Goal: Task Accomplishment & Management: Manage account settings

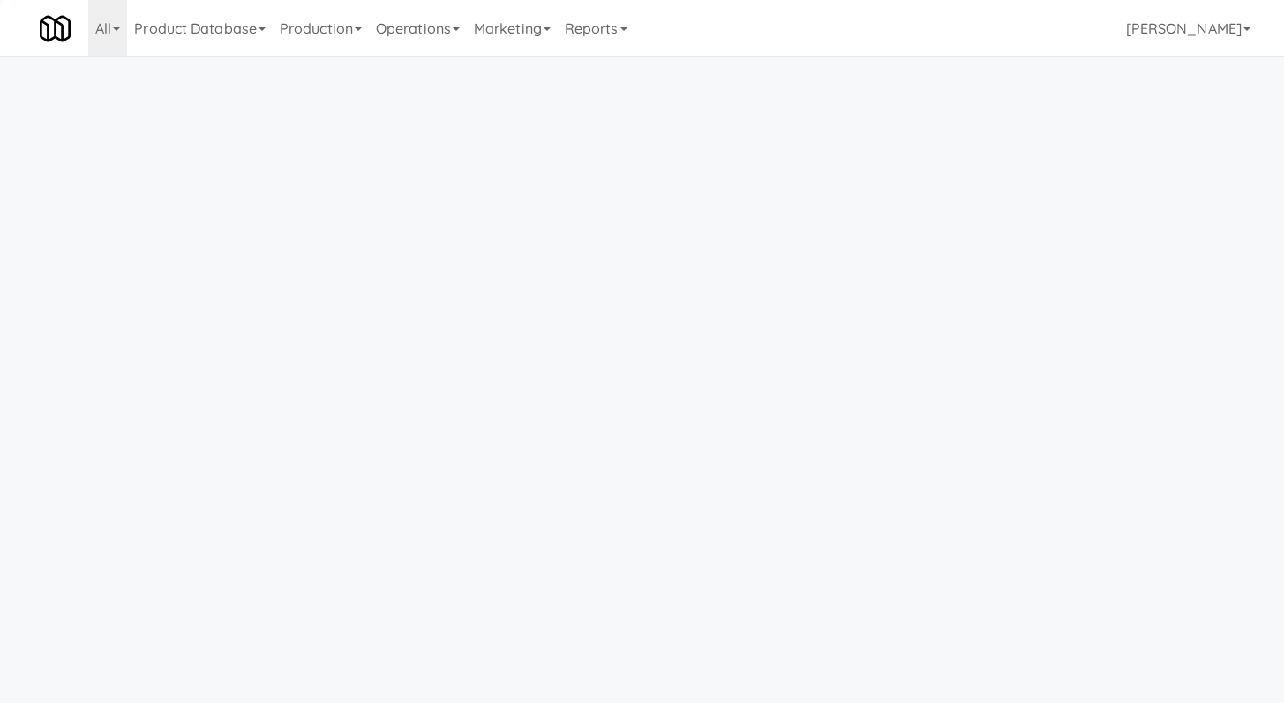
scroll to position [56, 0]
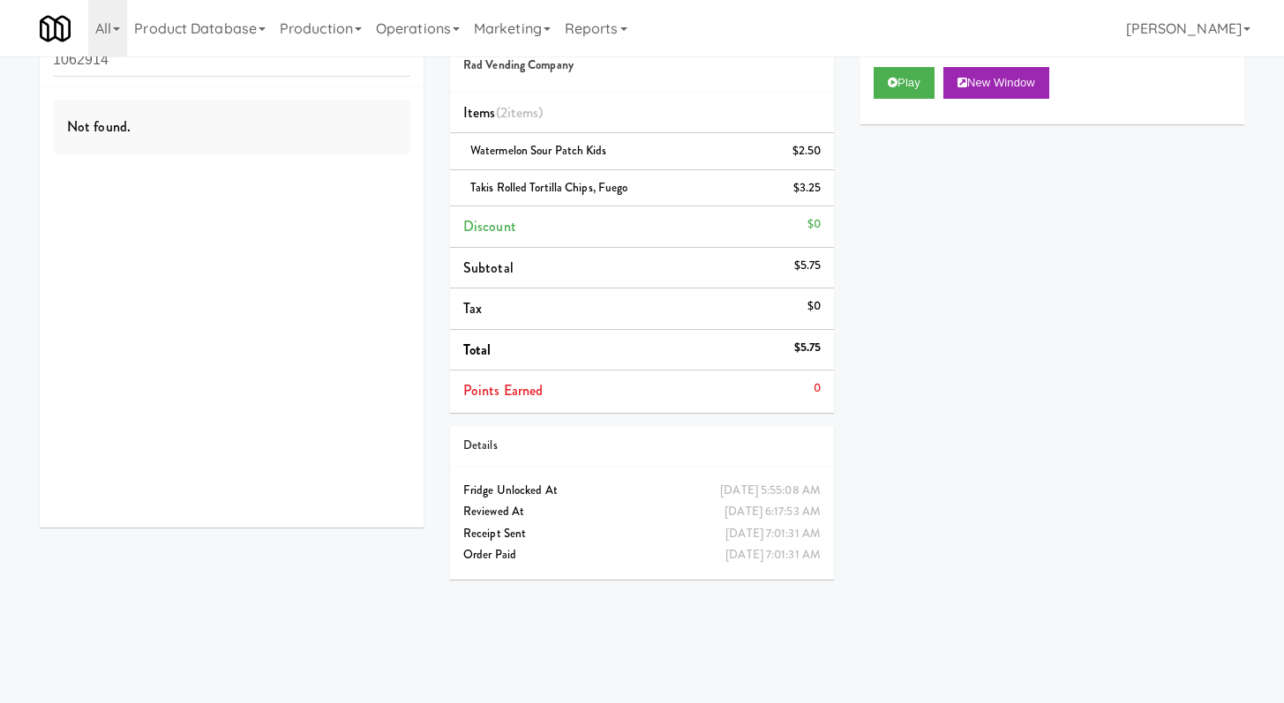
click at [326, 63] on input "1062914" at bounding box center [231, 60] width 357 height 33
click at [325, 63] on input "1062914" at bounding box center [231, 60] width 357 height 33
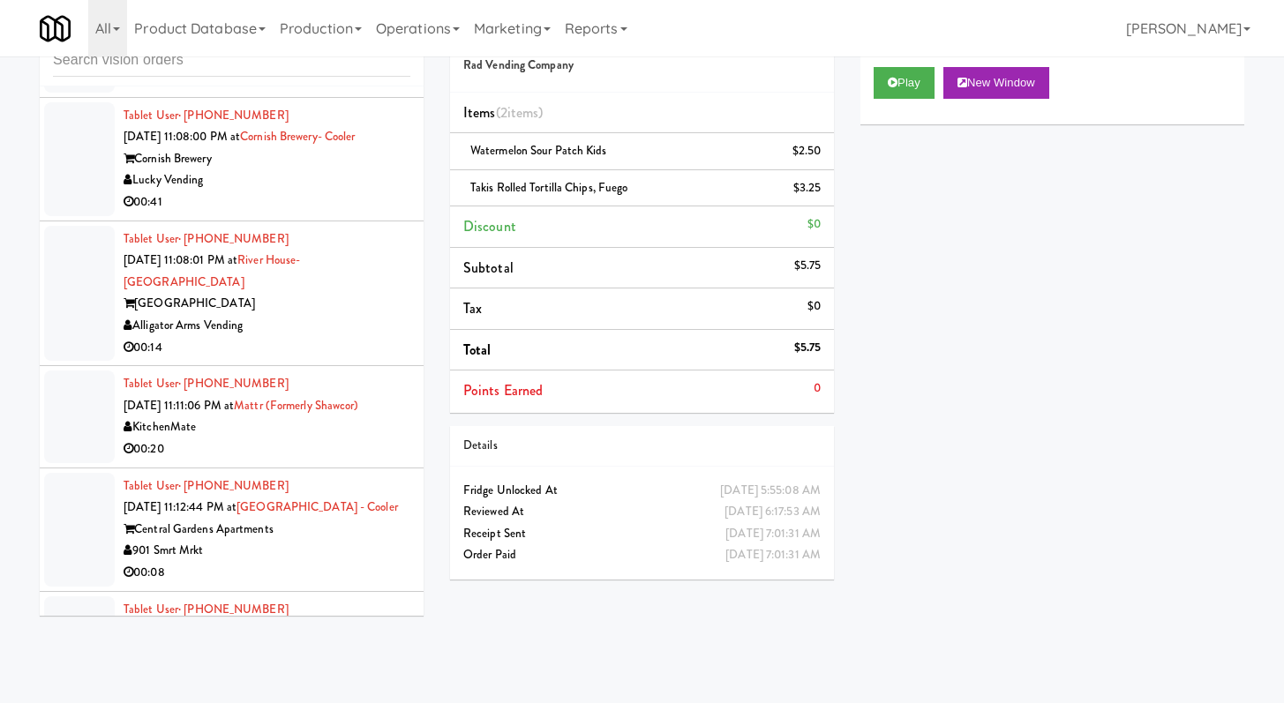
scroll to position [3003, 0]
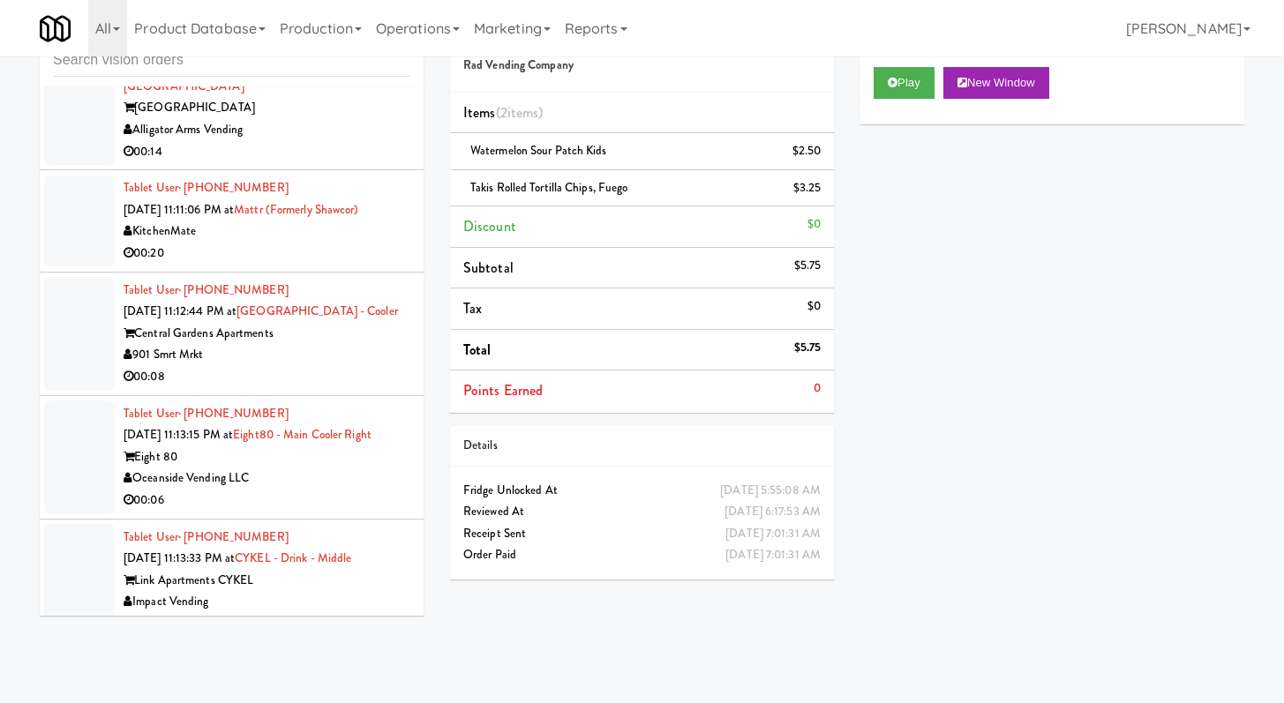
click at [333, 388] on div "00:08" at bounding box center [267, 377] width 287 height 22
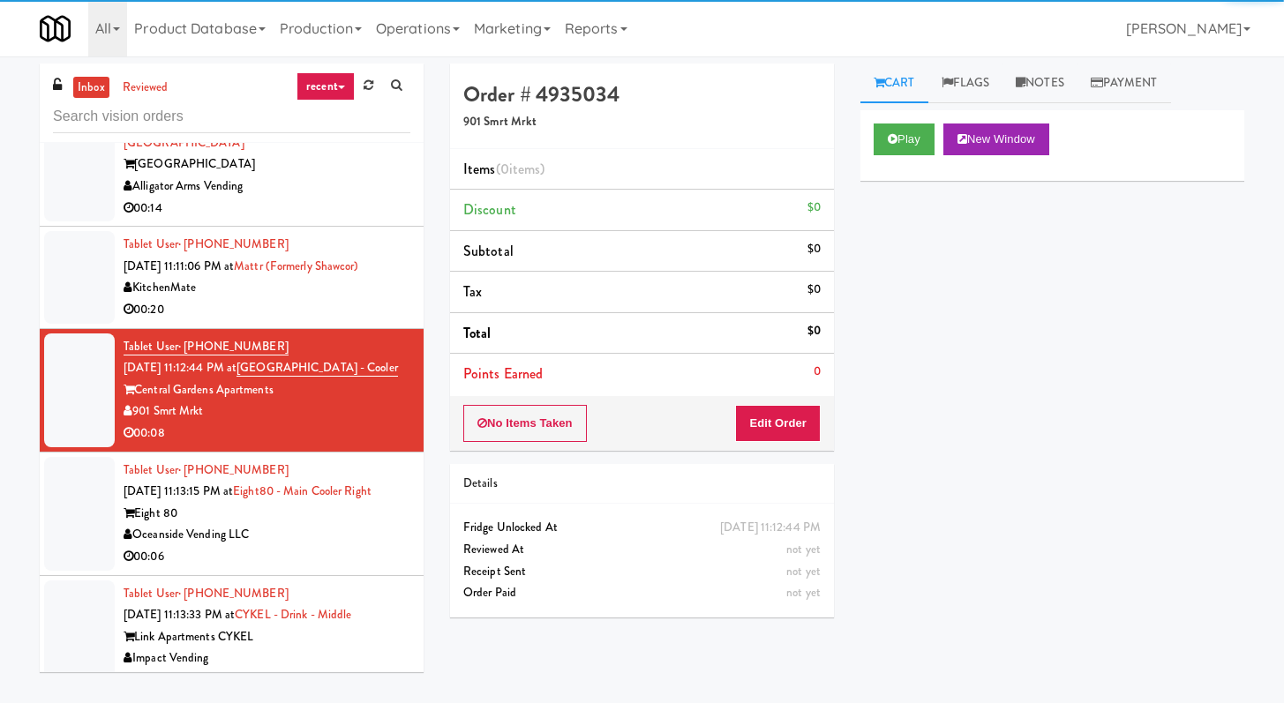
click at [908, 121] on div "Play New Window" at bounding box center [1052, 145] width 384 height 71
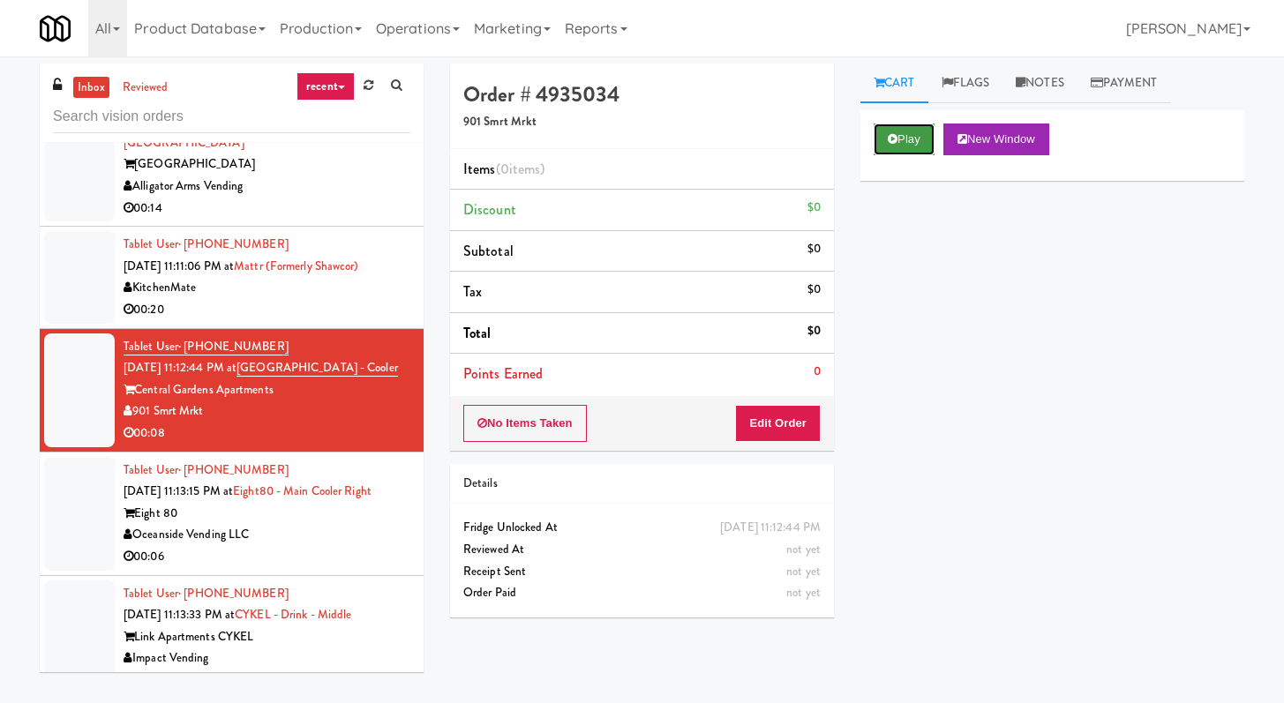
click at [913, 142] on button "Play" at bounding box center [903, 140] width 61 height 32
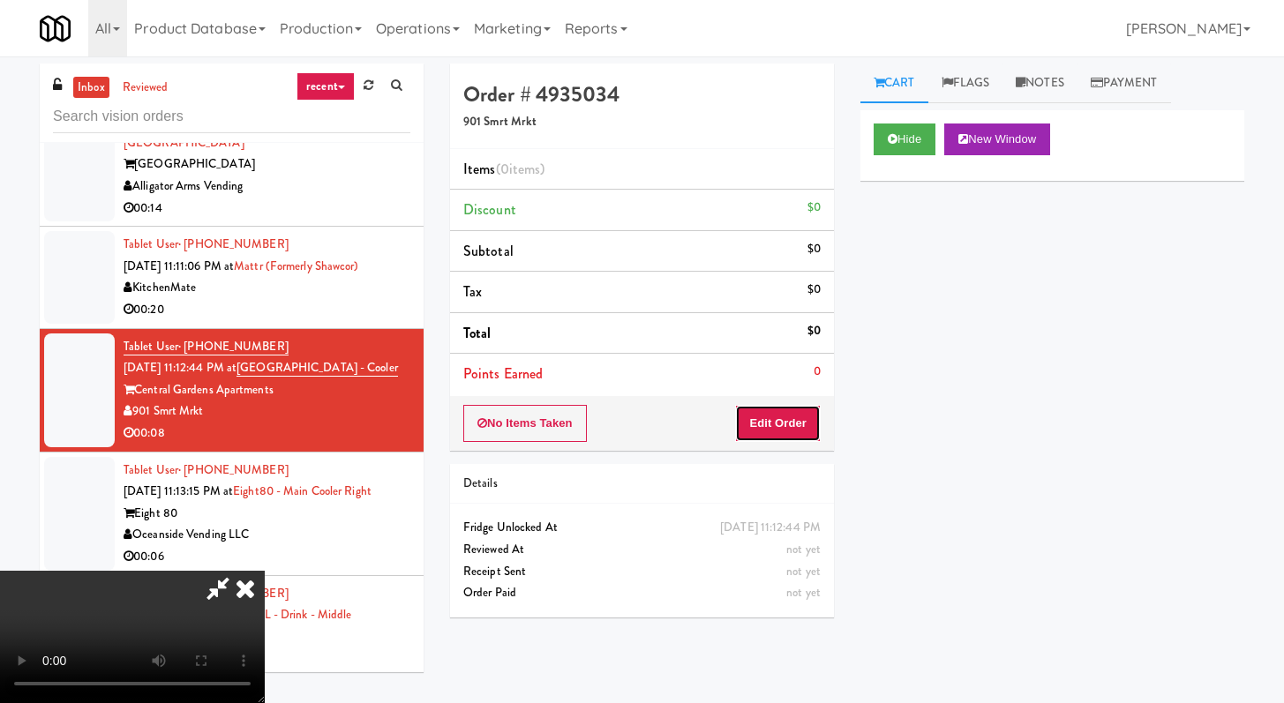
click at [762, 431] on button "Edit Order" at bounding box center [778, 423] width 86 height 37
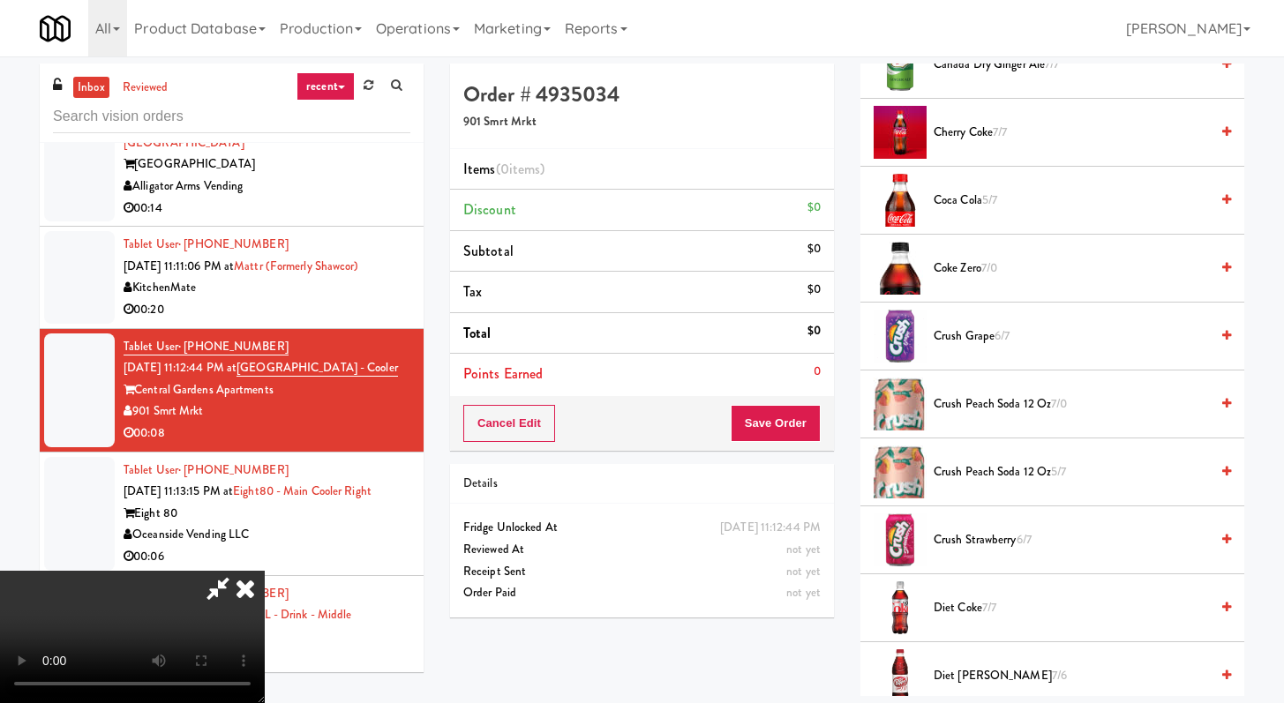
scroll to position [1069, 0]
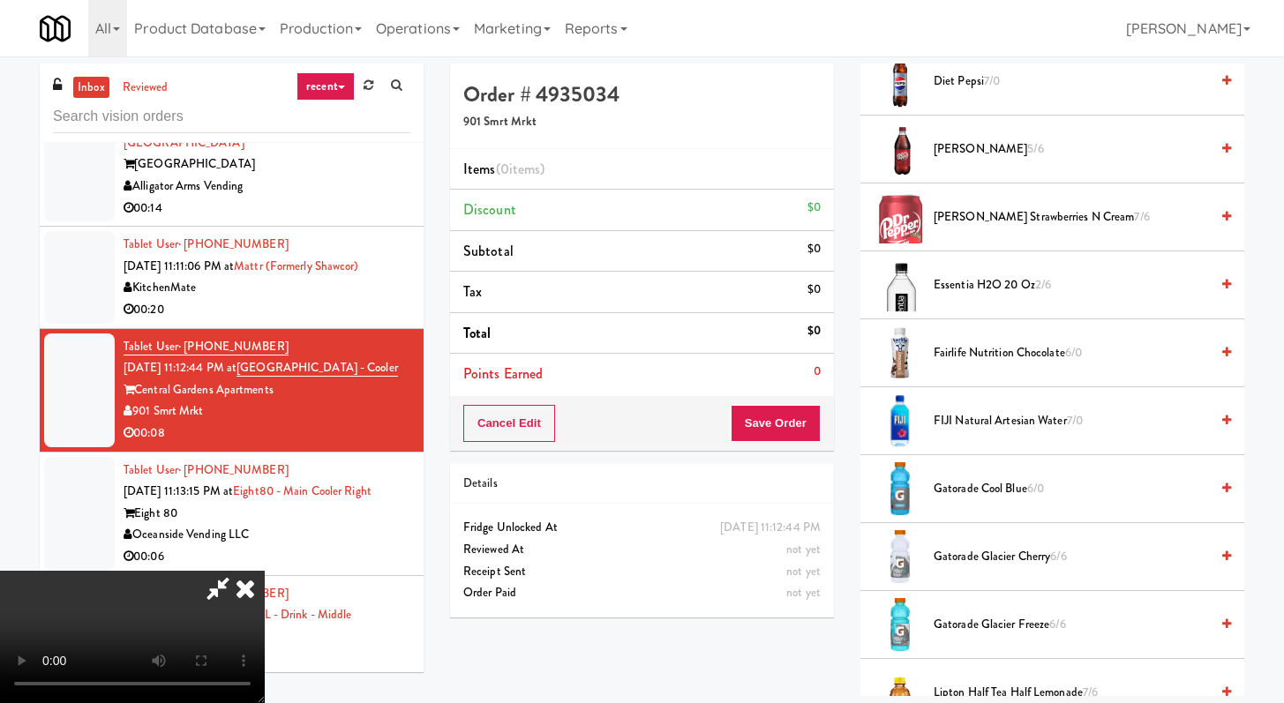
click at [969, 148] on span "[PERSON_NAME] 5/6" at bounding box center [1070, 150] width 275 height 22
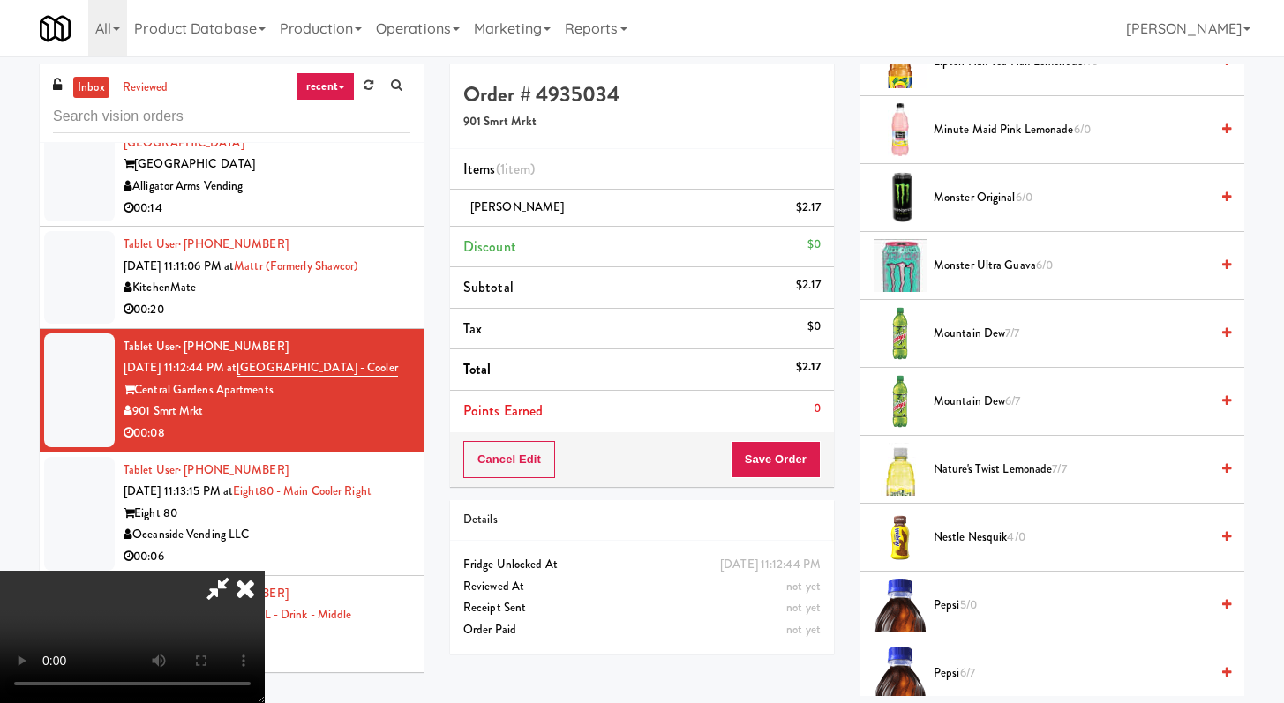
scroll to position [1752, 0]
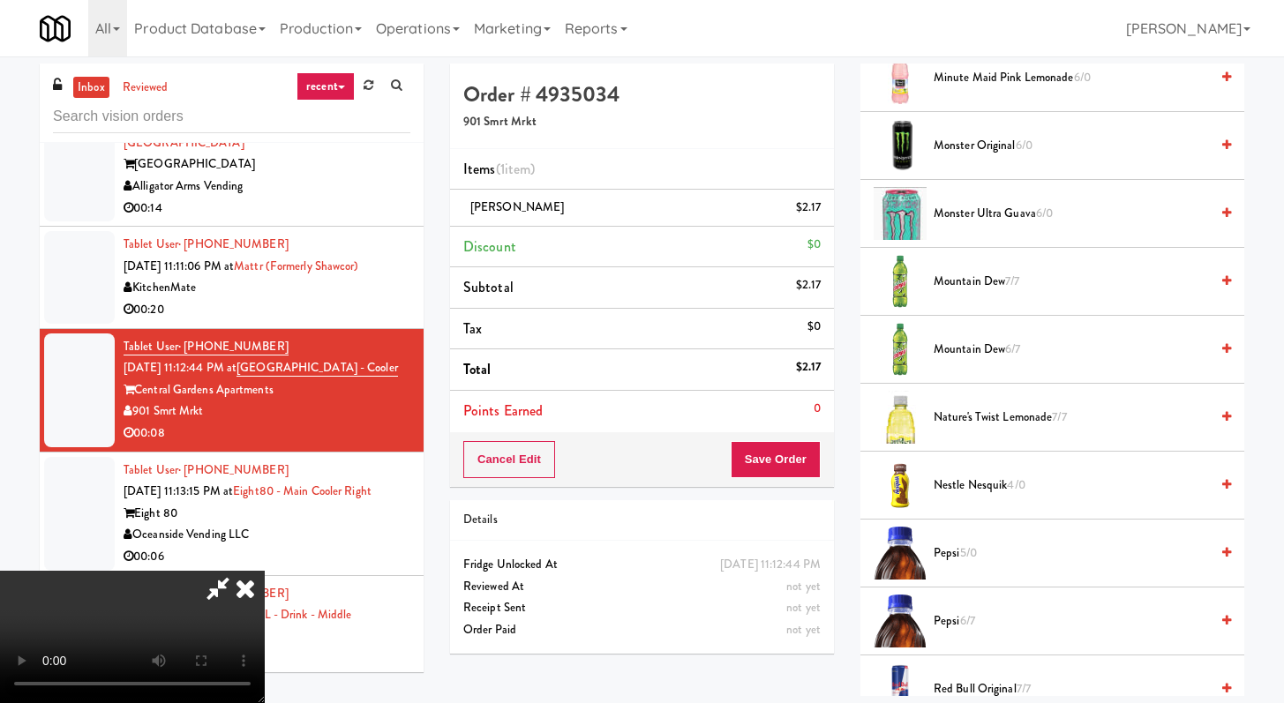
click at [971, 552] on span "5/0" at bounding box center [968, 552] width 17 height 17
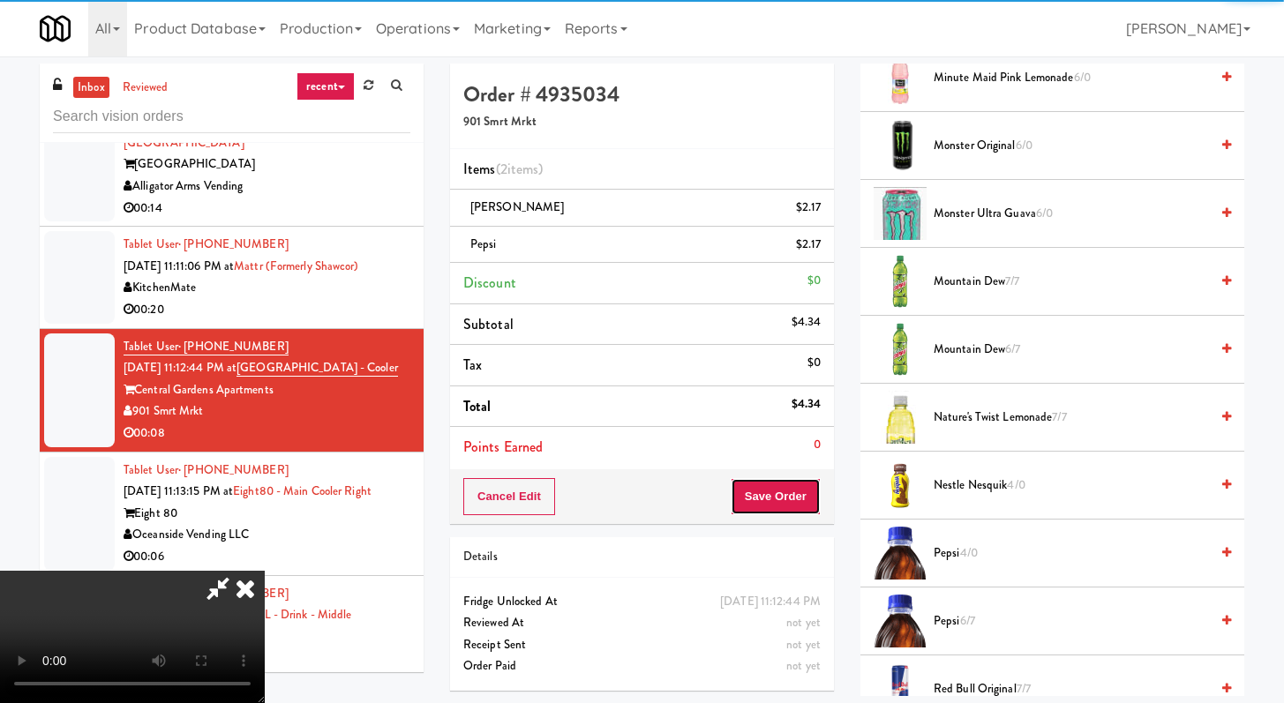
click at [812, 494] on button "Save Order" at bounding box center [776, 496] width 90 height 37
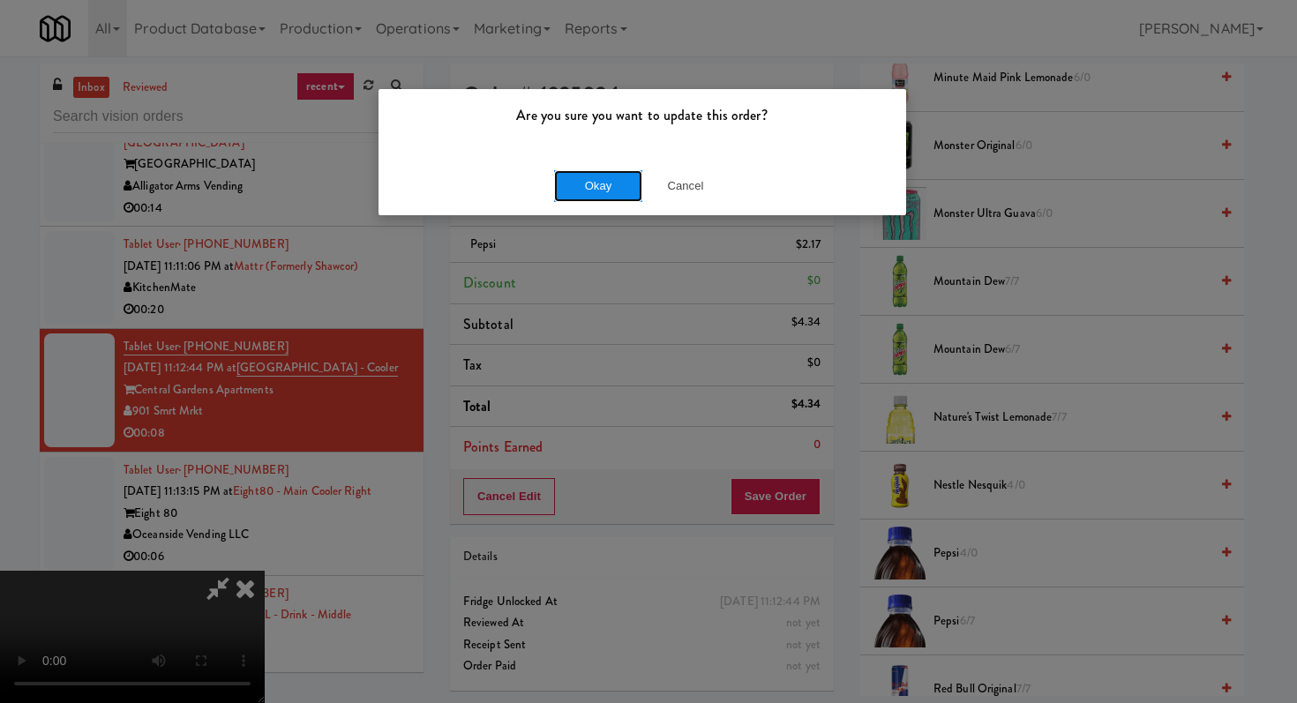
click at [587, 197] on button "Okay" at bounding box center [598, 186] width 88 height 32
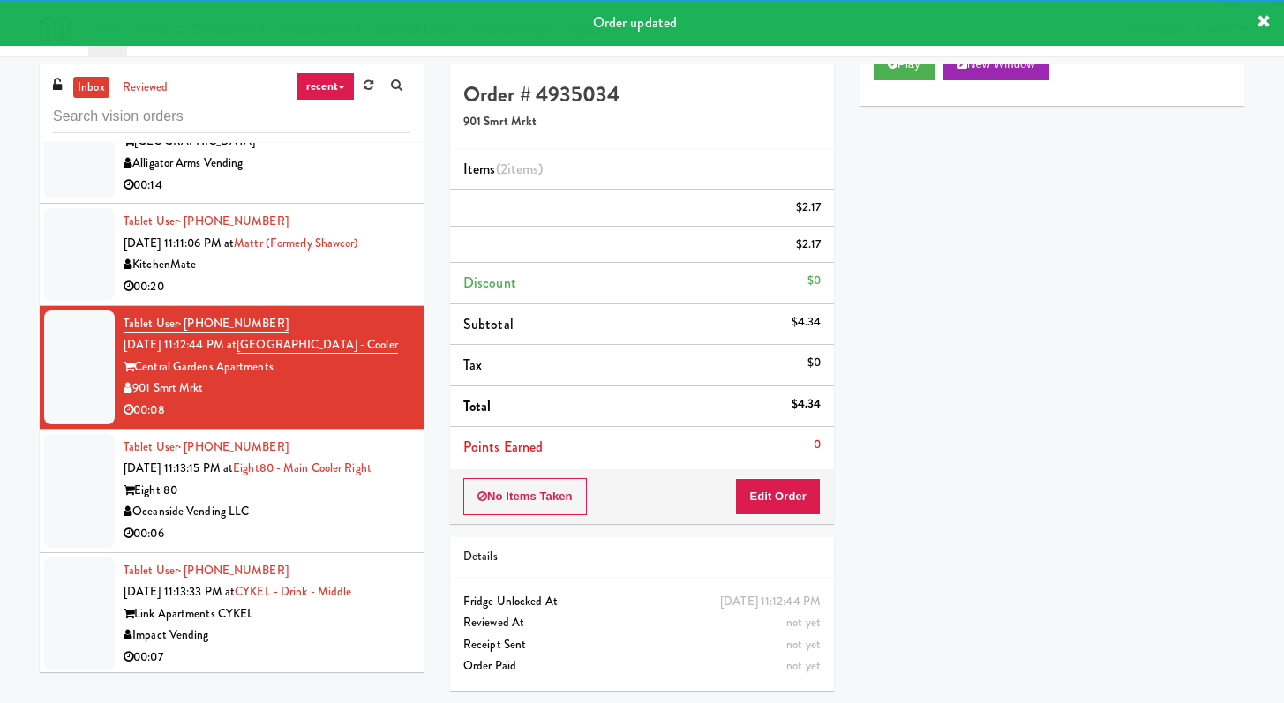
scroll to position [3057, 0]
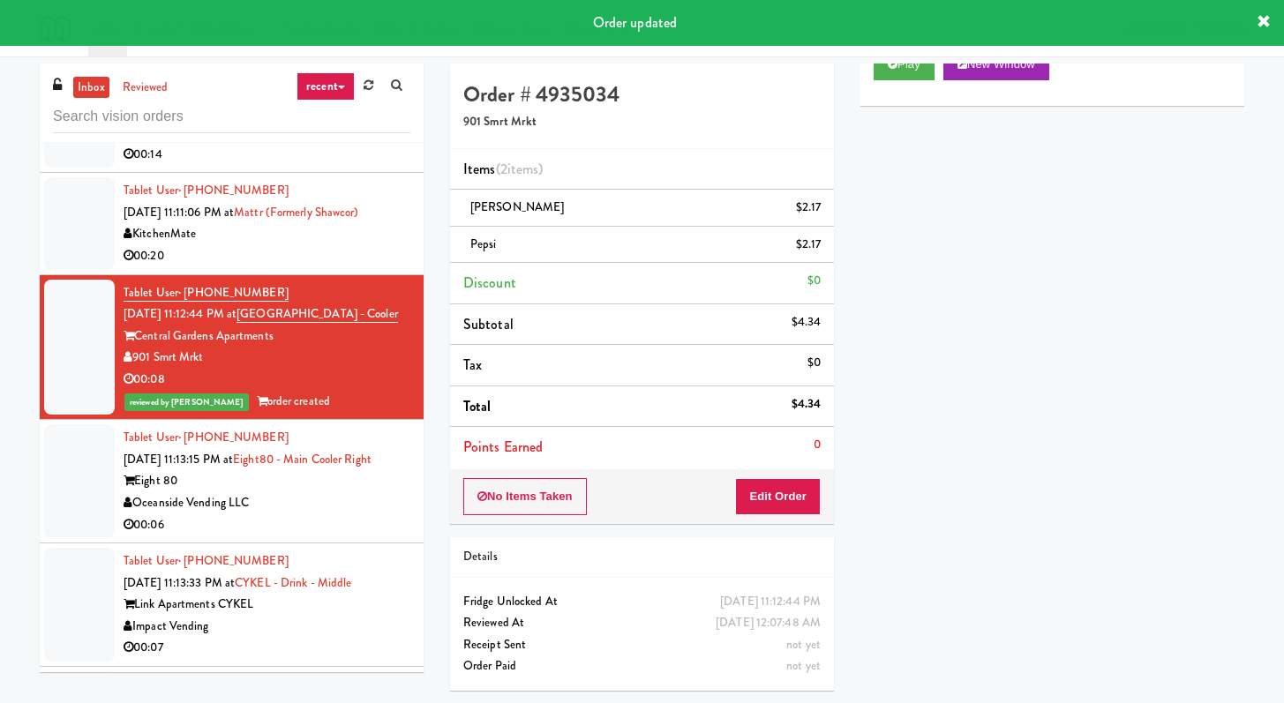
click at [322, 536] on div "00:06" at bounding box center [267, 525] width 287 height 22
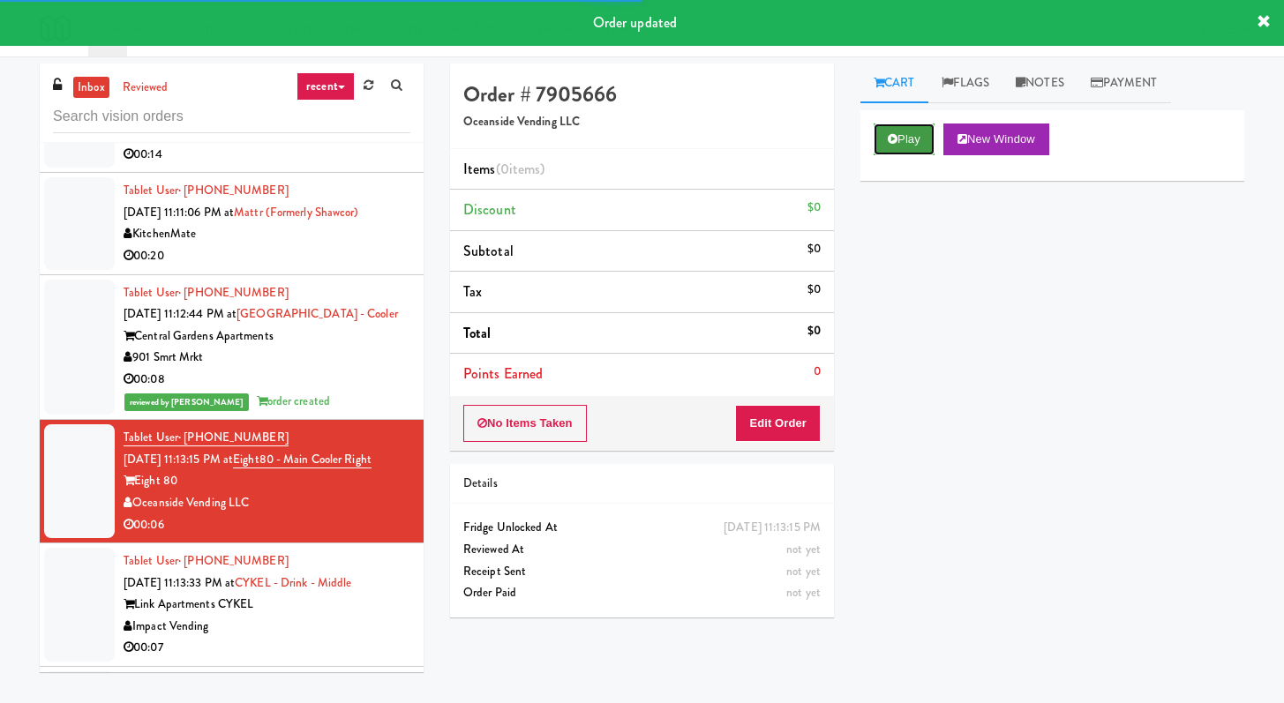
click at [898, 132] on button "Play" at bounding box center [903, 140] width 61 height 32
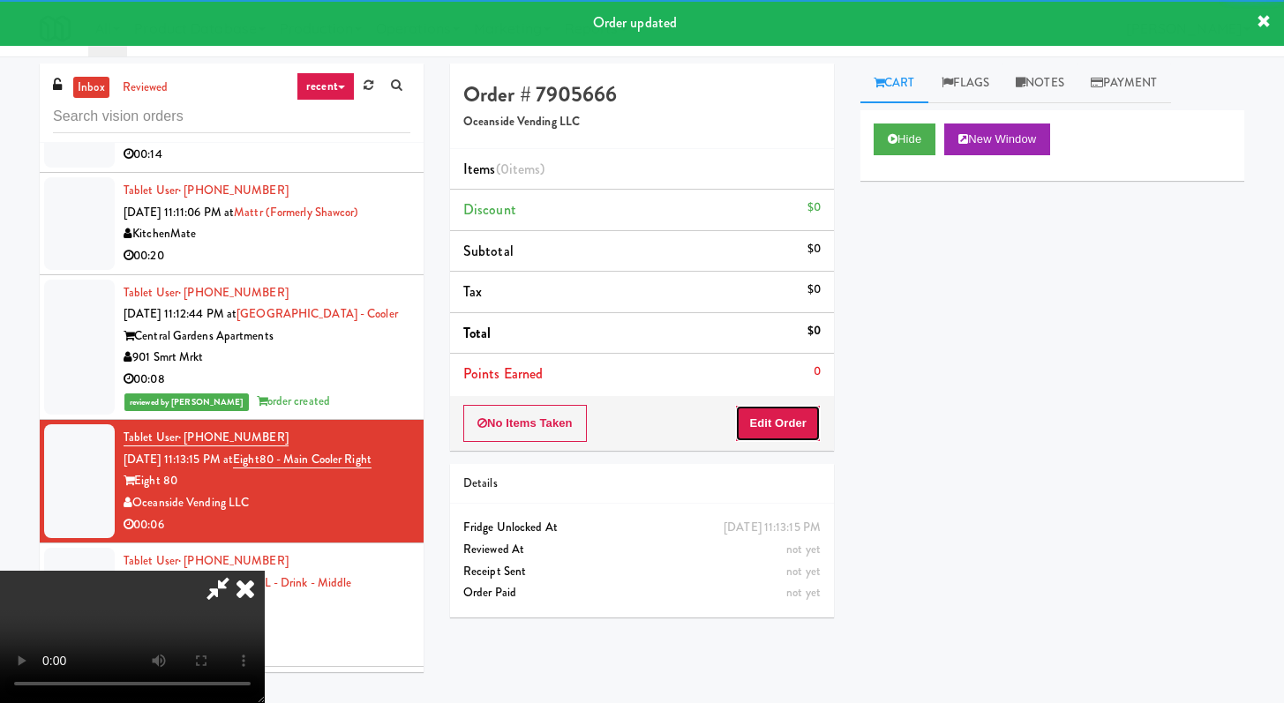
click at [749, 416] on button "Edit Order" at bounding box center [778, 423] width 86 height 37
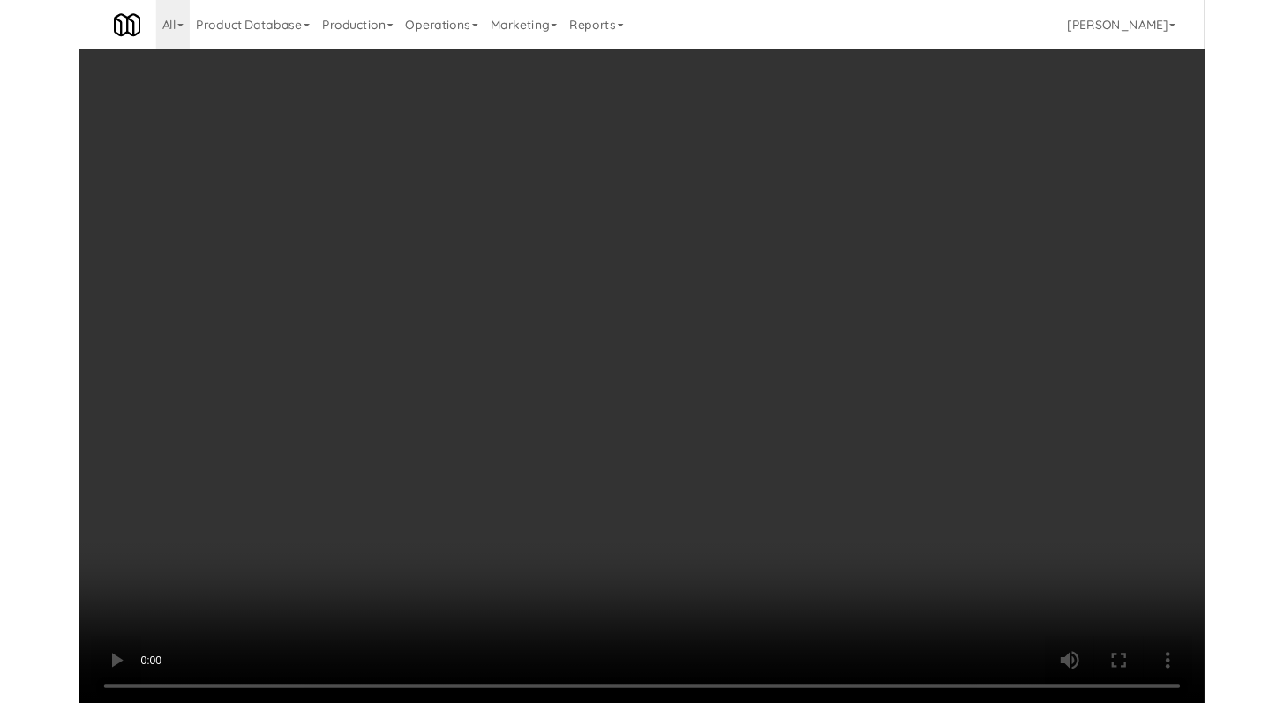
scroll to position [3035, 0]
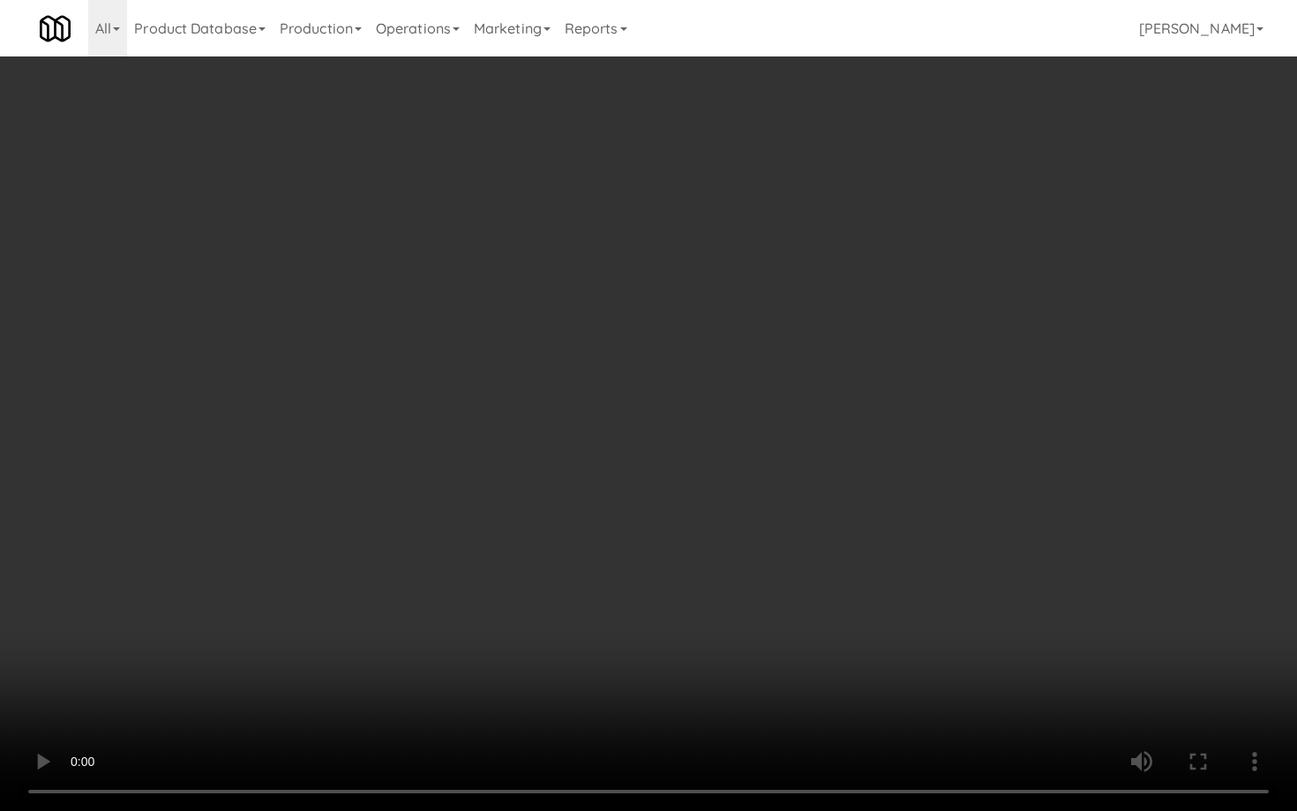
click at [672, 603] on video at bounding box center [648, 405] width 1297 height 811
click at [671, 603] on video at bounding box center [648, 405] width 1297 height 811
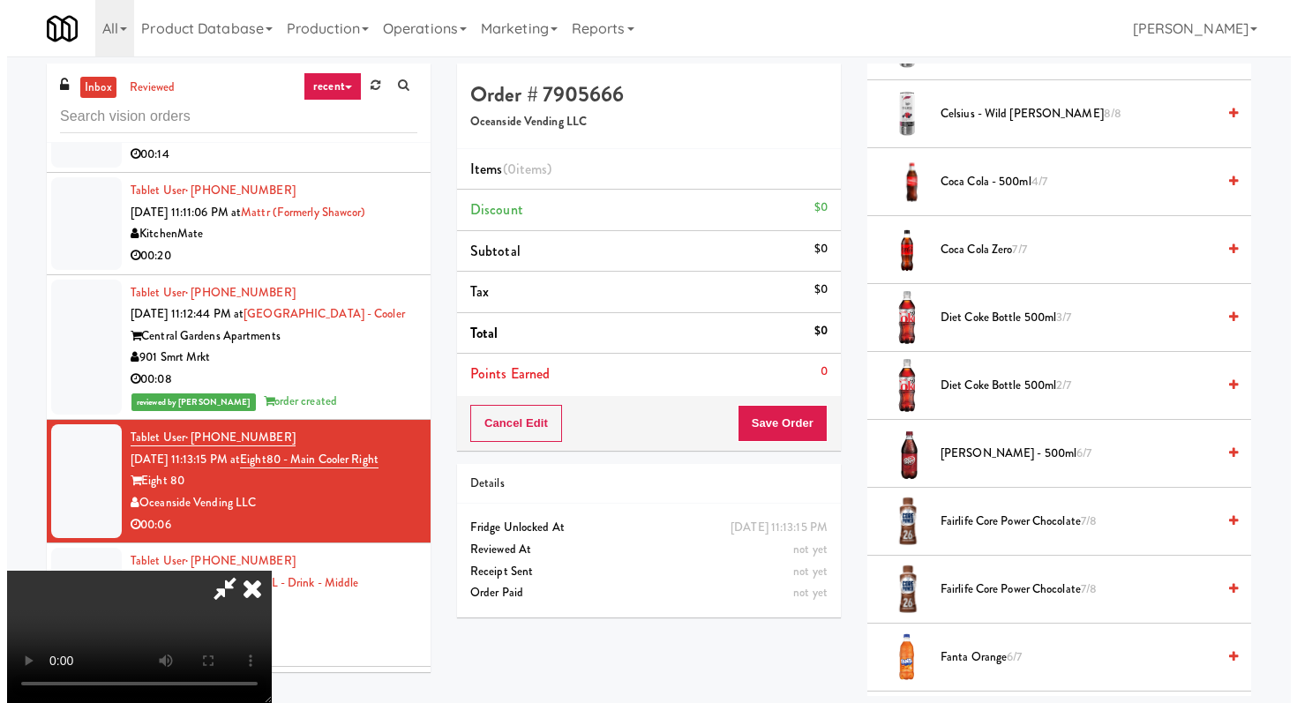
scroll to position [963, 0]
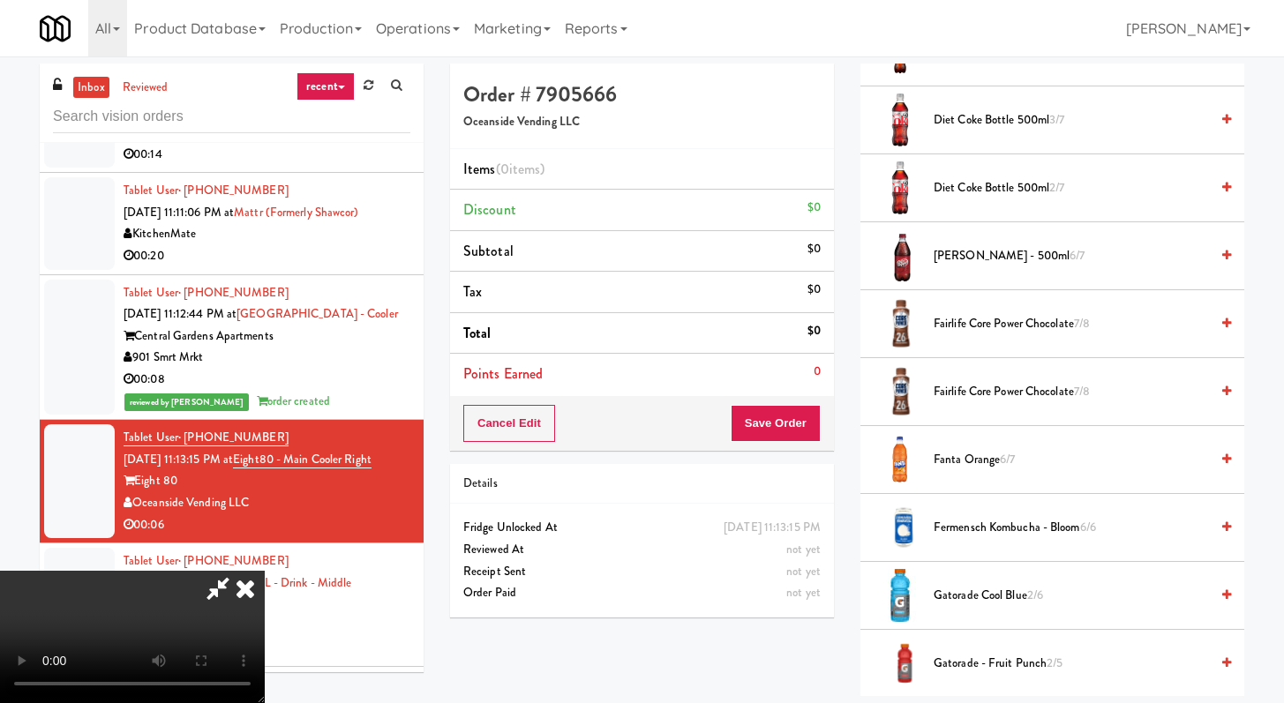
click at [973, 603] on span "Gatorade Cool Blue 2/6" at bounding box center [1070, 596] width 275 height 22
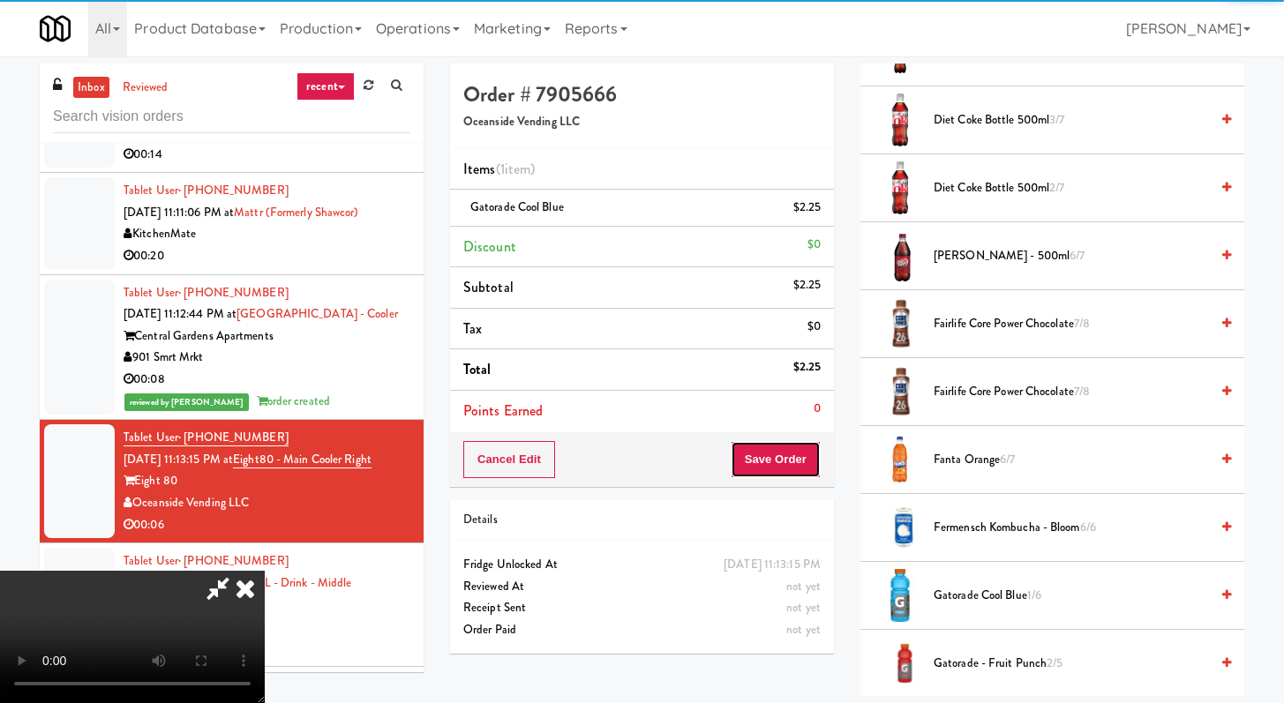
click at [802, 465] on button "Save Order" at bounding box center [776, 459] width 90 height 37
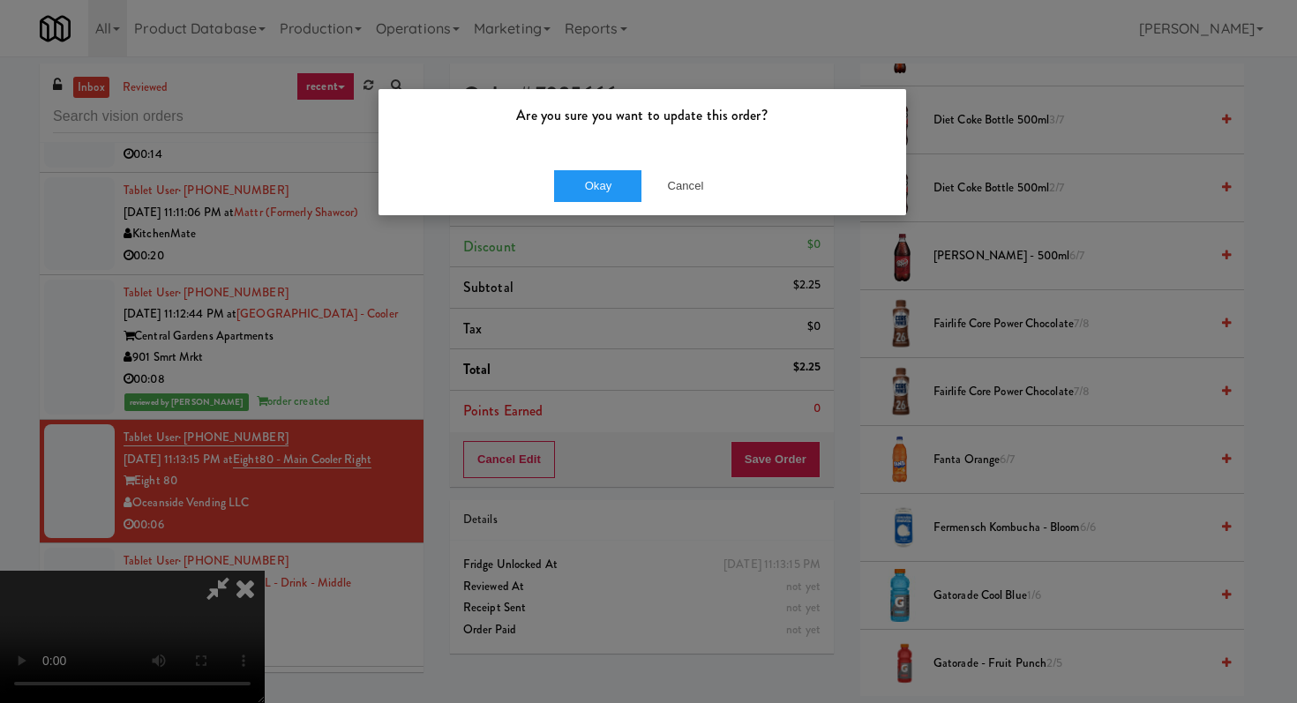
click at [699, 202] on div "Okay Cancel" at bounding box center [643, 185] width 528 height 59
click at [692, 190] on button "Cancel" at bounding box center [685, 186] width 88 height 32
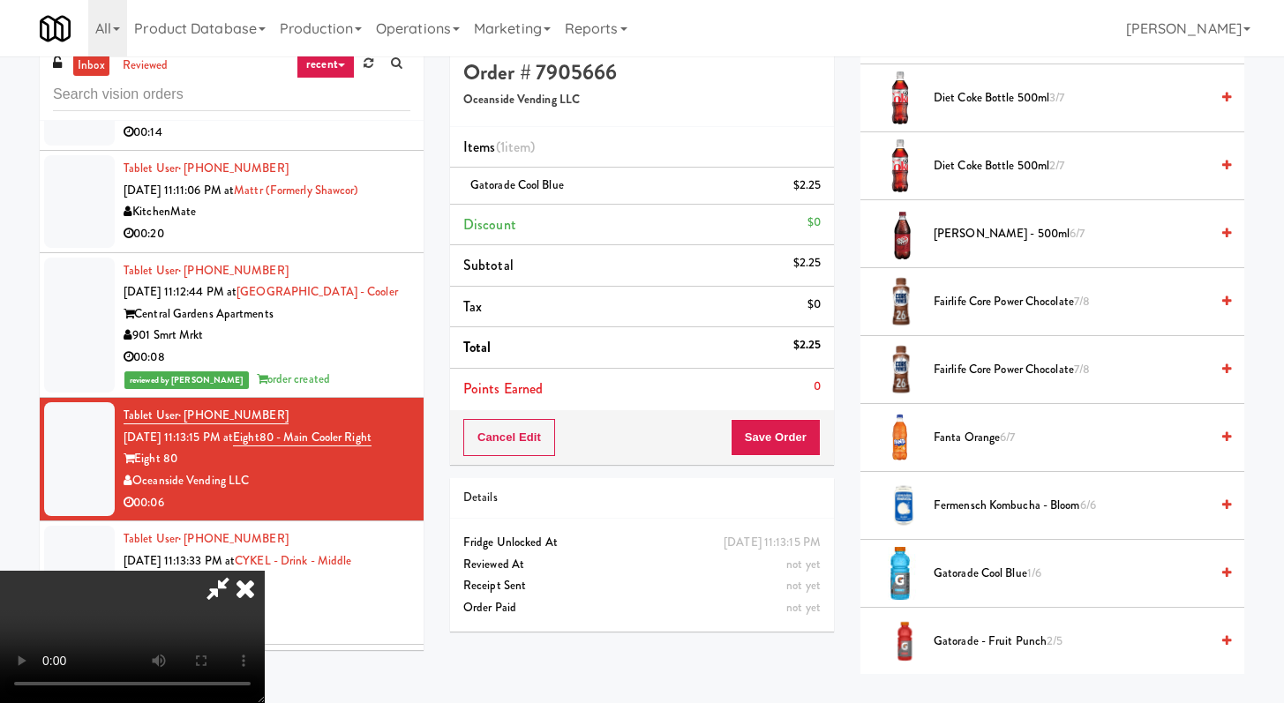
scroll to position [56, 0]
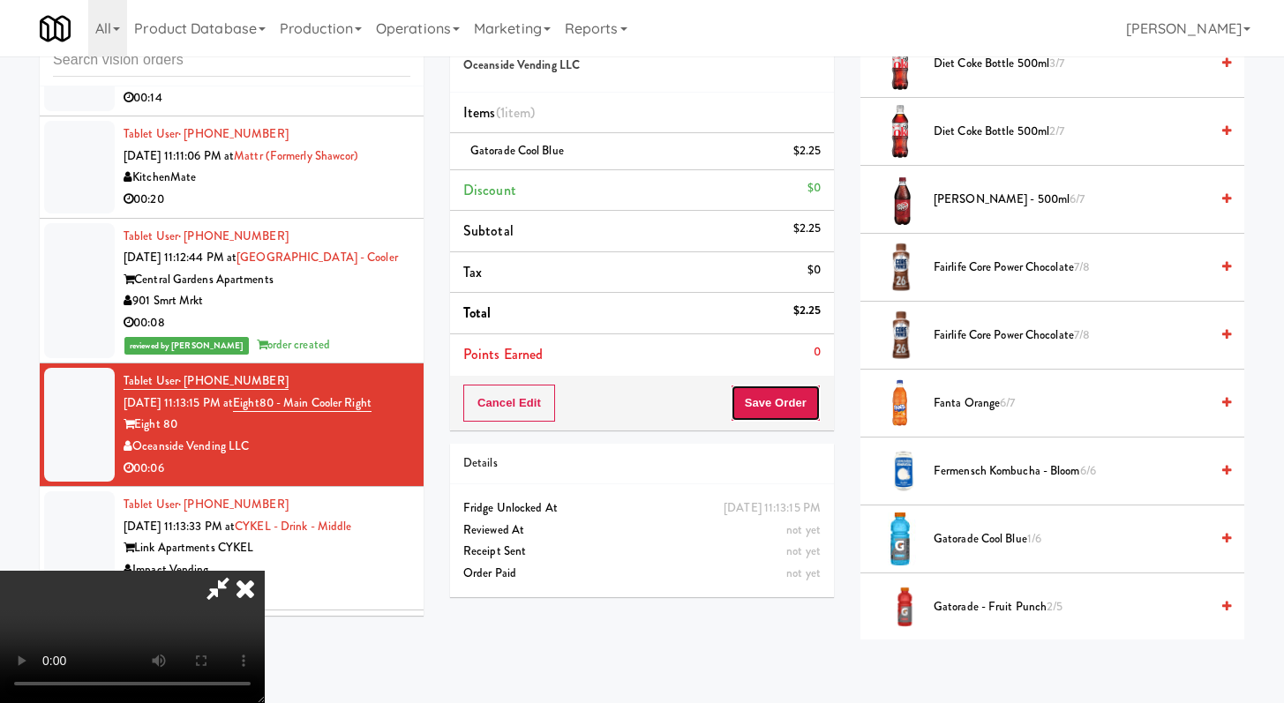
click at [776, 393] on button "Save Order" at bounding box center [776, 403] width 90 height 37
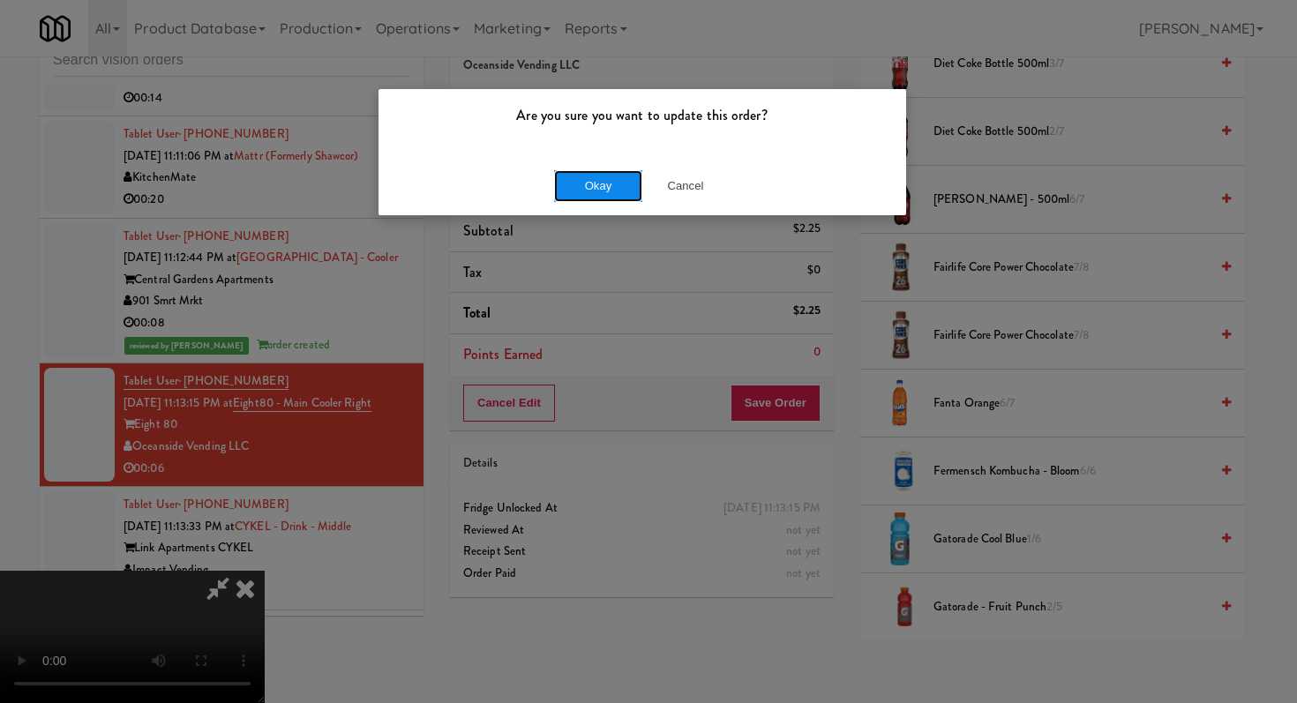
click at [609, 197] on button "Okay" at bounding box center [598, 186] width 88 height 32
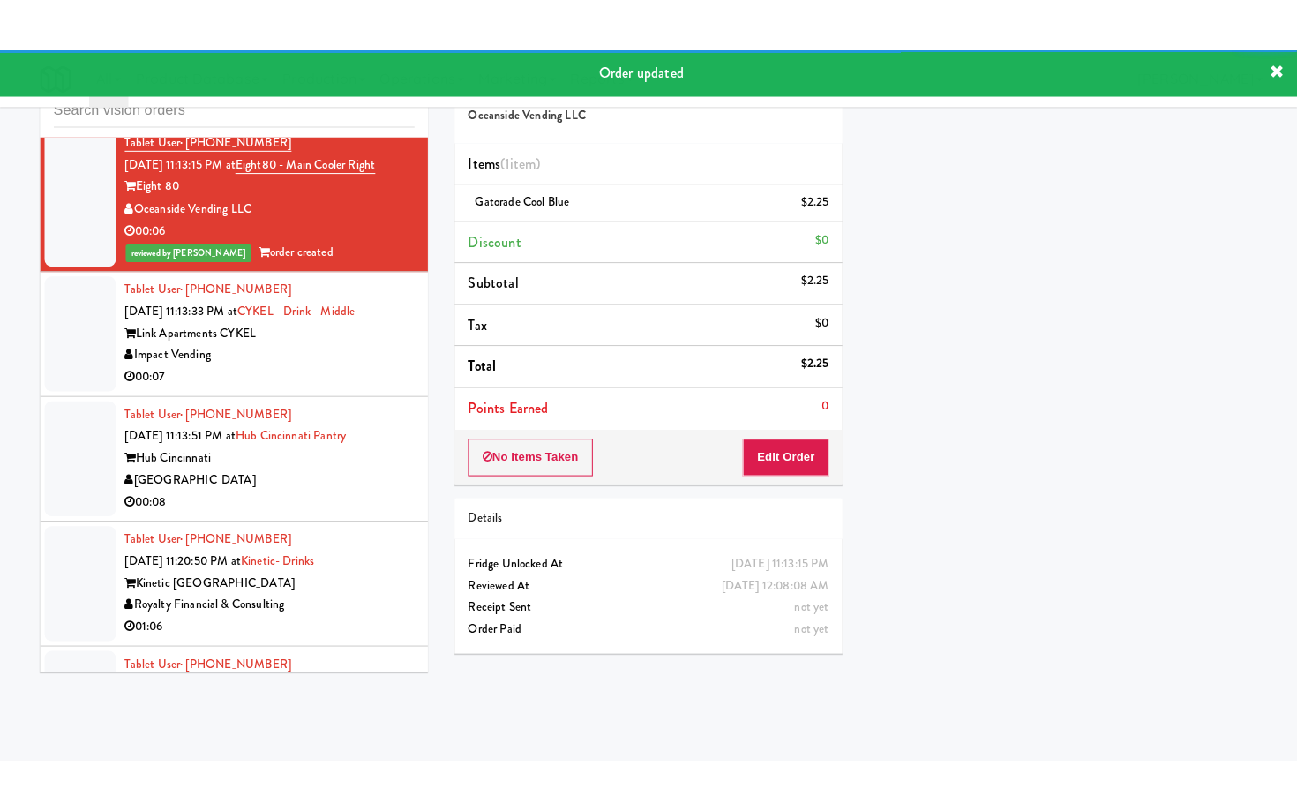
scroll to position [3405, 0]
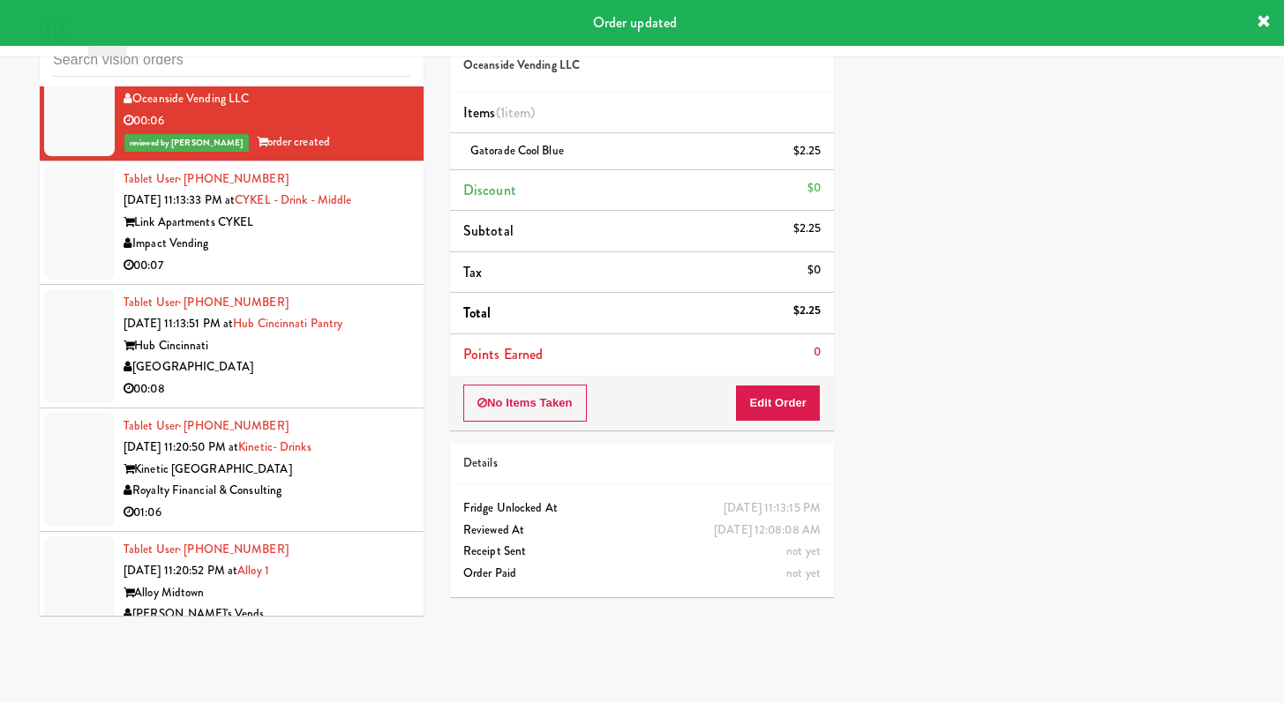
click at [342, 277] on div "00:07" at bounding box center [267, 266] width 287 height 22
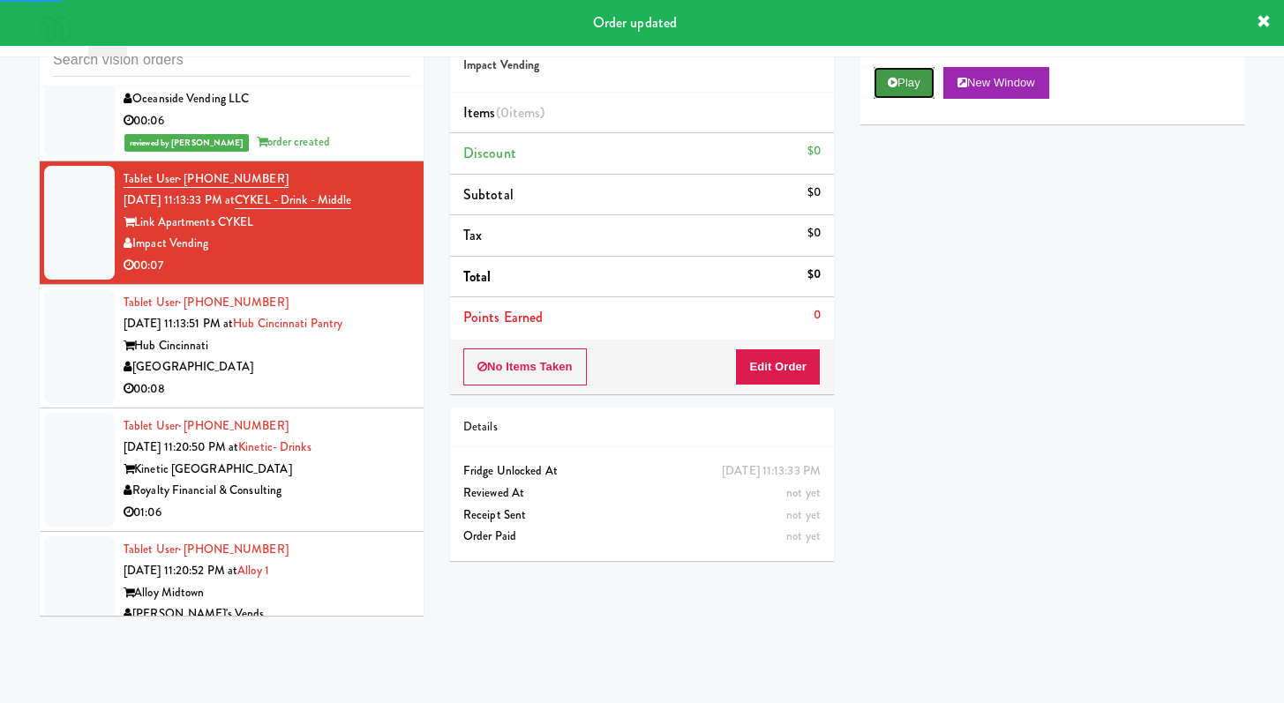
click at [905, 78] on button "Play" at bounding box center [903, 83] width 61 height 32
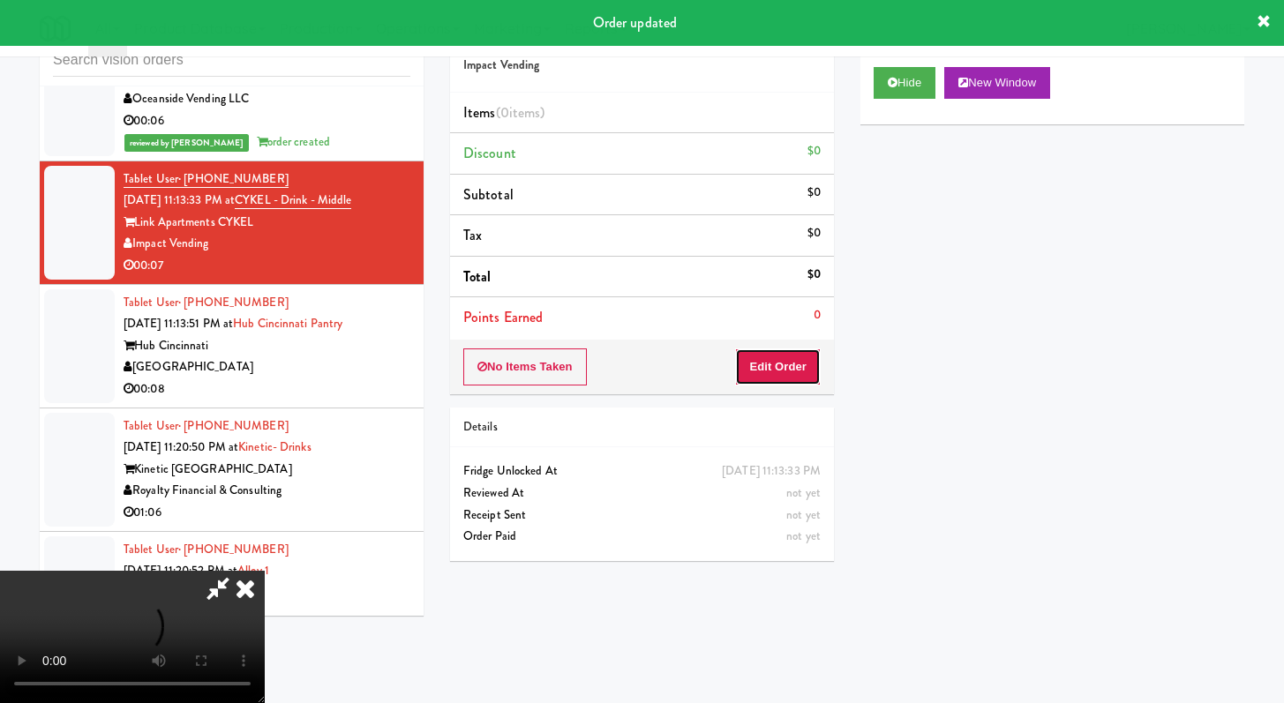
click at [759, 359] on button "Edit Order" at bounding box center [778, 367] width 86 height 37
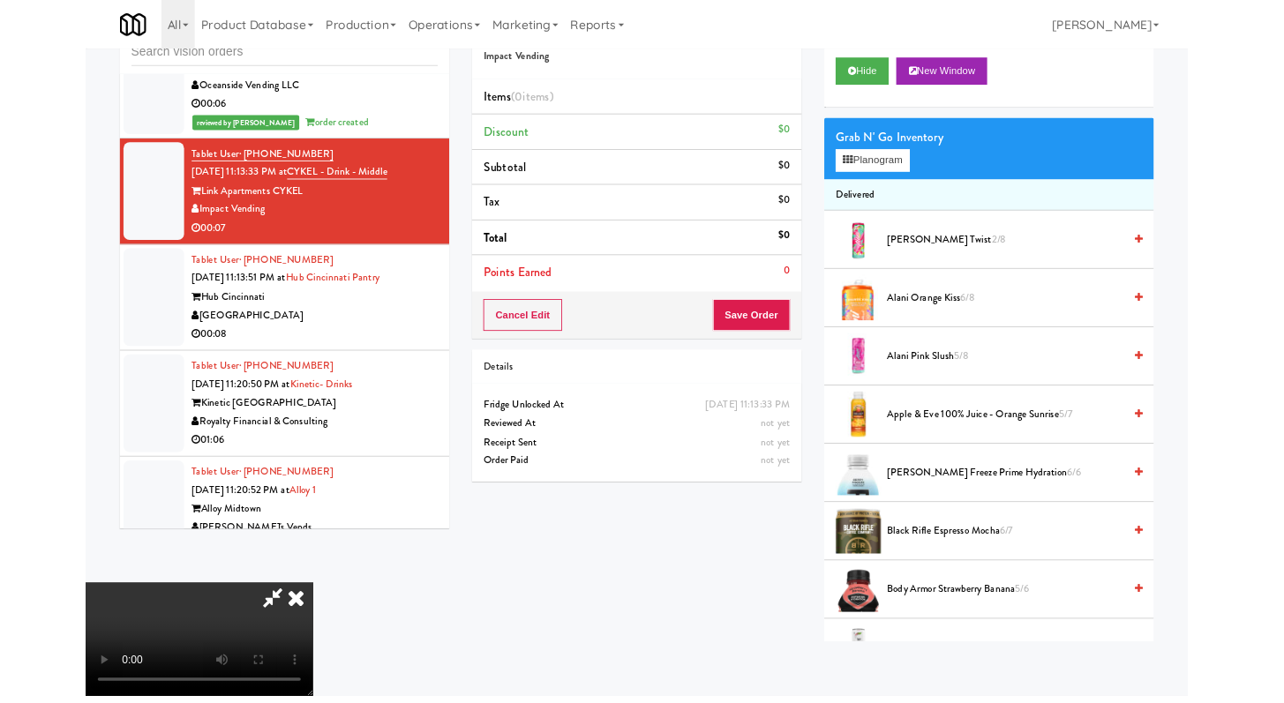
scroll to position [3384, 0]
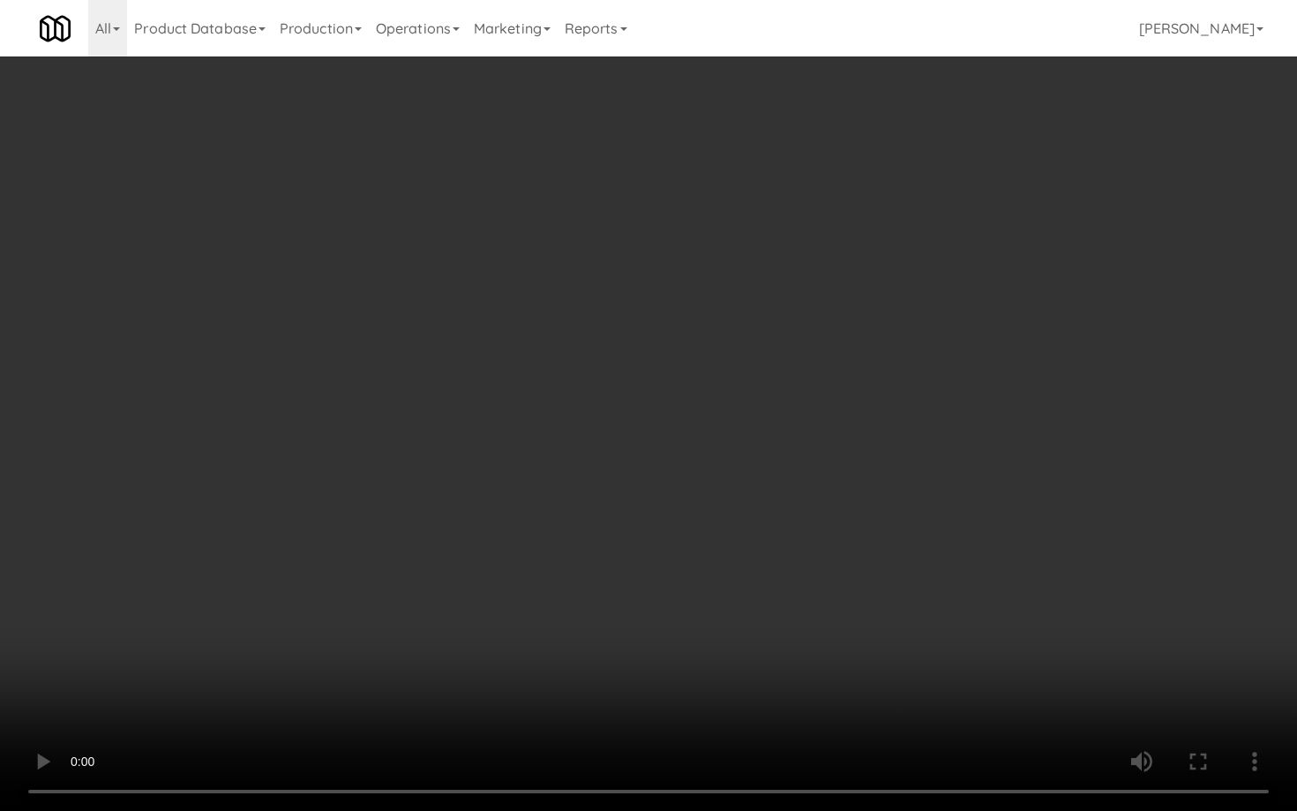
click at [923, 634] on video at bounding box center [648, 405] width 1297 height 811
click at [923, 635] on video at bounding box center [648, 405] width 1297 height 811
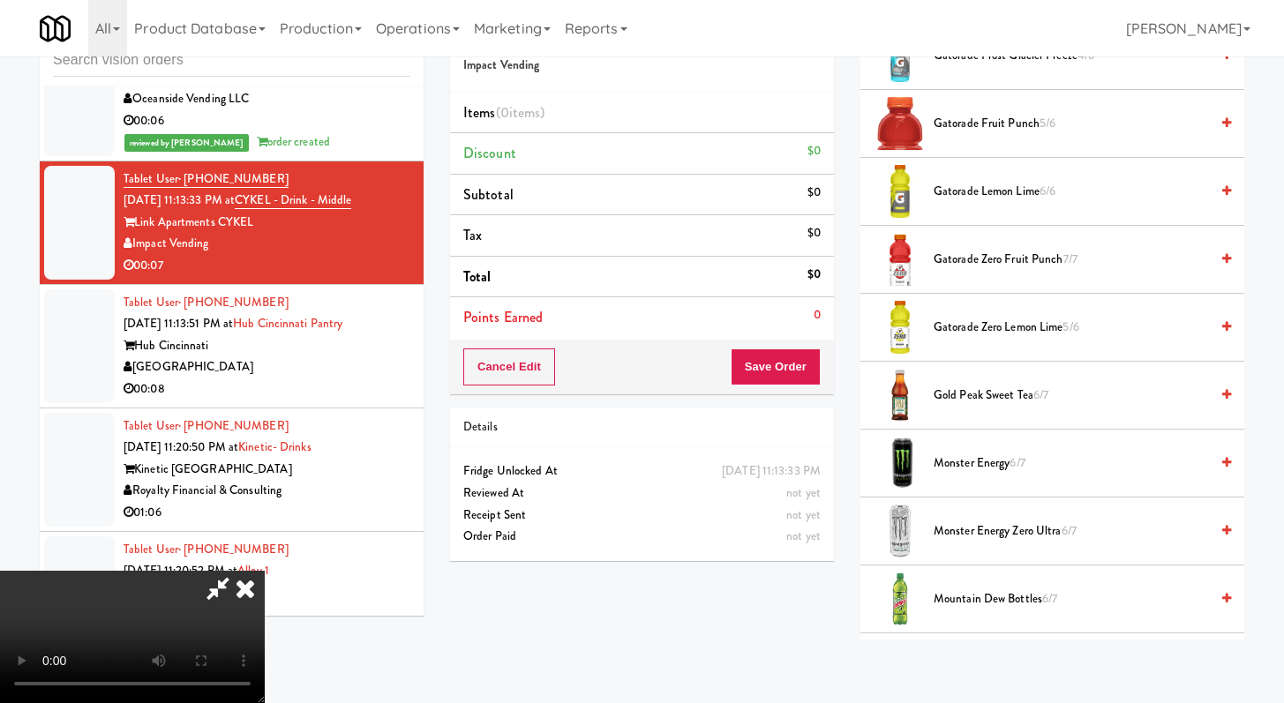
scroll to position [2107, 0]
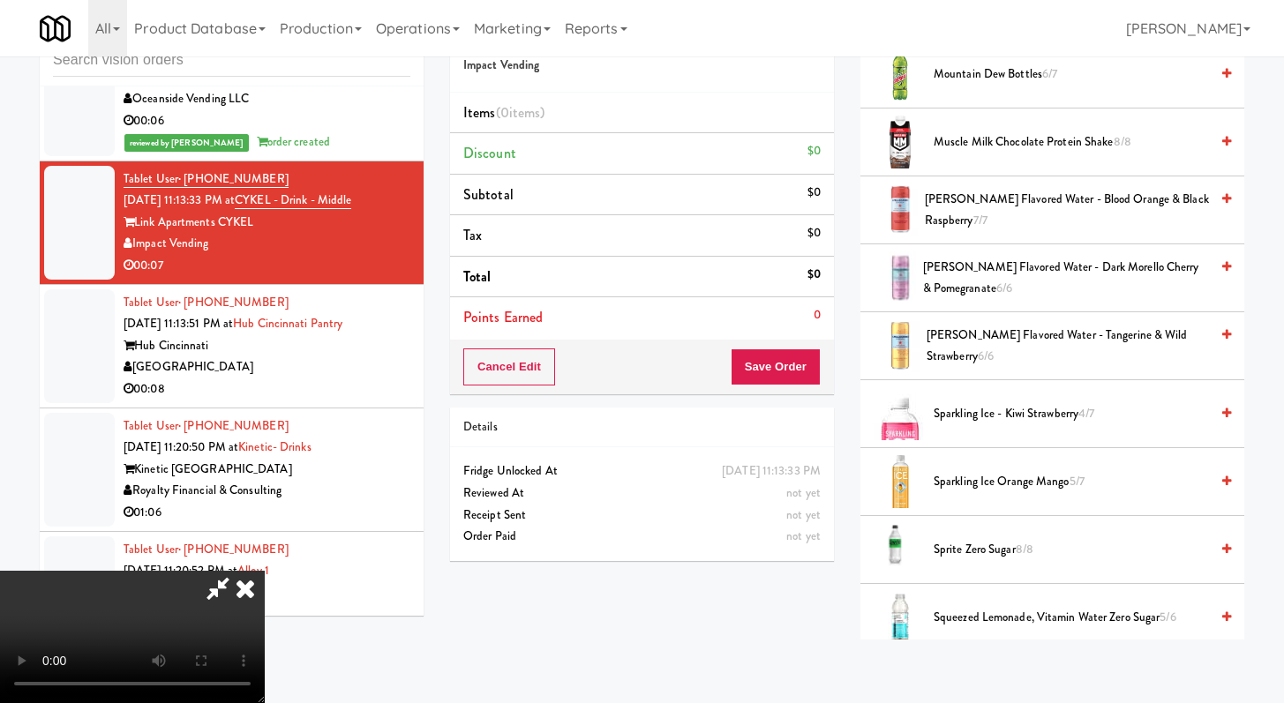
click at [1001, 492] on span "Sparkling Ice Orange Mango 5/7" at bounding box center [1070, 482] width 275 height 22
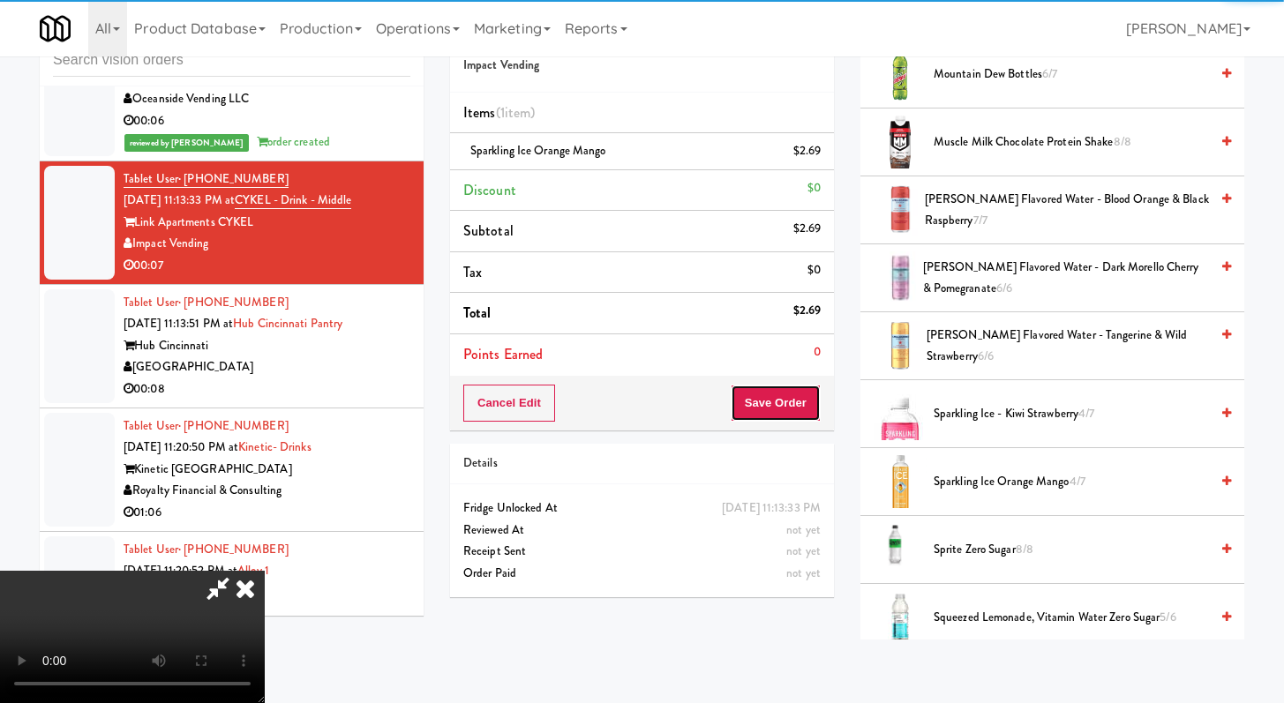
click at [810, 415] on button "Save Order" at bounding box center [776, 403] width 90 height 37
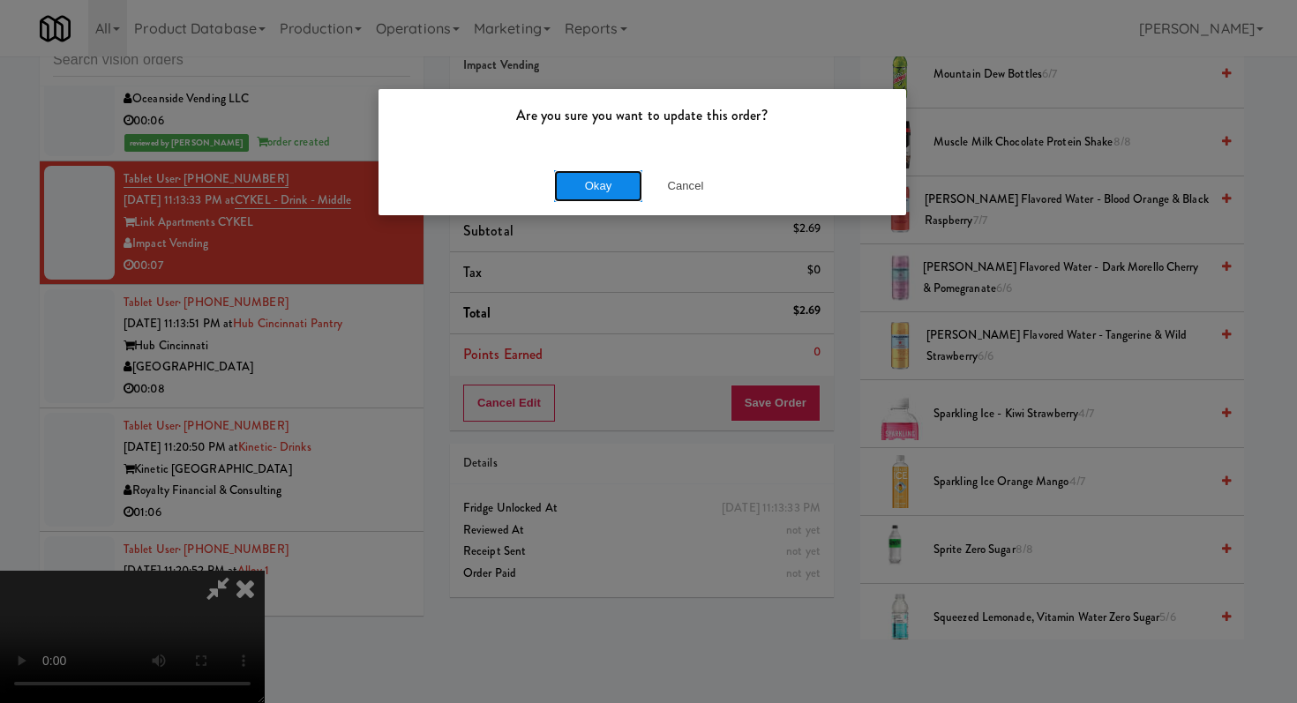
click at [599, 190] on button "Okay" at bounding box center [598, 186] width 88 height 32
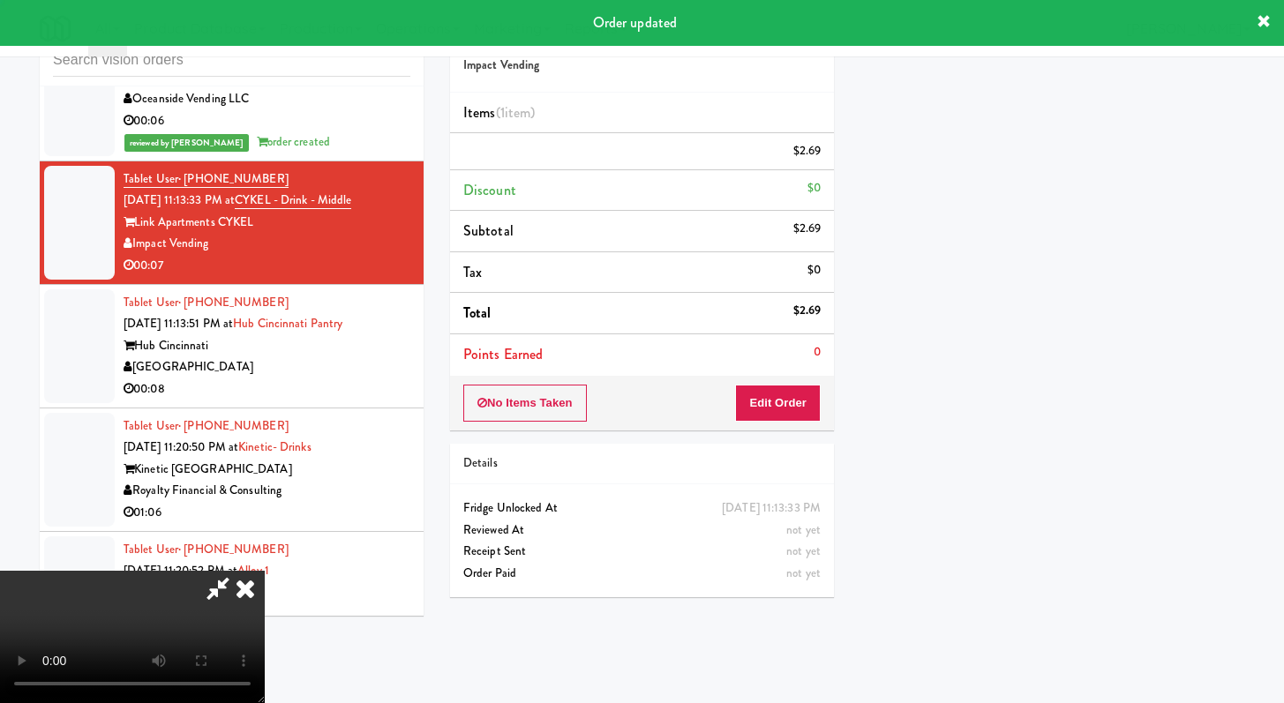
scroll to position [75, 0]
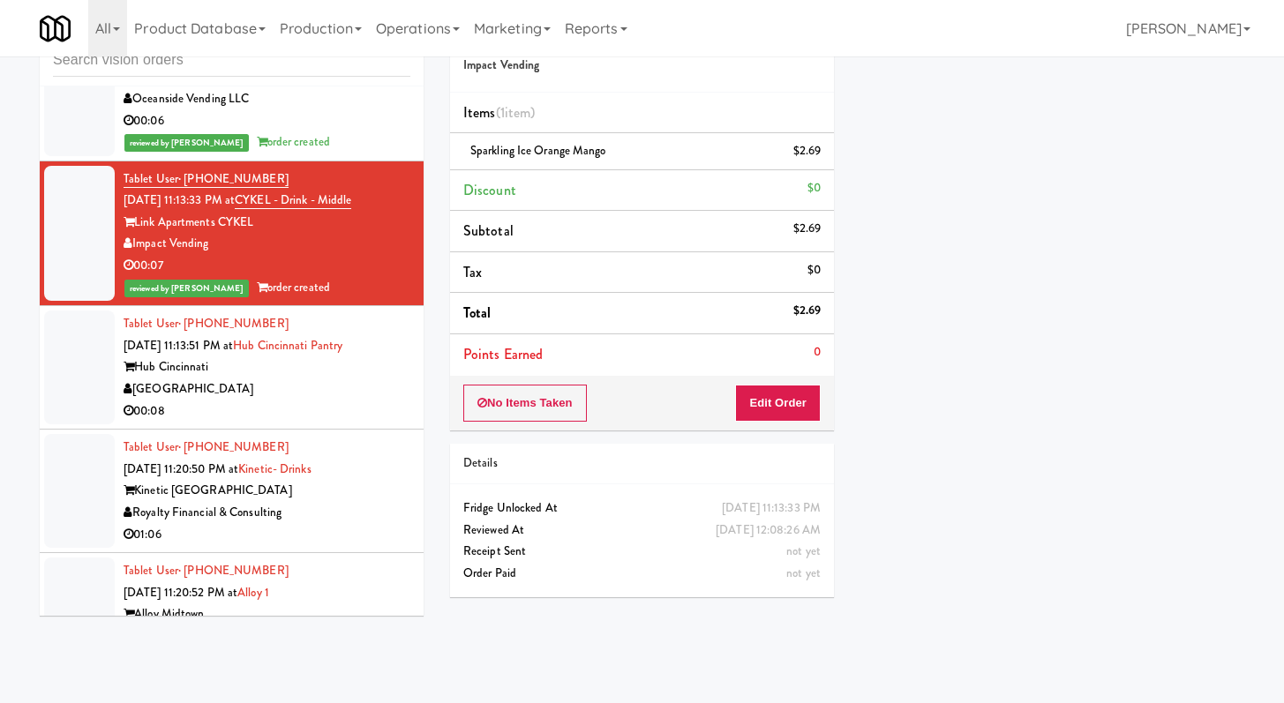
drag, startPoint x: 325, startPoint y: 467, endPoint x: 327, endPoint y: 408, distance: 59.2
click at [324, 423] on div "00:08" at bounding box center [267, 412] width 287 height 22
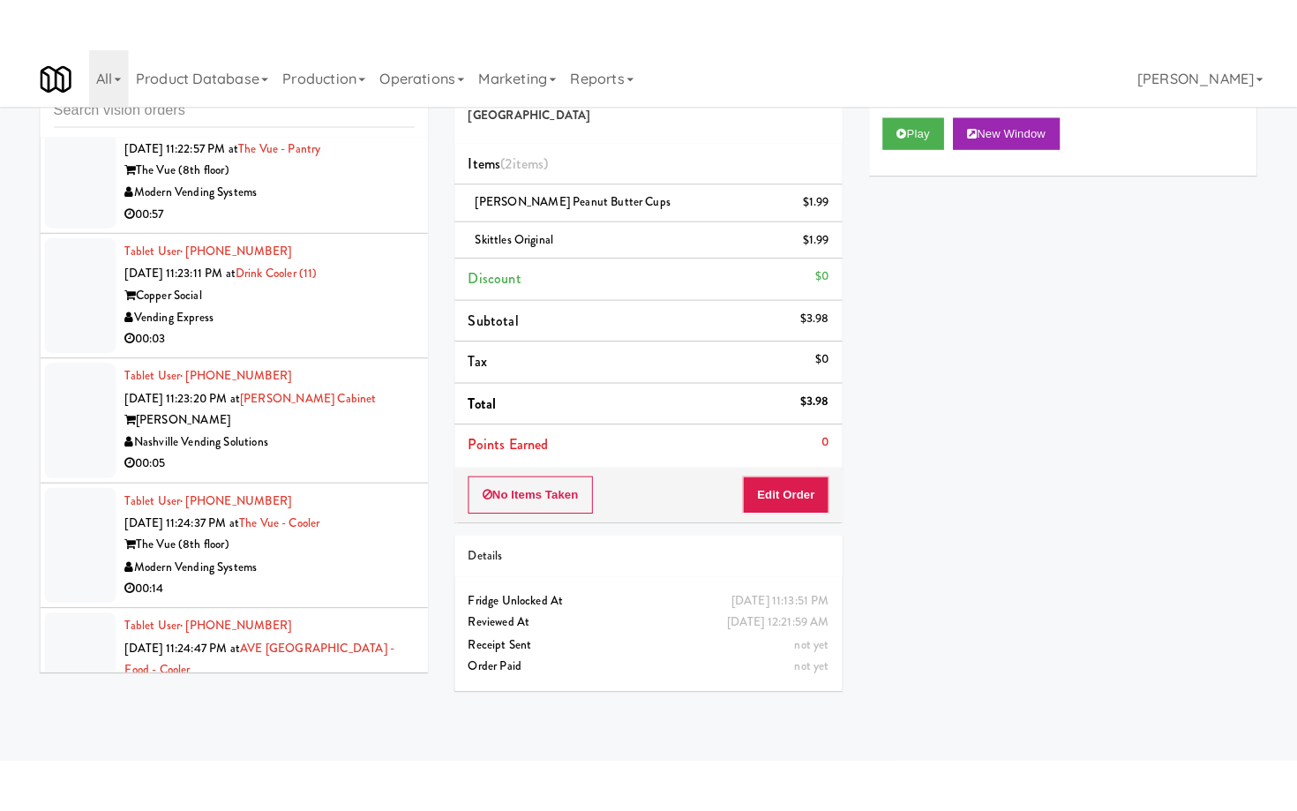
scroll to position [4566, 0]
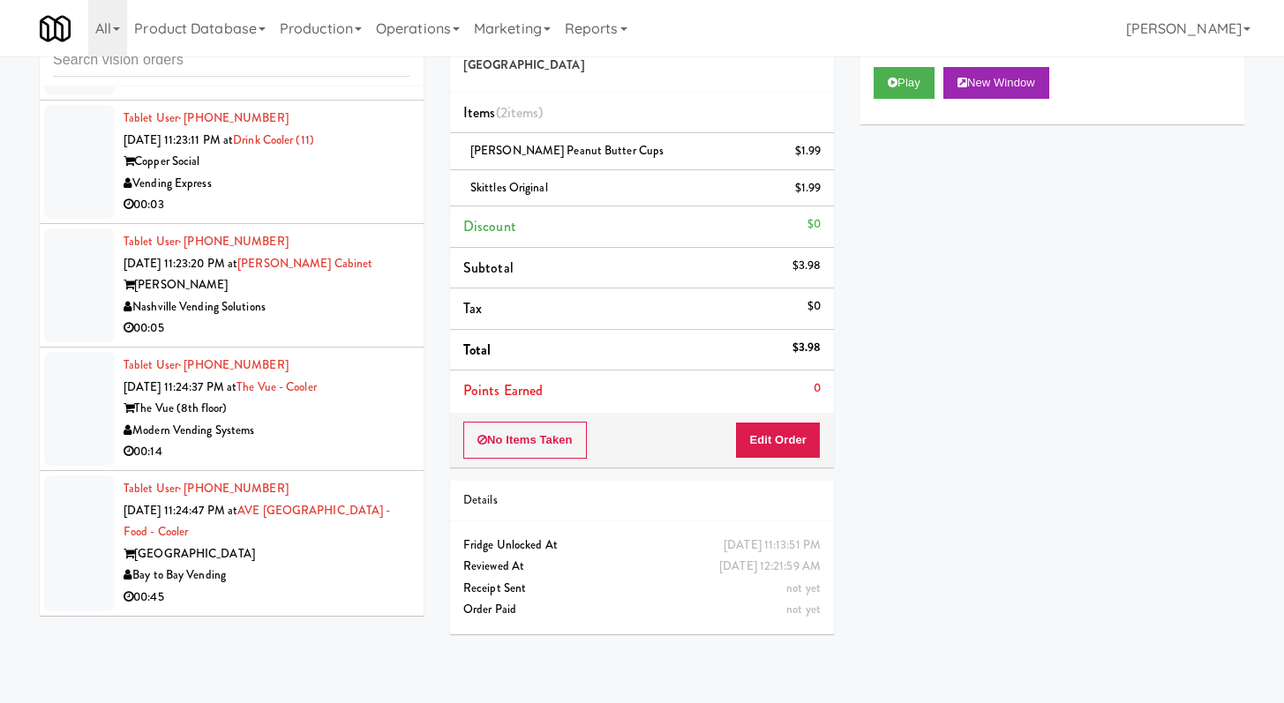
click at [341, 439] on div "Modern Vending Systems" at bounding box center [267, 431] width 287 height 22
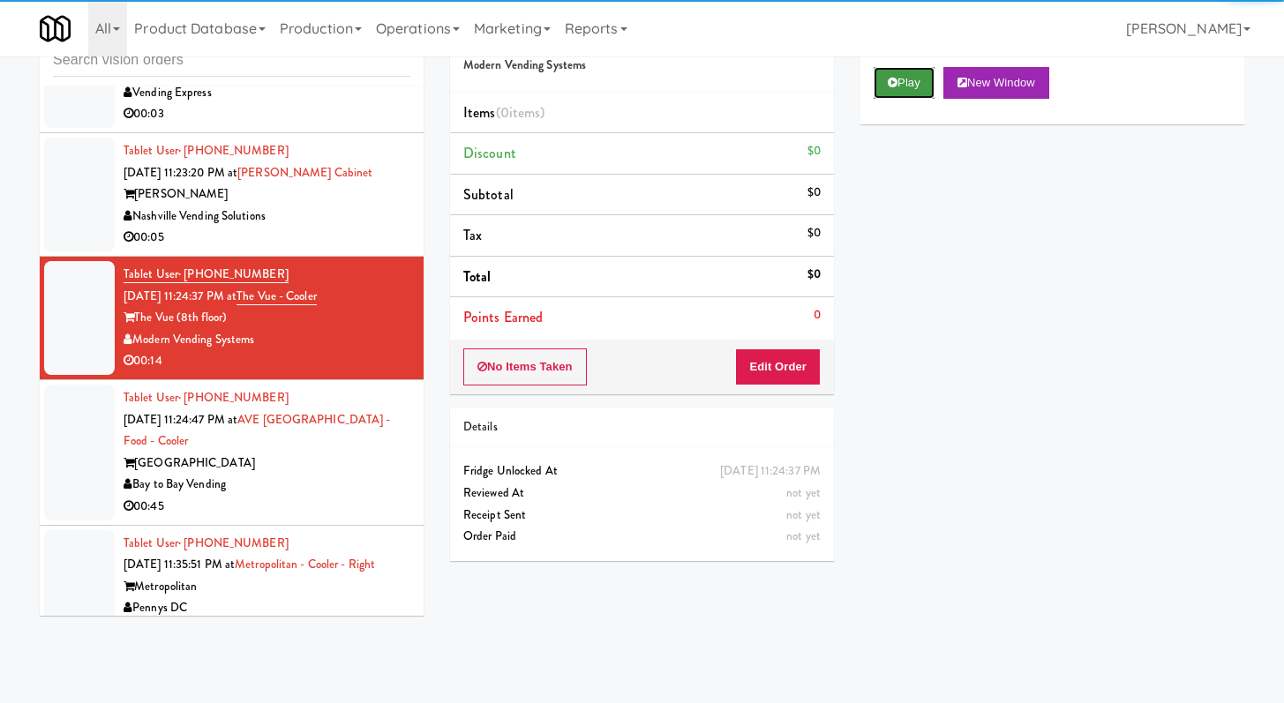
click at [907, 79] on button "Play" at bounding box center [903, 83] width 61 height 32
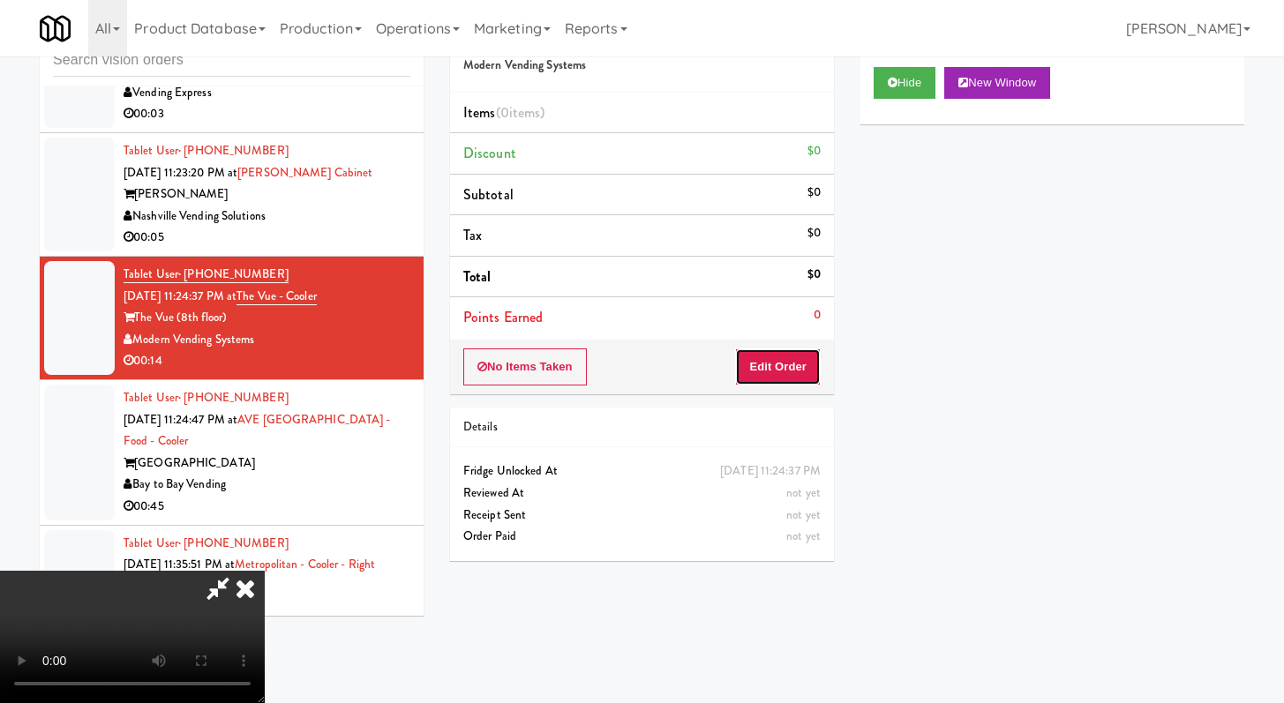
click at [786, 377] on button "Edit Order" at bounding box center [778, 367] width 86 height 37
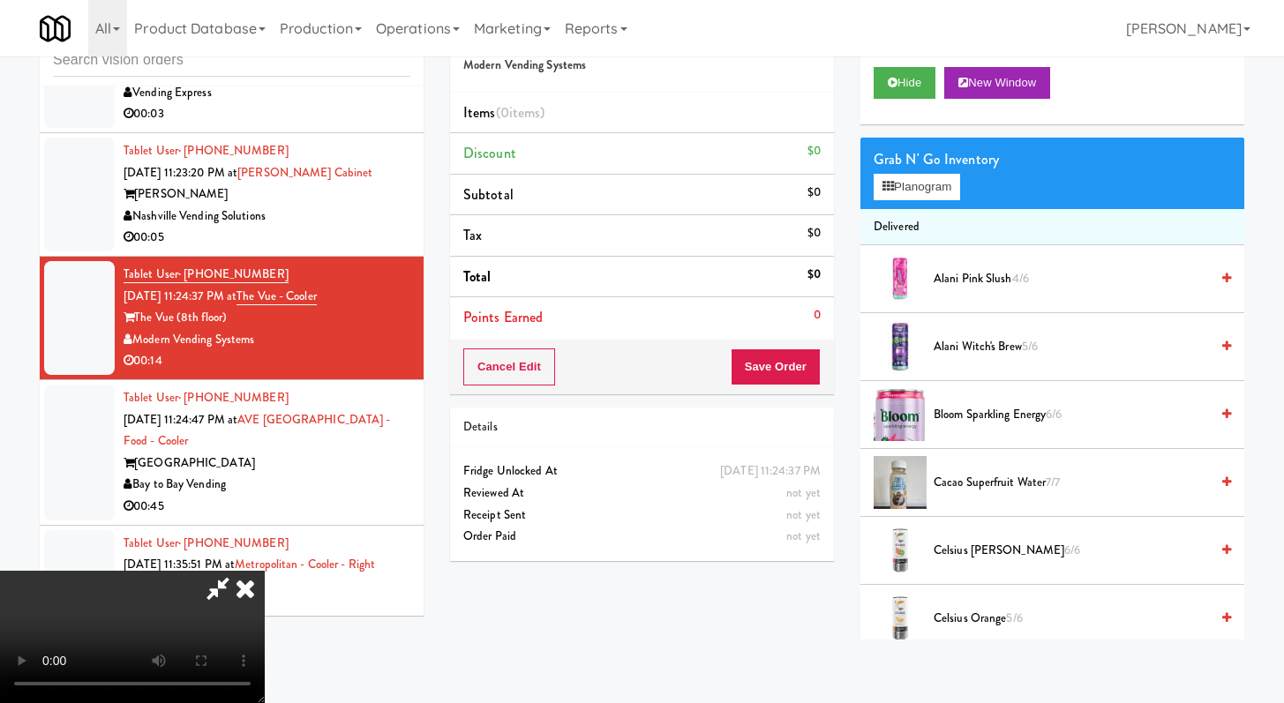
scroll to position [4523, 0]
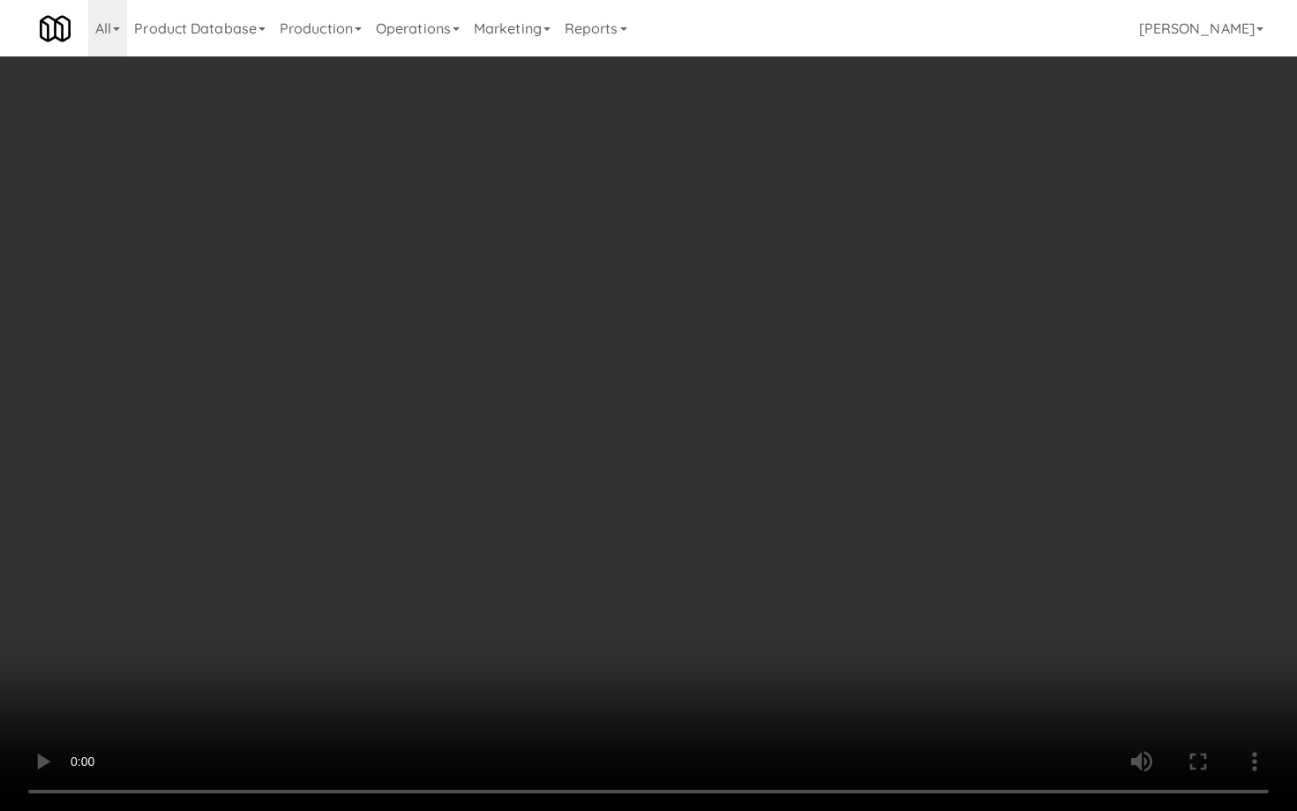
click at [661, 545] on video at bounding box center [648, 405] width 1297 height 811
click at [475, 536] on video at bounding box center [648, 405] width 1297 height 811
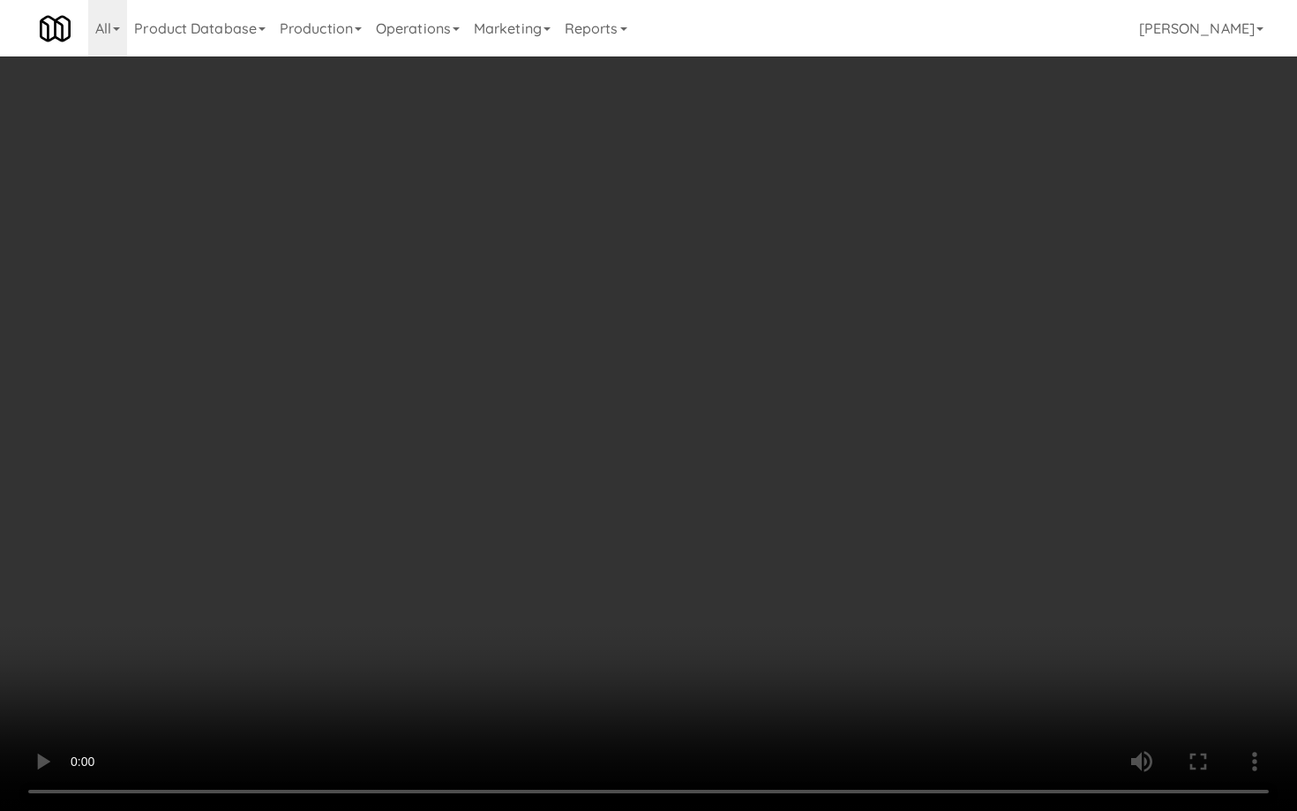
click at [475, 536] on video at bounding box center [648, 405] width 1297 height 811
click at [507, 504] on video at bounding box center [648, 405] width 1297 height 811
click at [507, 505] on video at bounding box center [648, 405] width 1297 height 811
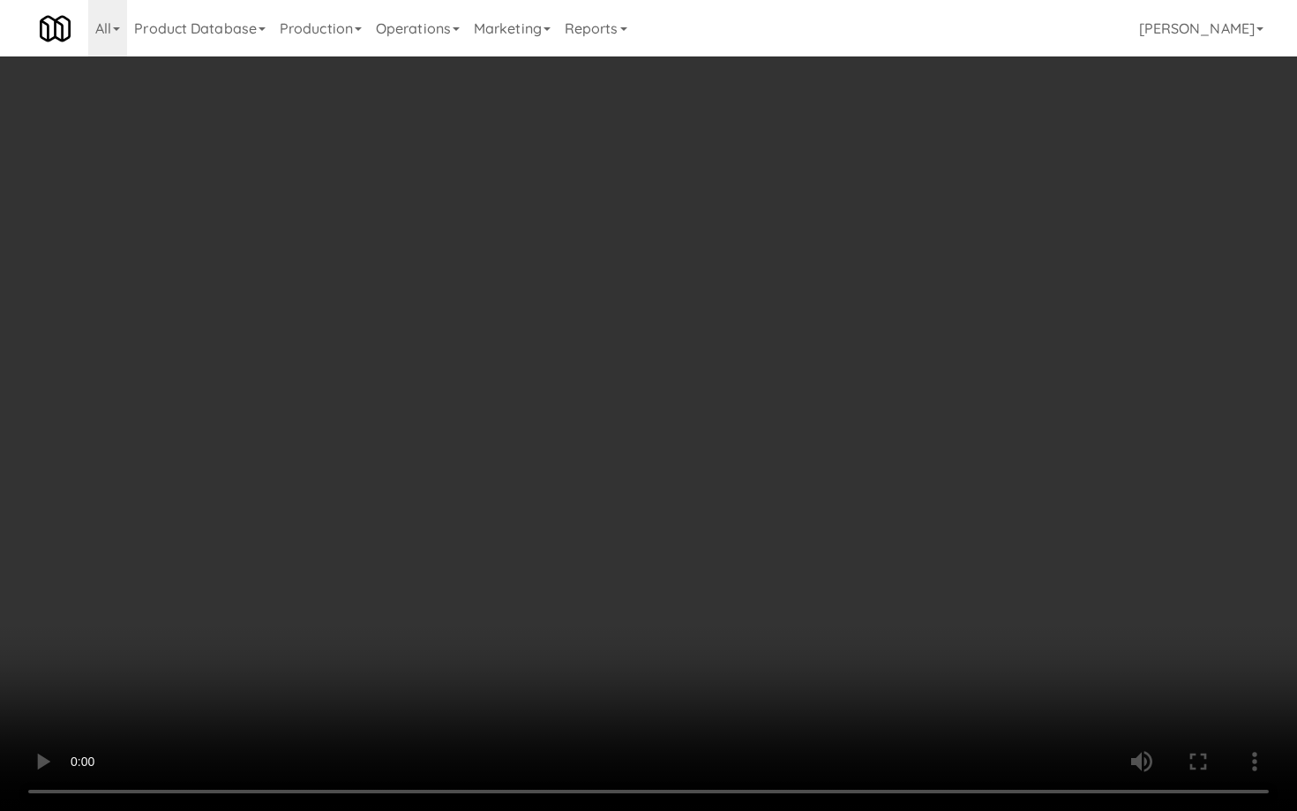
click at [511, 505] on video at bounding box center [648, 405] width 1297 height 811
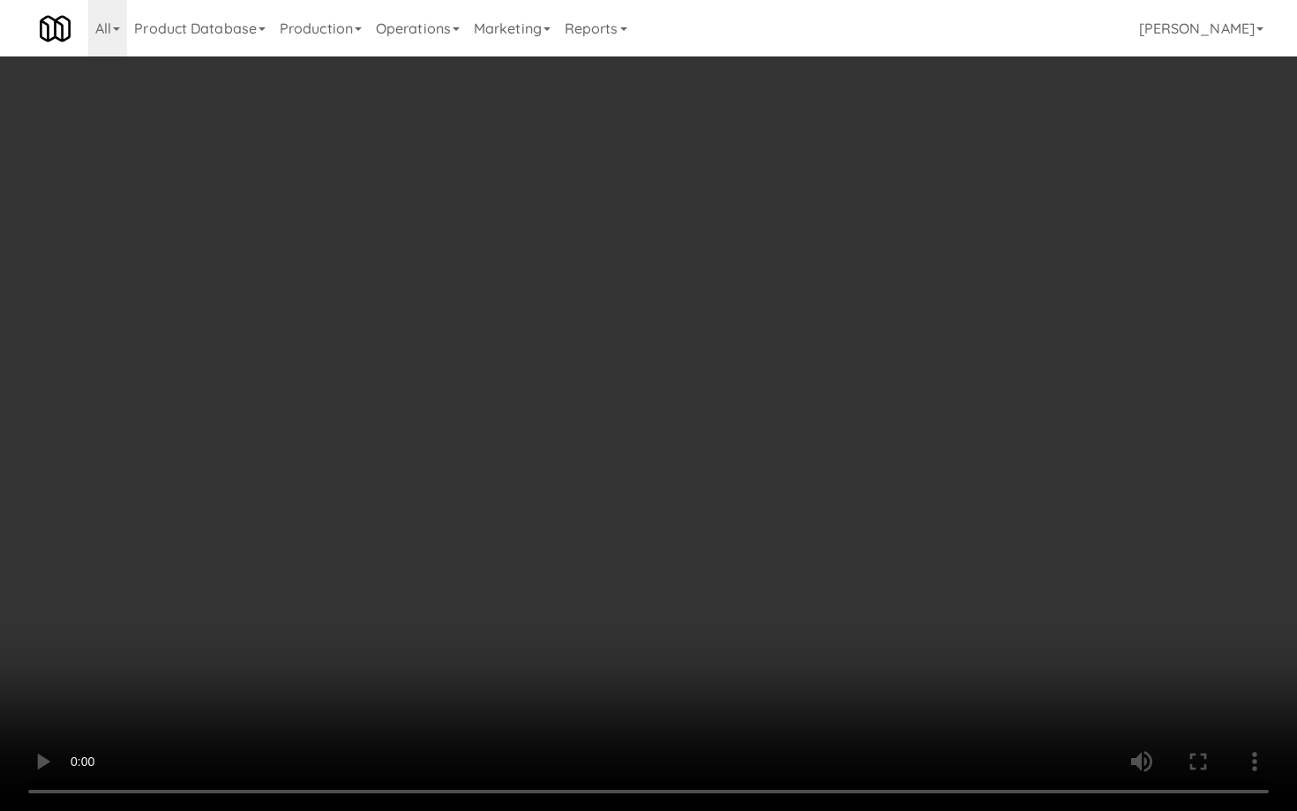
click at [511, 505] on video at bounding box center [648, 405] width 1297 height 811
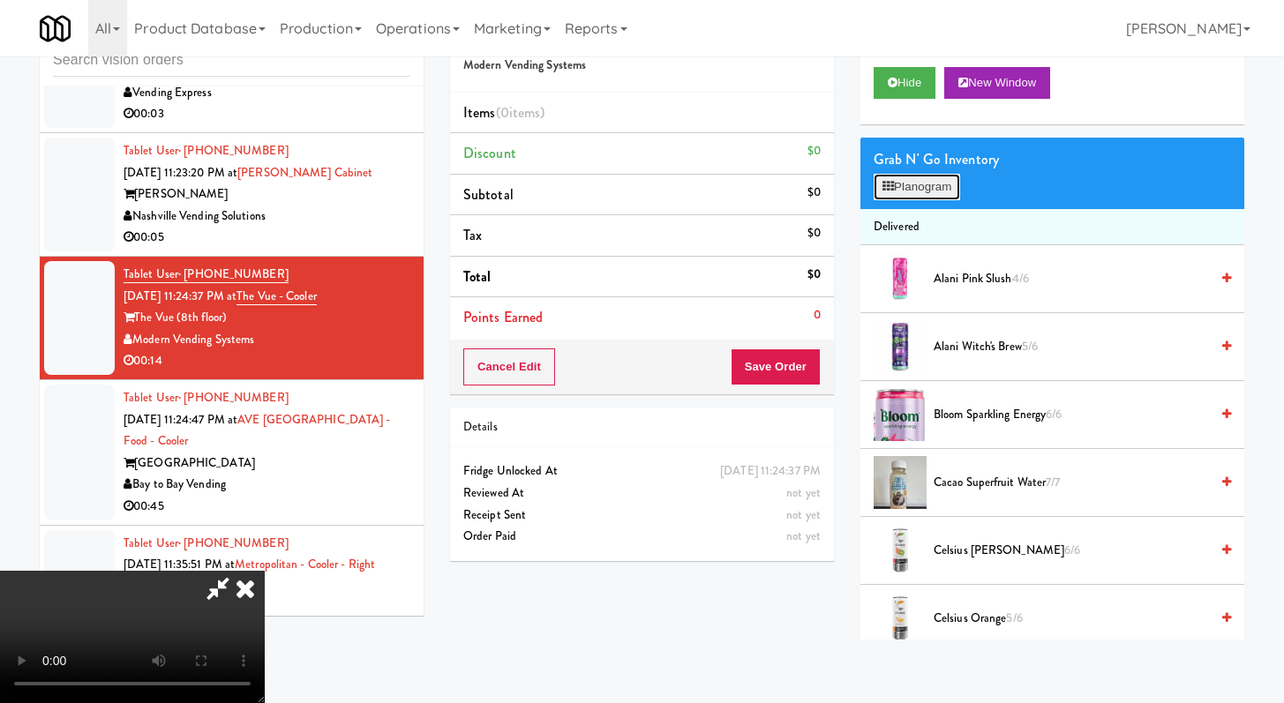
click at [907, 179] on button "Planogram" at bounding box center [916, 187] width 86 height 26
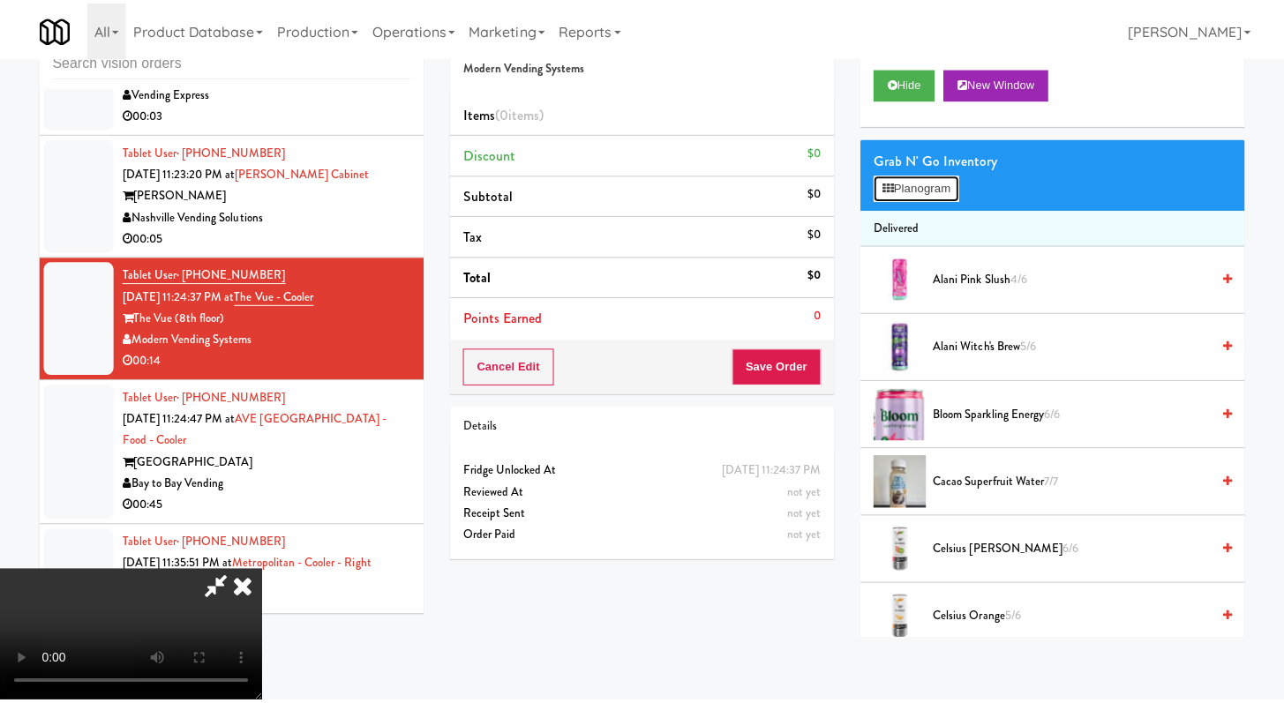
scroll to position [4523, 0]
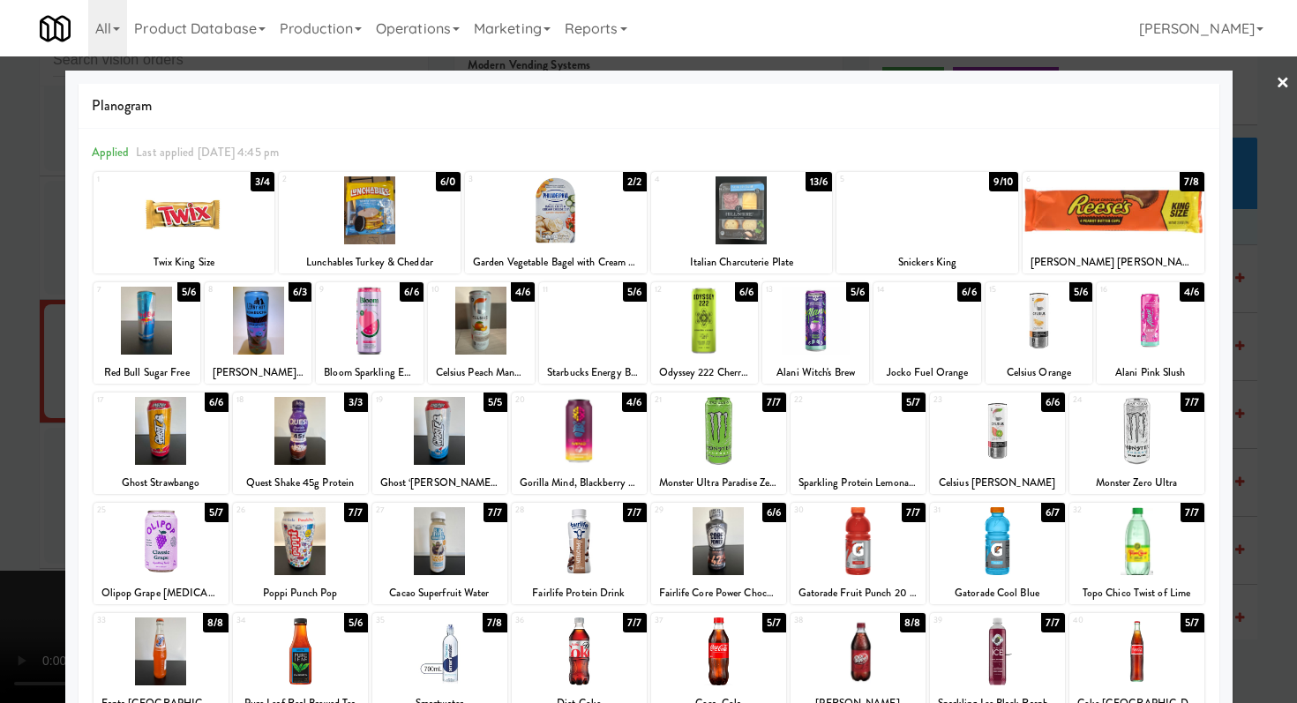
click at [597, 531] on div at bounding box center [579, 541] width 135 height 68
click at [415, 214] on div at bounding box center [370, 210] width 182 height 68
click at [435, 657] on div at bounding box center [439, 652] width 135 height 68
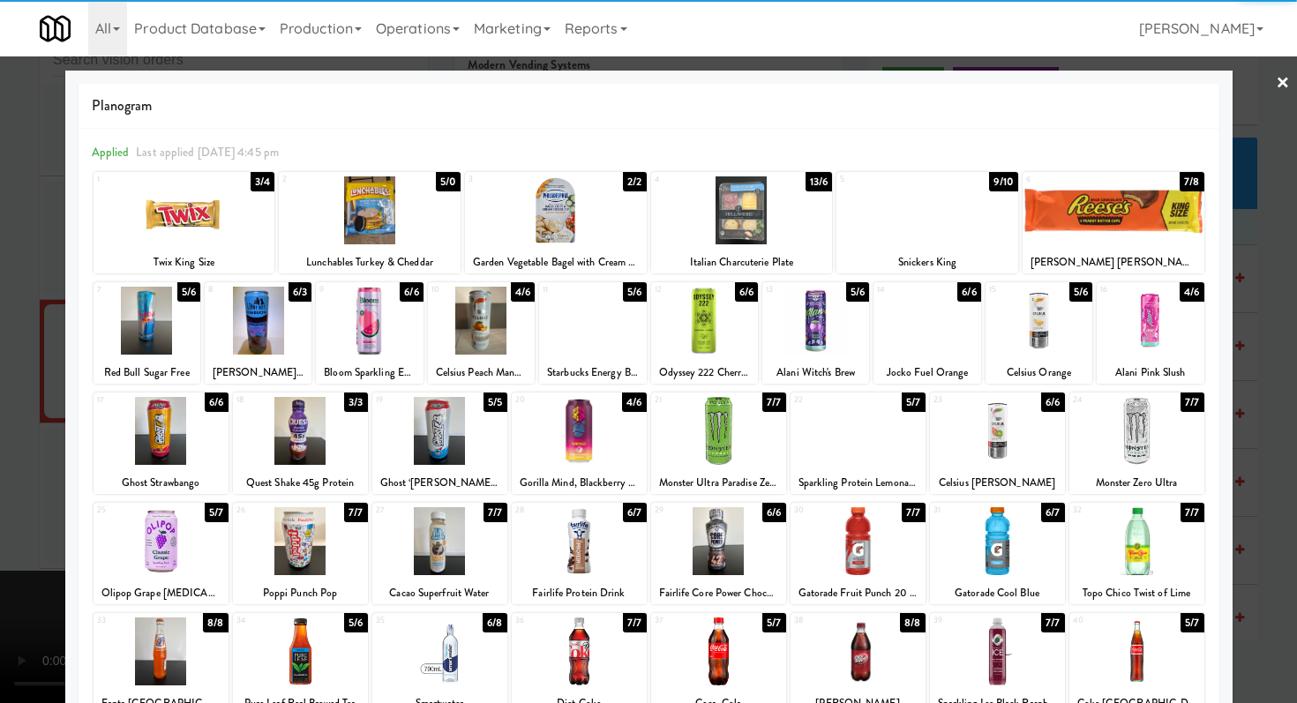
click at [842, 537] on div at bounding box center [858, 541] width 135 height 68
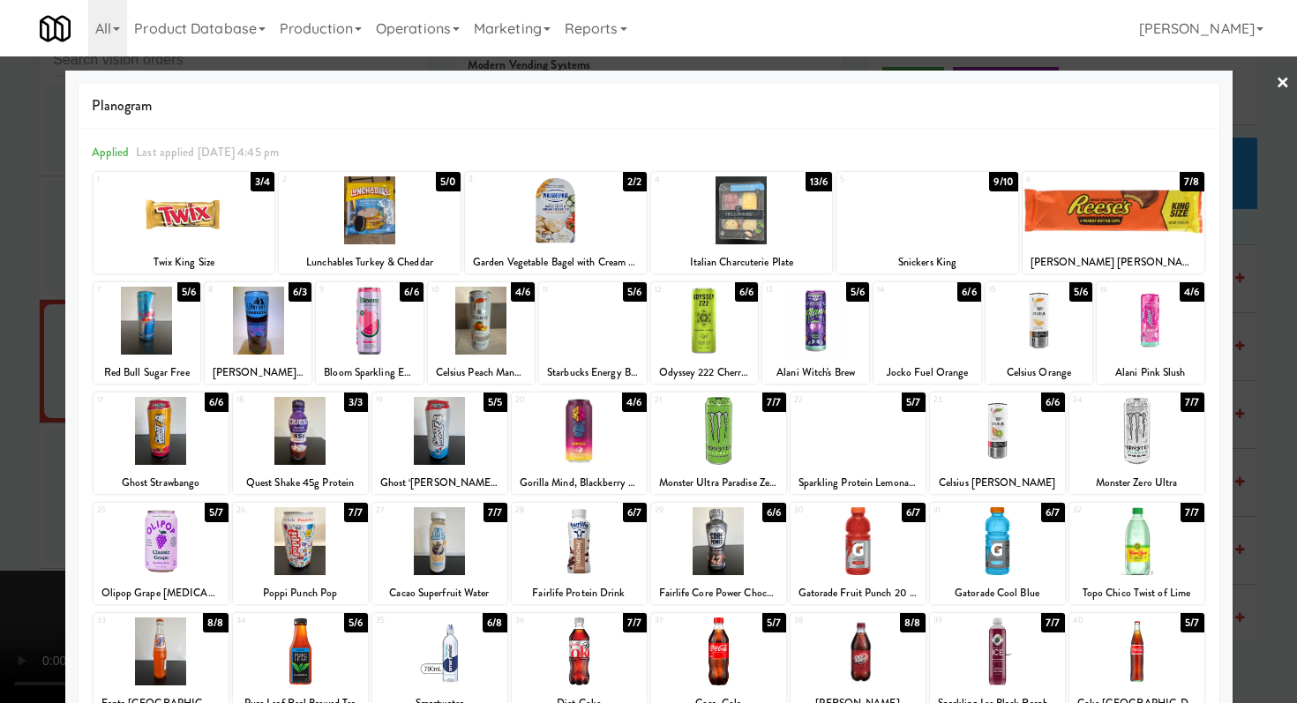
click at [0, 537] on div at bounding box center [648, 351] width 1297 height 703
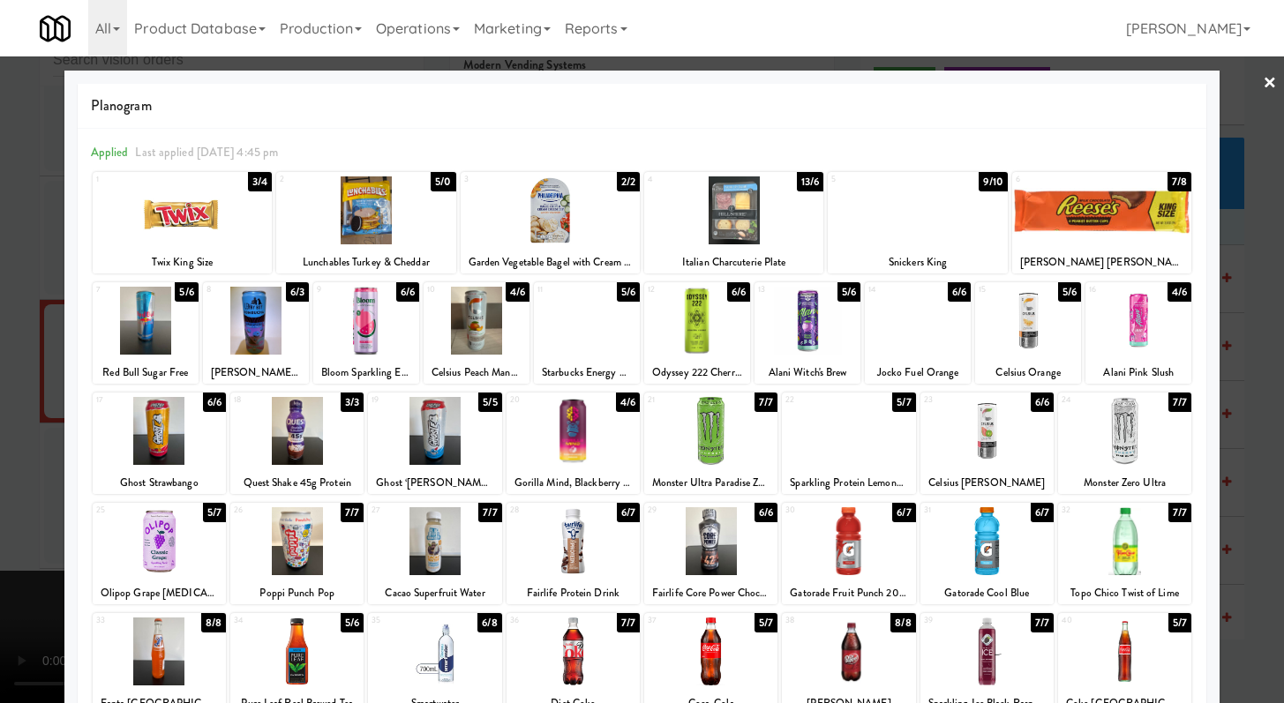
scroll to position [4566, 0]
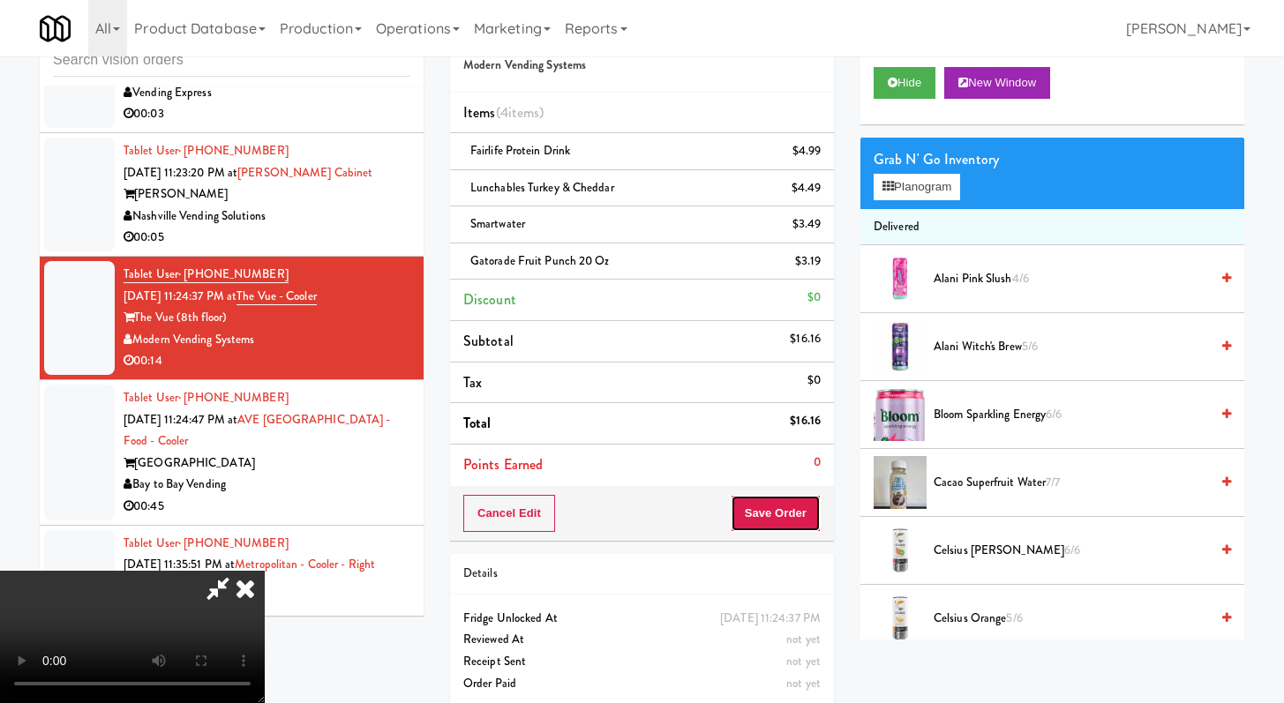
click at [808, 504] on button "Save Order" at bounding box center [776, 513] width 90 height 37
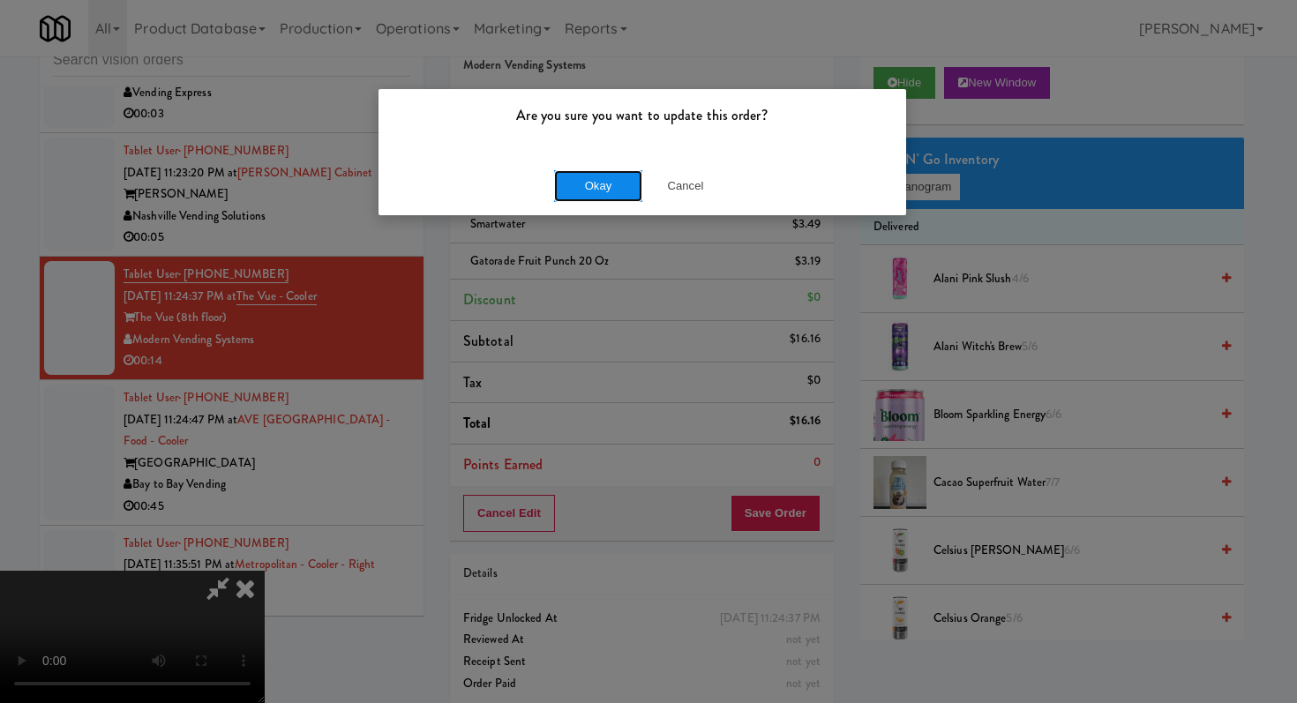
click at [573, 189] on button "Okay" at bounding box center [598, 186] width 88 height 32
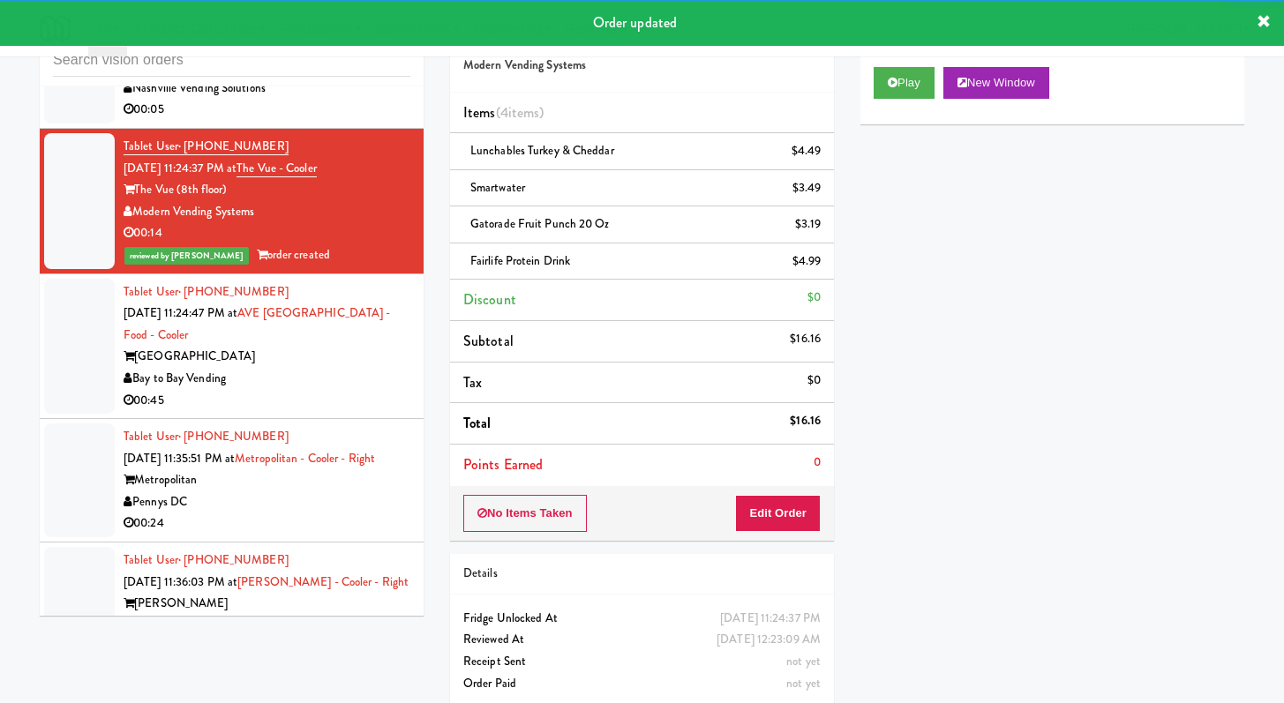
scroll to position [4742, 0]
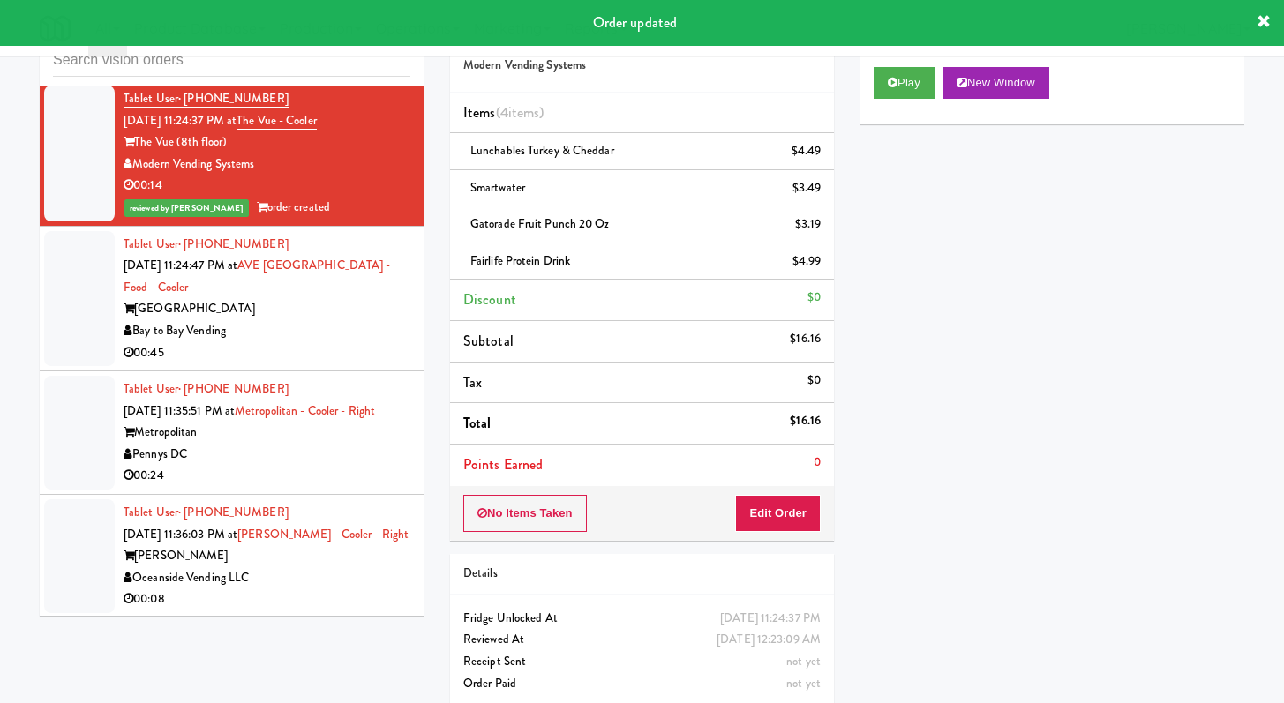
click at [310, 342] on div "Bay to Bay Vending" at bounding box center [267, 331] width 287 height 22
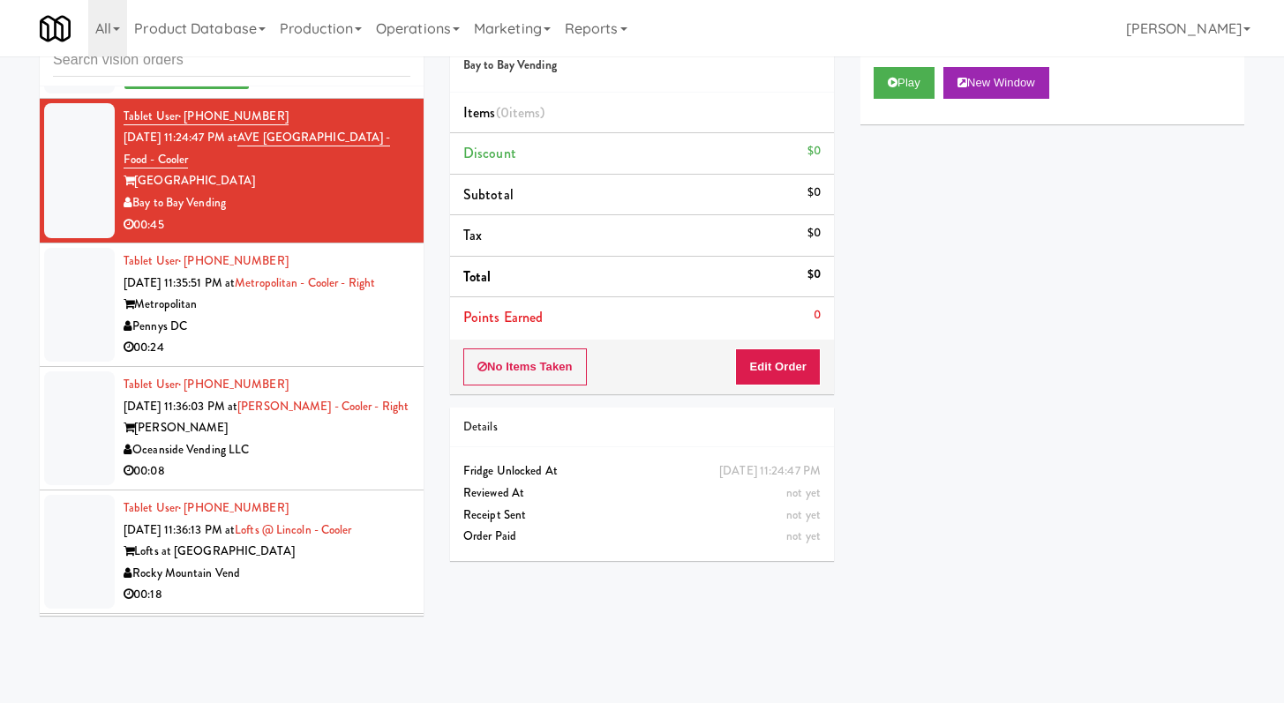
scroll to position [5425, 0]
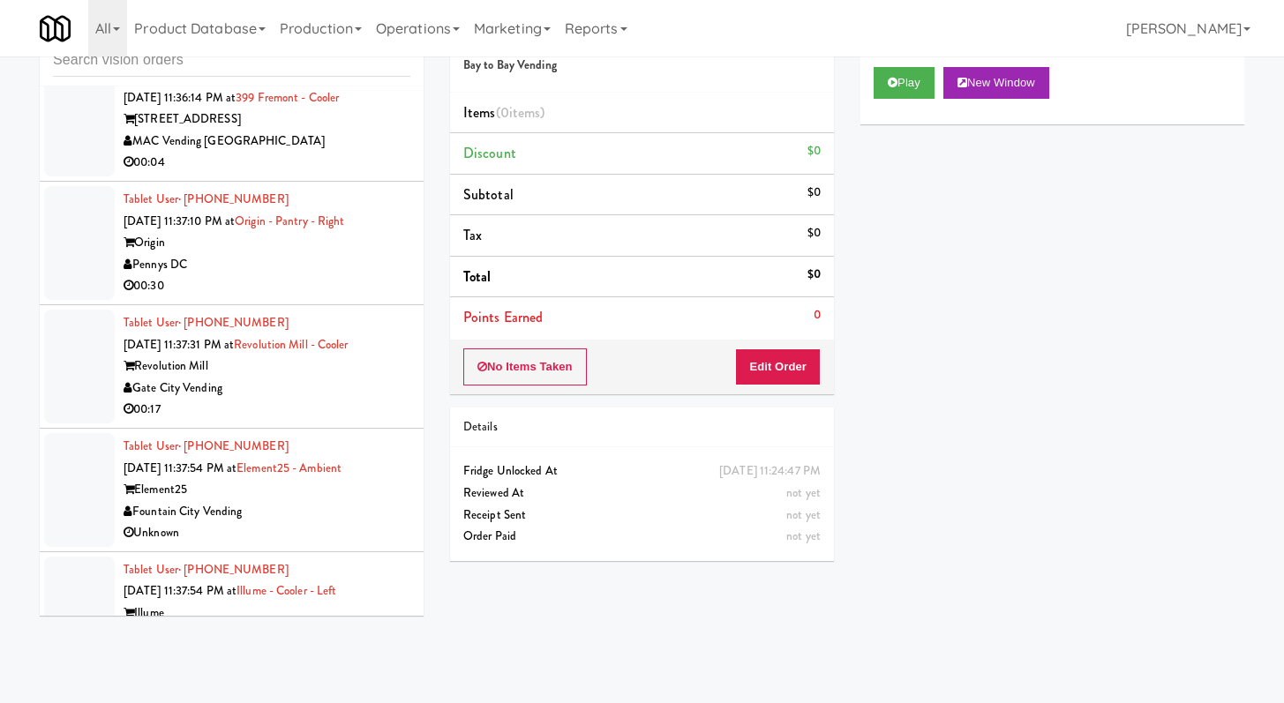
click at [286, 297] on div "00:30" at bounding box center [267, 286] width 287 height 22
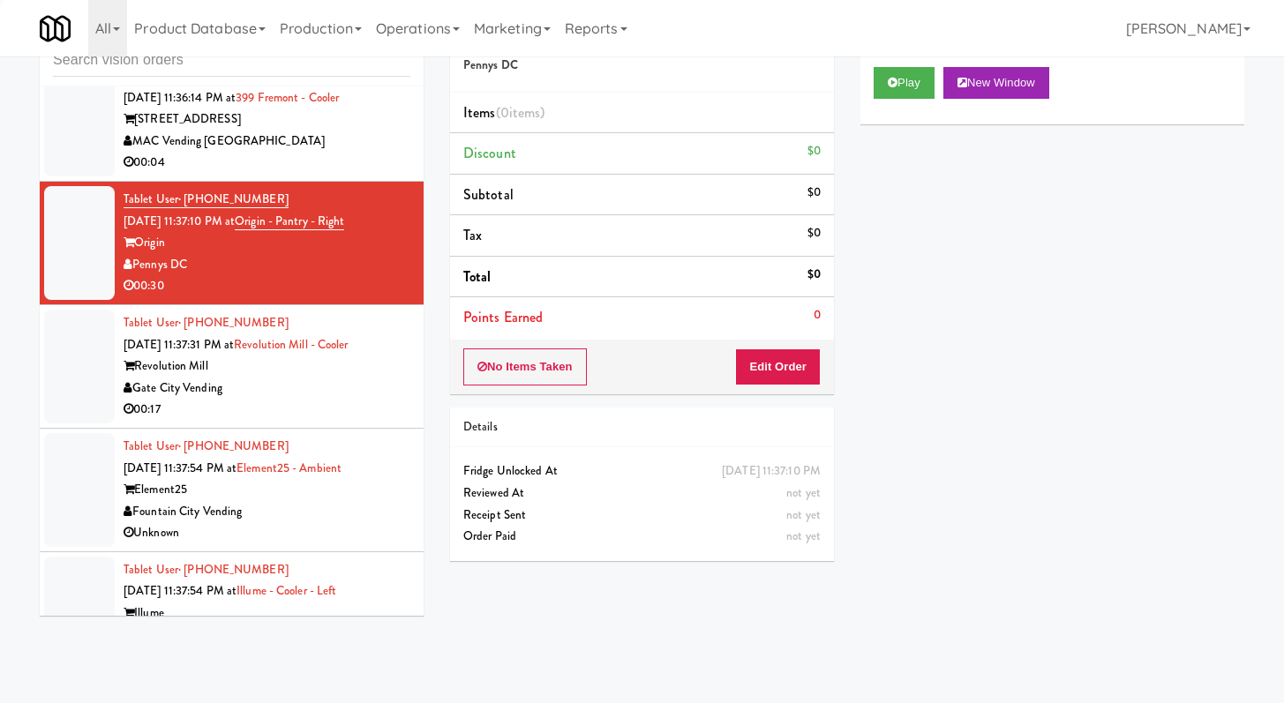
click at [354, 174] on div "00:04" at bounding box center [267, 163] width 287 height 22
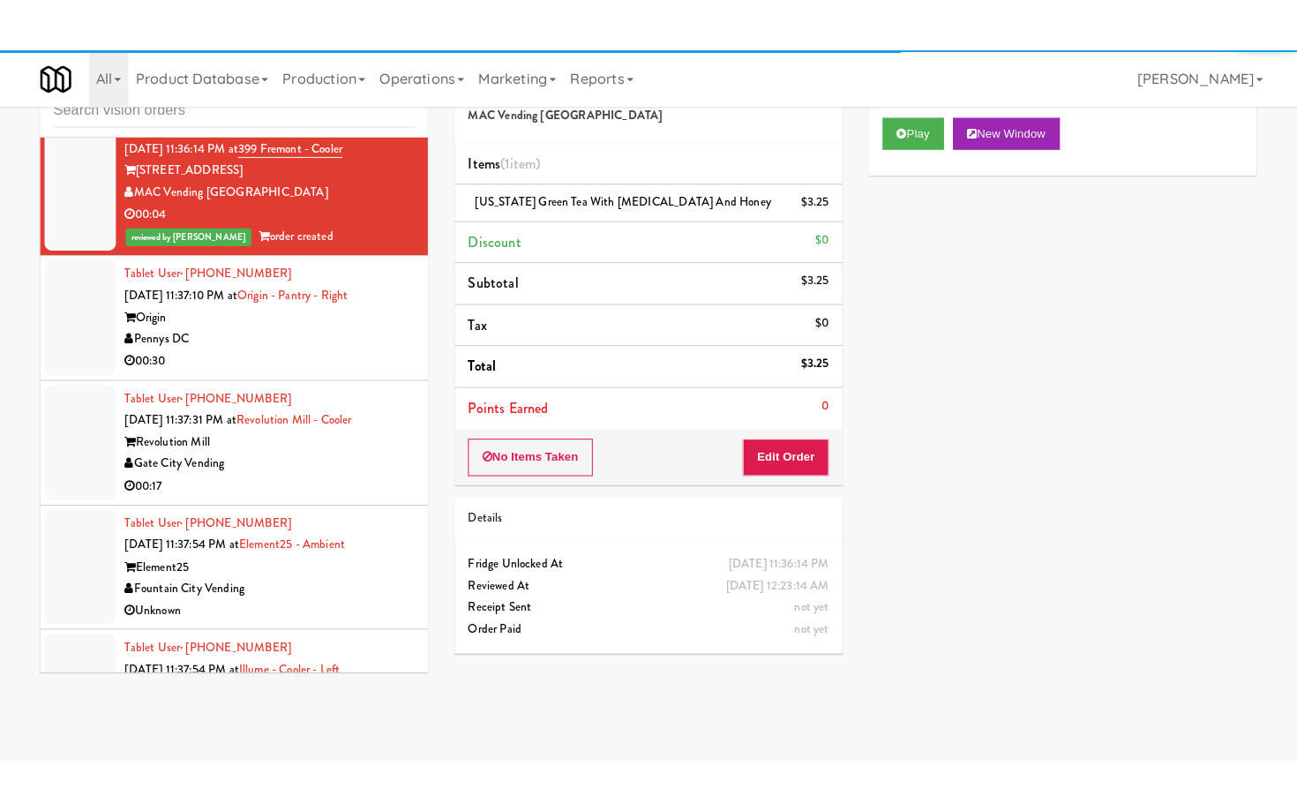
scroll to position [7788, 0]
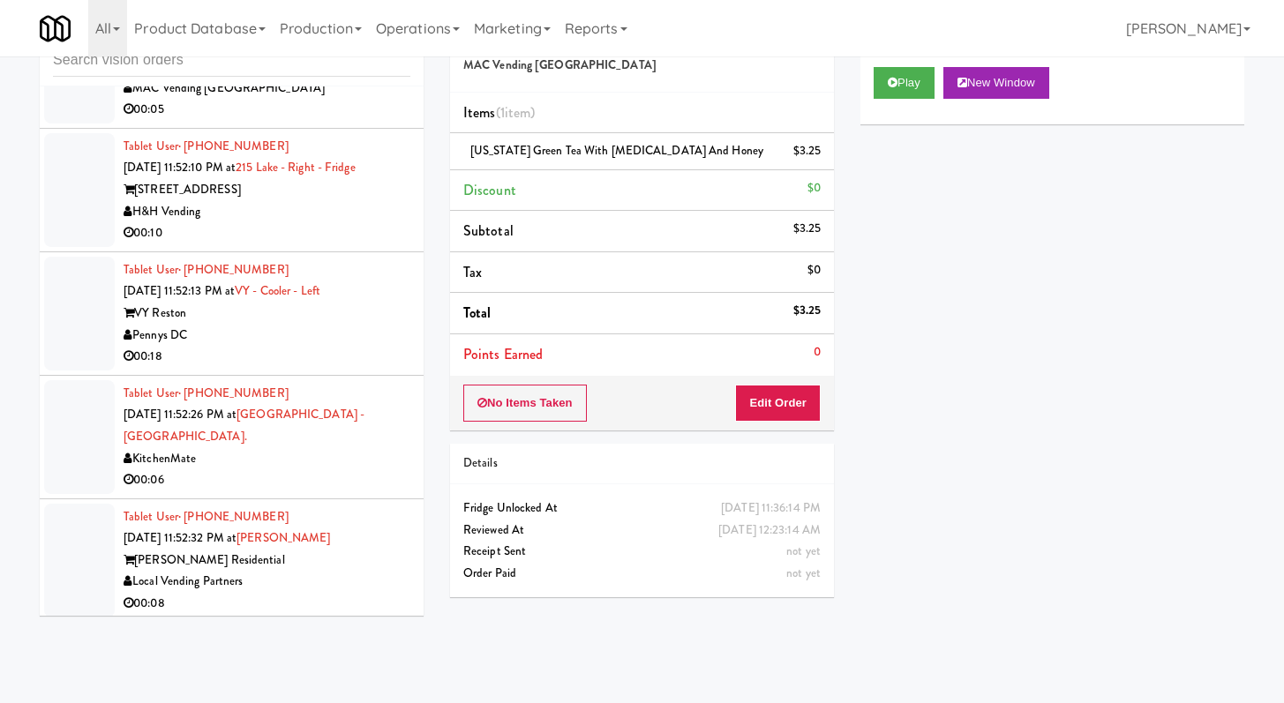
click at [335, 244] on div "00:10" at bounding box center [267, 233] width 287 height 22
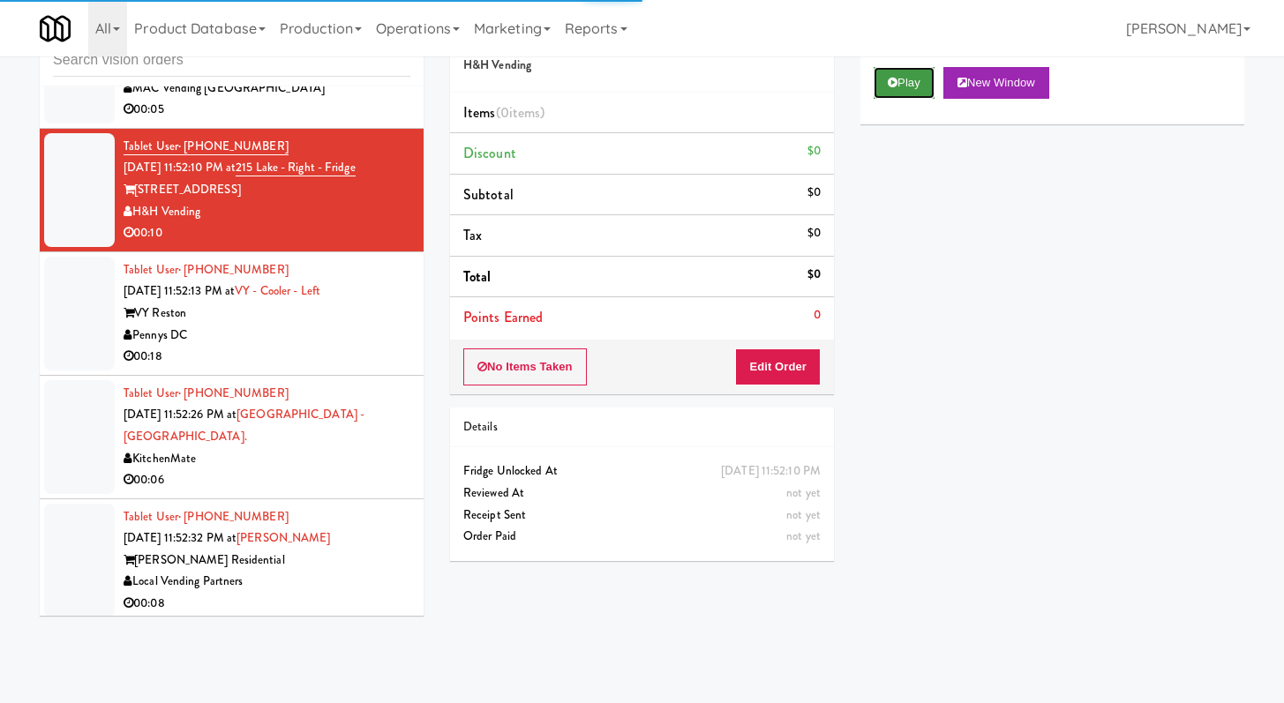
click at [895, 94] on button "Play" at bounding box center [903, 83] width 61 height 32
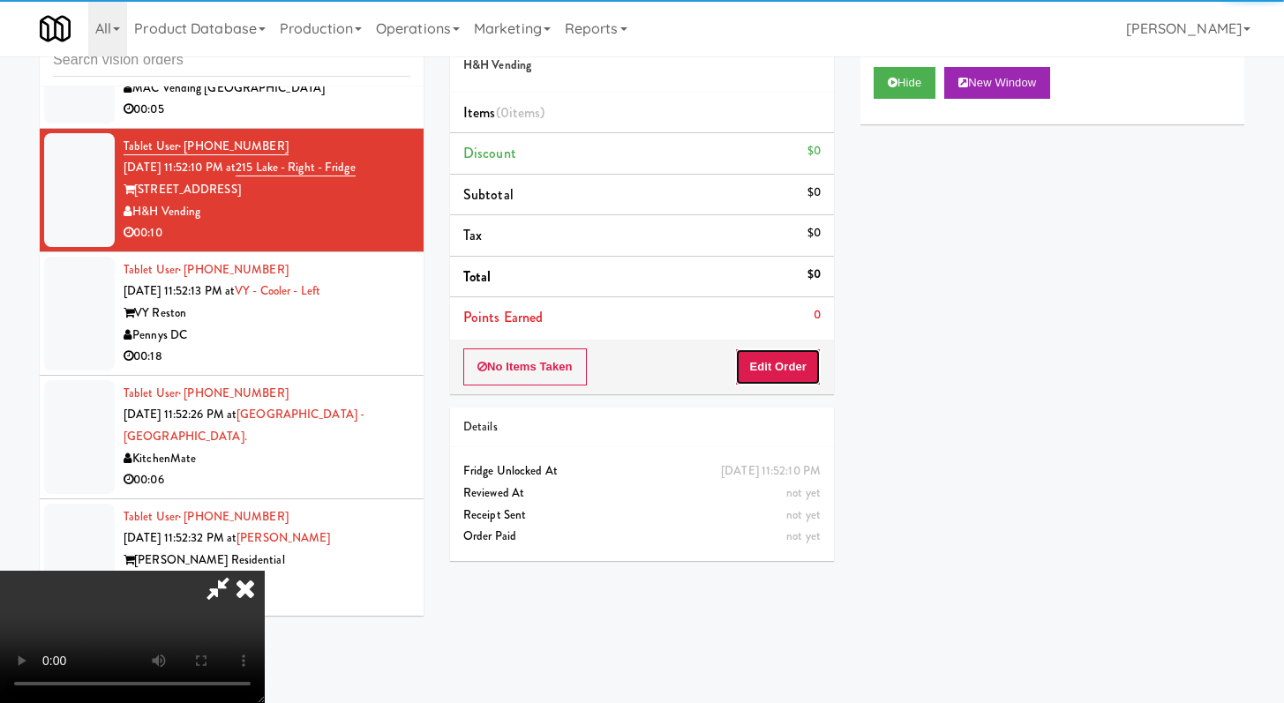
click at [761, 363] on button "Edit Order" at bounding box center [778, 367] width 86 height 37
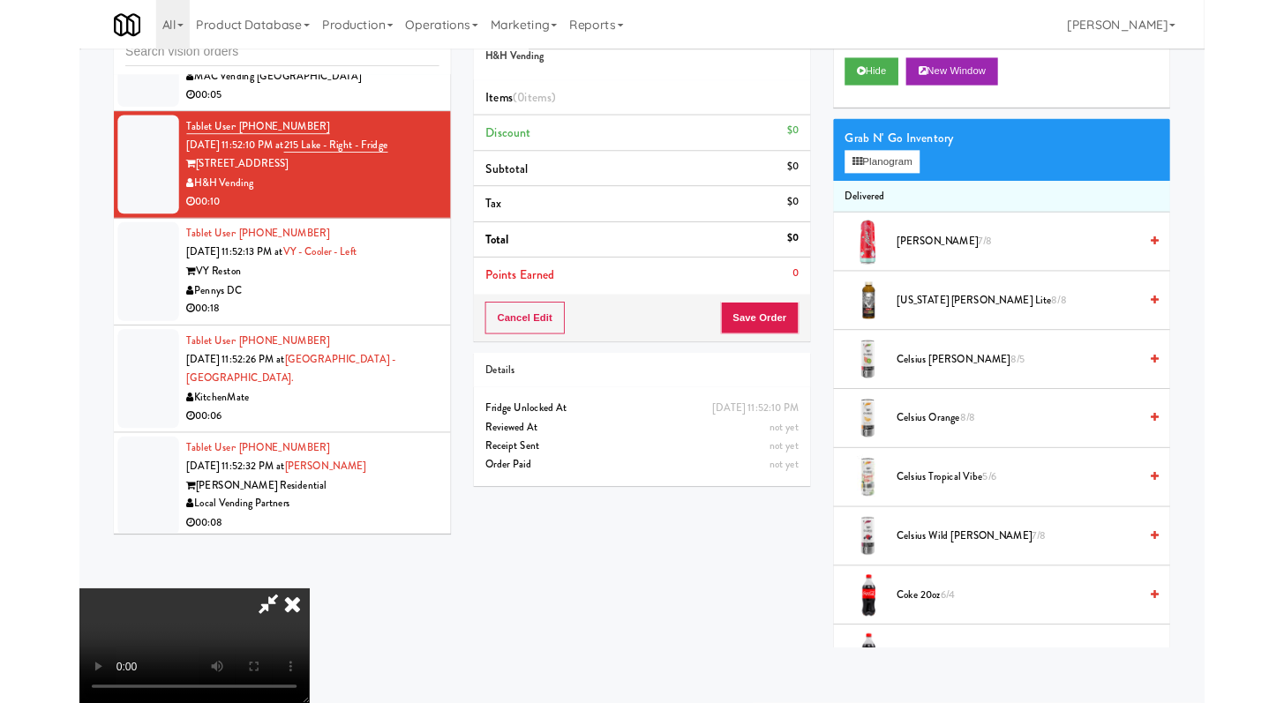
scroll to position [7745, 0]
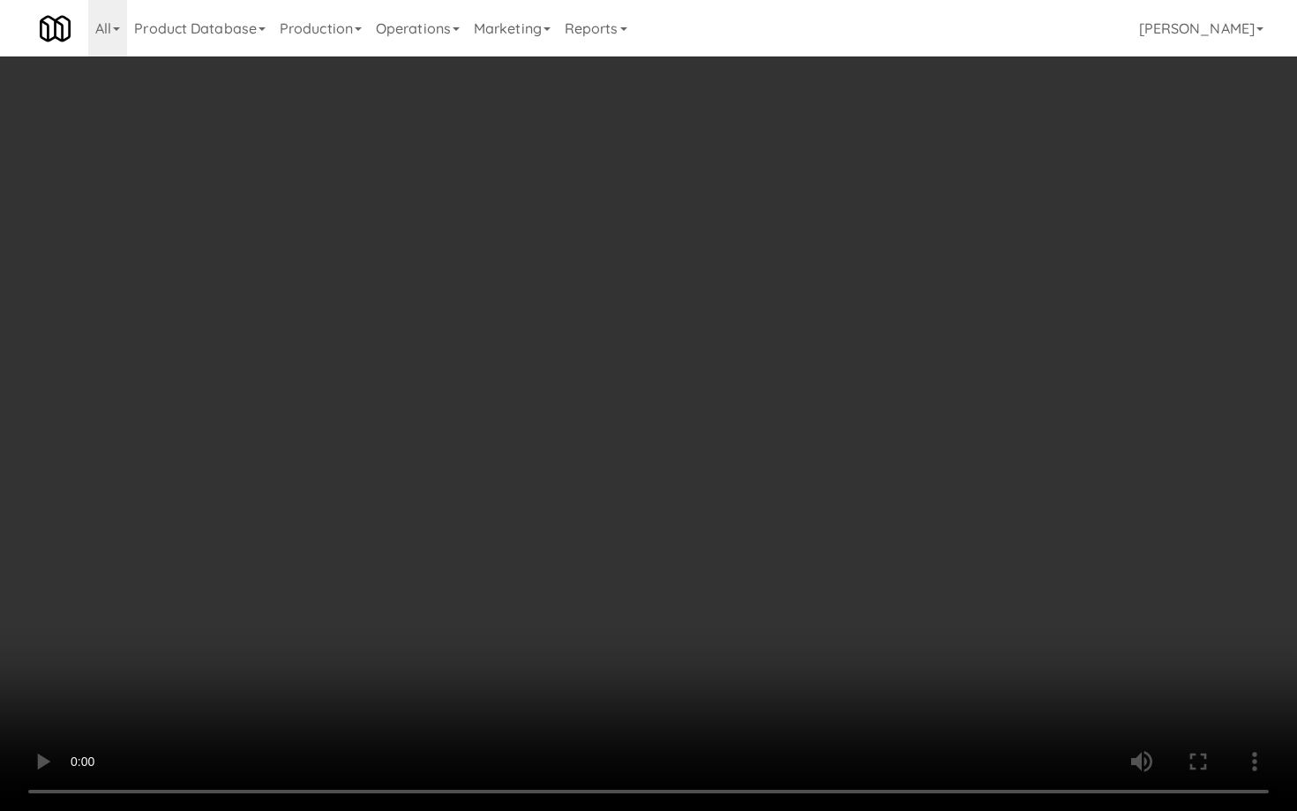
click at [732, 595] on video at bounding box center [648, 405] width 1297 height 811
click at [732, 594] on video at bounding box center [648, 405] width 1297 height 811
click at [731, 594] on video at bounding box center [648, 405] width 1297 height 811
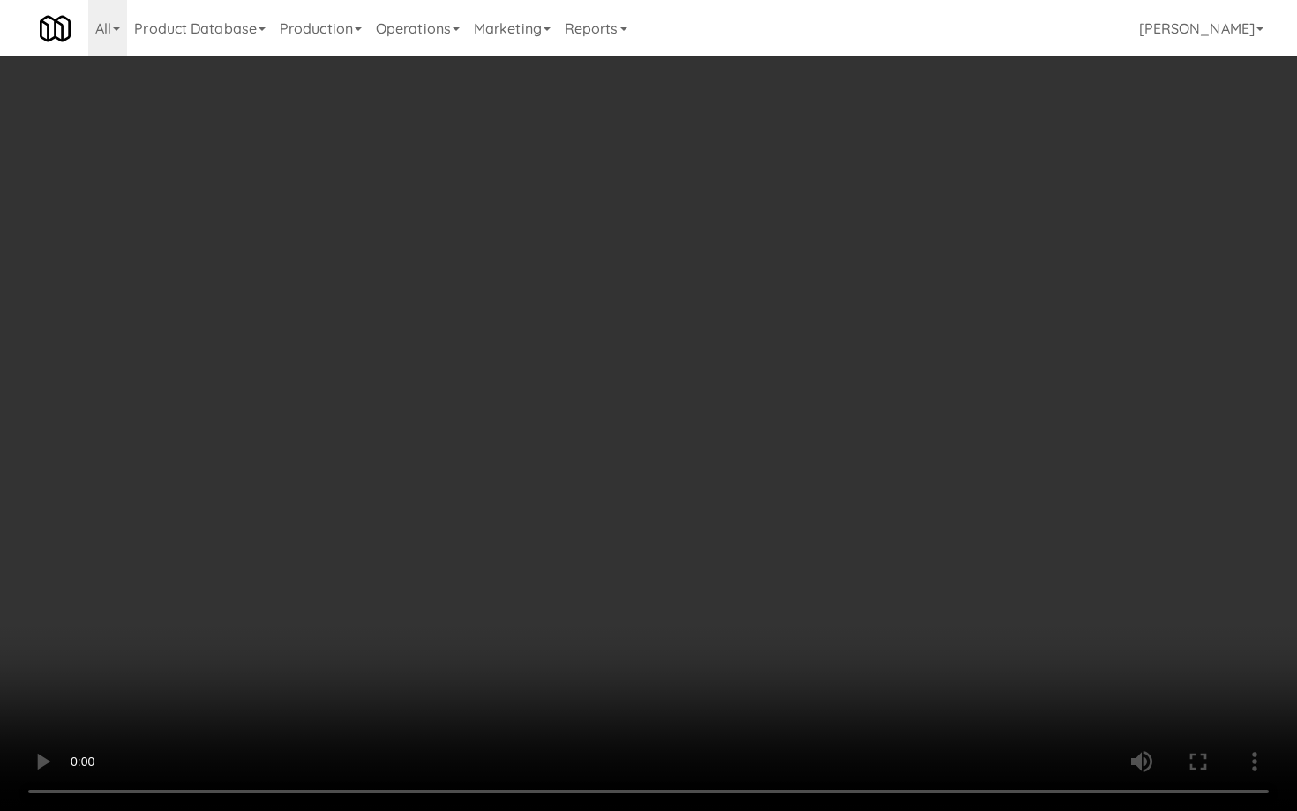
click at [731, 594] on video at bounding box center [648, 405] width 1297 height 811
click at [731, 593] on video at bounding box center [648, 405] width 1297 height 811
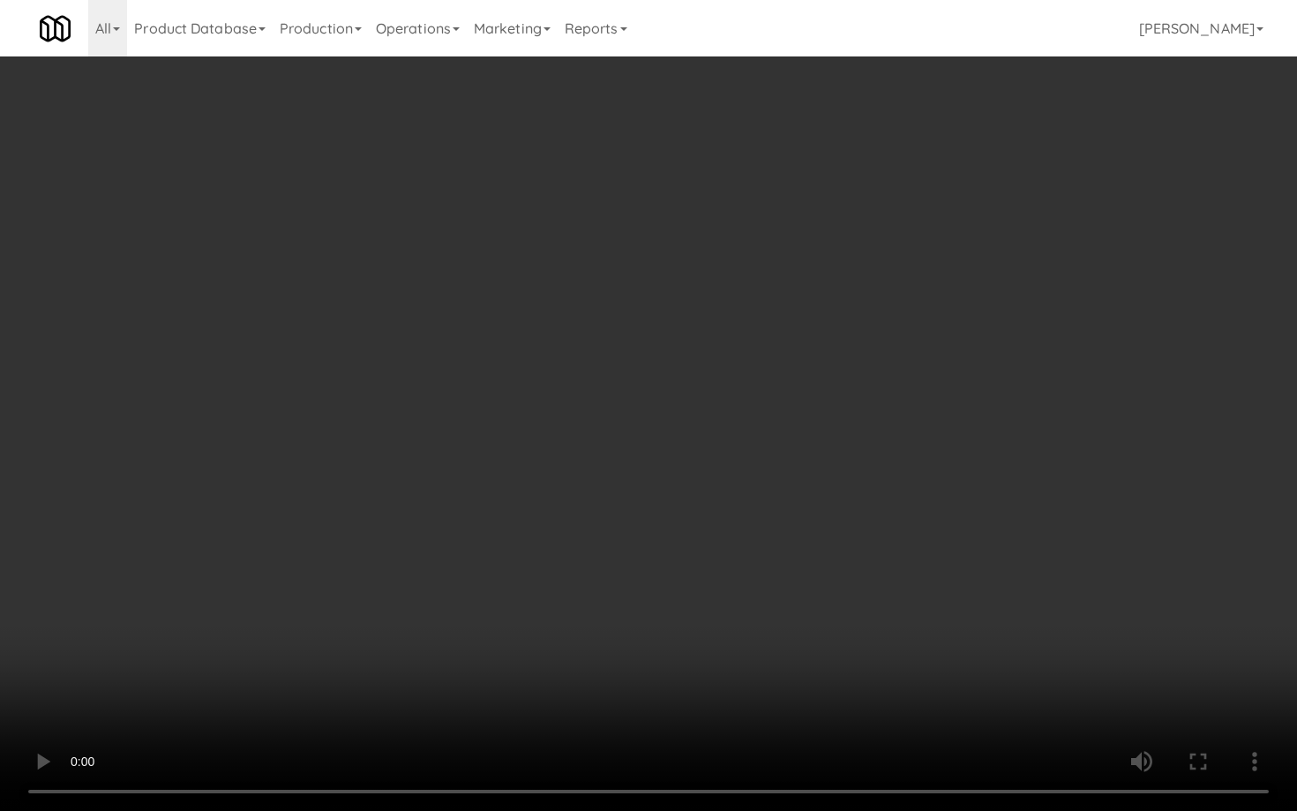
click at [731, 592] on video at bounding box center [648, 405] width 1297 height 811
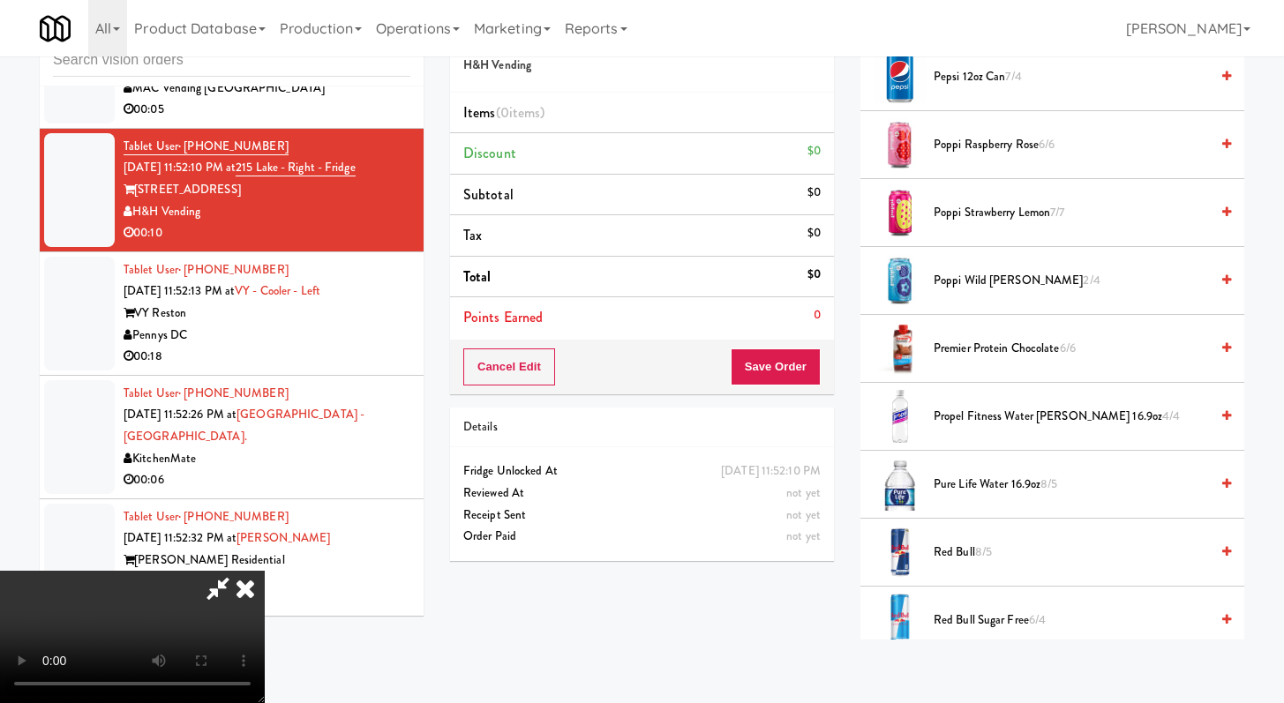
scroll to position [1960, 0]
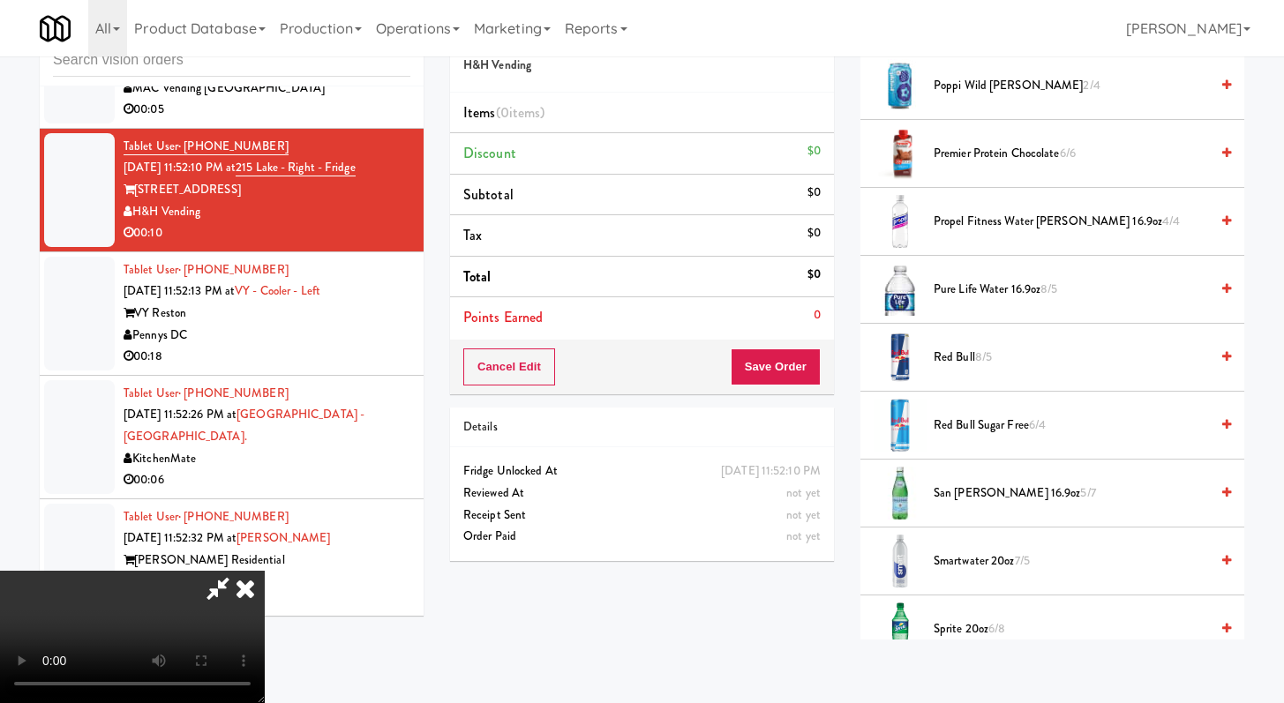
click at [960, 580] on li "Smartwater 20oz 7/5" at bounding box center [1052, 562] width 384 height 68
click at [980, 560] on span "Smartwater 20oz 7/5" at bounding box center [1070, 562] width 275 height 22
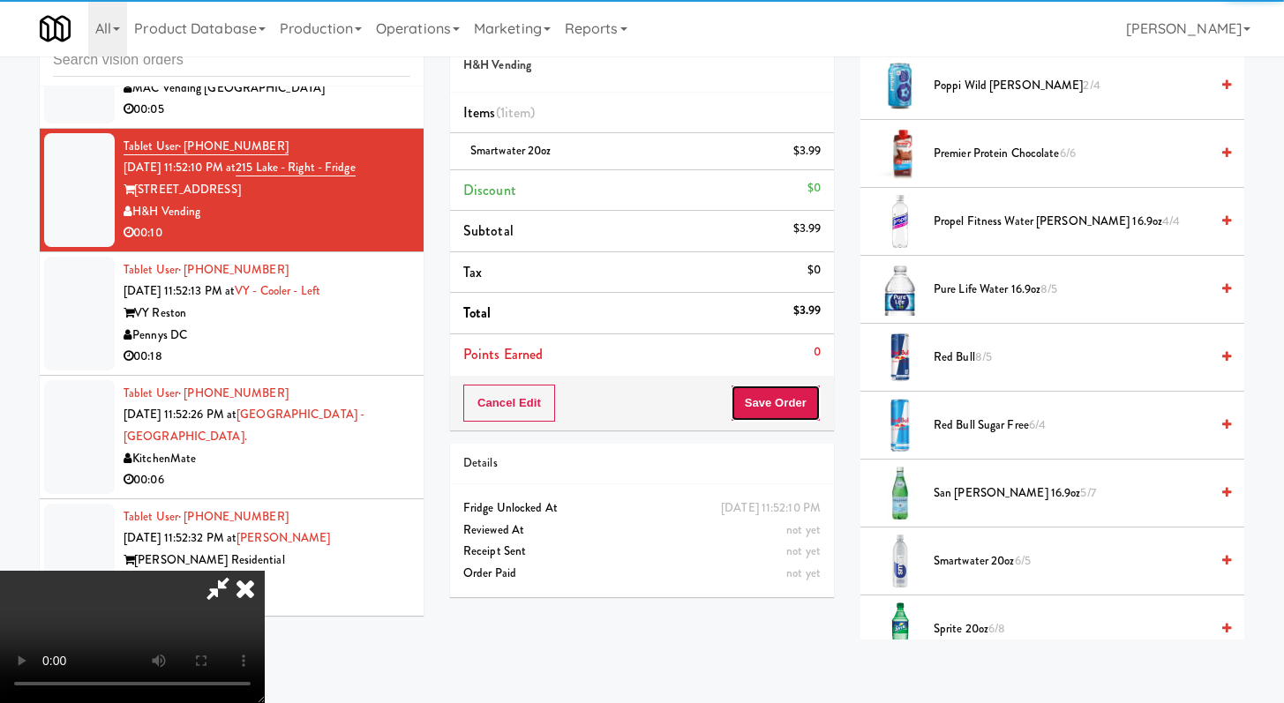
click at [793, 409] on button "Save Order" at bounding box center [776, 403] width 90 height 37
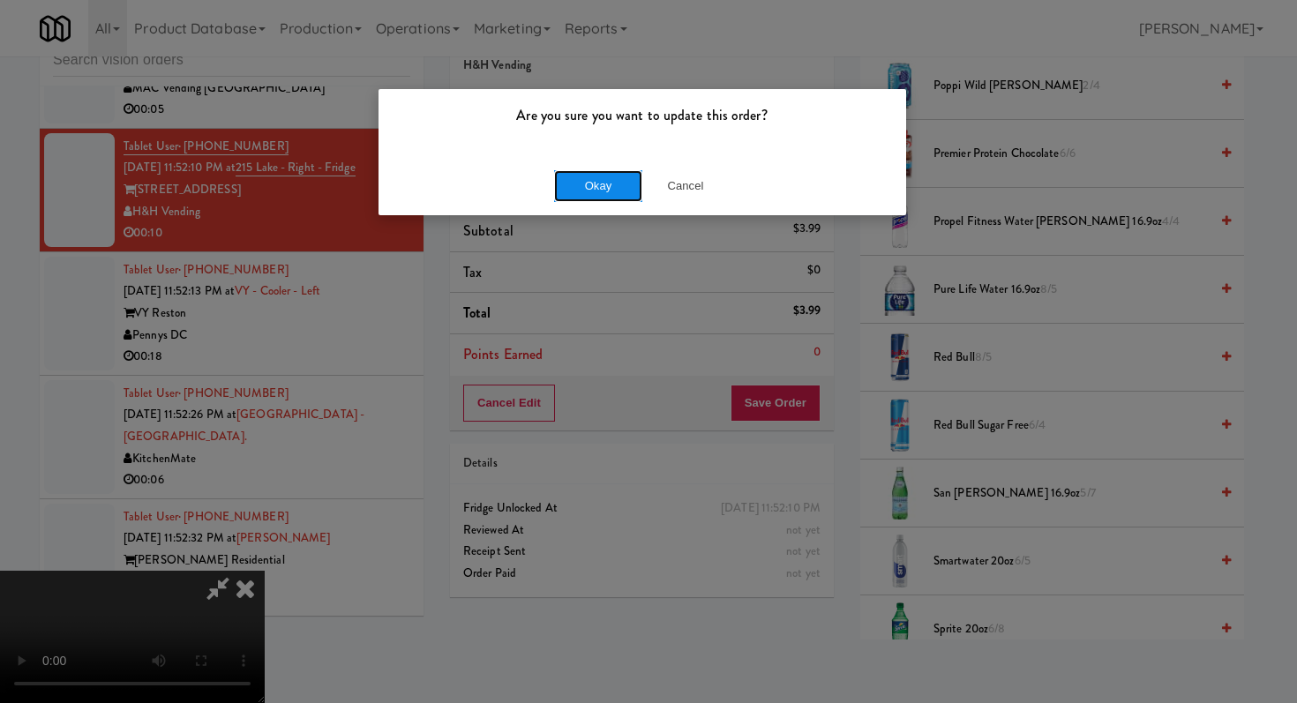
click at [596, 177] on button "Okay" at bounding box center [598, 186] width 88 height 32
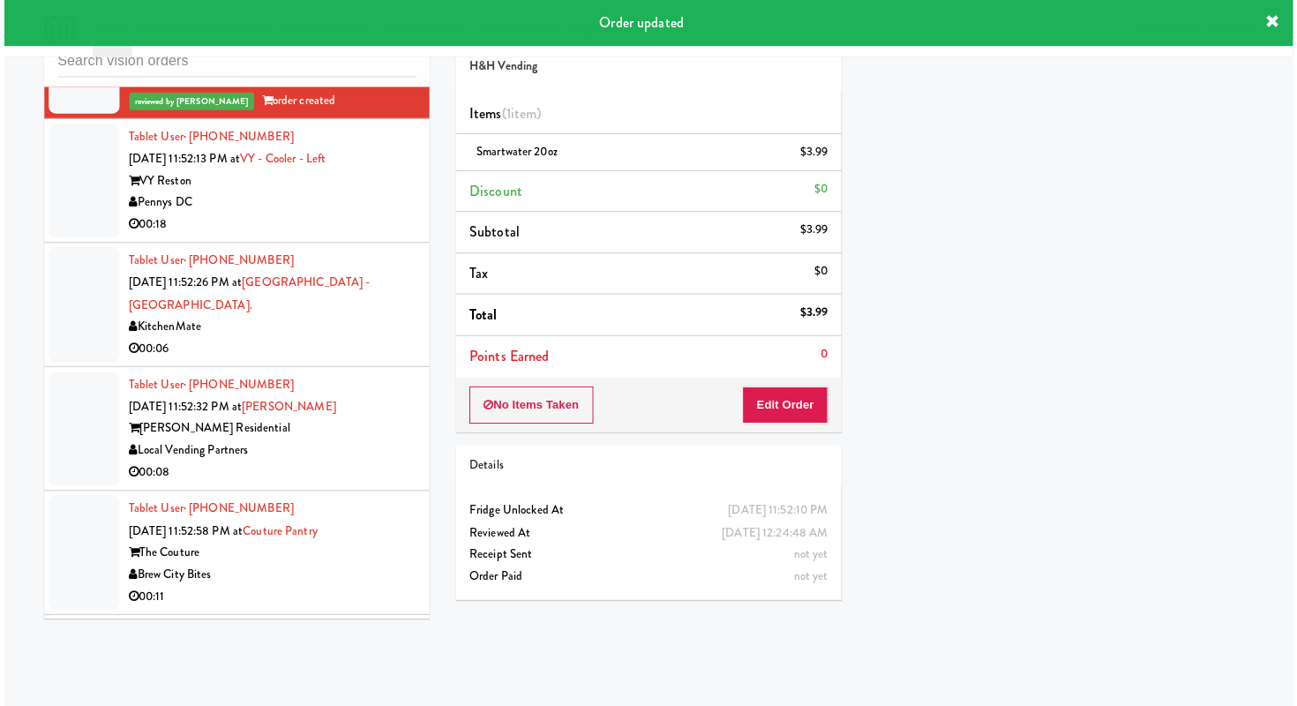
scroll to position [7943, 0]
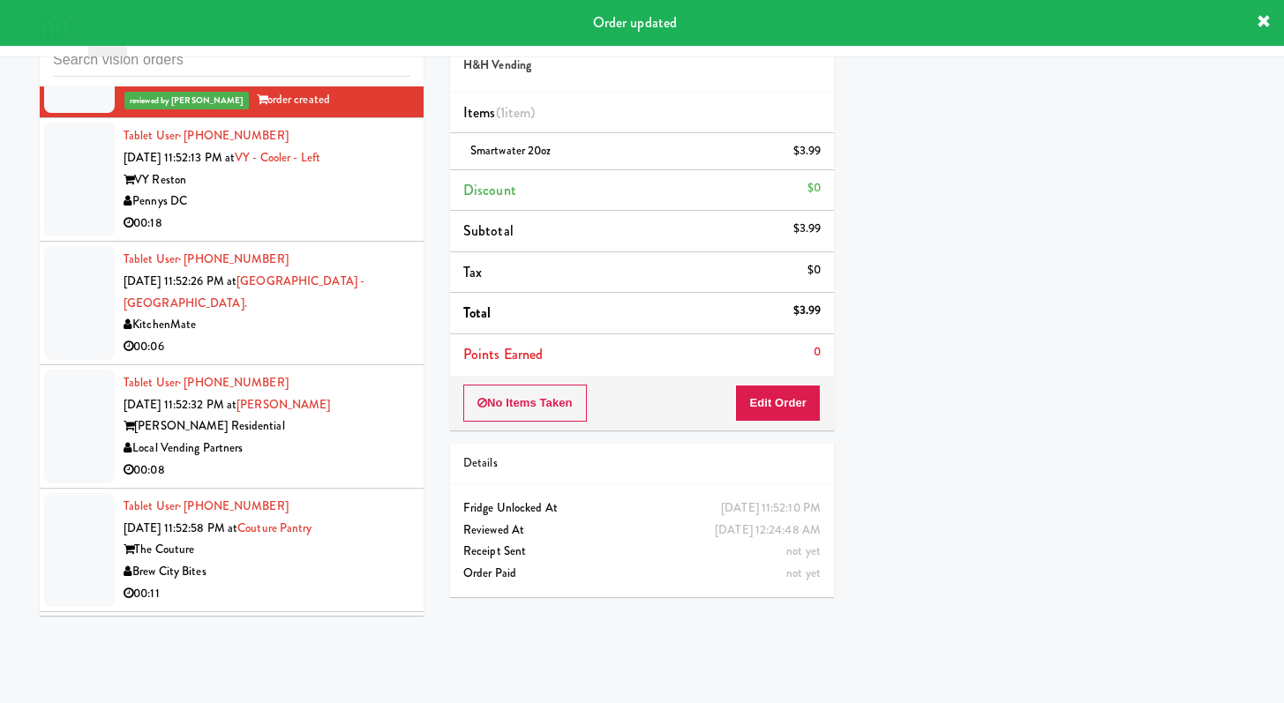
click at [351, 235] on div "00:18" at bounding box center [267, 224] width 287 height 22
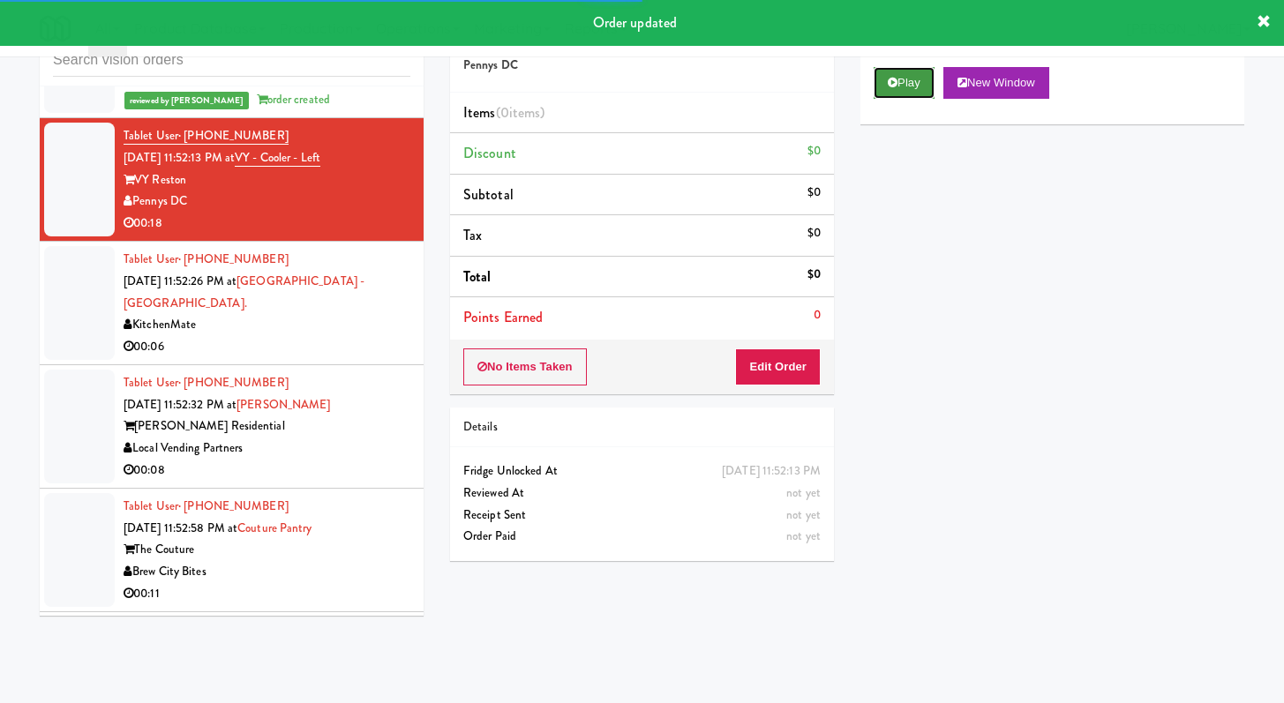
click at [915, 86] on button "Play" at bounding box center [903, 83] width 61 height 32
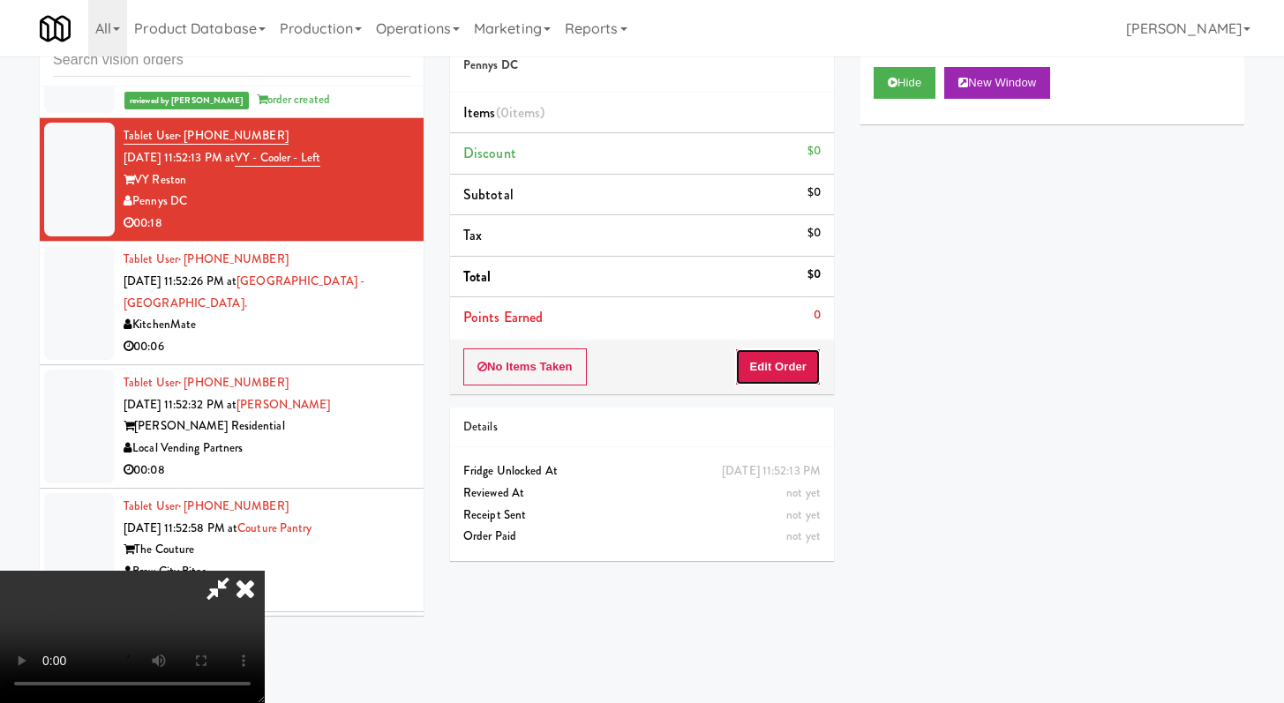
click at [767, 377] on button "Edit Order" at bounding box center [778, 367] width 86 height 37
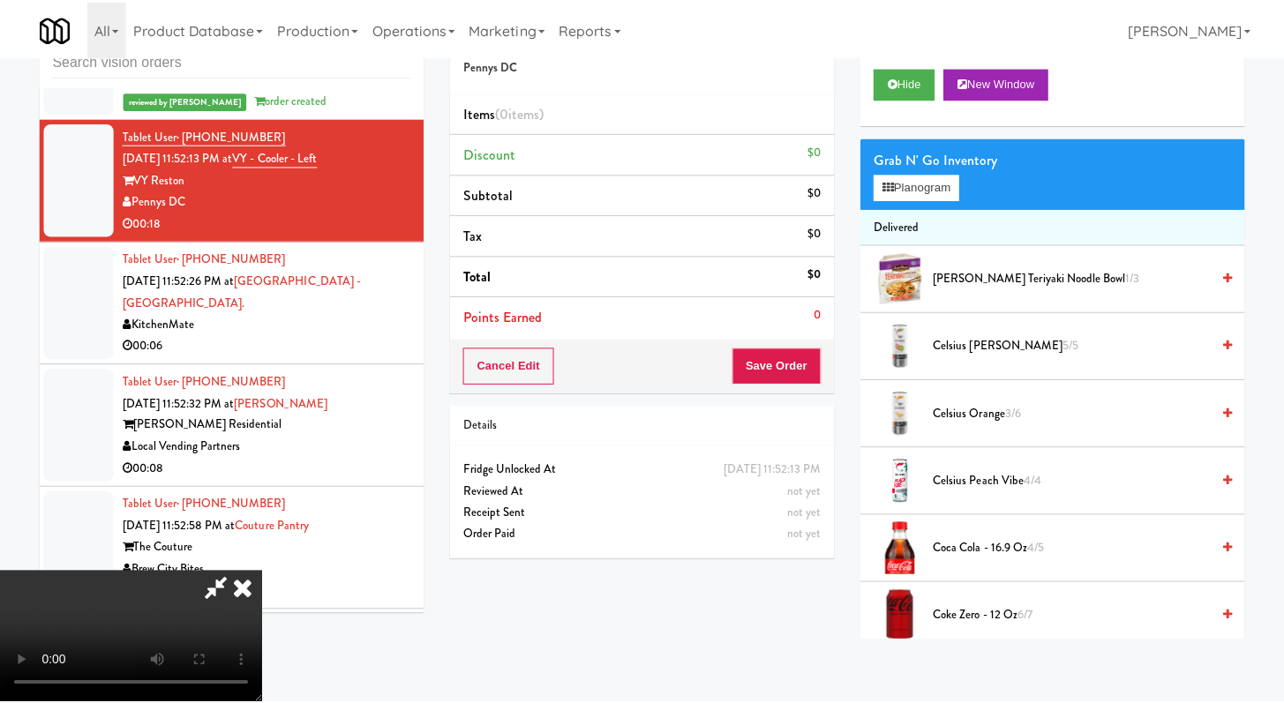
scroll to position [7900, 0]
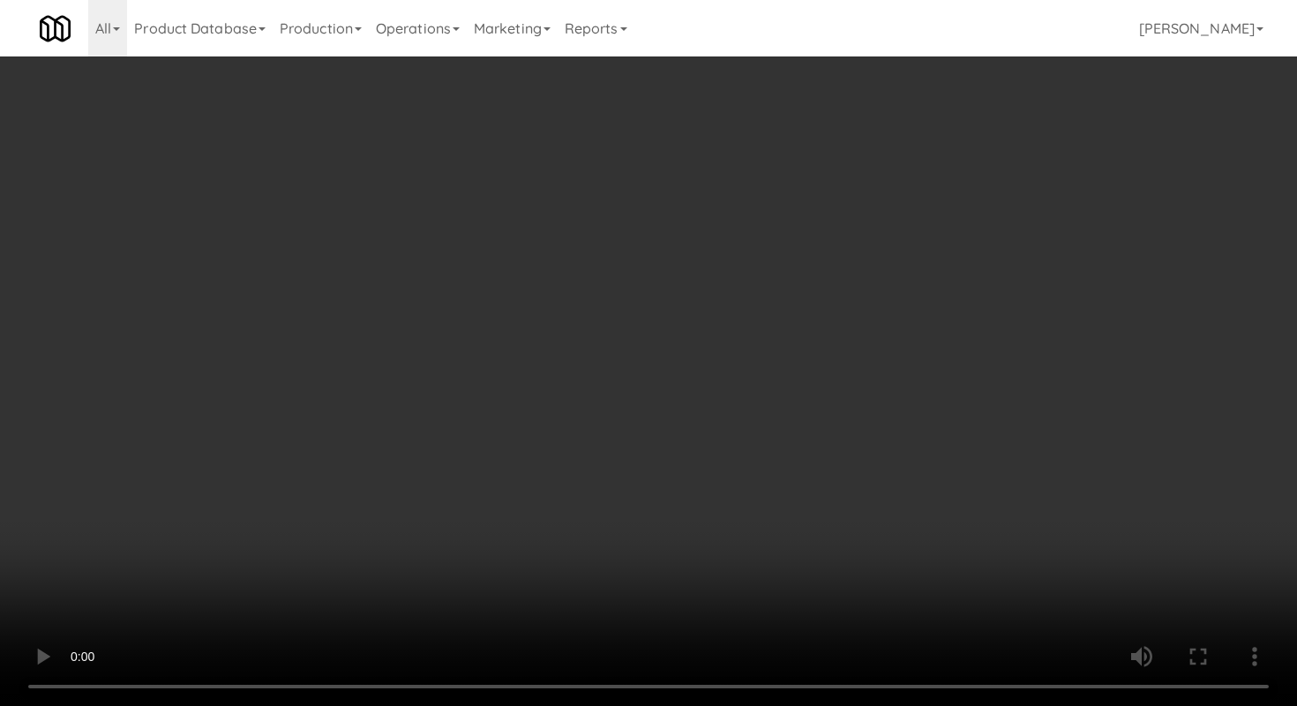
click at [743, 492] on video at bounding box center [648, 353] width 1297 height 706
click at [743, 491] on video at bounding box center [648, 353] width 1297 height 706
click at [743, 490] on video at bounding box center [648, 353] width 1297 height 706
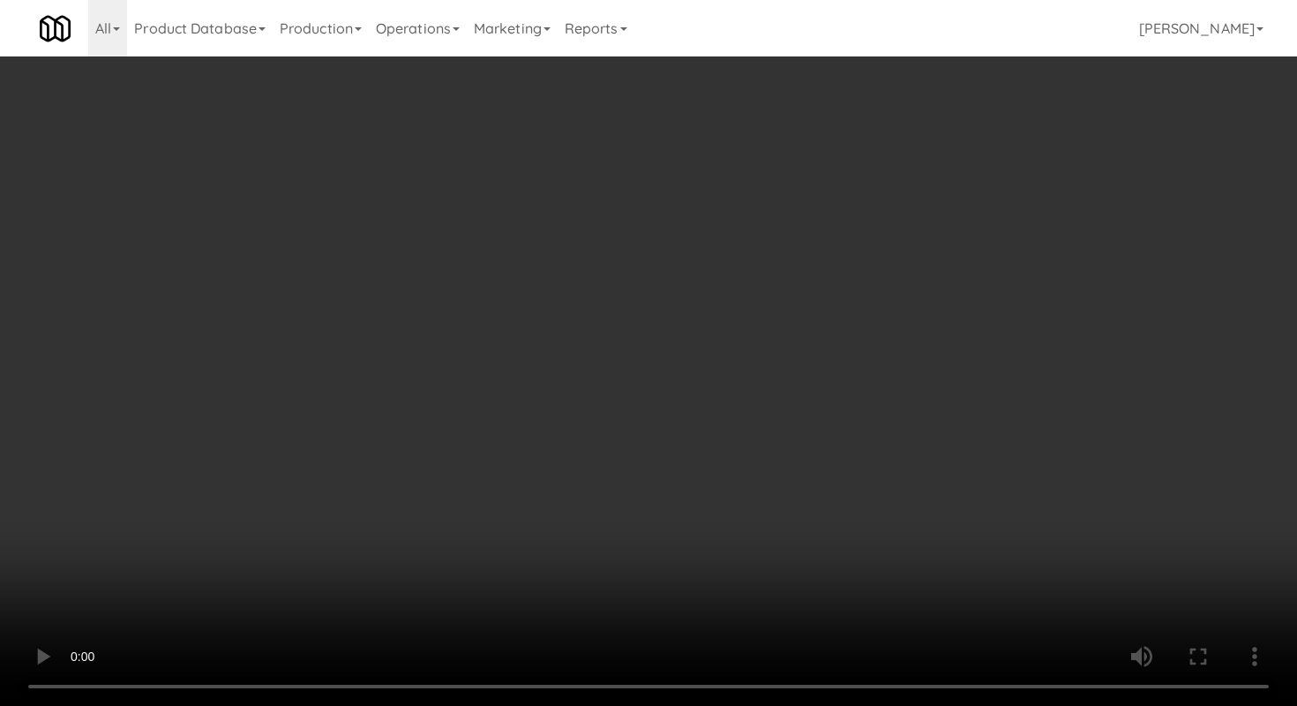
click at [743, 489] on video at bounding box center [648, 353] width 1297 height 706
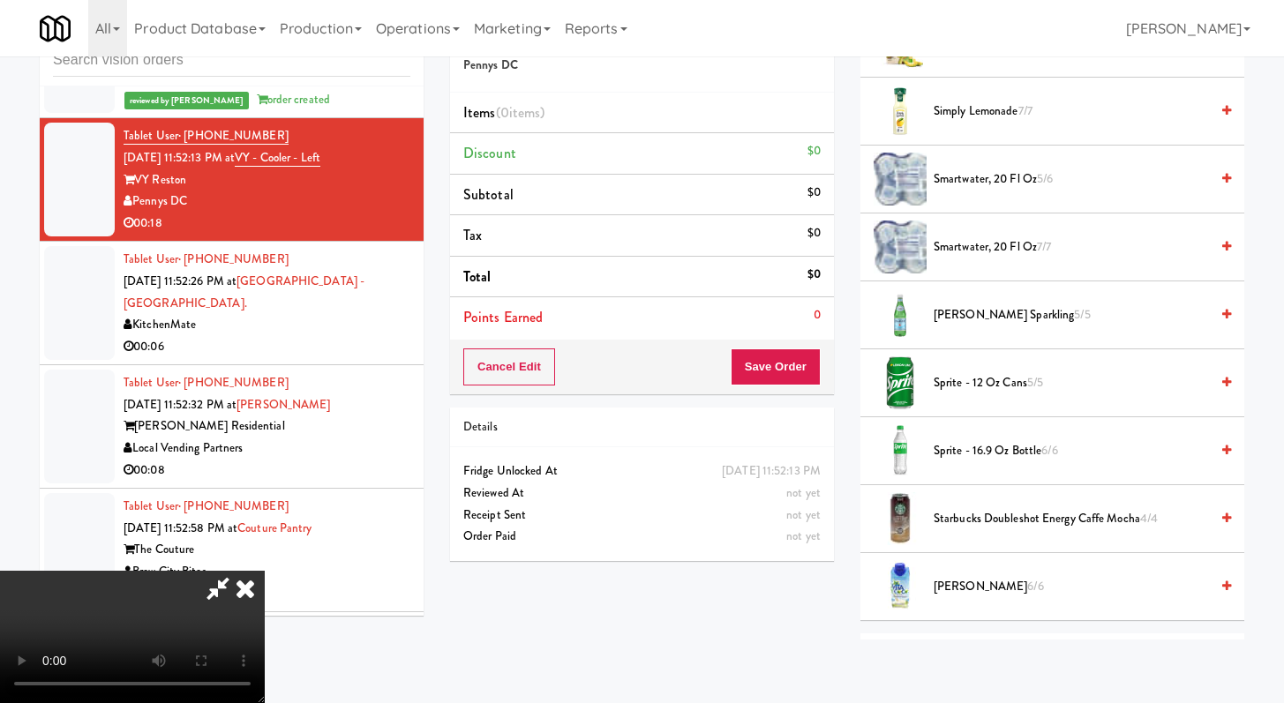
scroll to position [2101, 0]
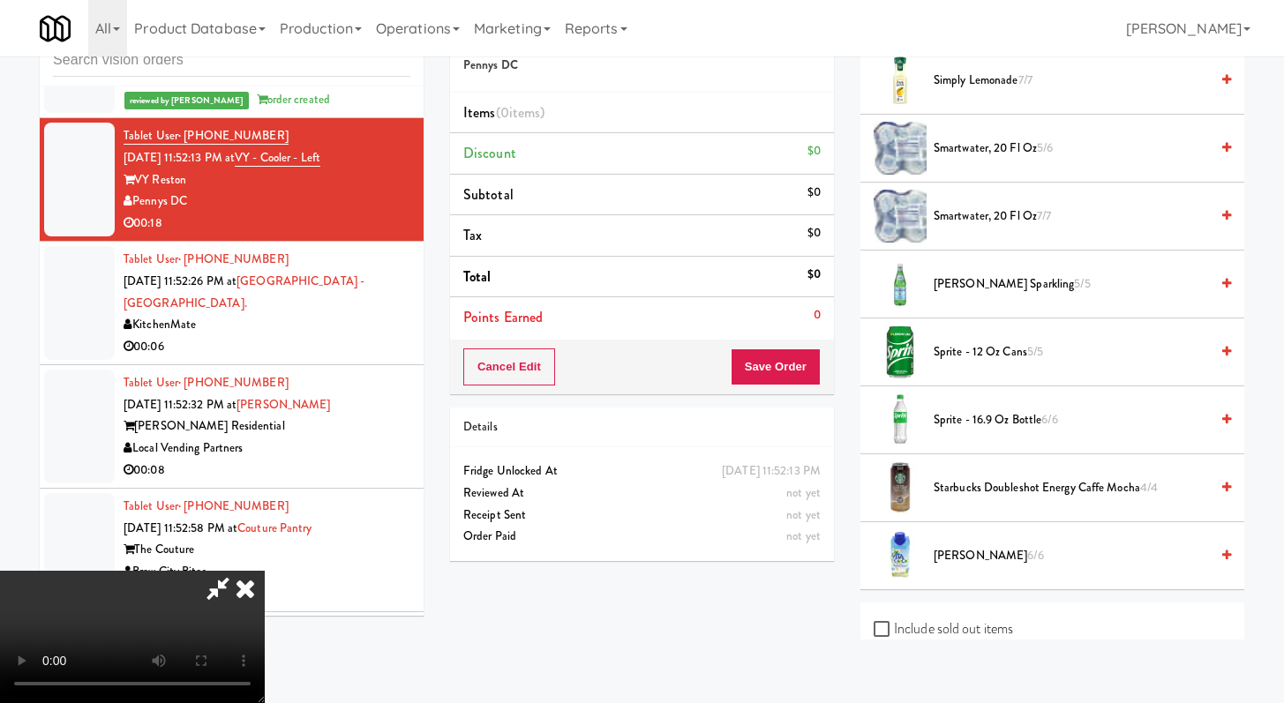
click at [976, 558] on span "Vita Coco 6/6" at bounding box center [1070, 556] width 275 height 22
drag, startPoint x: 976, startPoint y: 558, endPoint x: 920, endPoint y: 527, distance: 63.6
click at [975, 558] on span "Vita Coco 6/6" at bounding box center [1070, 556] width 275 height 22
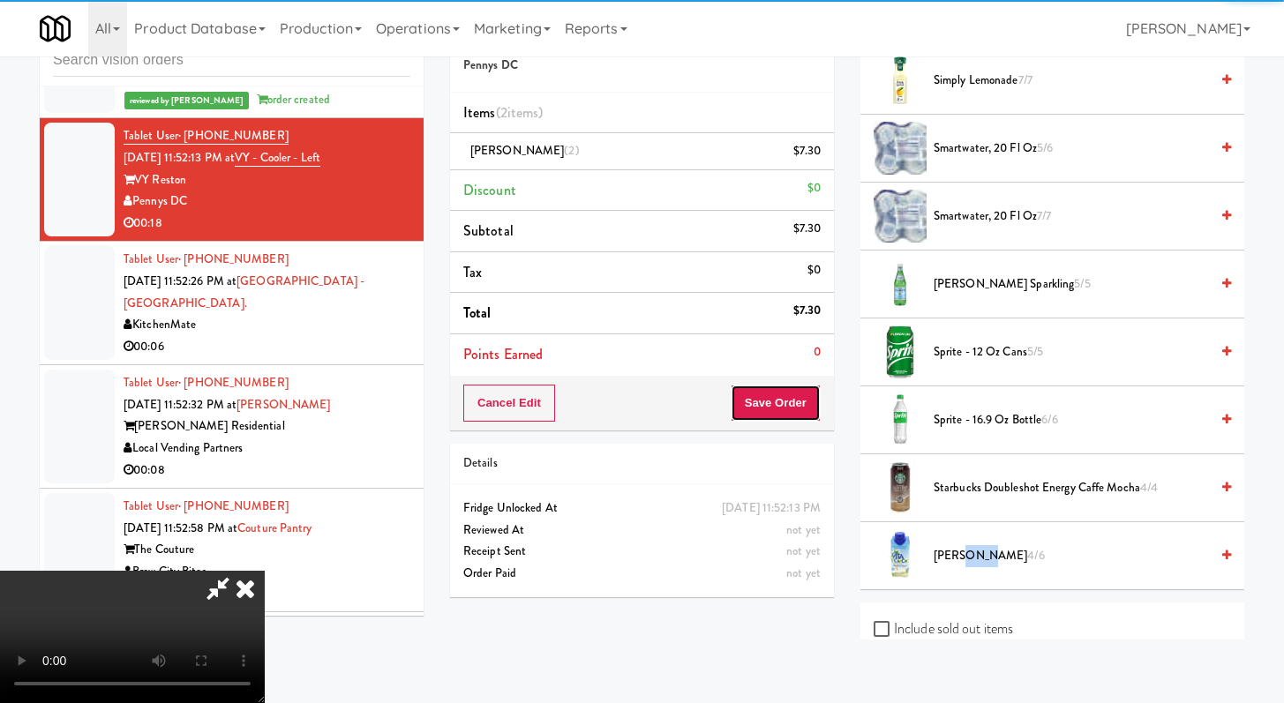
click at [801, 415] on button "Save Order" at bounding box center [776, 403] width 90 height 37
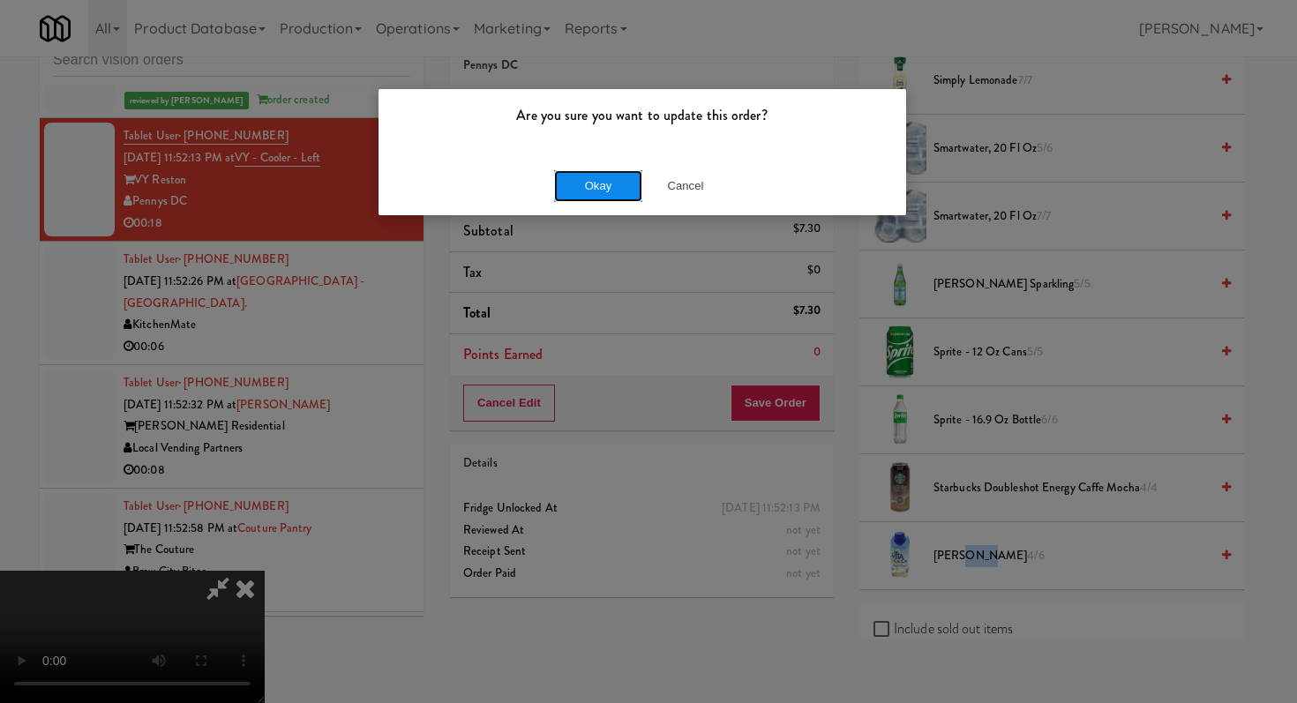
click at [571, 195] on button "Okay" at bounding box center [598, 186] width 88 height 32
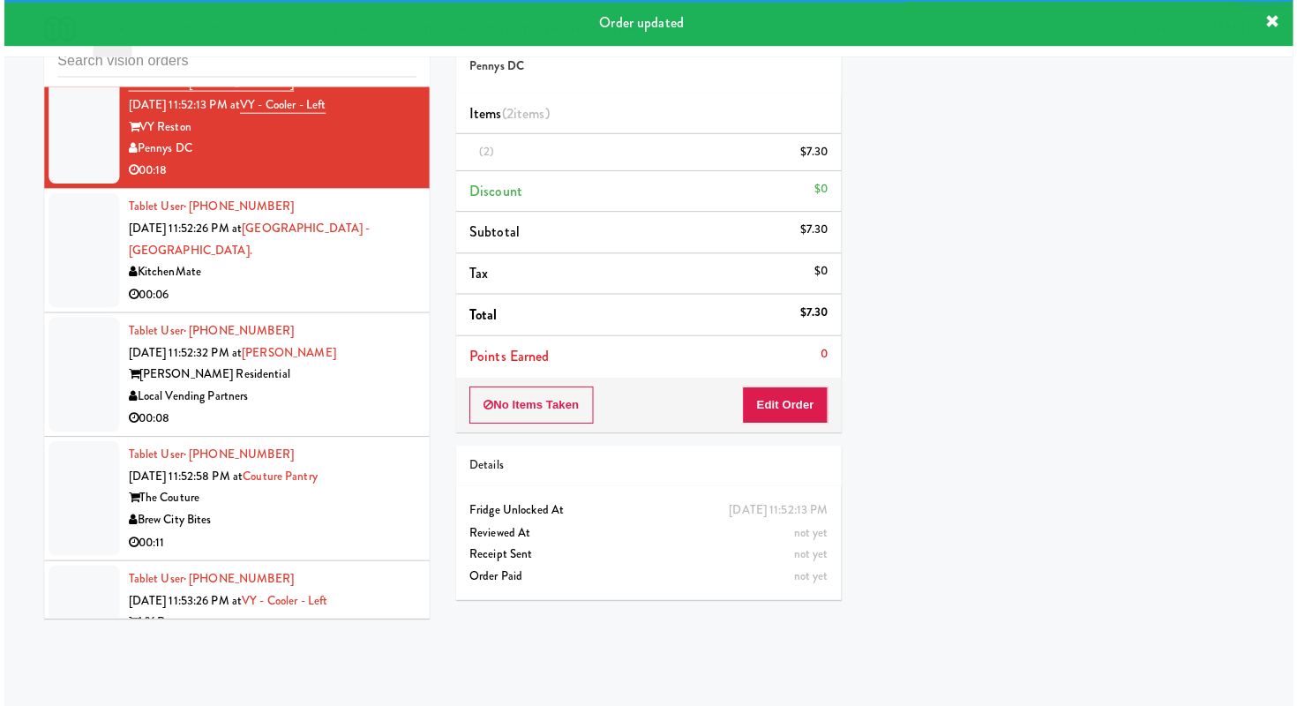
scroll to position [8169, 0]
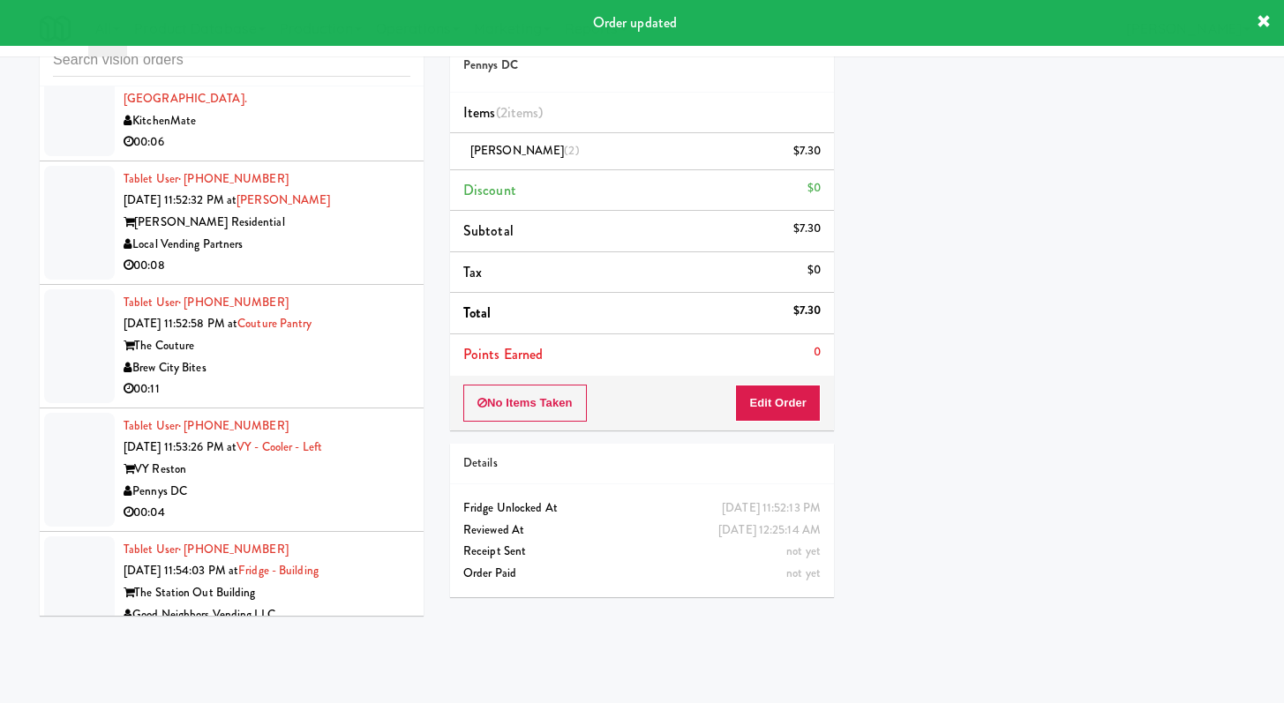
click at [354, 154] on div "00:06" at bounding box center [267, 142] width 287 height 22
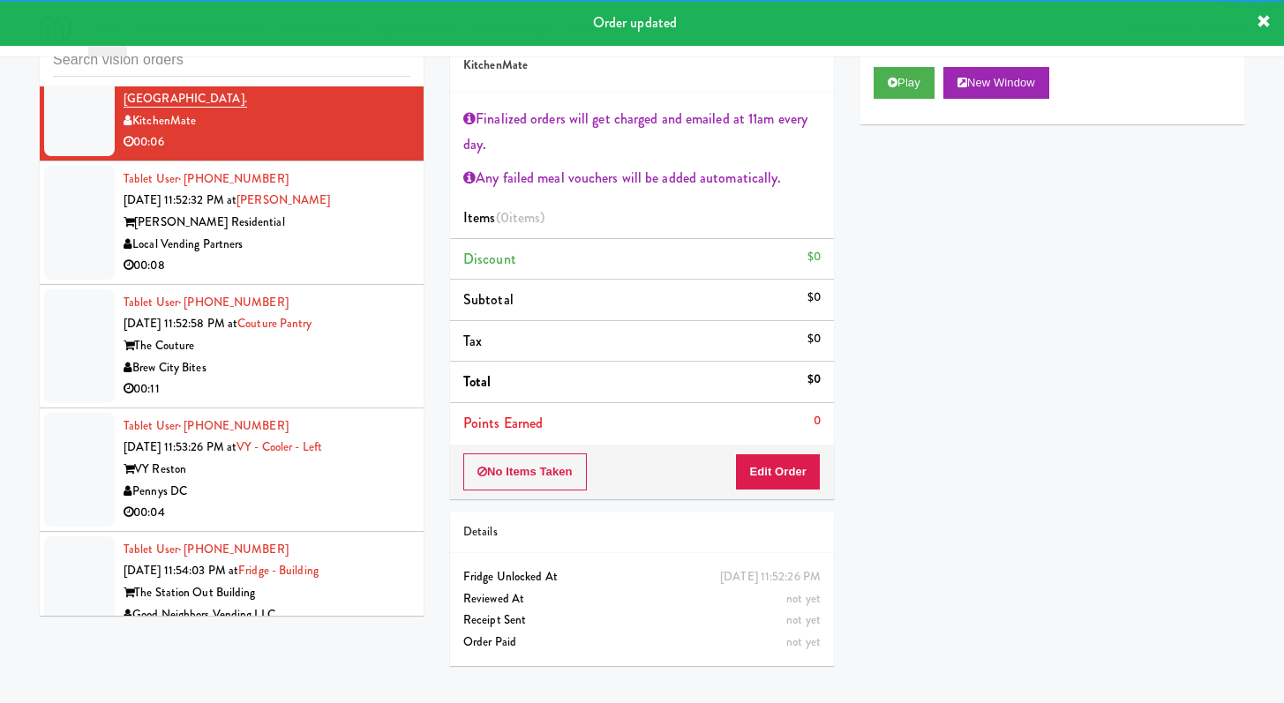
click at [355, 277] on div "00:08" at bounding box center [267, 266] width 287 height 22
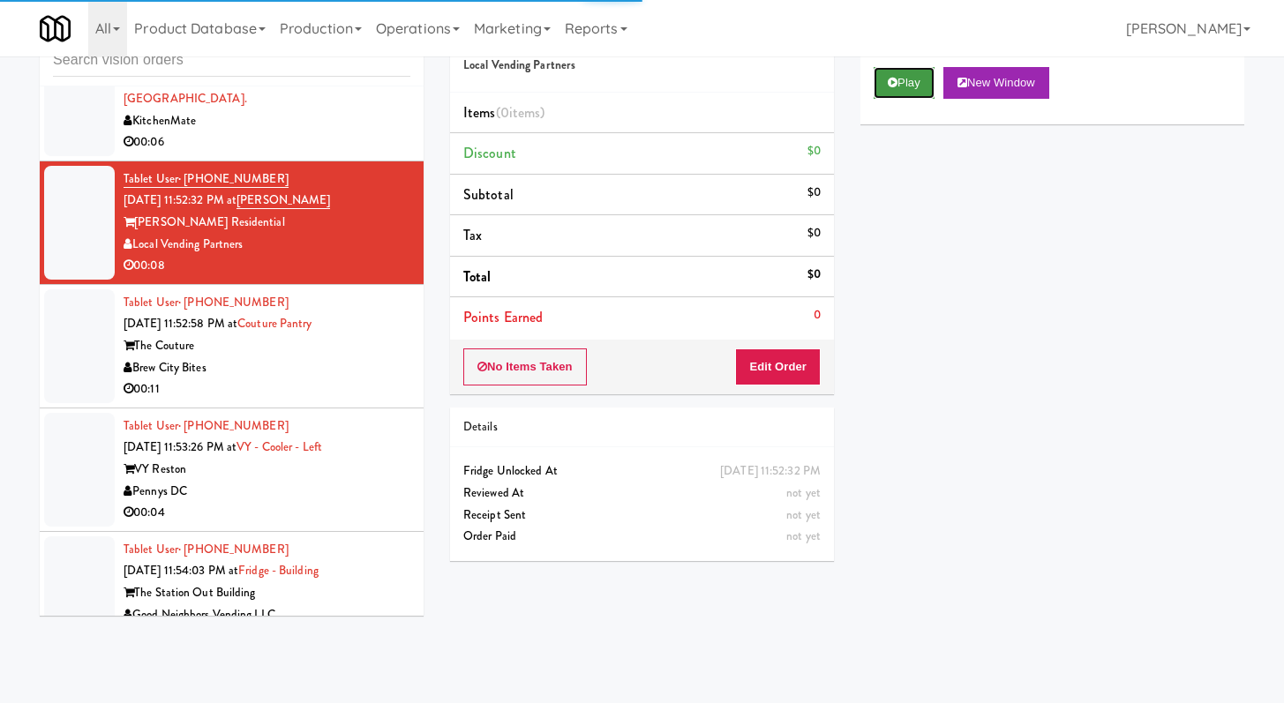
click at [903, 88] on button "Play" at bounding box center [903, 83] width 61 height 32
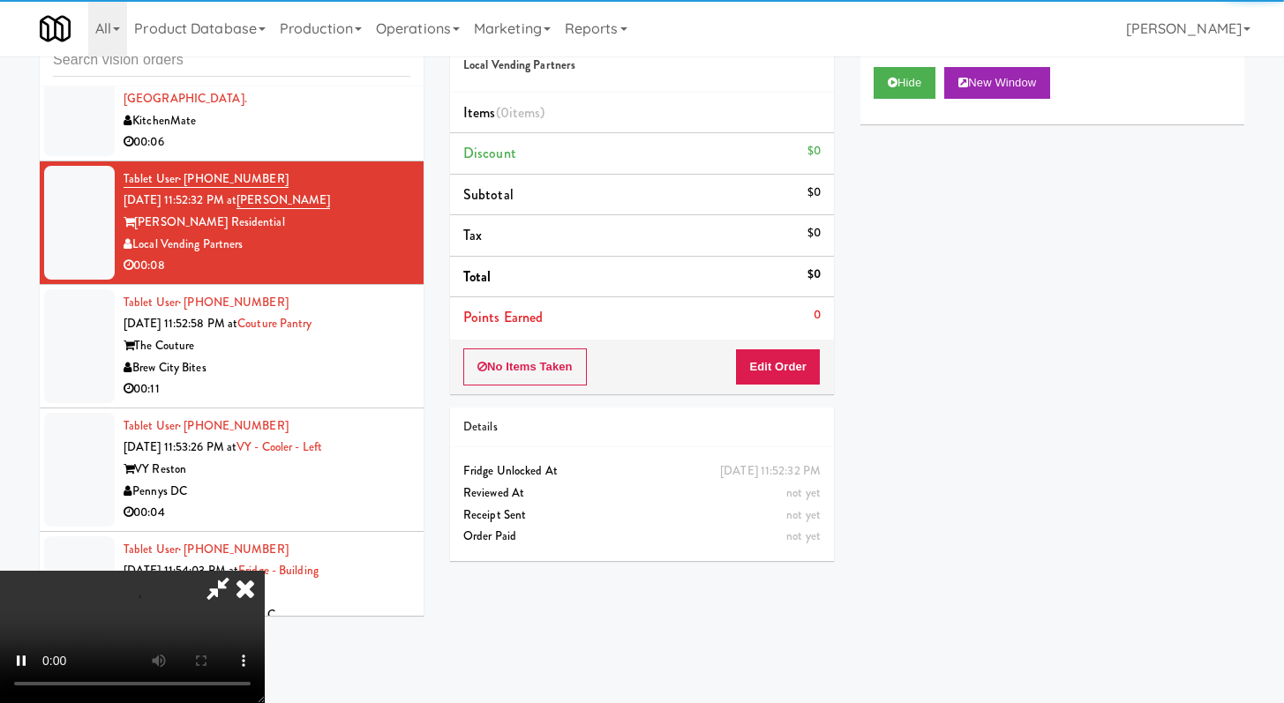
click at [782, 341] on div "No Items Taken Edit Order" at bounding box center [642, 367] width 384 height 55
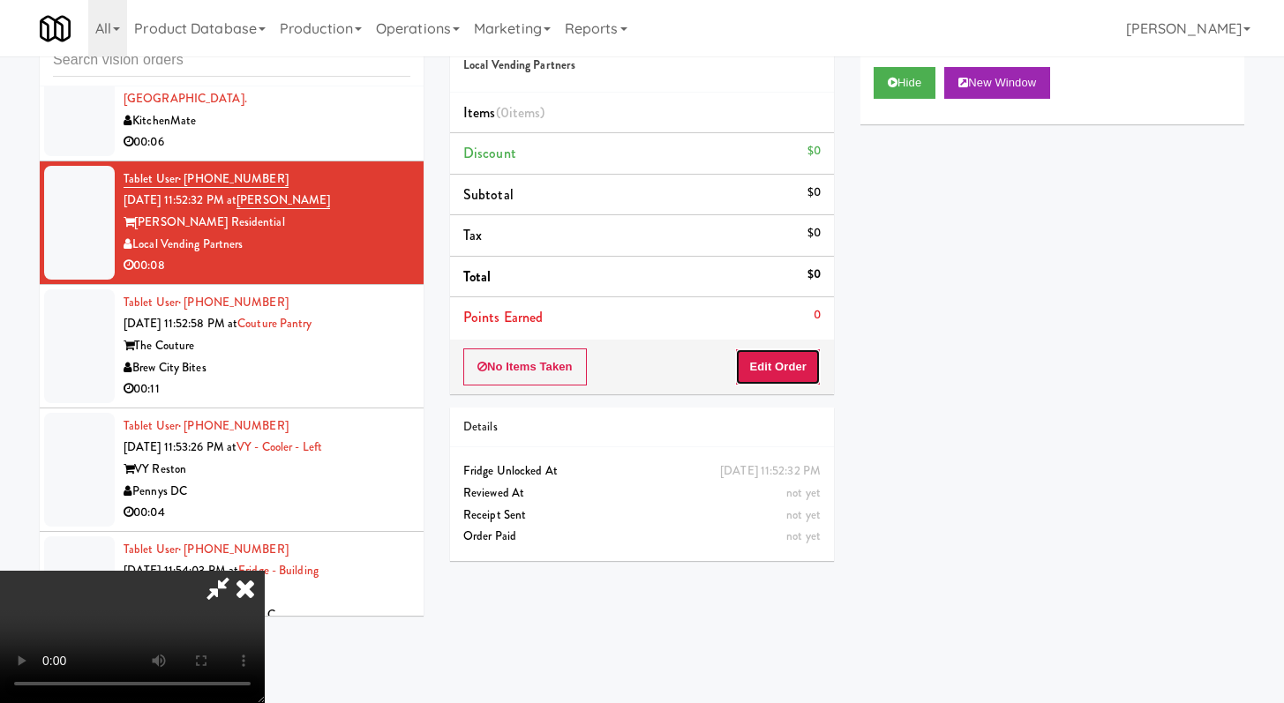
click at [783, 370] on button "Edit Order" at bounding box center [778, 367] width 86 height 37
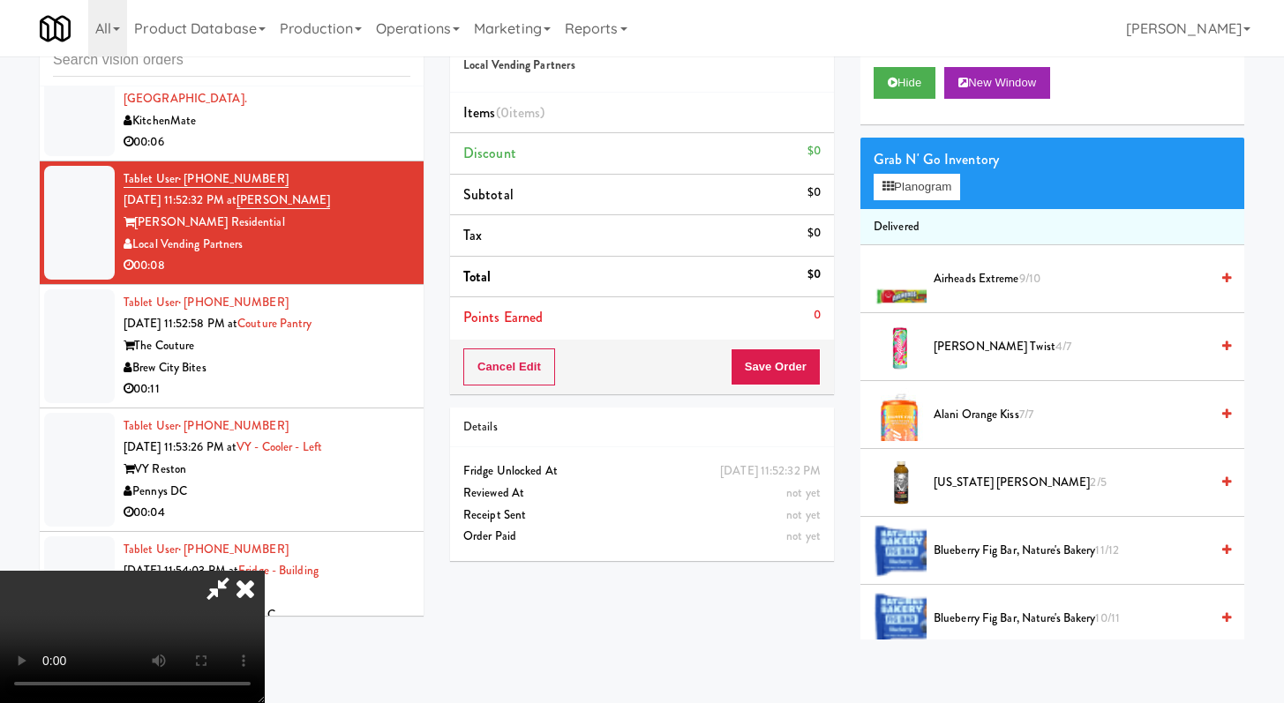
scroll to position [8126, 0]
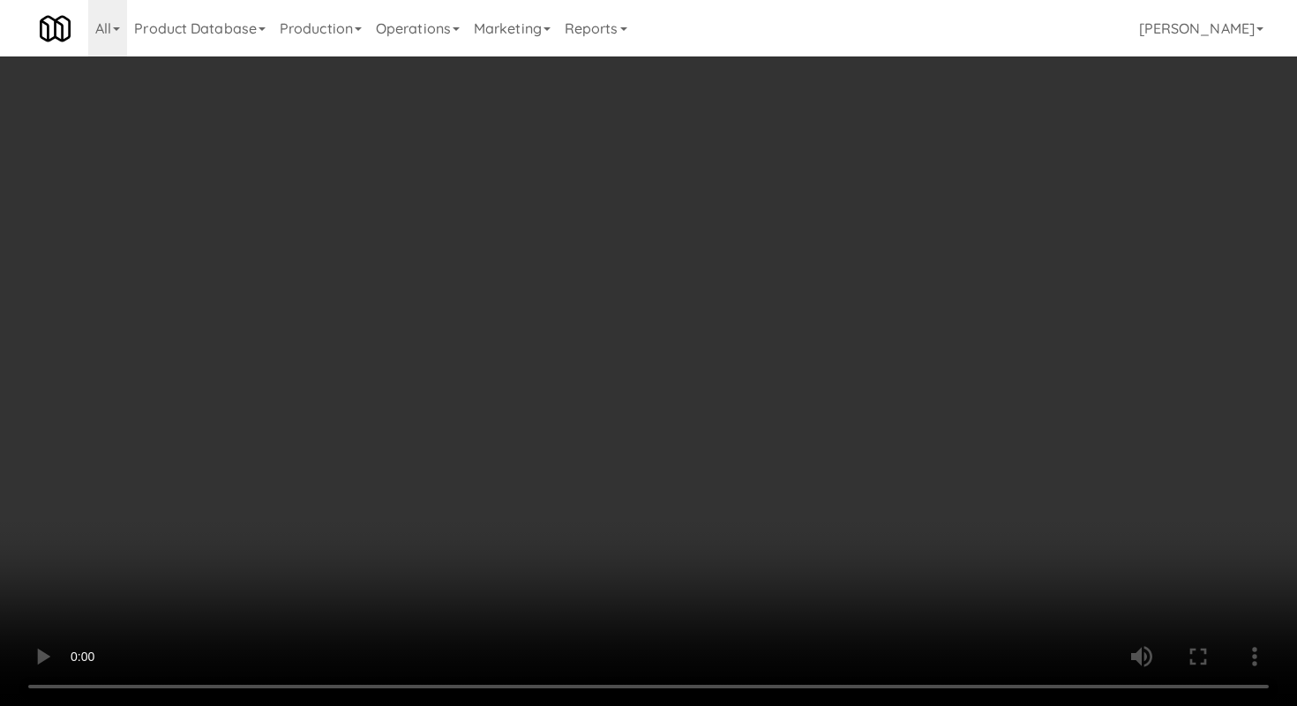
click at [887, 560] on video at bounding box center [648, 353] width 1297 height 706
click at [886, 559] on video at bounding box center [648, 353] width 1297 height 706
click at [997, 528] on video at bounding box center [648, 353] width 1297 height 706
click at [978, 509] on video at bounding box center [648, 353] width 1297 height 706
click at [977, 509] on video at bounding box center [648, 353] width 1297 height 706
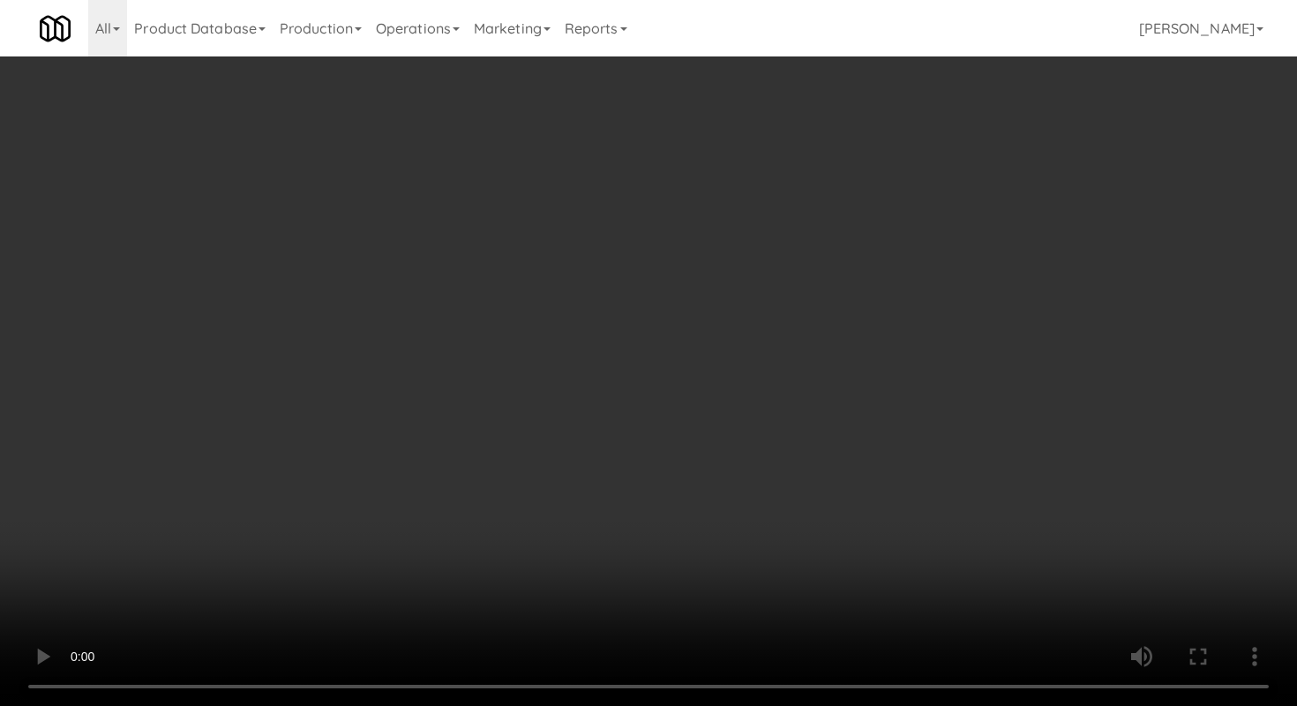
click at [977, 509] on video at bounding box center [648, 353] width 1297 height 706
click at [898, 506] on video at bounding box center [648, 353] width 1297 height 706
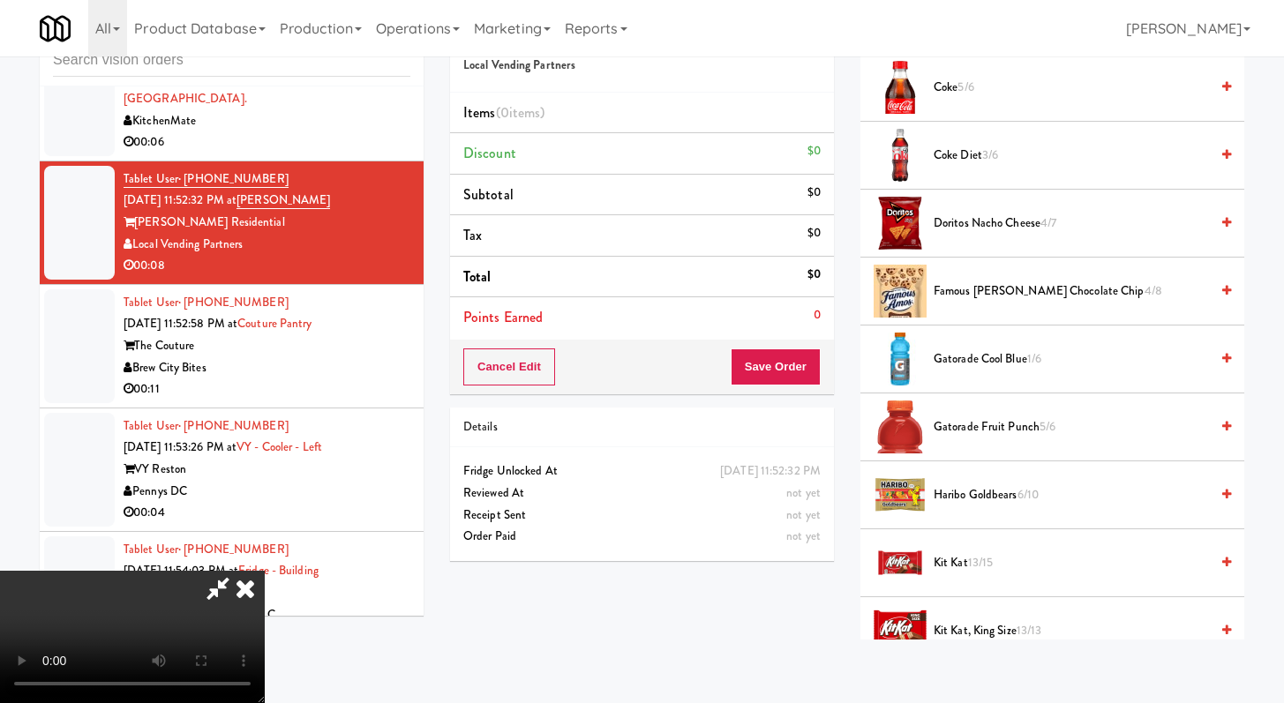
scroll to position [941, 0]
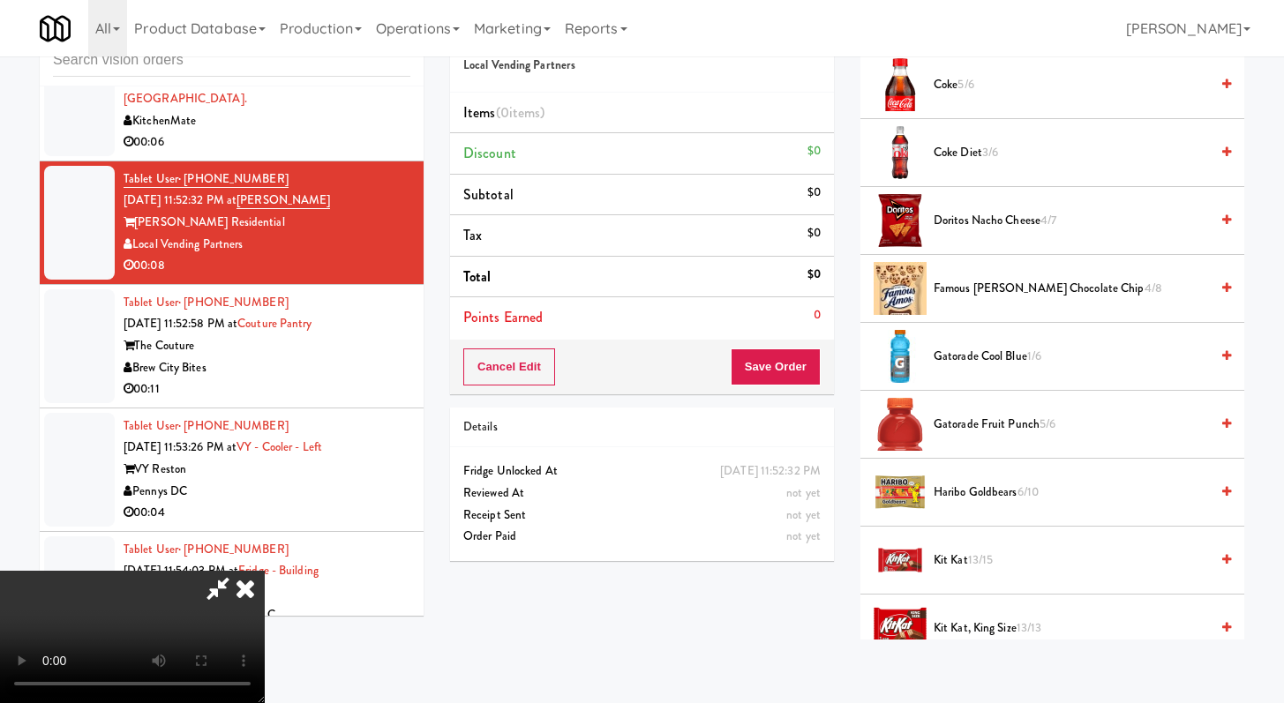
click at [989, 357] on span "Gatorade Cool Blue 1/6" at bounding box center [1070, 357] width 275 height 22
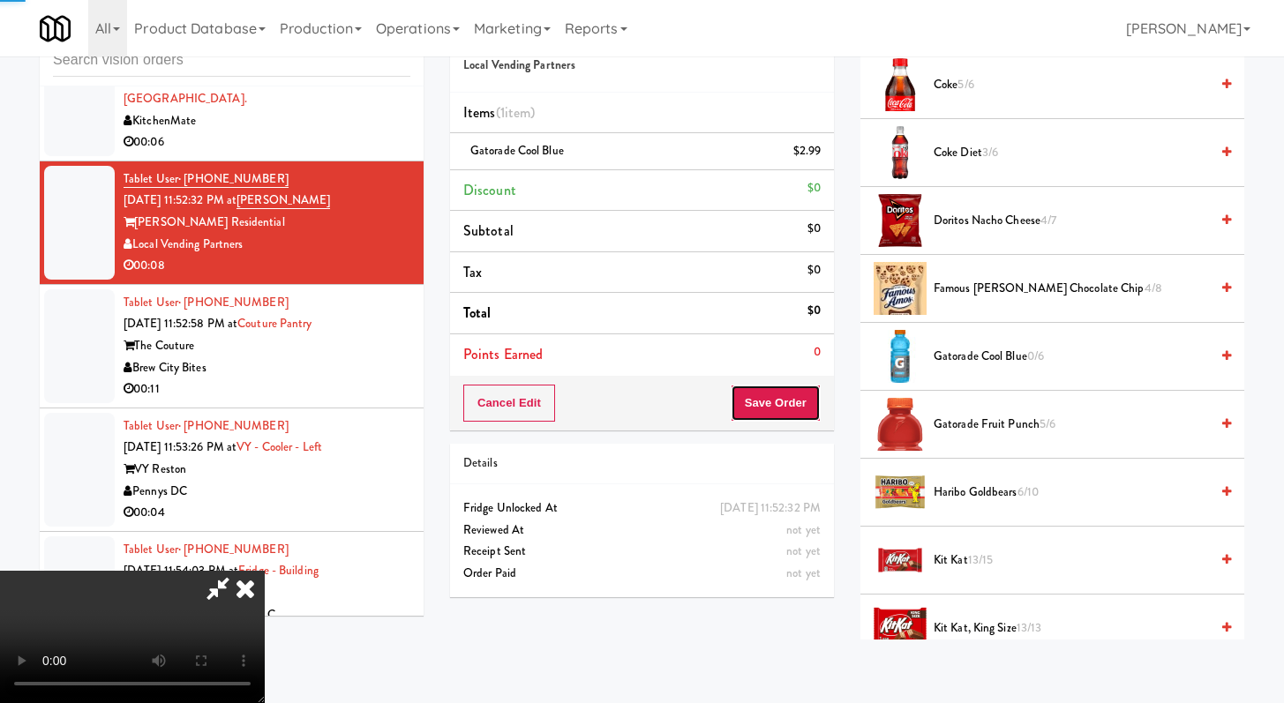
click at [800, 404] on button "Save Order" at bounding box center [776, 403] width 90 height 37
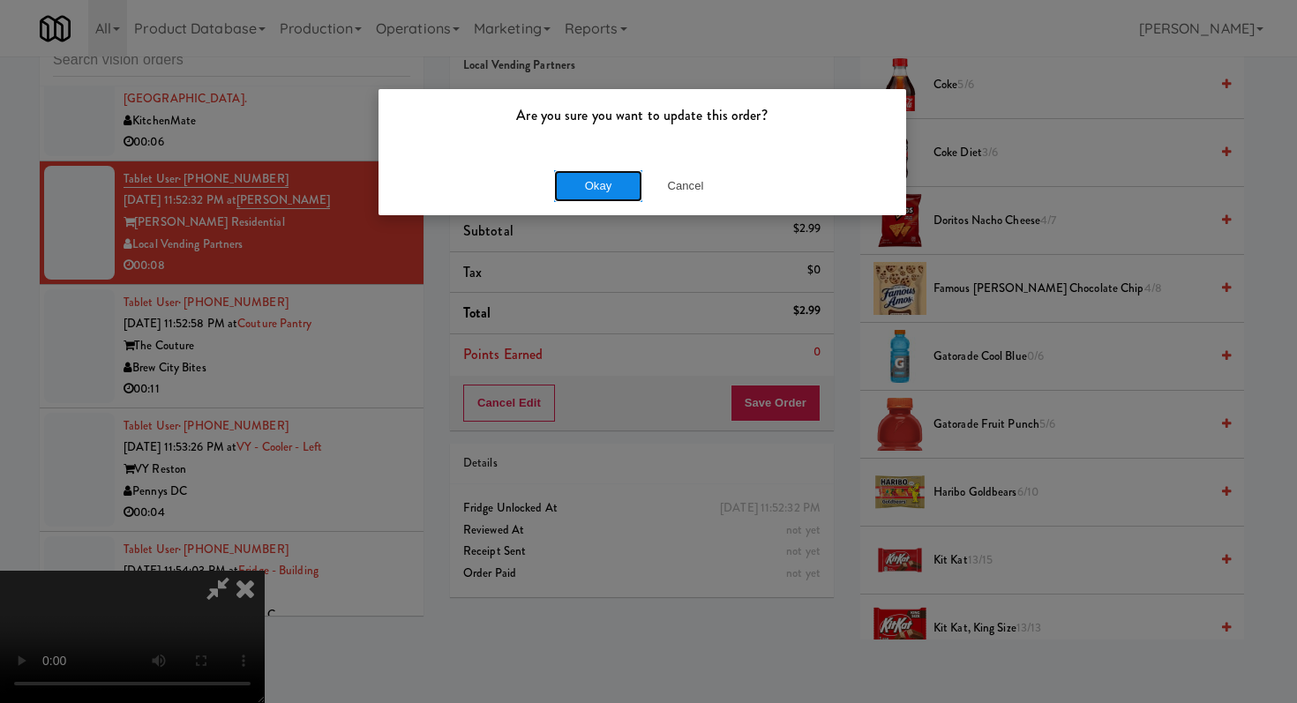
click at [585, 199] on button "Okay" at bounding box center [598, 186] width 88 height 32
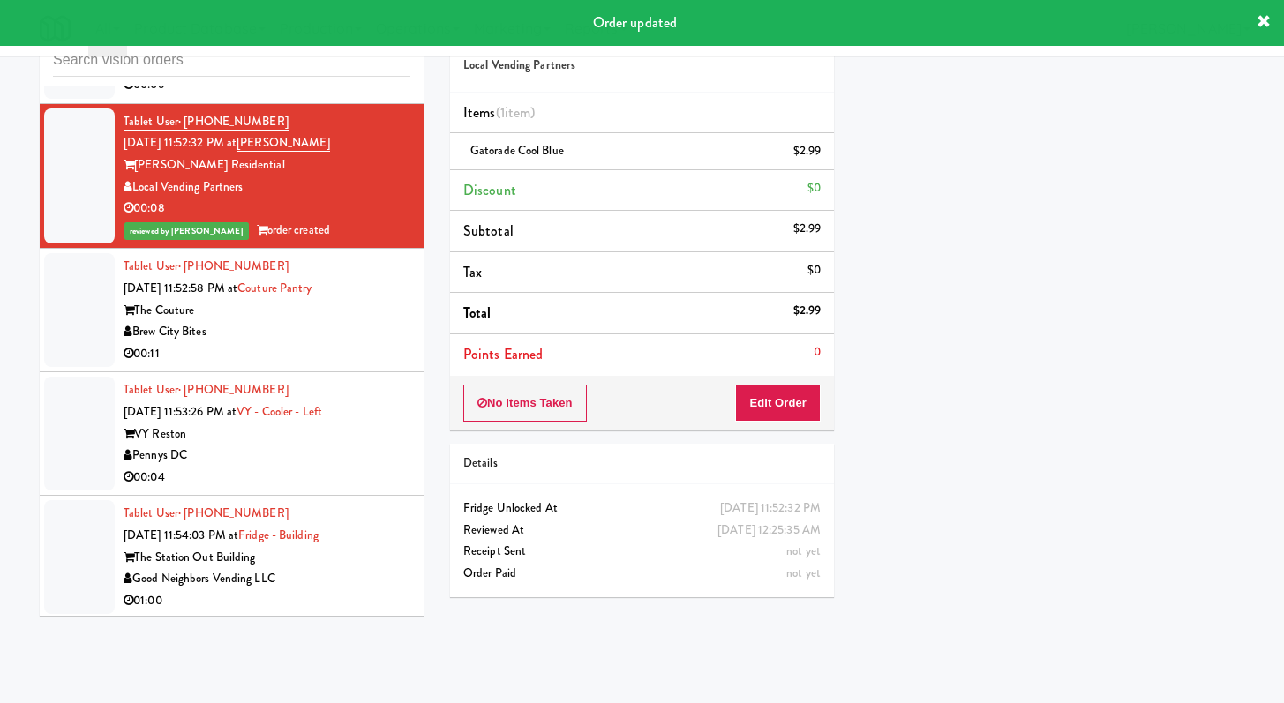
scroll to position [8227, 0]
click at [354, 365] on div "00:11" at bounding box center [267, 354] width 287 height 22
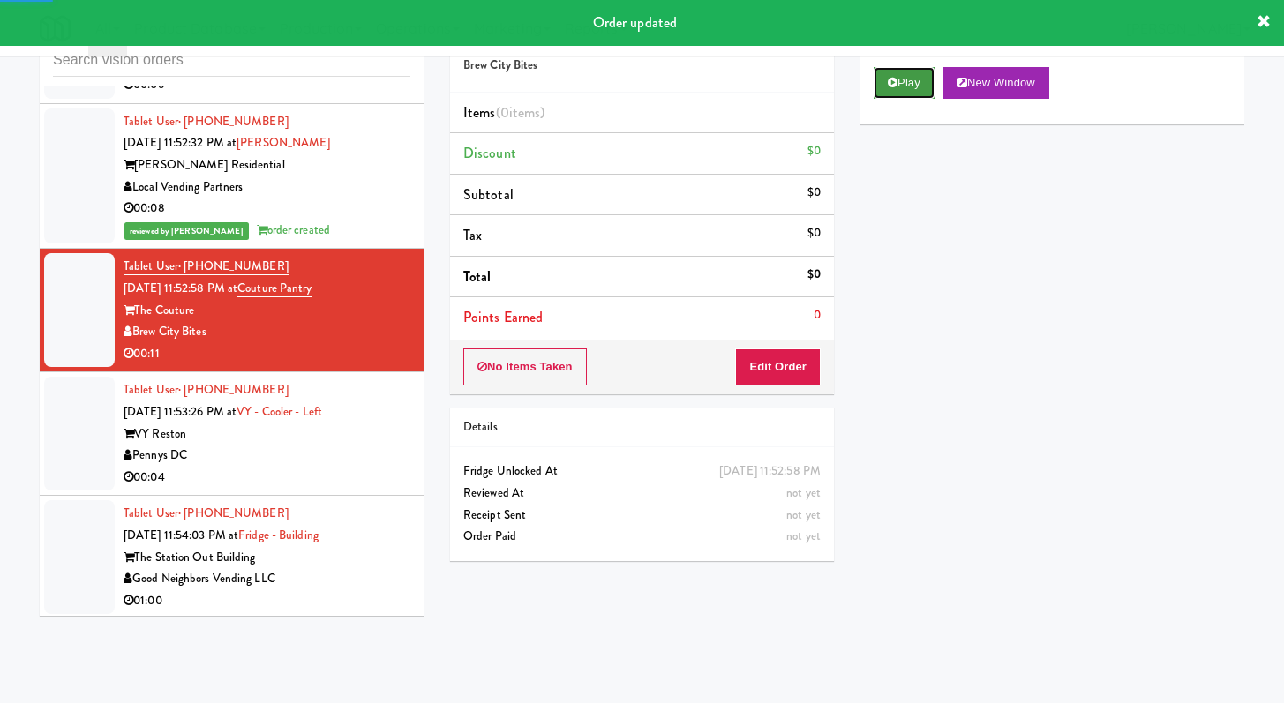
click at [918, 74] on button "Play" at bounding box center [903, 83] width 61 height 32
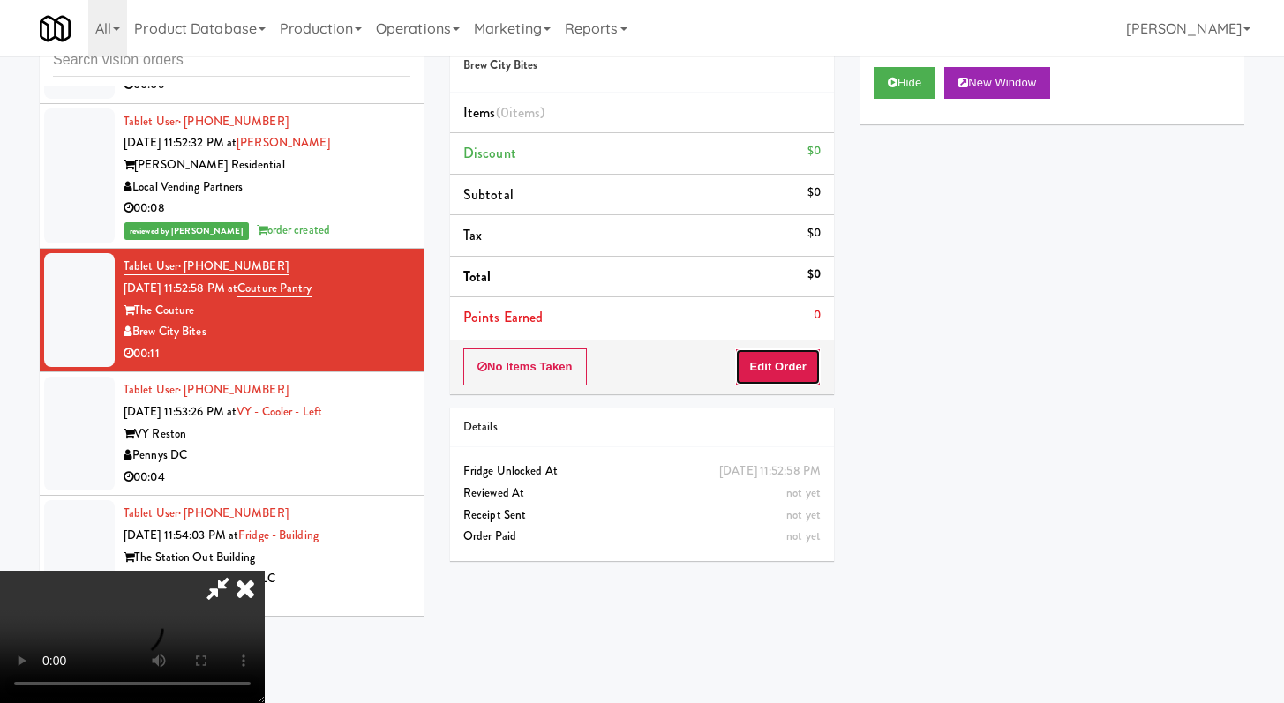
click at [774, 379] on button "Edit Order" at bounding box center [778, 367] width 86 height 37
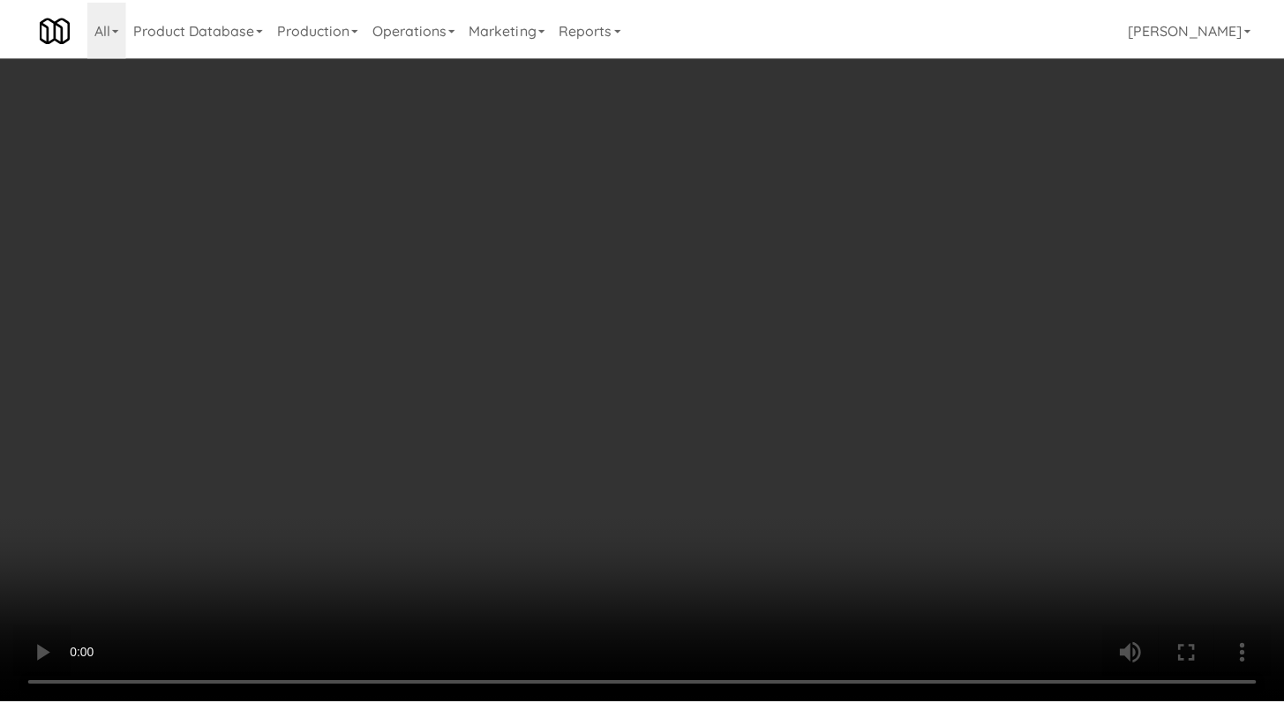
scroll to position [8183, 0]
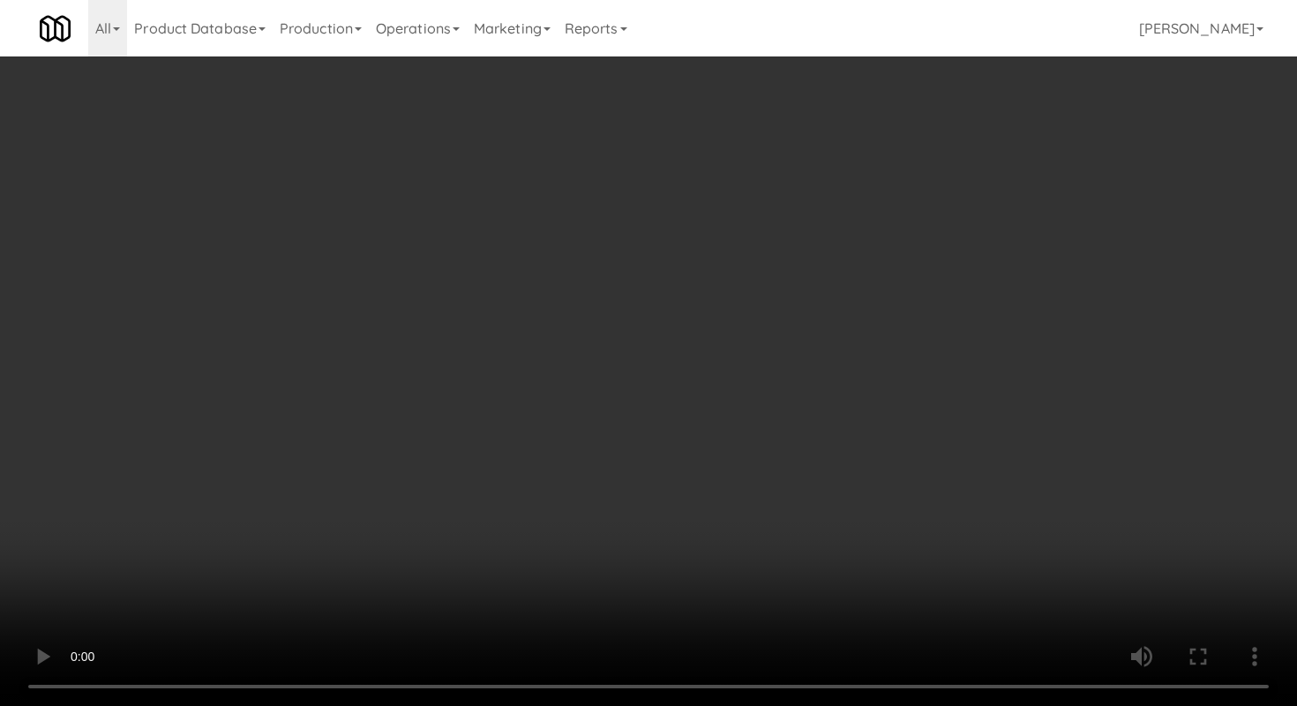
click at [600, 524] on video at bounding box center [648, 353] width 1297 height 706
click at [601, 521] on video at bounding box center [648, 353] width 1297 height 706
click at [628, 474] on video at bounding box center [648, 353] width 1297 height 706
click at [686, 461] on video at bounding box center [648, 353] width 1297 height 706
click at [692, 437] on video at bounding box center [648, 353] width 1297 height 706
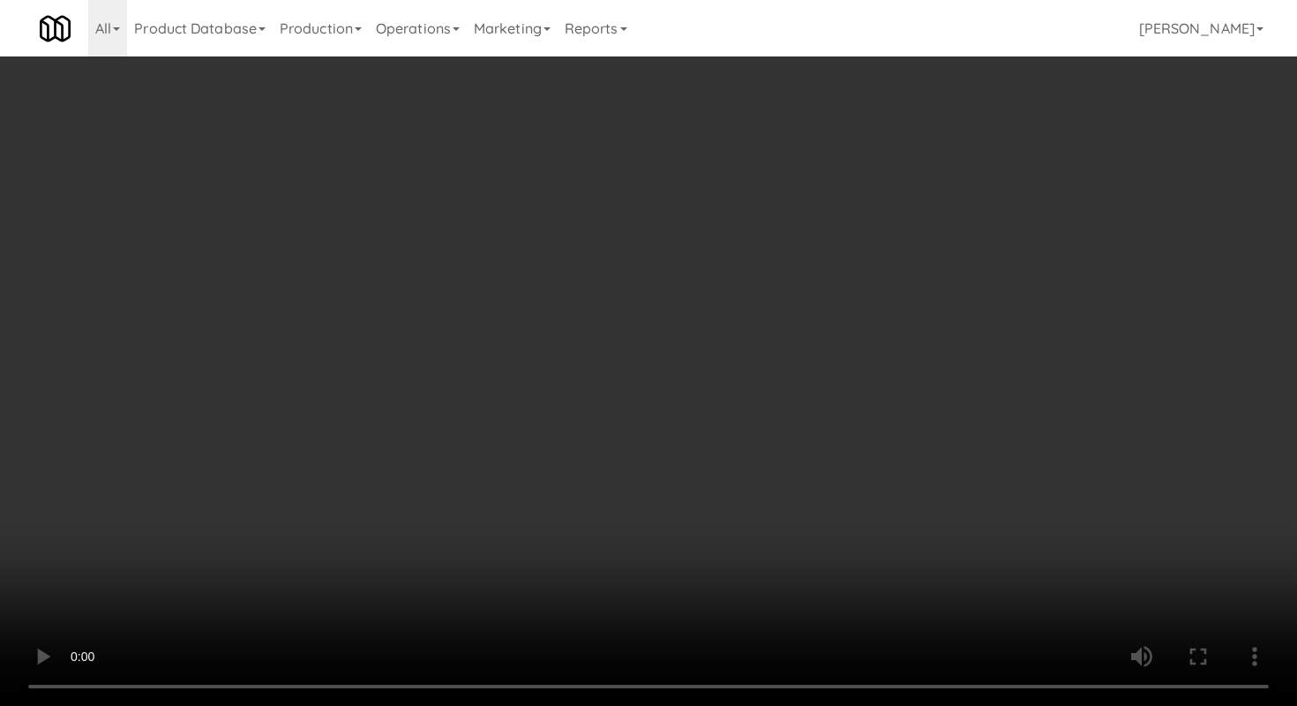
click at [692, 437] on video at bounding box center [648, 353] width 1297 height 706
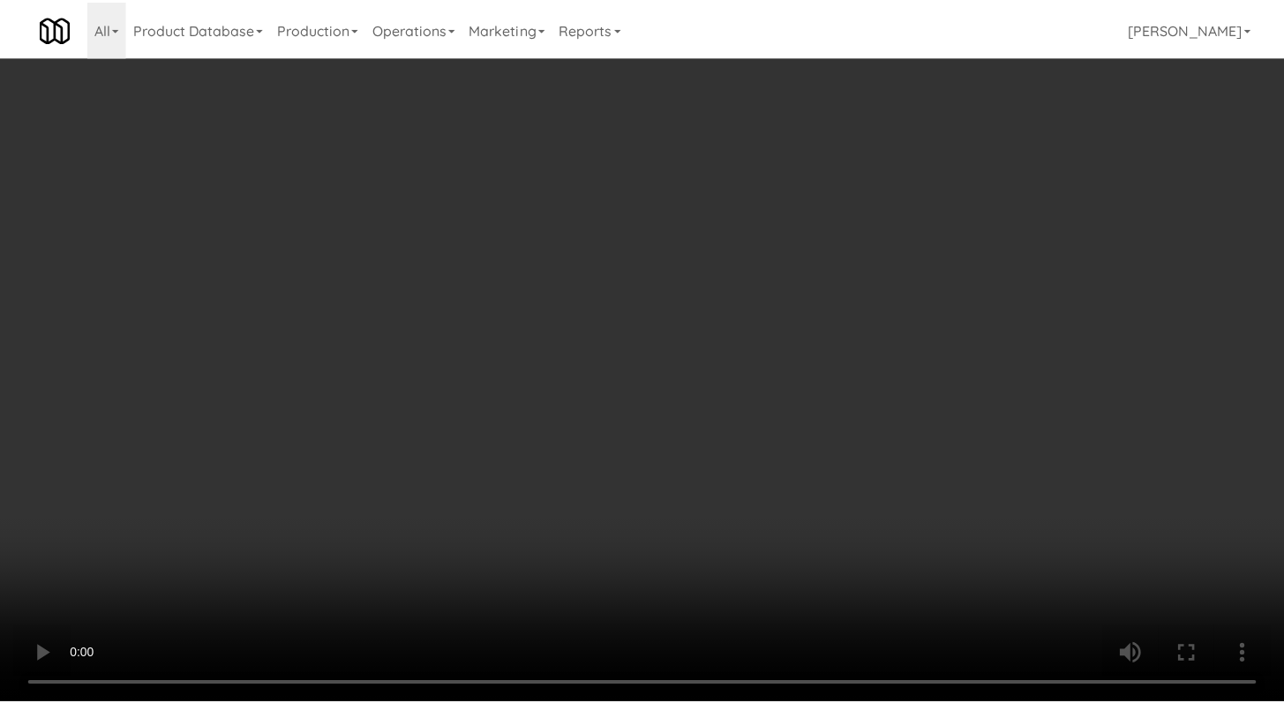
scroll to position [8227, 0]
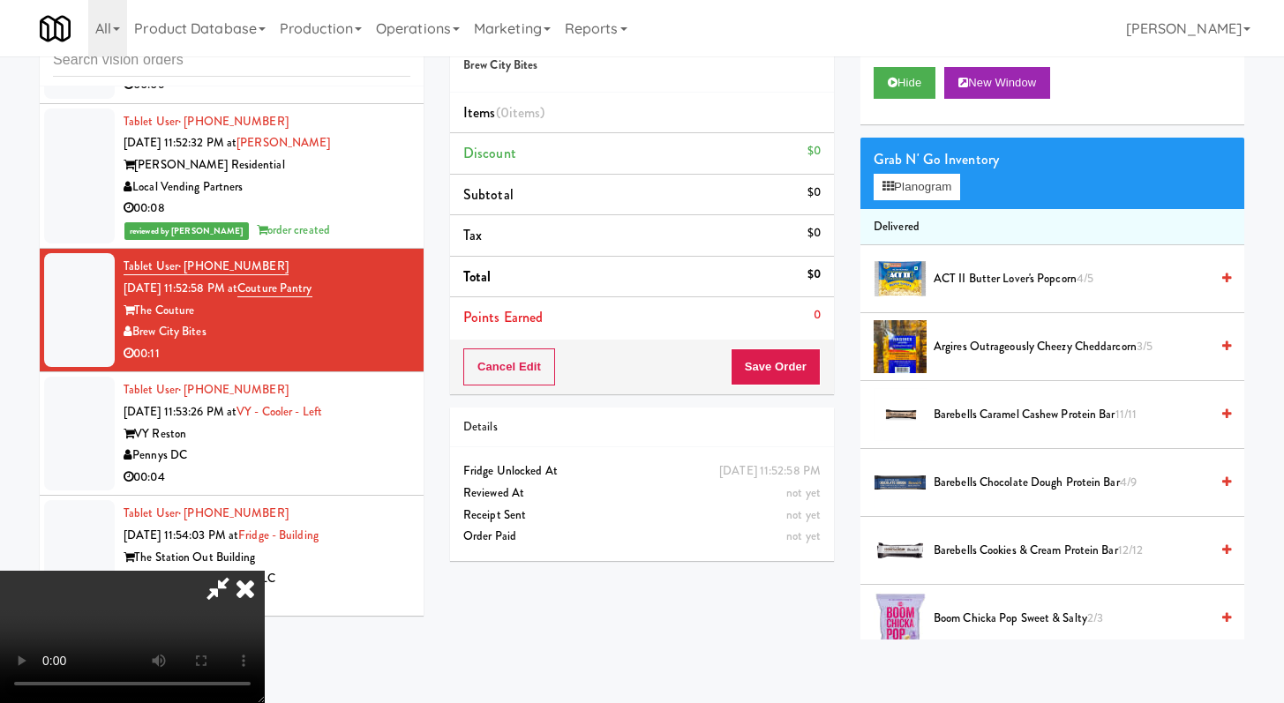
click at [978, 269] on span "ACT II Butter Lover's Popcorn 4/5" at bounding box center [1070, 279] width 275 height 22
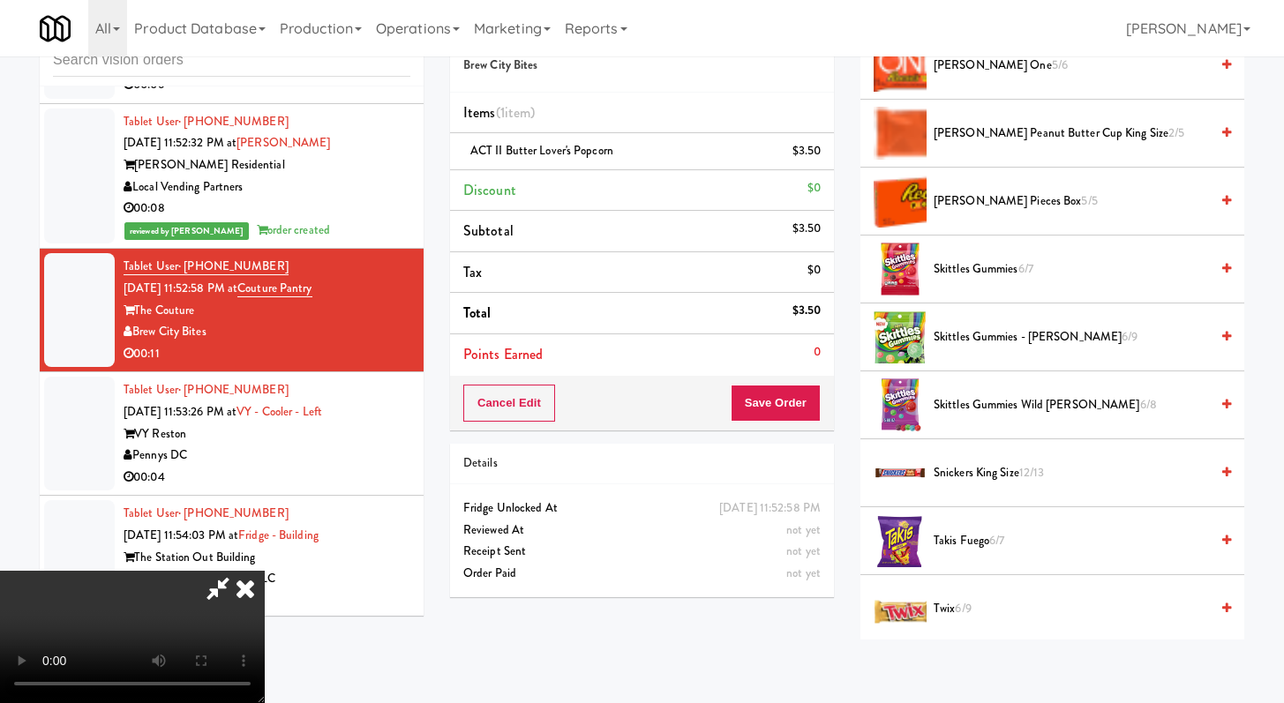
scroll to position [1233, 0]
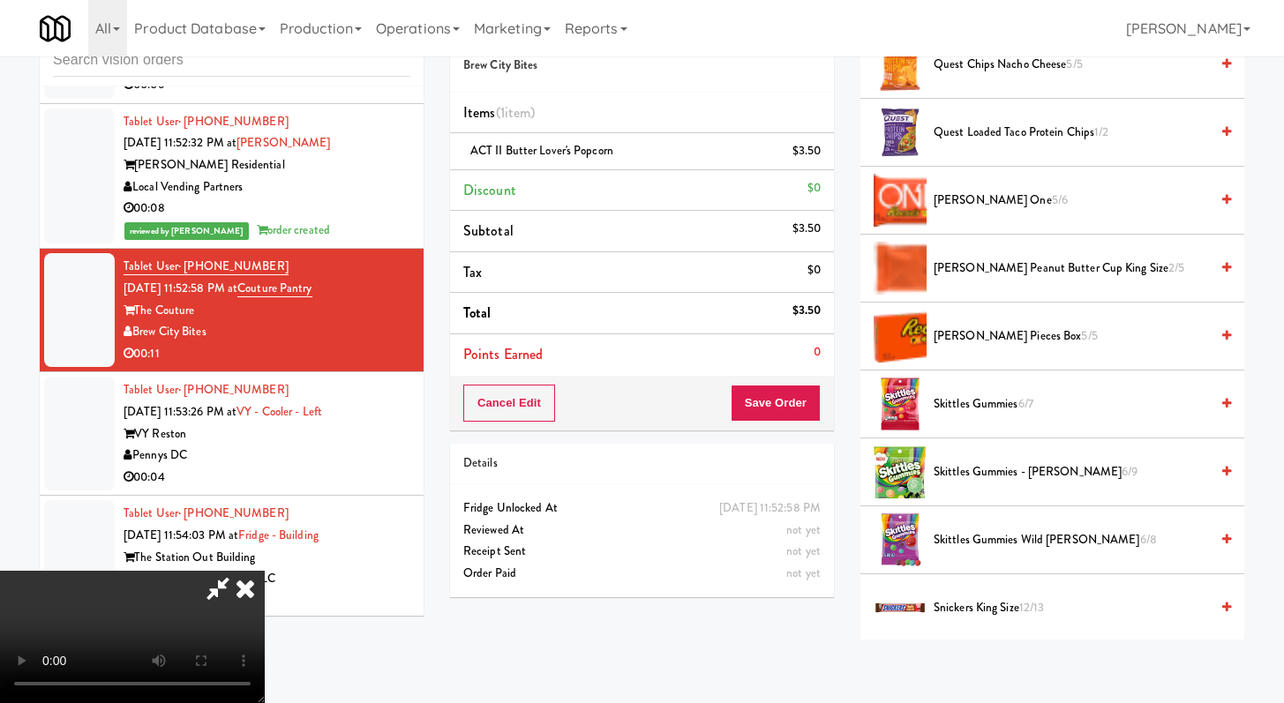
click at [1016, 276] on span "[PERSON_NAME] Peanut Butter Cup King Size 2/5" at bounding box center [1070, 269] width 275 height 22
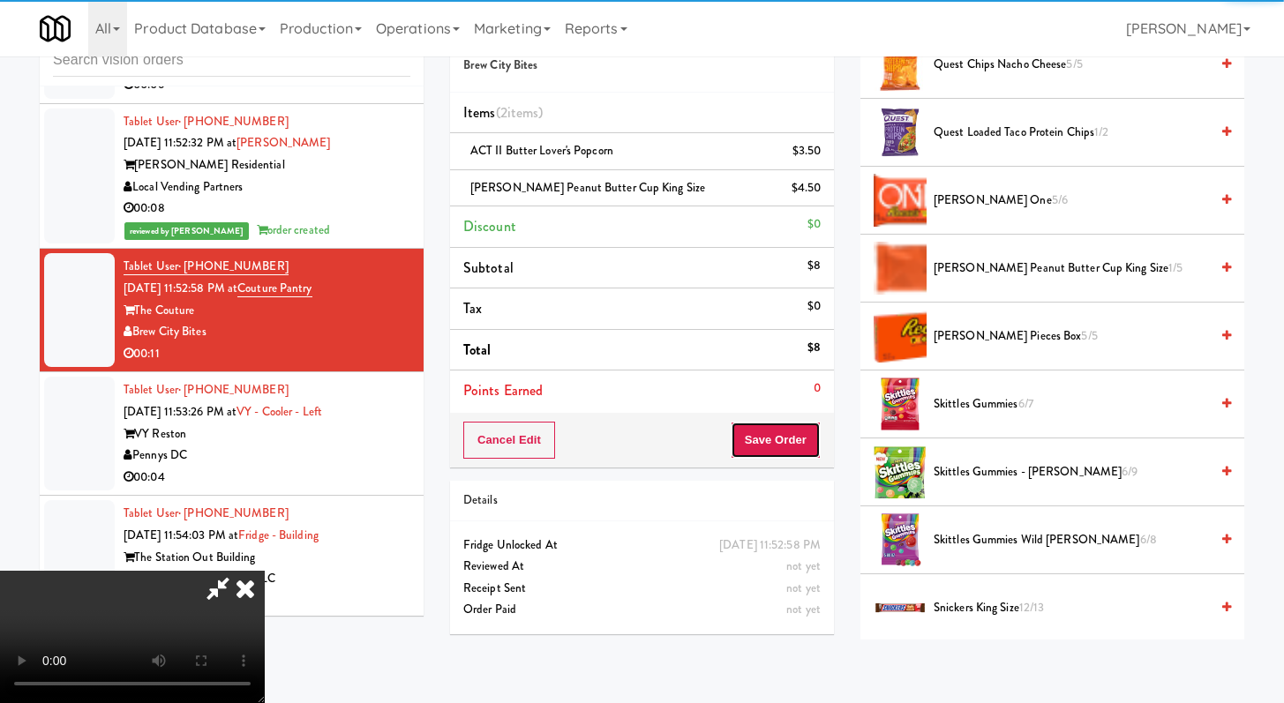
click at [813, 450] on button "Save Order" at bounding box center [776, 440] width 90 height 37
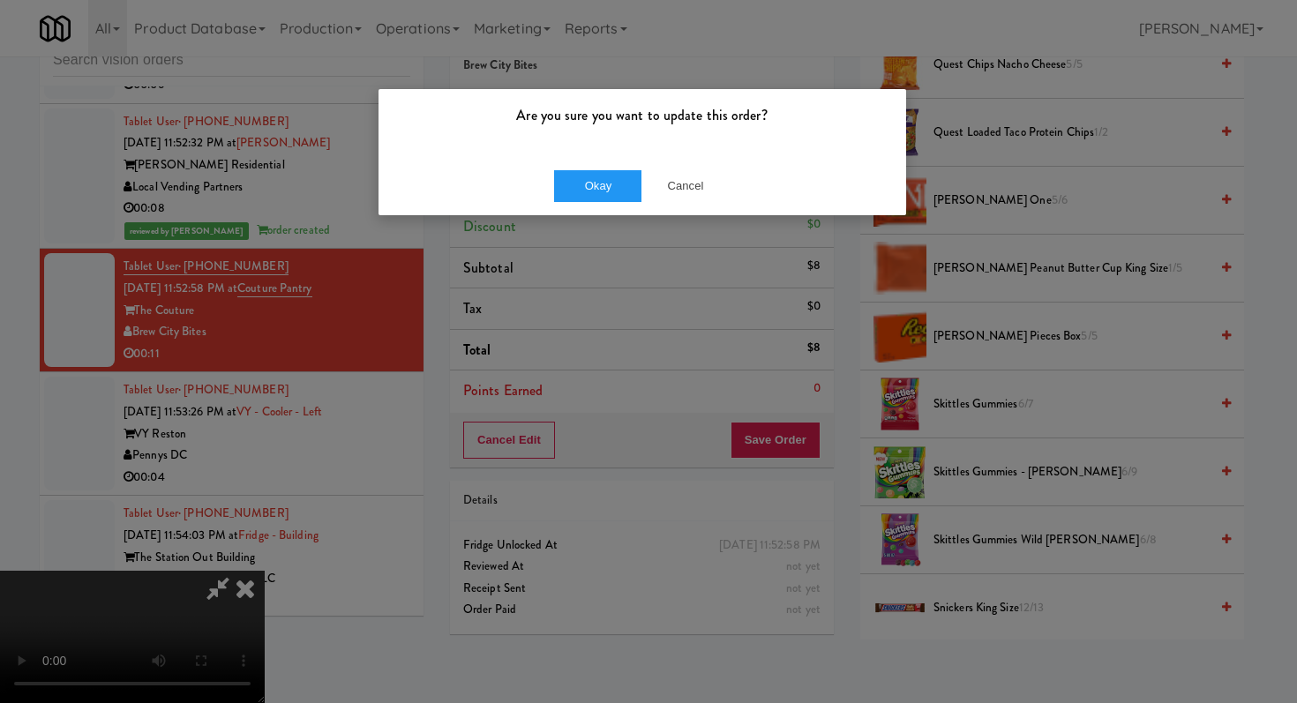
click at [607, 206] on div "Okay Cancel" at bounding box center [643, 185] width 528 height 59
click at [612, 197] on button "Okay" at bounding box center [598, 186] width 88 height 32
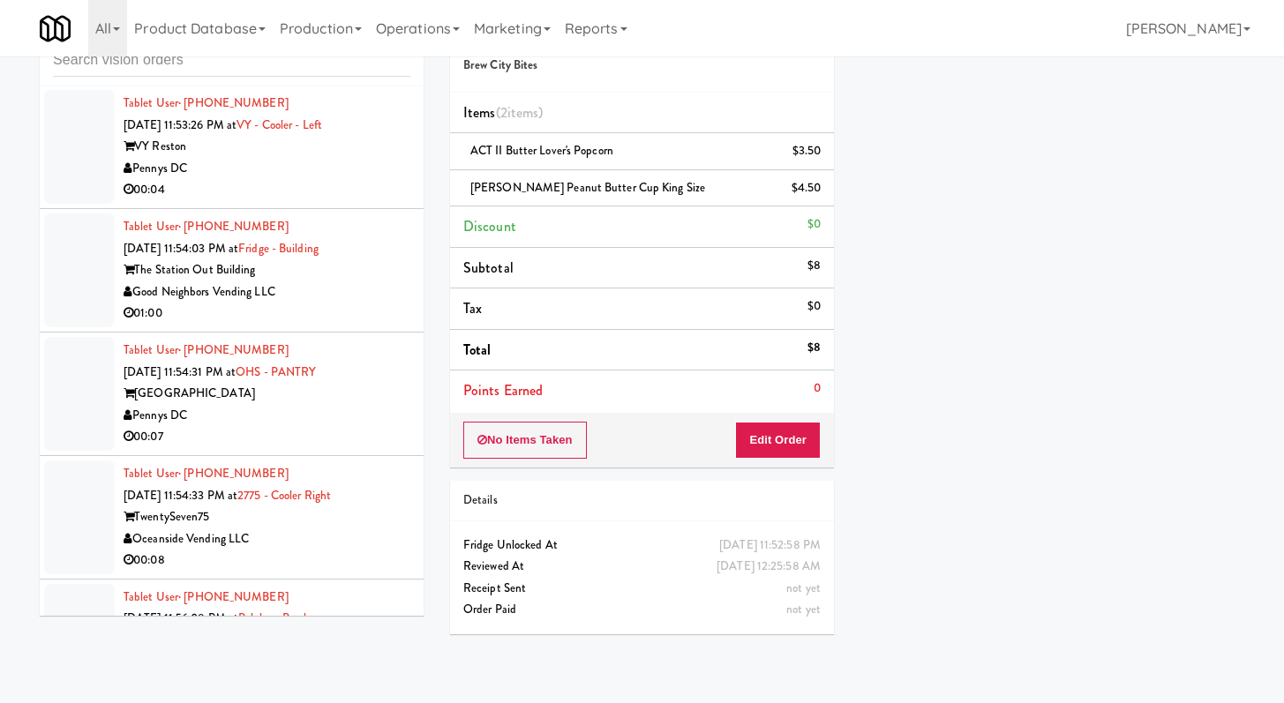
scroll to position [8541, 0]
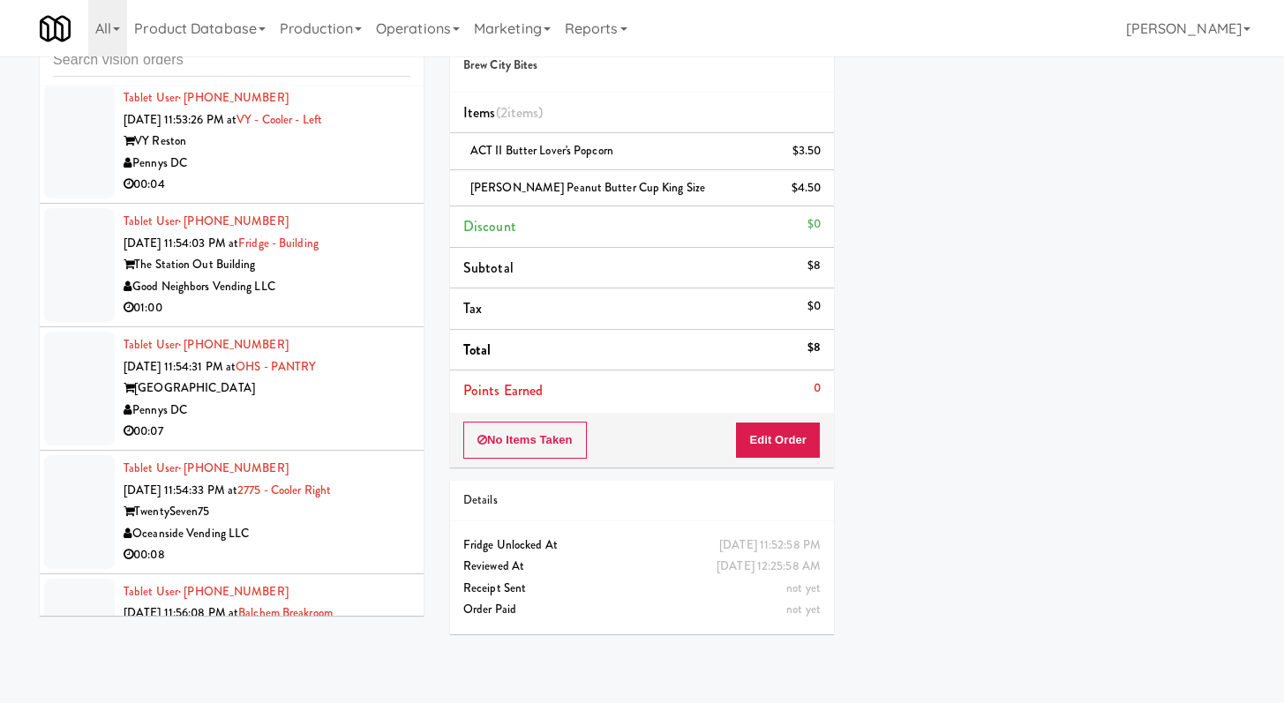
click at [342, 175] on div "Pennys DC" at bounding box center [267, 164] width 287 height 22
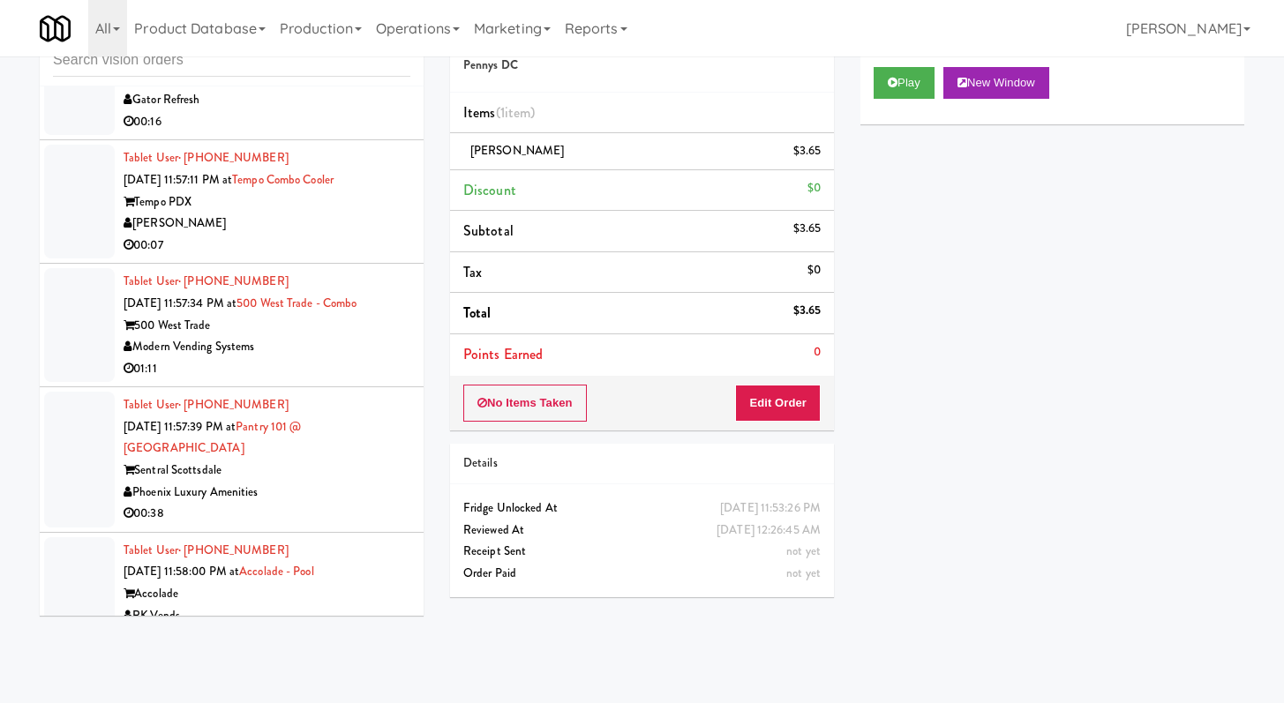
scroll to position [9814, 0]
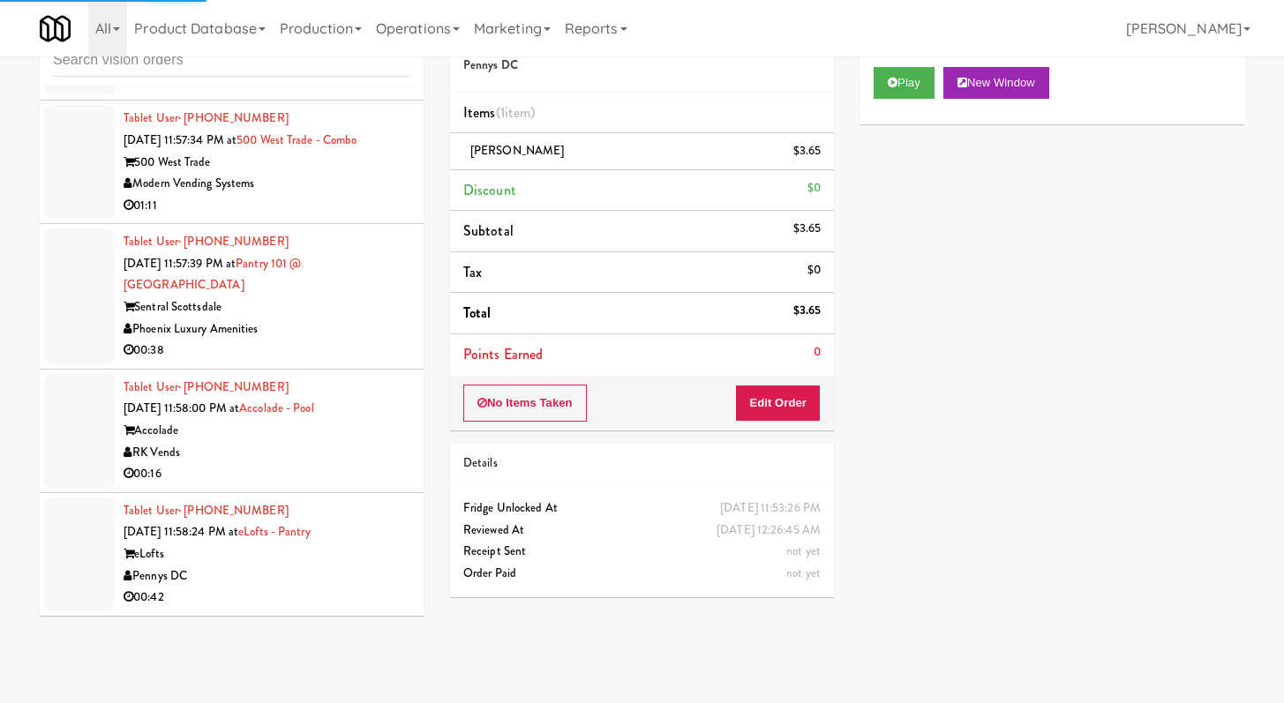
click at [284, 460] on div "RK Vends" at bounding box center [267, 453] width 287 height 22
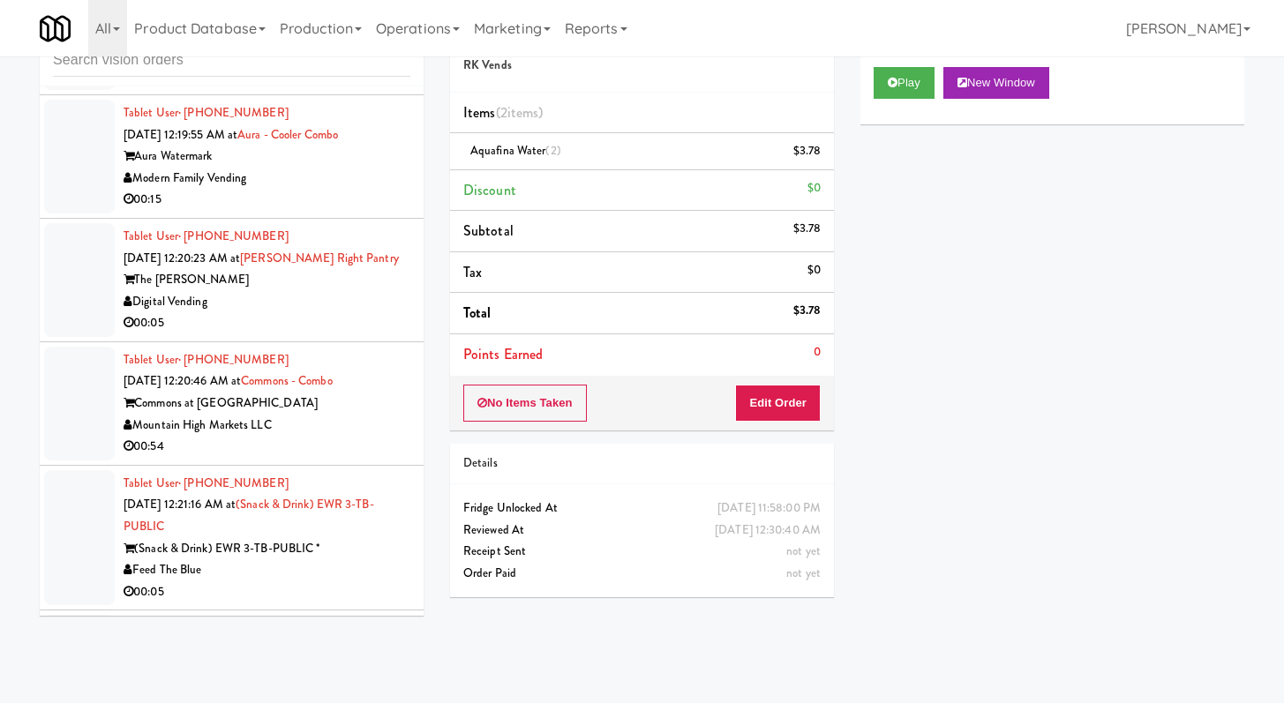
scroll to position [14957, 0]
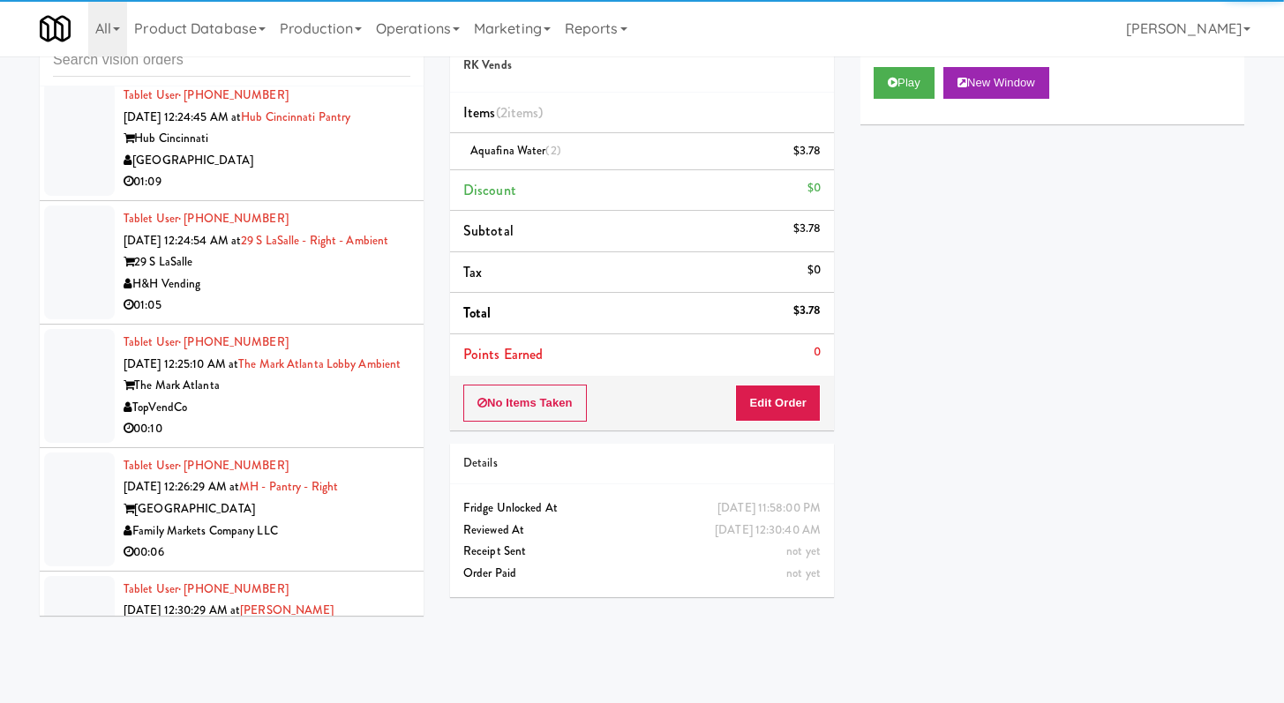
click at [339, 193] on div "01:09" at bounding box center [267, 182] width 287 height 22
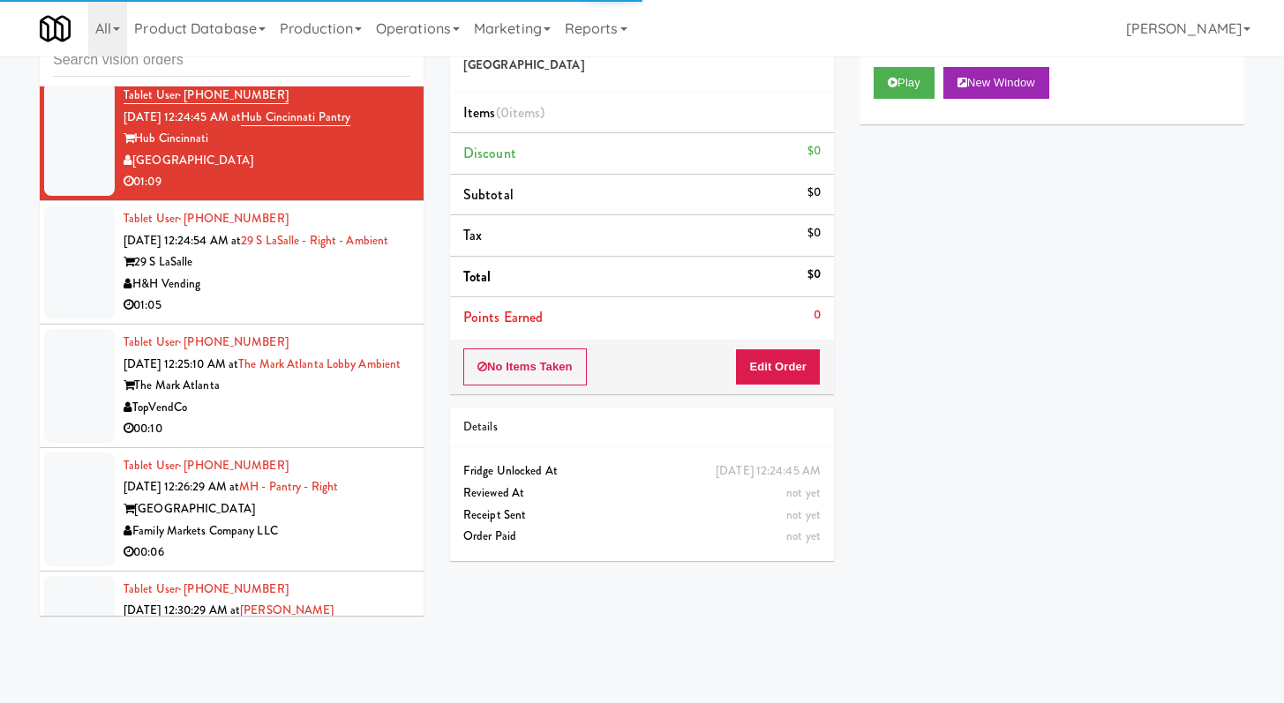
click at [320, 317] on div "01:05" at bounding box center [267, 306] width 287 height 22
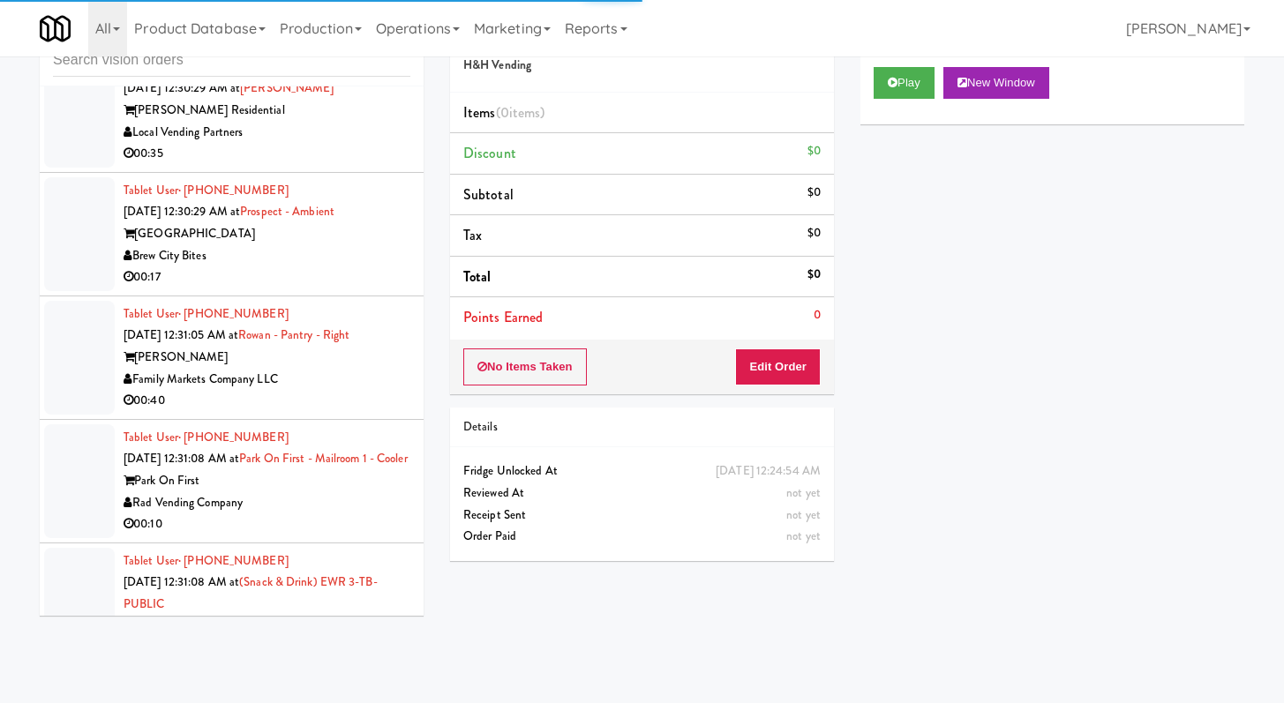
scroll to position [15654, 0]
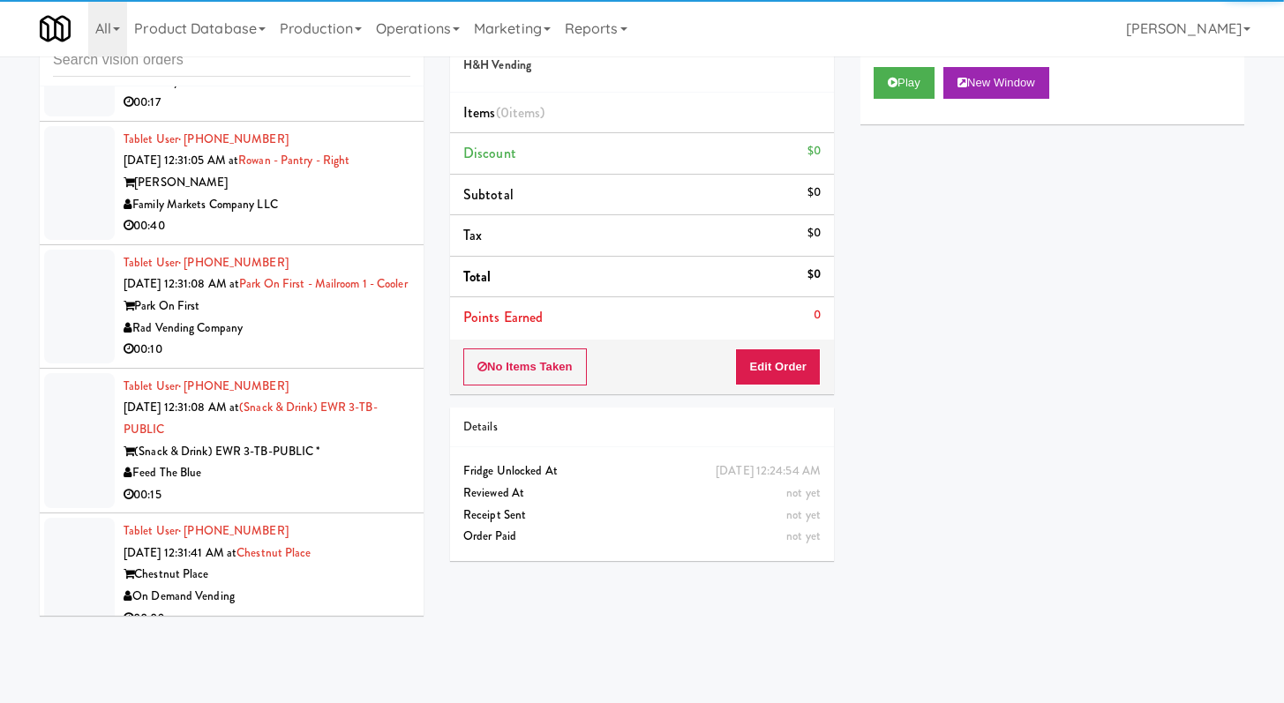
click at [308, 114] on div "00:17" at bounding box center [267, 103] width 287 height 22
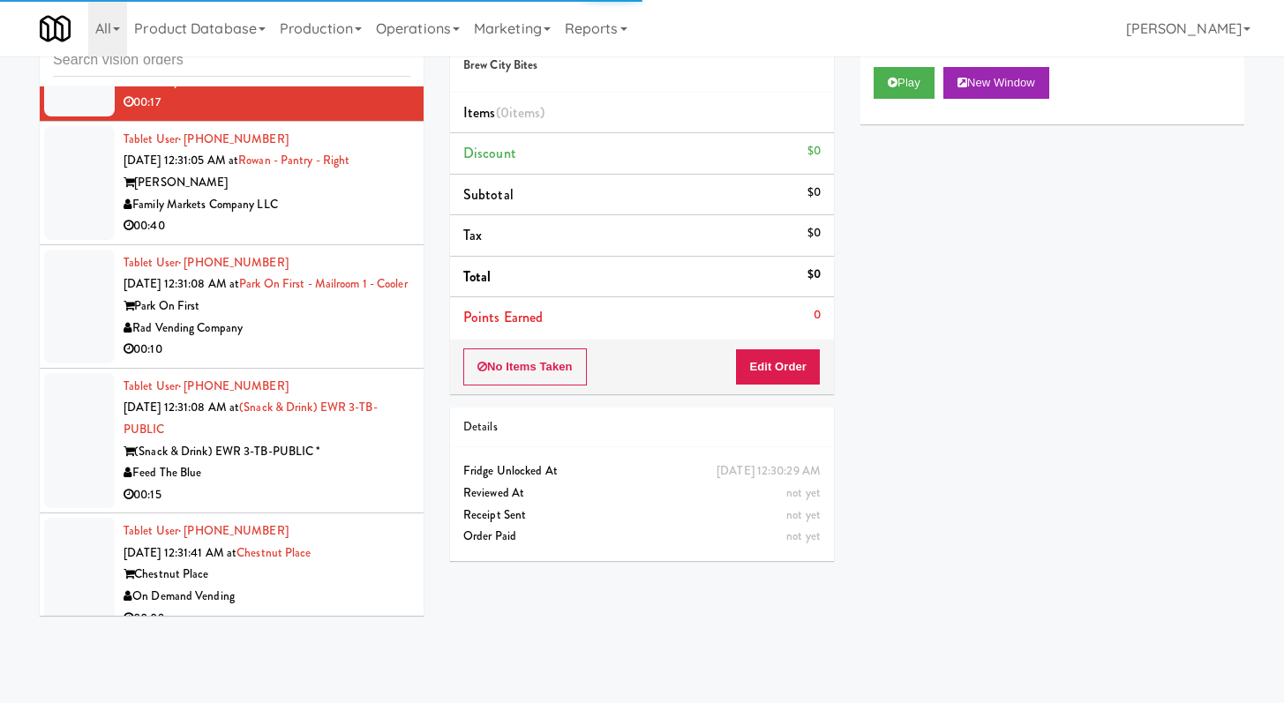
click at [873, 65] on div "Play New Window" at bounding box center [1052, 89] width 384 height 71
click at [880, 70] on button "Play" at bounding box center [903, 83] width 61 height 32
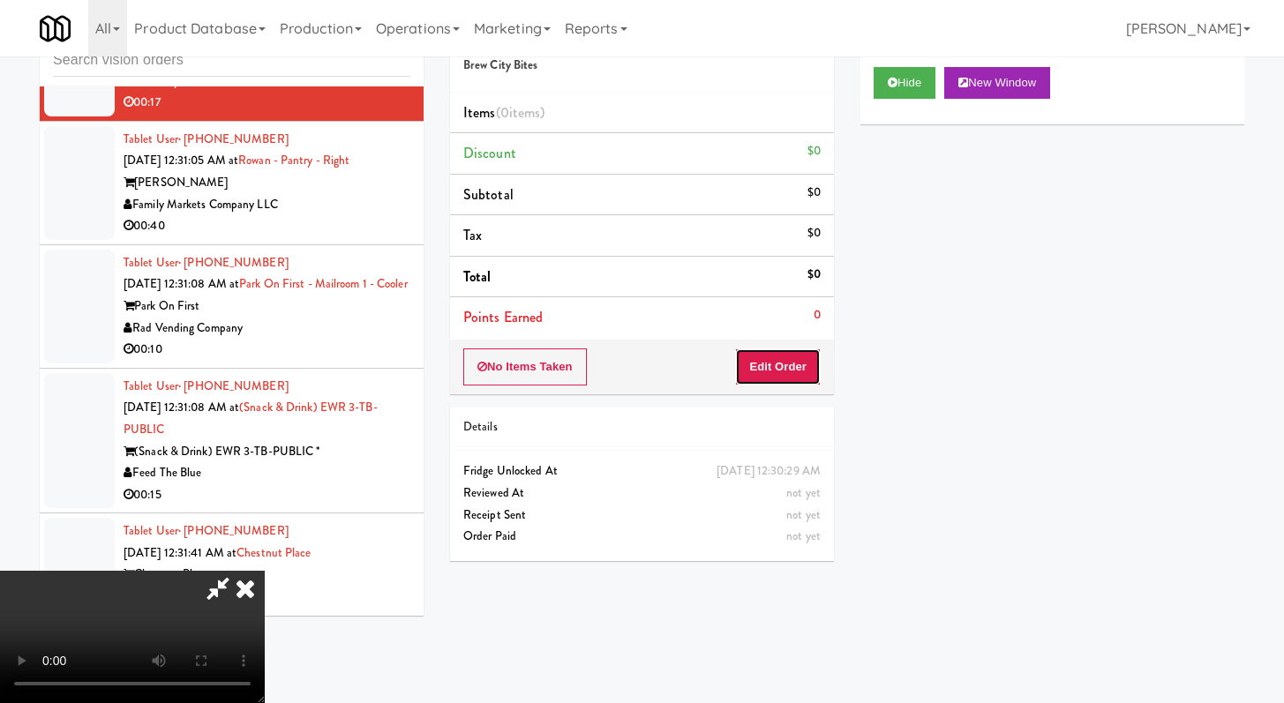
click at [756, 370] on button "Edit Order" at bounding box center [778, 367] width 86 height 37
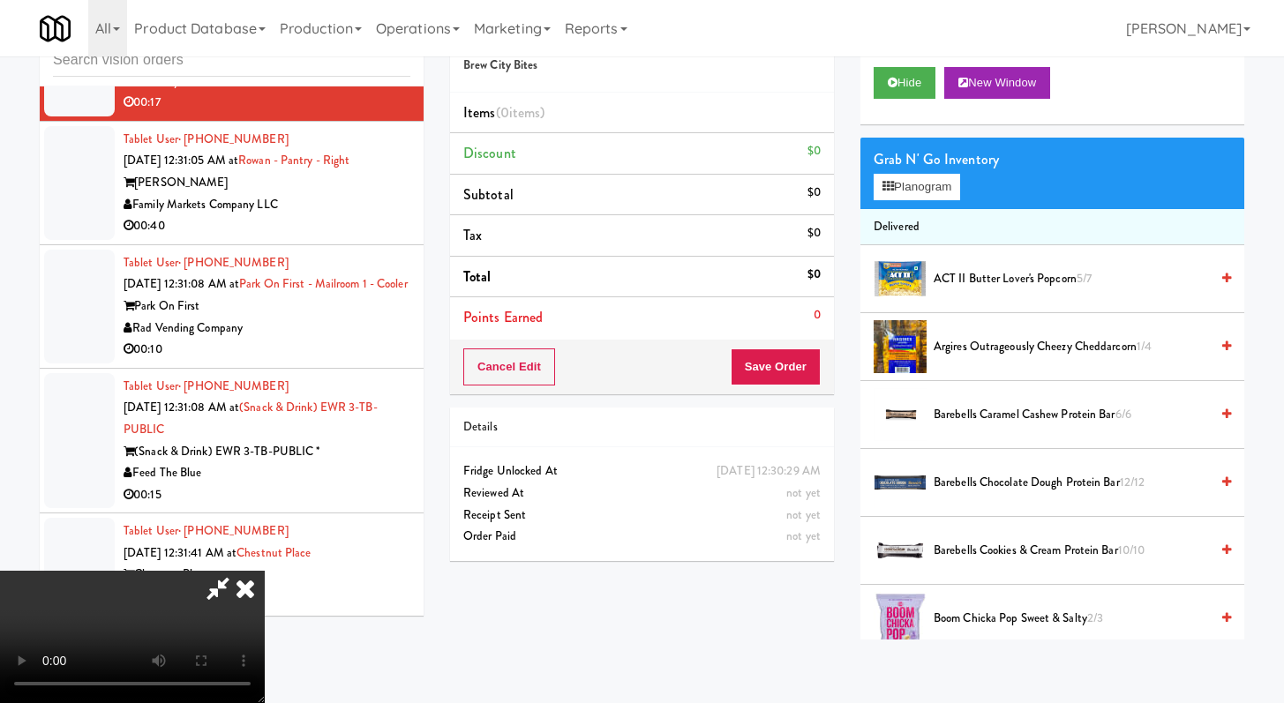
scroll to position [152, 0]
click at [265, 571] on video at bounding box center [132, 637] width 265 height 132
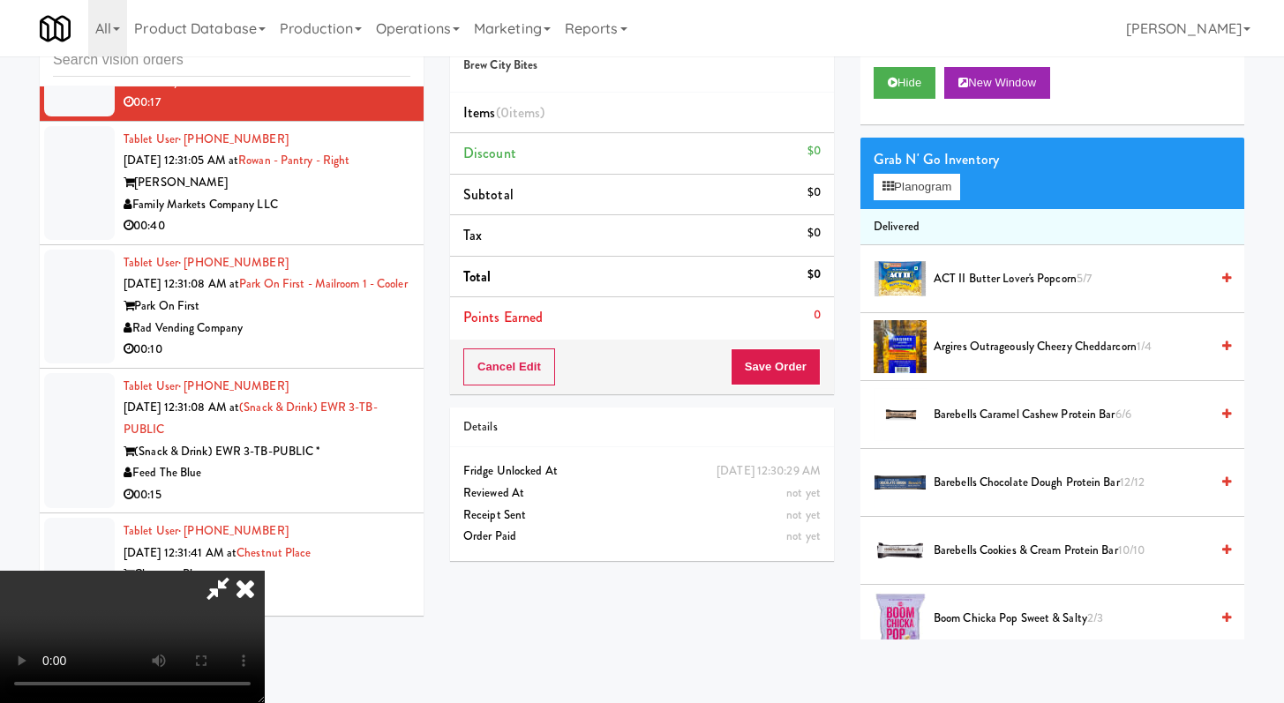
click at [265, 571] on video at bounding box center [132, 637] width 265 height 132
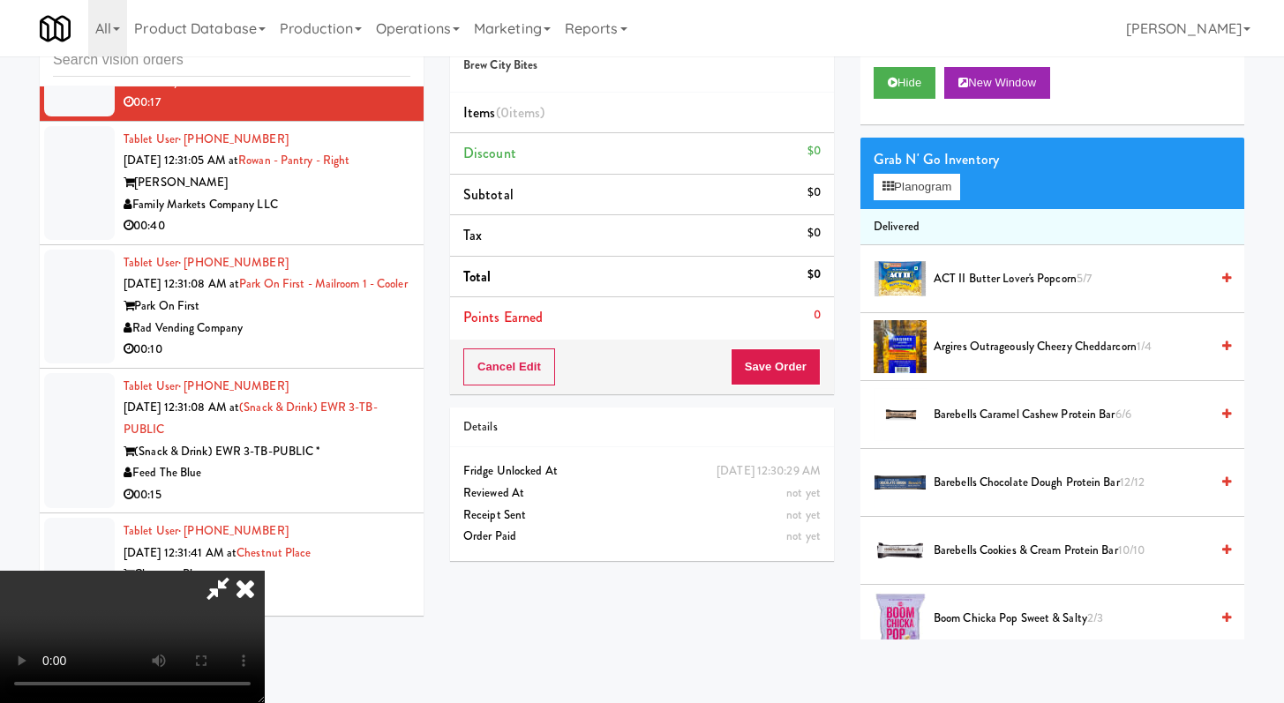
click at [265, 571] on video at bounding box center [132, 637] width 265 height 132
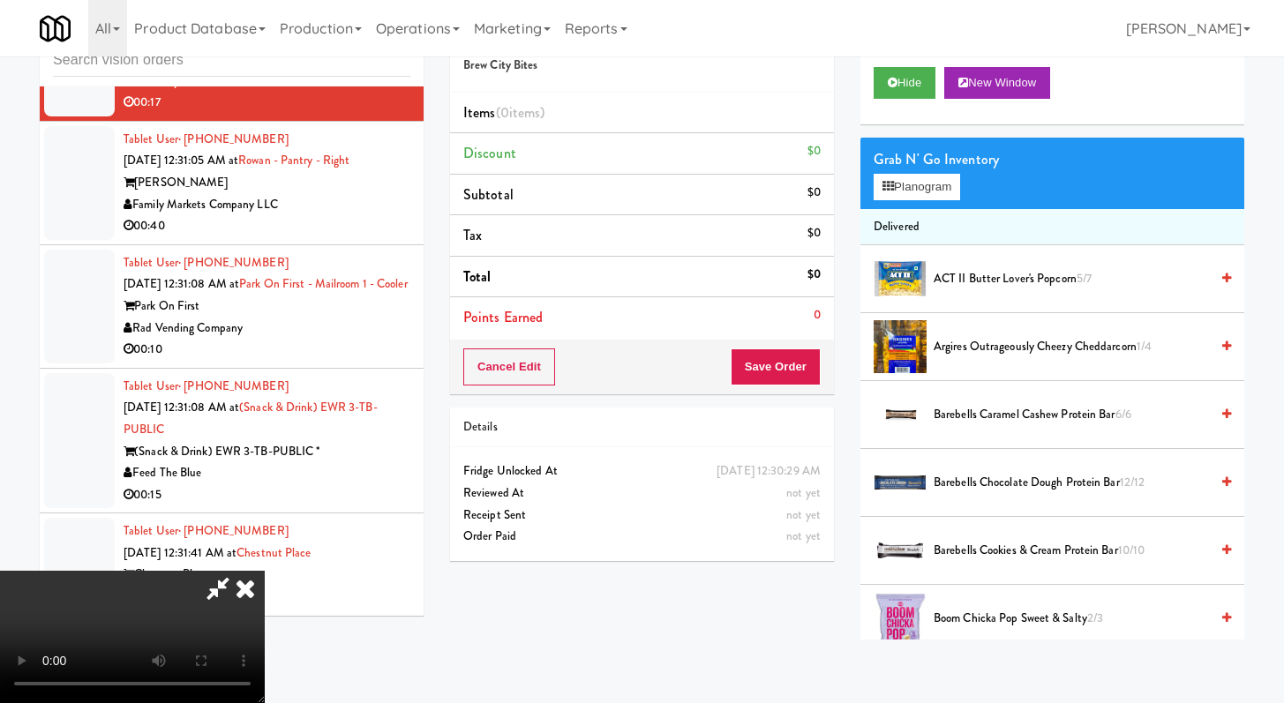
click at [265, 571] on video at bounding box center [132, 637] width 265 height 132
click at [265, 571] on icon at bounding box center [245, 588] width 39 height 35
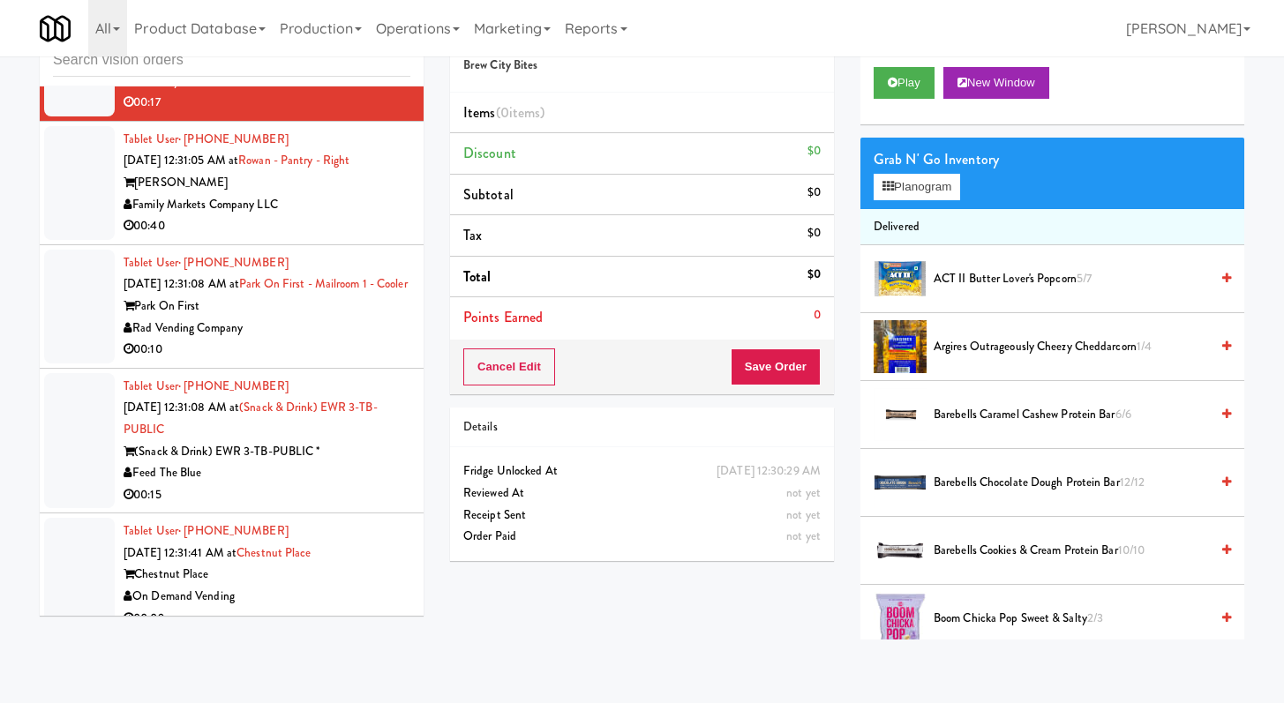
click at [378, 216] on div "Family Markets Company LLC" at bounding box center [267, 205] width 287 height 22
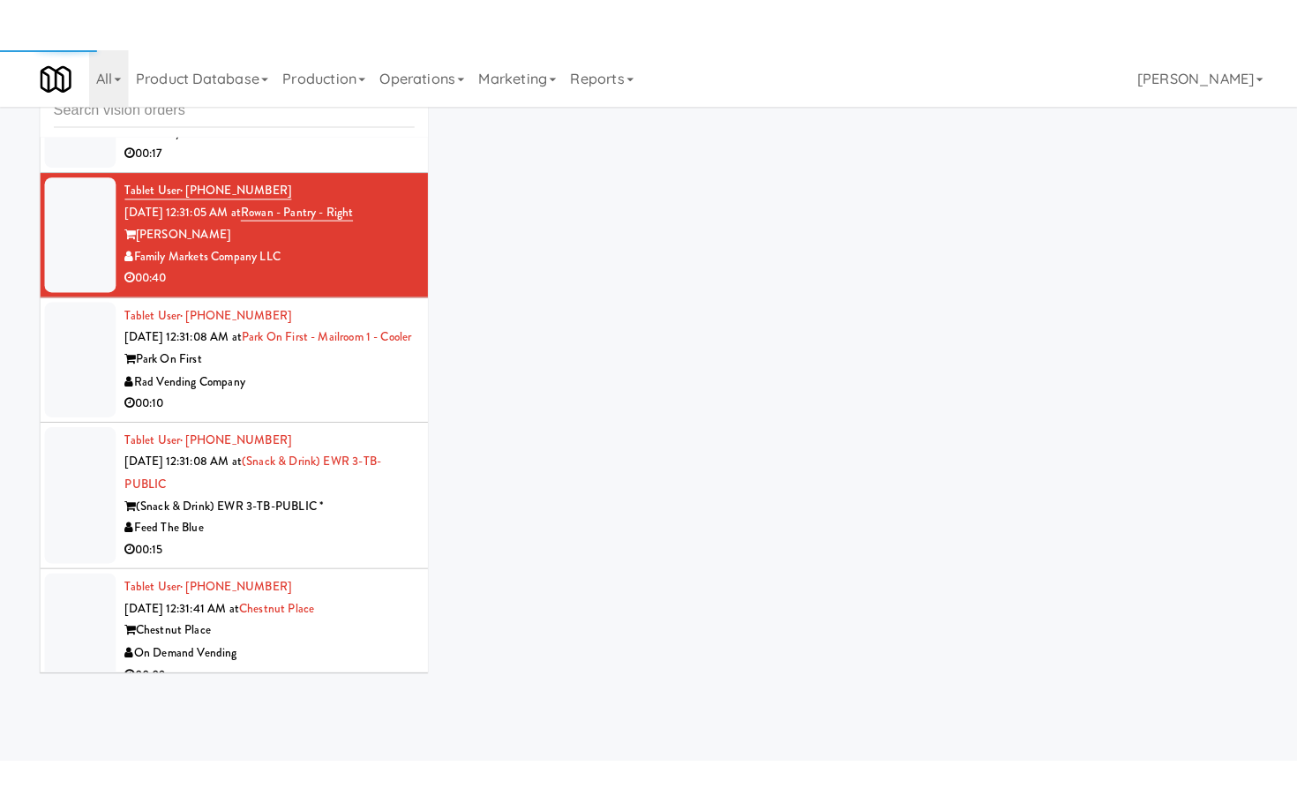
scroll to position [15925, 0]
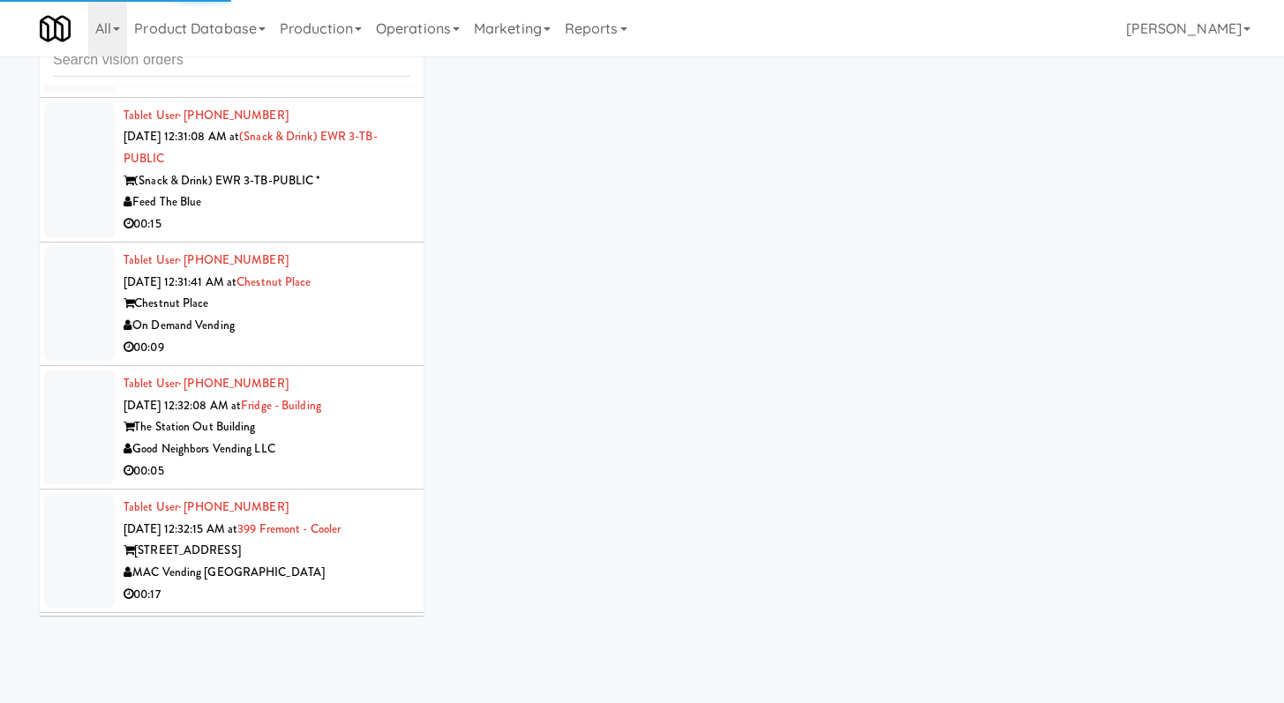
click at [369, 90] on div "00:10" at bounding box center [267, 79] width 287 height 22
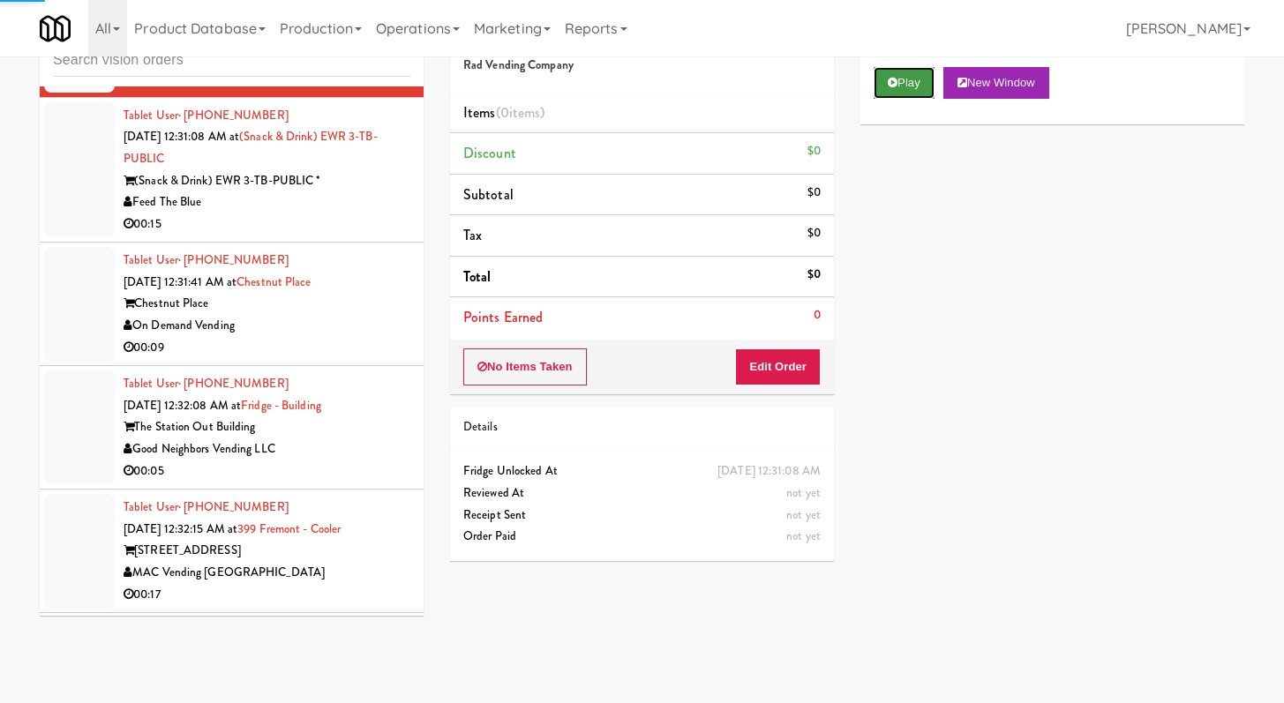
click at [886, 80] on button "Play" at bounding box center [903, 83] width 61 height 32
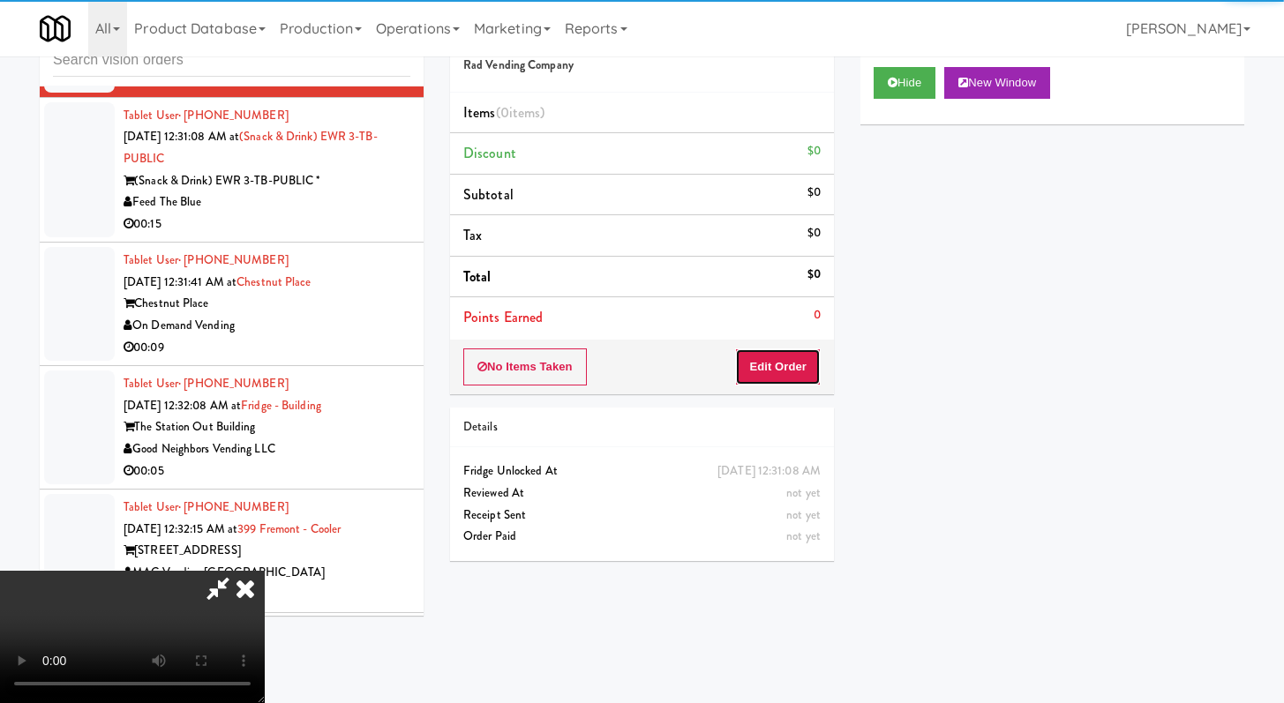
click at [785, 353] on button "Edit Order" at bounding box center [778, 367] width 86 height 37
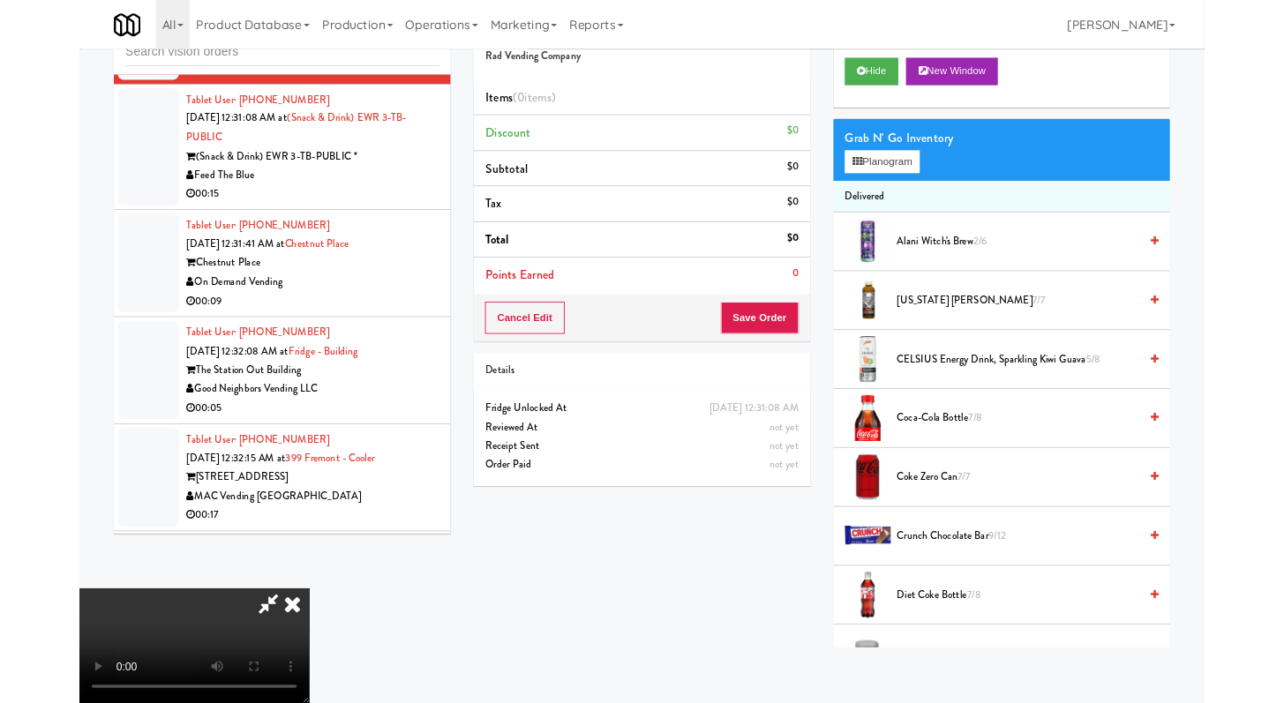
scroll to position [15838, 0]
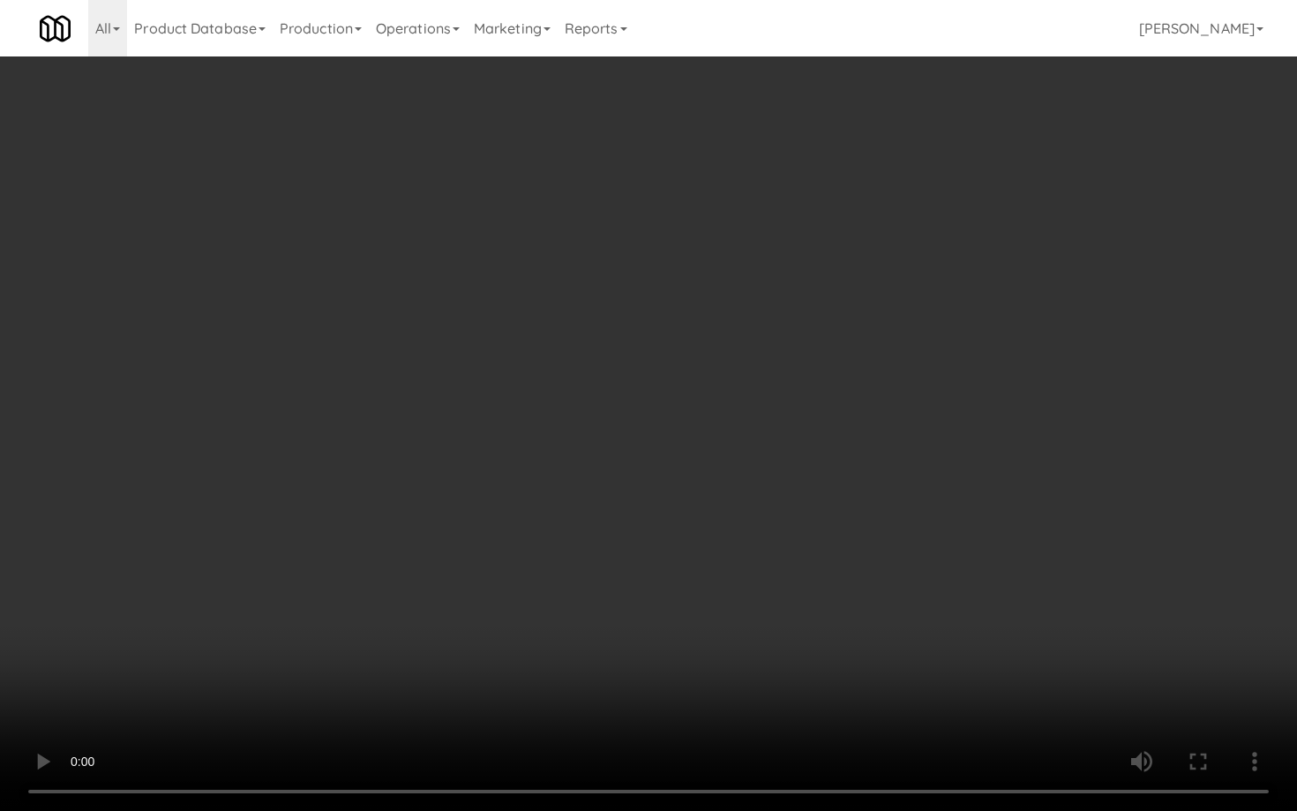
click at [689, 587] on video at bounding box center [648, 405] width 1297 height 811
click at [688, 587] on video at bounding box center [648, 405] width 1297 height 811
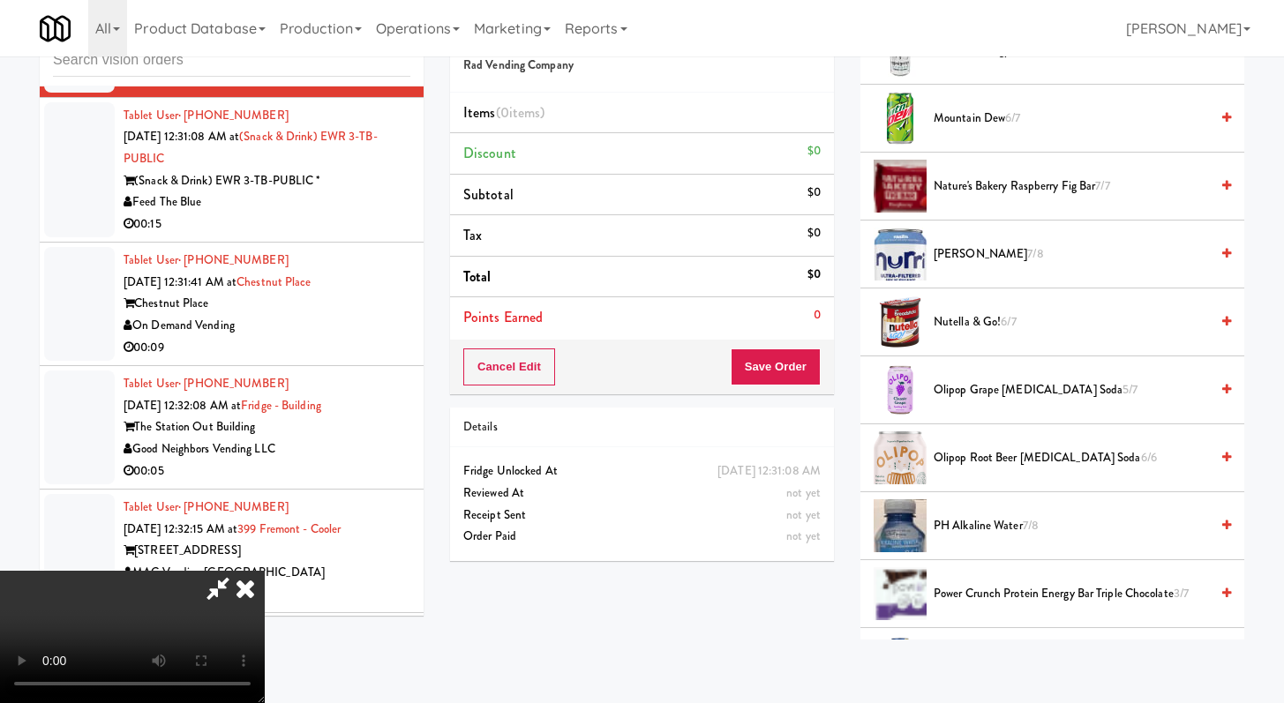
scroll to position [1113, 0]
click at [1003, 516] on span "pH Alkaline Water 7/8" at bounding box center [1070, 525] width 275 height 22
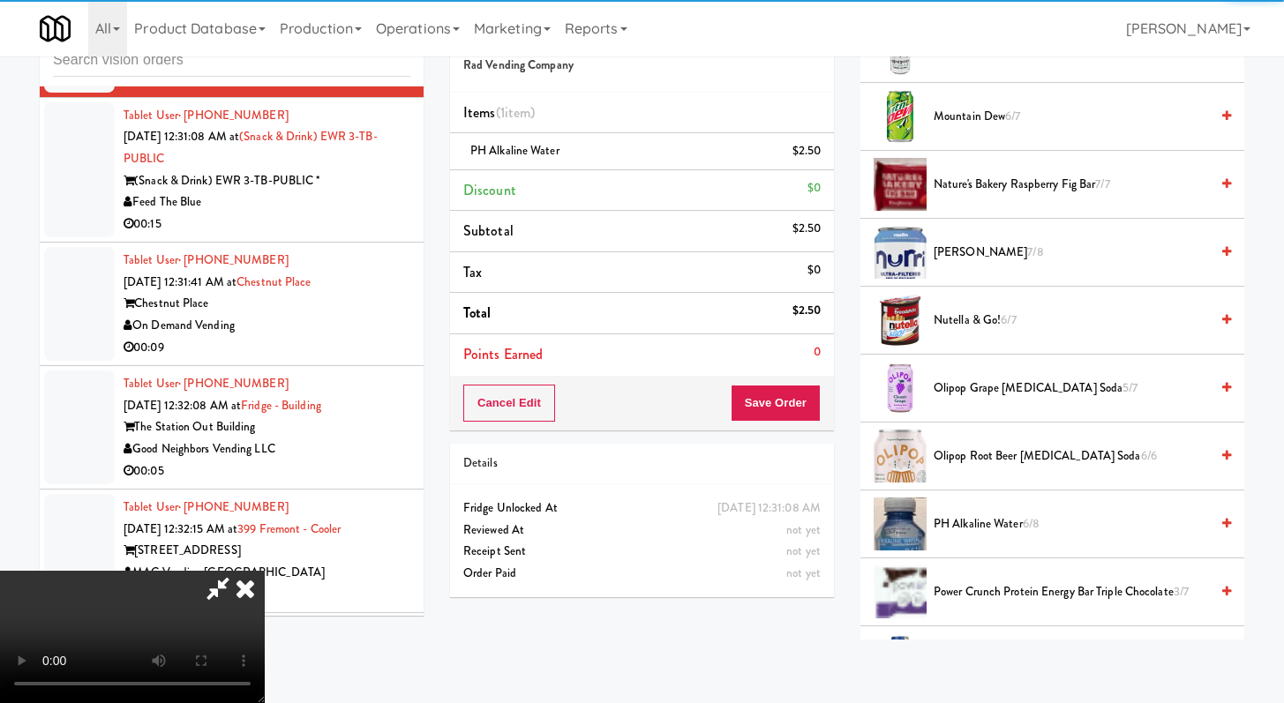
click at [821, 394] on div "Cancel Edit Save Order" at bounding box center [642, 403] width 384 height 55
click at [817, 397] on button "Save Order" at bounding box center [776, 403] width 90 height 37
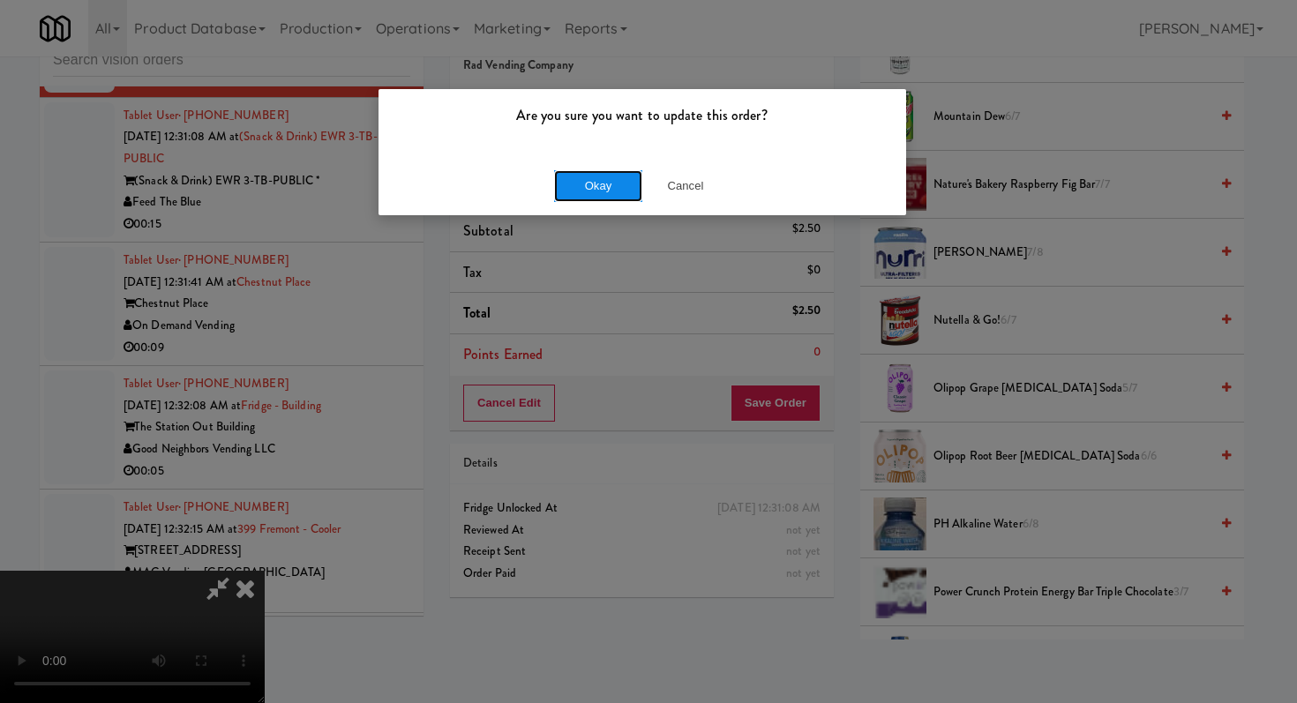
click at [598, 187] on button "Okay" at bounding box center [598, 186] width 88 height 32
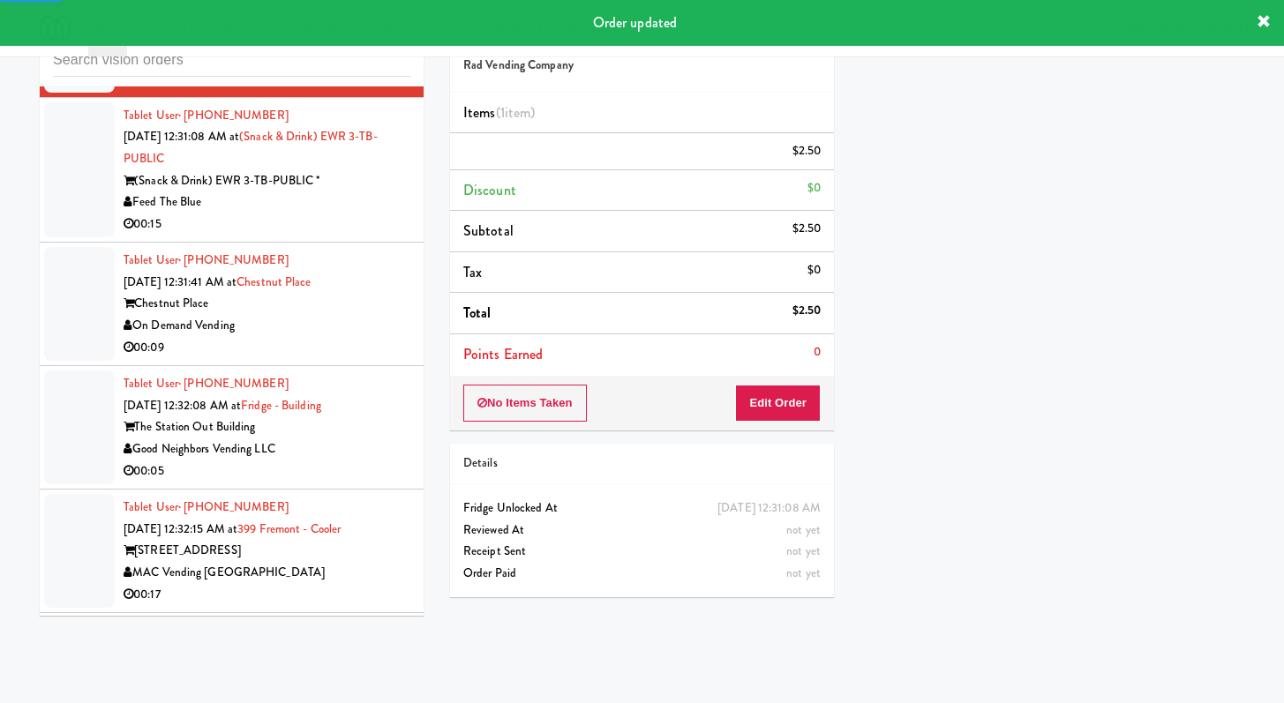
scroll to position [15964, 0]
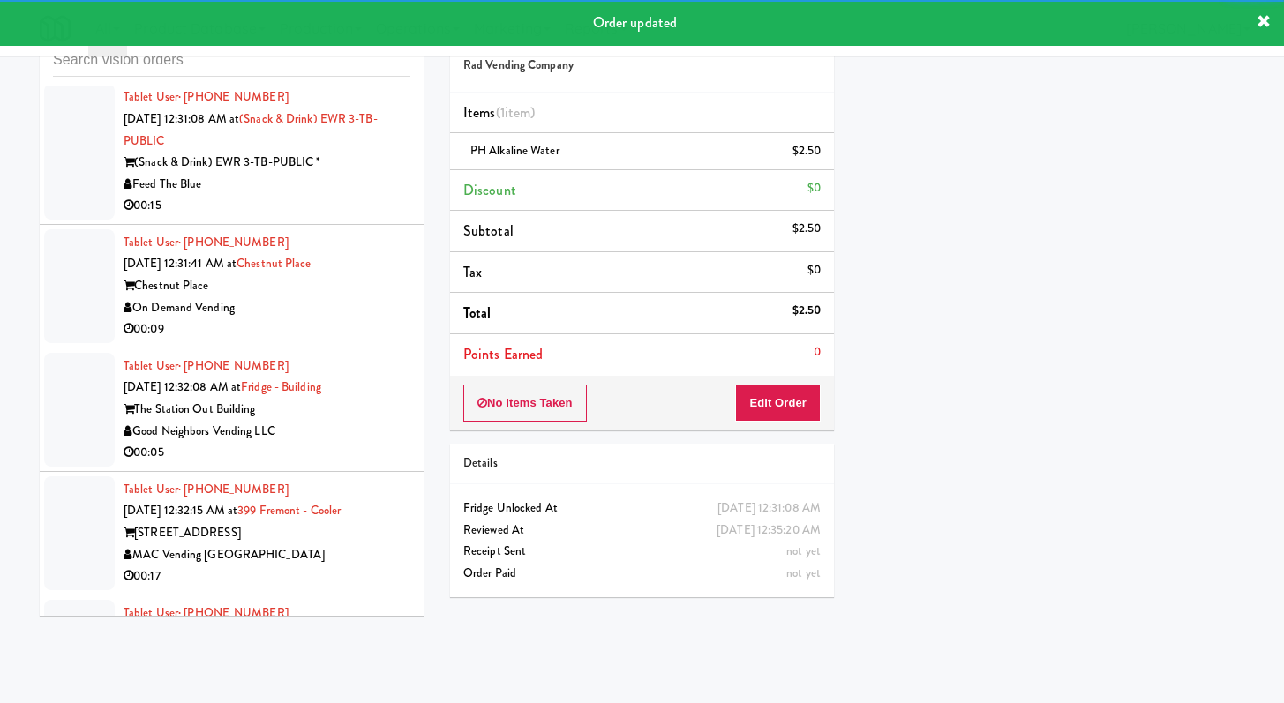
click at [354, 196] on div "Feed The Blue" at bounding box center [267, 185] width 287 height 22
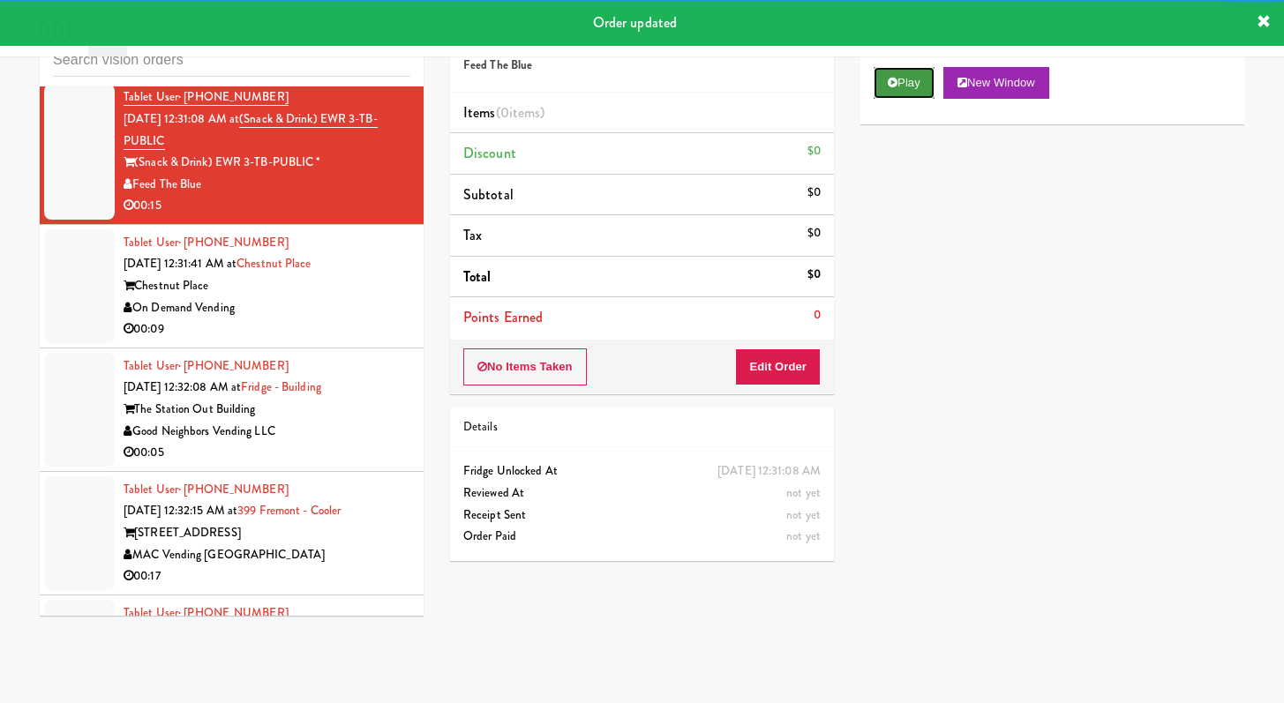
click at [910, 76] on button "Play" at bounding box center [903, 83] width 61 height 32
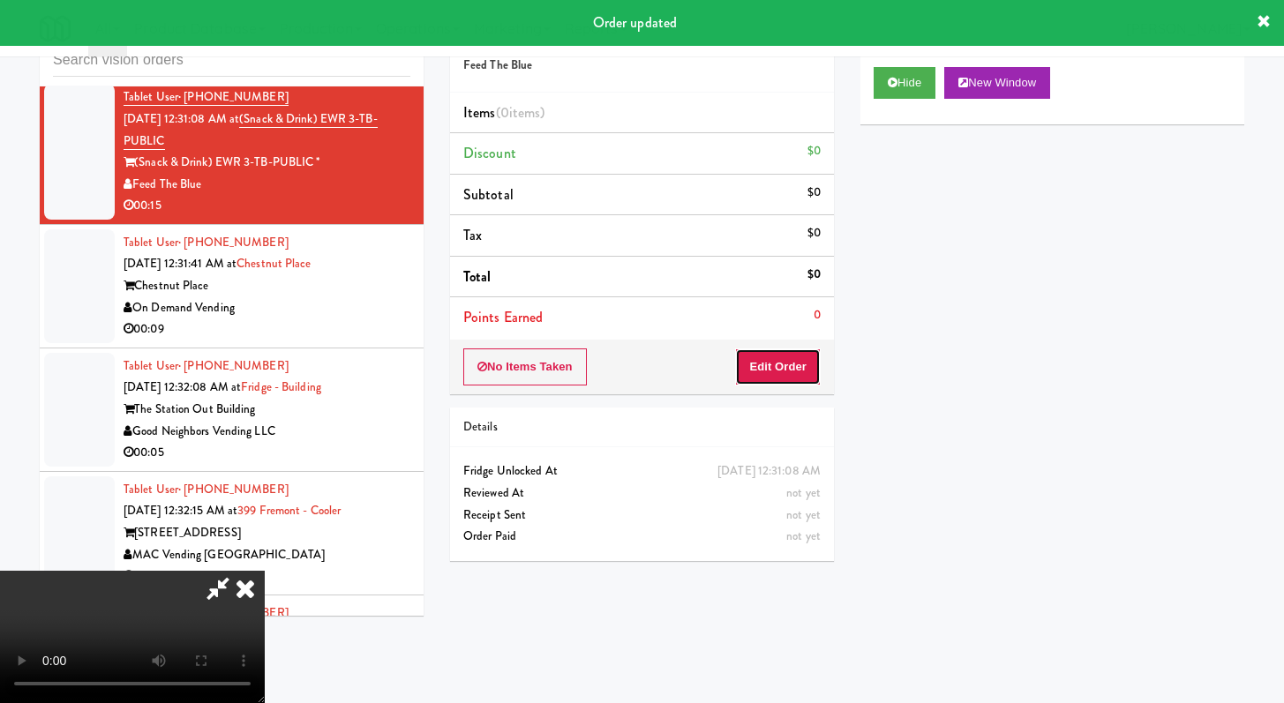
click at [748, 381] on button "Edit Order" at bounding box center [778, 367] width 86 height 37
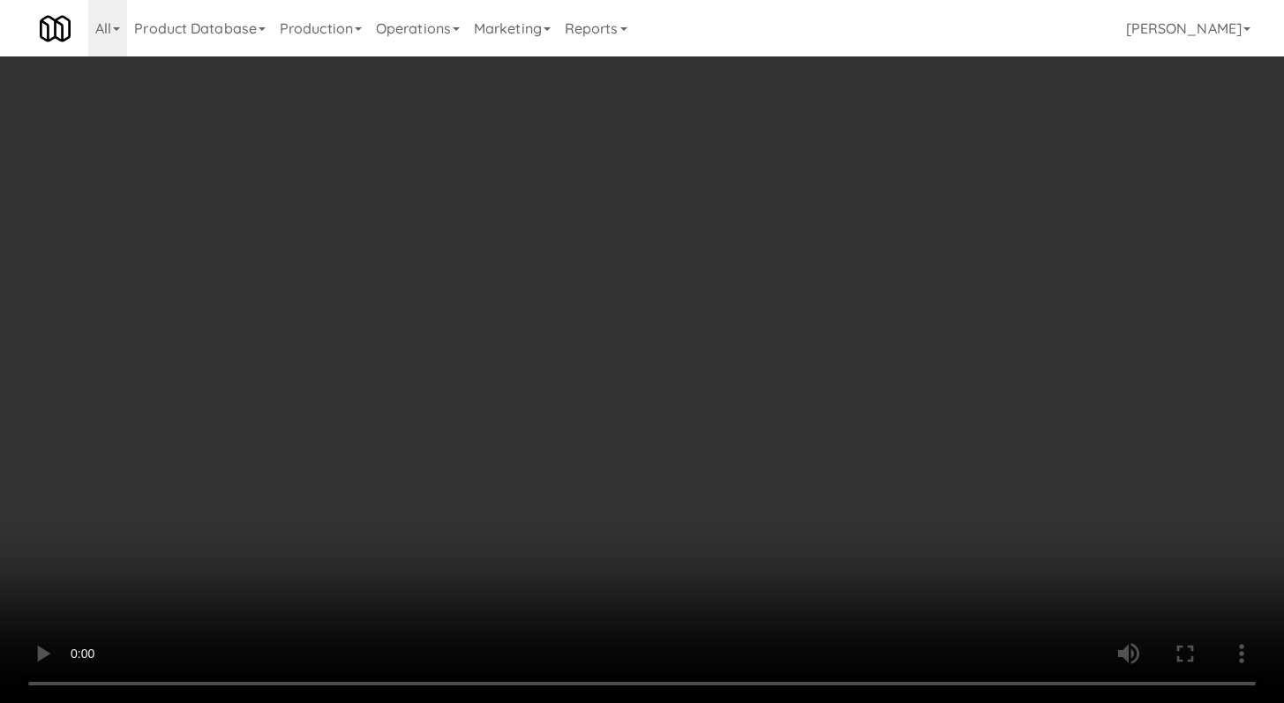
scroll to position [15877, 0]
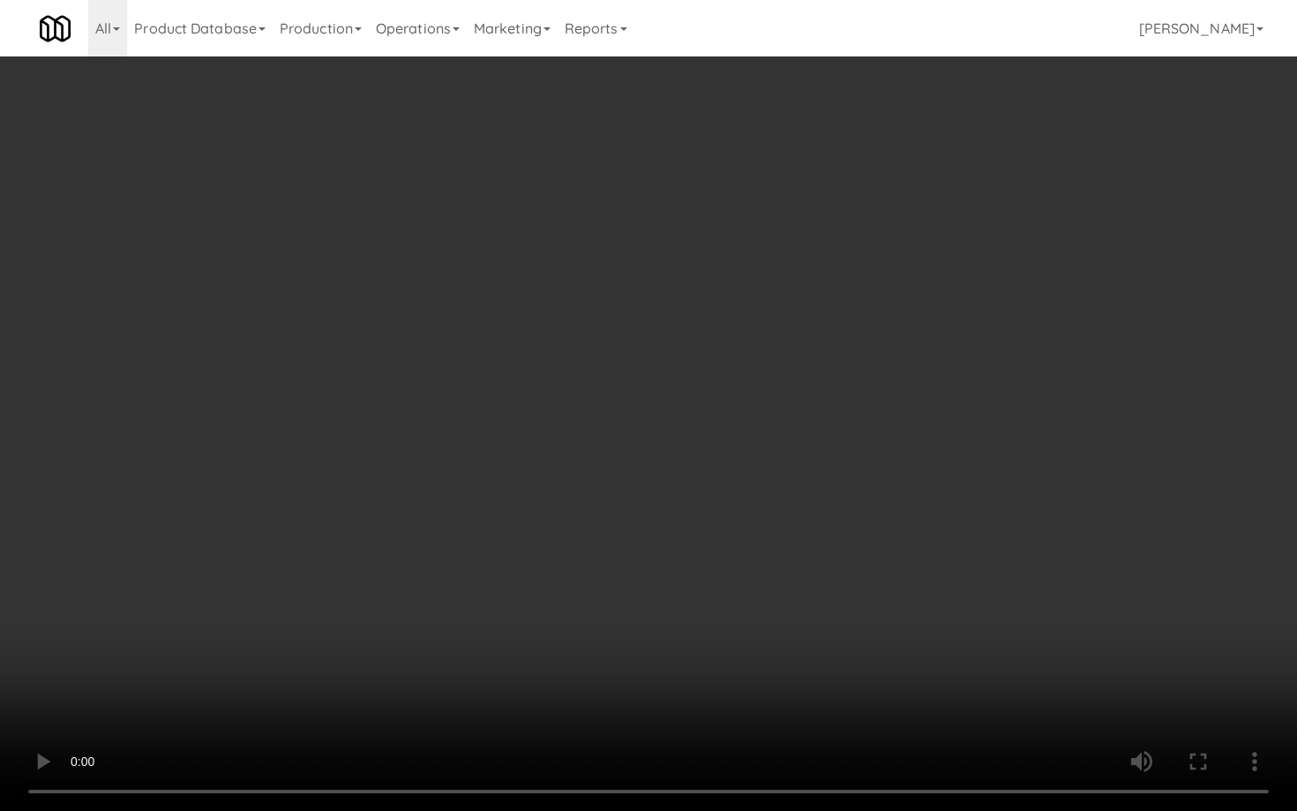
click at [543, 641] on video at bounding box center [648, 405] width 1297 height 811
click at [791, 584] on video at bounding box center [648, 405] width 1297 height 811
click at [798, 577] on video at bounding box center [648, 405] width 1297 height 811
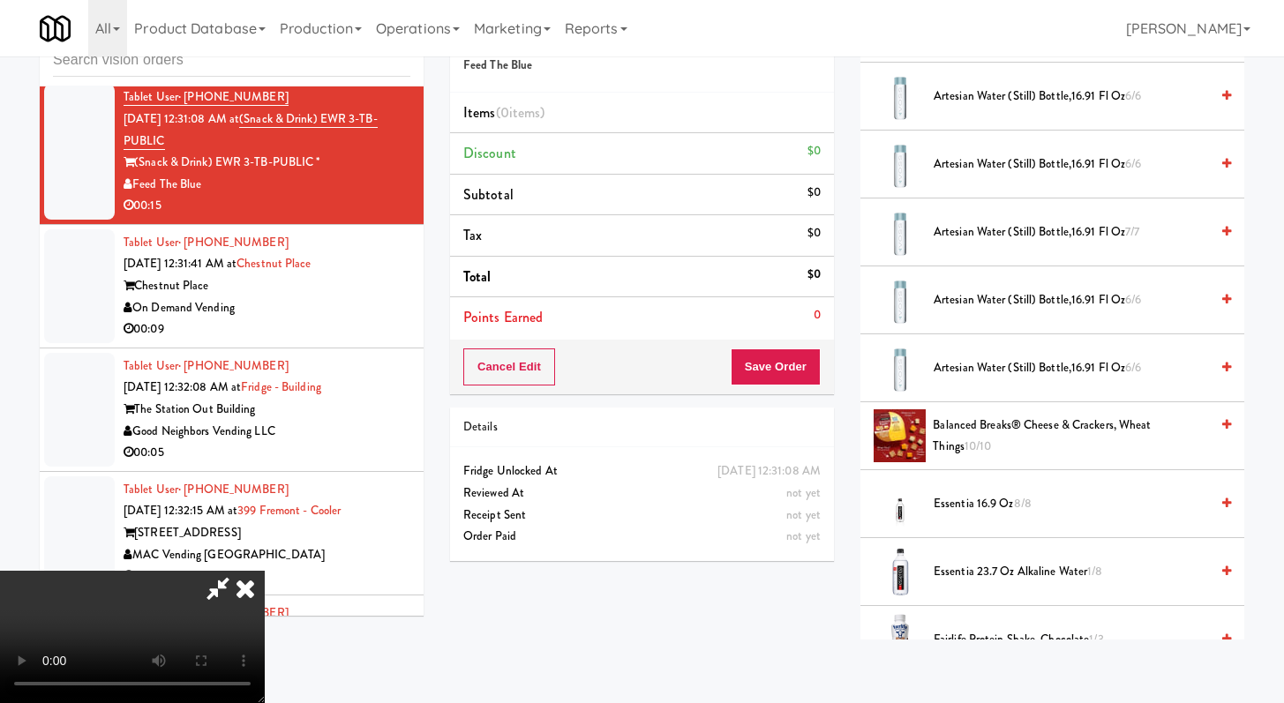
scroll to position [749, 0]
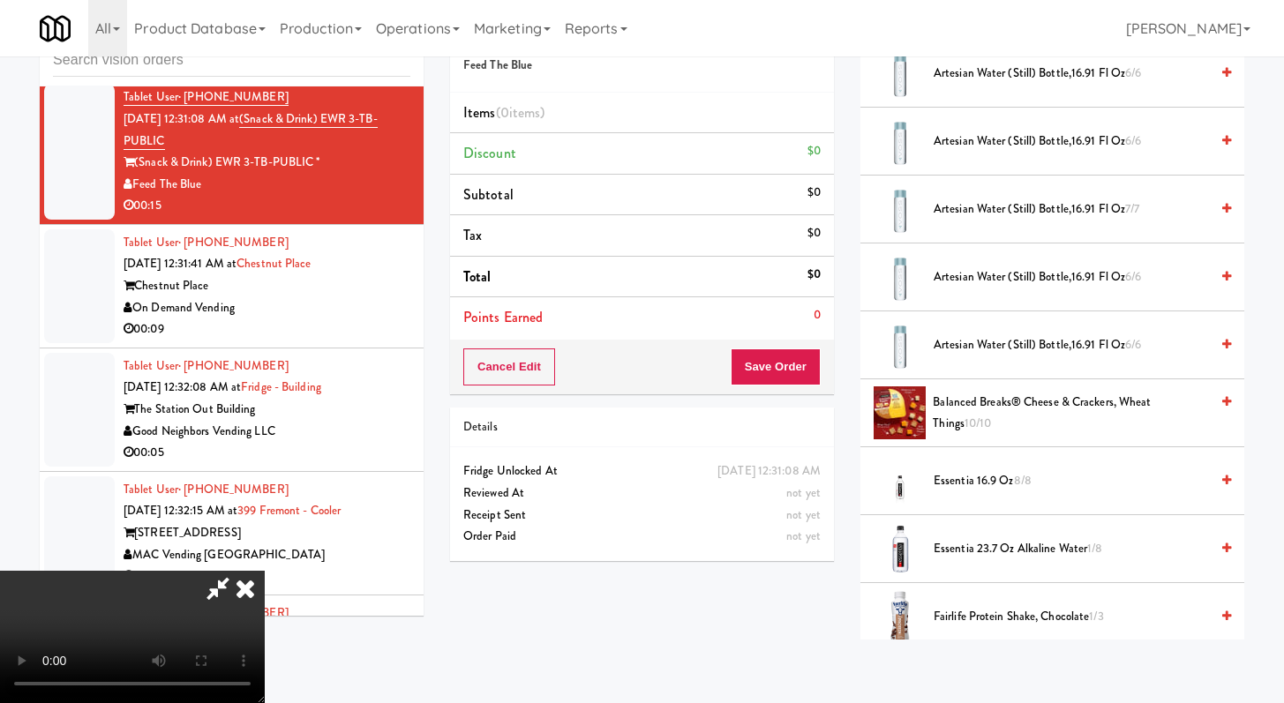
click at [1021, 556] on span "Essentia 23.7 oz Alkaline Water 1/8" at bounding box center [1070, 549] width 275 height 22
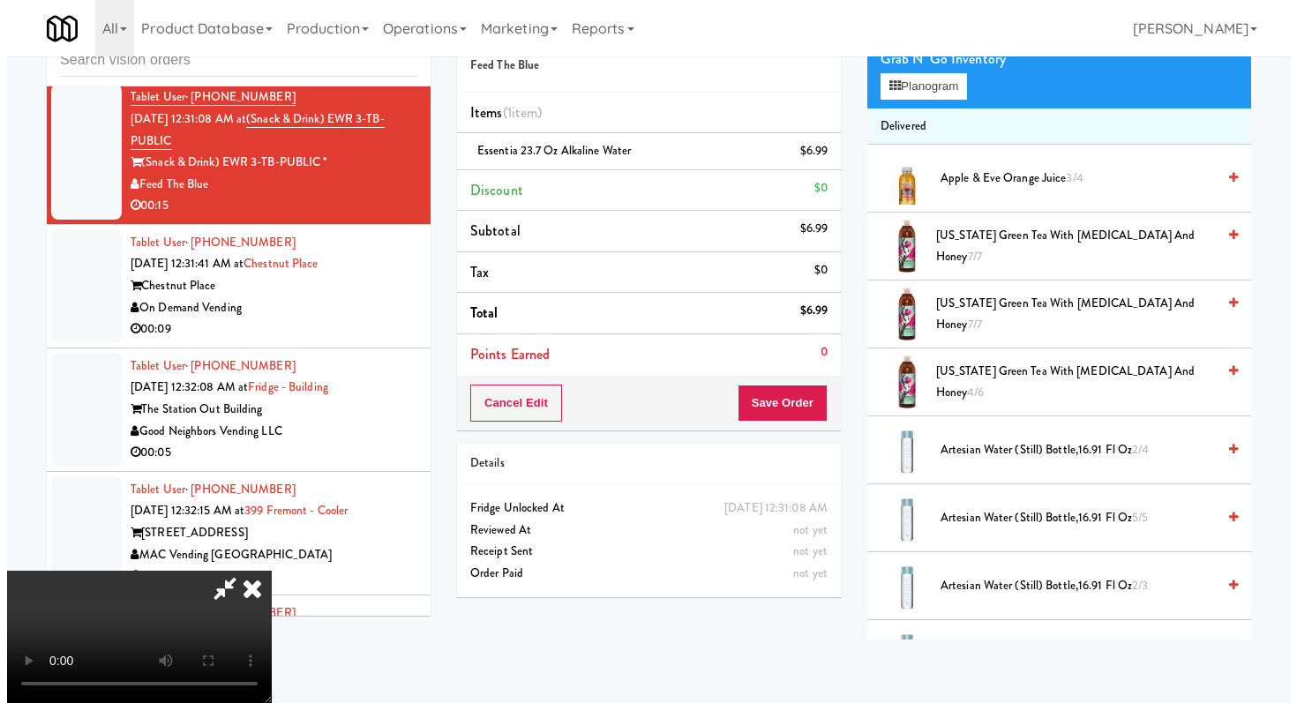
scroll to position [0, 0]
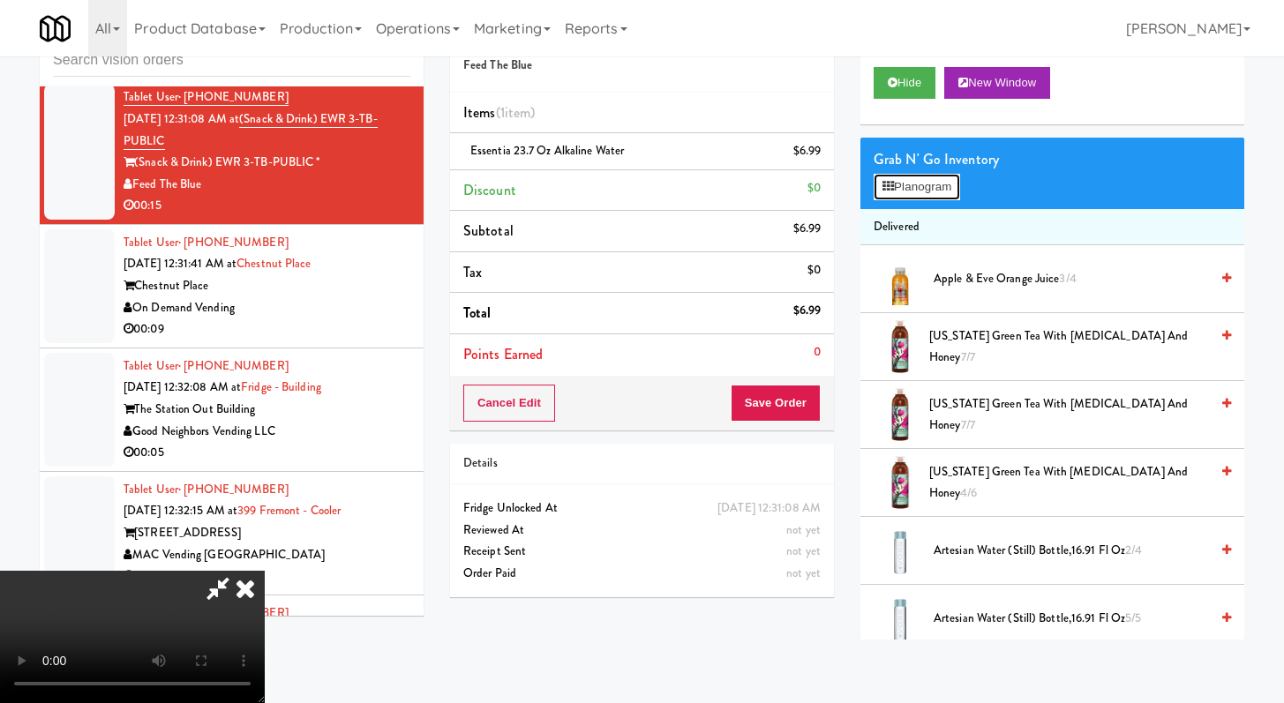
click at [892, 178] on button "Planogram" at bounding box center [916, 187] width 86 height 26
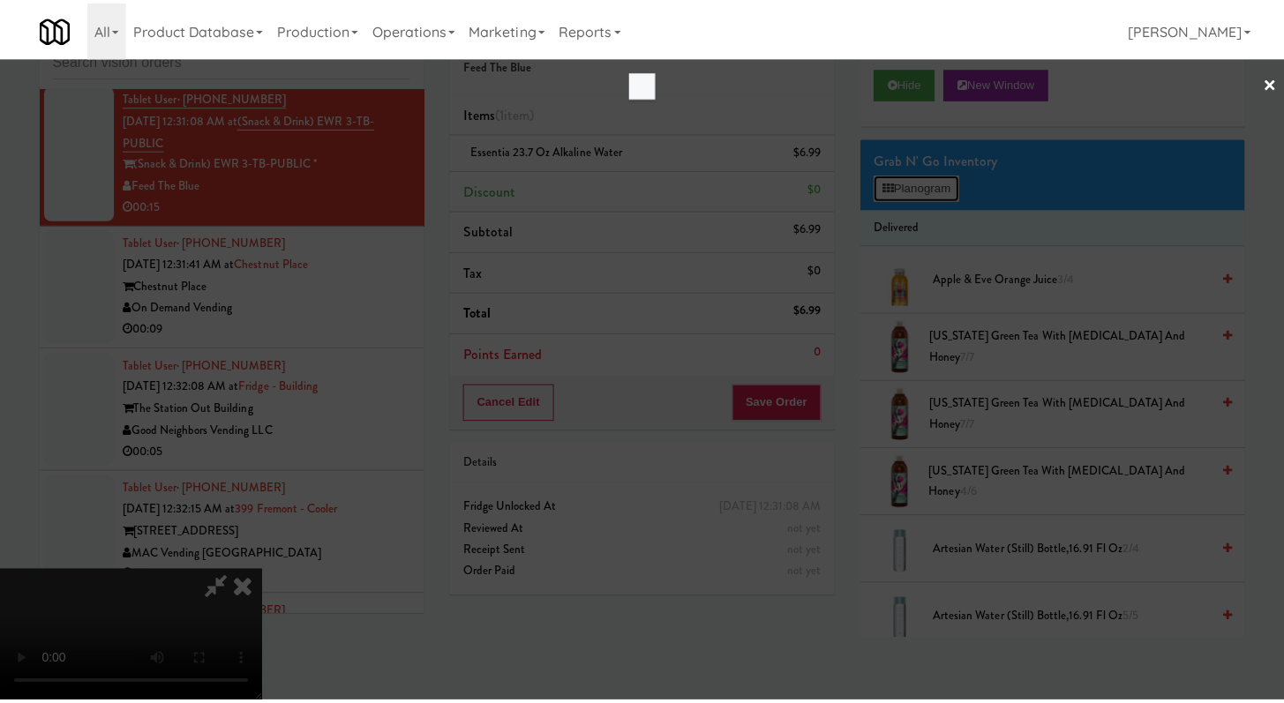
scroll to position [15877, 0]
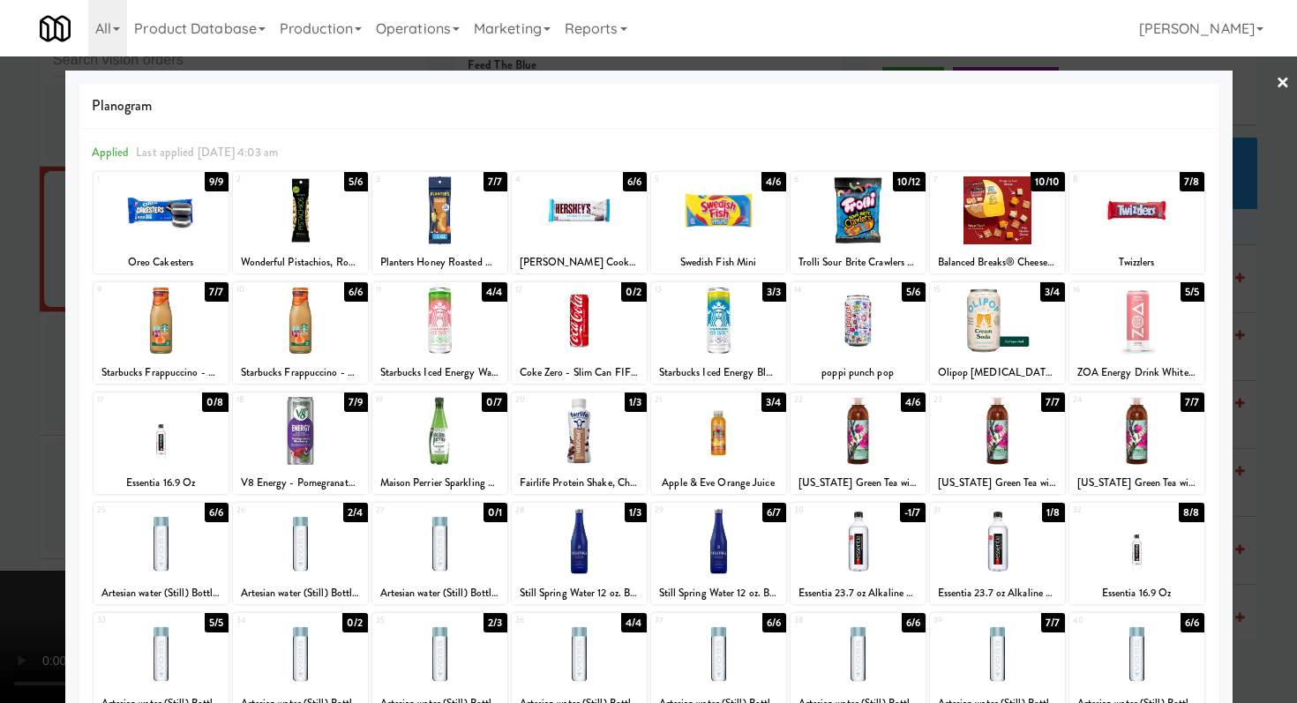
drag, startPoint x: 1038, startPoint y: 570, endPoint x: 1053, endPoint y: 548, distance: 26.2
click at [1038, 570] on div at bounding box center [997, 541] width 135 height 68
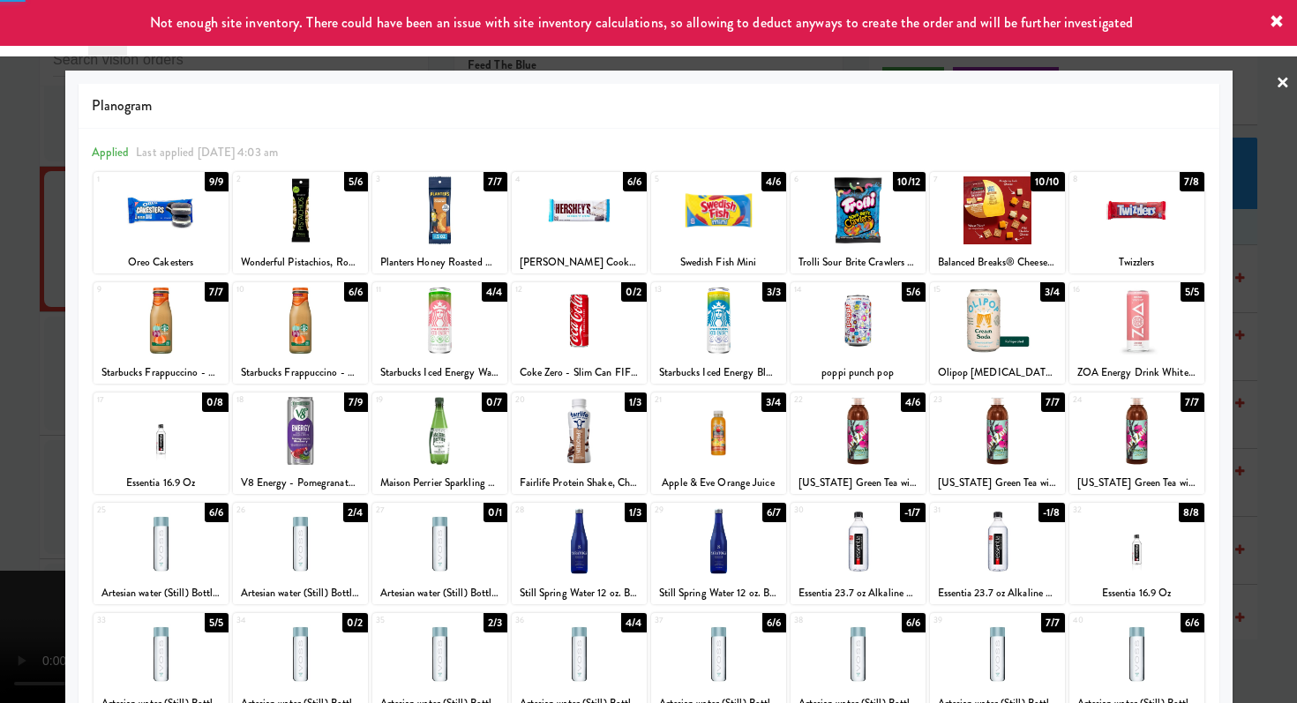
click at [0, 312] on div at bounding box center [648, 351] width 1297 height 703
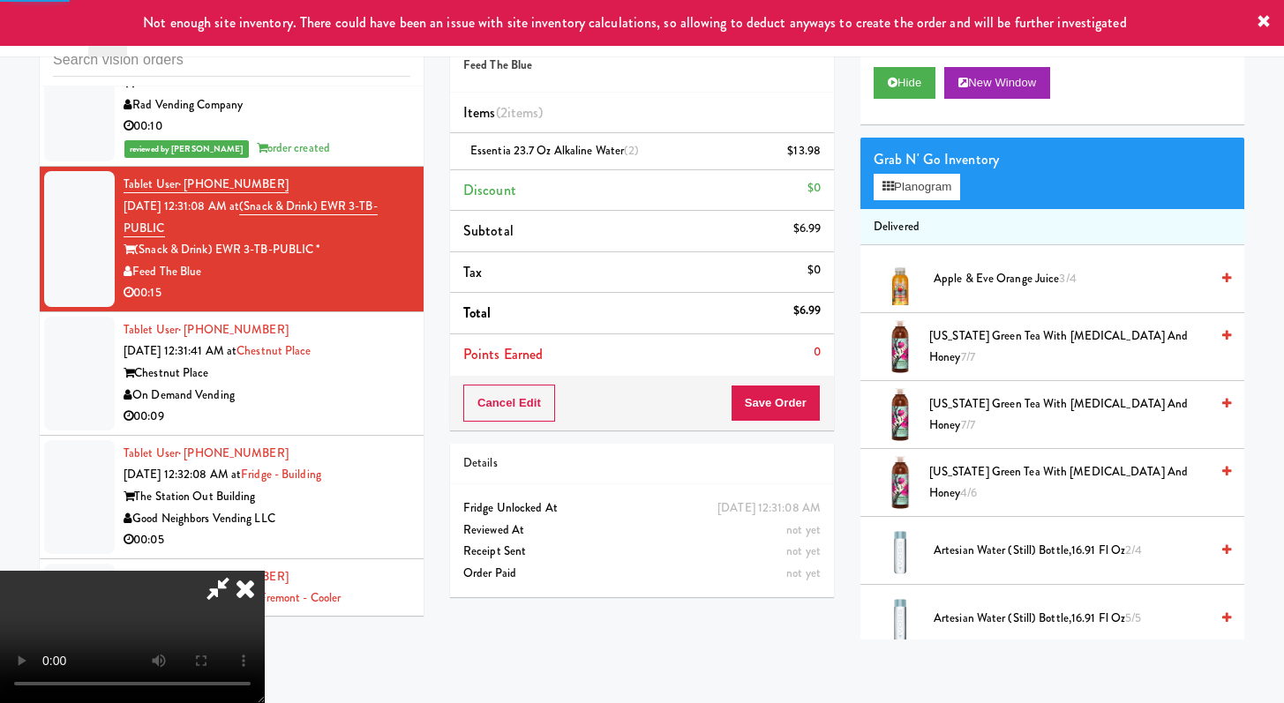
scroll to position [15964, 0]
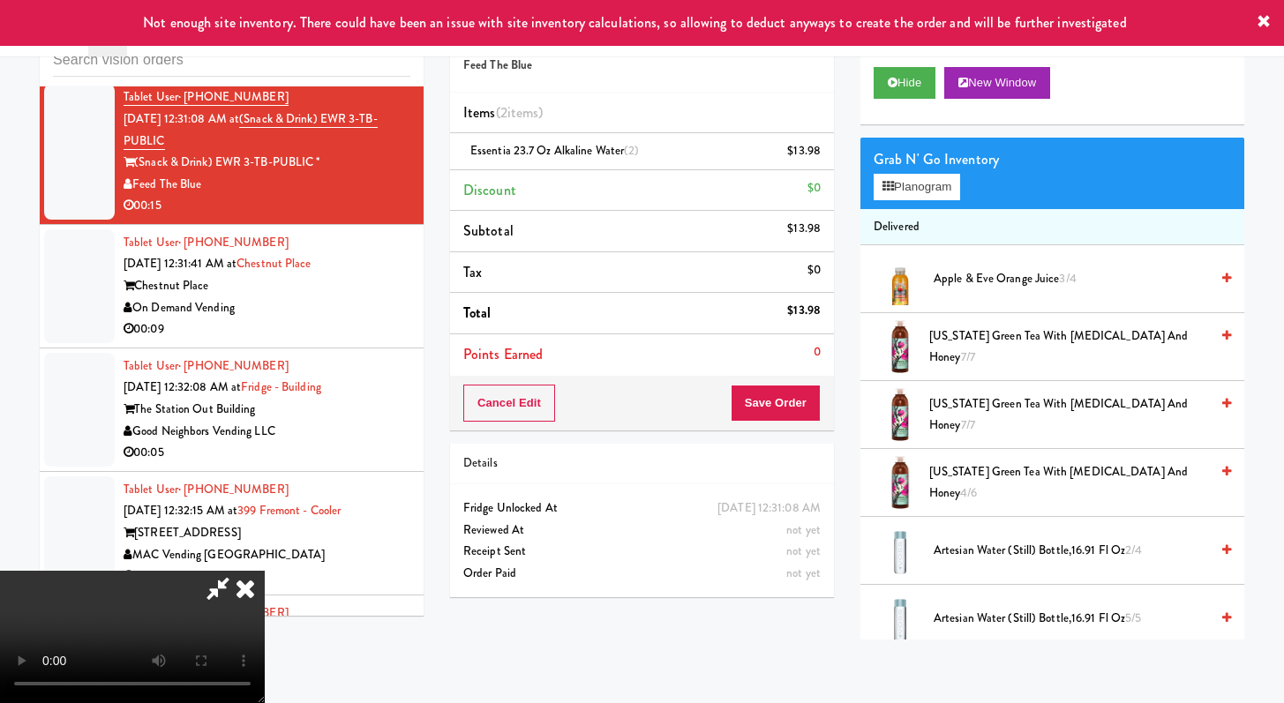
click at [265, 571] on video at bounding box center [132, 637] width 265 height 132
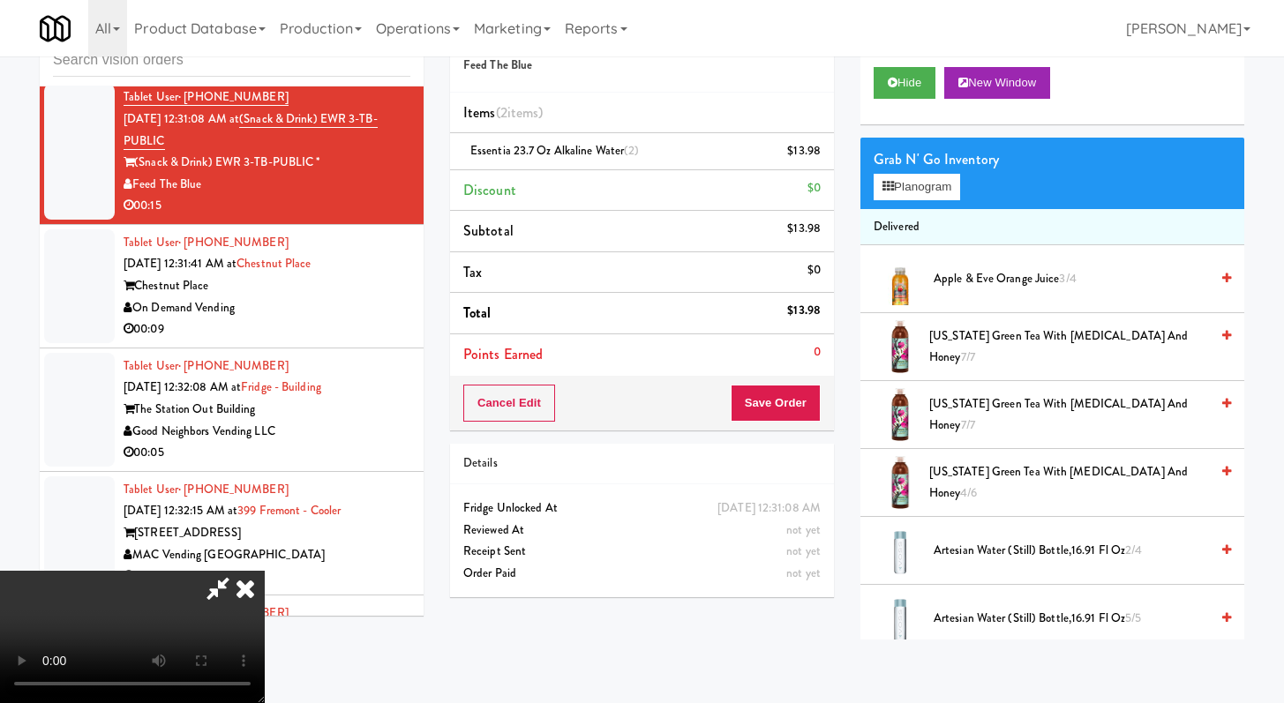
click at [265, 571] on video at bounding box center [132, 637] width 265 height 132
click at [265, 571] on icon at bounding box center [245, 588] width 39 height 35
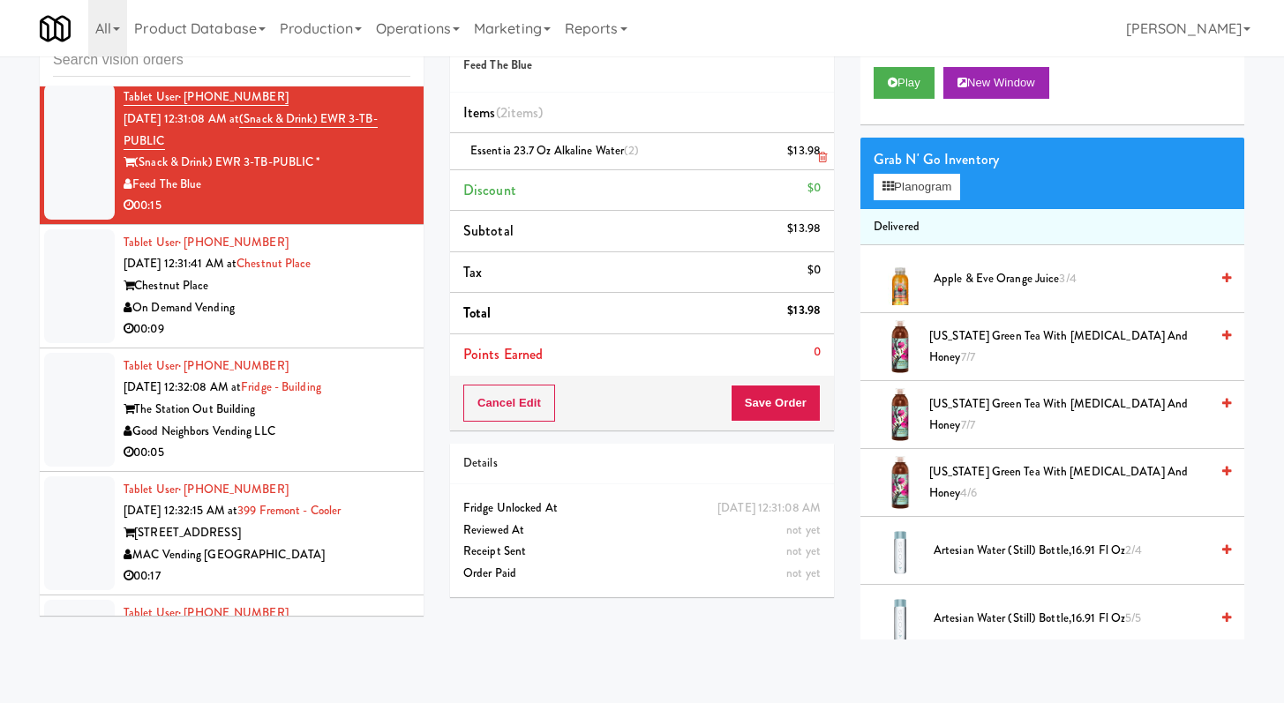
click at [822, 161] on icon at bounding box center [822, 157] width 9 height 11
click at [794, 384] on div "Cancel Edit Save Order" at bounding box center [642, 403] width 384 height 55
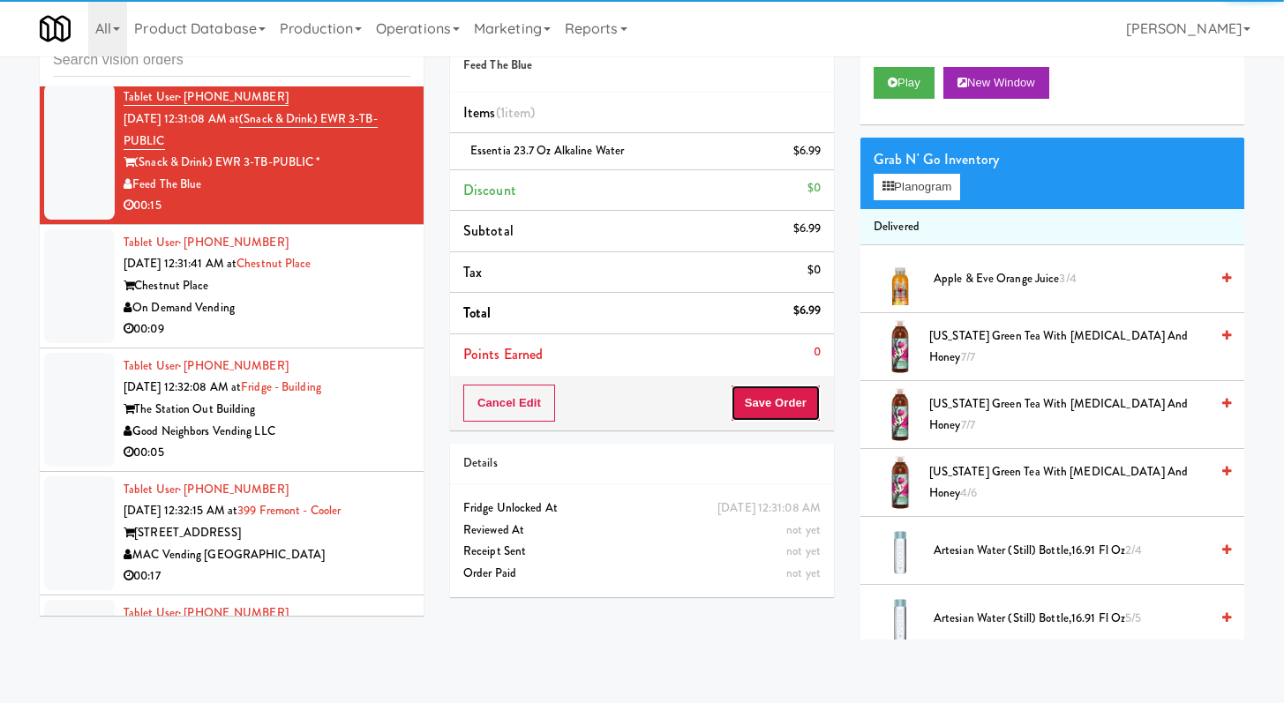
click at [783, 395] on button "Save Order" at bounding box center [776, 403] width 90 height 37
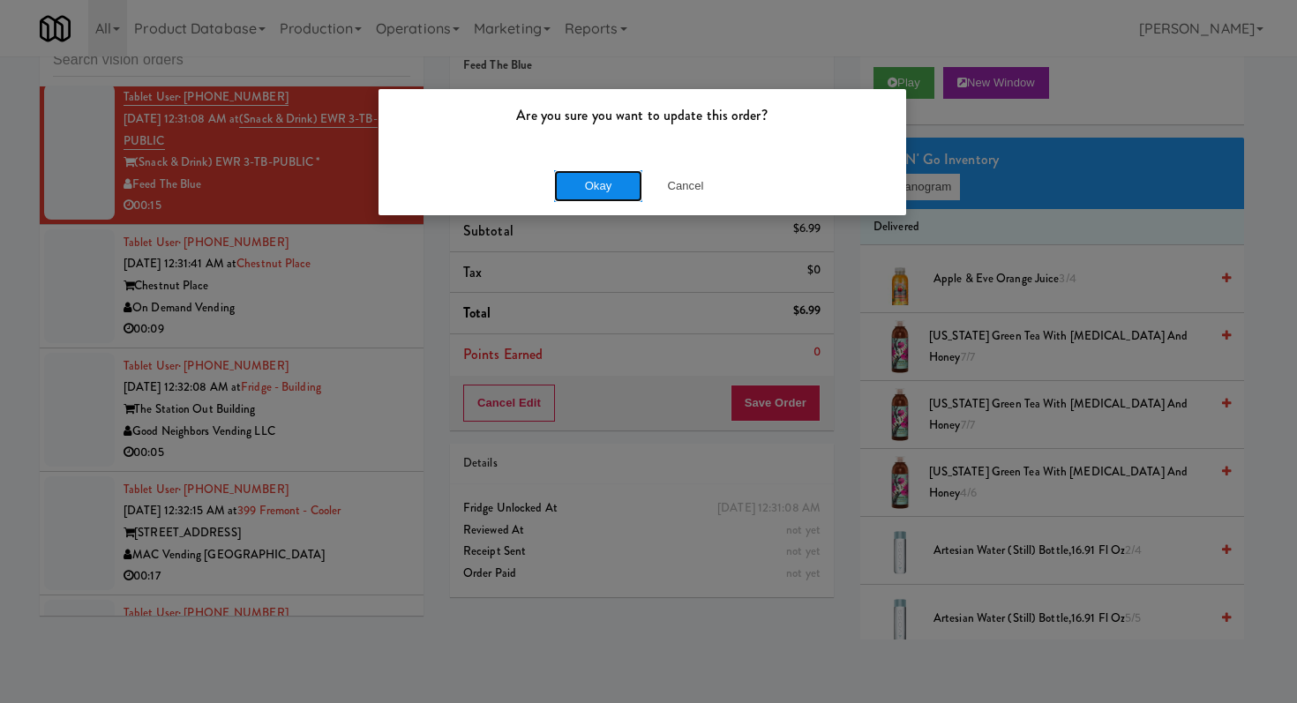
click at [617, 188] on button "Okay" at bounding box center [598, 186] width 88 height 32
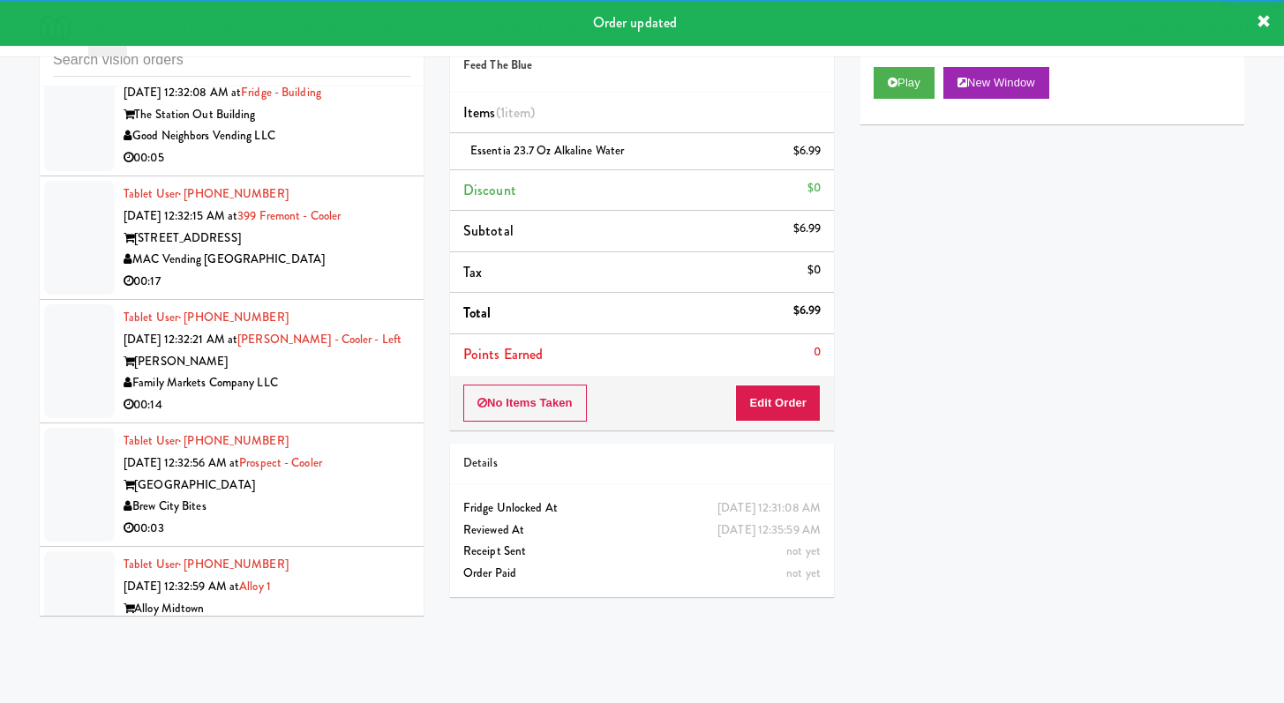
scroll to position [16298, 0]
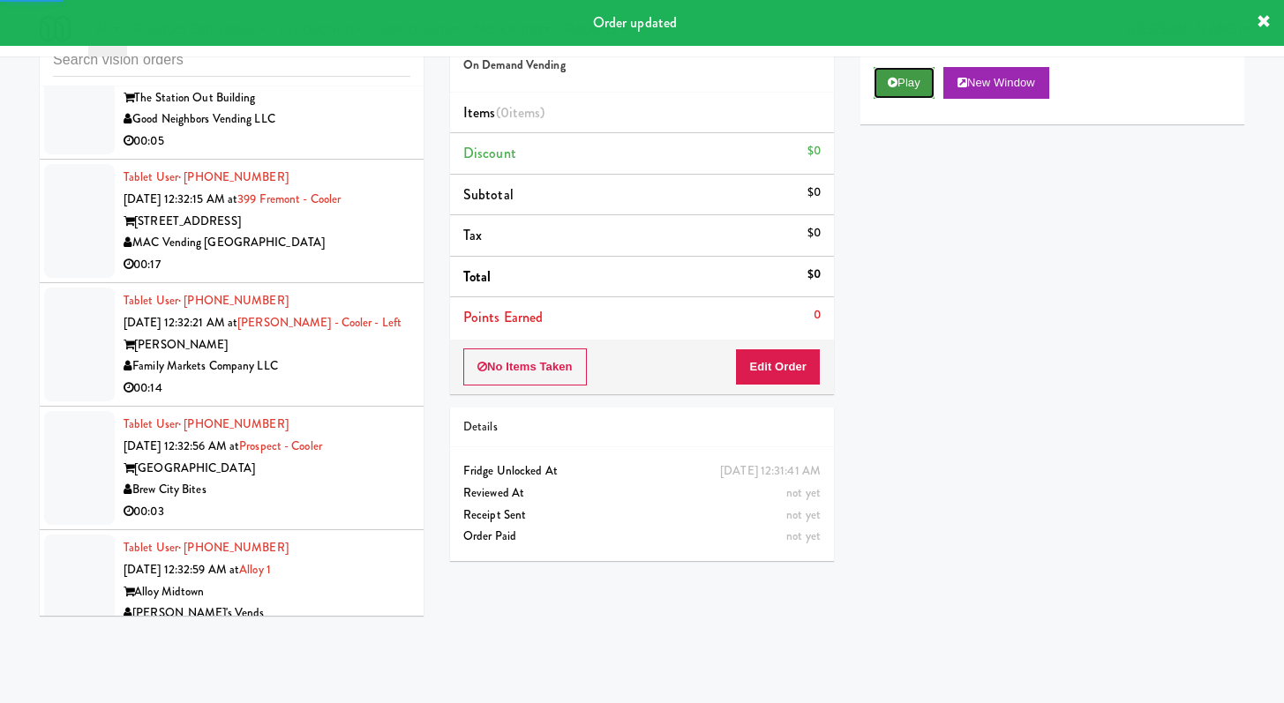
click at [904, 87] on button "Play" at bounding box center [903, 83] width 61 height 32
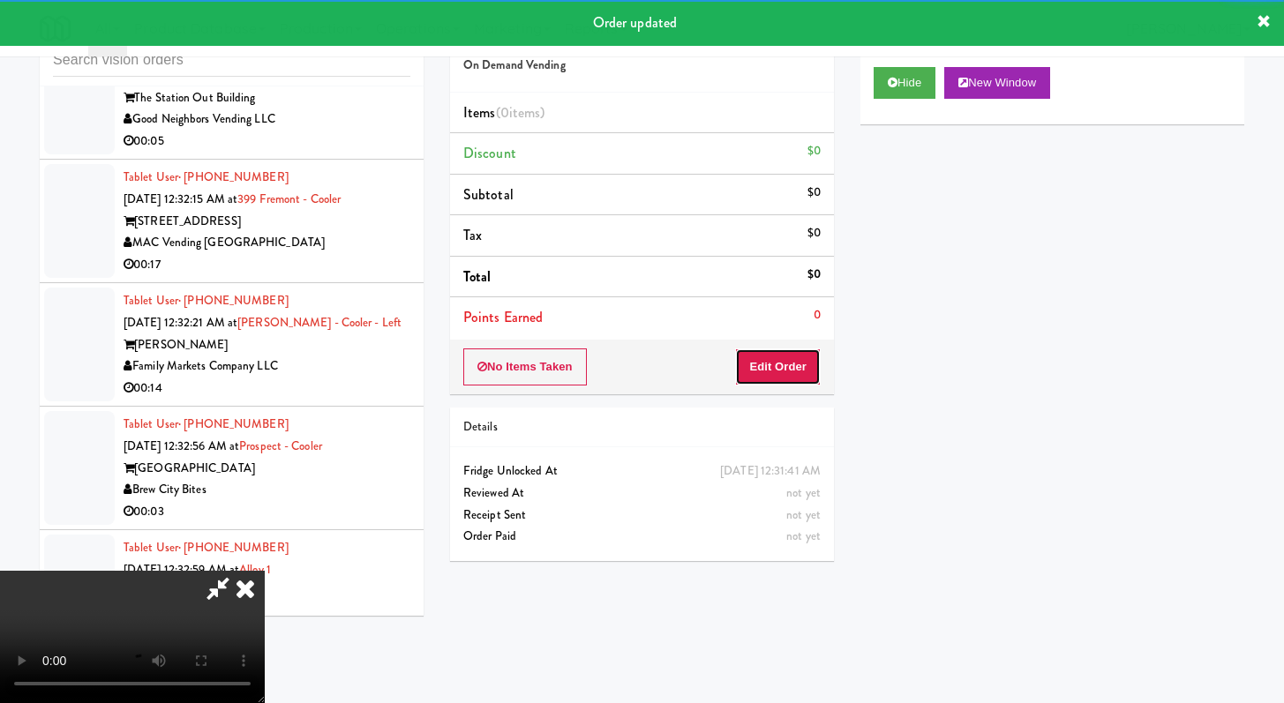
click at [777, 356] on button "Edit Order" at bounding box center [778, 367] width 86 height 37
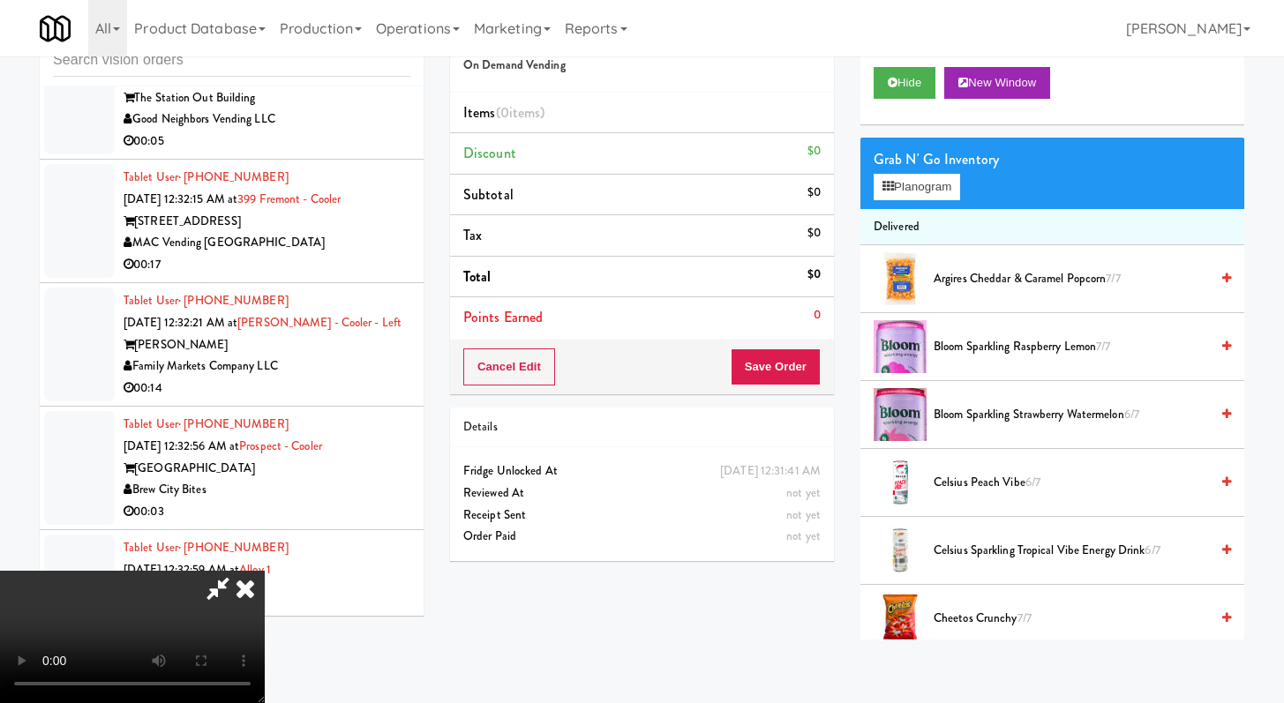
scroll to position [635, 0]
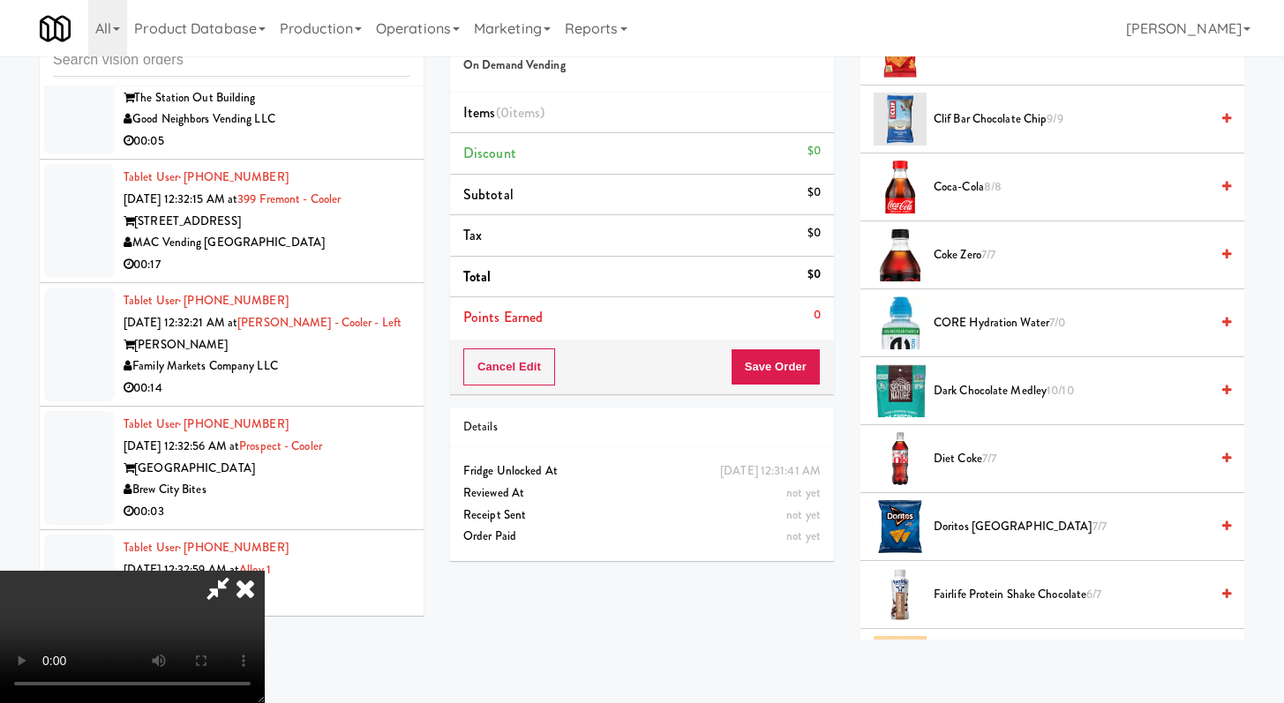
click at [971, 203] on li "Coca-Cola 8/8" at bounding box center [1052, 188] width 384 height 68
click at [971, 190] on span "Coca-Cola 8/8" at bounding box center [1070, 187] width 275 height 22
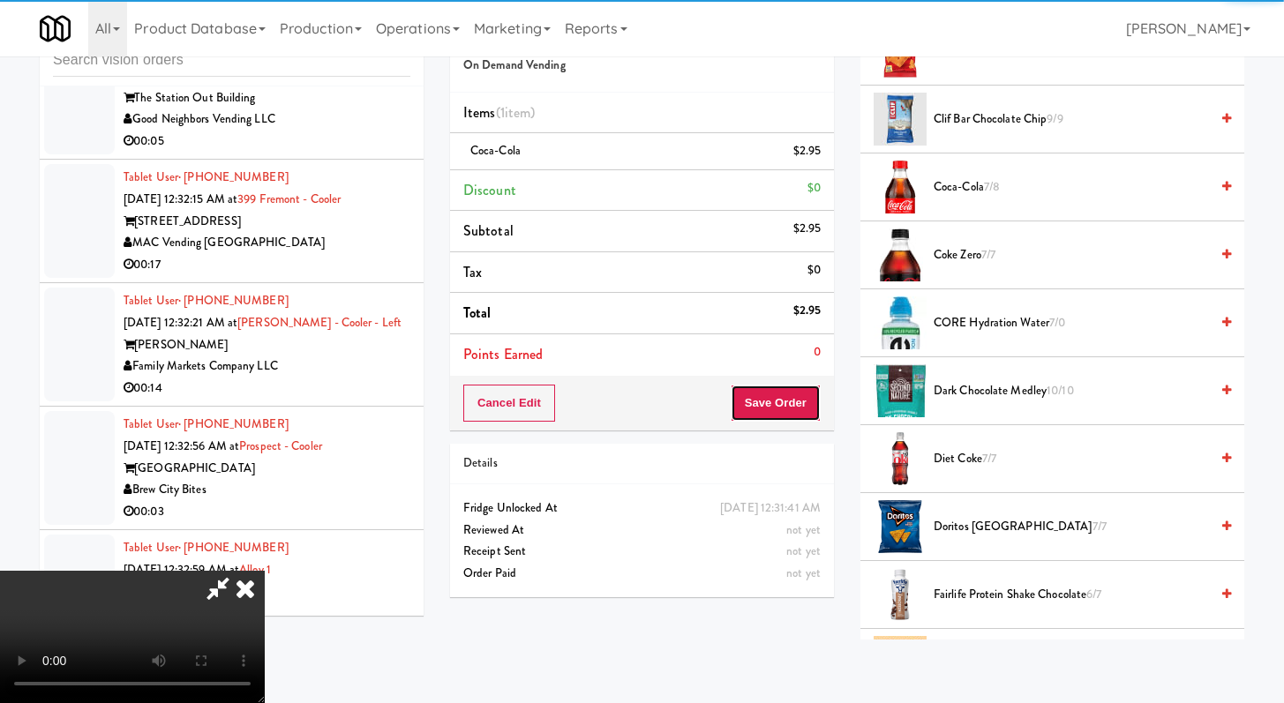
click at [798, 416] on button "Save Order" at bounding box center [776, 403] width 90 height 37
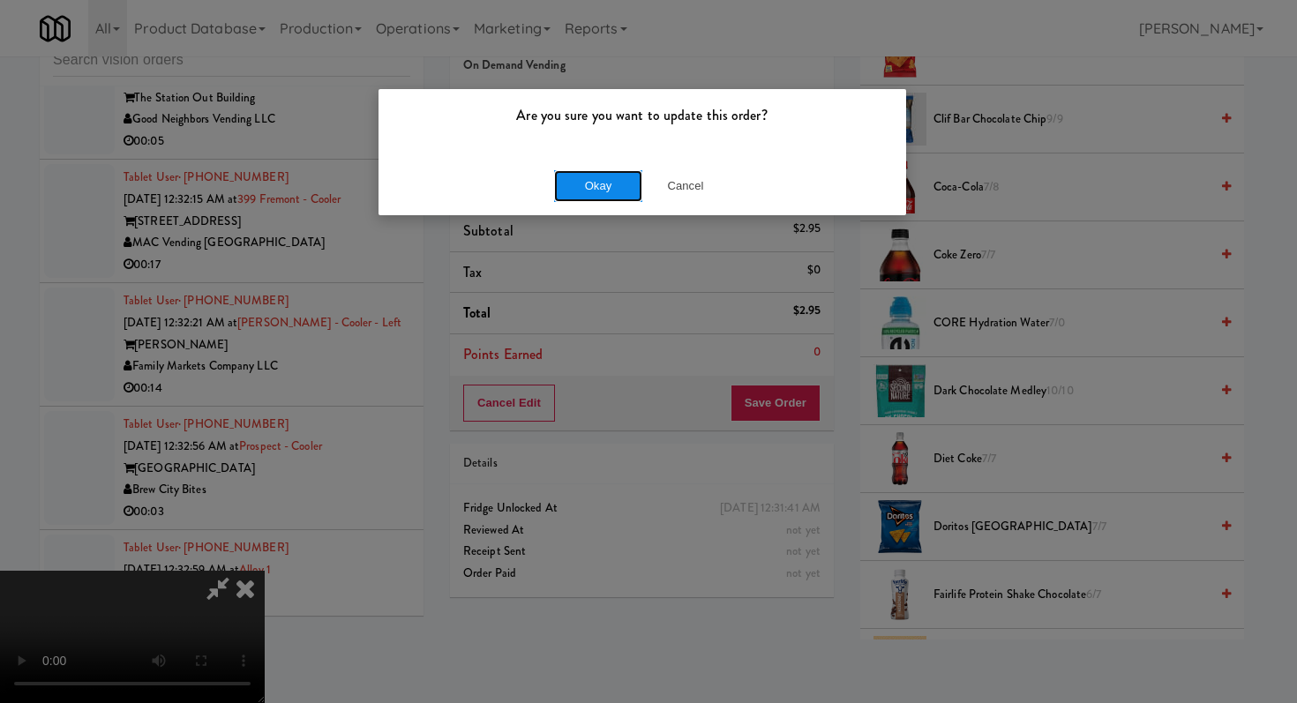
click at [598, 184] on button "Okay" at bounding box center [598, 186] width 88 height 32
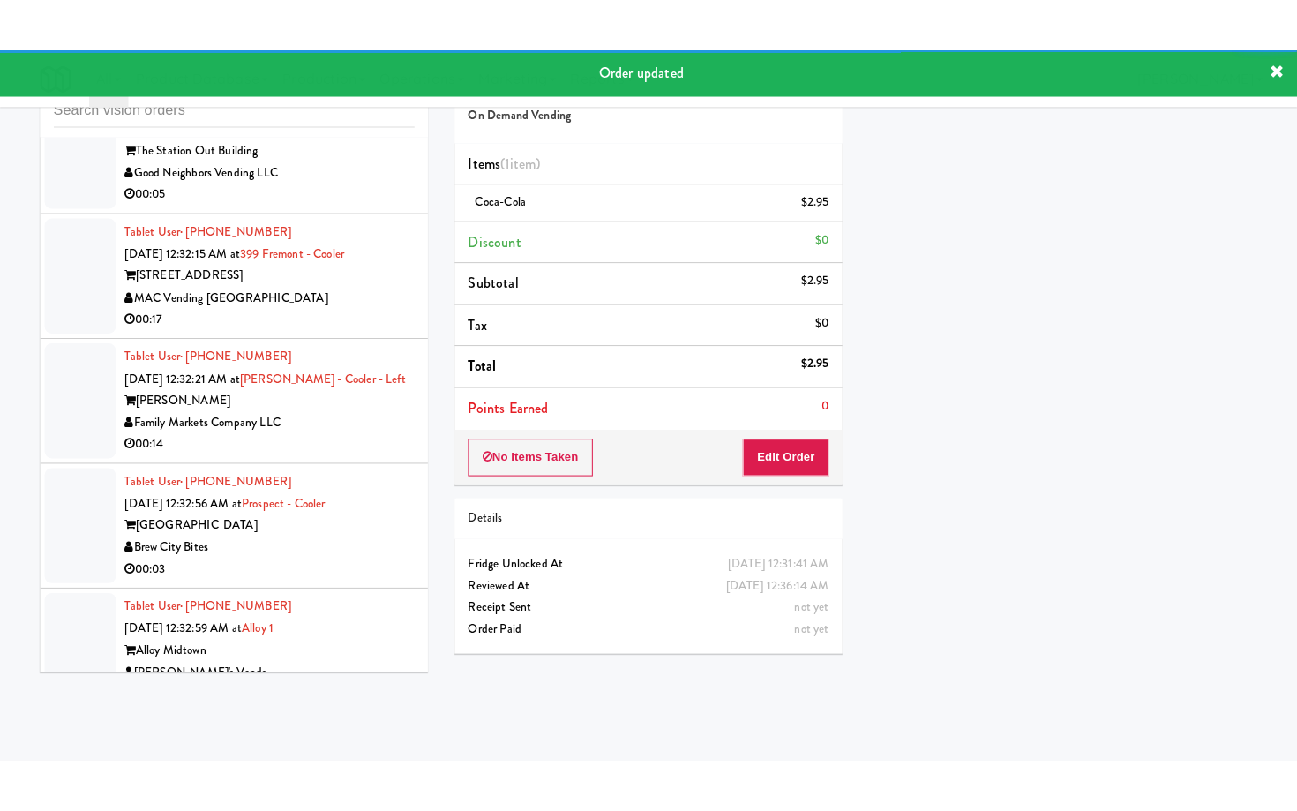
scroll to position [16318, 0]
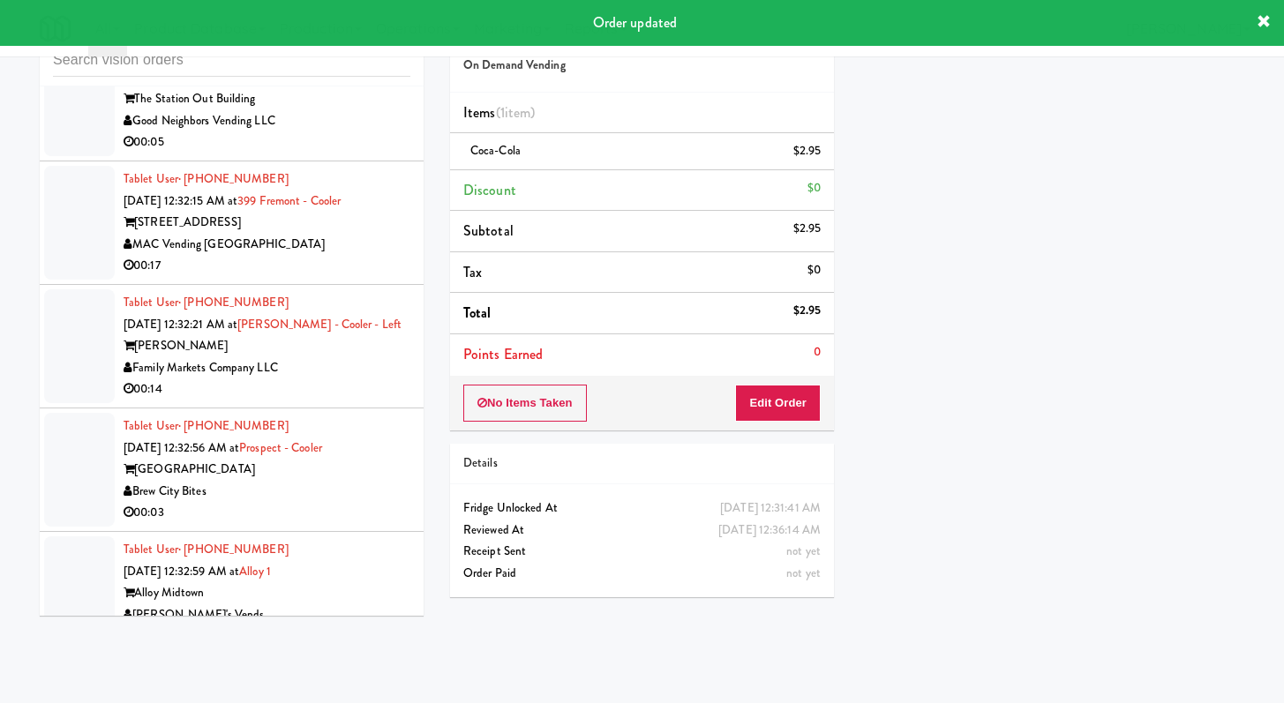
click at [396, 132] on div "Good Neighbors Vending LLC" at bounding box center [267, 121] width 287 height 22
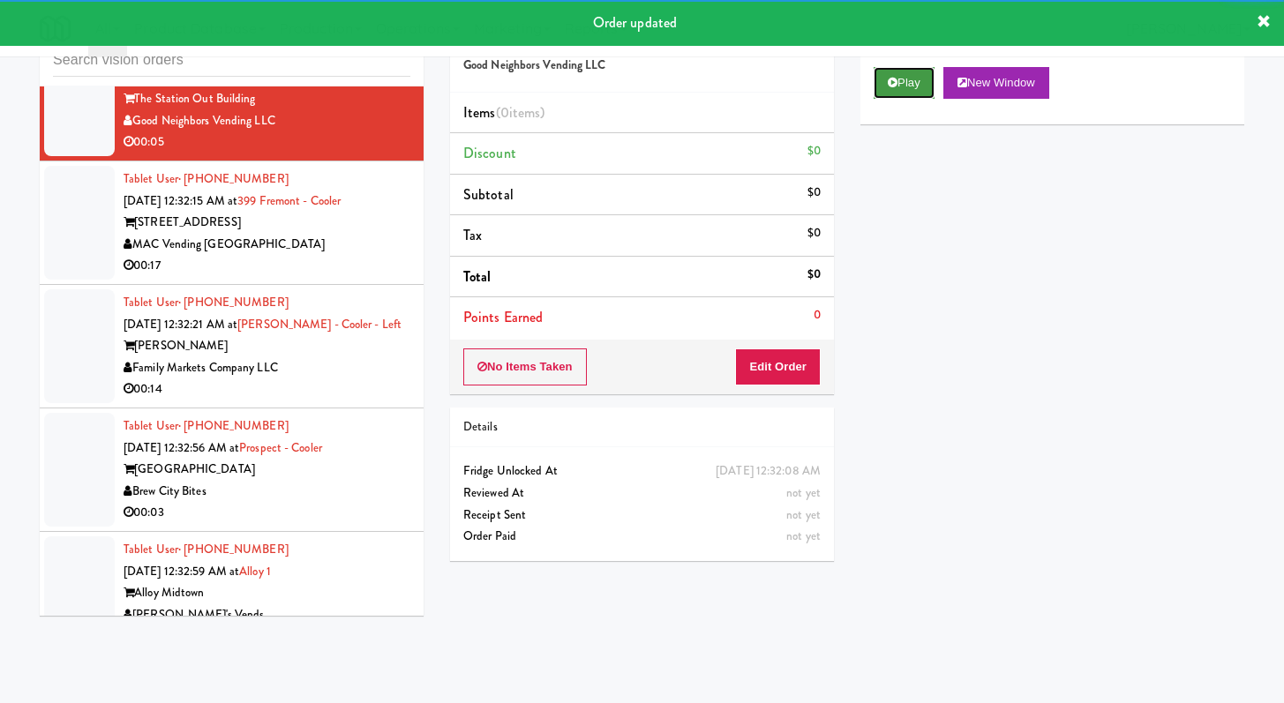
click at [885, 86] on button "Play" at bounding box center [903, 83] width 61 height 32
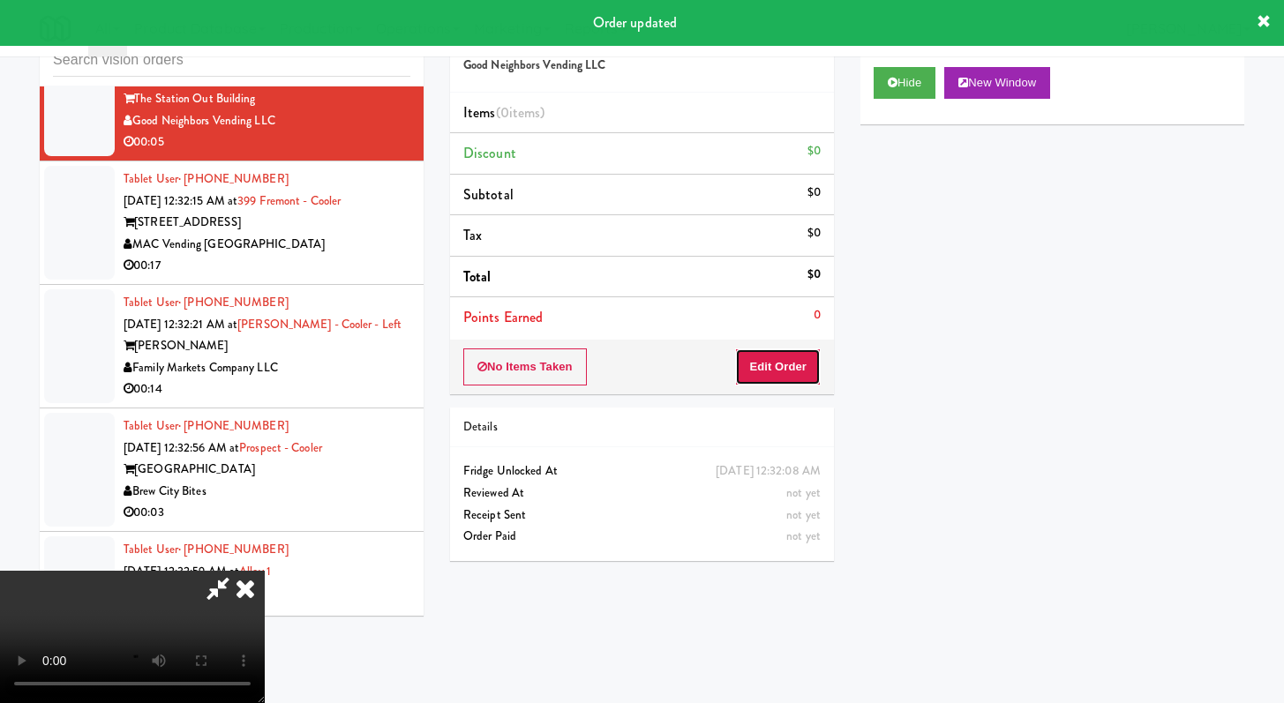
click at [789, 369] on button "Edit Order" at bounding box center [778, 367] width 86 height 37
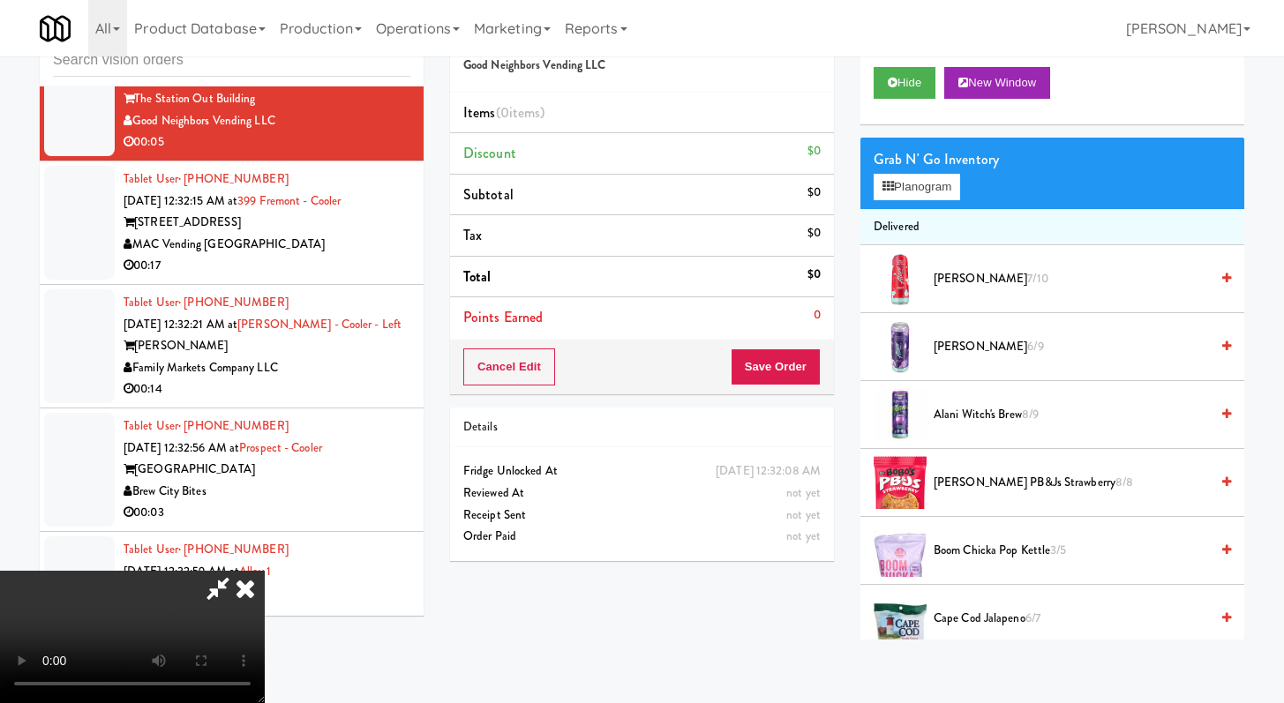
scroll to position [16231, 0]
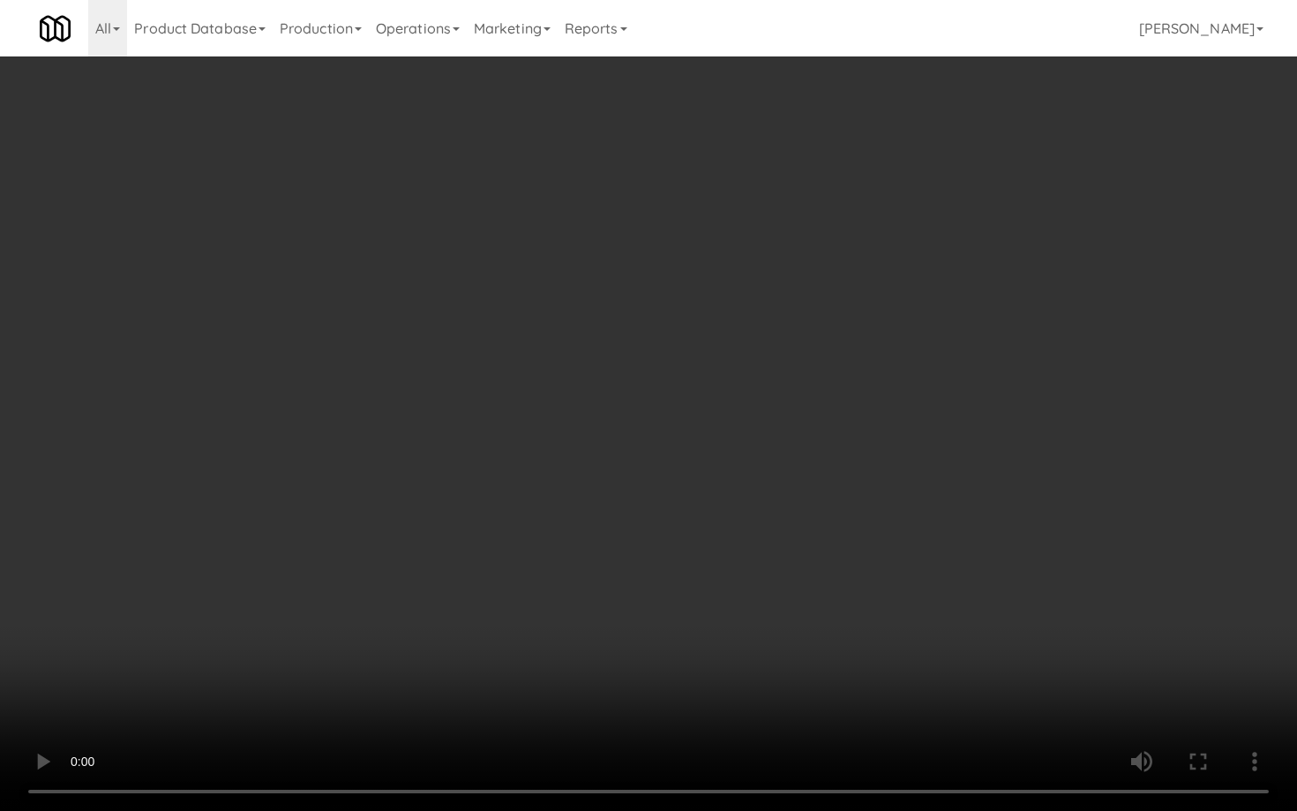
click at [791, 588] on video at bounding box center [648, 405] width 1297 height 811
click at [770, 586] on video at bounding box center [648, 405] width 1297 height 811
click at [770, 585] on video at bounding box center [648, 405] width 1297 height 811
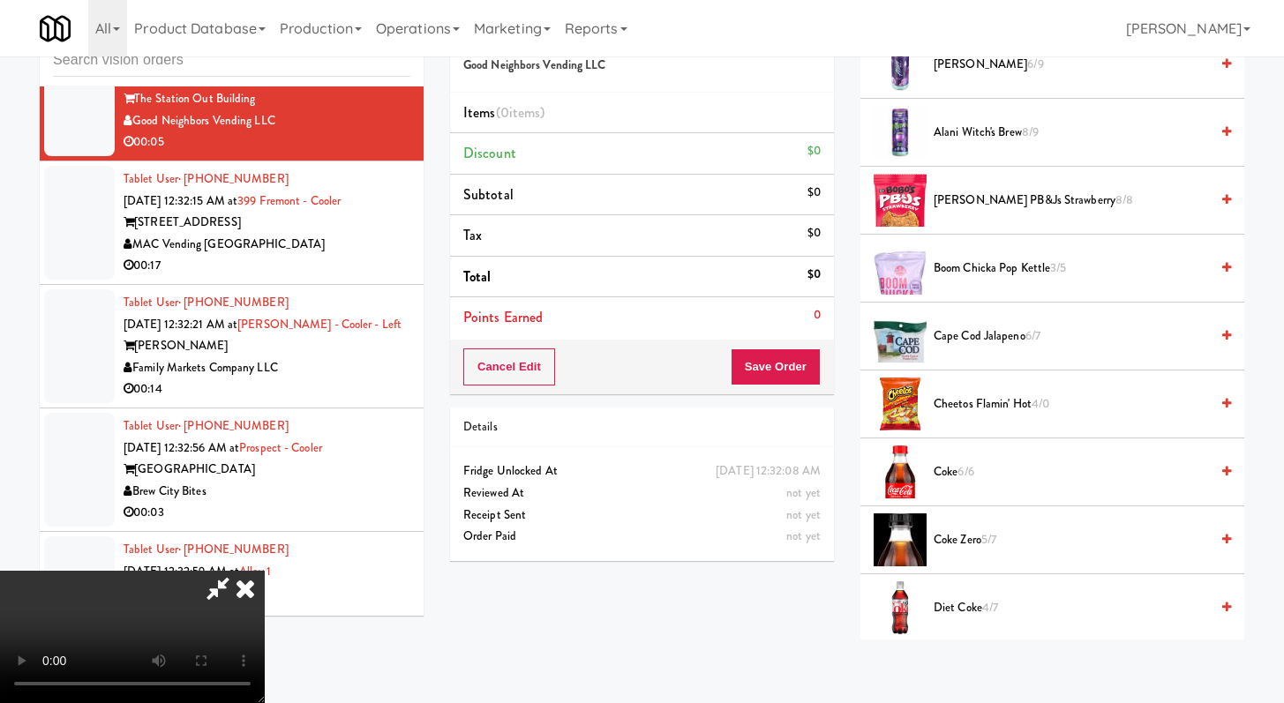
scroll to position [319, 0]
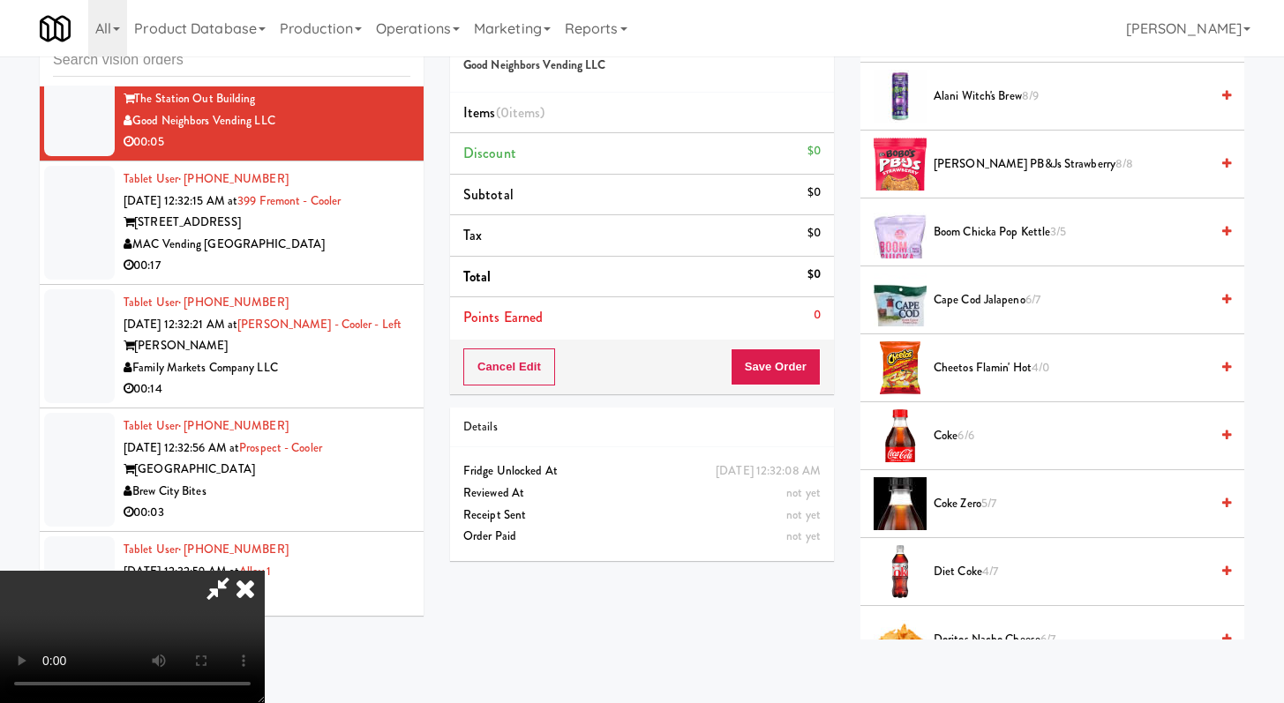
click at [991, 503] on span "5/7" at bounding box center [988, 503] width 15 height 17
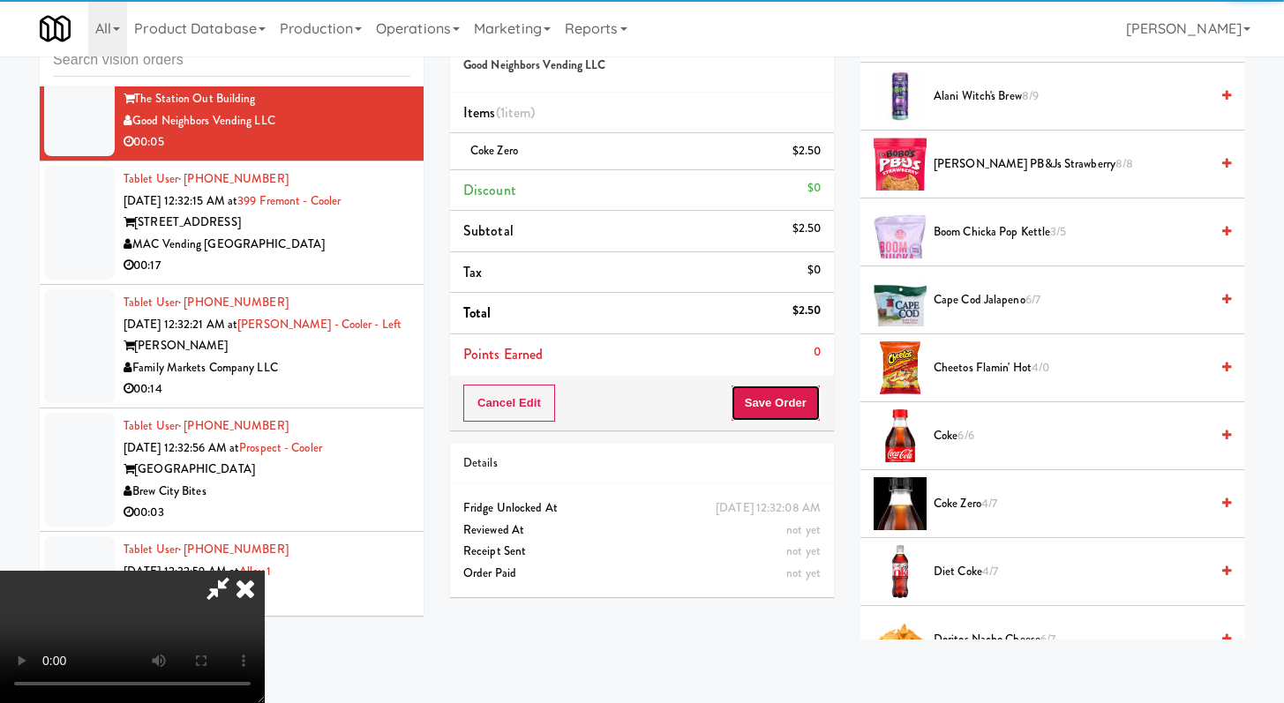
click at [798, 394] on button "Save Order" at bounding box center [776, 403] width 90 height 37
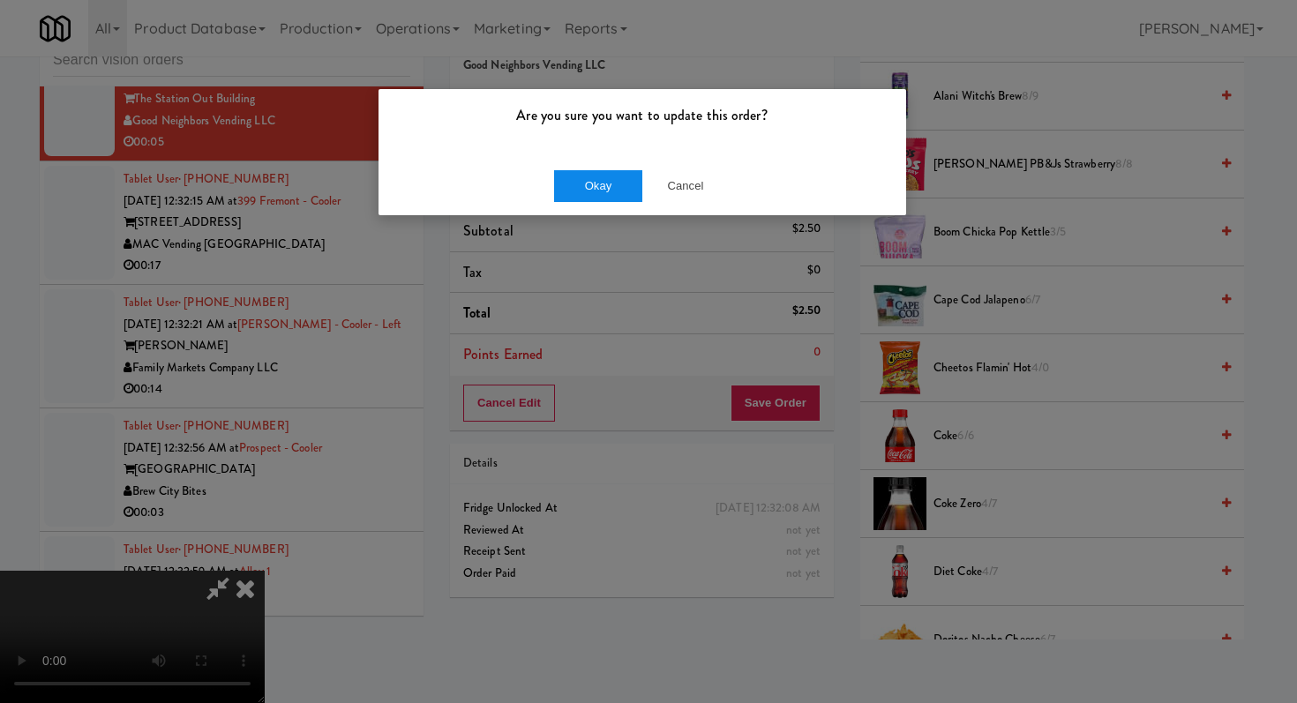
click at [596, 169] on div "Okay Cancel" at bounding box center [643, 185] width 528 height 59
click at [589, 175] on button "Okay" at bounding box center [598, 186] width 88 height 32
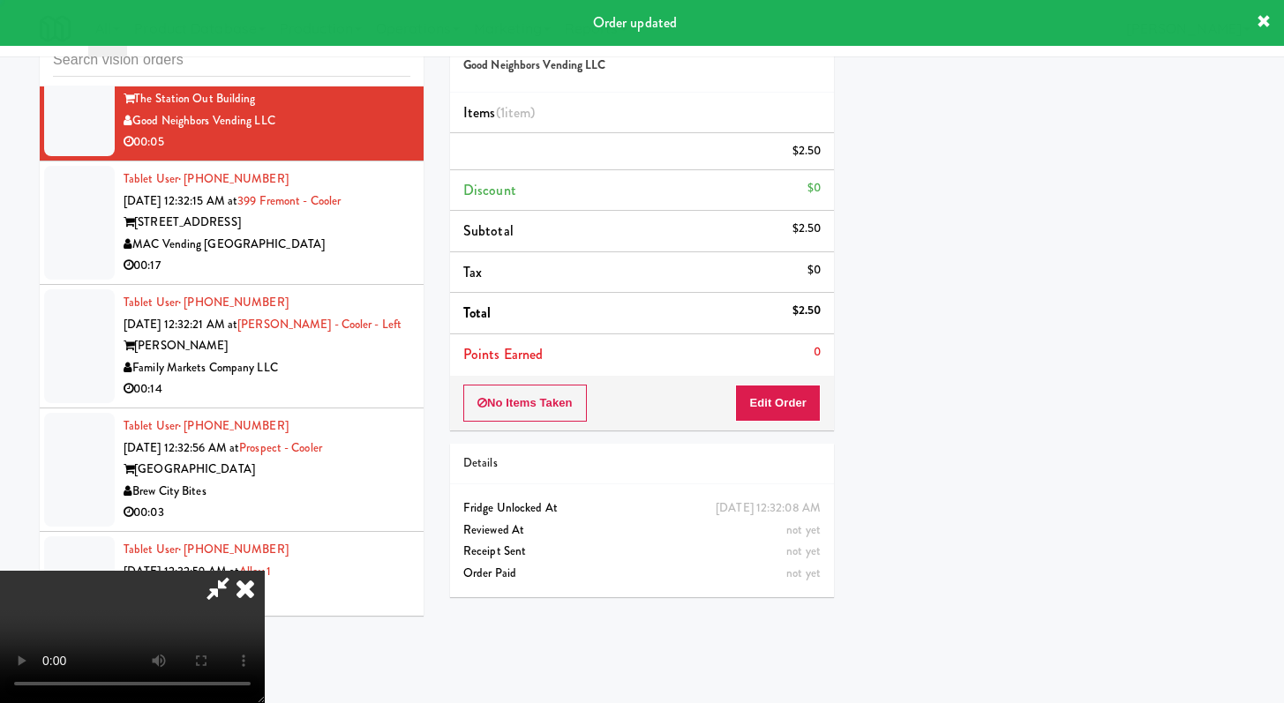
scroll to position [75, 0]
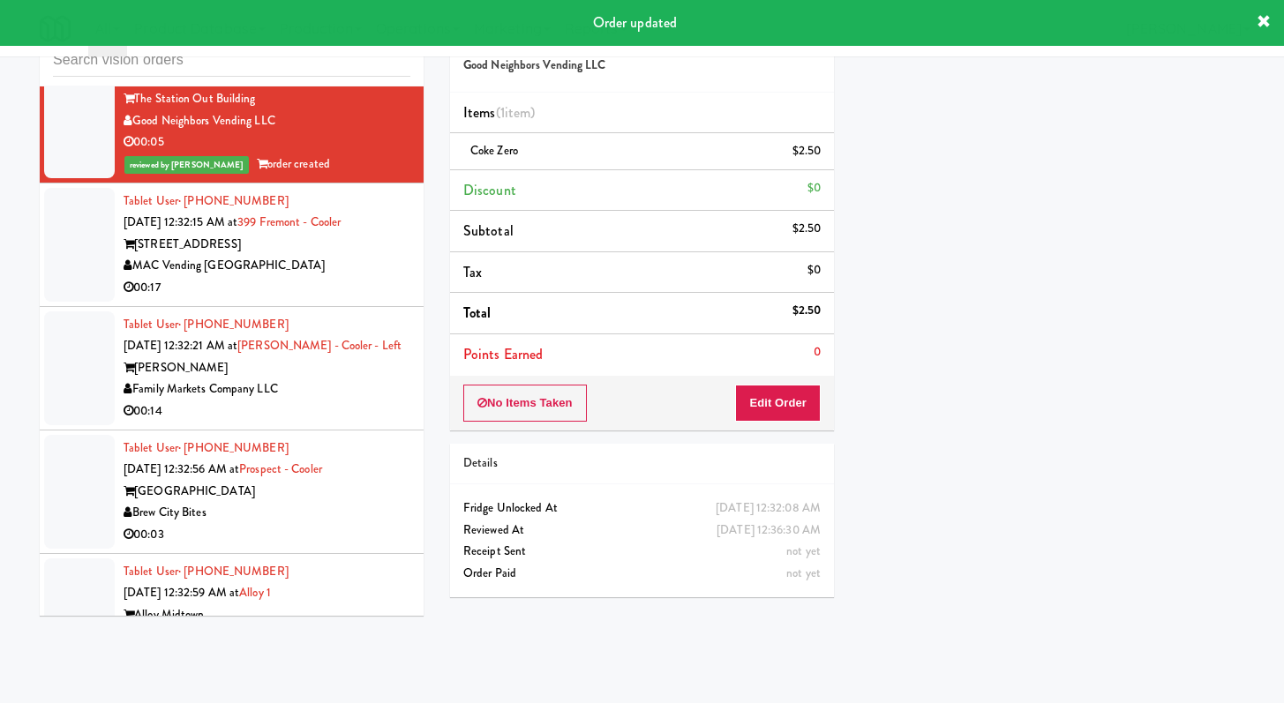
click at [355, 277] on div "MAC Vending [GEOGRAPHIC_DATA]" at bounding box center [267, 266] width 287 height 22
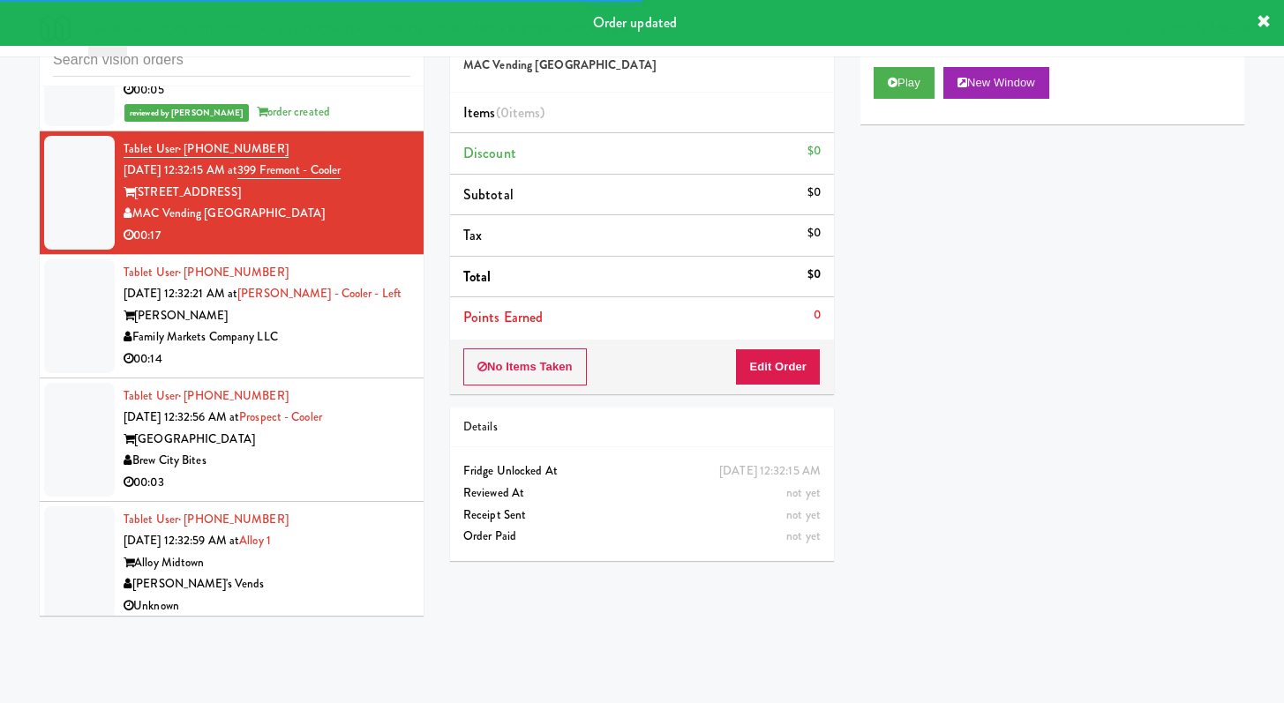
scroll to position [16424, 0]
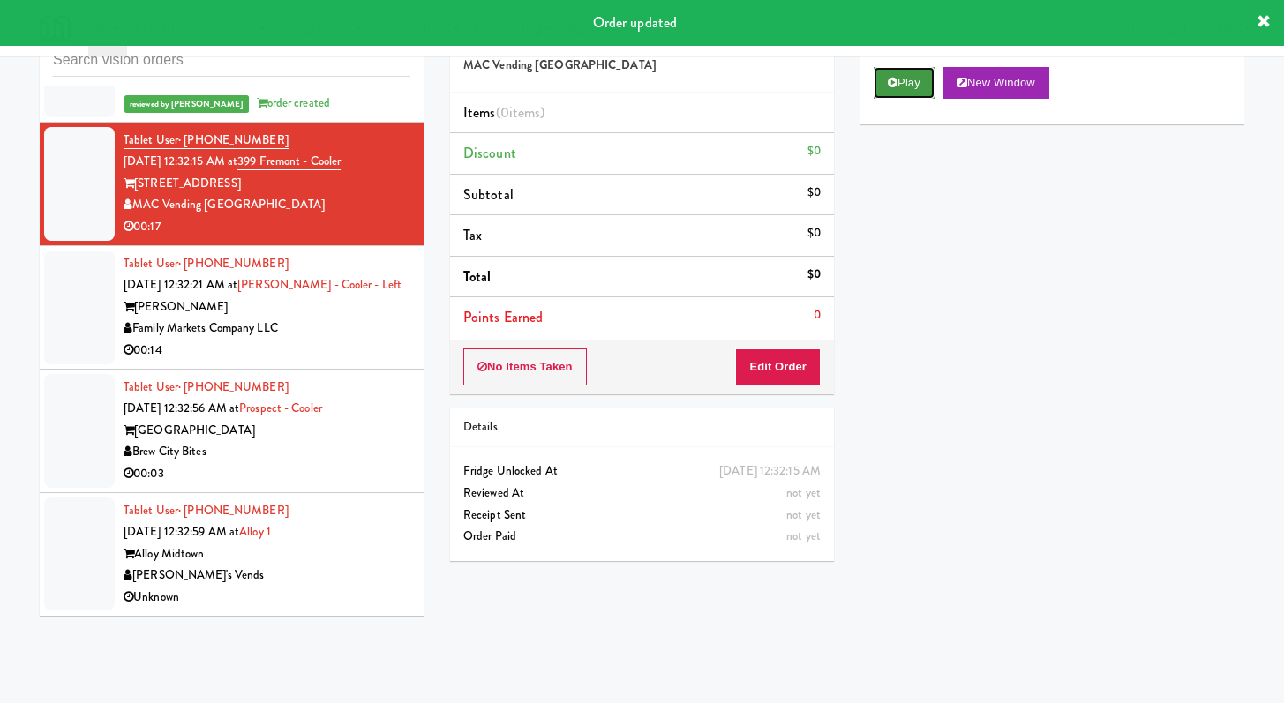
click at [888, 78] on icon at bounding box center [893, 82] width 10 height 11
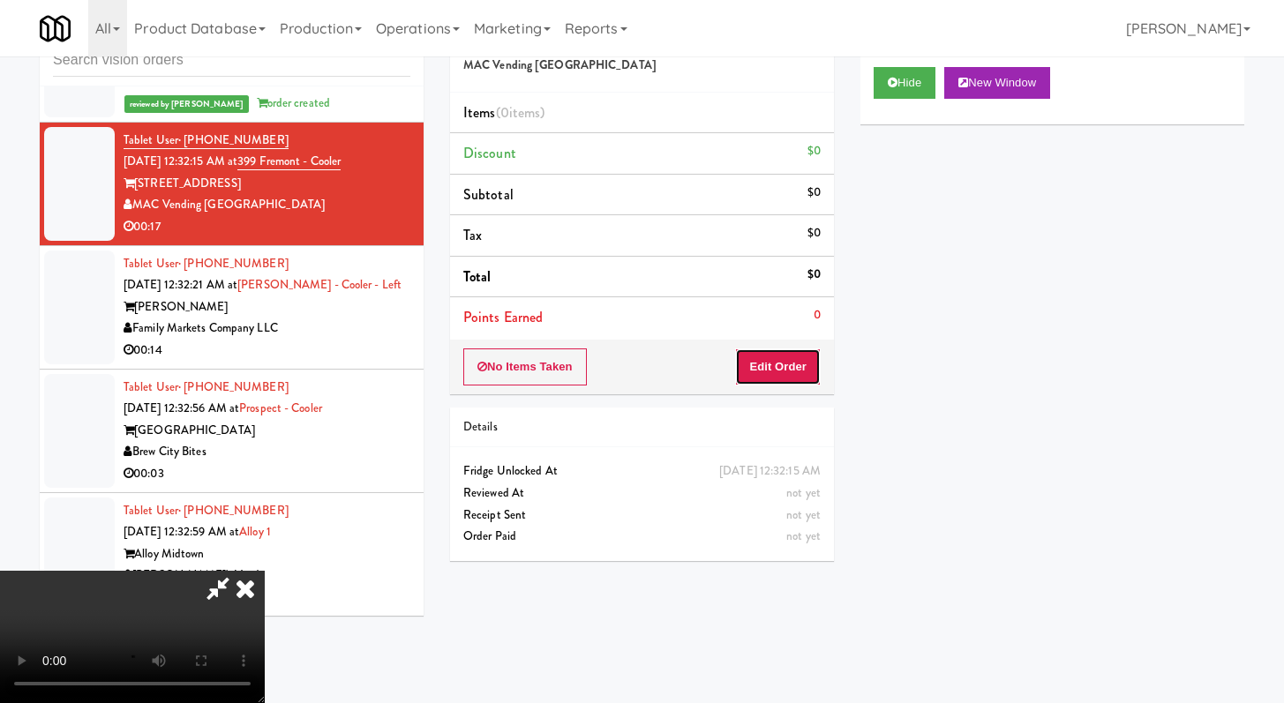
click at [806, 380] on button "Edit Order" at bounding box center [778, 367] width 86 height 37
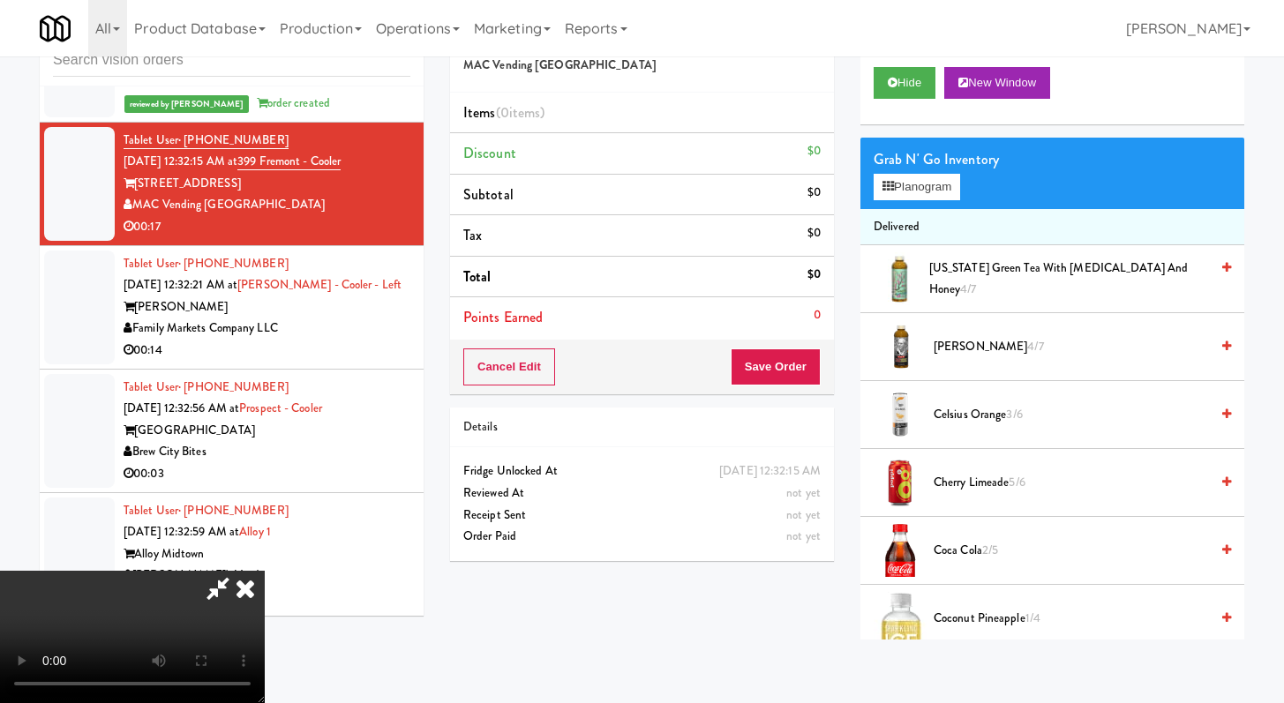
scroll to position [152, 0]
click at [265, 571] on video at bounding box center [132, 637] width 265 height 132
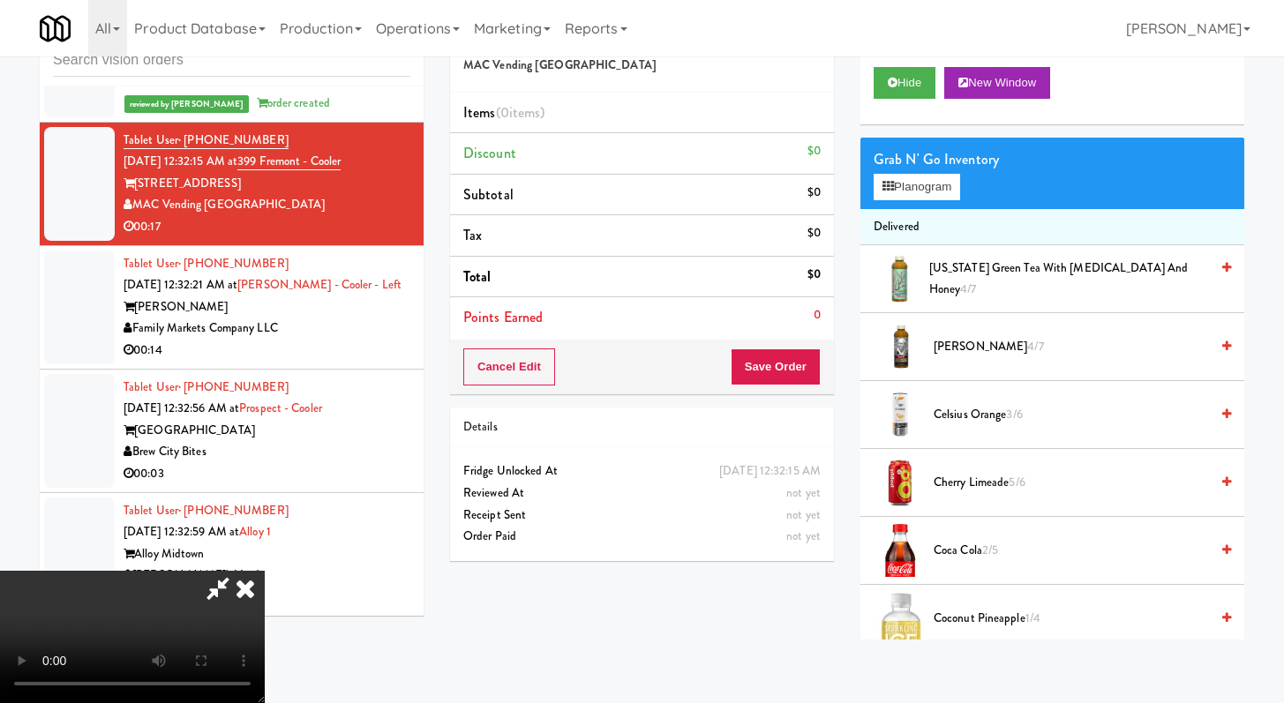
click at [265, 571] on video at bounding box center [132, 637] width 265 height 132
click at [978, 340] on span "[PERSON_NAME] 4/7" at bounding box center [1070, 347] width 275 height 22
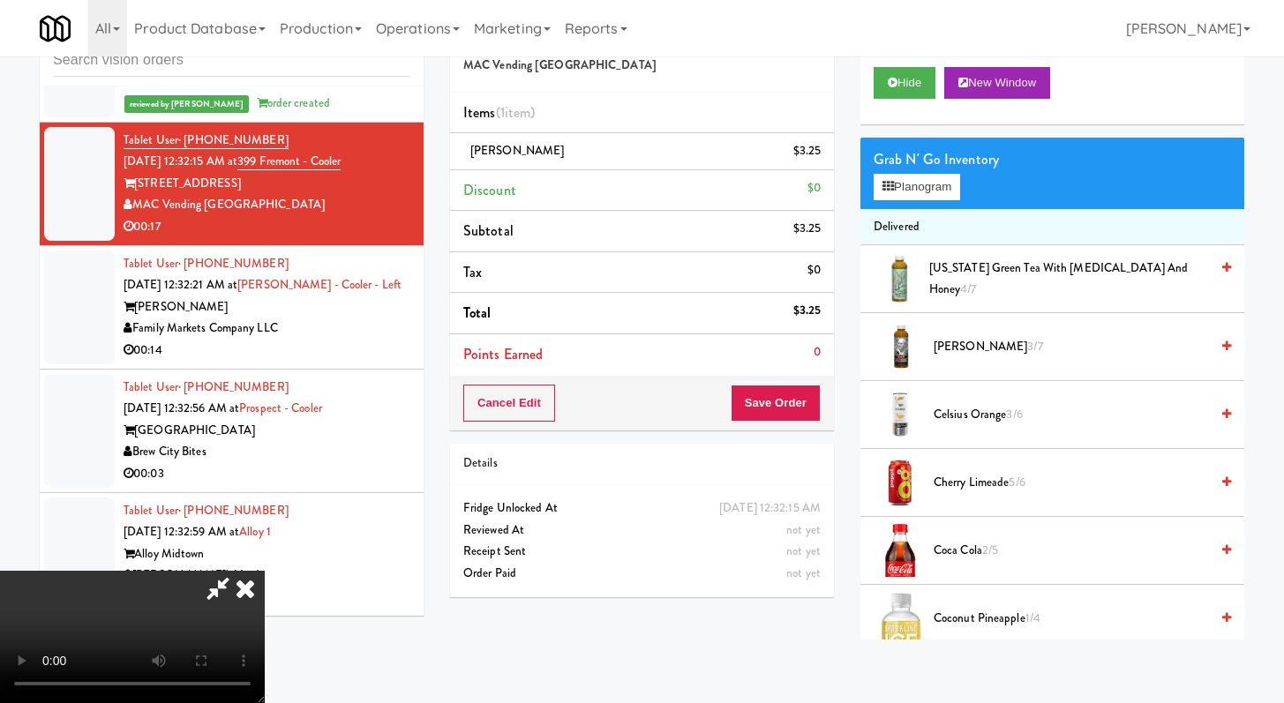
click at [265, 592] on video at bounding box center [132, 637] width 265 height 132
click at [265, 585] on video at bounding box center [132, 637] width 265 height 132
click at [265, 571] on video at bounding box center [132, 637] width 265 height 132
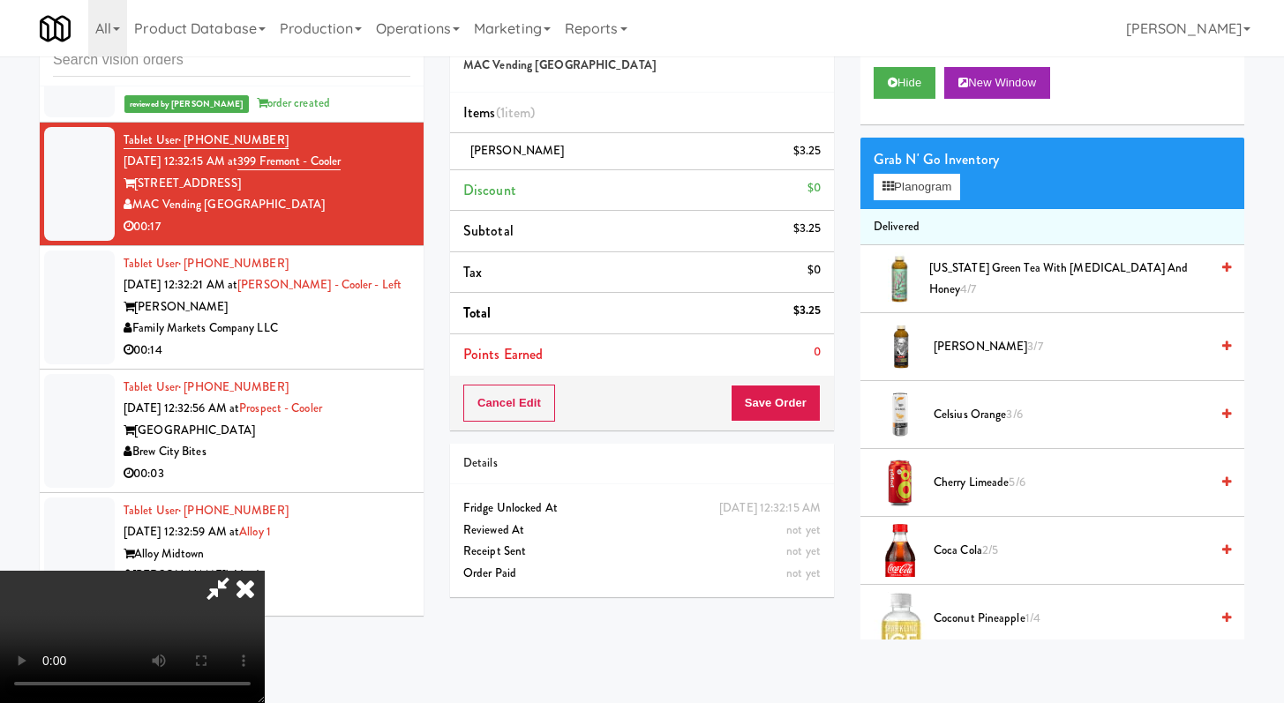
click at [265, 571] on video at bounding box center [132, 637] width 265 height 132
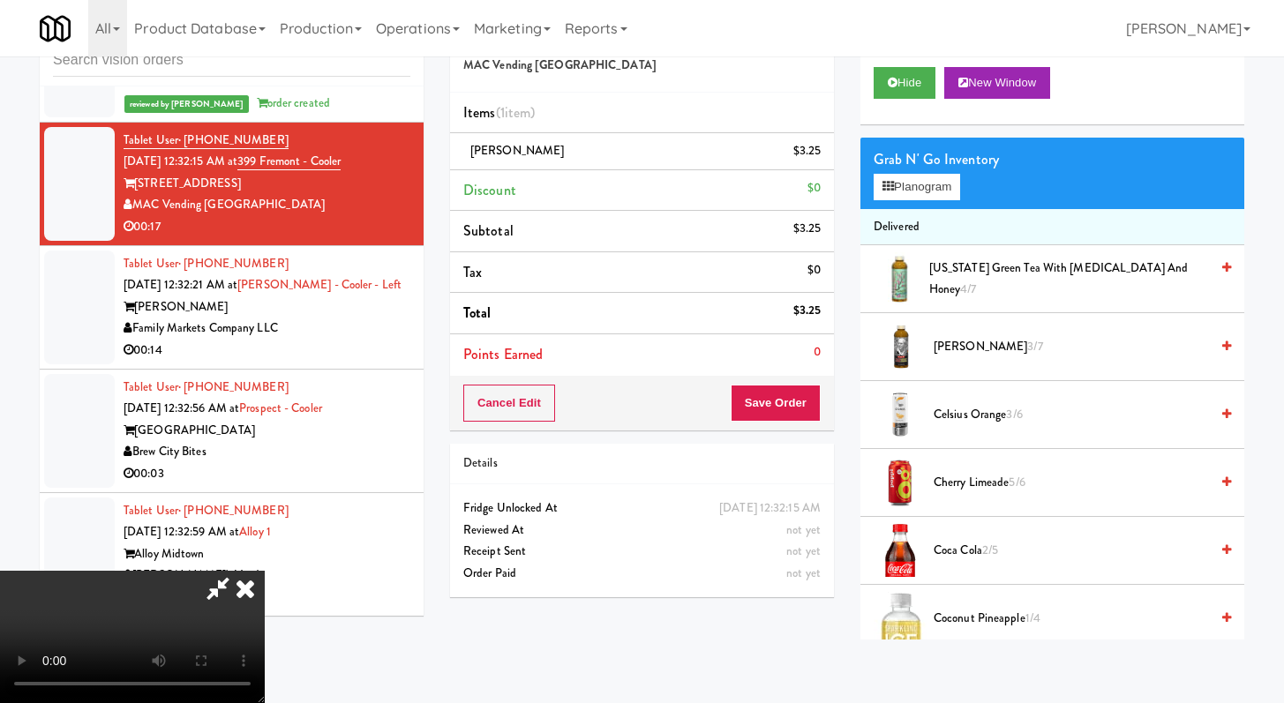
click at [265, 571] on video at bounding box center [132, 637] width 265 height 132
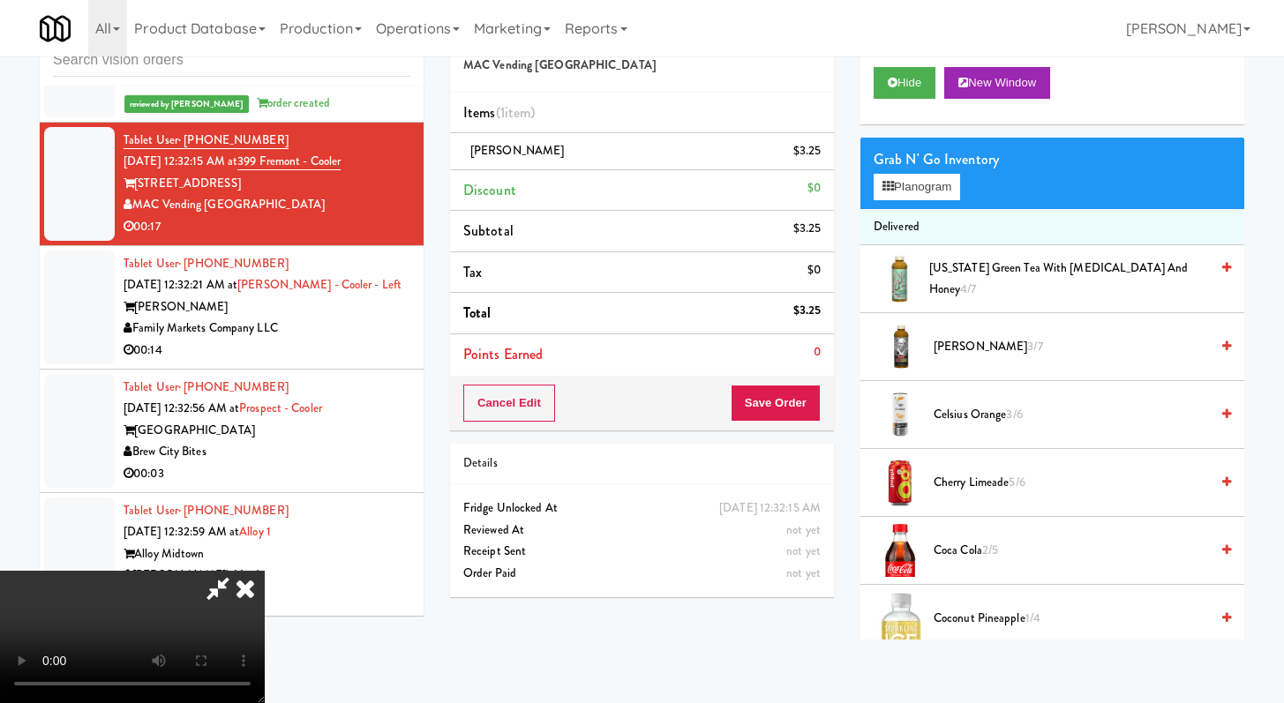
click at [265, 571] on video at bounding box center [132, 637] width 265 height 132
click at [976, 349] on span "[PERSON_NAME] 3/7" at bounding box center [1070, 347] width 275 height 22
click at [783, 405] on button "Save Order" at bounding box center [776, 403] width 90 height 37
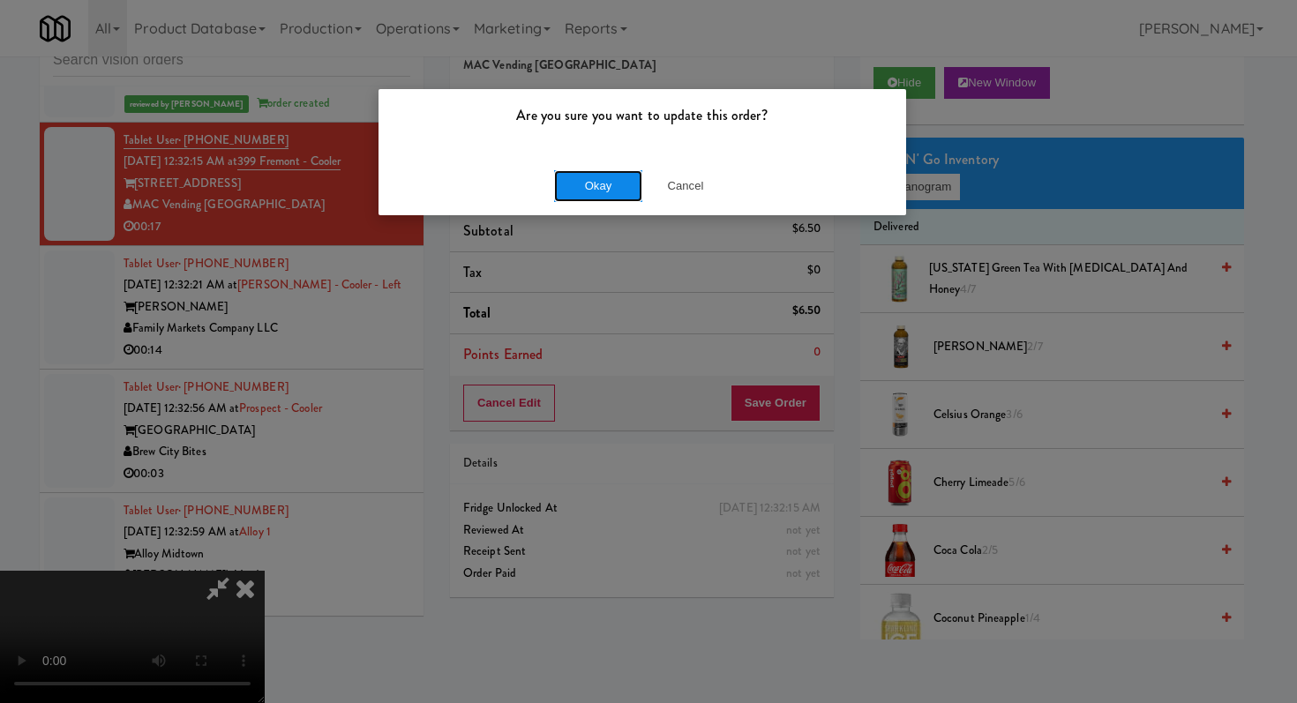
click at [592, 181] on button "Okay" at bounding box center [598, 186] width 88 height 32
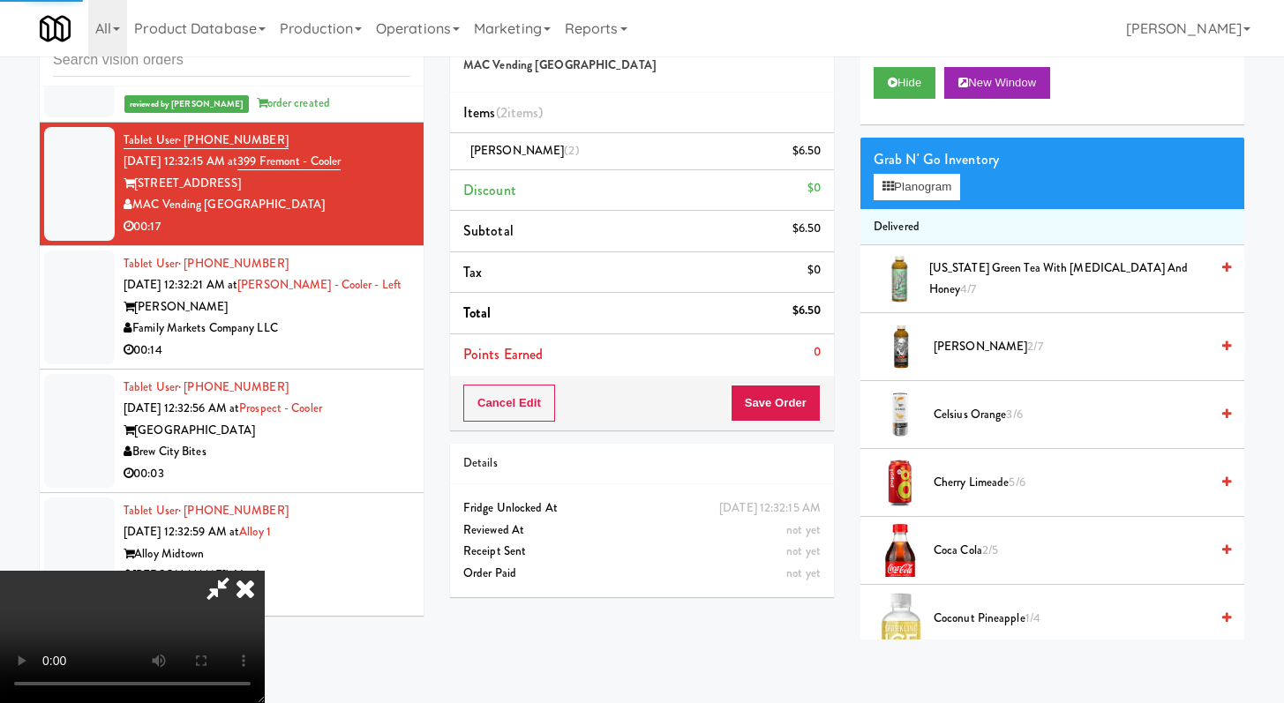
scroll to position [0, 0]
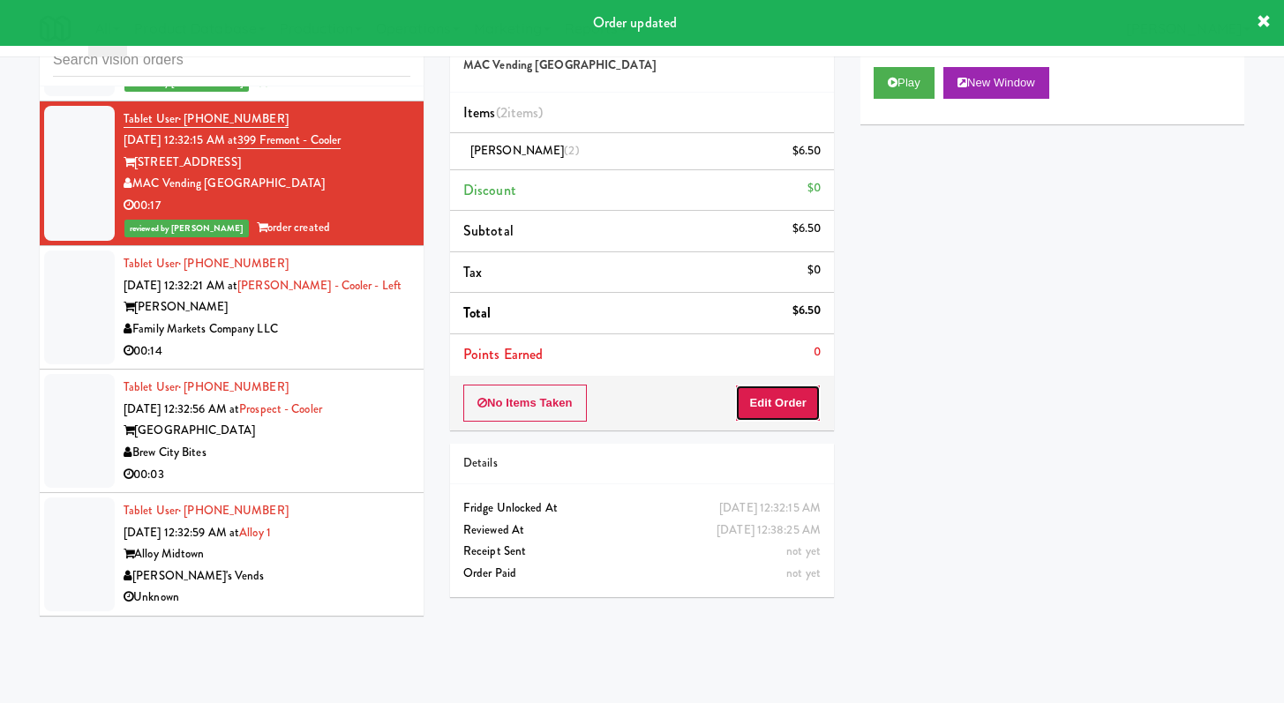
click at [785, 407] on button "Edit Order" at bounding box center [778, 403] width 86 height 37
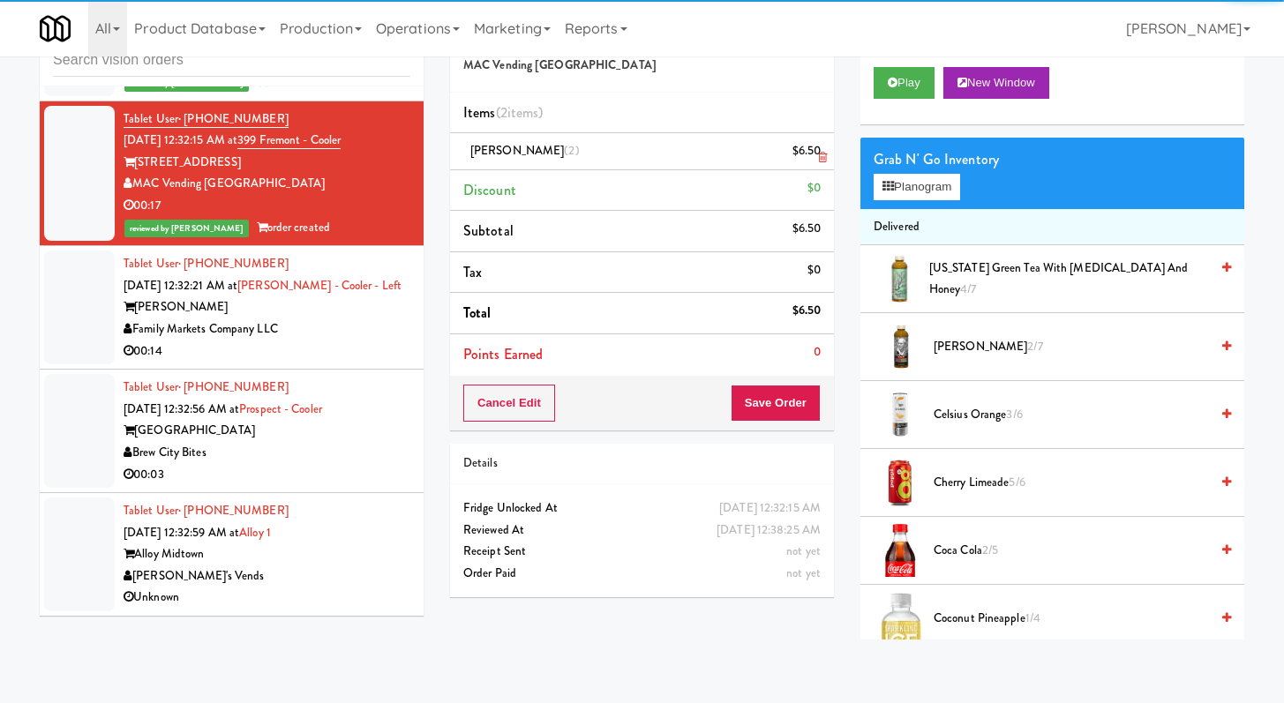
click at [822, 154] on icon at bounding box center [822, 157] width 9 height 11
click at [798, 407] on button "Save Order" at bounding box center [776, 403] width 90 height 37
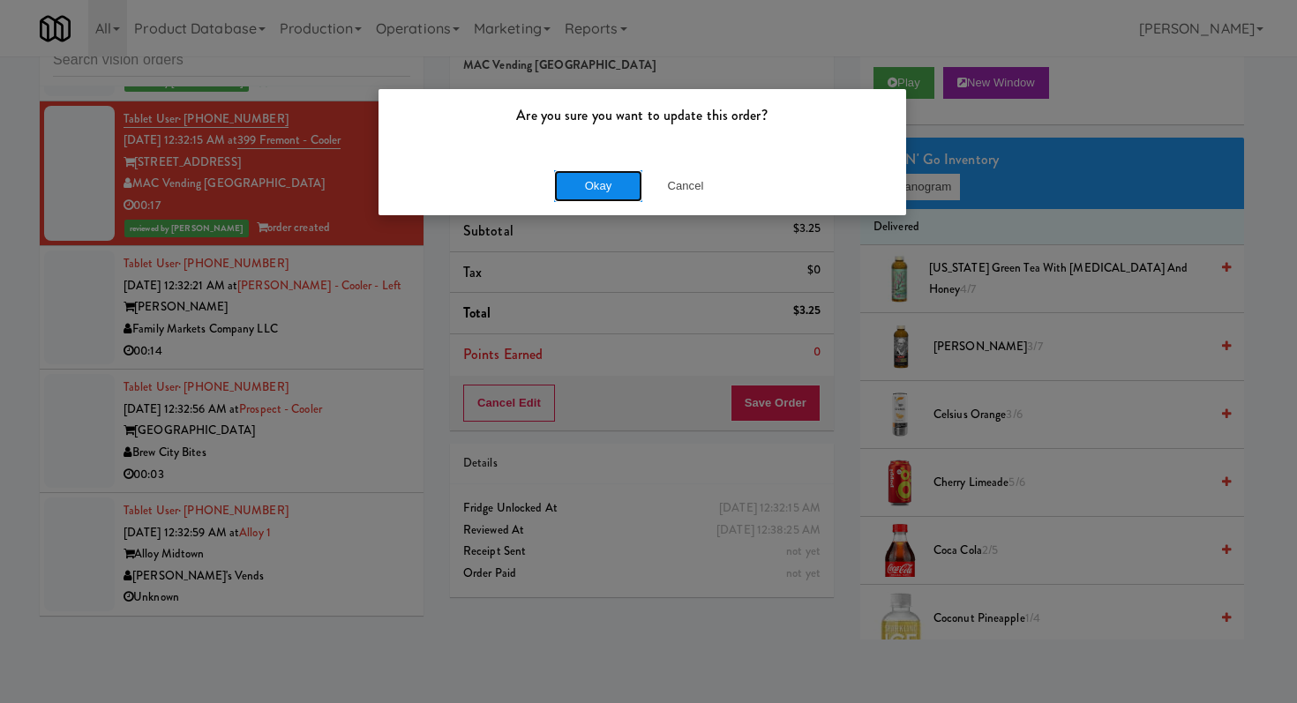
click at [571, 185] on button "Okay" at bounding box center [598, 186] width 88 height 32
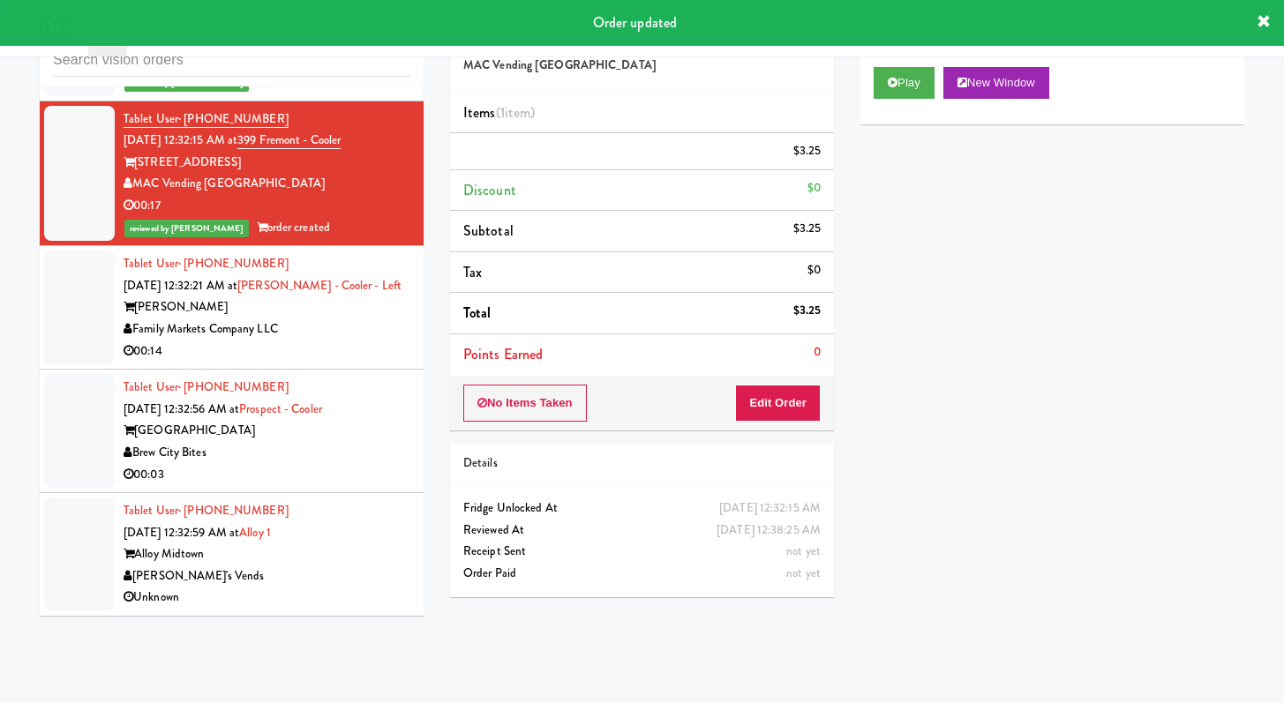
scroll to position [16645, 0]
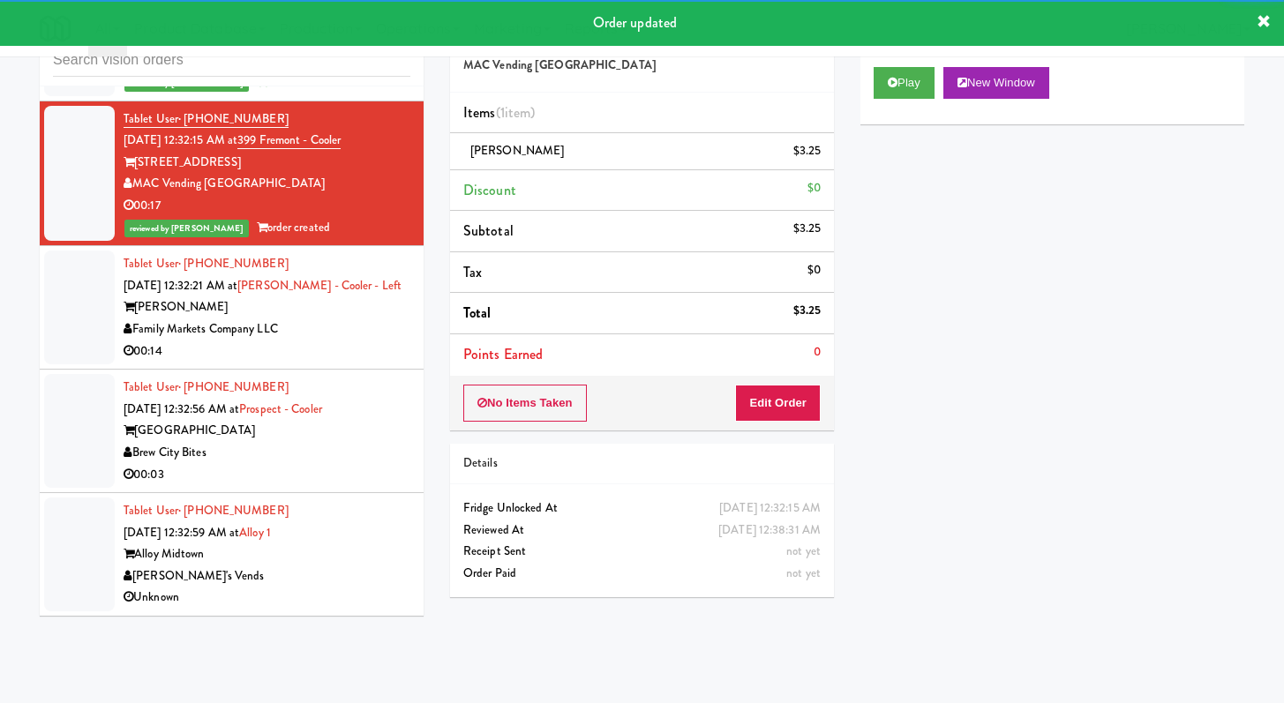
click at [353, 355] on div "00:14" at bounding box center [267, 352] width 287 height 22
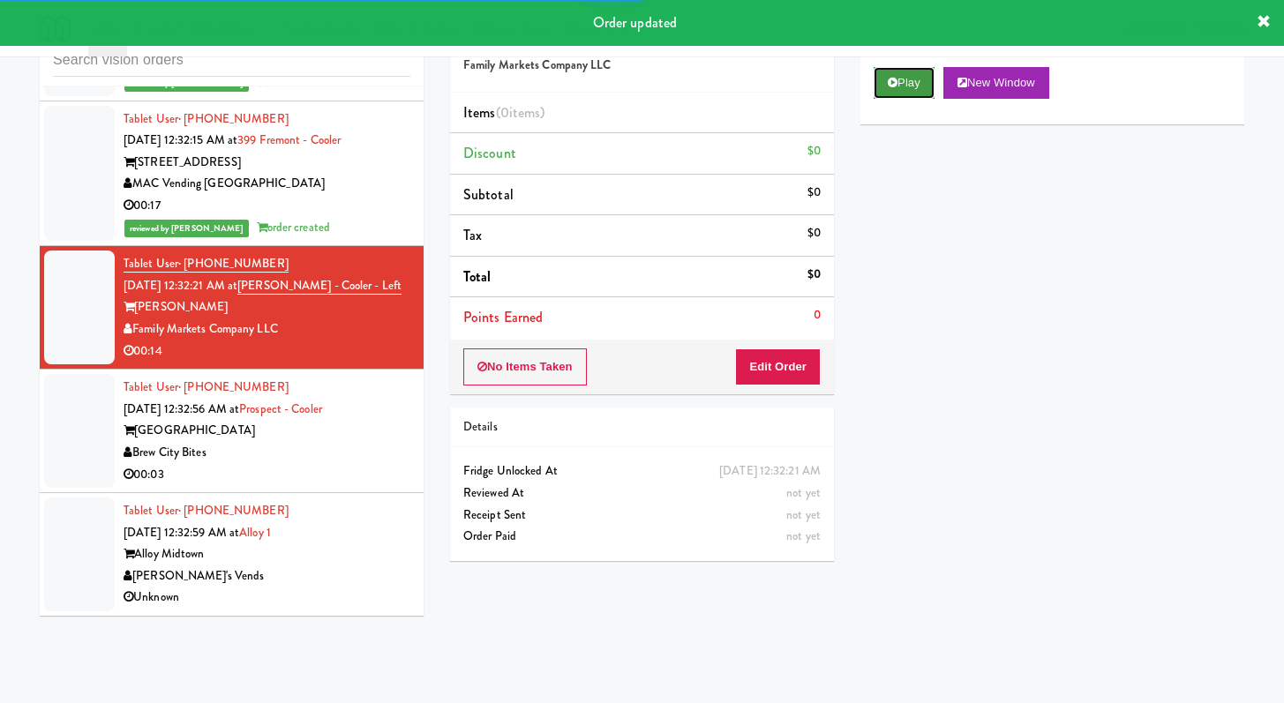
click at [908, 75] on button "Play" at bounding box center [903, 83] width 61 height 32
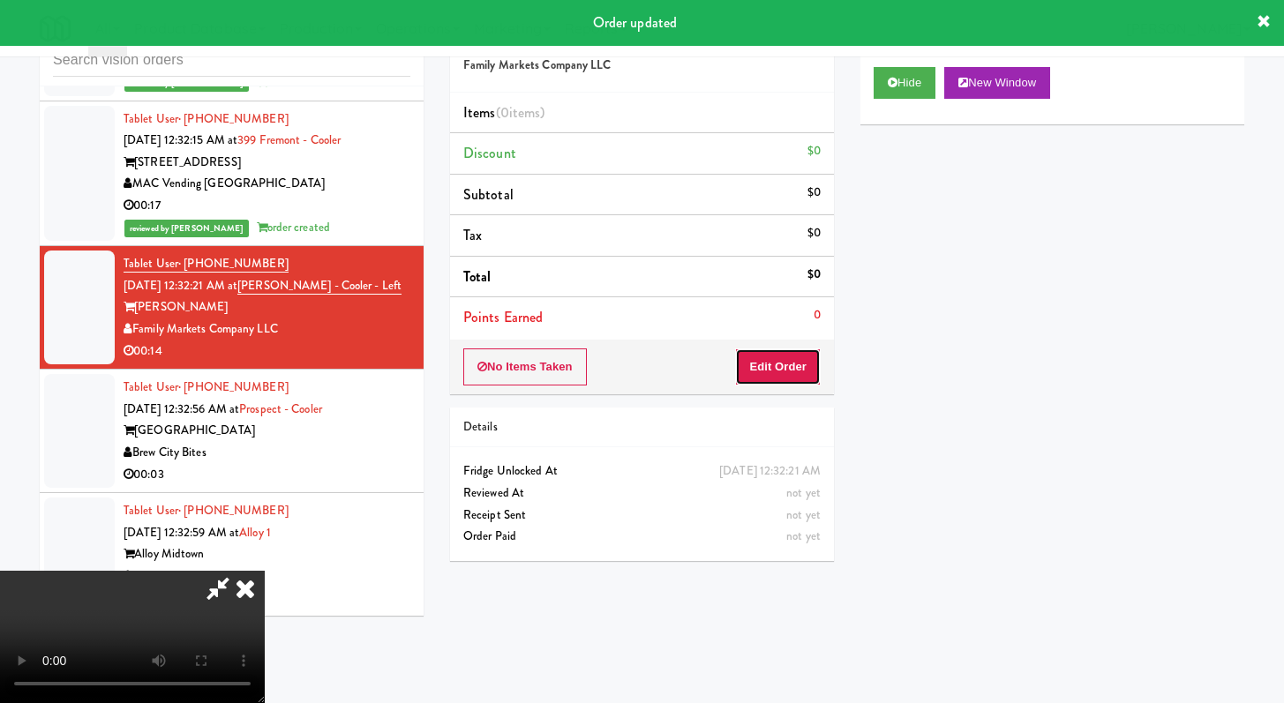
click at [758, 372] on button "Edit Order" at bounding box center [778, 367] width 86 height 37
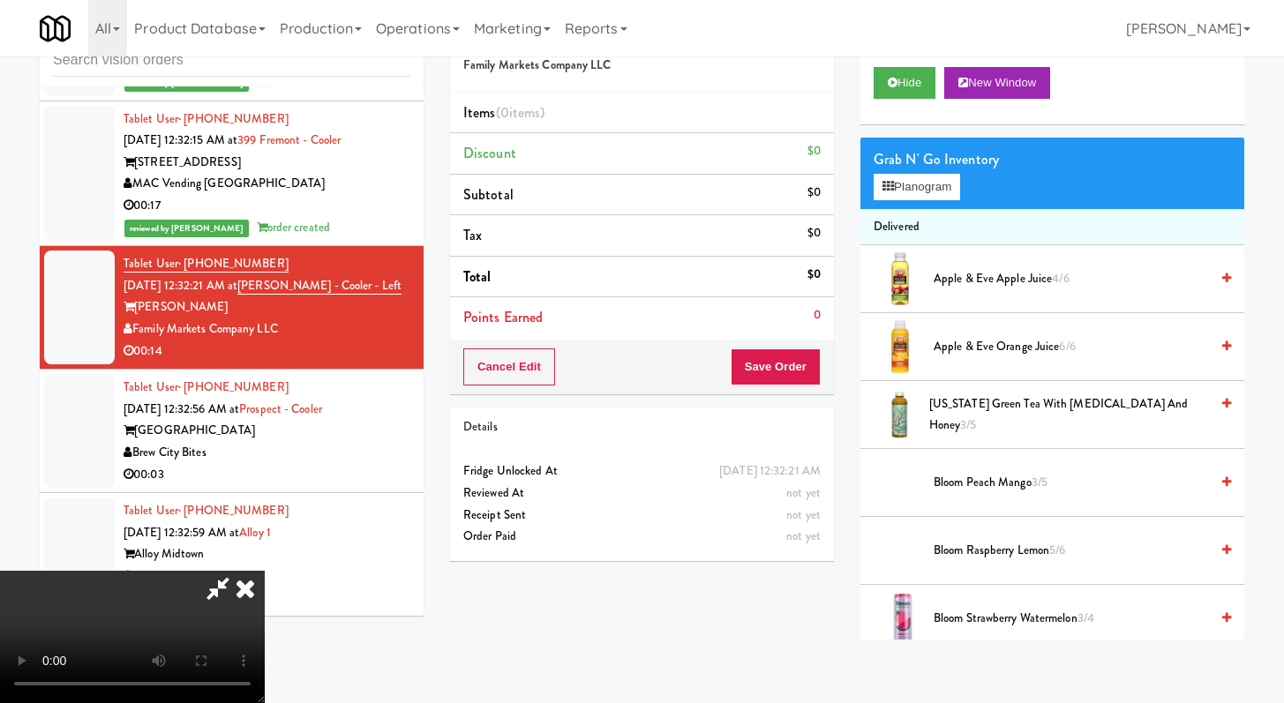
scroll to position [152, 0]
click at [265, 571] on video at bounding box center [132, 637] width 265 height 132
click at [265, 571] on icon at bounding box center [245, 588] width 39 height 35
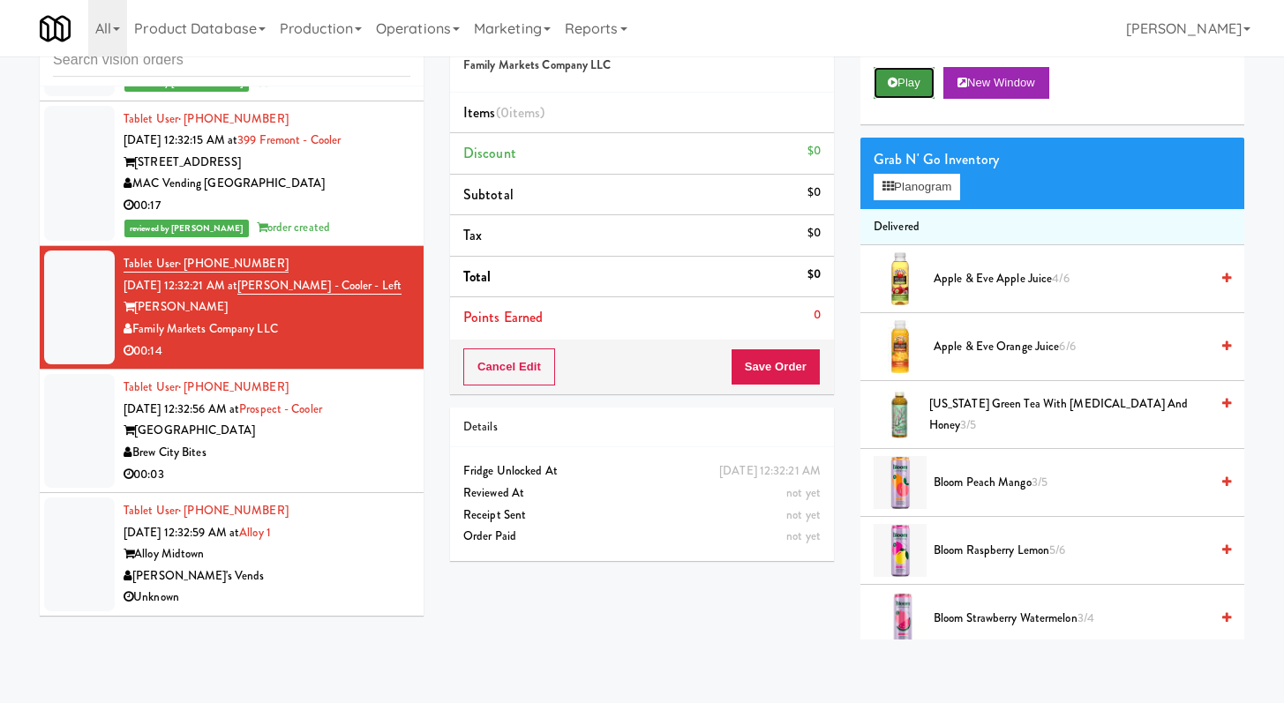
click at [921, 77] on button "Play" at bounding box center [903, 83] width 61 height 32
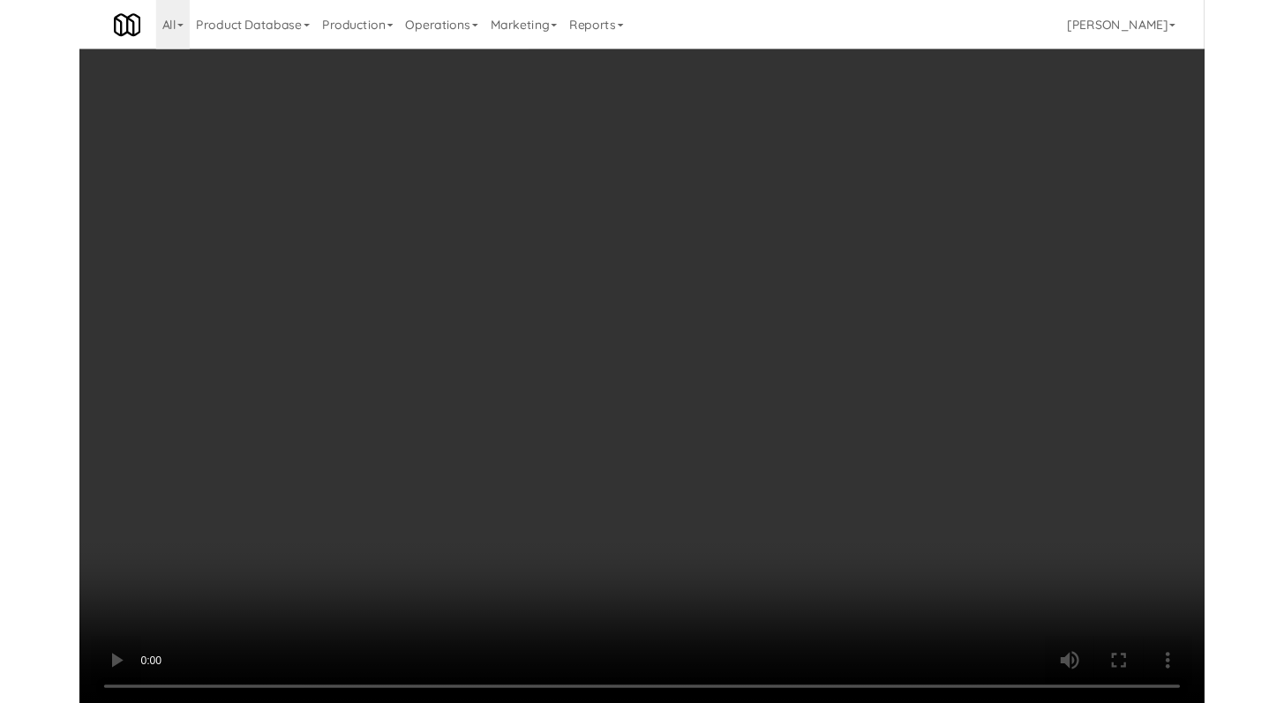
scroll to position [16557, 0]
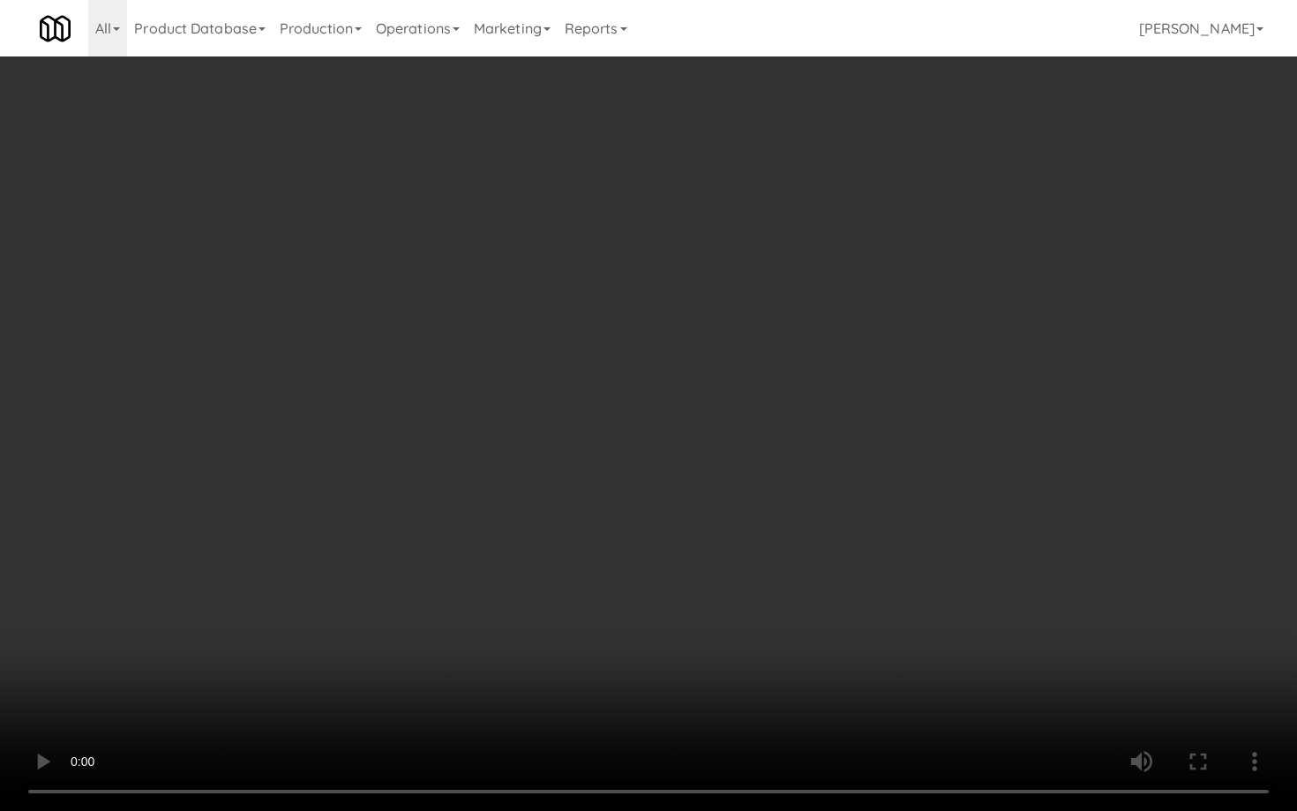
click at [659, 617] on video at bounding box center [648, 405] width 1297 height 811
click at [658, 617] on video at bounding box center [648, 405] width 1297 height 811
click at [659, 617] on video at bounding box center [648, 405] width 1297 height 811
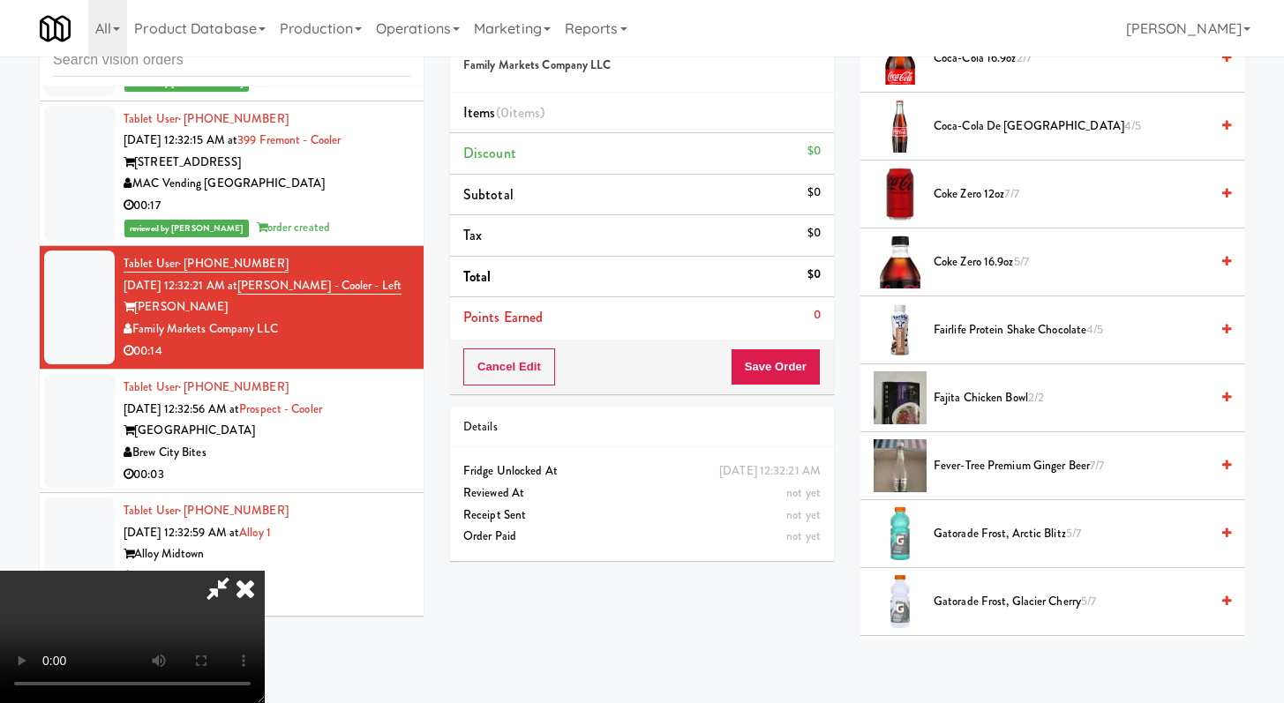
scroll to position [957, 0]
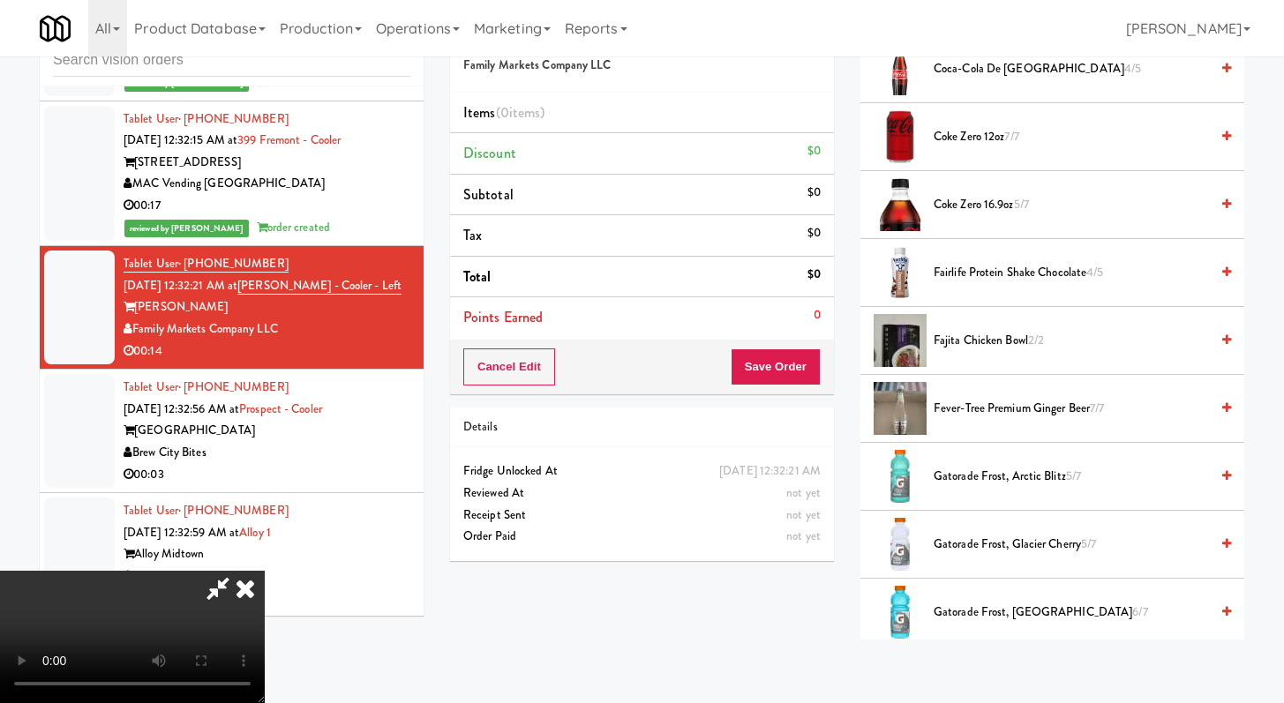
click at [967, 550] on span "Gatorade Frost, Glacier Cherry 5/7" at bounding box center [1070, 545] width 275 height 22
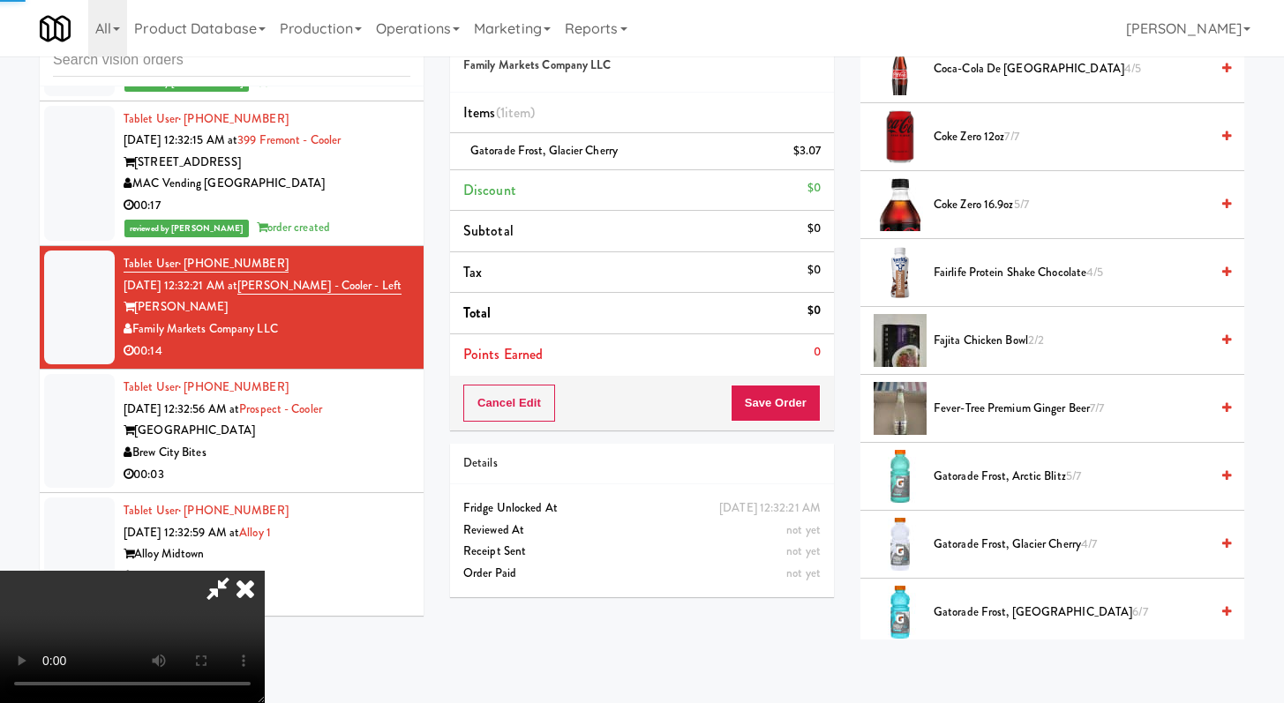
click at [966, 605] on span "Gatorade Frost, Glacier Freeze 6/7" at bounding box center [1070, 613] width 275 height 22
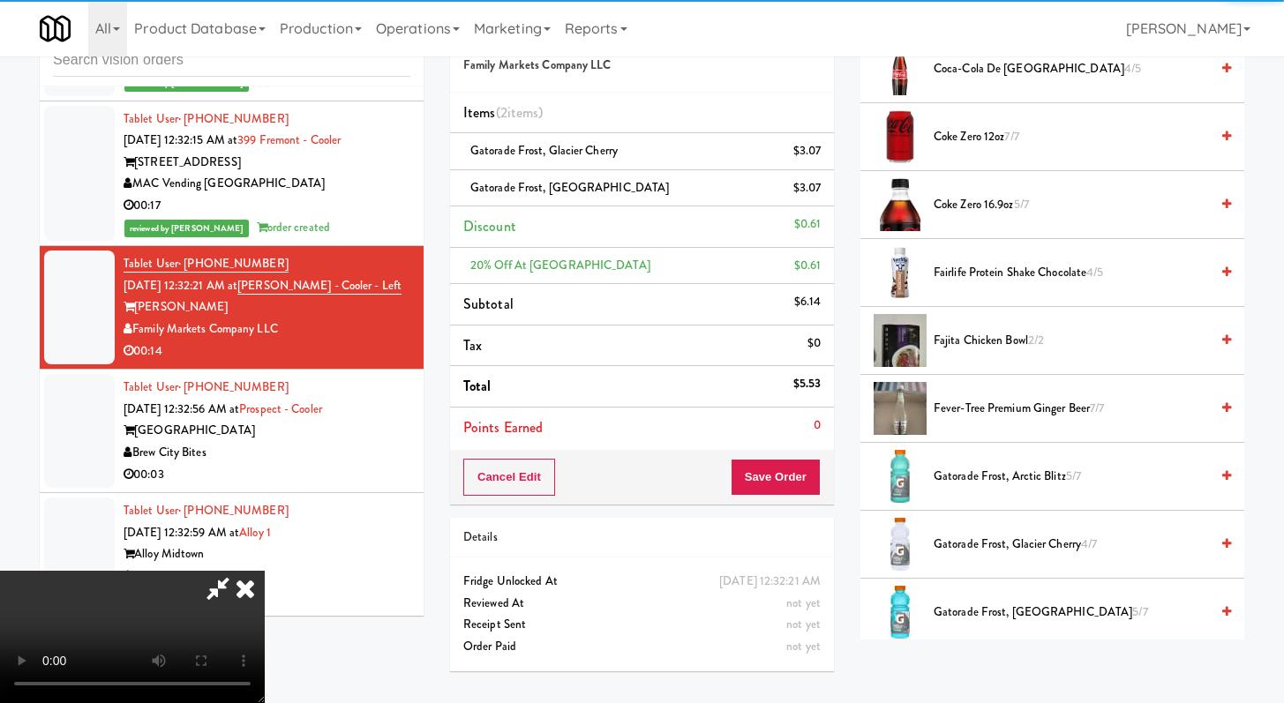
click at [777, 499] on div "Cancel Edit Save Order" at bounding box center [642, 477] width 384 height 55
click at [784, 487] on button "Save Order" at bounding box center [776, 477] width 90 height 37
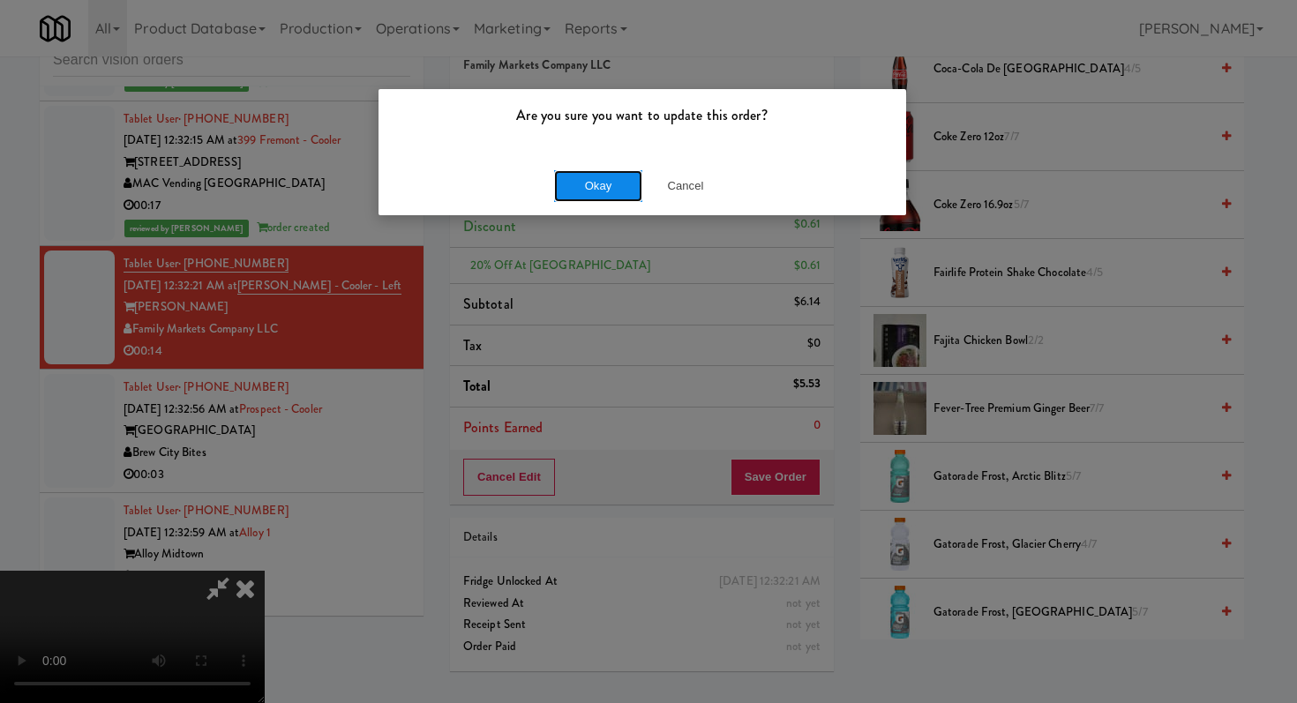
click at [586, 177] on button "Okay" at bounding box center [598, 186] width 88 height 32
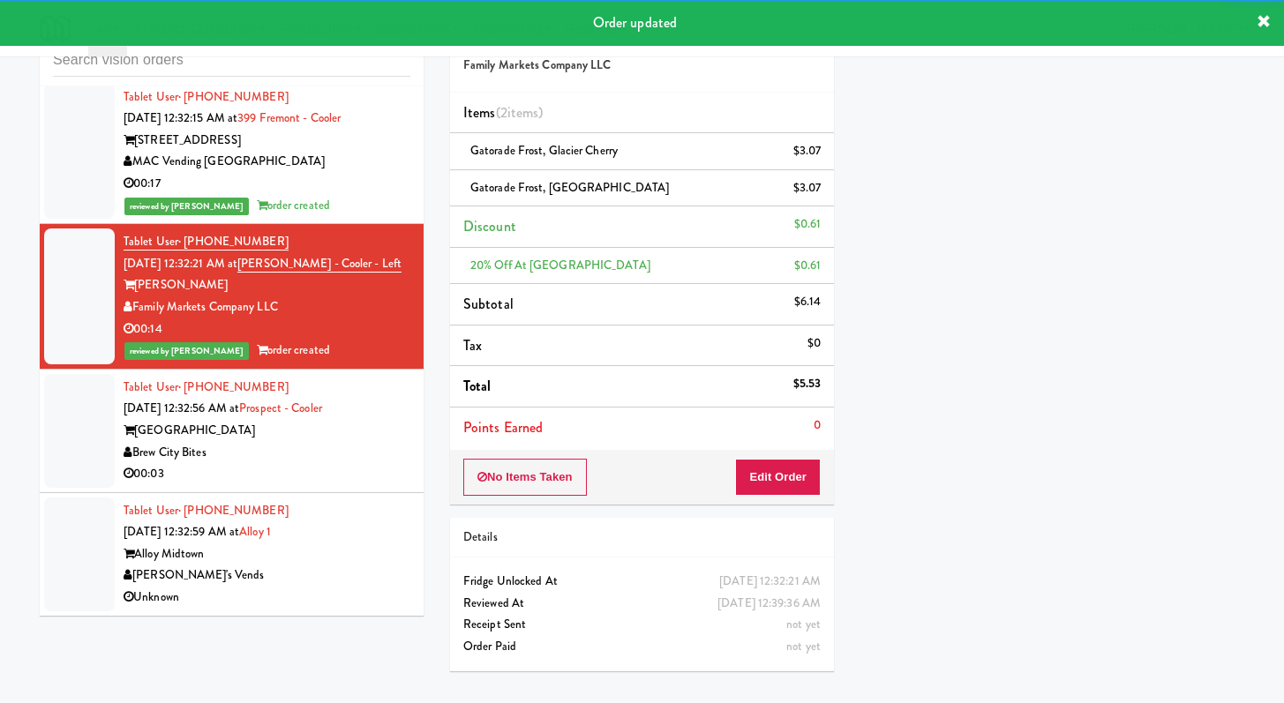
scroll to position [16675, 0]
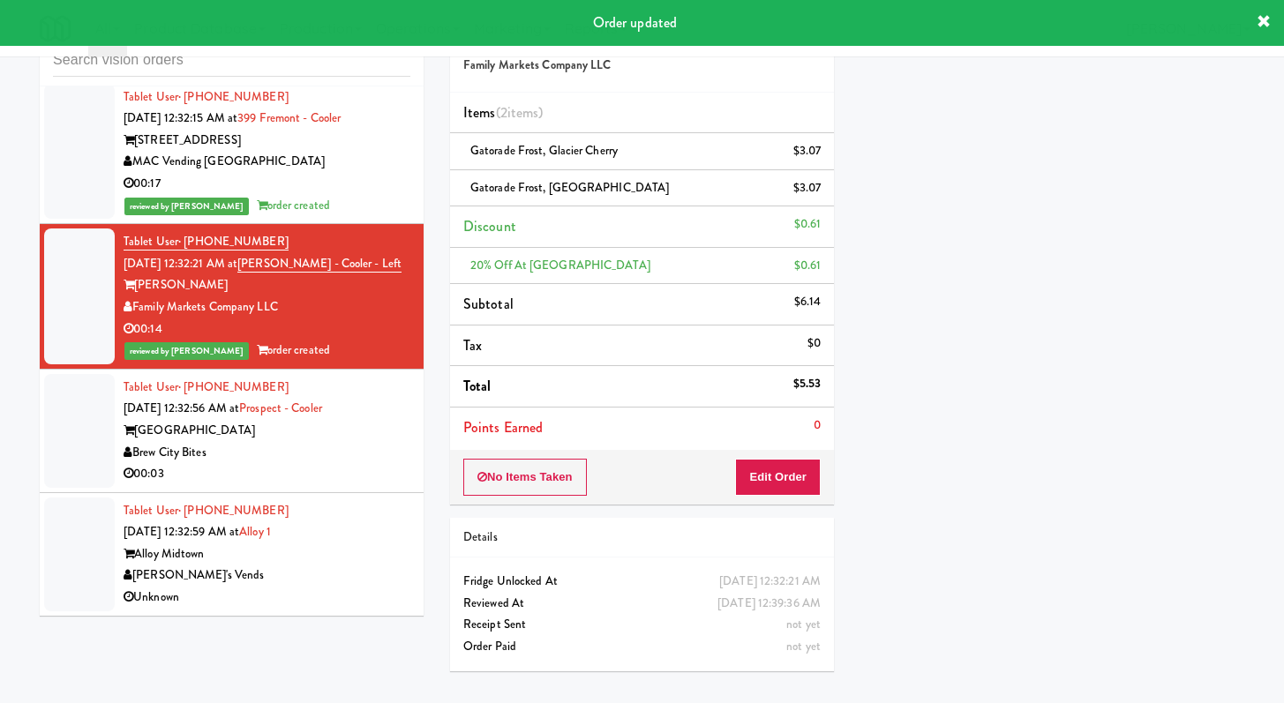
click at [348, 462] on div "Brew City Bites" at bounding box center [267, 453] width 287 height 22
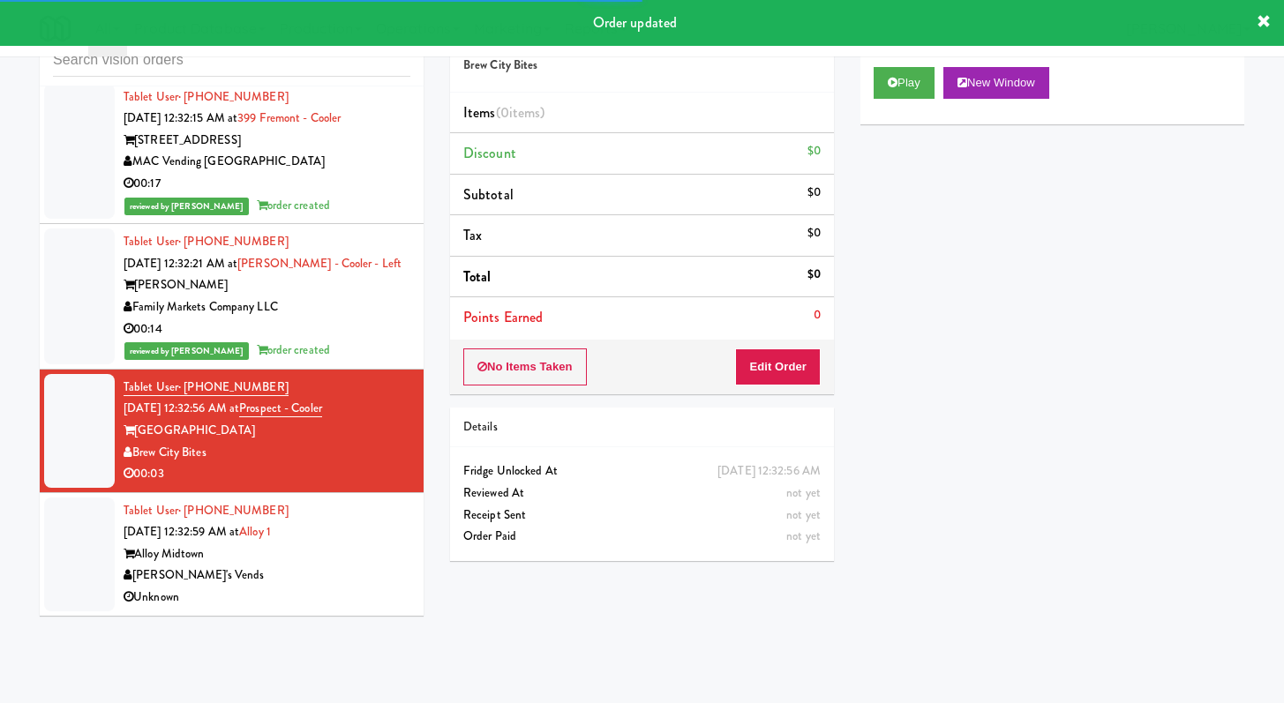
click at [901, 105] on div "Play New Window" at bounding box center [1052, 89] width 384 height 71
click at [903, 83] on button "Play" at bounding box center [903, 83] width 61 height 32
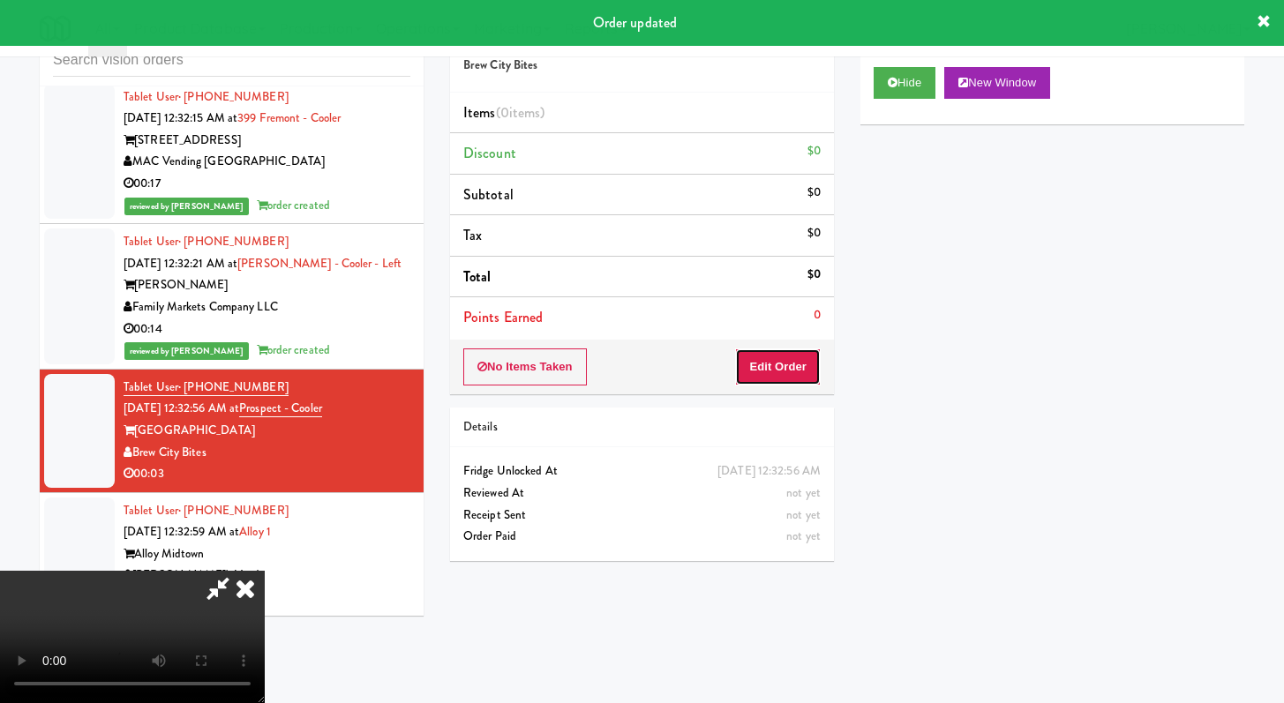
click at [797, 371] on button "Edit Order" at bounding box center [778, 367] width 86 height 37
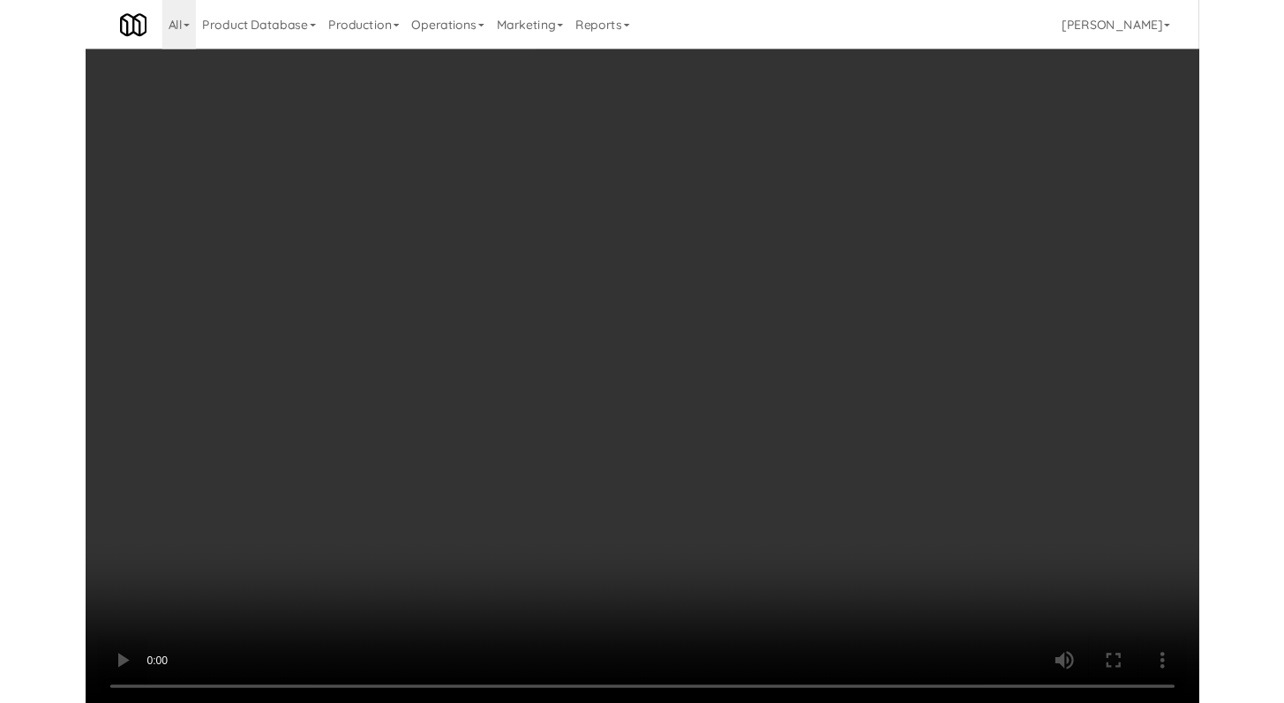
scroll to position [16588, 0]
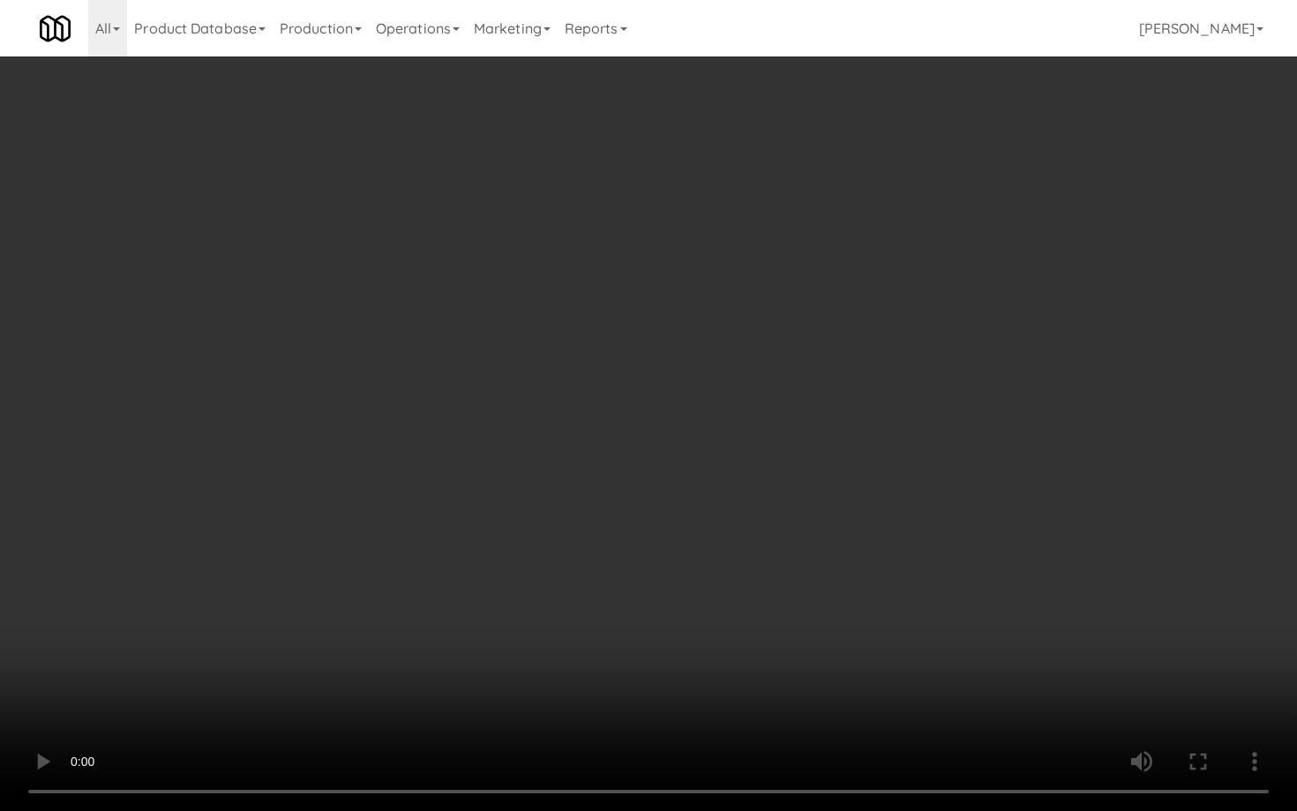
click at [642, 544] on video at bounding box center [648, 405] width 1297 height 811
click at [643, 544] on video at bounding box center [648, 405] width 1297 height 811
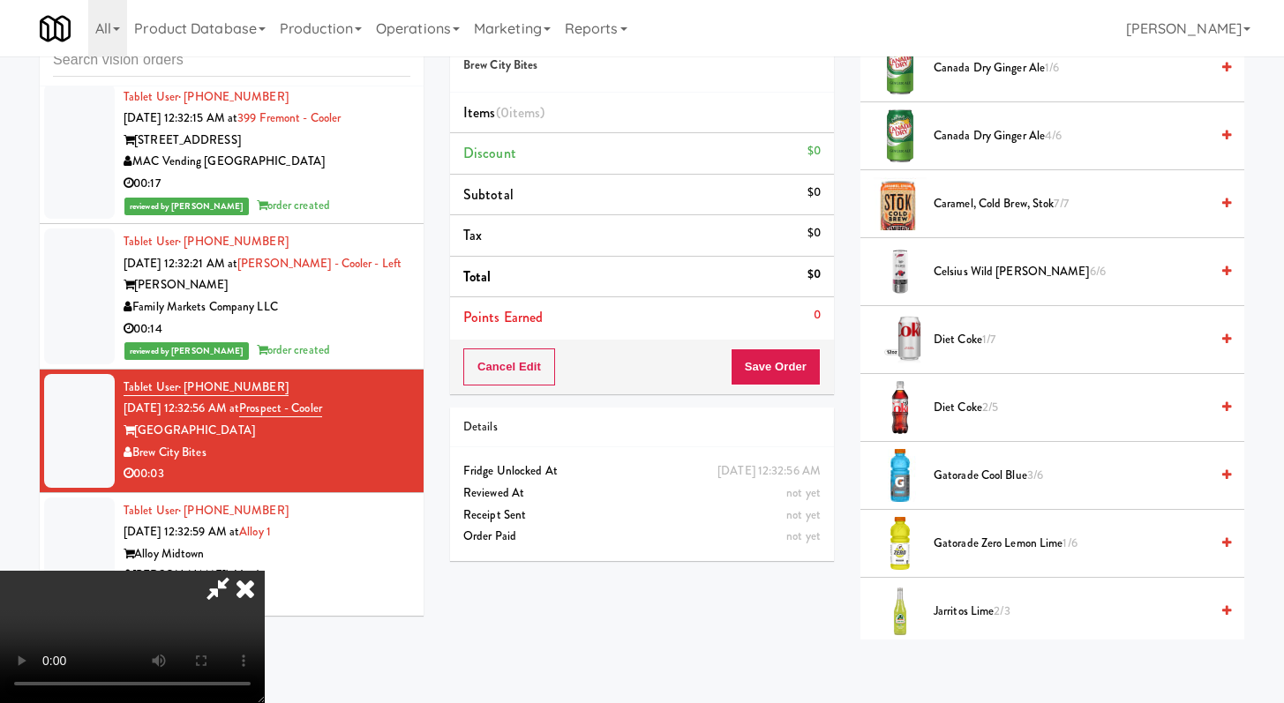
scroll to position [357, 0]
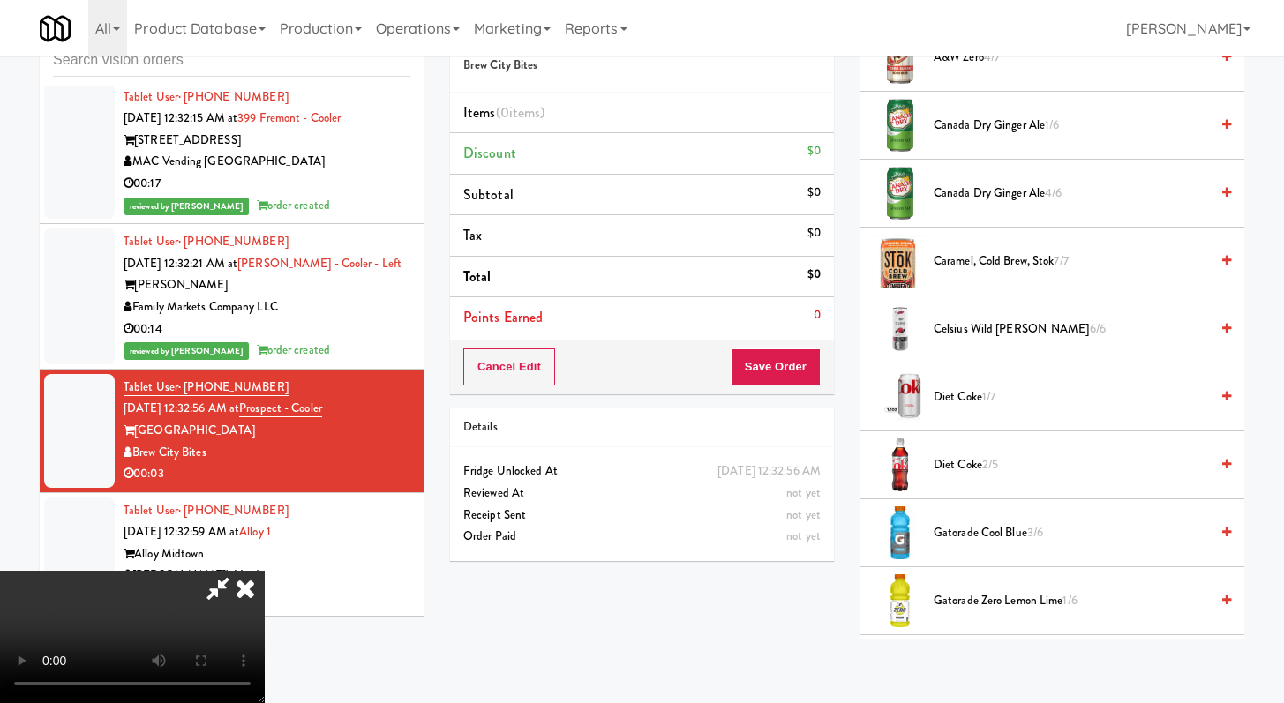
click at [968, 463] on span "Diet Coke 2/5" at bounding box center [1070, 465] width 275 height 22
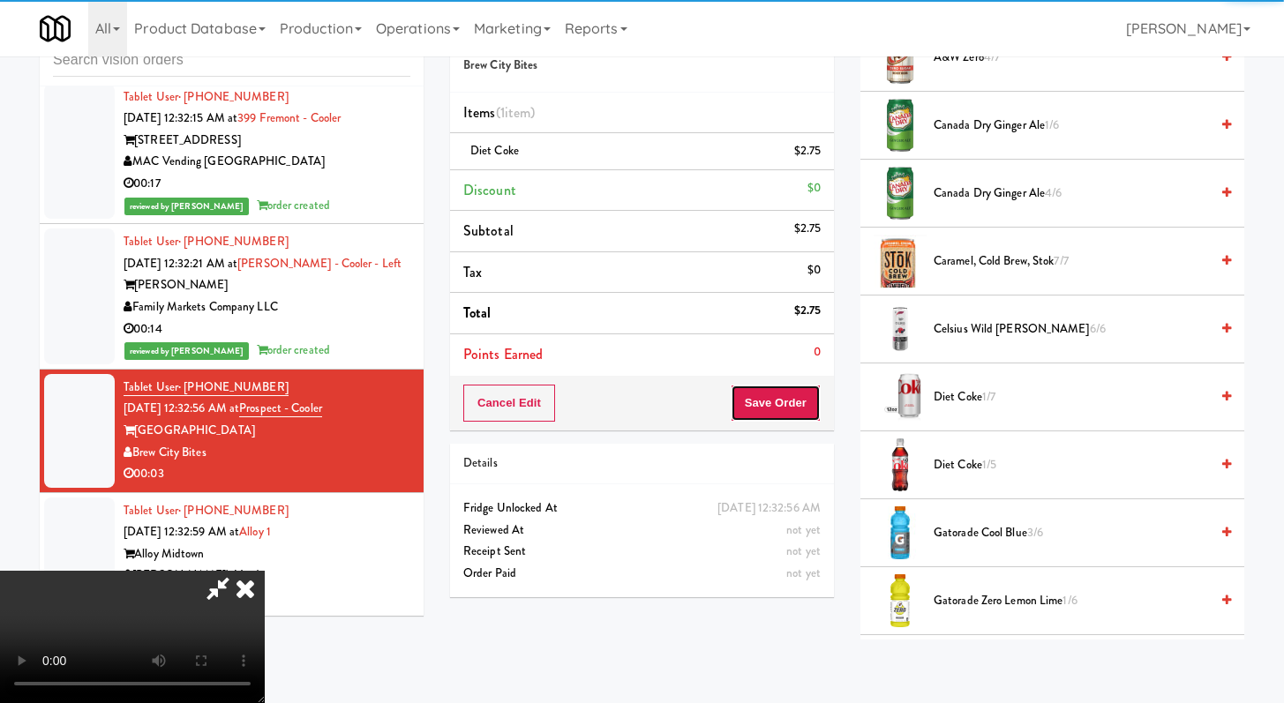
drag, startPoint x: 809, startPoint y: 409, endPoint x: 818, endPoint y: 396, distance: 15.9
click at [808, 409] on button "Save Order" at bounding box center [776, 403] width 90 height 37
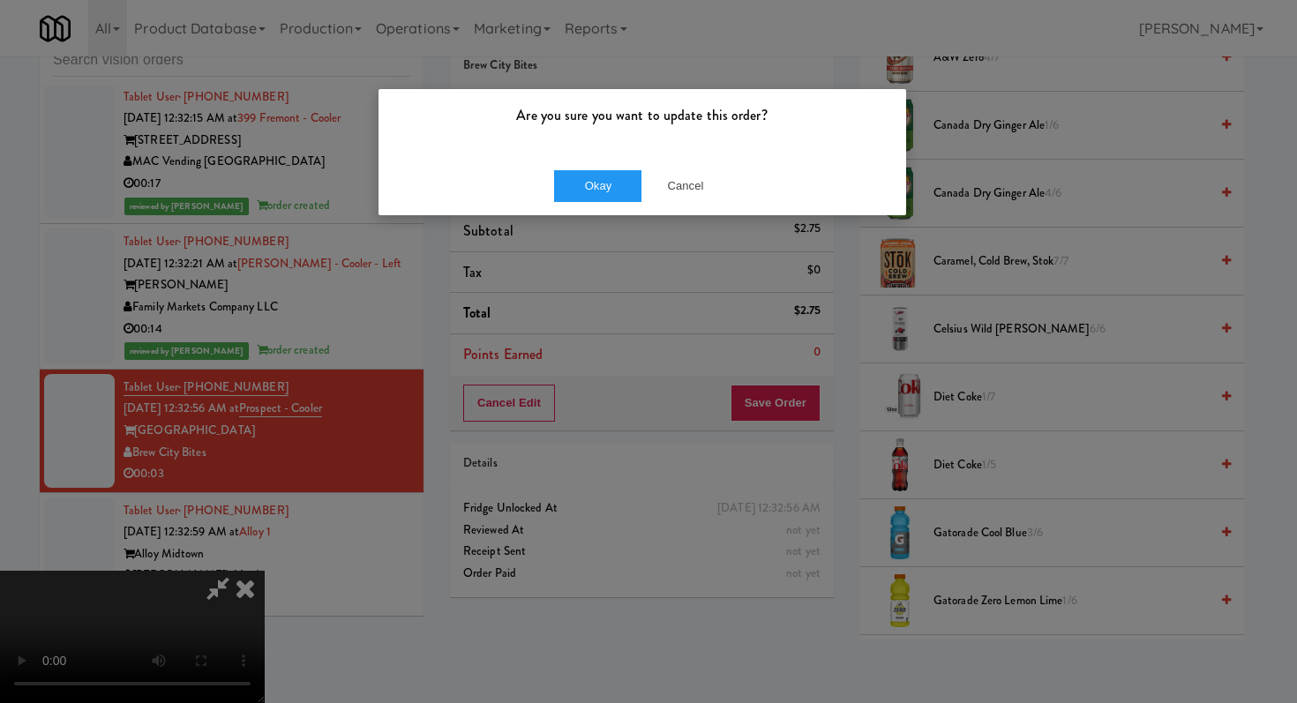
click at [590, 204] on div "Okay Cancel" at bounding box center [643, 185] width 528 height 59
click at [605, 177] on button "Okay" at bounding box center [598, 186] width 88 height 32
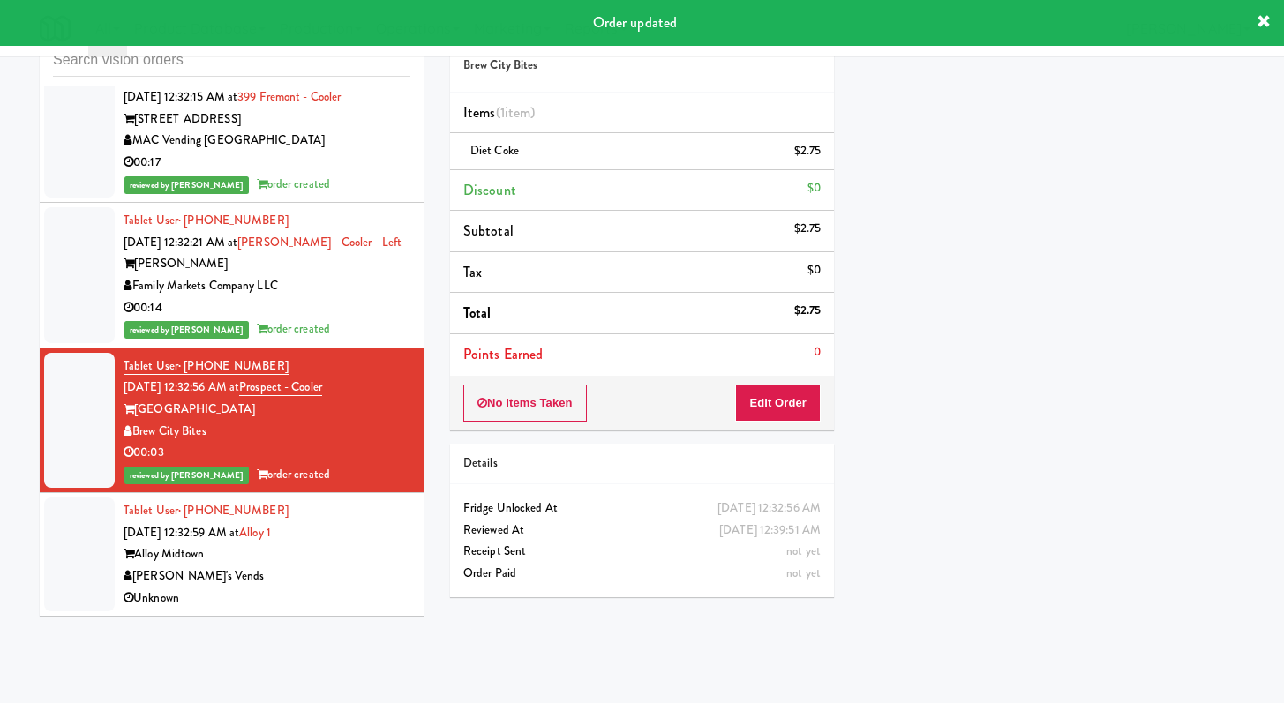
scroll to position [16697, 0]
click at [351, 574] on div "[PERSON_NAME]'s Vends" at bounding box center [267, 577] width 287 height 22
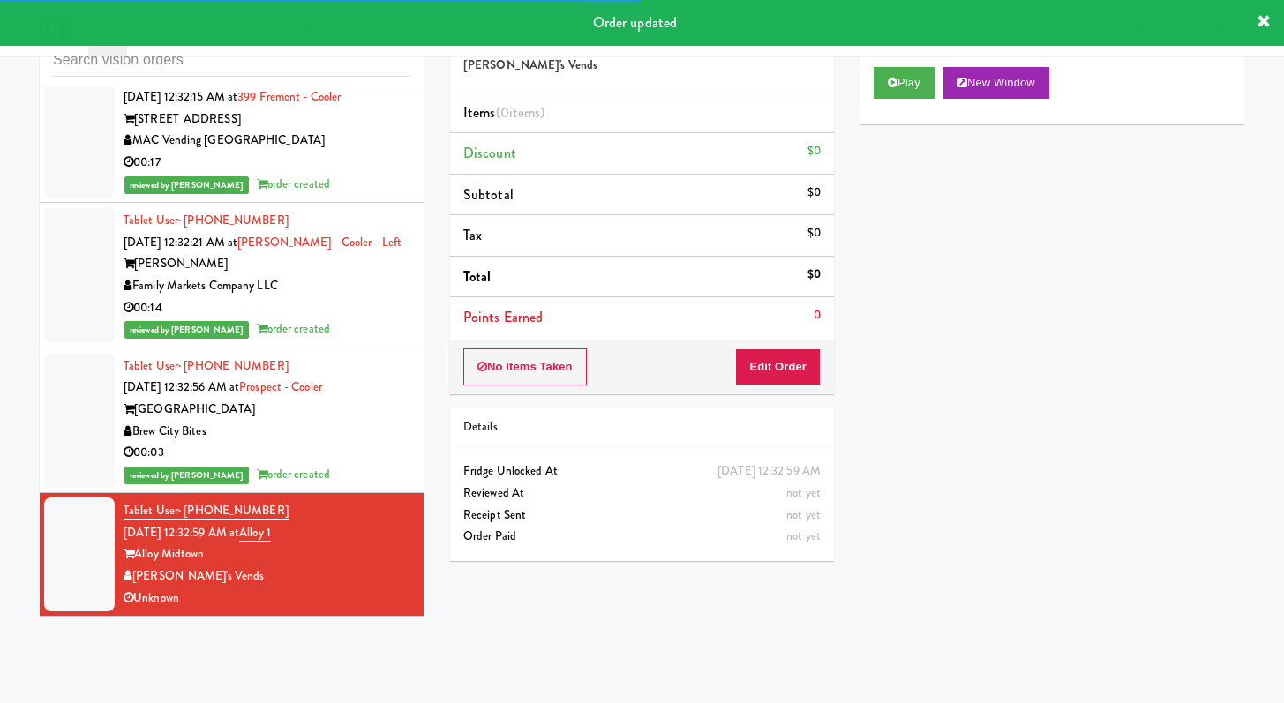
click at [917, 58] on div "Play New Window" at bounding box center [1052, 89] width 384 height 71
click at [902, 89] on button "Play" at bounding box center [903, 83] width 61 height 32
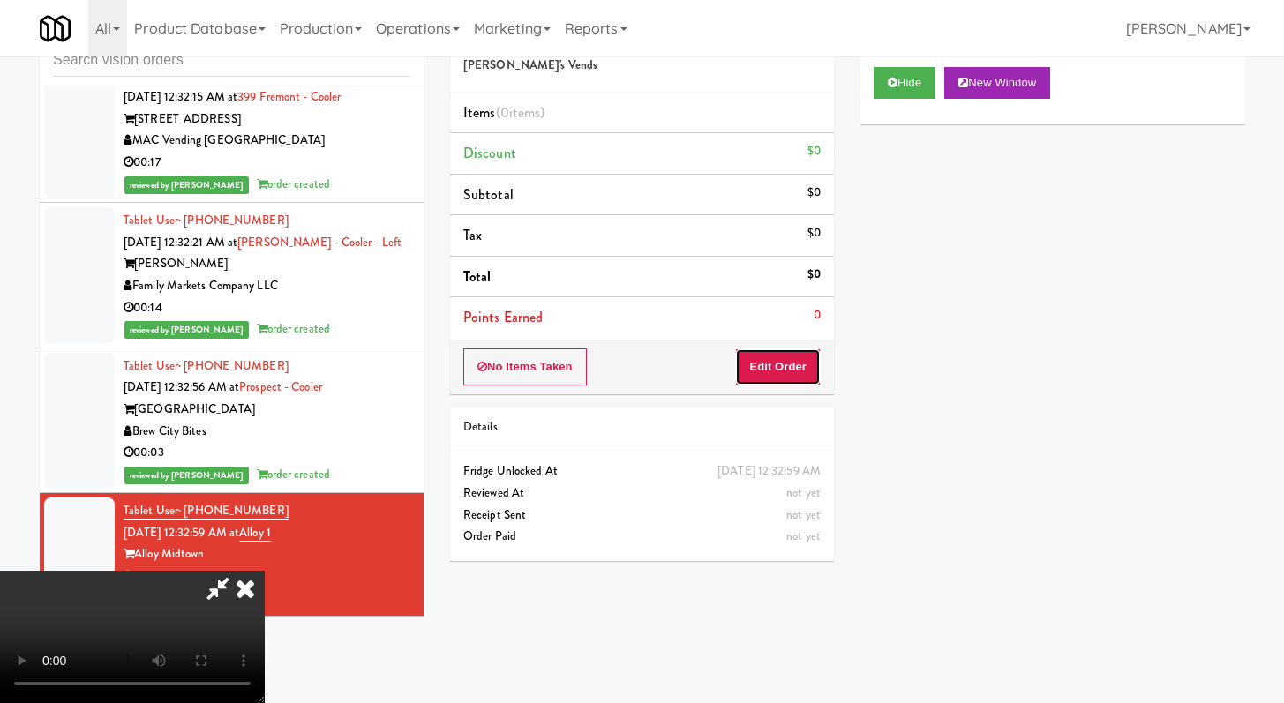
click at [794, 358] on button "Edit Order" at bounding box center [778, 367] width 86 height 37
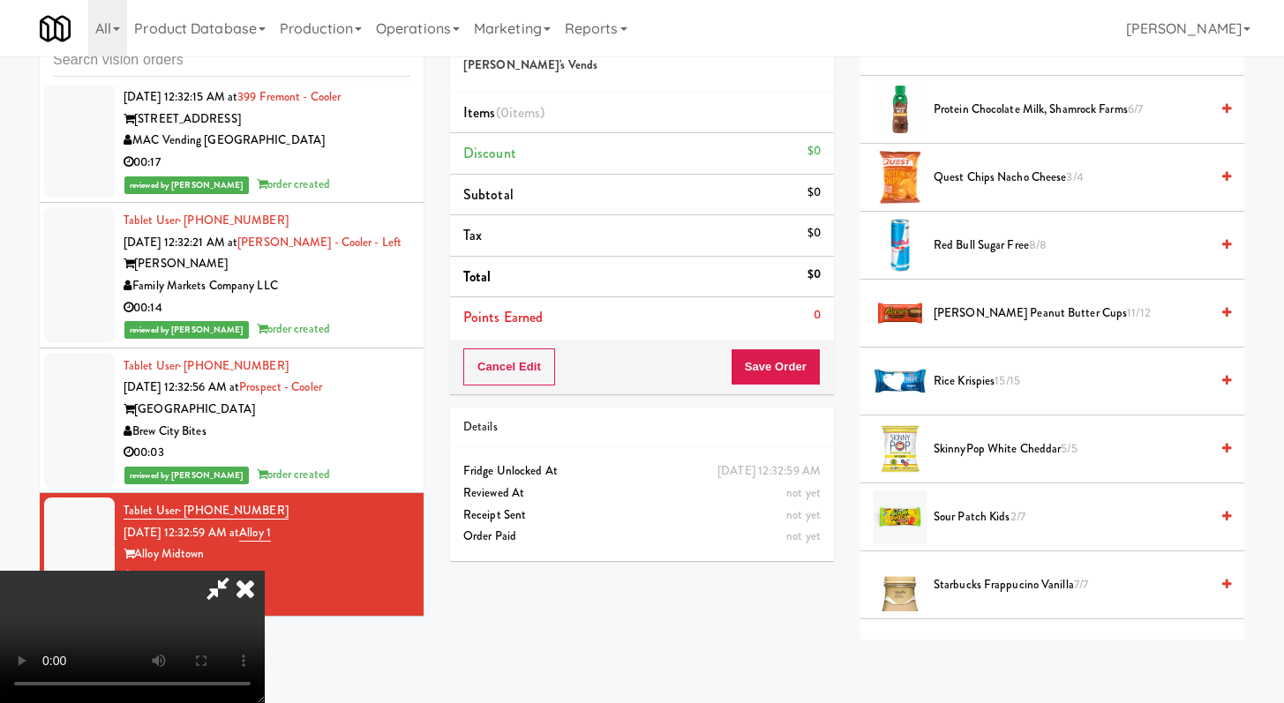
scroll to position [1763, 0]
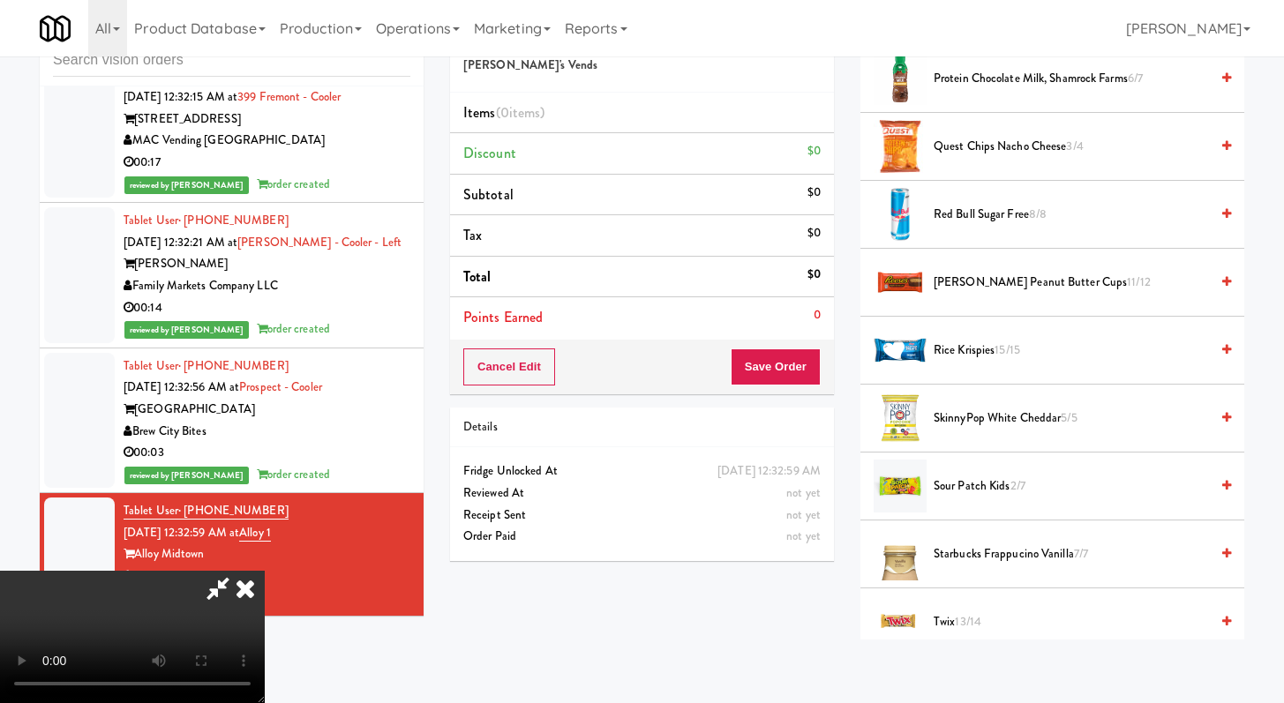
click at [978, 482] on span "Sour Patch Kids 2/7" at bounding box center [1070, 487] width 275 height 22
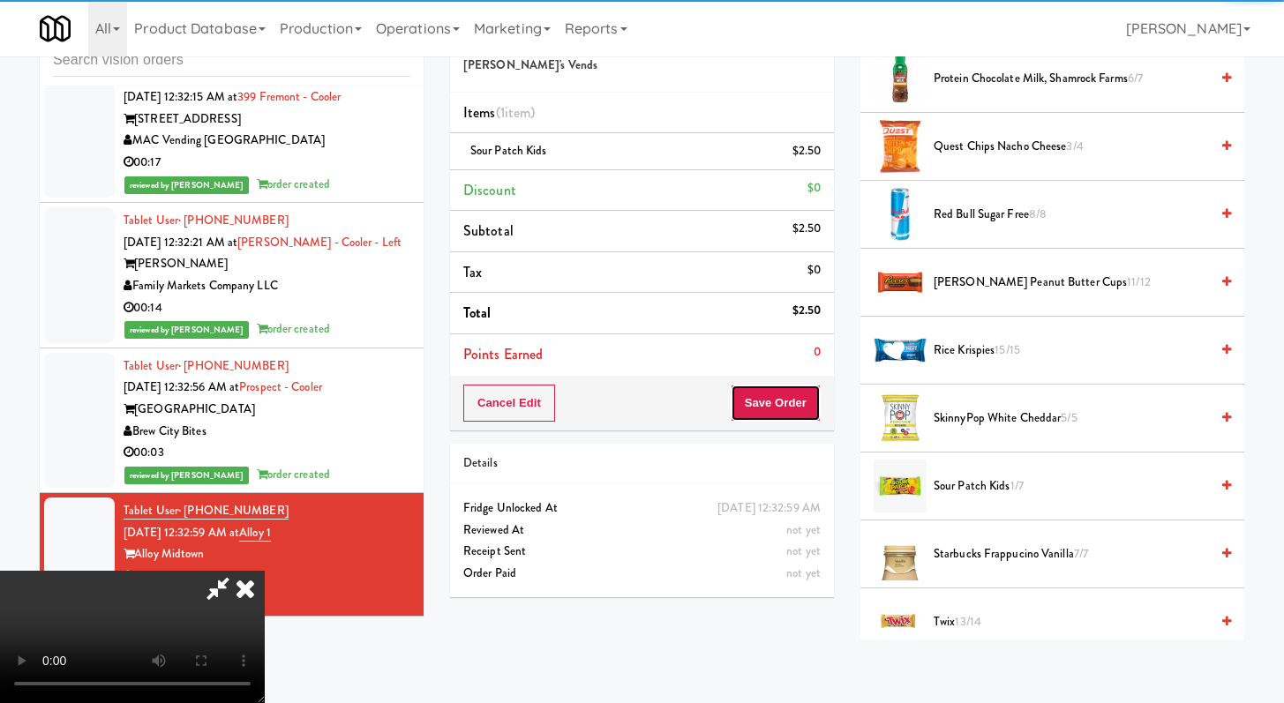
click at [798, 405] on button "Save Order" at bounding box center [776, 403] width 90 height 37
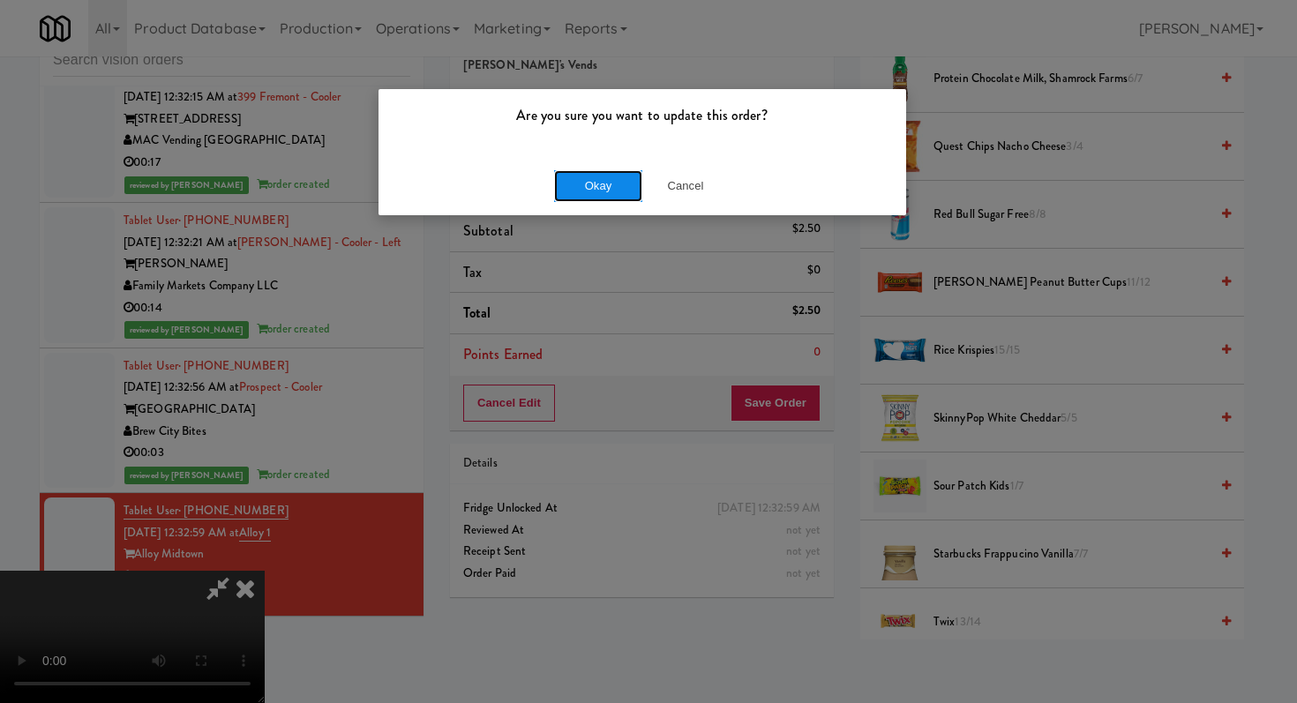
click at [588, 184] on button "Okay" at bounding box center [598, 186] width 88 height 32
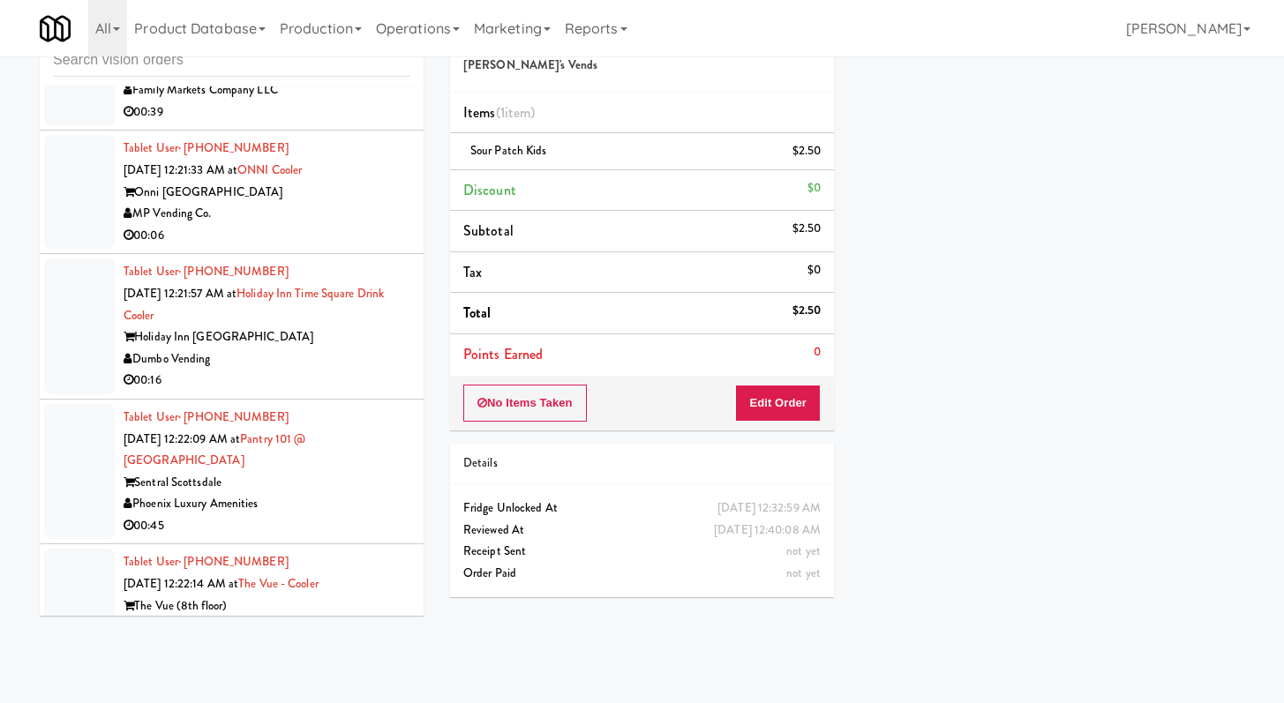
scroll to position [12137, 0]
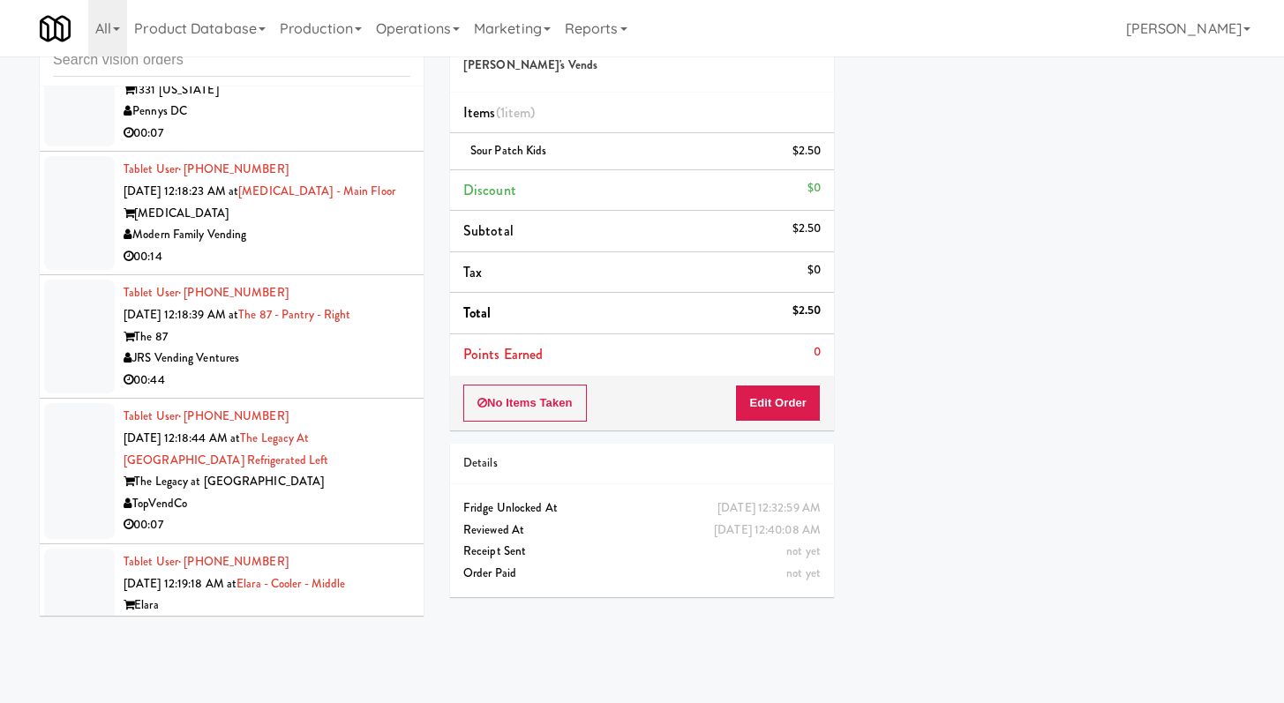
click at [341, 123] on div "Pennys DC" at bounding box center [267, 112] width 287 height 22
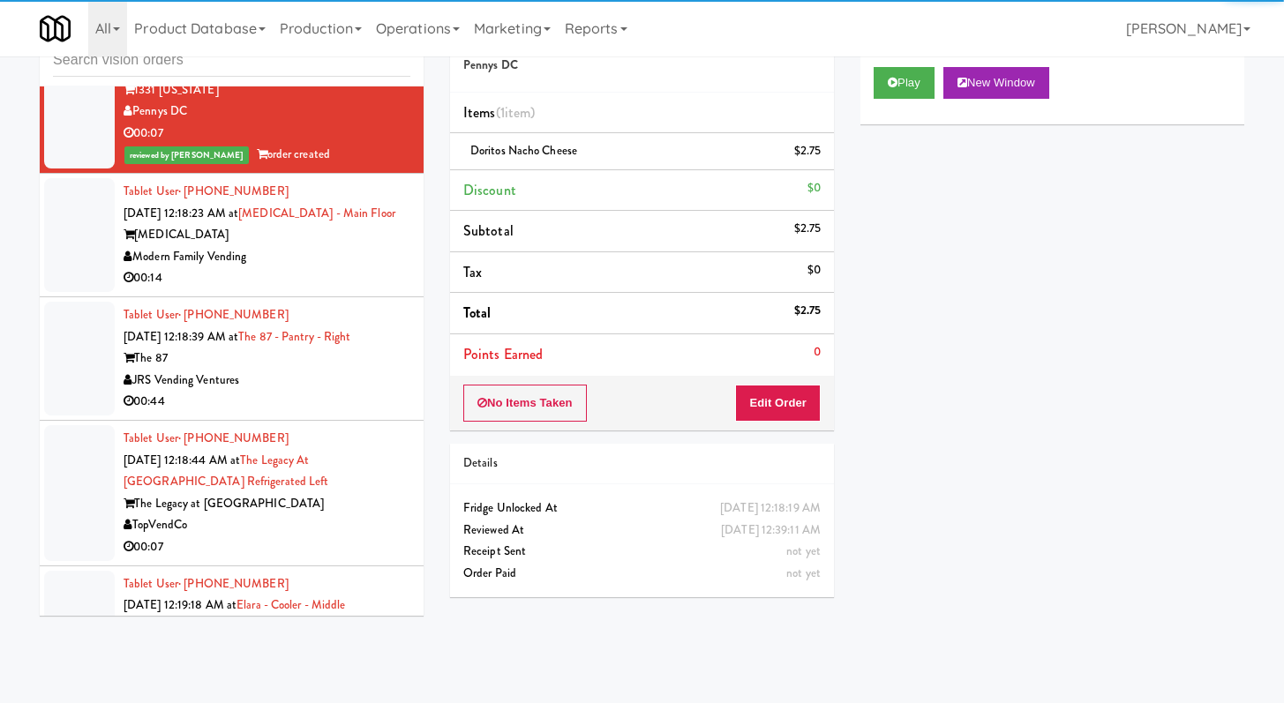
click at [344, 289] on div "00:14" at bounding box center [267, 278] width 287 height 22
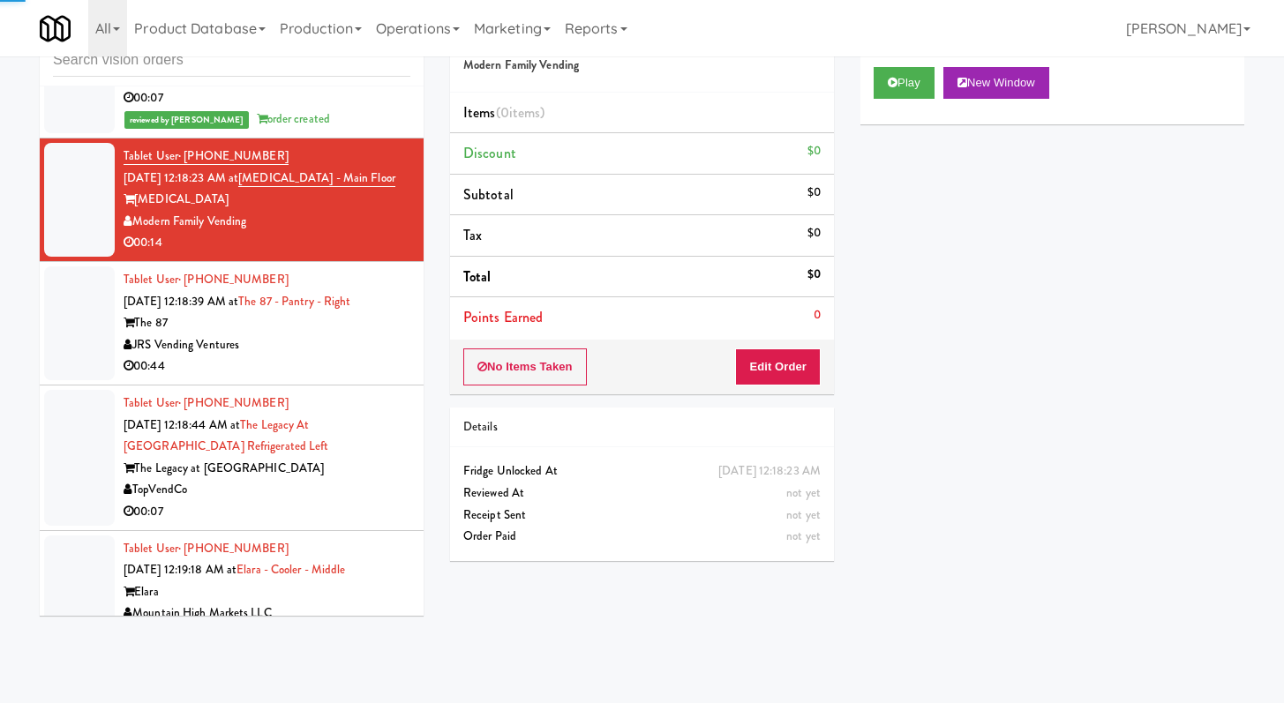
scroll to position [12389, 0]
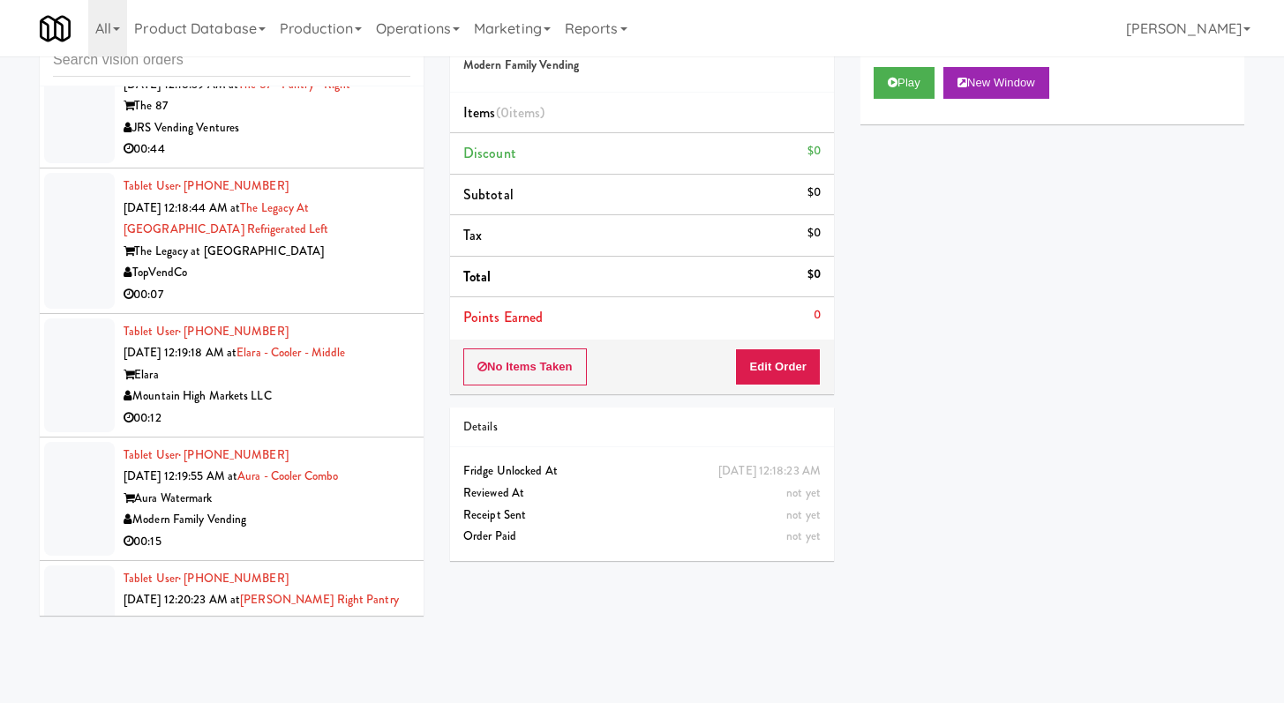
click at [281, 306] on div "00:07" at bounding box center [267, 295] width 287 height 22
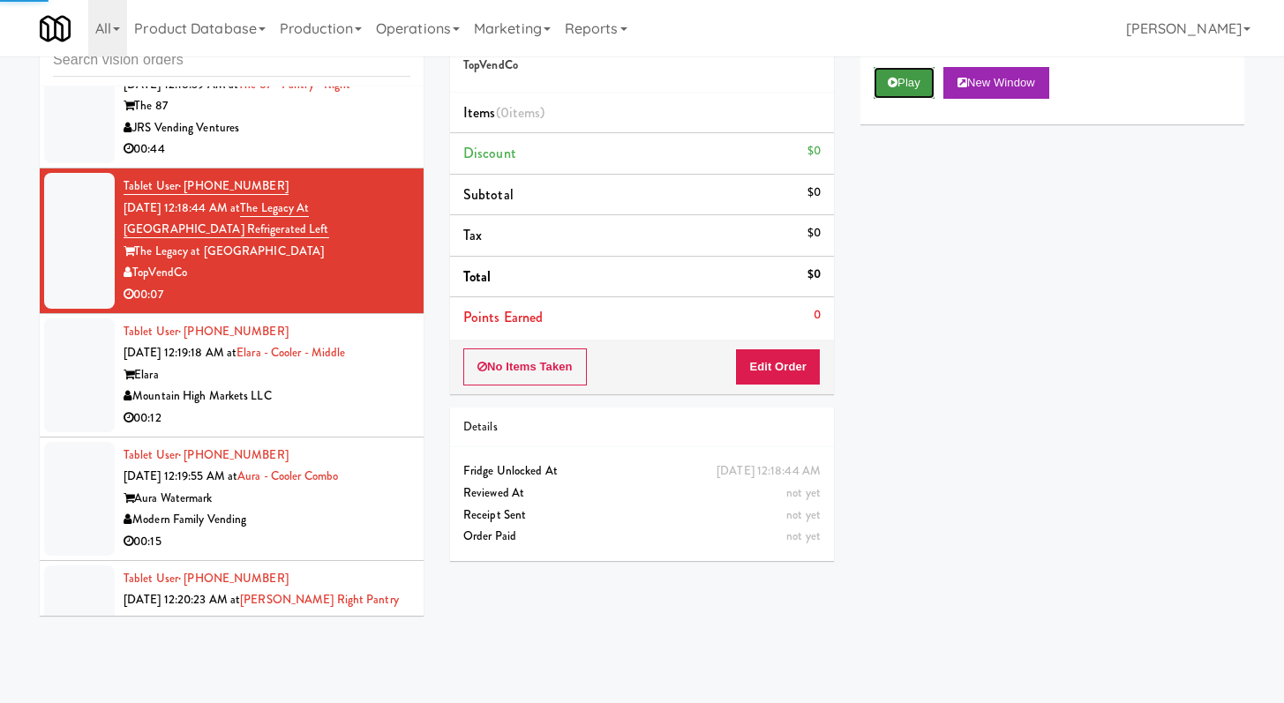
click at [902, 94] on button "Play" at bounding box center [903, 83] width 61 height 32
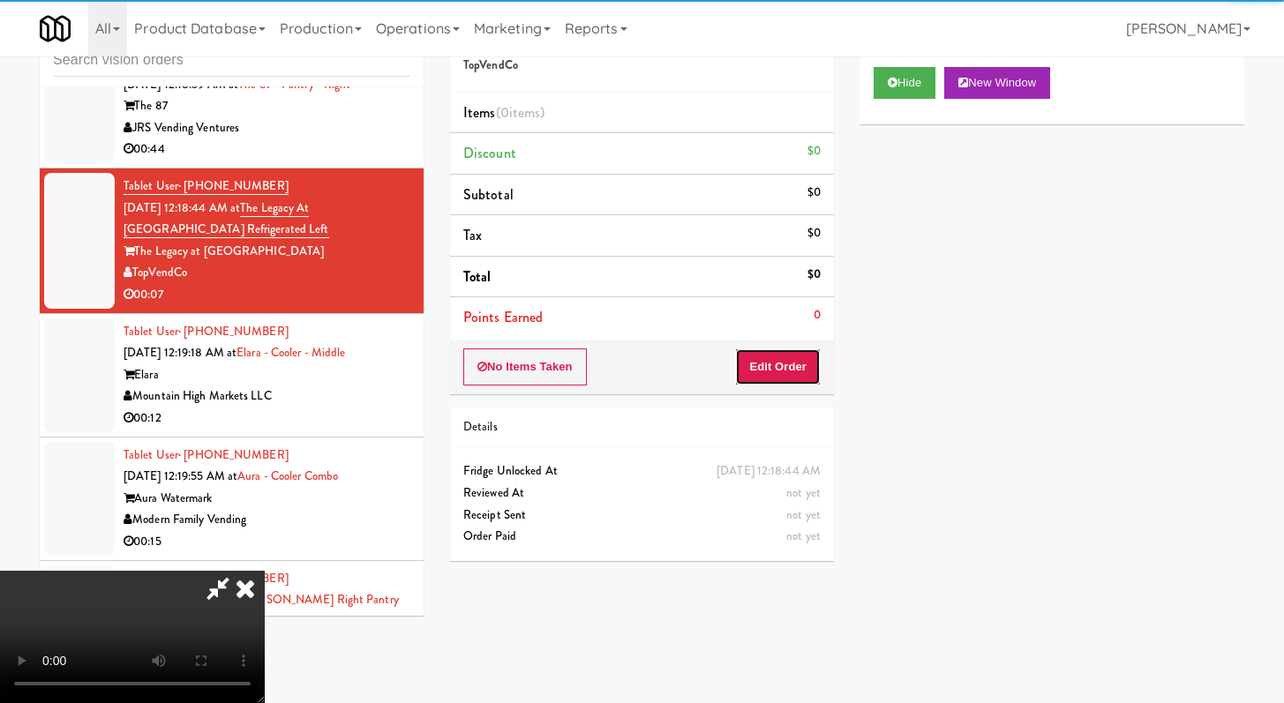
click at [797, 351] on button "Edit Order" at bounding box center [778, 367] width 86 height 37
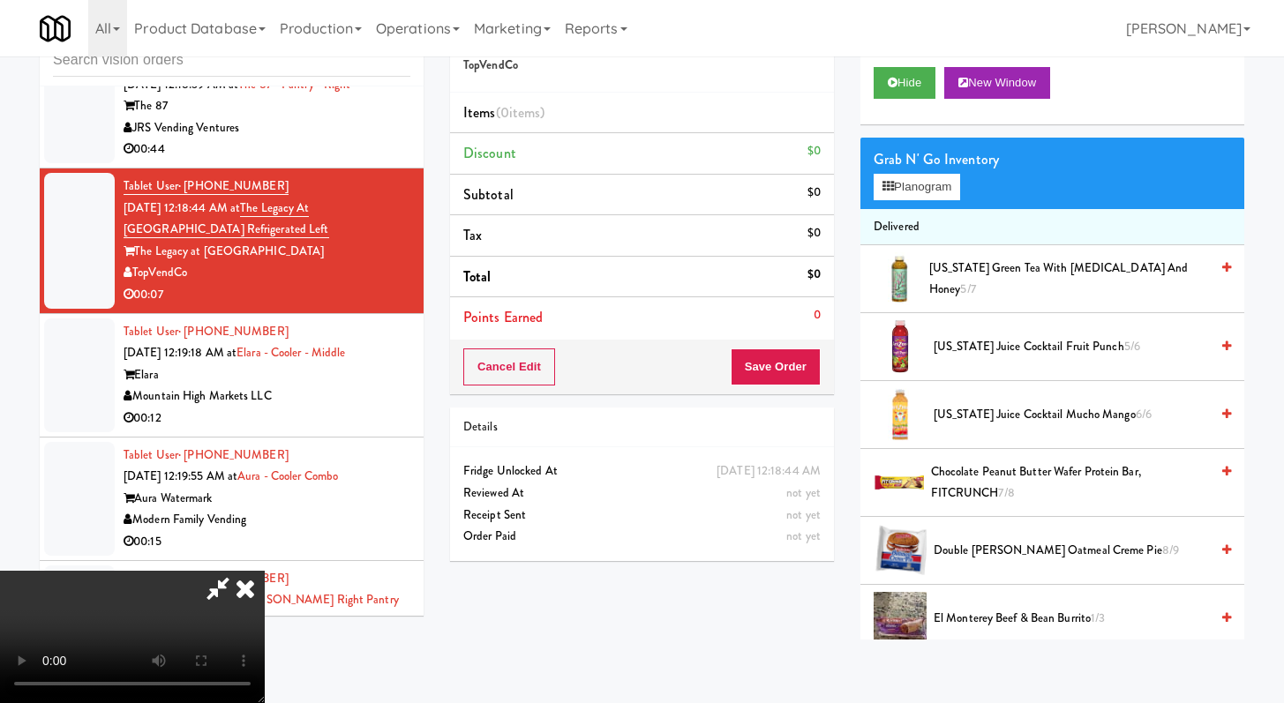
scroll to position [152, 0]
click at [265, 571] on video at bounding box center [132, 637] width 265 height 132
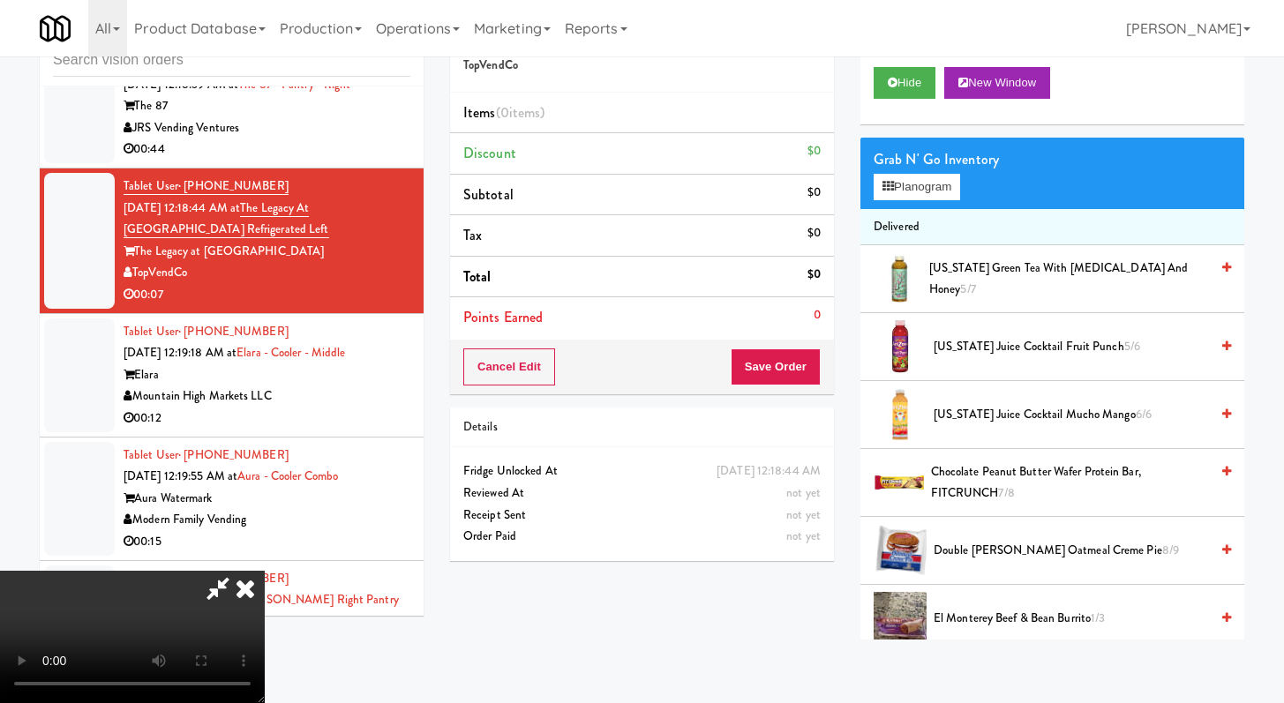
click at [265, 571] on video at bounding box center [132, 637] width 265 height 132
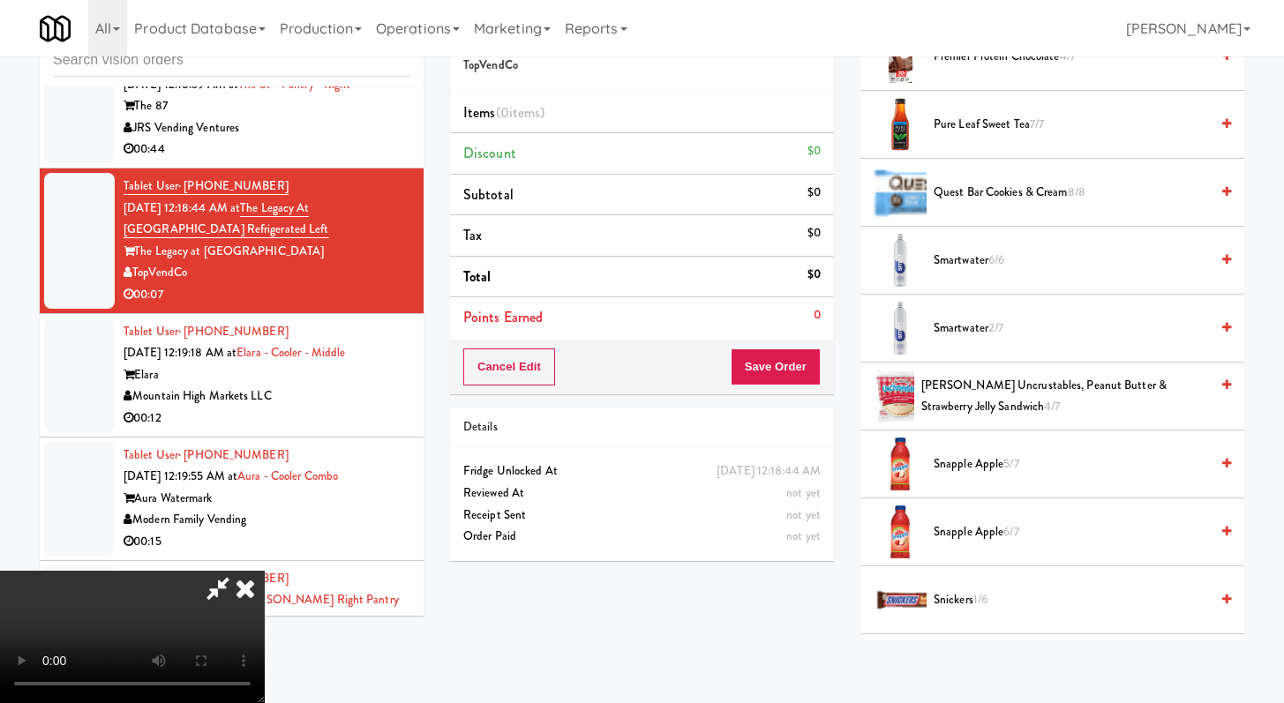
scroll to position [1944, 0]
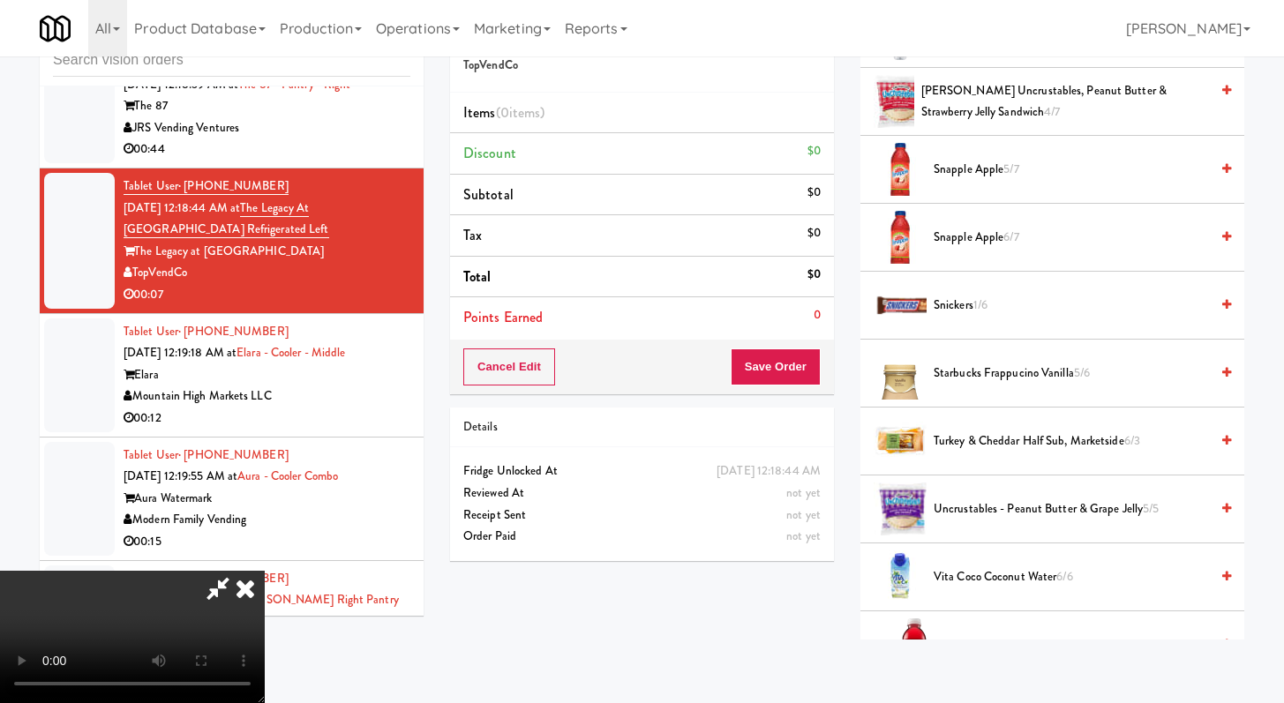
click at [958, 315] on span "Snickers 1/6" at bounding box center [1070, 306] width 275 height 22
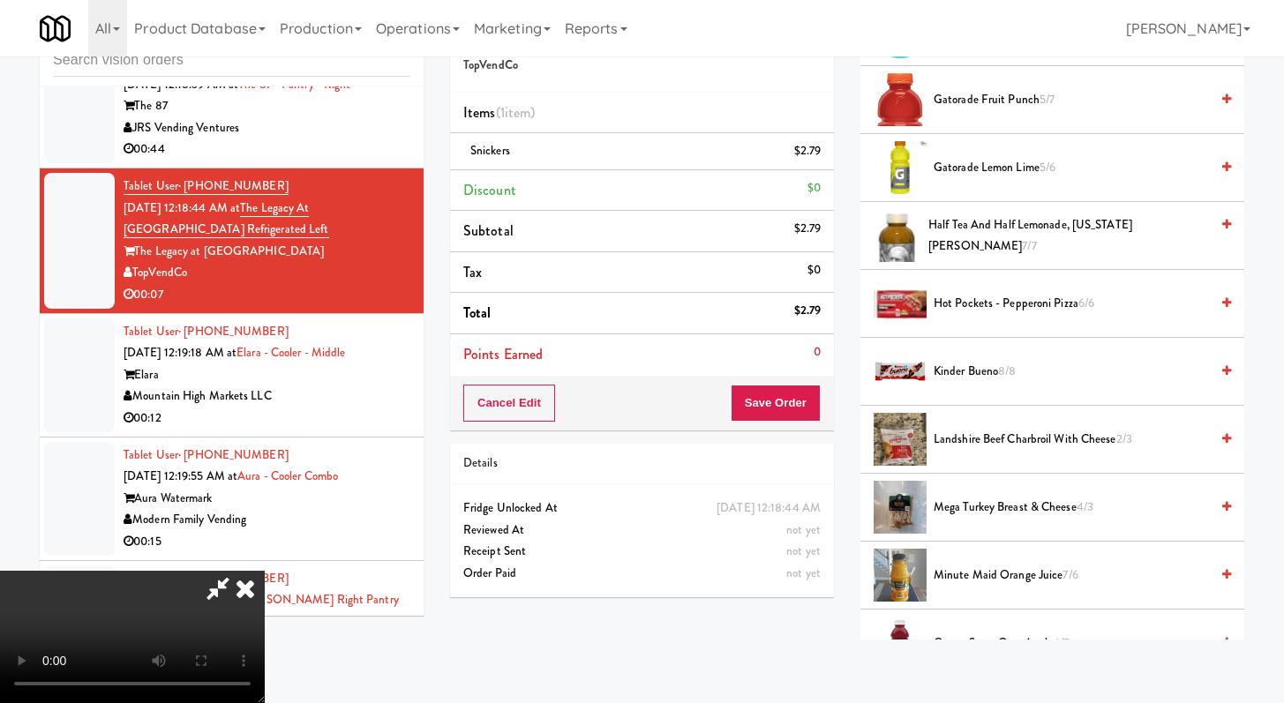
scroll to position [870, 0]
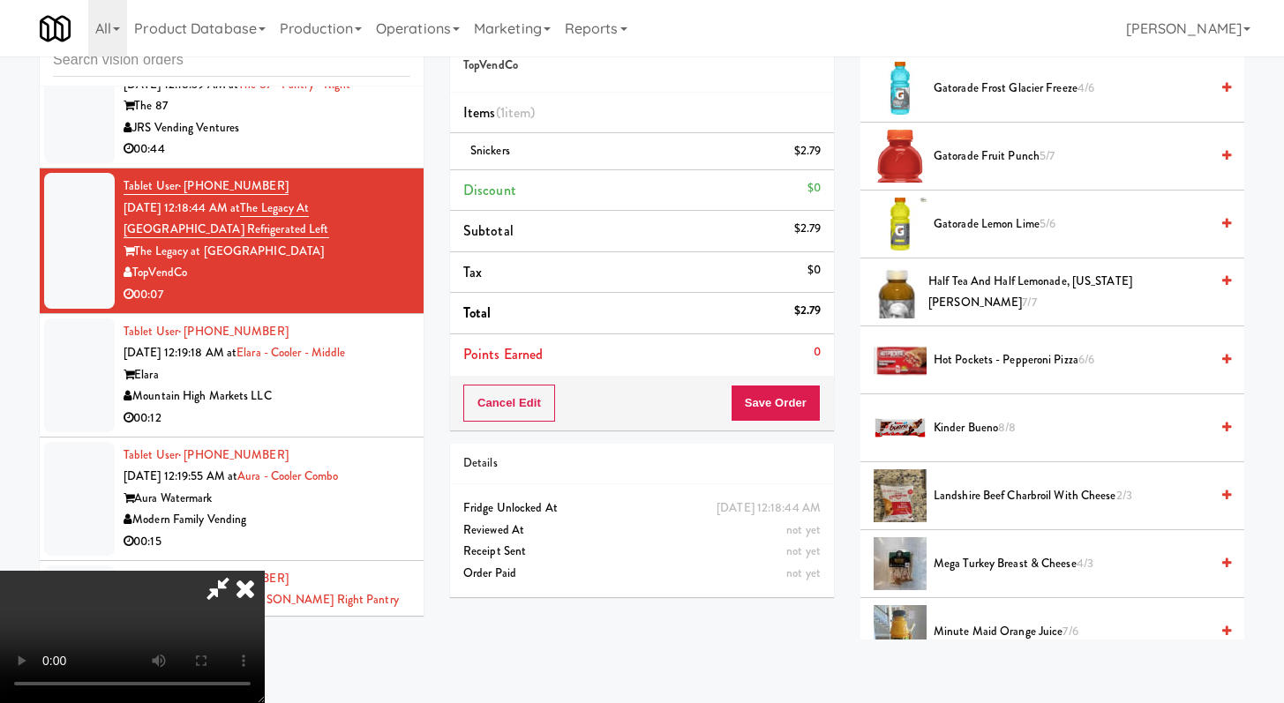
click at [967, 433] on span "Kinder Bueno 8/8" at bounding box center [1070, 428] width 275 height 22
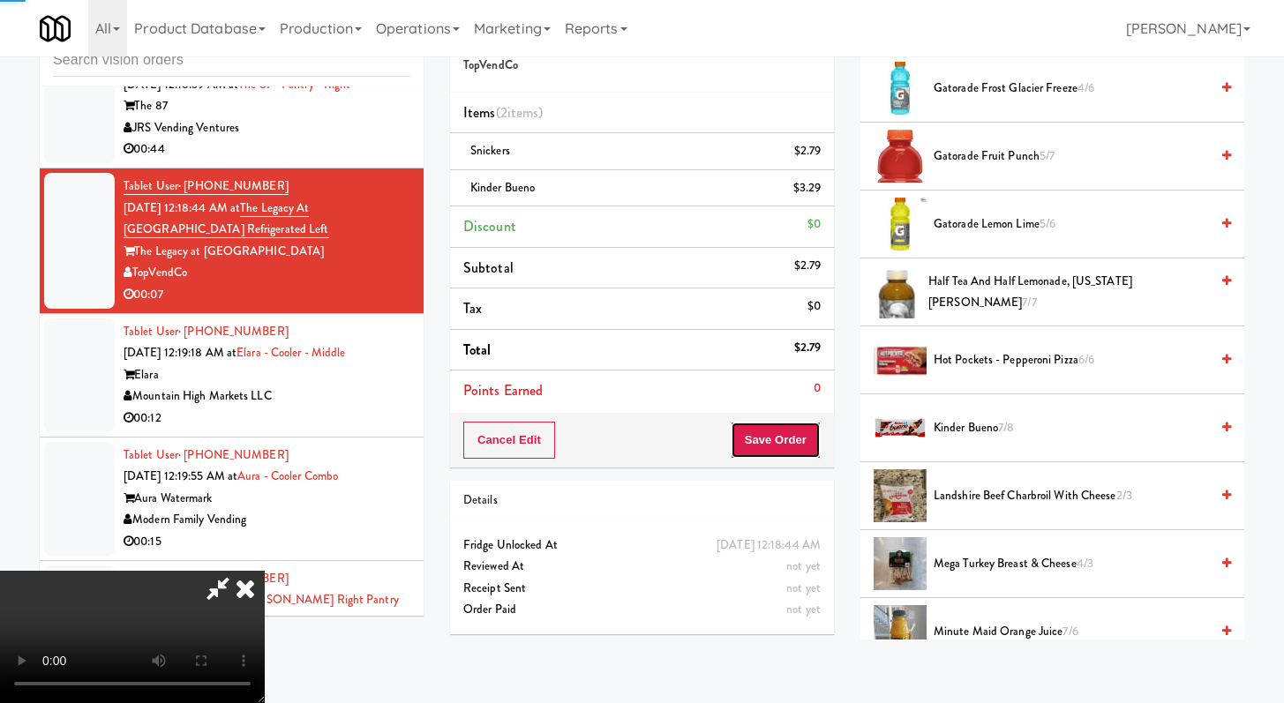
click at [782, 432] on button "Save Order" at bounding box center [776, 440] width 90 height 37
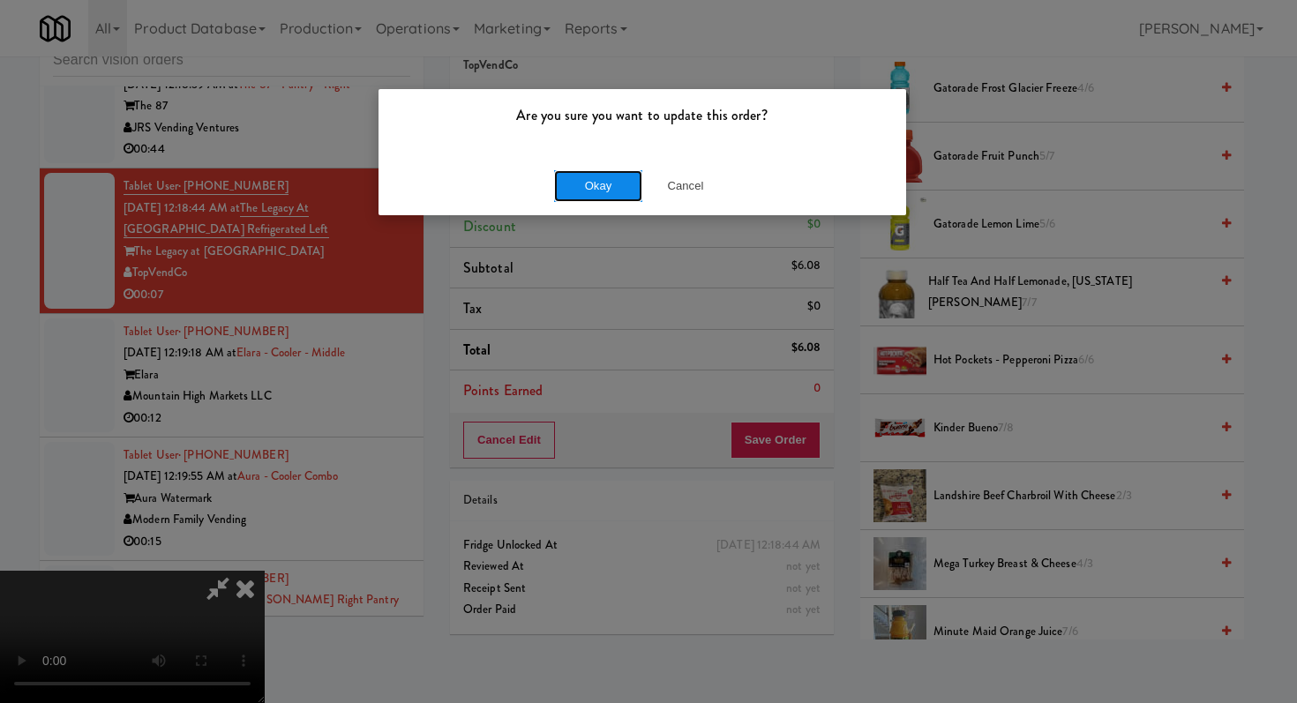
click at [578, 187] on button "Okay" at bounding box center [598, 186] width 88 height 32
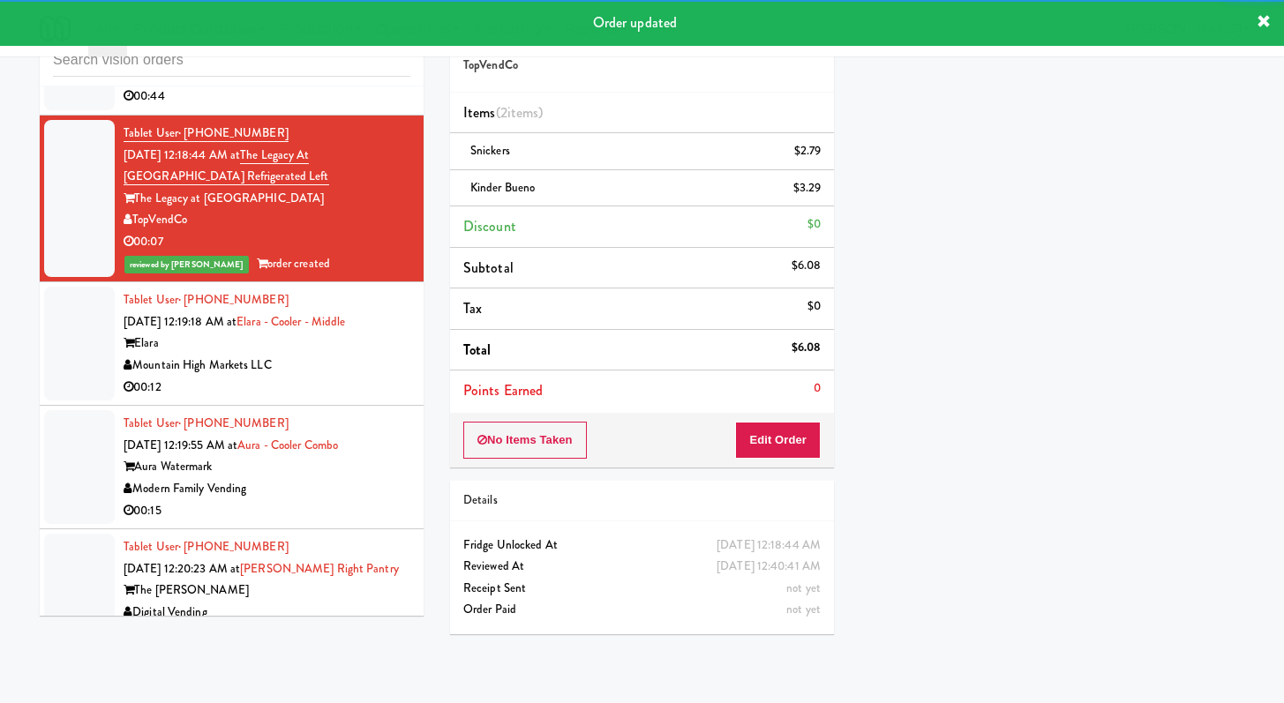
scroll to position [12499, 0]
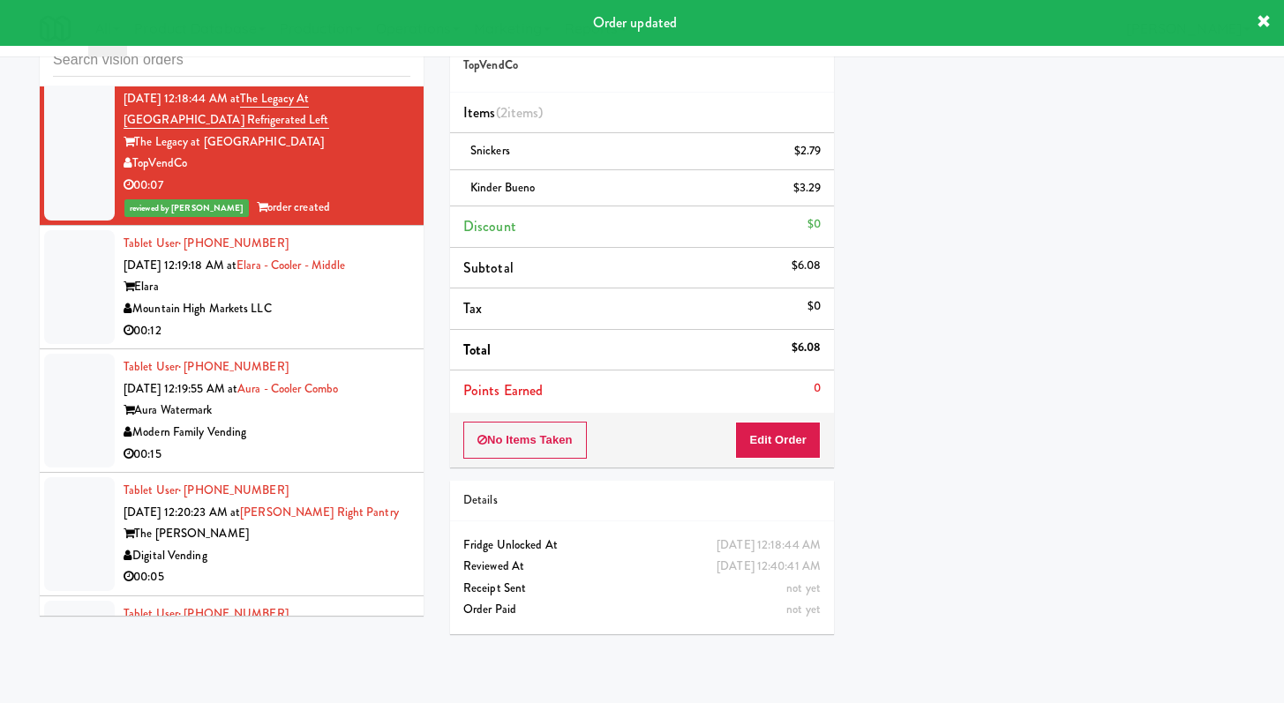
click at [362, 342] on div "00:12" at bounding box center [267, 331] width 287 height 22
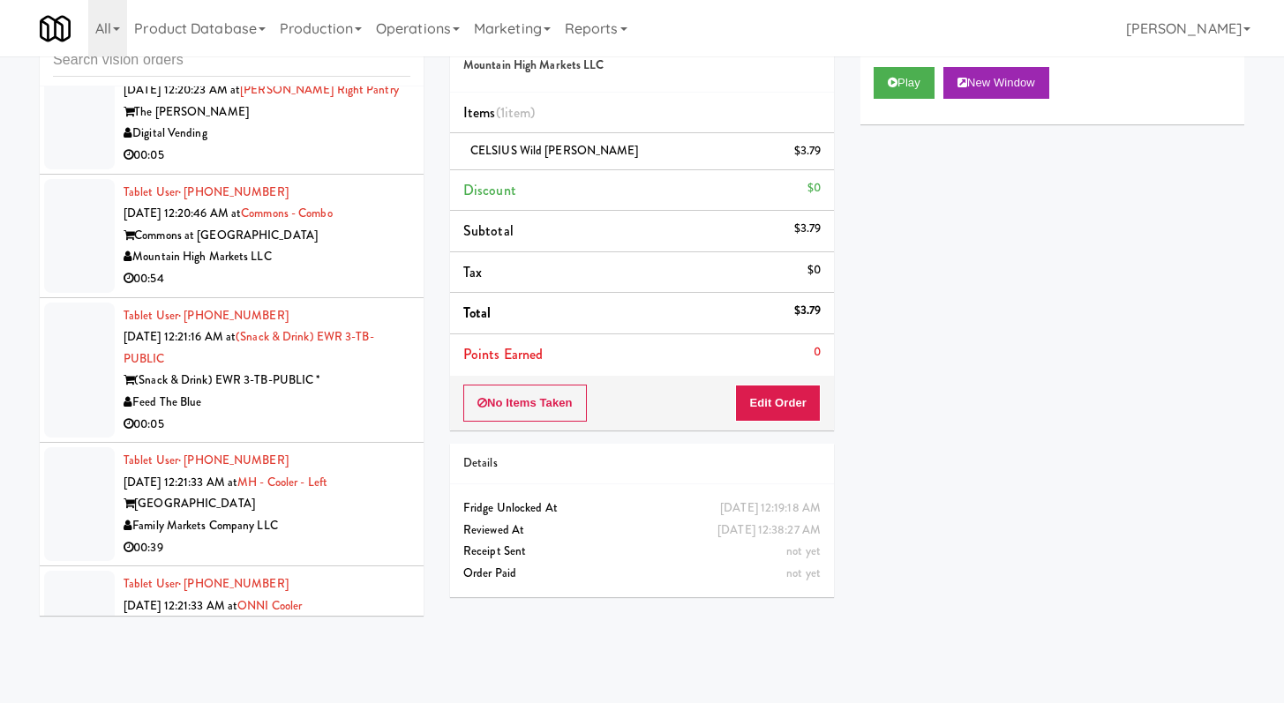
scroll to position [12929, 0]
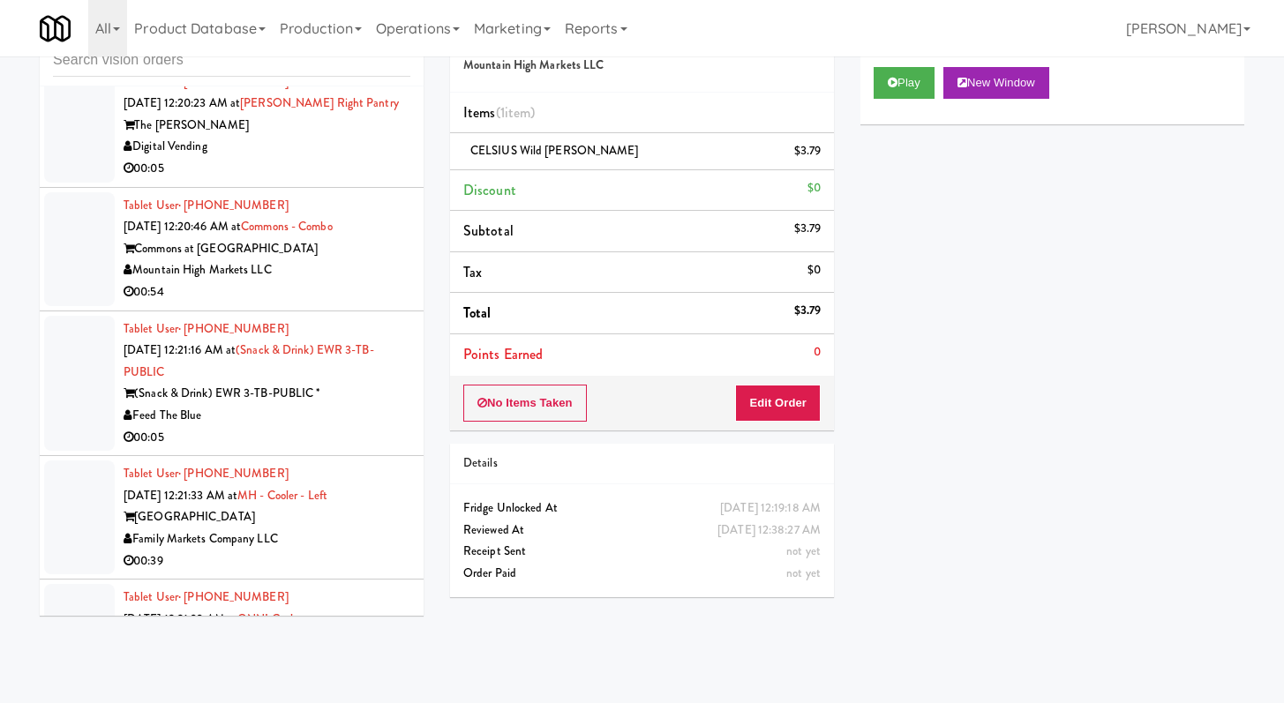
click at [368, 56] on div "00:15" at bounding box center [267, 45] width 287 height 22
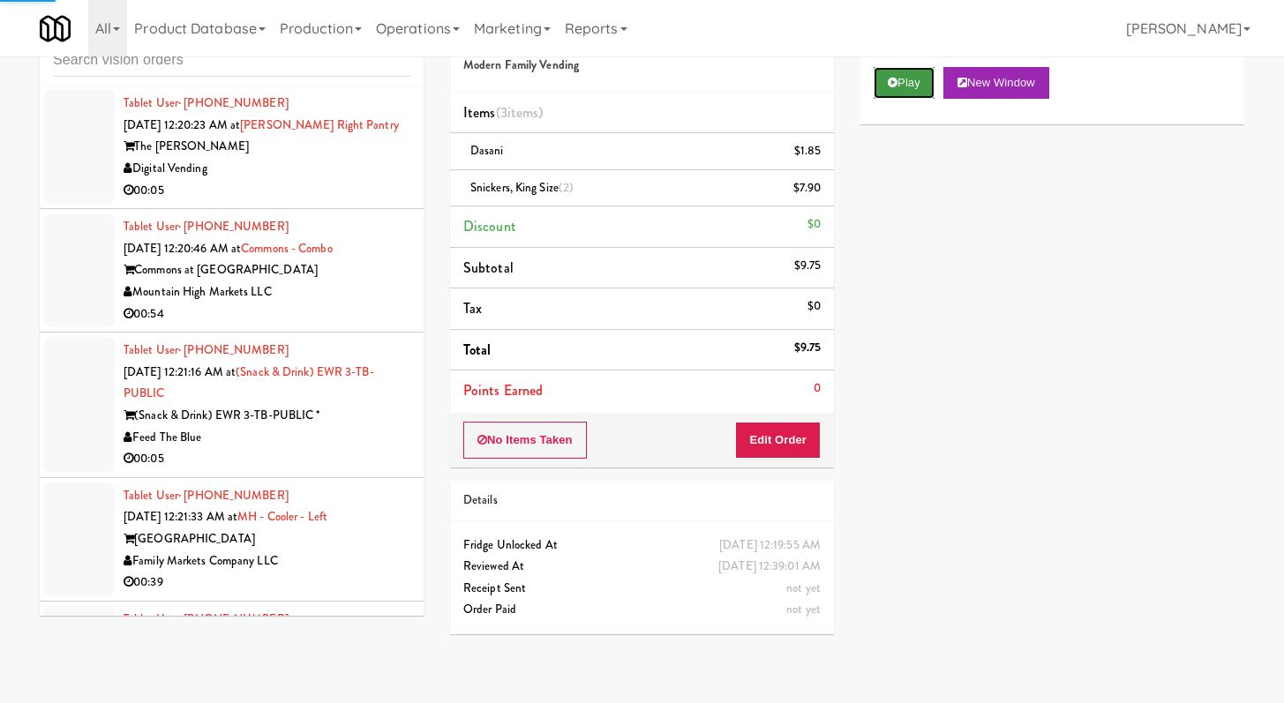
click at [911, 96] on button "Play" at bounding box center [903, 83] width 61 height 32
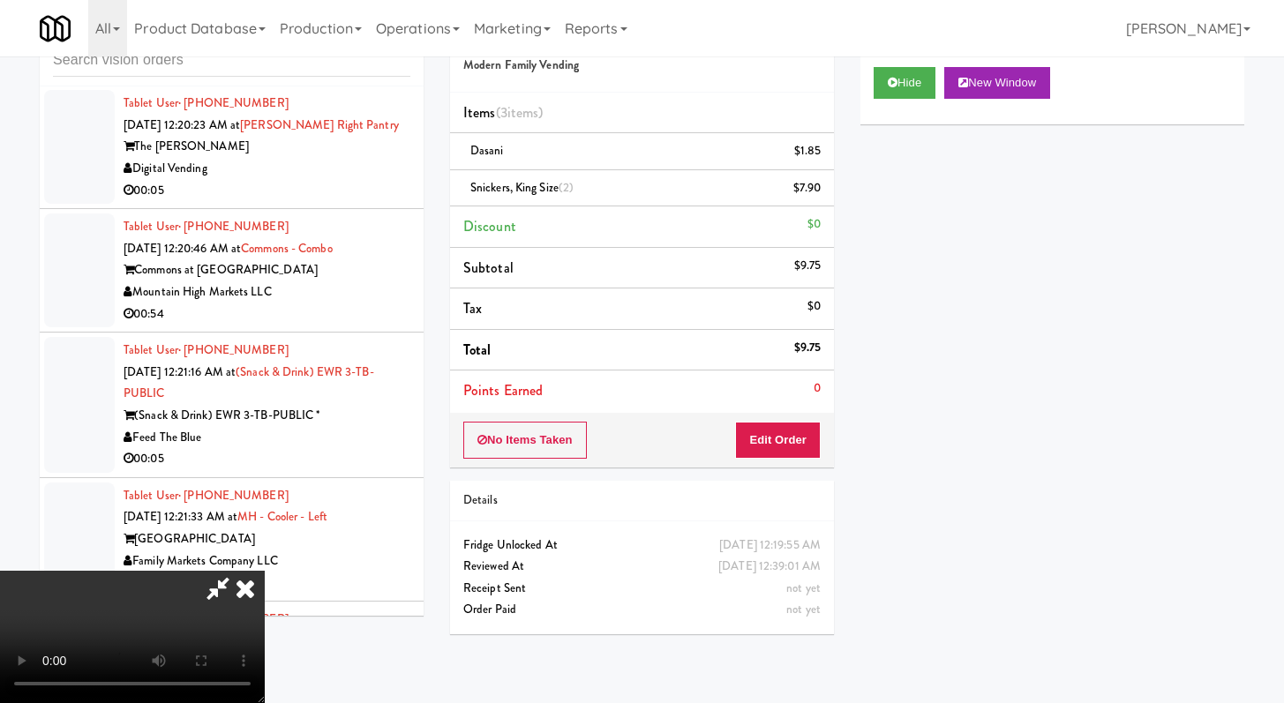
drag, startPoint x: 242, startPoint y: 599, endPoint x: 266, endPoint y: 556, distance: 49.4
click at [243, 599] on video at bounding box center [132, 637] width 265 height 132
click at [265, 571] on video at bounding box center [132, 637] width 265 height 132
click at [238, 571] on icon at bounding box center [218, 588] width 41 height 35
click at [265, 571] on icon at bounding box center [245, 588] width 39 height 35
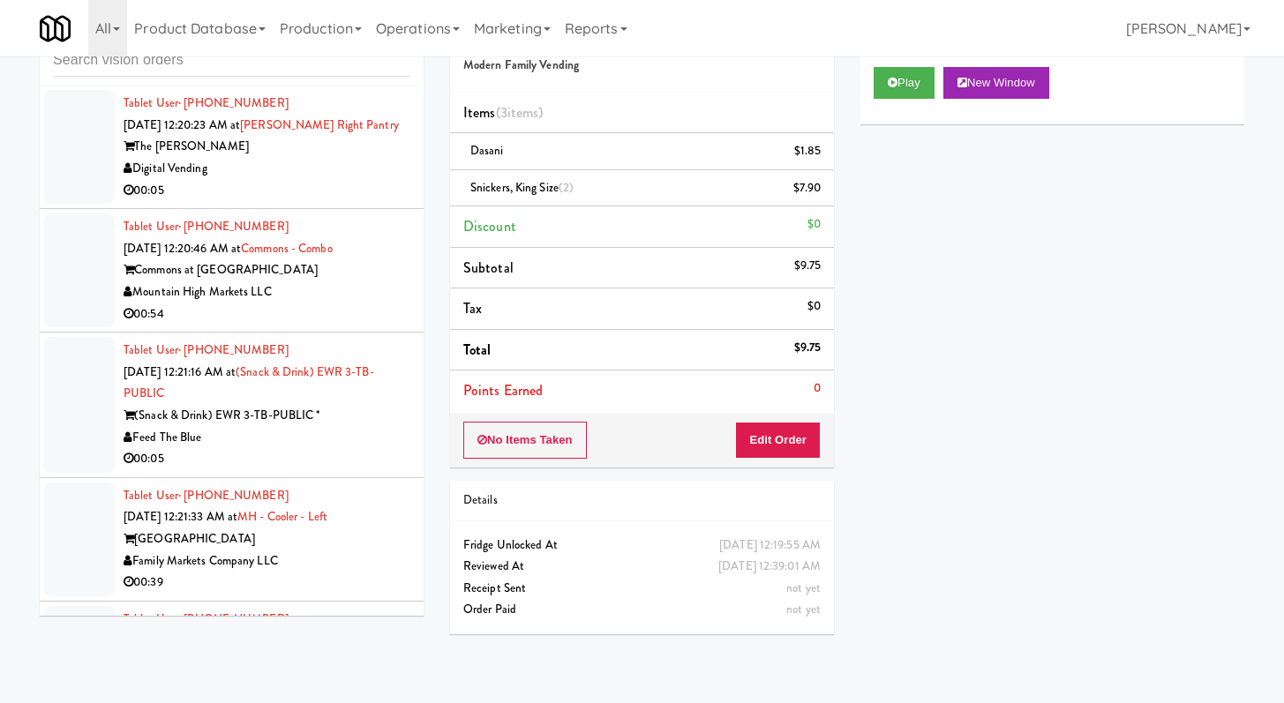
click at [346, 202] on div "00:05" at bounding box center [267, 191] width 287 height 22
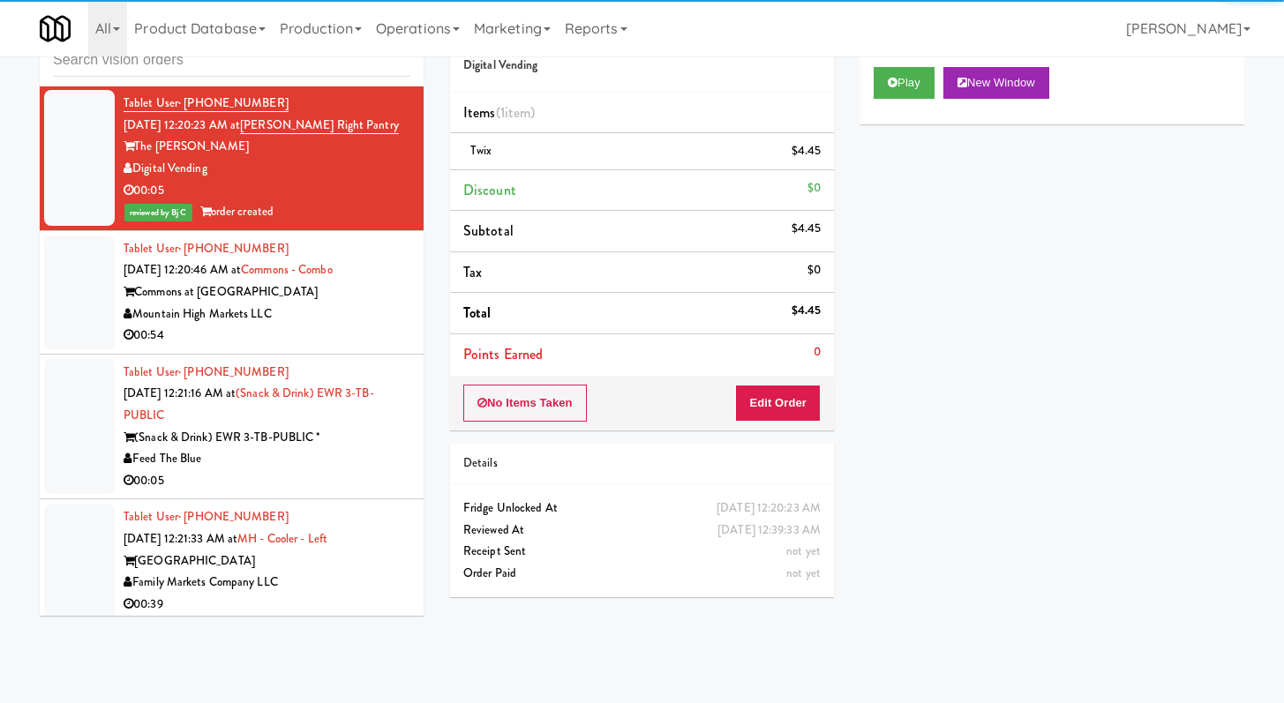
click at [344, 492] on div "Tablet User · (908) 494-0260 [DATE] 12:21:16 AM at (Snack & Drink) EWR 3-TB-PUB…" at bounding box center [267, 427] width 287 height 131
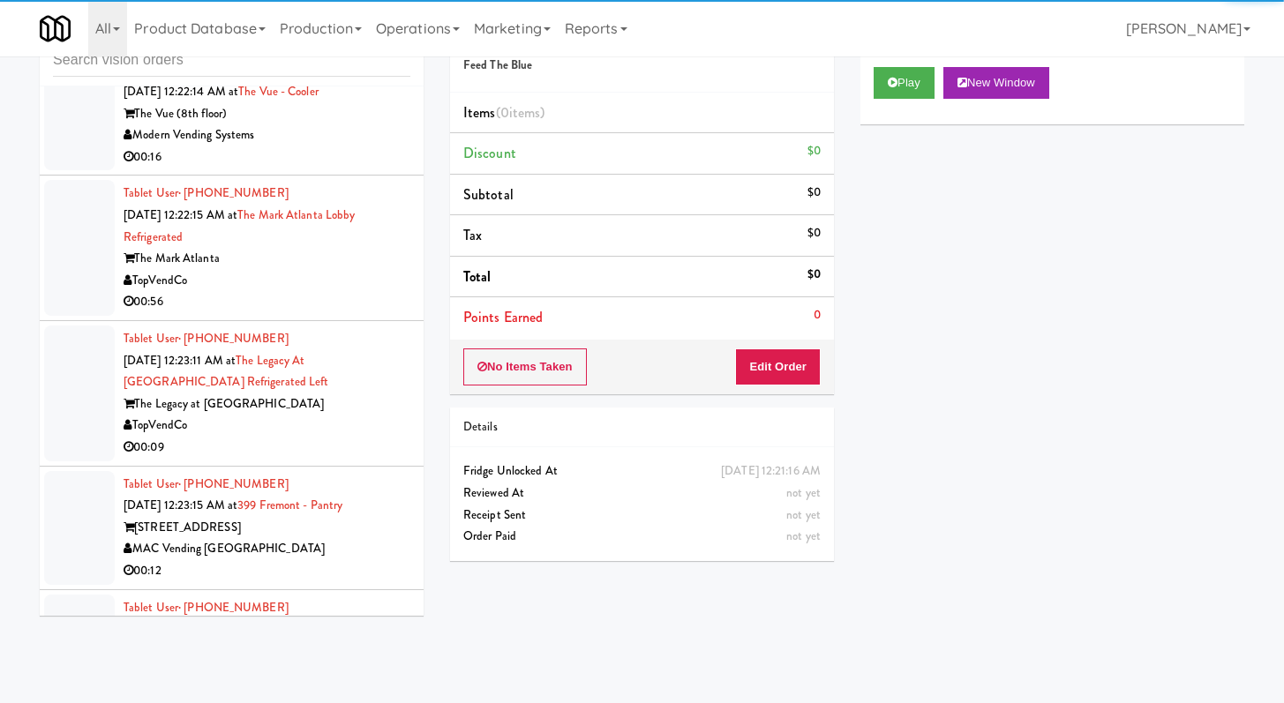
scroll to position [14113, 0]
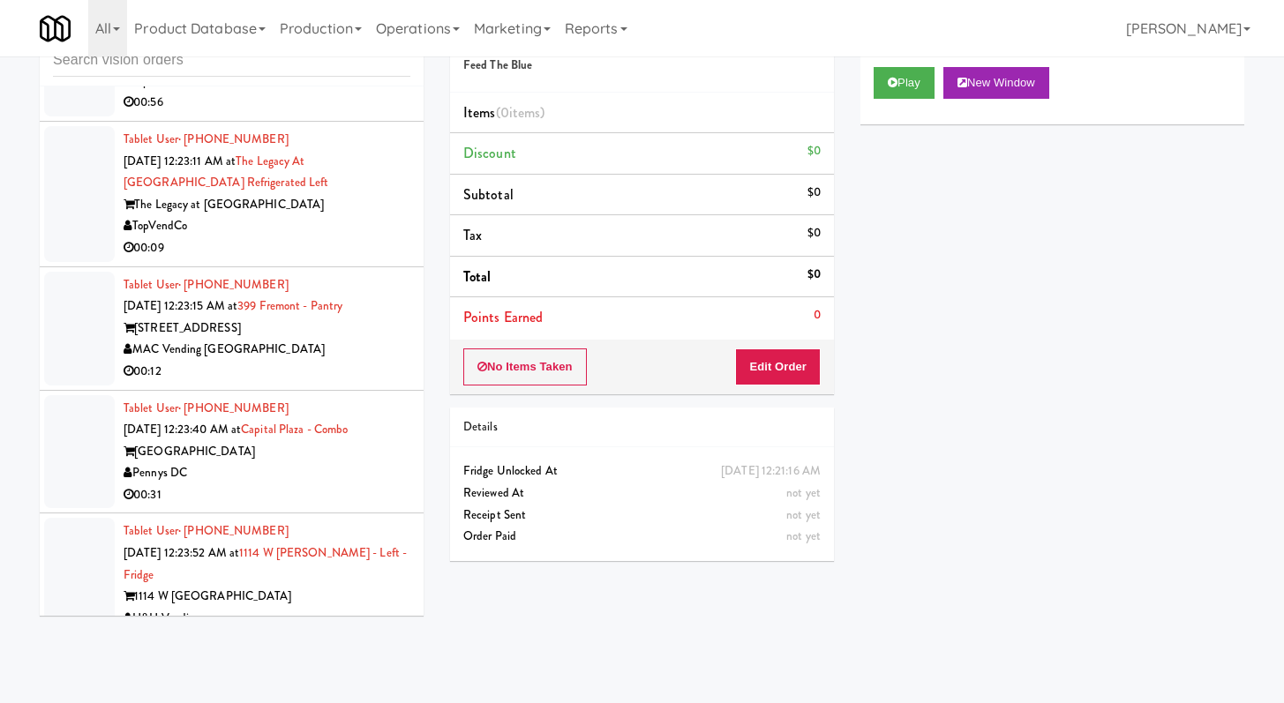
click at [321, 237] on div "TopVendCo" at bounding box center [267, 226] width 287 height 22
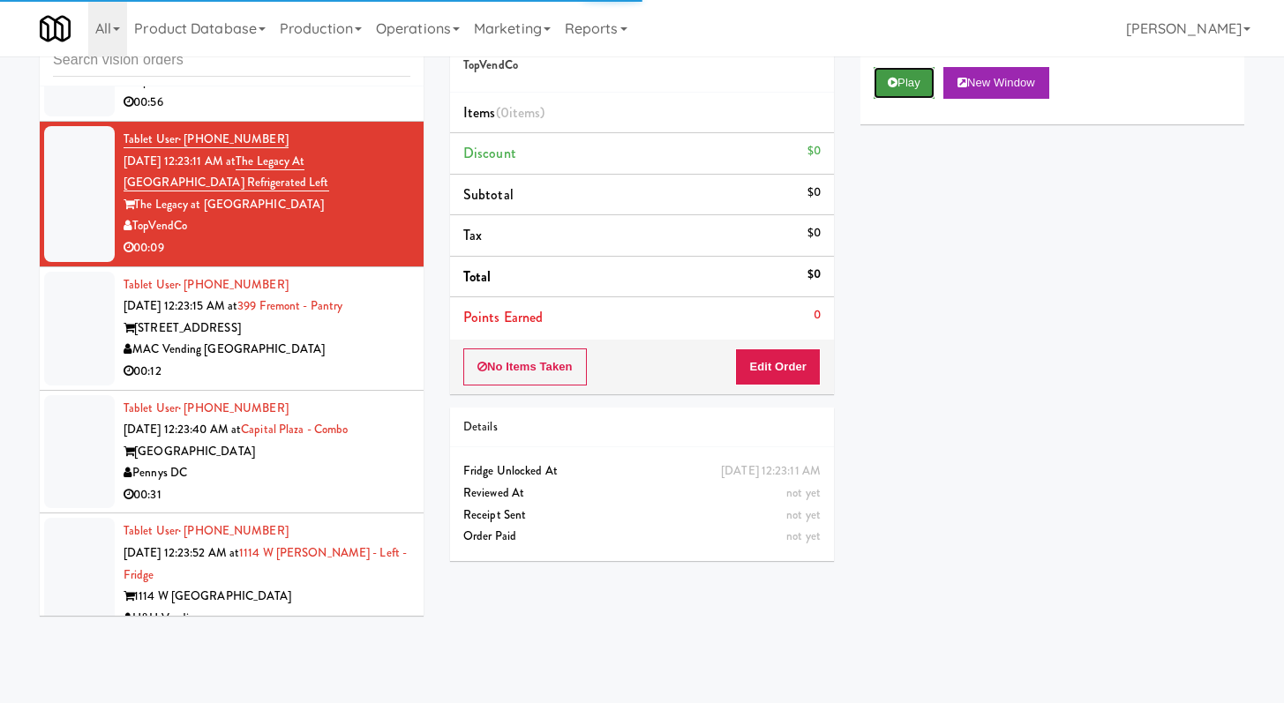
click at [911, 85] on button "Play" at bounding box center [903, 83] width 61 height 32
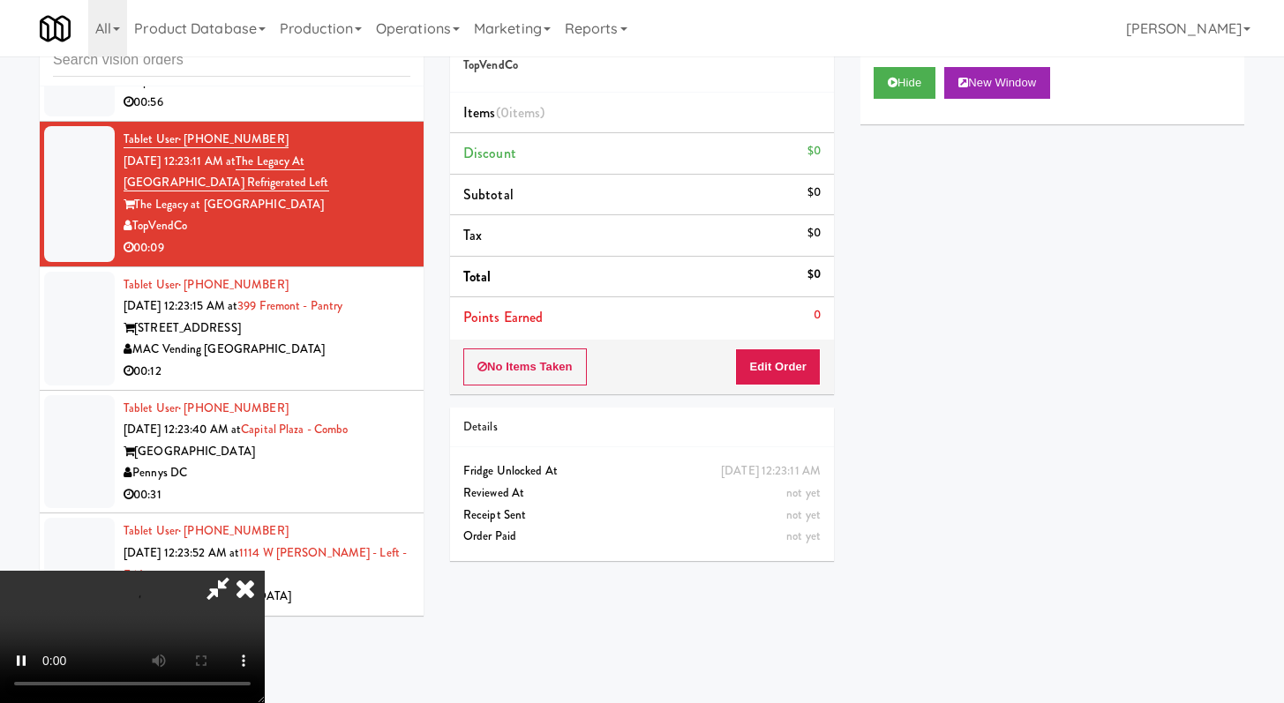
click at [784, 347] on div "No Items Taken Edit Order" at bounding box center [642, 367] width 384 height 55
click at [785, 362] on button "Edit Order" at bounding box center [778, 367] width 86 height 37
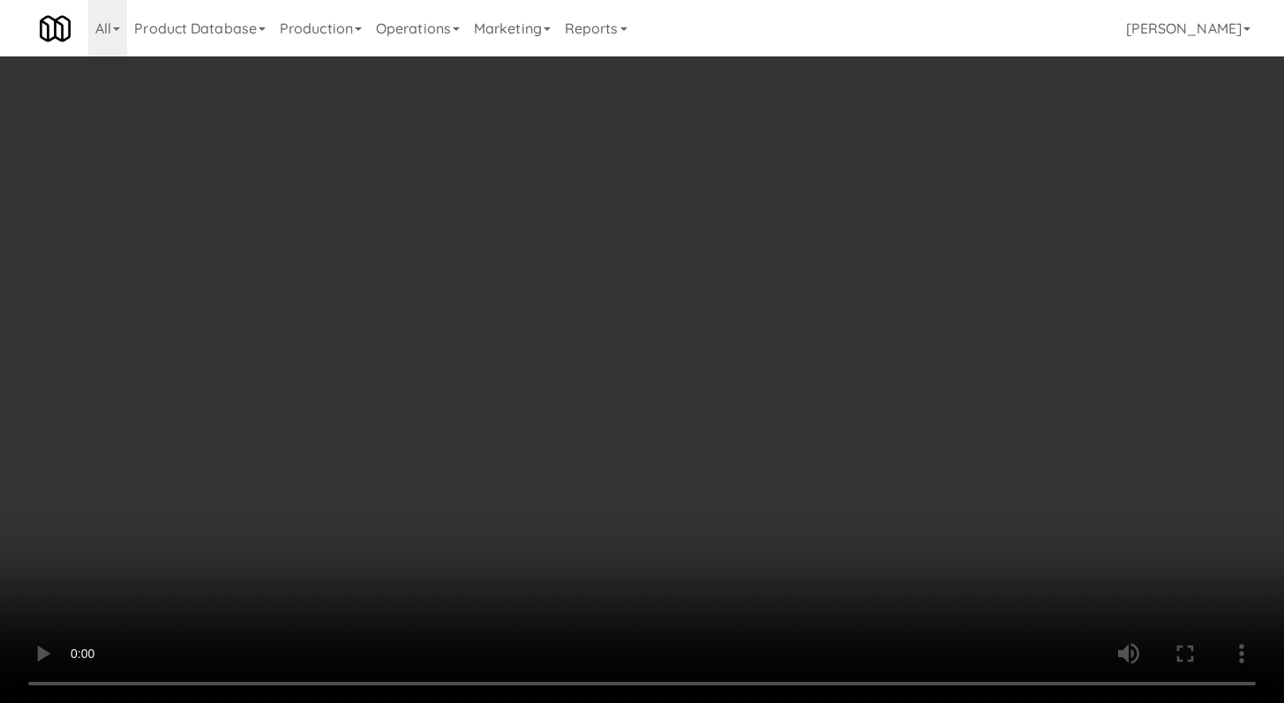
scroll to position [14048, 0]
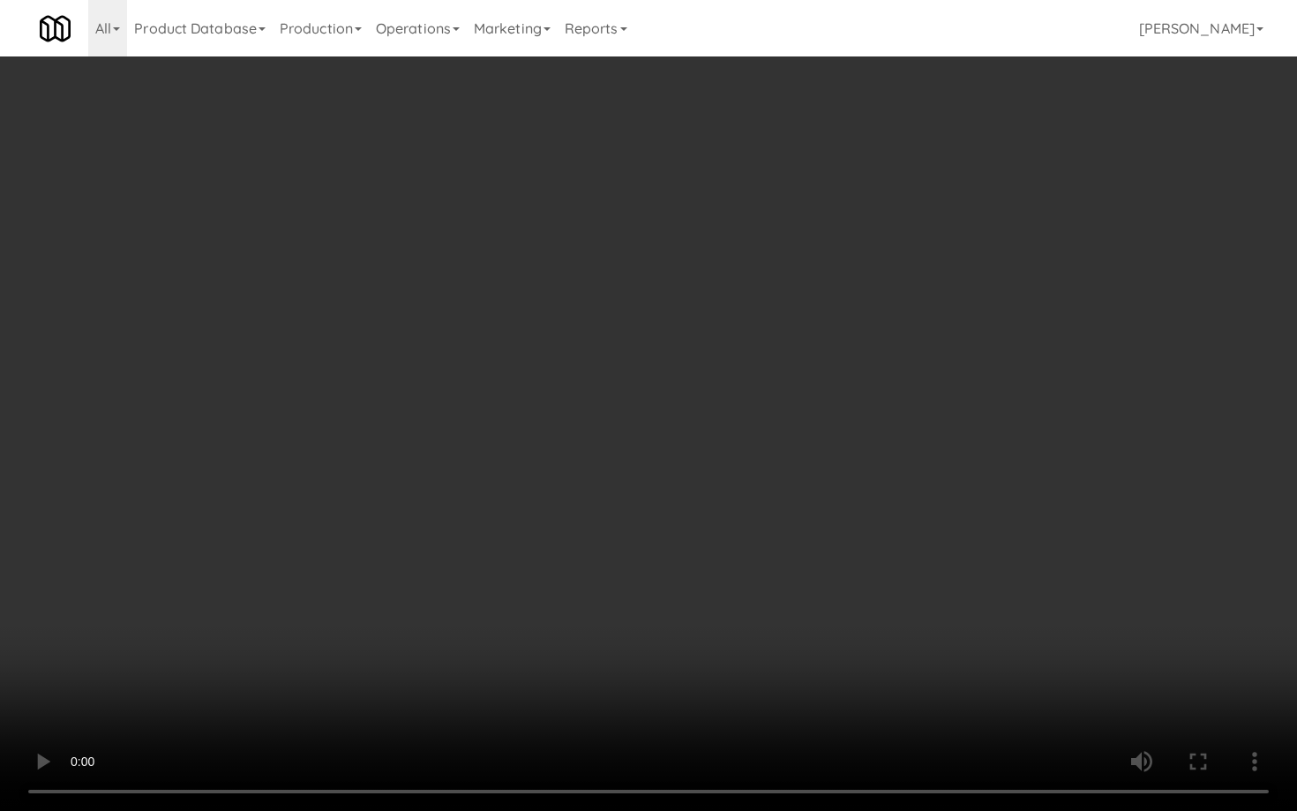
click at [668, 607] on video at bounding box center [648, 405] width 1297 height 811
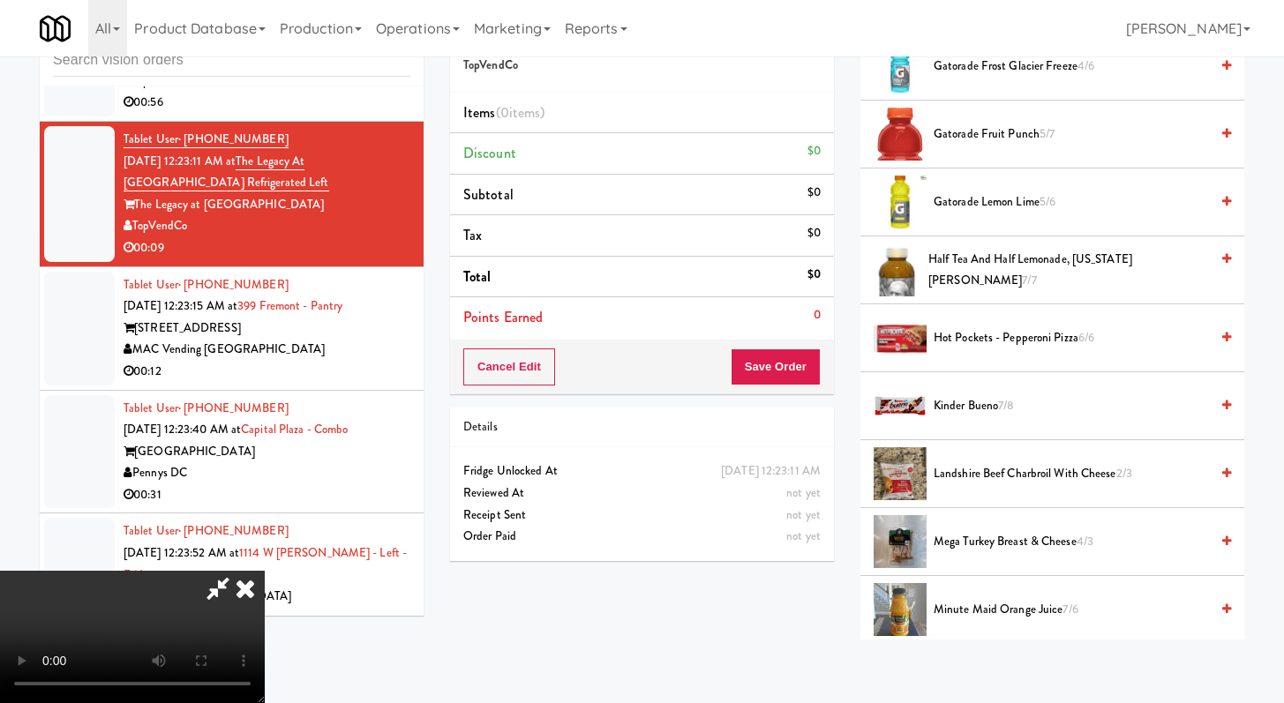
scroll to position [1013, 0]
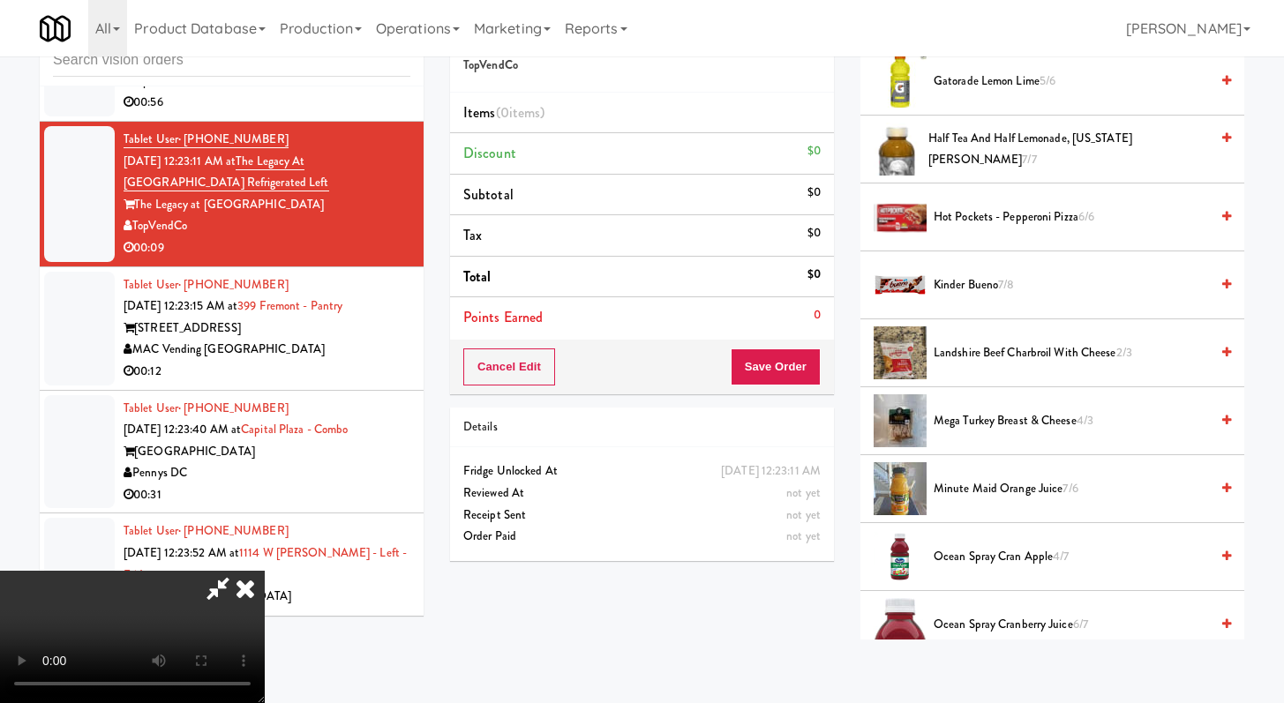
click at [978, 287] on span "Kinder Bueno 7/8" at bounding box center [1070, 285] width 275 height 22
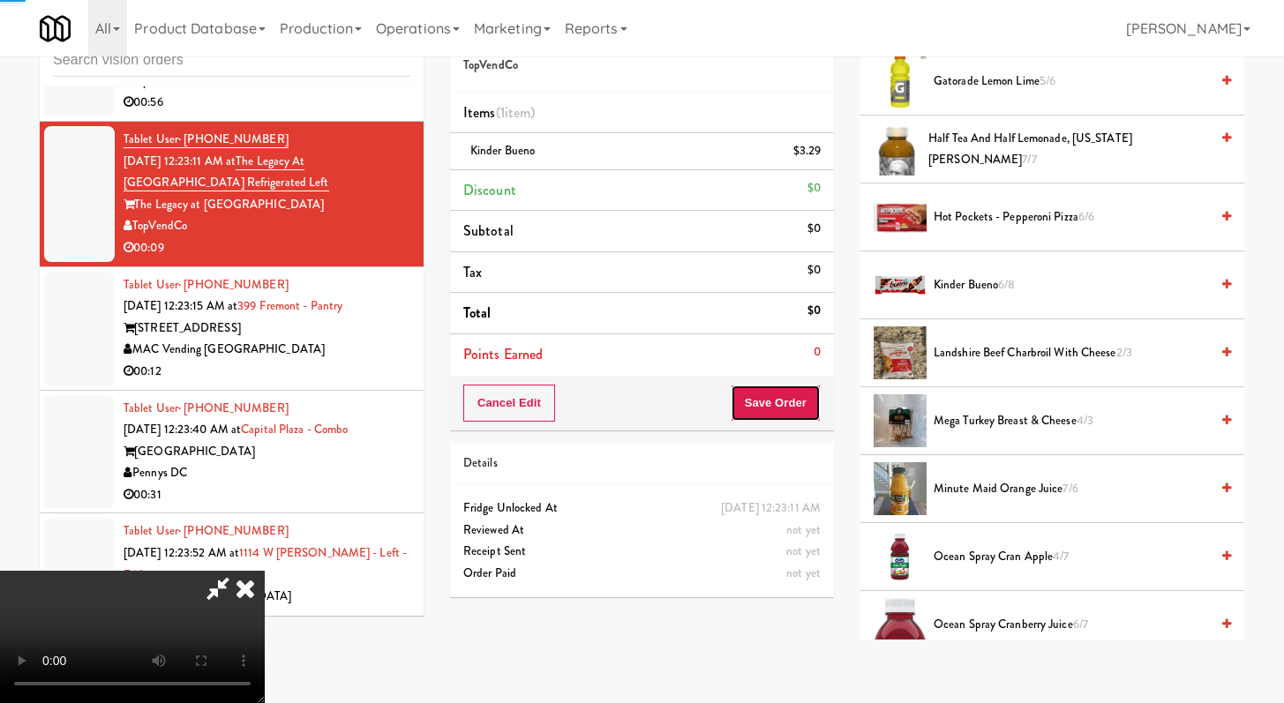
click at [787, 415] on button "Save Order" at bounding box center [776, 403] width 90 height 37
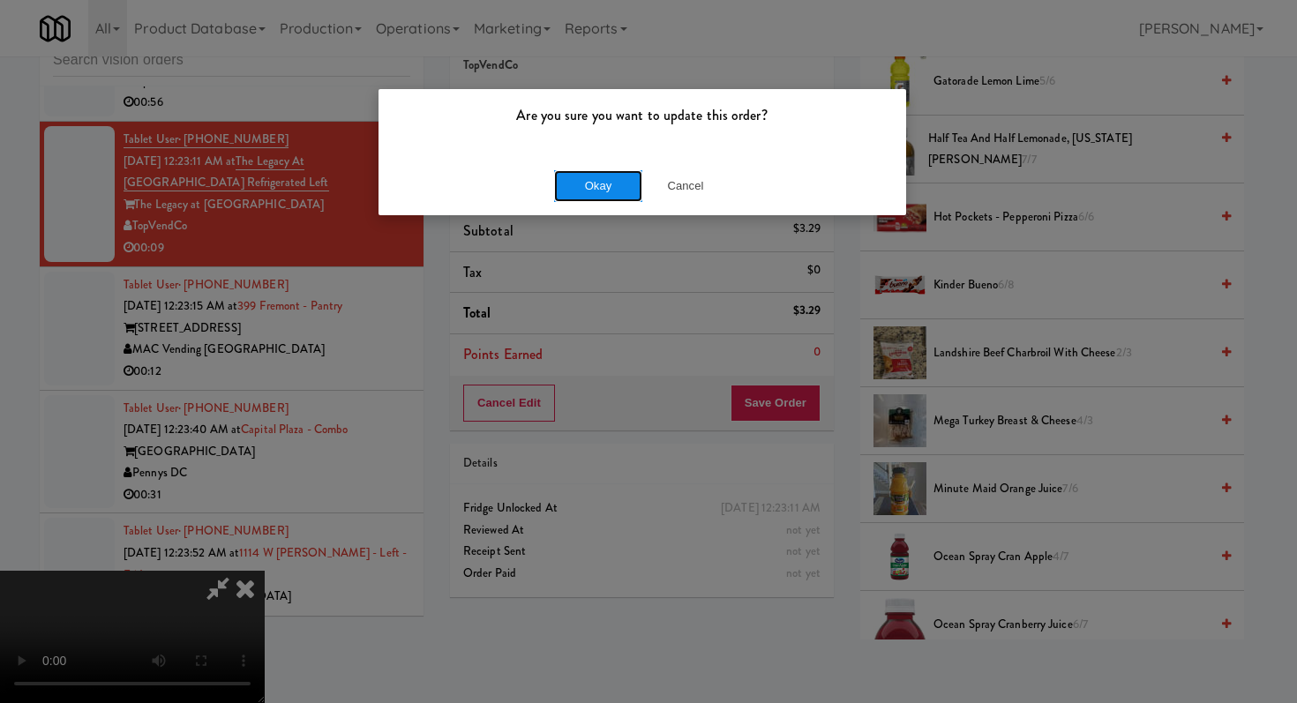
click at [604, 178] on button "Okay" at bounding box center [598, 186] width 88 height 32
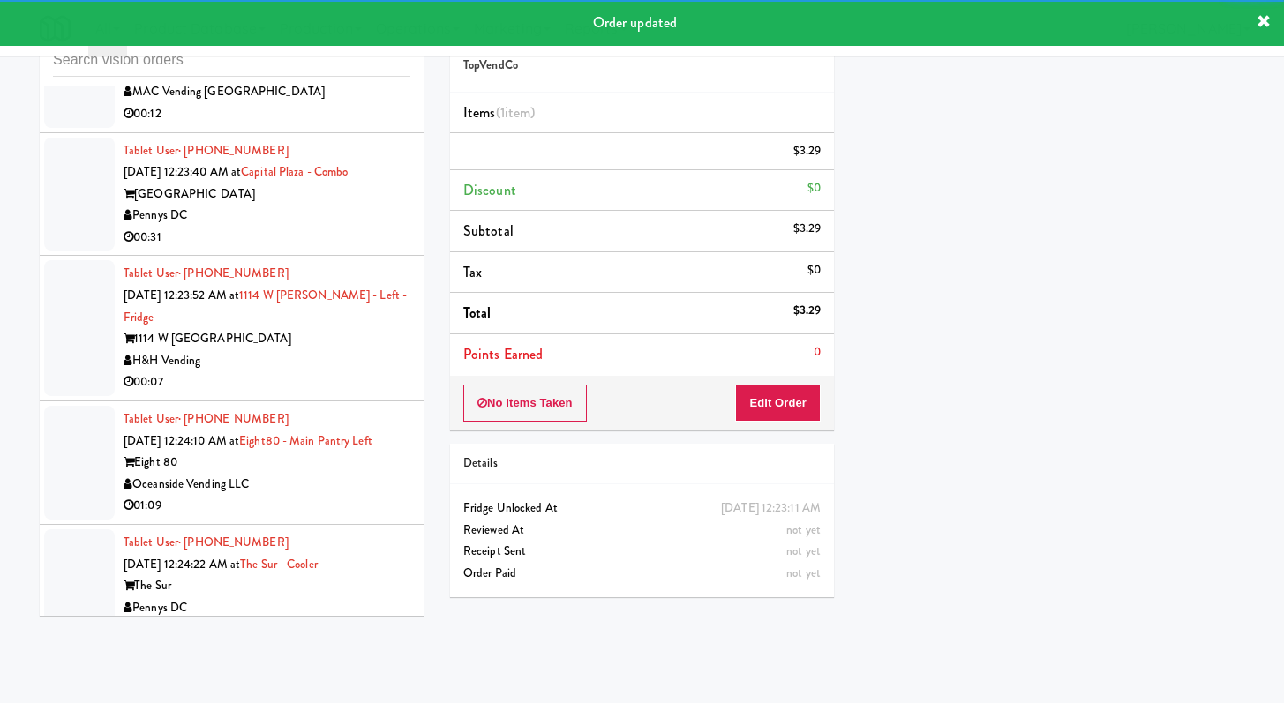
scroll to position [14383, 0]
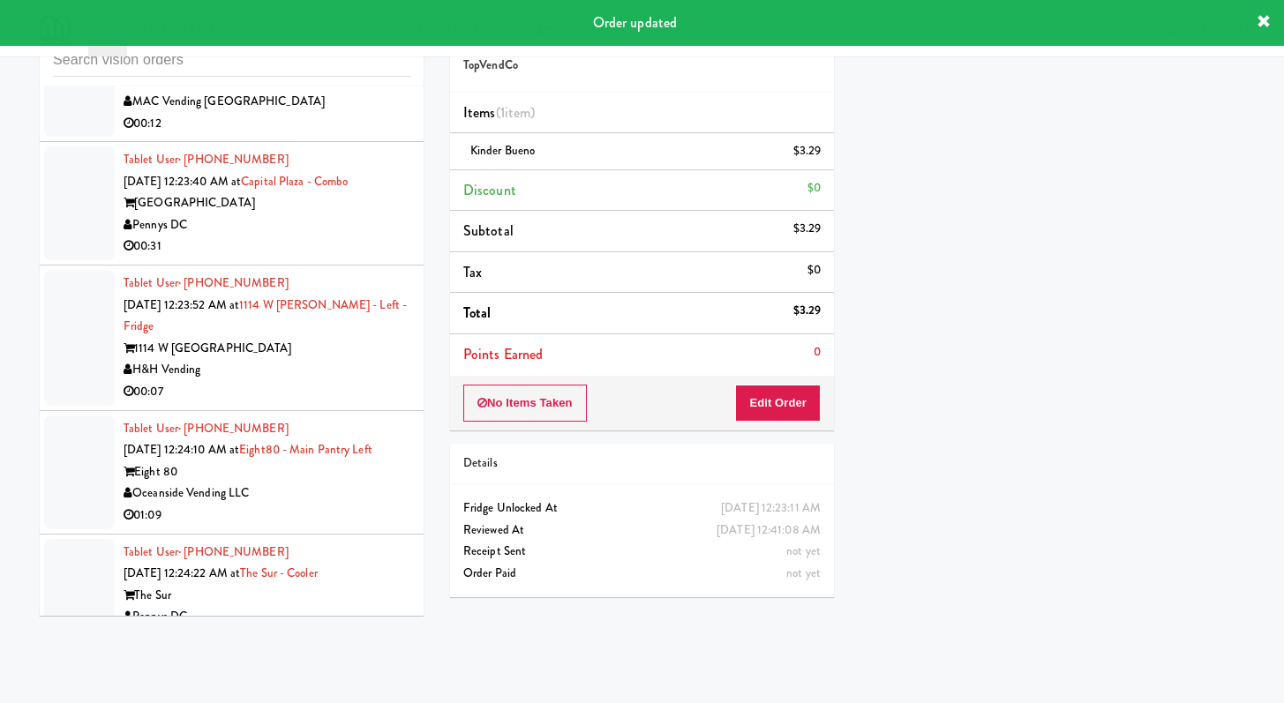
click at [337, 266] on li "Tablet User · (251) 250-9545 [DATE] 12:23:40 AM at [GEOGRAPHIC_DATA] Pennys DC …" at bounding box center [232, 204] width 384 height 124
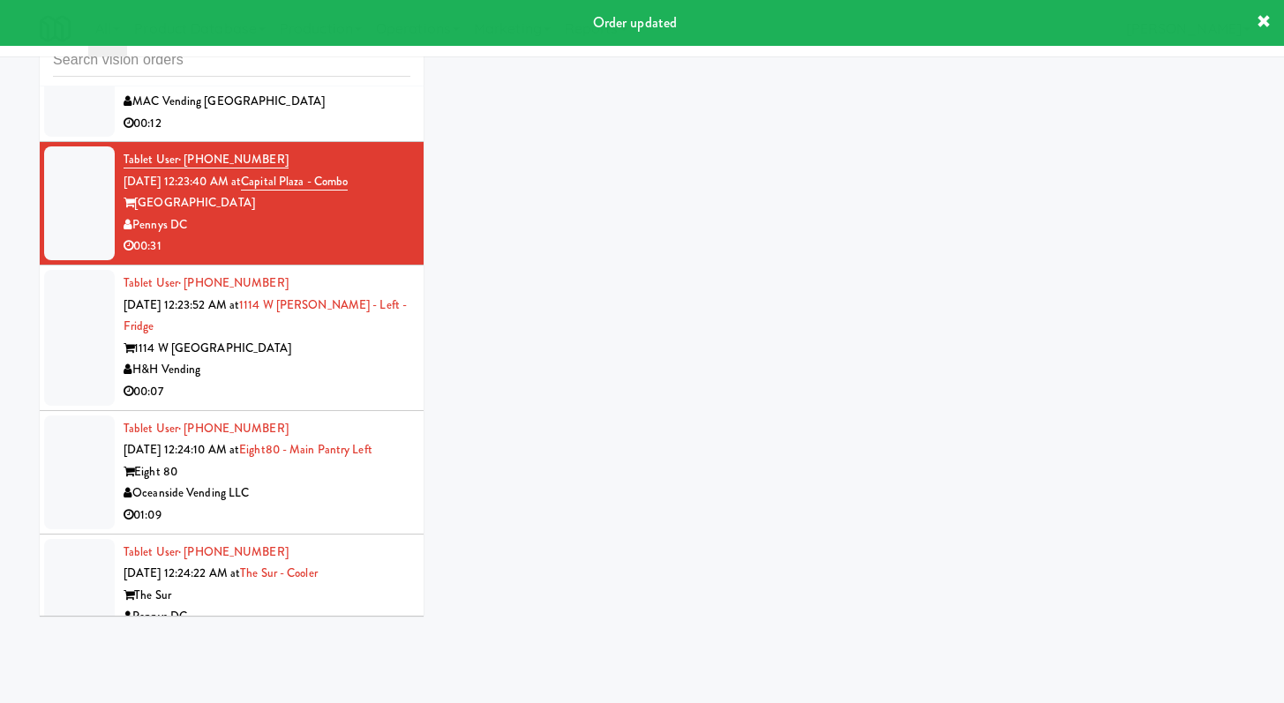
click at [346, 135] on div "00:12" at bounding box center [267, 124] width 287 height 22
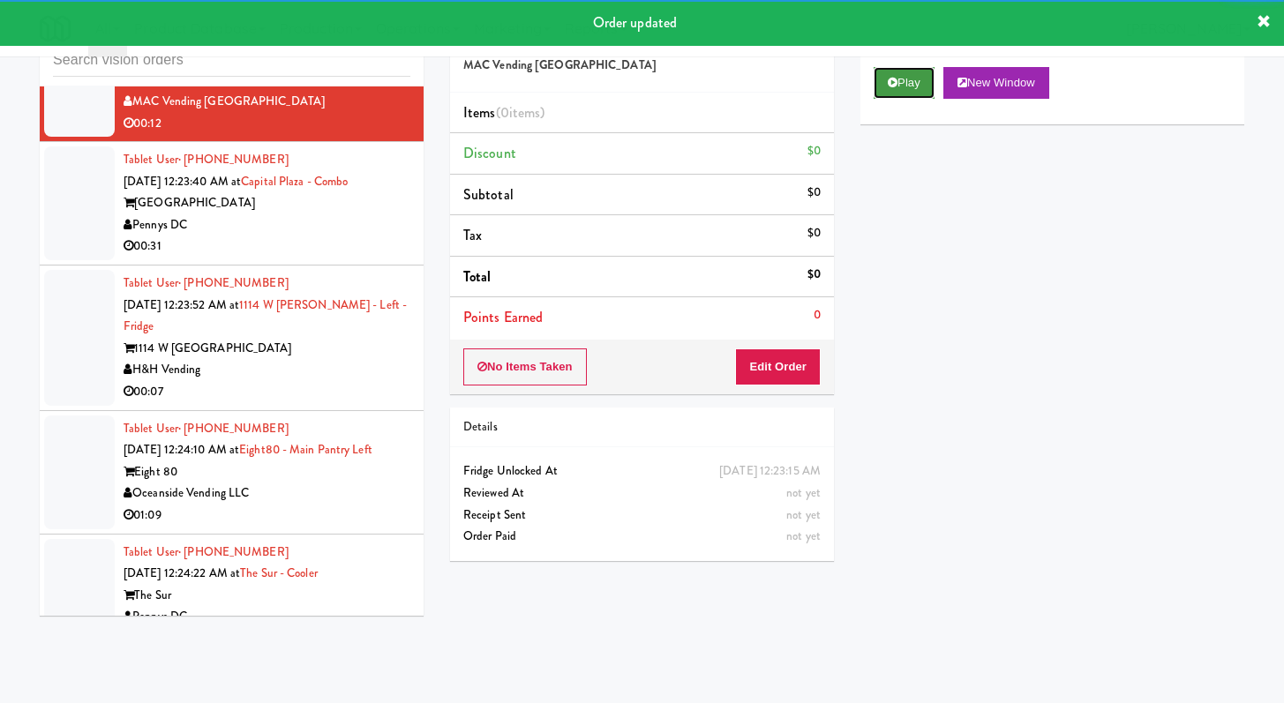
click at [908, 77] on button "Play" at bounding box center [903, 83] width 61 height 32
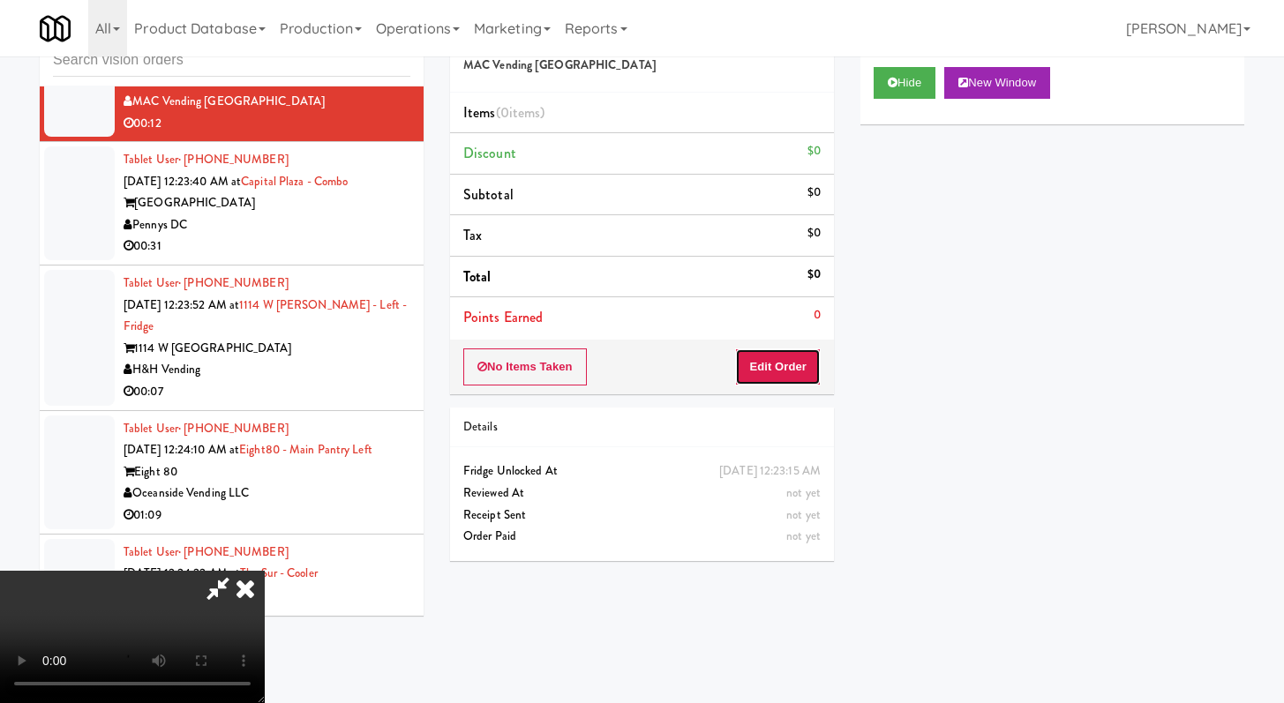
click at [803, 361] on button "Edit Order" at bounding box center [778, 367] width 86 height 37
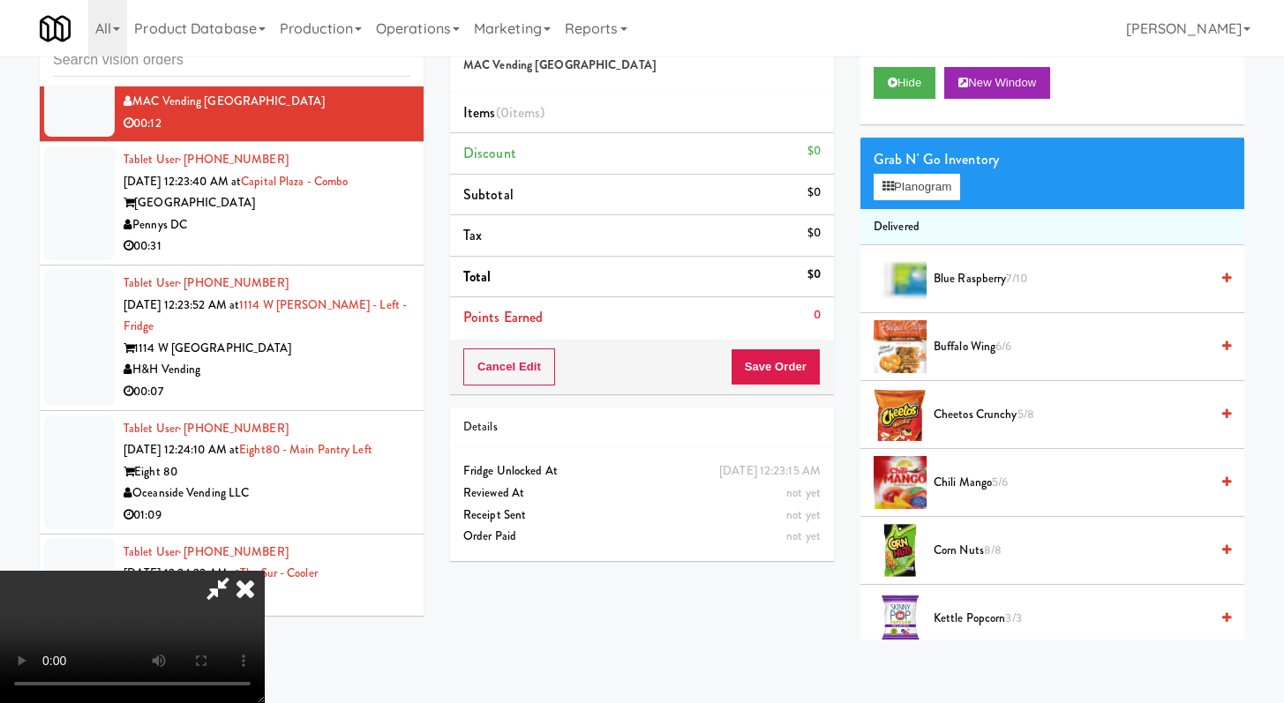
scroll to position [152, 0]
click at [265, 571] on video at bounding box center [132, 637] width 265 height 132
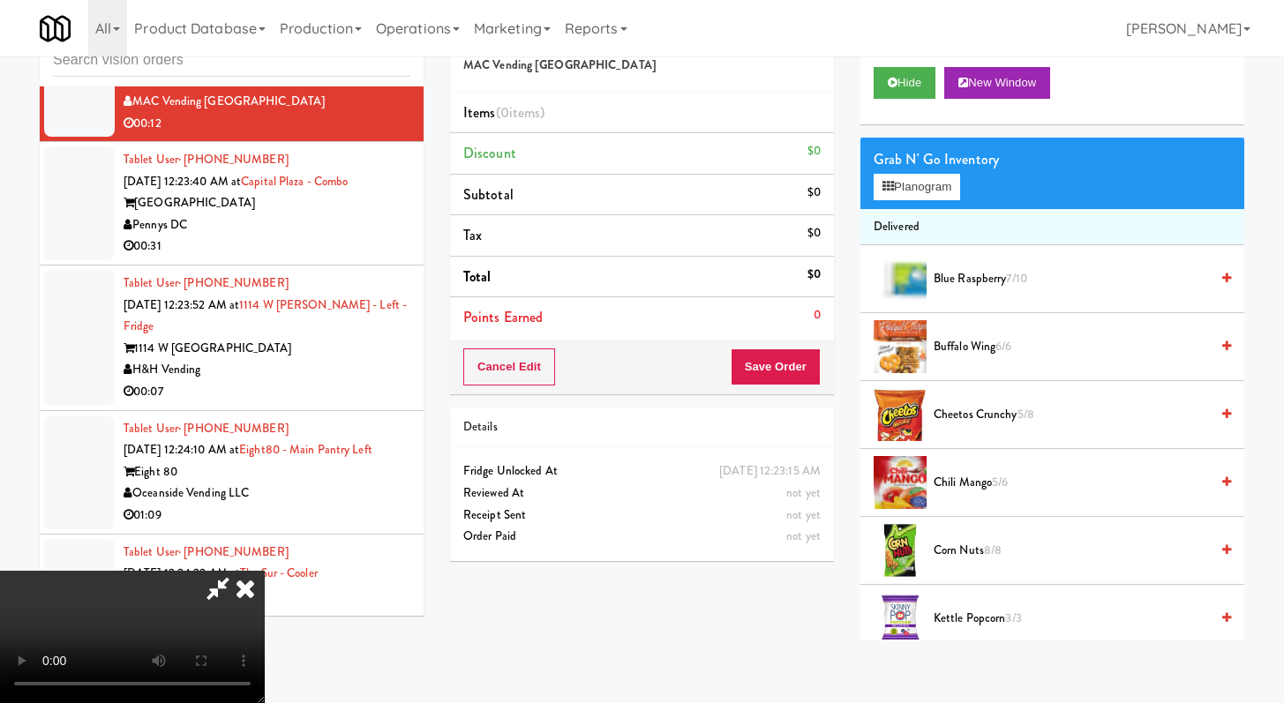
click at [265, 571] on video at bounding box center [132, 637] width 265 height 132
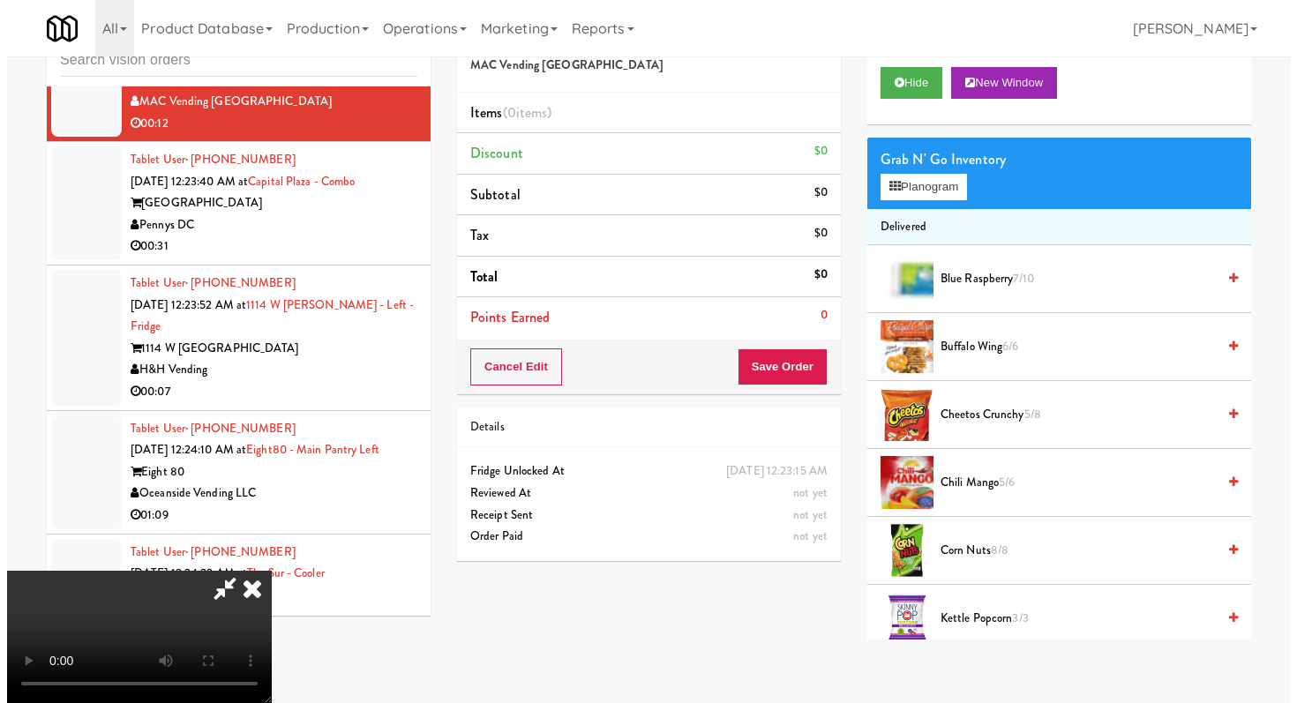
scroll to position [0, 0]
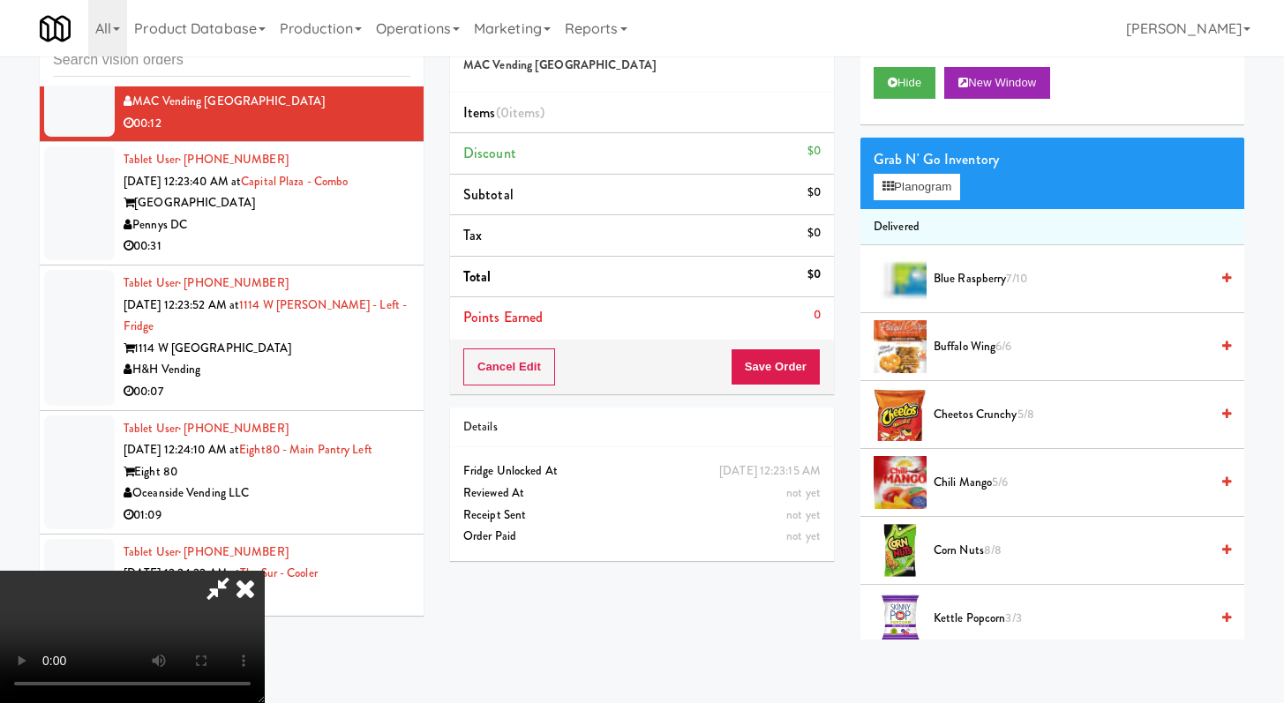
click at [265, 571] on video at bounding box center [132, 637] width 265 height 132
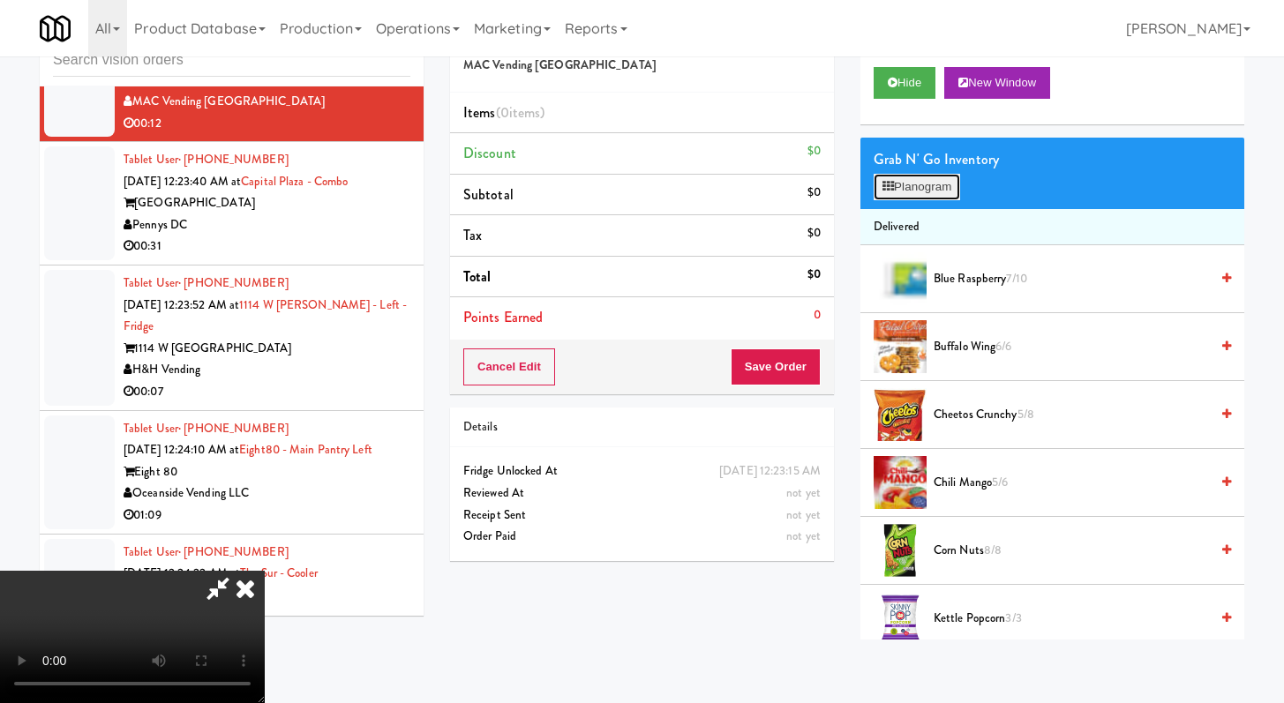
click at [928, 184] on button "Planogram" at bounding box center [916, 187] width 86 height 26
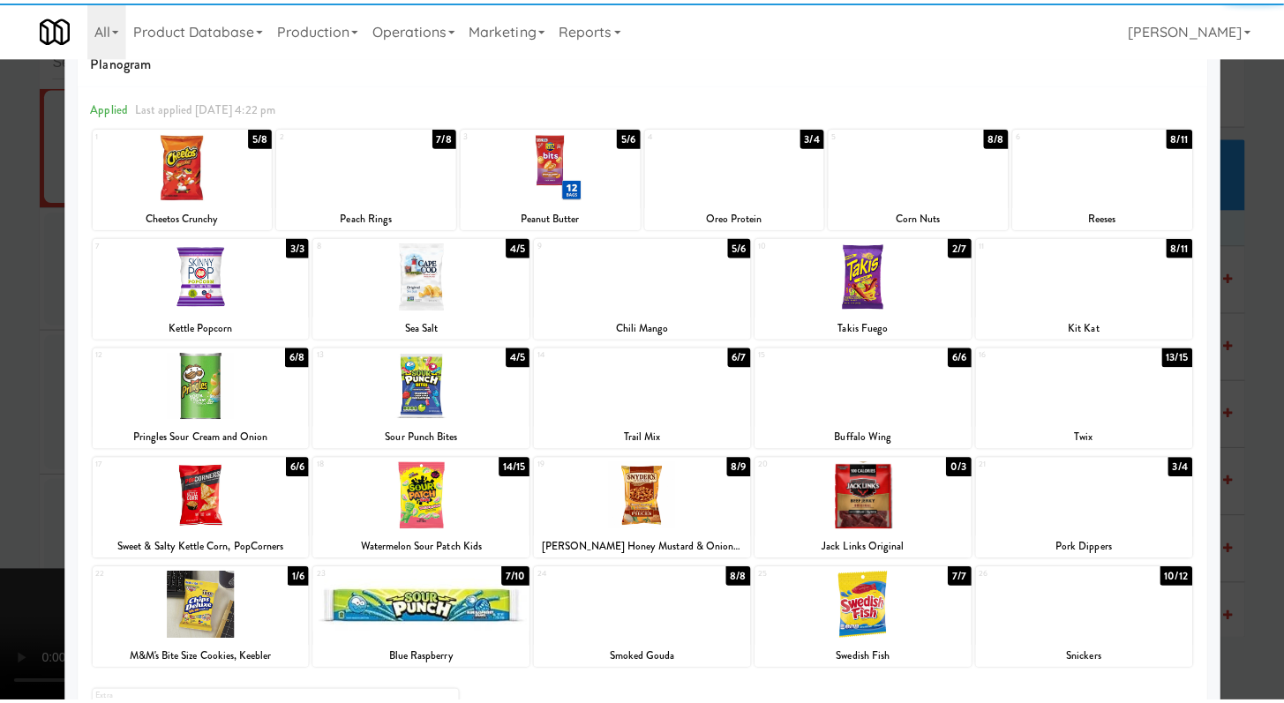
scroll to position [56, 0]
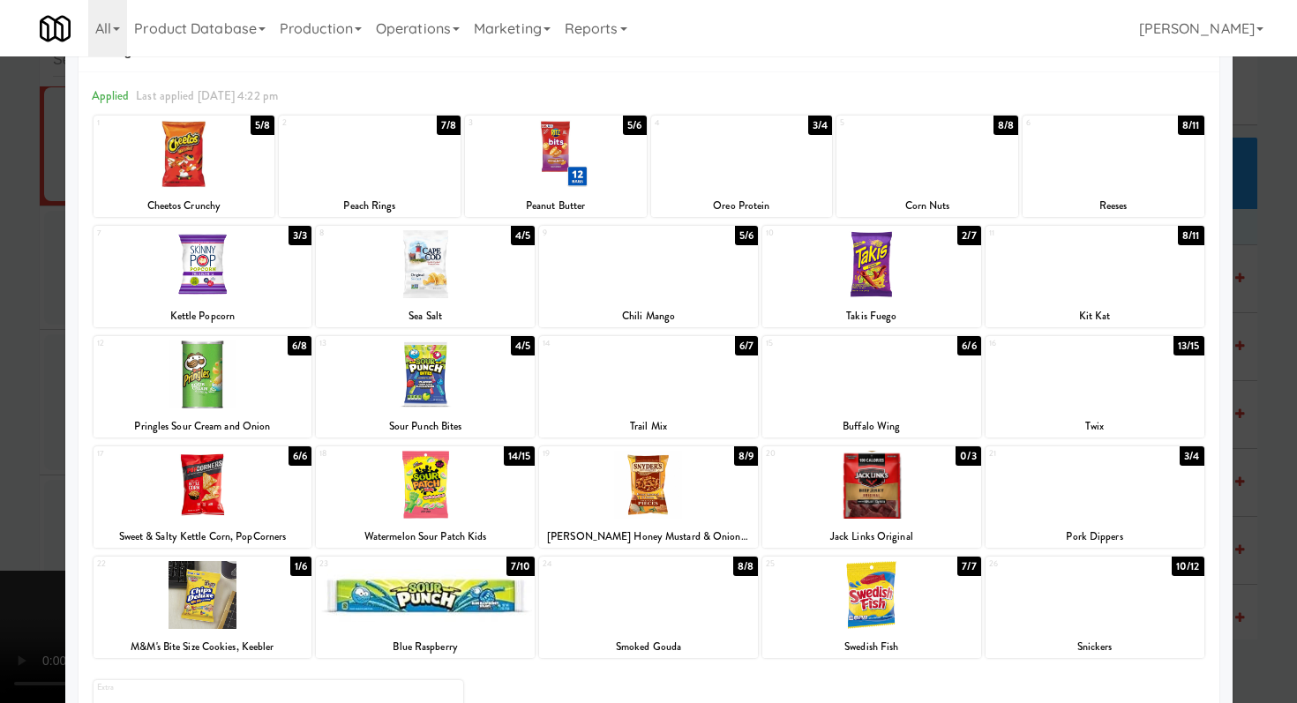
click at [689, 589] on div at bounding box center [648, 595] width 219 height 68
click at [0, 362] on div at bounding box center [648, 351] width 1297 height 703
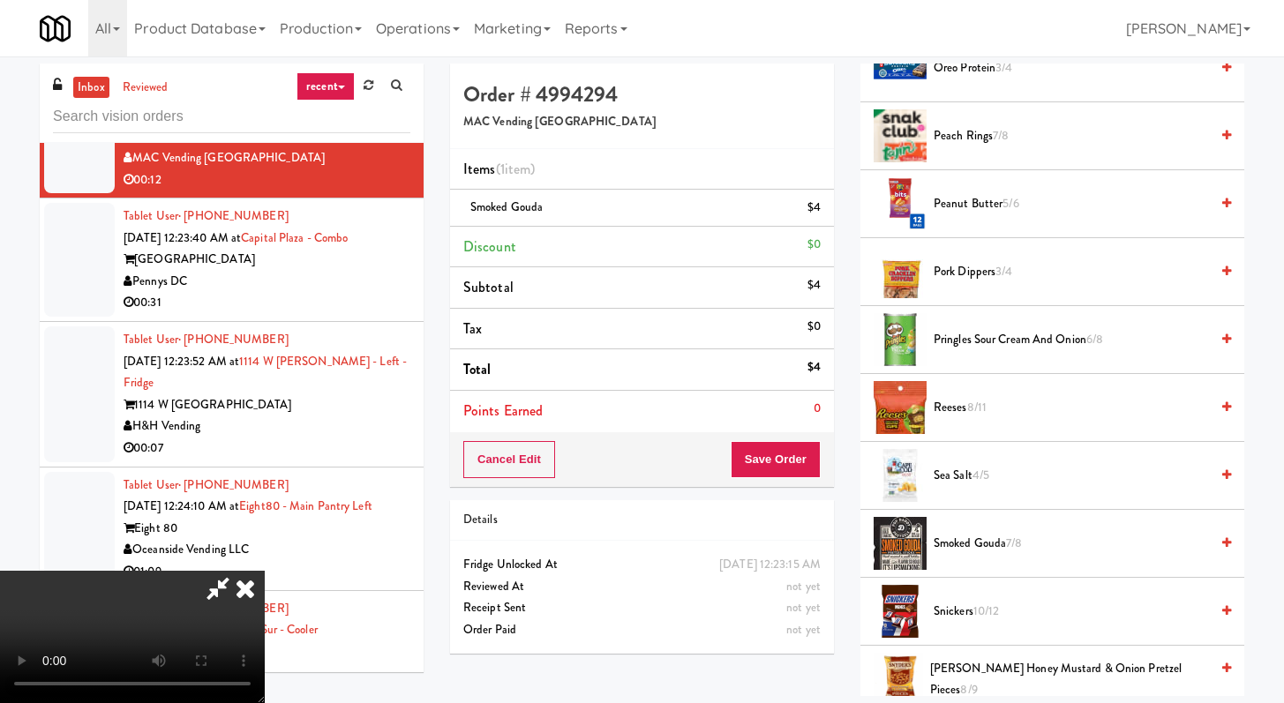
click at [265, 571] on icon at bounding box center [245, 588] width 39 height 35
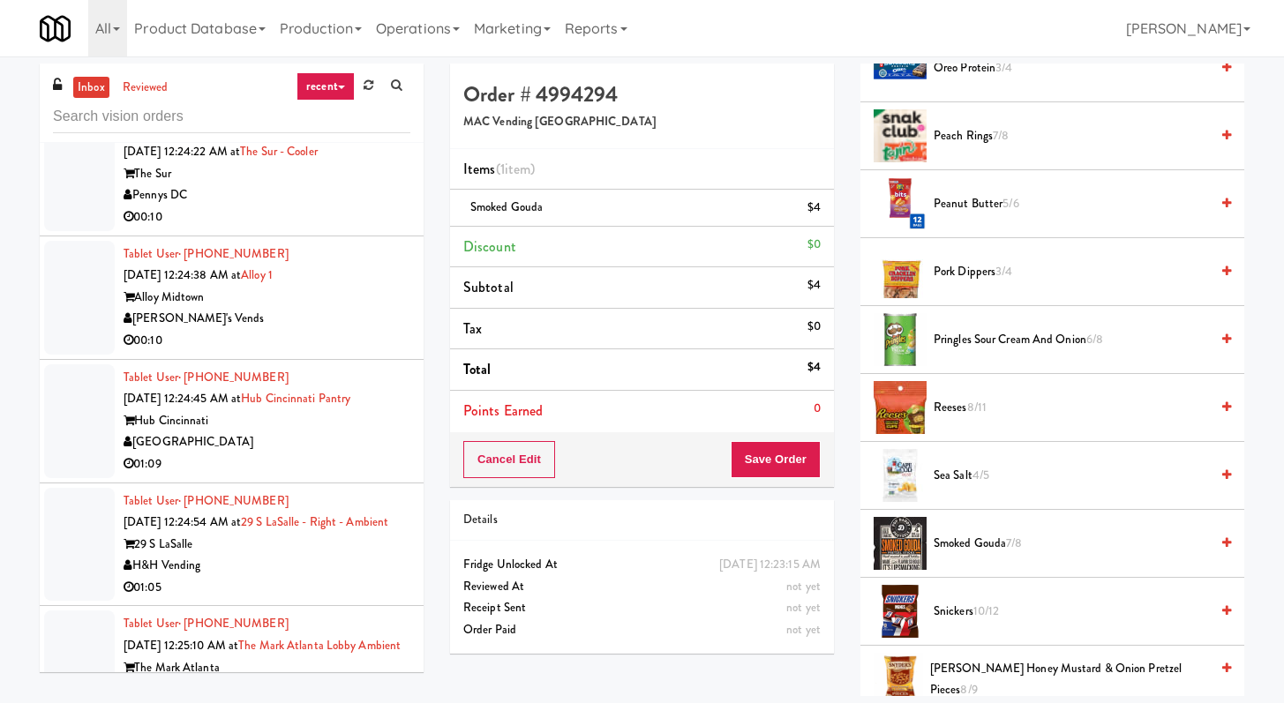
scroll to position [15103, 0]
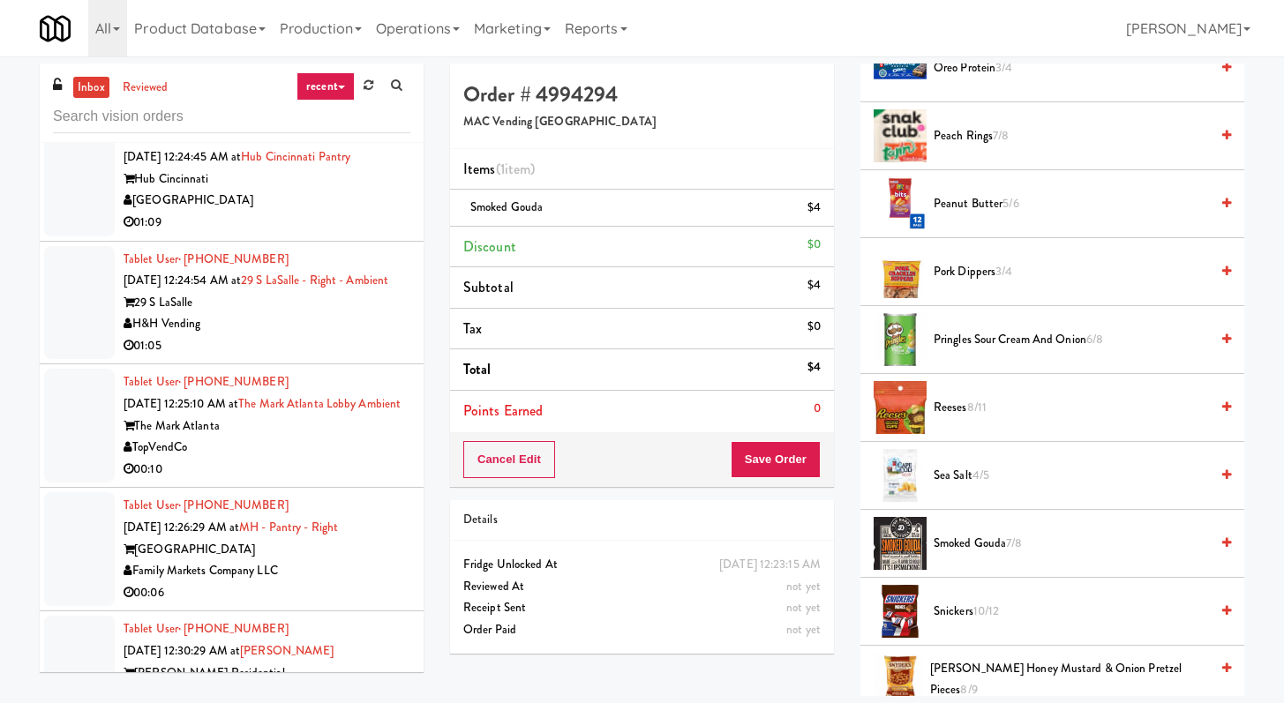
click at [312, 110] on div "00:10" at bounding box center [267, 99] width 287 height 22
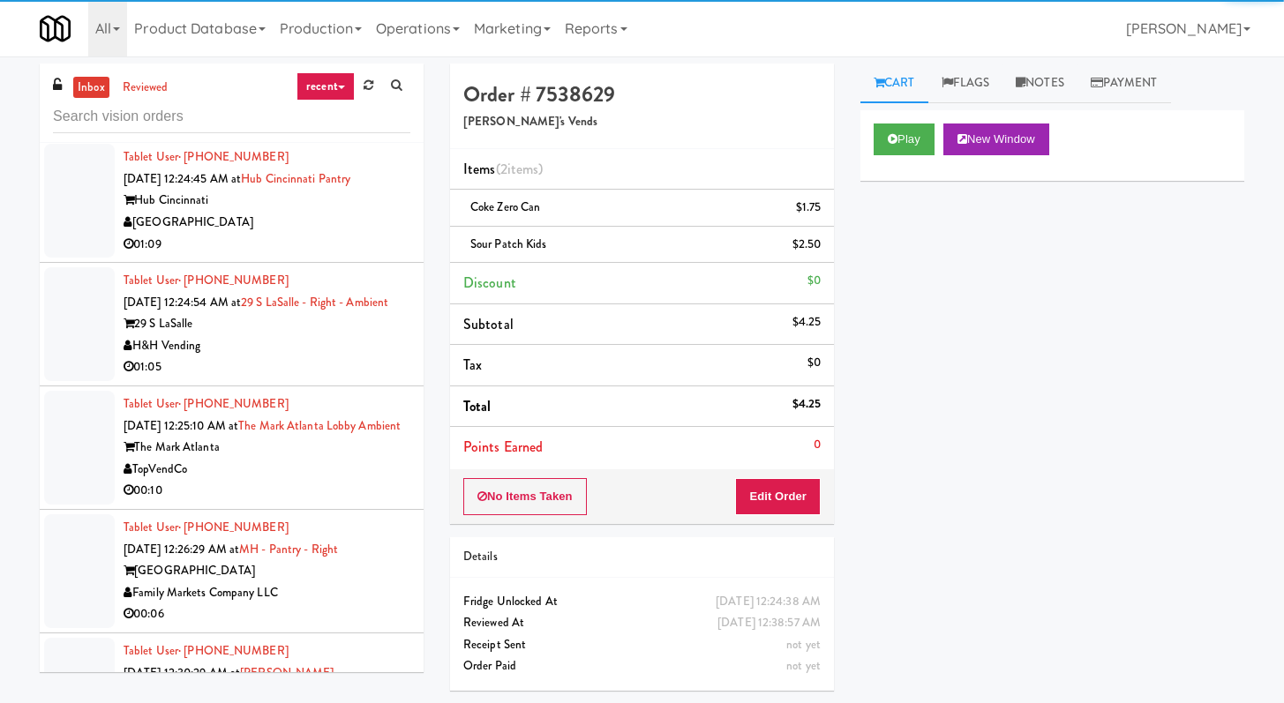
click at [375, 234] on div "[GEOGRAPHIC_DATA]" at bounding box center [267, 223] width 287 height 22
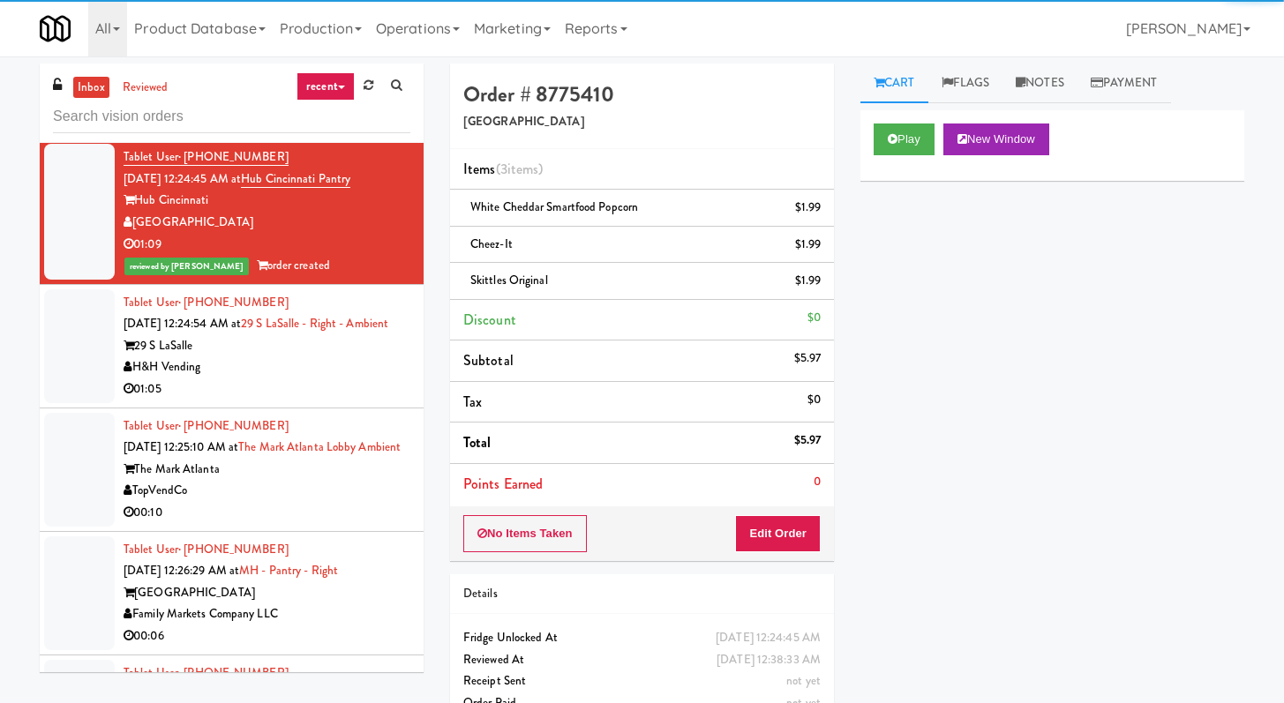
click at [324, 379] on div "H&H Vending" at bounding box center [267, 367] width 287 height 22
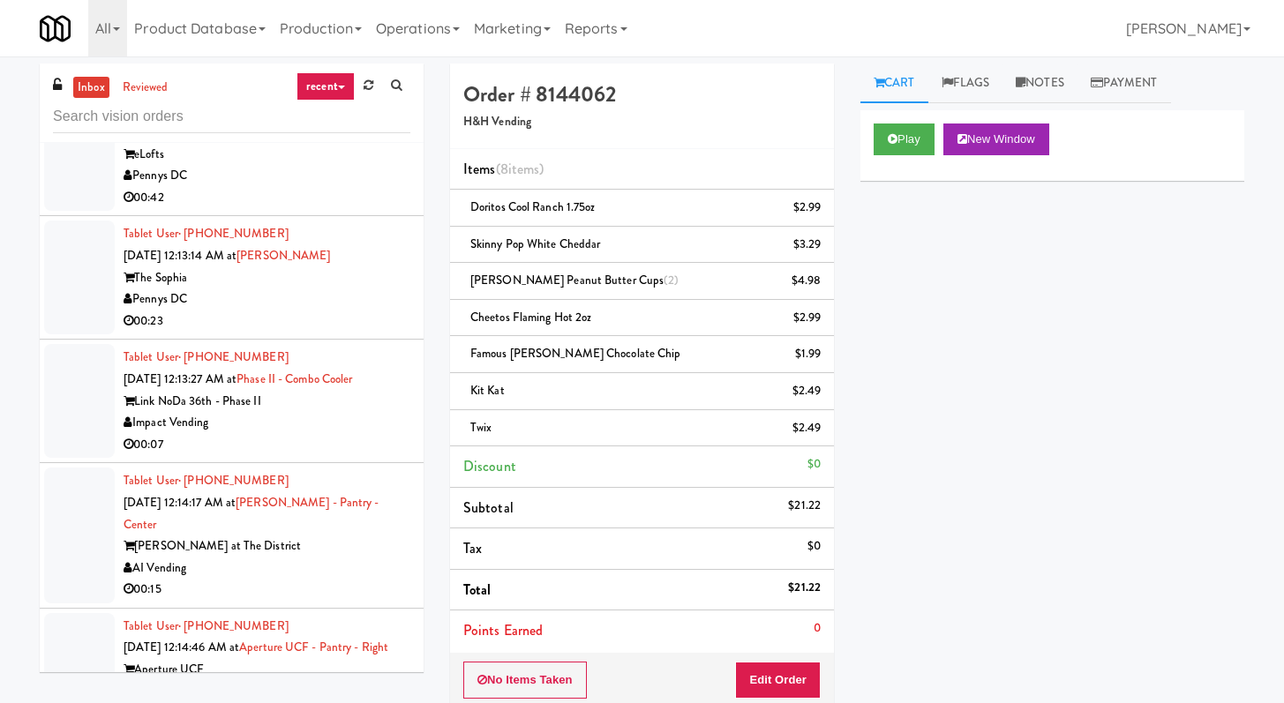
scroll to position [9629, 0]
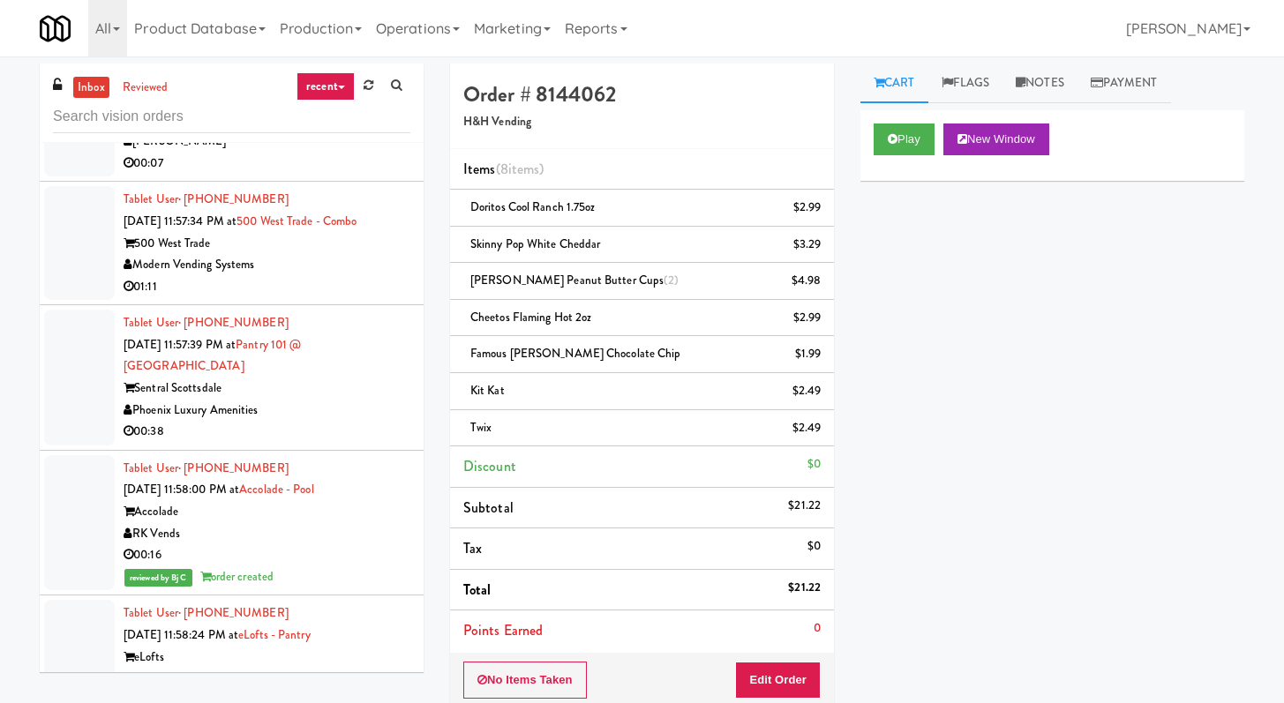
click at [310, 29] on div "Gator Refresh" at bounding box center [267, 18] width 287 height 22
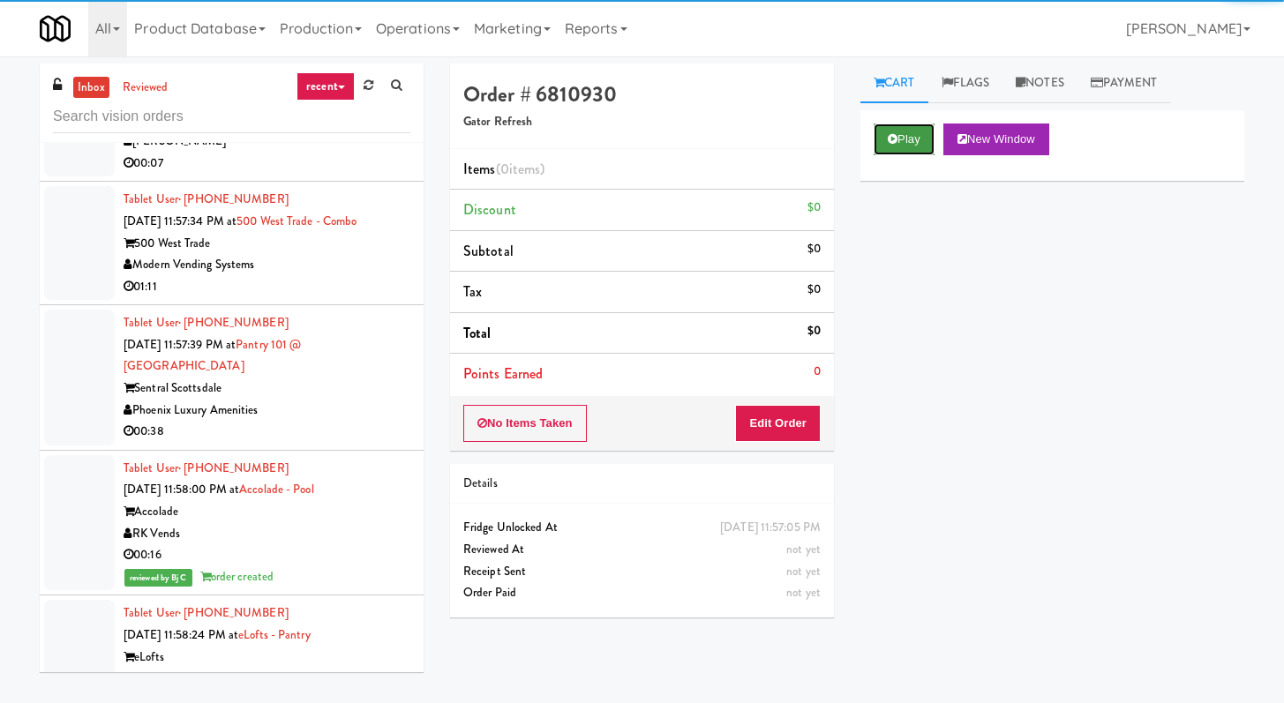
click at [931, 133] on button "Play" at bounding box center [903, 140] width 61 height 32
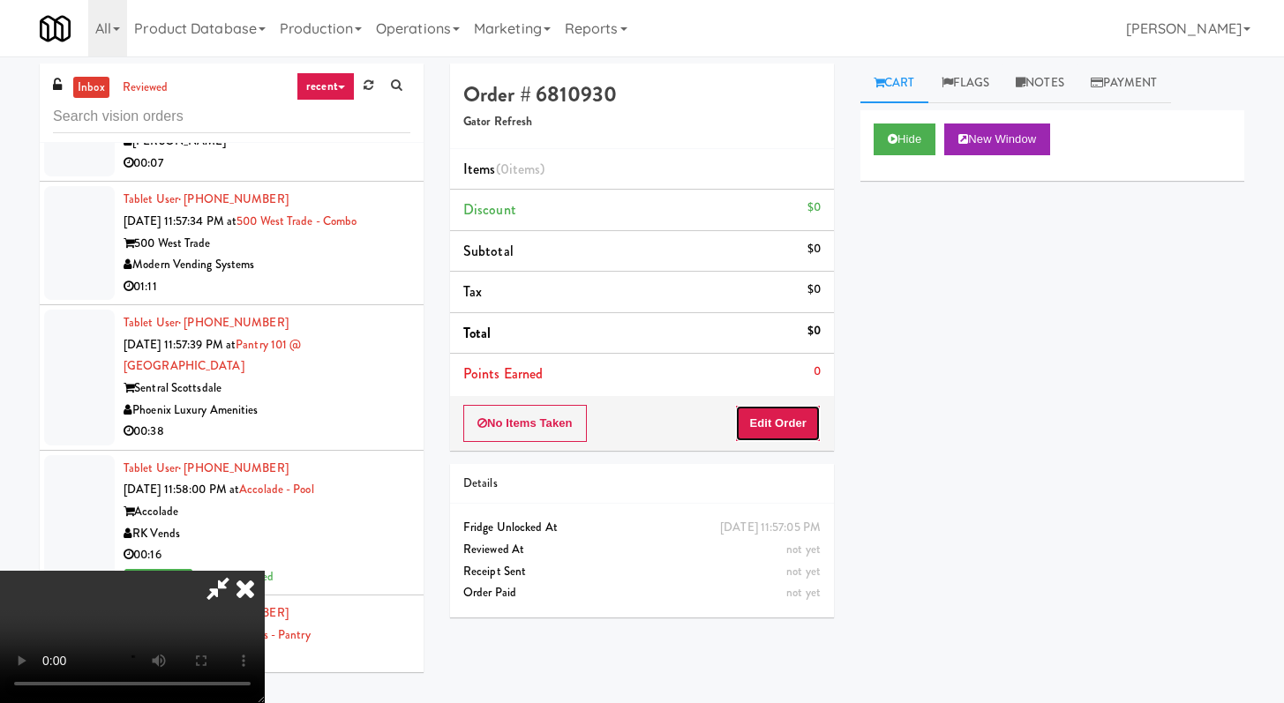
click at [755, 440] on button "Edit Order" at bounding box center [778, 423] width 86 height 37
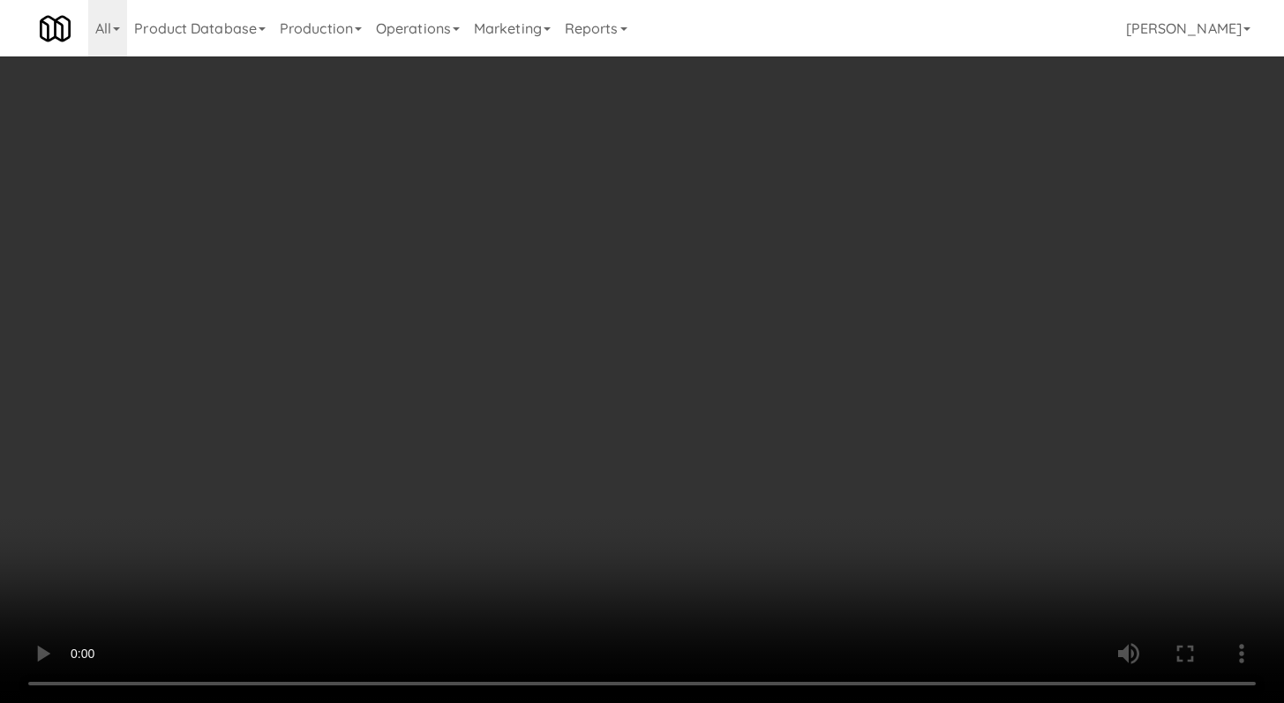
scroll to position [9563, 0]
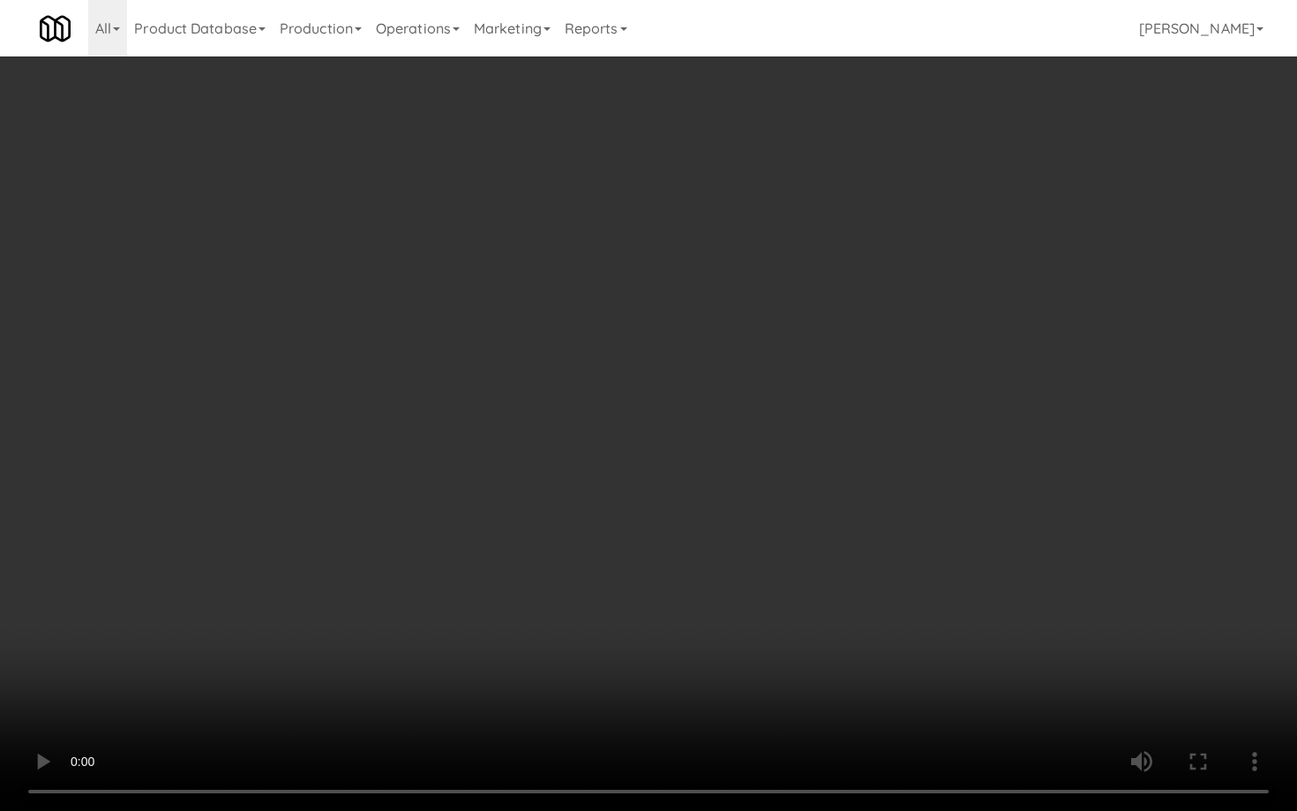
click at [667, 589] on video at bounding box center [648, 405] width 1297 height 811
click at [675, 540] on video at bounding box center [648, 405] width 1297 height 811
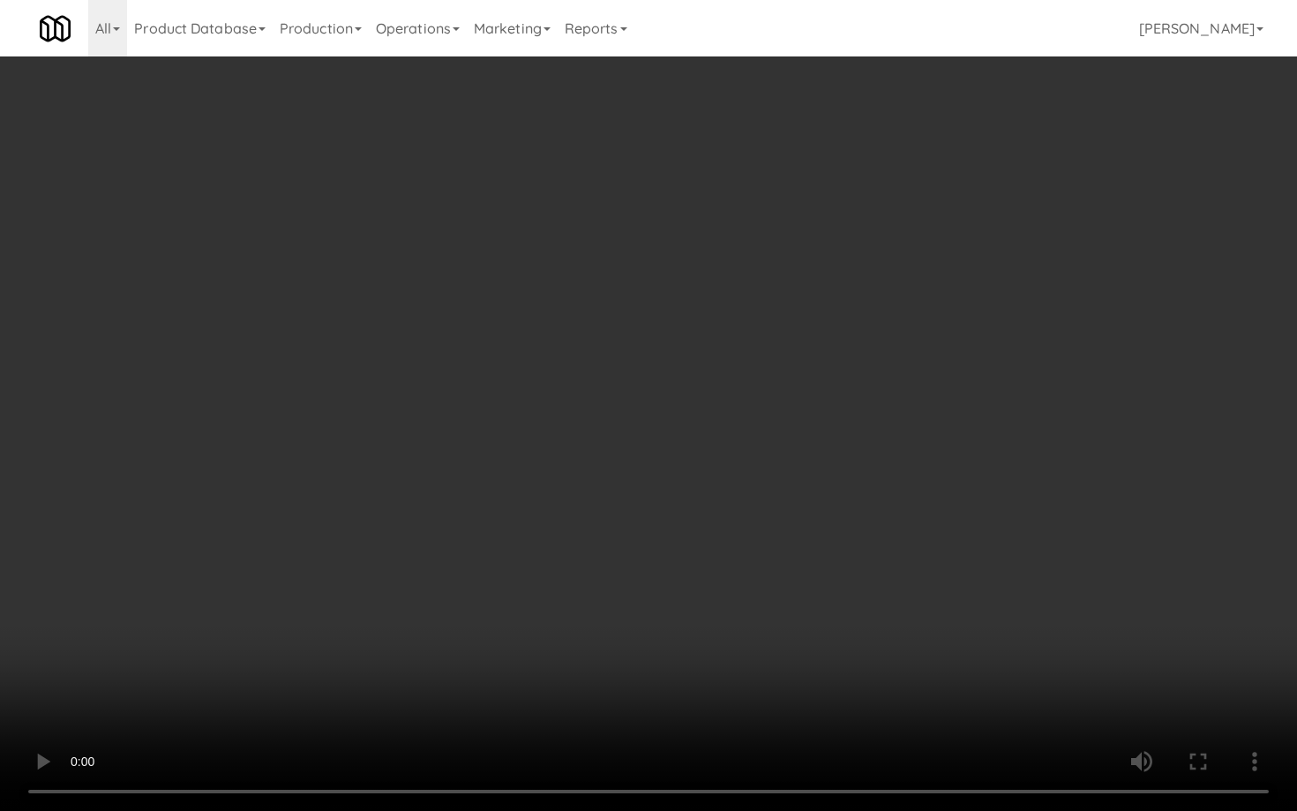
click at [675, 540] on video at bounding box center [648, 405] width 1297 height 811
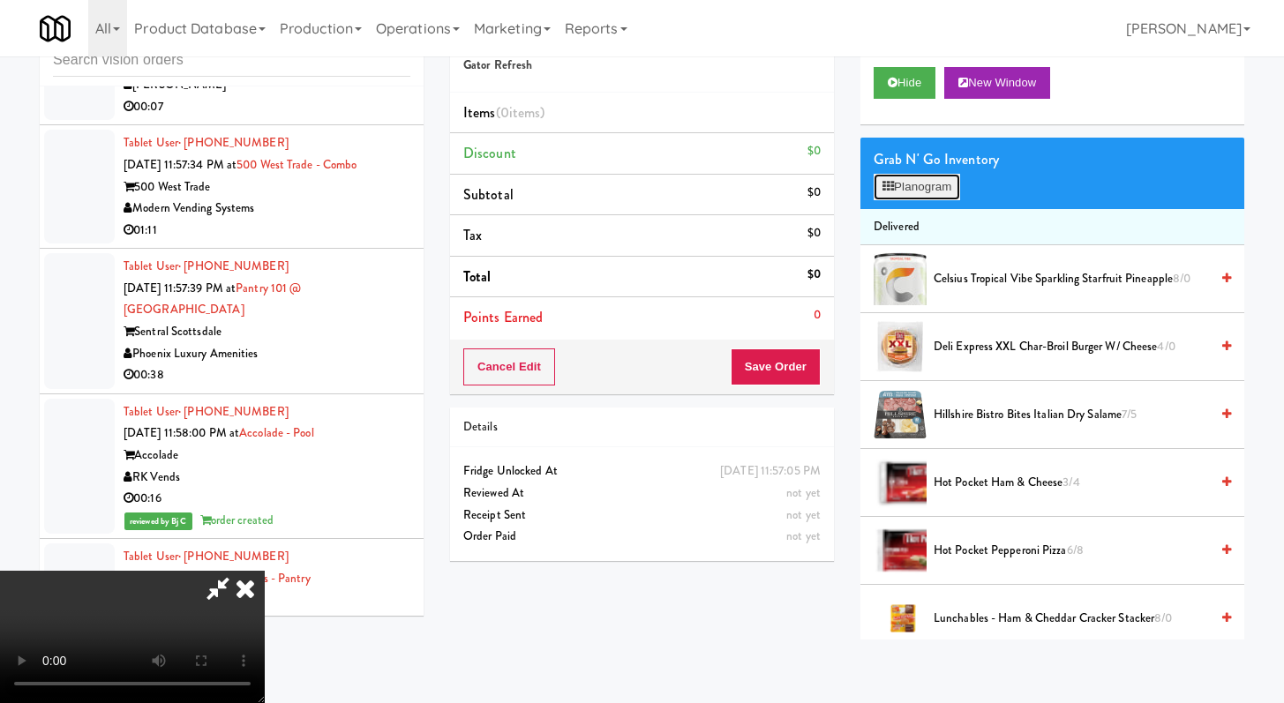
click at [914, 190] on button "Planogram" at bounding box center [916, 187] width 86 height 26
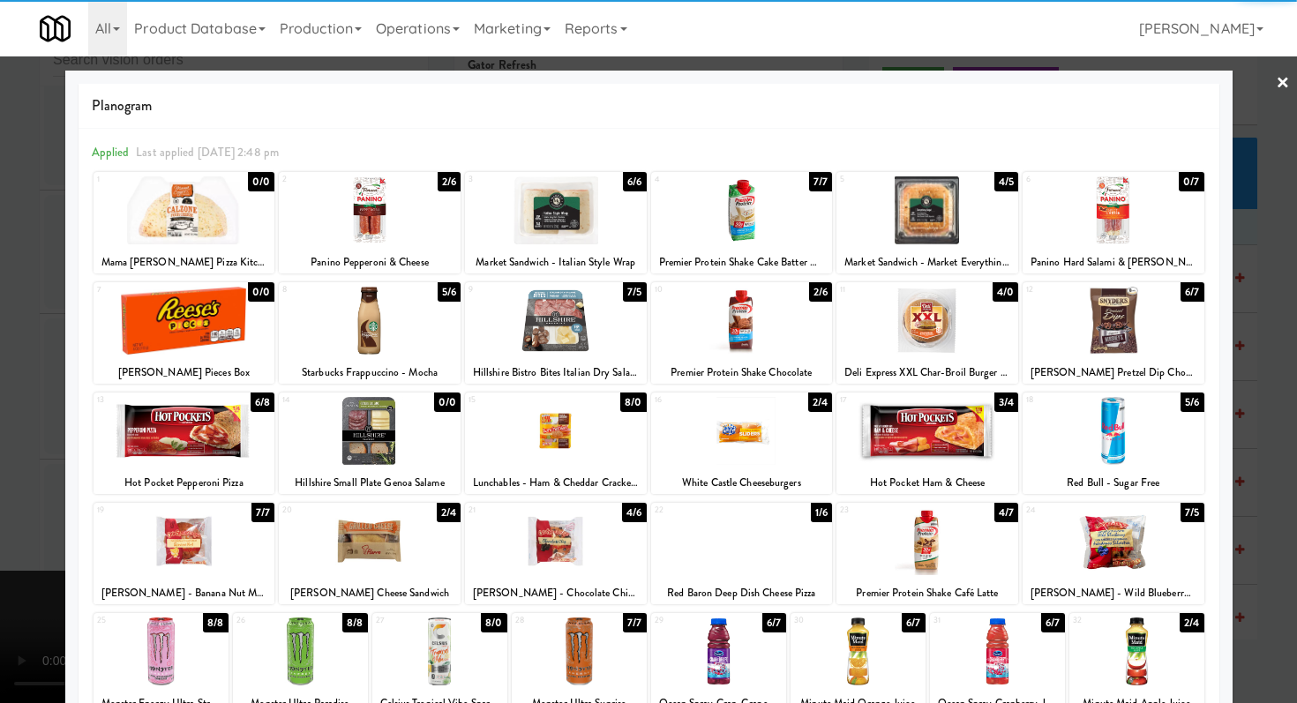
click at [906, 212] on div at bounding box center [927, 210] width 182 height 68
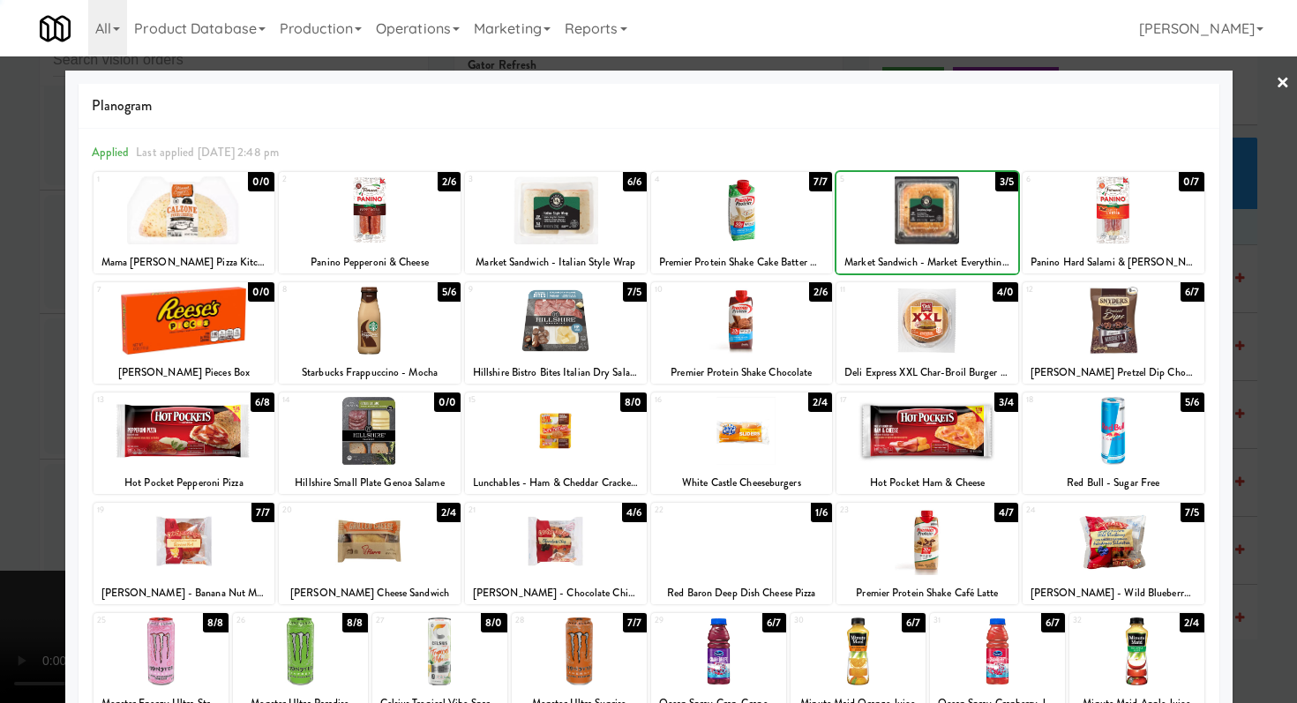
click at [0, 370] on div at bounding box center [648, 351] width 1297 height 703
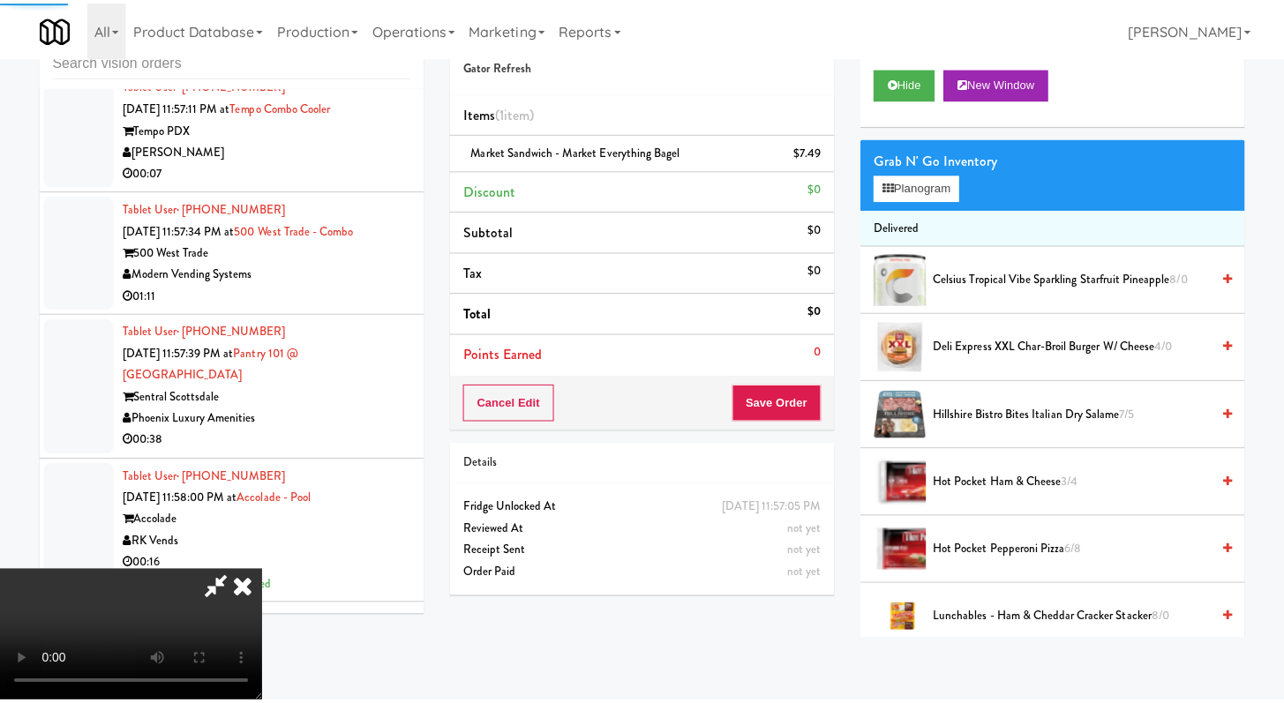
scroll to position [9629, 0]
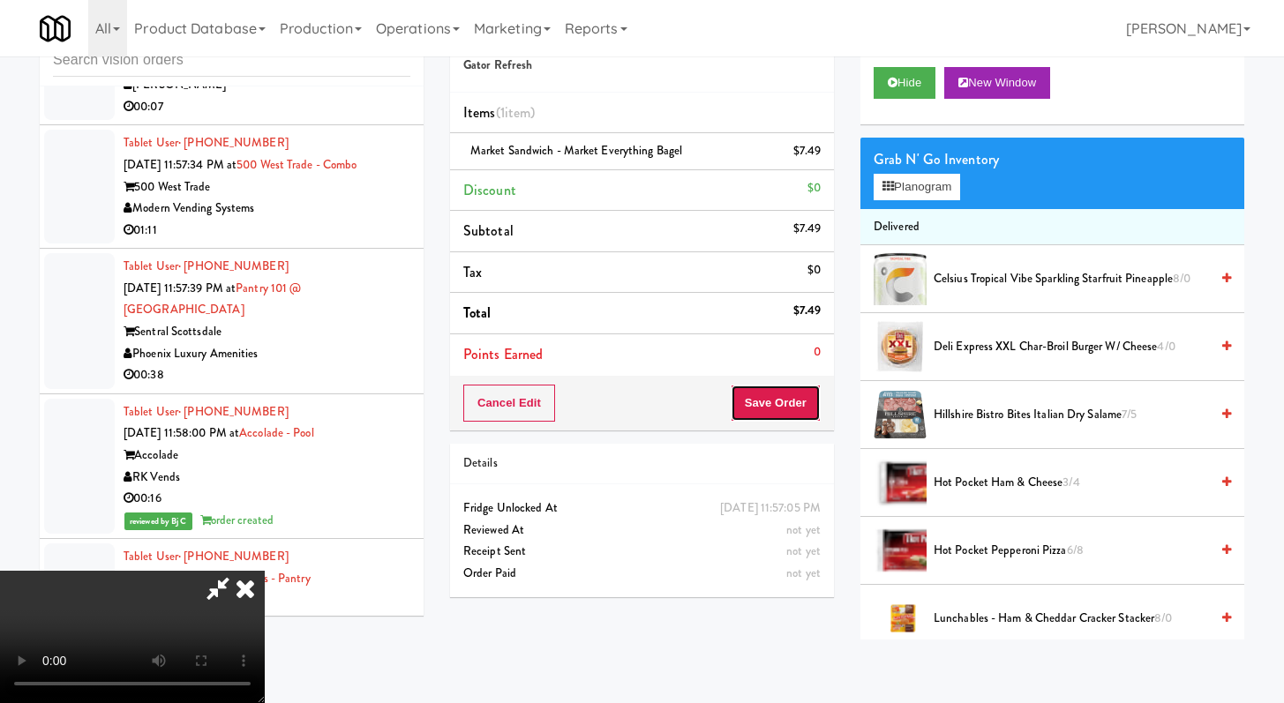
click at [798, 404] on button "Save Order" at bounding box center [776, 403] width 90 height 37
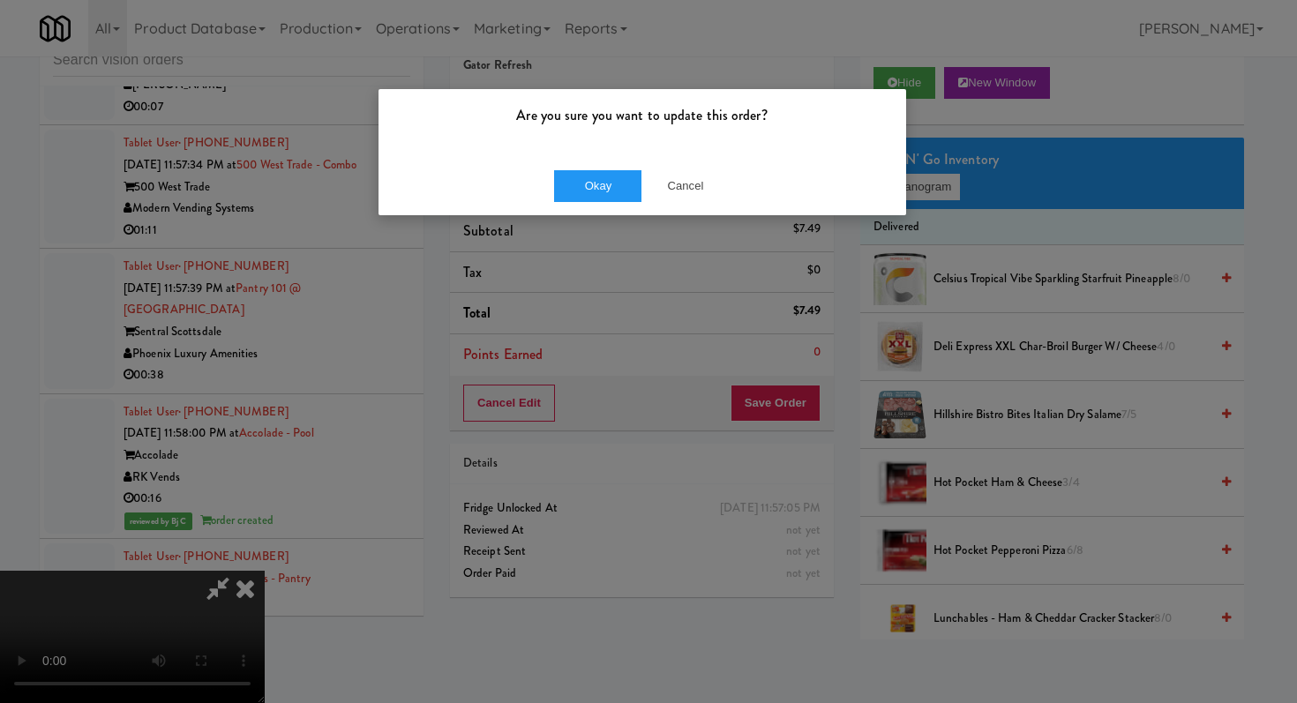
click at [629, 202] on div "Okay Cancel" at bounding box center [643, 185] width 528 height 59
click at [627, 176] on button "Okay" at bounding box center [598, 186] width 88 height 32
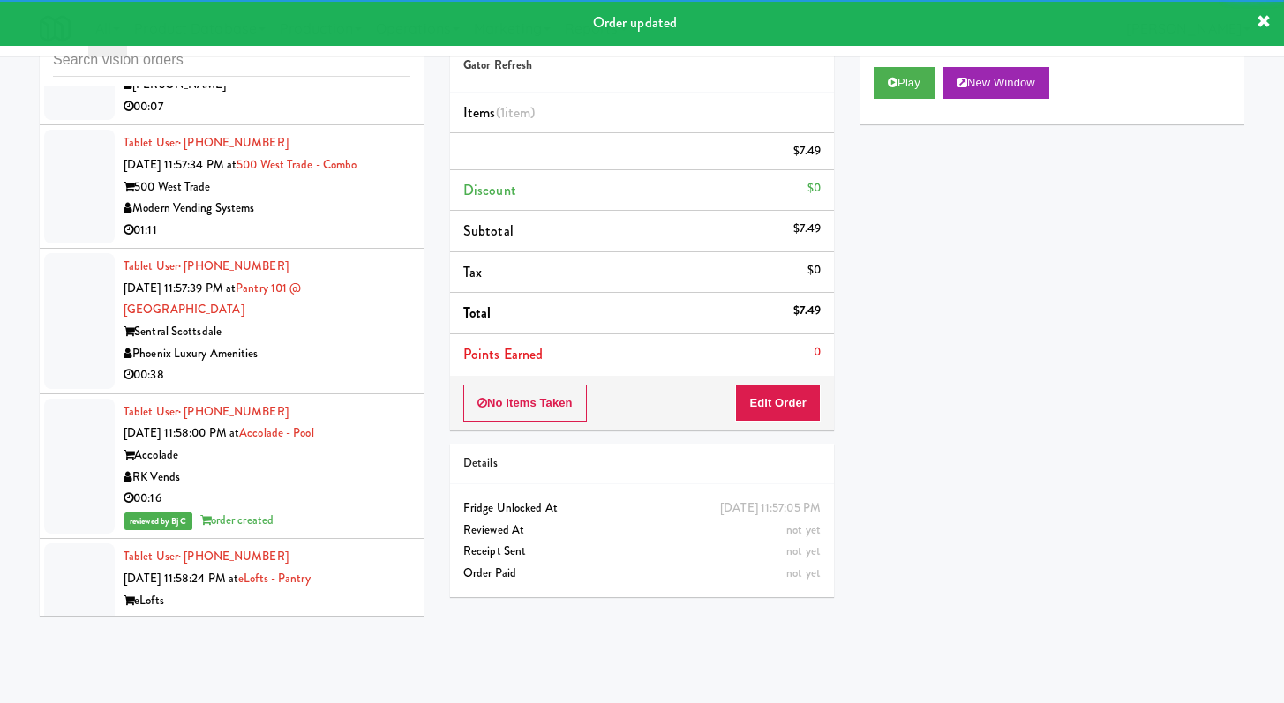
click at [343, 96] on div "[PERSON_NAME]" at bounding box center [267, 85] width 287 height 22
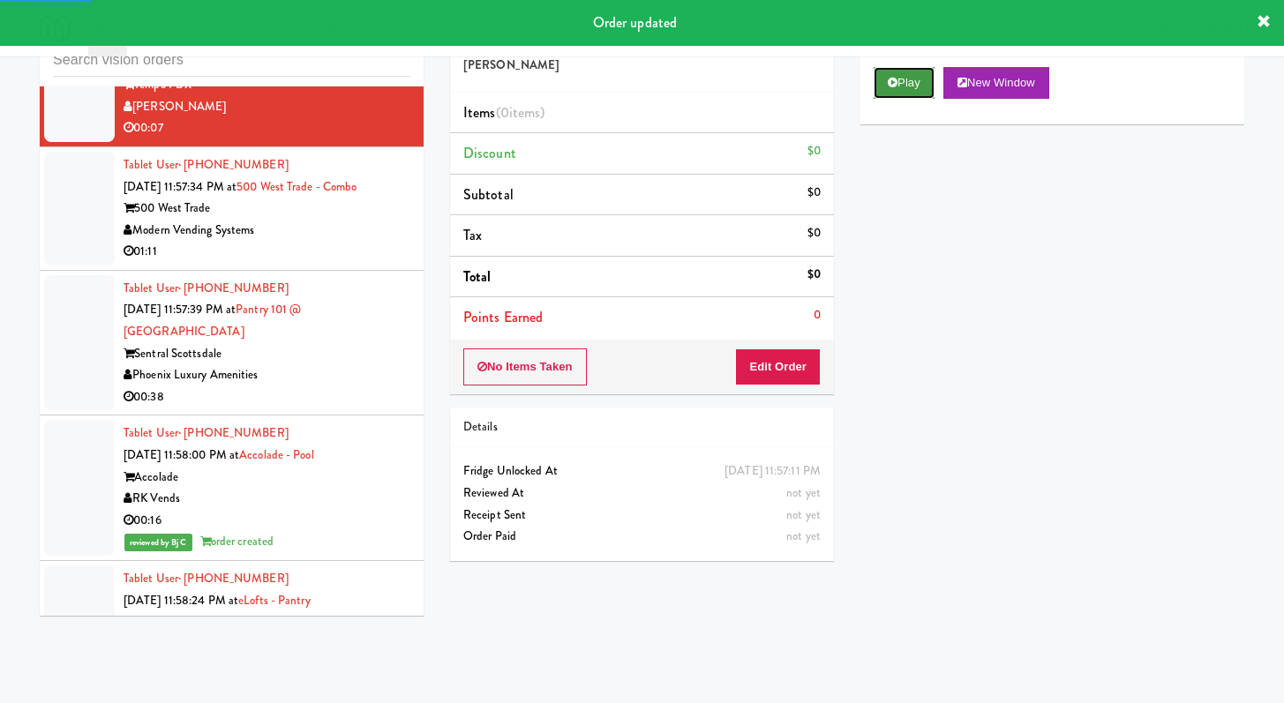
click at [903, 84] on button "Play" at bounding box center [903, 83] width 61 height 32
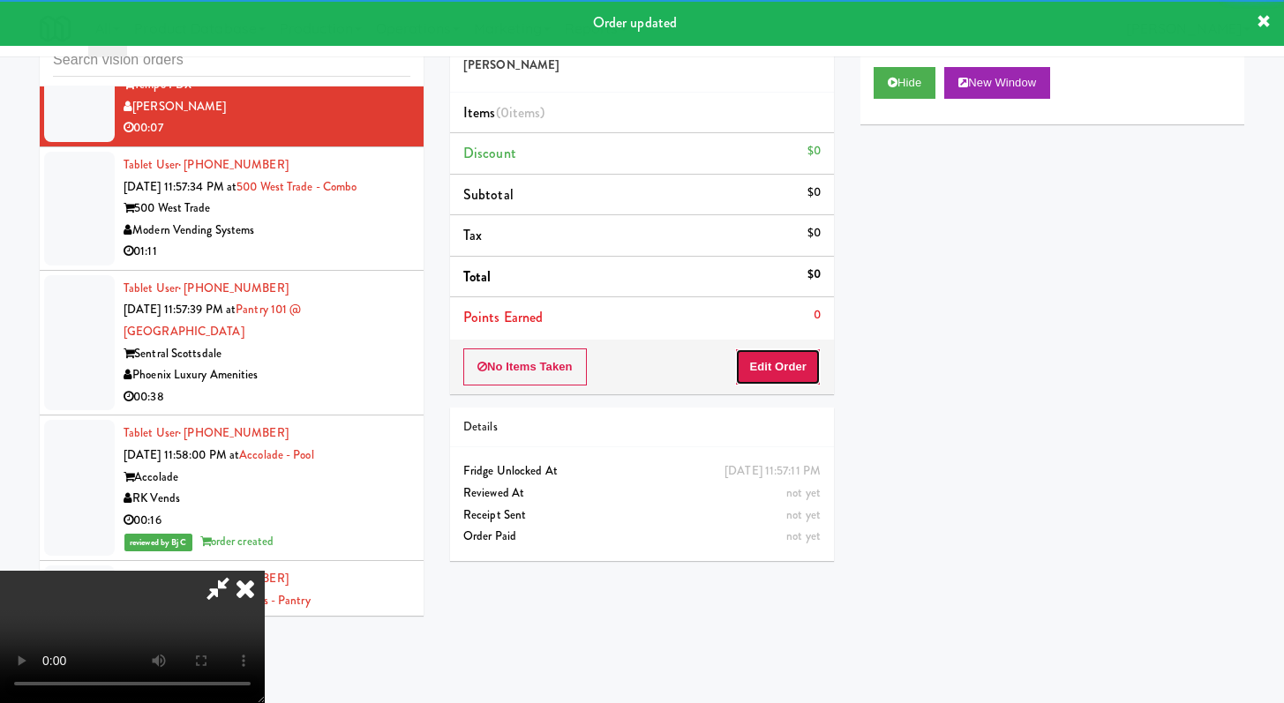
click at [751, 371] on button "Edit Order" at bounding box center [778, 367] width 86 height 37
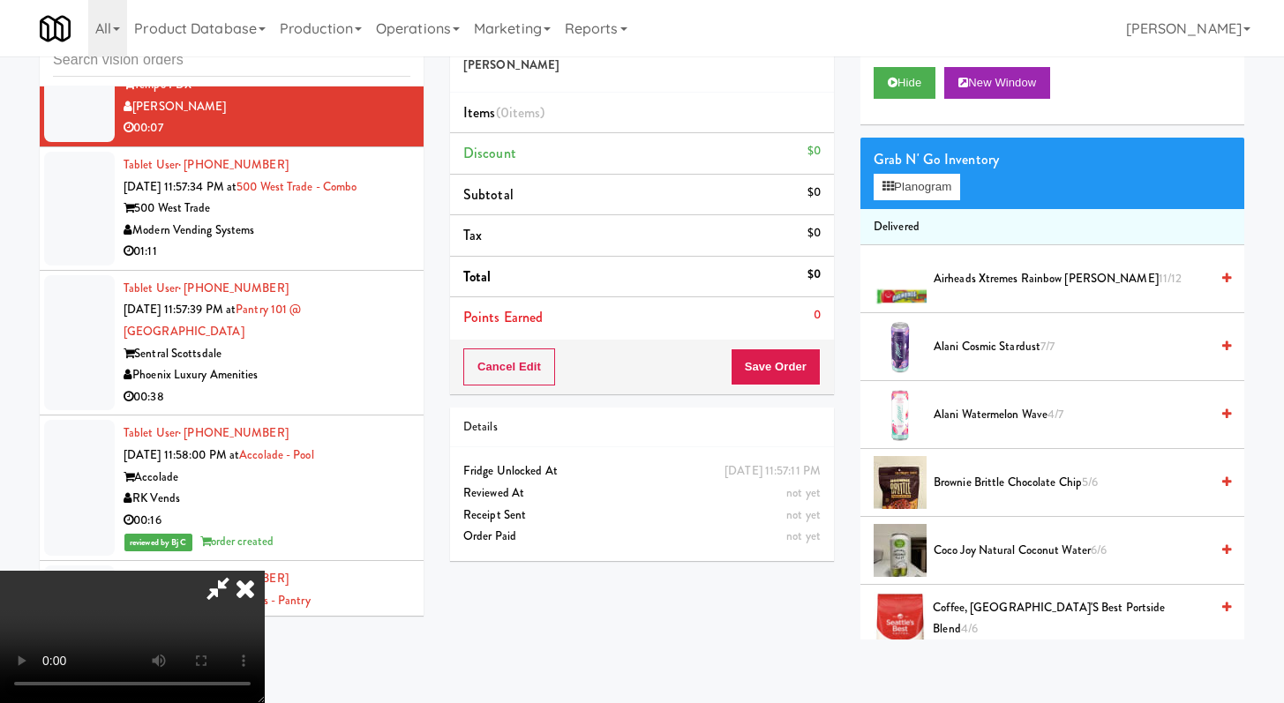
scroll to position [92, 0]
click at [265, 571] on video at bounding box center [132, 637] width 265 height 132
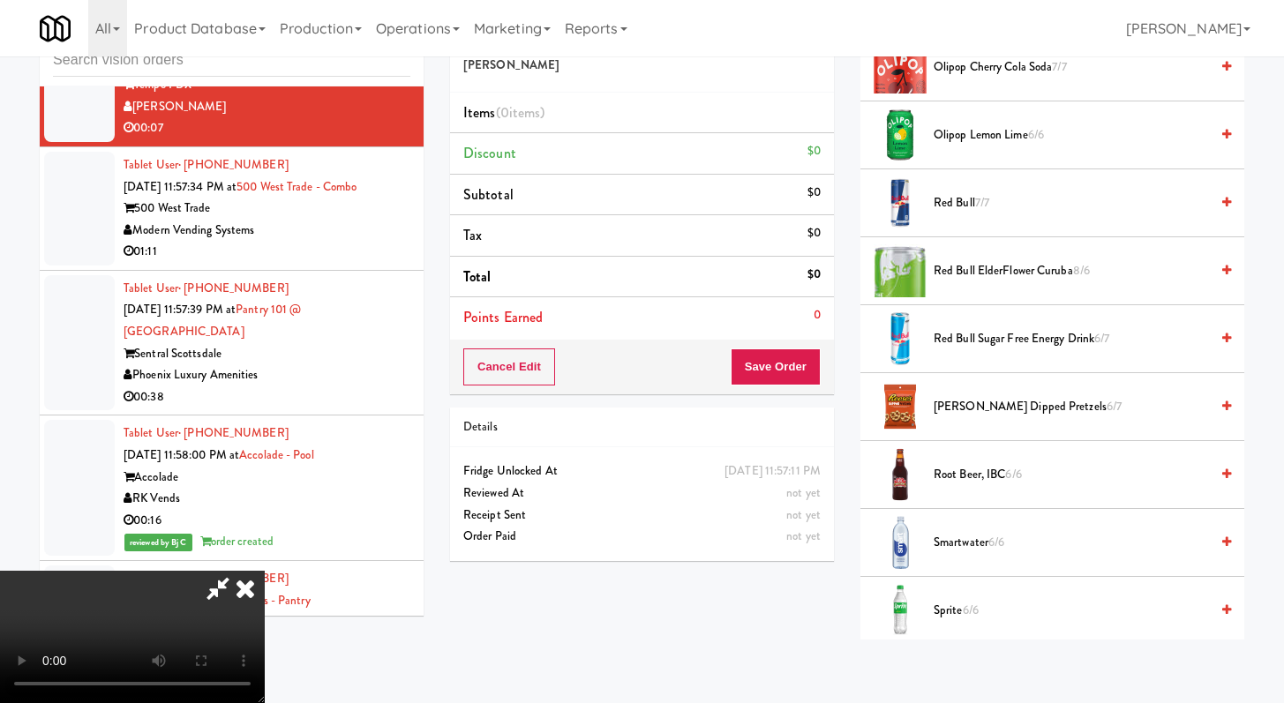
scroll to position [1831, 0]
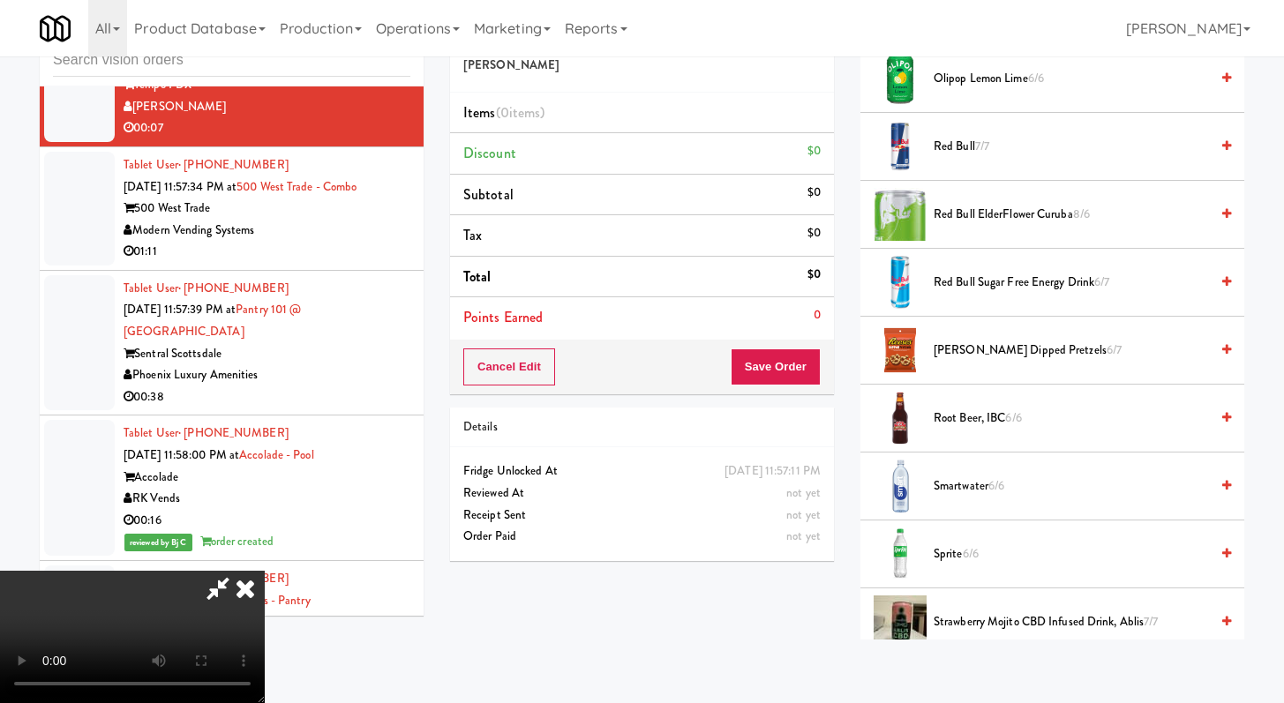
click at [951, 349] on span "[PERSON_NAME] Dipped Pretzels 6/7" at bounding box center [1070, 351] width 275 height 22
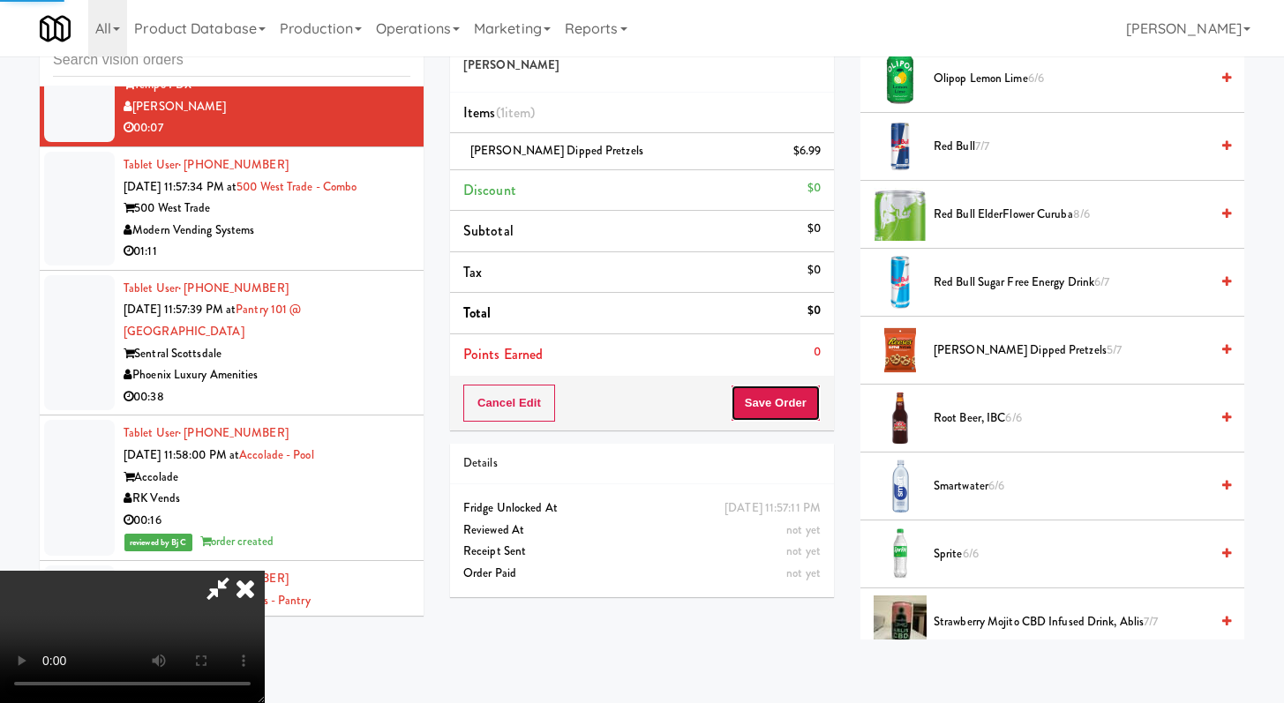
click at [792, 397] on button "Save Order" at bounding box center [776, 403] width 90 height 37
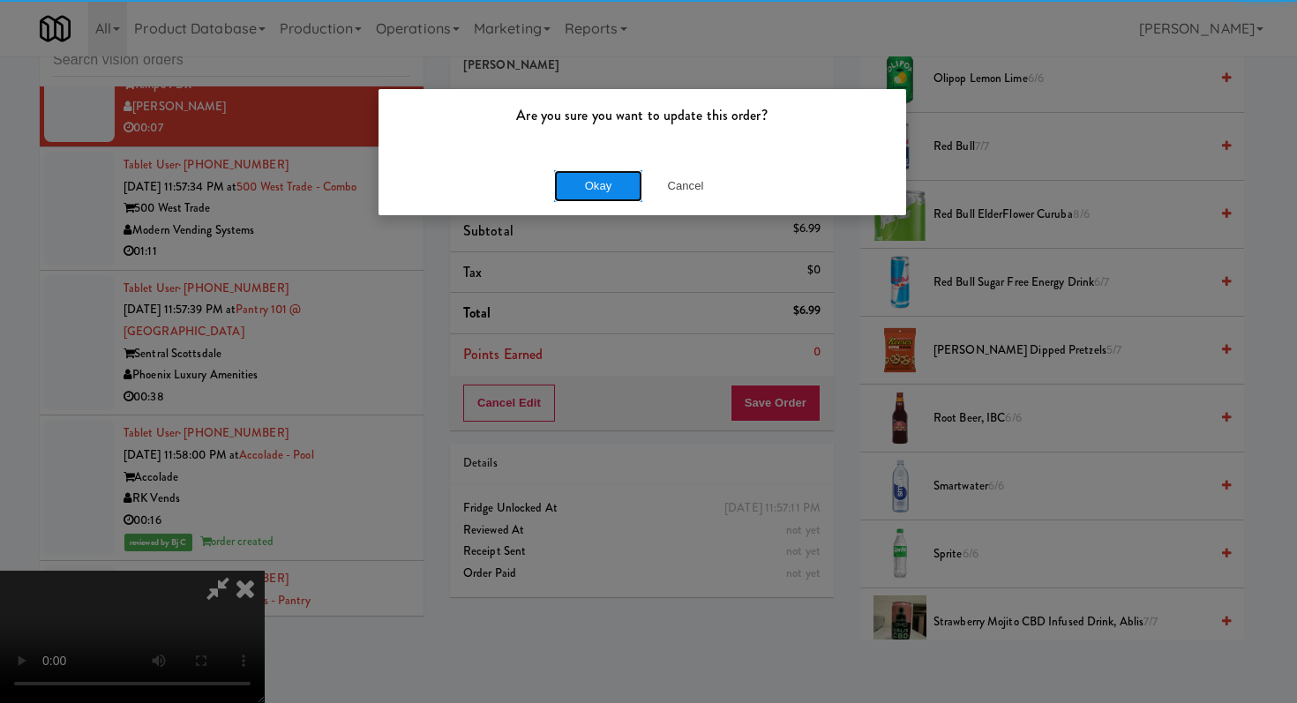
click at [580, 199] on button "Okay" at bounding box center [598, 186] width 88 height 32
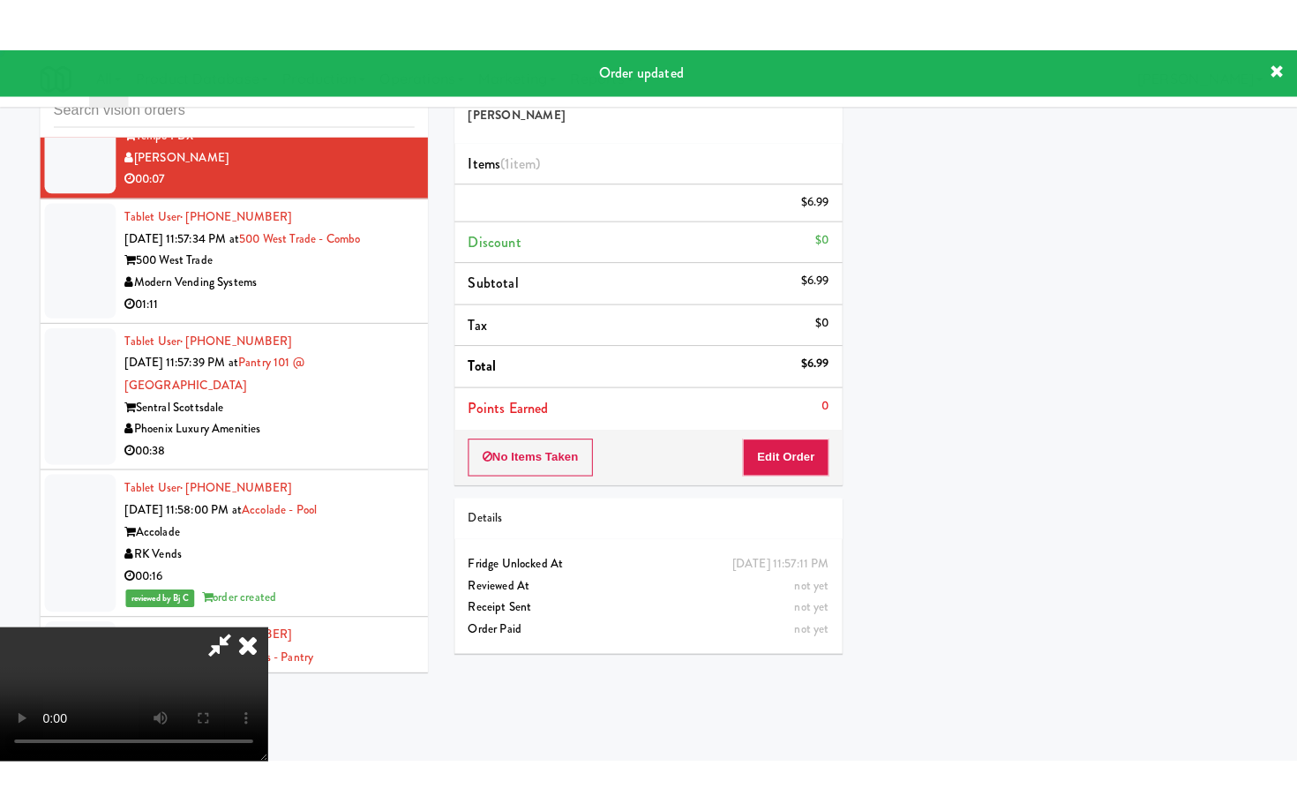
scroll to position [0, 0]
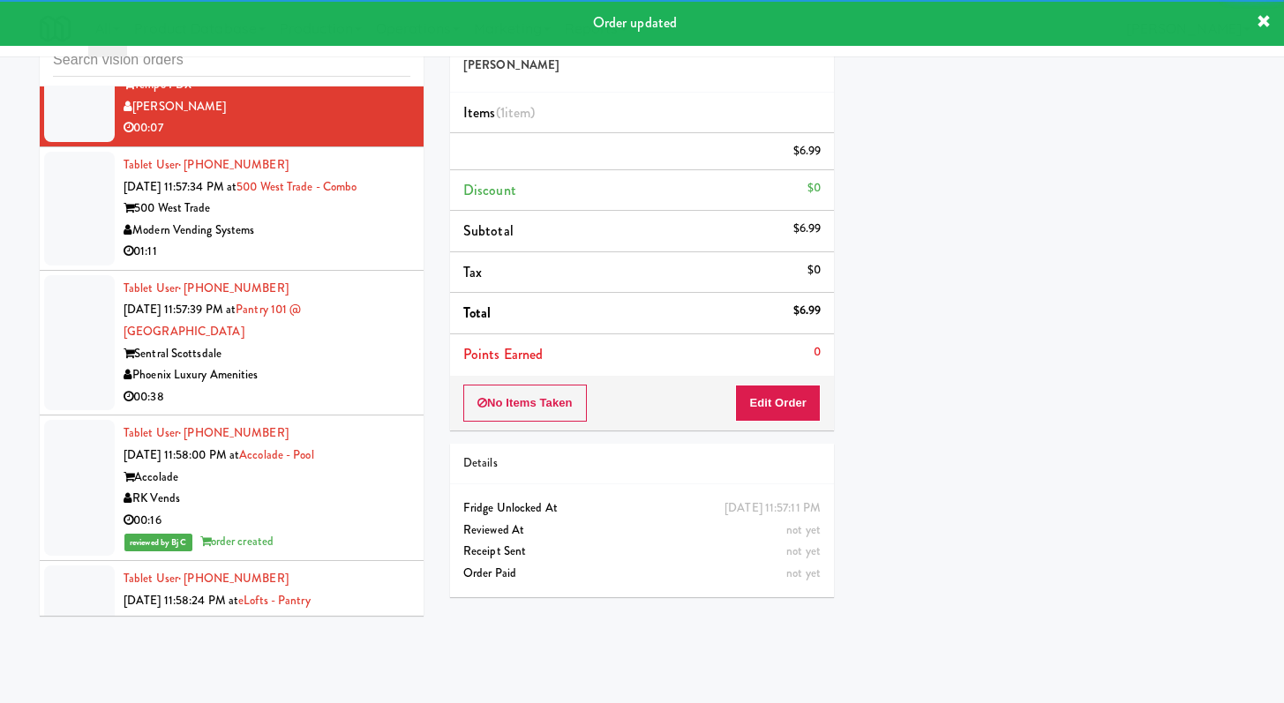
click at [338, 242] on div "Modern Vending Systems" at bounding box center [267, 231] width 287 height 22
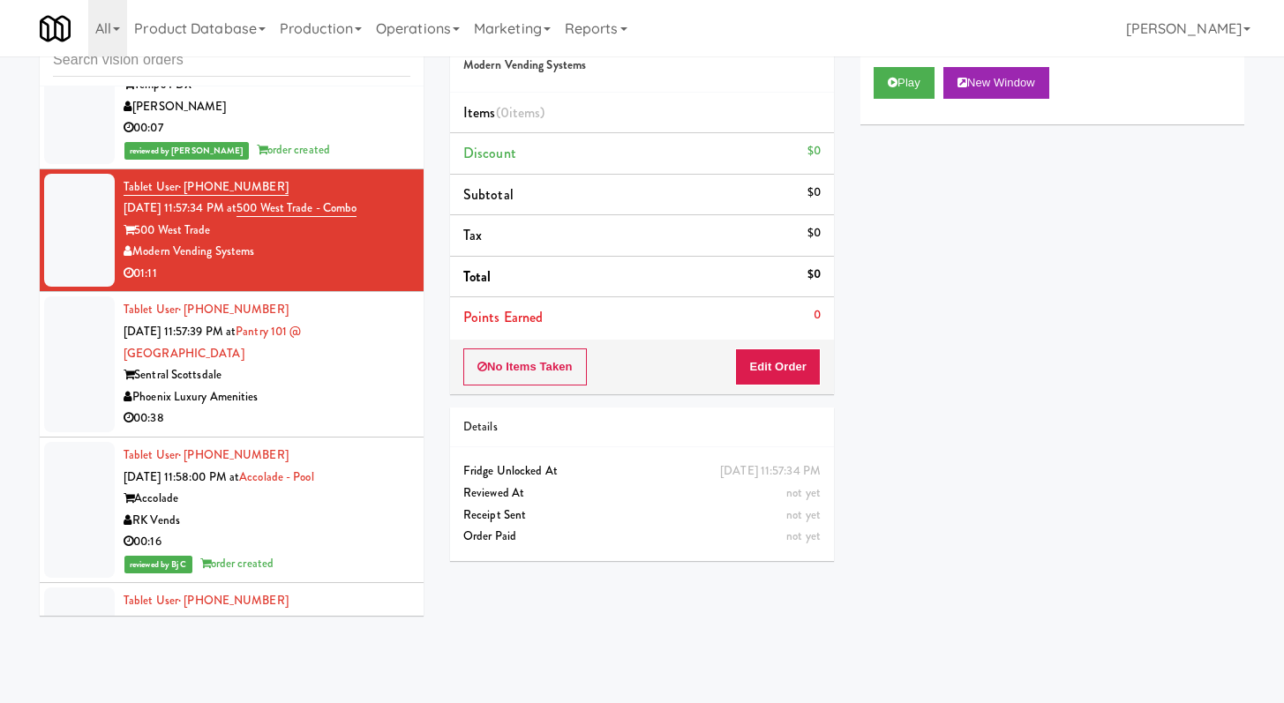
click at [322, 409] on div "Phoenix Luxury Amenities" at bounding box center [267, 397] width 287 height 22
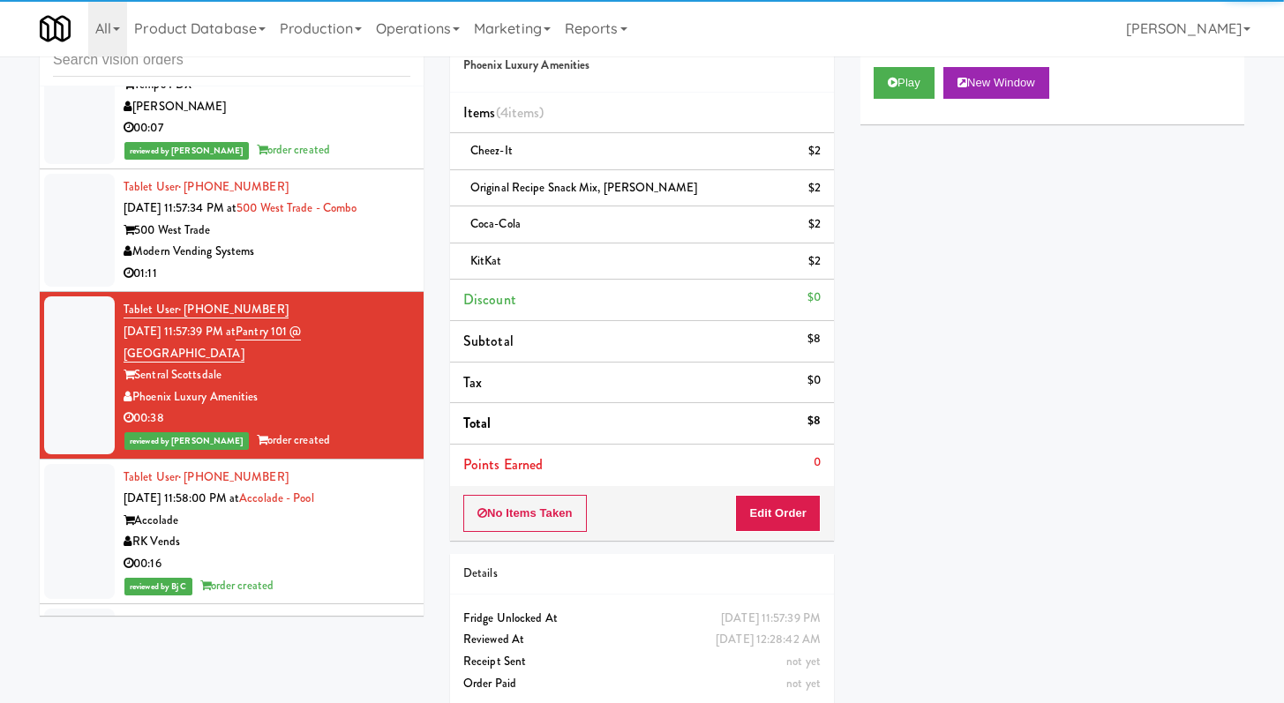
click at [314, 285] on div "01:11" at bounding box center [267, 274] width 287 height 22
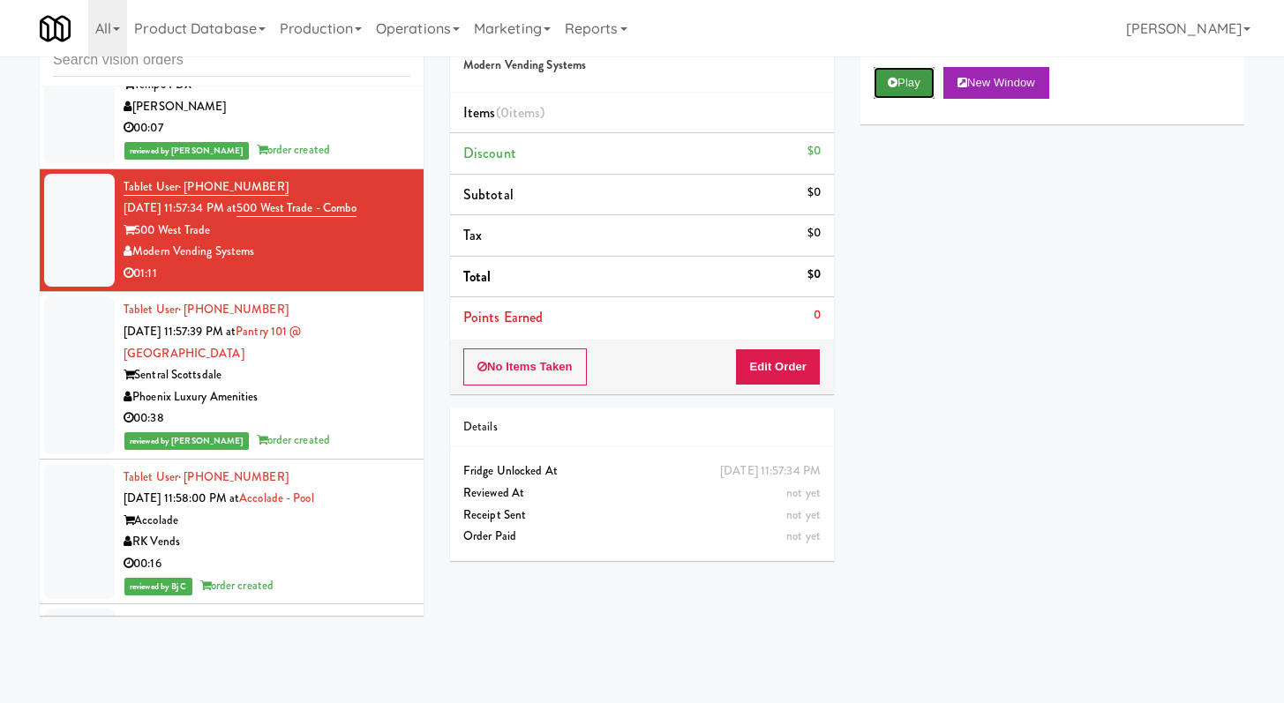
click at [888, 84] on icon at bounding box center [893, 82] width 10 height 11
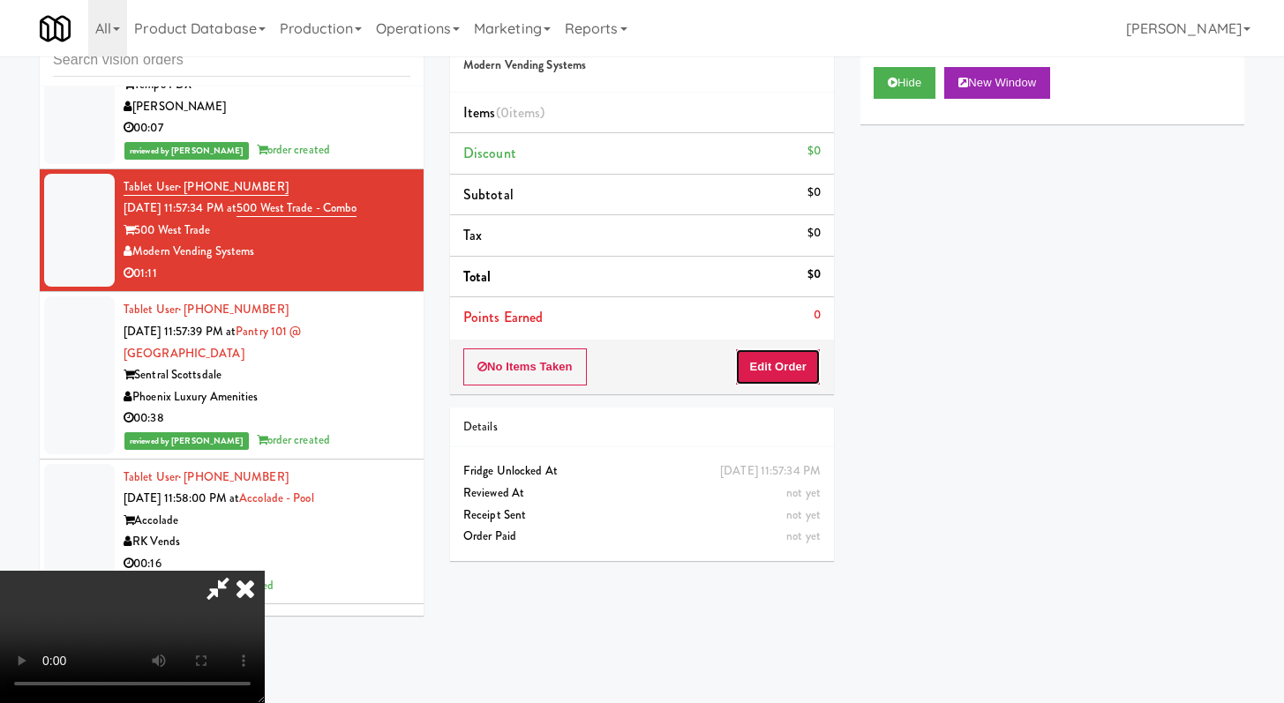
click at [748, 360] on button "Edit Order" at bounding box center [778, 367] width 86 height 37
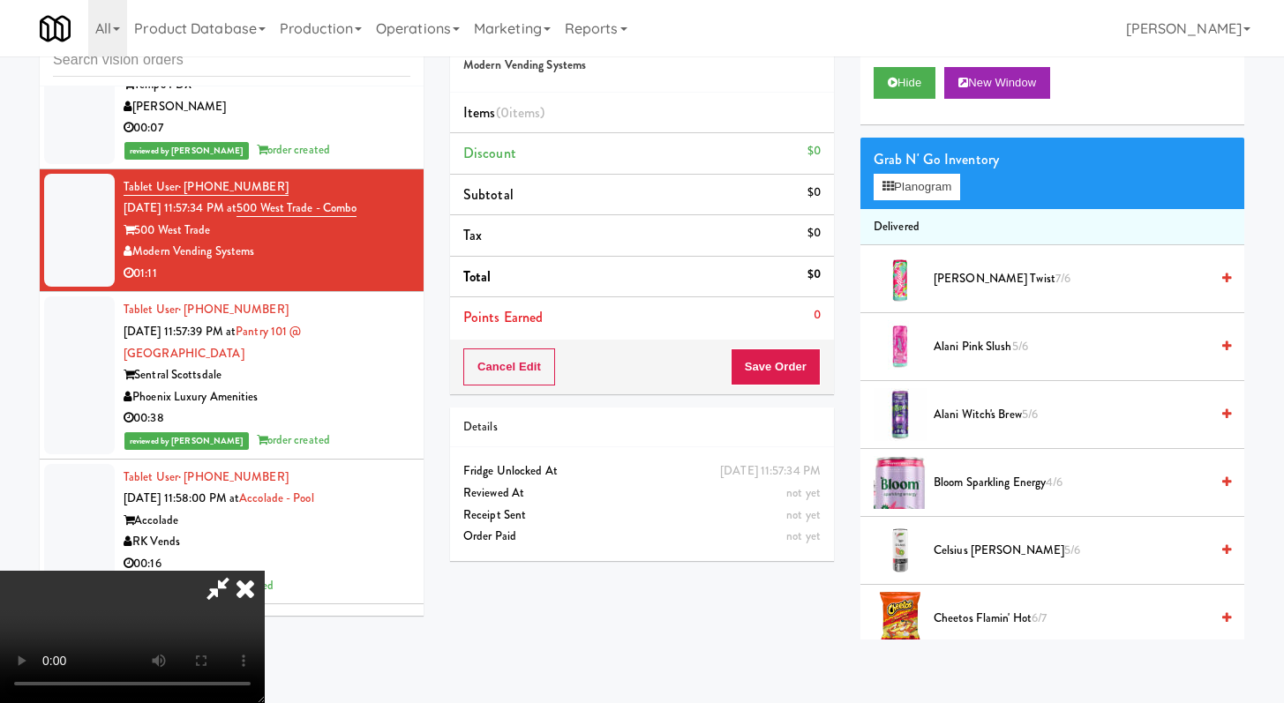
scroll to position [9563, 0]
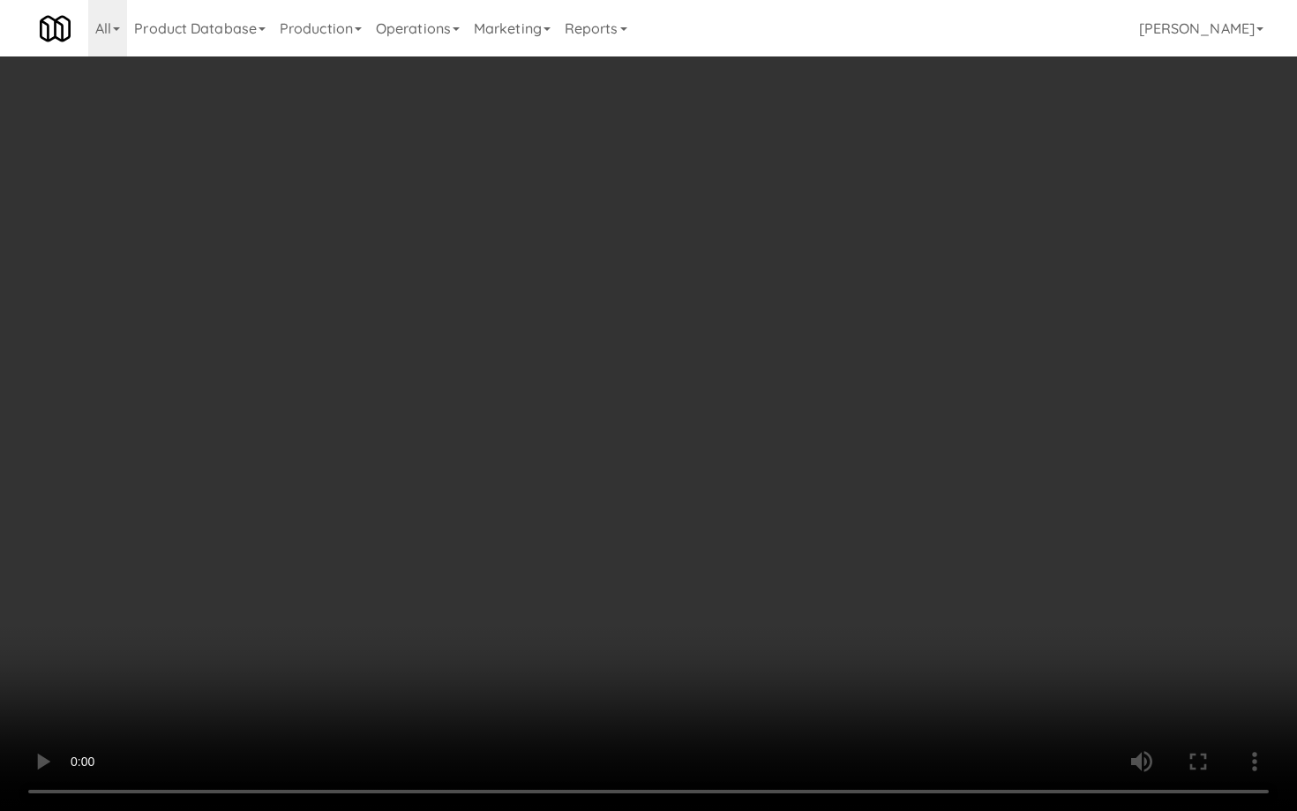
click at [560, 535] on video at bounding box center [648, 405] width 1297 height 811
click at [614, 500] on video at bounding box center [648, 405] width 1297 height 811
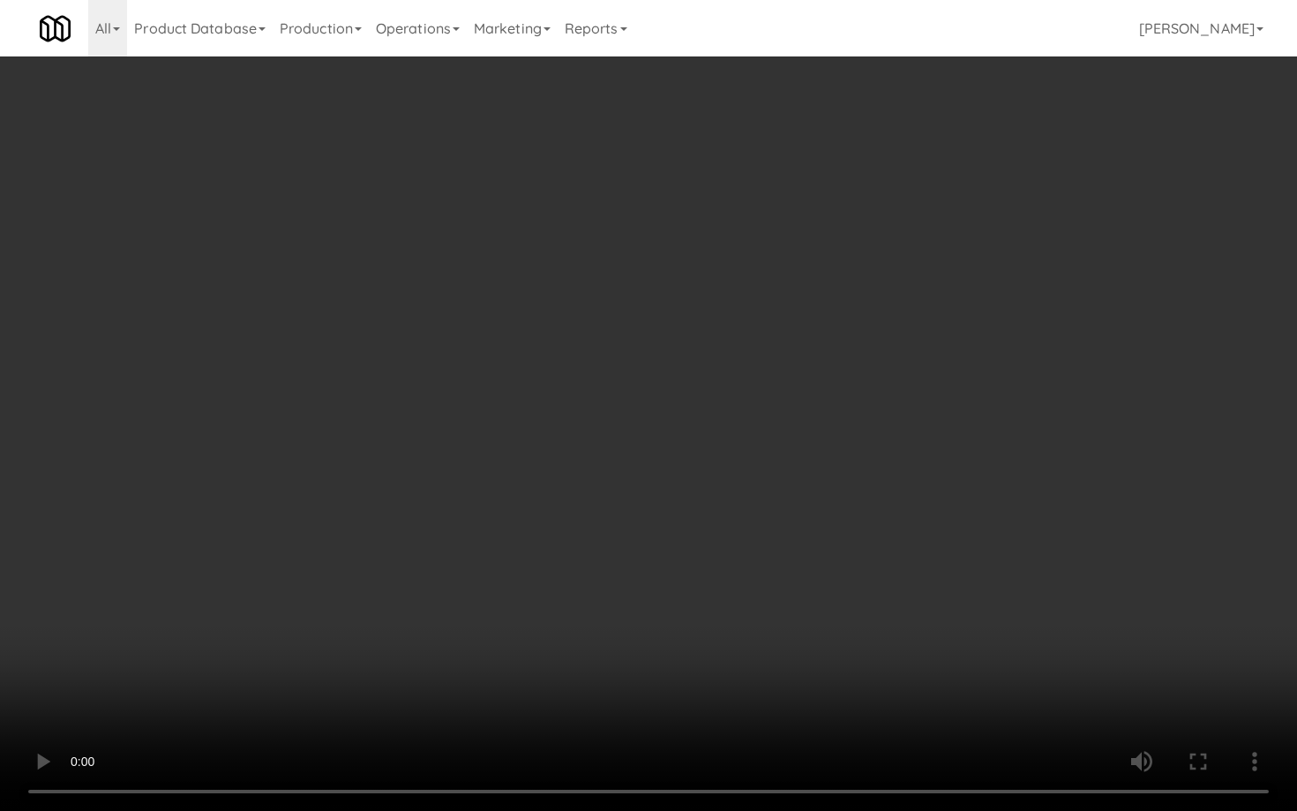
click at [614, 500] on video at bounding box center [648, 405] width 1297 height 811
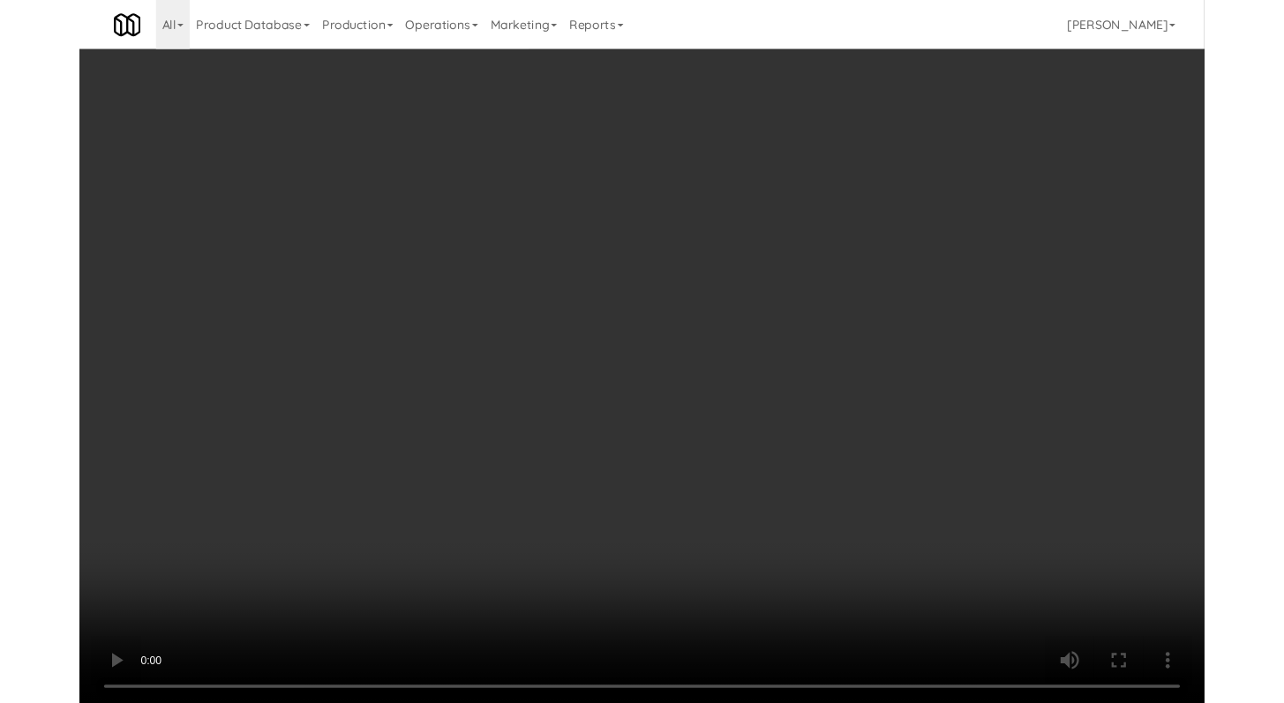
scroll to position [9629, 0]
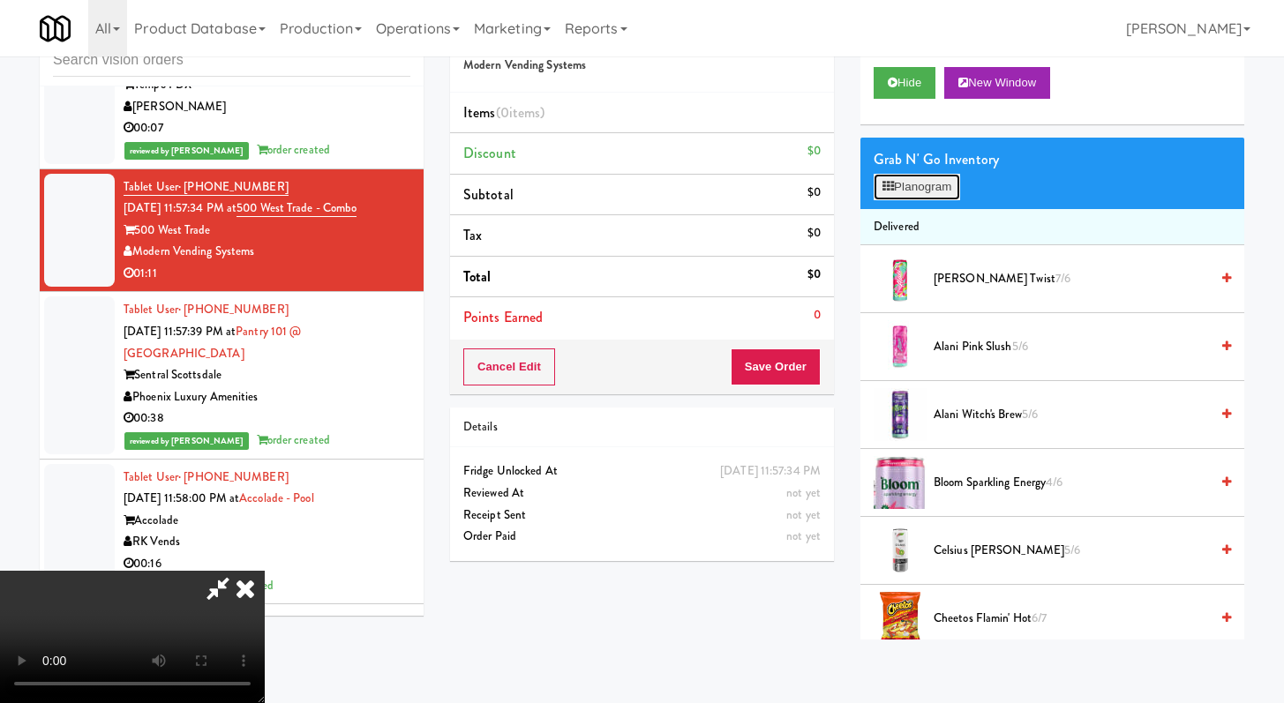
click at [920, 184] on button "Planogram" at bounding box center [916, 187] width 86 height 26
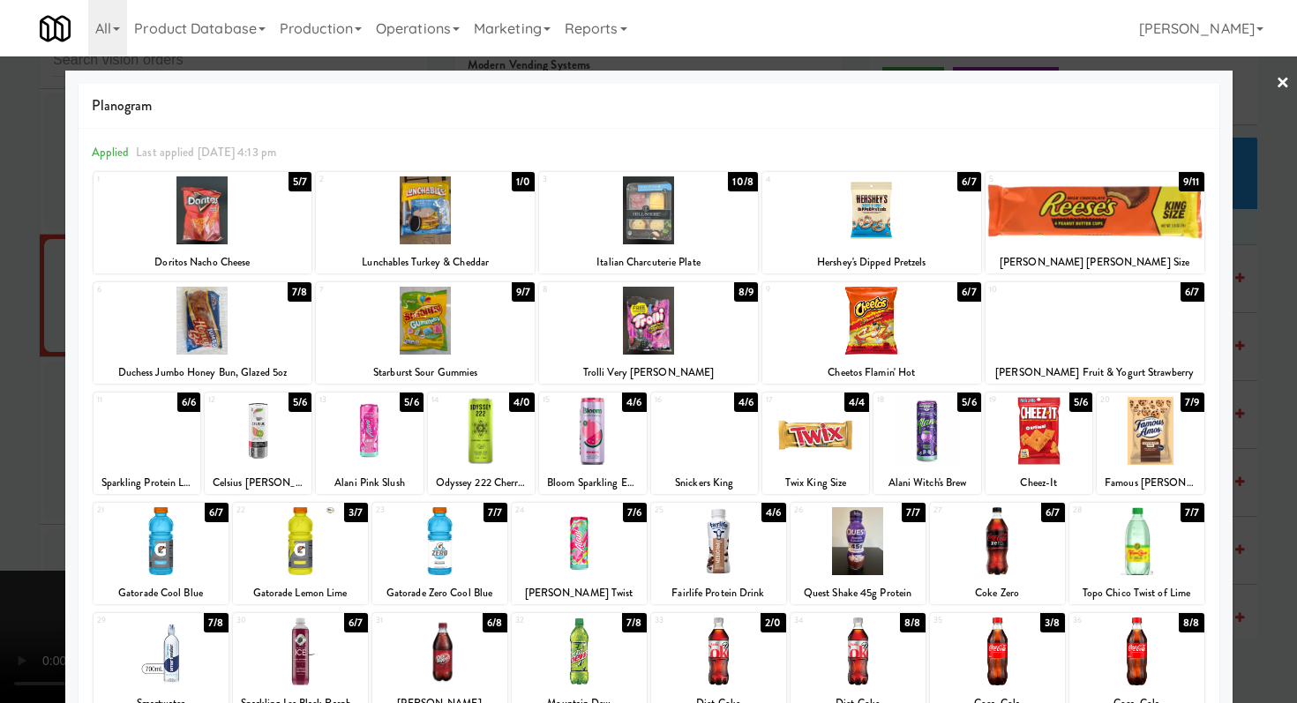
click at [398, 214] on div at bounding box center [425, 210] width 219 height 68
click at [410, 206] on div at bounding box center [425, 210] width 219 height 68
click at [196, 214] on div at bounding box center [203, 210] width 219 height 68
click at [184, 200] on div at bounding box center [203, 210] width 219 height 68
click at [692, 556] on div at bounding box center [718, 541] width 135 height 68
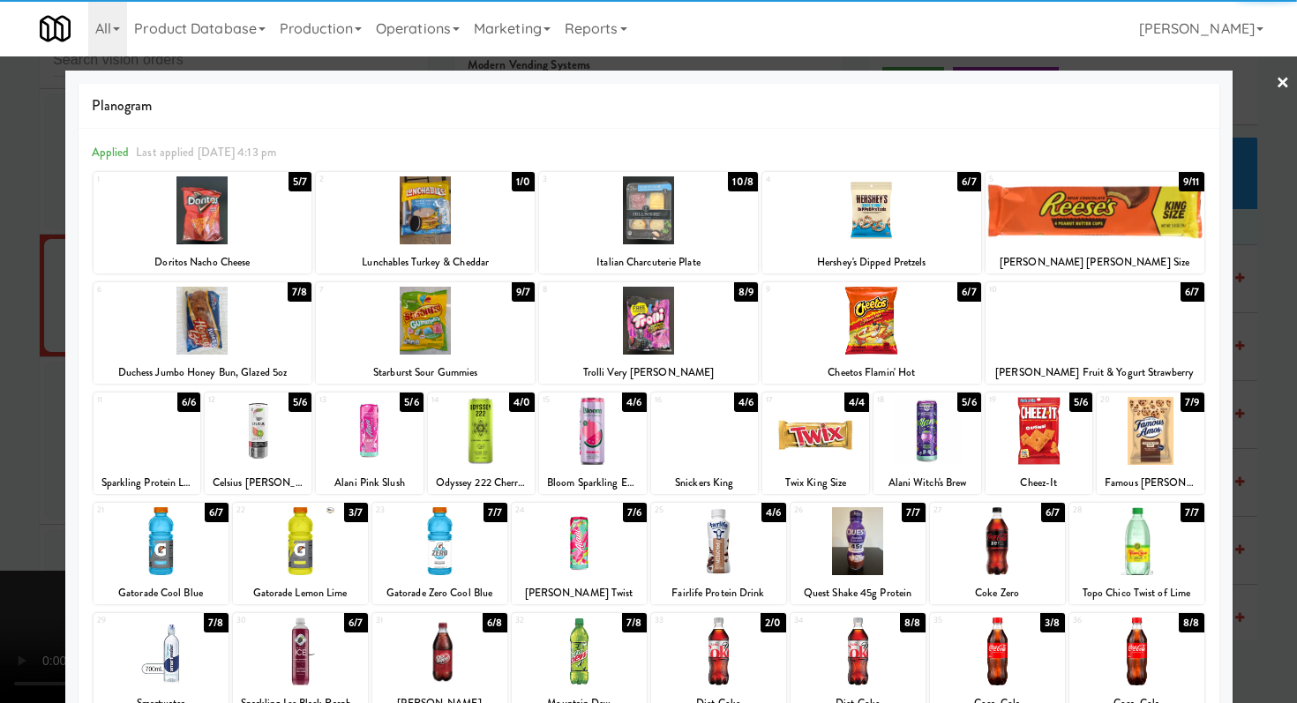
click at [309, 665] on div at bounding box center [300, 652] width 135 height 68
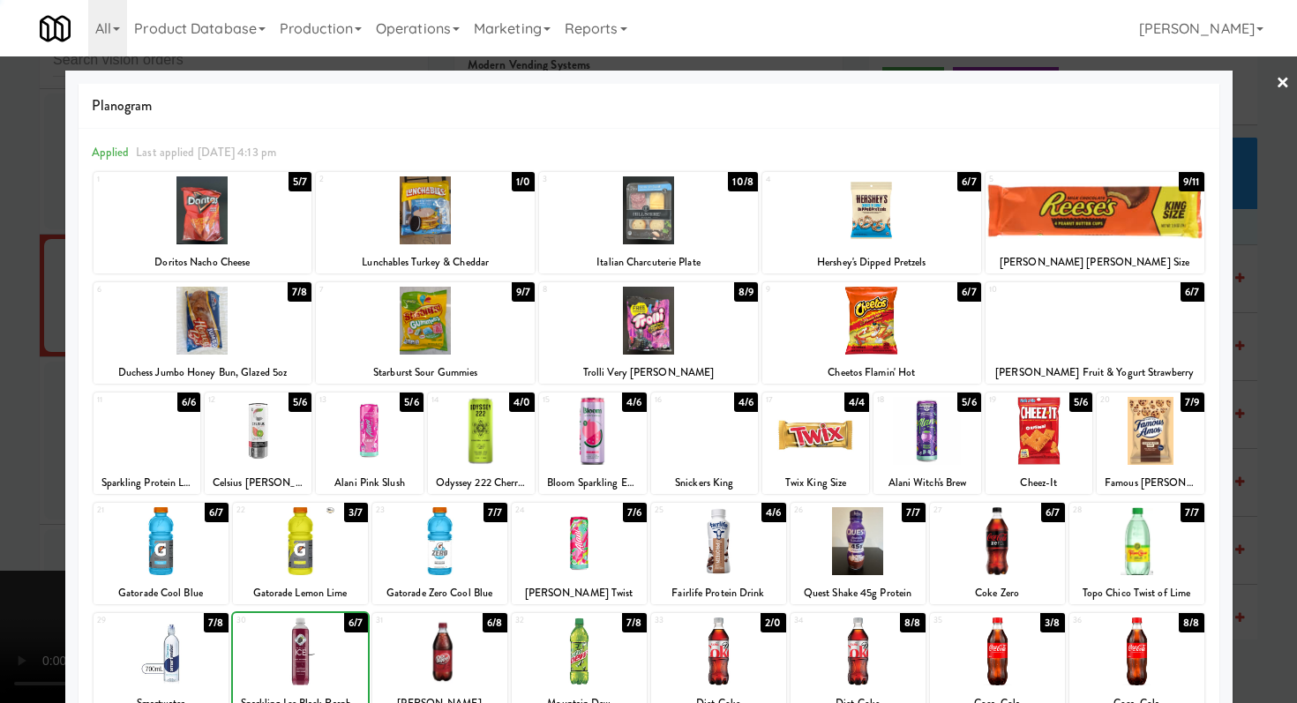
click at [0, 499] on div at bounding box center [648, 351] width 1297 height 703
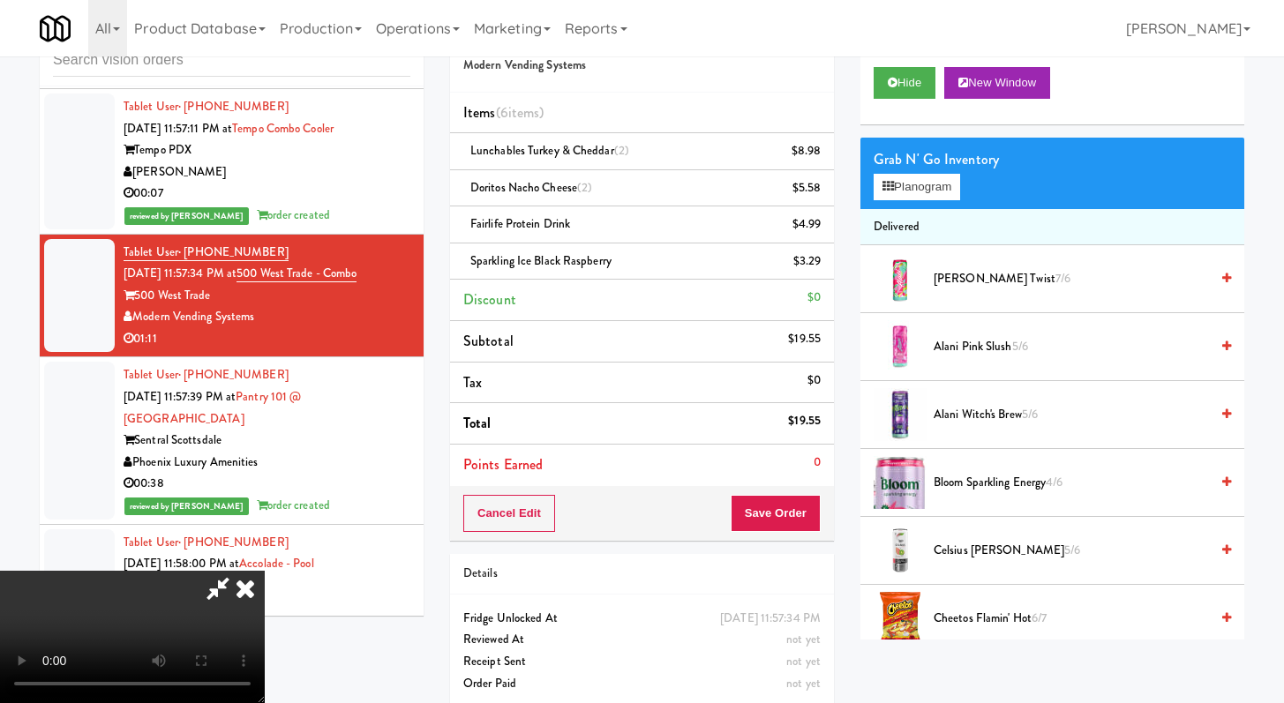
scroll to position [9629, 0]
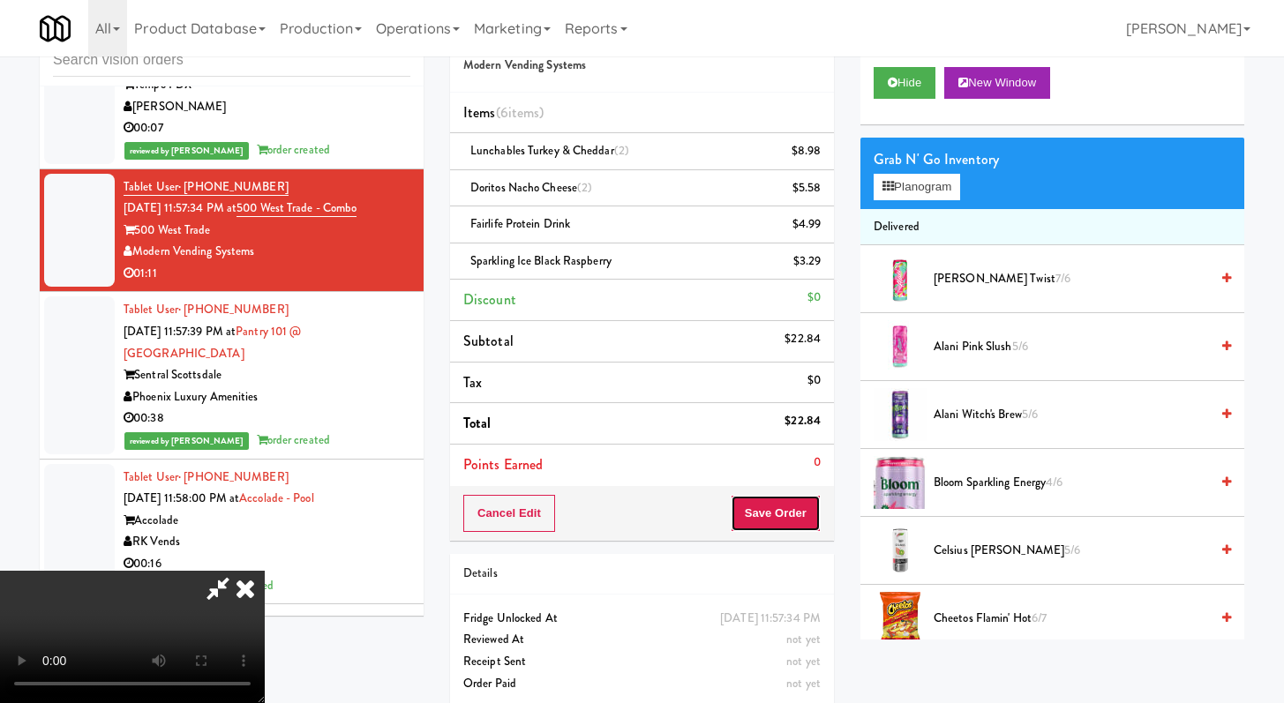
click at [792, 515] on button "Save Order" at bounding box center [776, 513] width 90 height 37
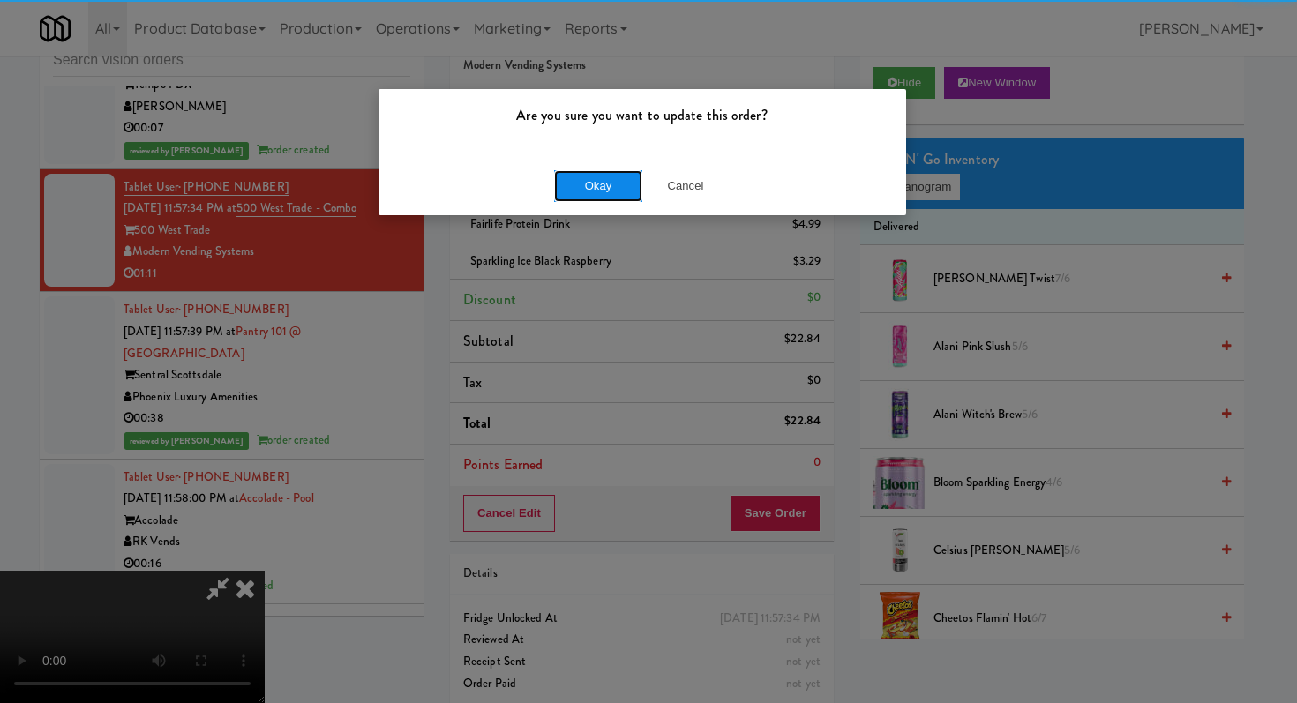
click at [625, 187] on button "Okay" at bounding box center [598, 186] width 88 height 32
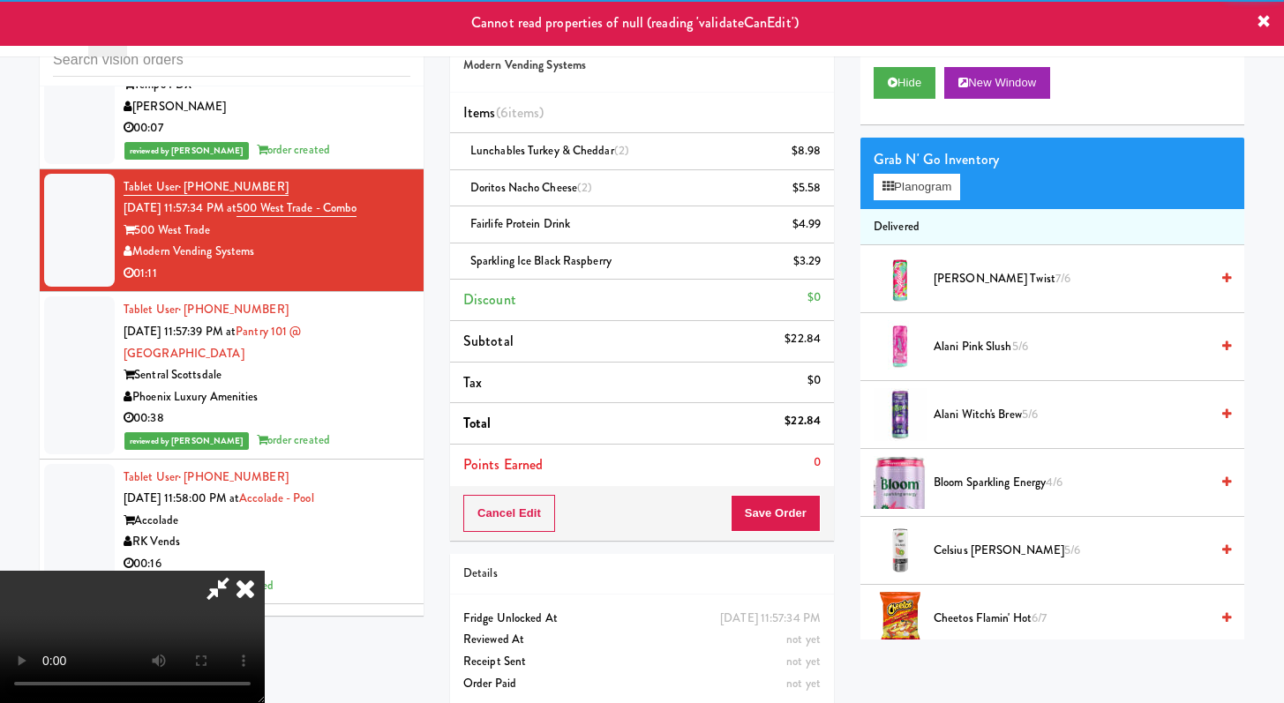
scroll to position [9632, 0]
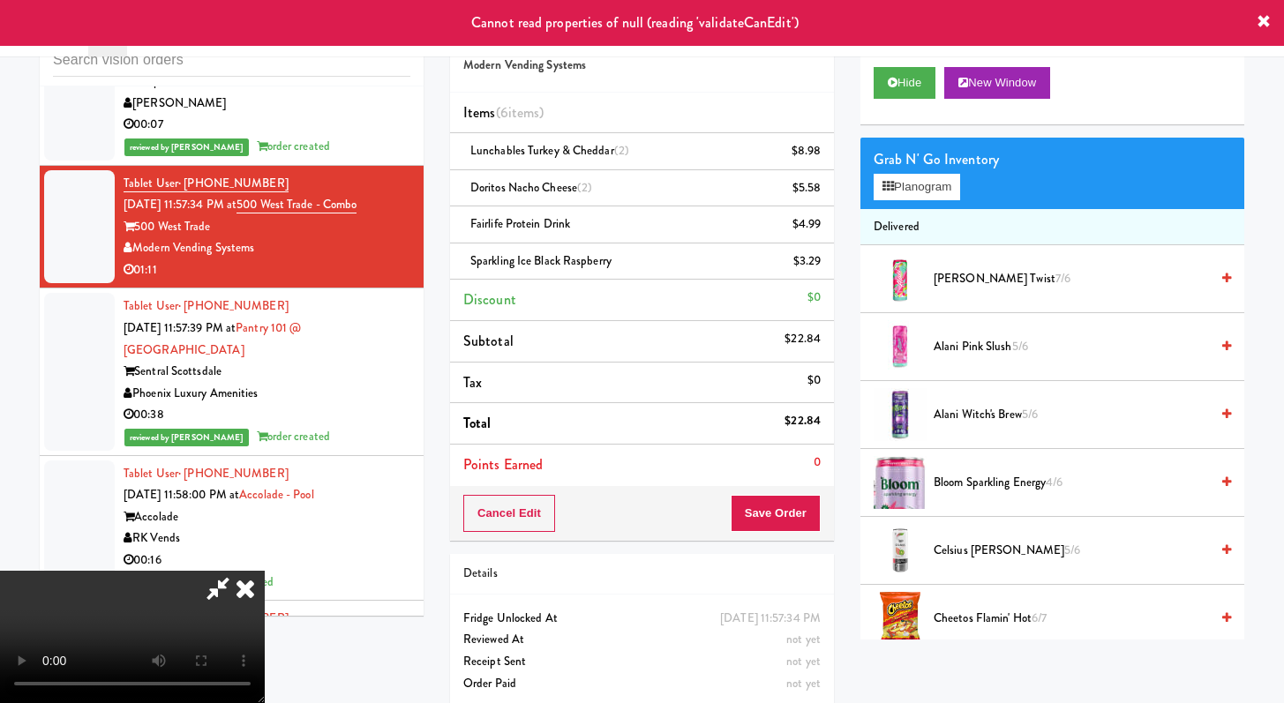
click at [238, 571] on icon at bounding box center [218, 588] width 41 height 35
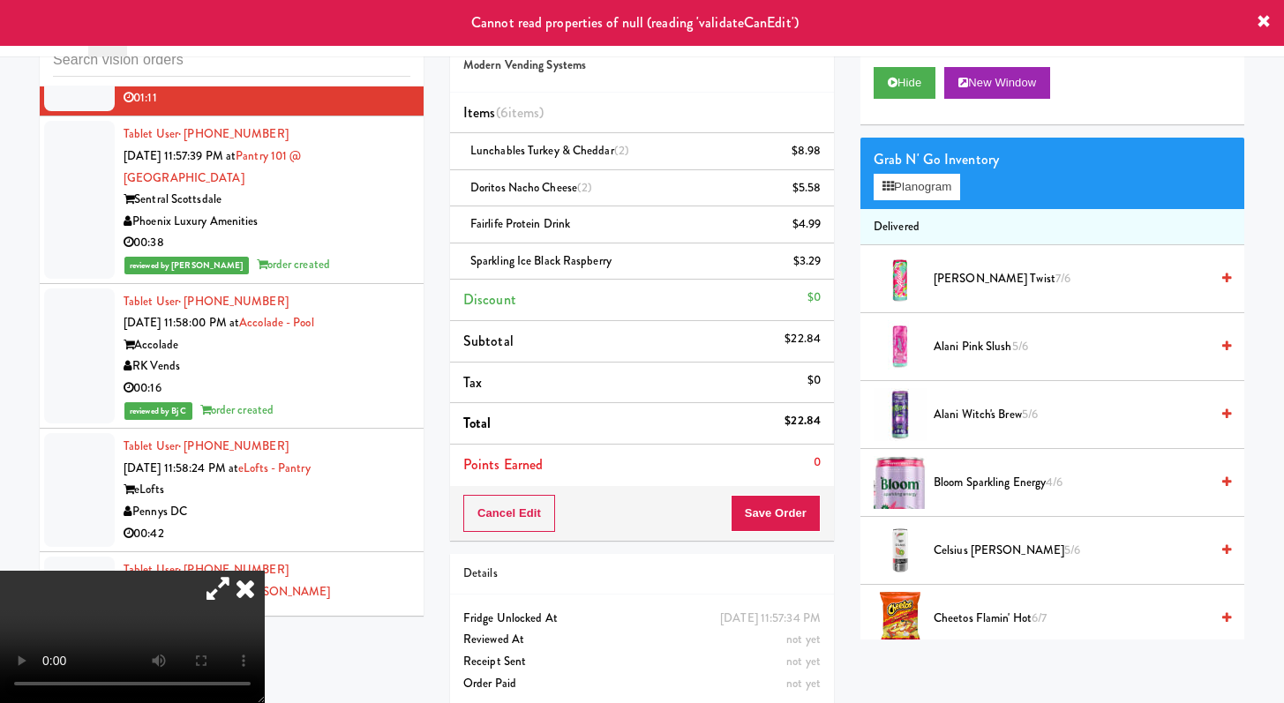
scroll to position [9903, 0]
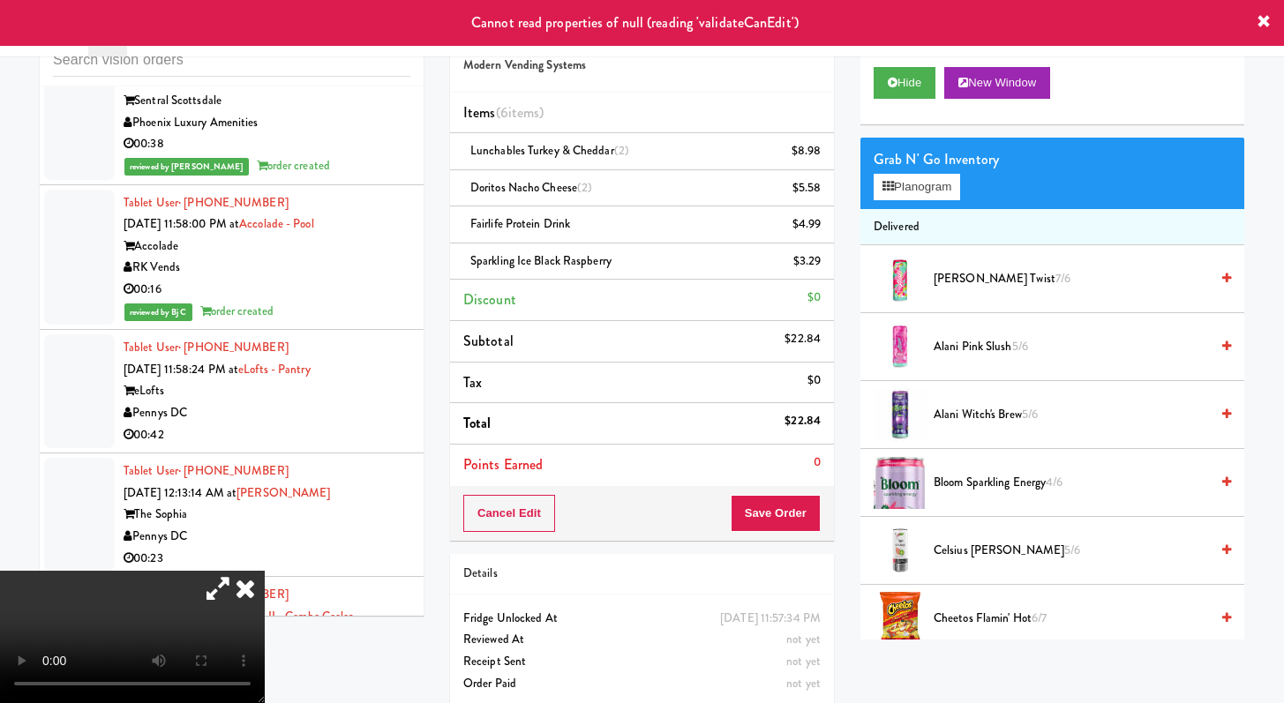
click at [325, 155] on div "00:38" at bounding box center [267, 144] width 287 height 22
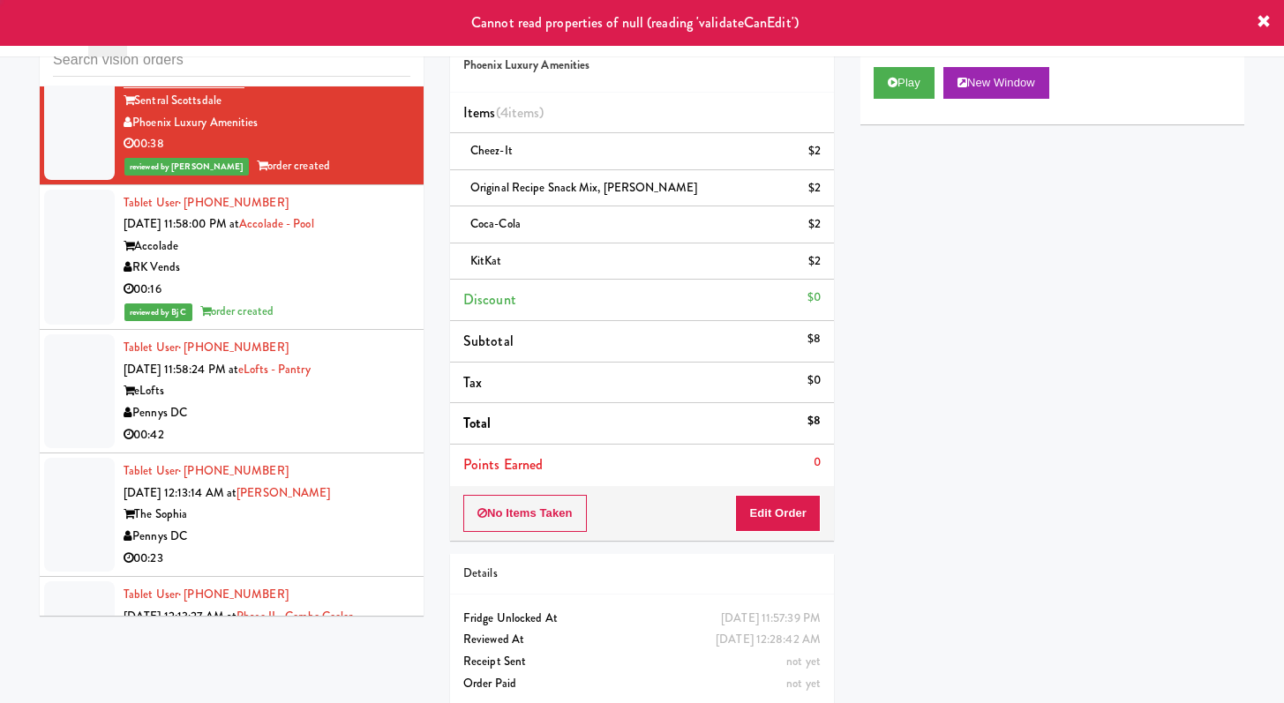
click at [353, 11] on div "01:11" at bounding box center [267, 0] width 287 height 22
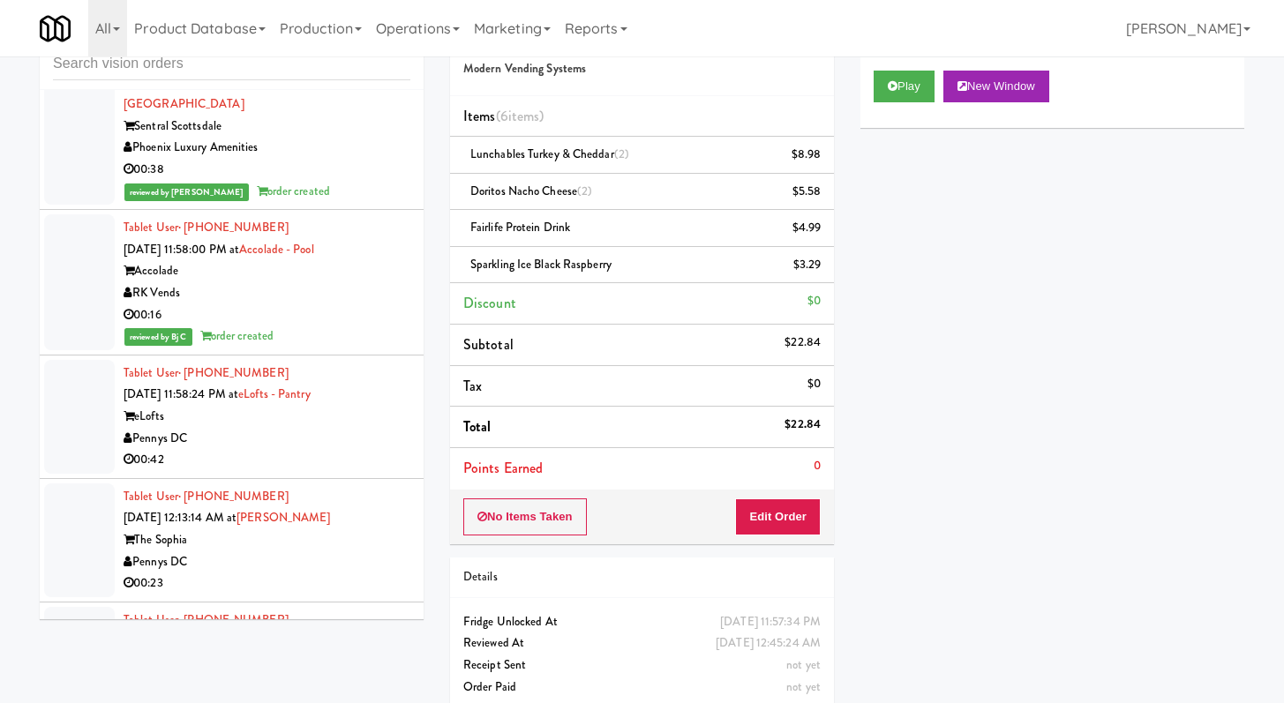
scroll to position [12311, 0]
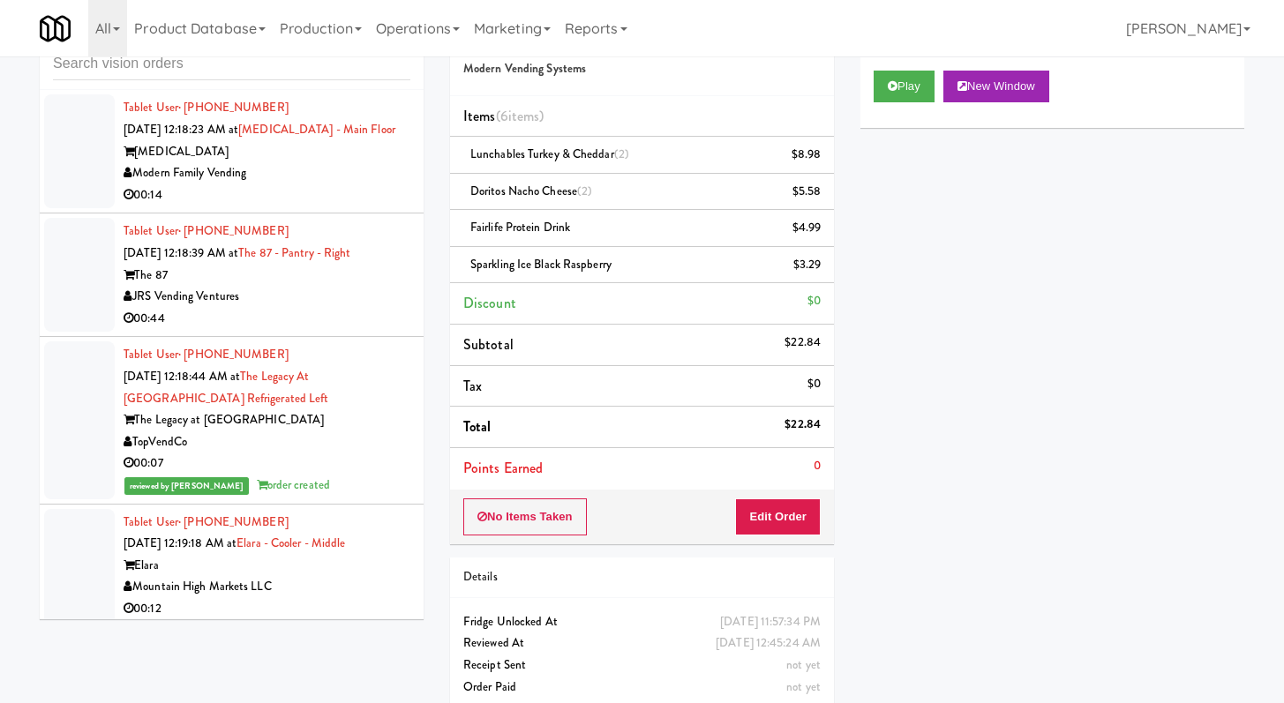
click at [342, 206] on div "00:14" at bounding box center [267, 195] width 287 height 22
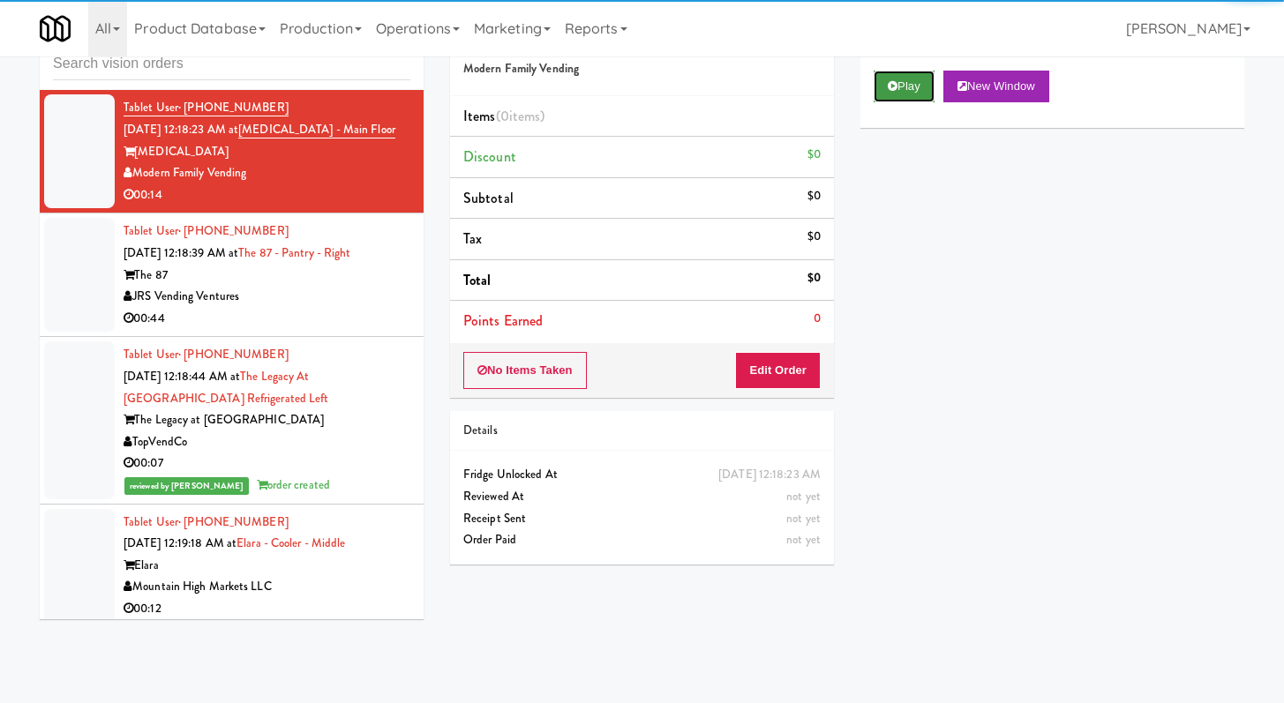
click at [924, 89] on button "Play" at bounding box center [903, 87] width 61 height 32
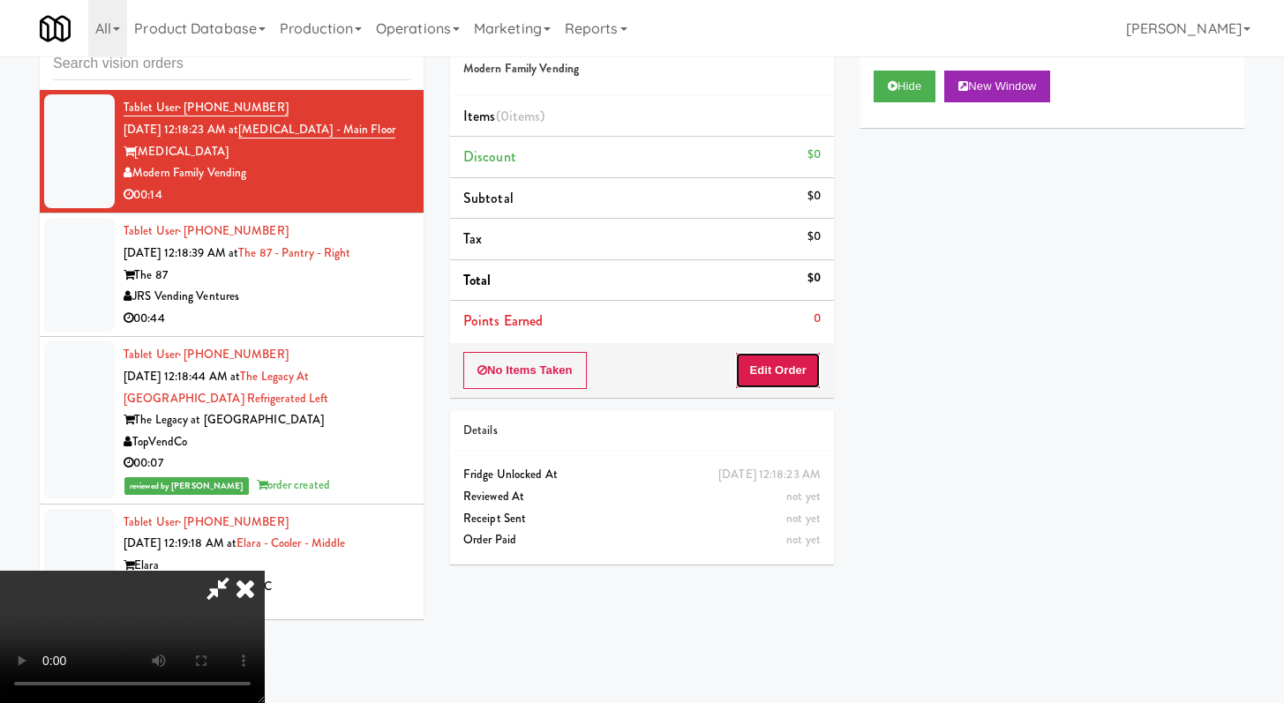
click at [802, 365] on button "Edit Order" at bounding box center [778, 370] width 86 height 37
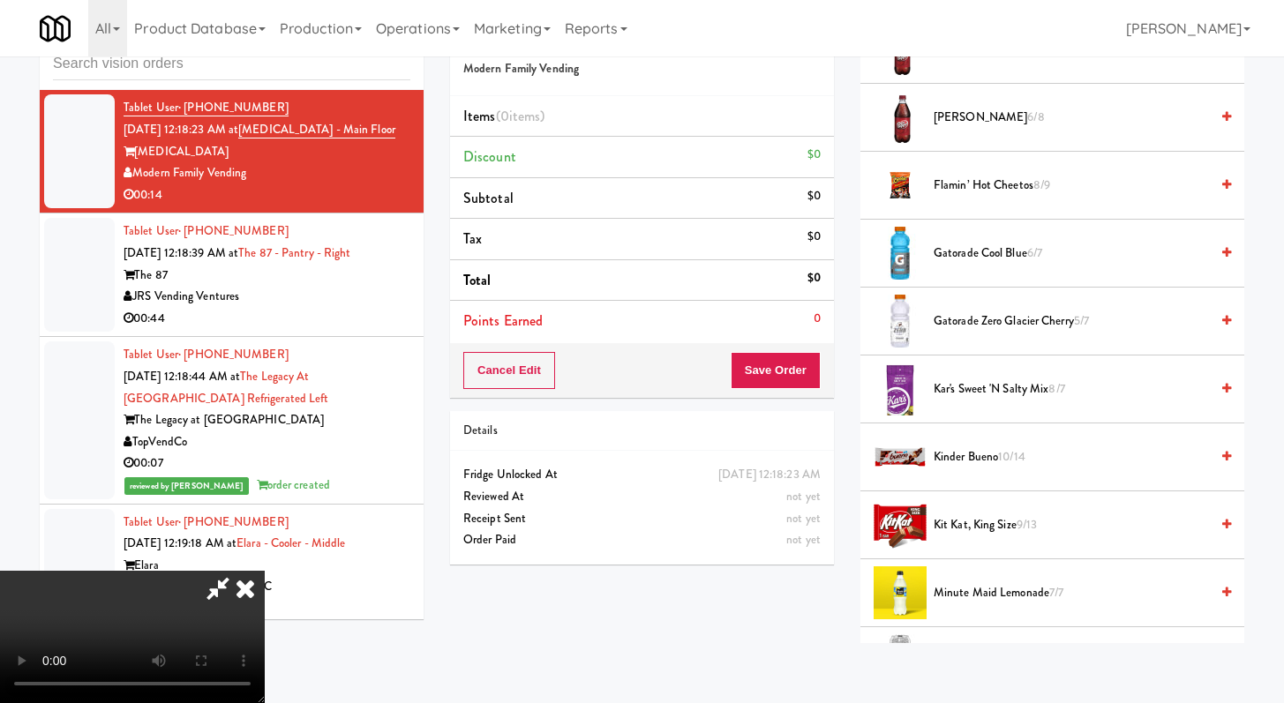
scroll to position [1226, 0]
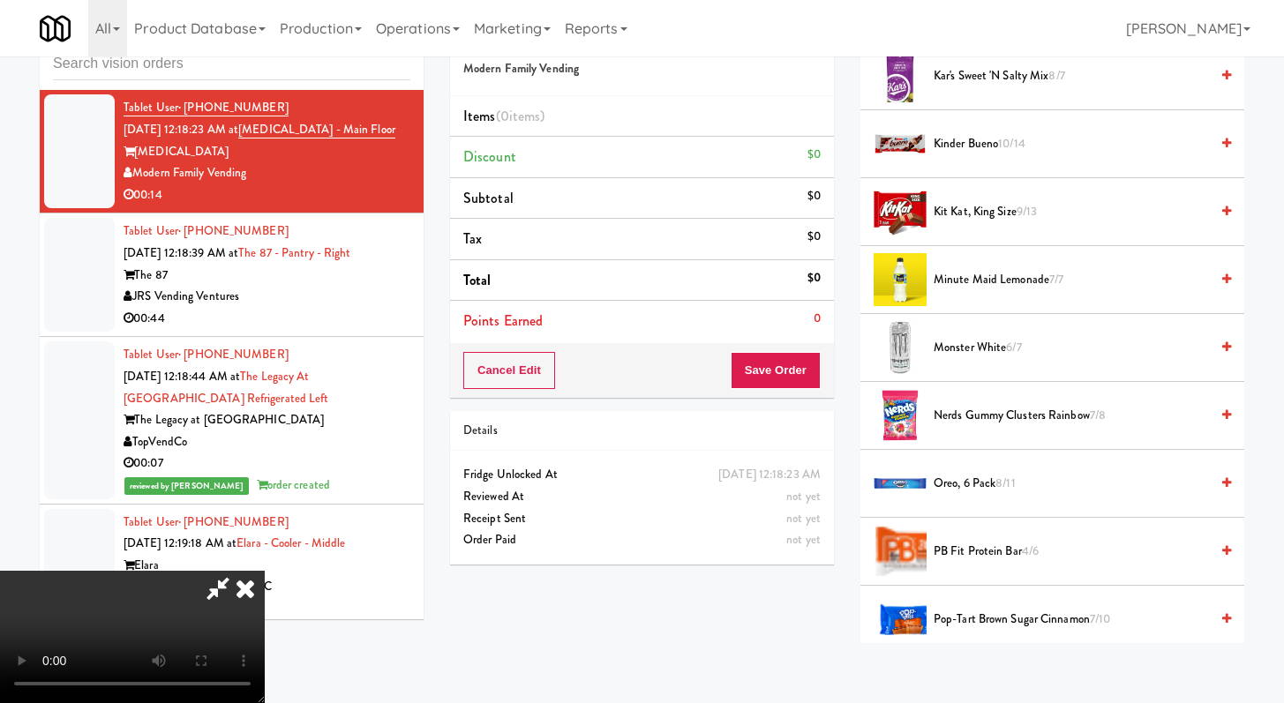
click at [977, 281] on span "Minute Maid Lemonade 7/7" at bounding box center [1070, 280] width 275 height 22
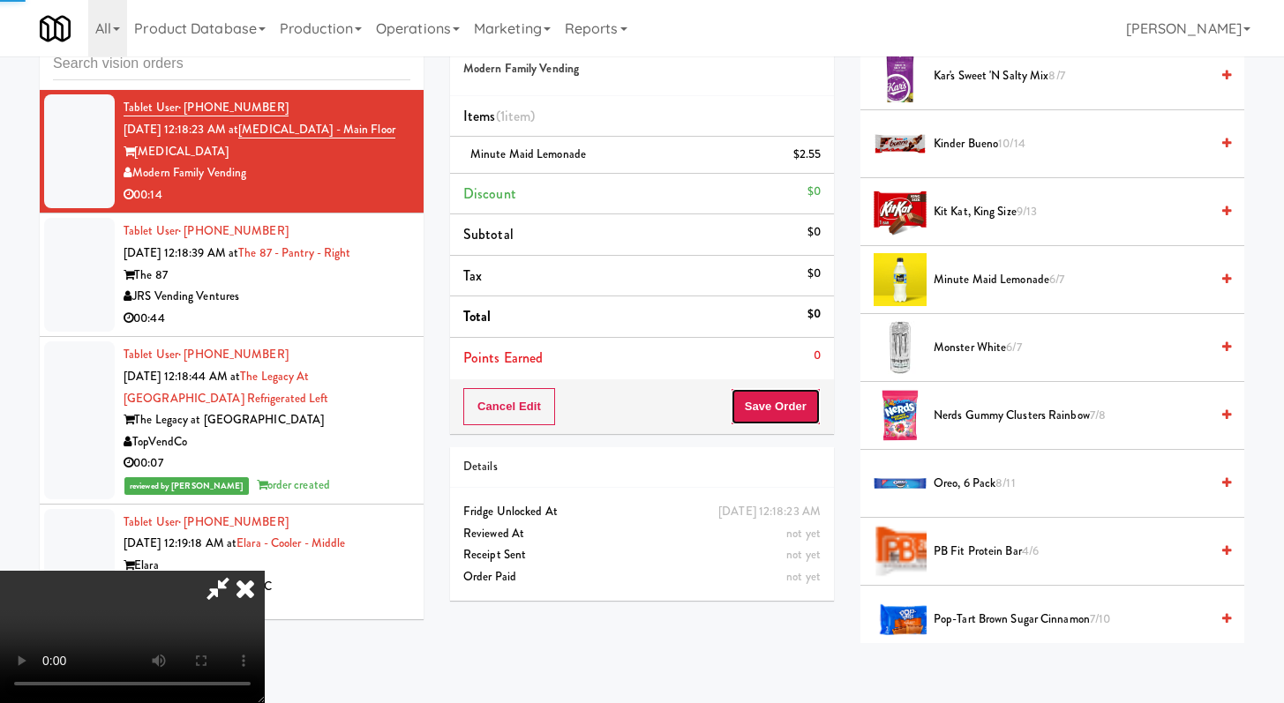
click at [810, 411] on button "Save Order" at bounding box center [776, 406] width 90 height 37
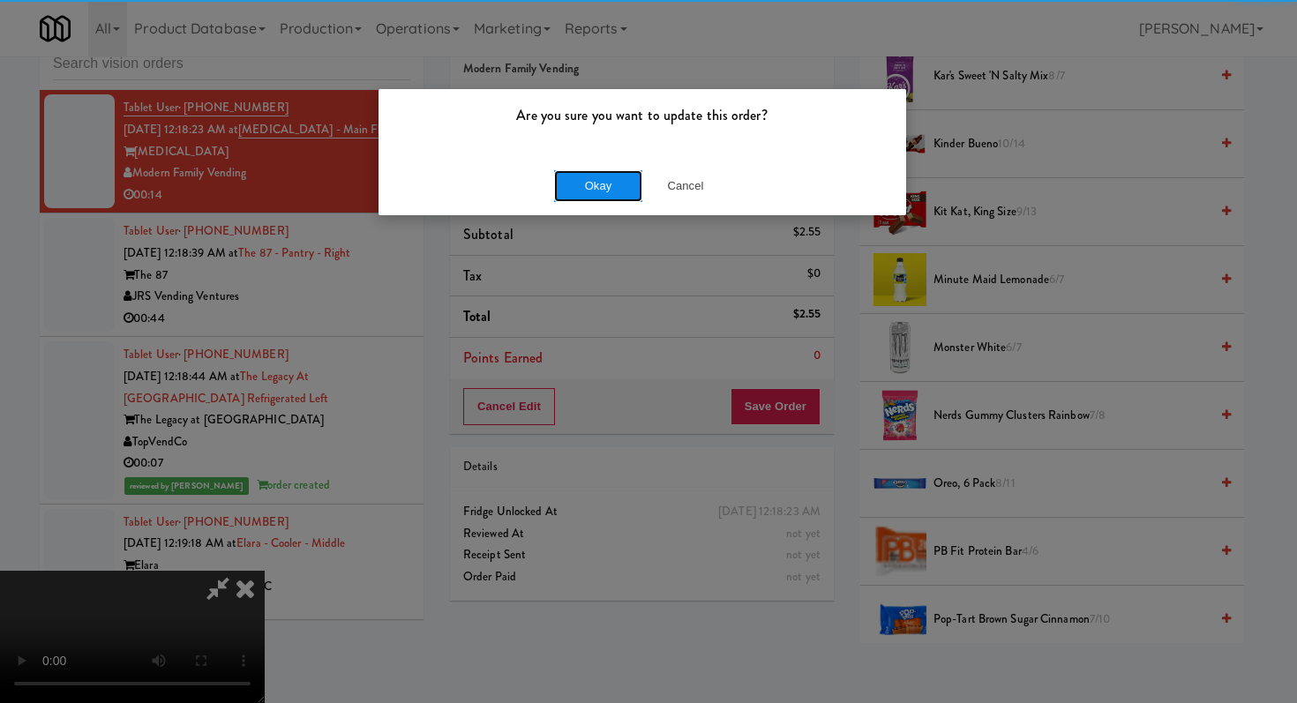
click at [573, 181] on button "Okay" at bounding box center [598, 186] width 88 height 32
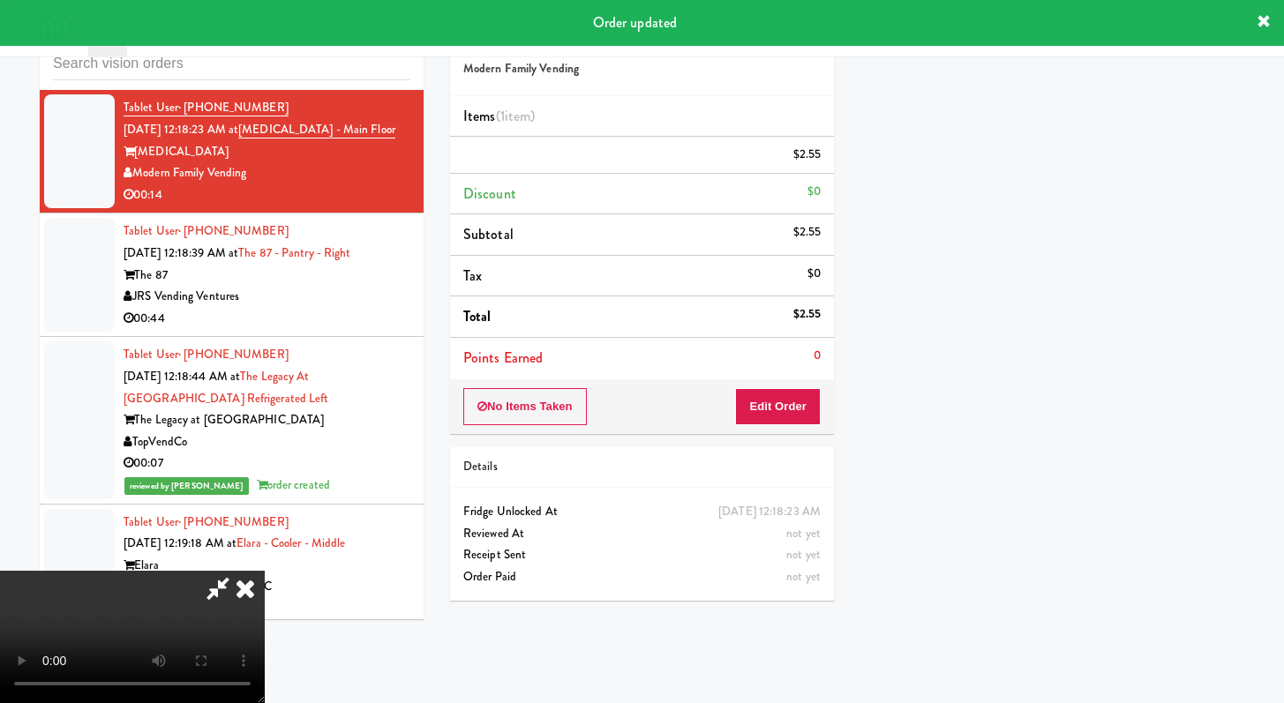
scroll to position [75, 0]
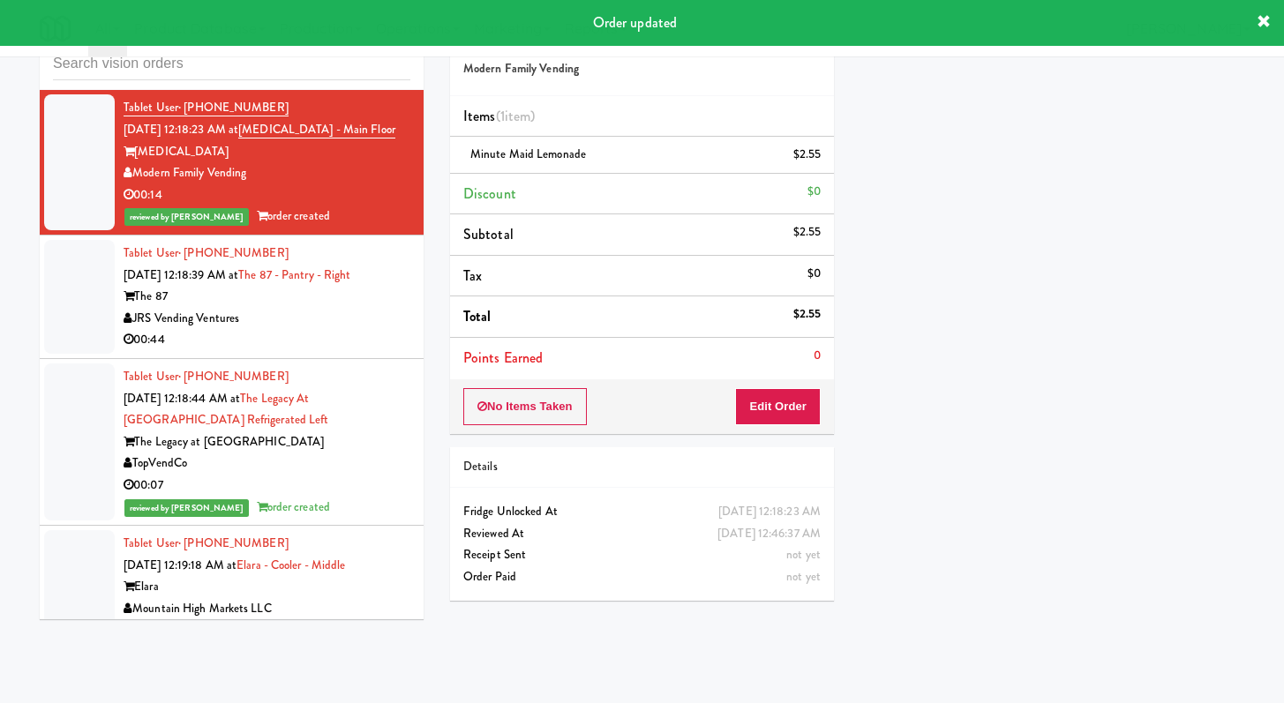
click at [356, 351] on div "00:44" at bounding box center [267, 340] width 287 height 22
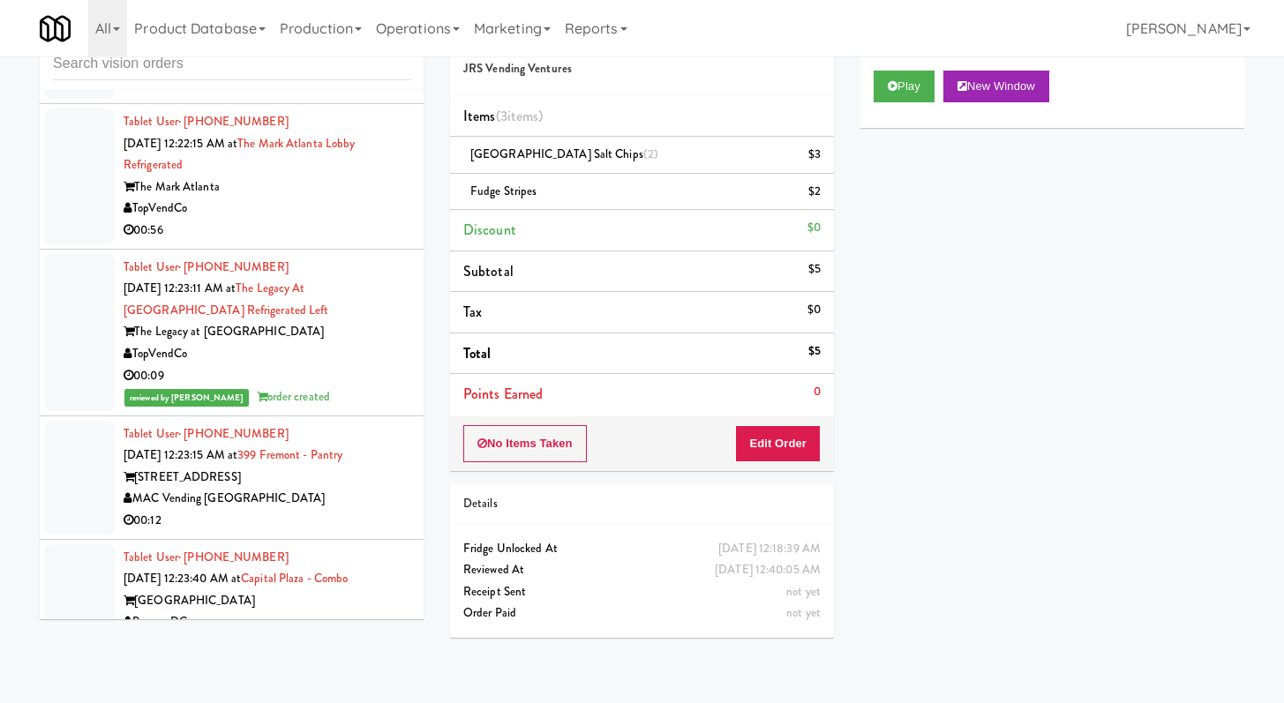
scroll to position [13820, 0]
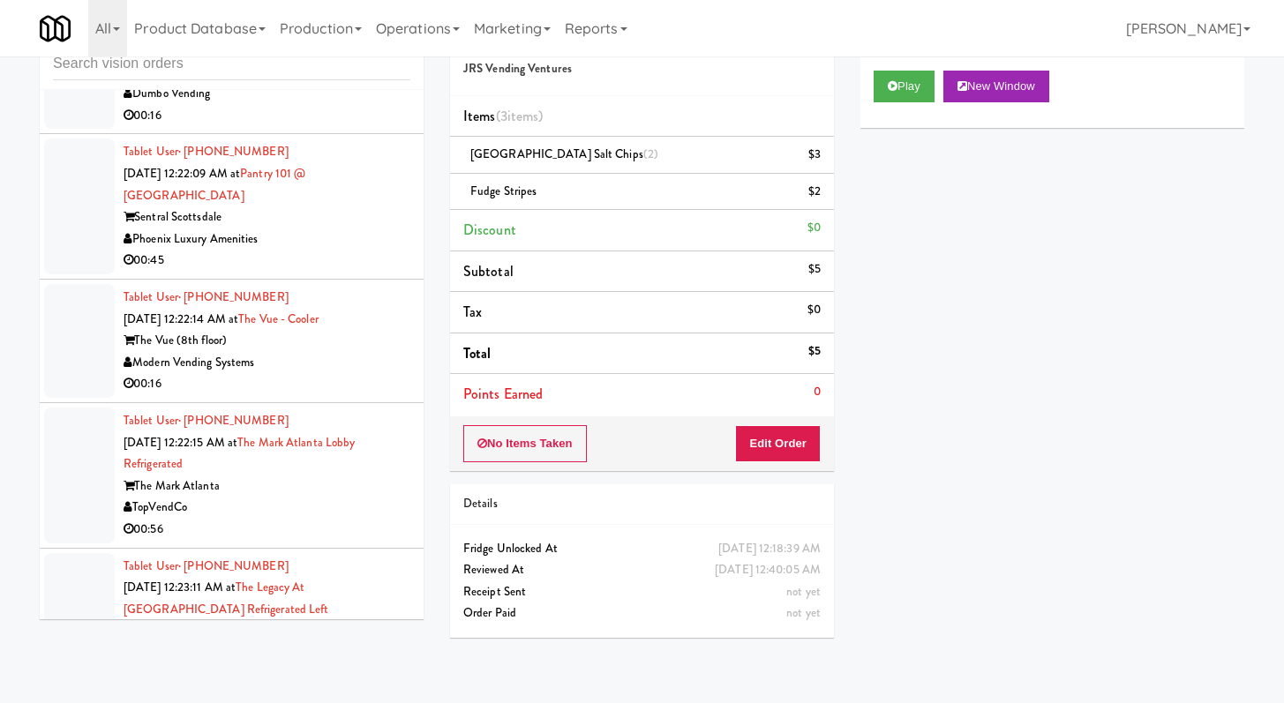
click at [328, 127] on div "00:16" at bounding box center [267, 116] width 287 height 22
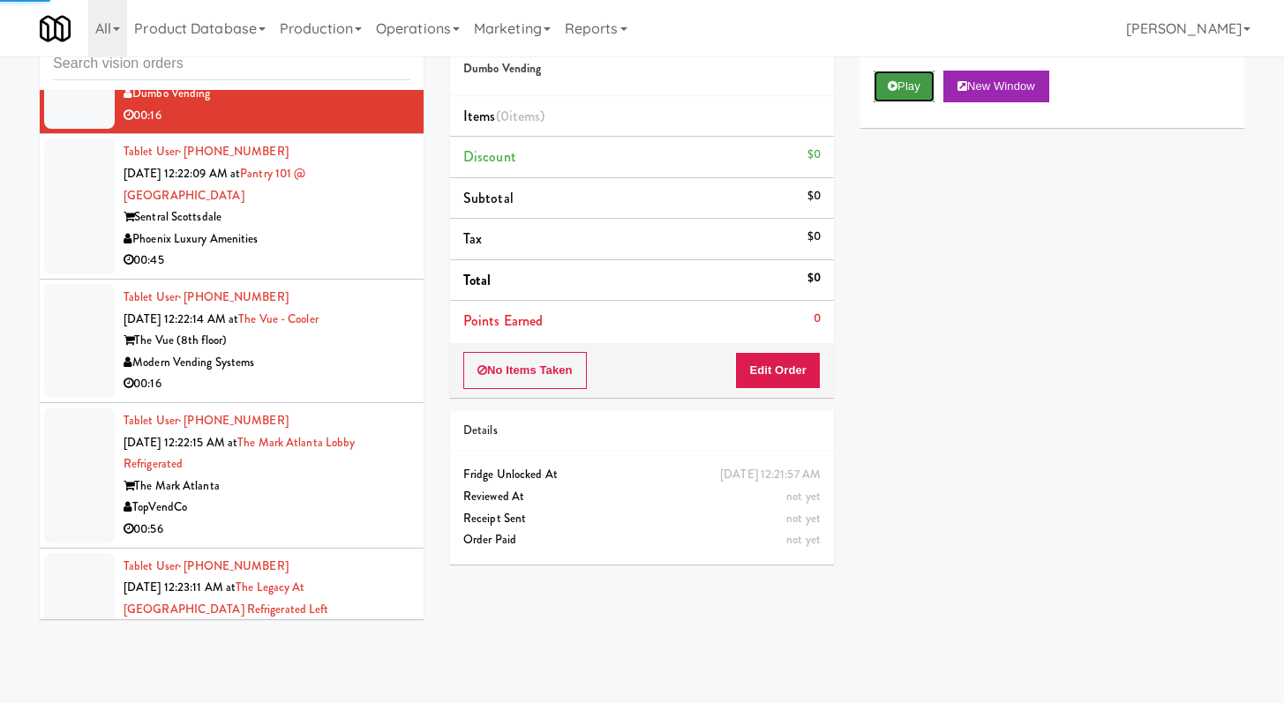
click at [894, 91] on icon at bounding box center [893, 85] width 10 height 11
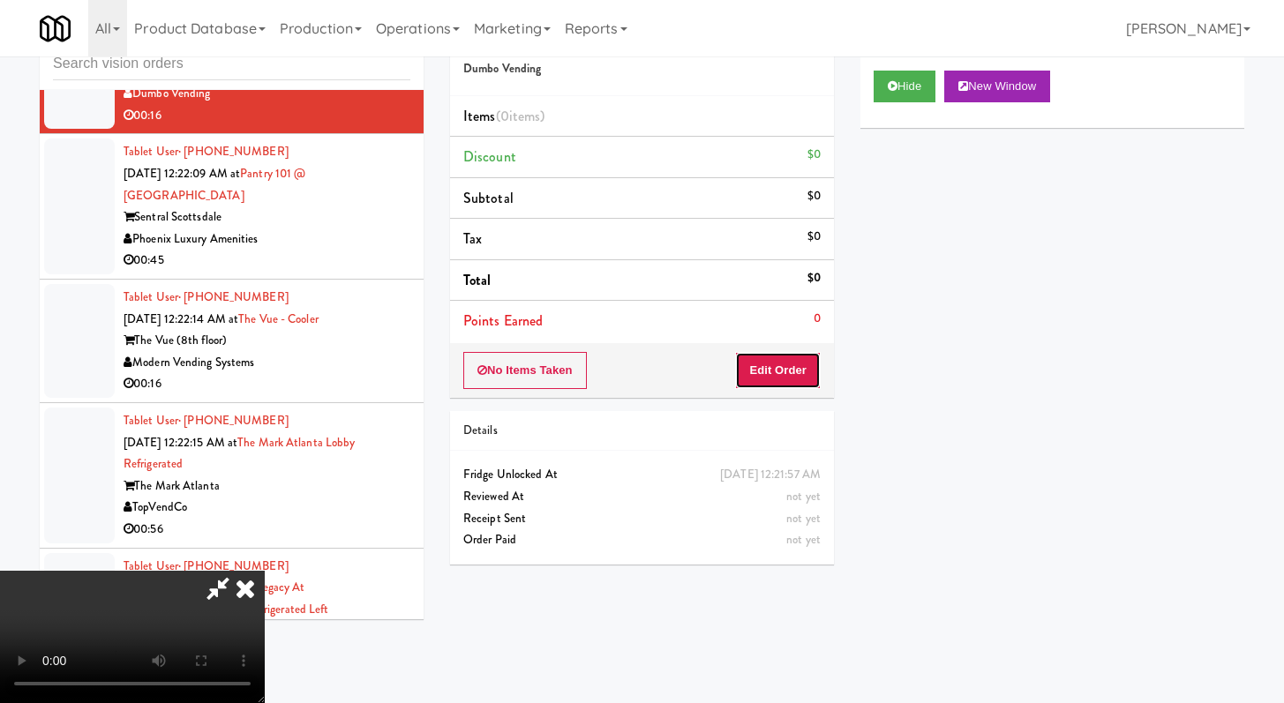
click at [767, 373] on button "Edit Order" at bounding box center [778, 370] width 86 height 37
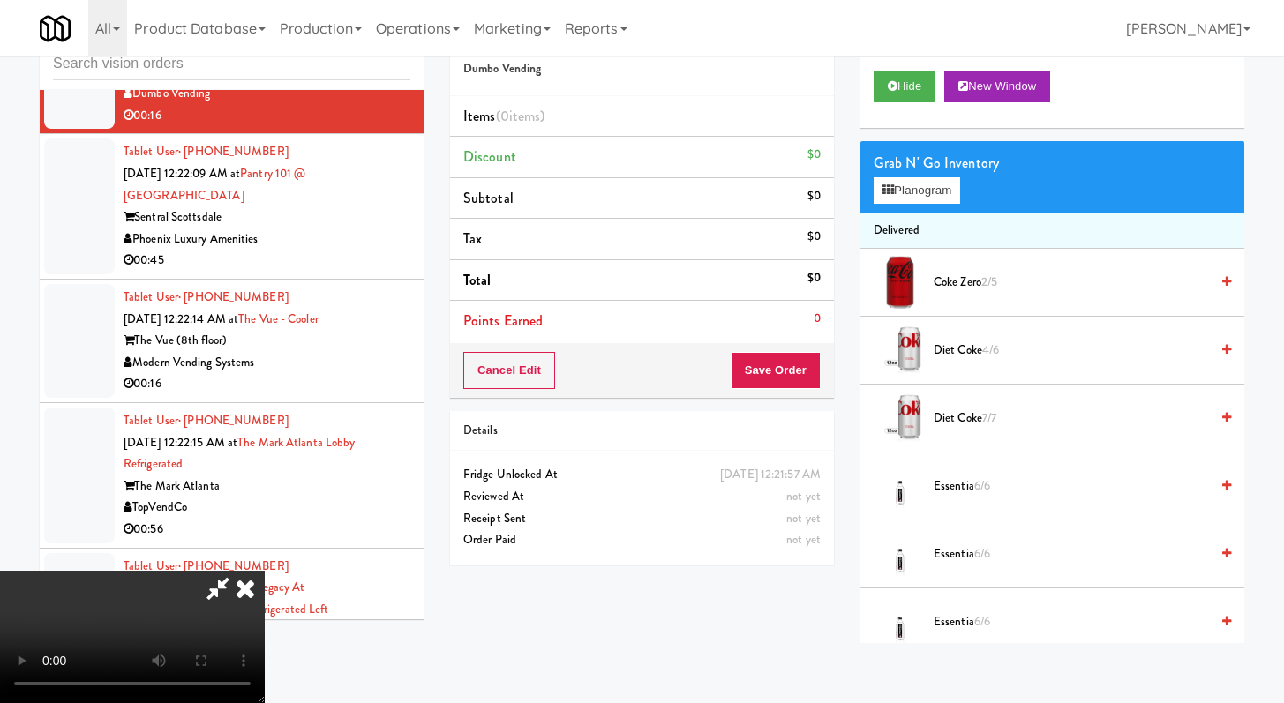
scroll to position [152, 0]
click at [265, 571] on video at bounding box center [132, 637] width 265 height 132
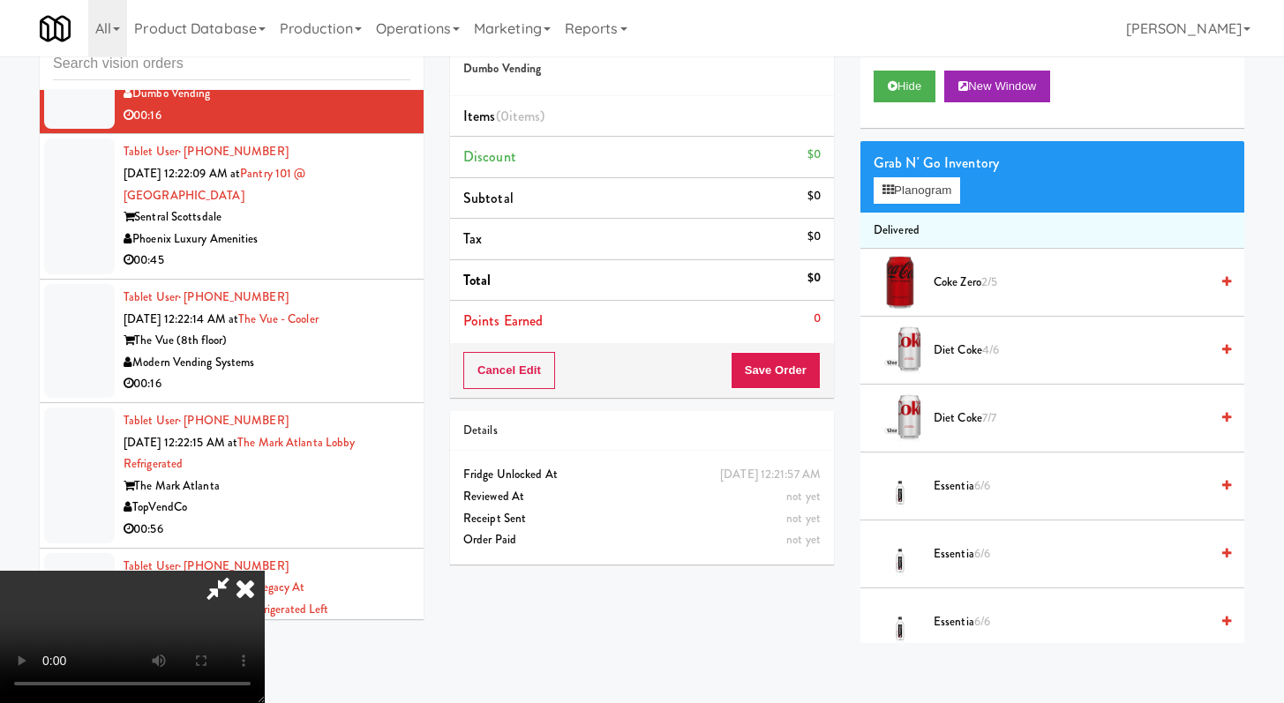
click at [265, 571] on video at bounding box center [132, 637] width 265 height 132
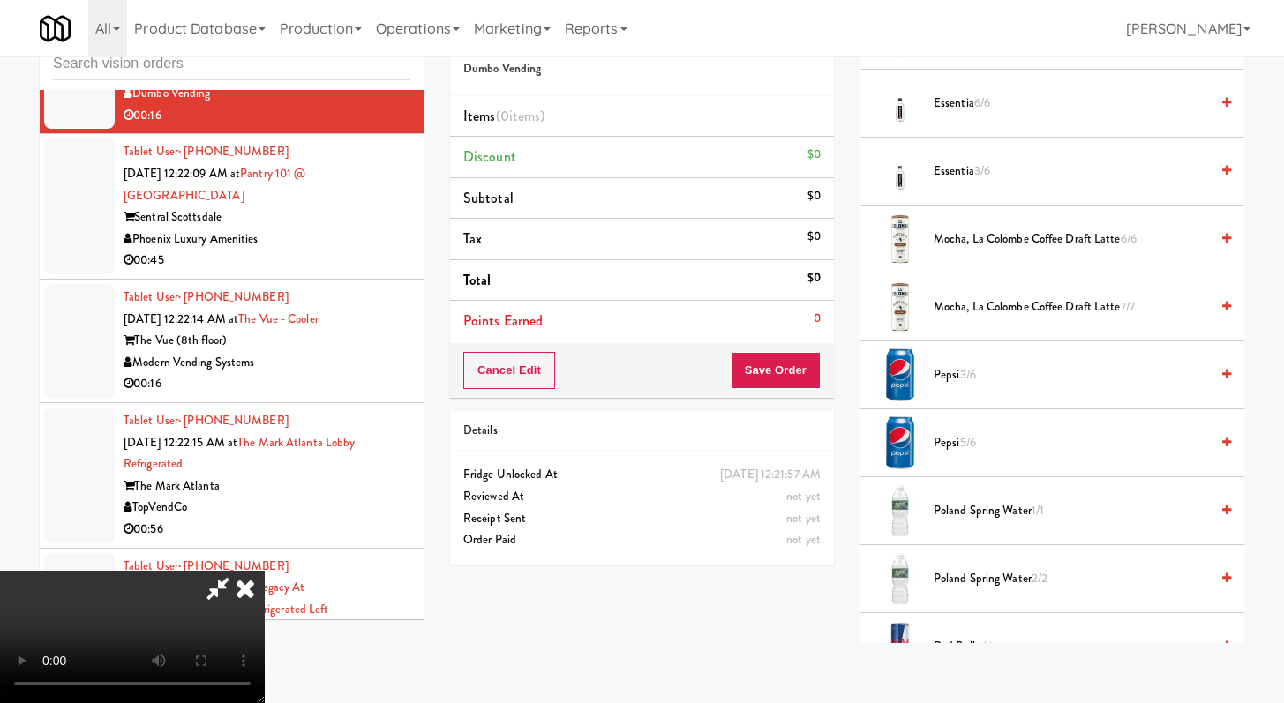
scroll to position [726, 0]
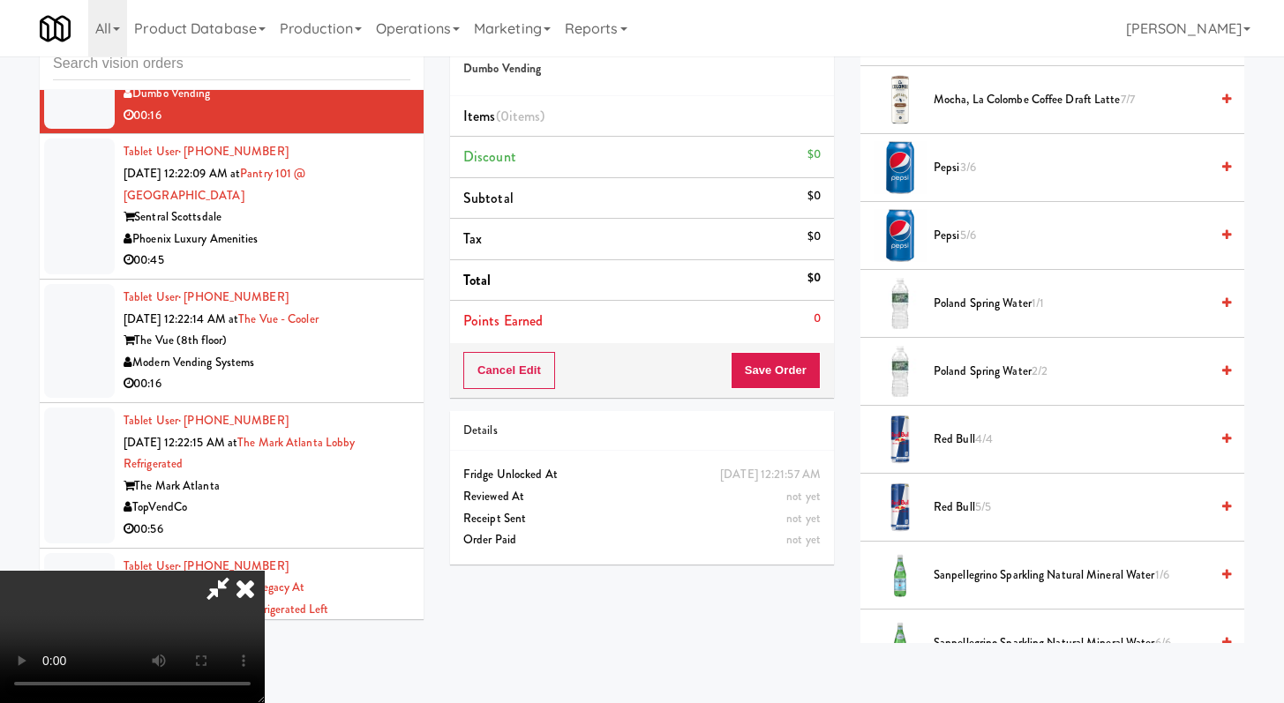
click at [974, 567] on span "Sanpellegrino Sparkling Natural Mineral Water 1/6" at bounding box center [1070, 576] width 275 height 22
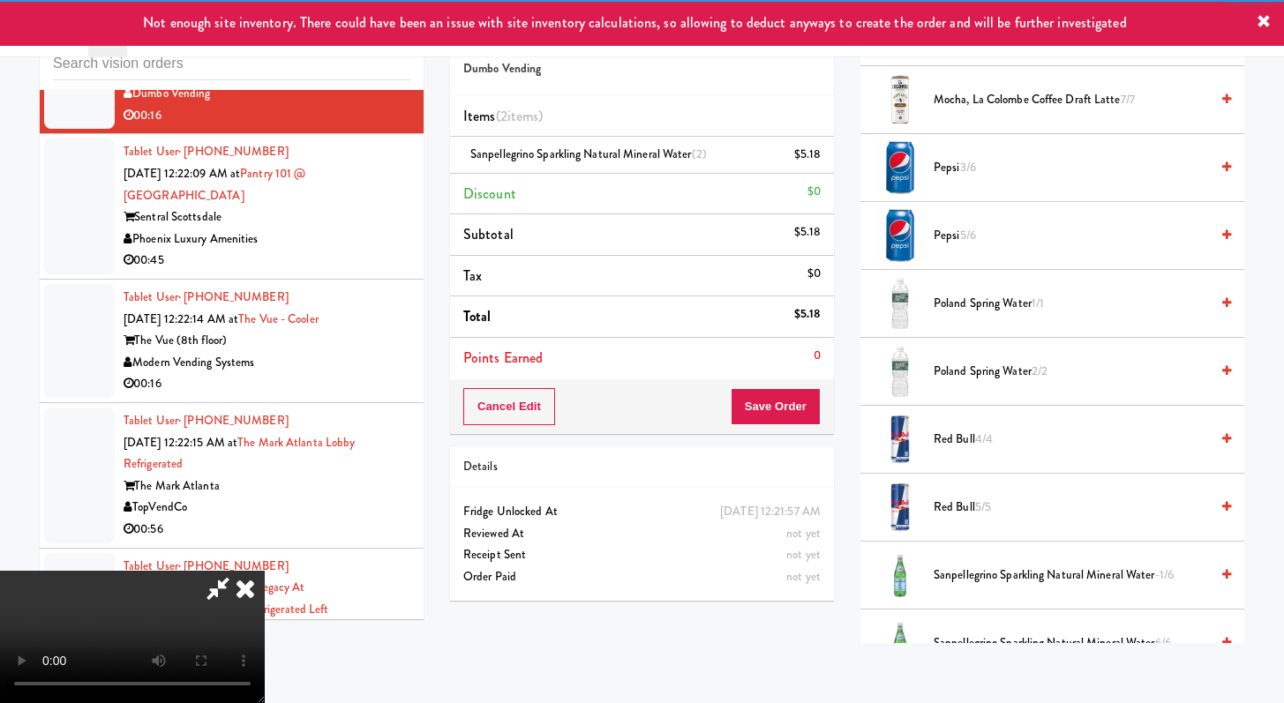
click at [790, 387] on div "Cancel Edit Save Order" at bounding box center [642, 406] width 384 height 55
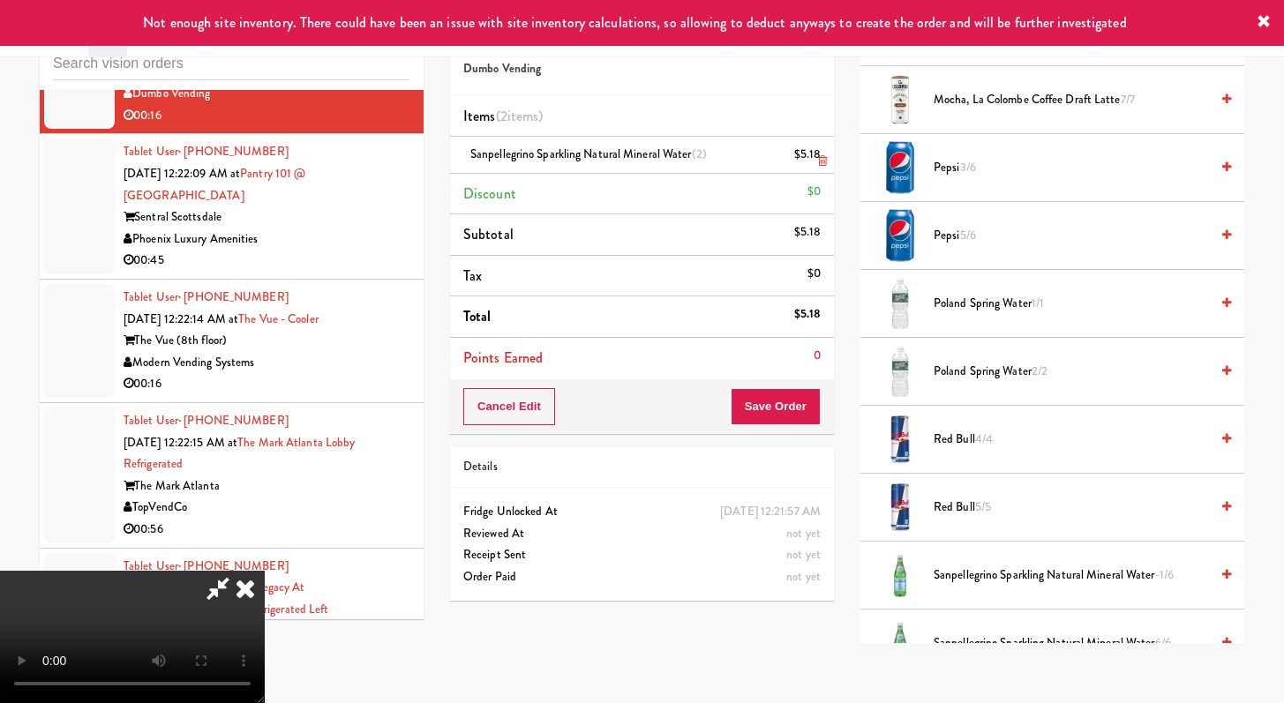
click at [820, 160] on icon at bounding box center [822, 160] width 9 height 11
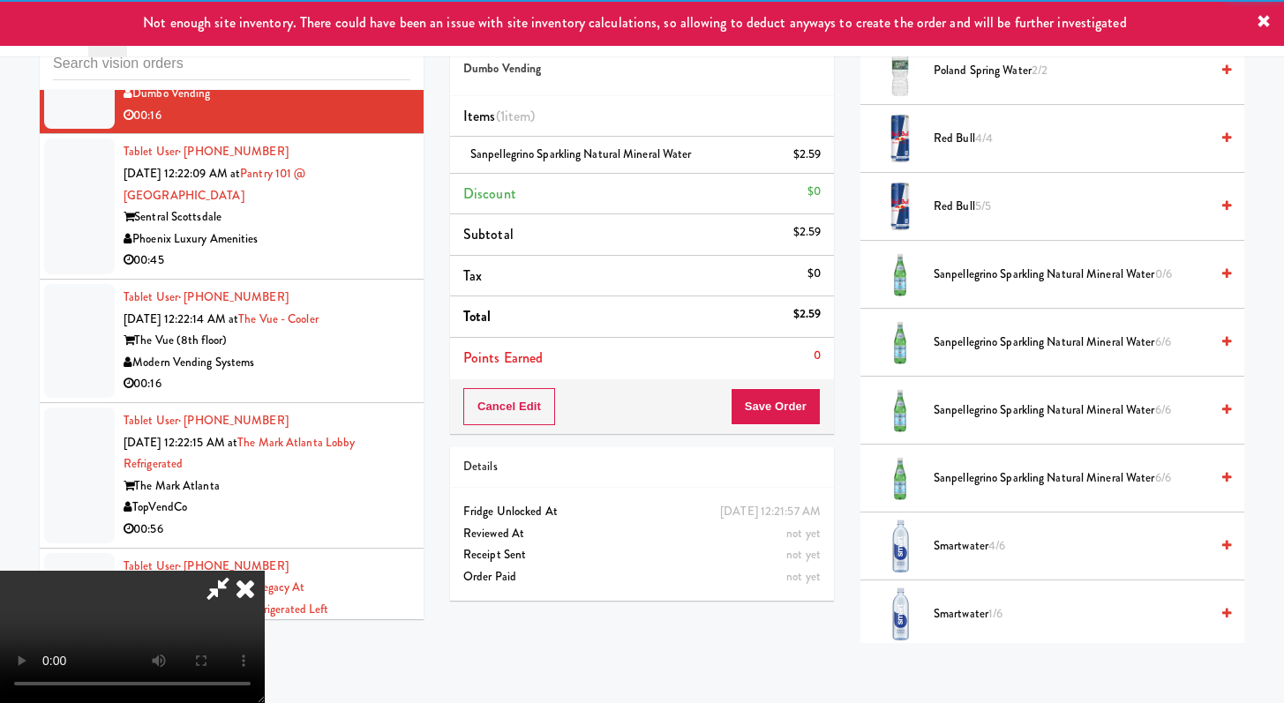
scroll to position [1034, 0]
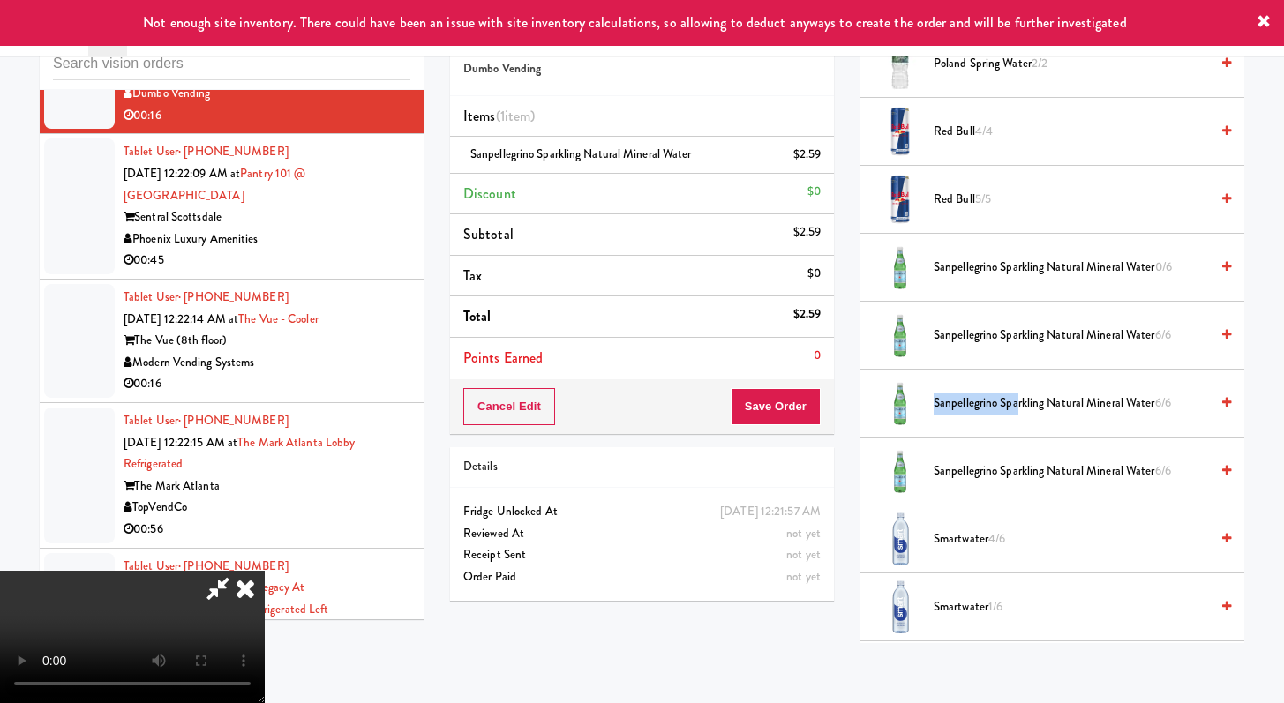
click at [1017, 394] on li "Sanpellegrino Sparkling Natural Mineral Water 6/6" at bounding box center [1052, 404] width 384 height 68
click at [1023, 409] on span "Sanpellegrino Sparkling Natural Mineral Water 6/6" at bounding box center [1070, 404] width 275 height 22
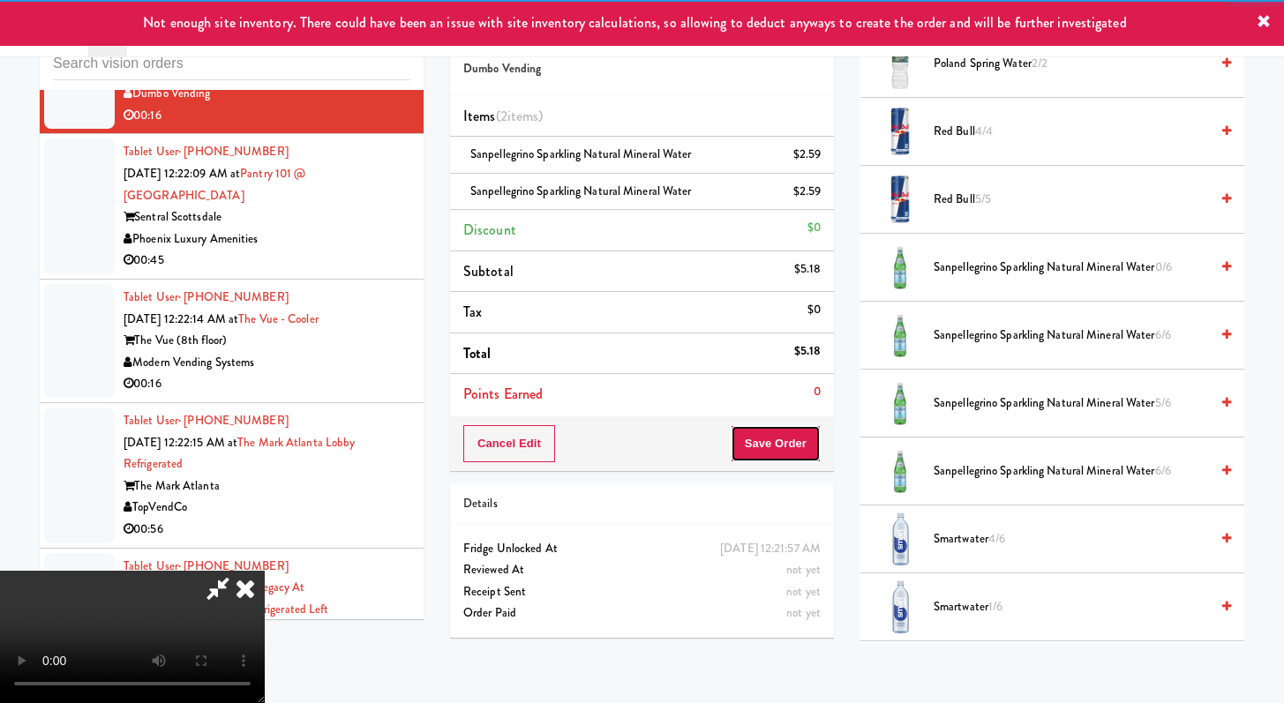
click at [796, 450] on button "Save Order" at bounding box center [776, 443] width 90 height 37
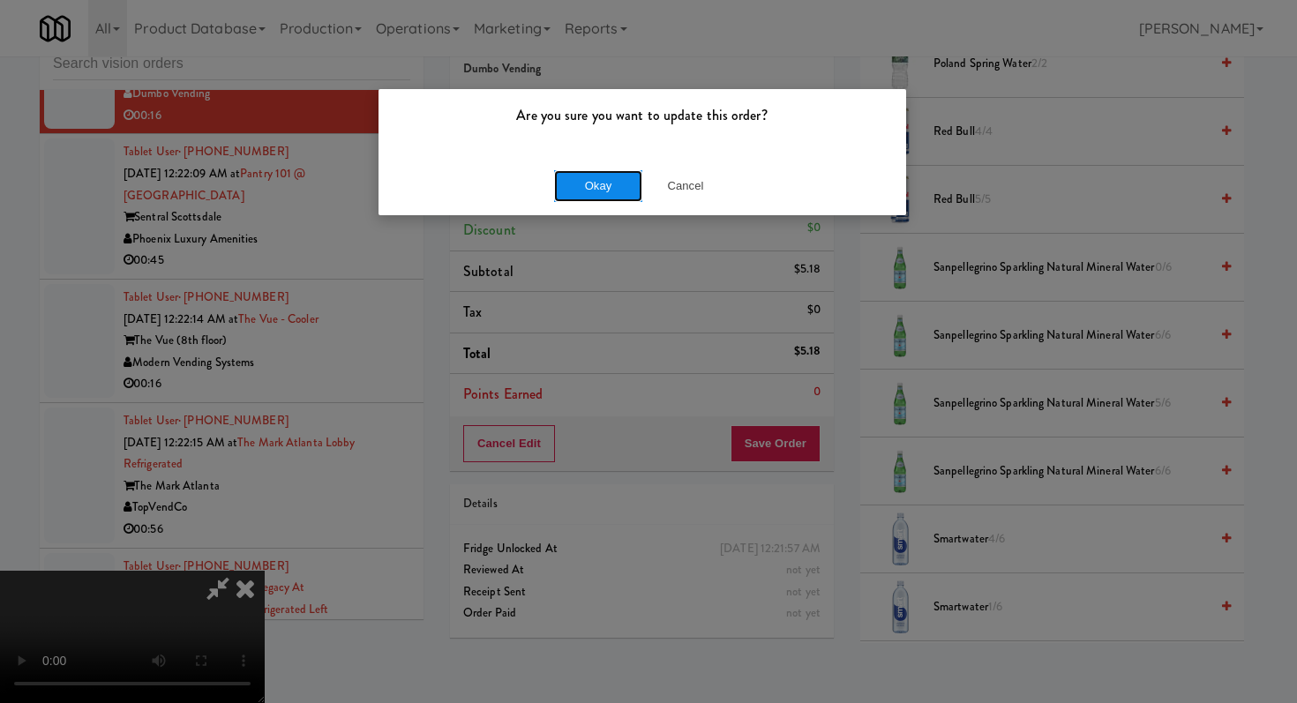
click at [614, 184] on button "Okay" at bounding box center [598, 186] width 88 height 32
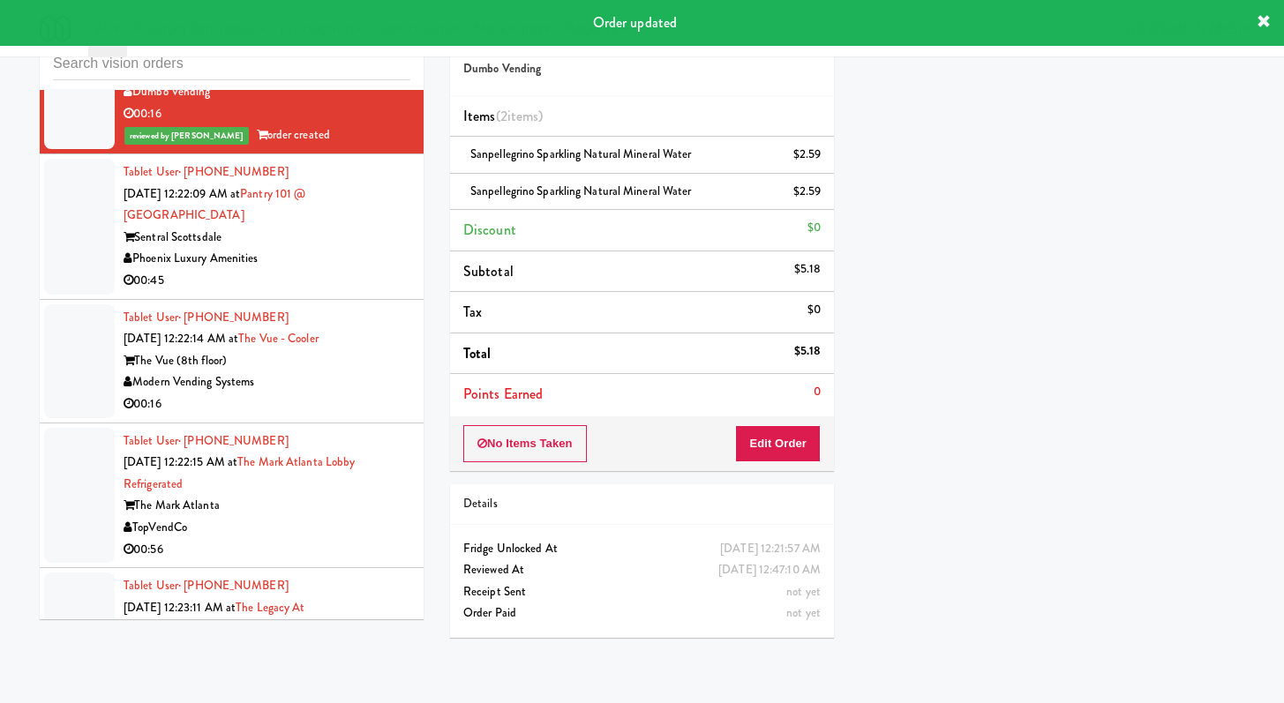
scroll to position [13824, 0]
click at [341, 290] on div "00:45" at bounding box center [267, 279] width 287 height 22
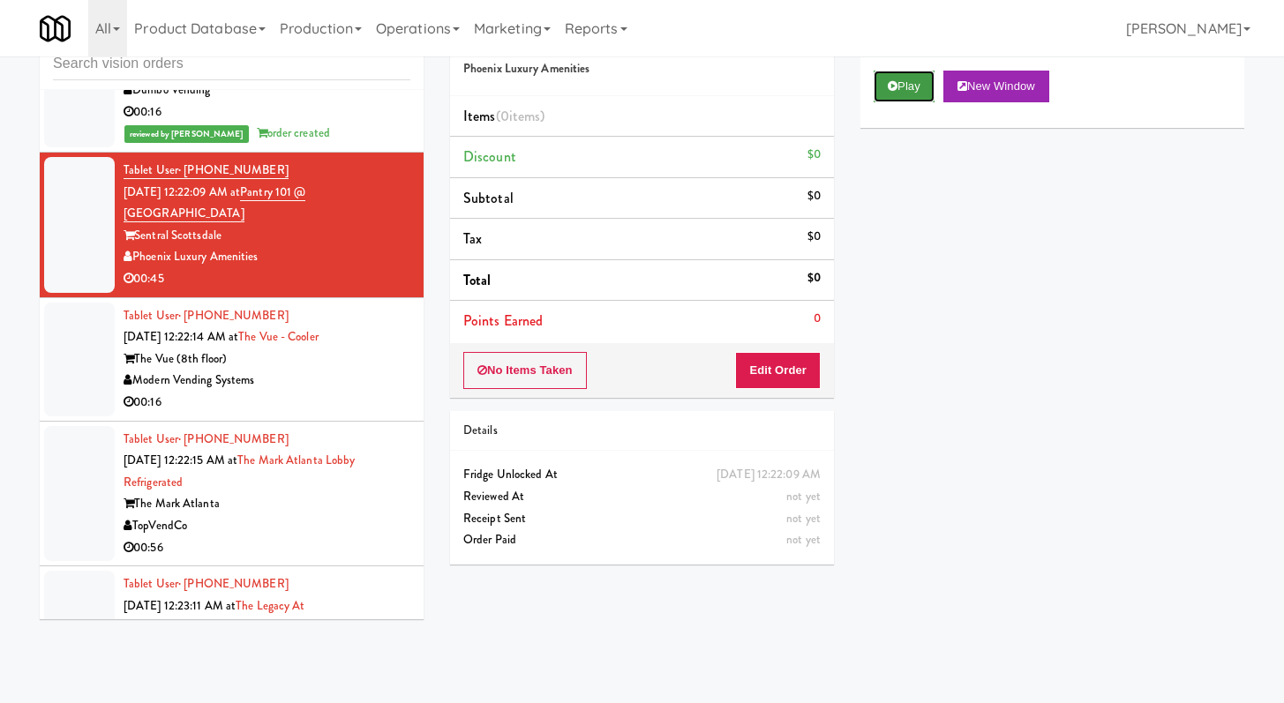
click at [883, 99] on button "Play" at bounding box center [903, 87] width 61 height 32
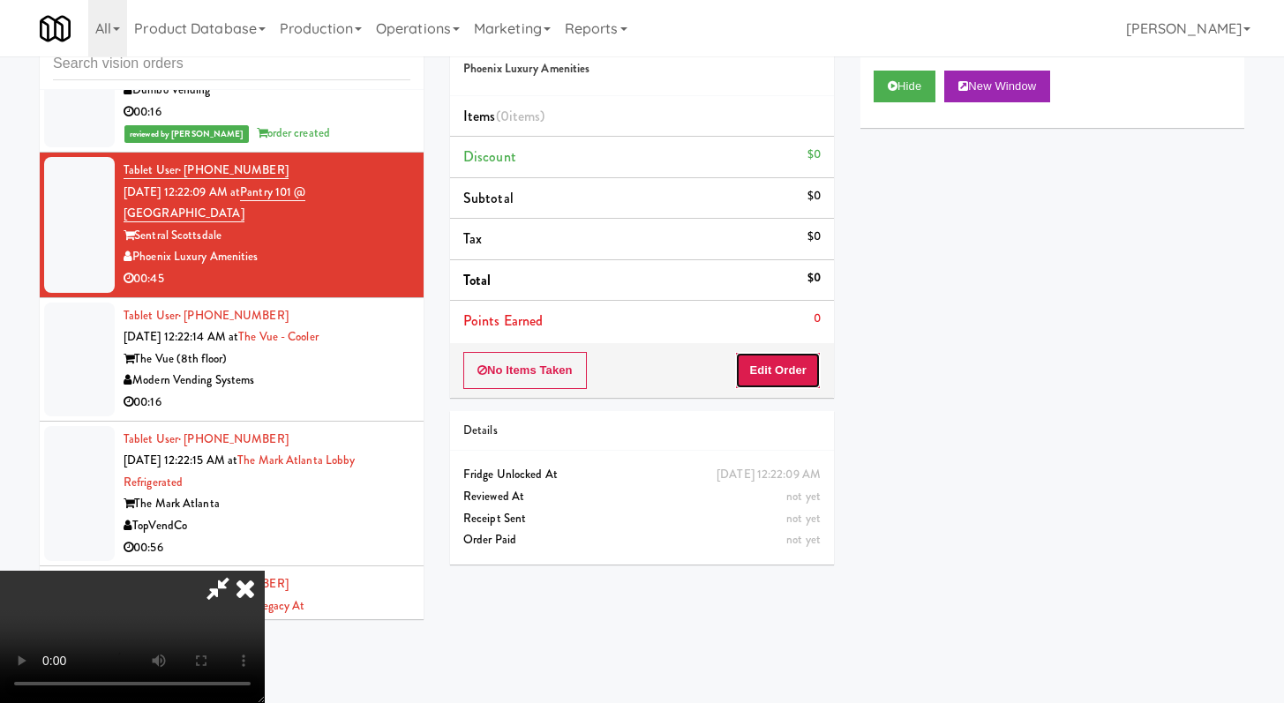
click at [771, 385] on button "Edit Order" at bounding box center [778, 370] width 86 height 37
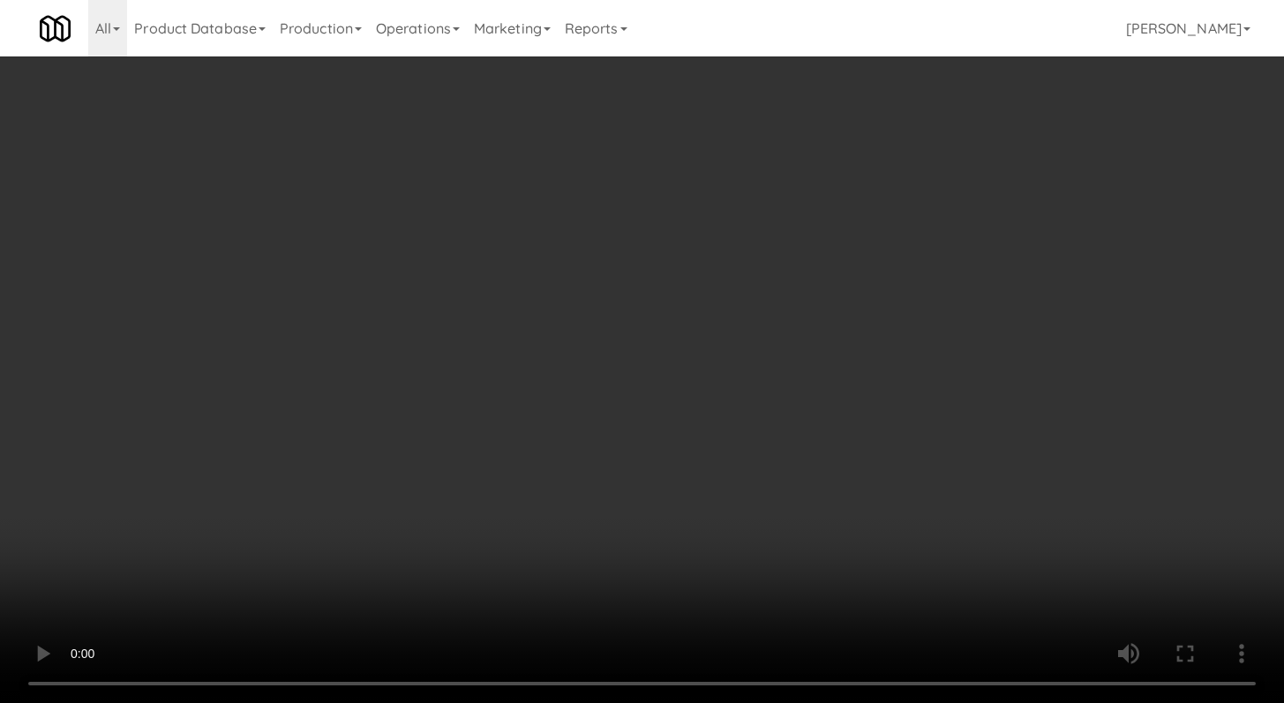
scroll to position [13759, 0]
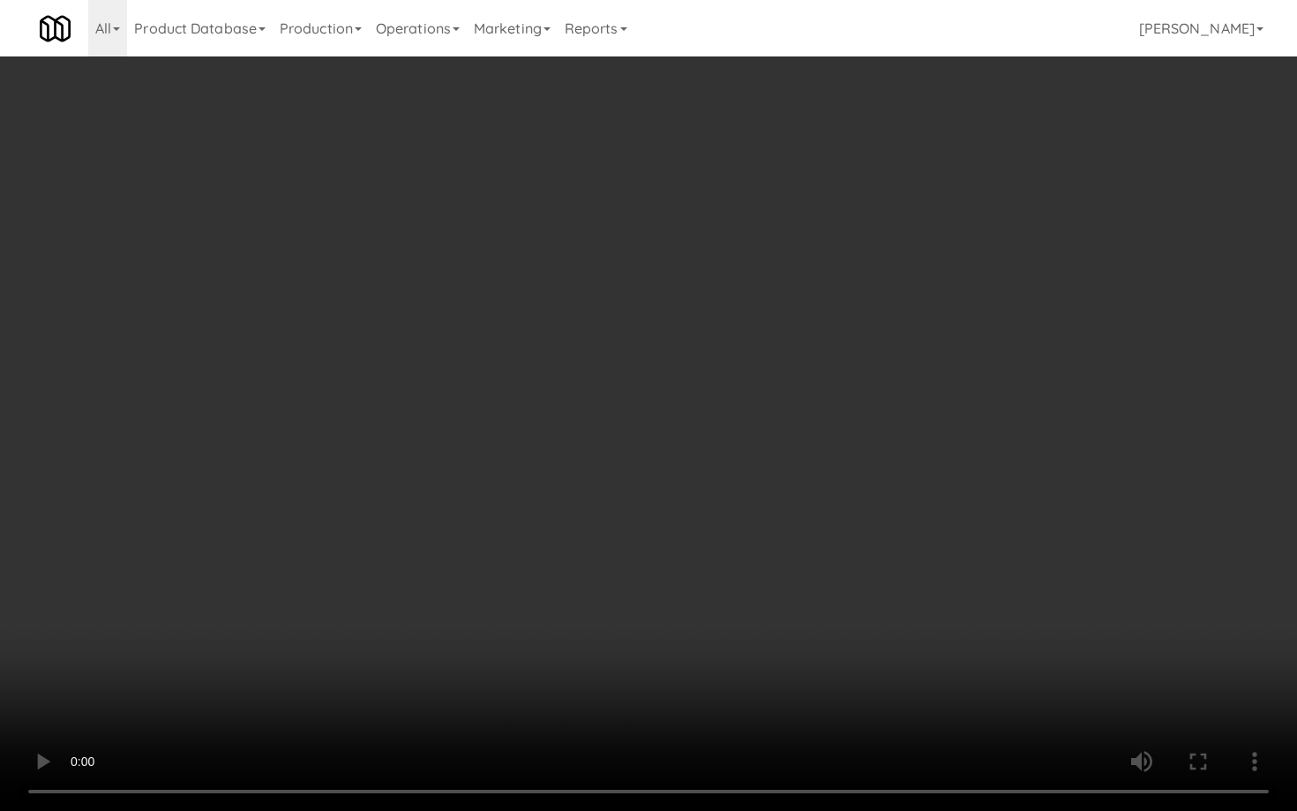
click at [704, 596] on video at bounding box center [648, 405] width 1297 height 811
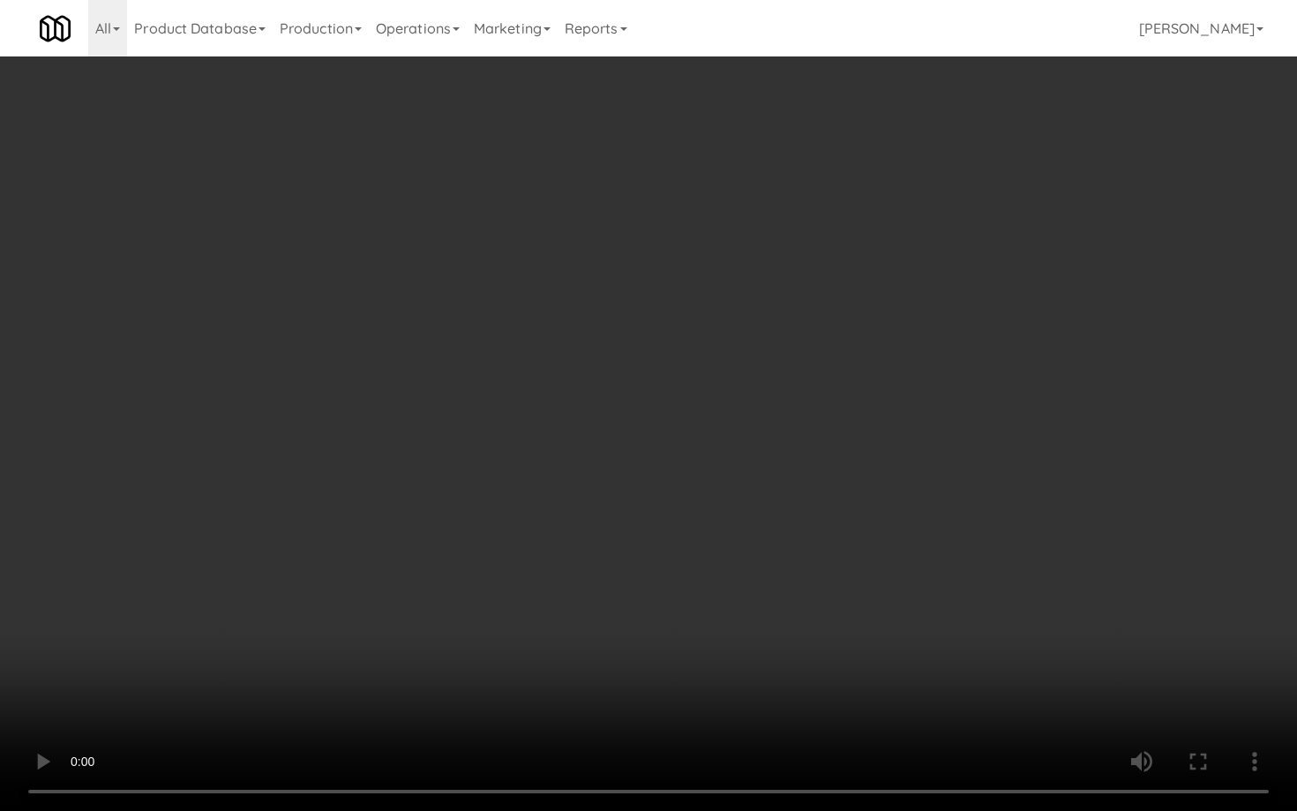
click at [704, 596] on video at bounding box center [648, 405] width 1297 height 811
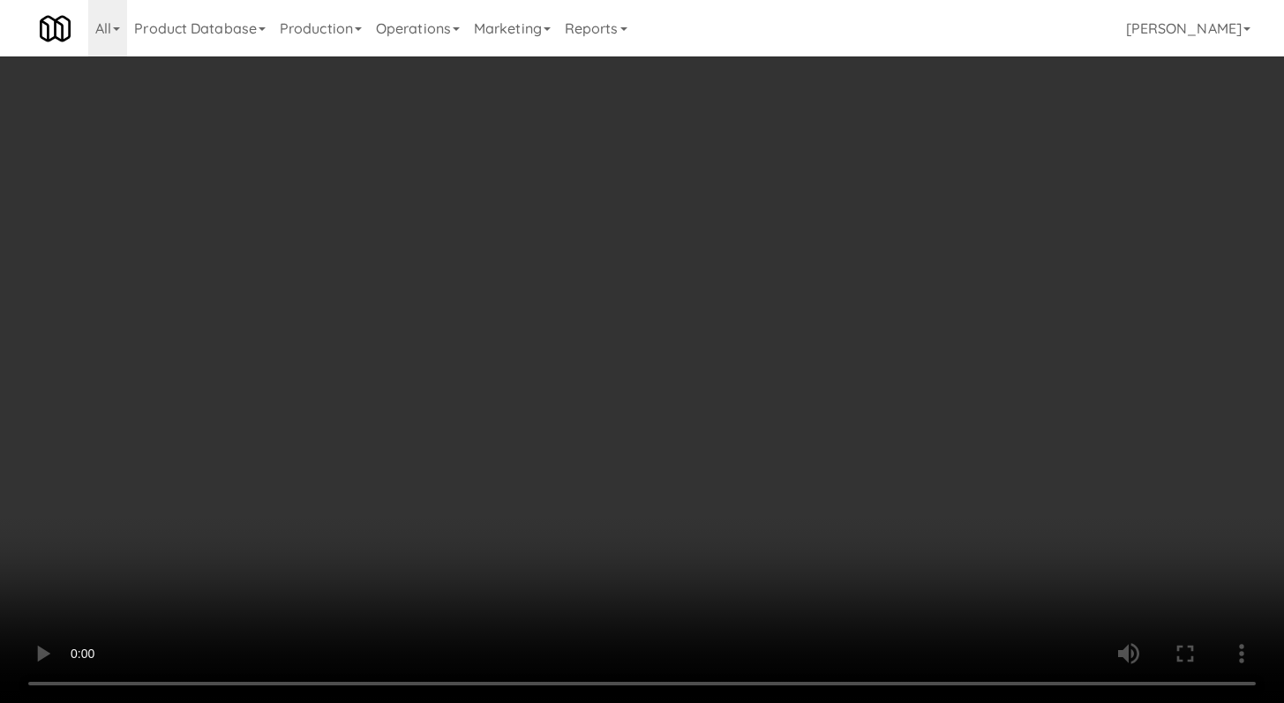
scroll to position [13824, 0]
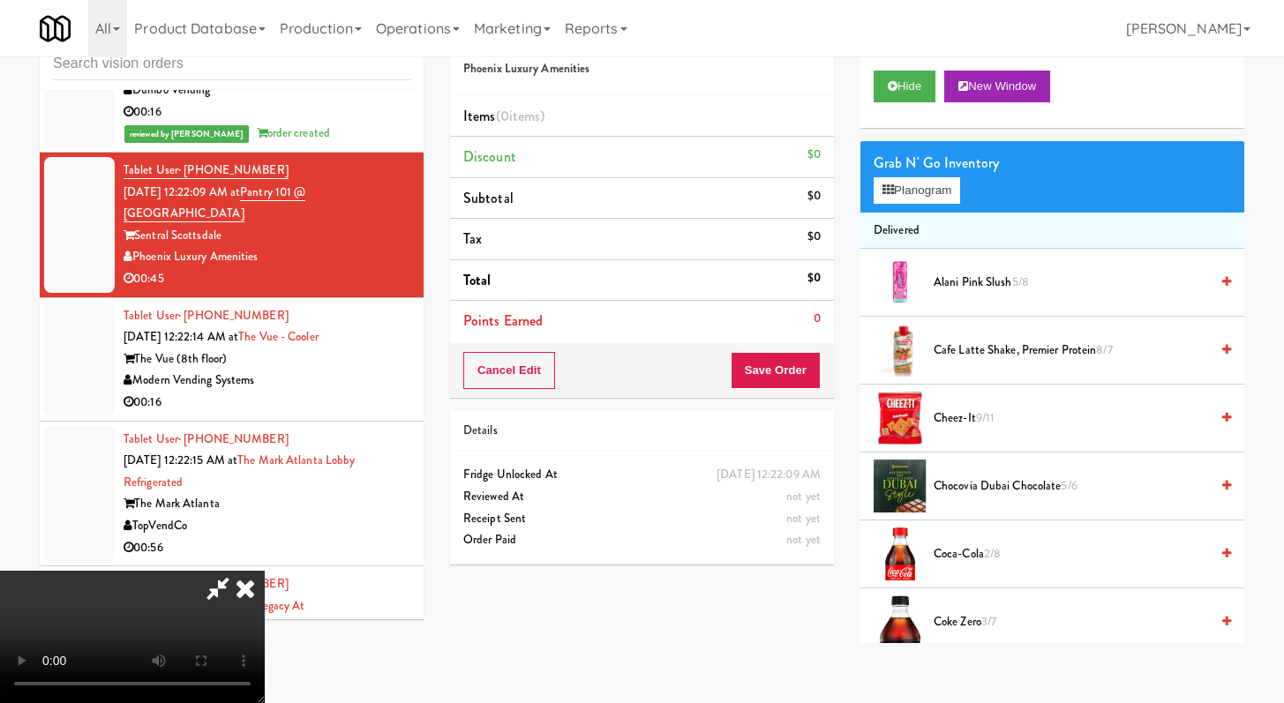
click at [265, 571] on icon at bounding box center [245, 588] width 39 height 35
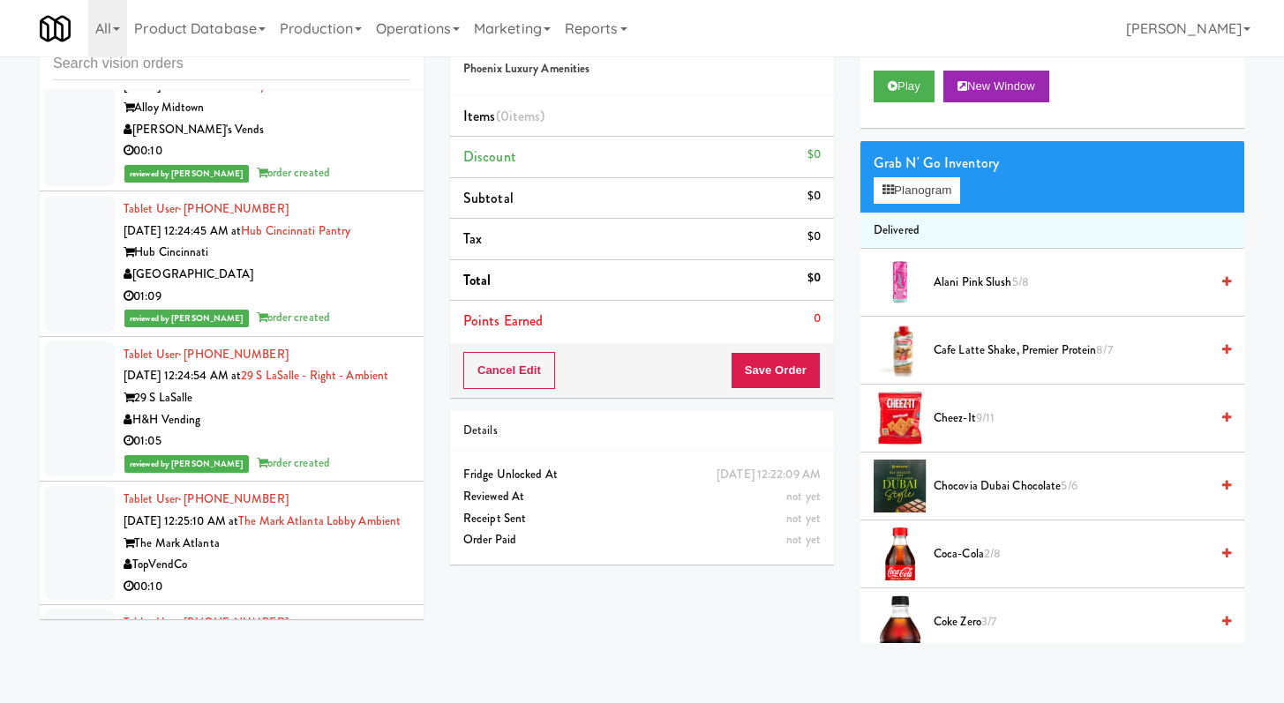
scroll to position [15517, 0]
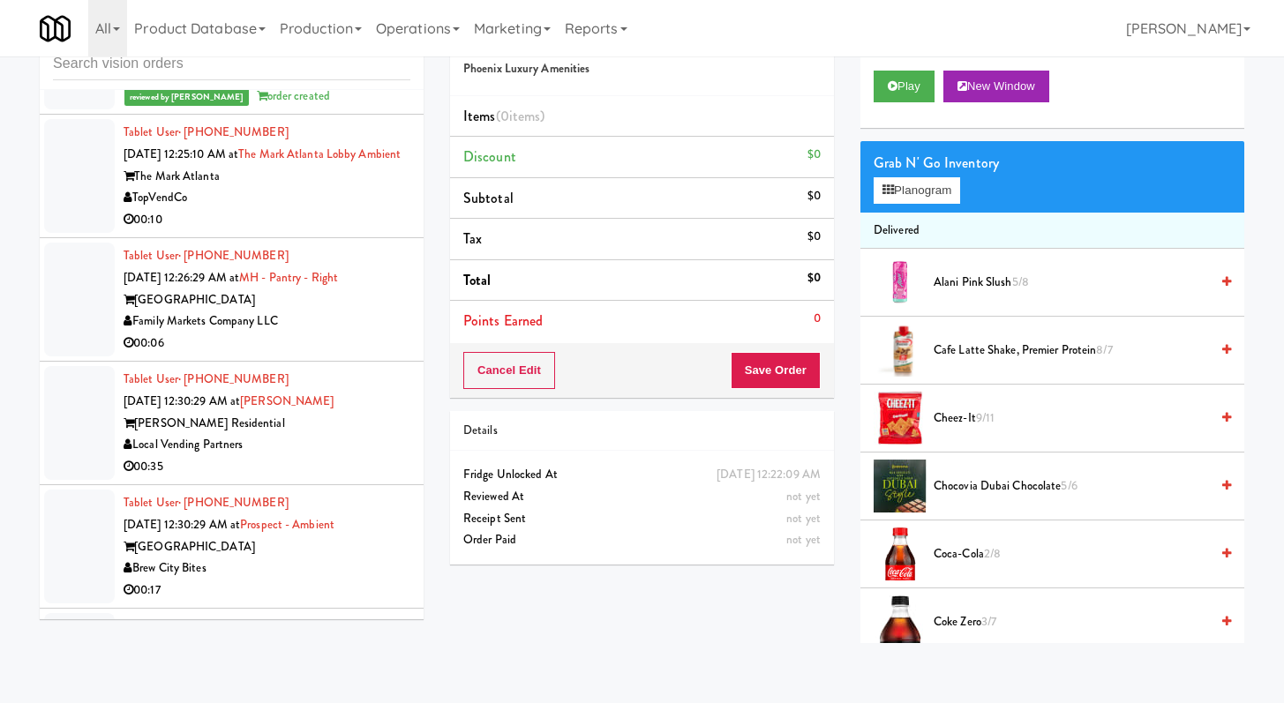
click at [321, 209] on div "TopVendCo" at bounding box center [267, 198] width 287 height 22
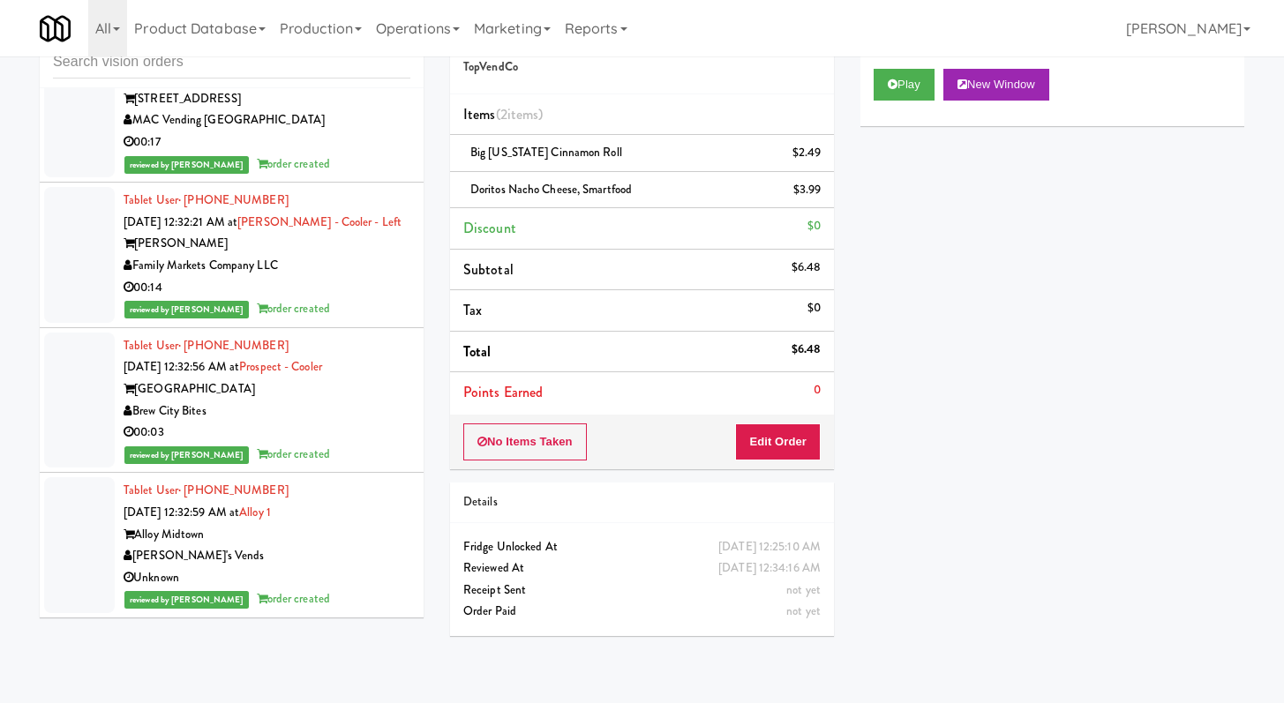
scroll to position [56, 0]
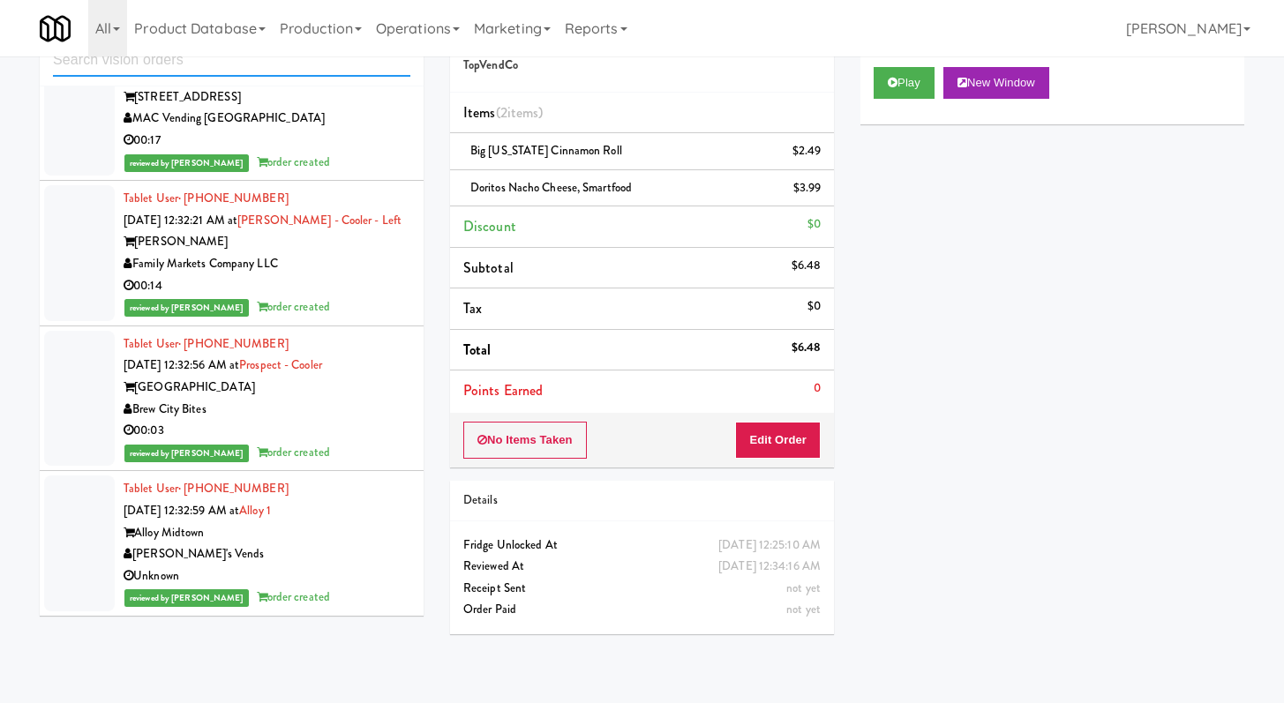
click at [258, 74] on input "text" at bounding box center [231, 60] width 357 height 33
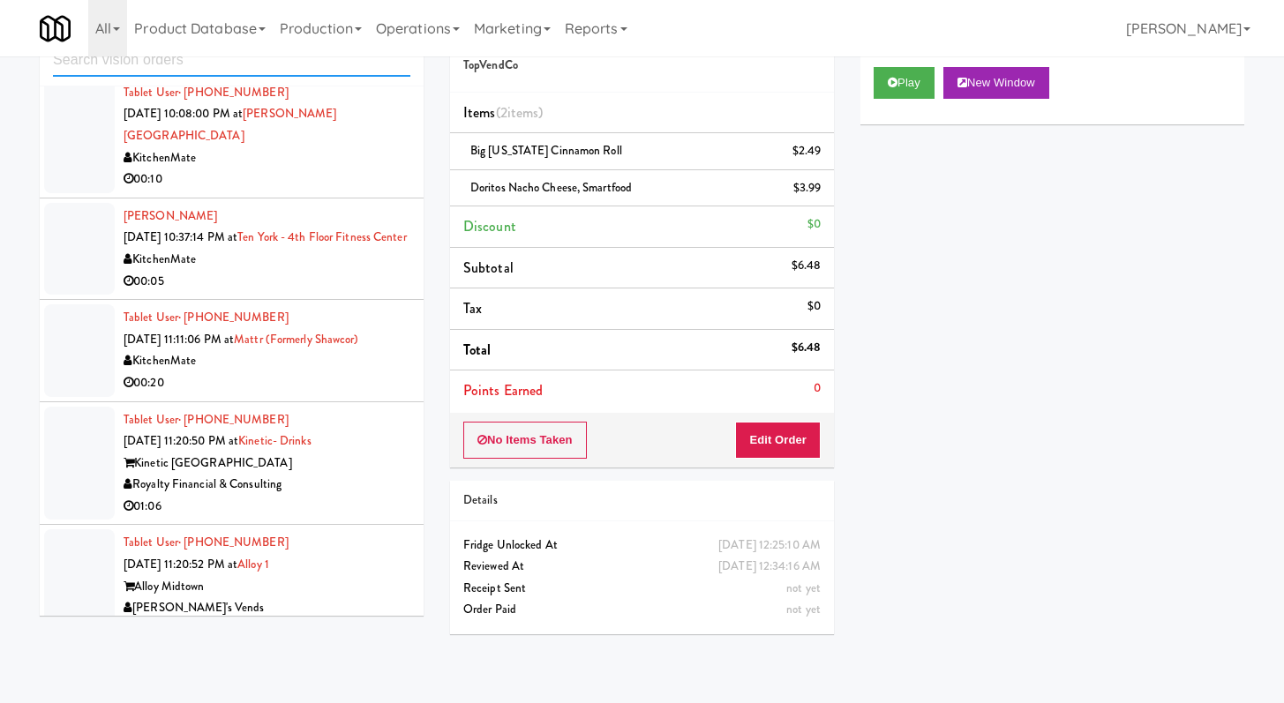
scroll to position [2408, 0]
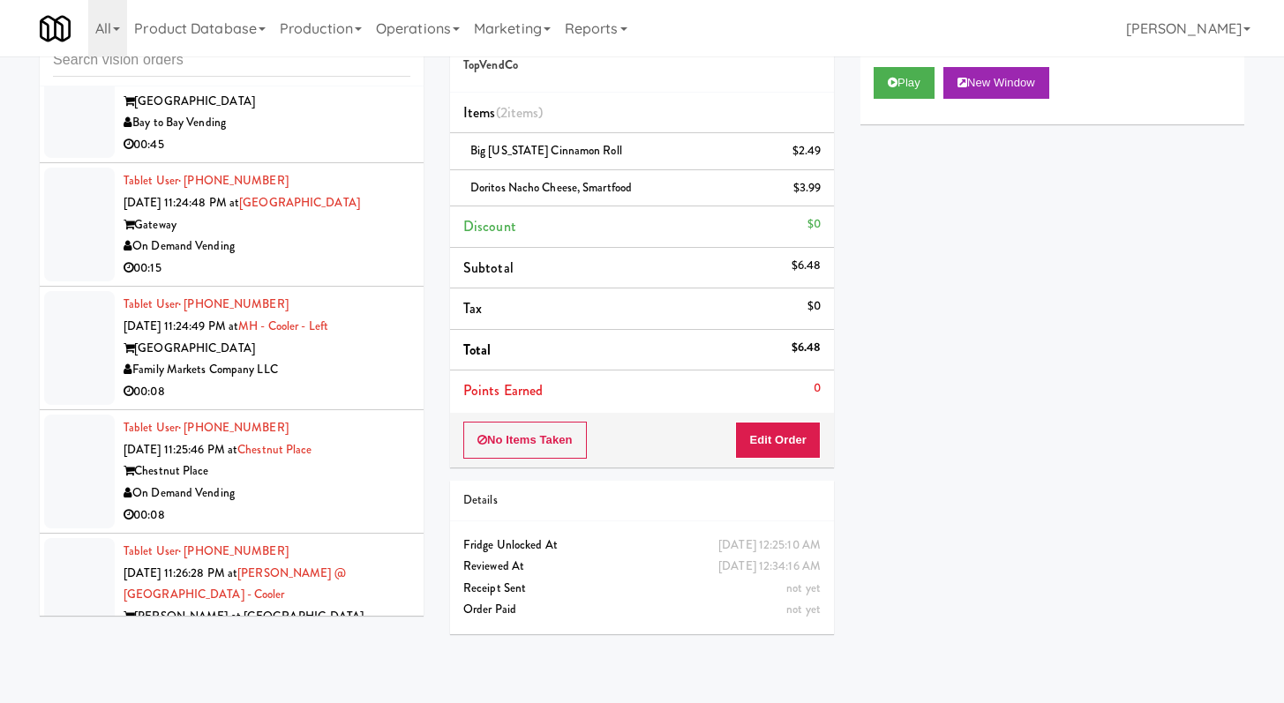
click at [315, 258] on div "On Demand Vending" at bounding box center [267, 247] width 287 height 22
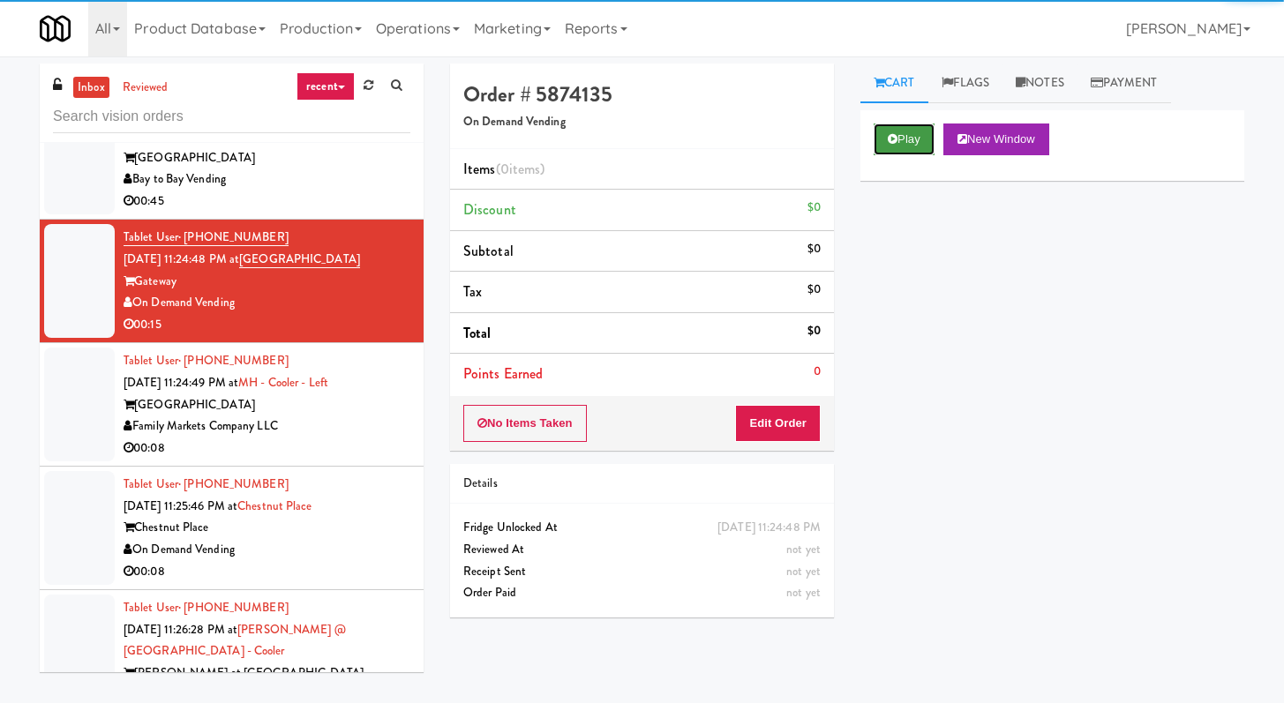
click at [925, 134] on button "Play" at bounding box center [903, 140] width 61 height 32
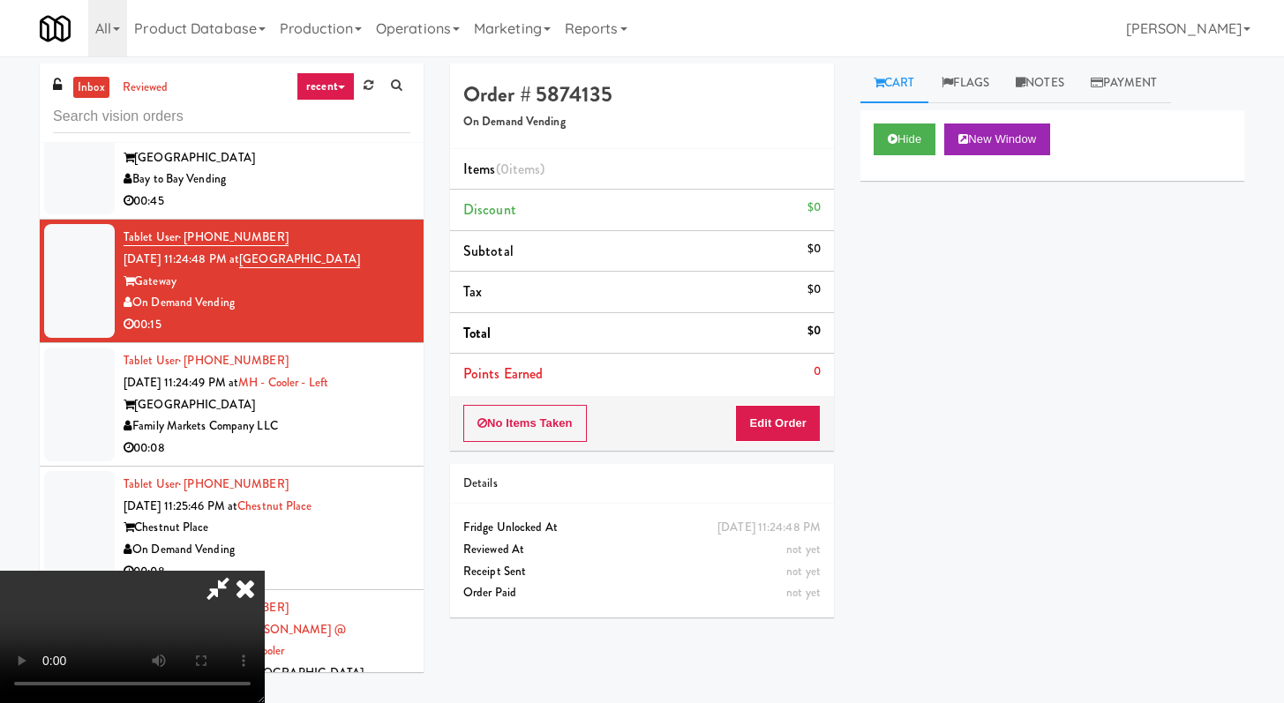
click at [734, 406] on div "No Items Taken Edit Order" at bounding box center [642, 423] width 384 height 55
click at [787, 431] on button "Edit Order" at bounding box center [778, 423] width 86 height 37
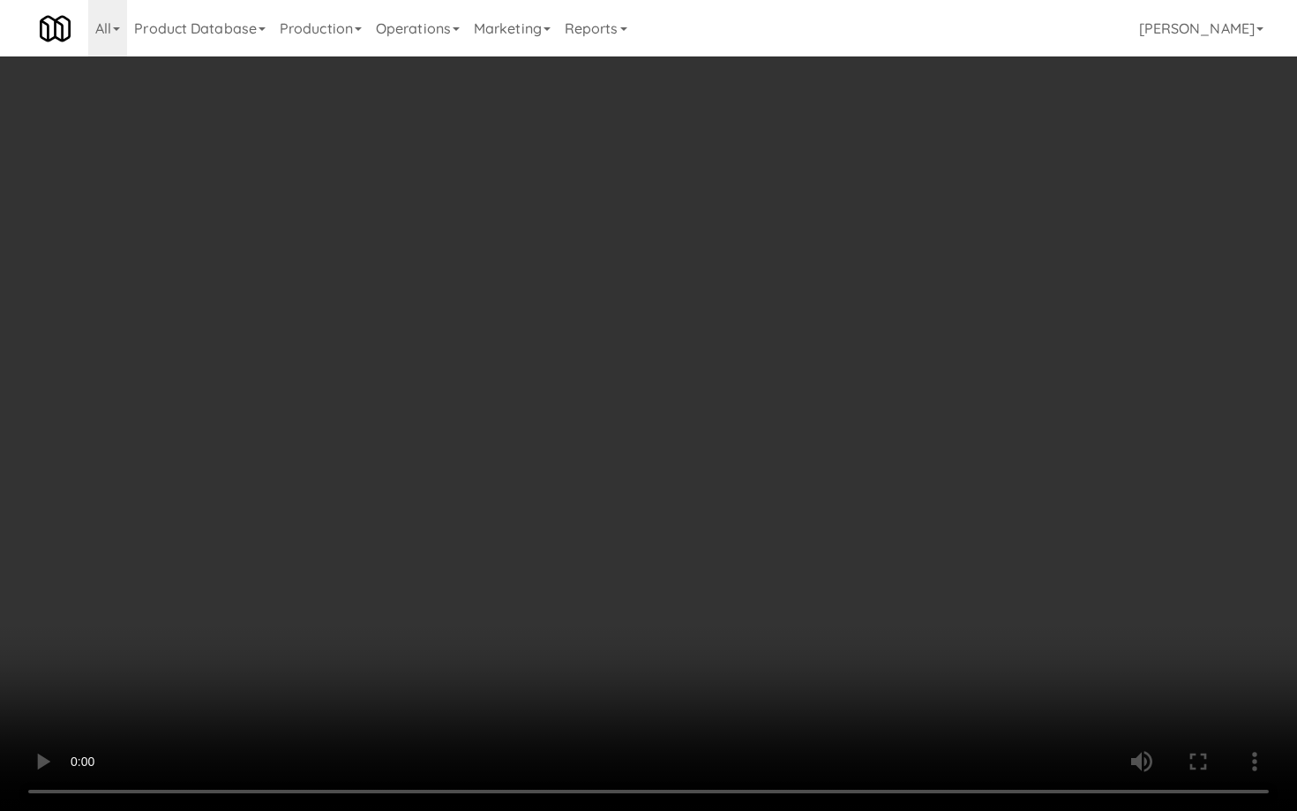
click at [668, 637] on video at bounding box center [648, 405] width 1297 height 811
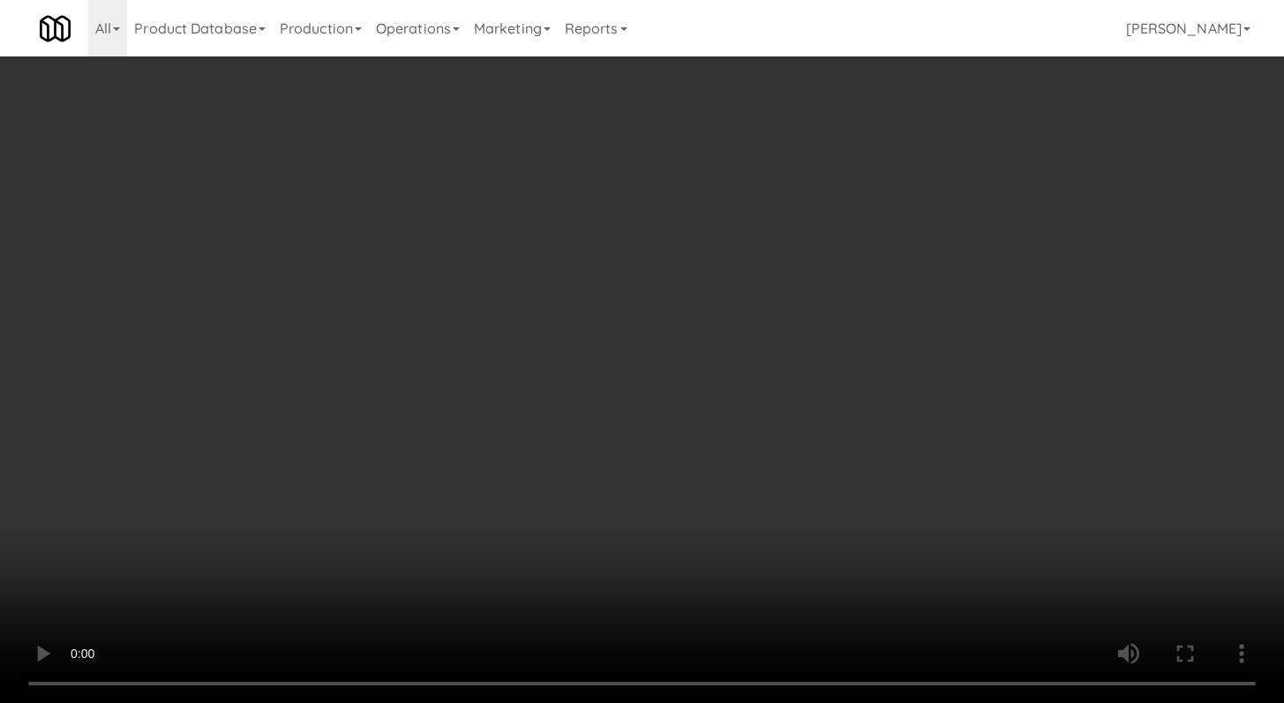
scroll to position [715, 0]
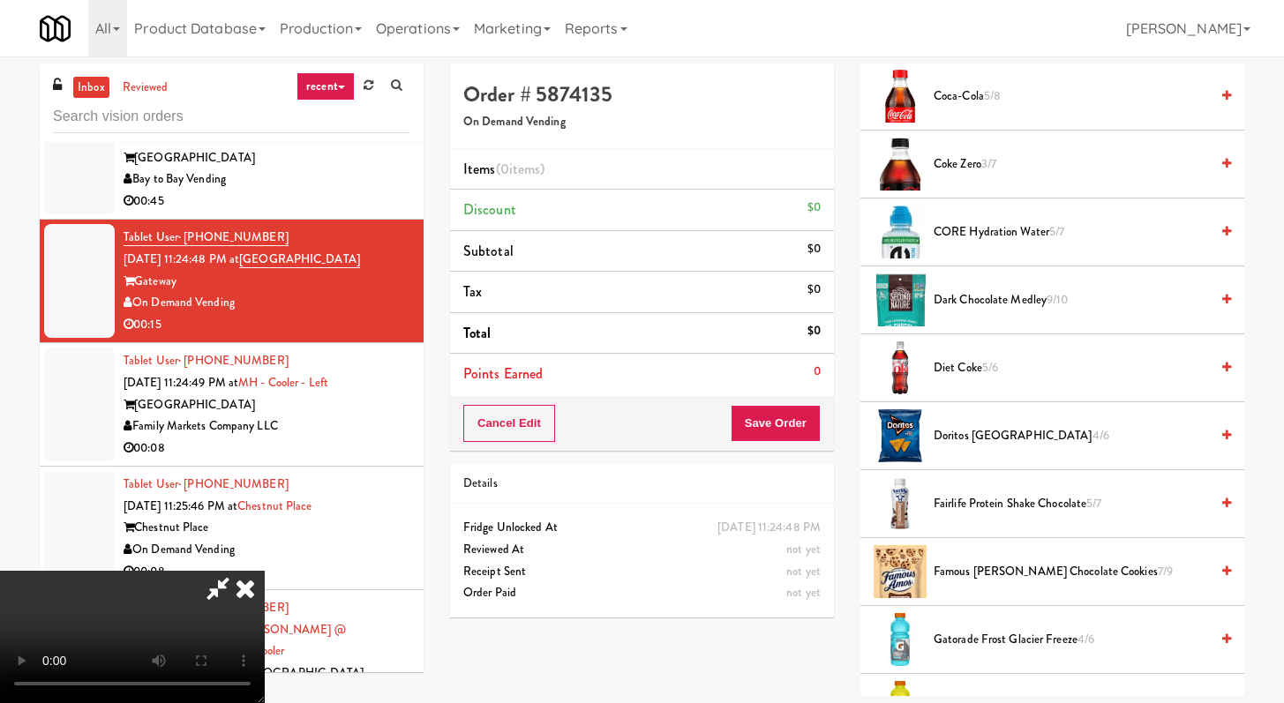
click at [979, 364] on span "Diet Coke 5/6" at bounding box center [1070, 368] width 275 height 22
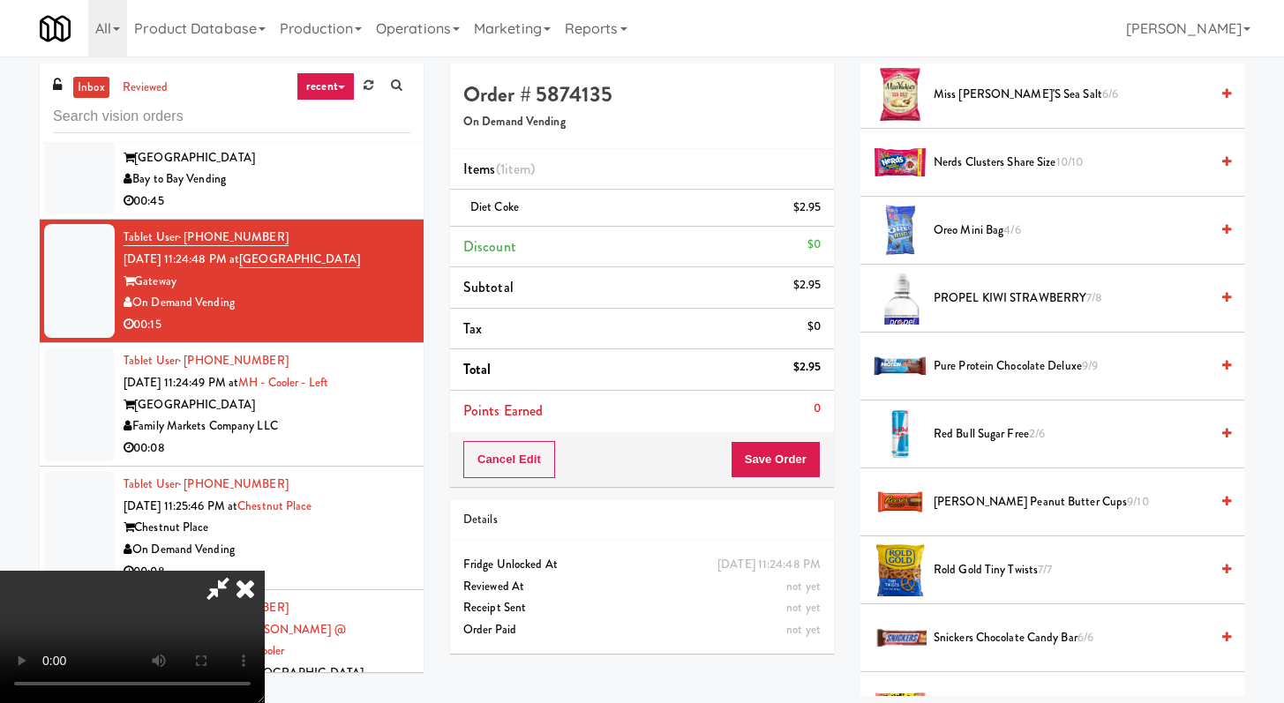
scroll to position [1770, 0]
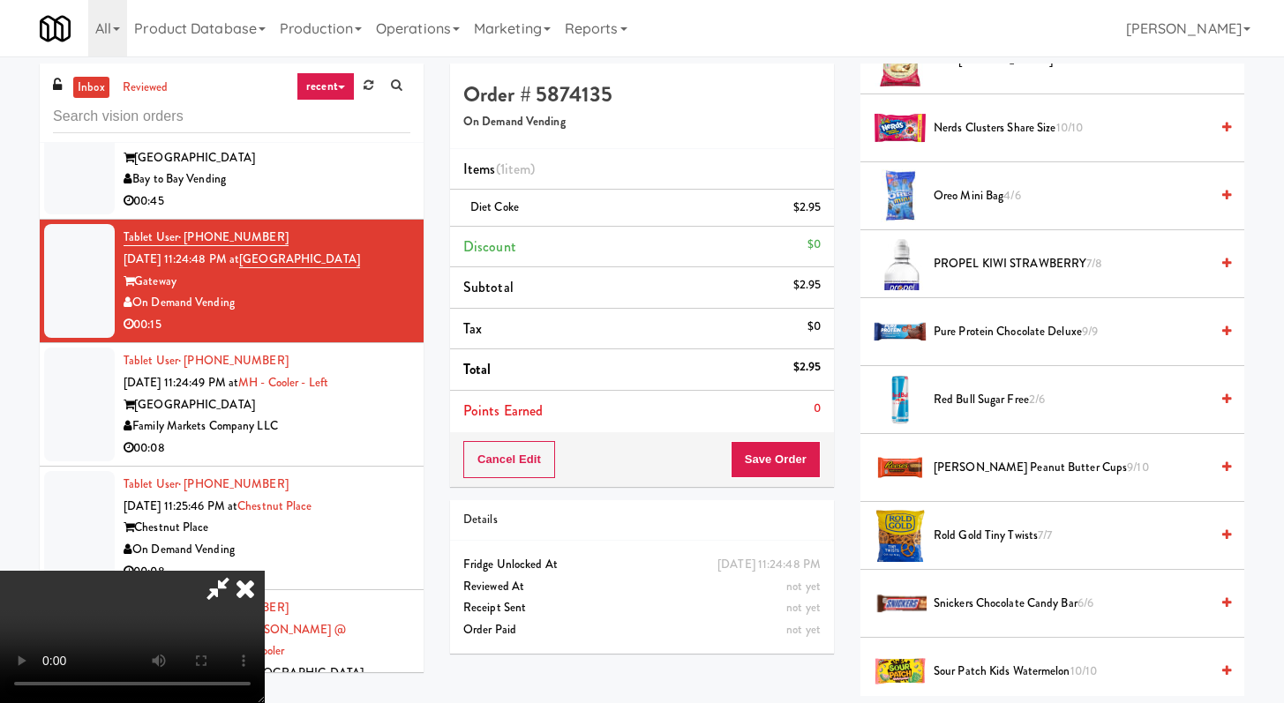
click at [987, 458] on span "[PERSON_NAME] Peanut Butter Cups 9/10" at bounding box center [1070, 468] width 275 height 22
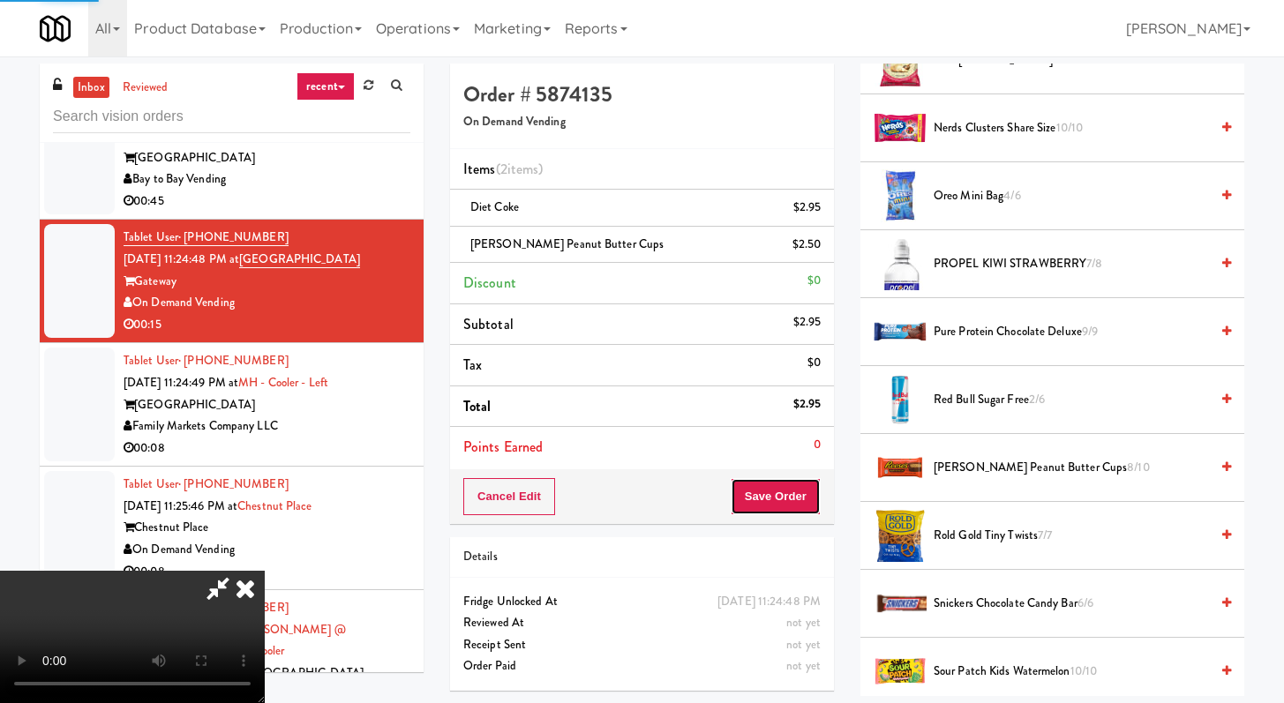
click at [794, 483] on button "Save Order" at bounding box center [776, 496] width 90 height 37
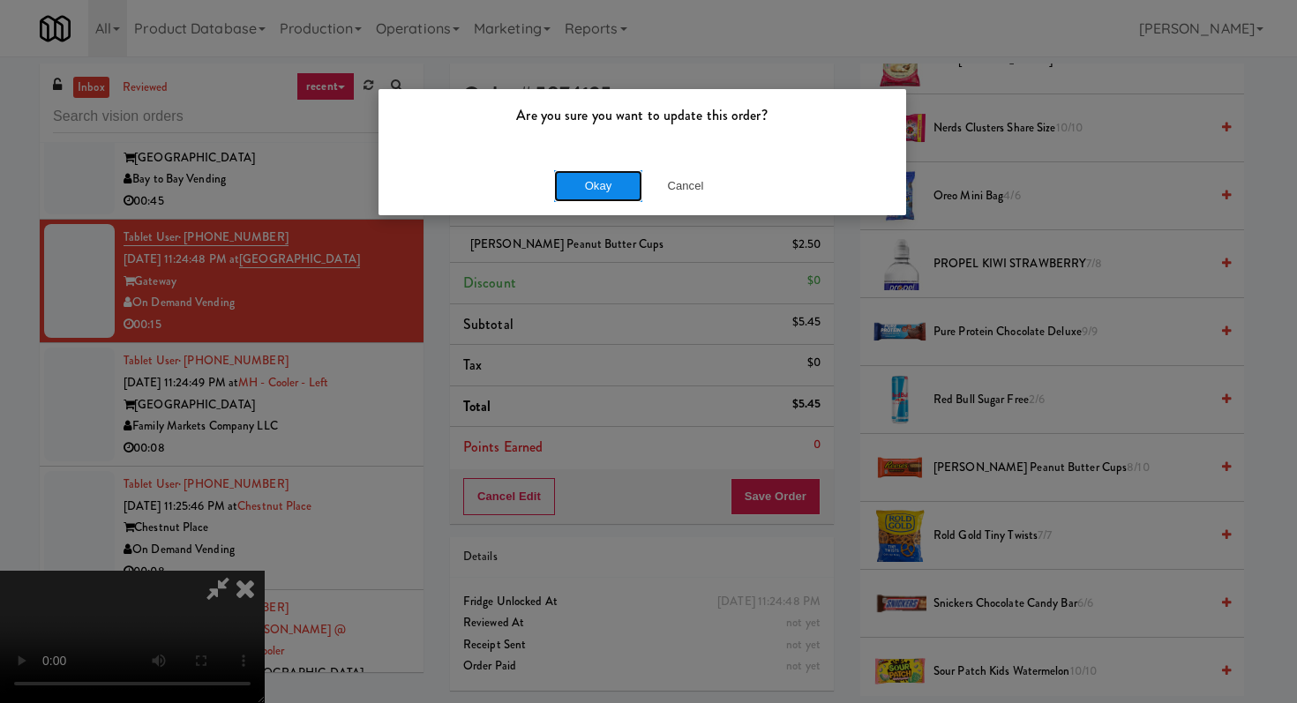
click at [613, 190] on button "Okay" at bounding box center [598, 186] width 88 height 32
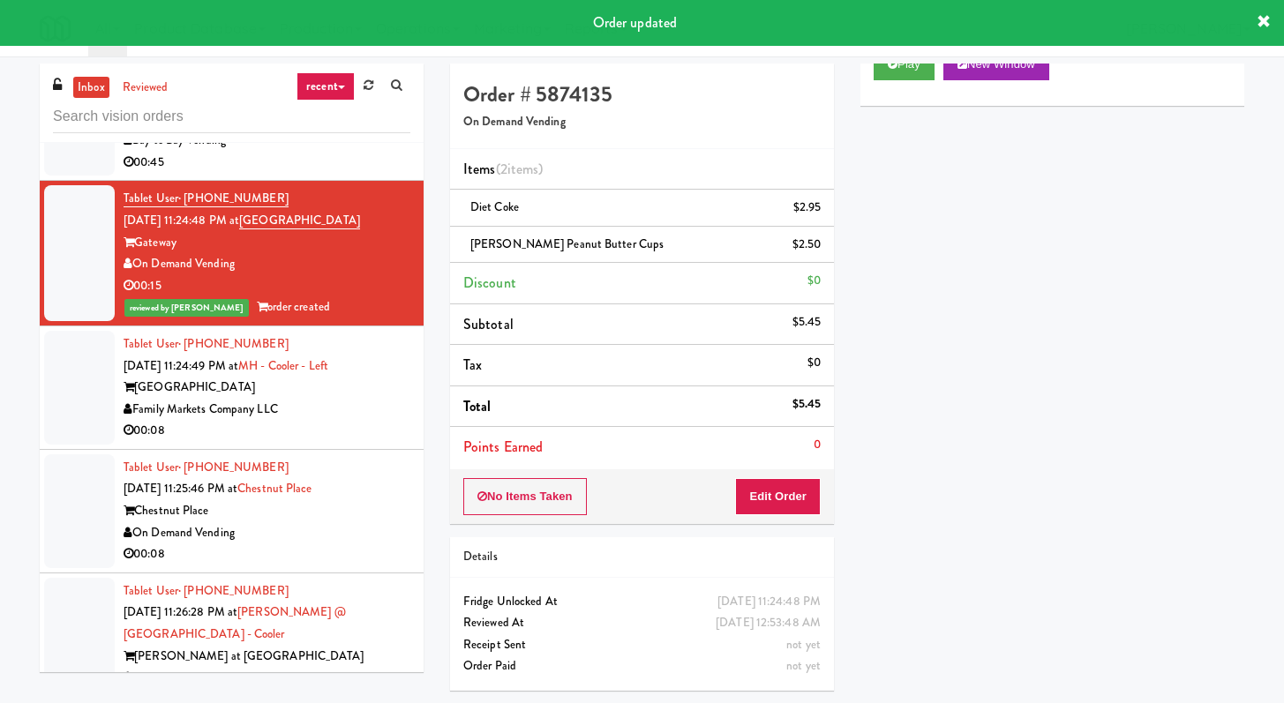
scroll to position [2464, 0]
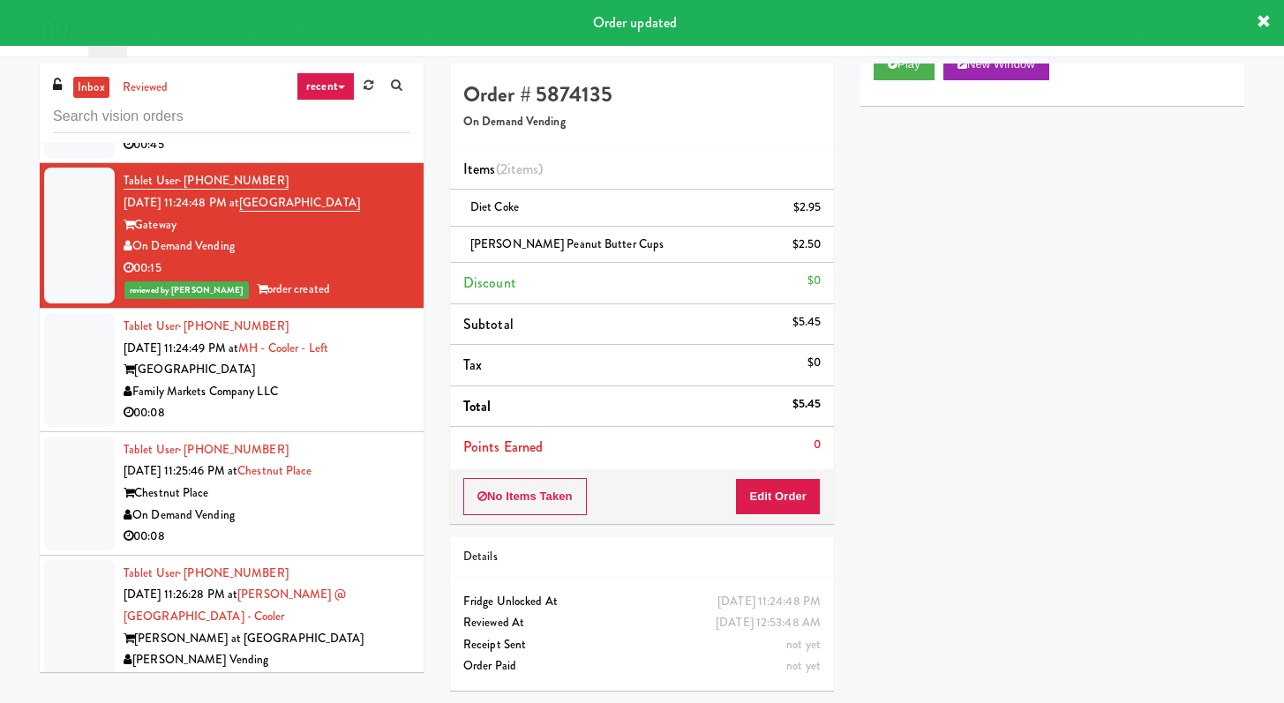
click at [371, 424] on div "00:08" at bounding box center [267, 413] width 287 height 22
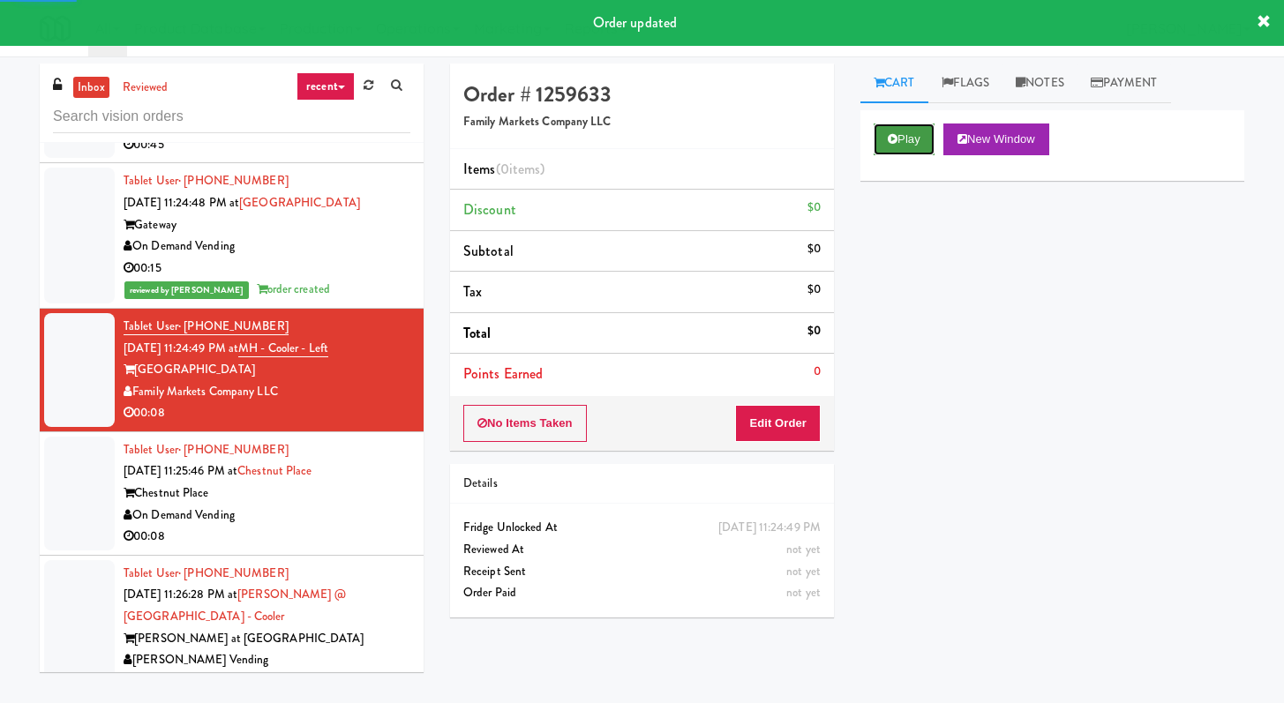
click at [885, 133] on button "Play" at bounding box center [903, 140] width 61 height 32
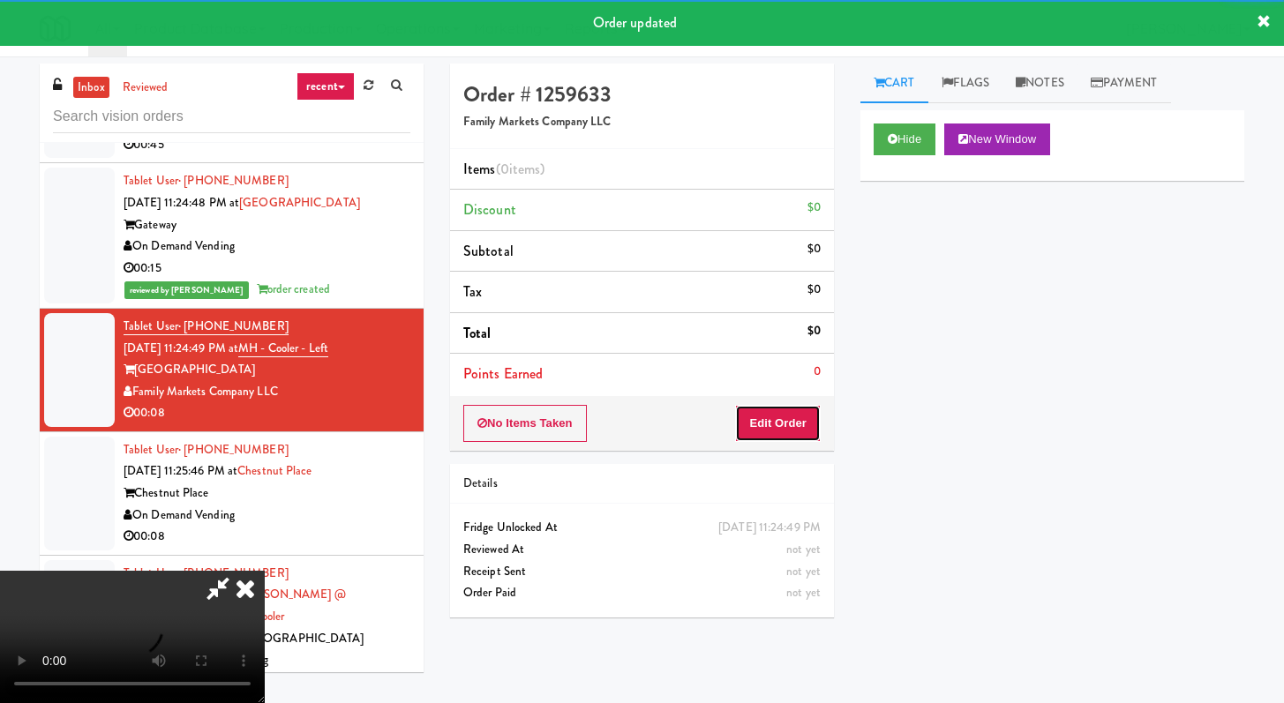
click at [806, 424] on button "Edit Order" at bounding box center [778, 423] width 86 height 37
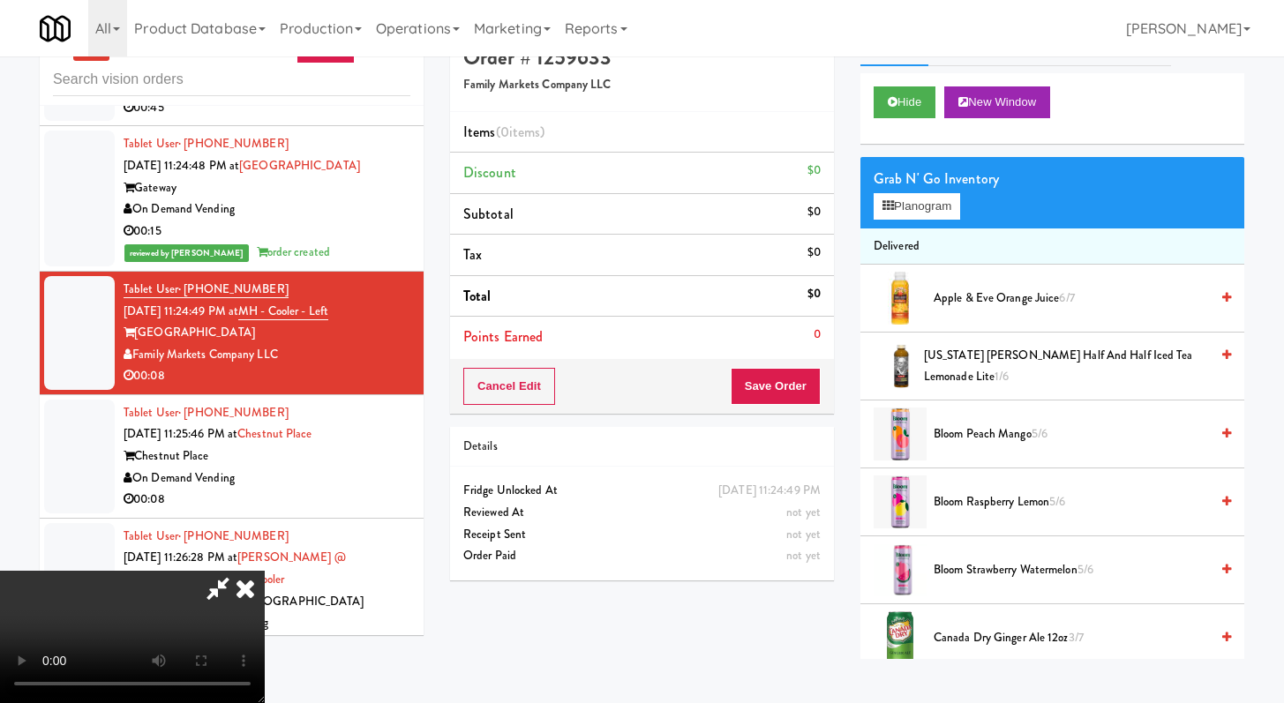
scroll to position [56, 0]
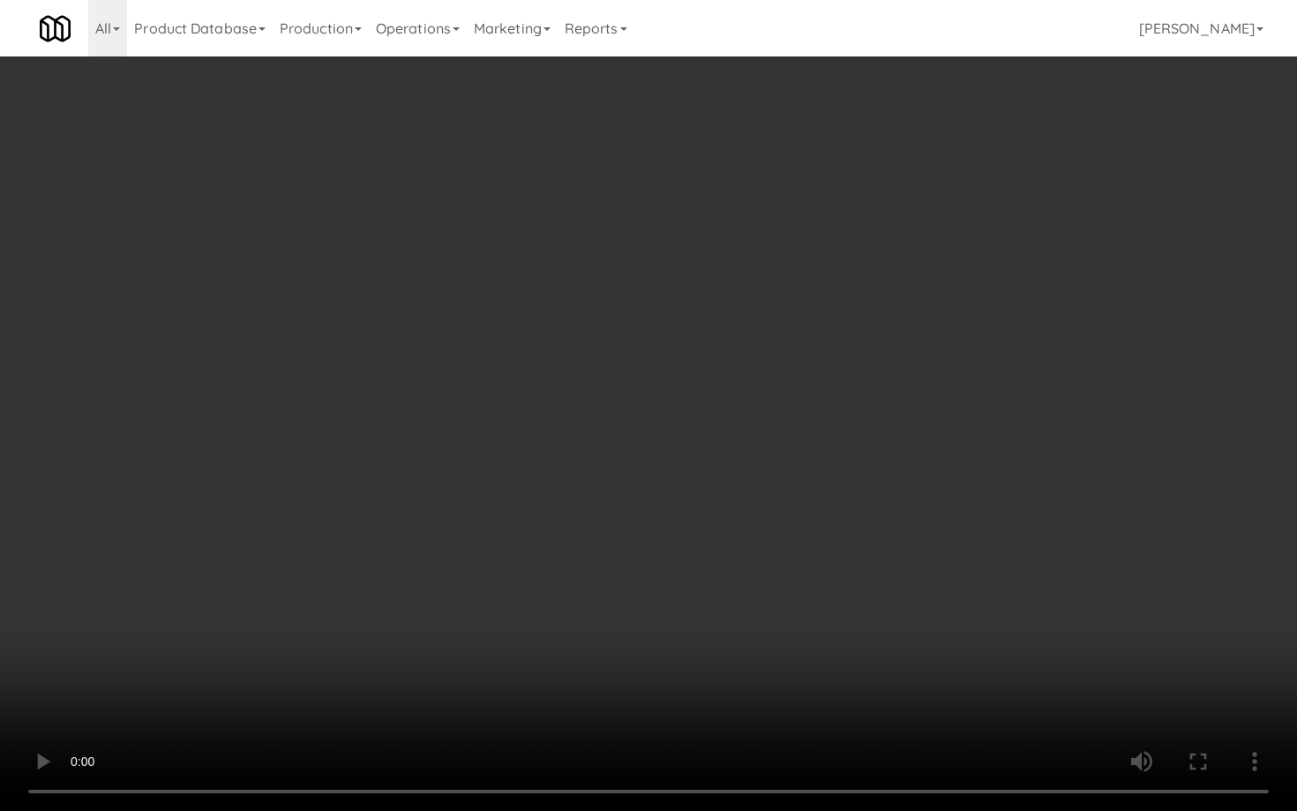
click at [672, 627] on video at bounding box center [648, 405] width 1297 height 811
click at [672, 628] on video at bounding box center [648, 405] width 1297 height 811
click at [671, 628] on video at bounding box center [648, 405] width 1297 height 811
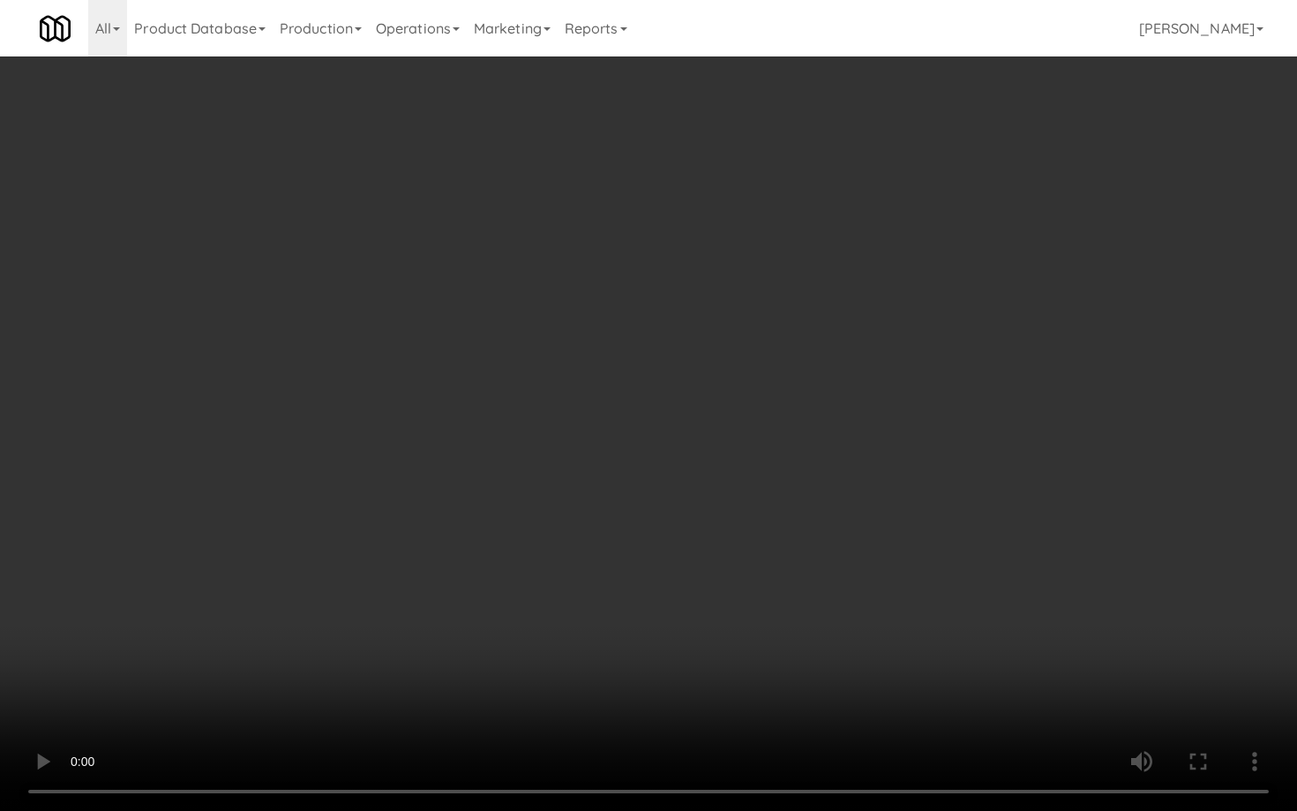
click at [671, 628] on video at bounding box center [648, 405] width 1297 height 811
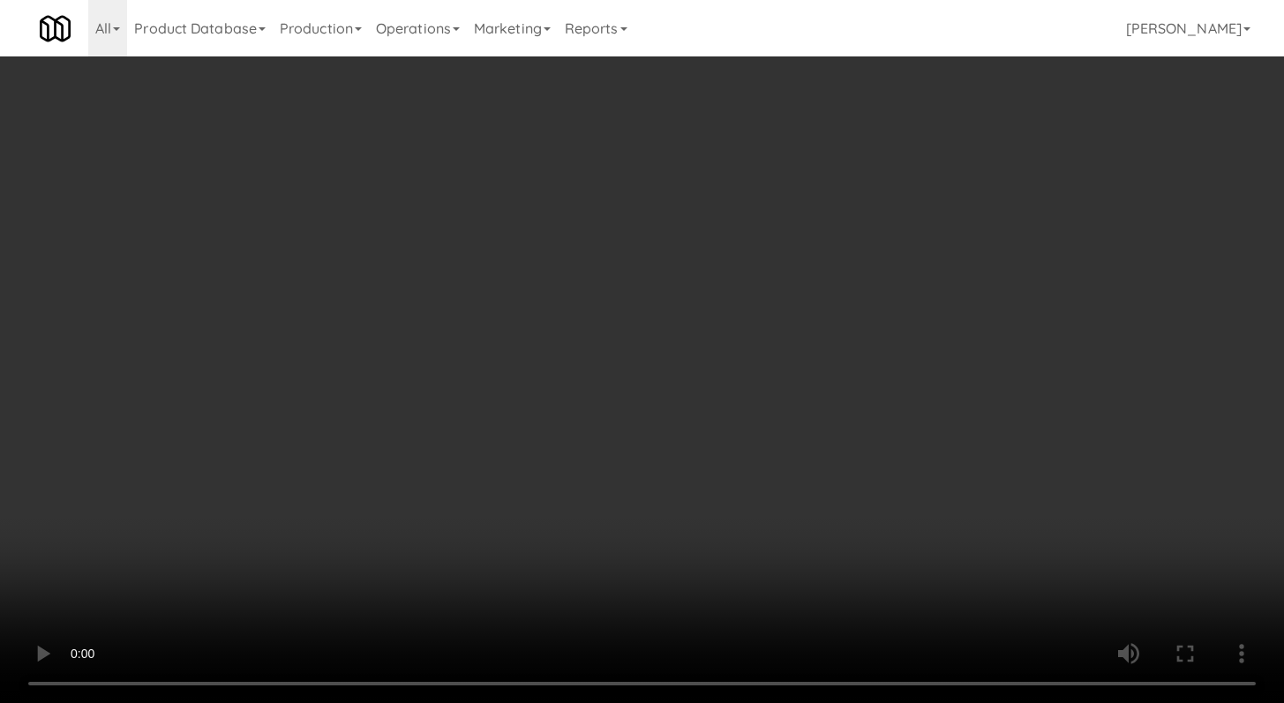
scroll to position [2188, 0]
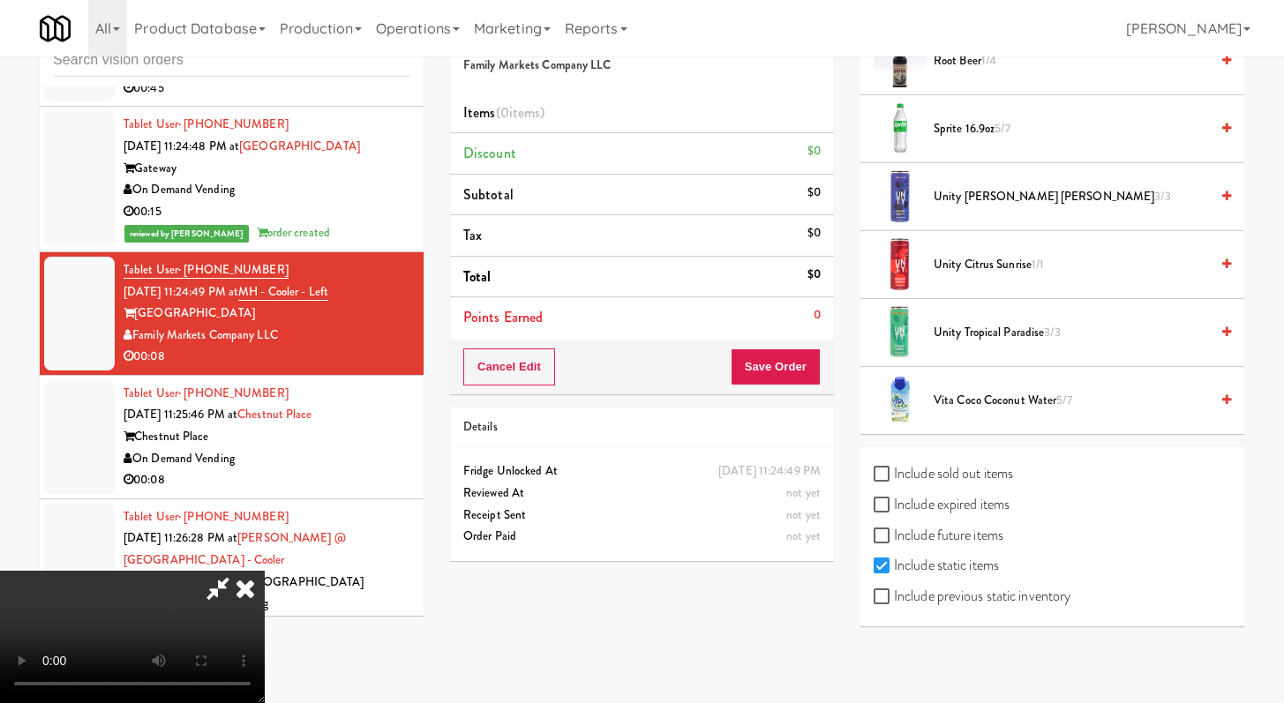
click at [1013, 382] on li "Vita Coco Coconut Water 5/7" at bounding box center [1052, 400] width 384 height 67
click at [1013, 401] on span "Vita Coco Coconut Water 5/7" at bounding box center [1070, 401] width 275 height 22
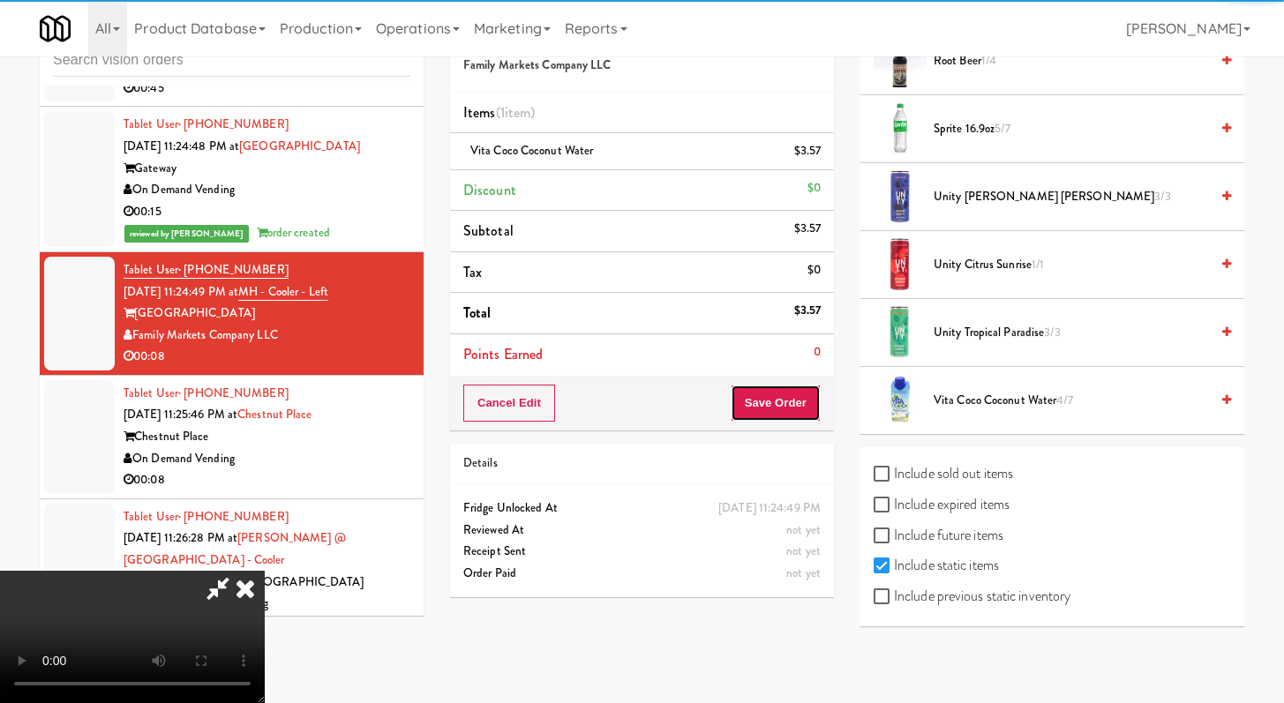
click at [806, 409] on button "Save Order" at bounding box center [776, 403] width 90 height 37
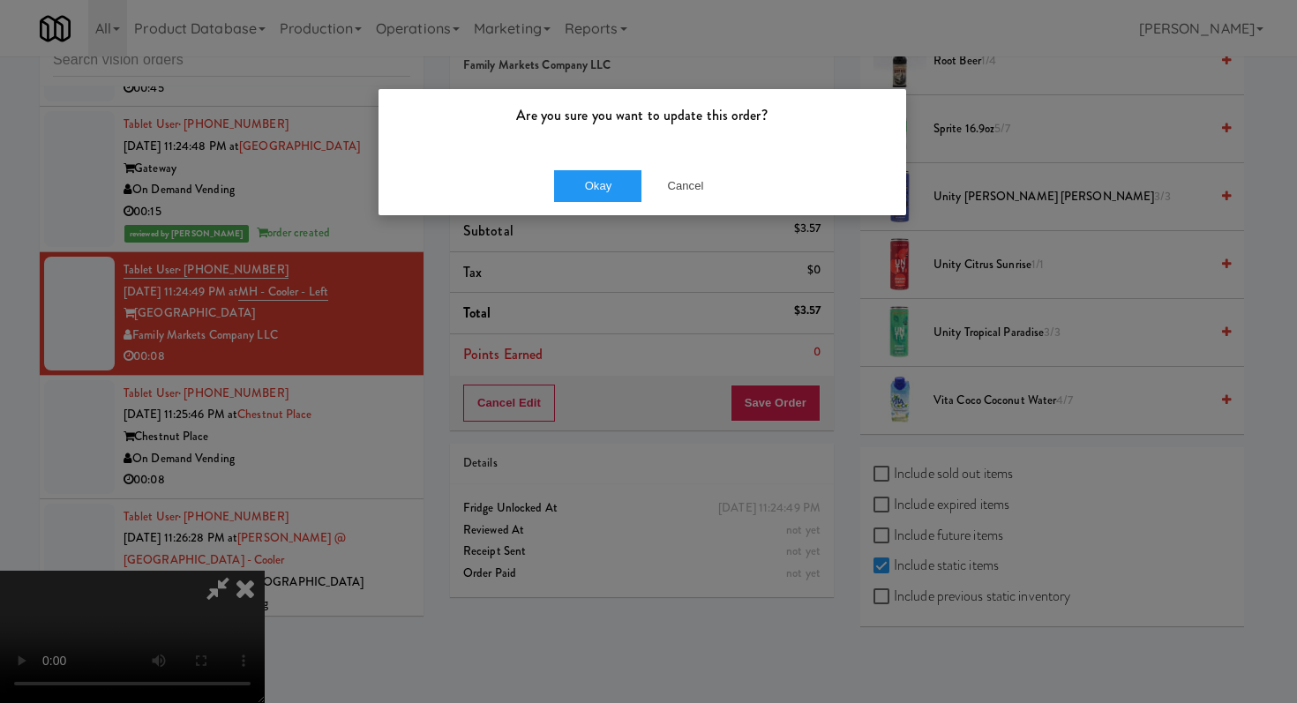
click at [605, 203] on div "Okay Cancel" at bounding box center [643, 185] width 528 height 59
click at [595, 192] on button "Okay" at bounding box center [598, 186] width 88 height 32
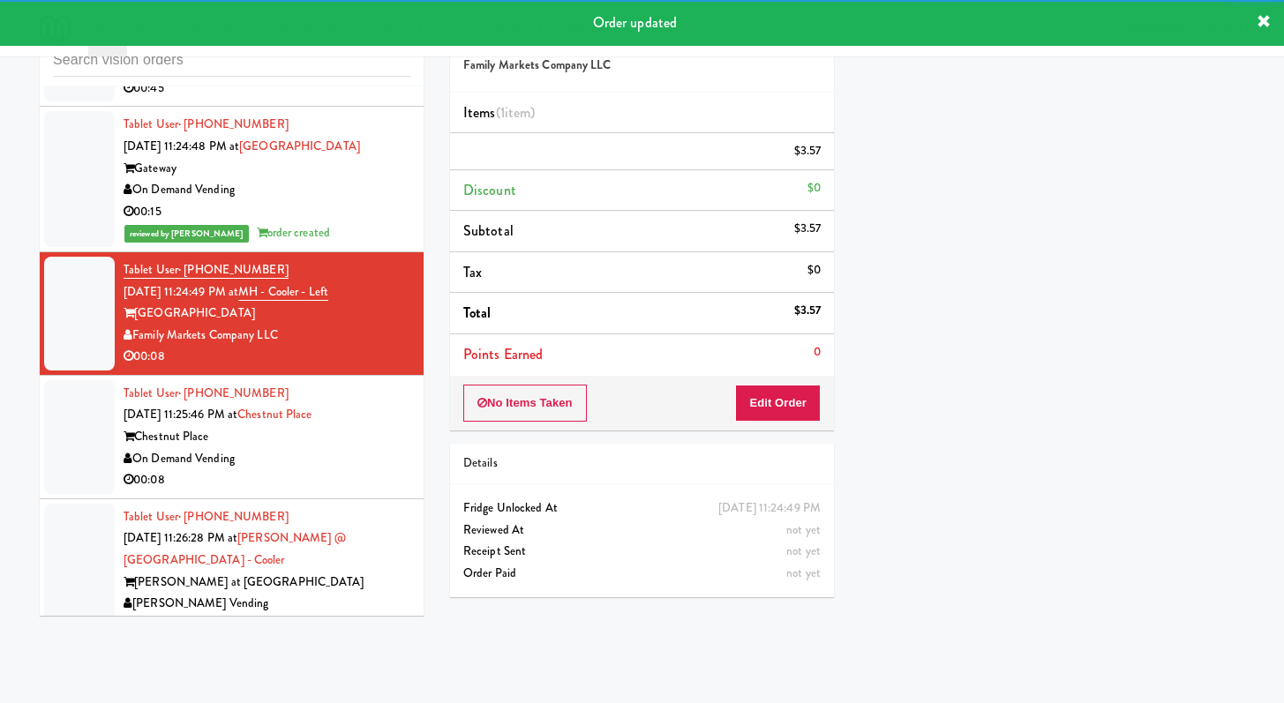
scroll to position [2717, 0]
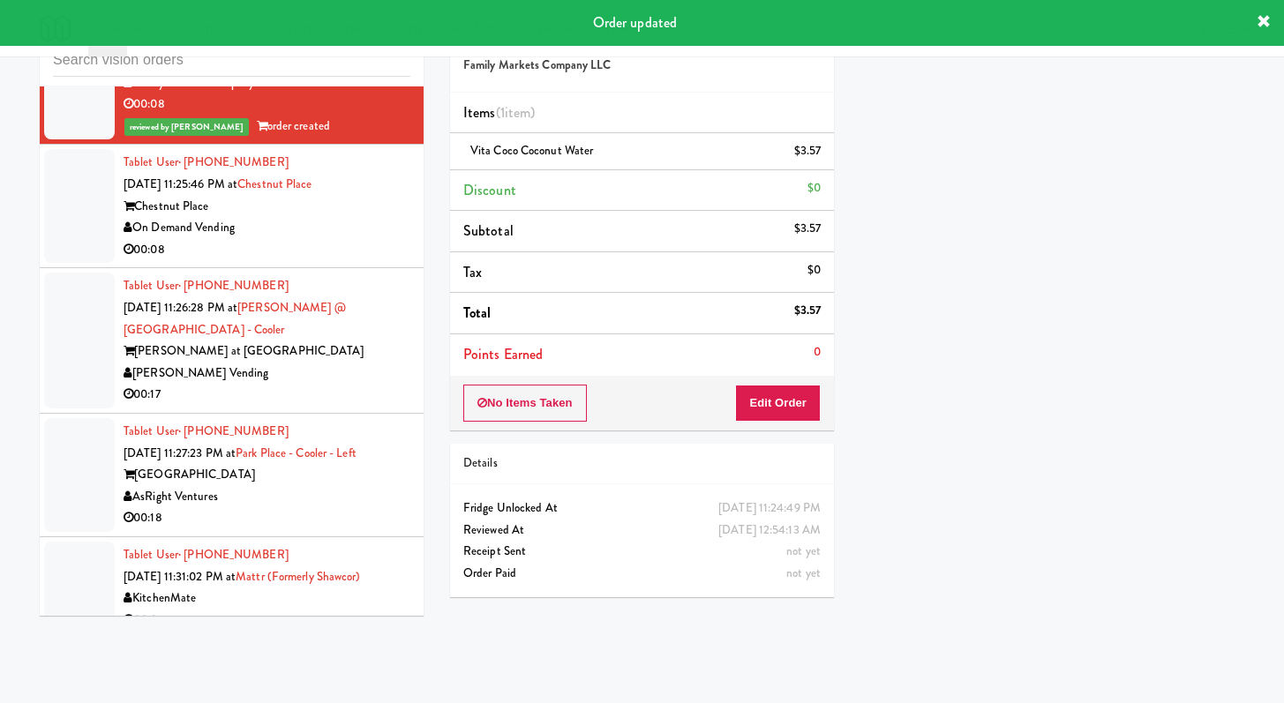
click at [349, 261] on div "00:08" at bounding box center [267, 250] width 287 height 22
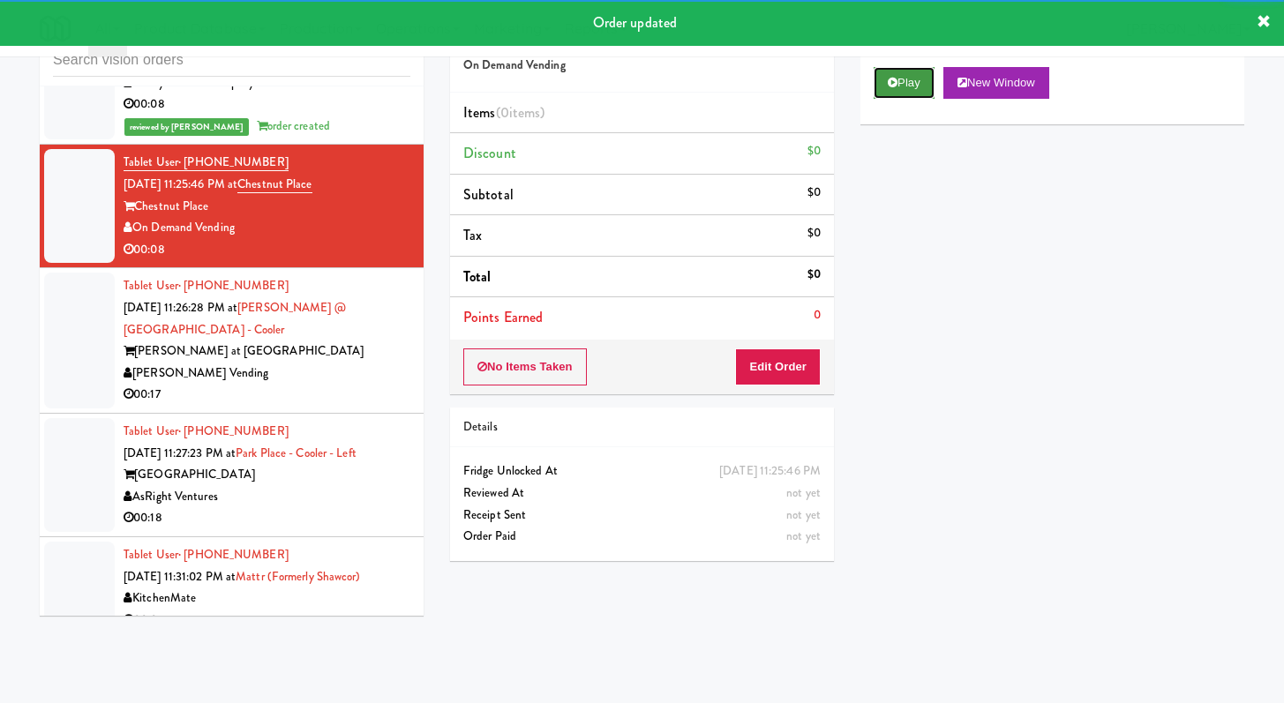
click at [926, 75] on button "Play" at bounding box center [903, 83] width 61 height 32
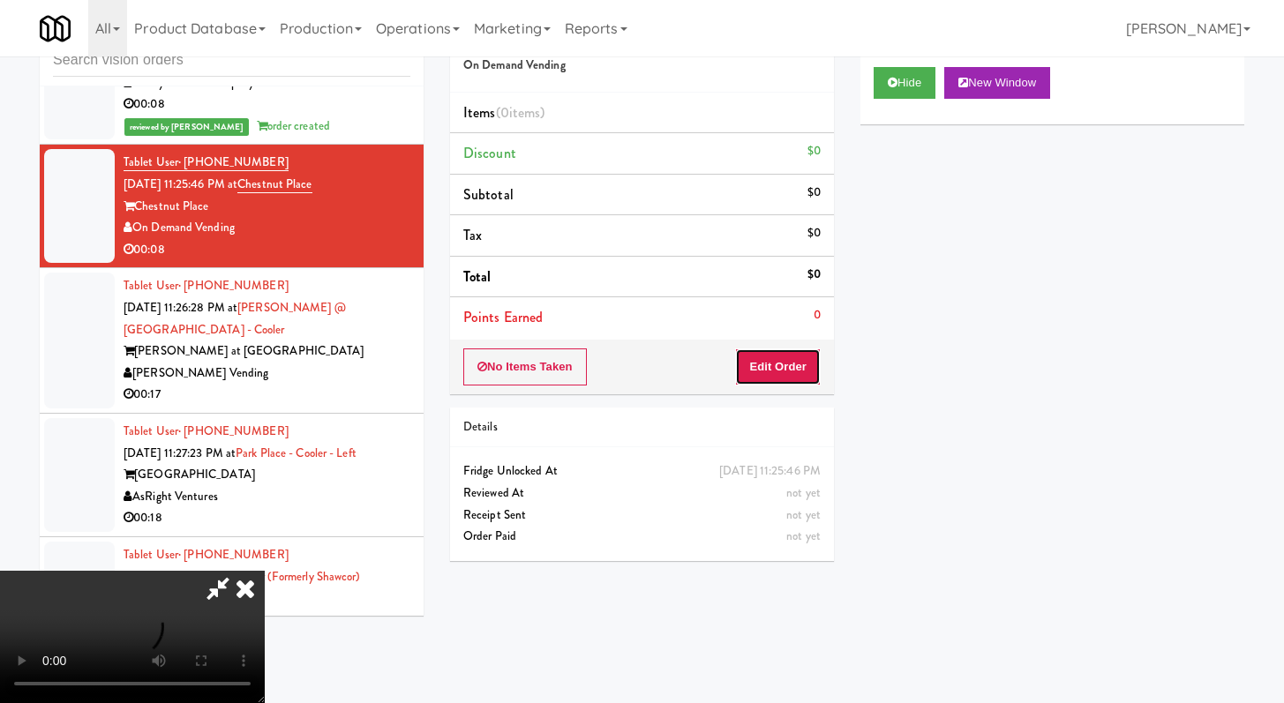
click at [786, 359] on button "Edit Order" at bounding box center [778, 367] width 86 height 37
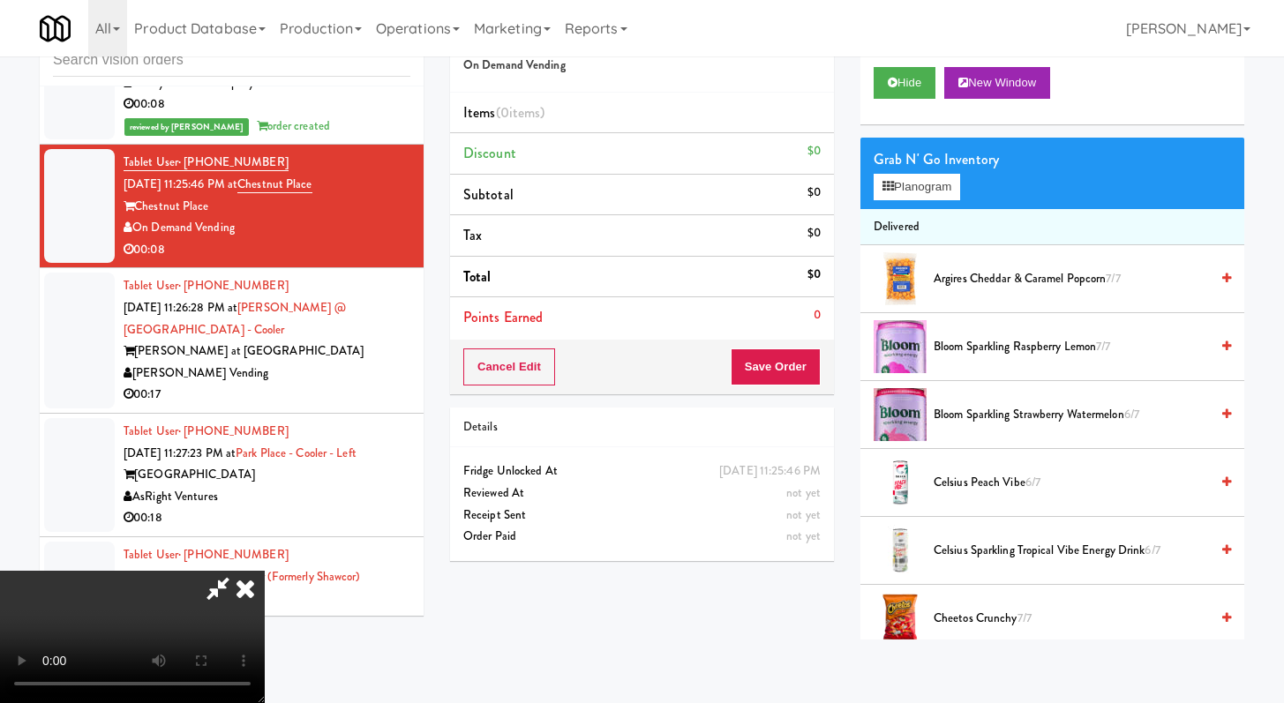
scroll to position [152, 0]
click at [265, 571] on video at bounding box center [132, 637] width 265 height 132
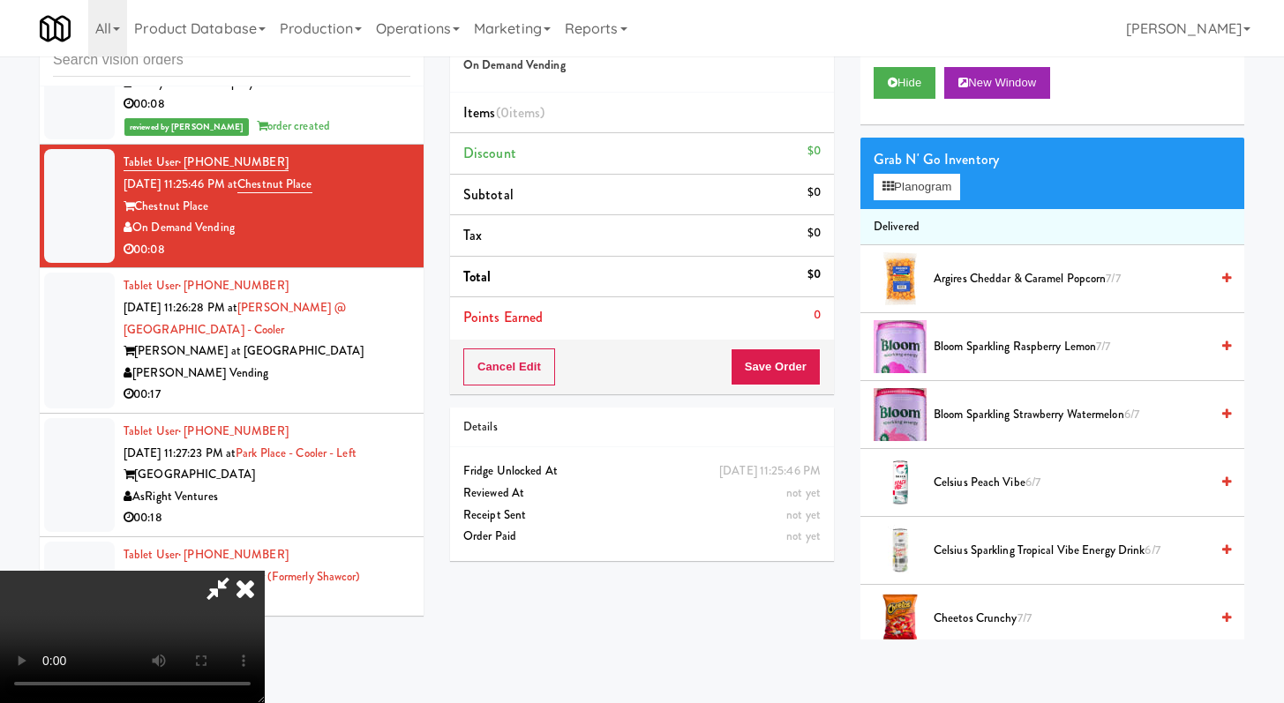
click at [265, 571] on video at bounding box center [132, 637] width 265 height 132
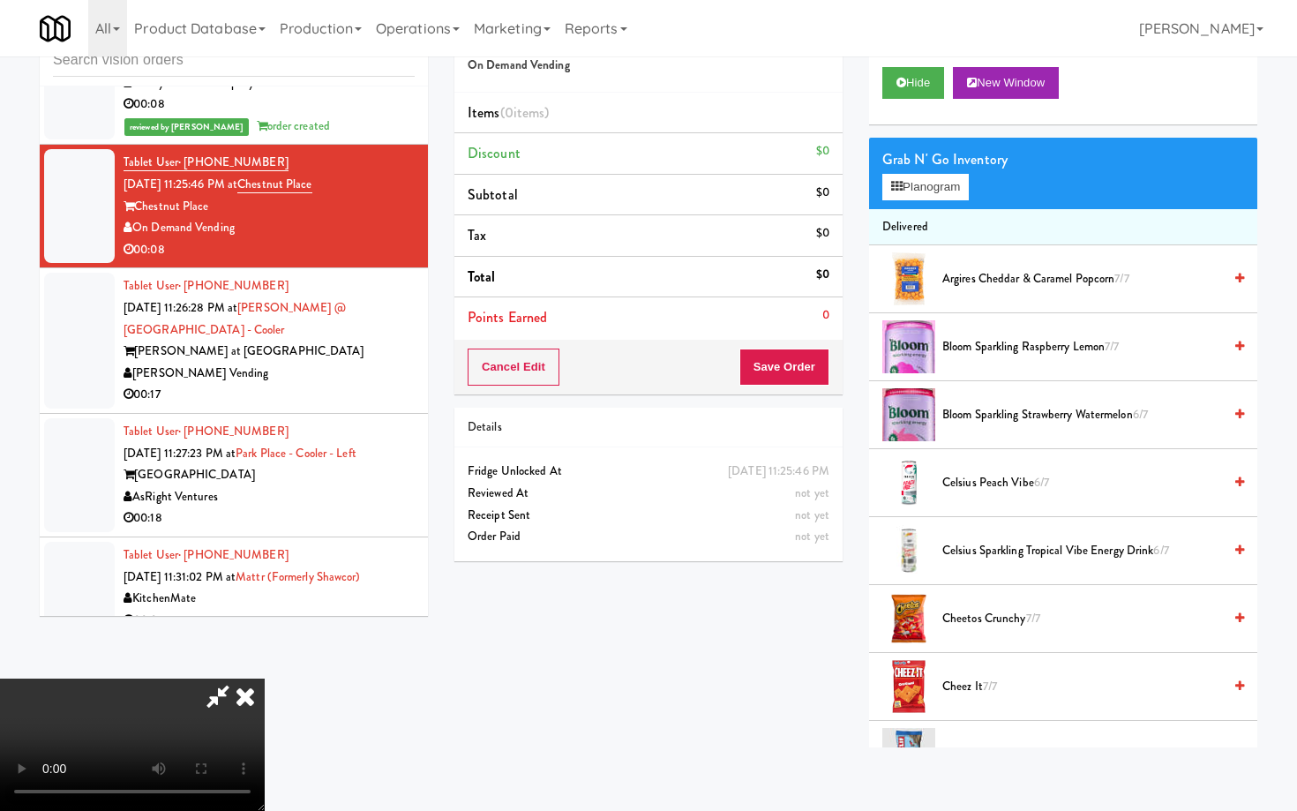
click at [265, 678] on video at bounding box center [132, 744] width 265 height 132
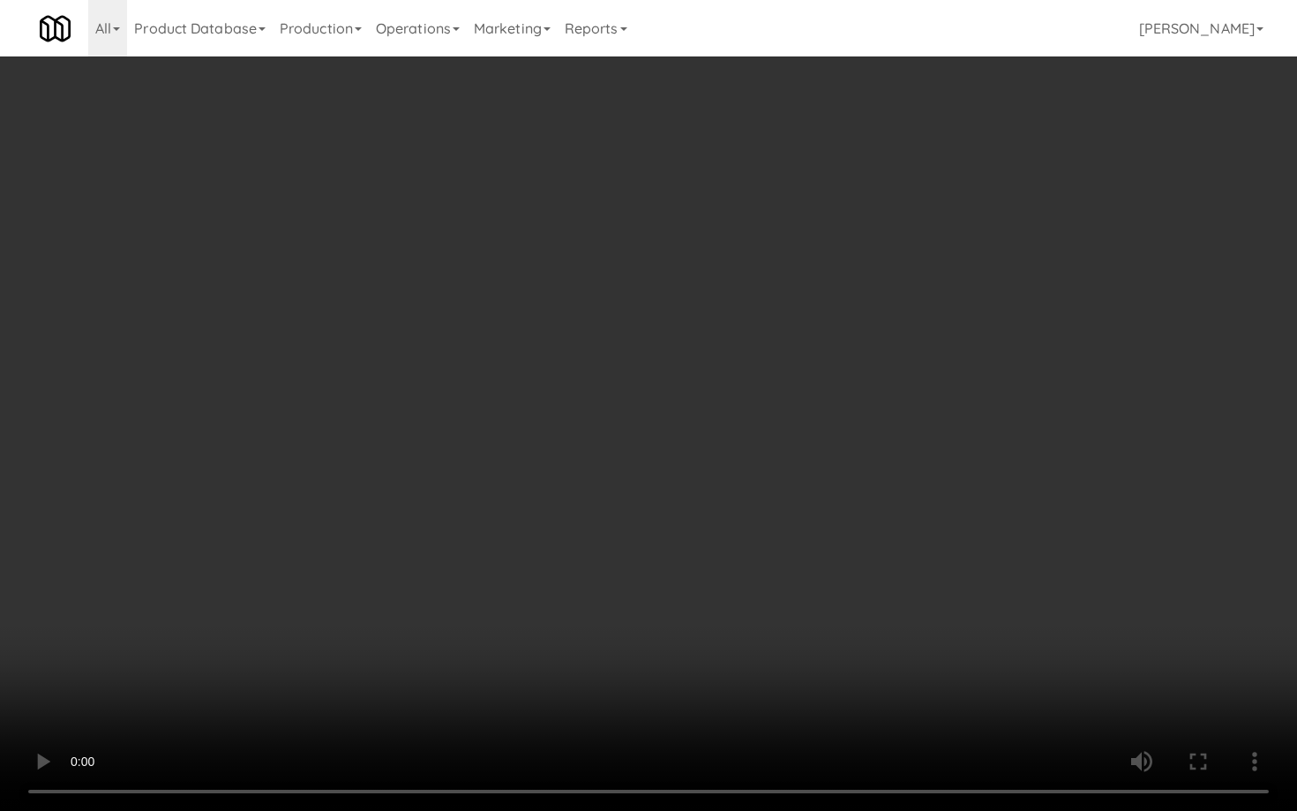
click at [598, 491] on video at bounding box center [648, 405] width 1297 height 811
click at [603, 488] on video at bounding box center [648, 405] width 1297 height 811
click at [603, 487] on video at bounding box center [648, 405] width 1297 height 811
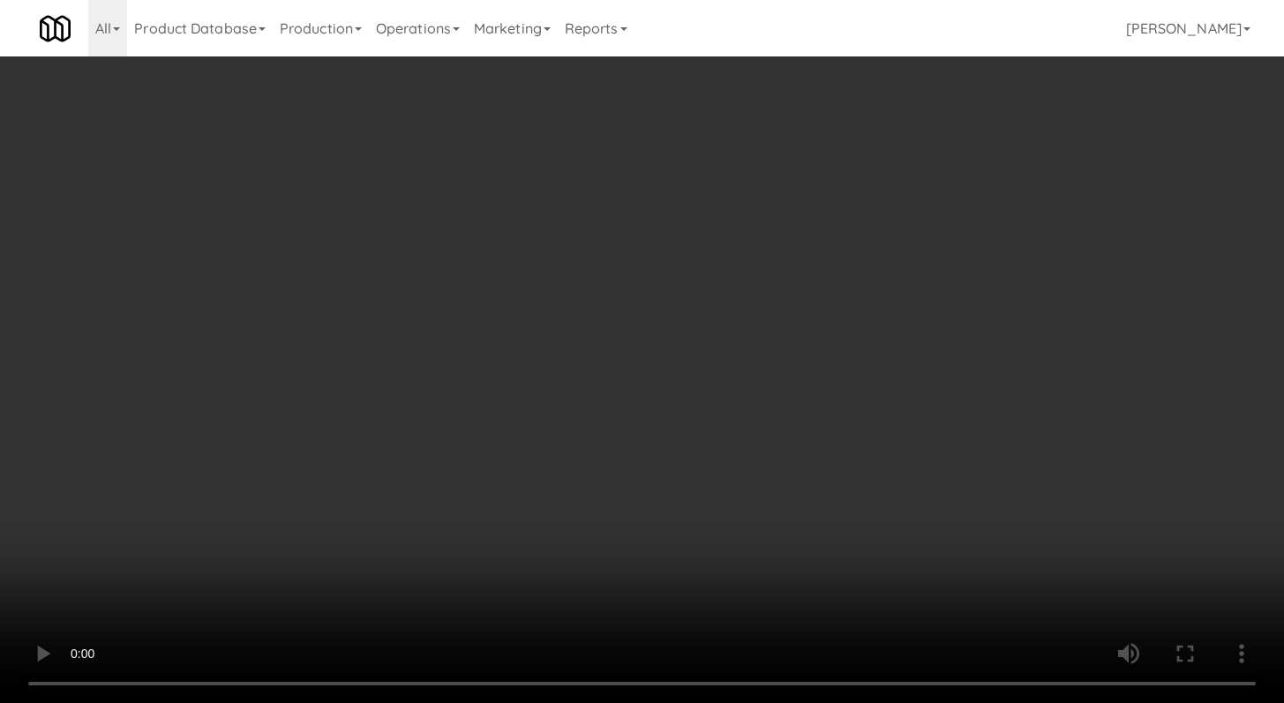
scroll to position [1076, 0]
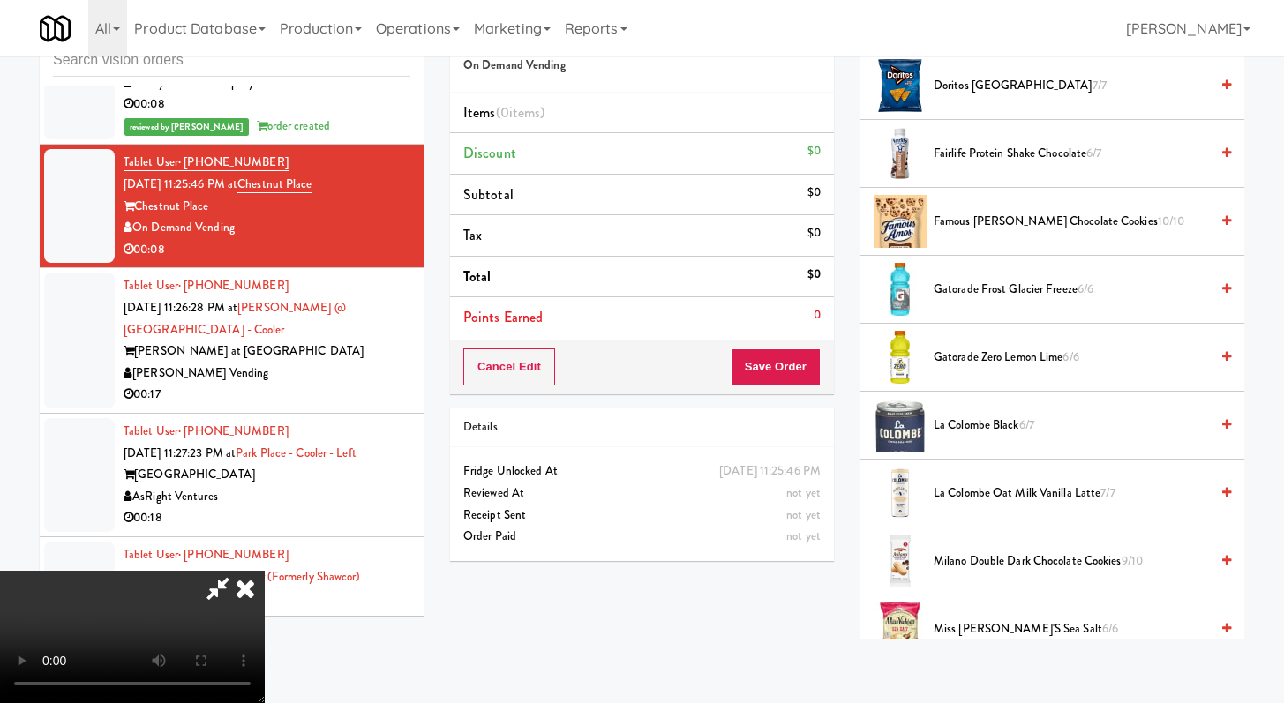
click at [969, 618] on span "Miss [PERSON_NAME]'s Sea Salt 6/6" at bounding box center [1070, 629] width 275 height 22
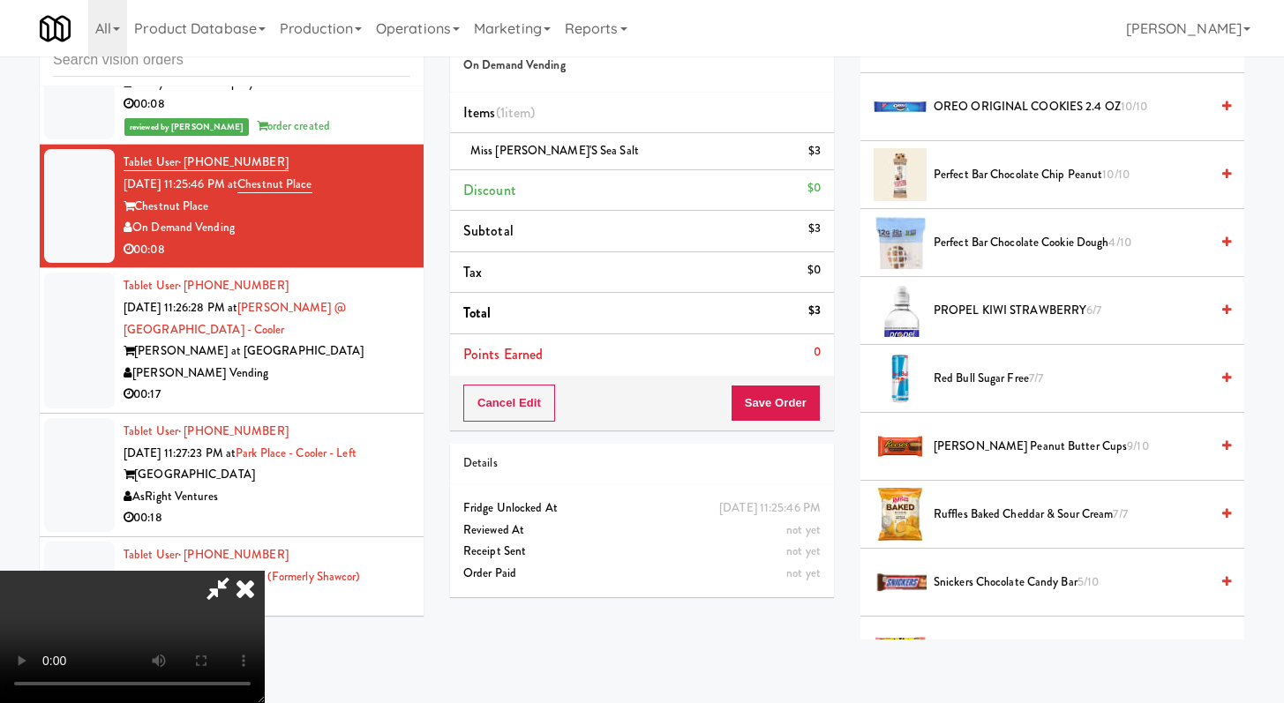
scroll to position [1783, 0]
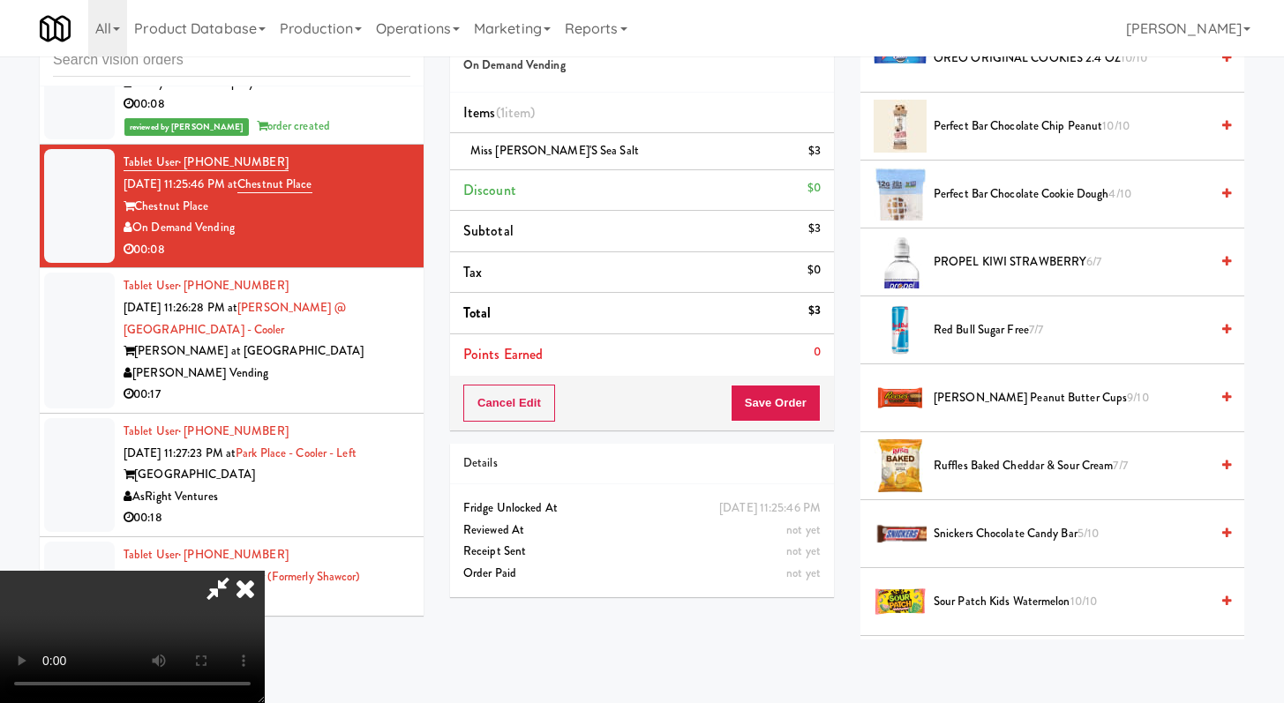
click at [238, 571] on icon at bounding box center [218, 588] width 41 height 35
click at [265, 571] on icon at bounding box center [245, 588] width 39 height 35
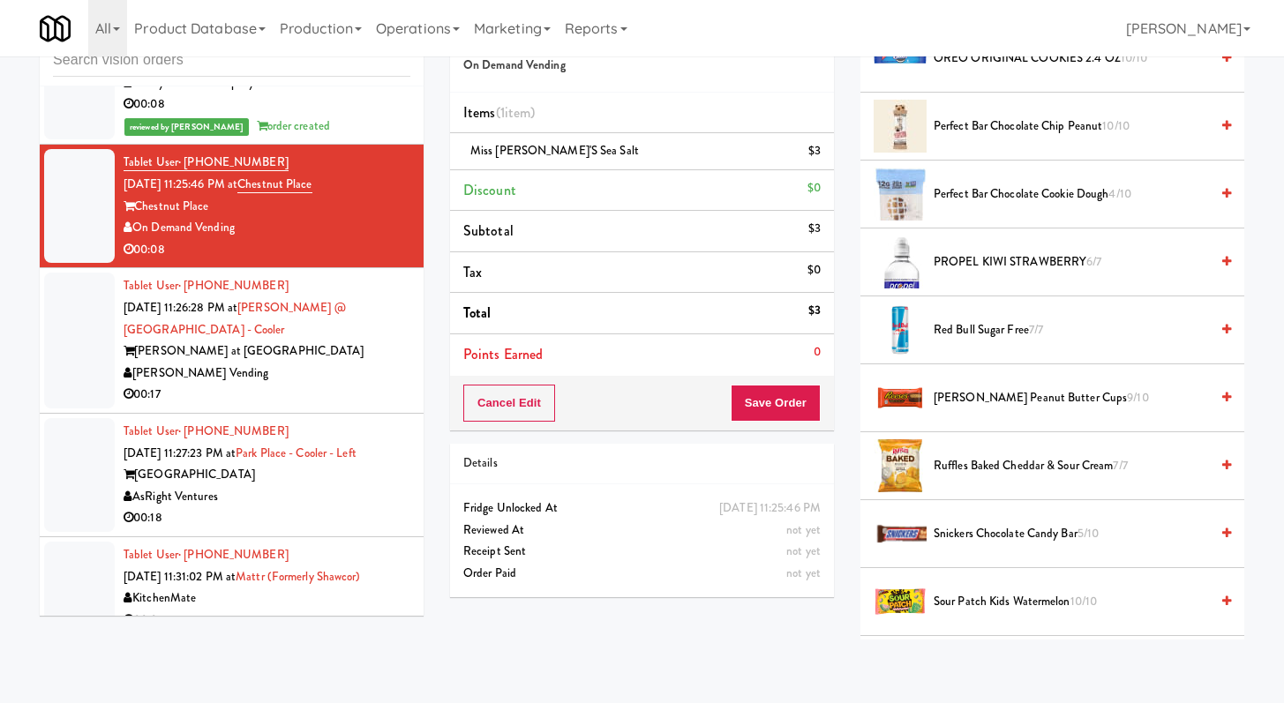
scroll to position [3432, 0]
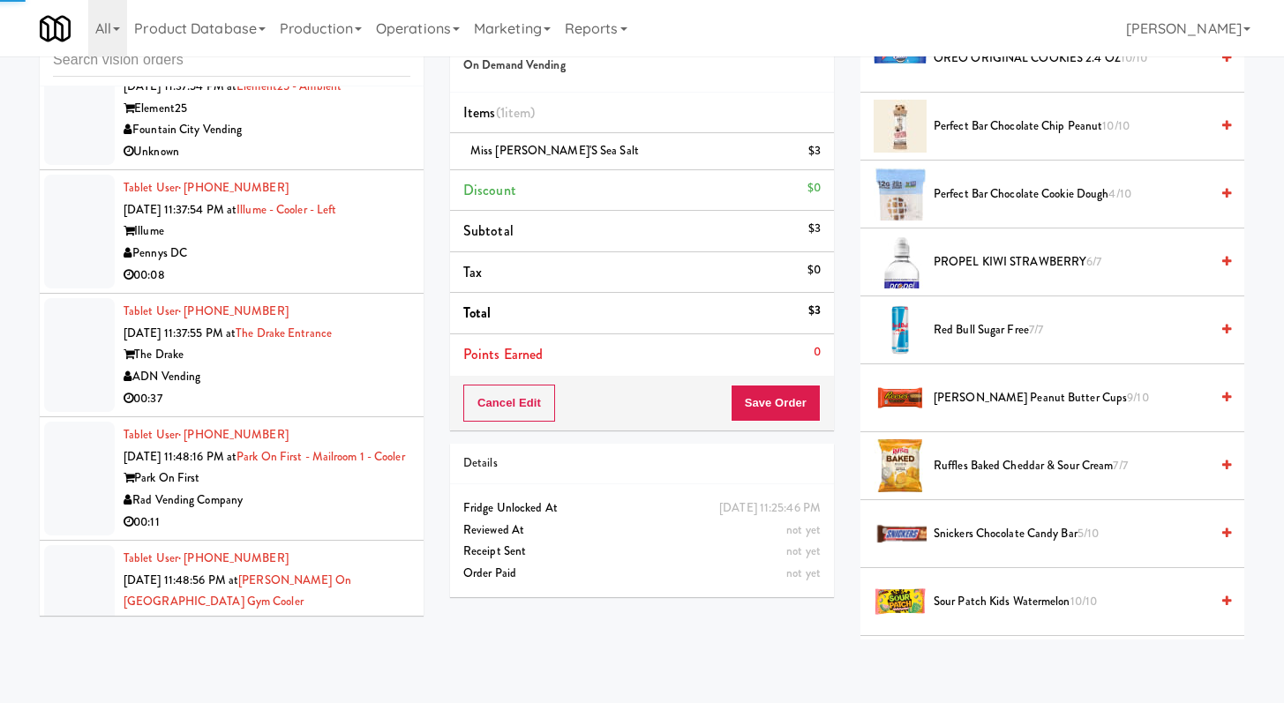
click at [382, 287] on div "00:08" at bounding box center [267, 276] width 287 height 22
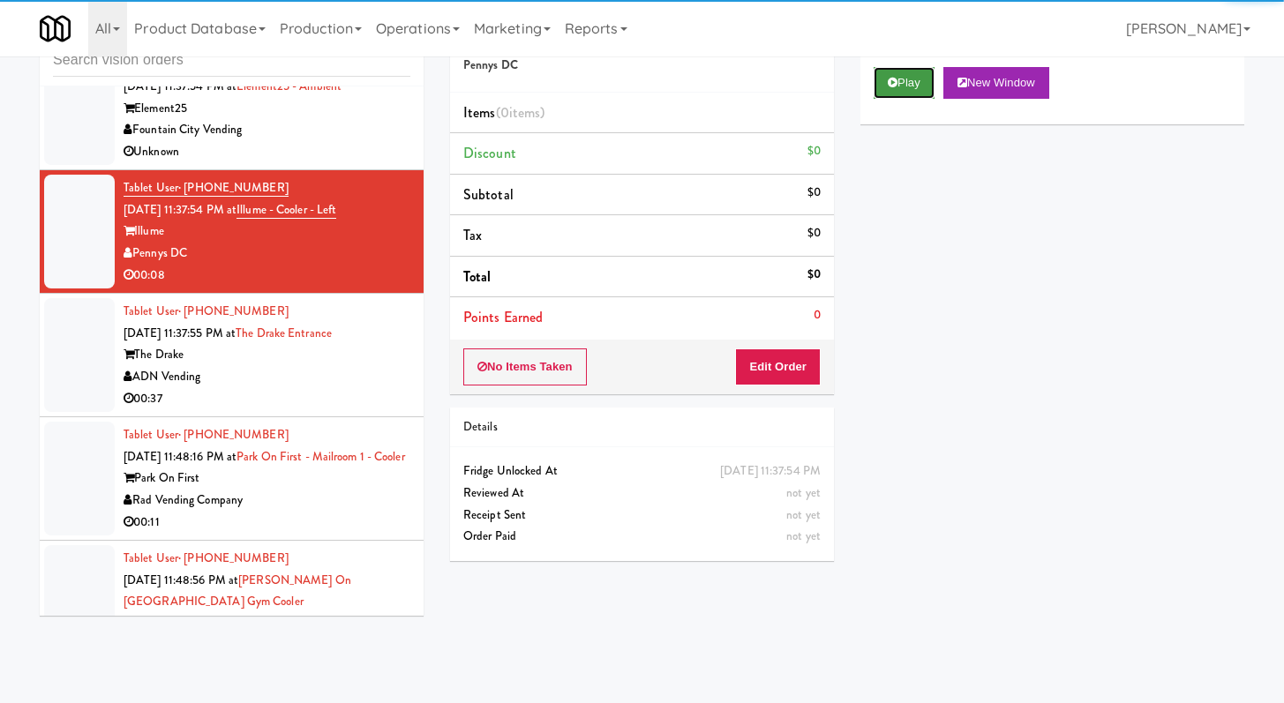
click at [893, 83] on icon at bounding box center [893, 82] width 10 height 11
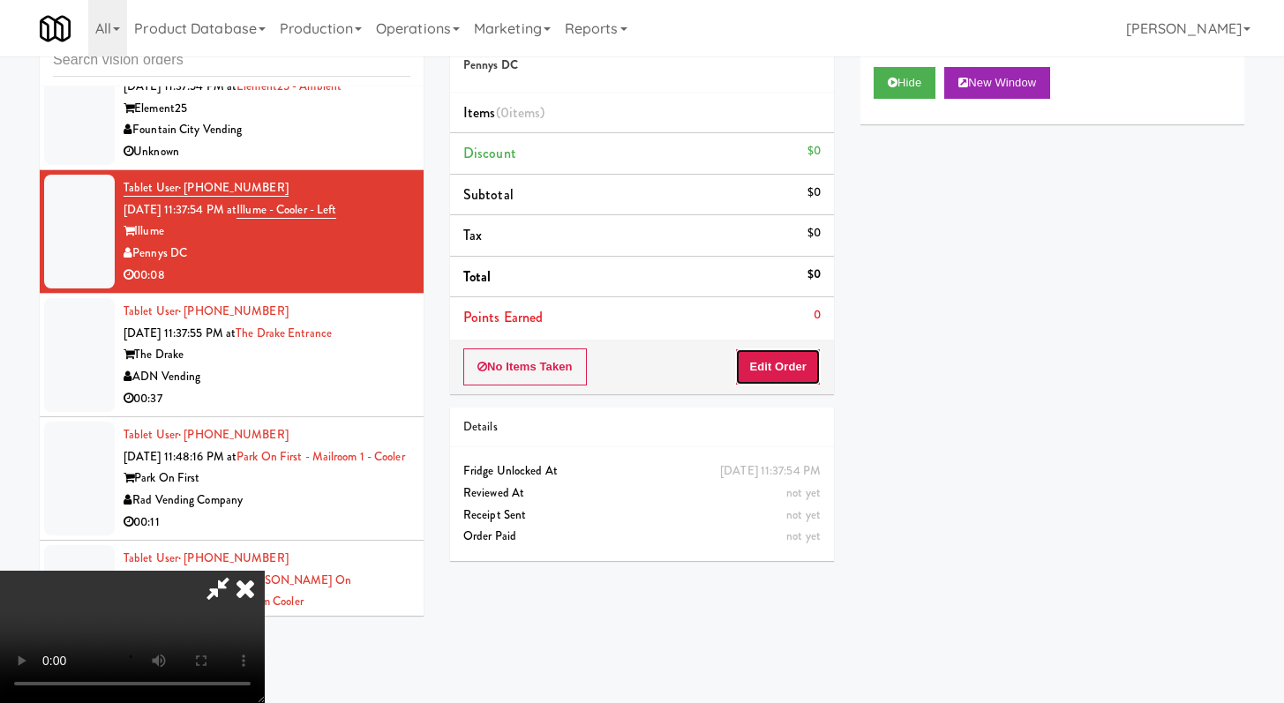
click at [776, 367] on button "Edit Order" at bounding box center [778, 367] width 86 height 37
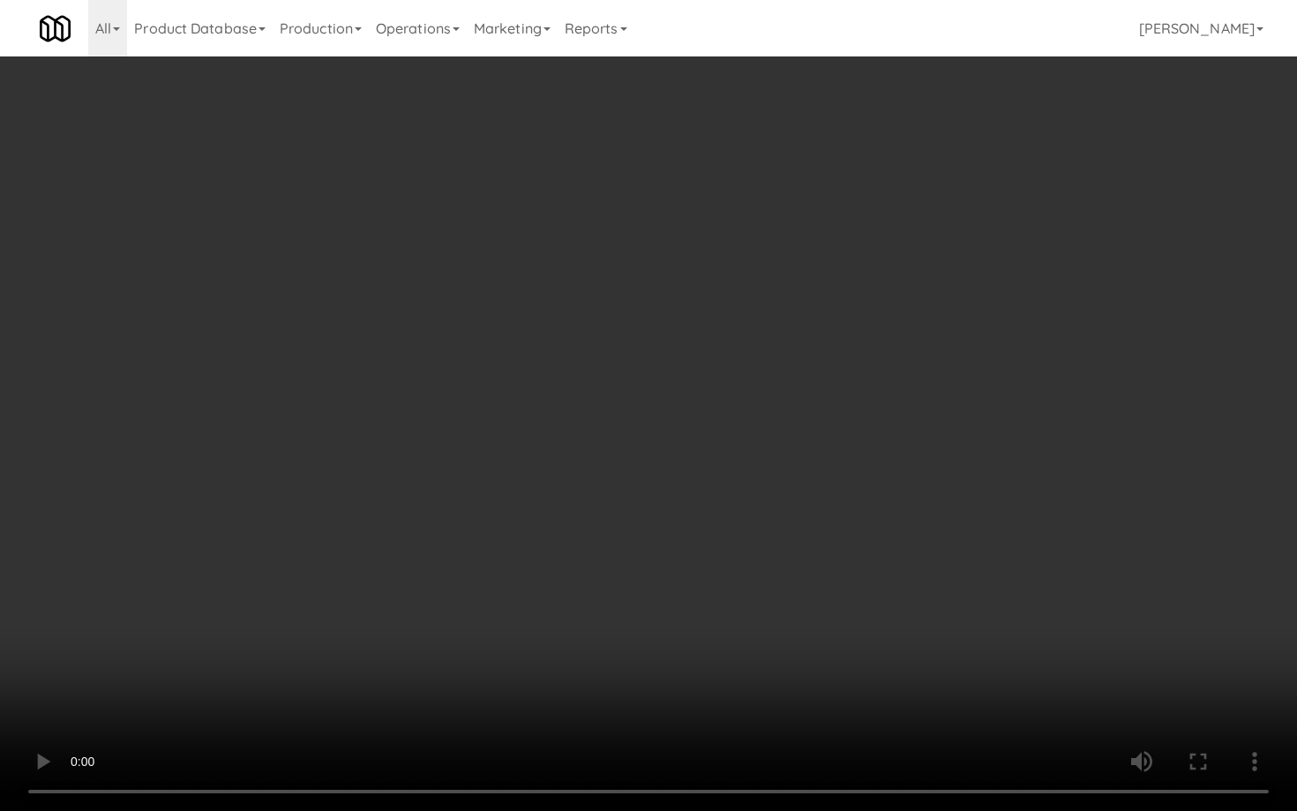
click at [642, 582] on video at bounding box center [648, 405] width 1297 height 811
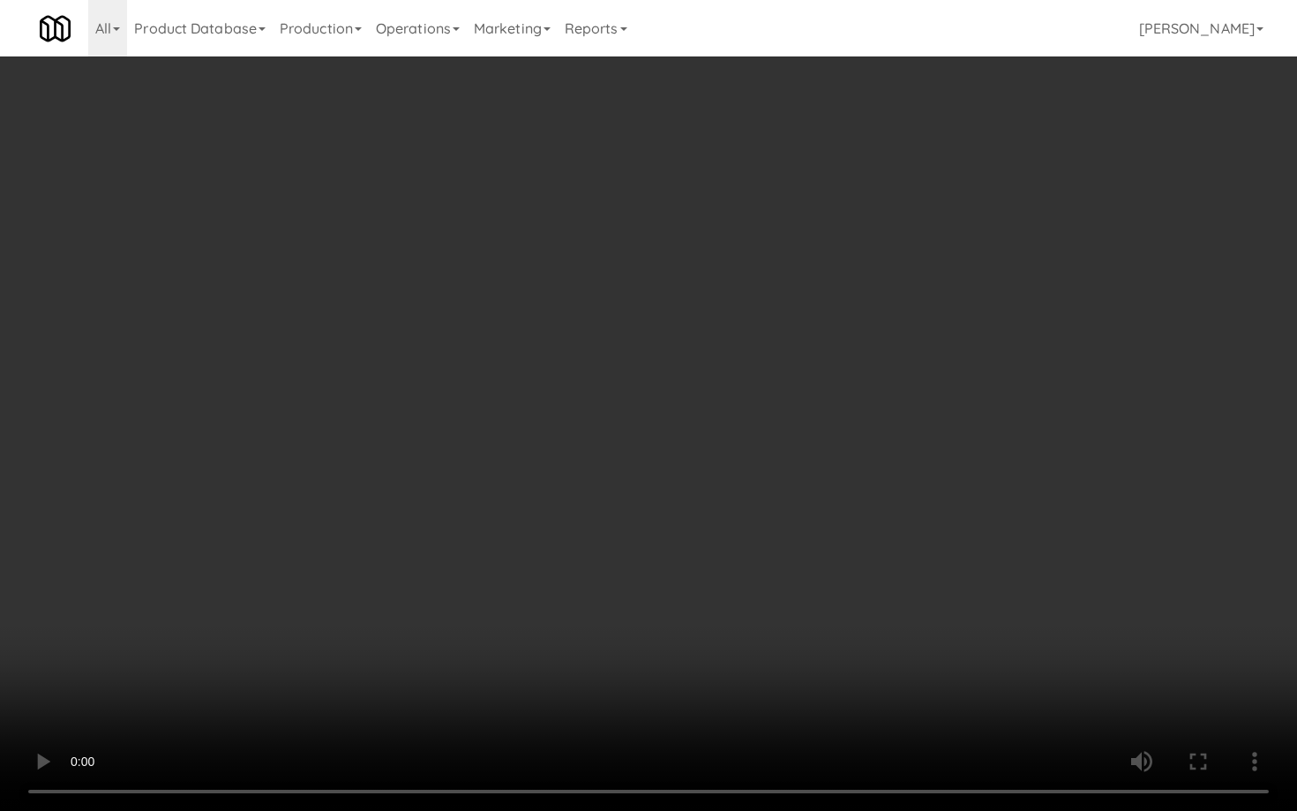
click at [642, 583] on video at bounding box center [648, 405] width 1297 height 811
click at [675, 563] on video at bounding box center [648, 405] width 1297 height 811
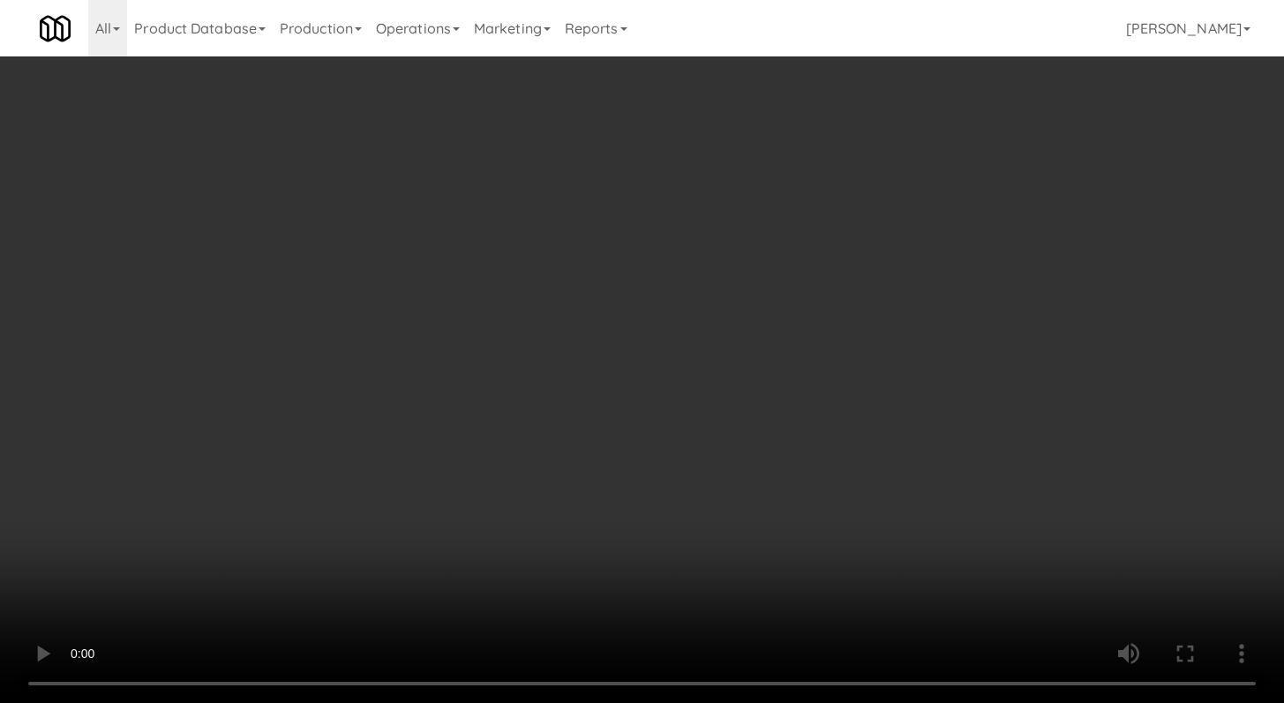
scroll to position [2080, 0]
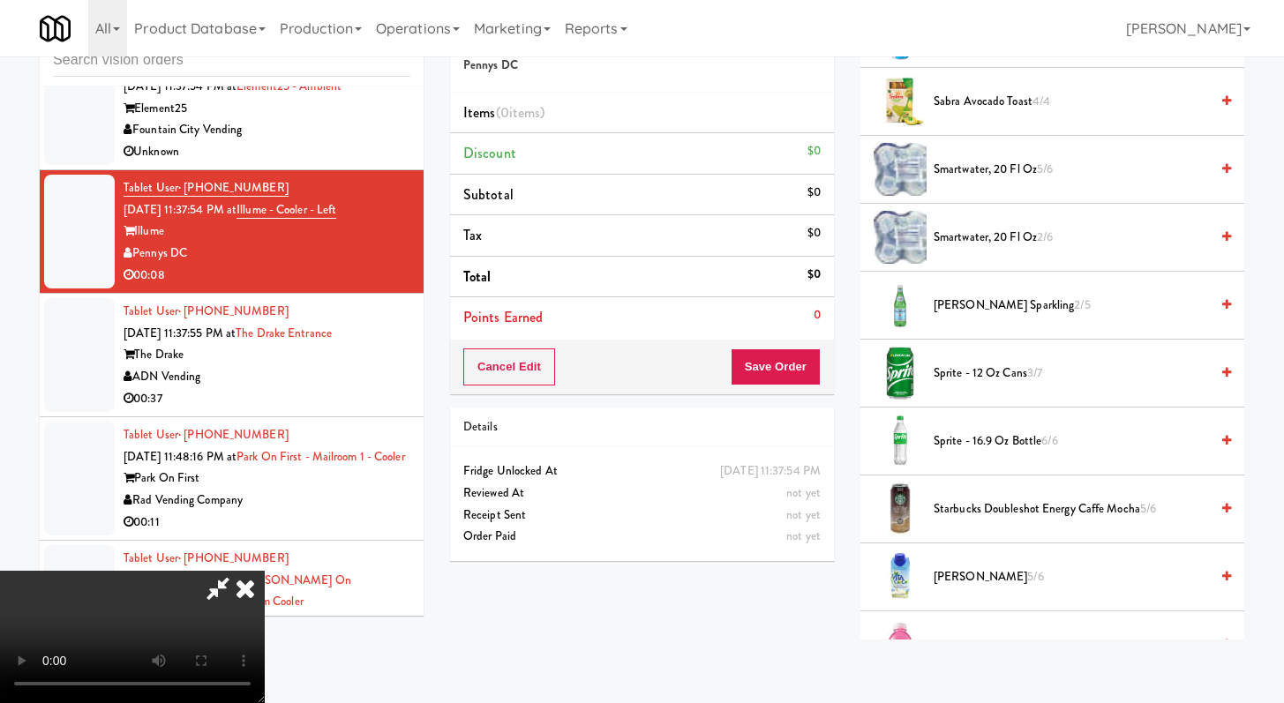
click at [1000, 376] on span "Sprite - 12 oz cans 3/7" at bounding box center [1070, 374] width 275 height 22
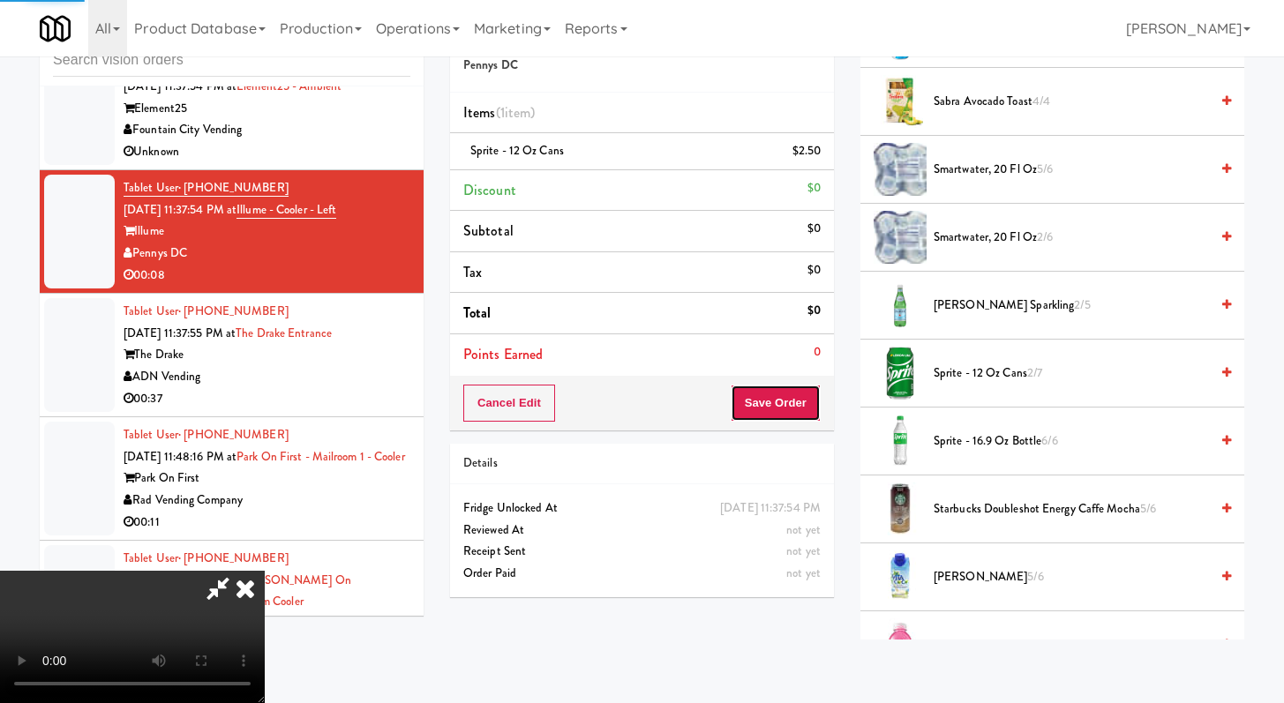
click at [799, 405] on button "Save Order" at bounding box center [776, 403] width 90 height 37
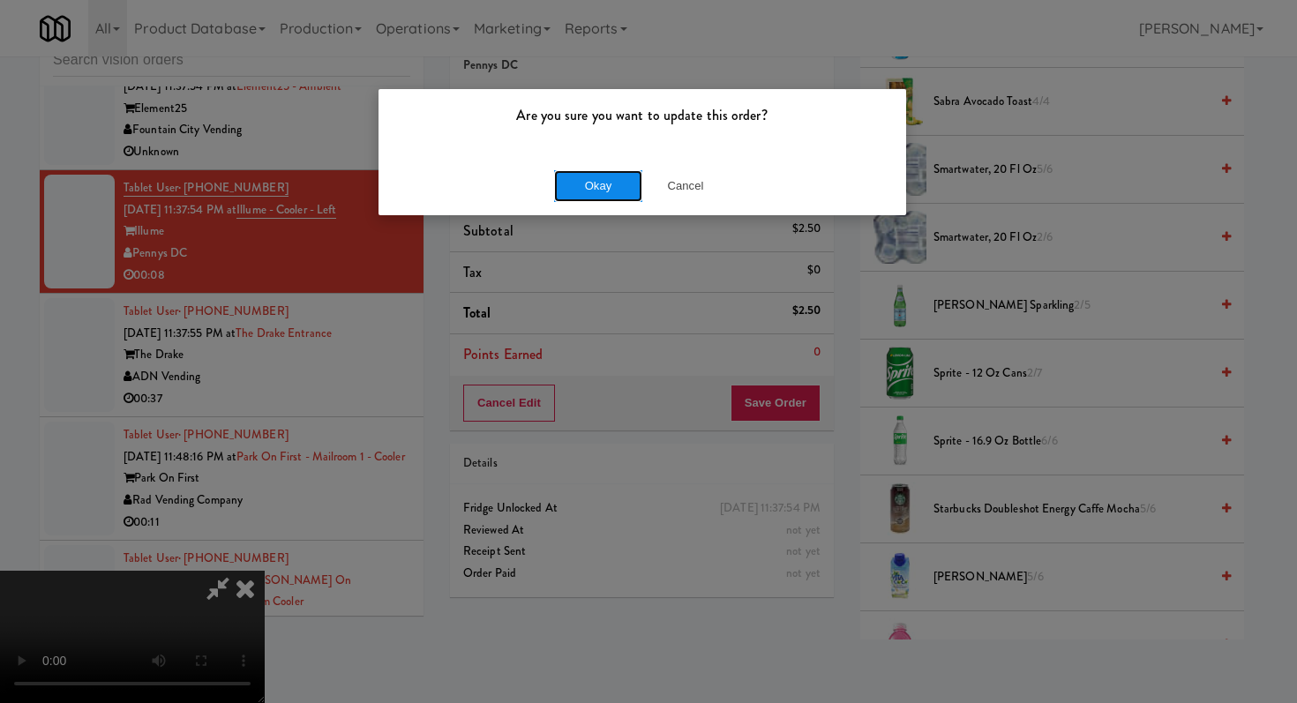
click at [585, 177] on button "Okay" at bounding box center [598, 186] width 88 height 32
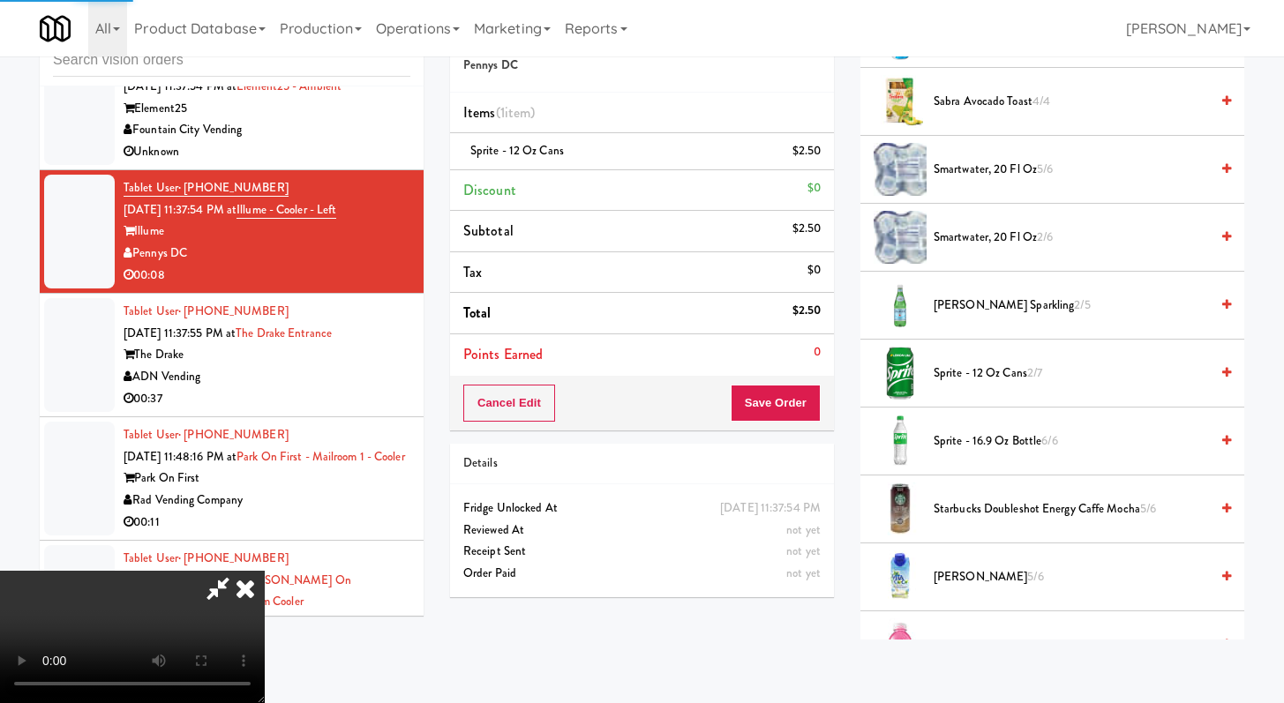
scroll to position [75, 0]
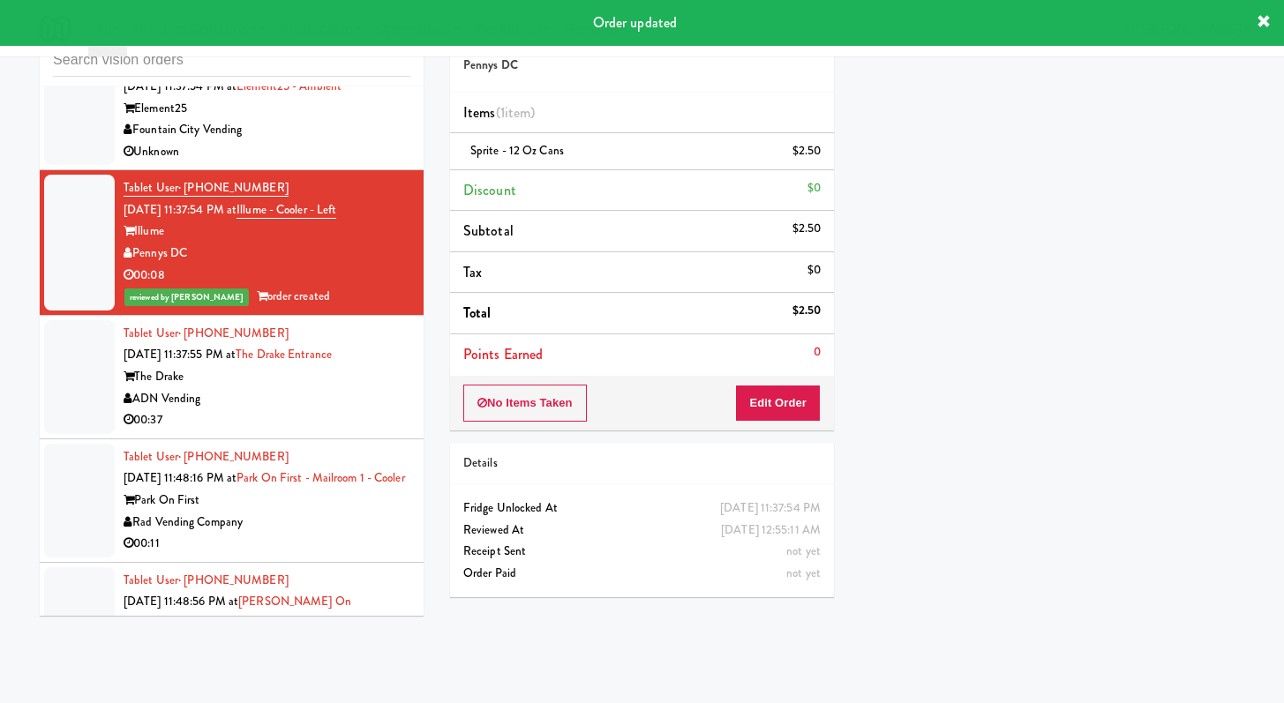
click at [351, 431] on div "00:37" at bounding box center [267, 420] width 287 height 22
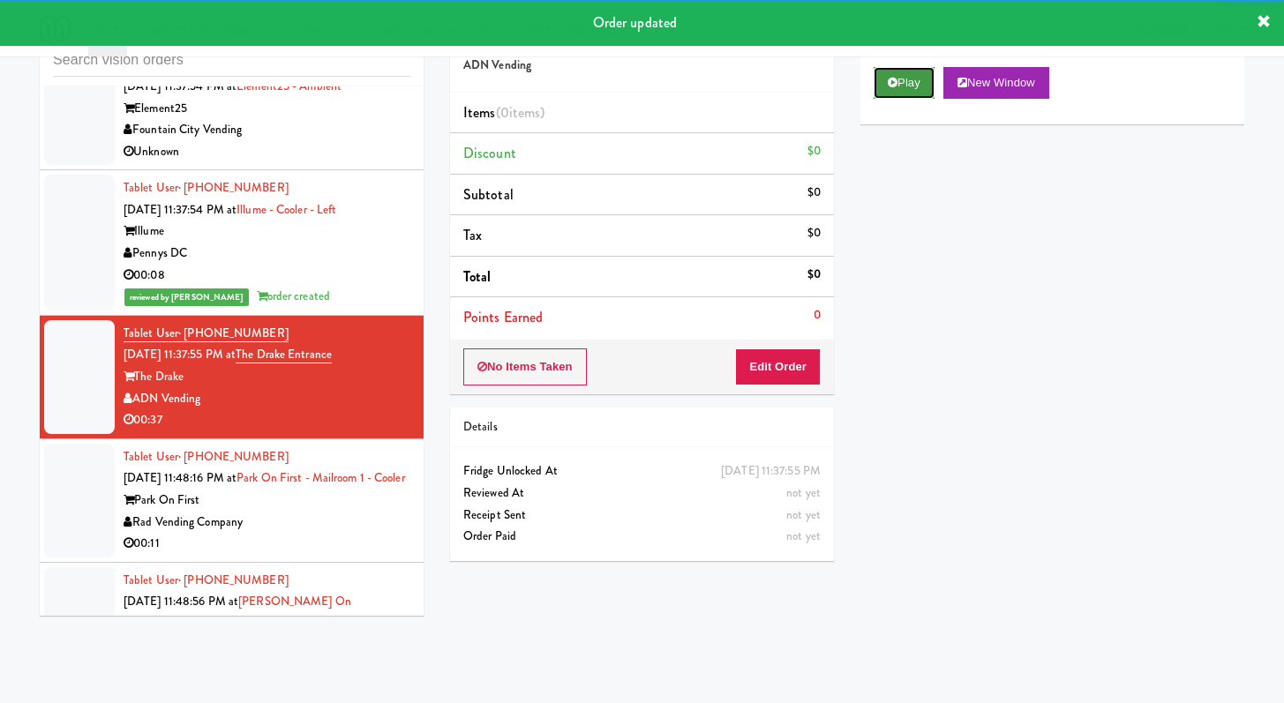
click at [910, 79] on button "Play" at bounding box center [903, 83] width 61 height 32
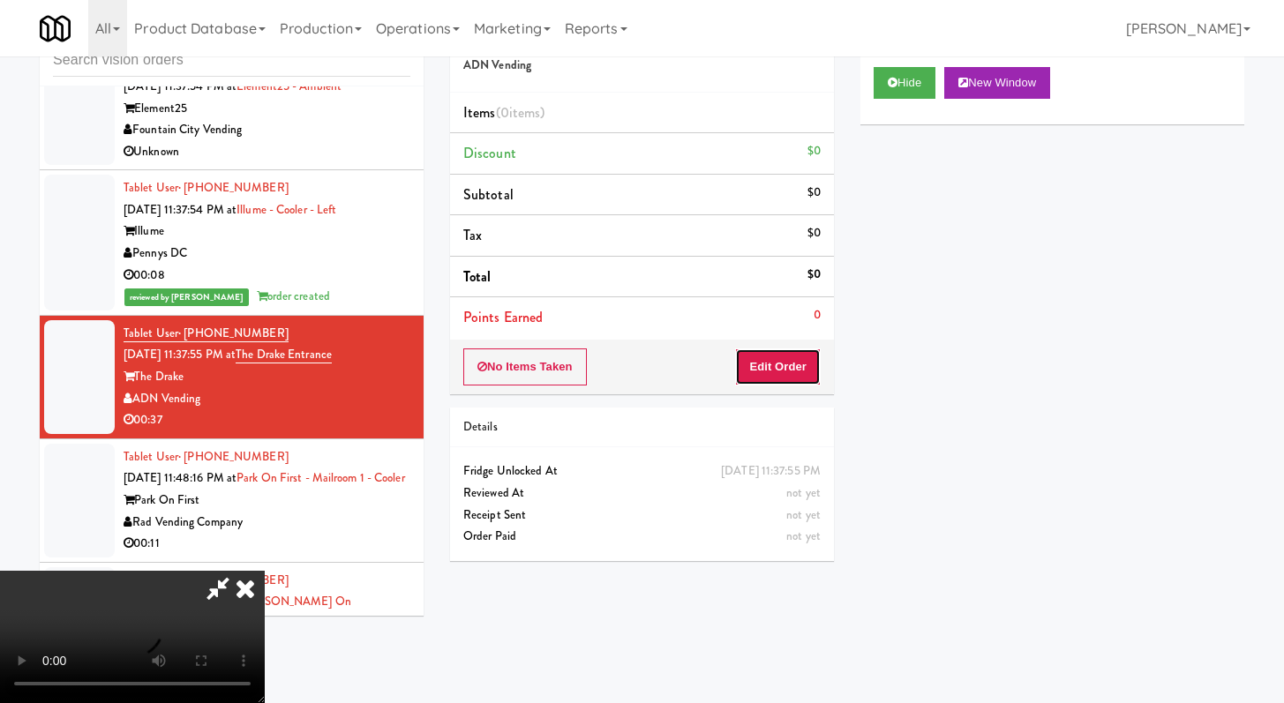
click at [800, 355] on button "Edit Order" at bounding box center [778, 367] width 86 height 37
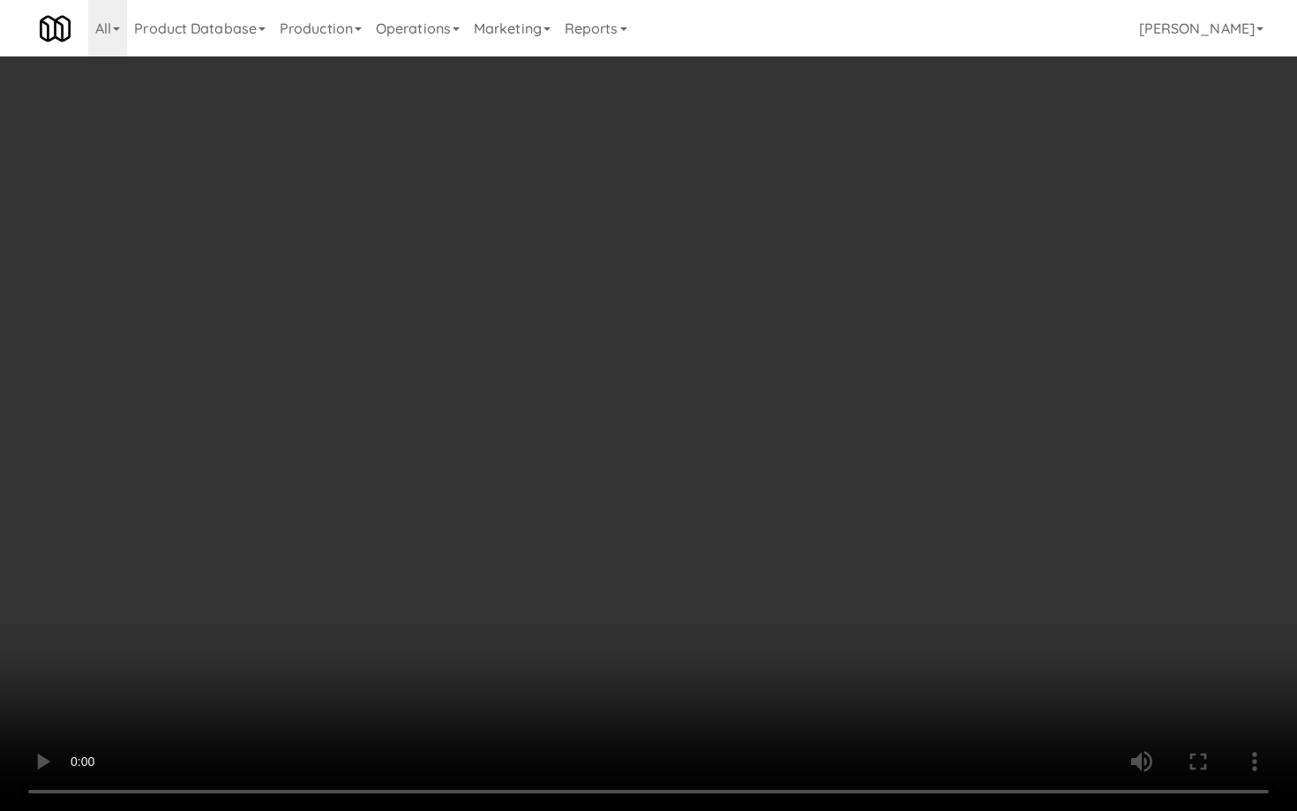
click at [770, 573] on video at bounding box center [648, 405] width 1297 height 811
drag, startPoint x: 770, startPoint y: 573, endPoint x: 785, endPoint y: 572, distance: 15.1
click at [770, 574] on video at bounding box center [648, 405] width 1297 height 811
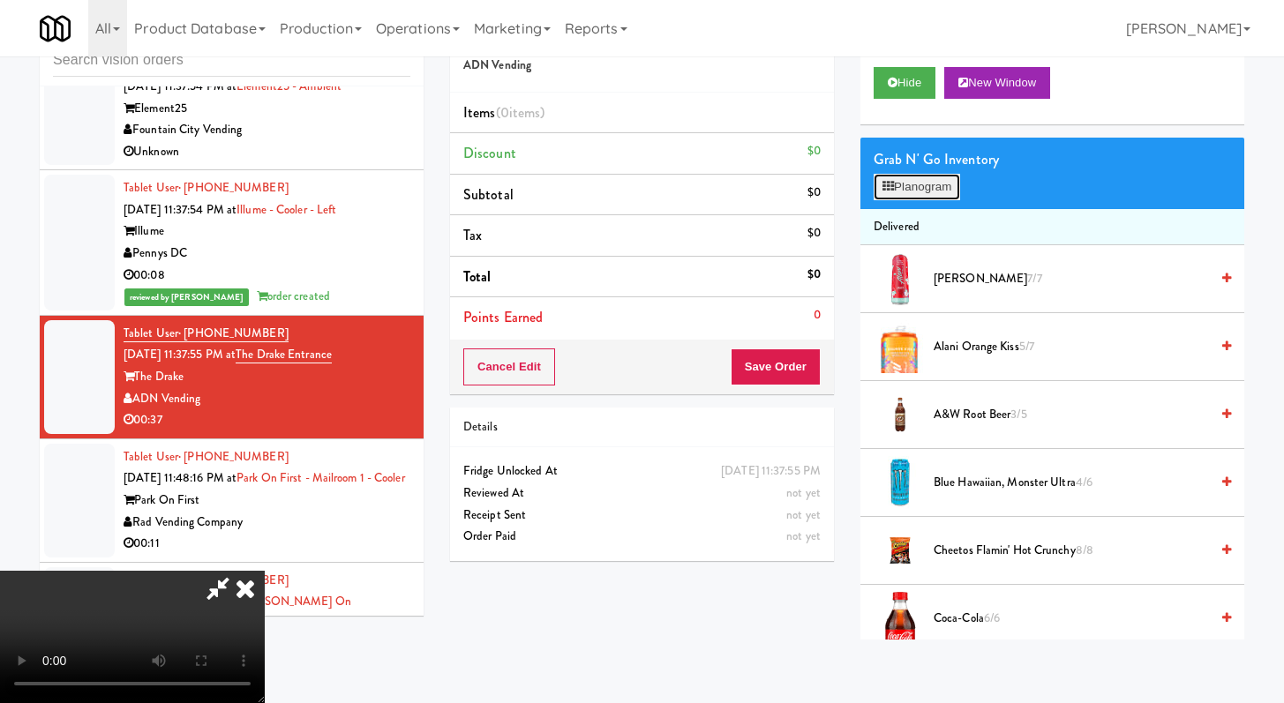
click at [936, 190] on button "Planogram" at bounding box center [916, 187] width 86 height 26
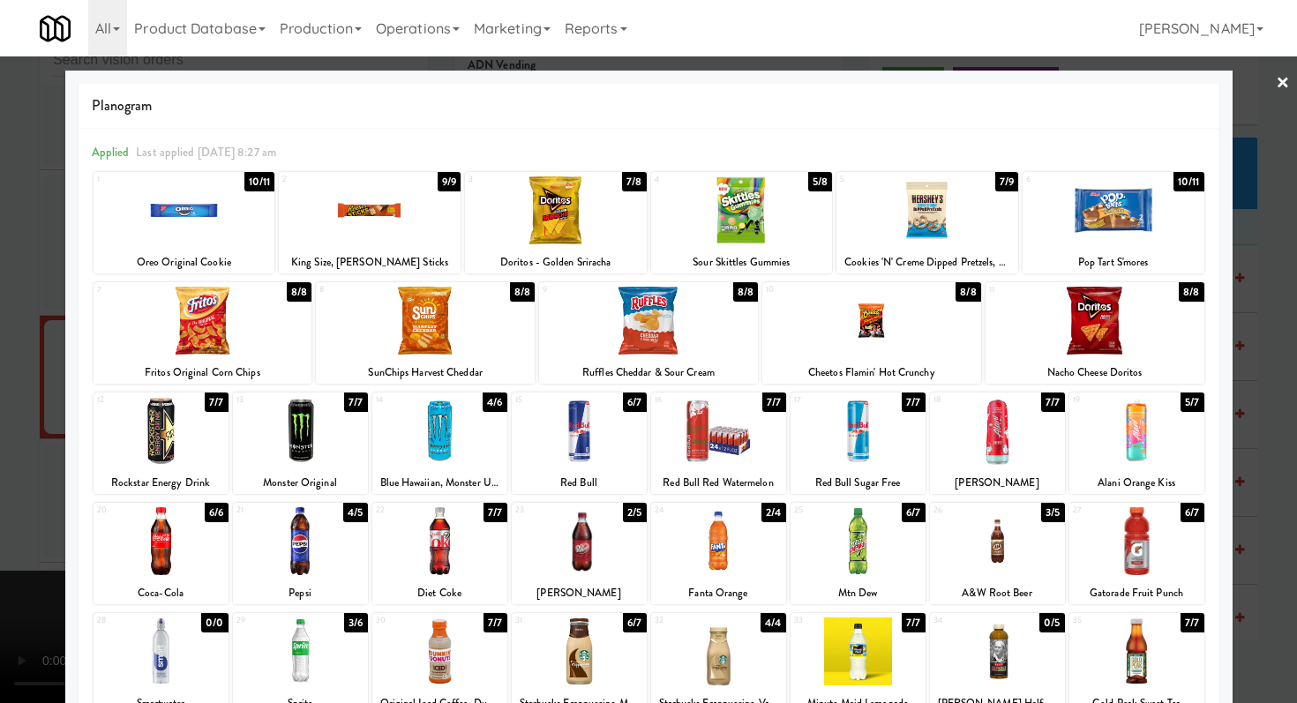
click at [931, 328] on div at bounding box center [871, 321] width 219 height 68
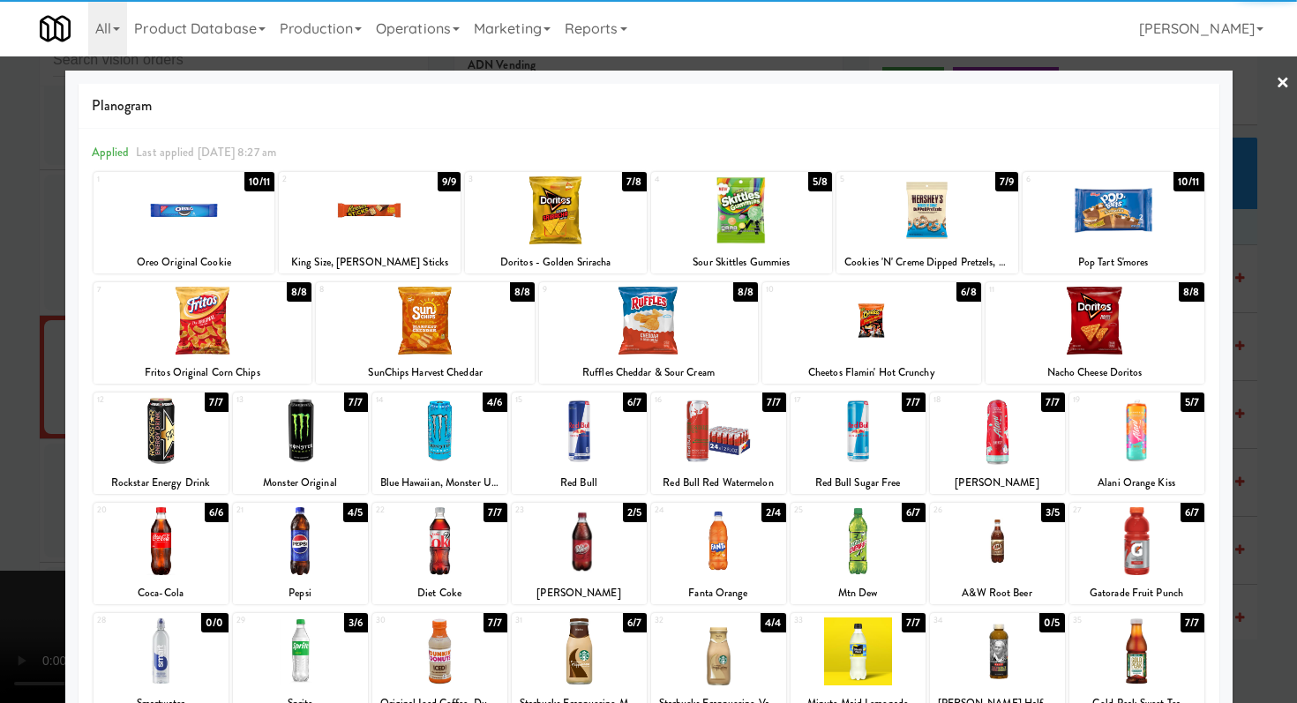
click at [688, 443] on div at bounding box center [718, 431] width 135 height 68
click at [0, 372] on div at bounding box center [648, 351] width 1297 height 703
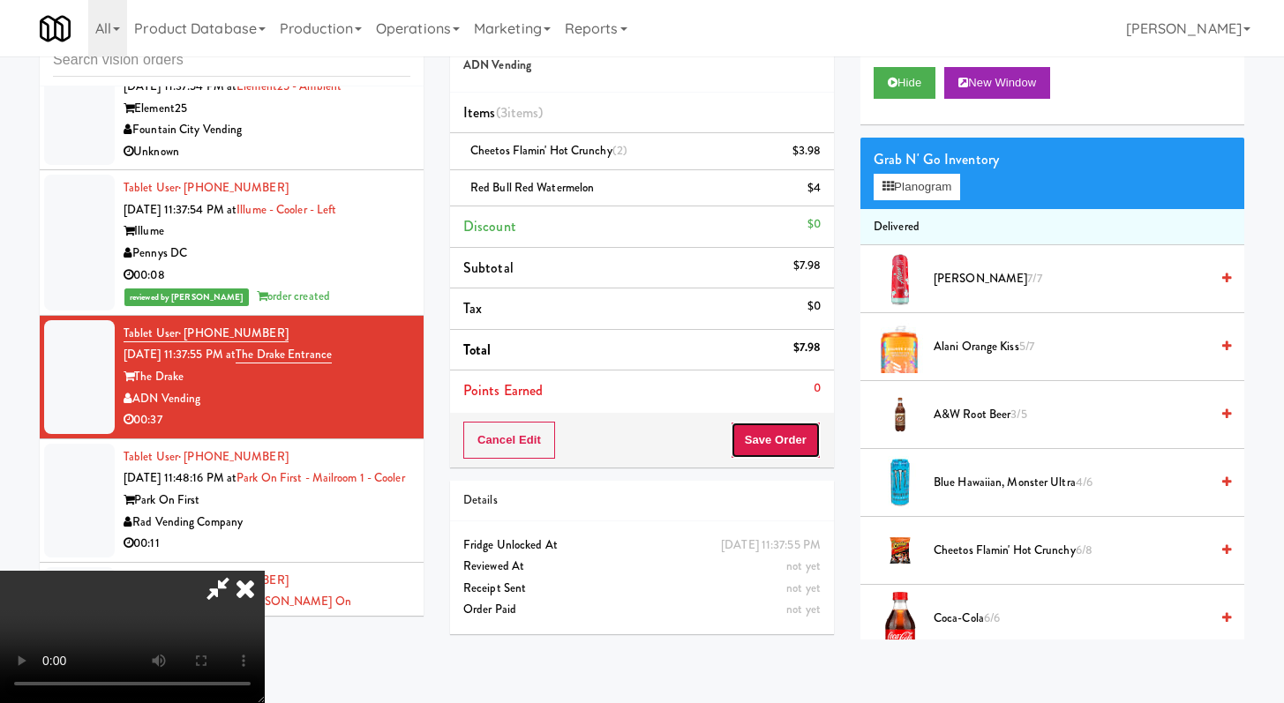
click at [781, 438] on button "Save Order" at bounding box center [776, 440] width 90 height 37
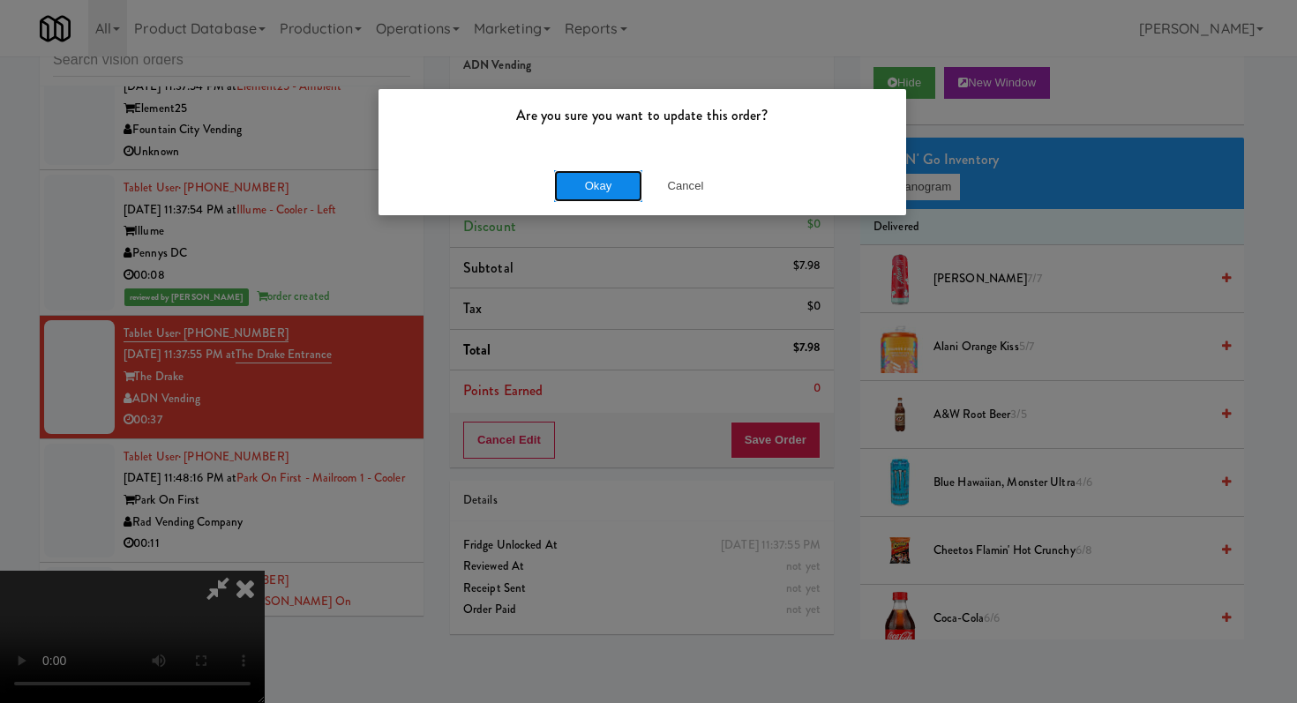
click at [605, 187] on button "Okay" at bounding box center [598, 186] width 88 height 32
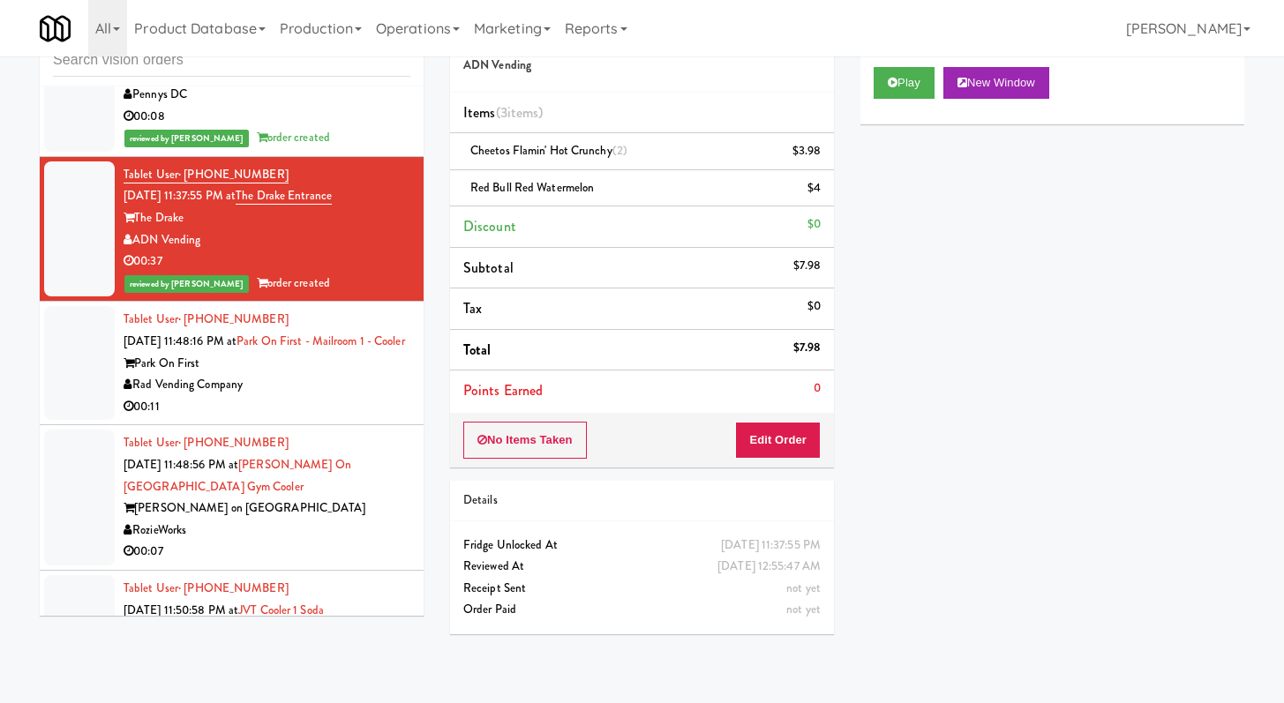
scroll to position [3621, 0]
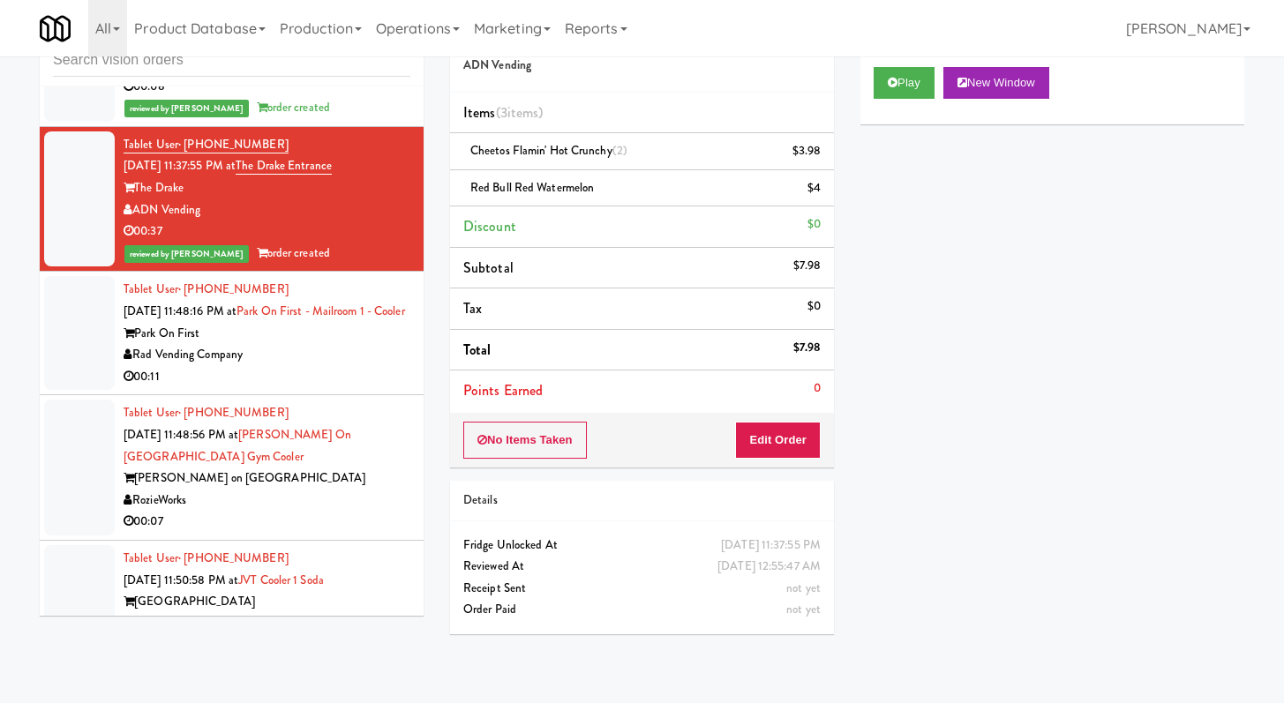
click at [337, 366] on div "Rad Vending Company" at bounding box center [267, 355] width 287 height 22
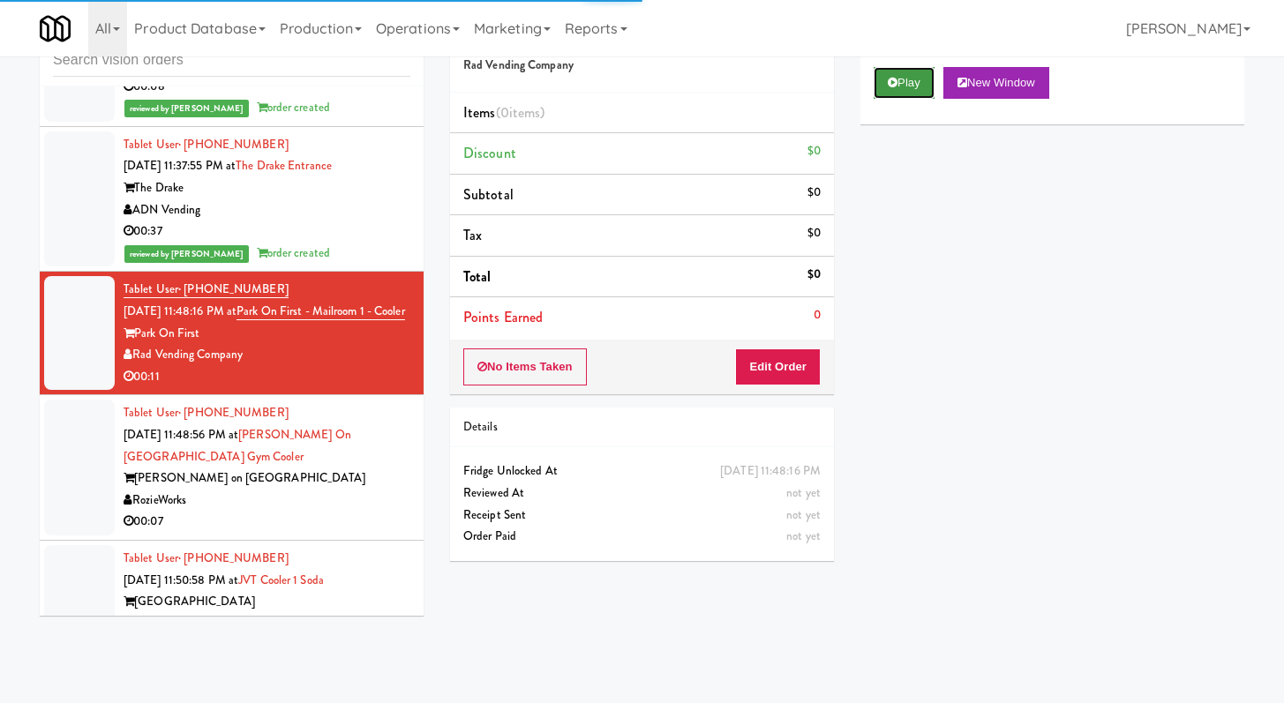
click at [907, 80] on button "Play" at bounding box center [903, 83] width 61 height 32
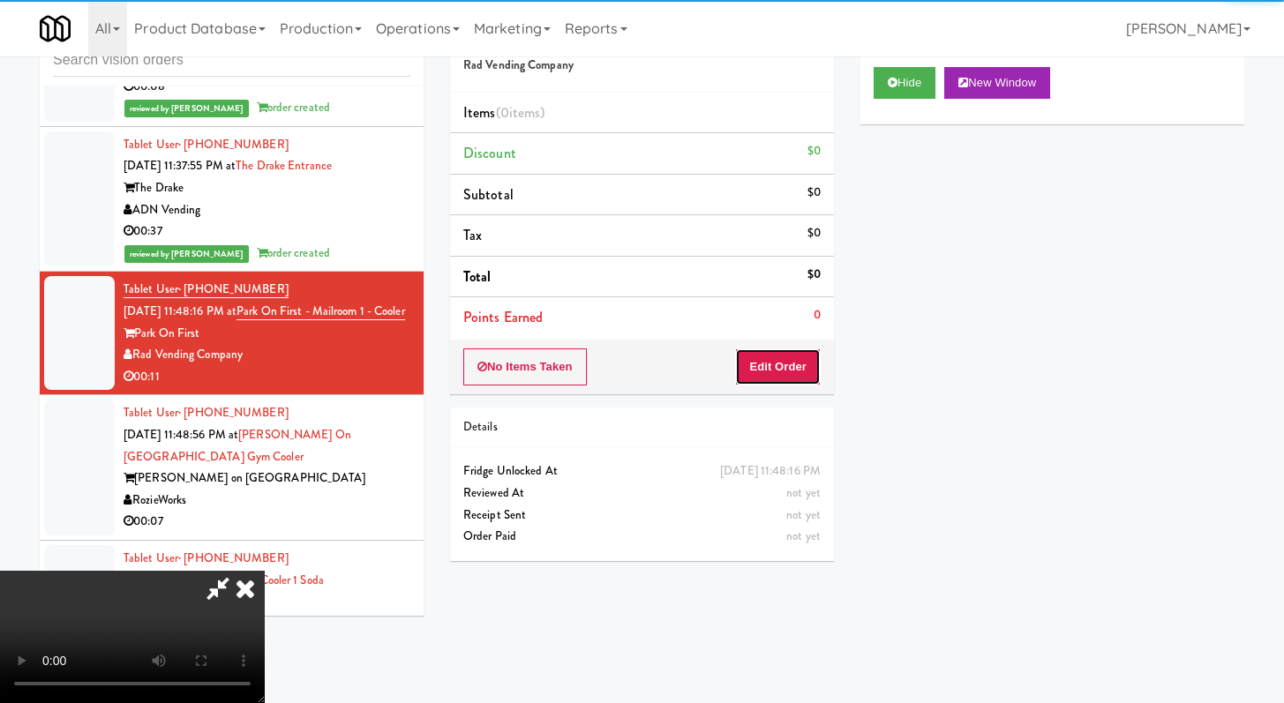
click at [755, 372] on button "Edit Order" at bounding box center [778, 367] width 86 height 37
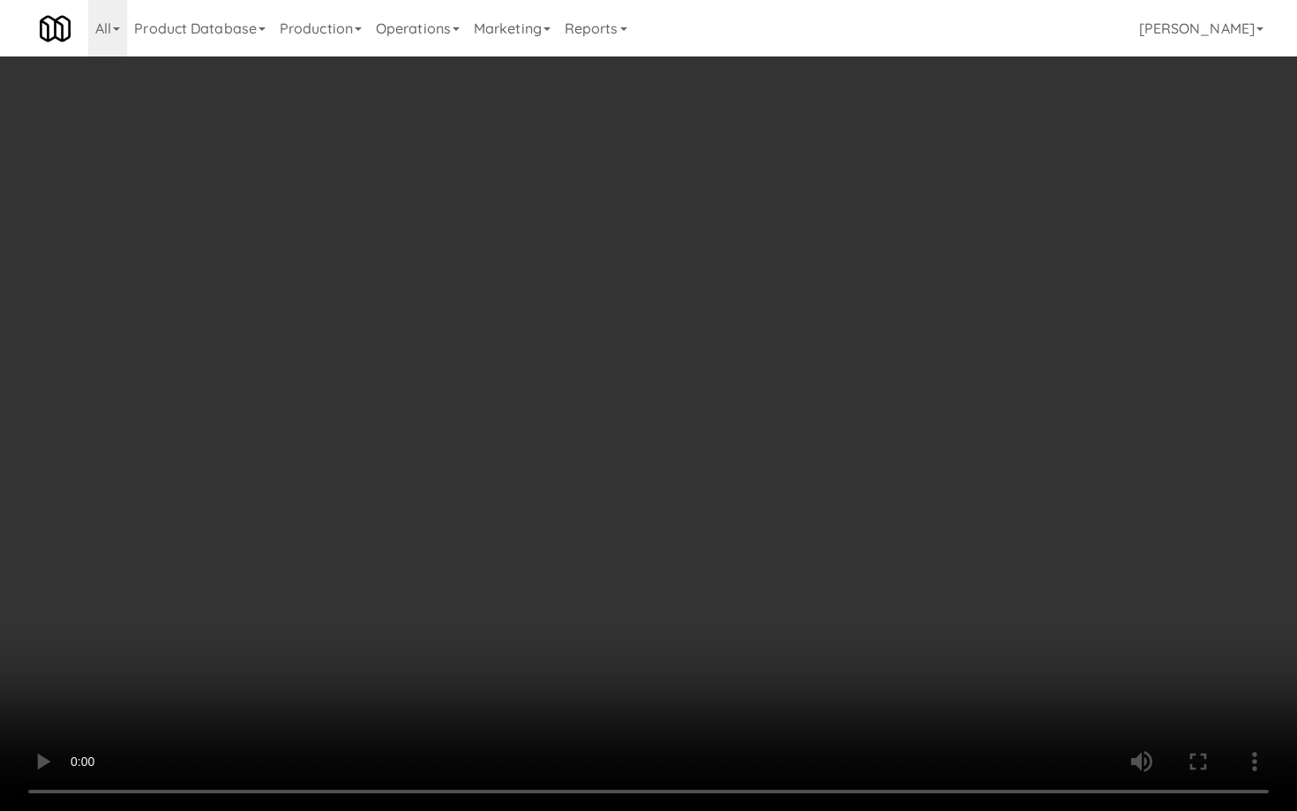
click at [844, 553] on video at bounding box center [648, 405] width 1297 height 811
click at [843, 551] on video at bounding box center [648, 405] width 1297 height 811
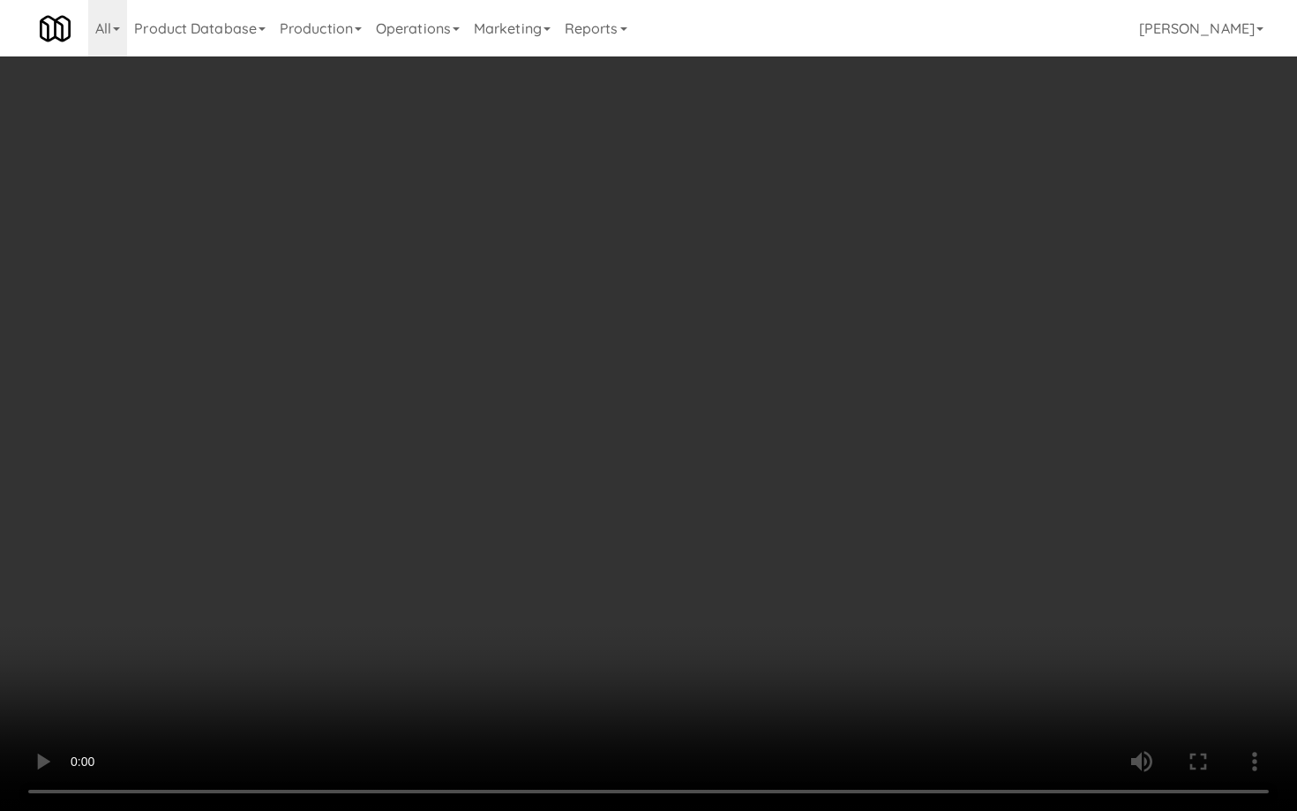
click at [843, 551] on video at bounding box center [648, 405] width 1297 height 811
click at [882, 528] on video at bounding box center [648, 405] width 1297 height 811
click at [888, 526] on video at bounding box center [648, 405] width 1297 height 811
click at [1078, 644] on video at bounding box center [648, 405] width 1297 height 811
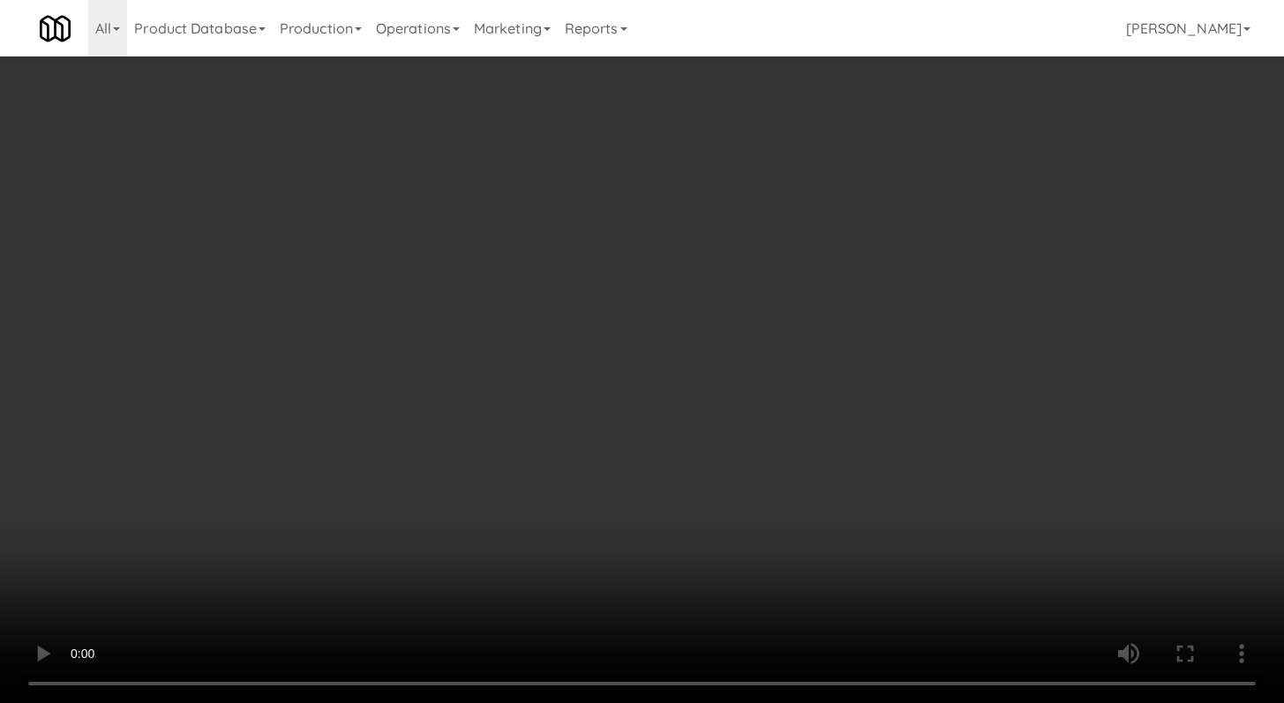
scroll to position [2188, 0]
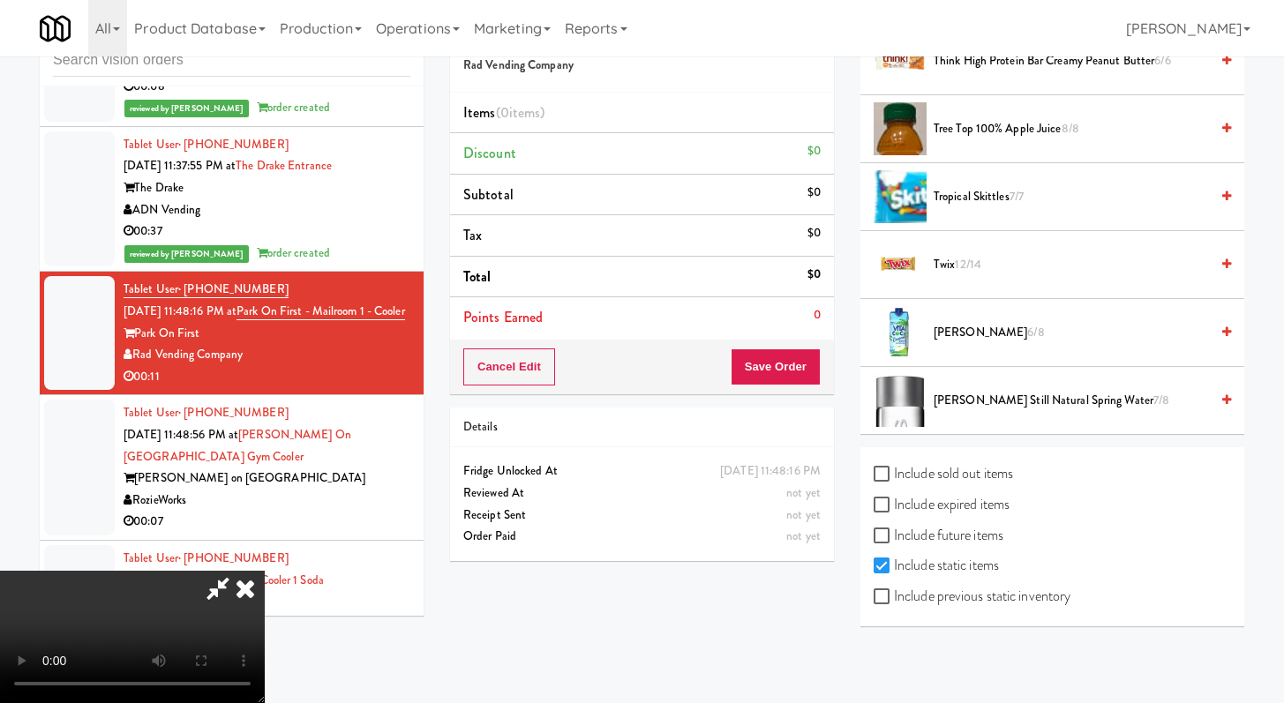
click at [971, 189] on span "Tropical Skittles 7/7" at bounding box center [1070, 197] width 275 height 22
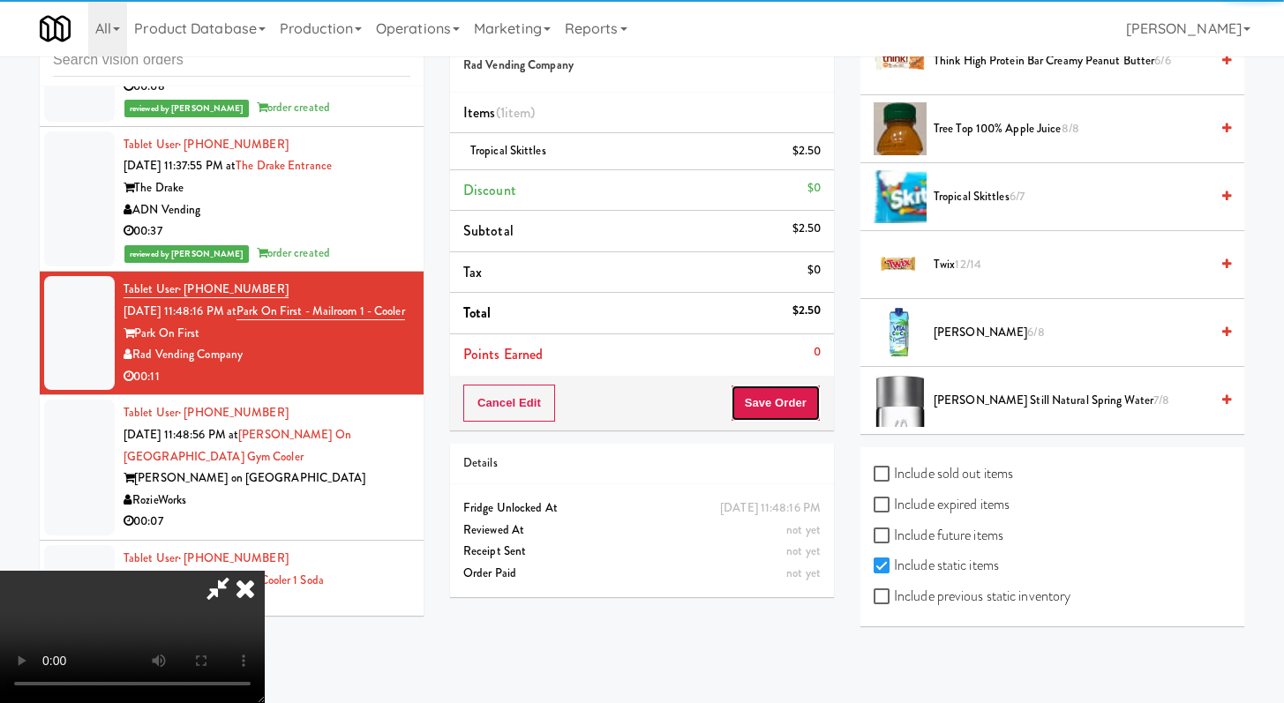
click at [798, 395] on button "Save Order" at bounding box center [776, 403] width 90 height 37
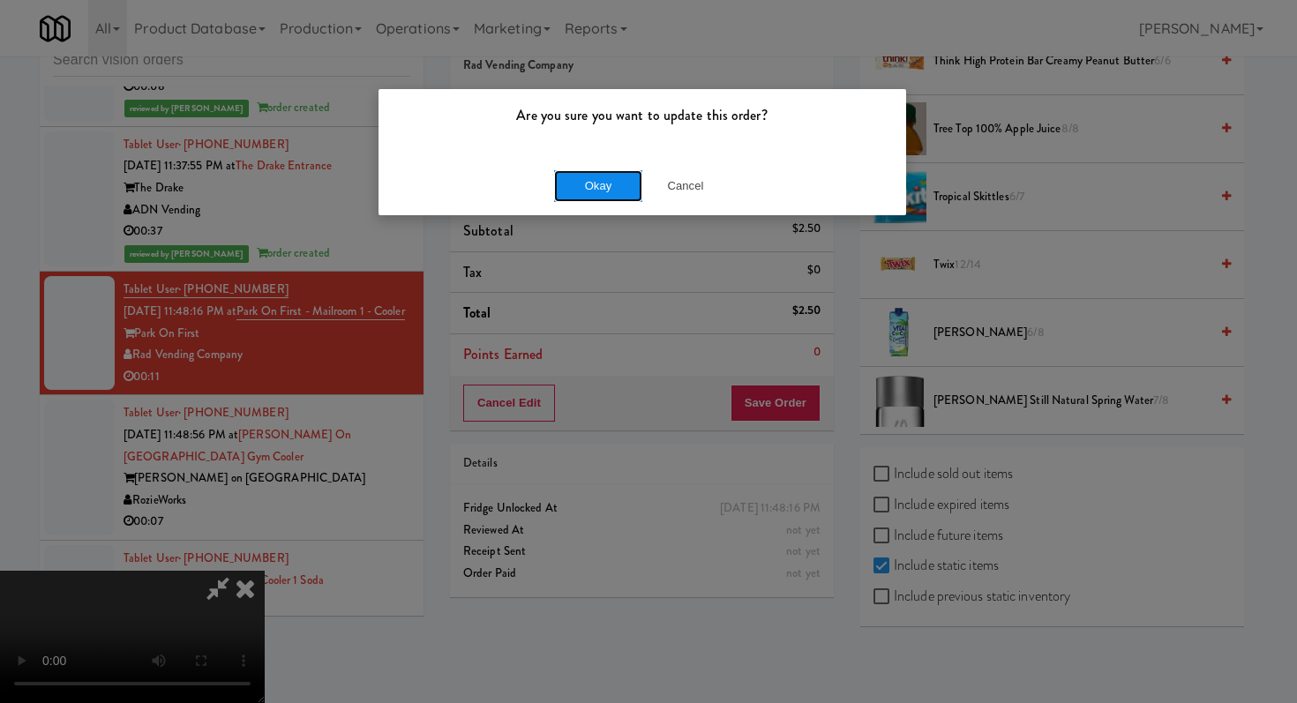
click at [605, 190] on button "Okay" at bounding box center [598, 186] width 88 height 32
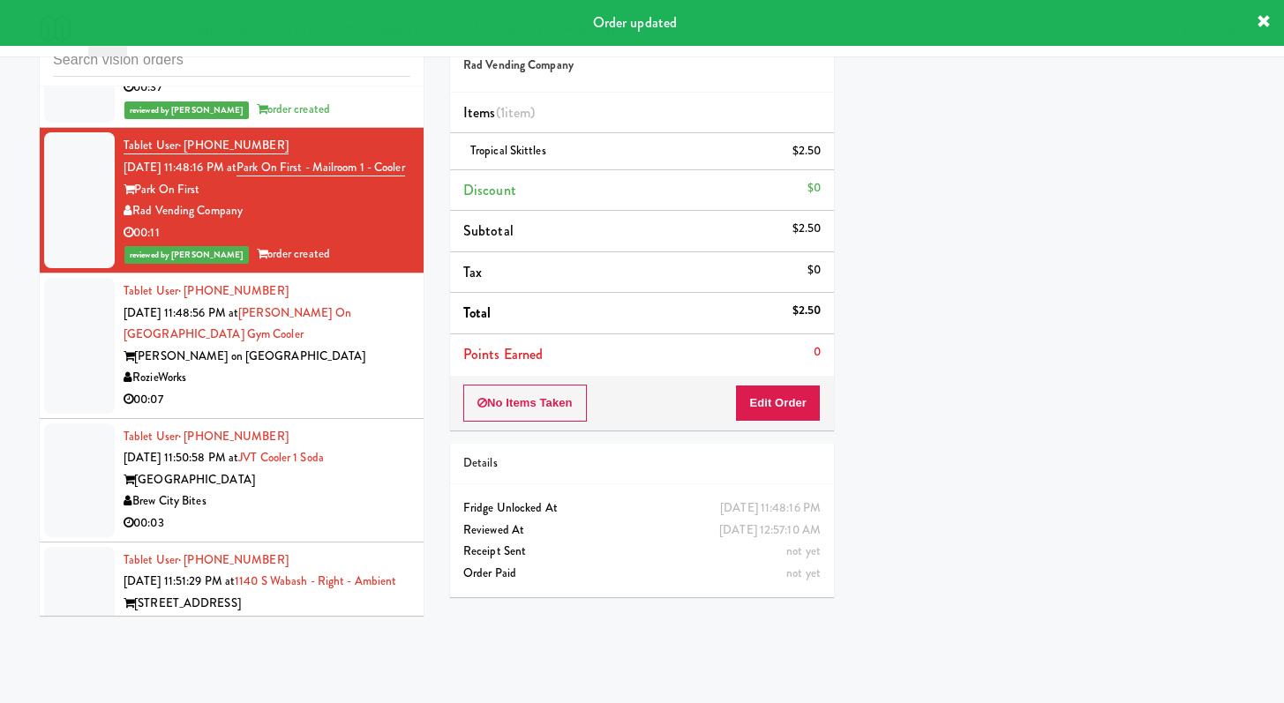
scroll to position [3782, 0]
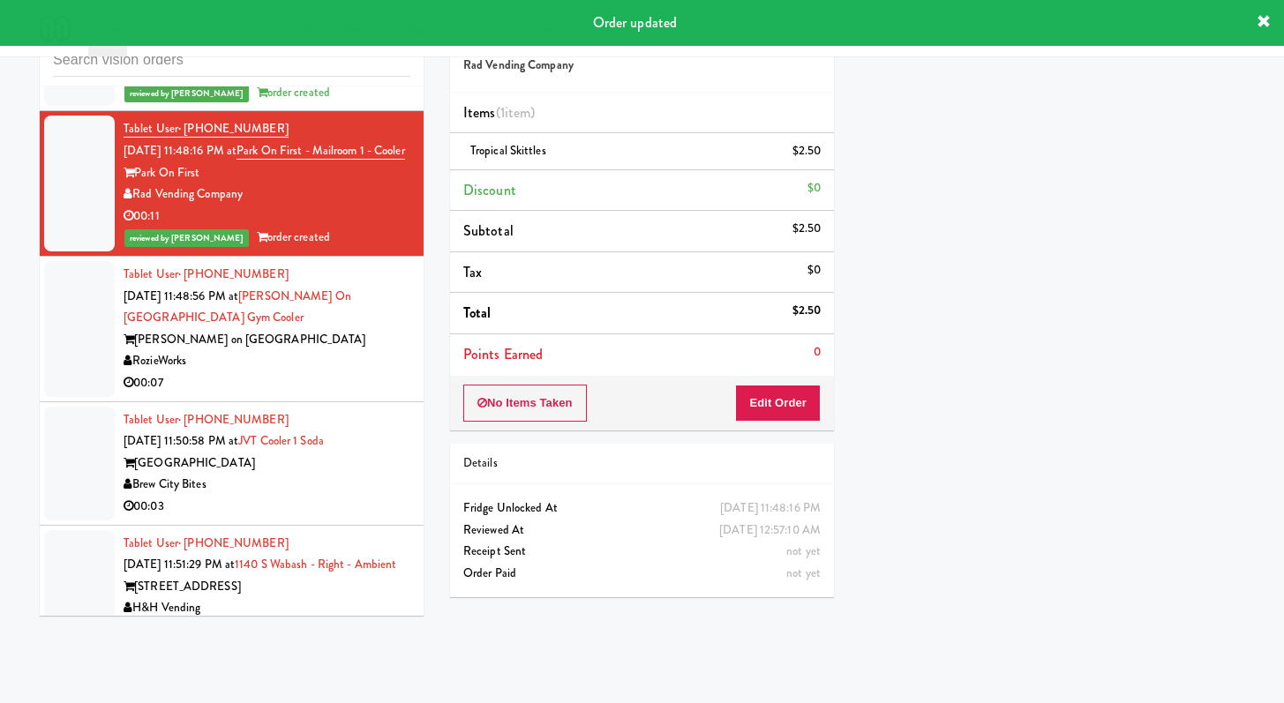
click at [348, 372] on div "RozieWorks" at bounding box center [267, 361] width 287 height 22
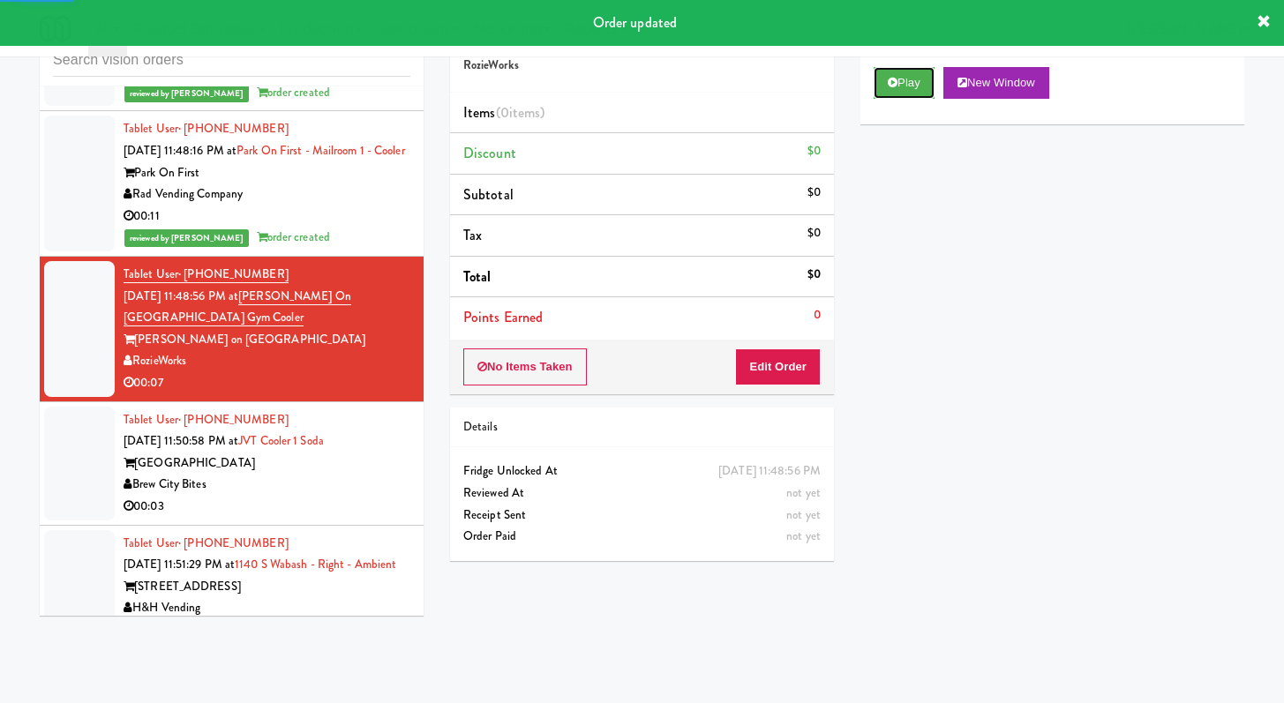
click at [903, 97] on button "Play" at bounding box center [903, 83] width 61 height 32
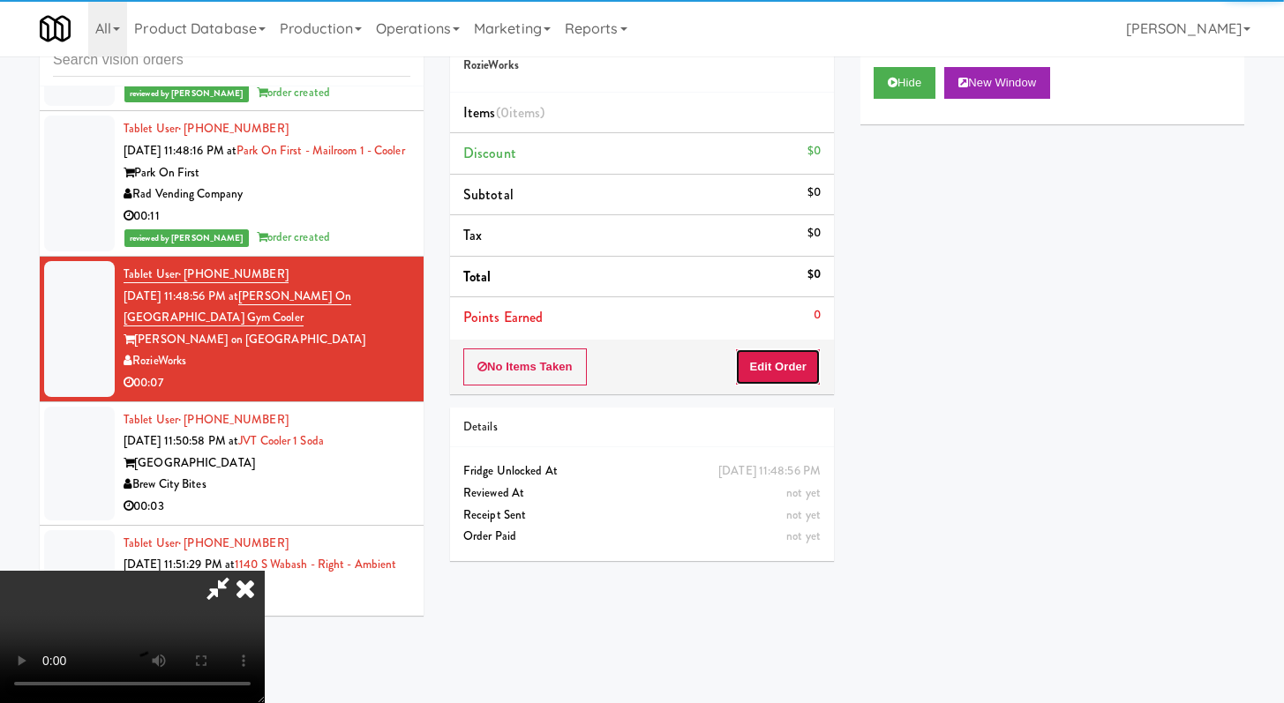
click at [762, 370] on button "Edit Order" at bounding box center [778, 367] width 86 height 37
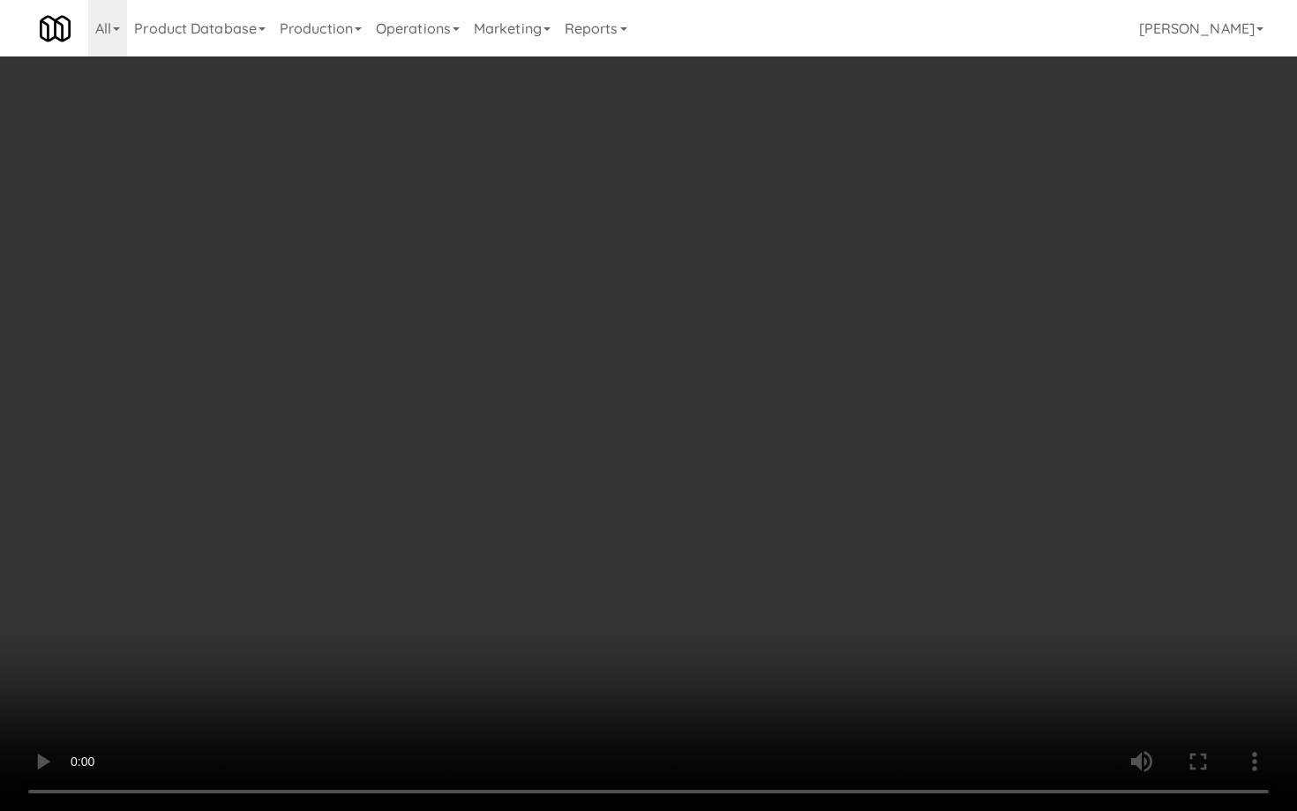
click at [683, 618] on video at bounding box center [648, 405] width 1297 height 811
click at [683, 617] on video at bounding box center [648, 405] width 1297 height 811
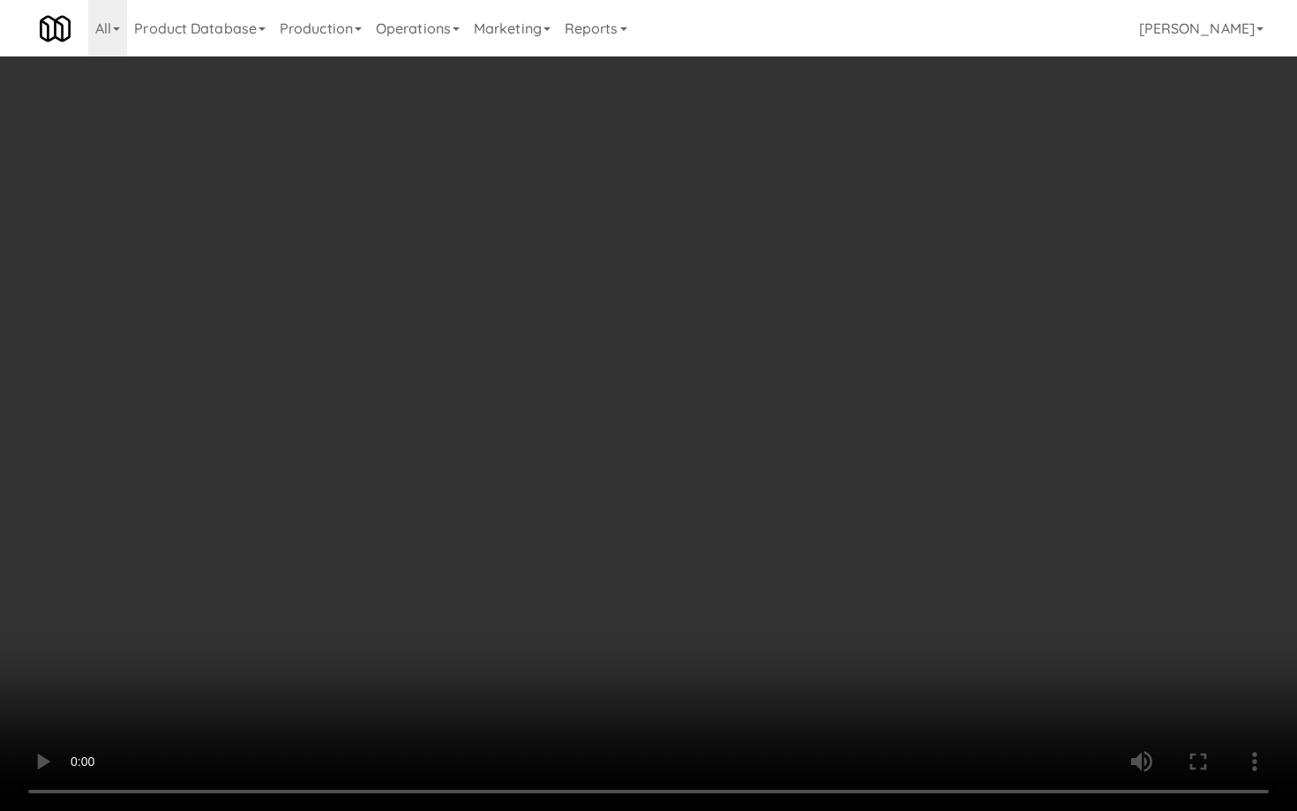
click at [683, 617] on video at bounding box center [648, 405] width 1297 height 811
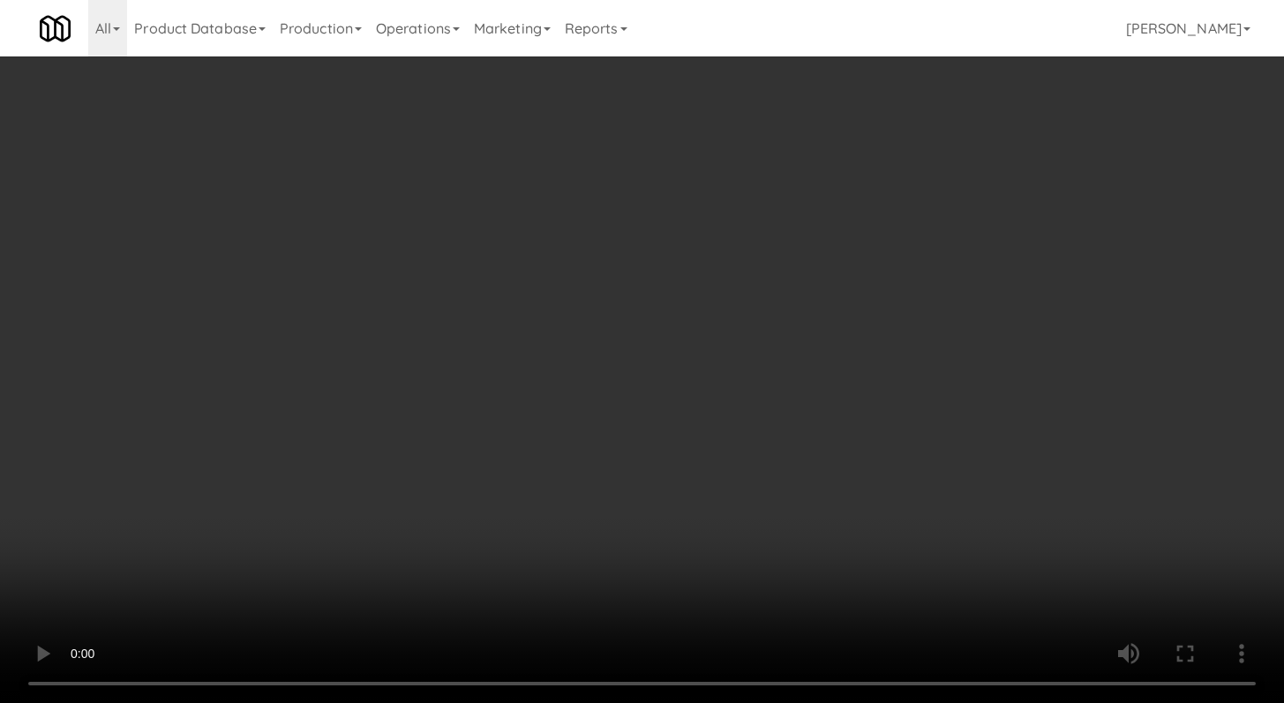
scroll to position [2231, 0]
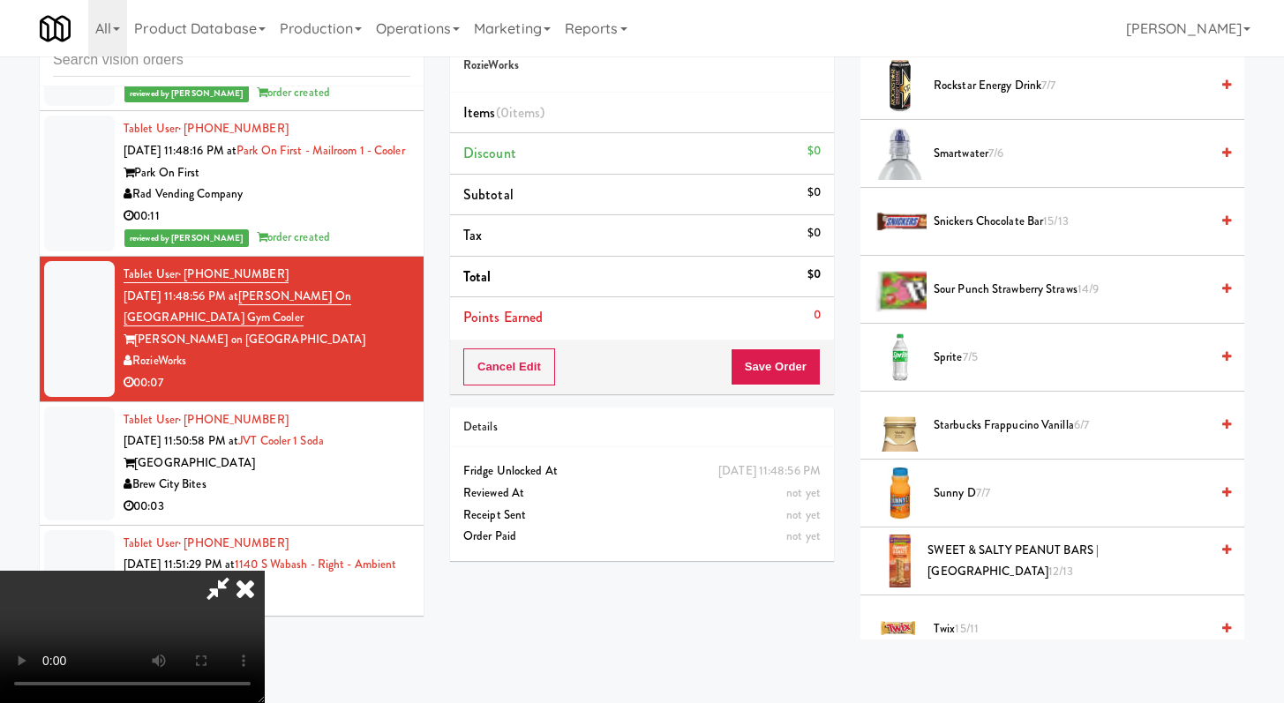
click at [987, 156] on span "Smartwater 7/6" at bounding box center [1070, 154] width 275 height 22
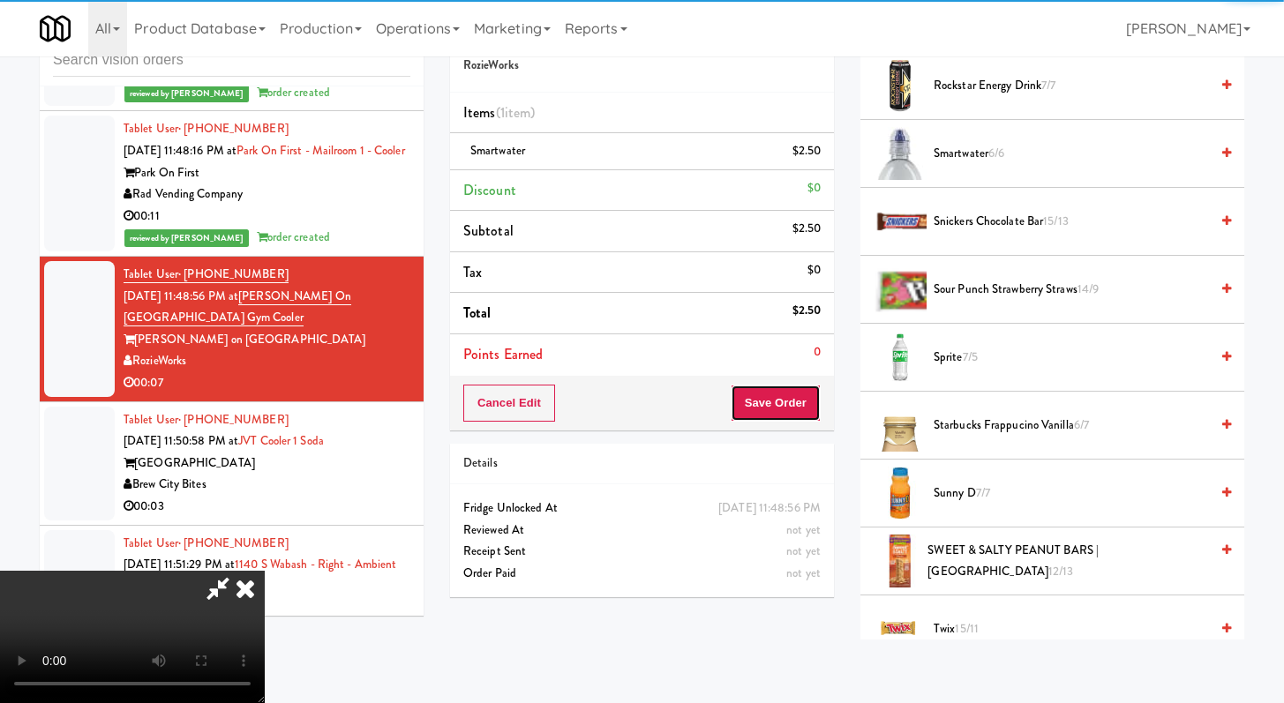
click at [801, 411] on button "Save Order" at bounding box center [776, 403] width 90 height 37
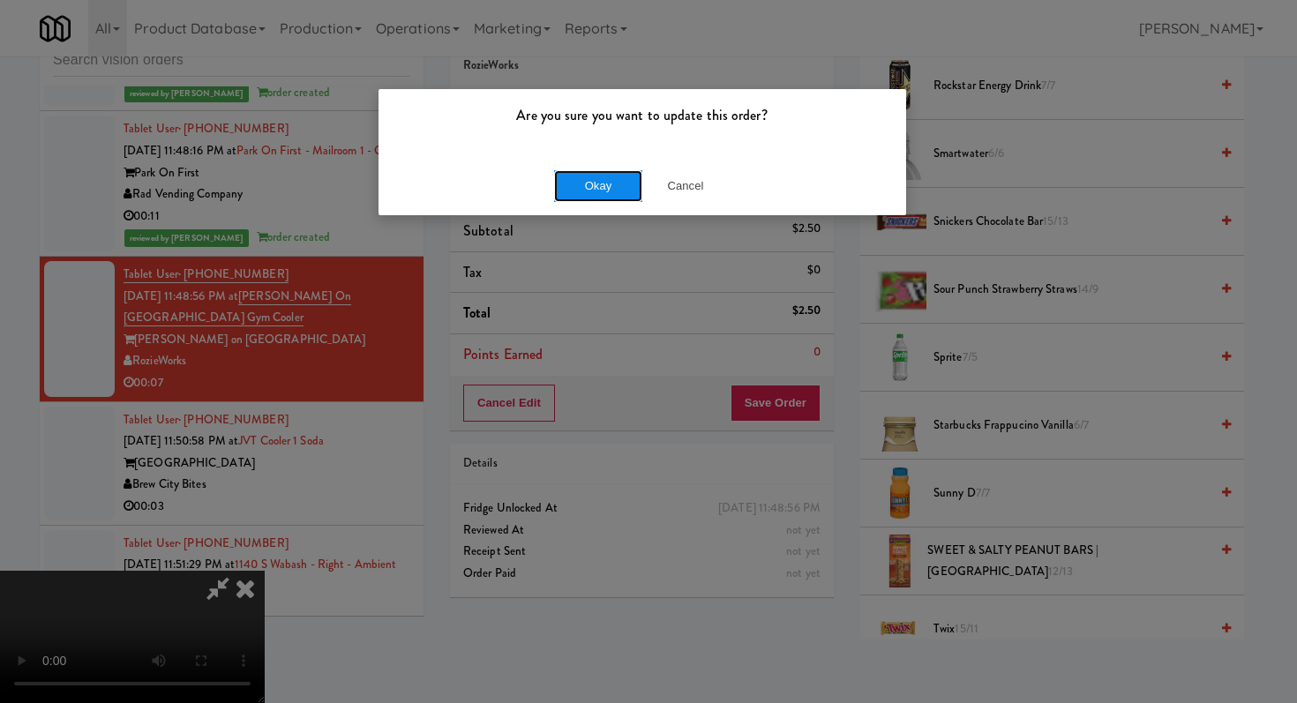
click at [620, 188] on button "Okay" at bounding box center [598, 186] width 88 height 32
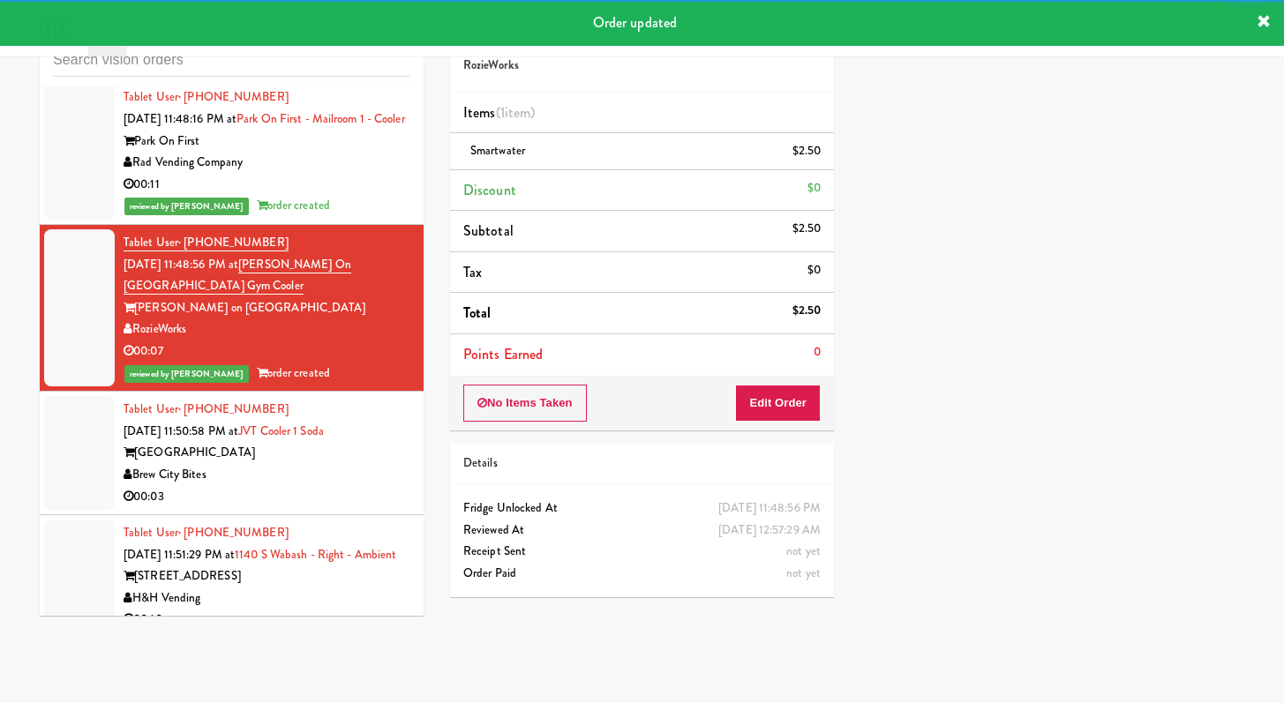
scroll to position [3831, 0]
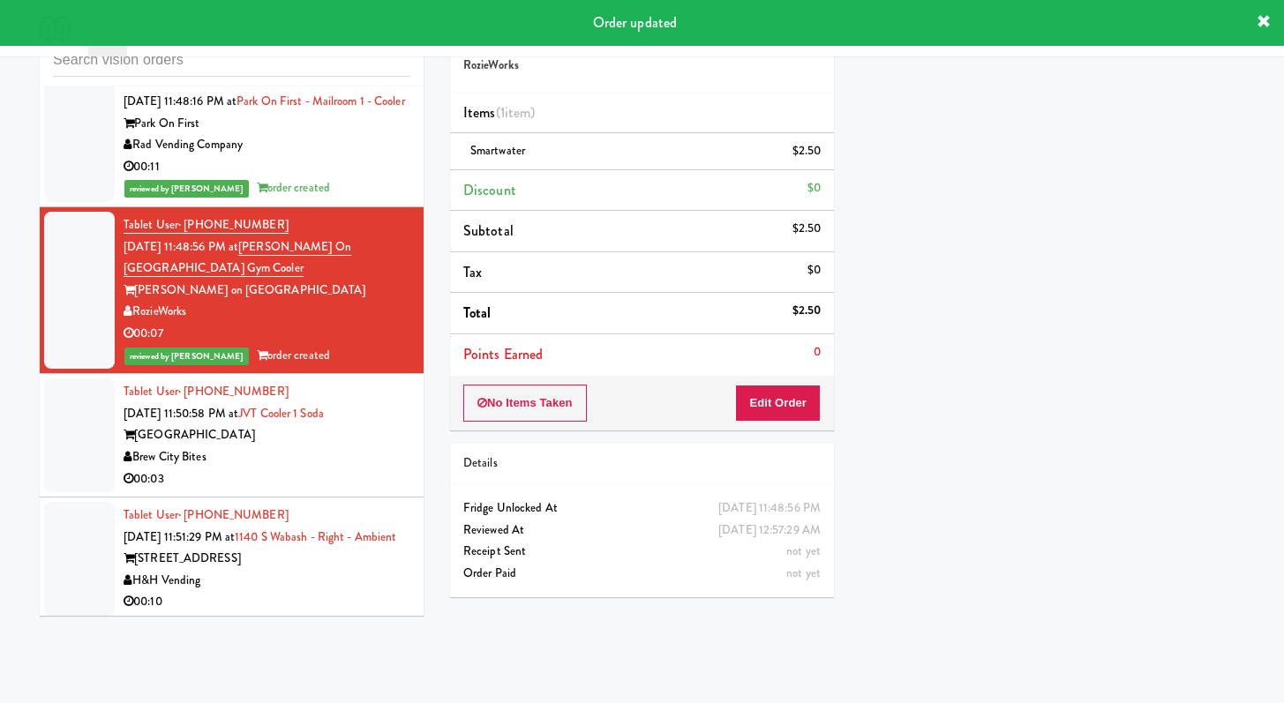
click at [334, 491] on div "00:03" at bounding box center [267, 480] width 287 height 22
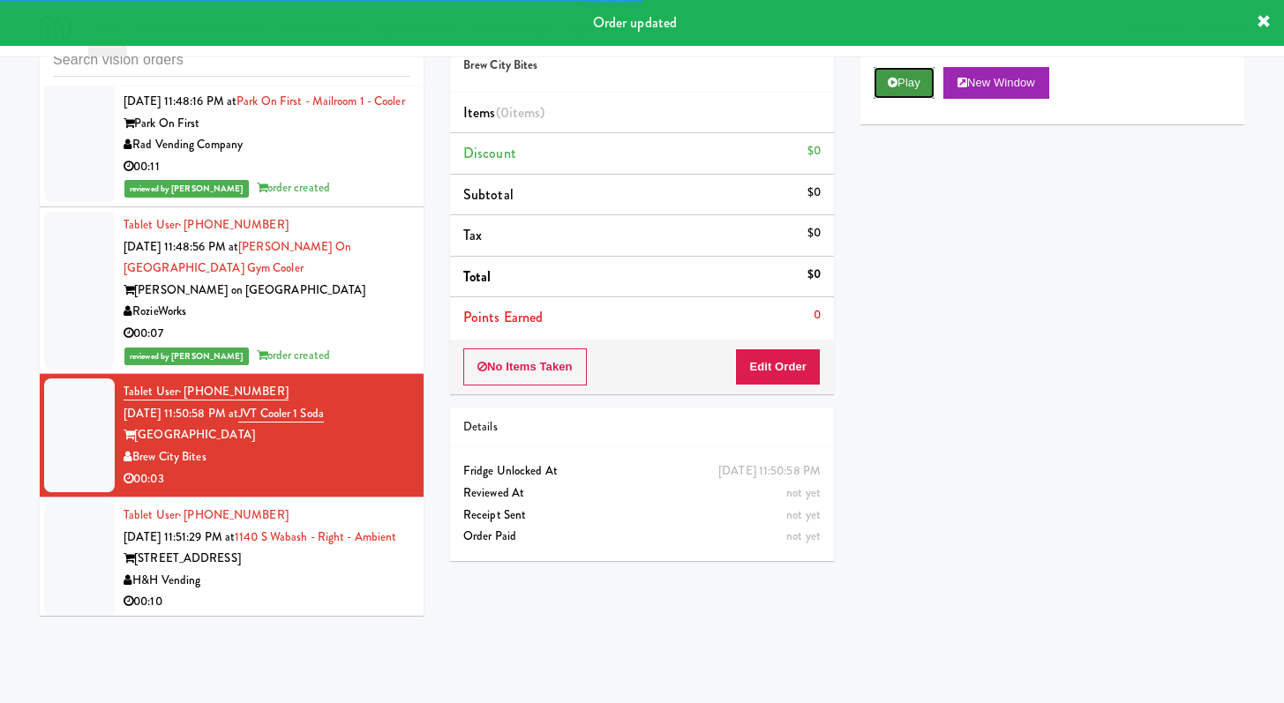
click at [900, 92] on button "Play" at bounding box center [903, 83] width 61 height 32
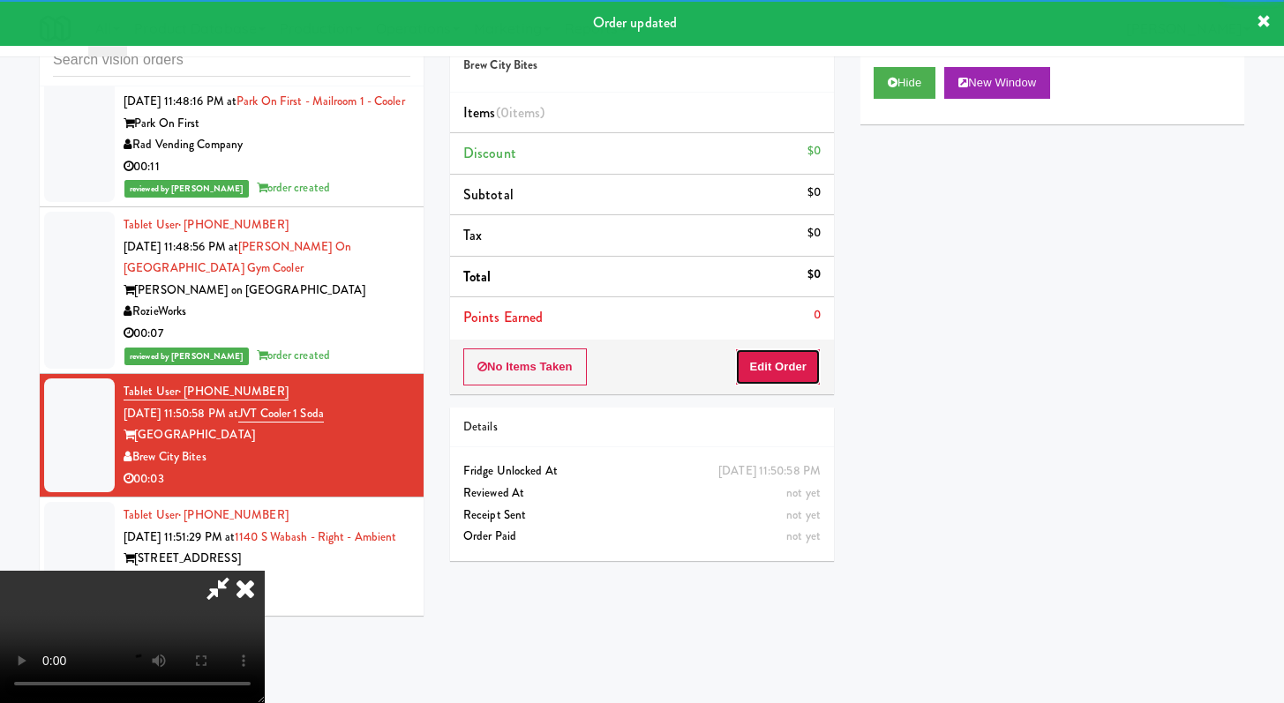
click at [779, 373] on button "Edit Order" at bounding box center [778, 367] width 86 height 37
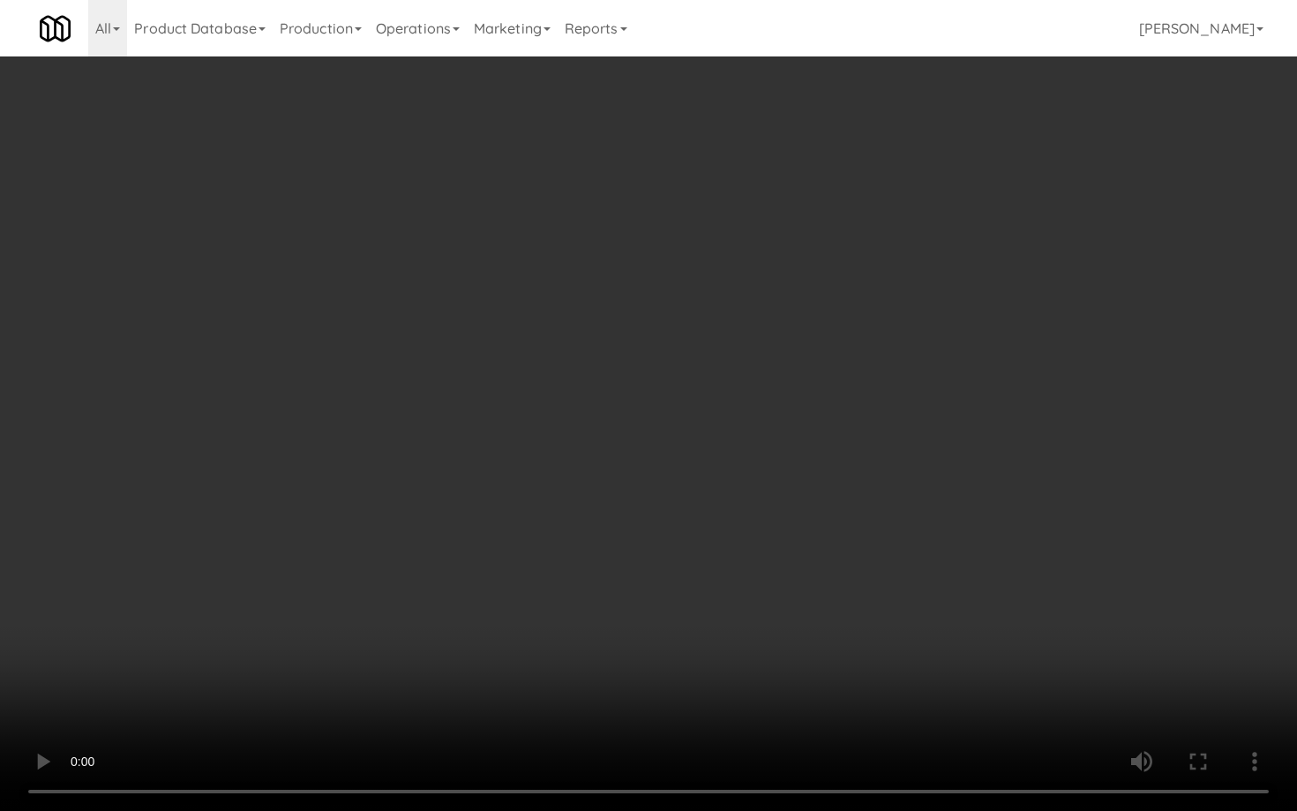
click at [675, 611] on video at bounding box center [648, 405] width 1297 height 811
click at [684, 547] on video at bounding box center [648, 405] width 1297 height 811
click at [681, 548] on video at bounding box center [648, 405] width 1297 height 811
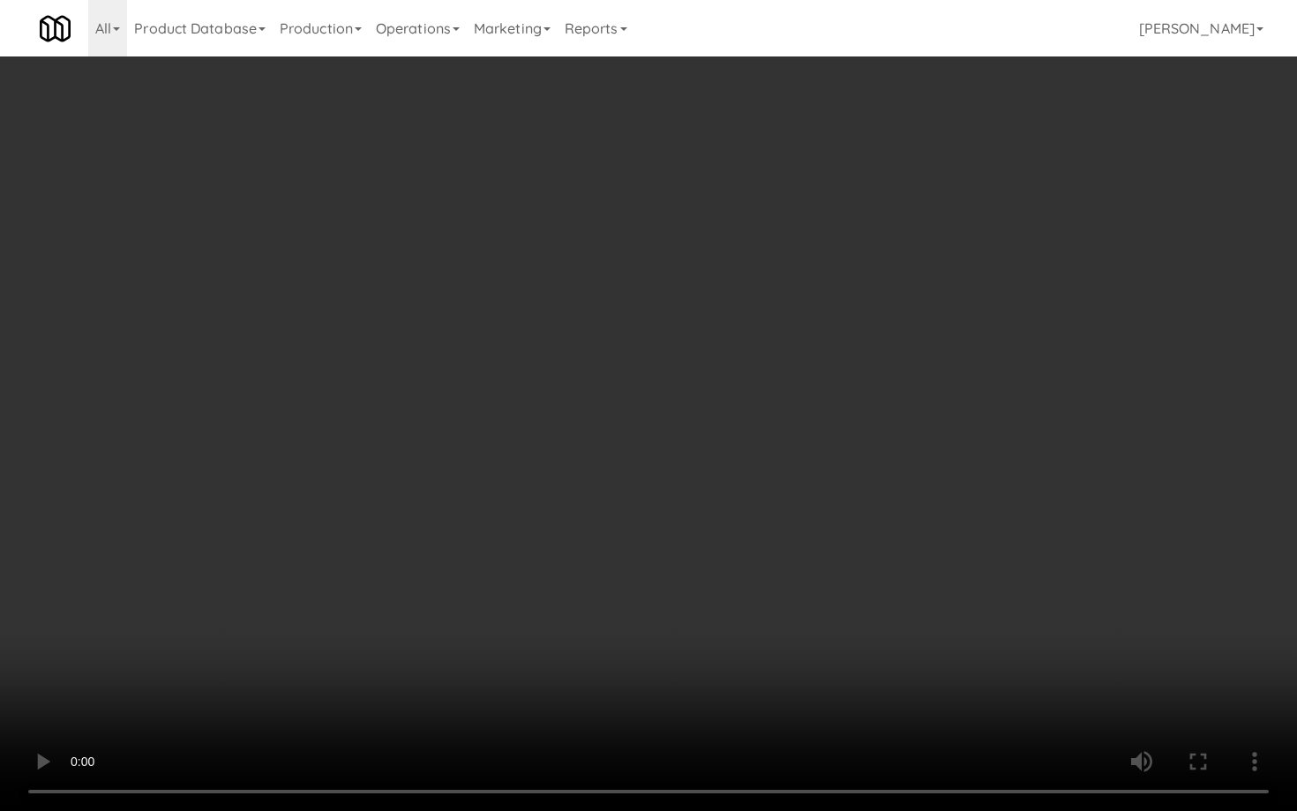
click at [681, 548] on video at bounding box center [648, 405] width 1297 height 811
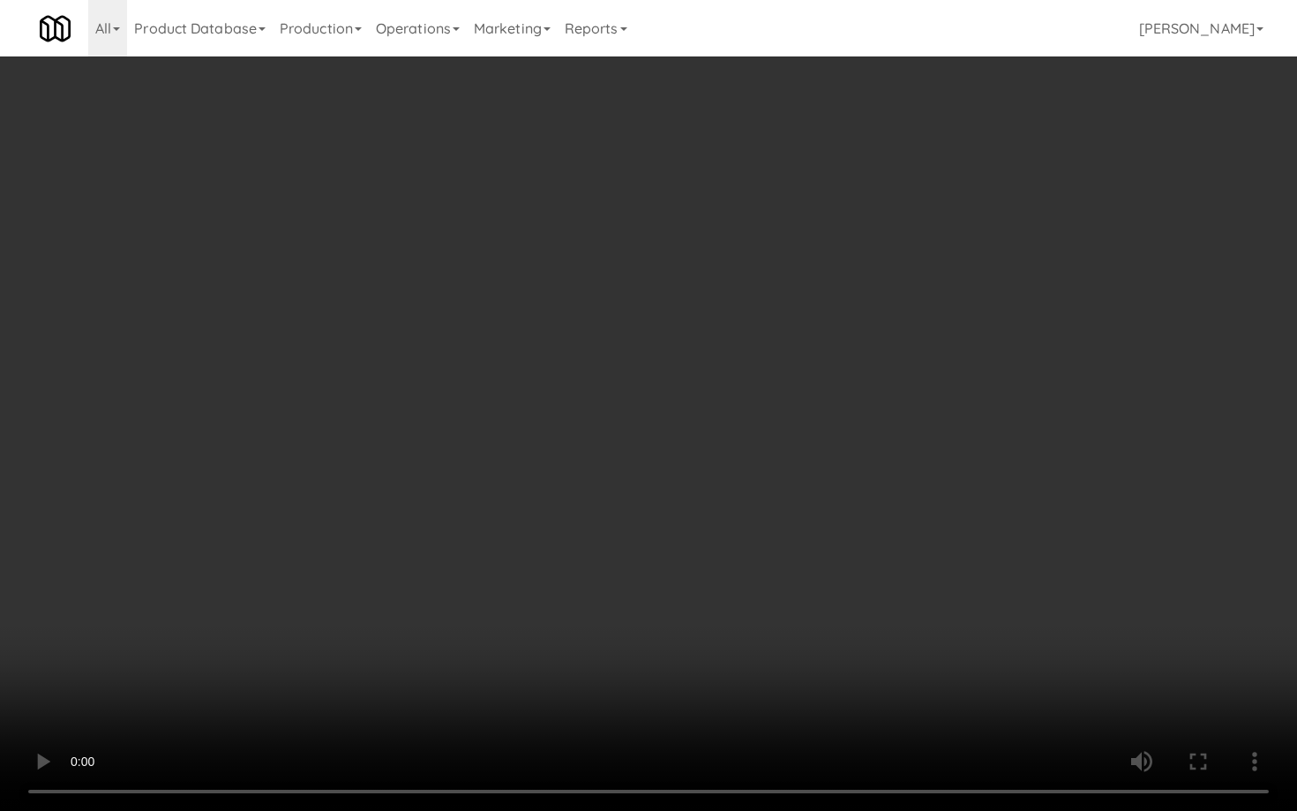
click at [681, 548] on video at bounding box center [648, 405] width 1297 height 811
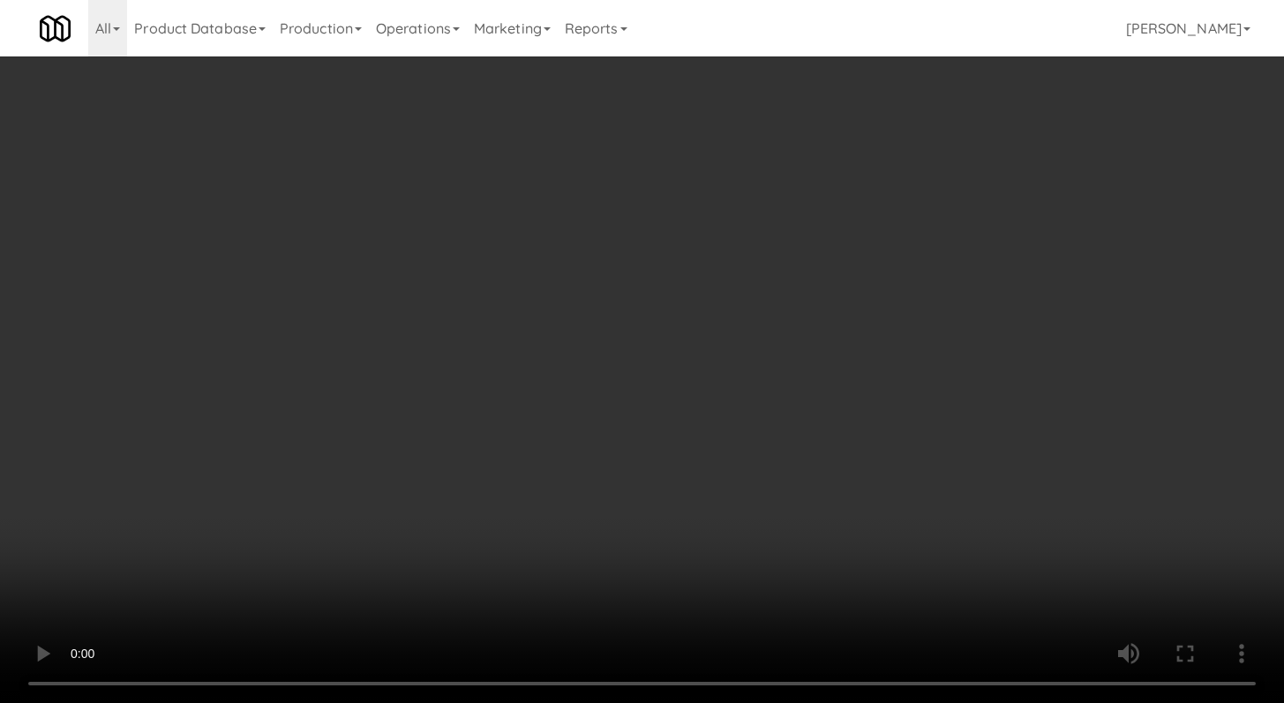
scroll to position [1406, 0]
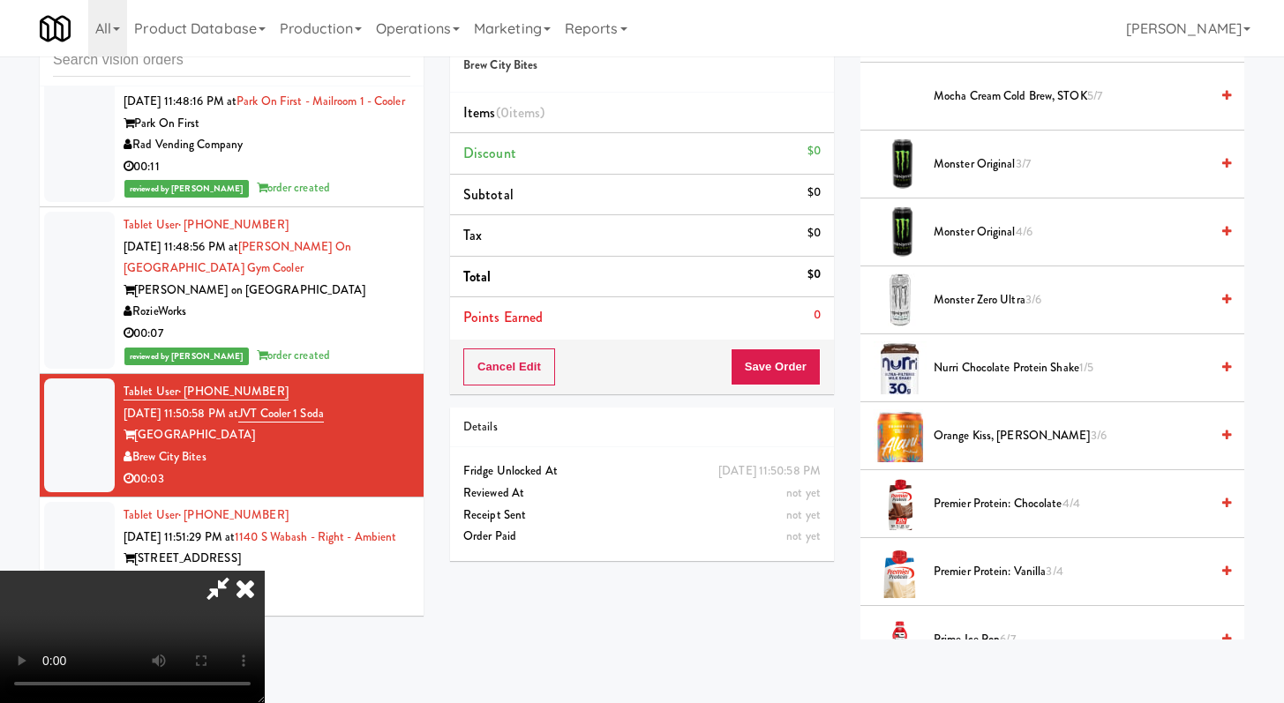
click at [971, 509] on span "Premier Protein: Chocolate 4/4" at bounding box center [1070, 504] width 275 height 22
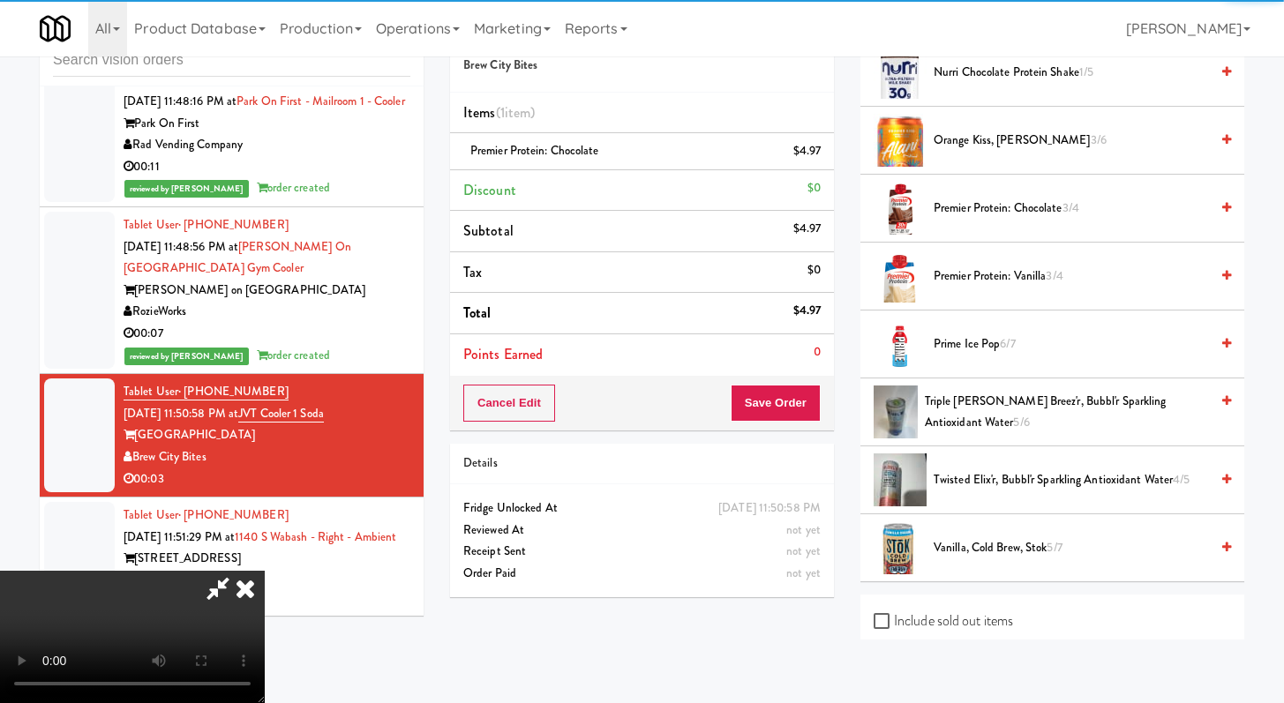
scroll to position [1712, 0]
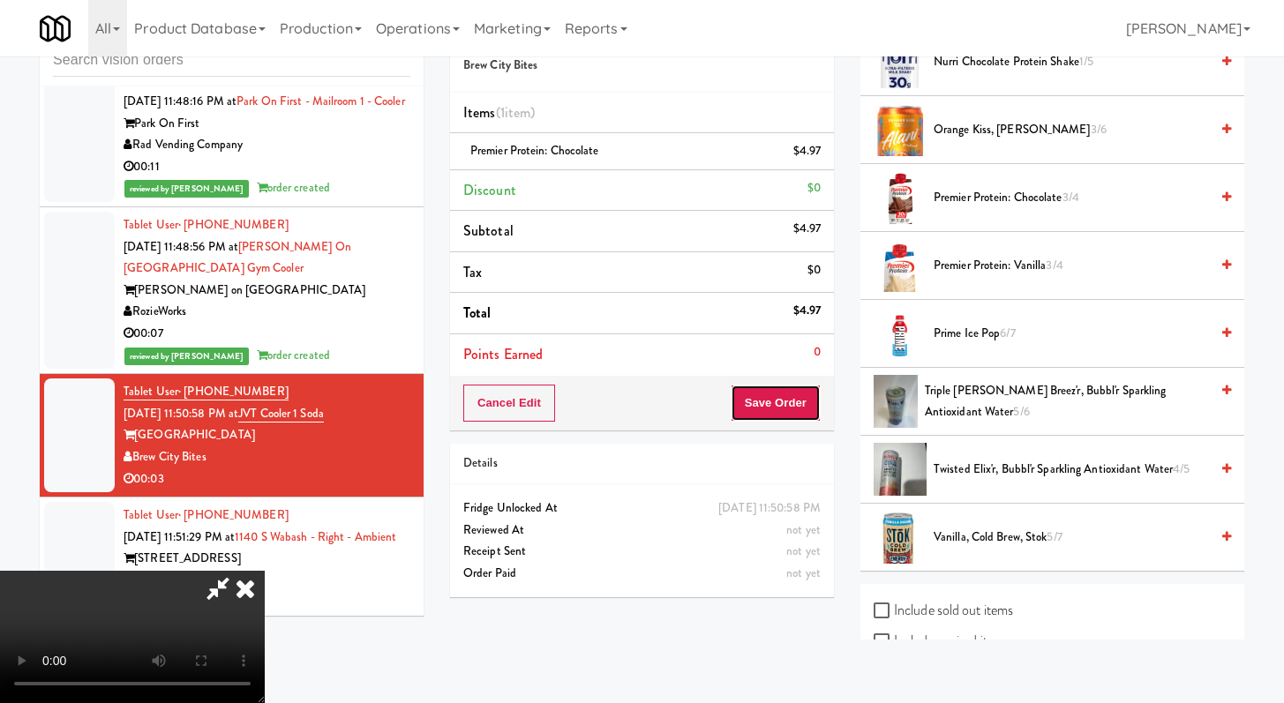
click at [788, 414] on button "Save Order" at bounding box center [776, 403] width 90 height 37
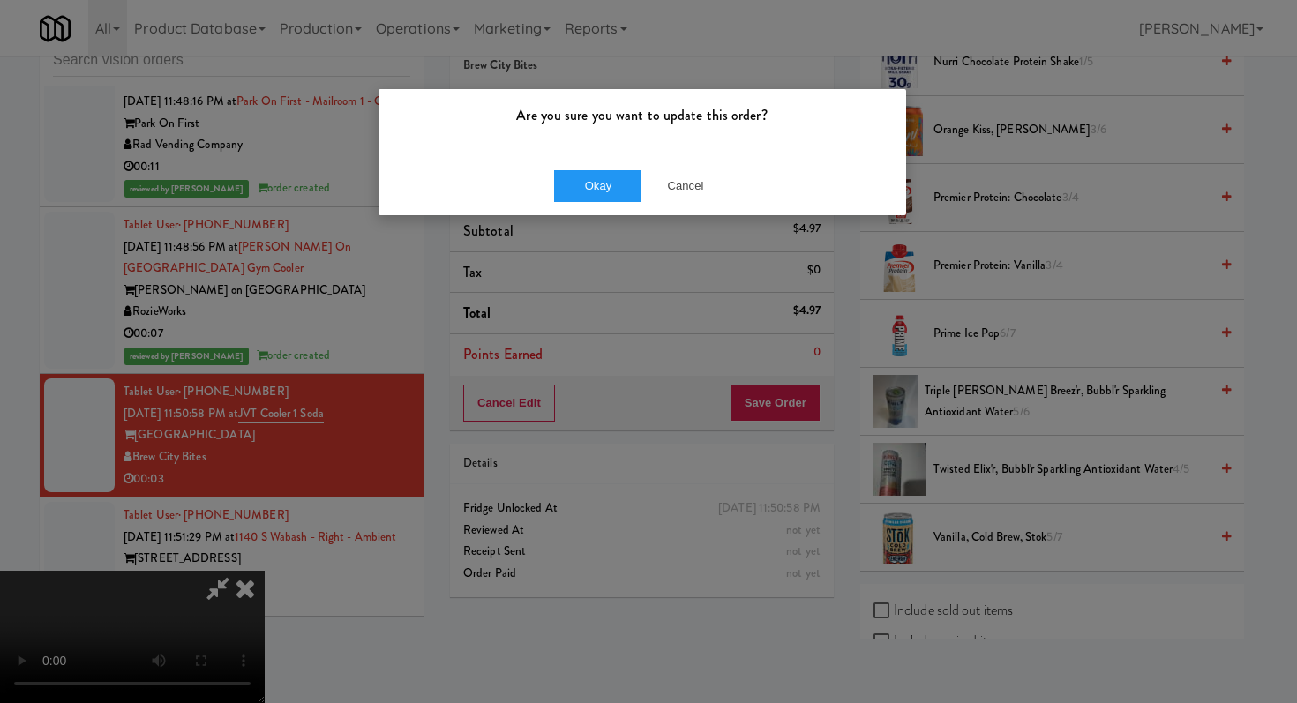
click at [607, 211] on div "Okay Cancel" at bounding box center [643, 185] width 528 height 59
click at [604, 196] on button "Okay" at bounding box center [598, 186] width 88 height 32
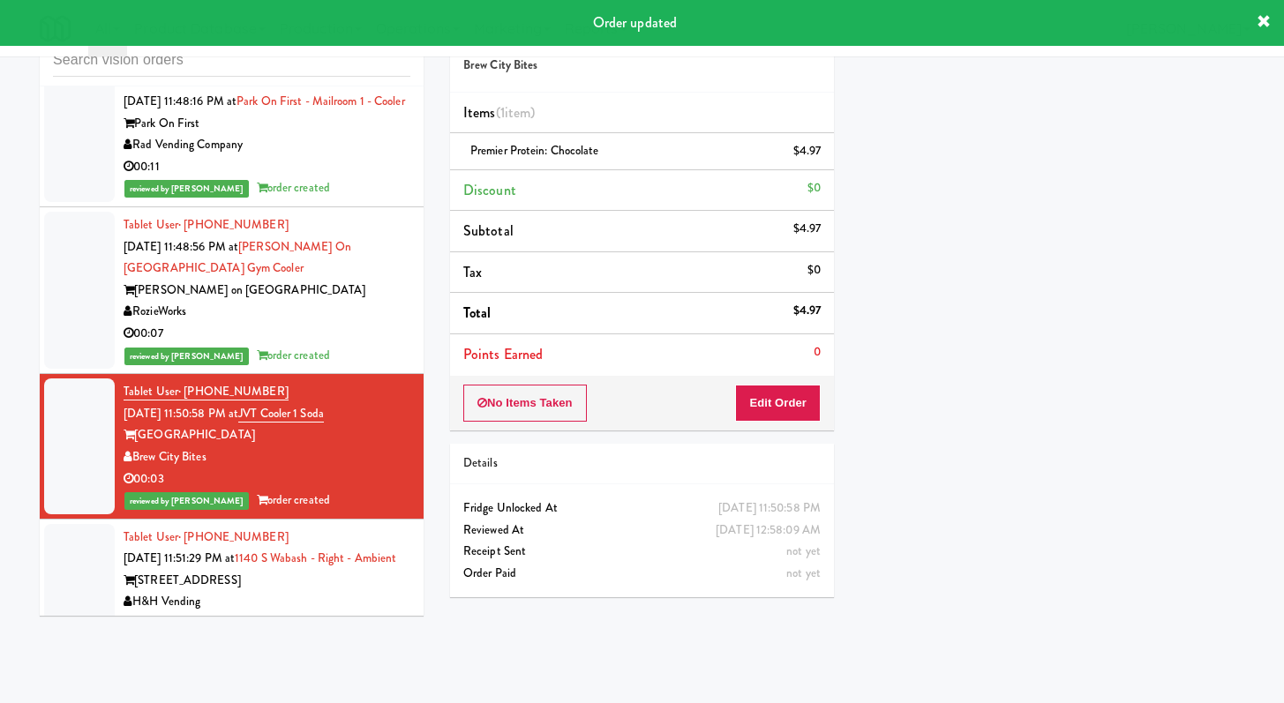
scroll to position [4103, 0]
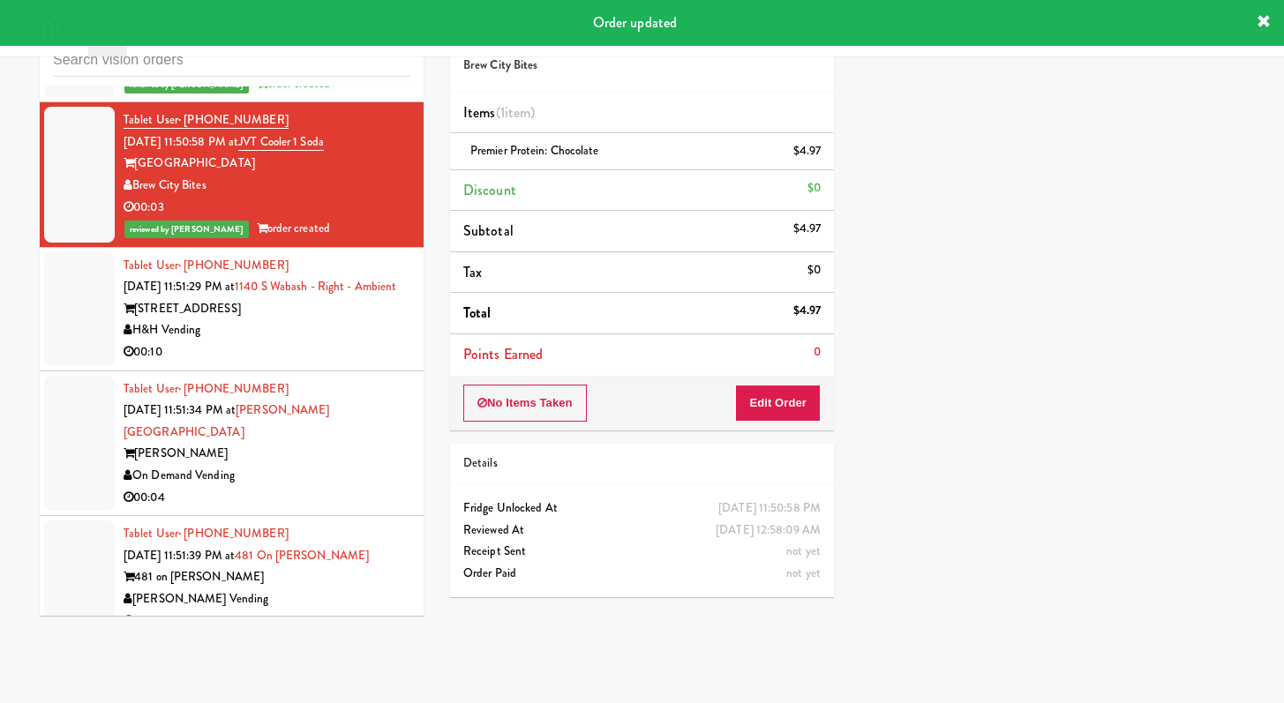
click at [321, 364] on div "00:10" at bounding box center [267, 352] width 287 height 22
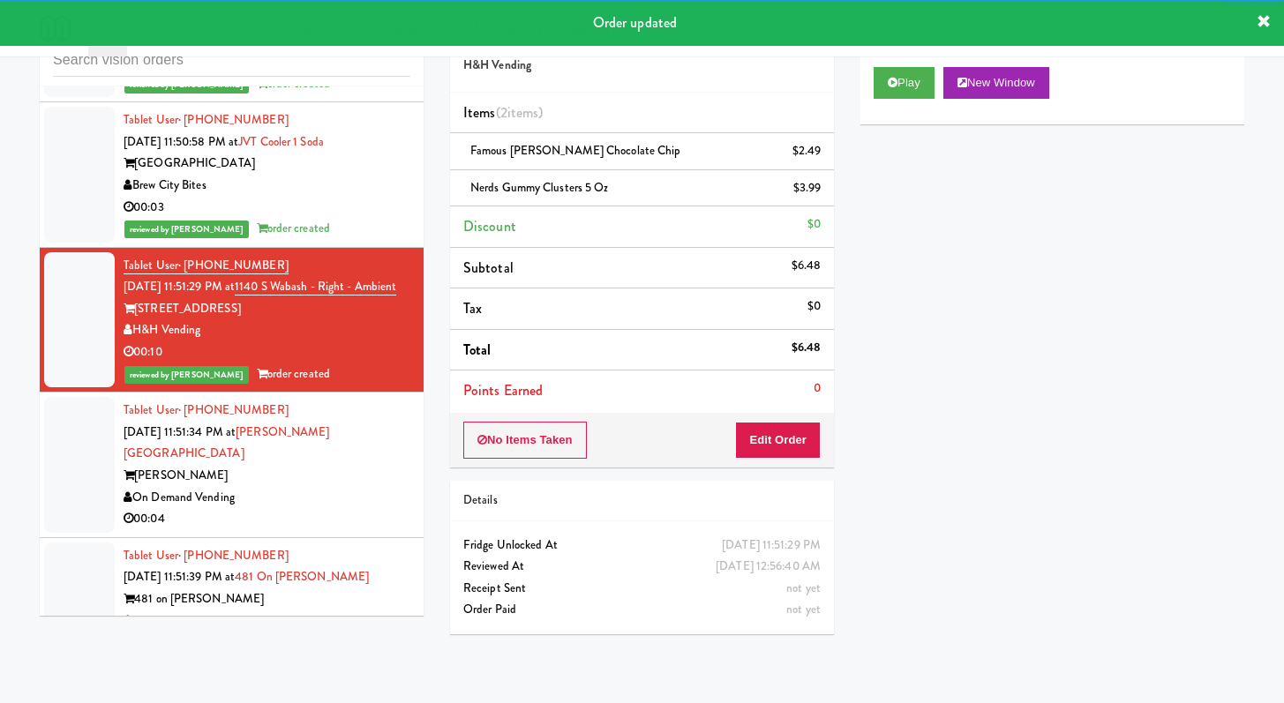
scroll to position [4417, 0]
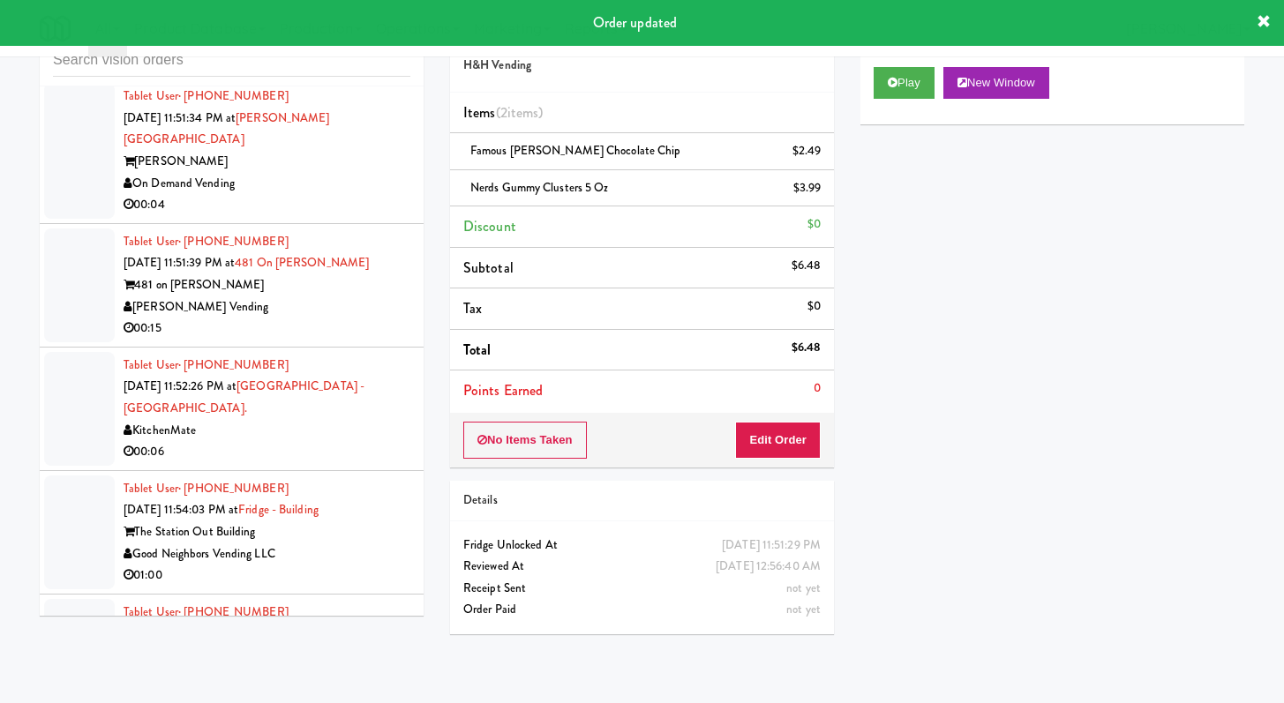
click at [266, 216] on div "00:04" at bounding box center [267, 205] width 287 height 22
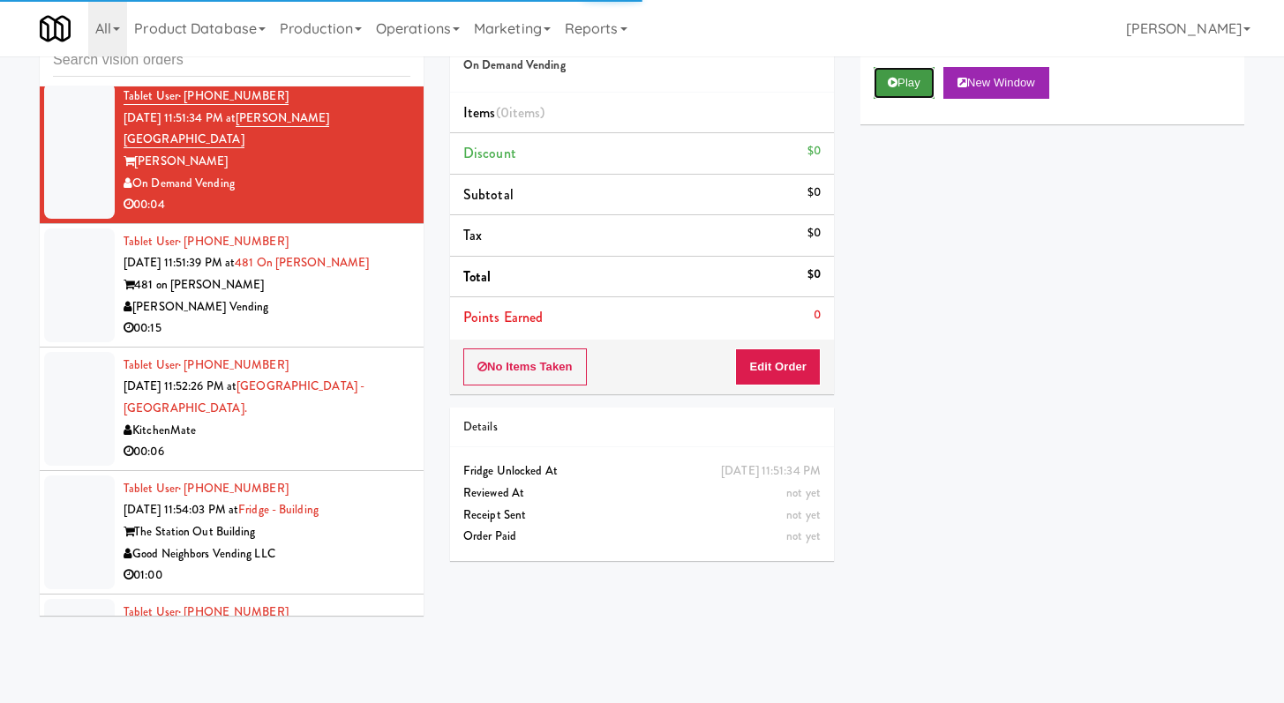
click at [934, 86] on button "Play" at bounding box center [903, 83] width 61 height 32
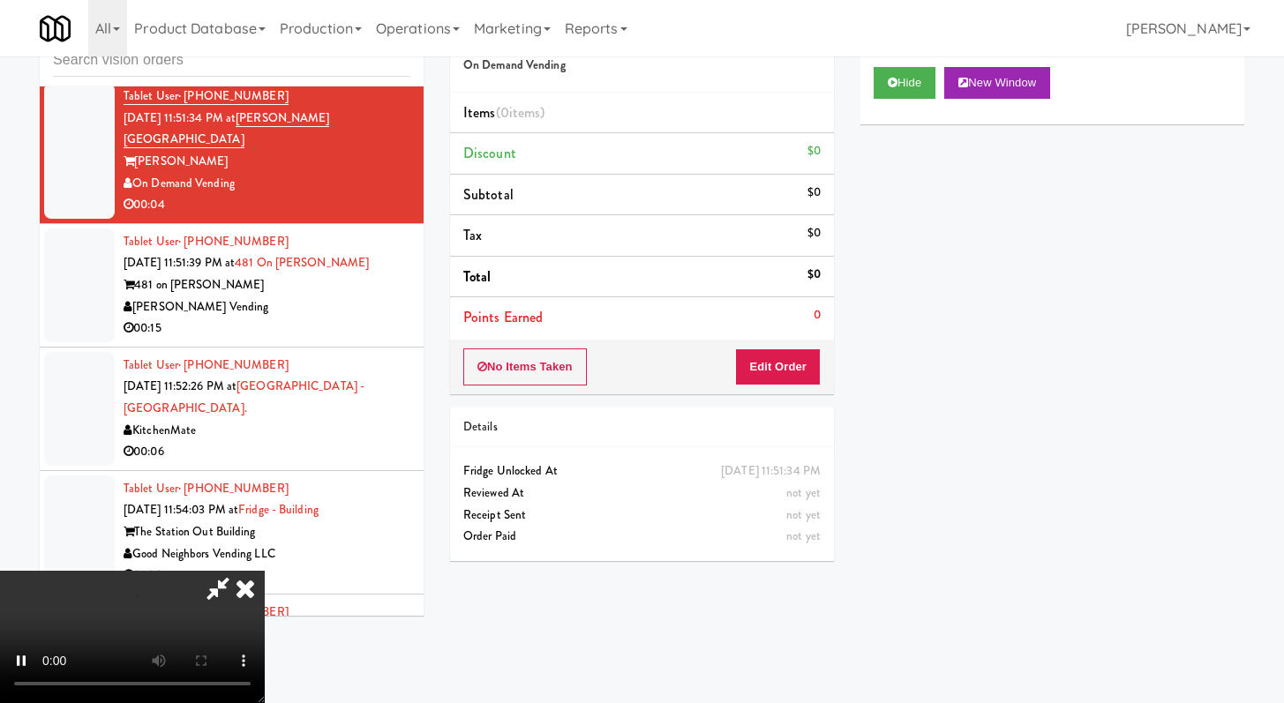
click at [796, 386] on div "No Items Taken Edit Order" at bounding box center [642, 367] width 384 height 55
click at [792, 357] on button "Edit Order" at bounding box center [778, 367] width 86 height 37
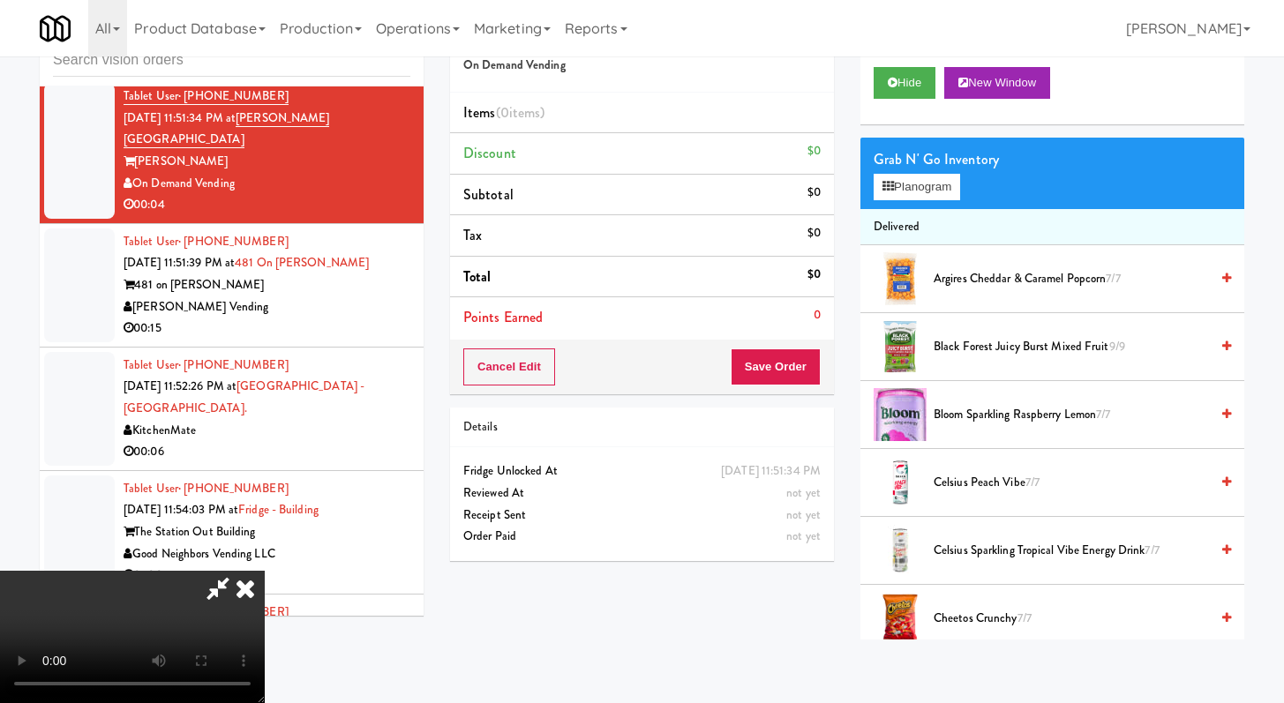
drag, startPoint x: 702, startPoint y: 634, endPoint x: 701, endPoint y: 648, distance: 14.1
click at [265, 634] on video at bounding box center [132, 637] width 265 height 132
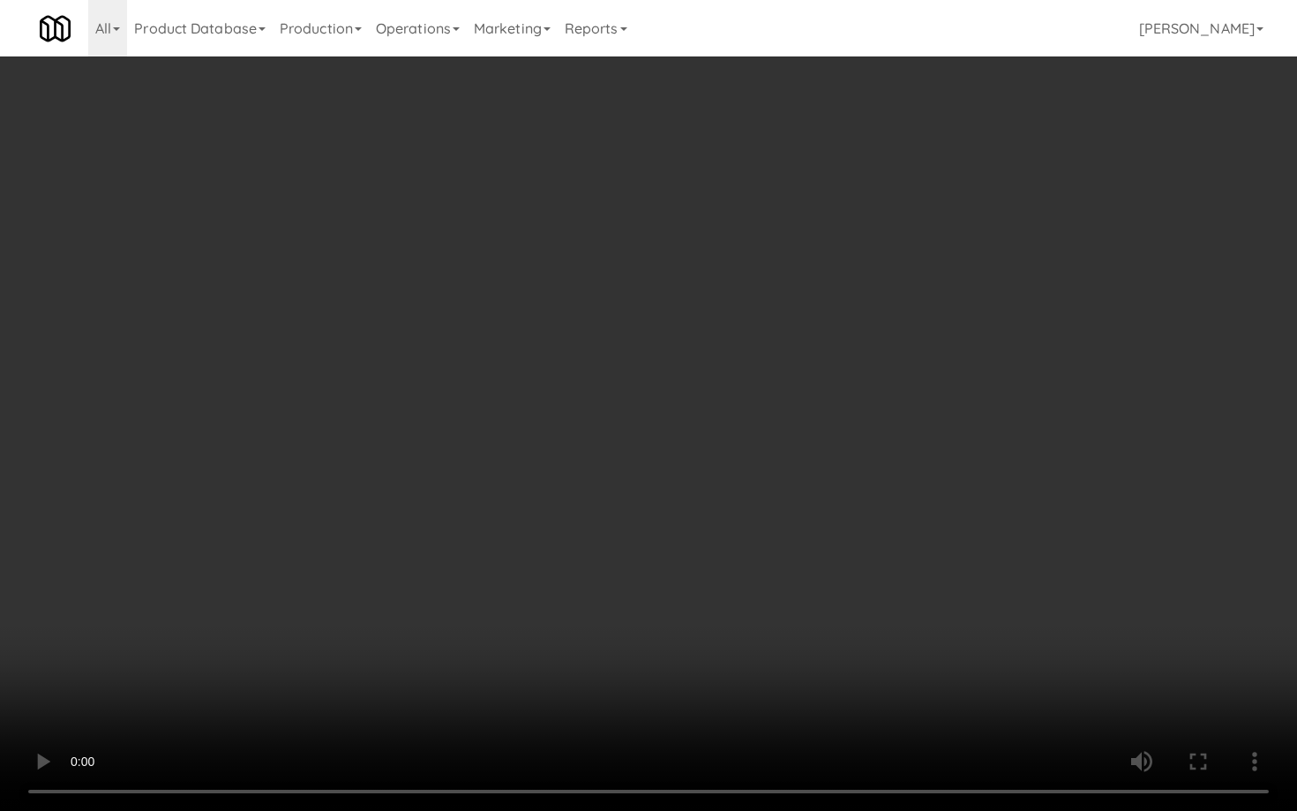
click at [467, 406] on video at bounding box center [648, 405] width 1297 height 811
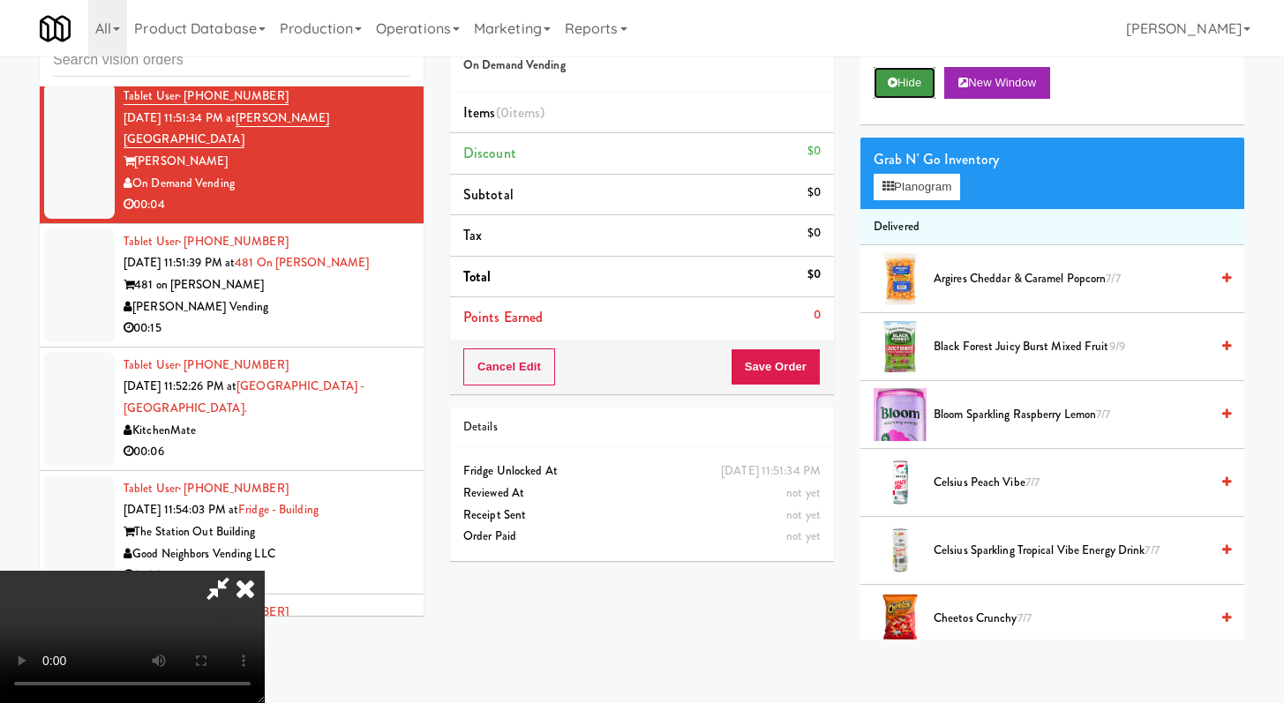
click at [900, 79] on button "Hide" at bounding box center [904, 83] width 62 height 32
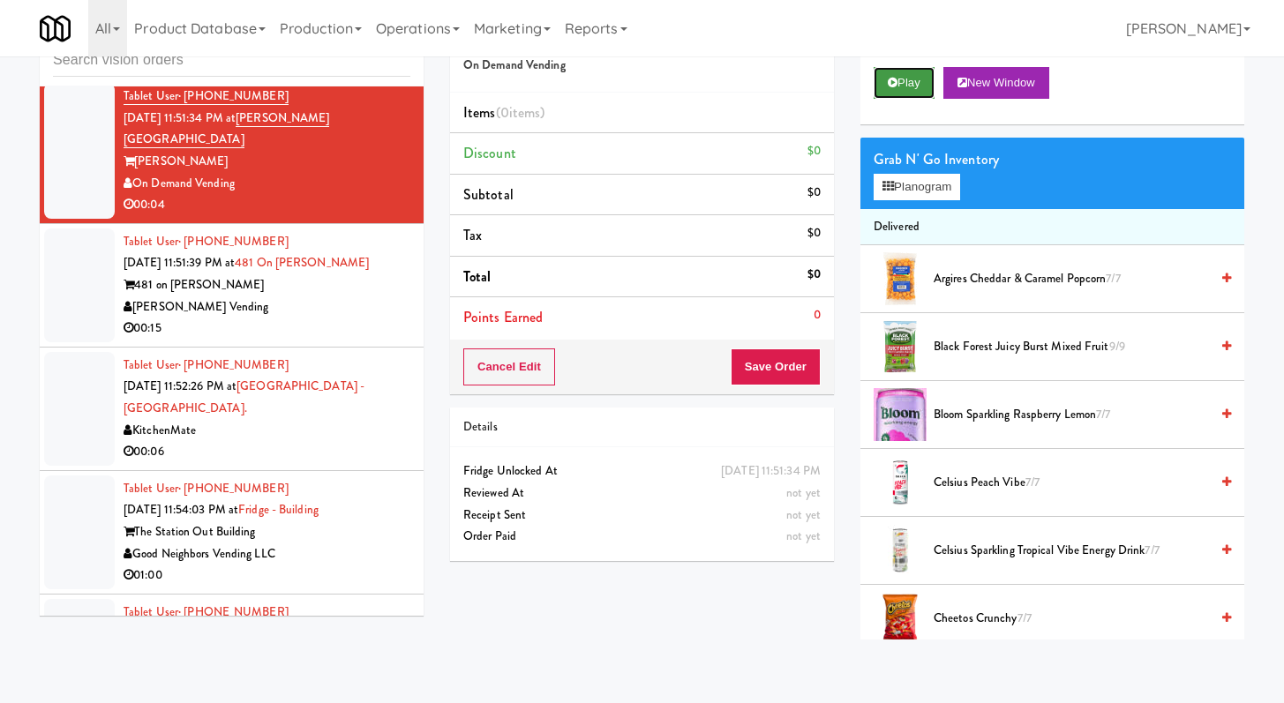
click at [900, 79] on button "Play" at bounding box center [903, 83] width 61 height 32
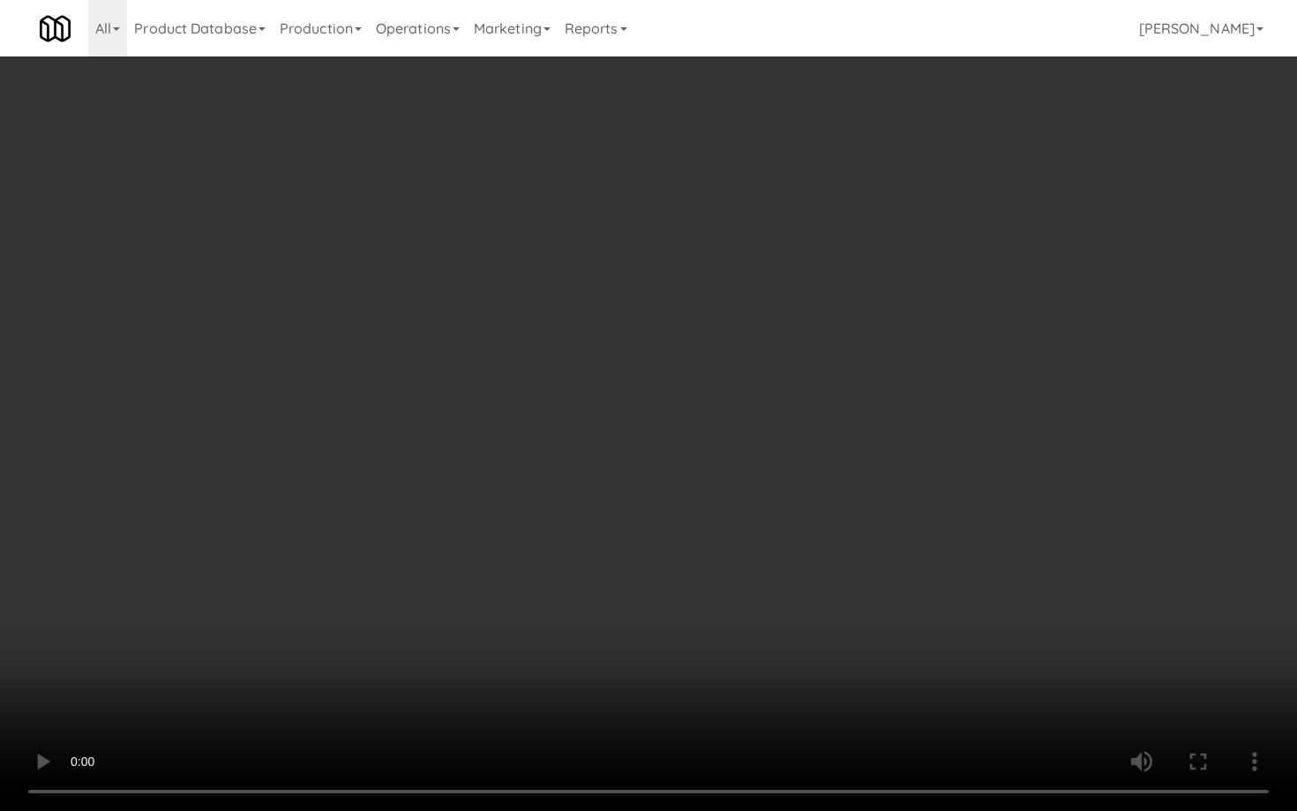
click at [1013, 664] on video at bounding box center [648, 405] width 1297 height 811
click at [1015, 603] on video at bounding box center [648, 405] width 1297 height 811
click at [1015, 600] on video at bounding box center [648, 405] width 1297 height 811
click at [1014, 599] on video at bounding box center [648, 405] width 1297 height 811
click at [1020, 589] on video at bounding box center [648, 405] width 1297 height 811
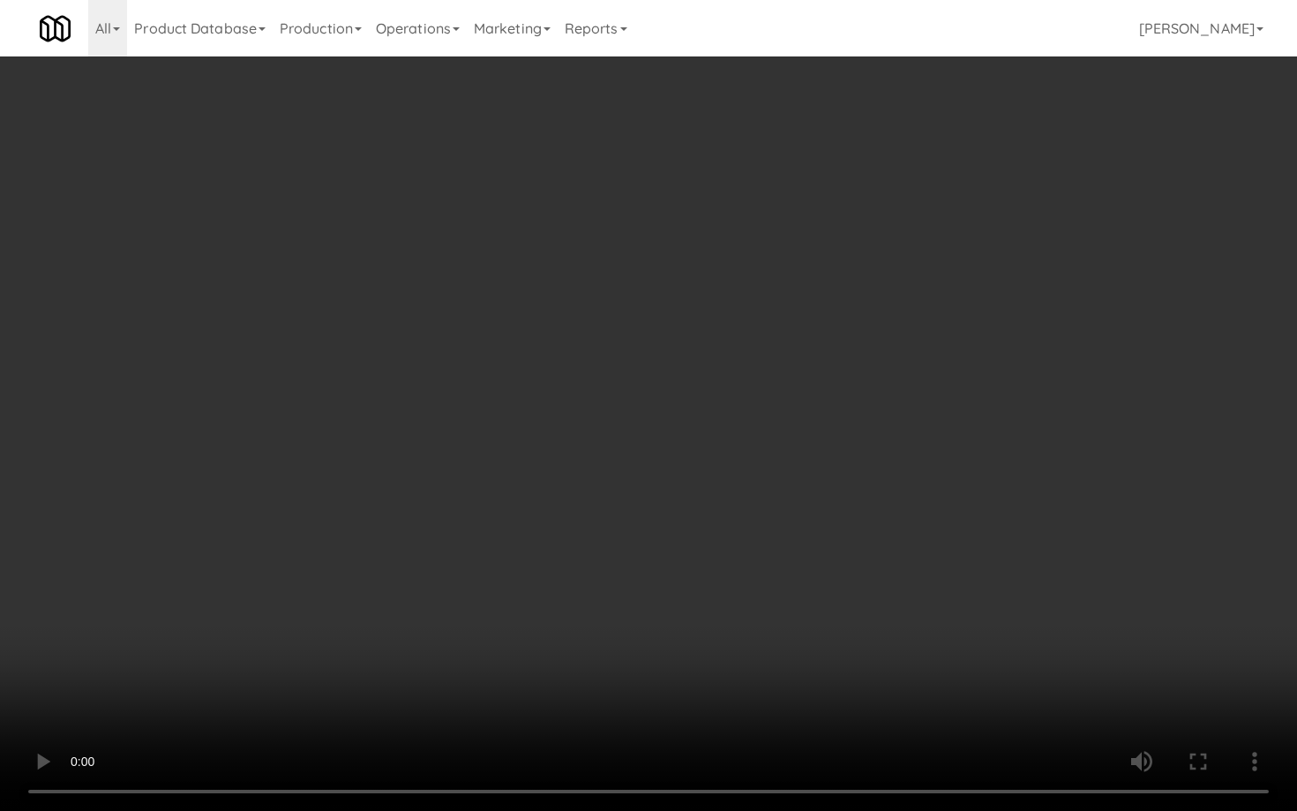
click at [1020, 590] on video at bounding box center [648, 405] width 1297 height 811
click at [961, 427] on video at bounding box center [648, 405] width 1297 height 811
click at [971, 411] on video at bounding box center [648, 405] width 1297 height 811
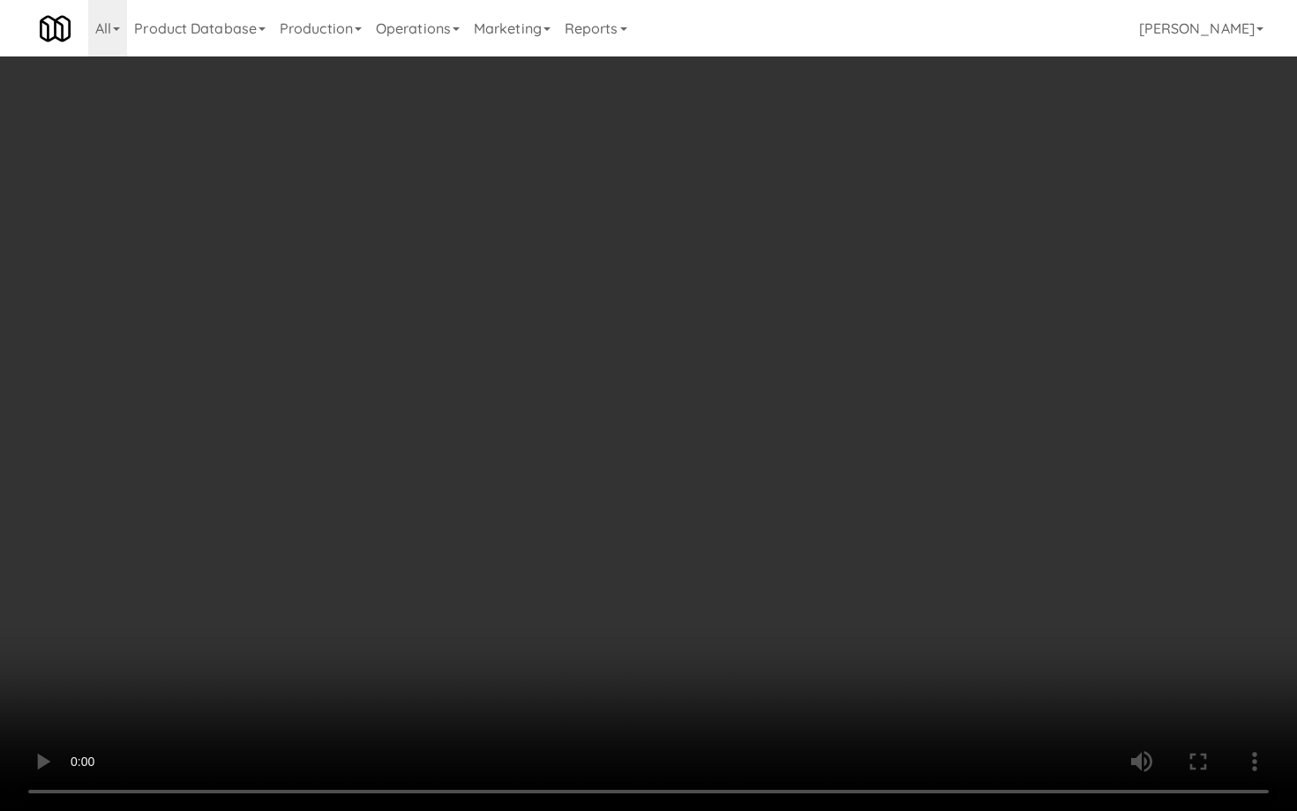
click at [975, 409] on video at bounding box center [648, 405] width 1297 height 811
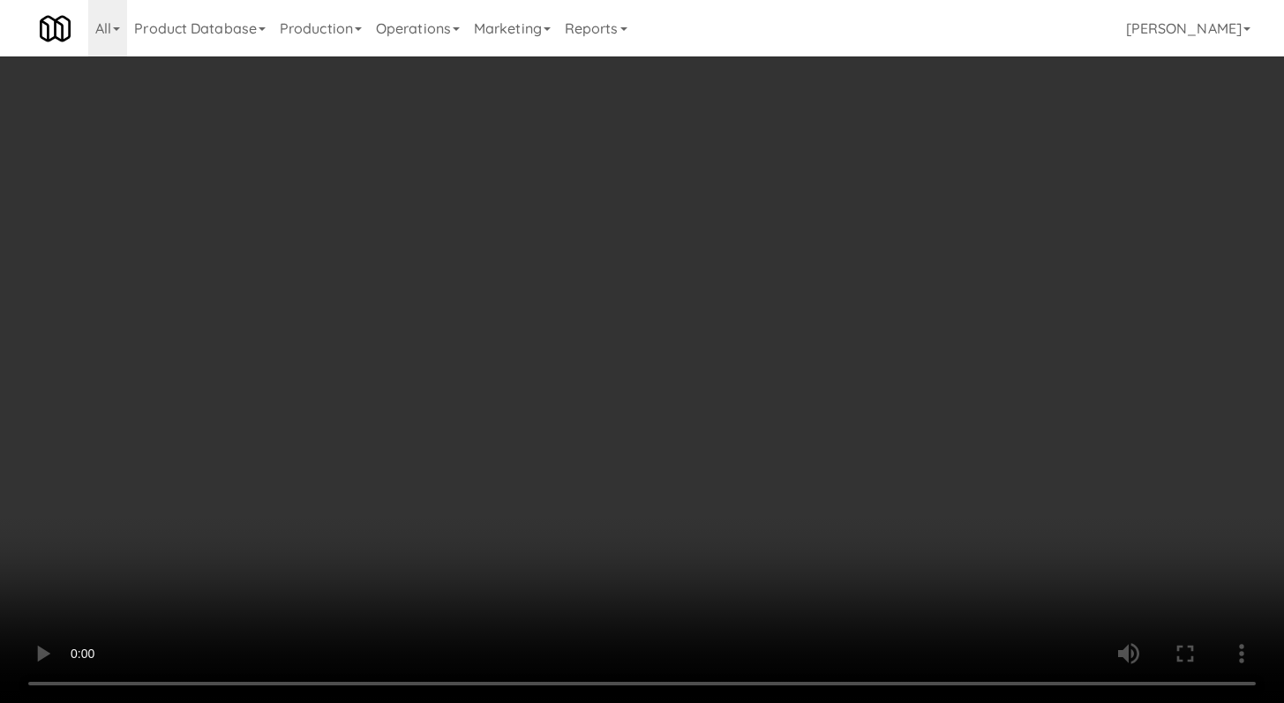
scroll to position [1026, 0]
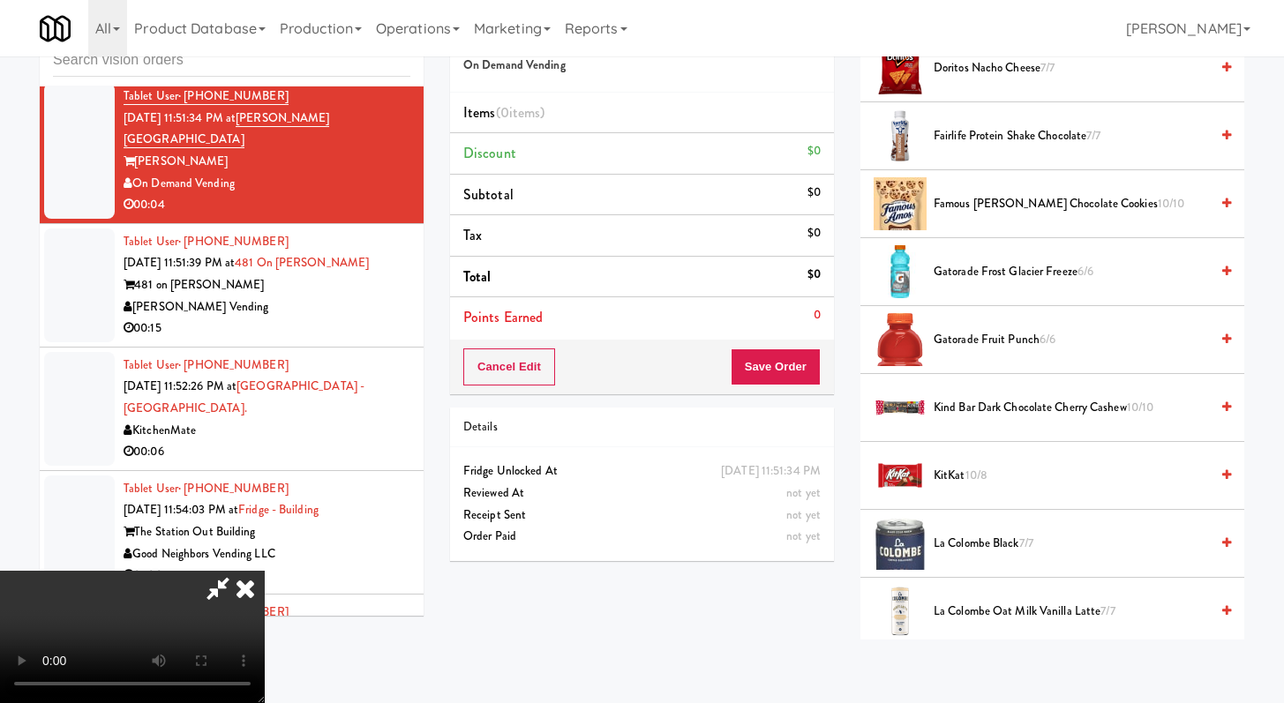
click at [1018, 276] on span "Gatorade Frost Glacier Freeze 6/6" at bounding box center [1070, 272] width 275 height 22
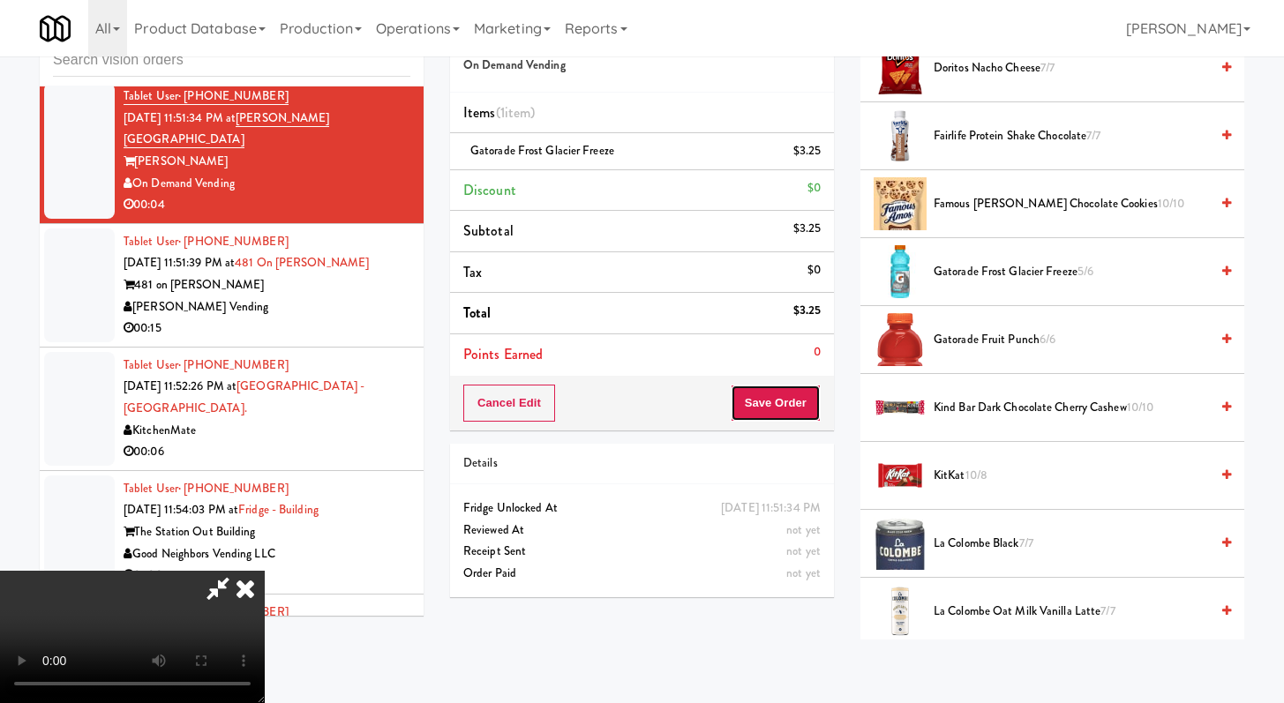
click at [802, 402] on button "Save Order" at bounding box center [776, 403] width 90 height 37
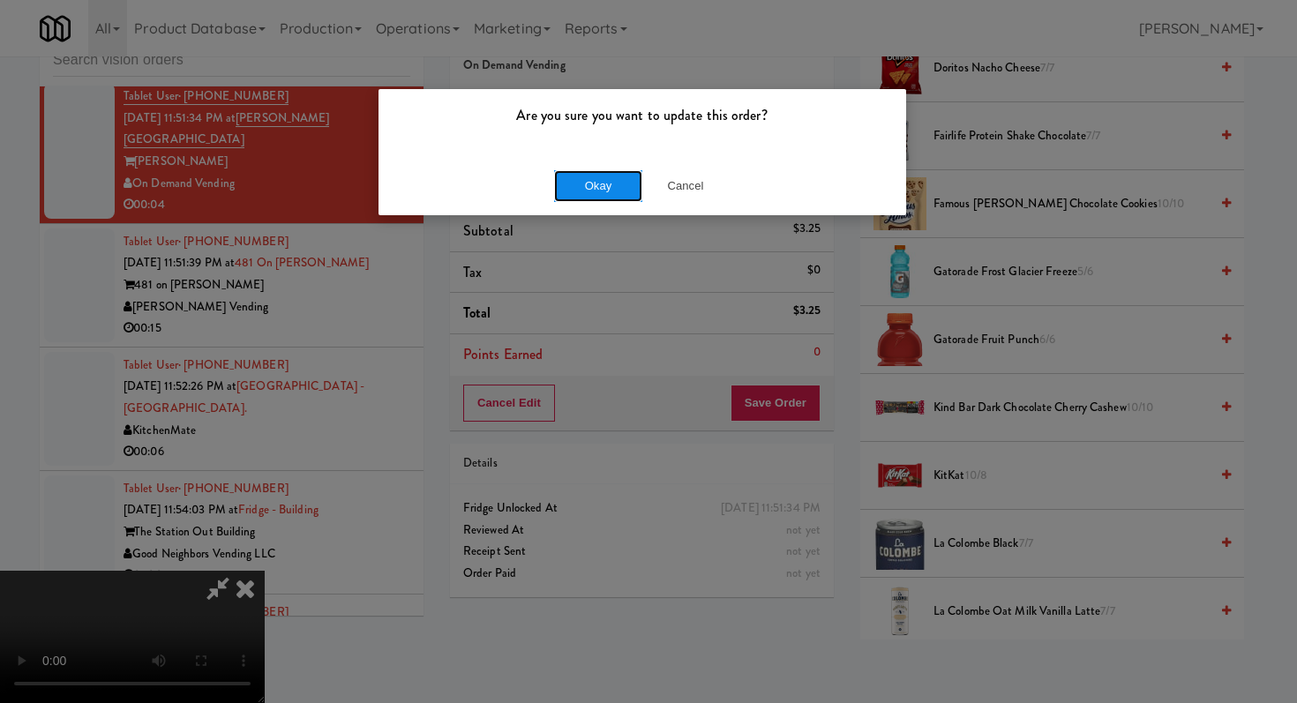
click at [573, 185] on button "Okay" at bounding box center [598, 186] width 88 height 32
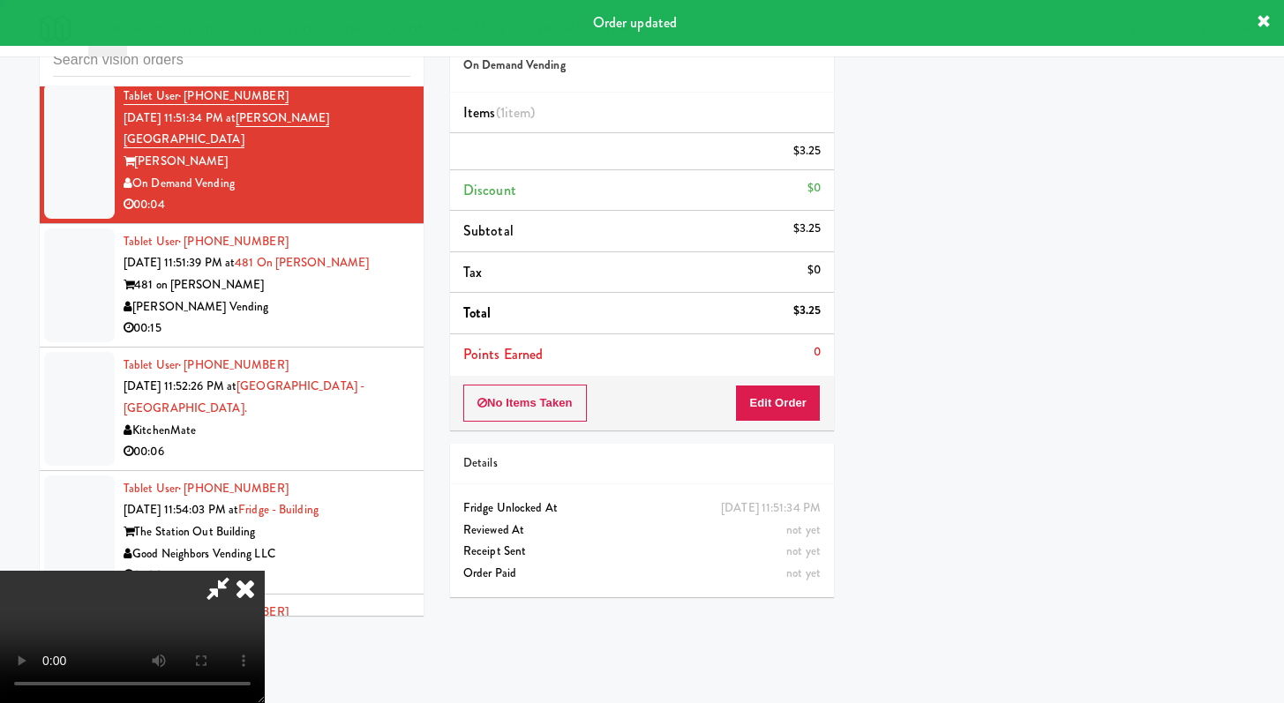
scroll to position [75, 0]
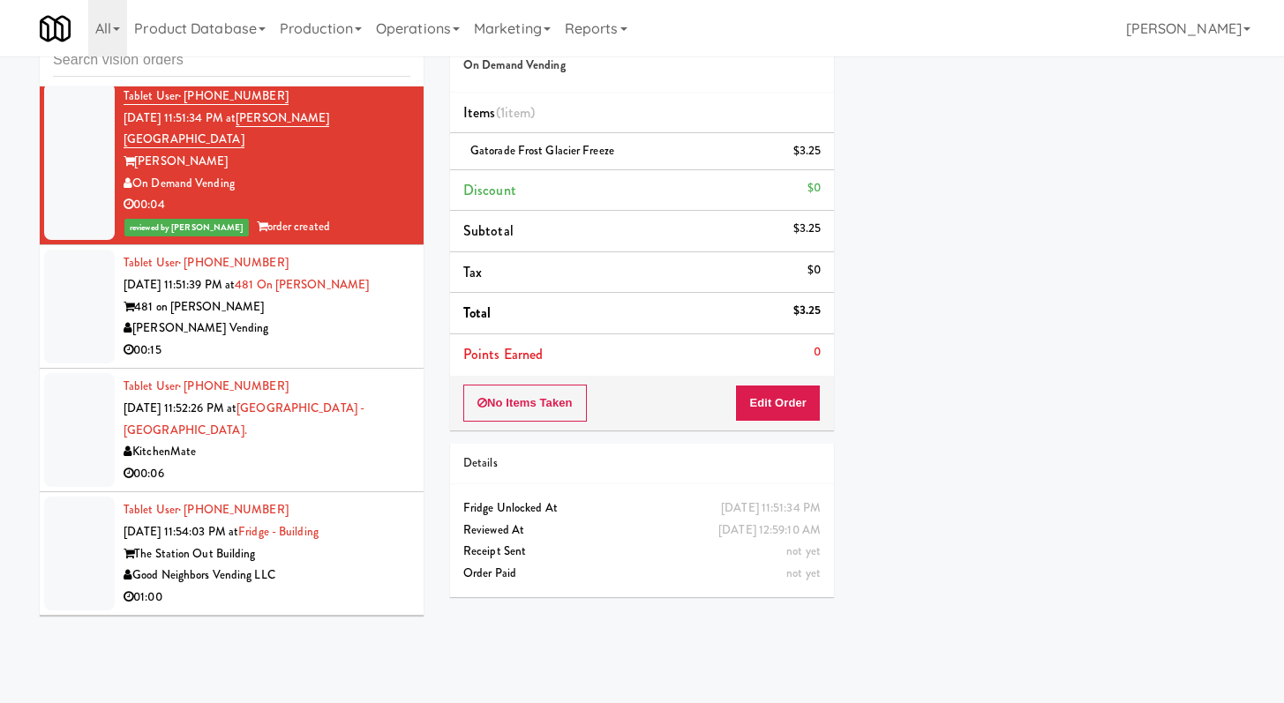
click at [323, 369] on li "Tablet User · (248) 686-4858 [DATE] 11:51:39 PM at 481 on Mathilda - Cooler 481…" at bounding box center [232, 307] width 384 height 124
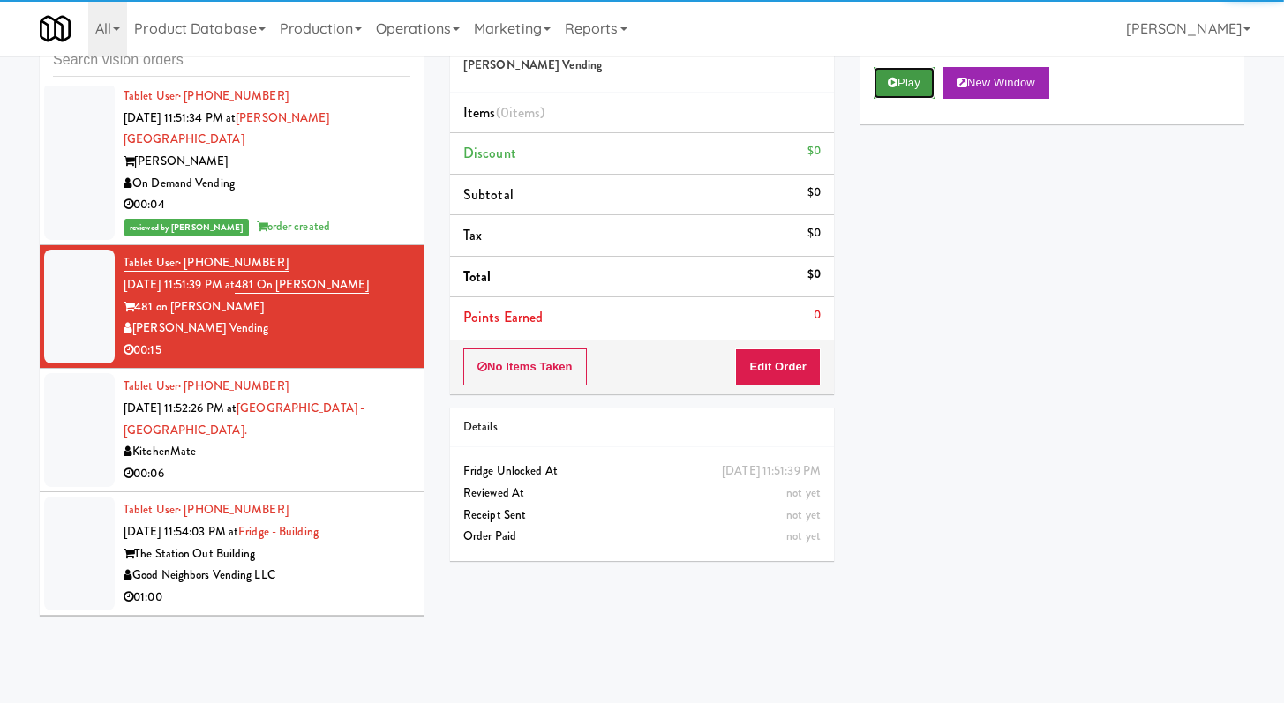
click at [908, 82] on button "Play" at bounding box center [903, 83] width 61 height 32
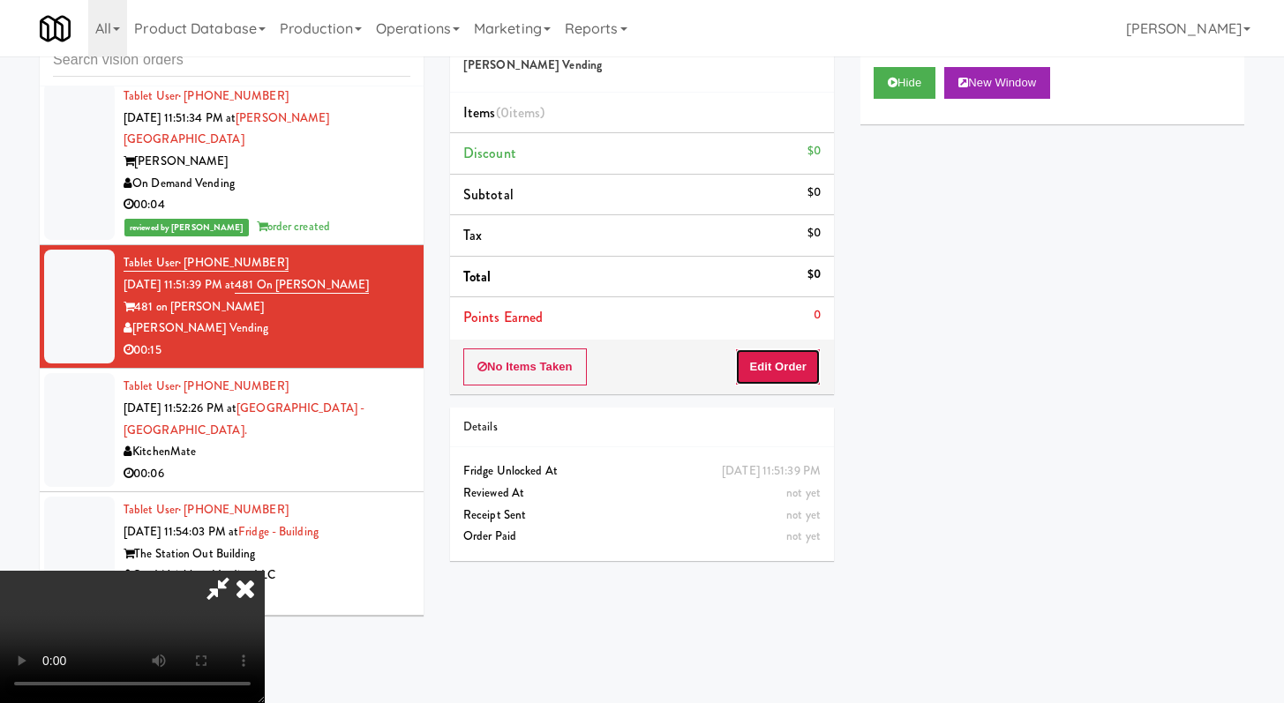
click at [784, 371] on button "Edit Order" at bounding box center [778, 367] width 86 height 37
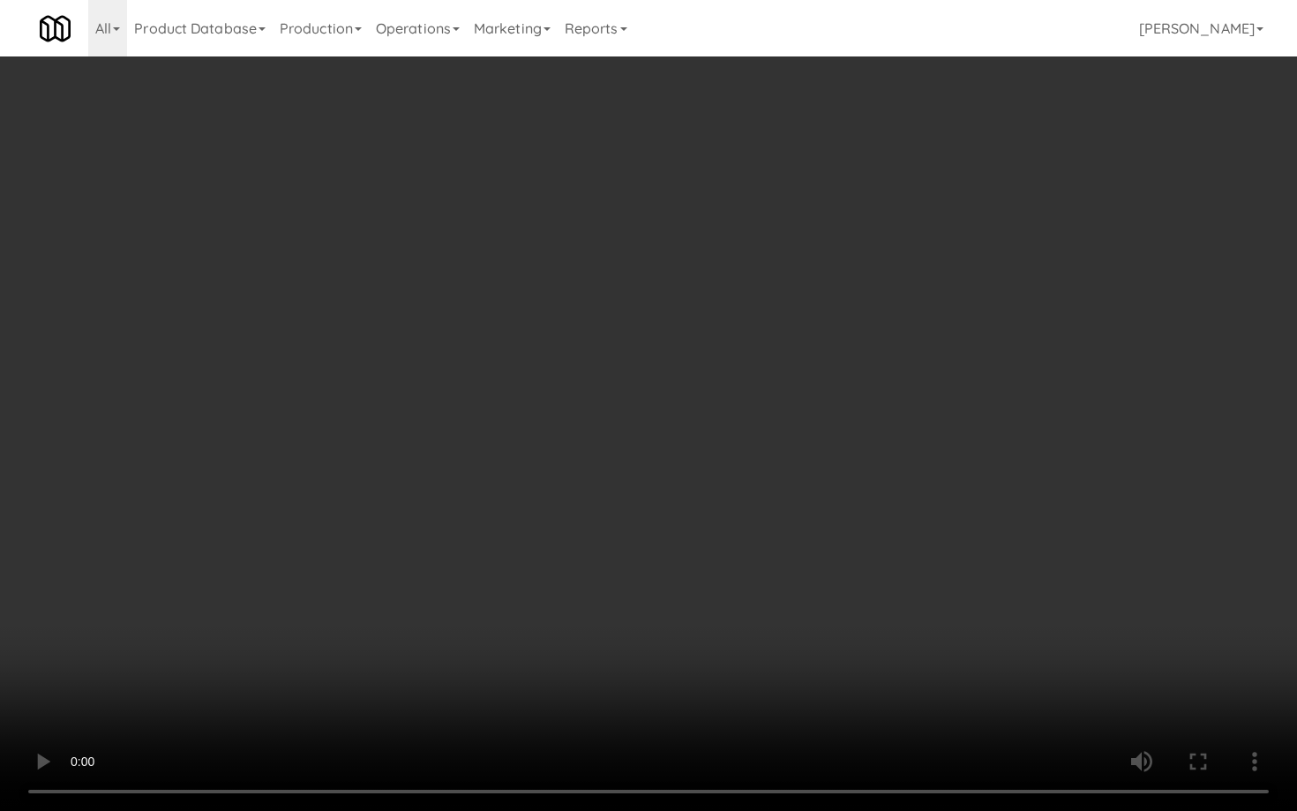
click at [611, 619] on video at bounding box center [648, 405] width 1297 height 811
click at [611, 617] on video at bounding box center [648, 405] width 1297 height 811
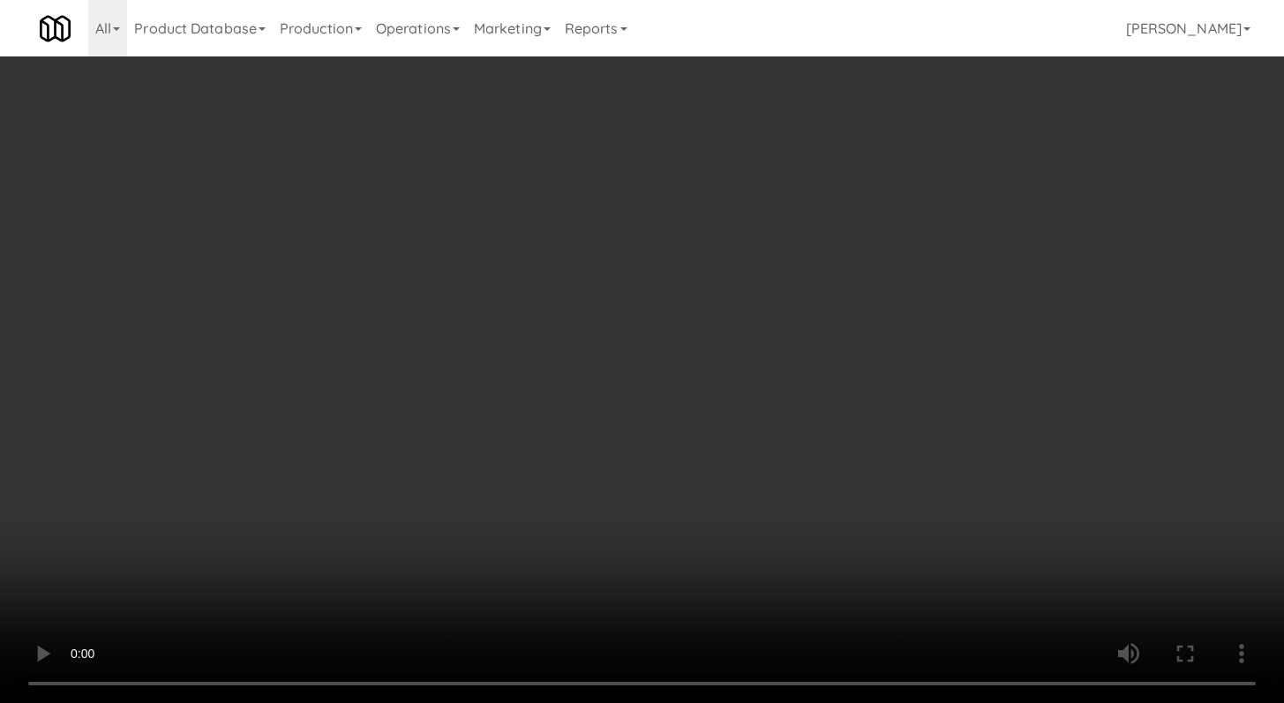
scroll to position [53, 0]
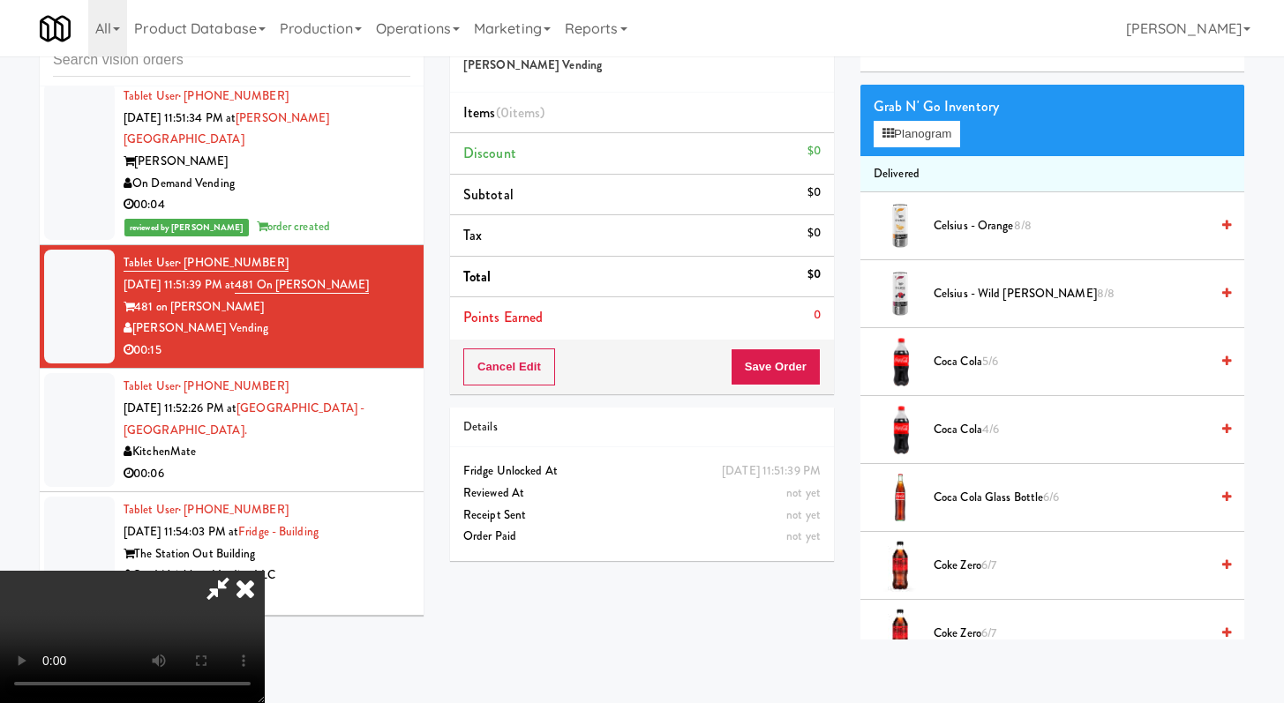
click at [957, 570] on span "Coke Zero 6/7" at bounding box center [1070, 566] width 275 height 22
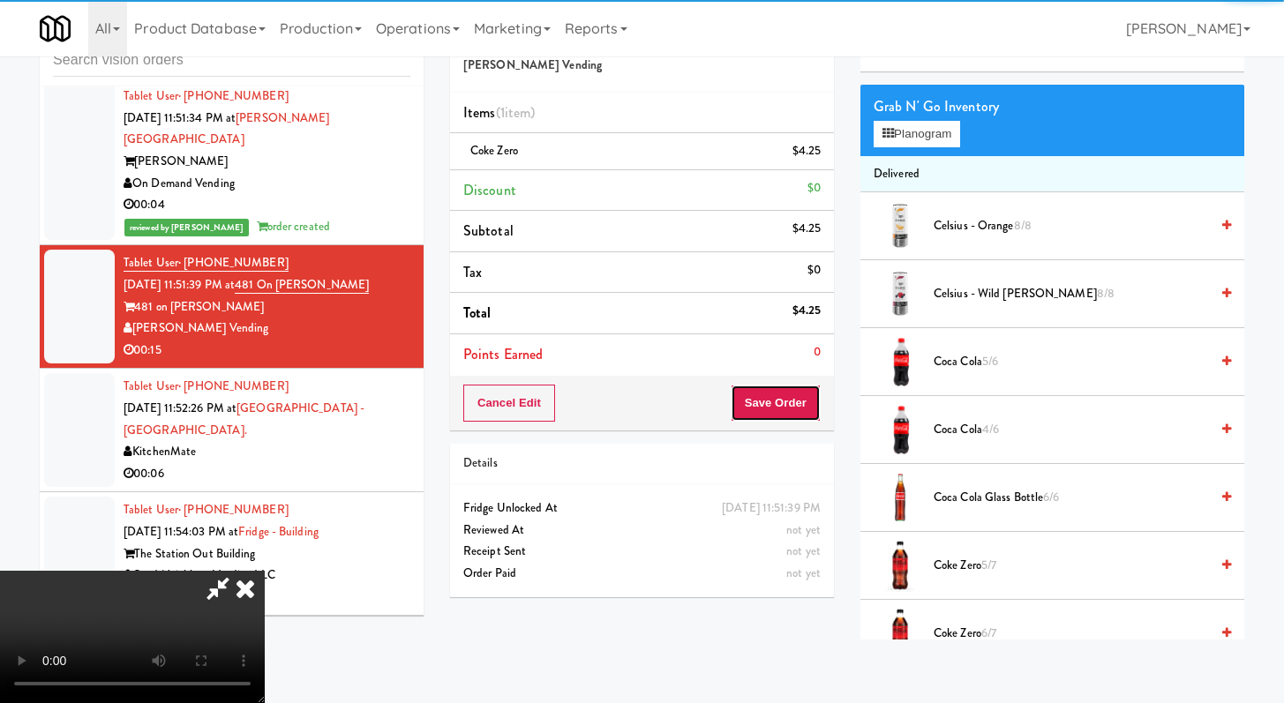
click at [800, 406] on button "Save Order" at bounding box center [776, 403] width 90 height 37
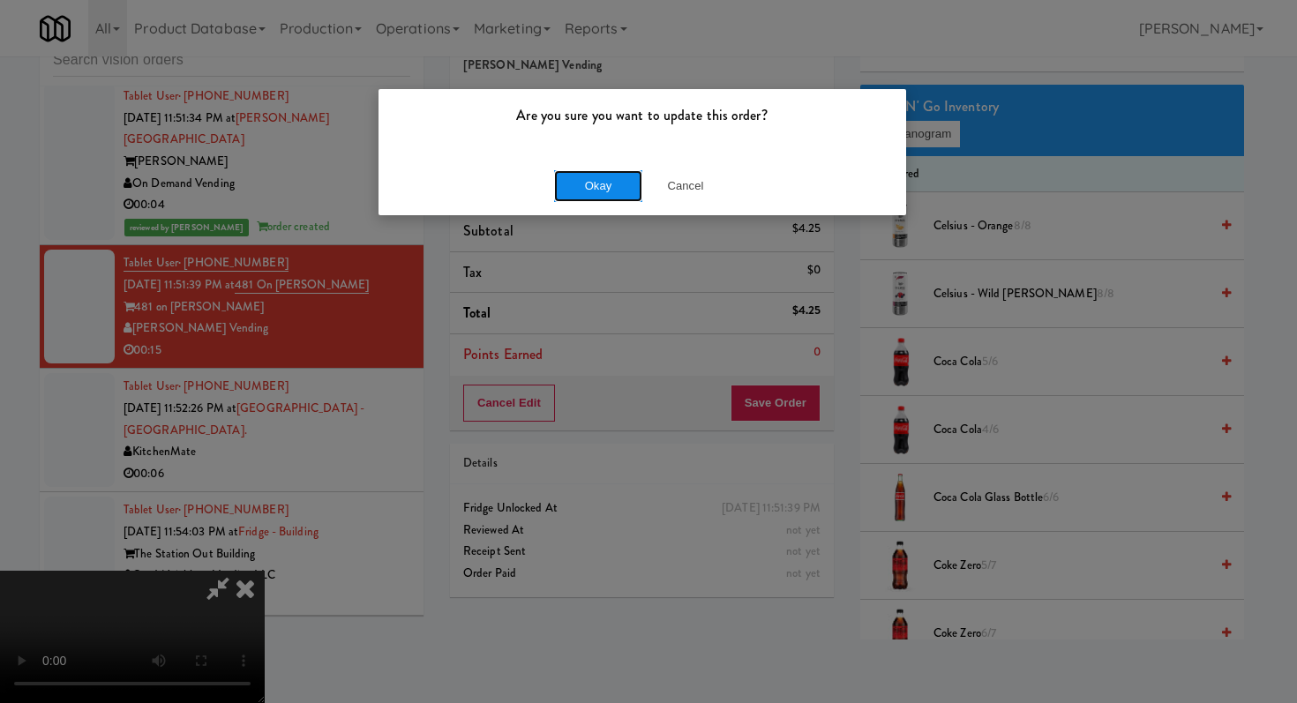
click at [611, 173] on button "Okay" at bounding box center [598, 186] width 88 height 32
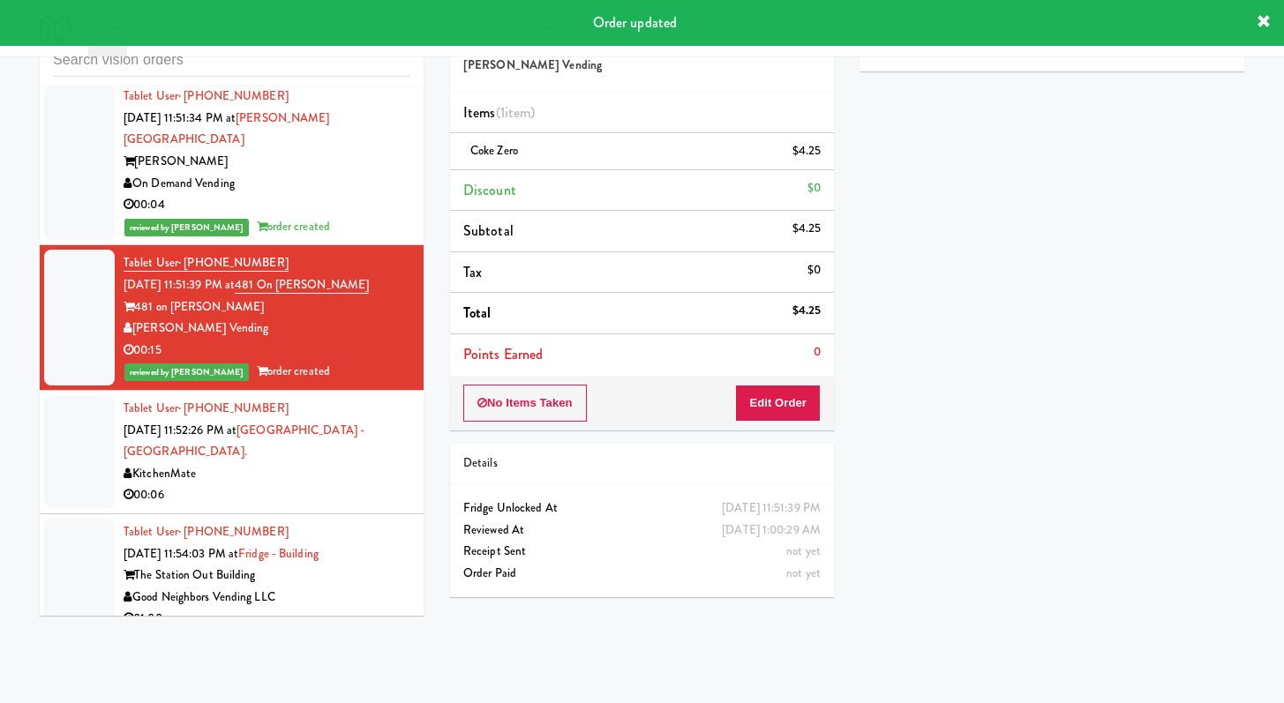
click at [315, 485] on div "KitchenMate" at bounding box center [267, 474] width 287 height 22
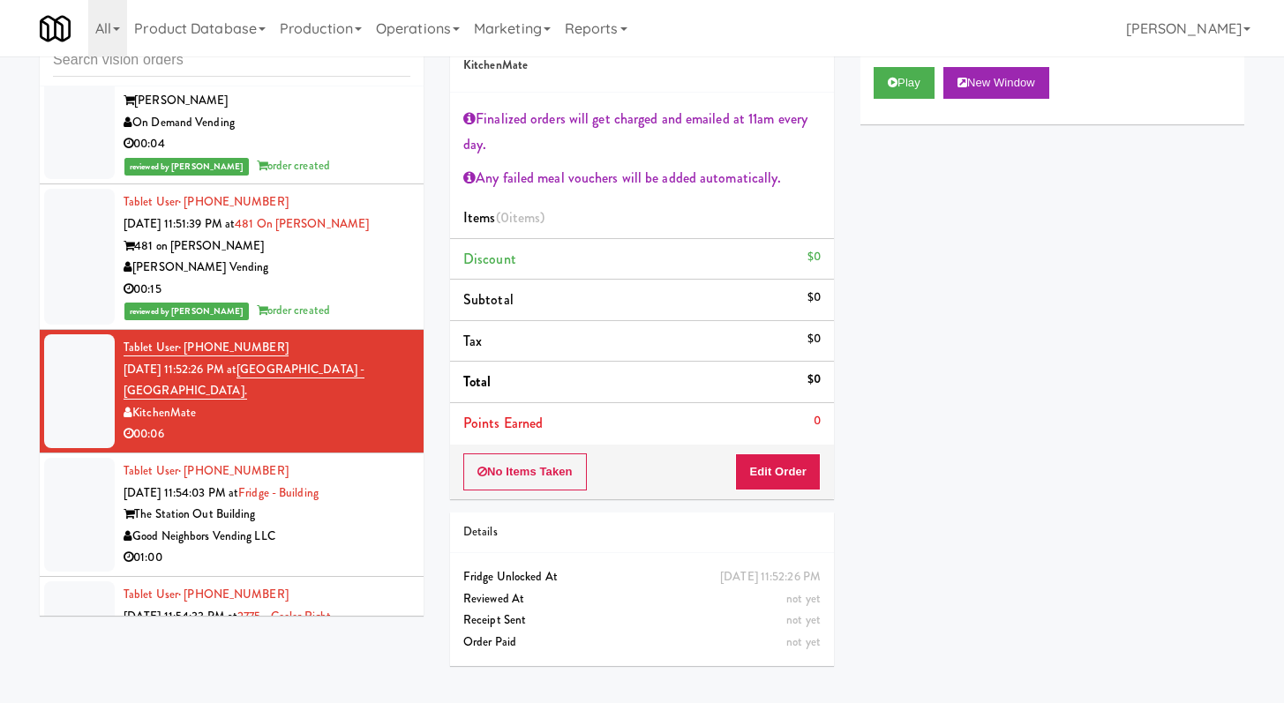
scroll to position [4802, 0]
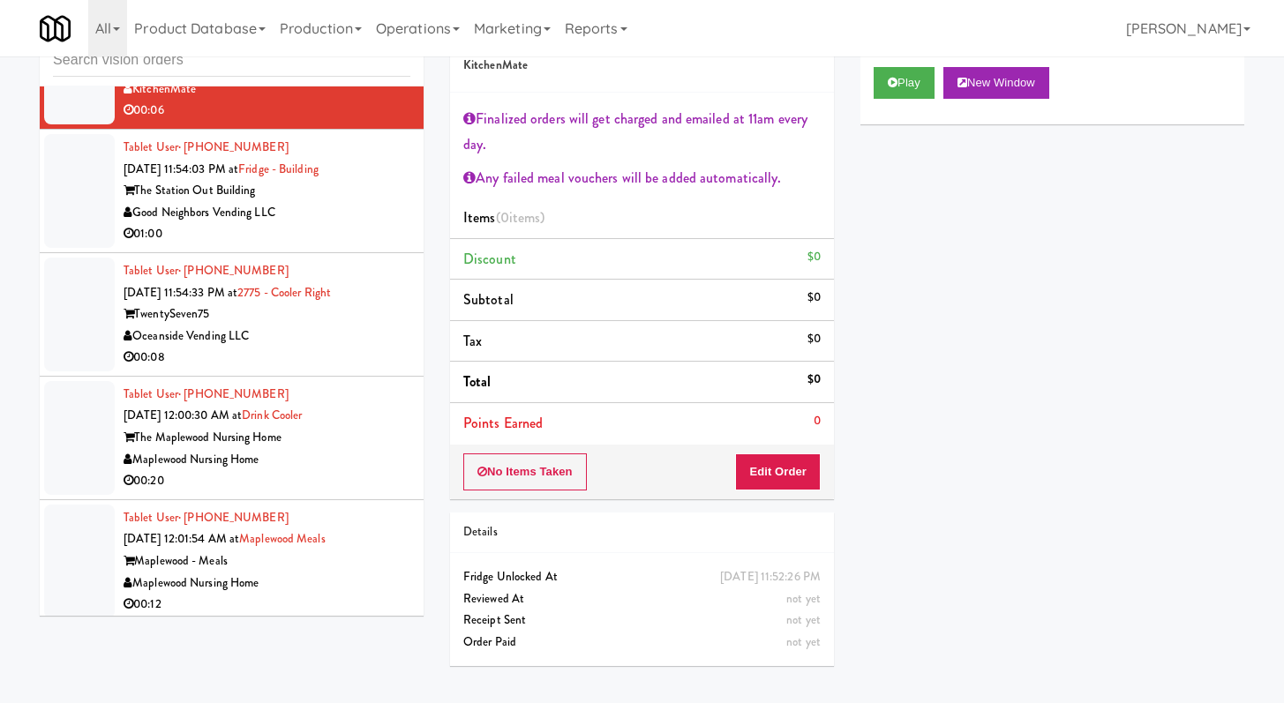
click at [367, 245] on div "01:00" at bounding box center [267, 234] width 287 height 22
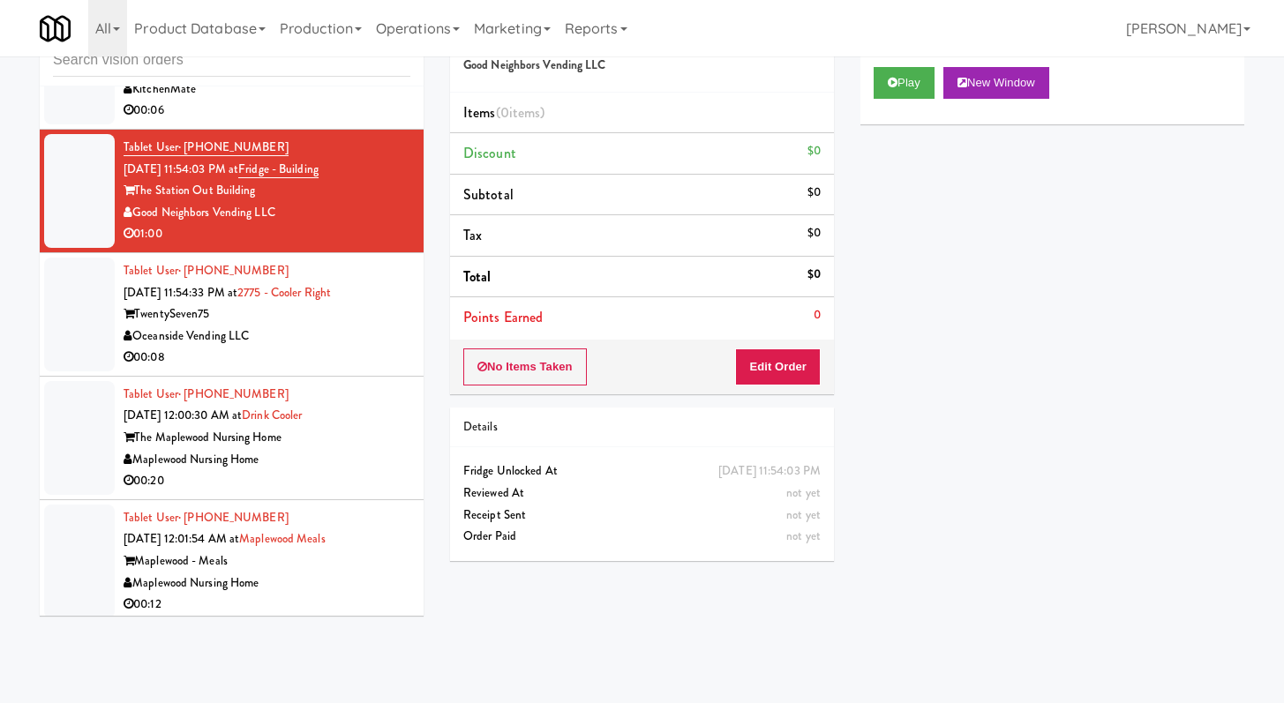
click at [330, 369] on div "00:08" at bounding box center [267, 358] width 287 height 22
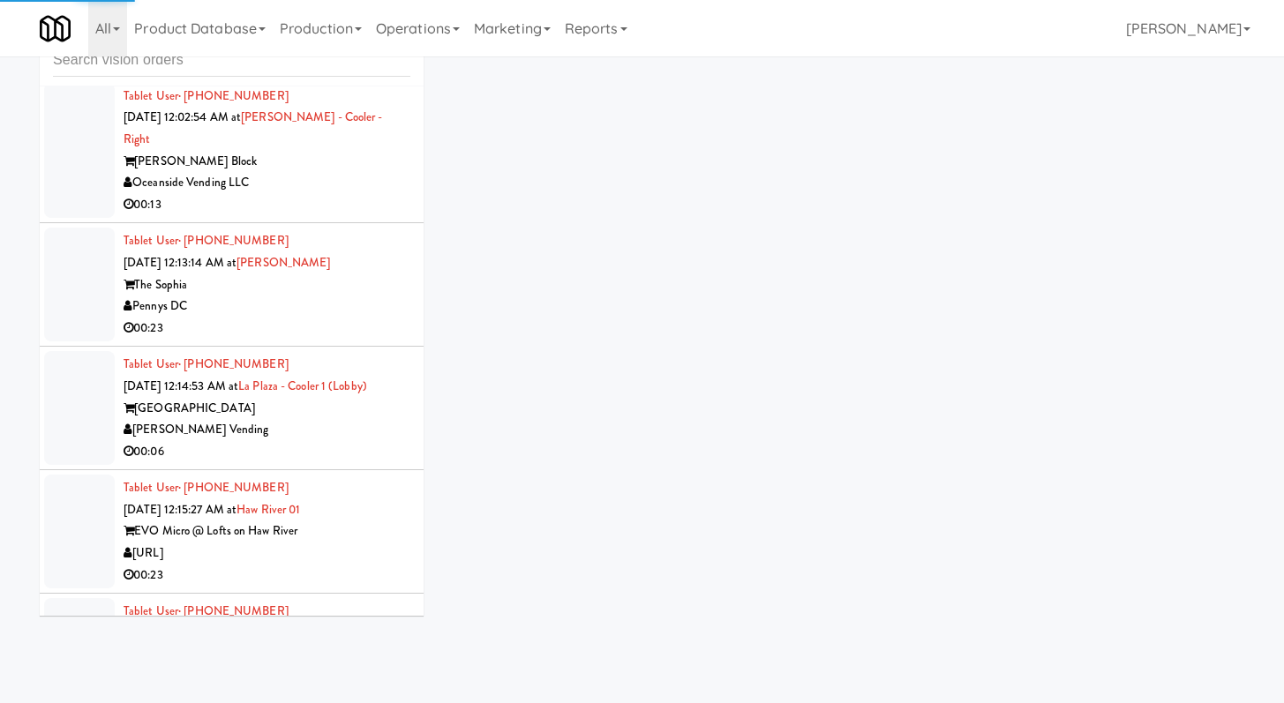
scroll to position [5539, 0]
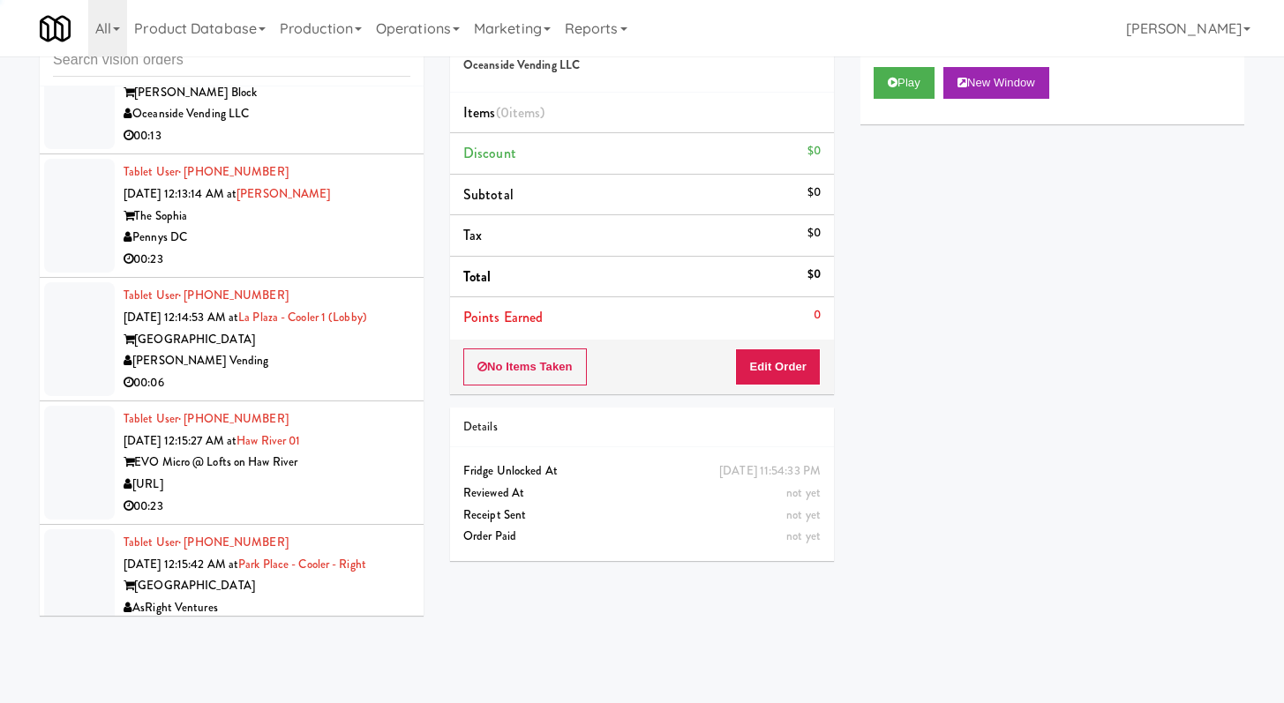
click at [338, 271] on div "00:23" at bounding box center [267, 260] width 287 height 22
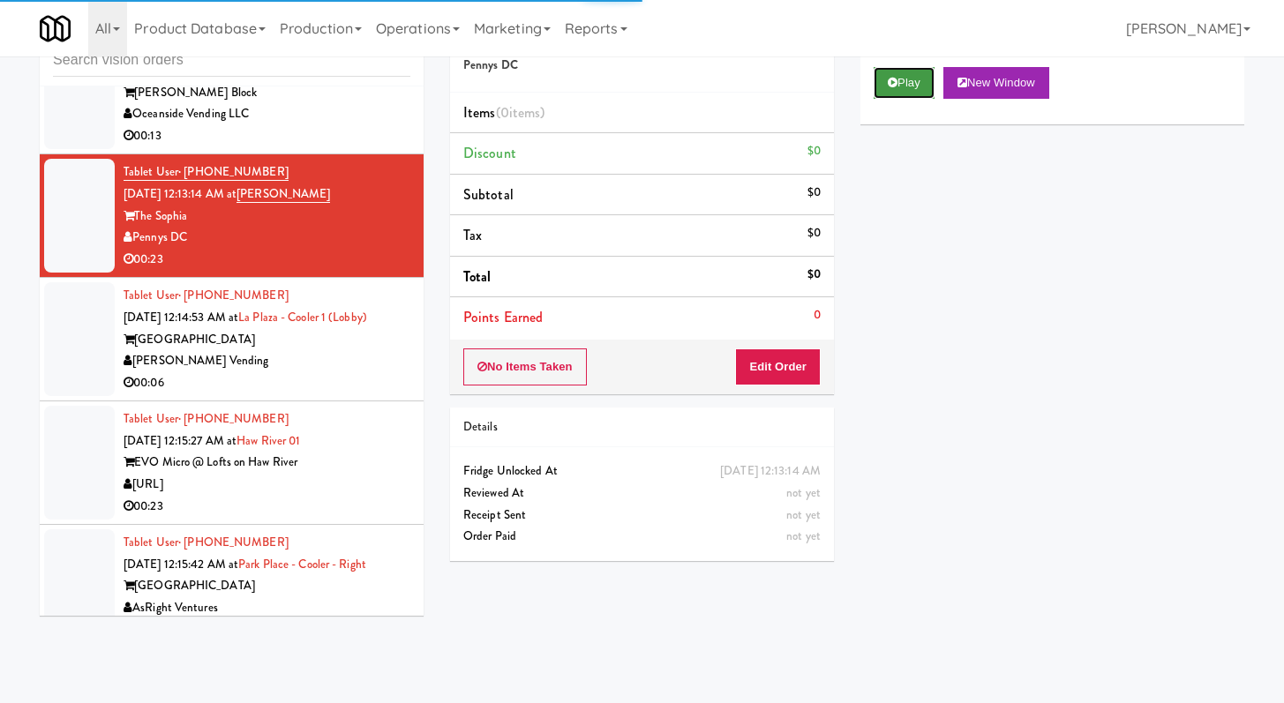
click at [895, 70] on button "Play" at bounding box center [903, 83] width 61 height 32
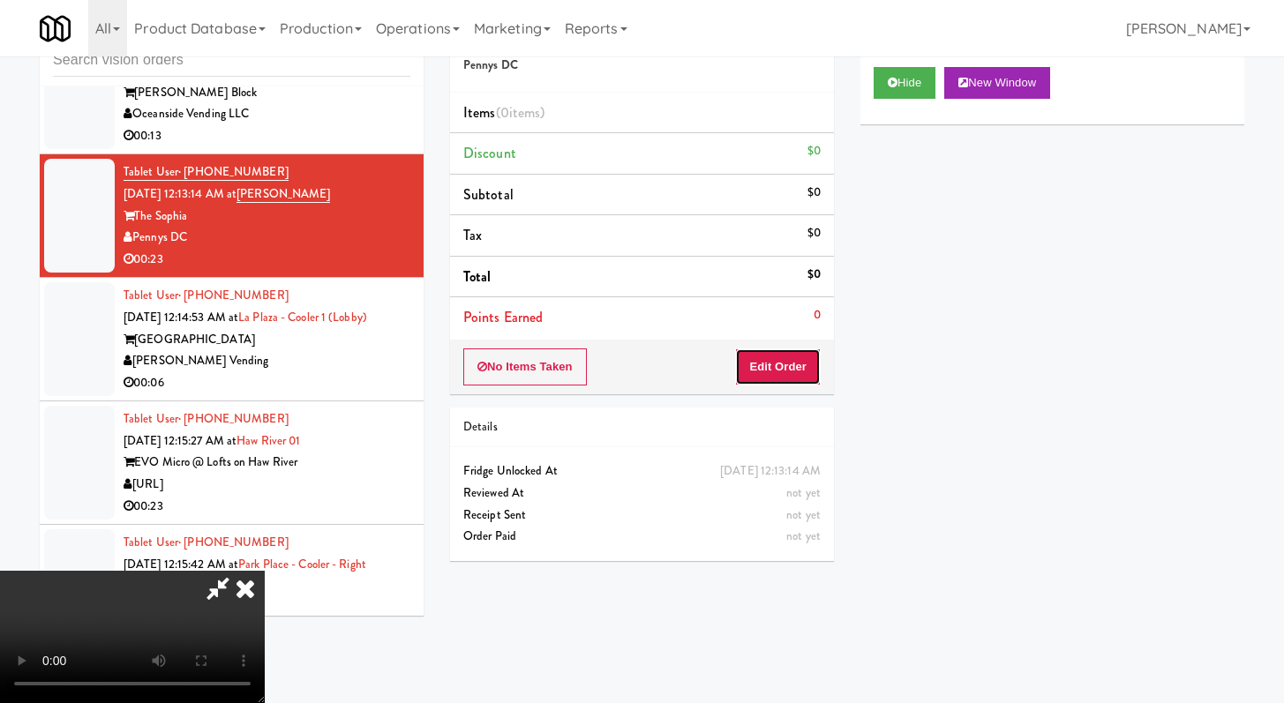
click at [794, 357] on button "Edit Order" at bounding box center [778, 367] width 86 height 37
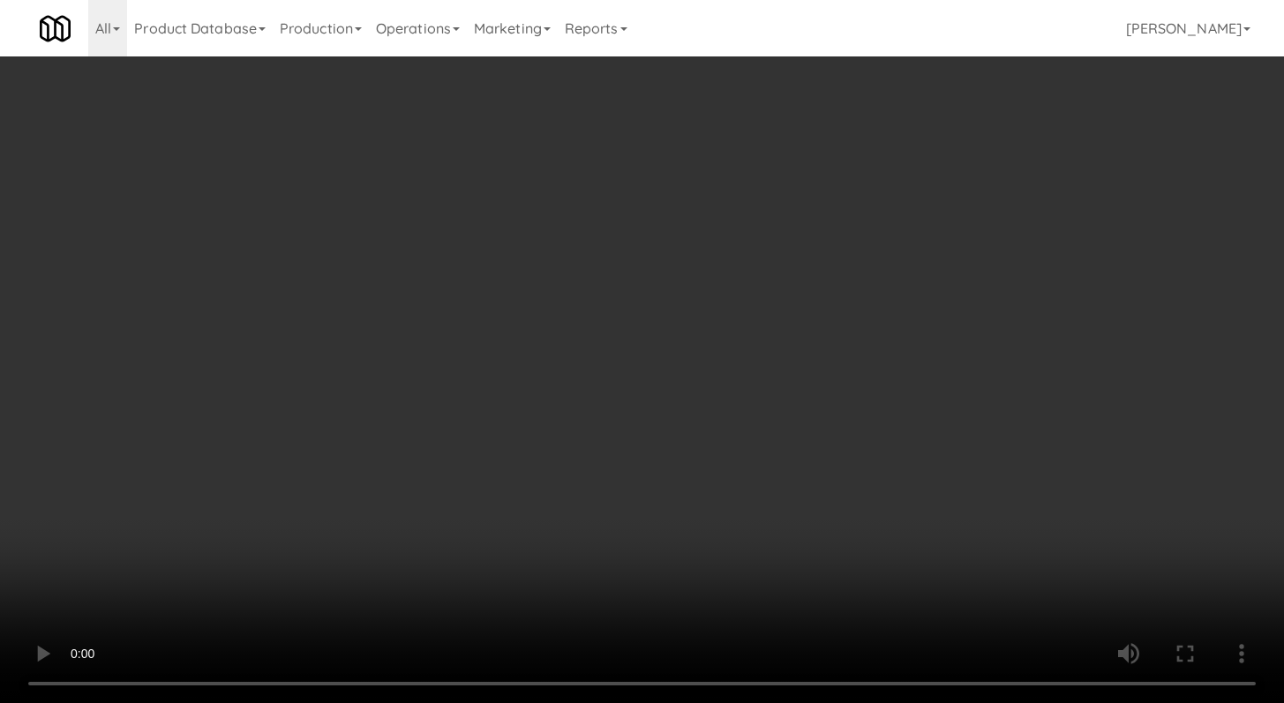
scroll to position [5517, 0]
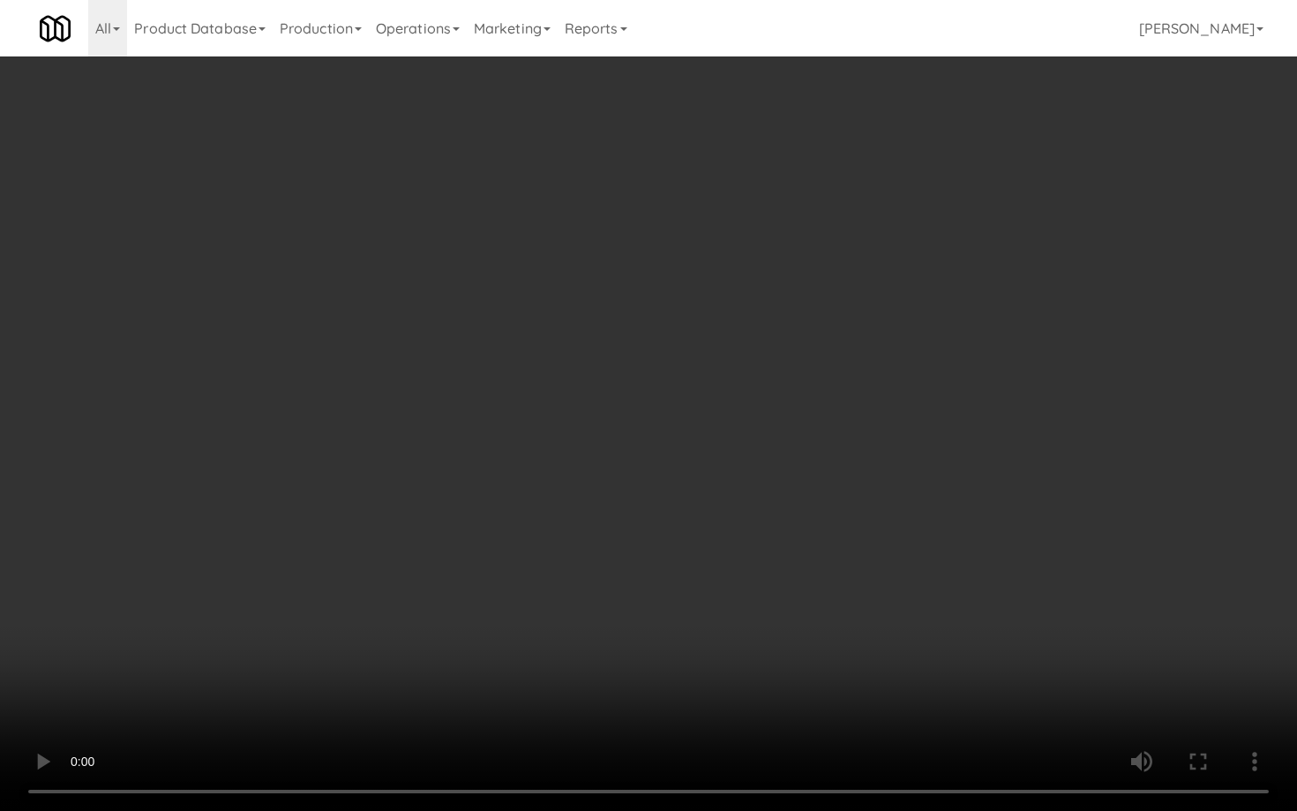
click at [693, 565] on video at bounding box center [648, 405] width 1297 height 811
click at [693, 566] on video at bounding box center [648, 405] width 1297 height 811
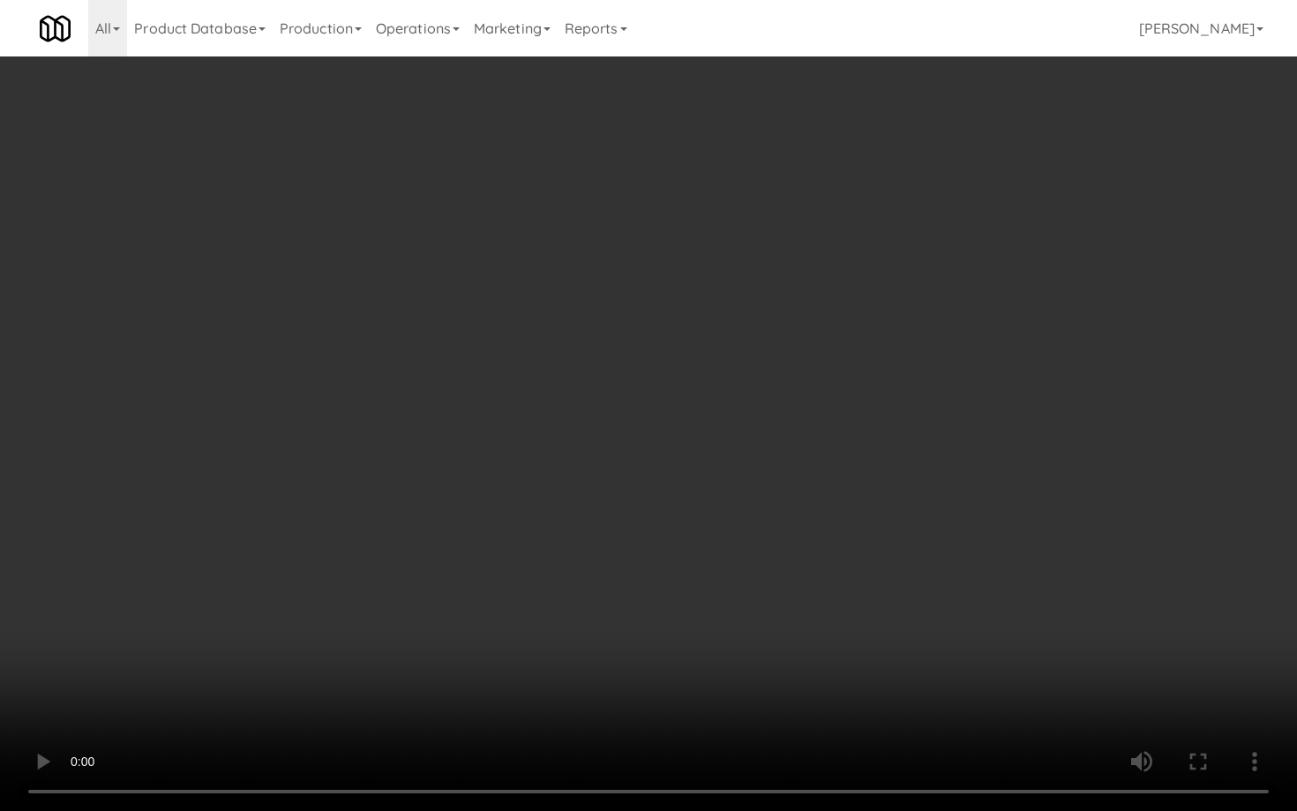
click at [693, 566] on video at bounding box center [648, 405] width 1297 height 811
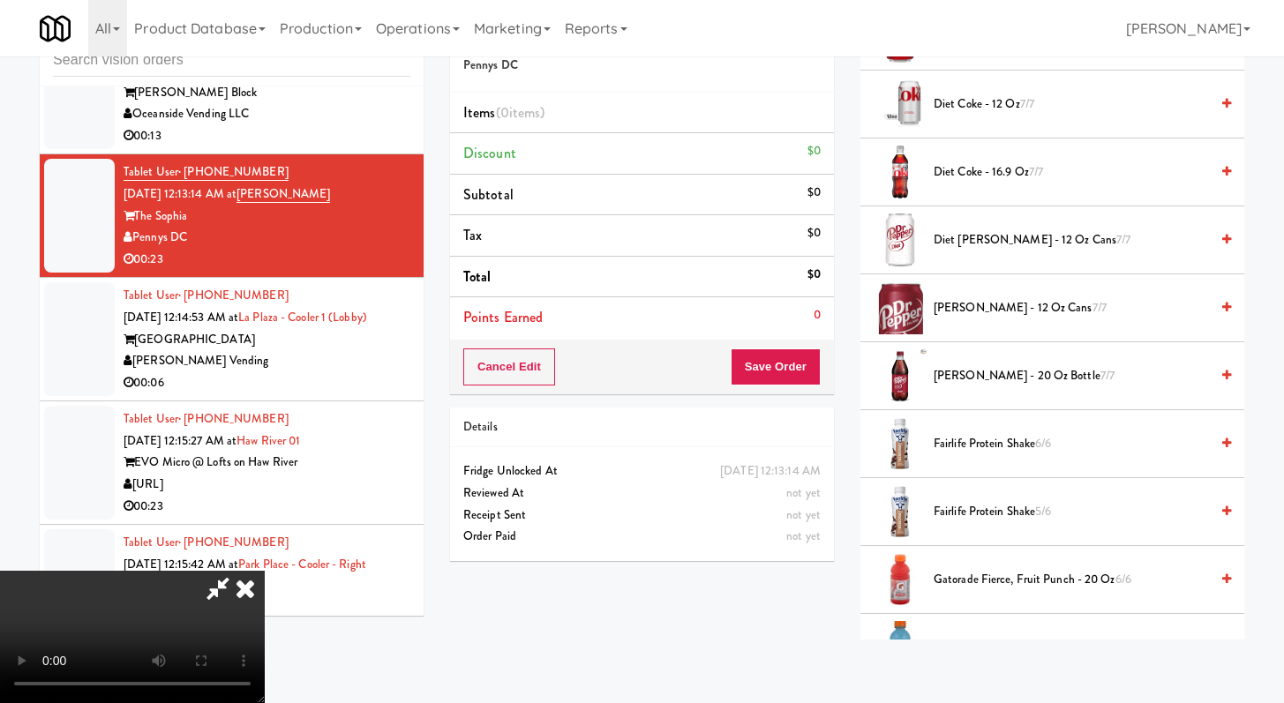
scroll to position [721, 0]
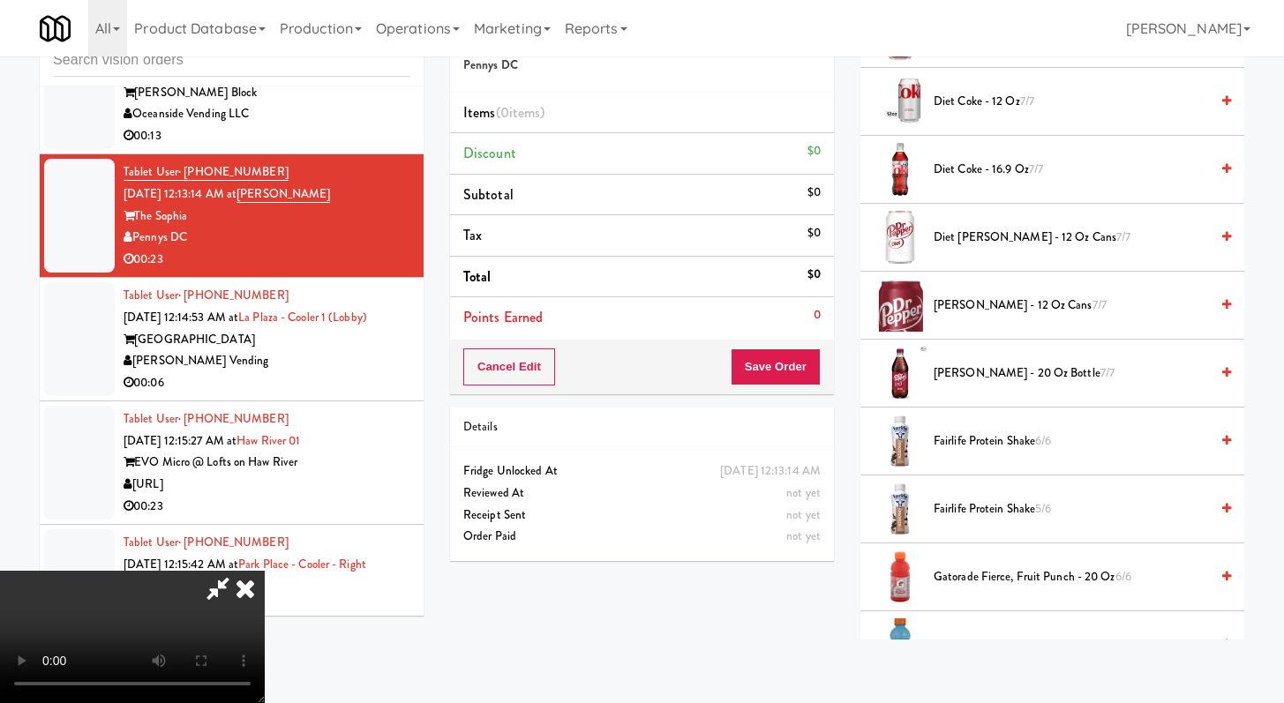
click at [986, 505] on span "Fairlife Protein Shake 5/6" at bounding box center [1070, 510] width 275 height 22
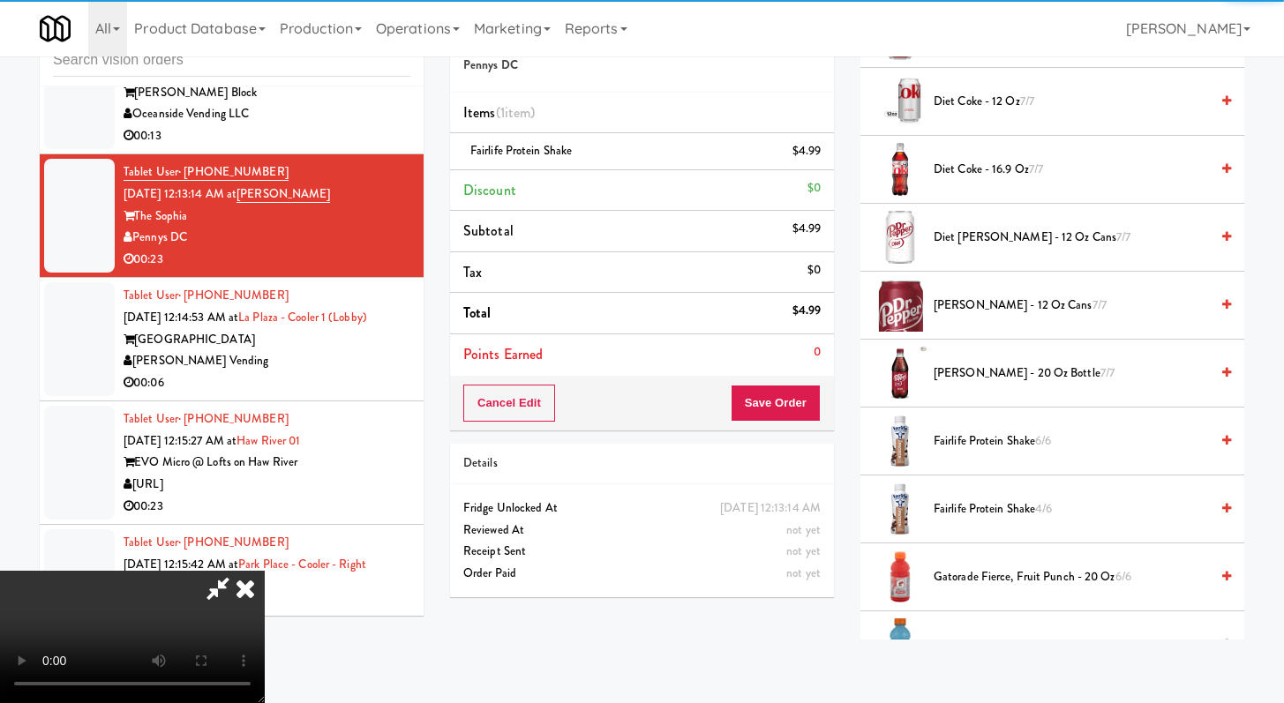
click at [806, 423] on div "Cancel Edit Save Order" at bounding box center [642, 403] width 384 height 55
click at [805, 413] on button "Save Order" at bounding box center [776, 403] width 90 height 37
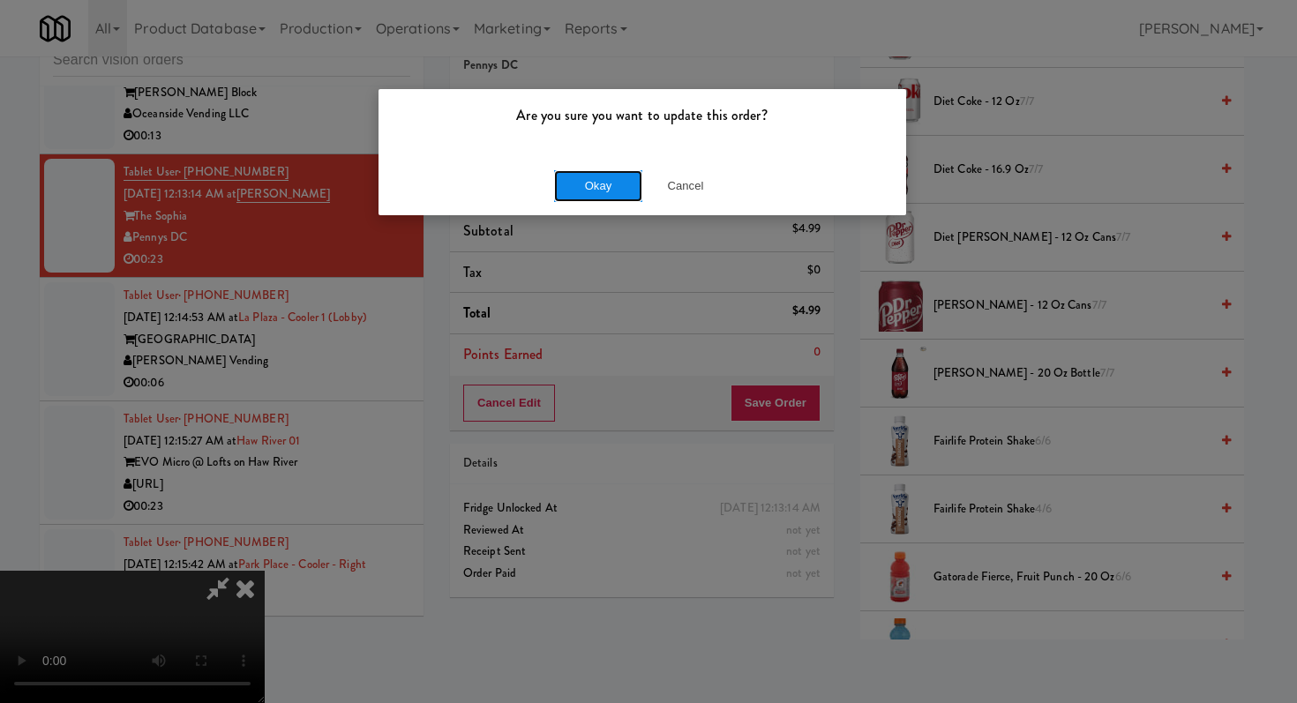
click at [588, 189] on button "Okay" at bounding box center [598, 186] width 88 height 32
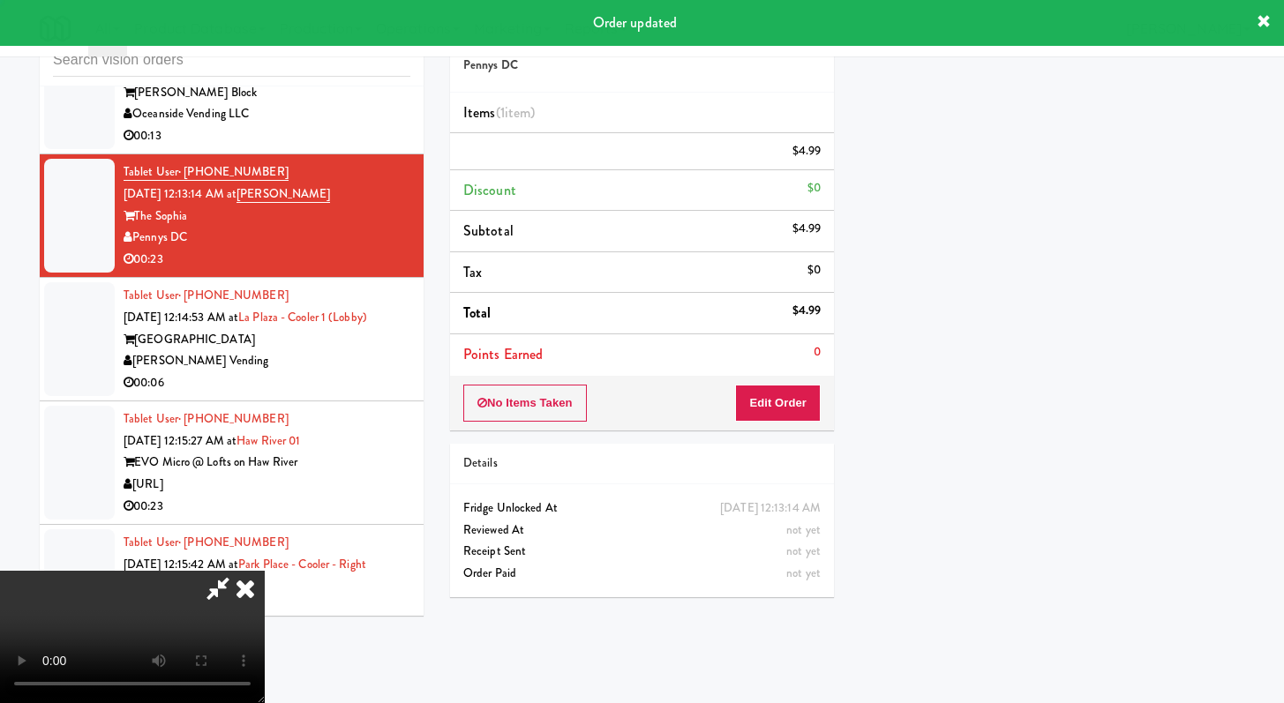
scroll to position [75, 0]
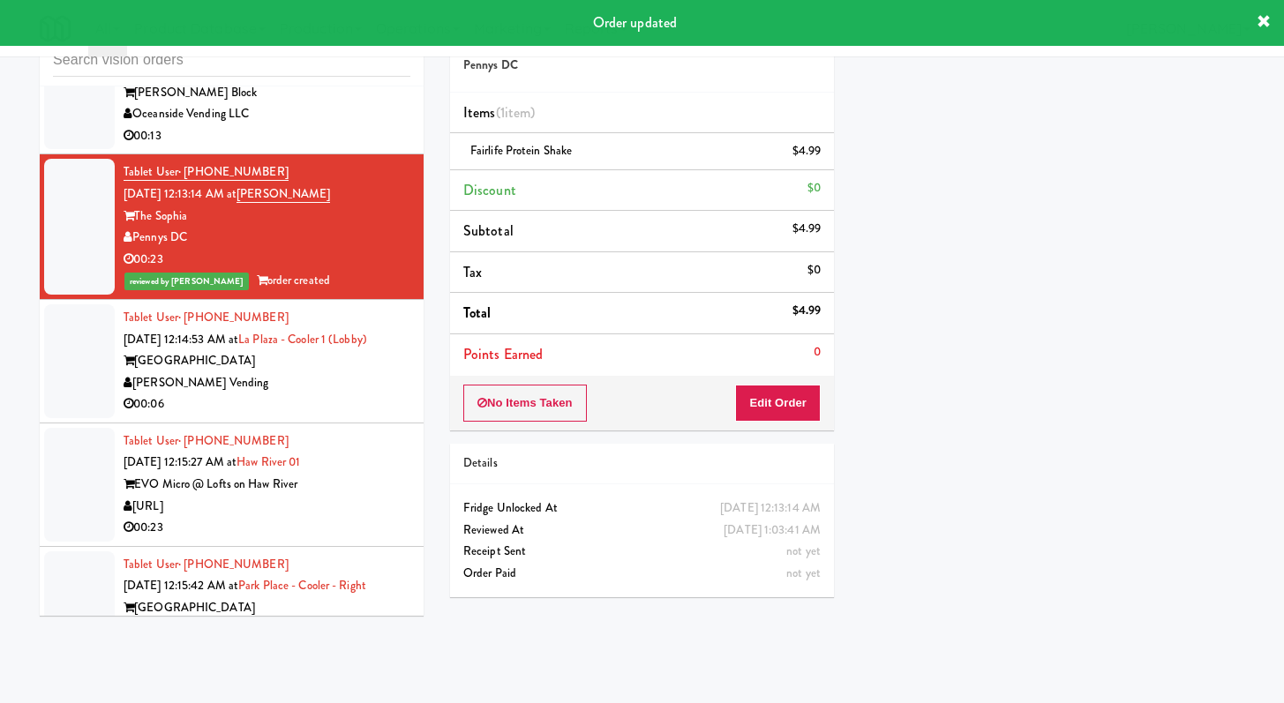
click at [340, 416] on div "00:06" at bounding box center [267, 405] width 287 height 22
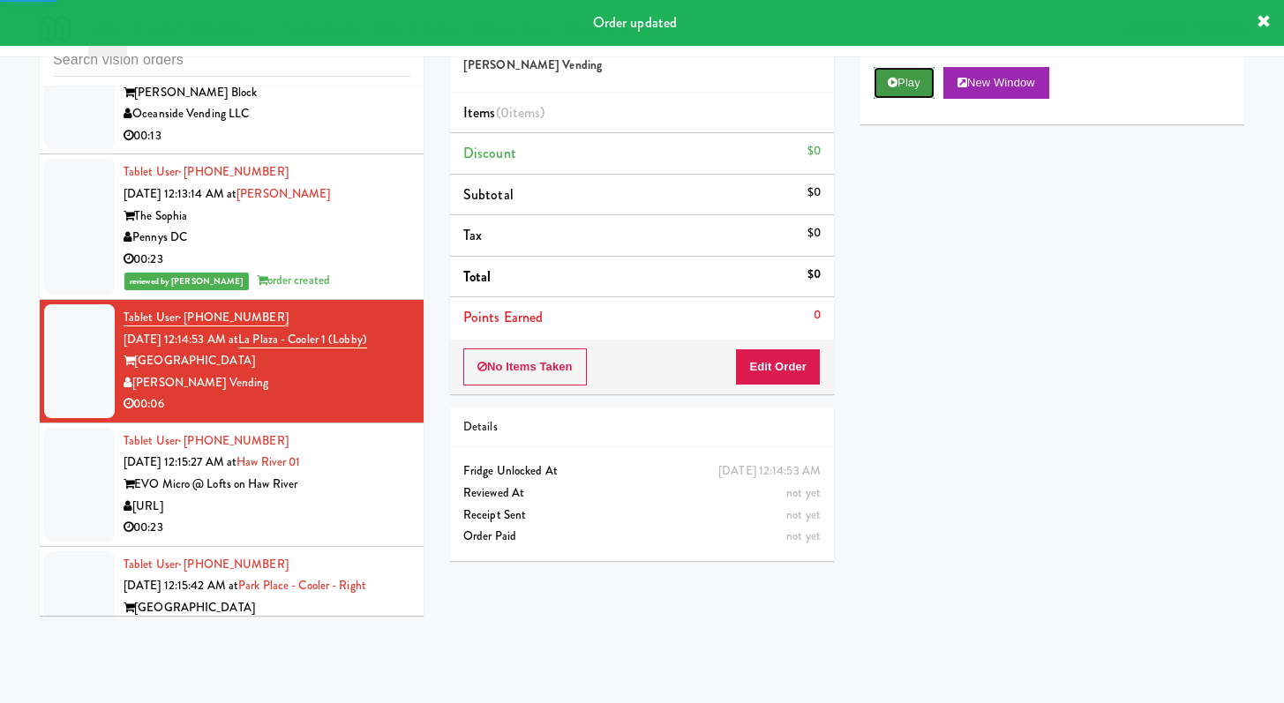
click at [881, 87] on button "Play" at bounding box center [903, 83] width 61 height 32
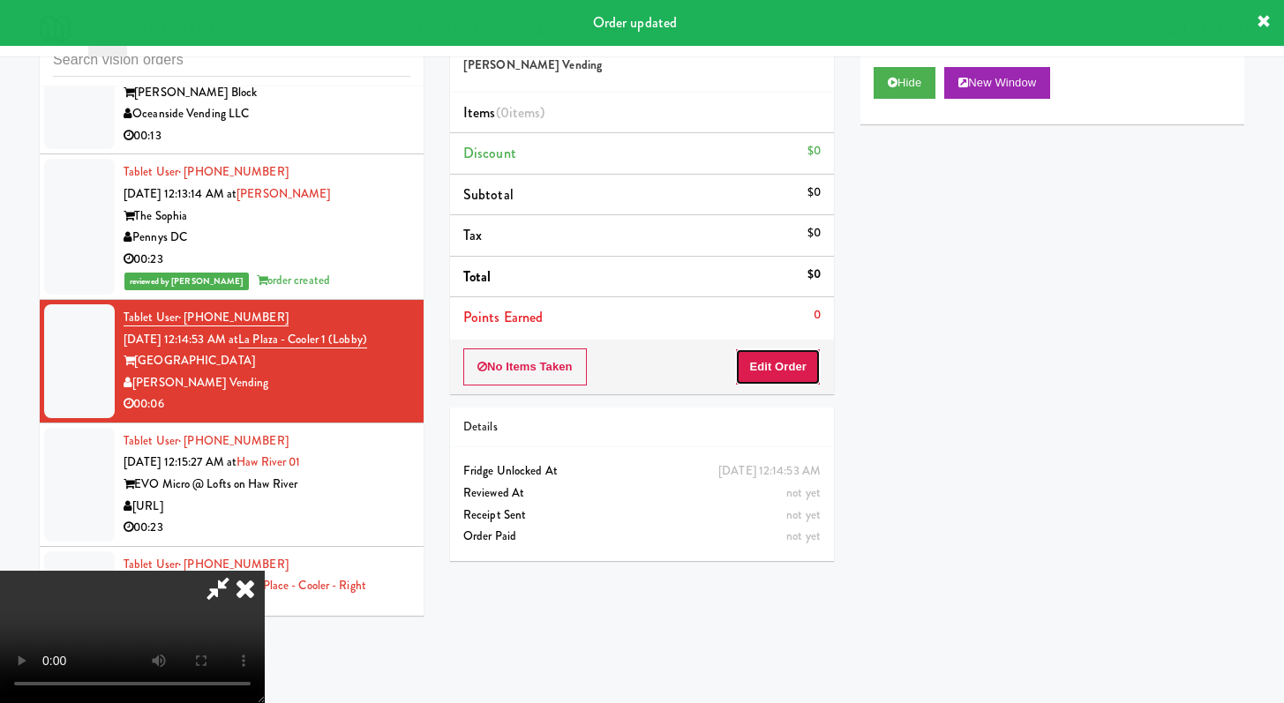
click at [783, 372] on button "Edit Order" at bounding box center [778, 367] width 86 height 37
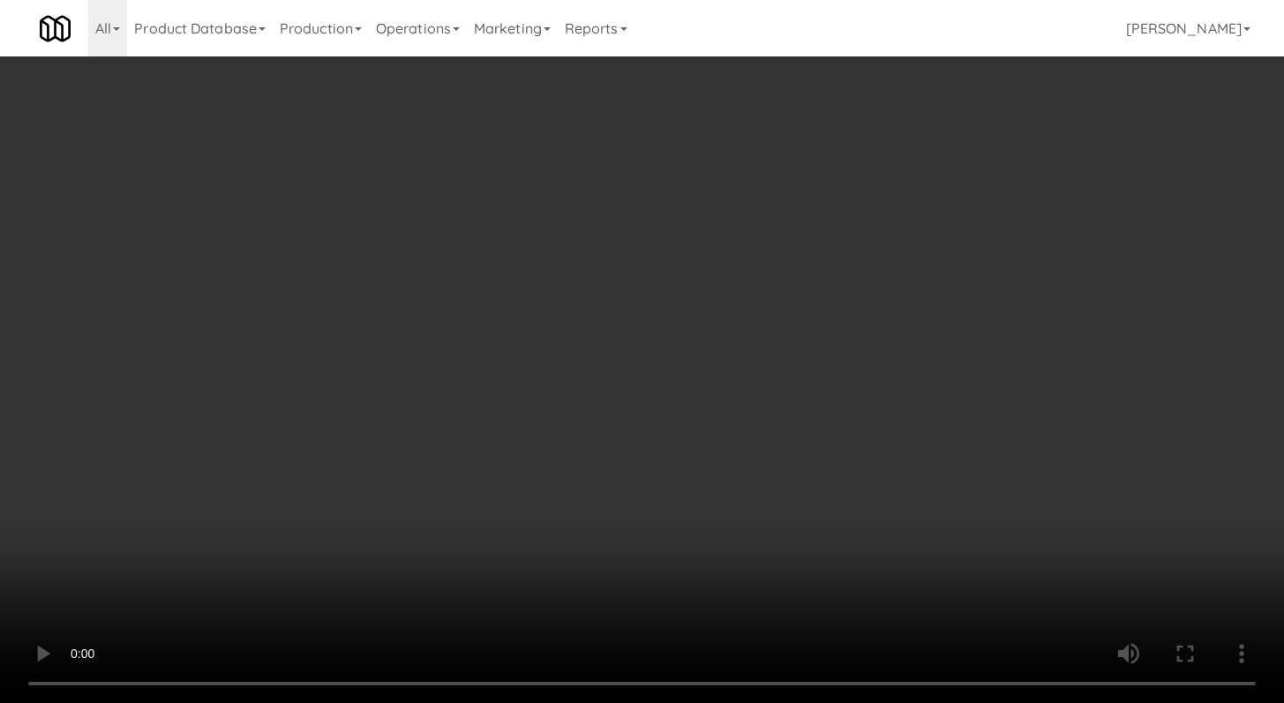
scroll to position [5517, 0]
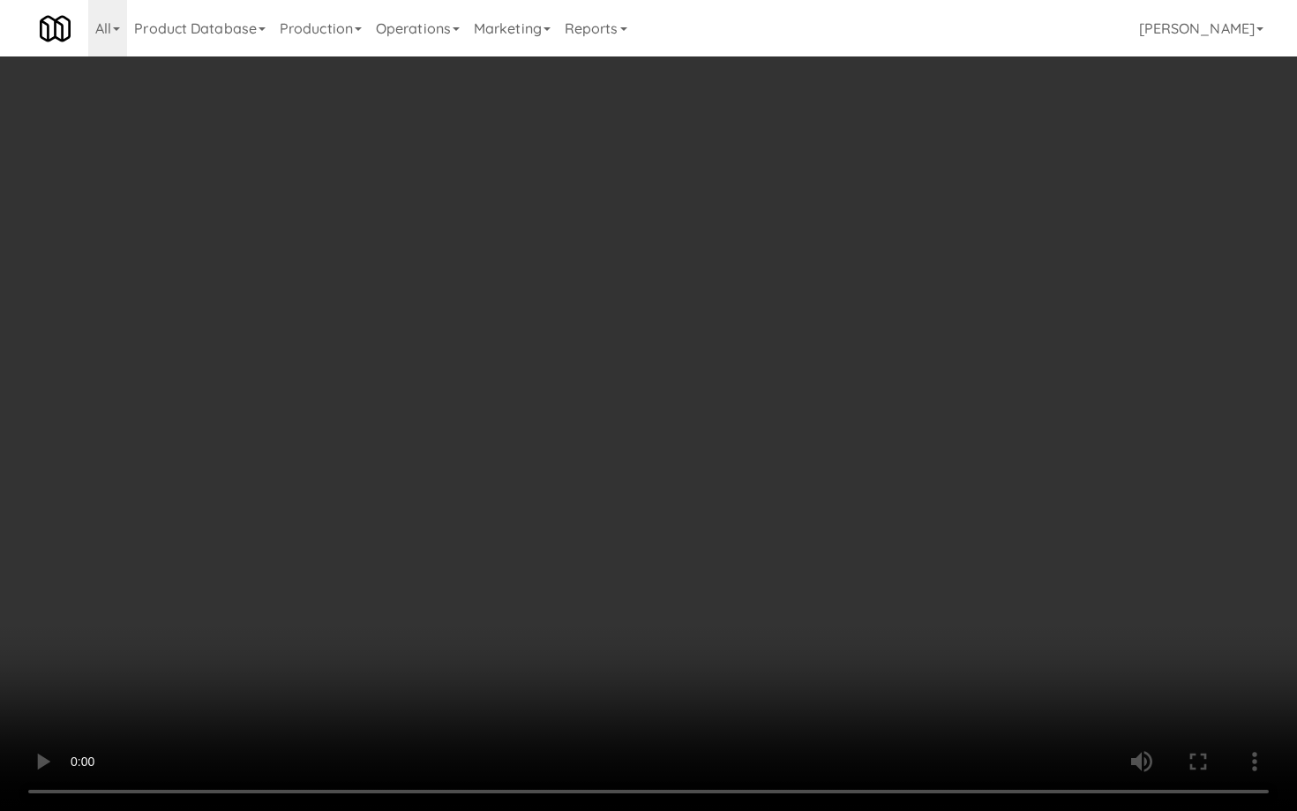
click at [689, 624] on video at bounding box center [648, 405] width 1297 height 811
click at [727, 622] on video at bounding box center [648, 405] width 1297 height 811
click at [752, 583] on video at bounding box center [648, 405] width 1297 height 811
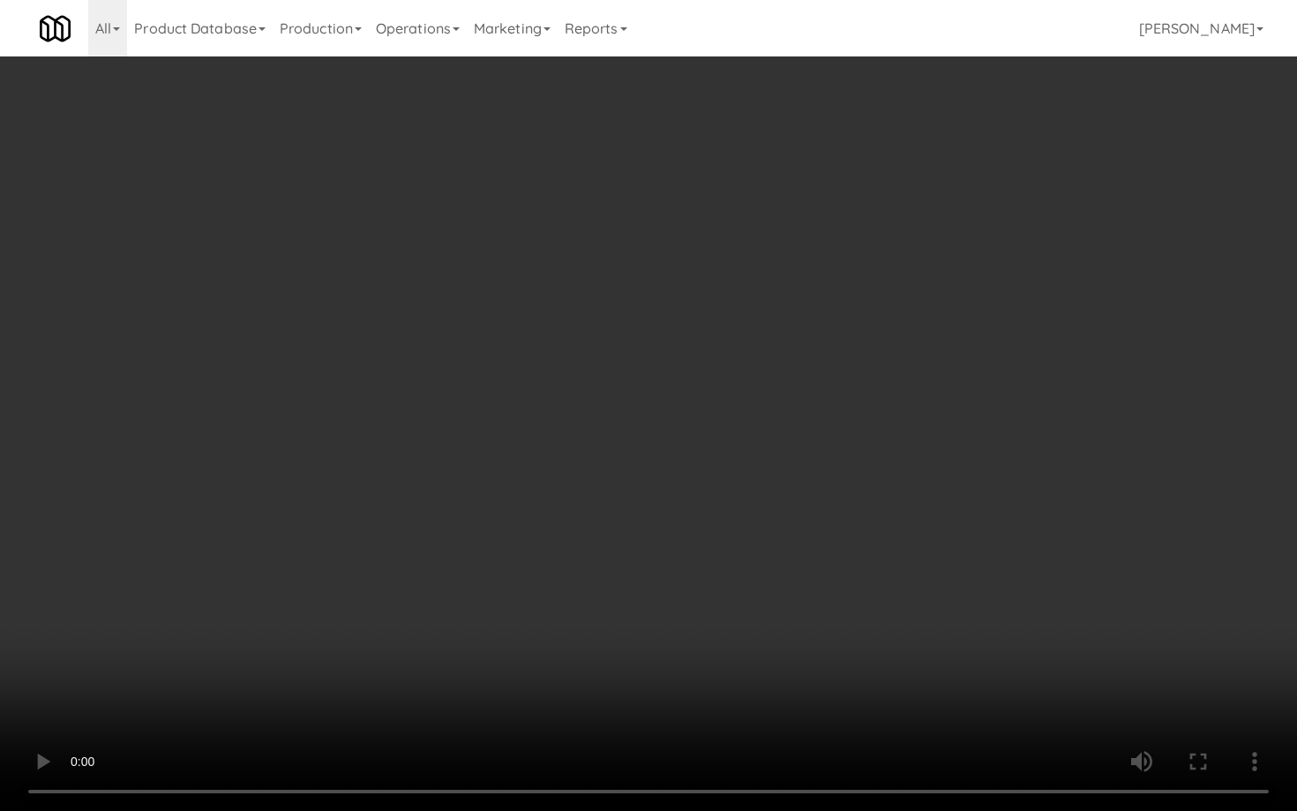
click at [752, 583] on video at bounding box center [648, 405] width 1297 height 811
click at [754, 581] on video at bounding box center [648, 405] width 1297 height 811
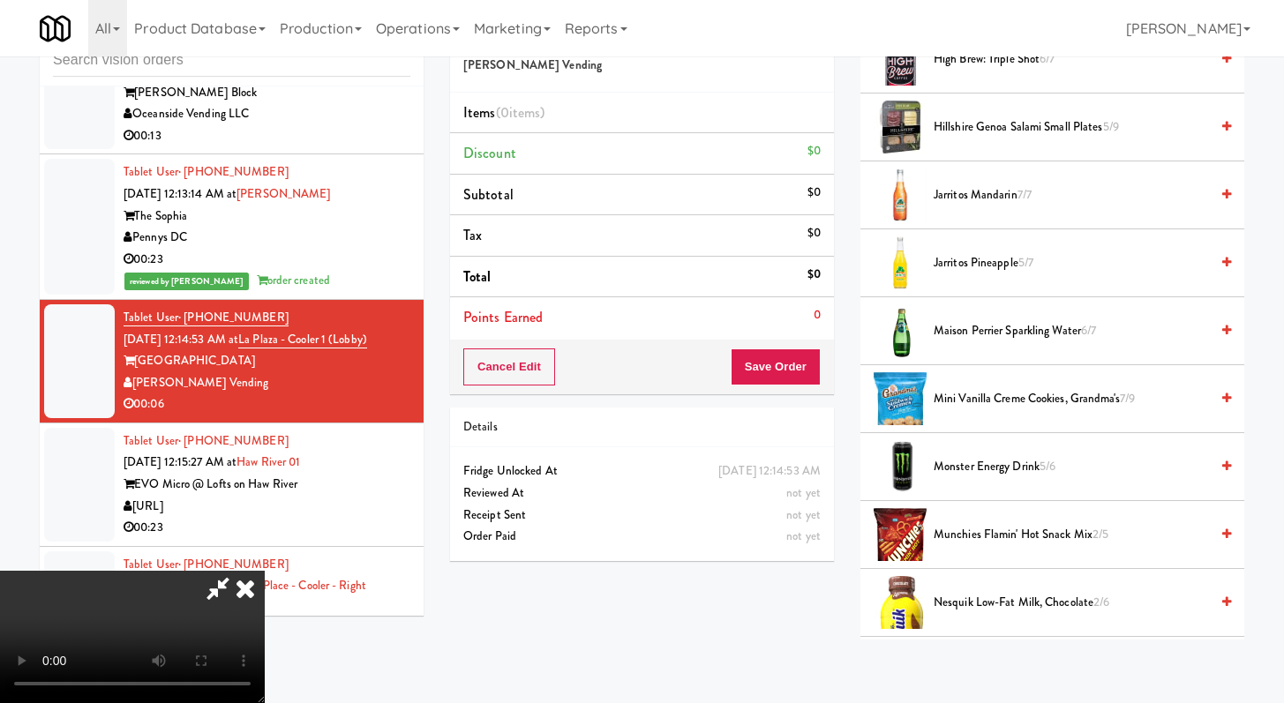
scroll to position [1316, 0]
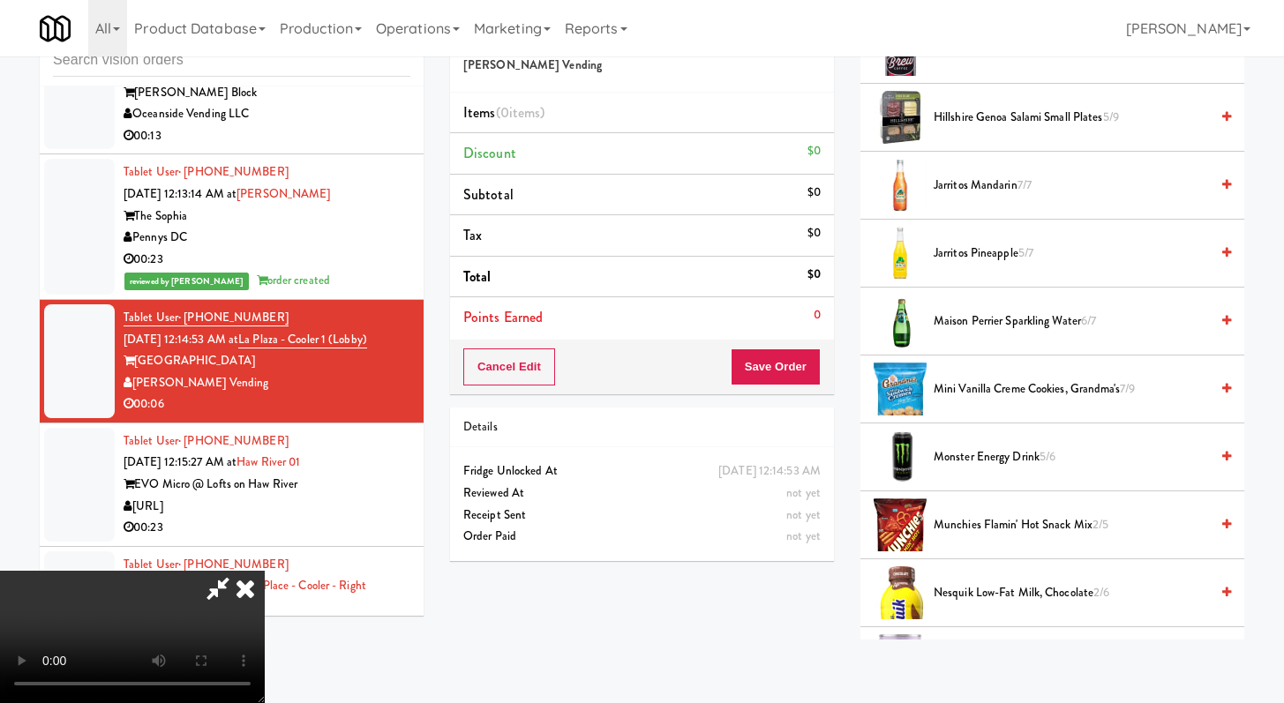
click at [984, 393] on span "Mini Vanilla Creme Cookies, Grandma's 7/9" at bounding box center [1070, 390] width 275 height 22
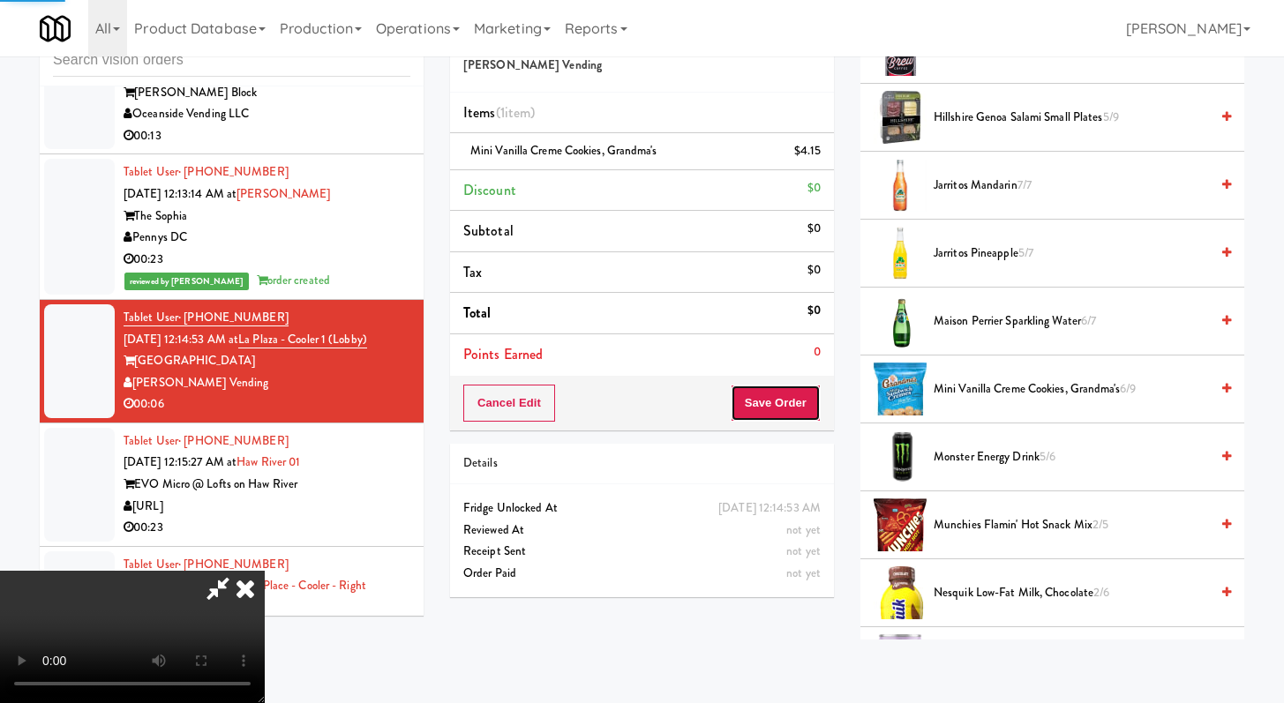
click at [806, 409] on button "Save Order" at bounding box center [776, 403] width 90 height 37
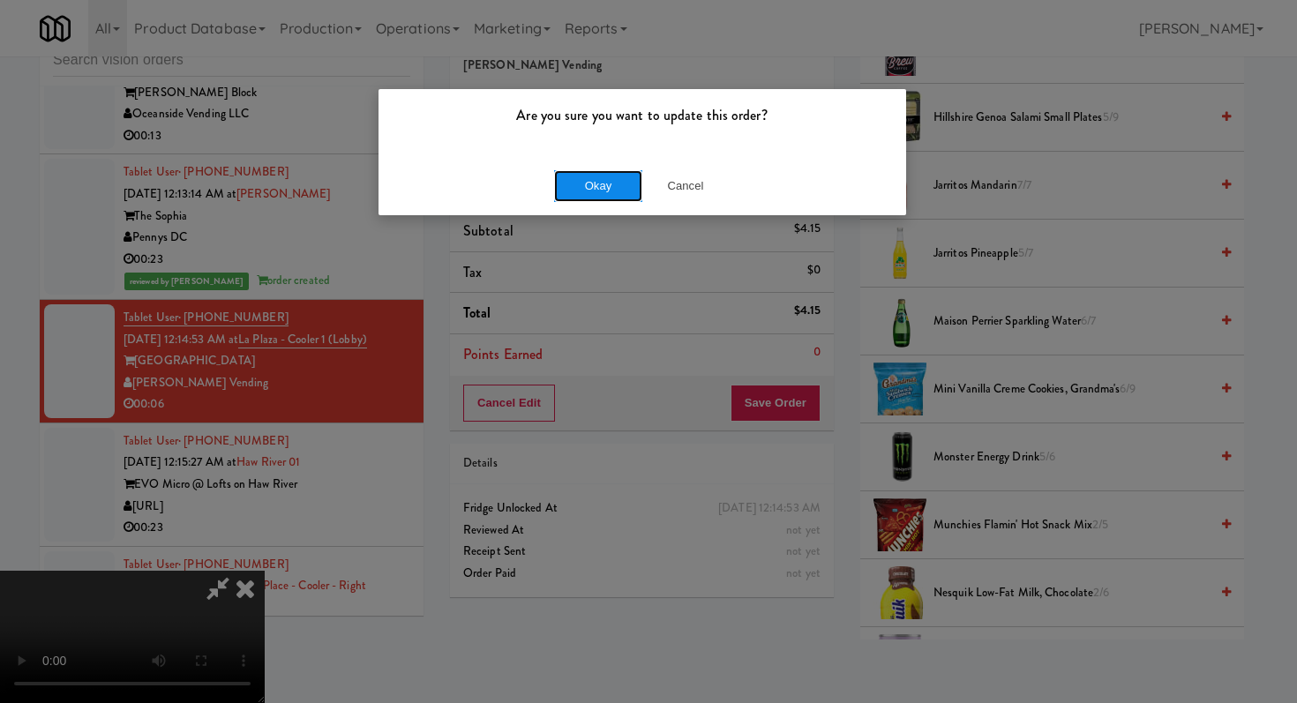
click at [609, 183] on button "Okay" at bounding box center [598, 186] width 88 height 32
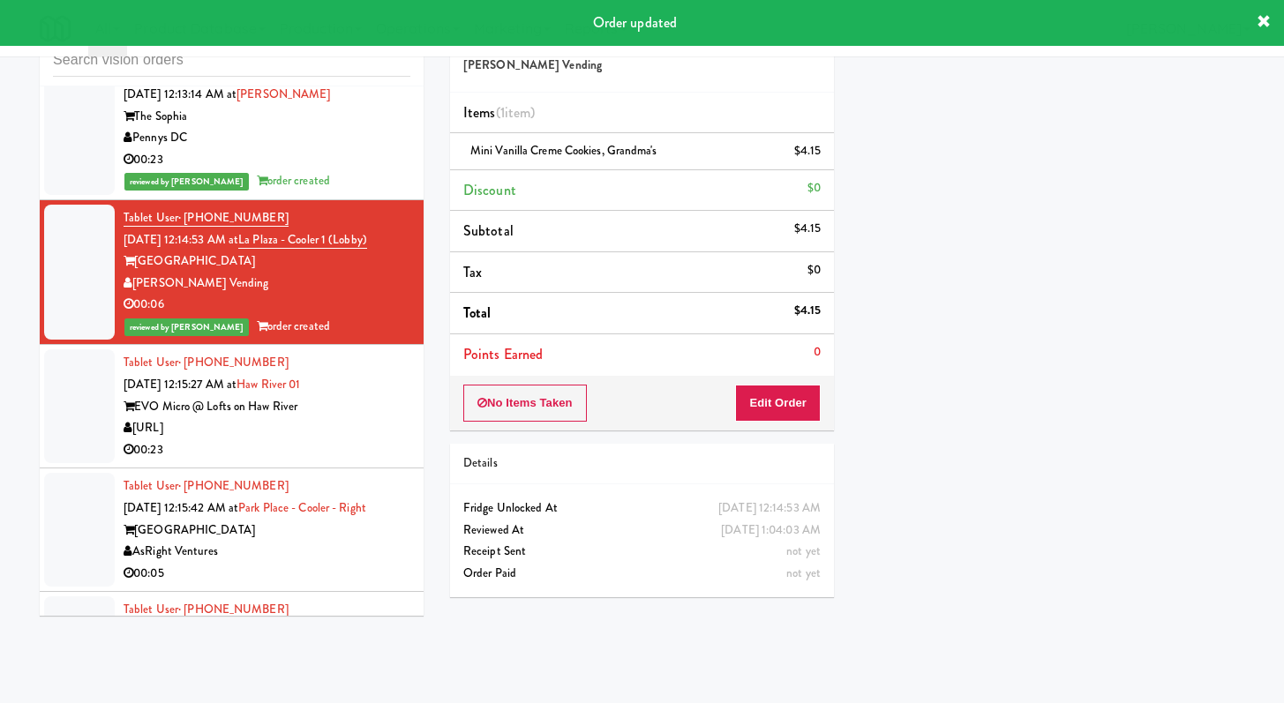
scroll to position [5876, 0]
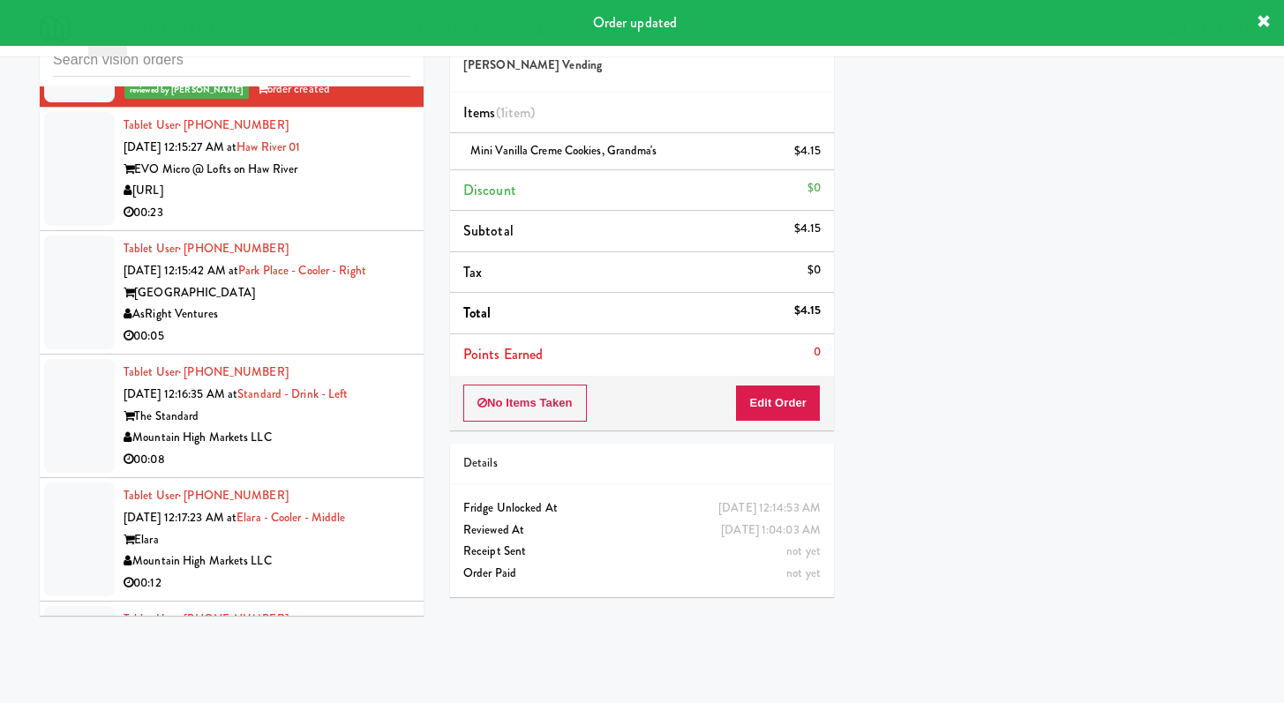
click at [393, 202] on div "[URL]" at bounding box center [267, 191] width 287 height 22
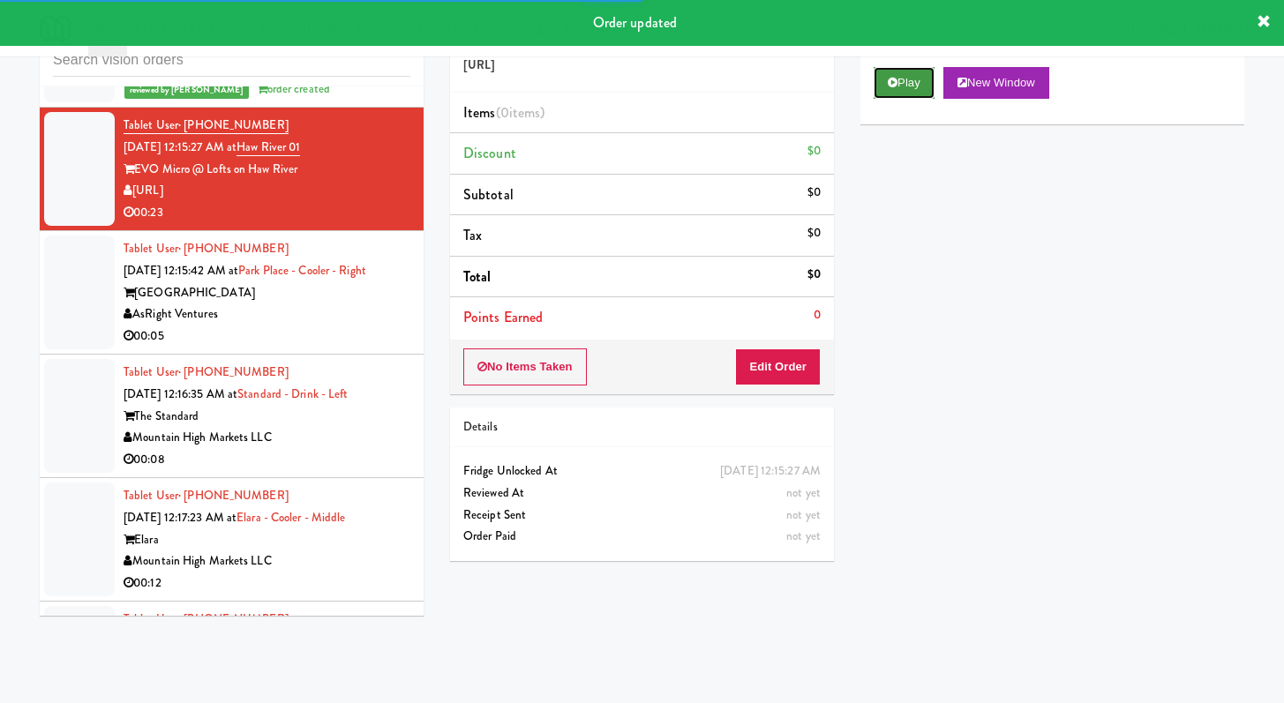
click at [904, 89] on button "Play" at bounding box center [903, 83] width 61 height 32
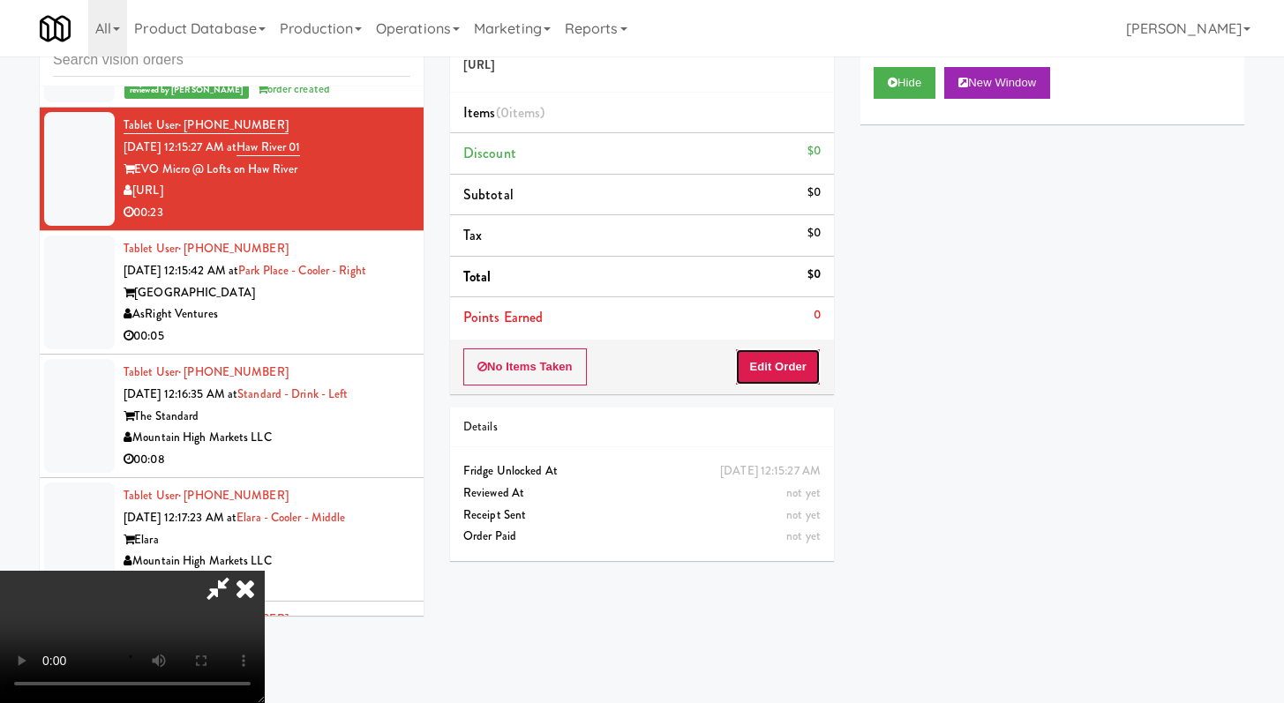
click at [788, 365] on button "Edit Order" at bounding box center [778, 367] width 86 height 37
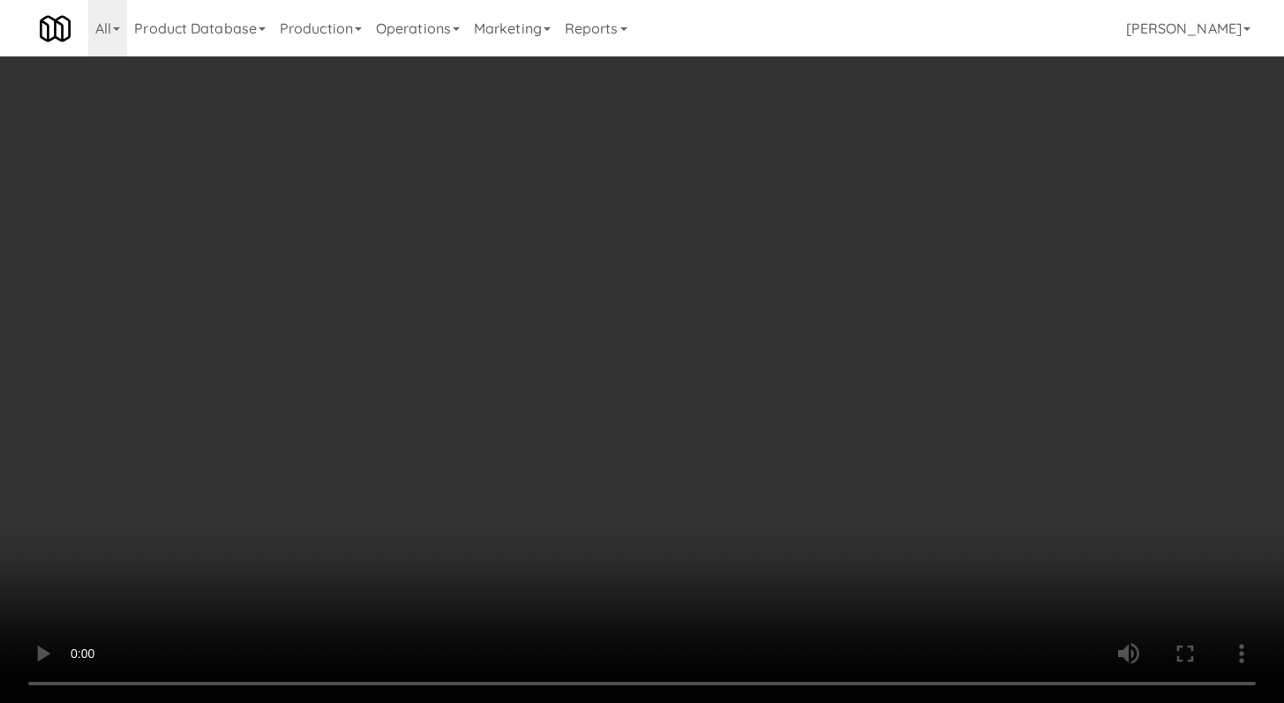
scroll to position [5855, 0]
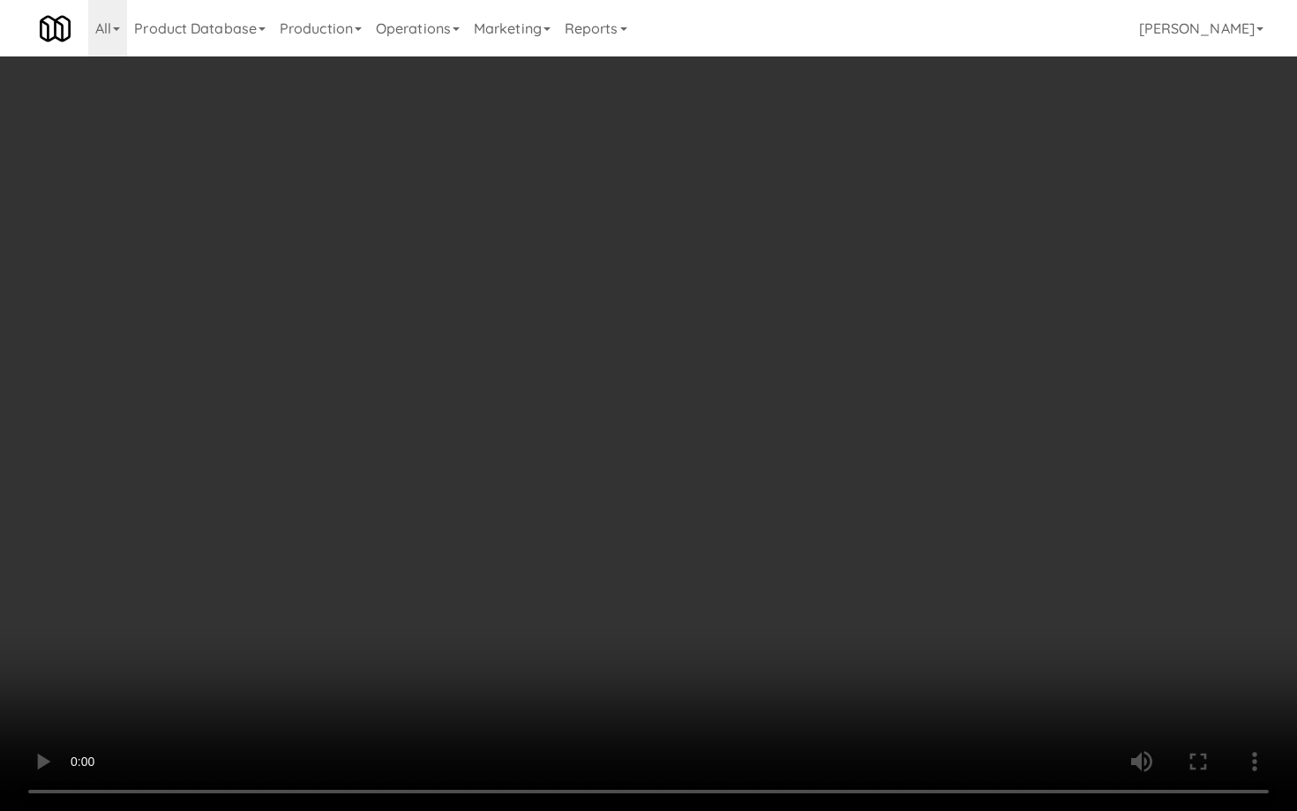
click at [669, 637] on video at bounding box center [648, 405] width 1297 height 811
click at [669, 636] on video at bounding box center [648, 405] width 1297 height 811
click at [682, 609] on video at bounding box center [648, 405] width 1297 height 811
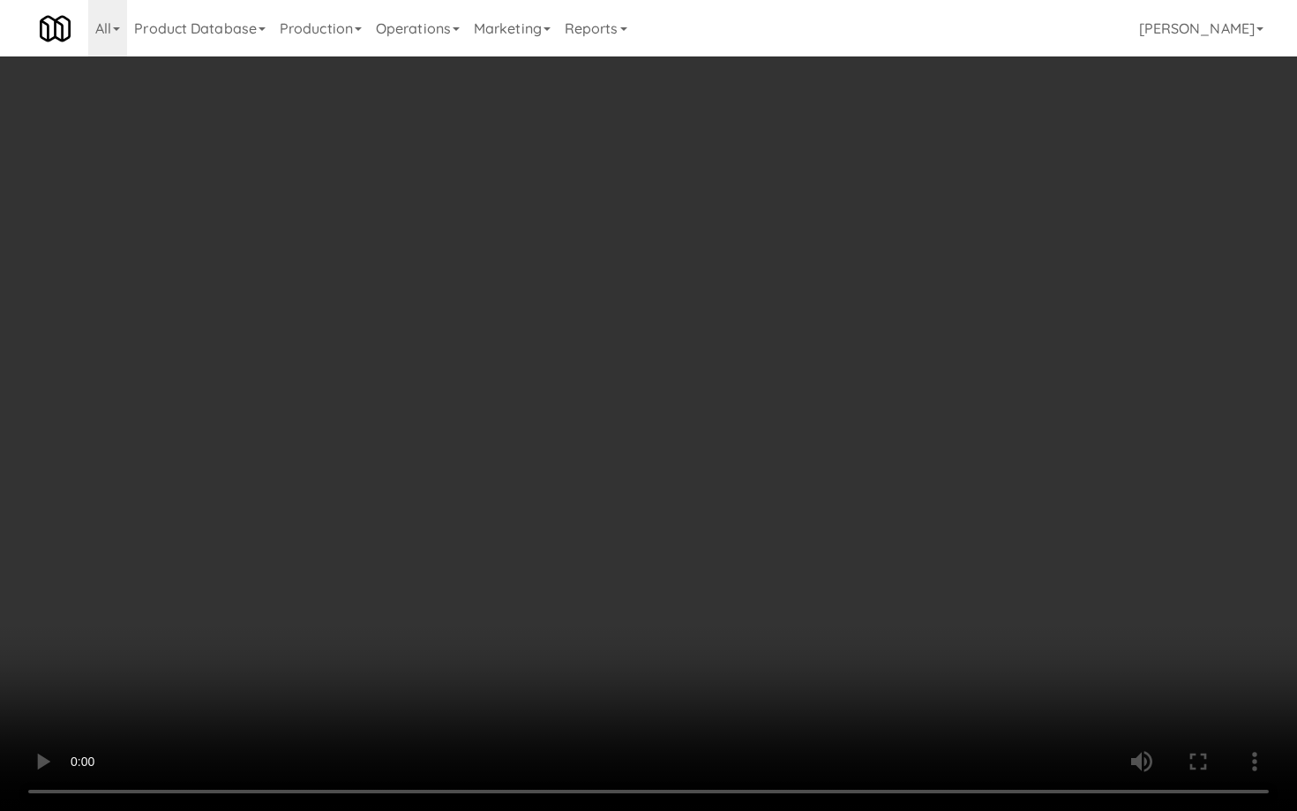
click at [682, 609] on video at bounding box center [648, 405] width 1297 height 811
click at [684, 604] on video at bounding box center [648, 405] width 1297 height 811
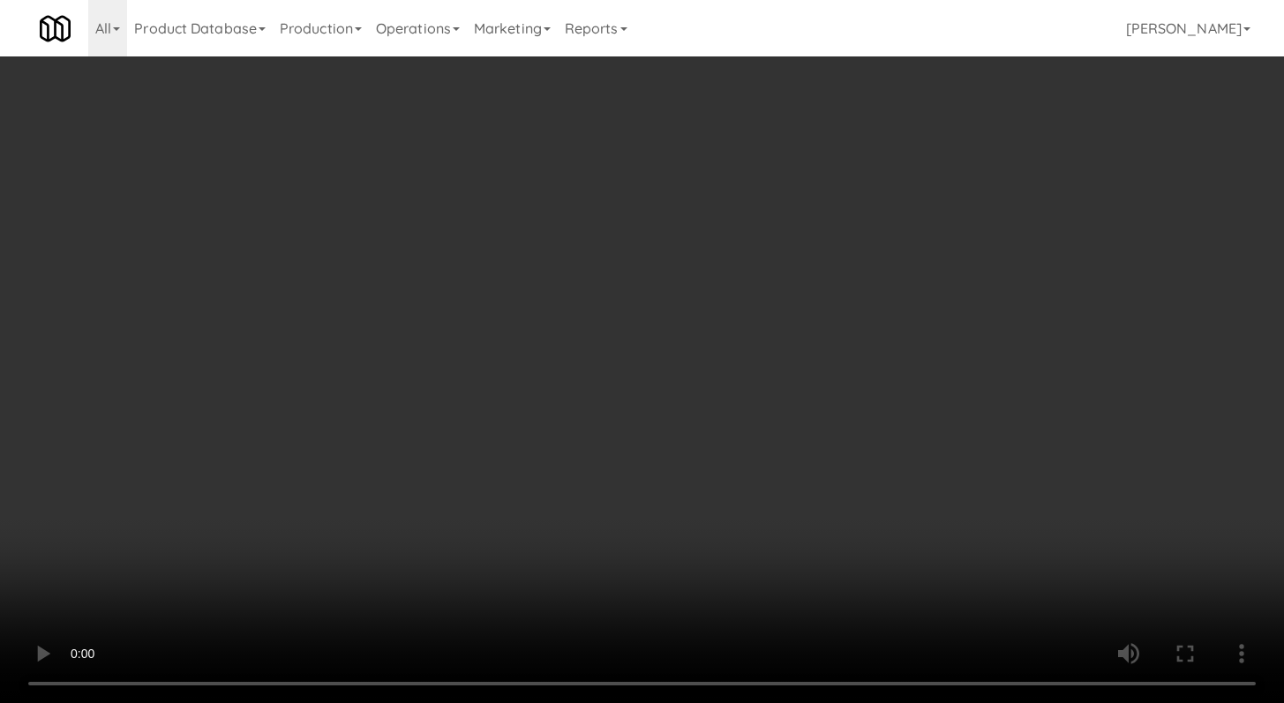
scroll to position [5876, 0]
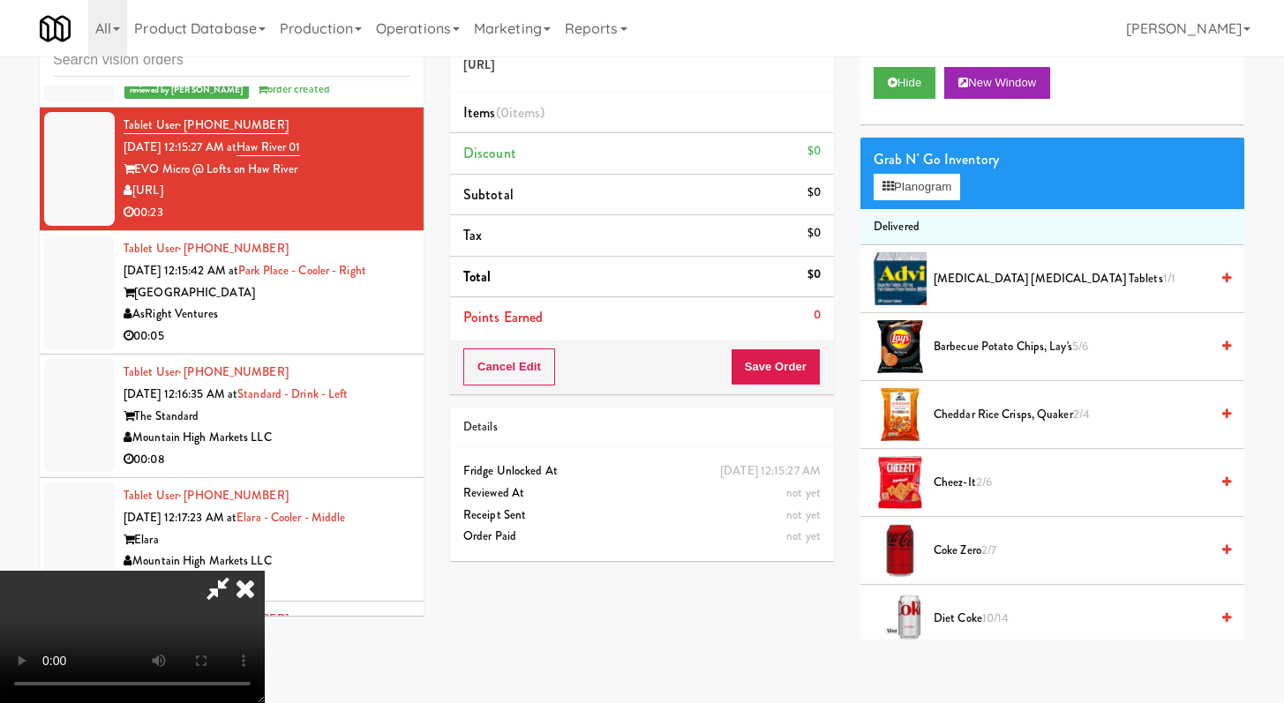
click at [265, 571] on icon at bounding box center [245, 588] width 39 height 35
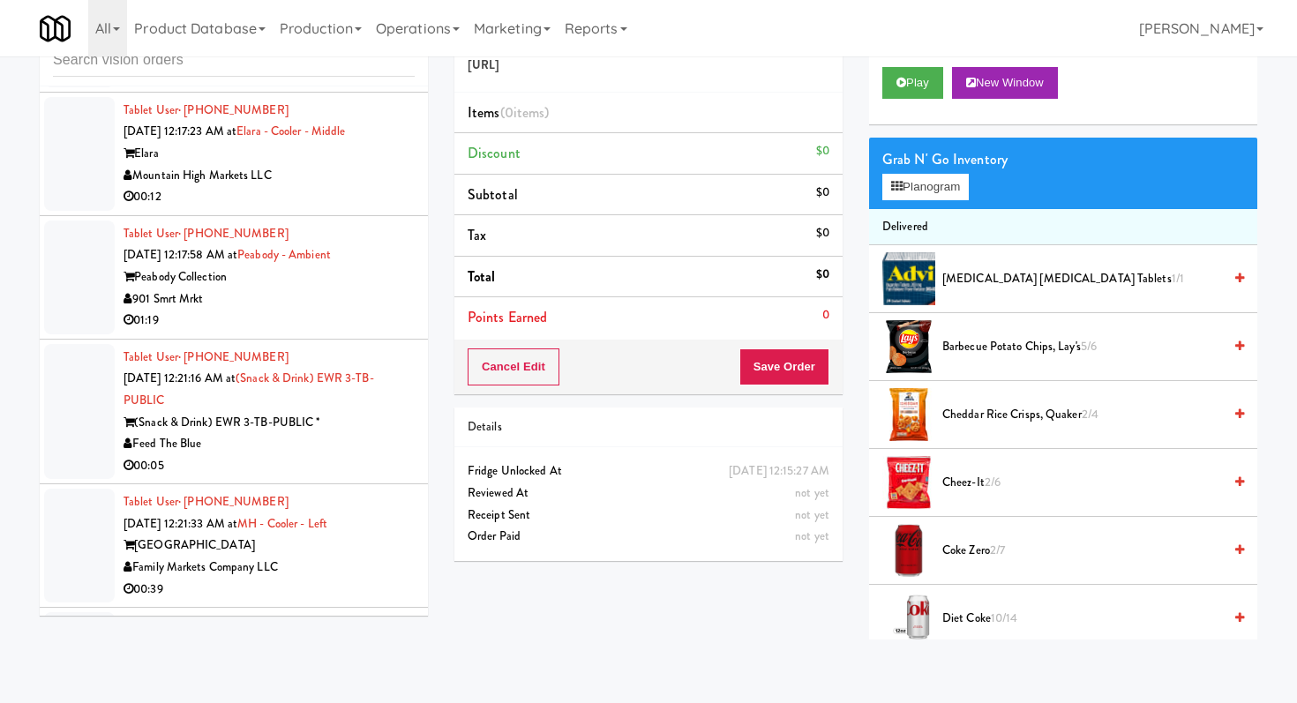
scroll to position [6443, 0]
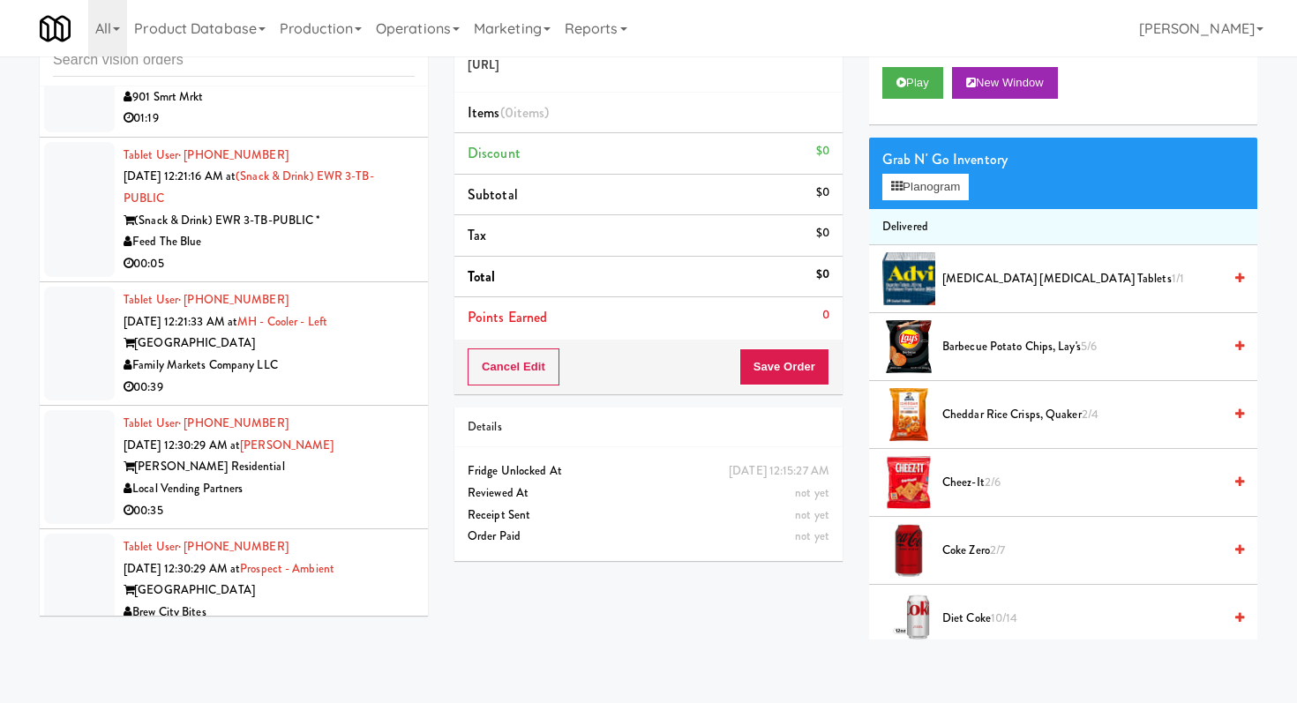
click at [368, 500] on div "00:35" at bounding box center [269, 511] width 291 height 22
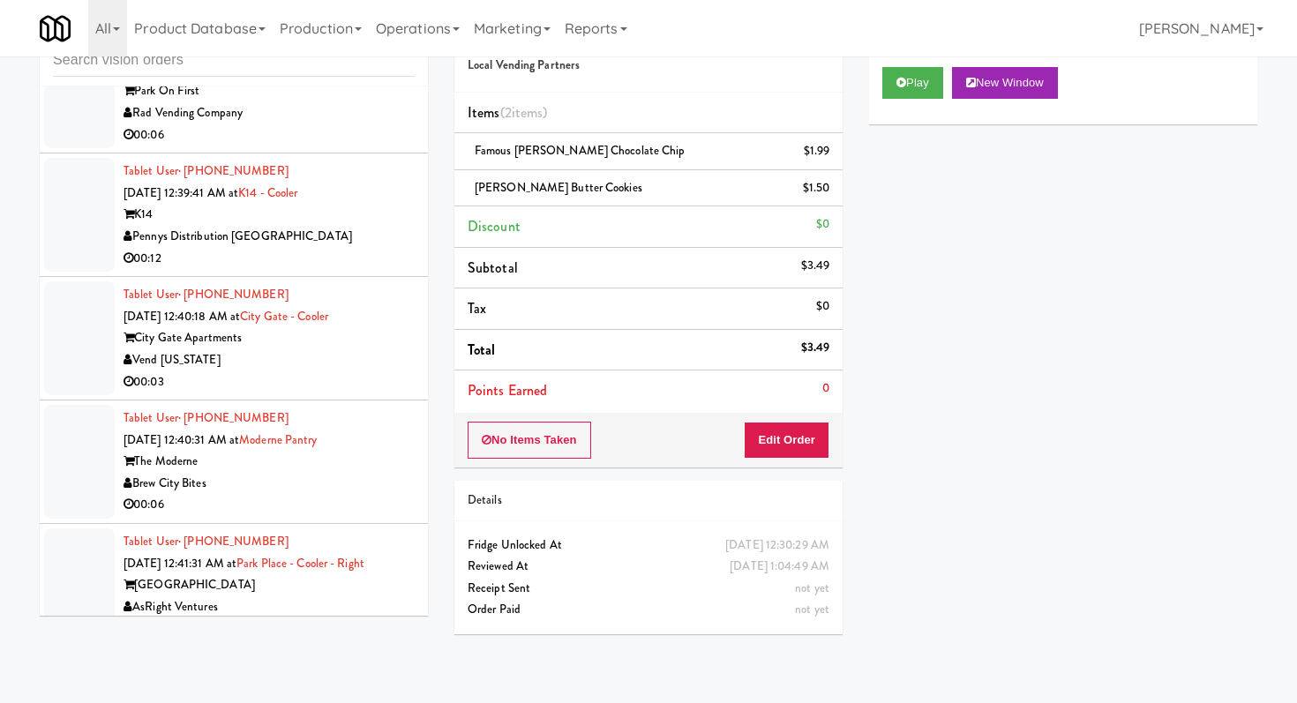
scroll to position [7948, 0]
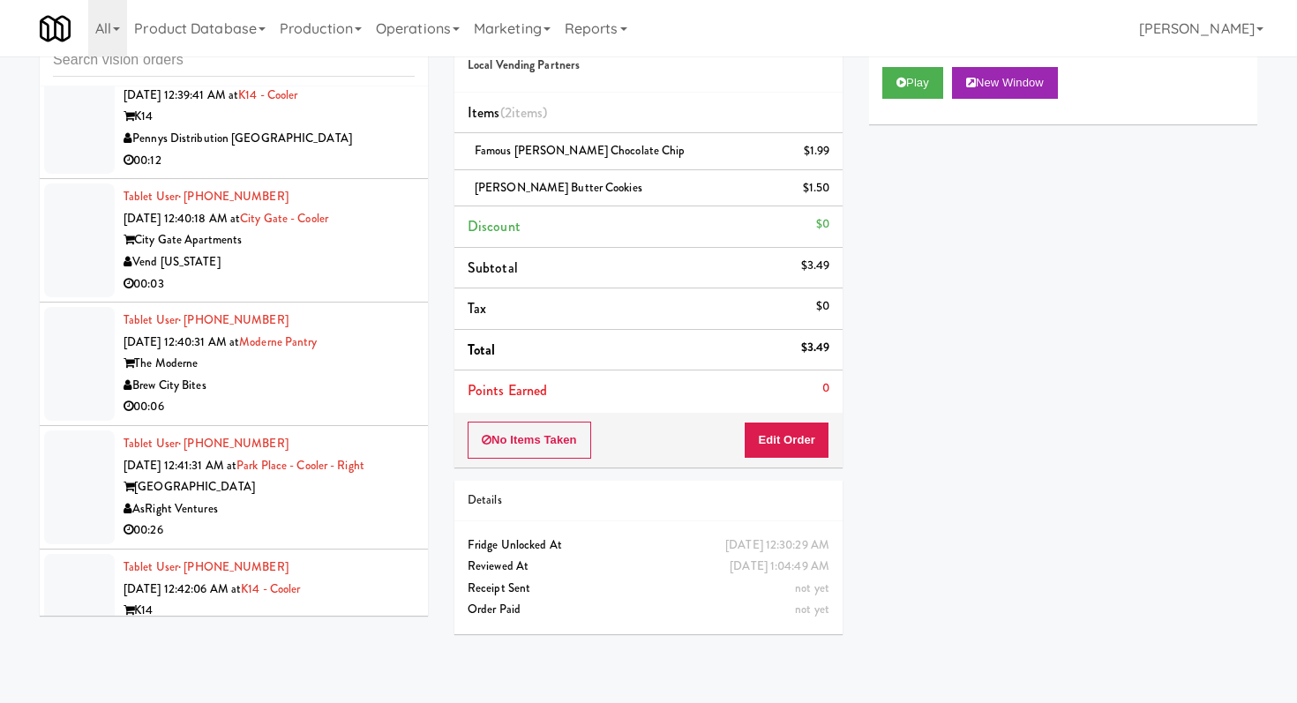
click at [377, 296] on div "00:03" at bounding box center [269, 285] width 291 height 22
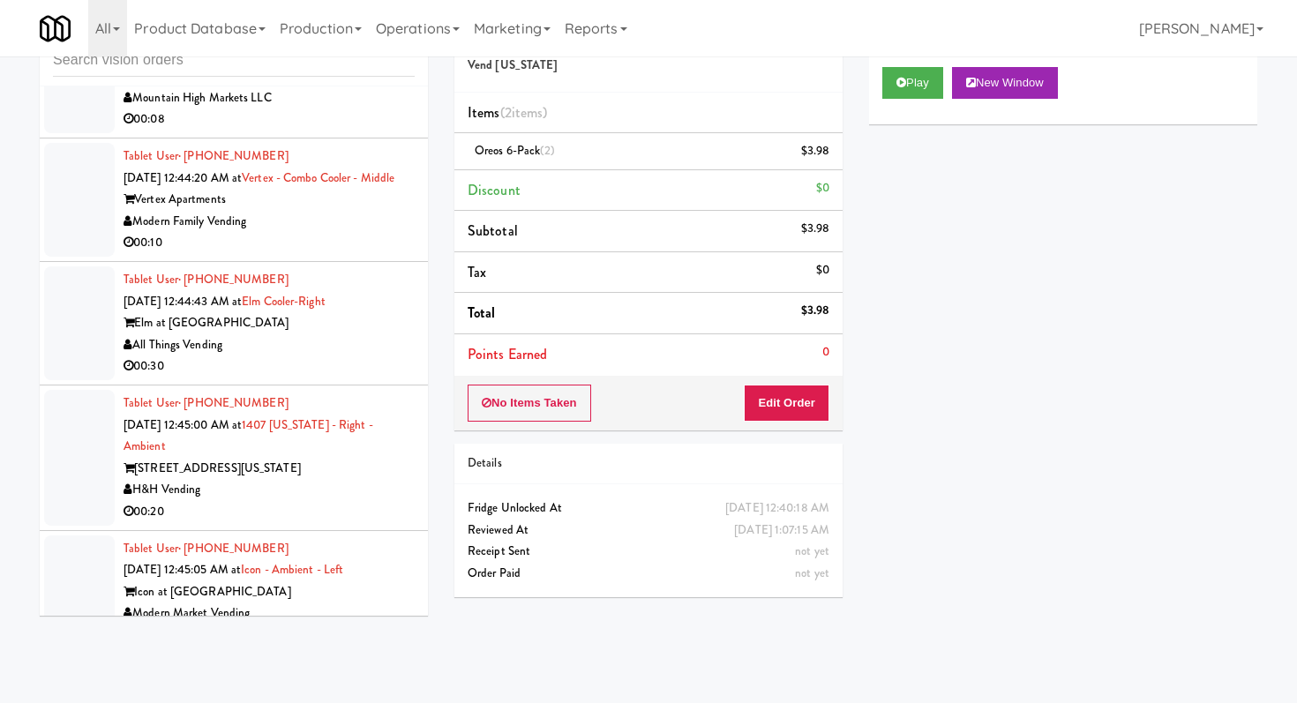
scroll to position [9689, 0]
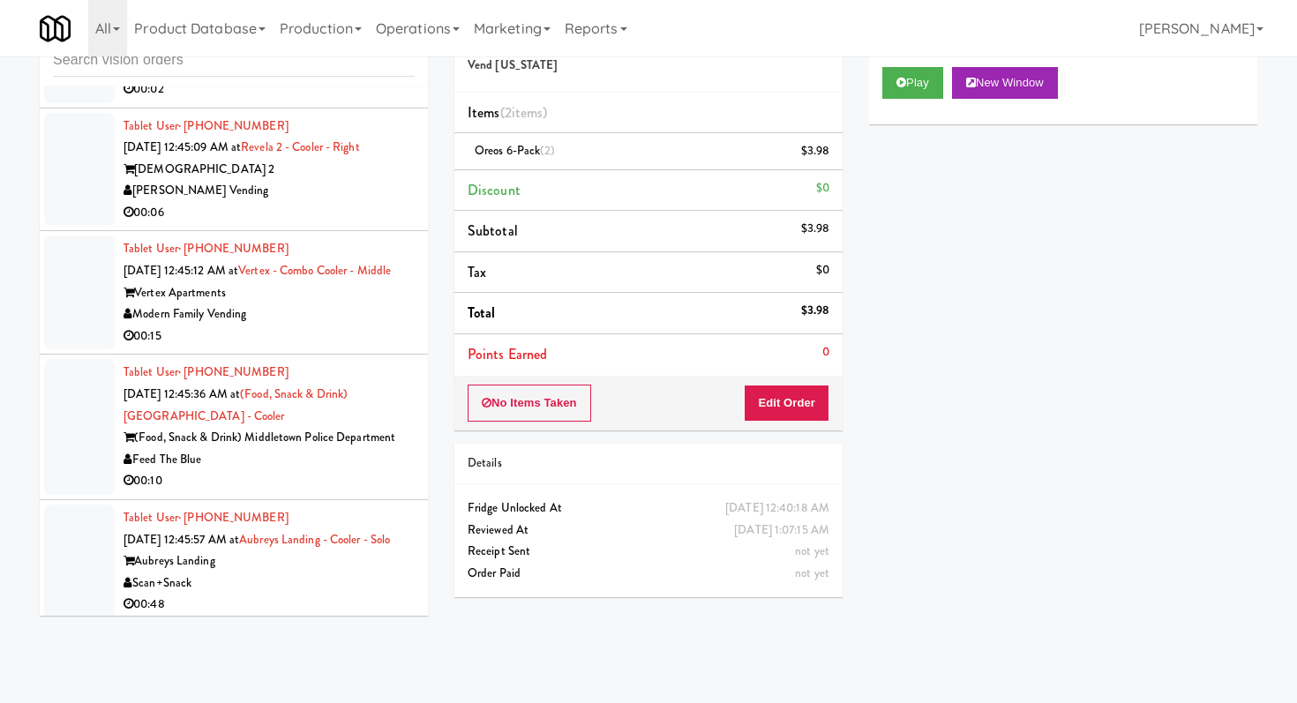
click at [311, 224] on div "00:06" at bounding box center [269, 213] width 291 height 22
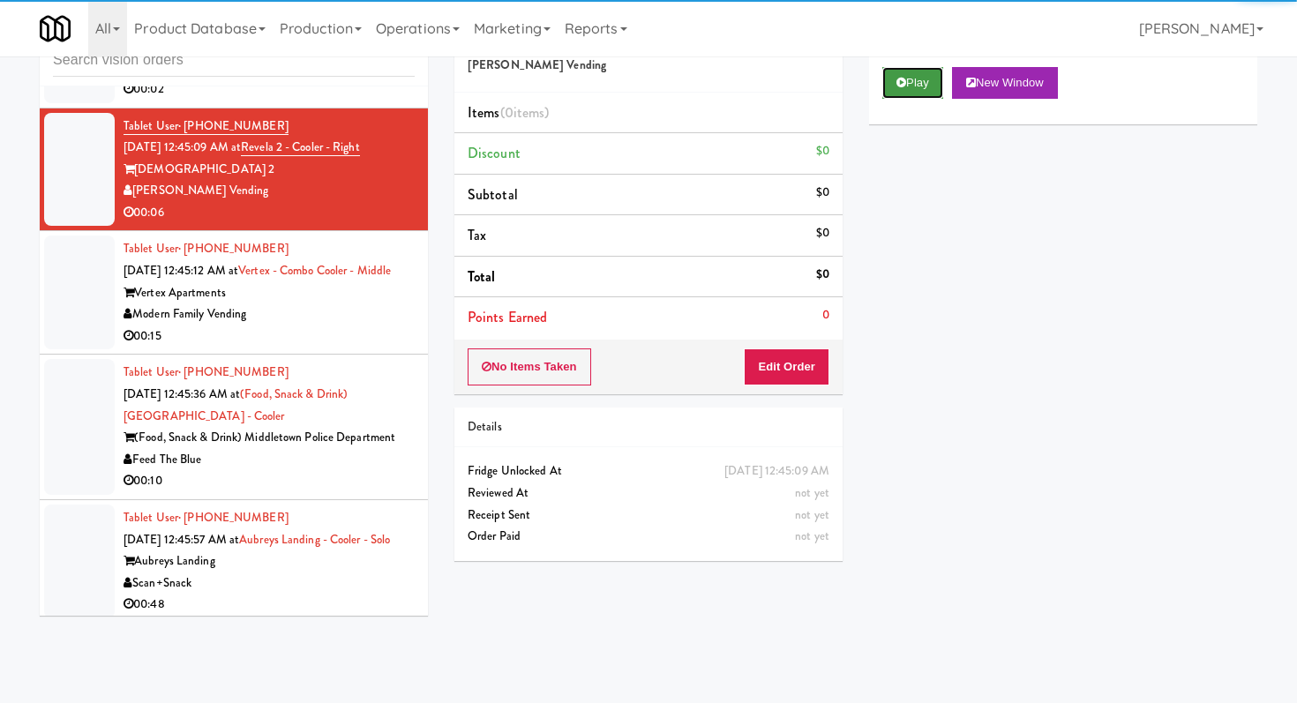
click at [890, 97] on button "Play" at bounding box center [912, 83] width 61 height 32
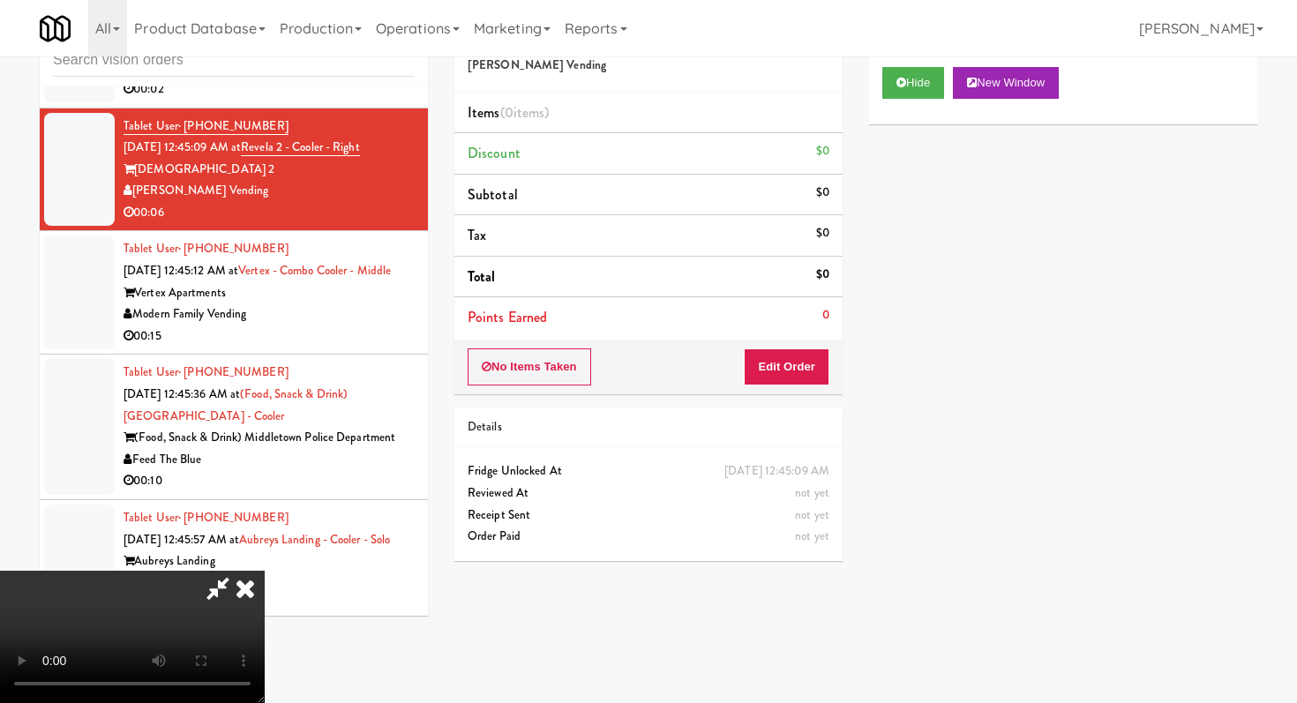
click at [804, 348] on div "No Items Taken Edit Order" at bounding box center [648, 367] width 388 height 55
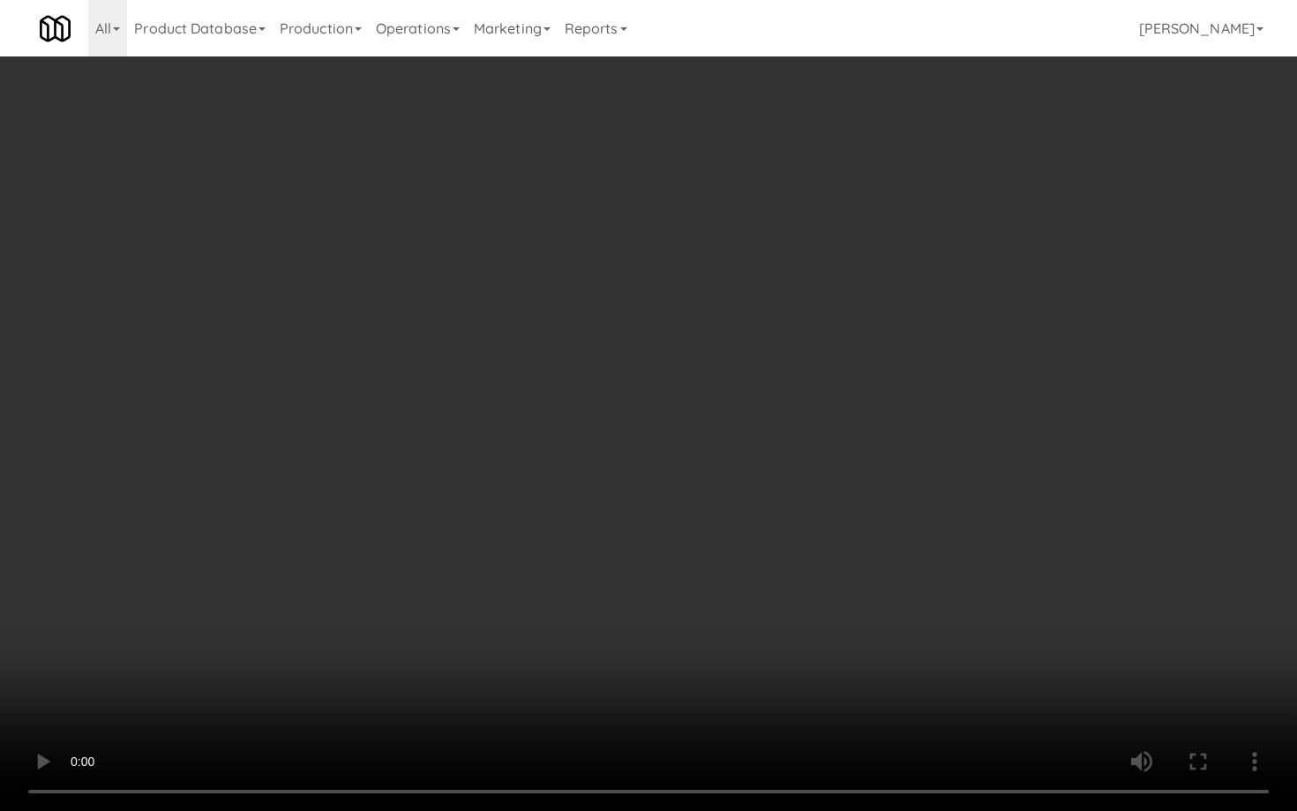
click at [992, 562] on video at bounding box center [648, 405] width 1297 height 811
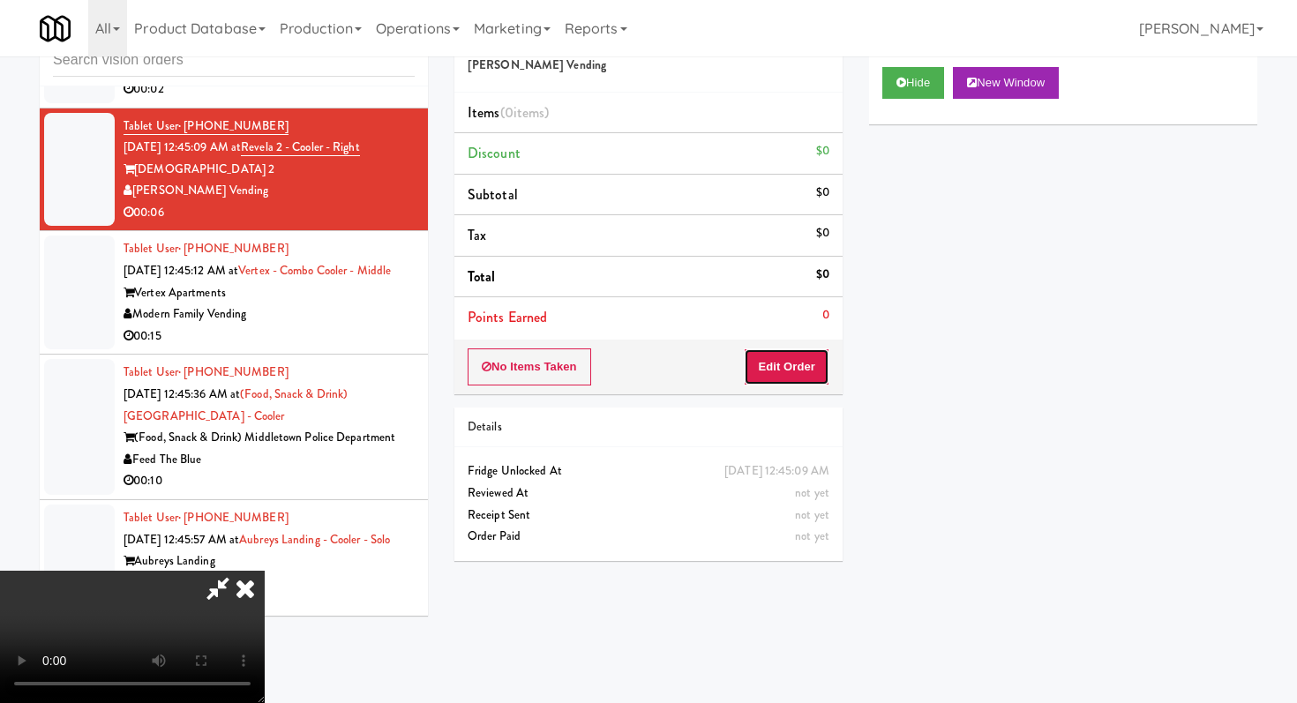
click at [818, 364] on button "Edit Order" at bounding box center [787, 367] width 86 height 37
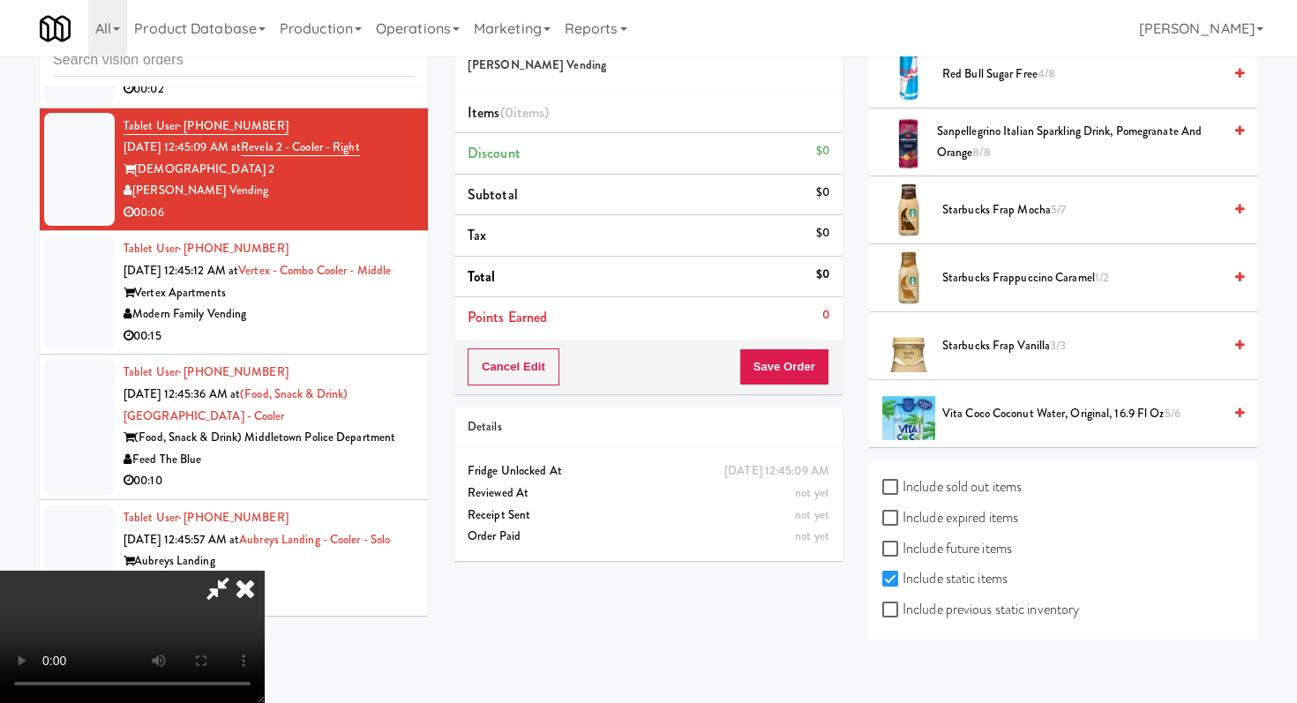
scroll to position [2460, 0]
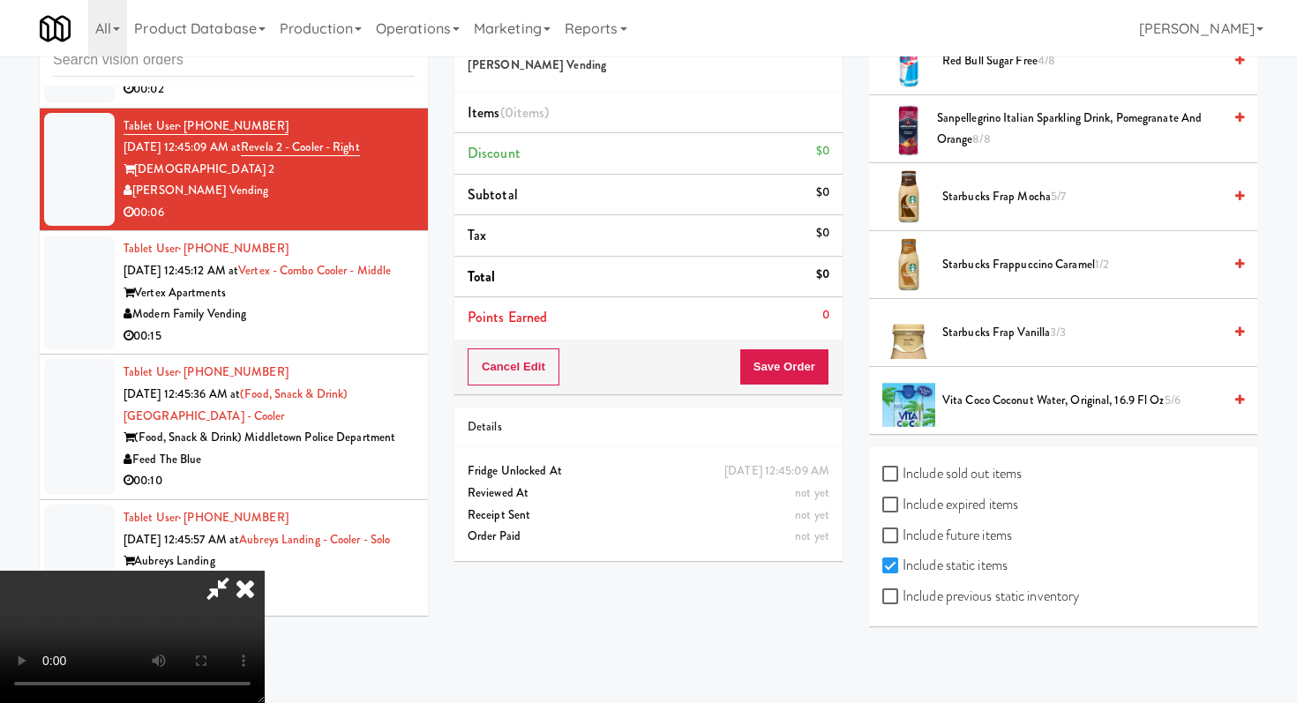
click at [986, 196] on span "Starbucks Frap Mocha 5/7" at bounding box center [1082, 197] width 280 height 22
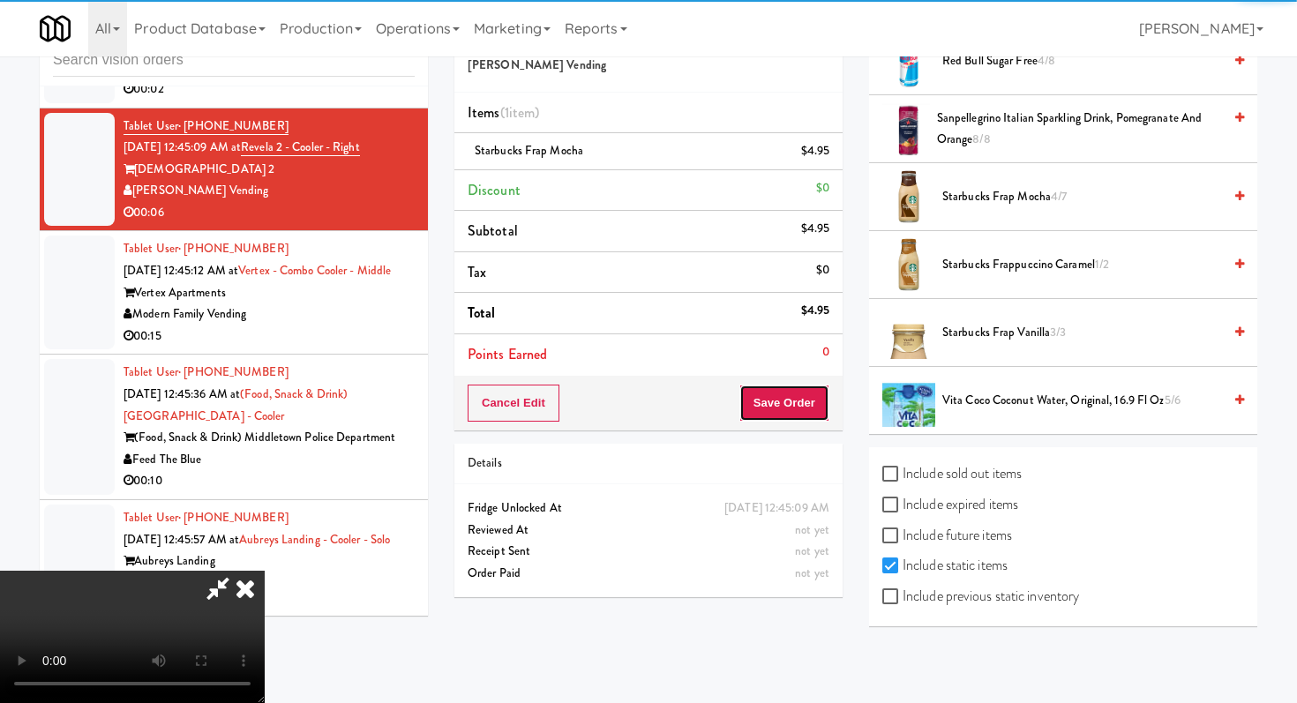
click at [798, 404] on button "Save Order" at bounding box center [784, 403] width 90 height 37
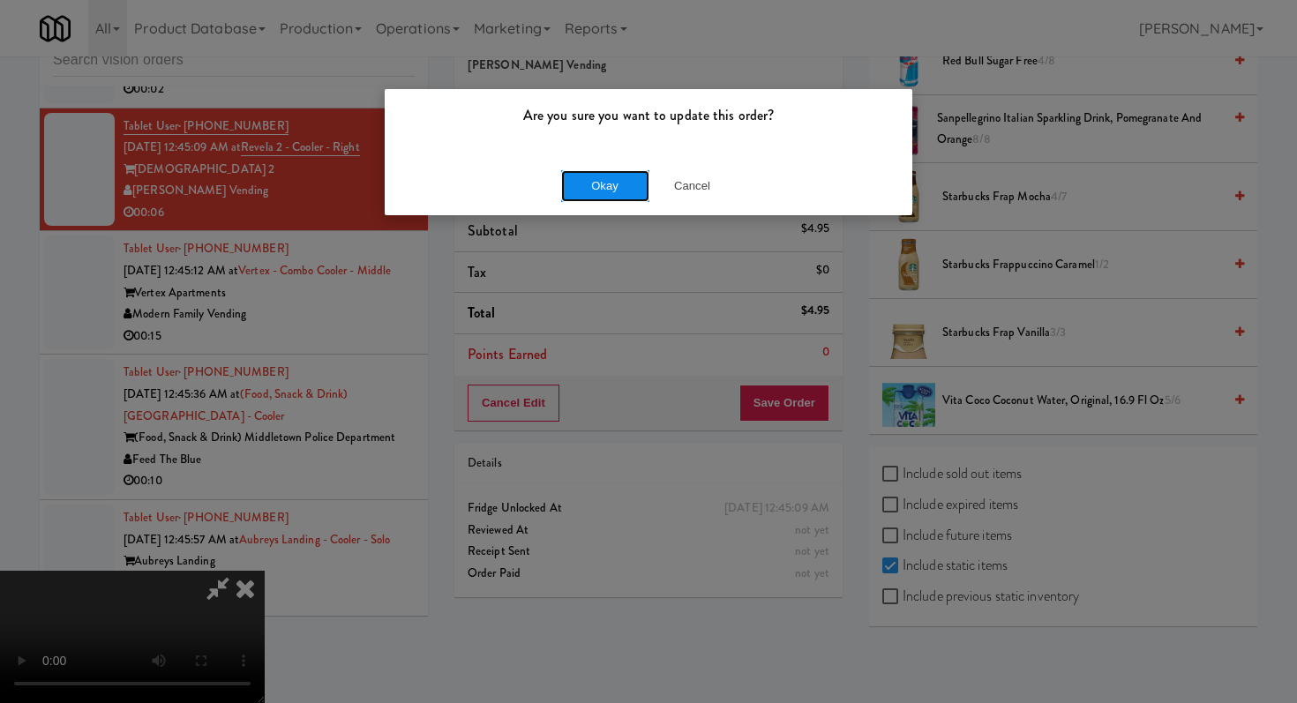
click at [630, 176] on button "Okay" at bounding box center [605, 186] width 88 height 32
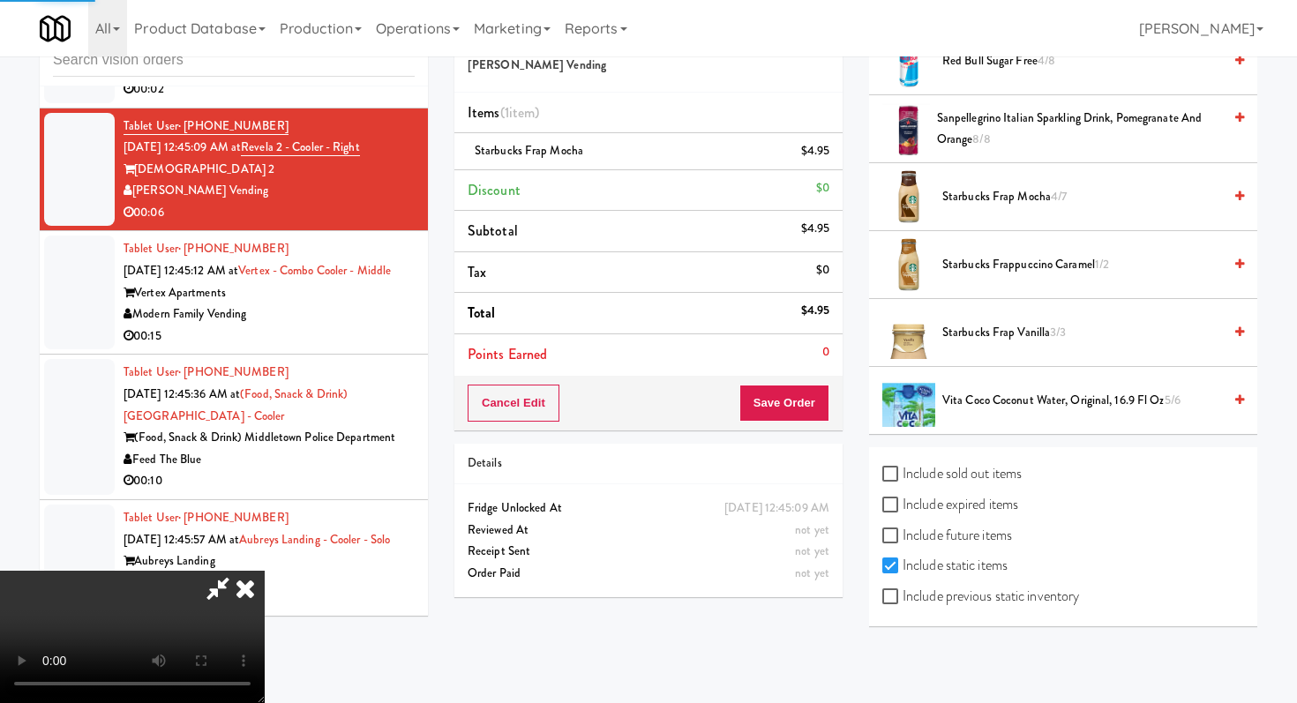
scroll to position [75, 0]
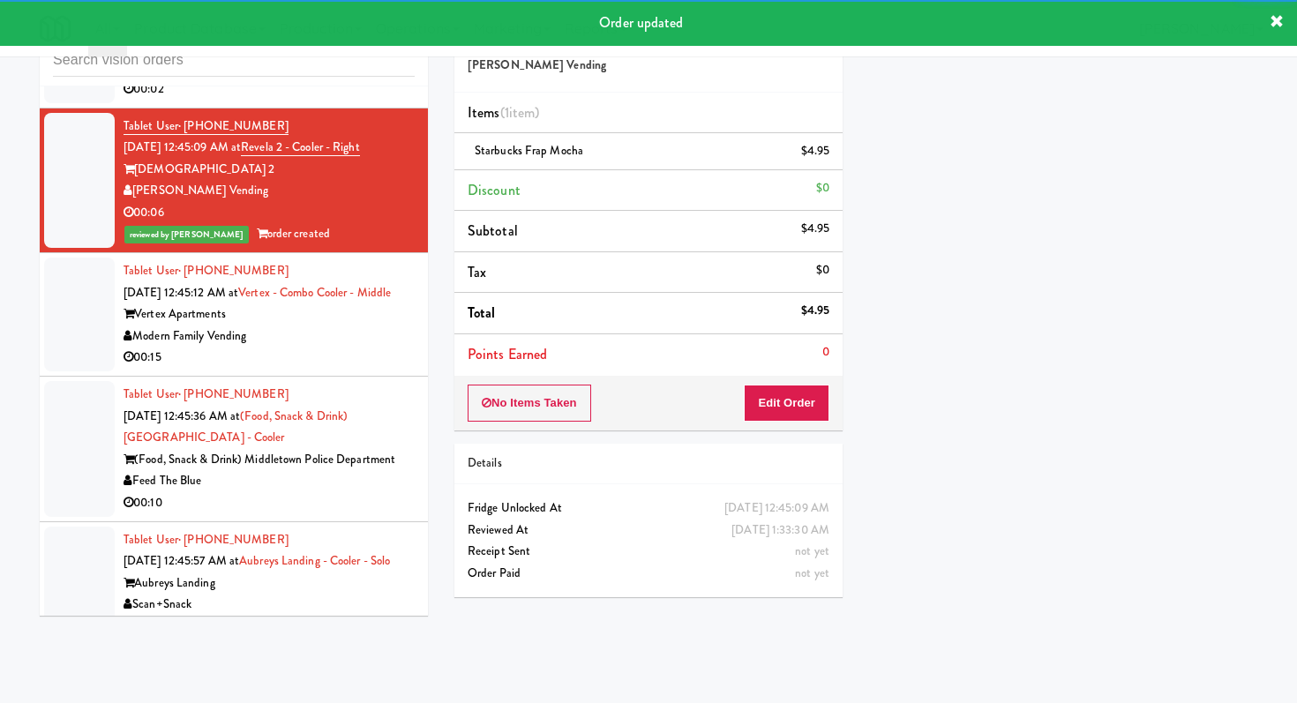
click at [380, 348] on div "Modern Family Vending" at bounding box center [269, 337] width 291 height 22
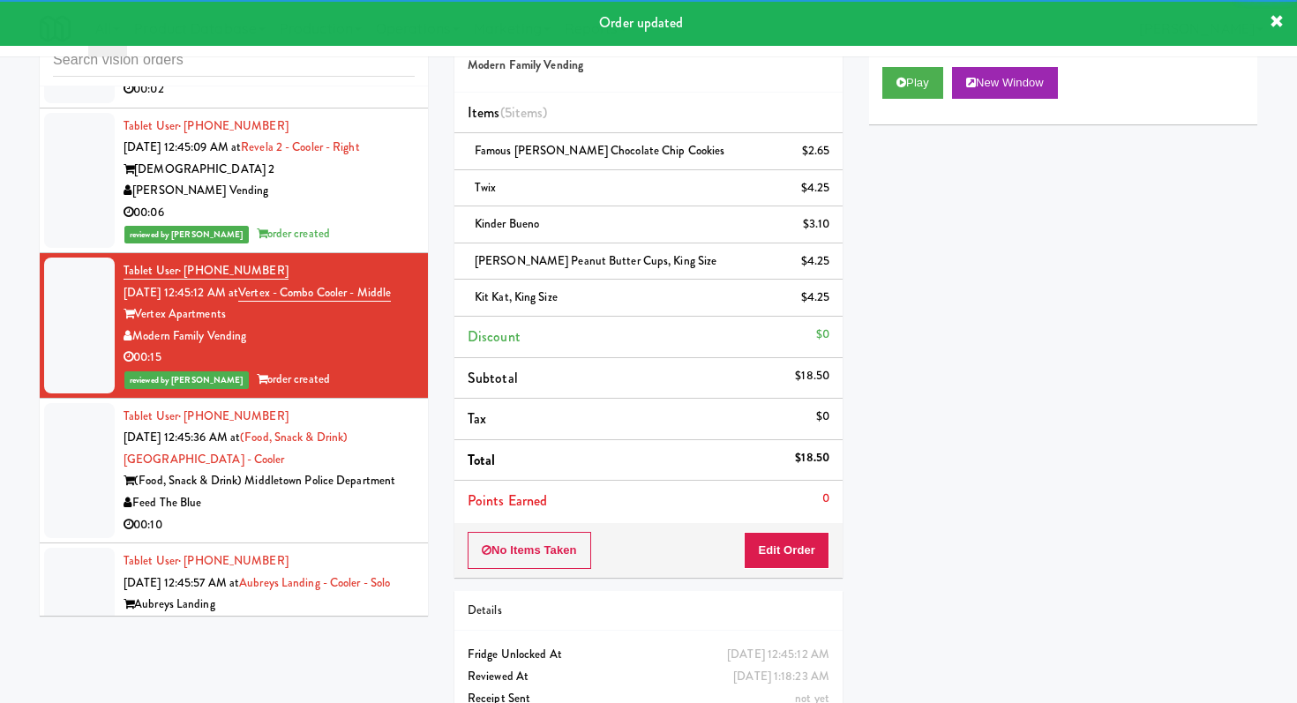
scroll to position [9835, 0]
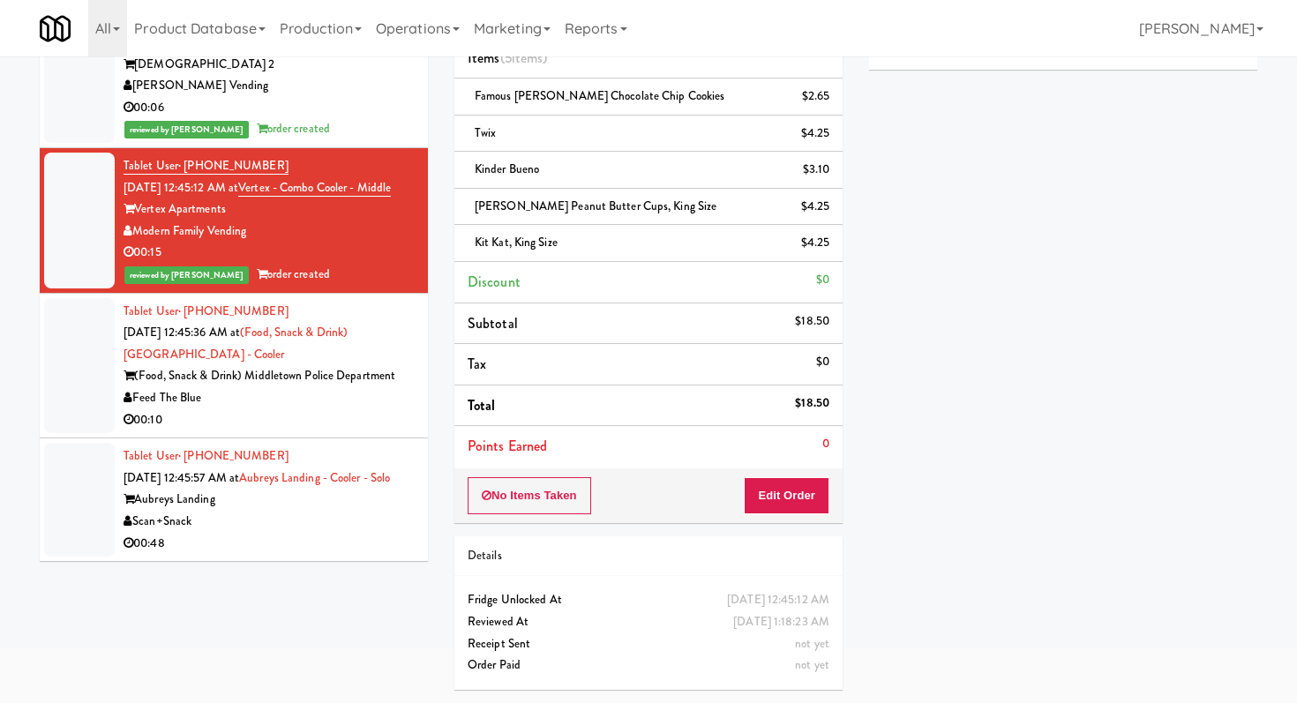
click at [289, 536] on div "00:48" at bounding box center [269, 544] width 291 height 22
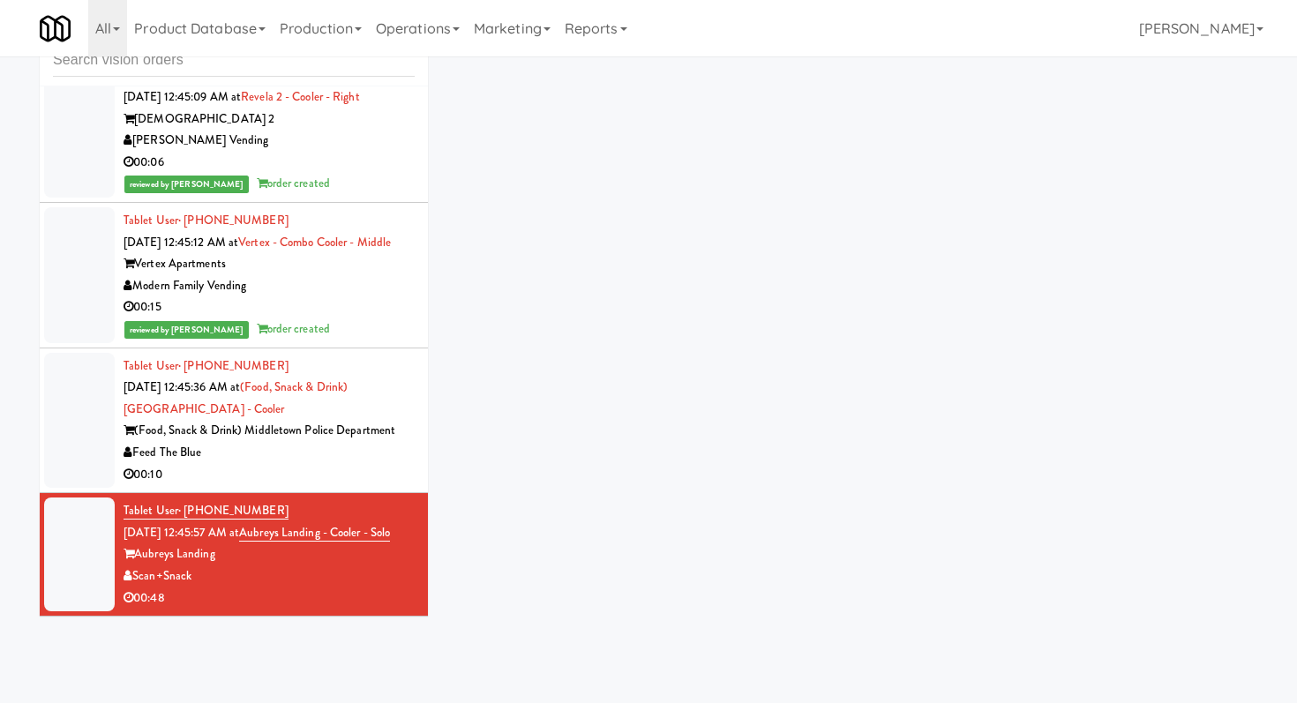
scroll to position [56, 0]
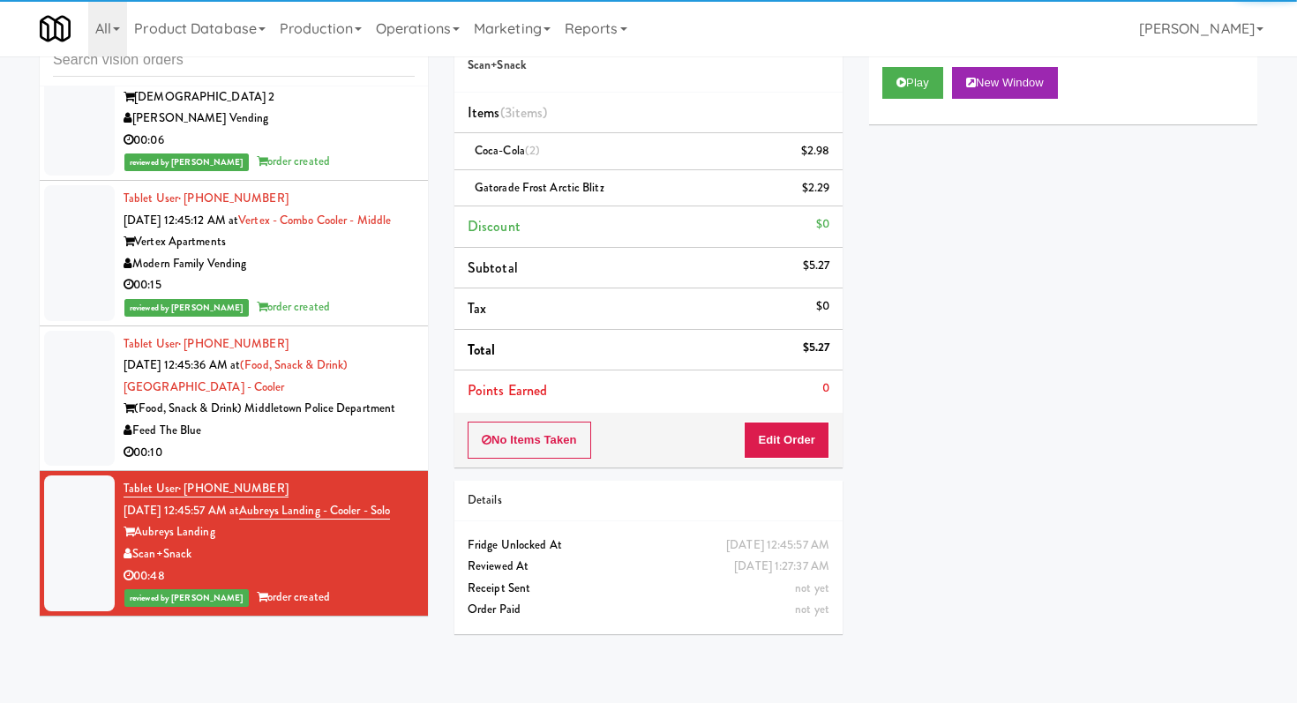
click at [401, 464] on li "Tablet User · (908) 601-9872 [DATE] 12:45:36 AM at (Food, Snack & Drink) Middle…" at bounding box center [234, 399] width 388 height 146
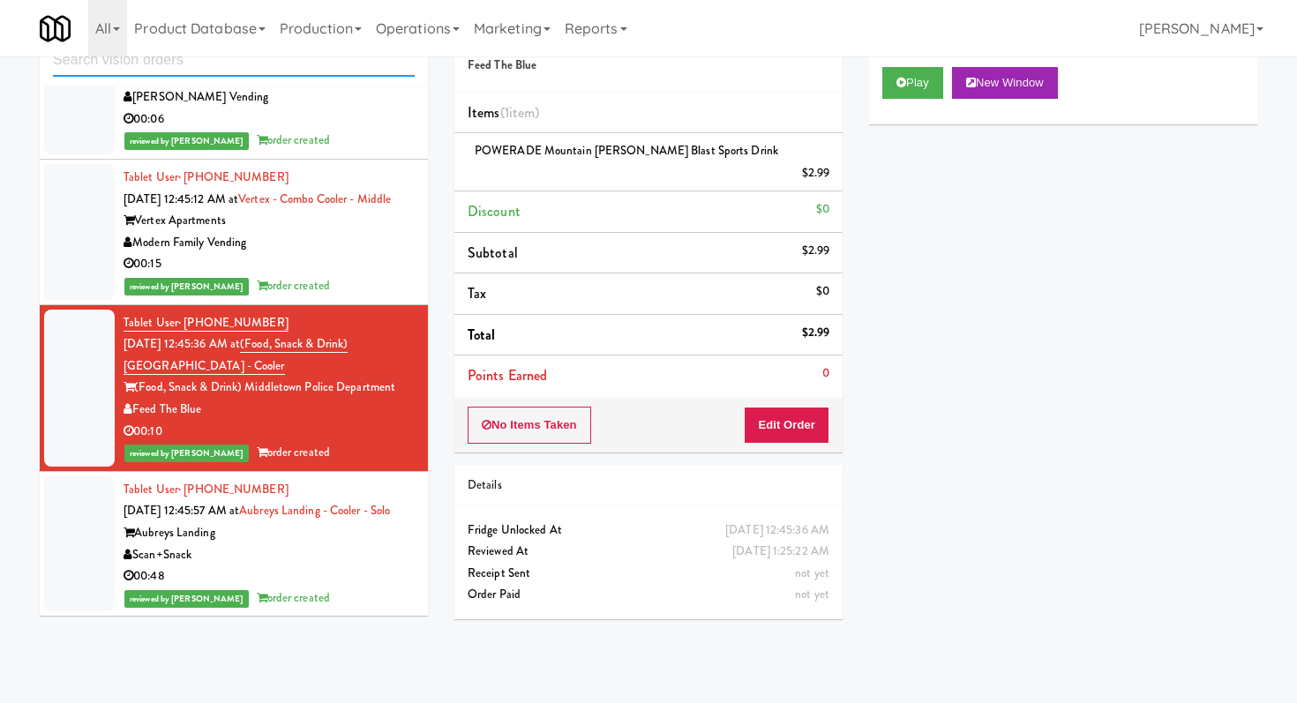
click at [352, 74] on input "text" at bounding box center [234, 60] width 362 height 33
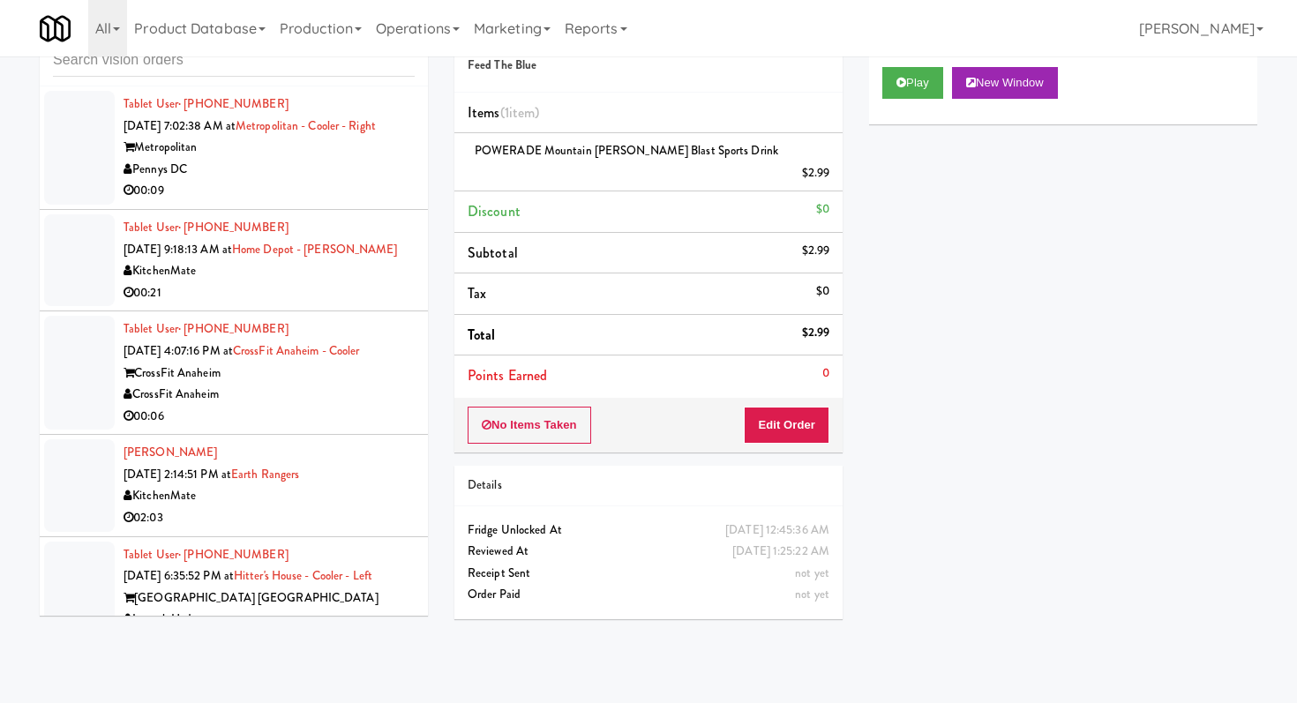
click at [367, 175] on div "Pennys DC" at bounding box center [269, 170] width 291 height 22
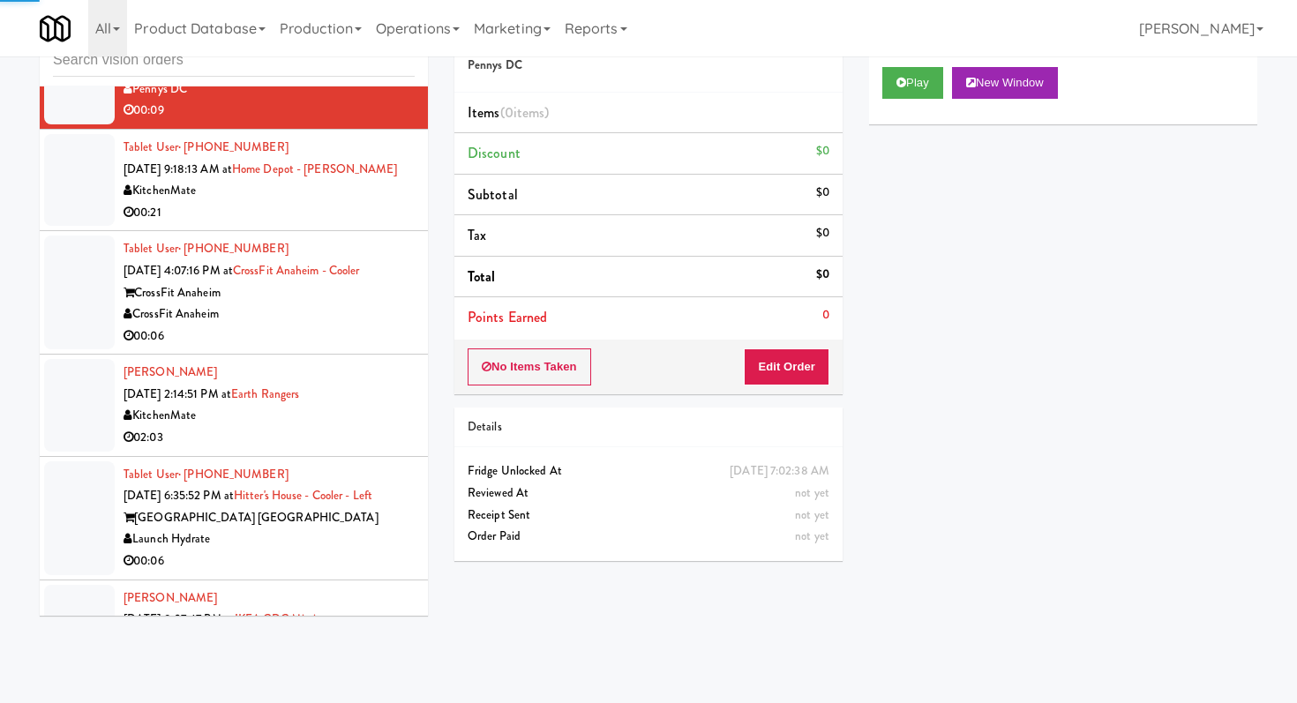
scroll to position [99, 0]
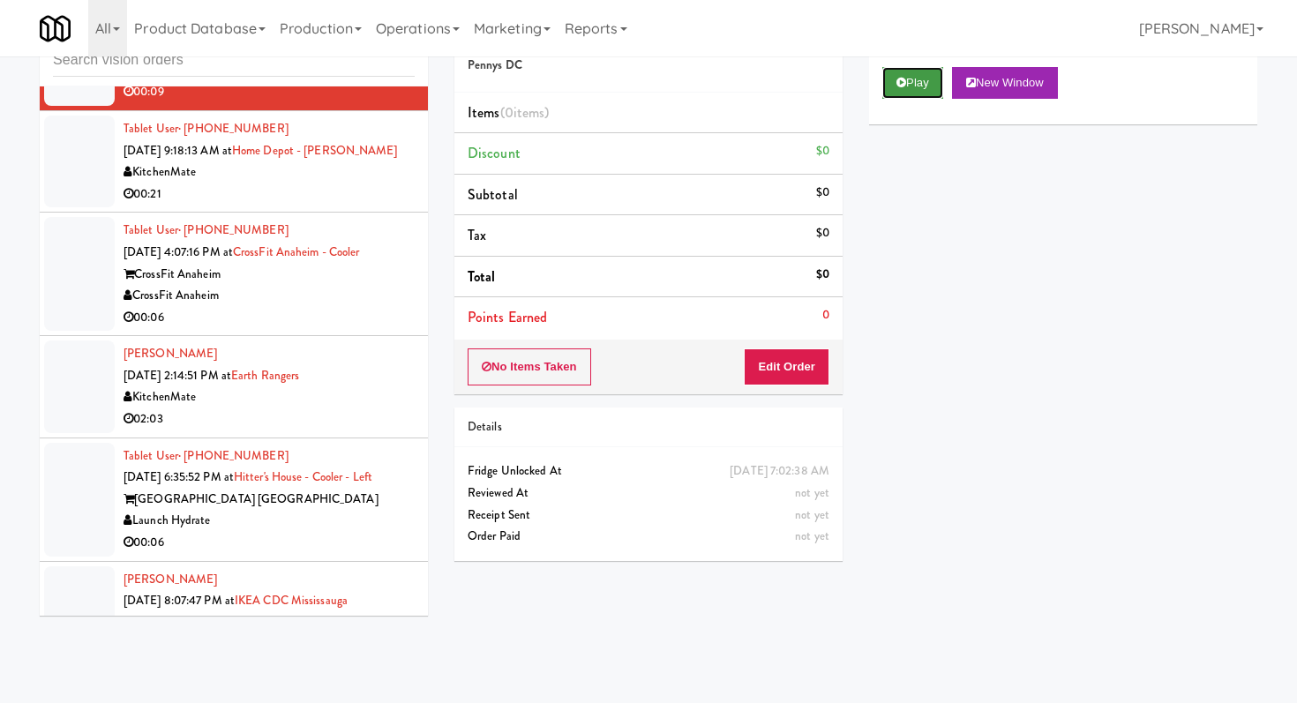
click at [909, 93] on button "Play" at bounding box center [912, 83] width 61 height 32
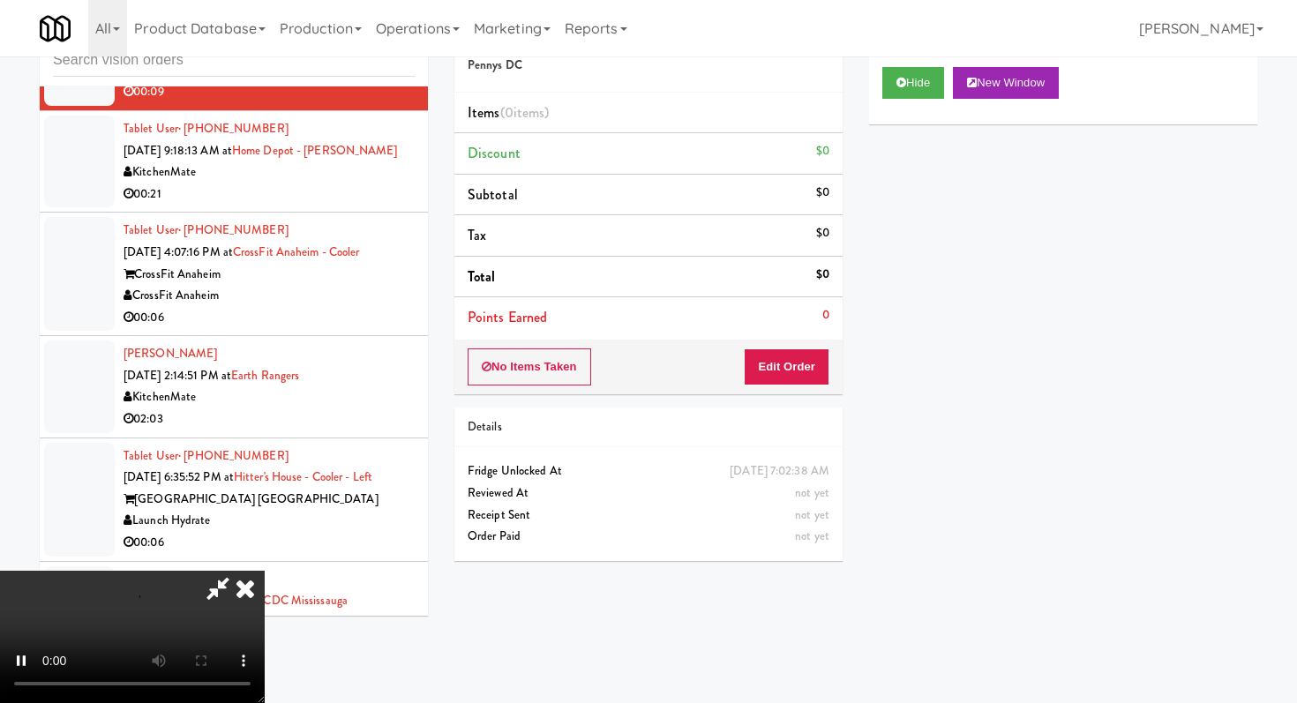
click at [802, 397] on div "Order # 1016892 Pennys DC Items (0 items ) Discount $0 Subtotal $0 Tax $0 Total…" at bounding box center [648, 290] width 415 height 567
click at [801, 351] on button "Edit Order" at bounding box center [787, 367] width 86 height 37
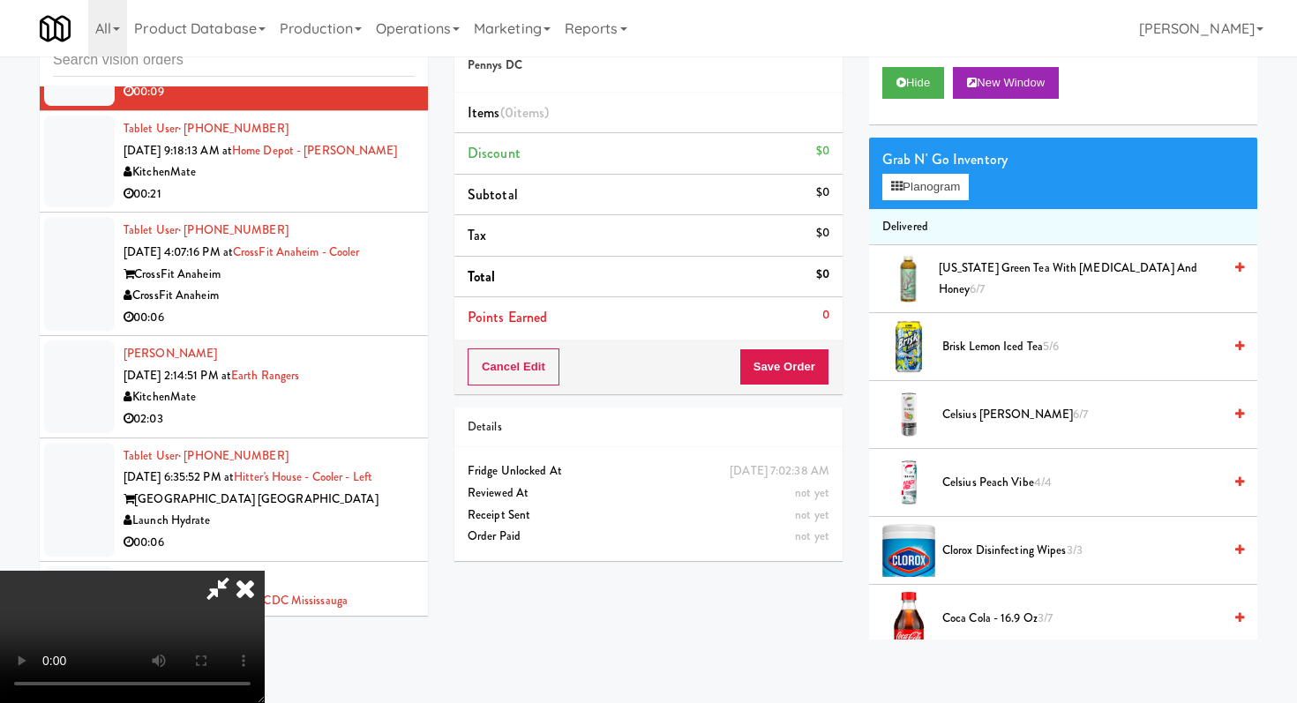
scroll to position [0, 0]
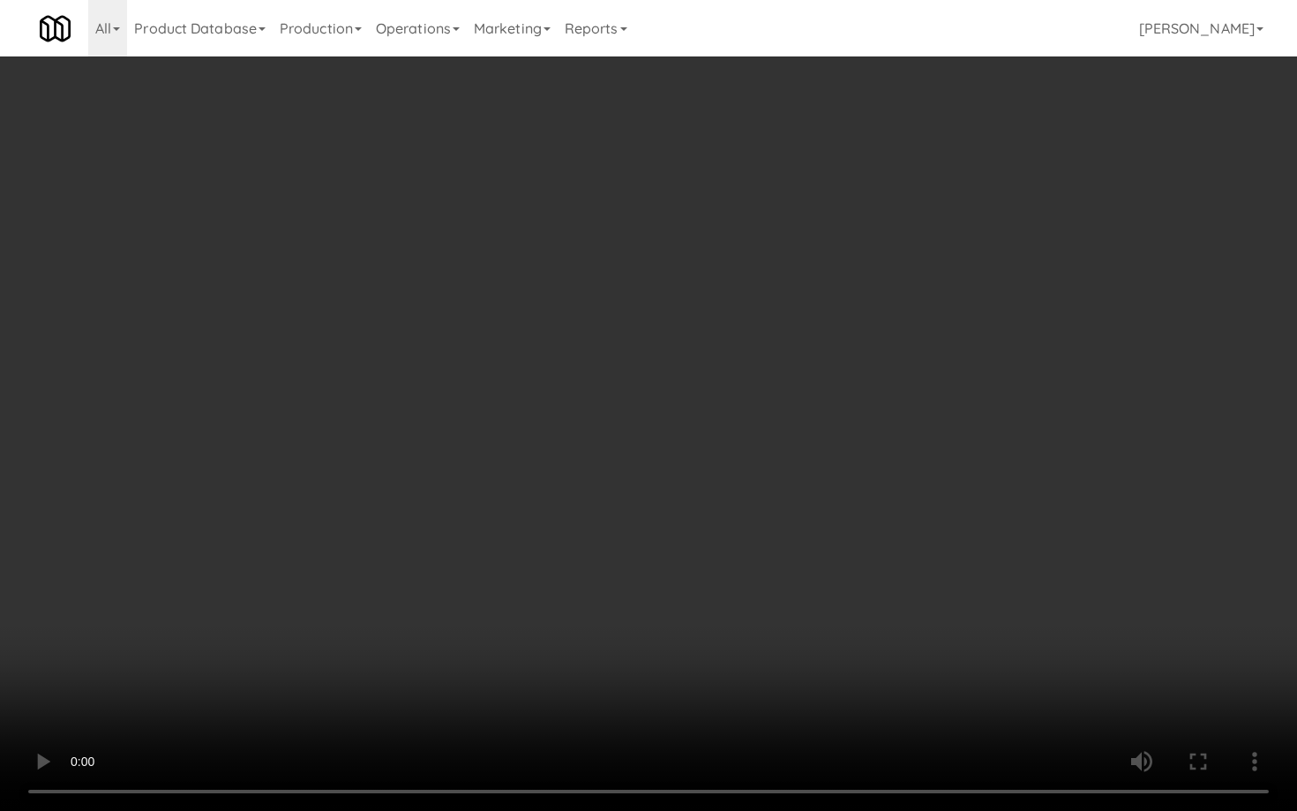
click at [588, 592] on video at bounding box center [648, 405] width 1297 height 811
click at [656, 596] on video at bounding box center [648, 405] width 1297 height 811
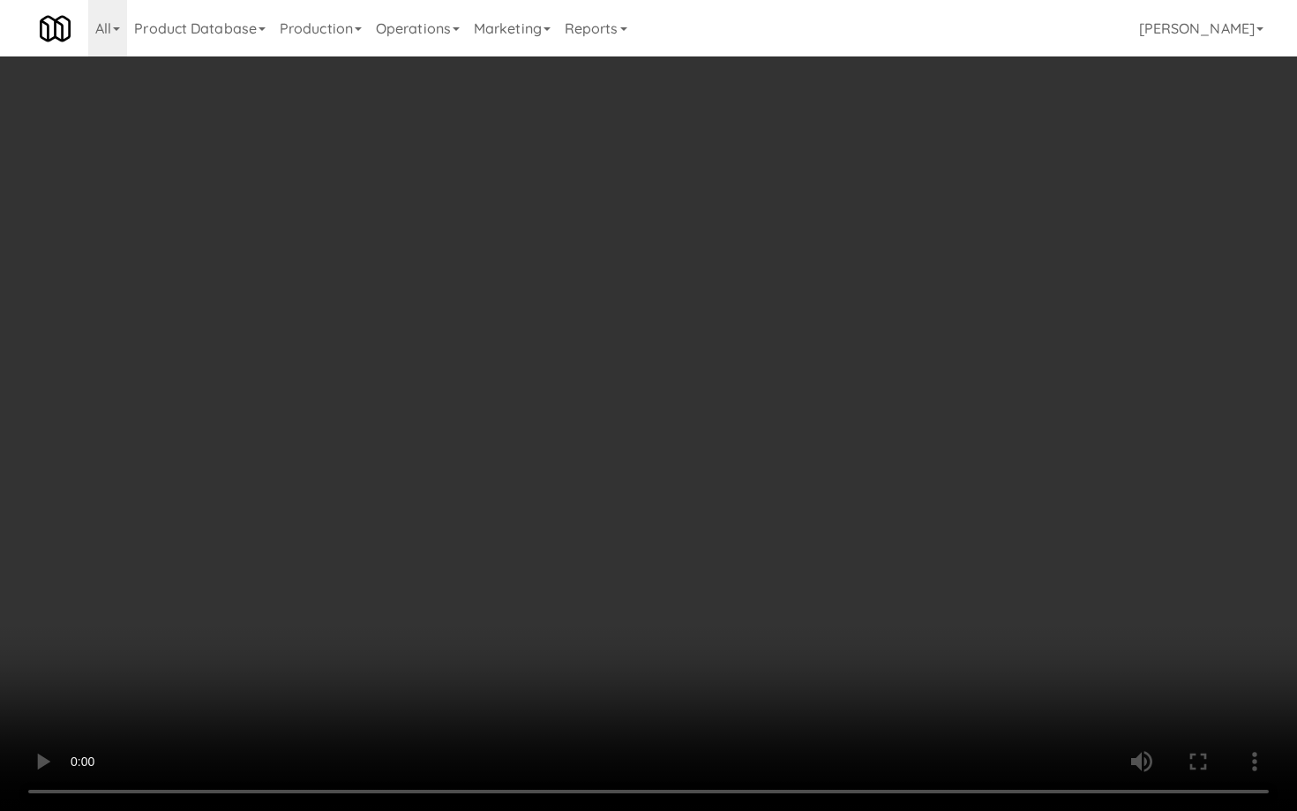
click at [656, 596] on video at bounding box center [648, 405] width 1297 height 811
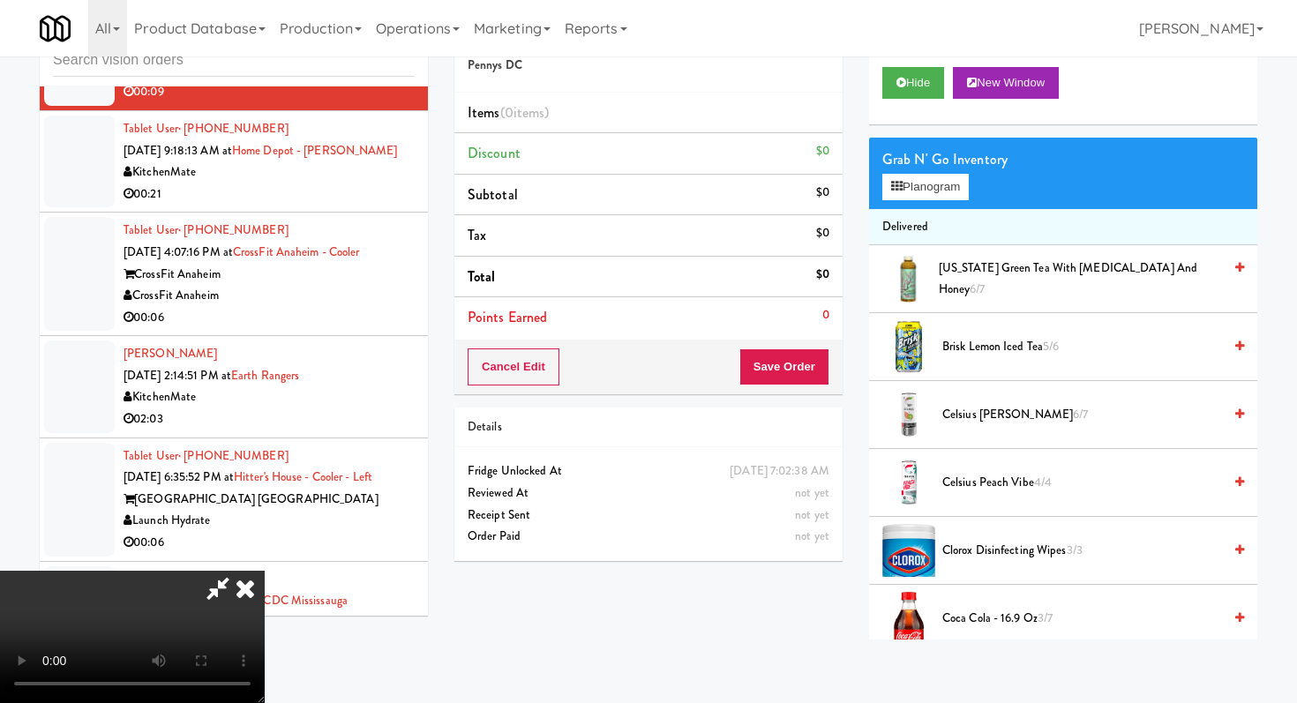
click at [943, 211] on li "Delivered" at bounding box center [1063, 227] width 388 height 37
click at [947, 191] on button "Planogram" at bounding box center [925, 187] width 86 height 26
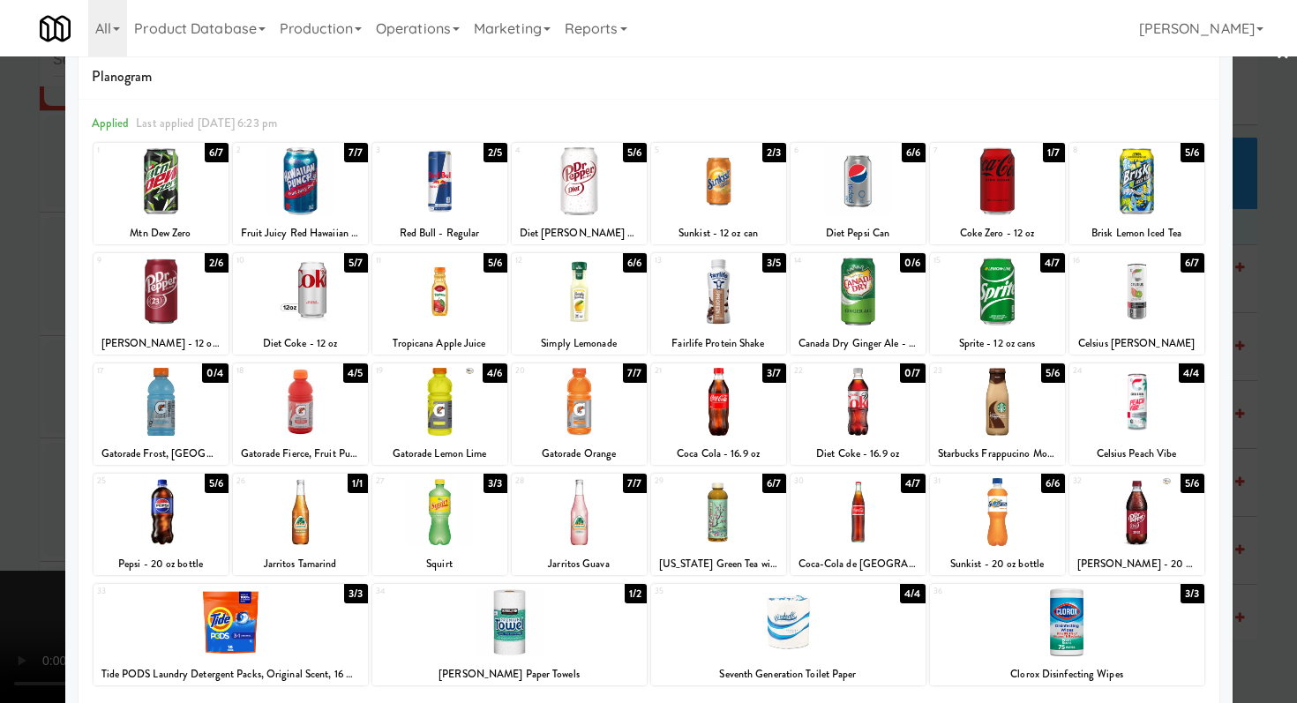
scroll to position [50, 0]
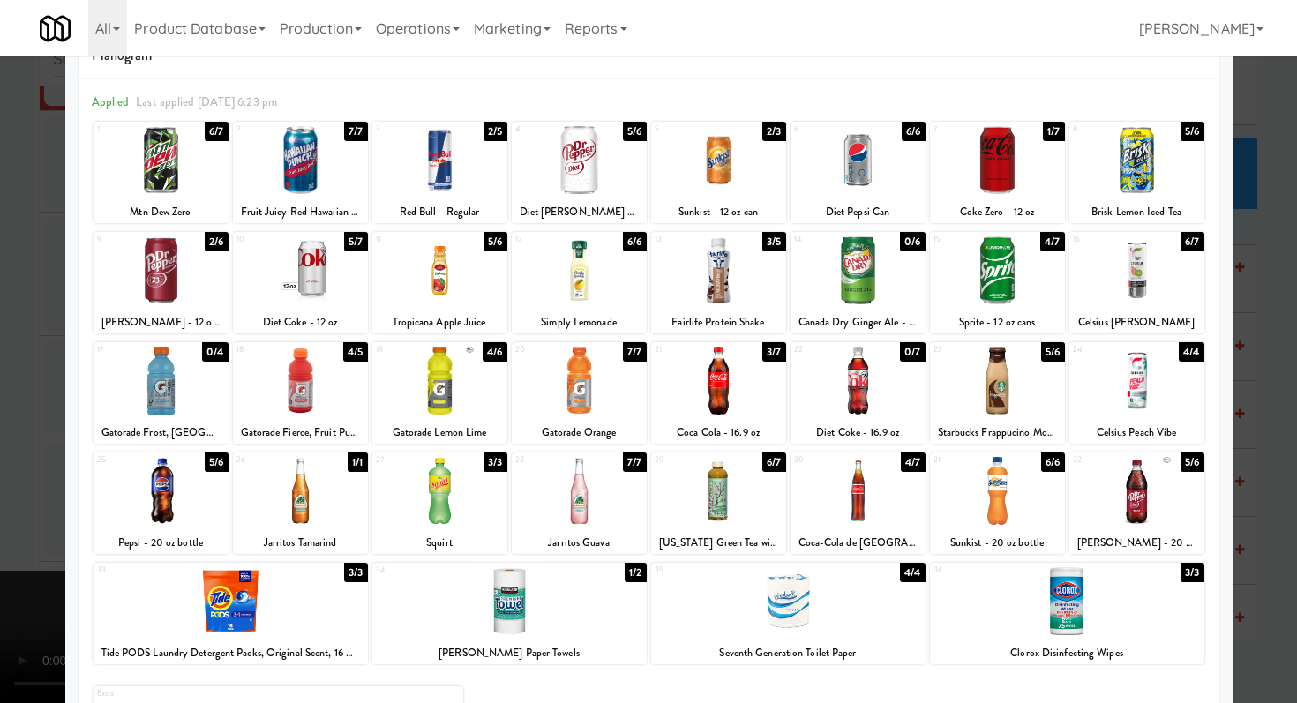
click at [0, 429] on div at bounding box center [648, 351] width 1297 height 703
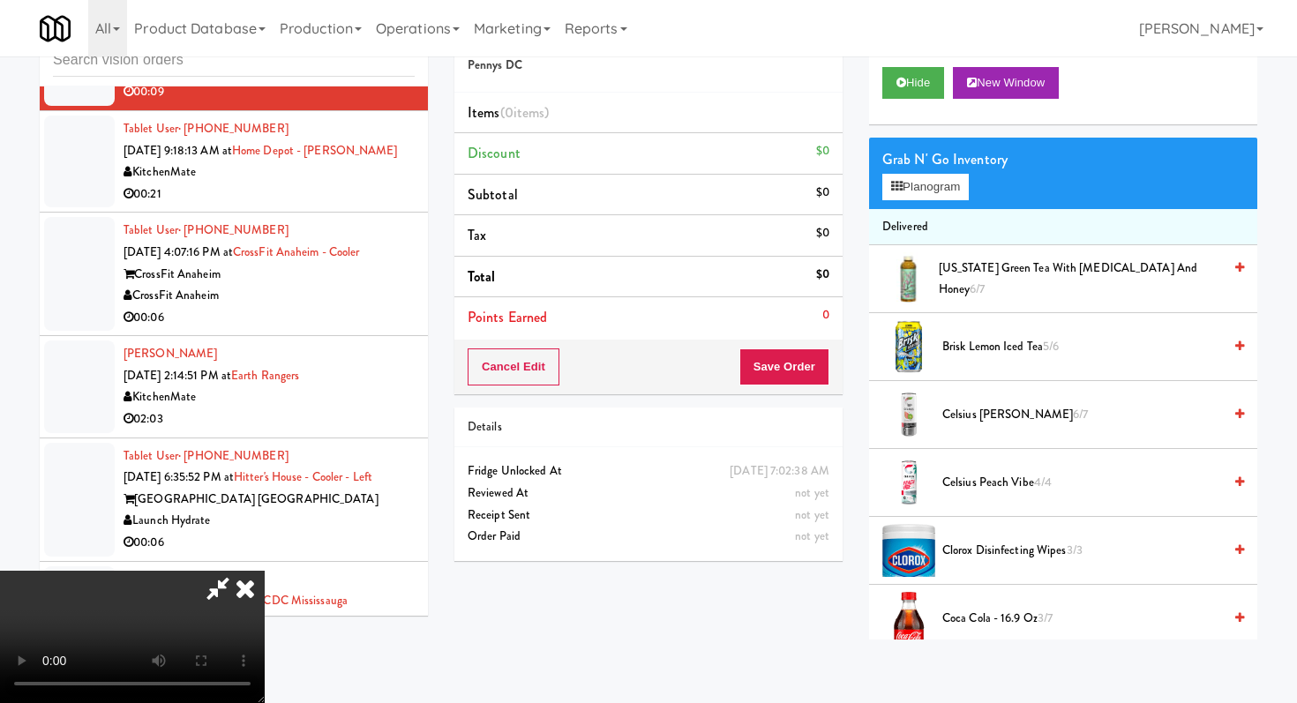
click at [265, 571] on icon at bounding box center [245, 588] width 39 height 35
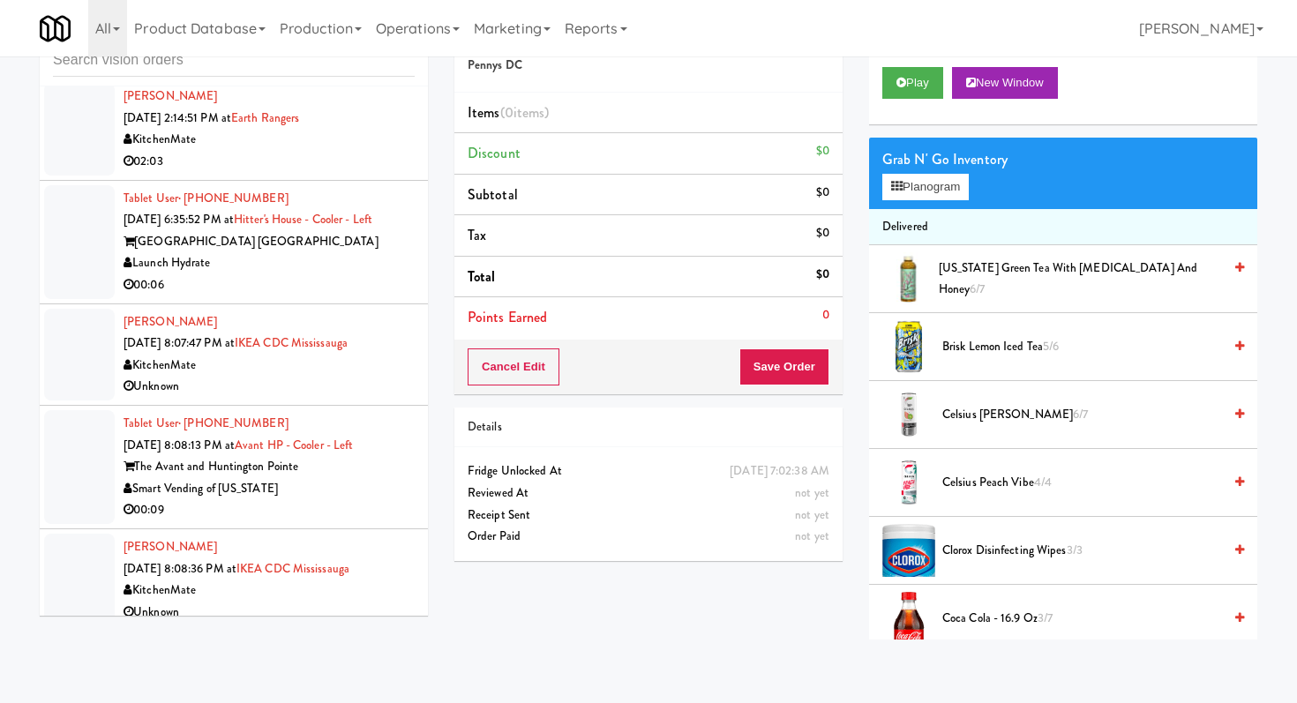
scroll to position [537, 0]
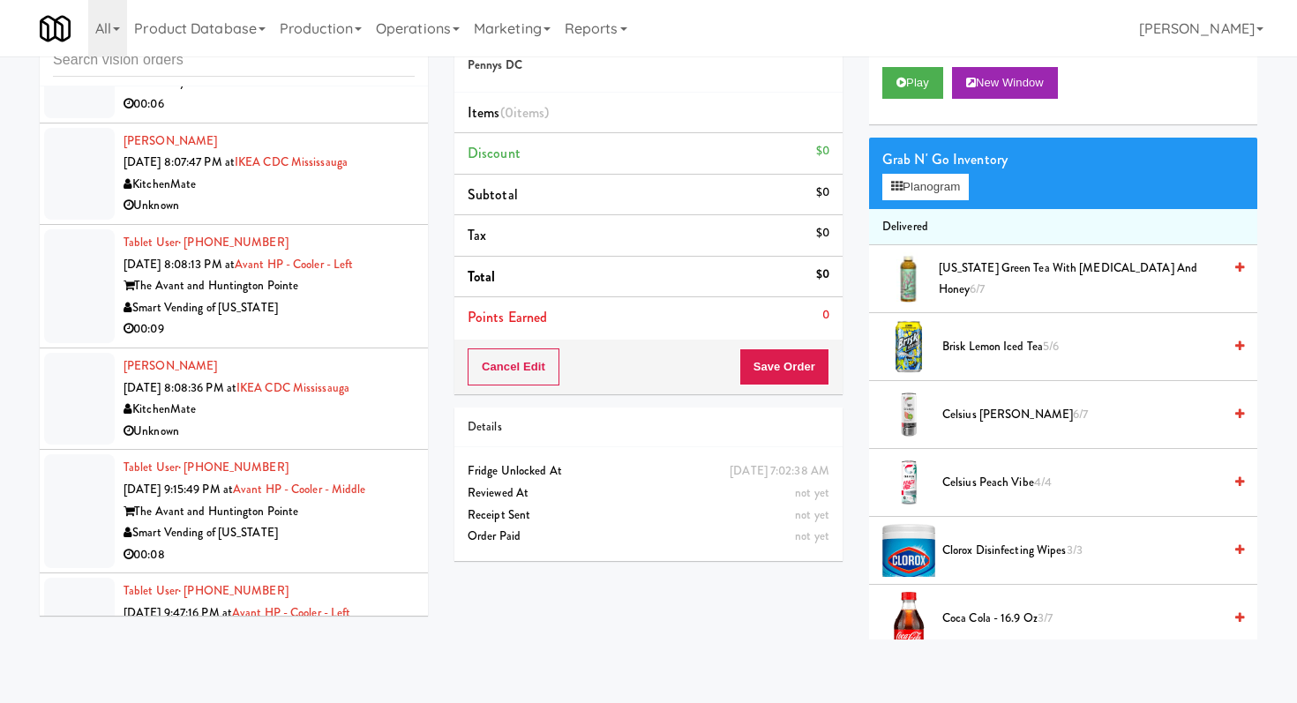
click at [370, 341] on li "Tablet User · (757) 817-3841 [DATE] 8:08:13 PM at Avant HP - Cooler - Left The …" at bounding box center [234, 287] width 388 height 124
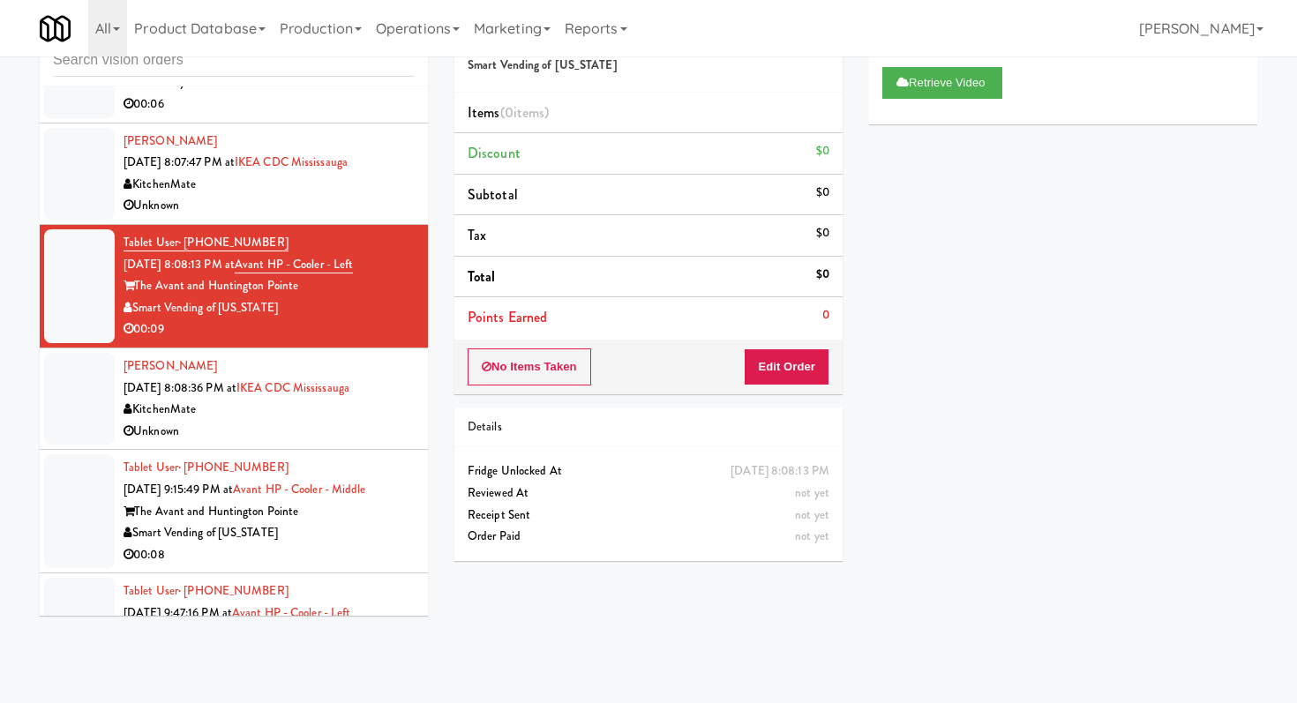
click at [339, 547] on div "00:08" at bounding box center [269, 555] width 291 height 22
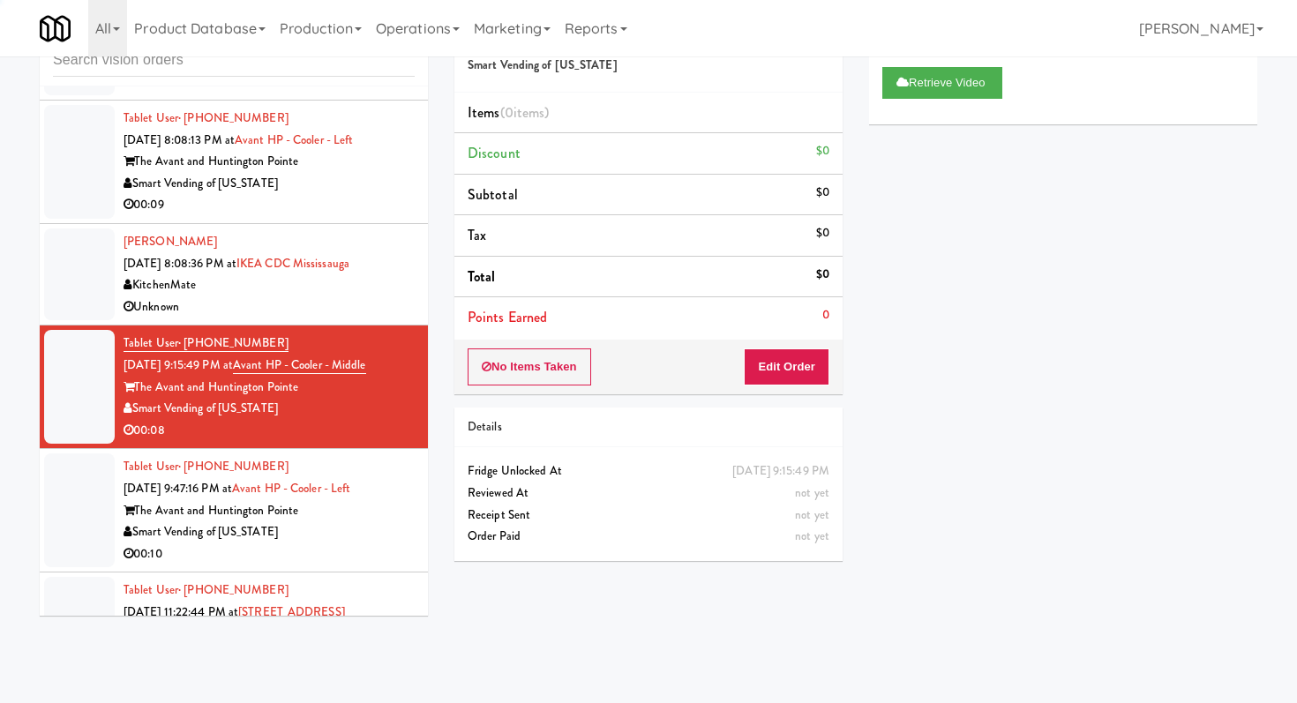
scroll to position [719, 0]
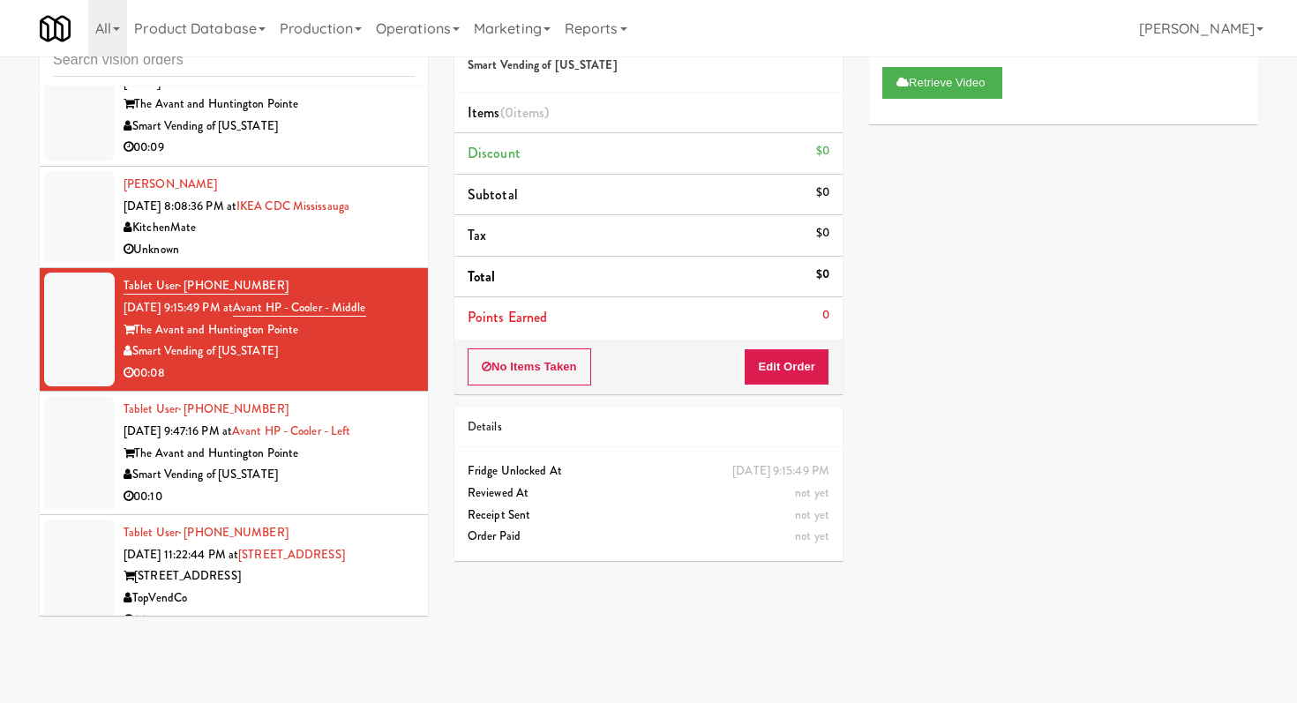
click at [371, 509] on li "Tablet User · (757) 751-7795 [DATE] 9:47:16 PM at Avant HP - Cooler - Left The …" at bounding box center [234, 454] width 388 height 124
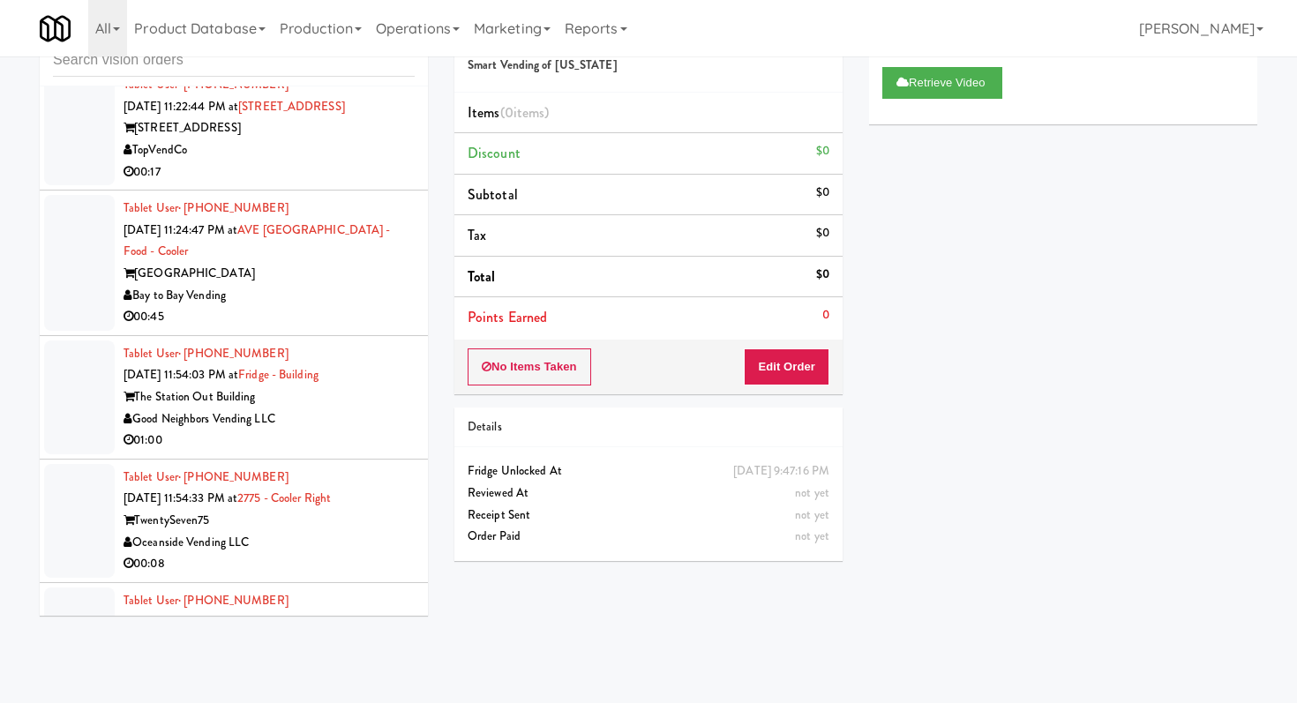
scroll to position [1173, 0]
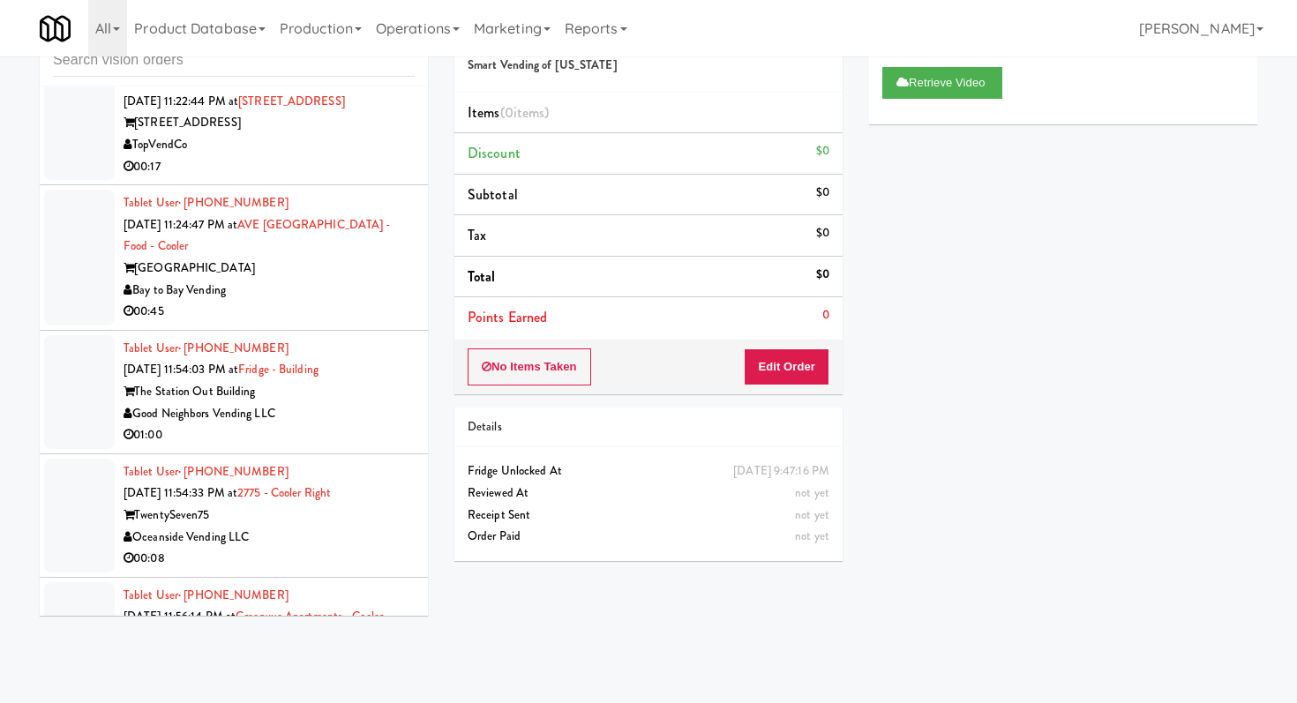
click at [309, 309] on div "00:45" at bounding box center [269, 312] width 291 height 22
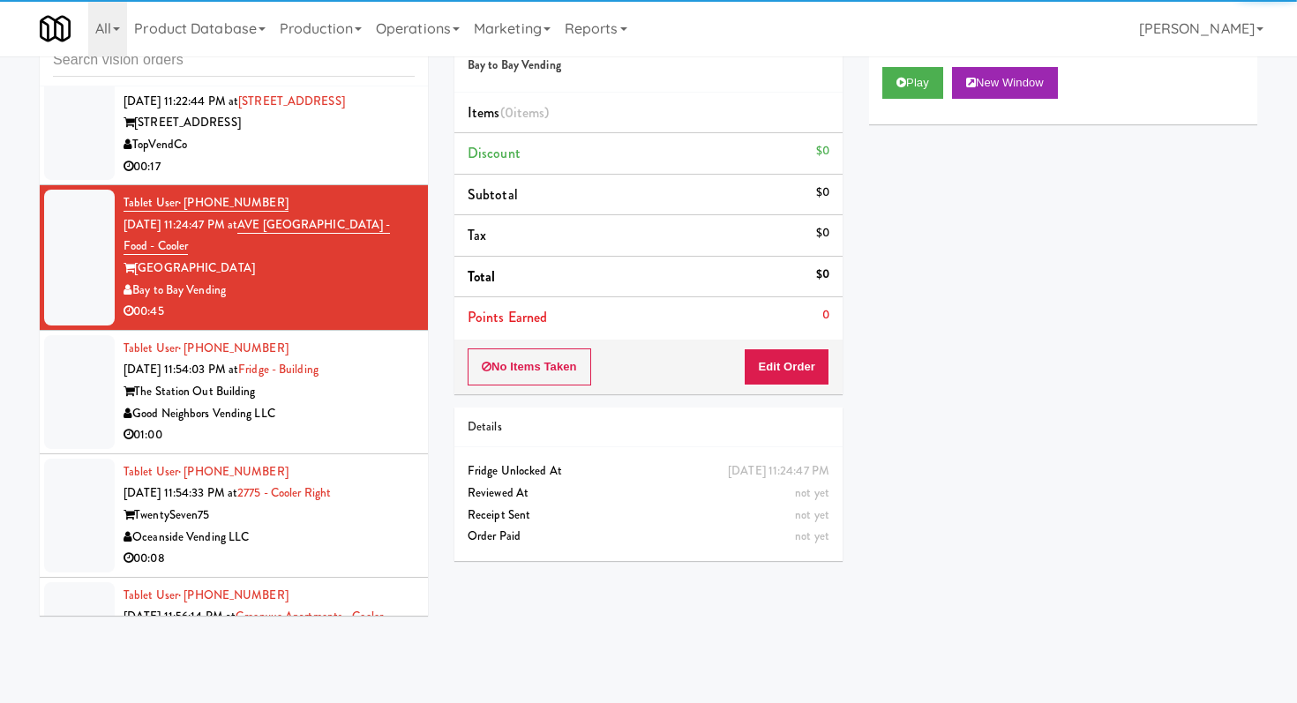
click at [387, 439] on div "01:00" at bounding box center [269, 435] width 291 height 22
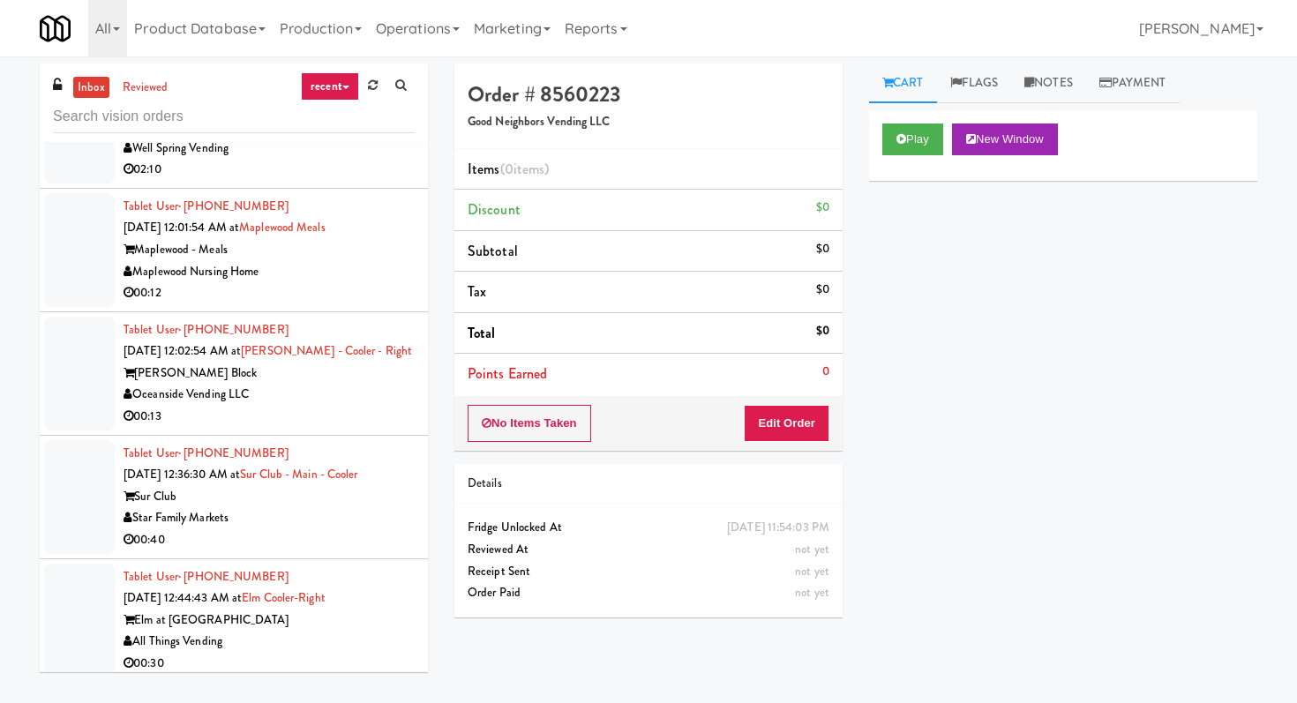
click at [354, 287] on div "00:12" at bounding box center [269, 293] width 291 height 22
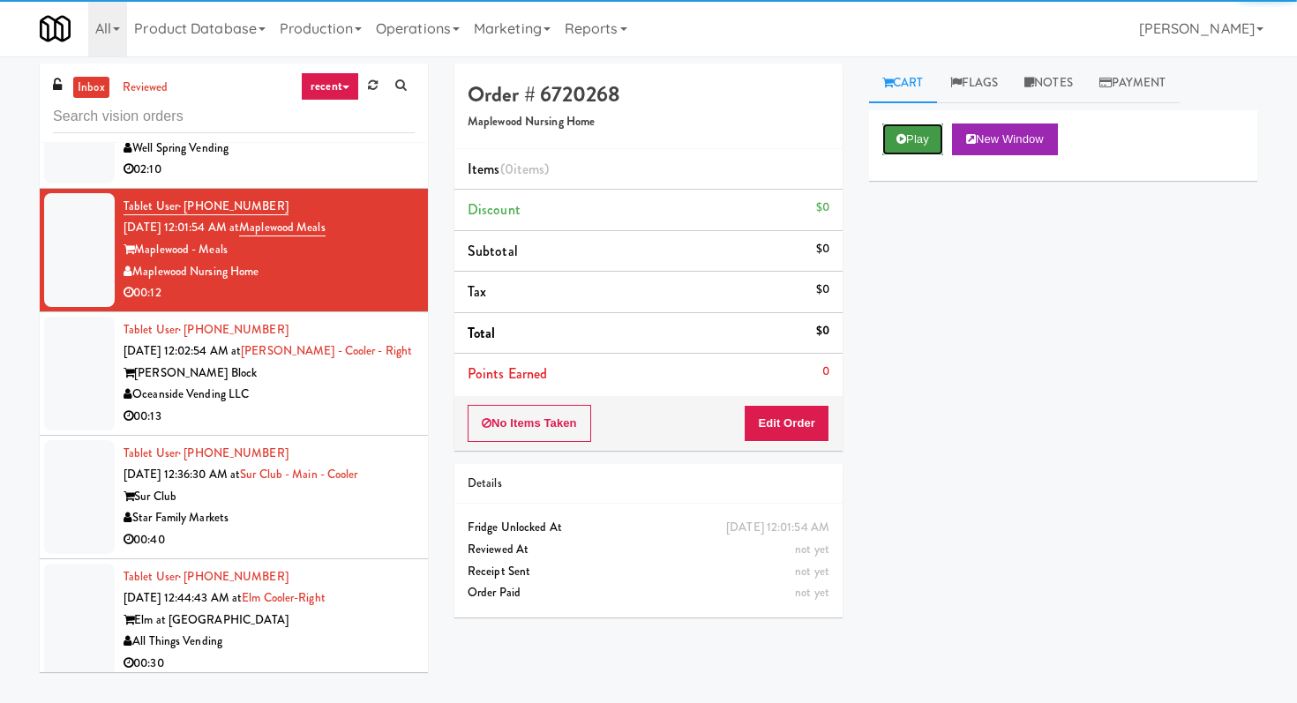
click at [919, 132] on button "Play" at bounding box center [912, 140] width 61 height 32
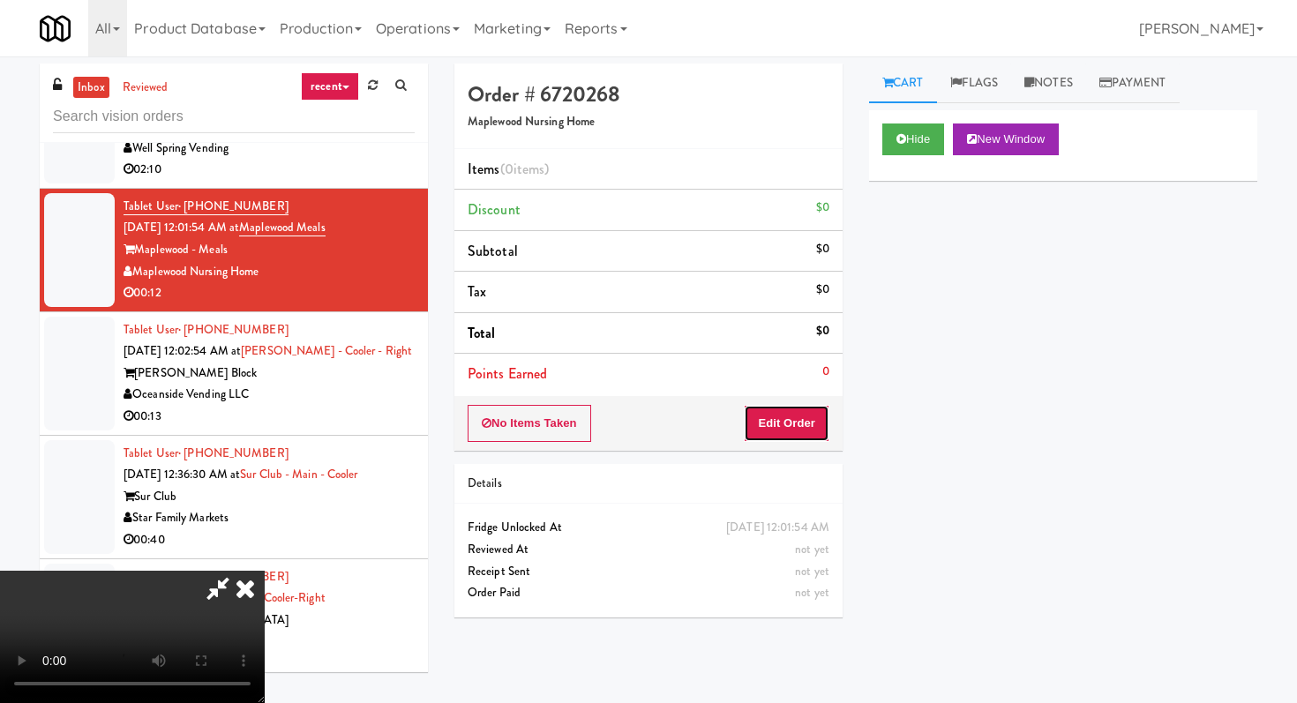
click at [798, 424] on button "Edit Order" at bounding box center [787, 423] width 86 height 37
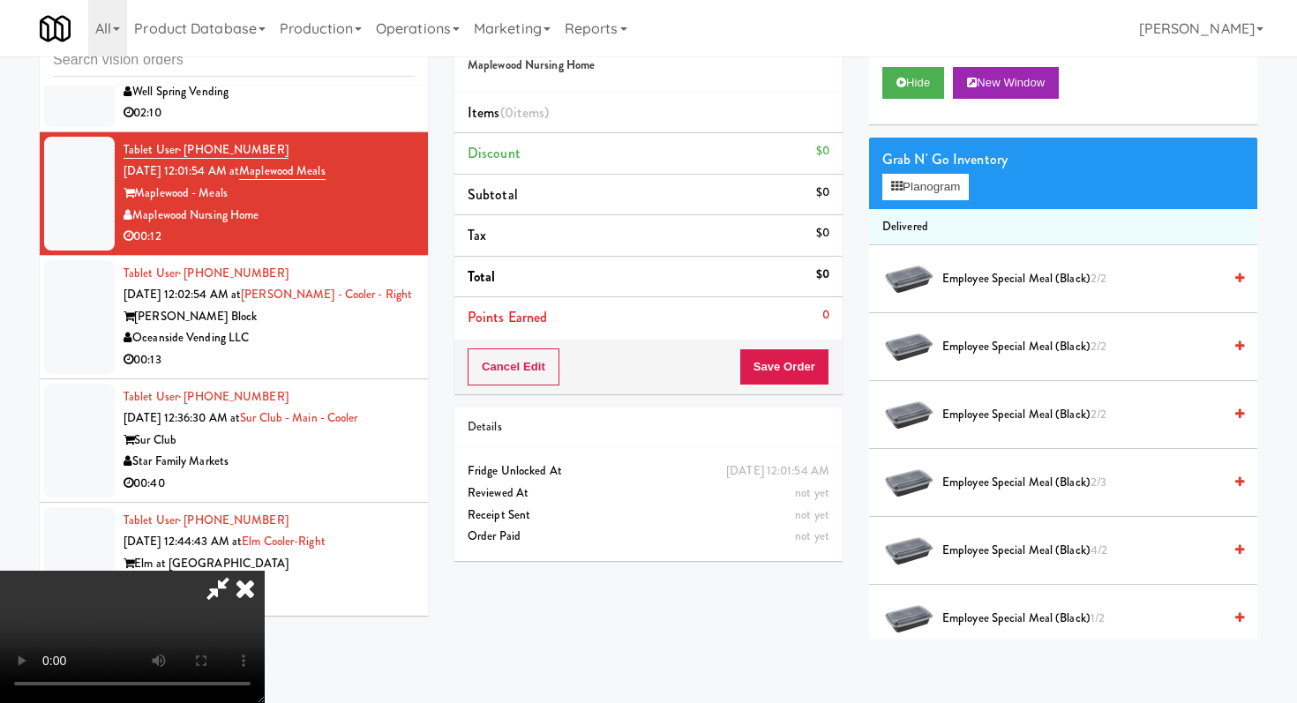
scroll to position [109, 0]
click at [978, 416] on span "Employee Special Meal (black) 2/2" at bounding box center [1082, 415] width 280 height 22
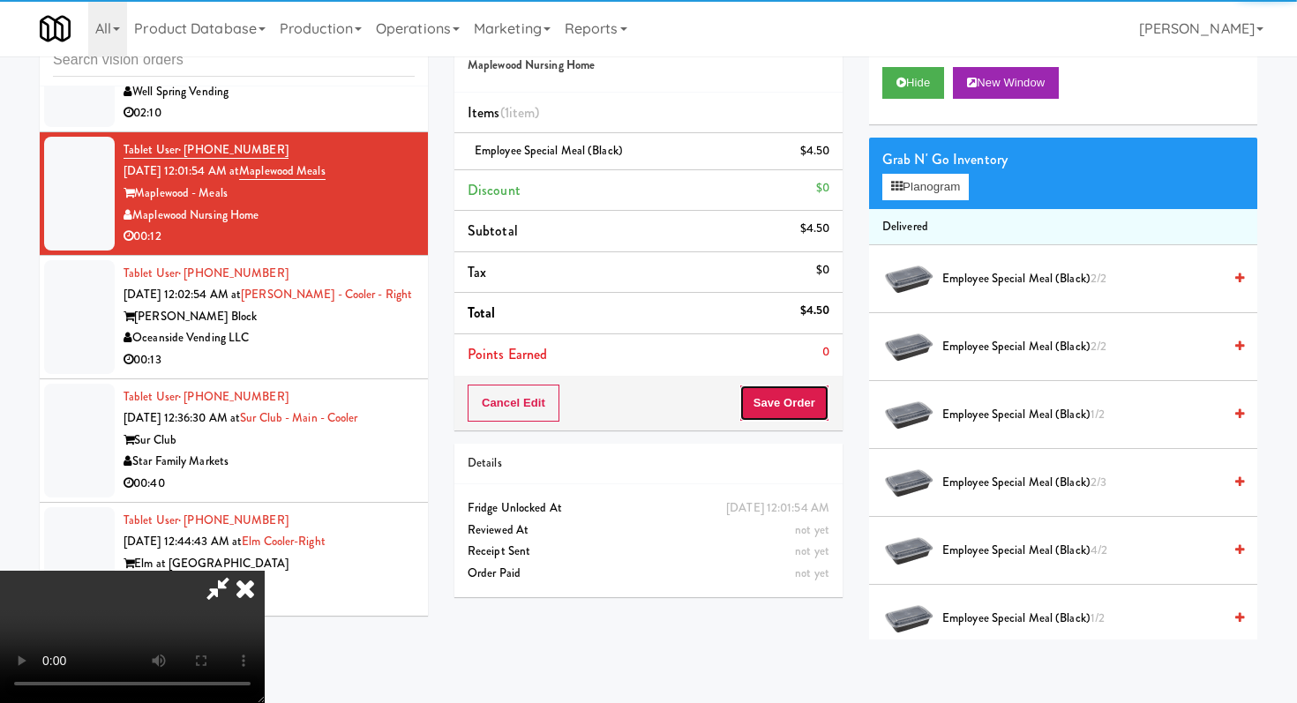
click at [806, 407] on button "Save Order" at bounding box center [784, 403] width 90 height 37
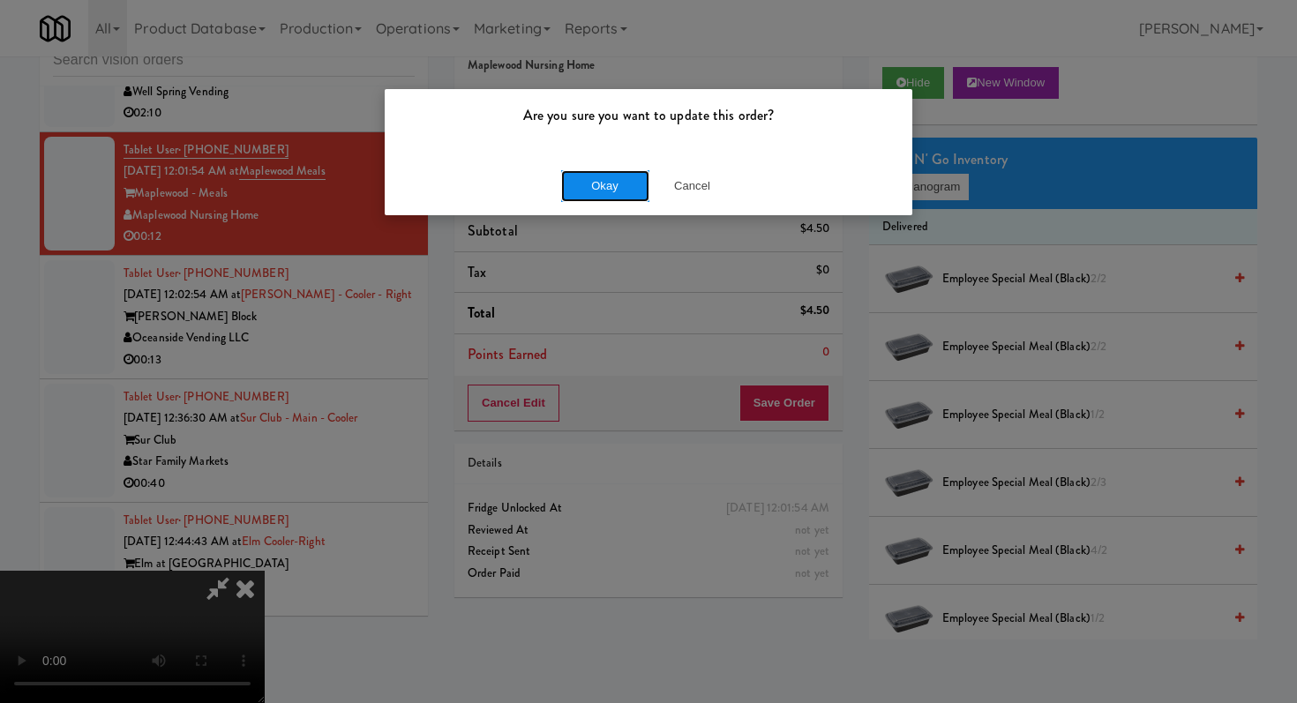
click at [588, 197] on button "Okay" at bounding box center [605, 186] width 88 height 32
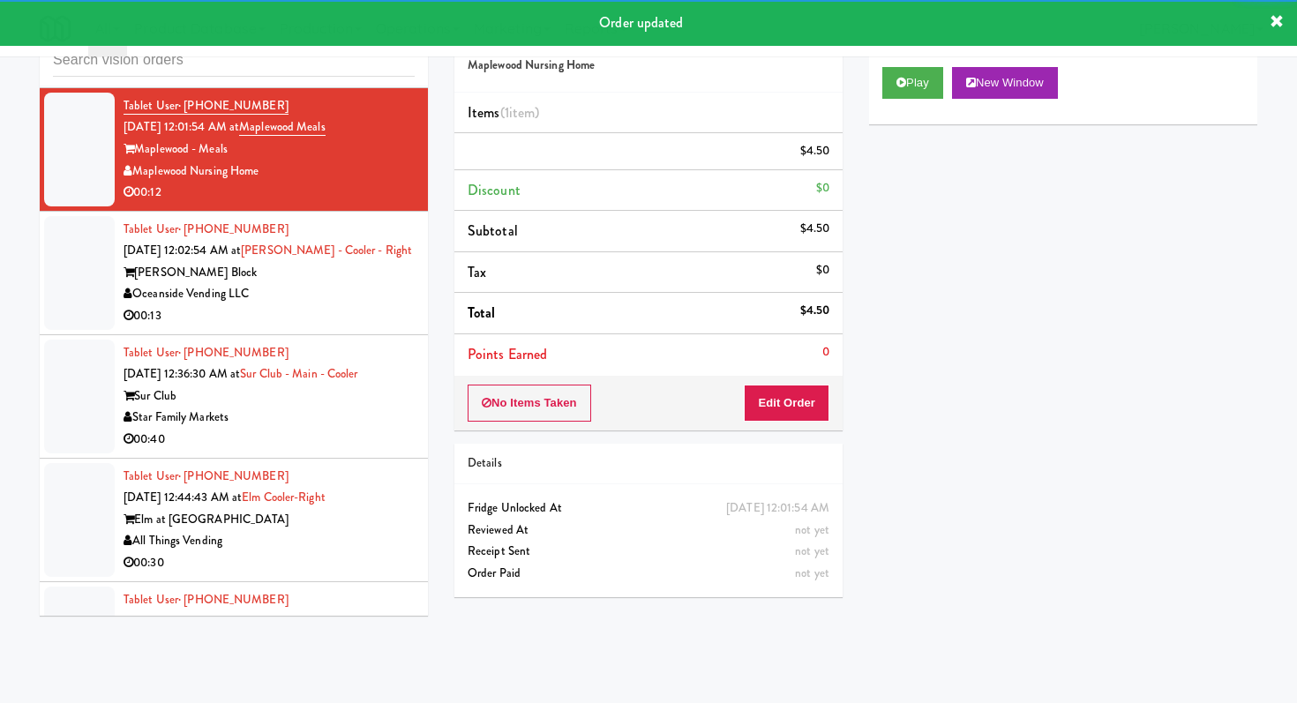
scroll to position [1800, 0]
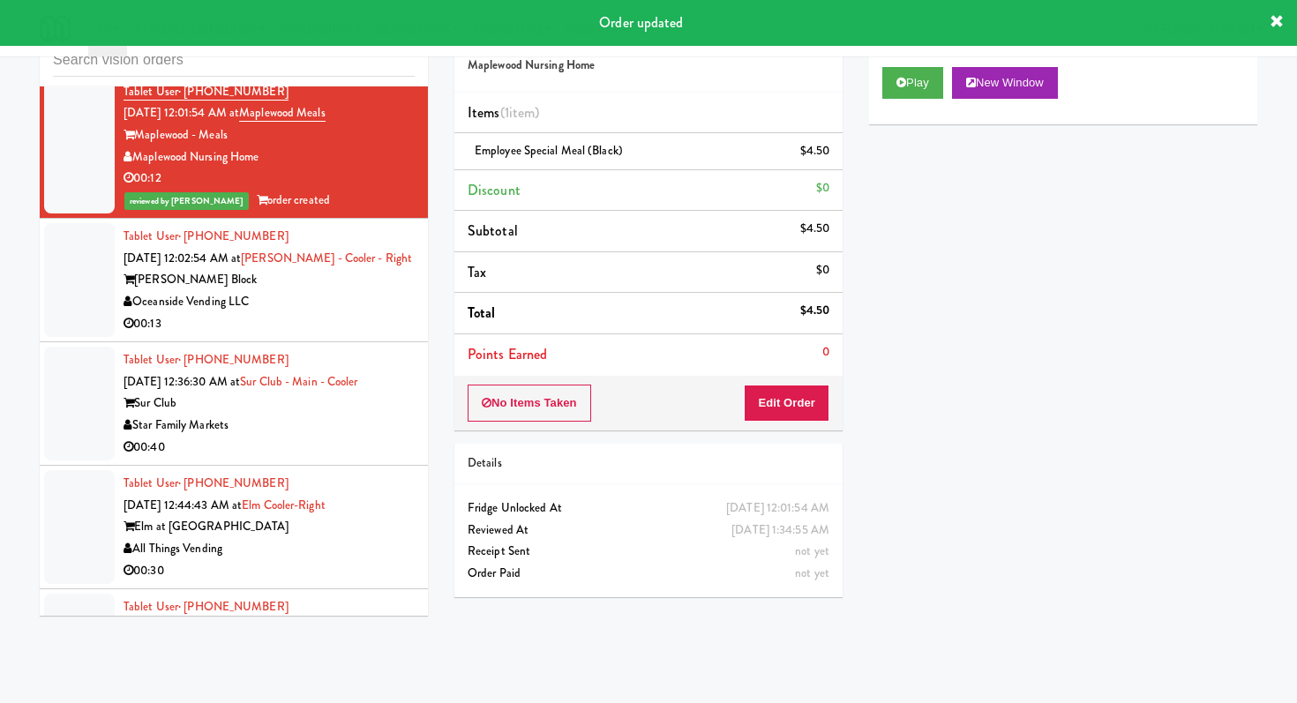
click at [373, 330] on div "00:13" at bounding box center [269, 324] width 291 height 22
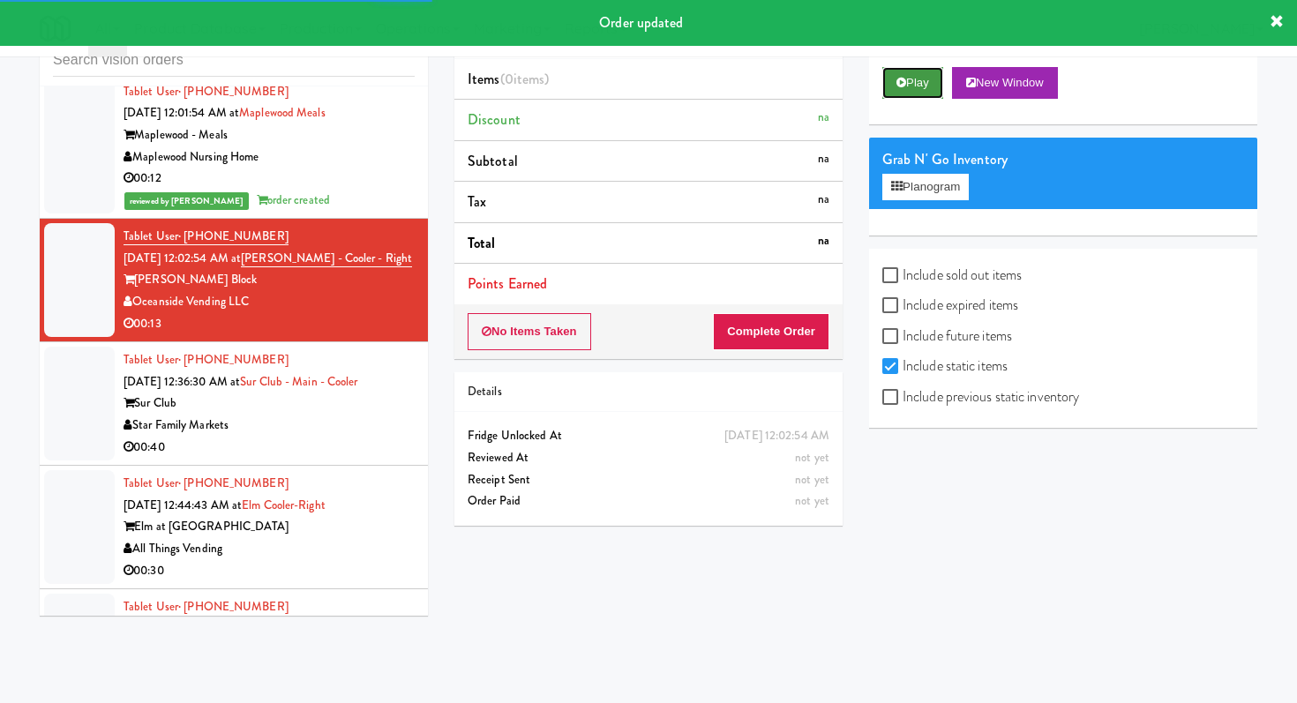
click at [900, 88] on button "Play" at bounding box center [912, 83] width 61 height 32
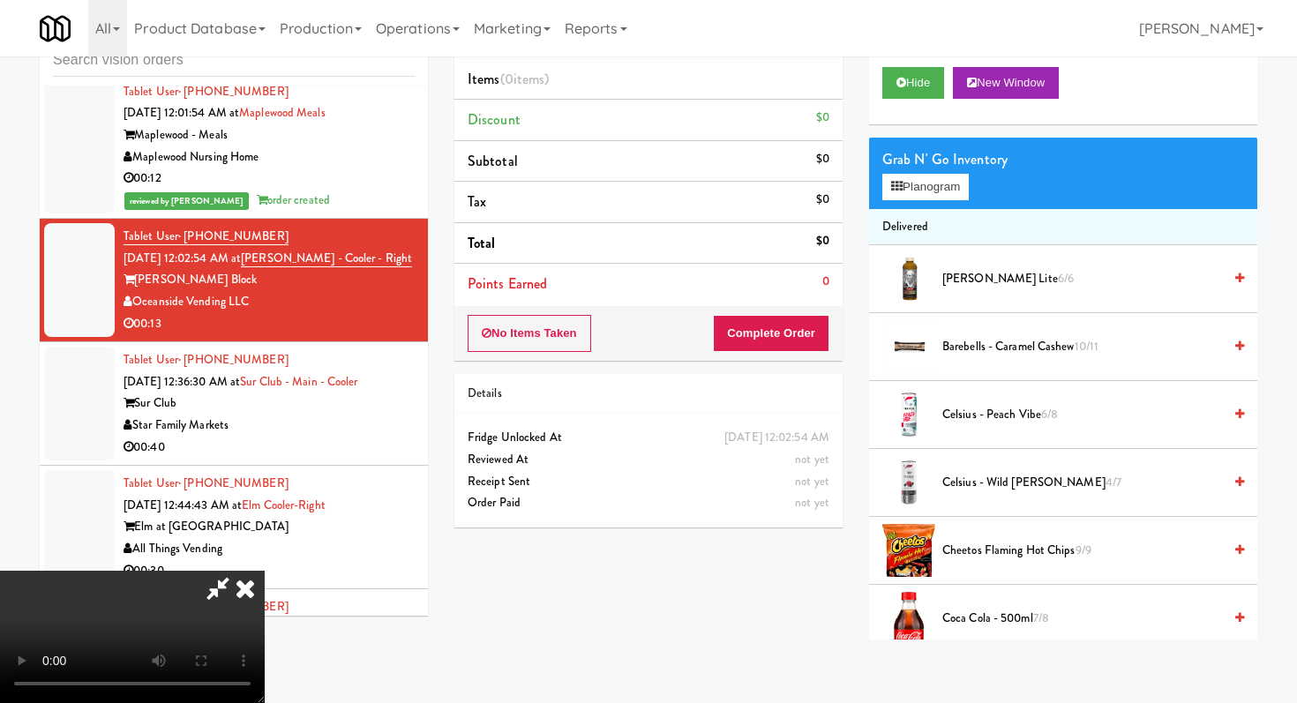
click at [265, 571] on video at bounding box center [132, 637] width 265 height 132
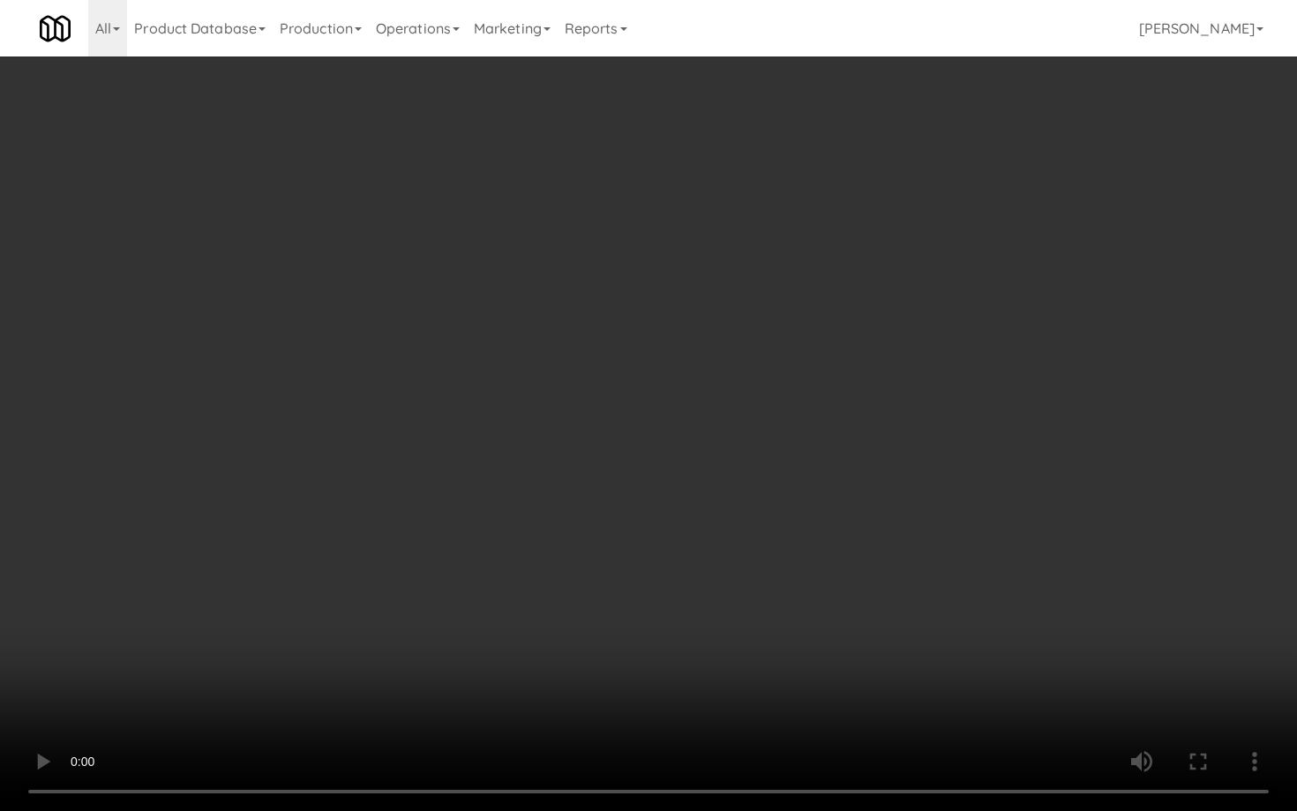
click at [567, 576] on video at bounding box center [648, 405] width 1297 height 811
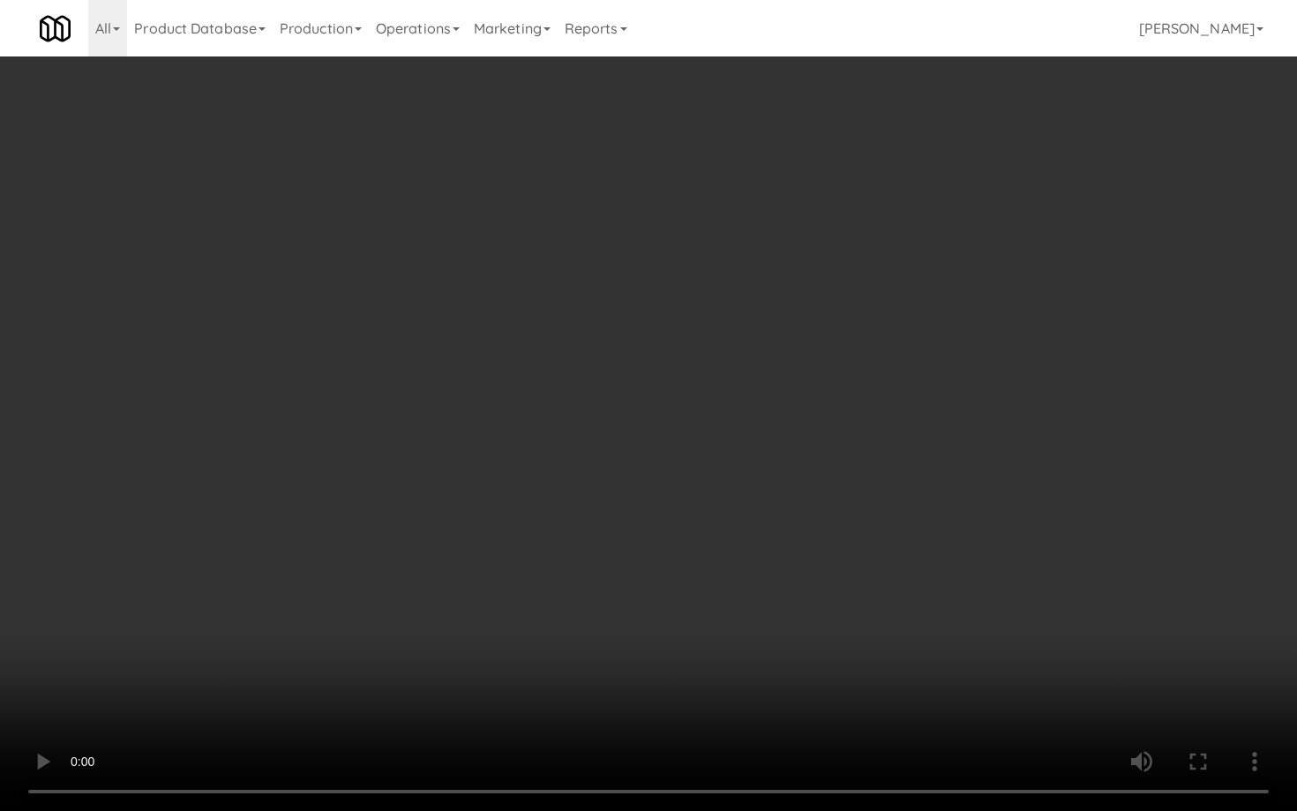
click at [567, 576] on video at bounding box center [648, 405] width 1297 height 811
click at [1018, 655] on video at bounding box center [648, 405] width 1297 height 811
click at [855, 674] on video at bounding box center [648, 405] width 1297 height 811
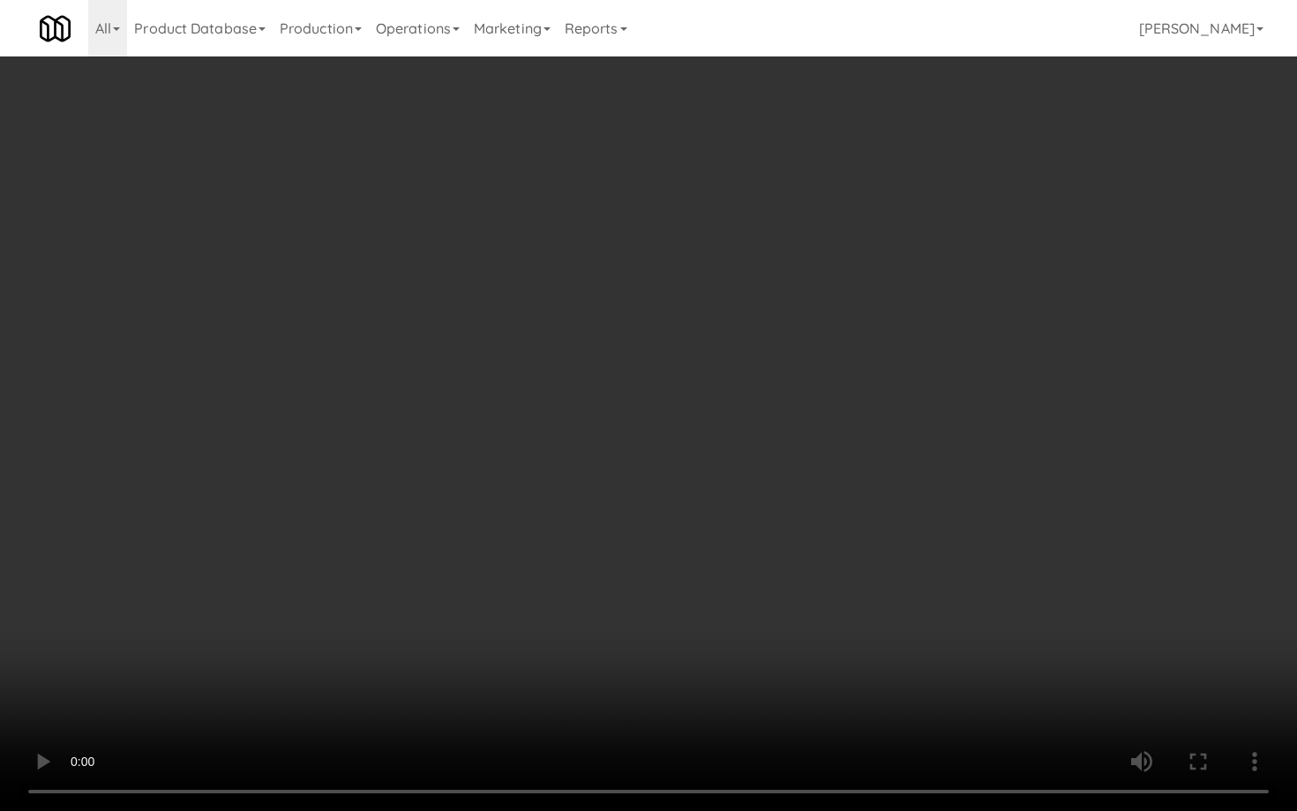
click at [855, 674] on video at bounding box center [648, 405] width 1297 height 811
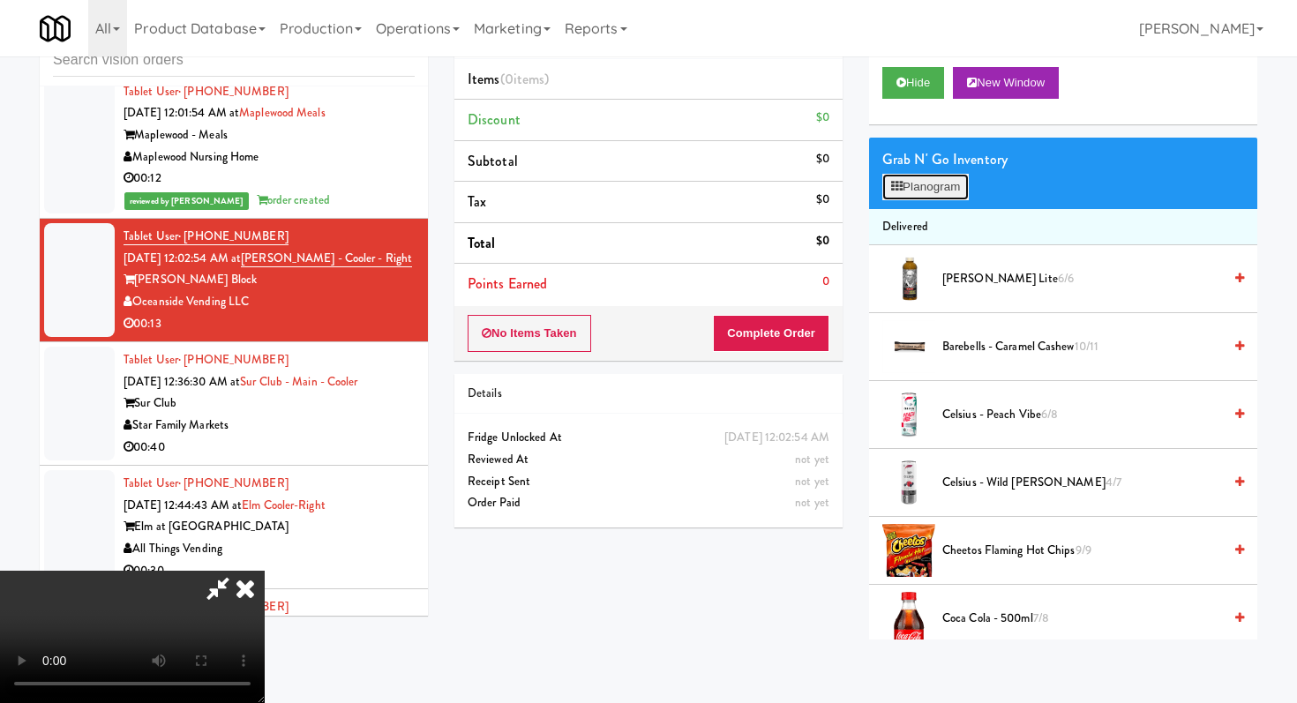
click at [927, 191] on button "Planogram" at bounding box center [925, 187] width 86 height 26
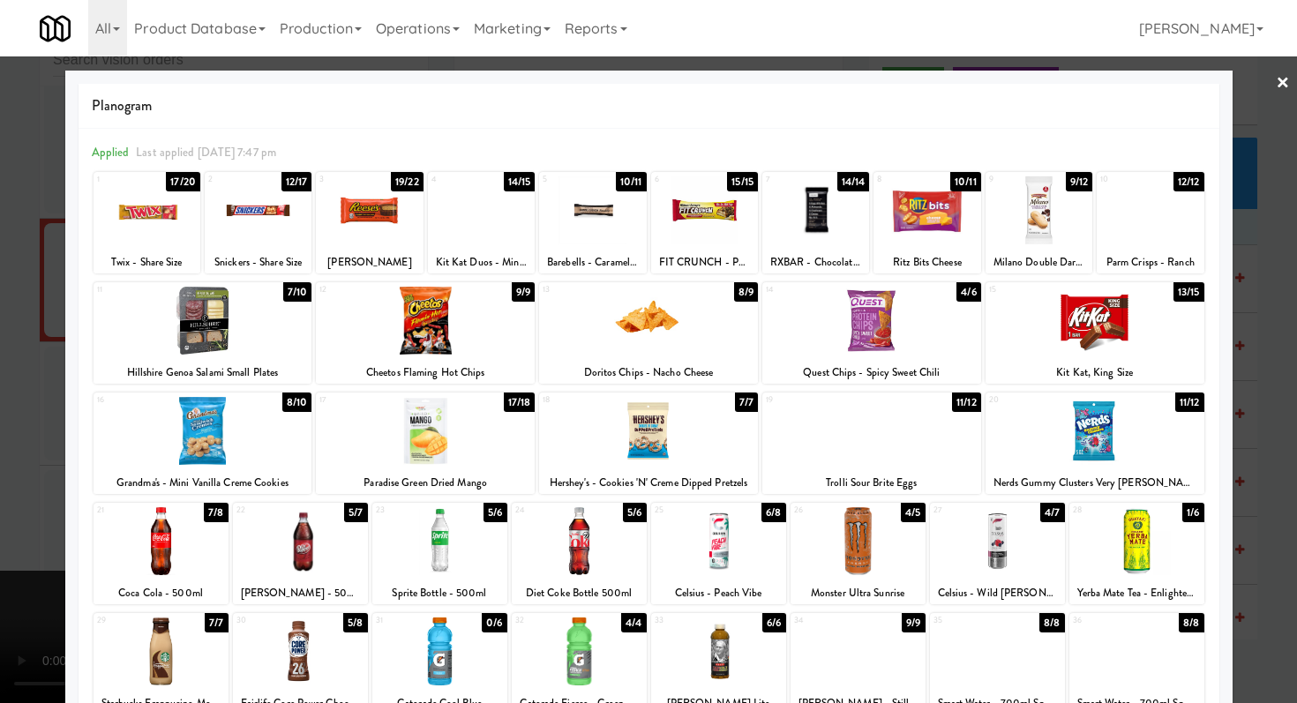
click at [152, 549] on div at bounding box center [161, 541] width 135 height 68
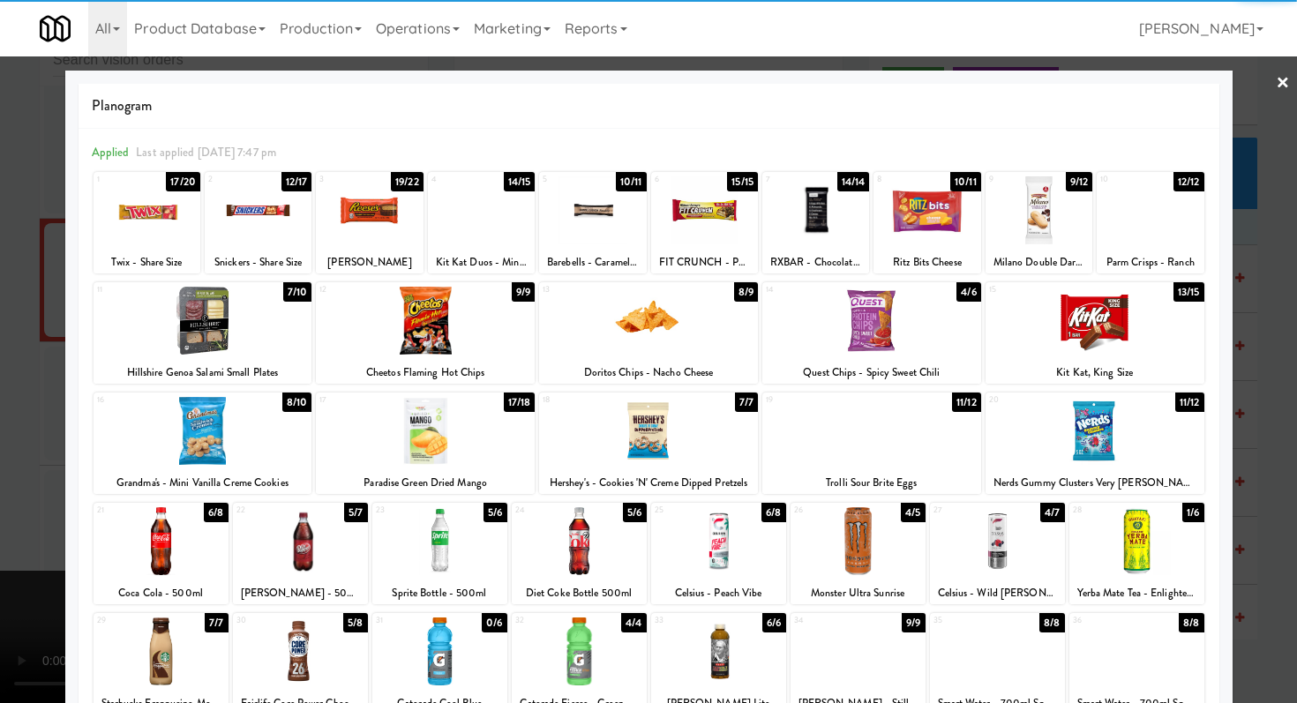
click at [980, 217] on div at bounding box center [926, 210] width 107 height 68
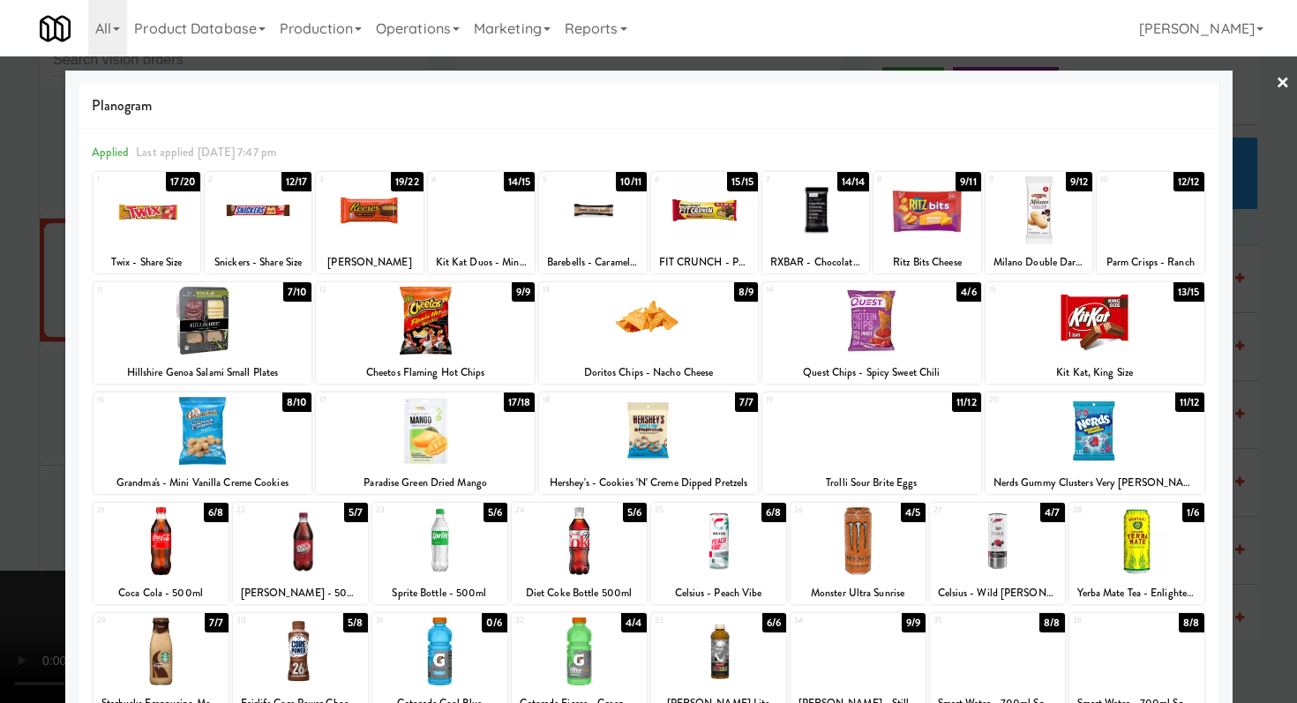
click at [0, 384] on div at bounding box center [648, 351] width 1297 height 703
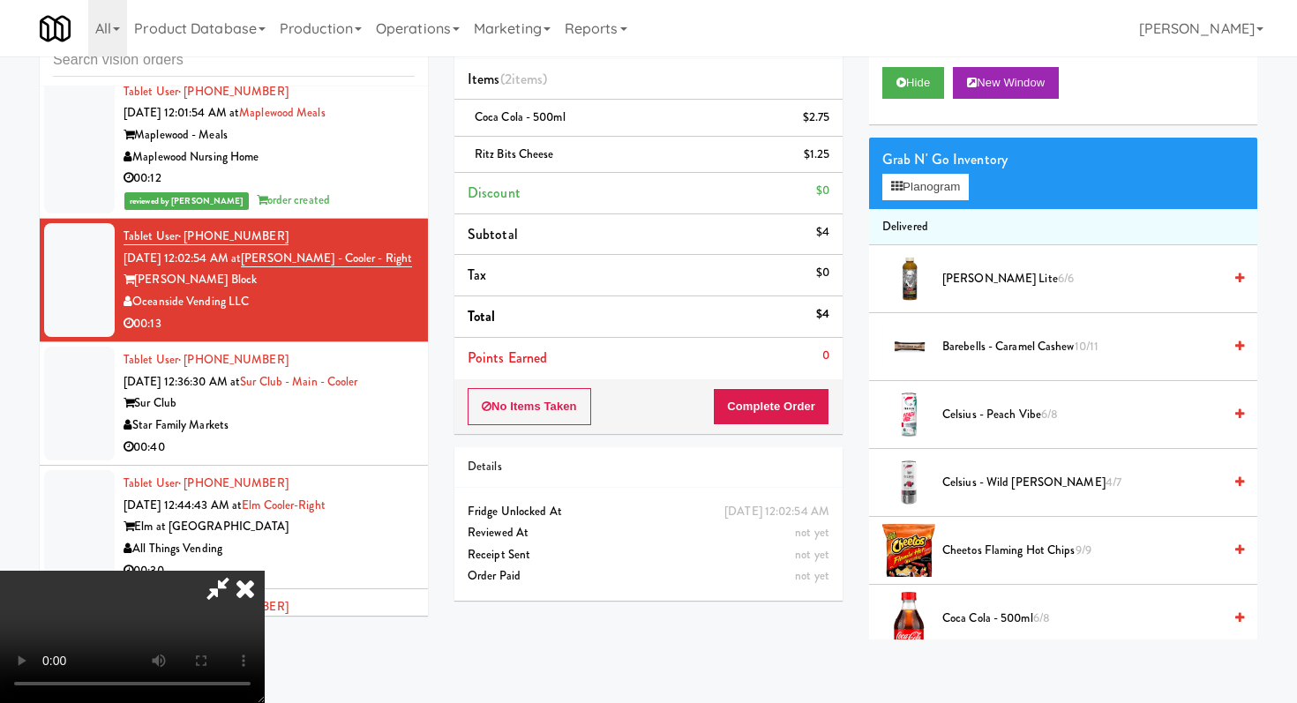
click at [265, 571] on video at bounding box center [132, 637] width 265 height 132
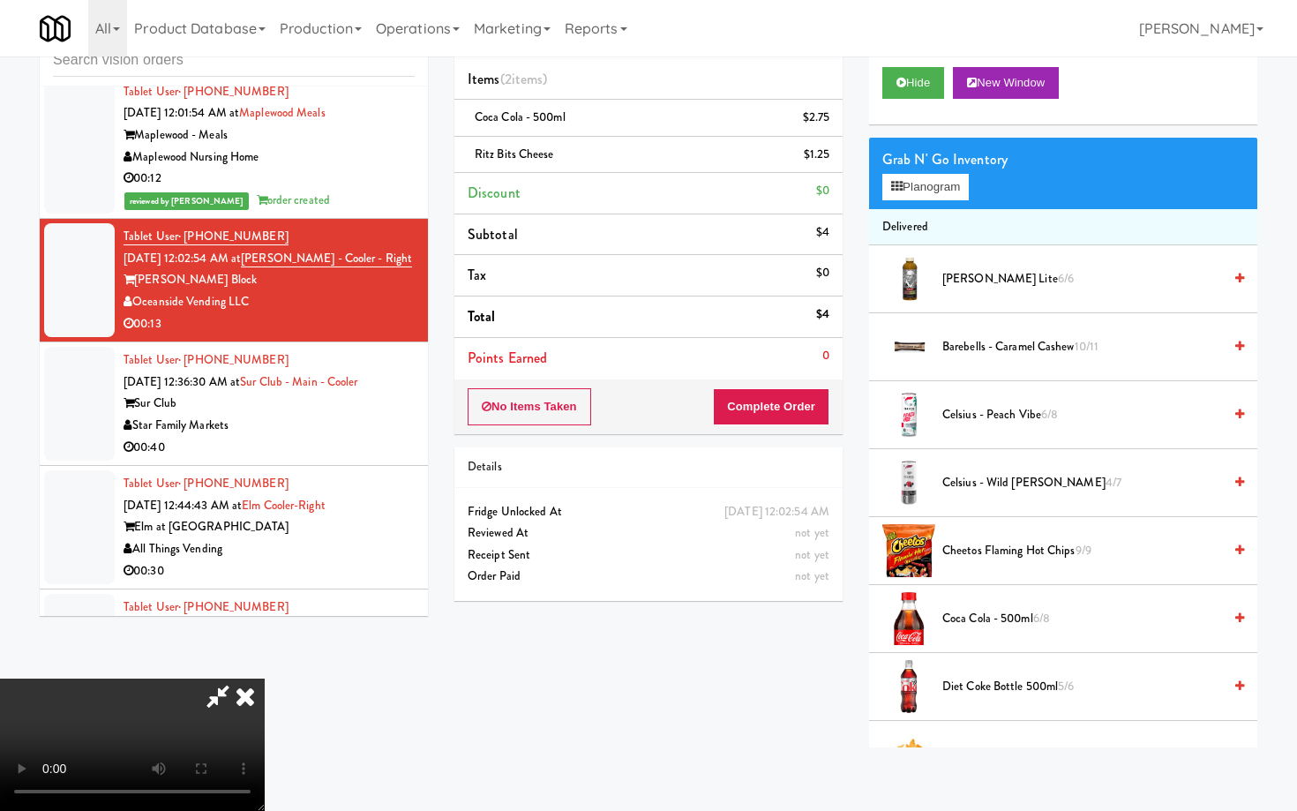
click at [265, 702] on video at bounding box center [132, 744] width 265 height 132
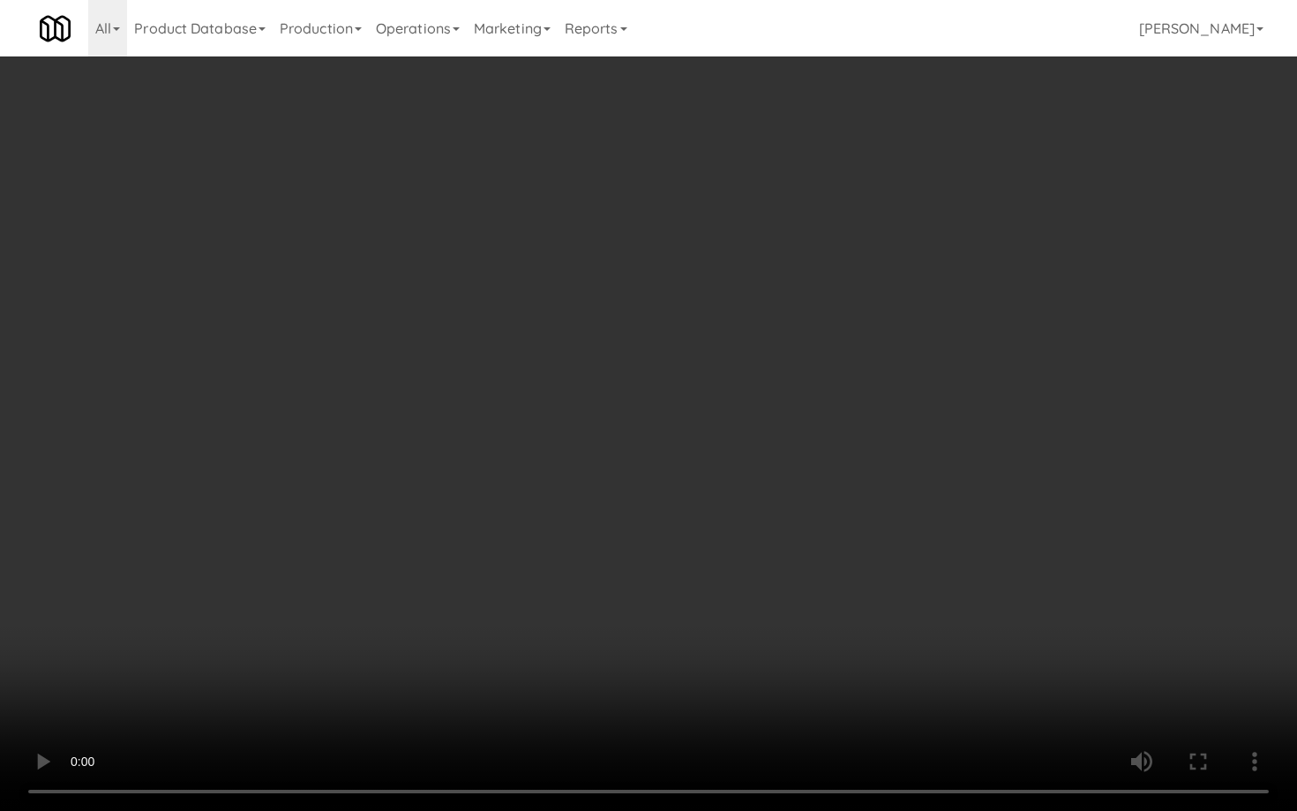
click at [602, 639] on video at bounding box center [648, 405] width 1297 height 811
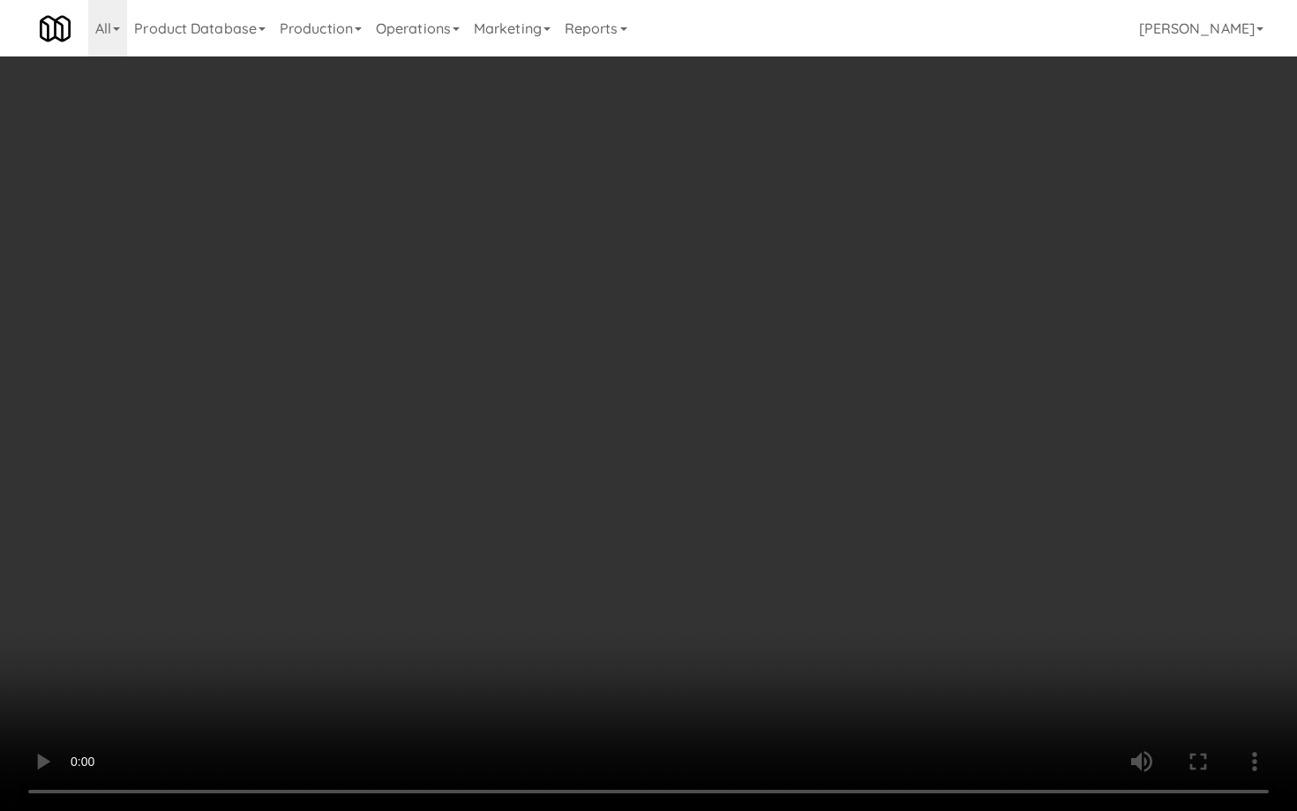
click at [602, 639] on video at bounding box center [648, 405] width 1297 height 811
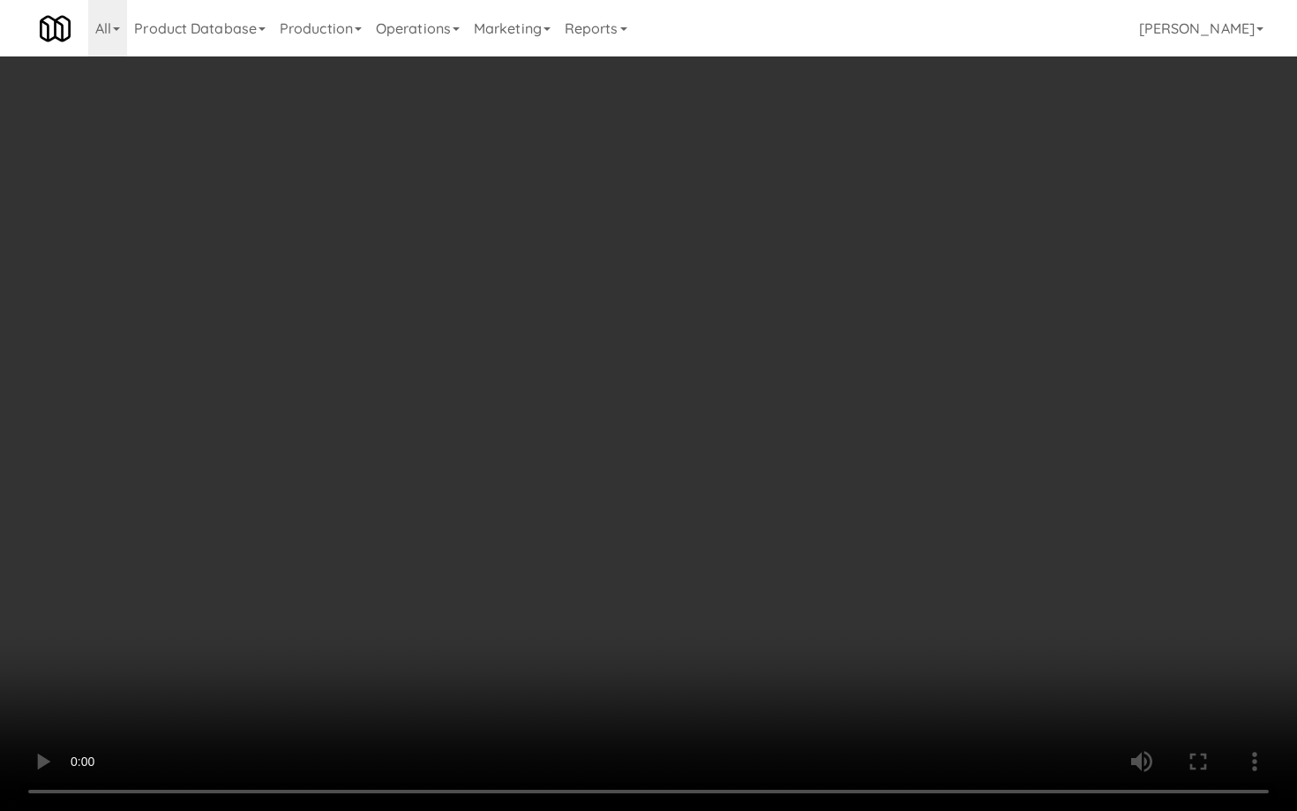
click at [602, 639] on video at bounding box center [648, 405] width 1297 height 811
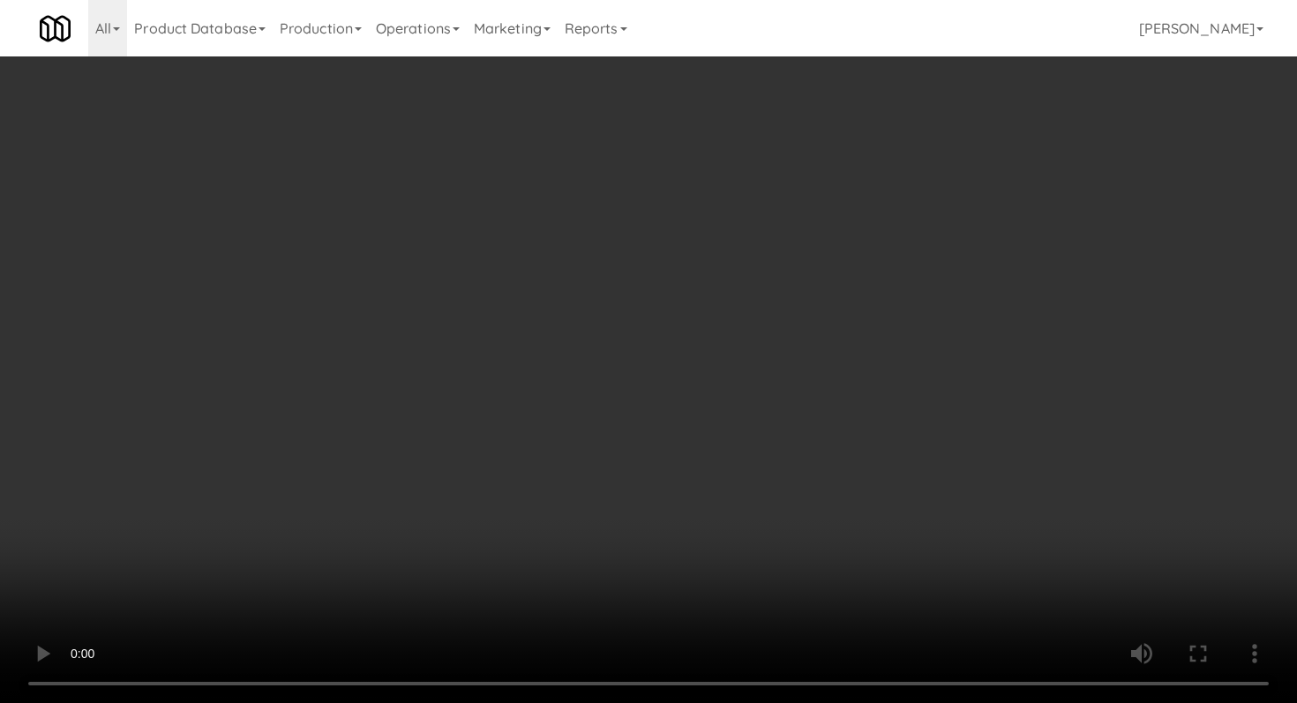
scroll to position [521, 0]
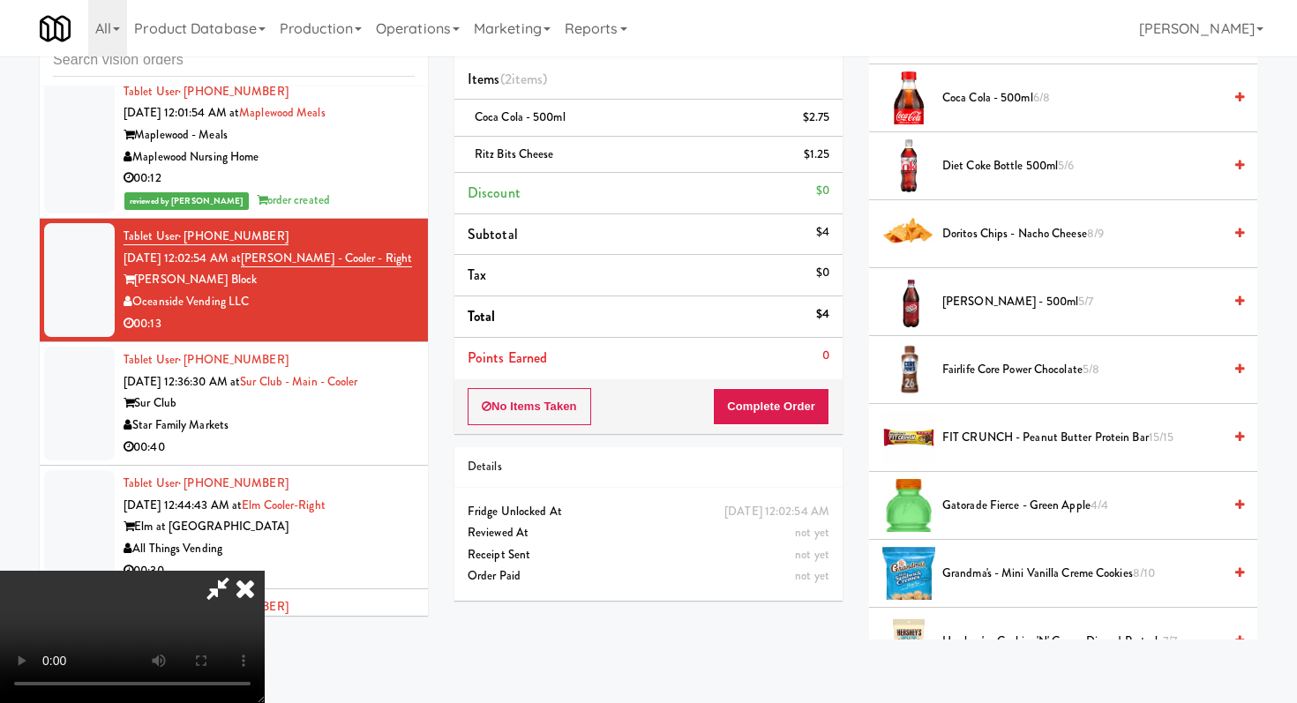
click at [966, 311] on span "[PERSON_NAME] - 500ml 5/7" at bounding box center [1082, 302] width 280 height 22
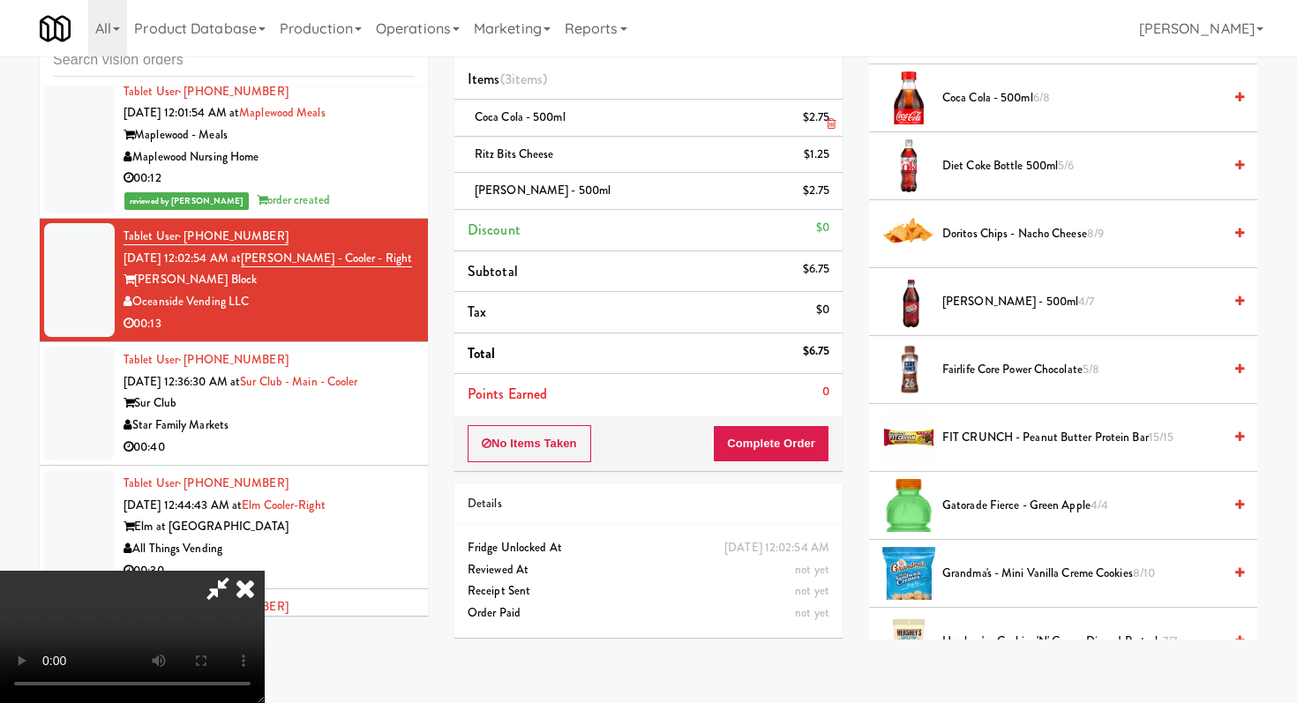
click at [828, 124] on icon at bounding box center [831, 123] width 9 height 11
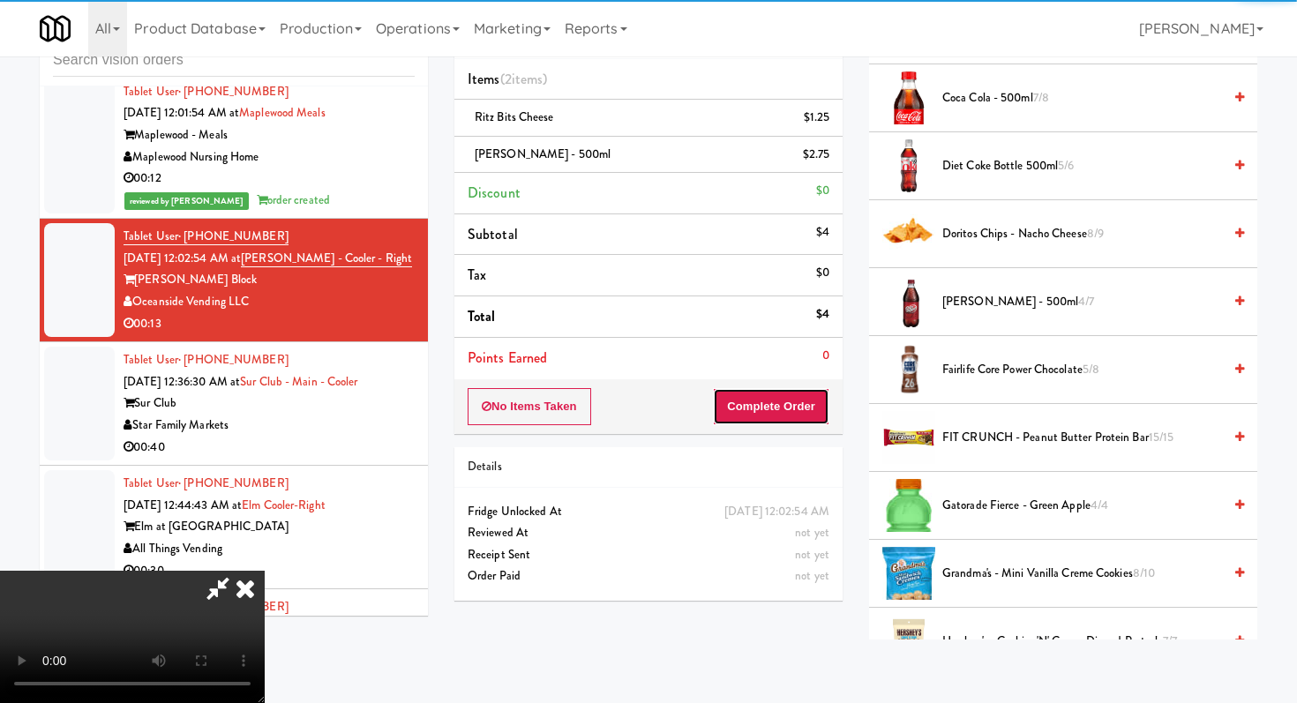
click at [809, 406] on button "Complete Order" at bounding box center [771, 406] width 116 height 37
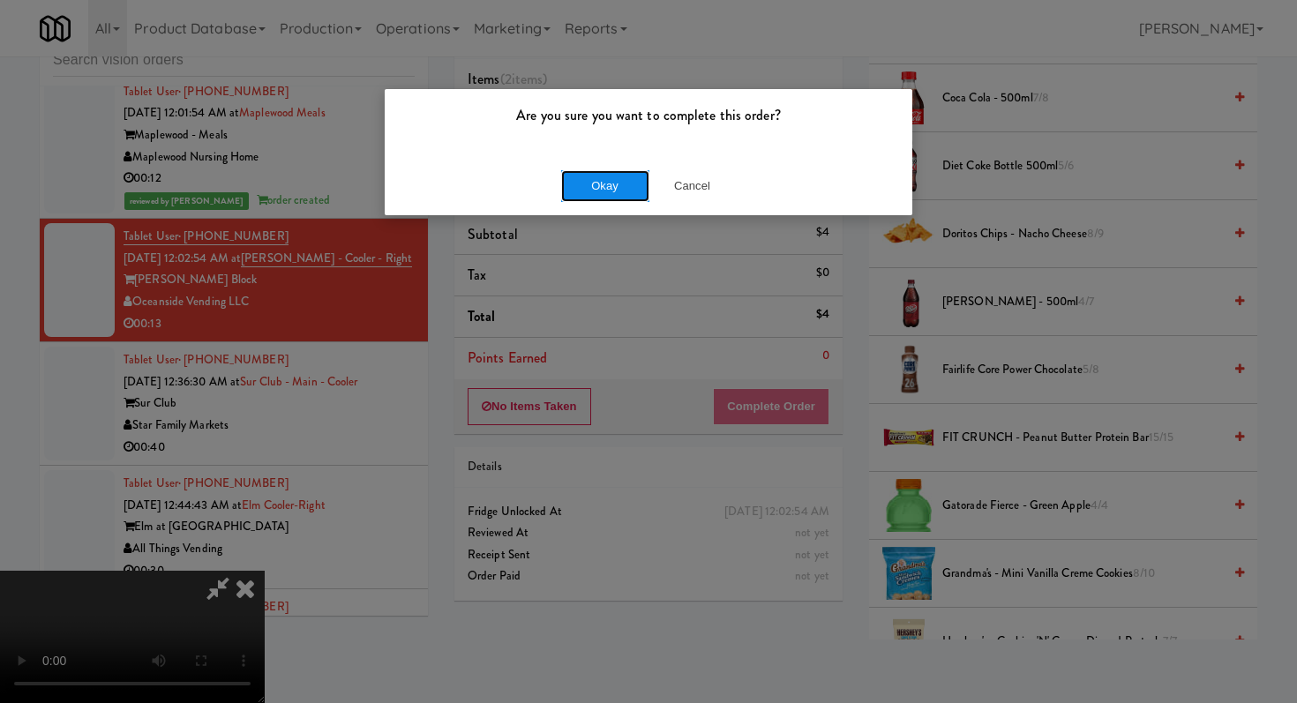
click at [561, 176] on button "Okay" at bounding box center [605, 186] width 88 height 32
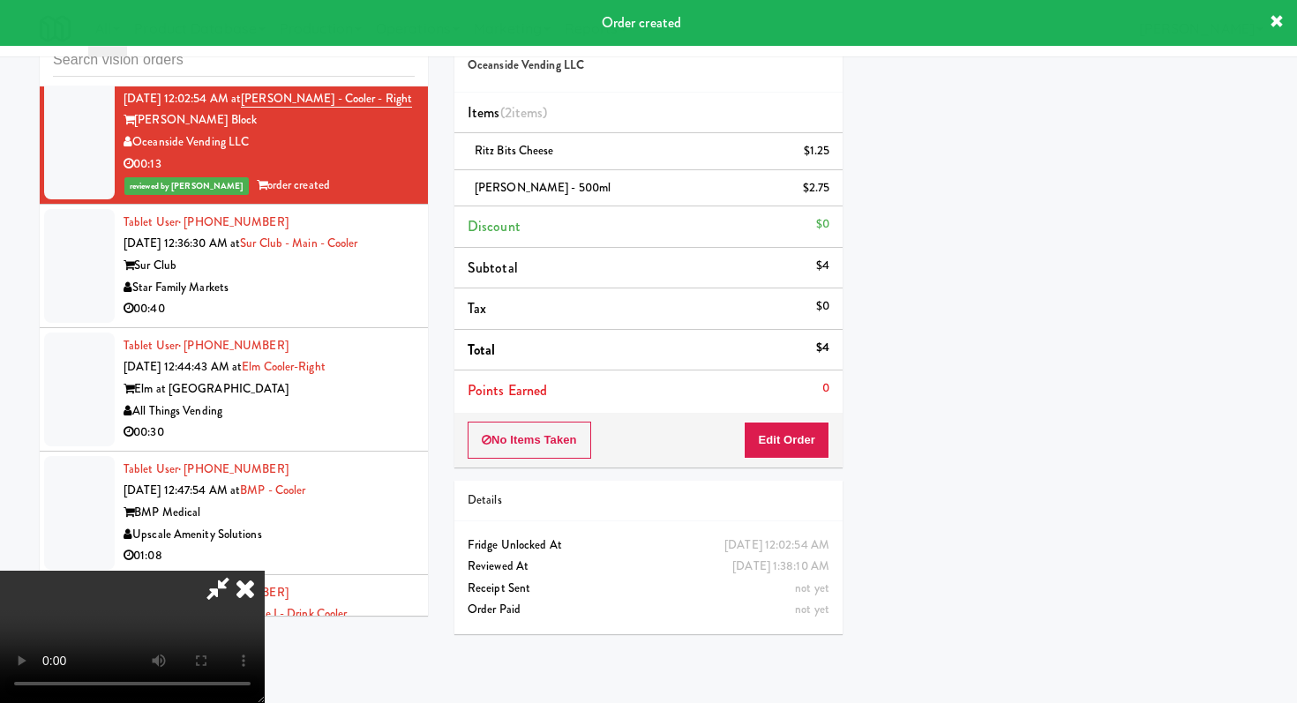
scroll to position [1970, 0]
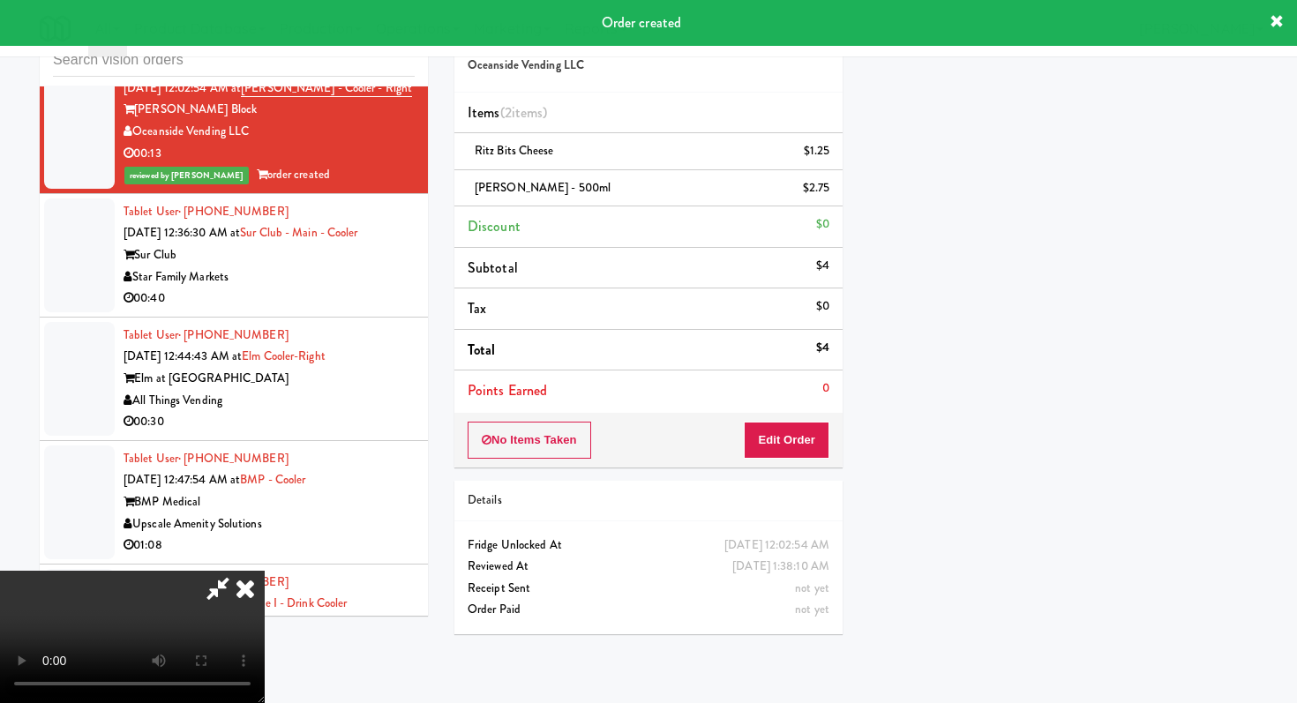
click at [265, 571] on icon at bounding box center [245, 588] width 39 height 35
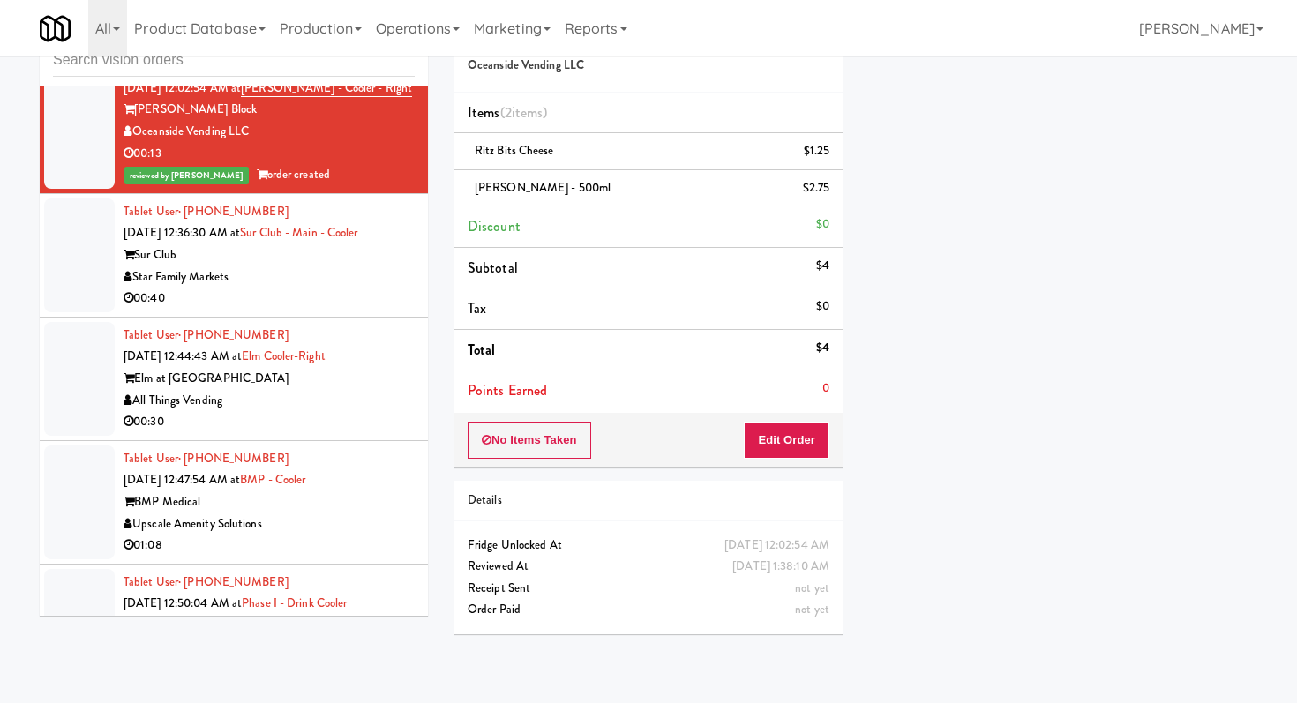
click at [403, 288] on div "Star Family Markets" at bounding box center [269, 277] width 291 height 22
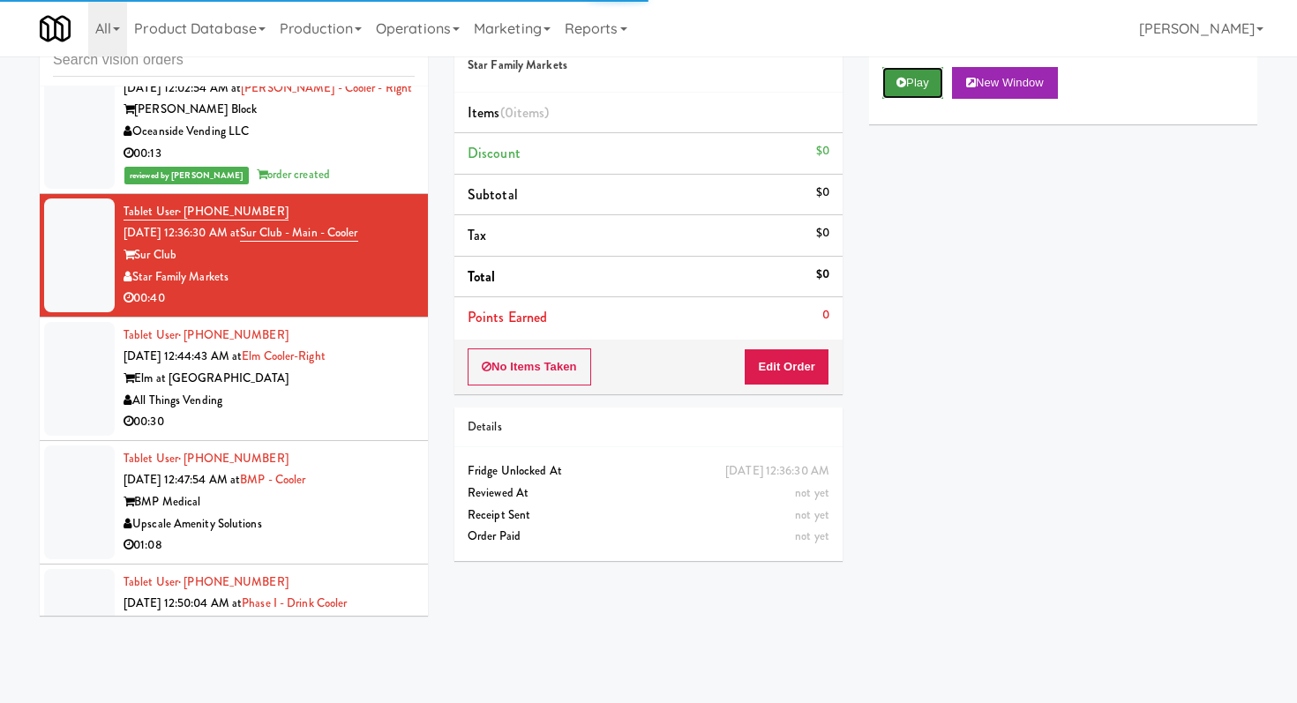
click at [935, 76] on button "Play" at bounding box center [912, 83] width 61 height 32
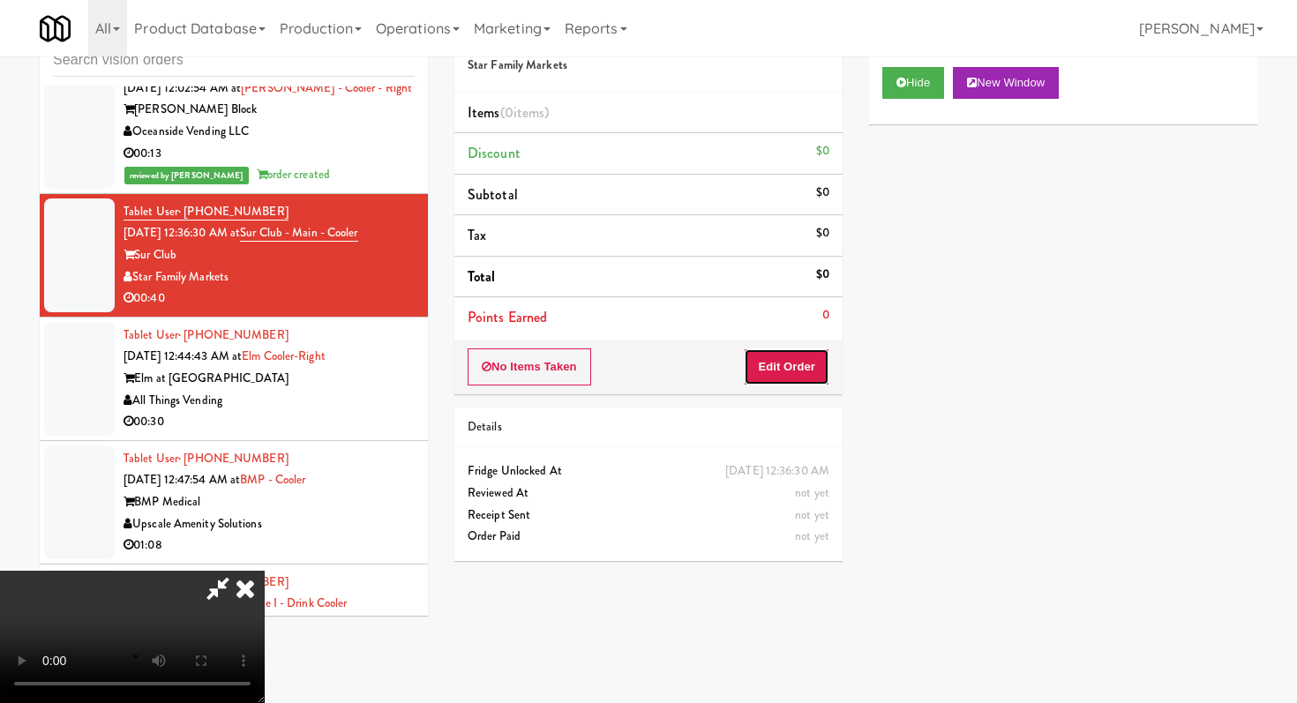
click at [784, 370] on button "Edit Order" at bounding box center [787, 367] width 86 height 37
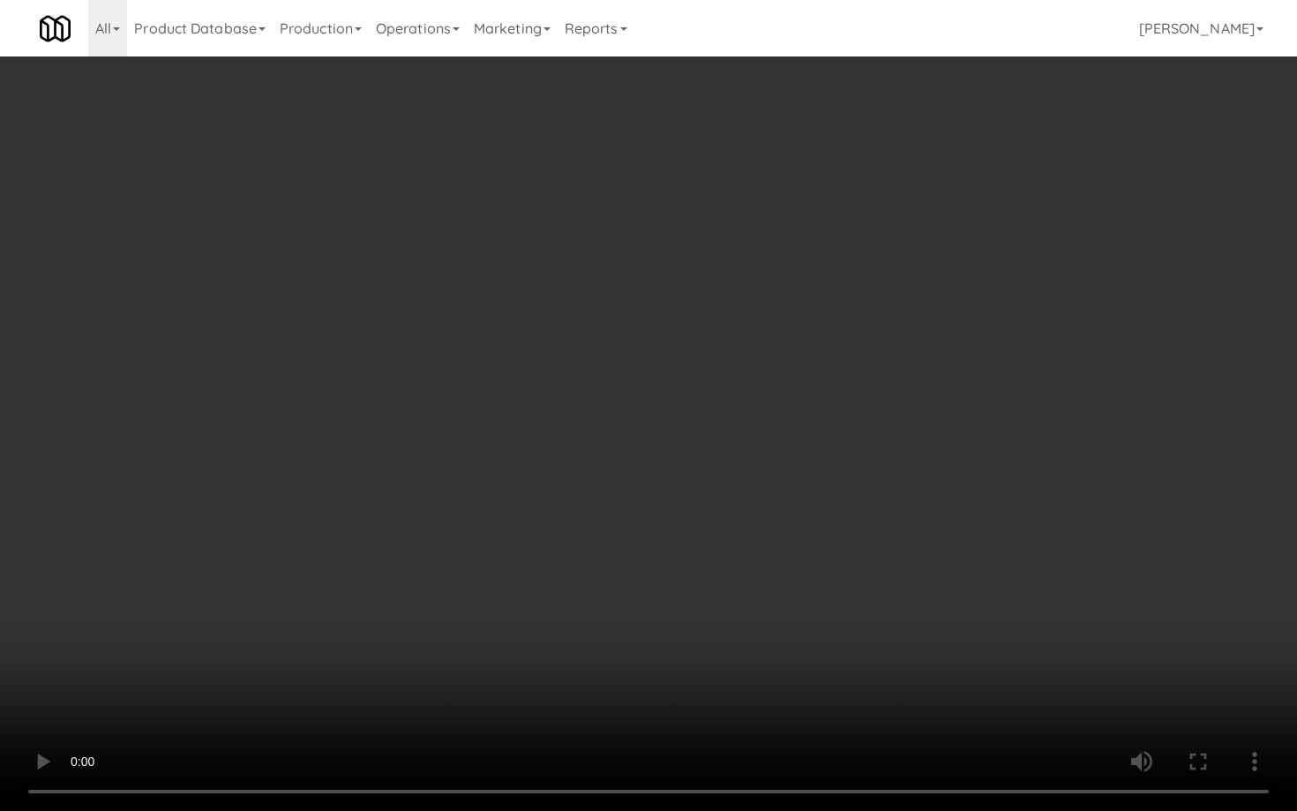
click at [860, 574] on video at bounding box center [648, 405] width 1297 height 811
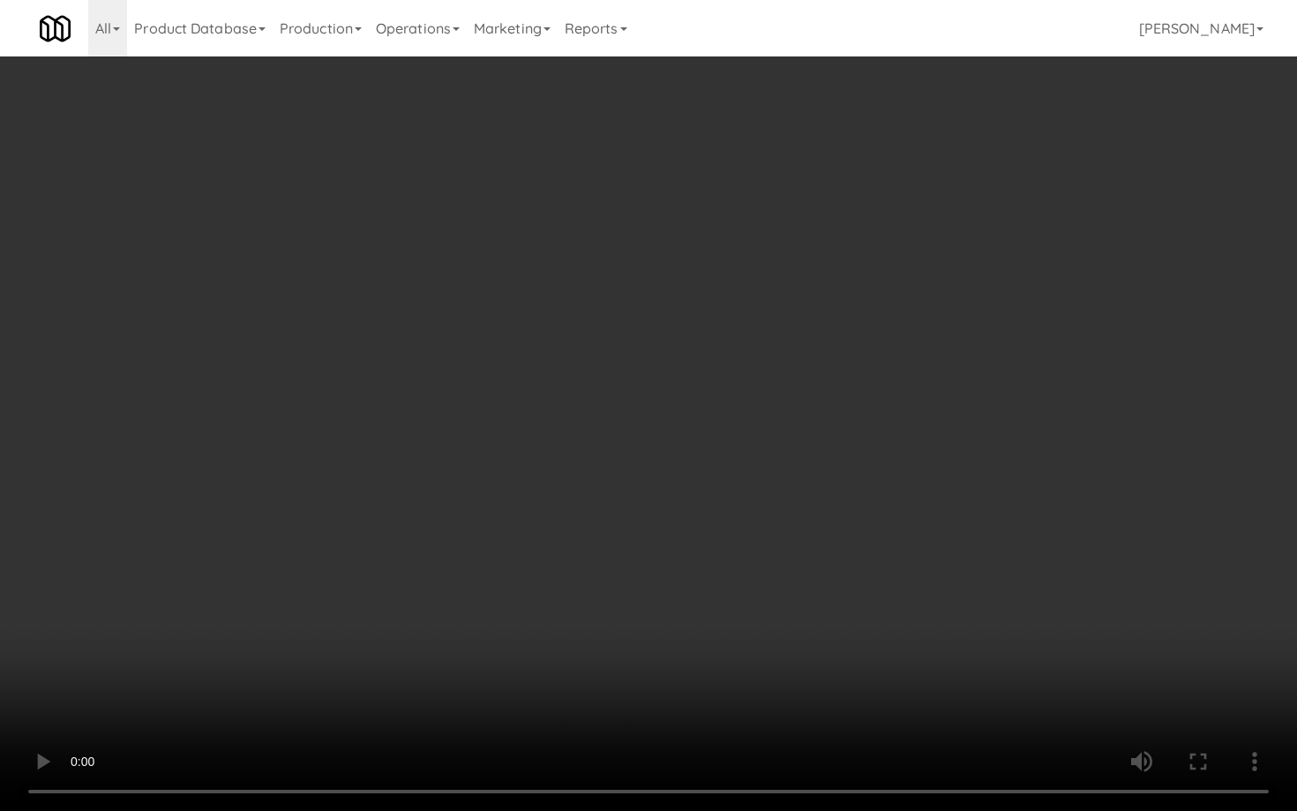
click at [860, 574] on video at bounding box center [648, 405] width 1297 height 811
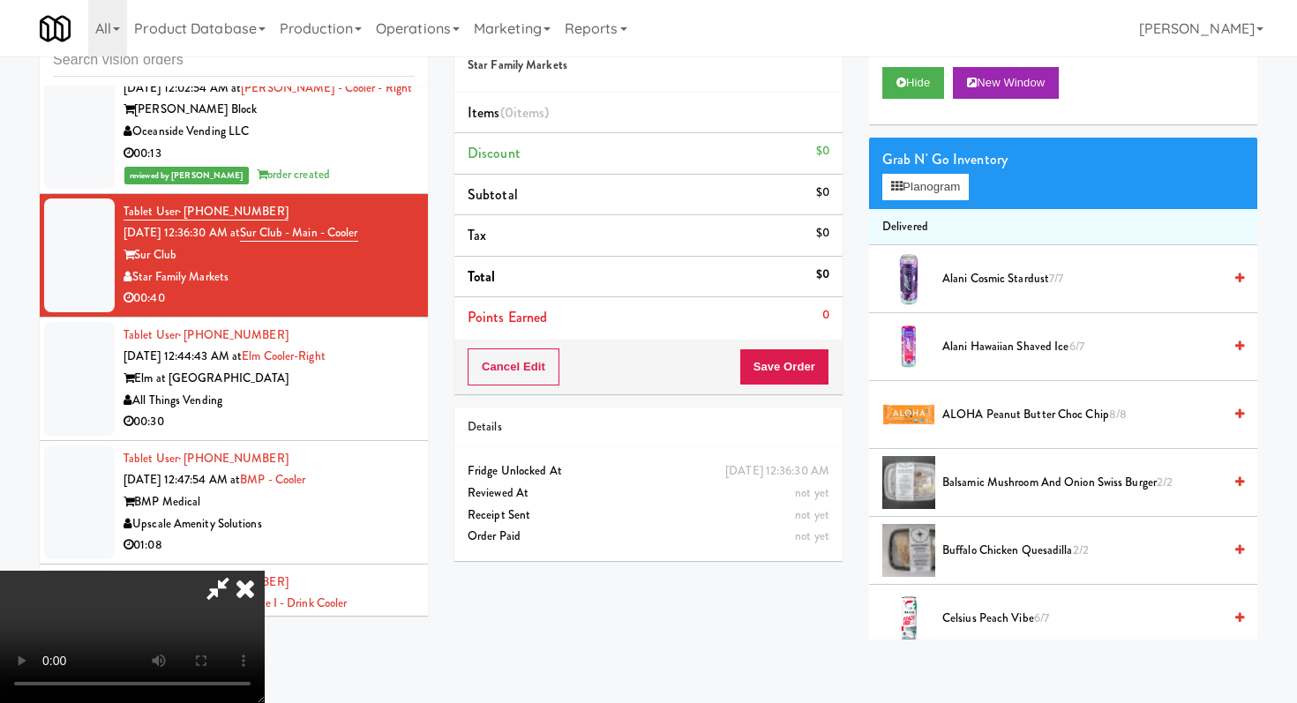
click at [238, 571] on icon at bounding box center [218, 588] width 41 height 35
click at [265, 571] on icon at bounding box center [245, 588] width 39 height 35
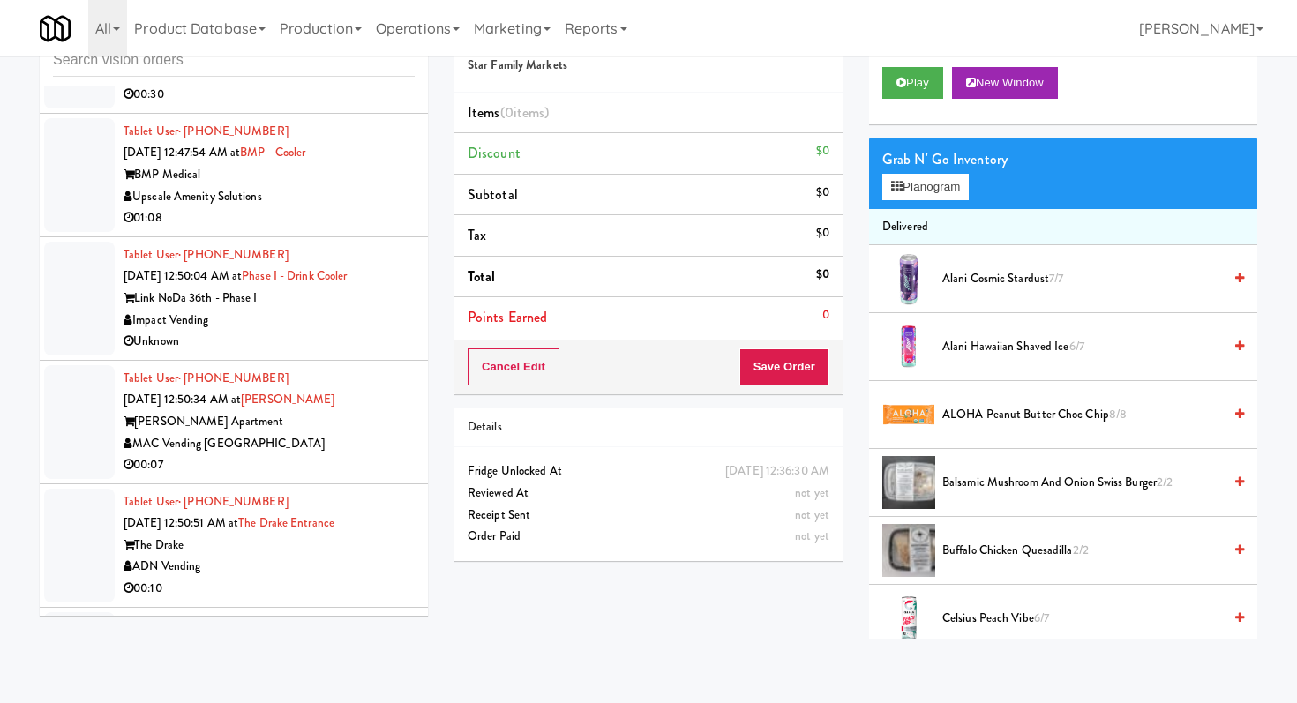
scroll to position [2307, 0]
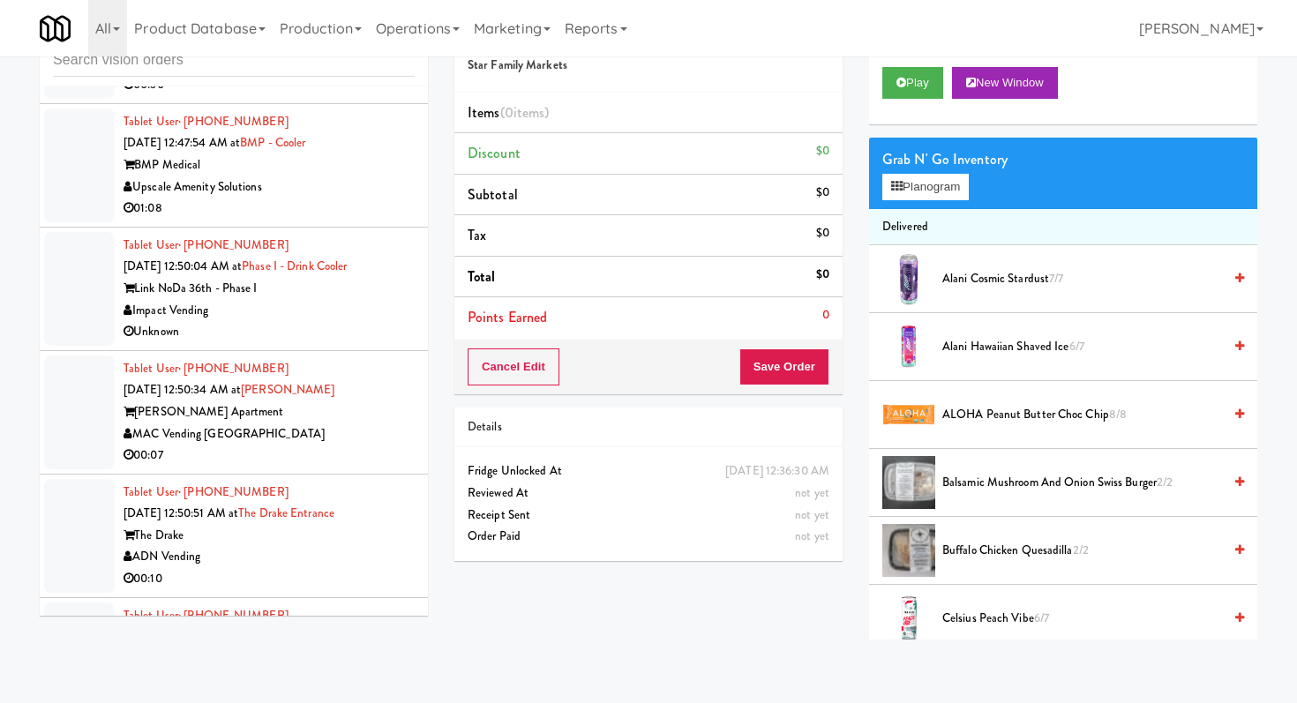
click at [353, 334] on div "Unknown" at bounding box center [269, 332] width 291 height 22
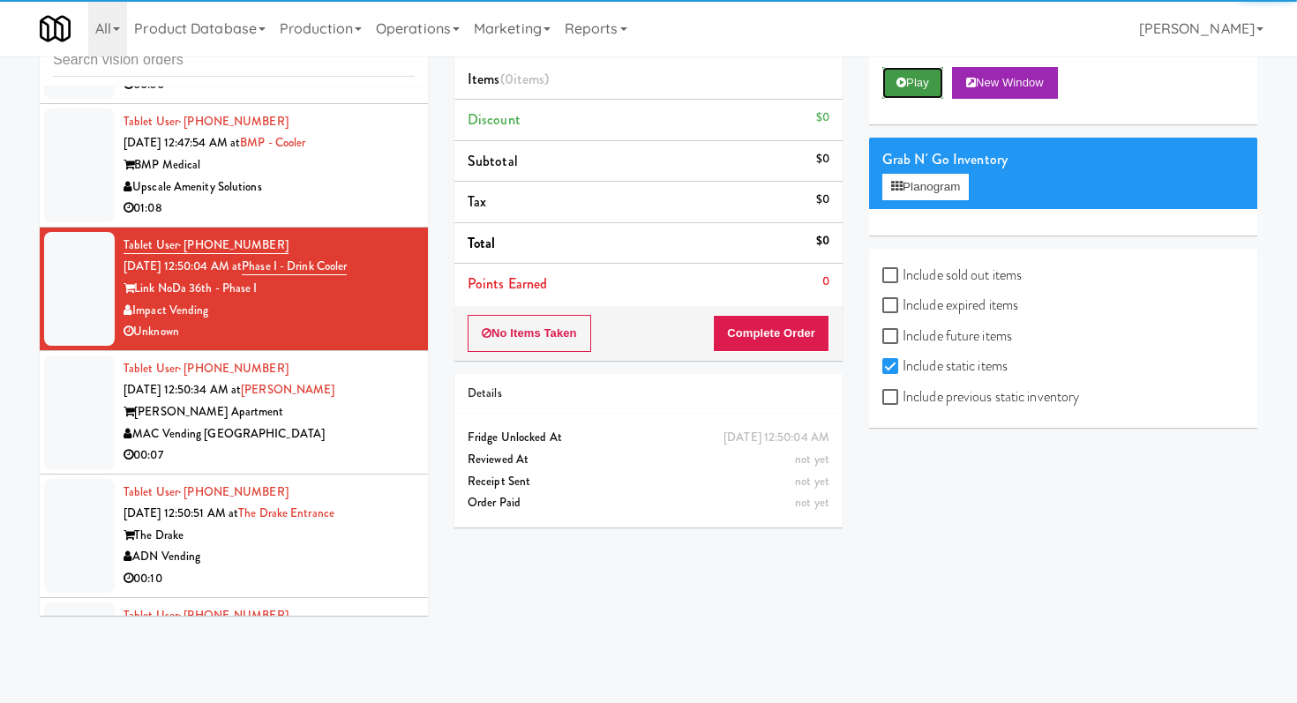
click at [911, 80] on button "Play" at bounding box center [912, 83] width 61 height 32
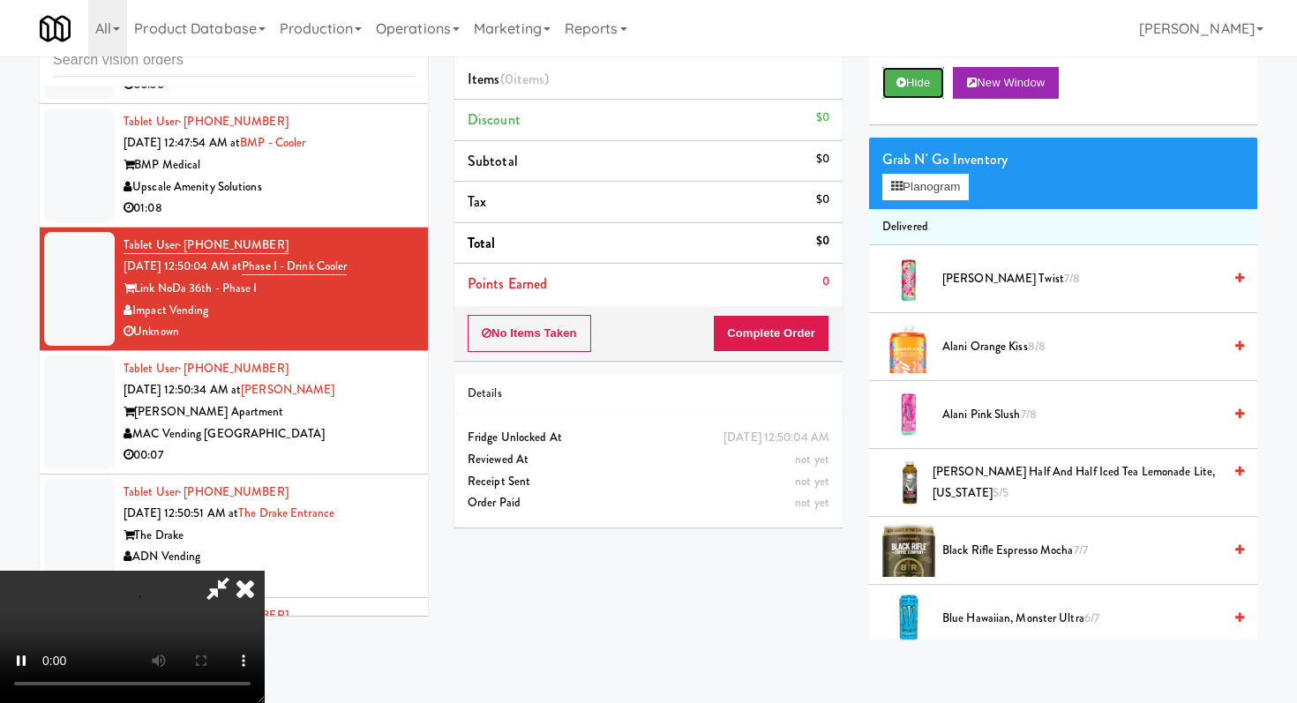
scroll to position [175, 0]
click at [265, 571] on video at bounding box center [132, 637] width 265 height 132
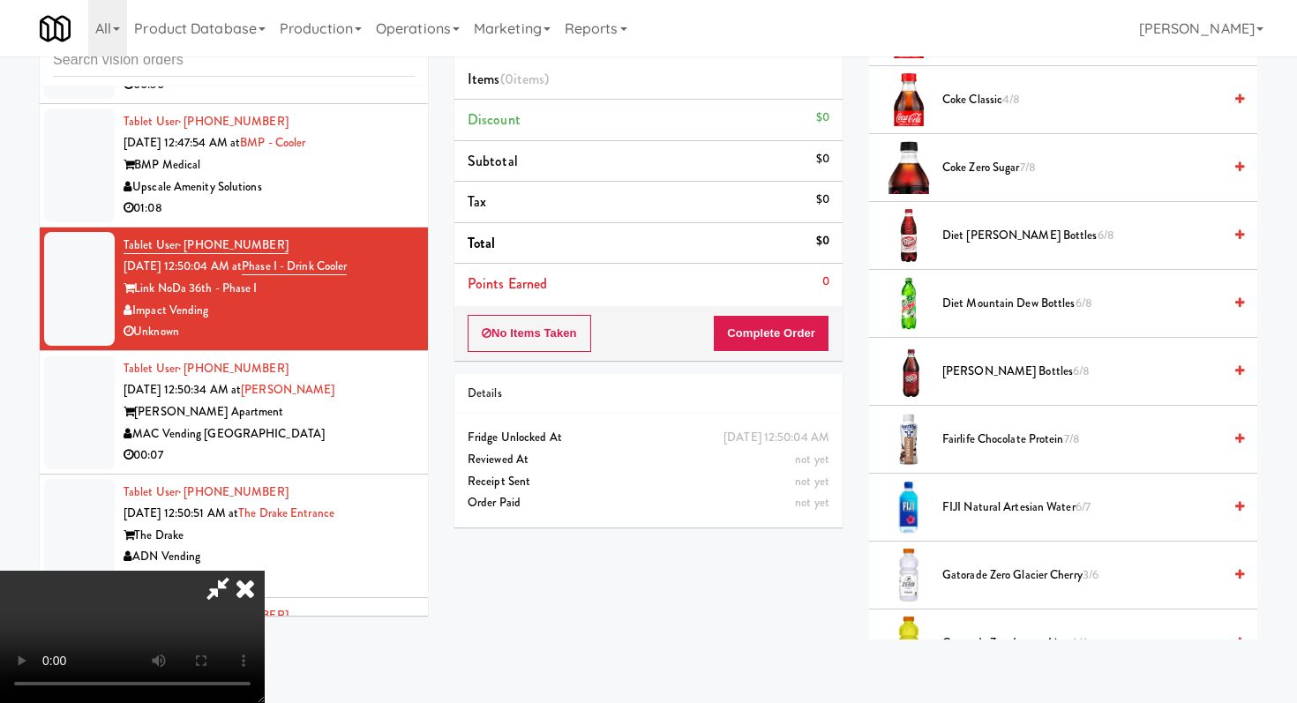
scroll to position [1003, 0]
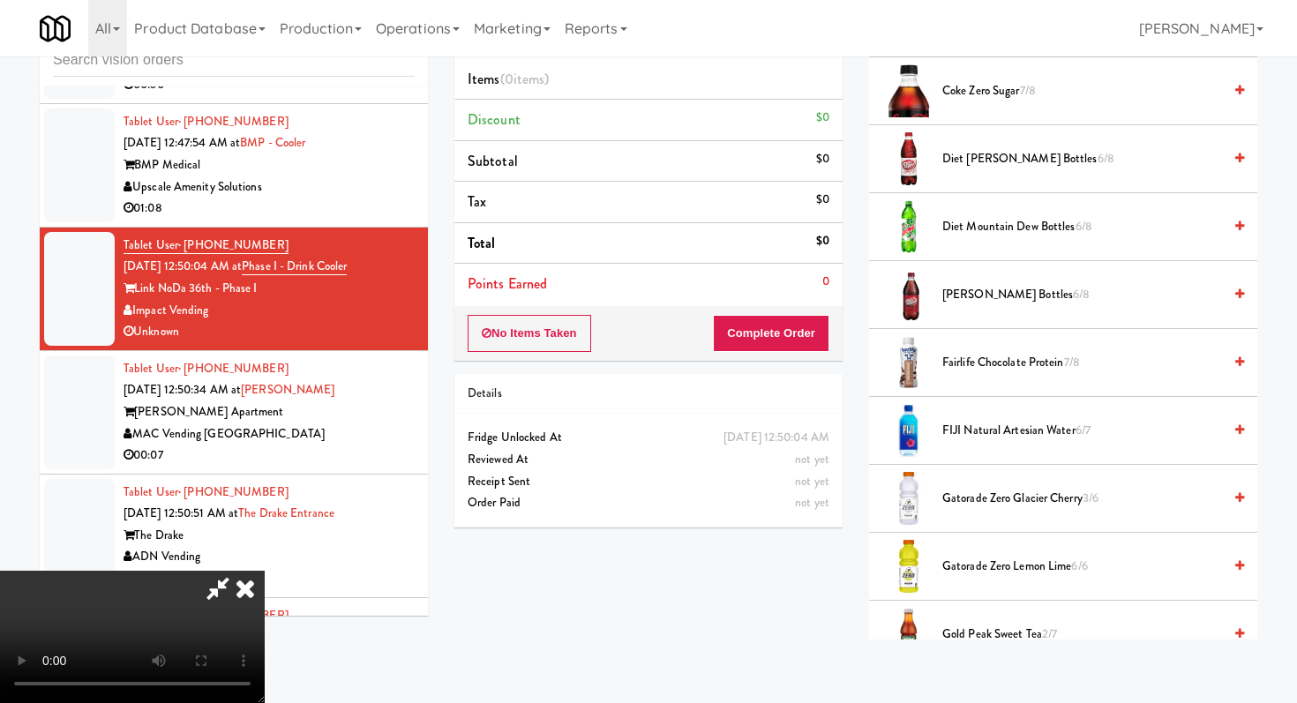
click at [963, 505] on span "Gatorade Zero Glacier Cherry 3/6" at bounding box center [1082, 499] width 280 height 22
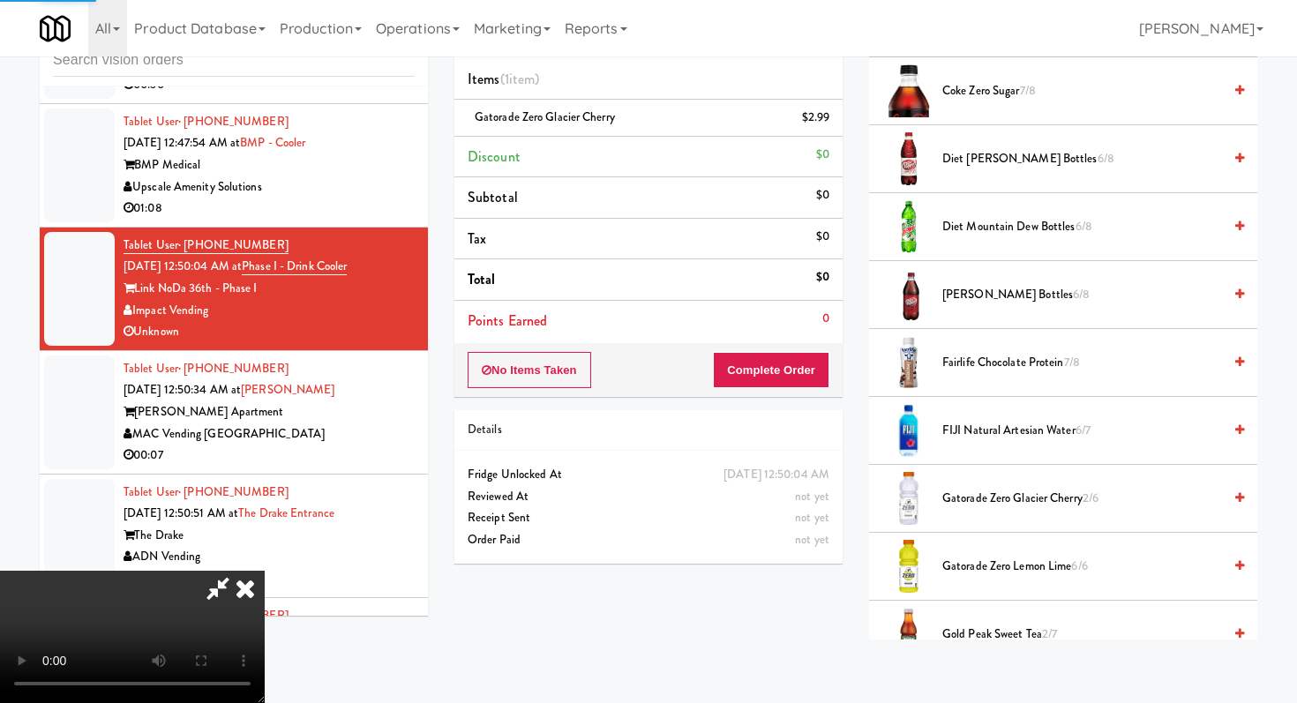
click at [963, 572] on span "Gatorade Zero Lemon Lime 6/6" at bounding box center [1082, 567] width 280 height 22
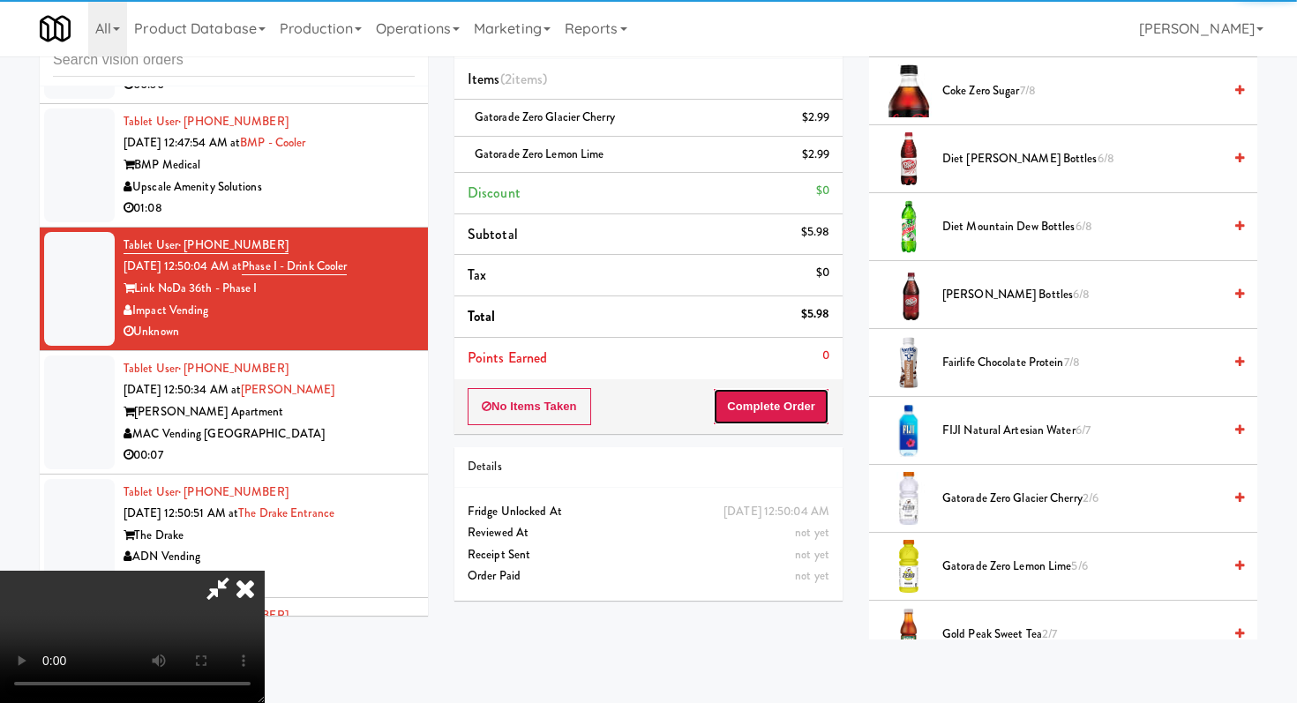
click at [810, 390] on button "Complete Order" at bounding box center [771, 406] width 116 height 37
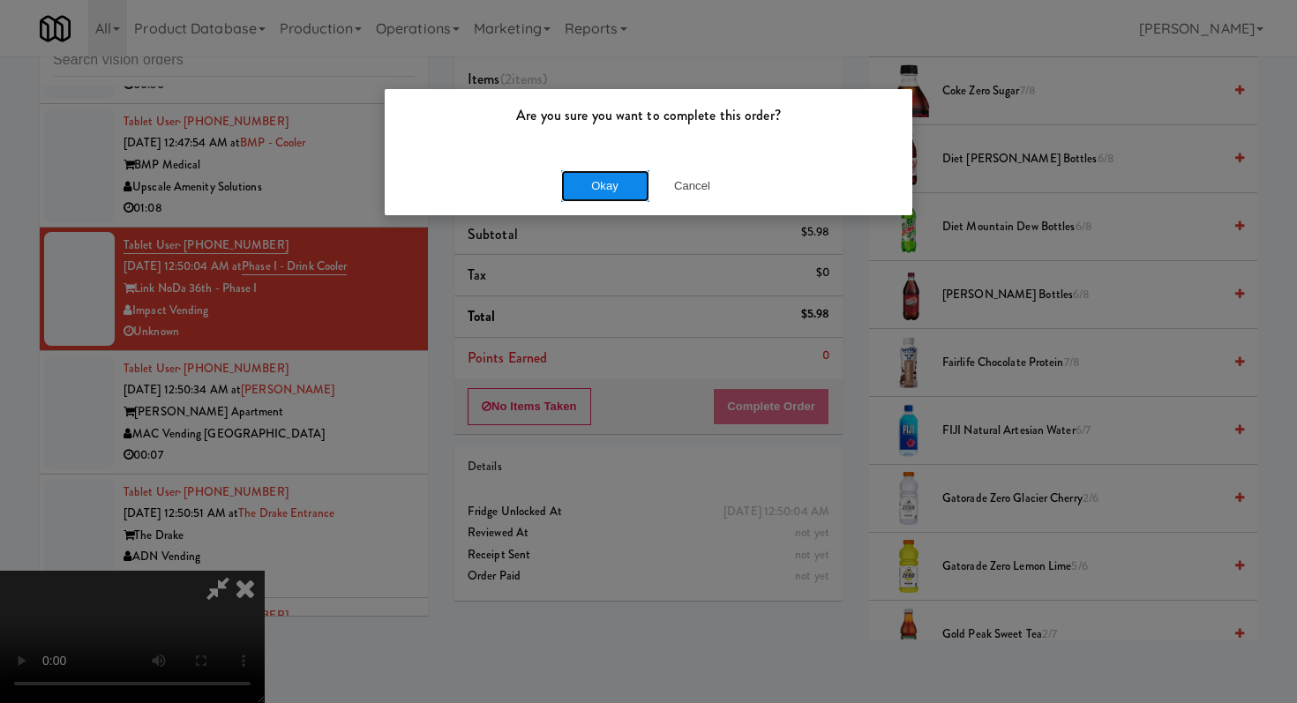
click at [590, 187] on button "Okay" at bounding box center [605, 186] width 88 height 32
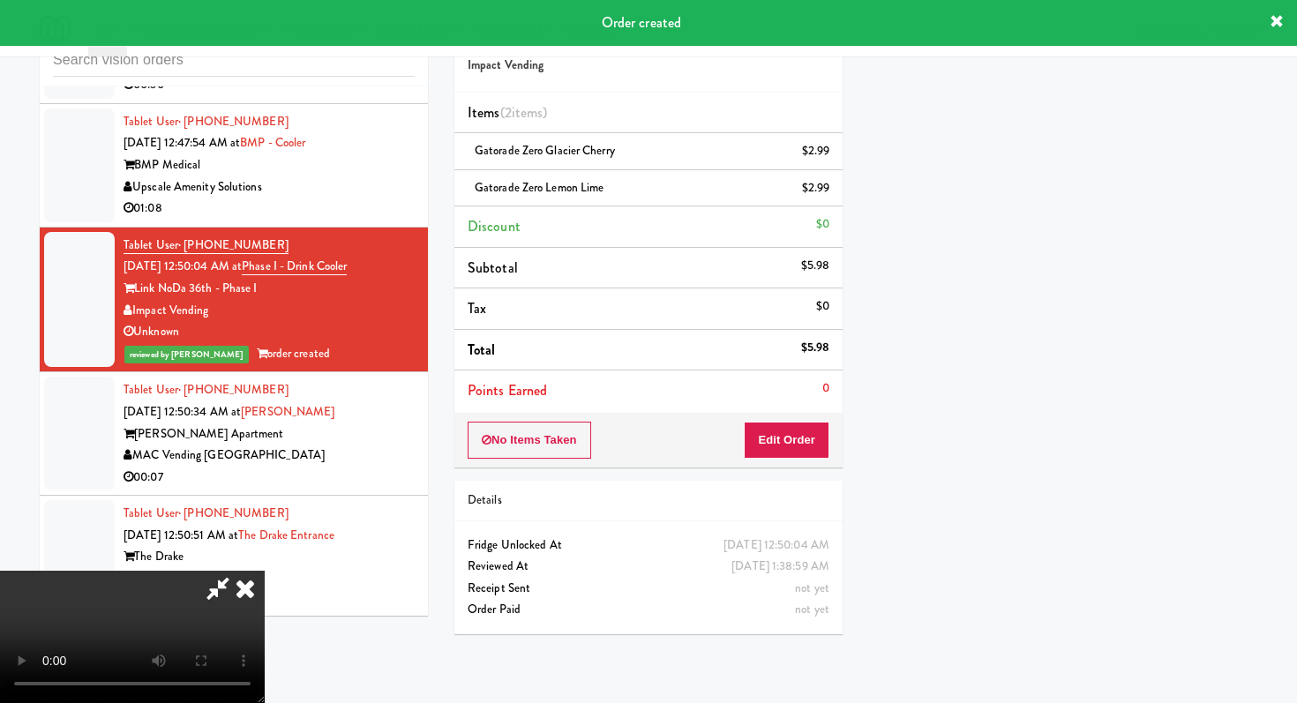
scroll to position [0, 0]
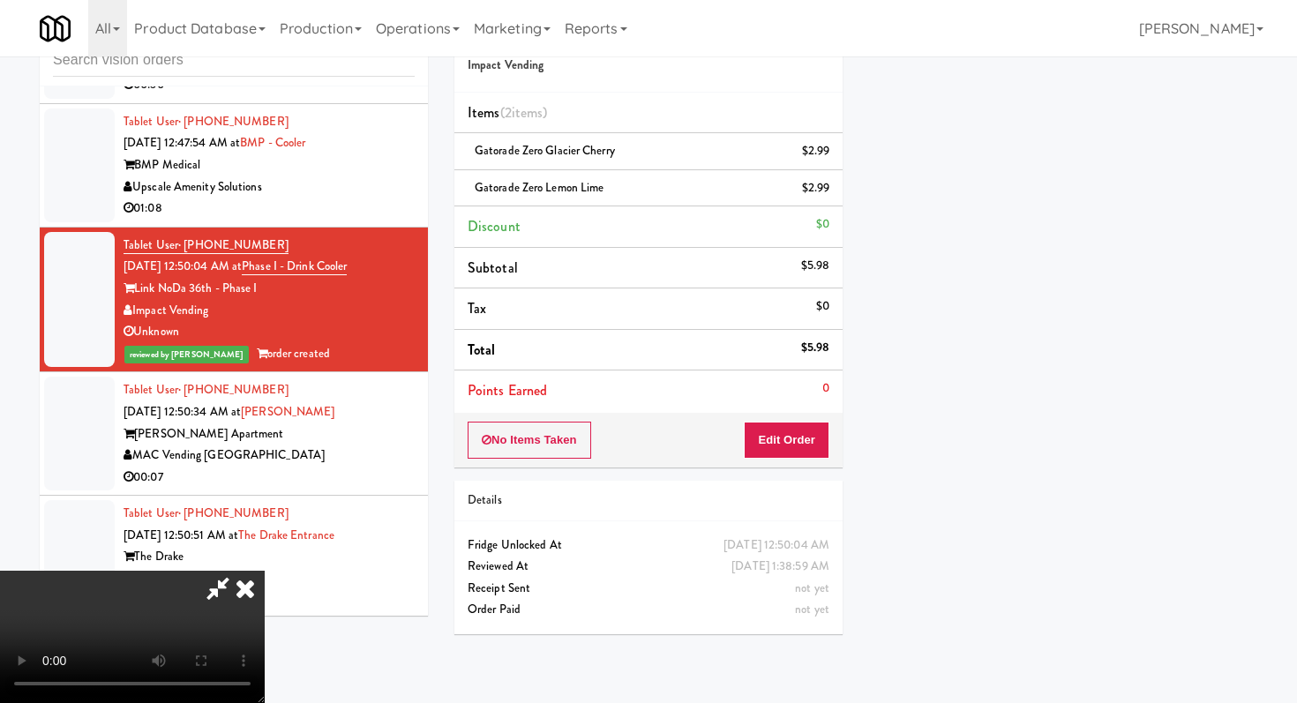
click at [238, 571] on icon at bounding box center [218, 588] width 41 height 35
click at [265, 571] on icon at bounding box center [245, 588] width 39 height 35
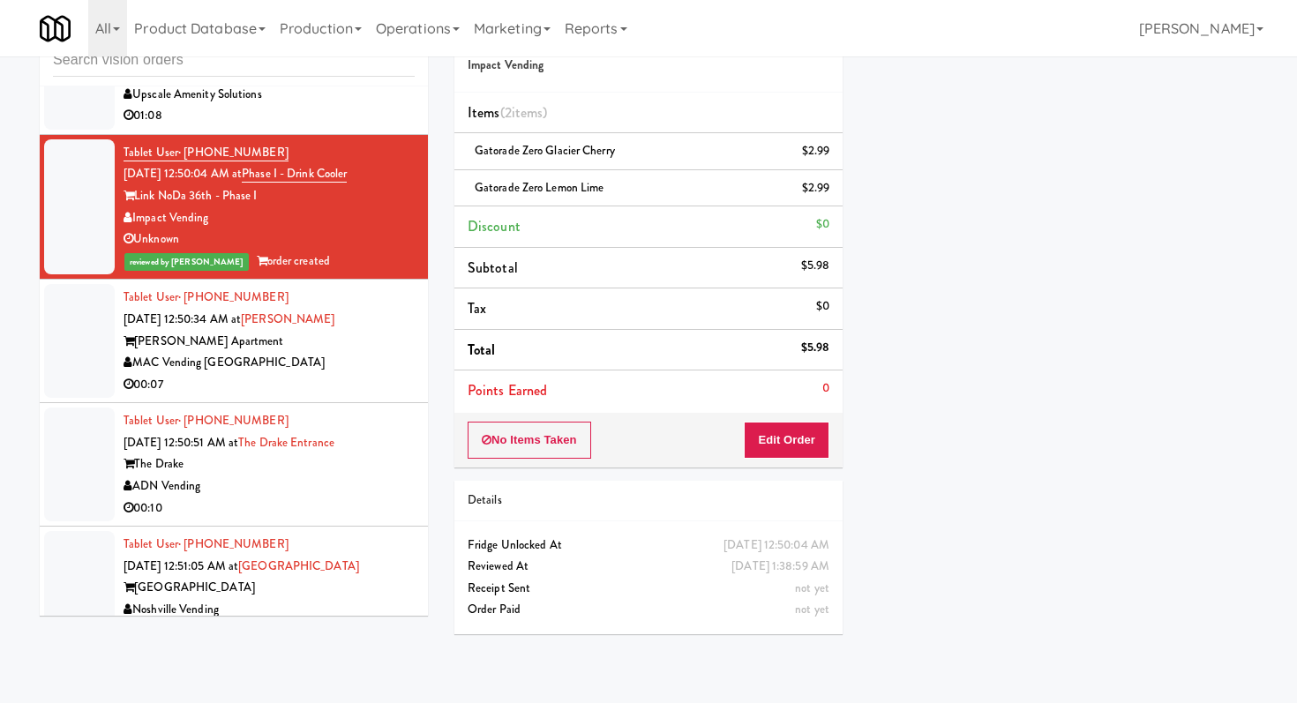
scroll to position [2466, 0]
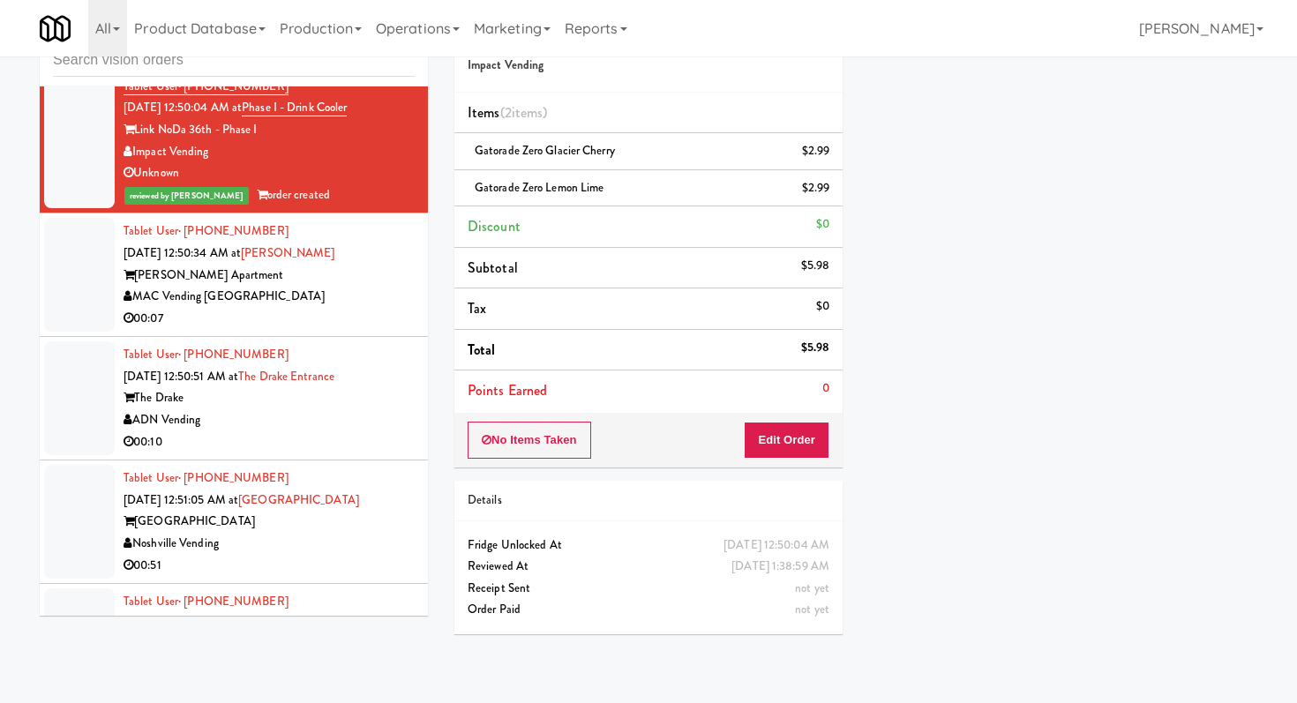
click at [378, 305] on div "MAC Vending [GEOGRAPHIC_DATA]" at bounding box center [269, 297] width 291 height 22
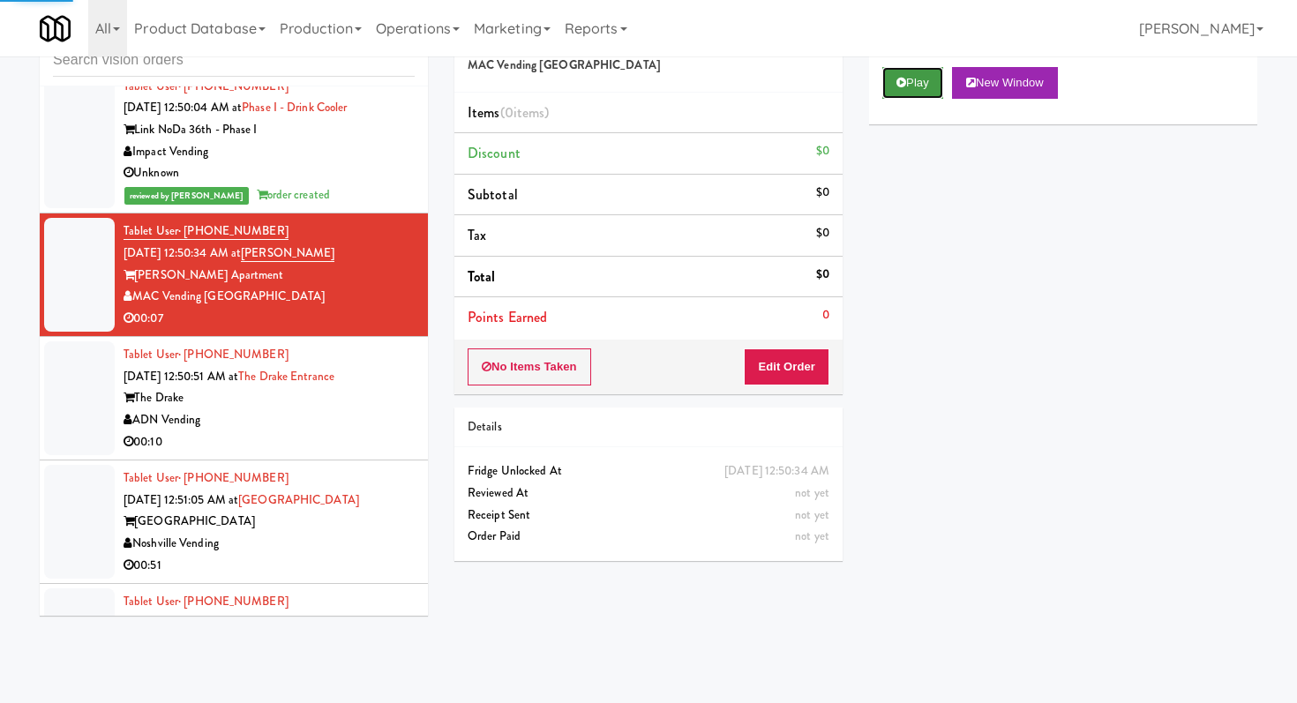
click at [929, 76] on button "Play" at bounding box center [912, 83] width 61 height 32
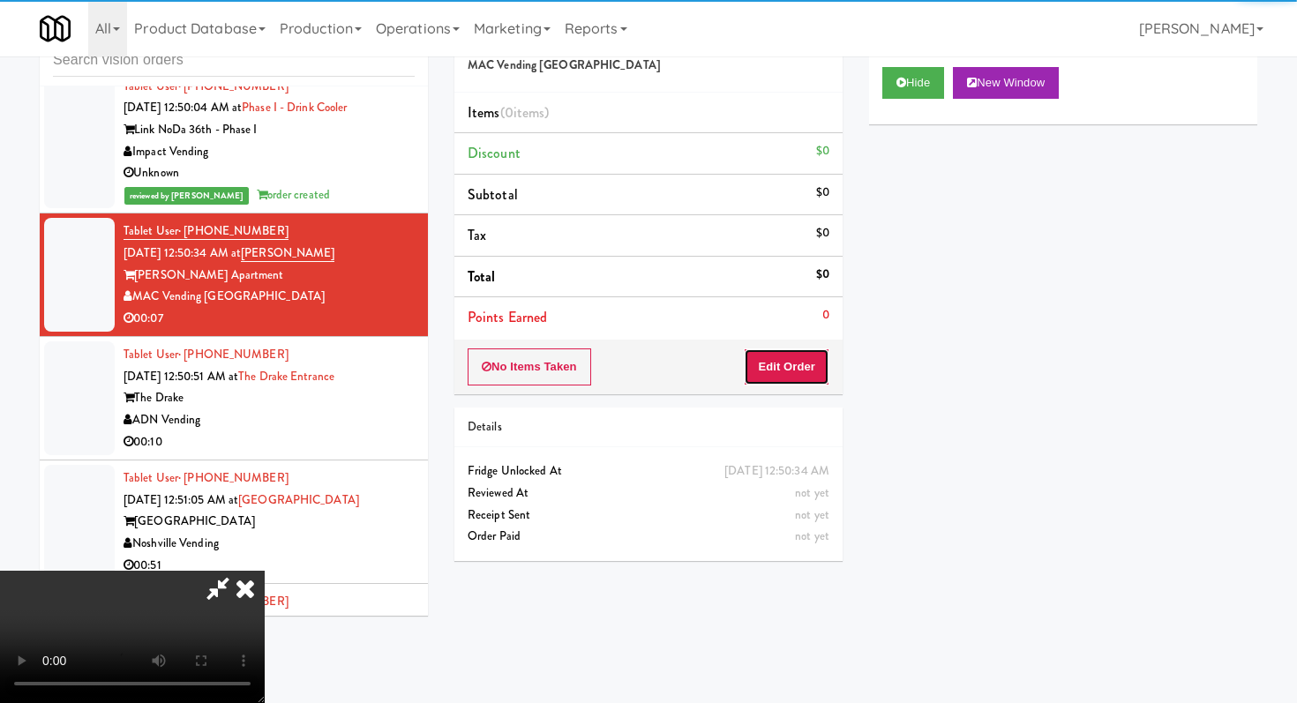
click at [806, 352] on button "Edit Order" at bounding box center [787, 367] width 86 height 37
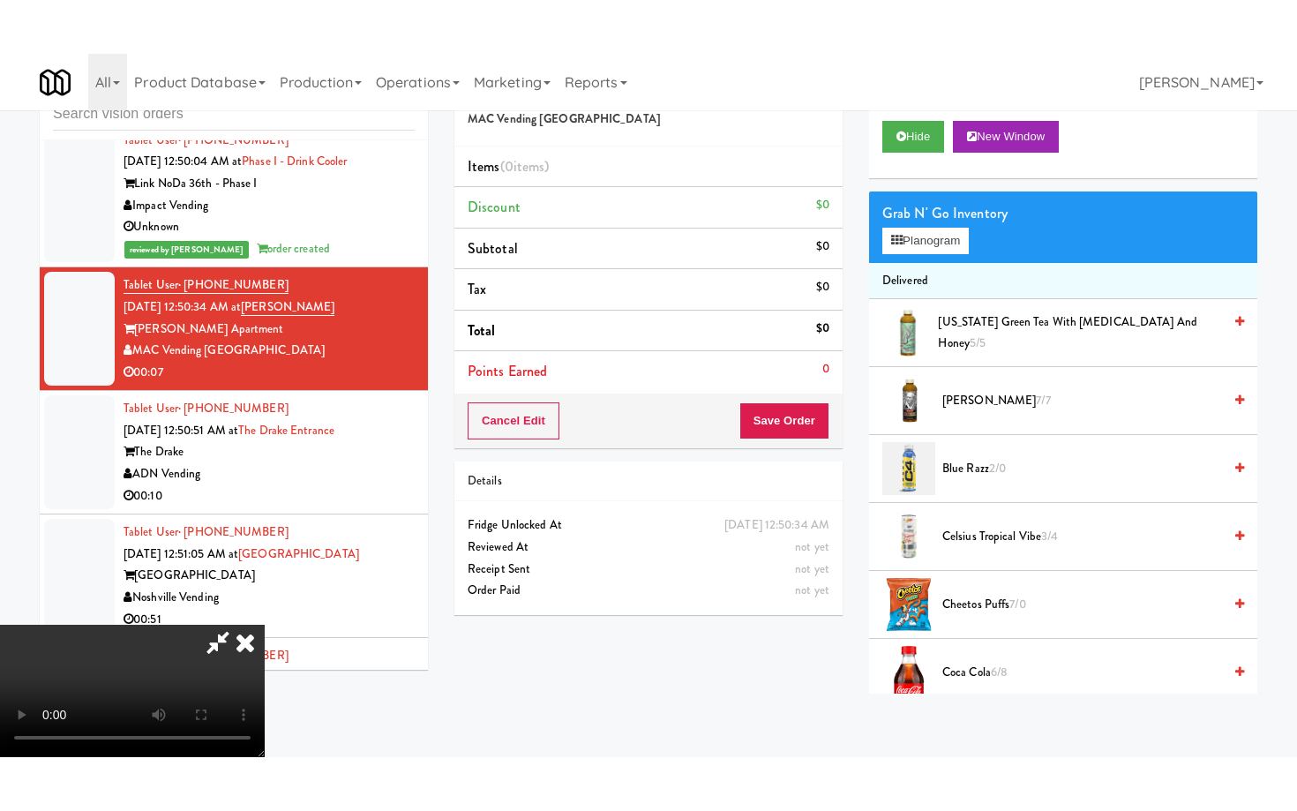
scroll to position [175, 0]
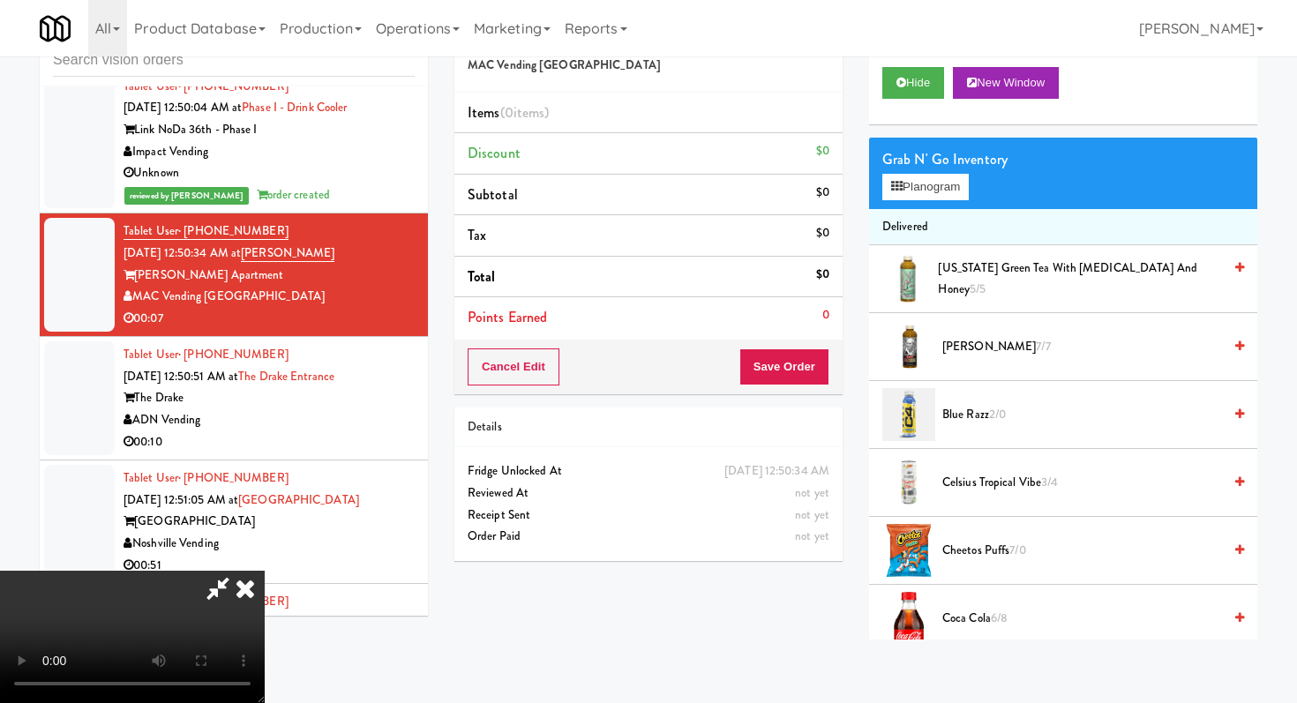
click at [265, 579] on video at bounding box center [132, 637] width 265 height 132
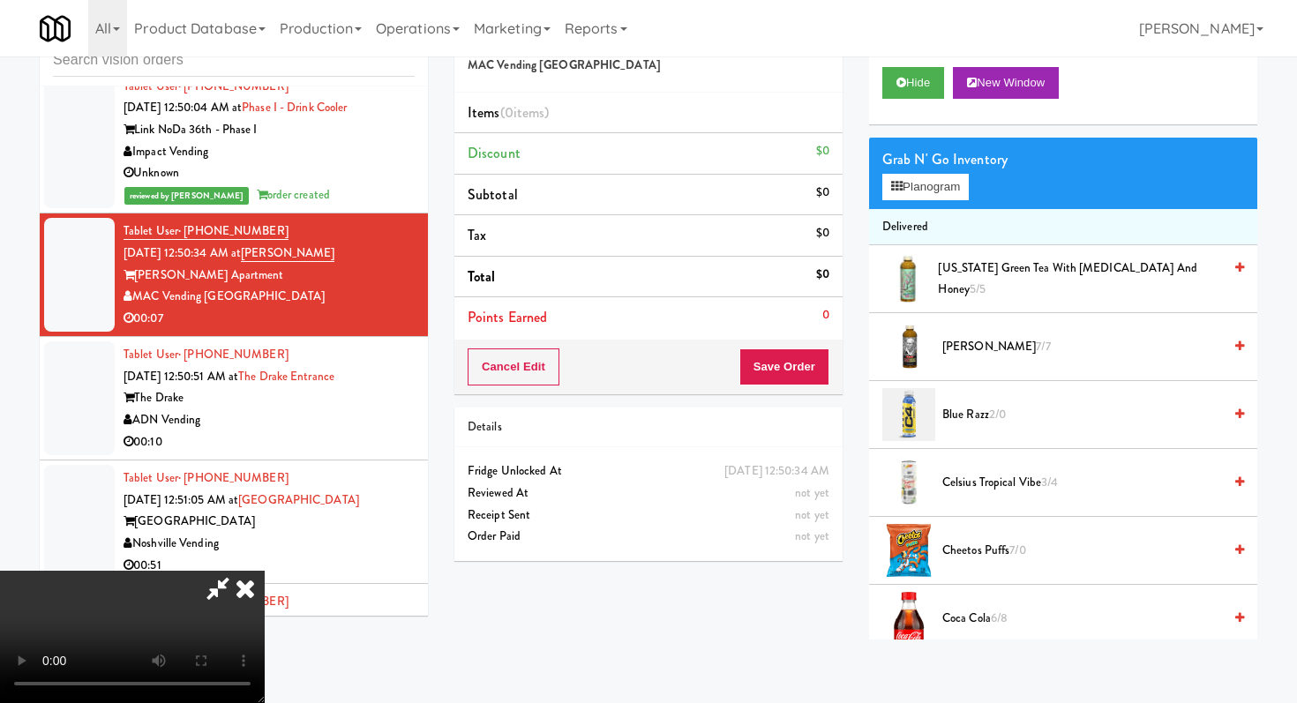
click at [265, 579] on video at bounding box center [132, 637] width 265 height 132
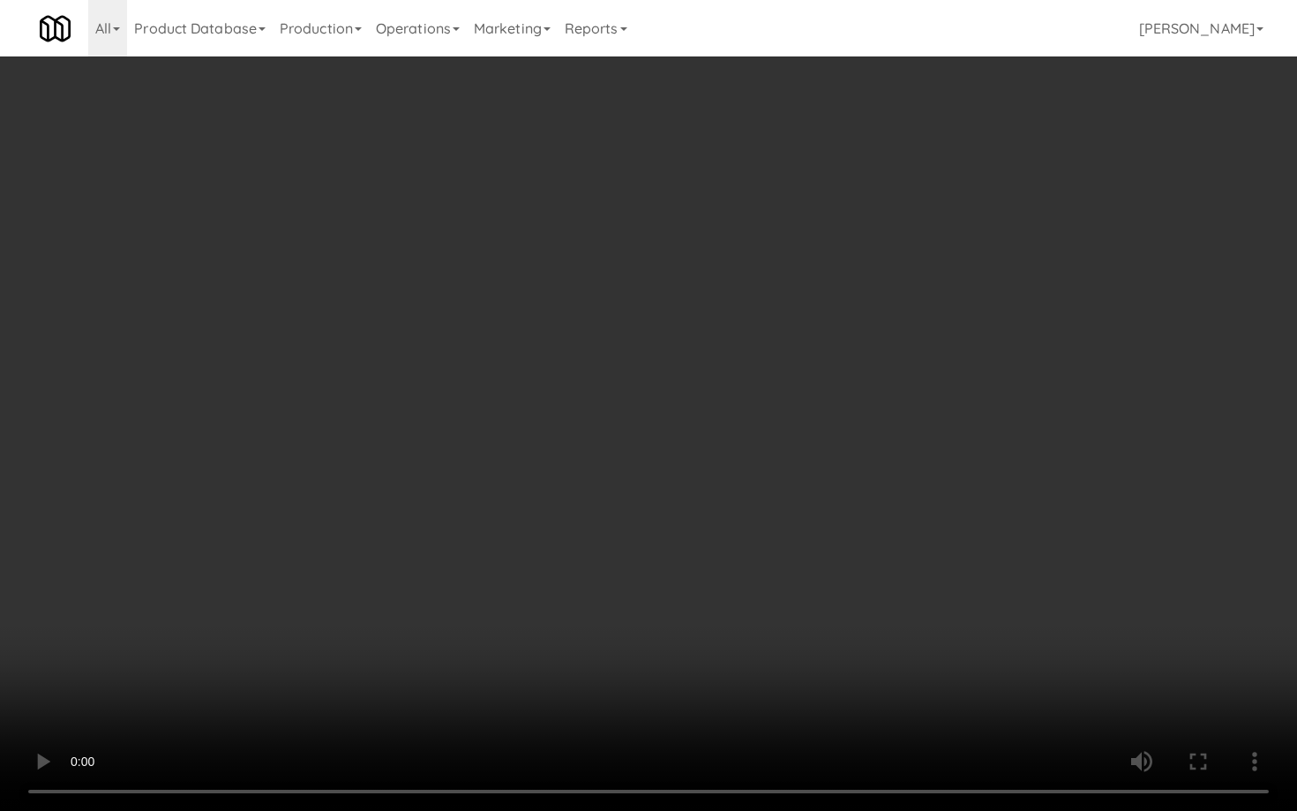
click at [419, 595] on video at bounding box center [648, 405] width 1297 height 811
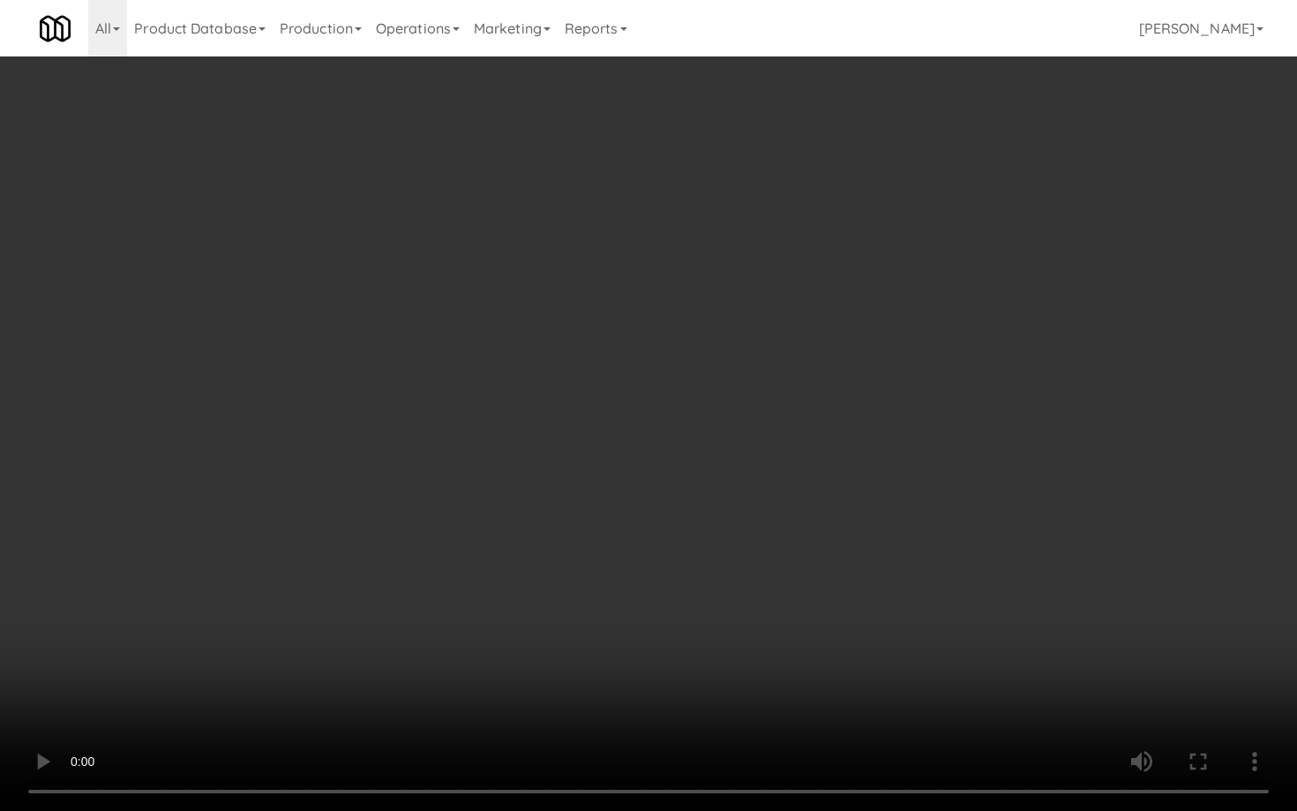
click at [419, 595] on video at bounding box center [648, 405] width 1297 height 811
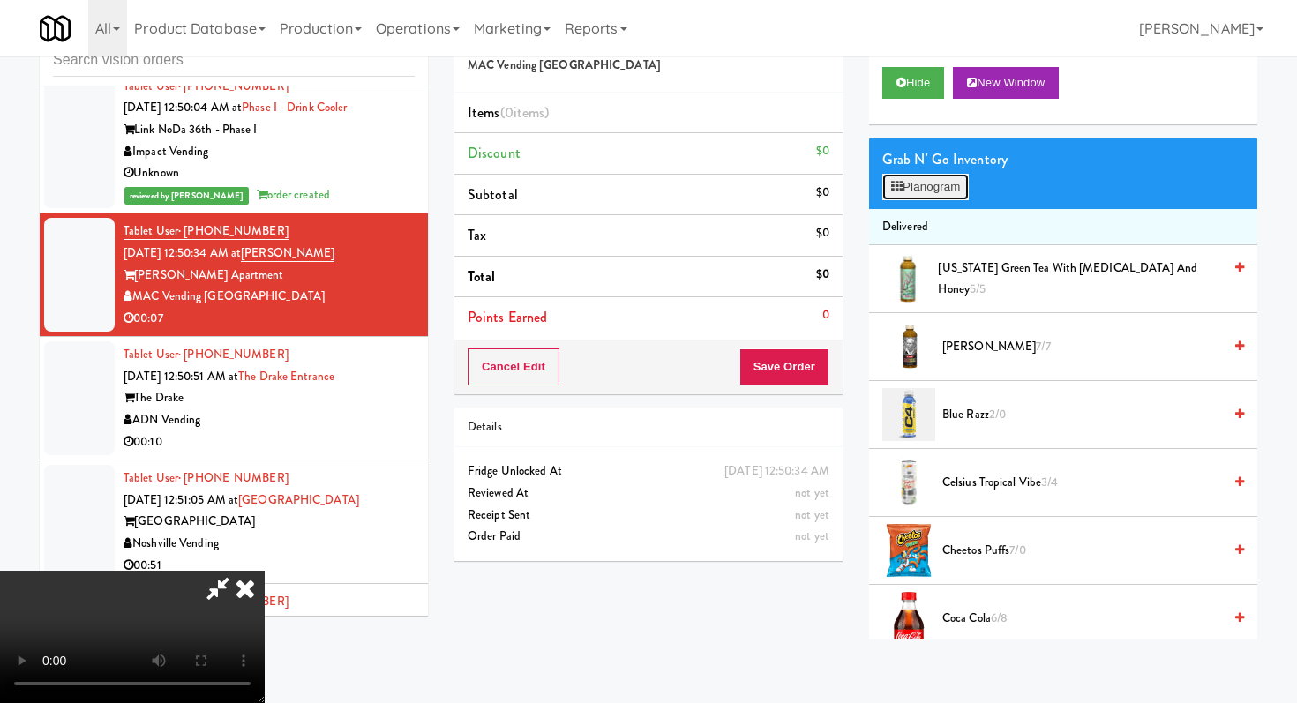
click at [921, 189] on button "Planogram" at bounding box center [925, 187] width 86 height 26
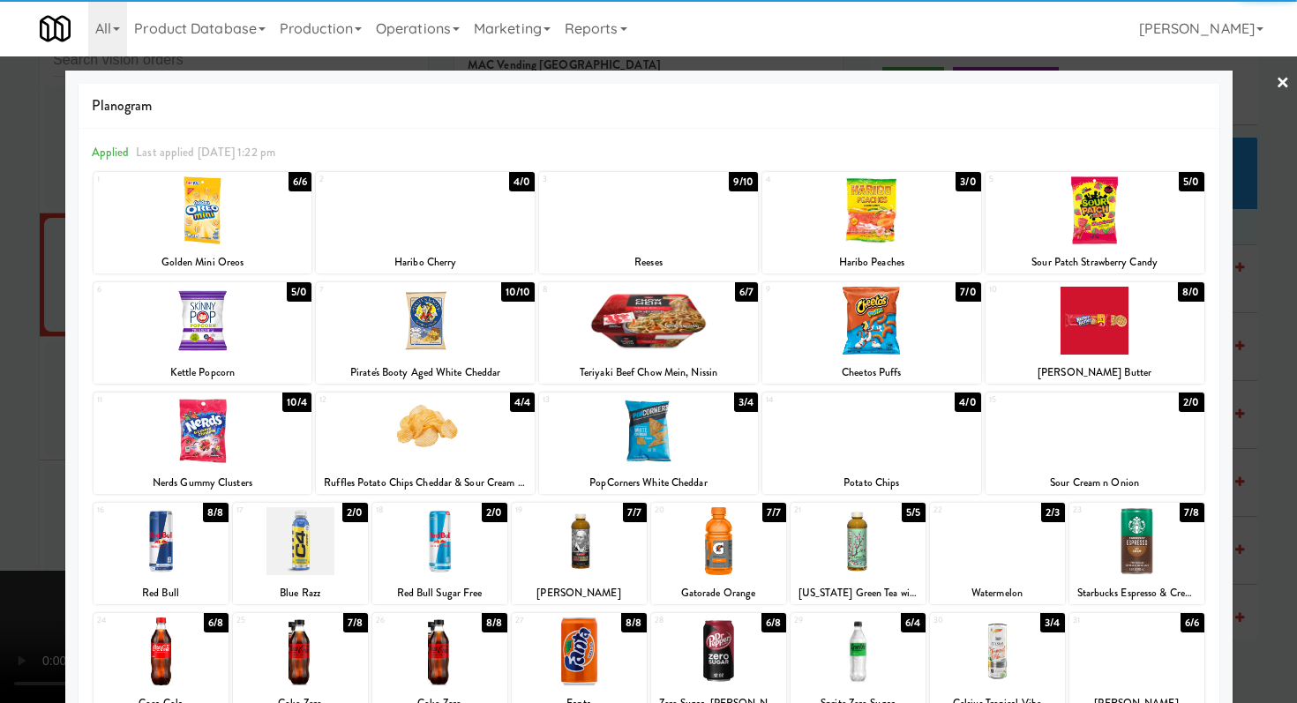
click at [1143, 584] on div "Starbucks Espresso & Cream" at bounding box center [1137, 593] width 130 height 22
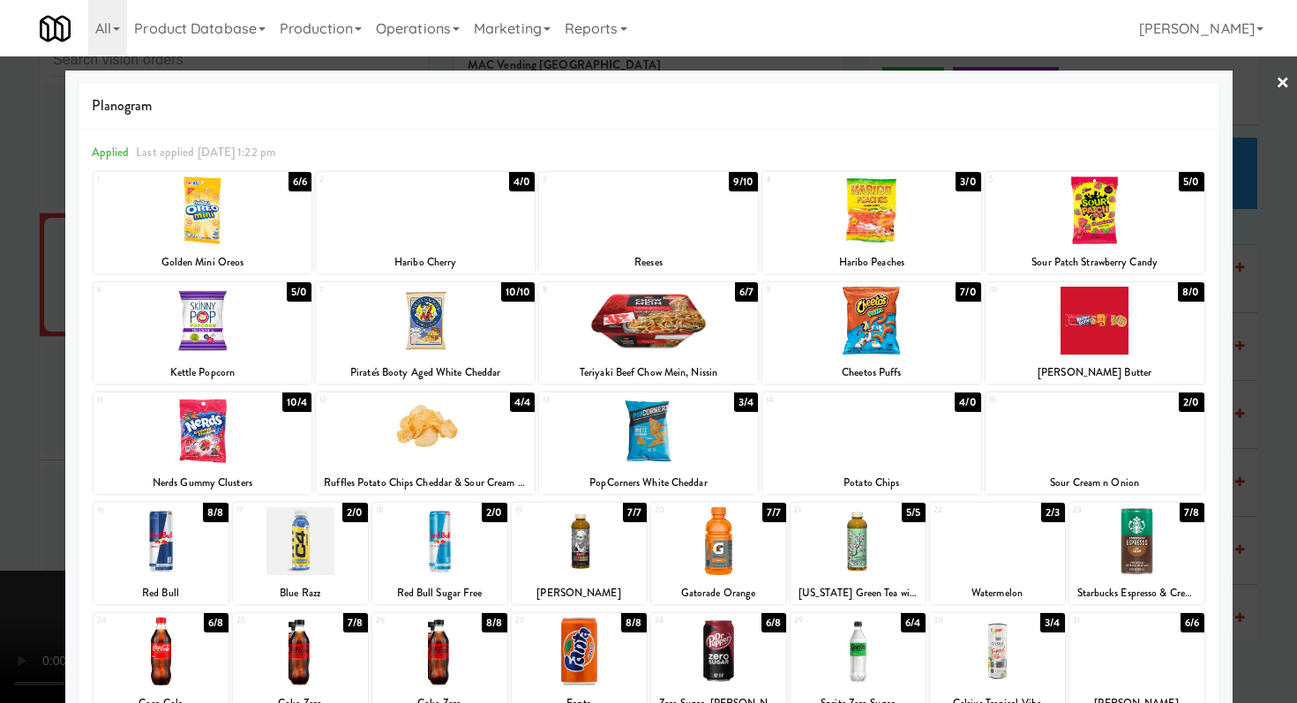
click at [1140, 568] on div at bounding box center [1136, 541] width 135 height 68
click at [567, 544] on div at bounding box center [579, 541] width 135 height 68
click at [1091, 653] on div at bounding box center [1136, 652] width 135 height 68
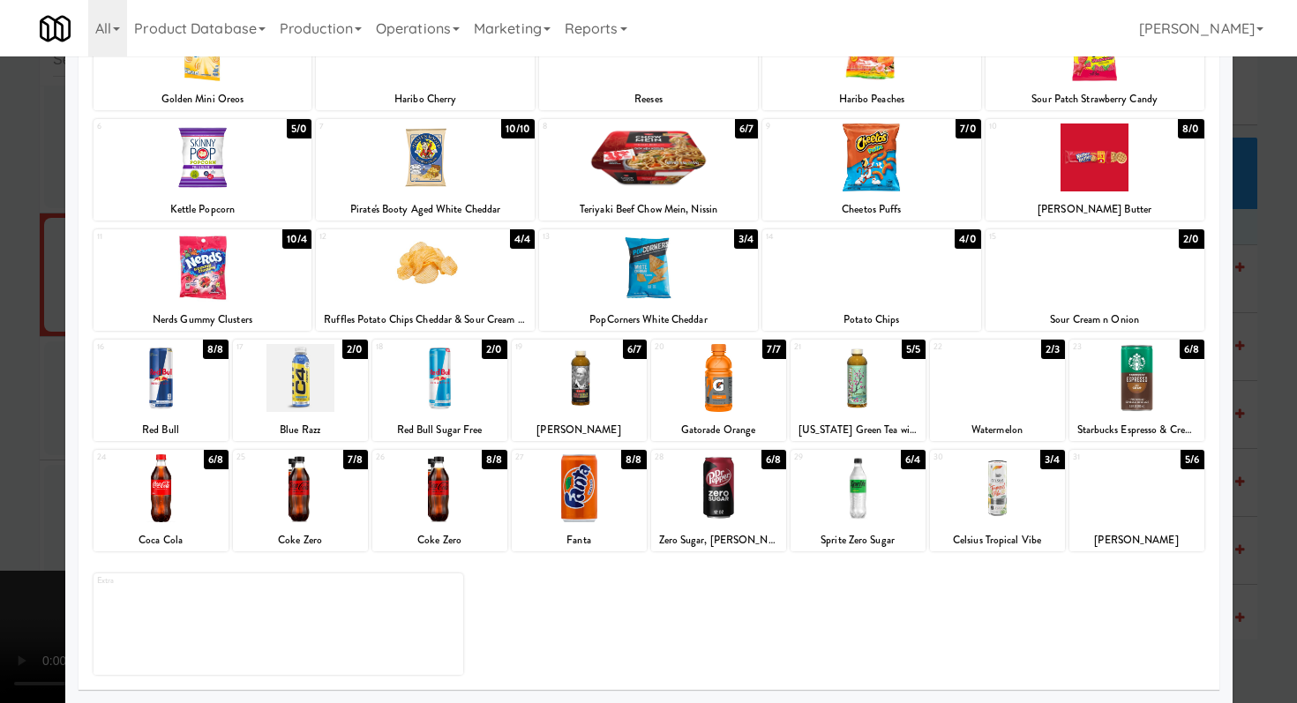
click at [1276, 512] on div at bounding box center [648, 351] width 1297 height 703
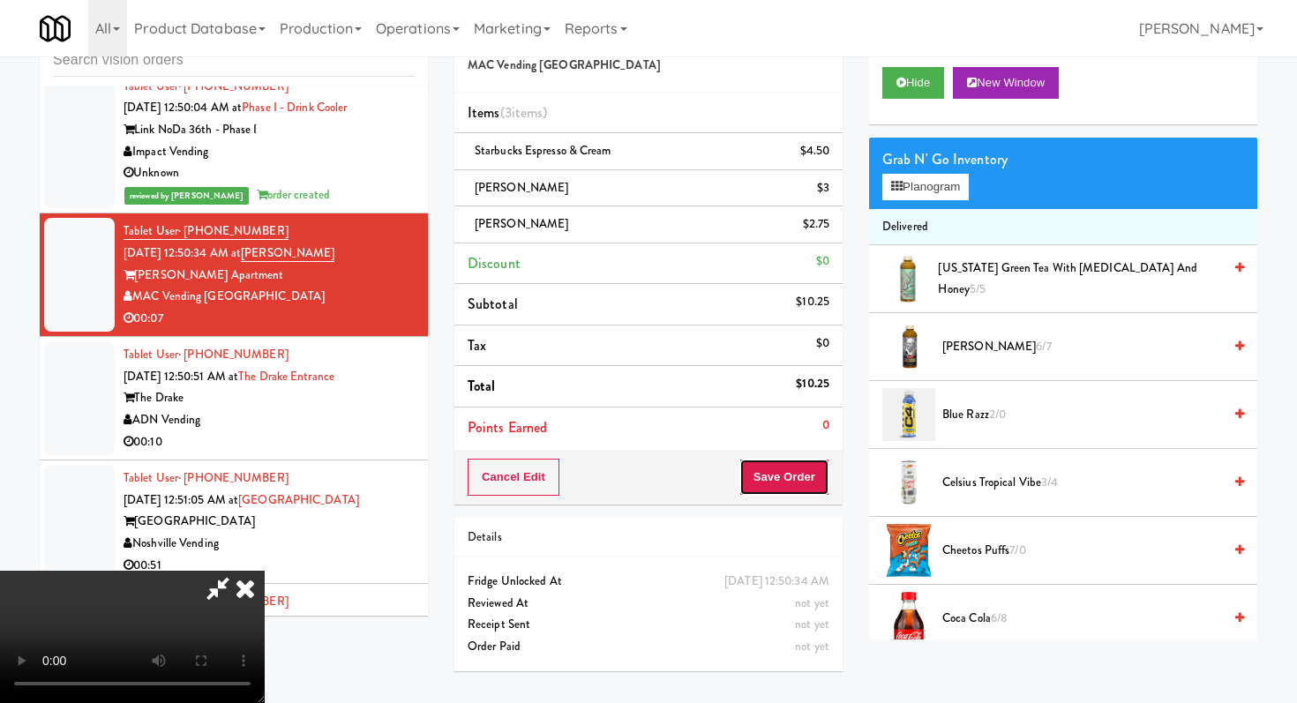
click at [796, 483] on button "Save Order" at bounding box center [784, 477] width 90 height 37
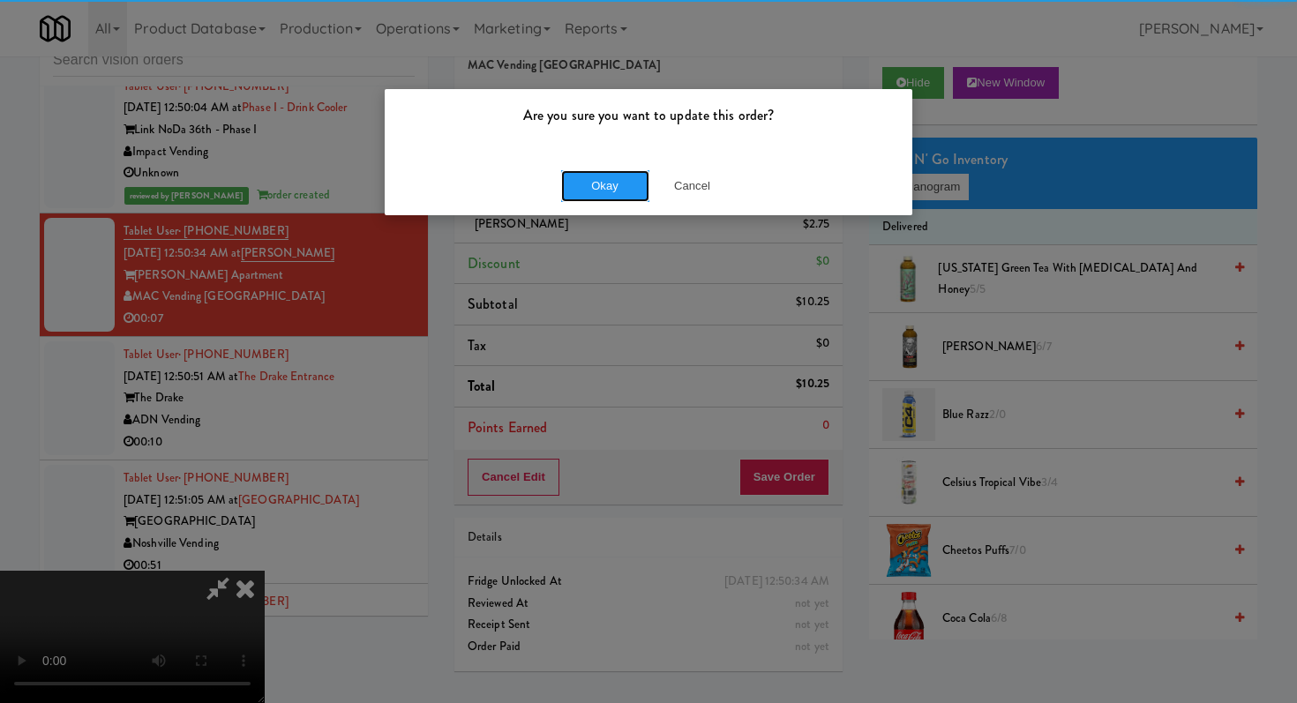
click at [617, 201] on button "Okay" at bounding box center [605, 186] width 88 height 32
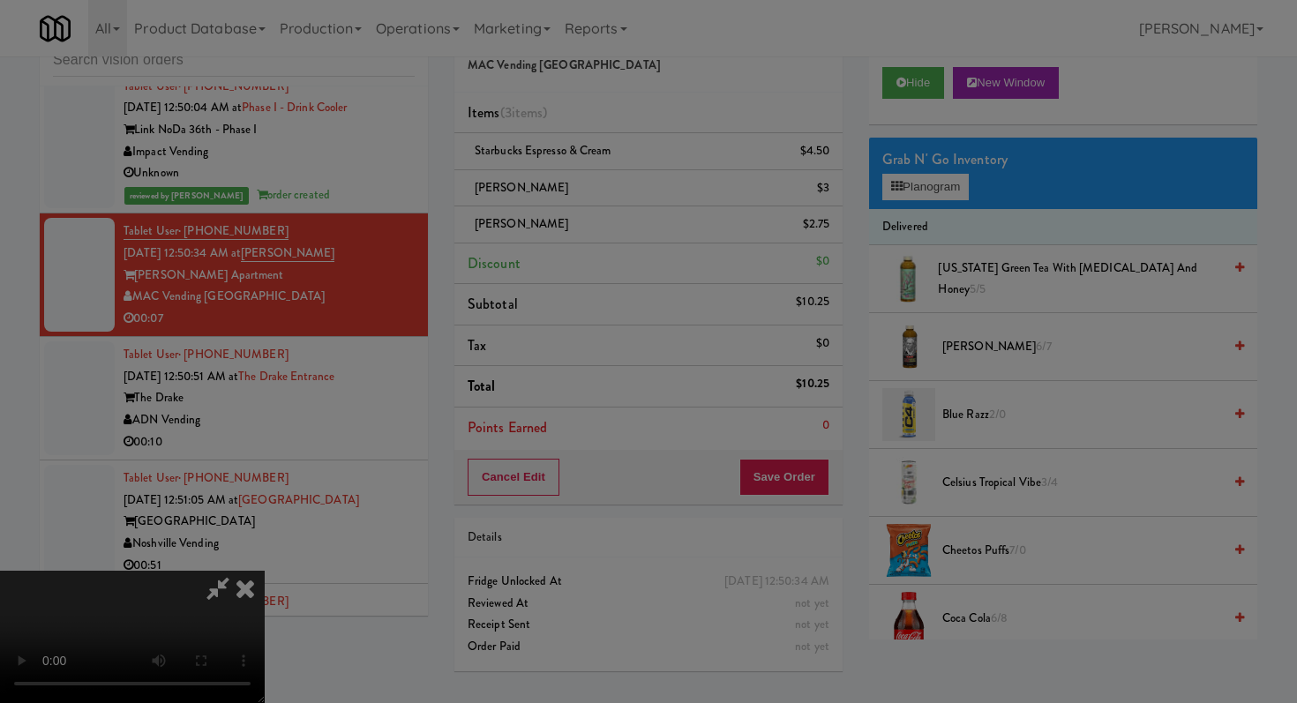
click at [617, 183] on div "Okay Cancel" at bounding box center [649, 153] width 528 height 59
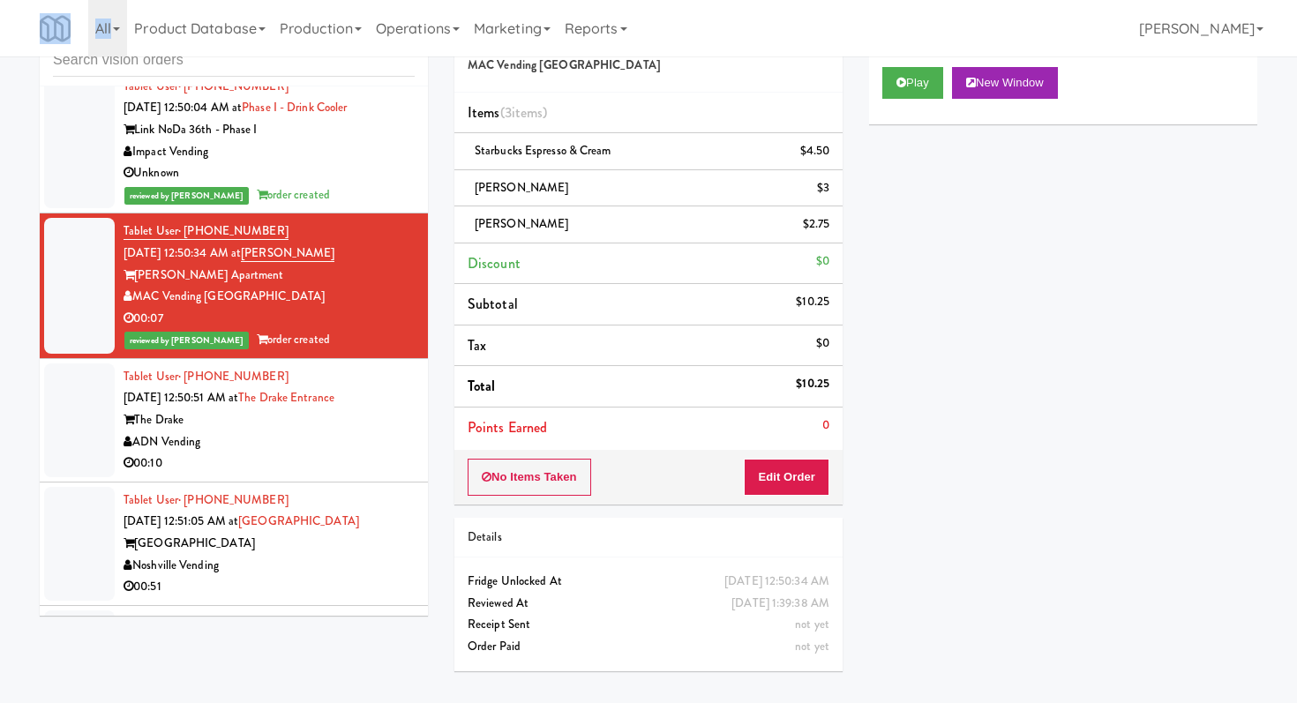
click at [409, 435] on div "ADN Vending" at bounding box center [269, 442] width 291 height 22
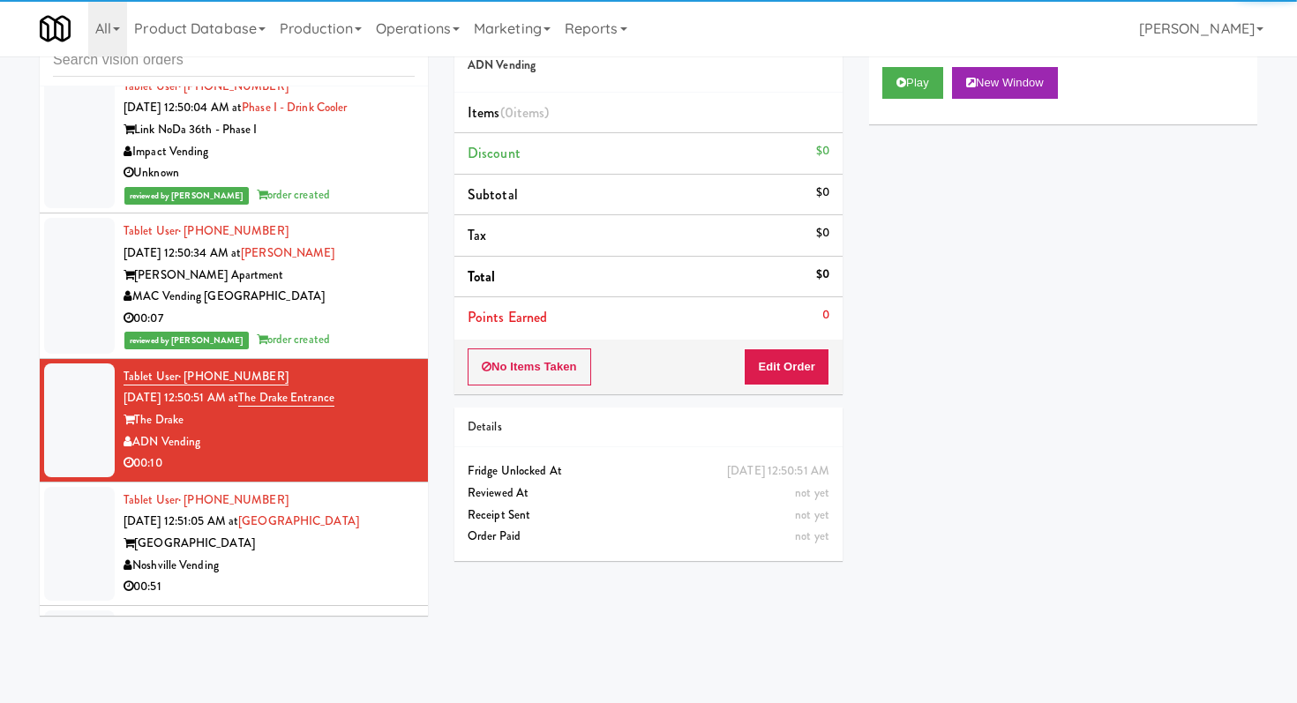
click at [878, 79] on div "Play New Window" at bounding box center [1063, 89] width 388 height 71
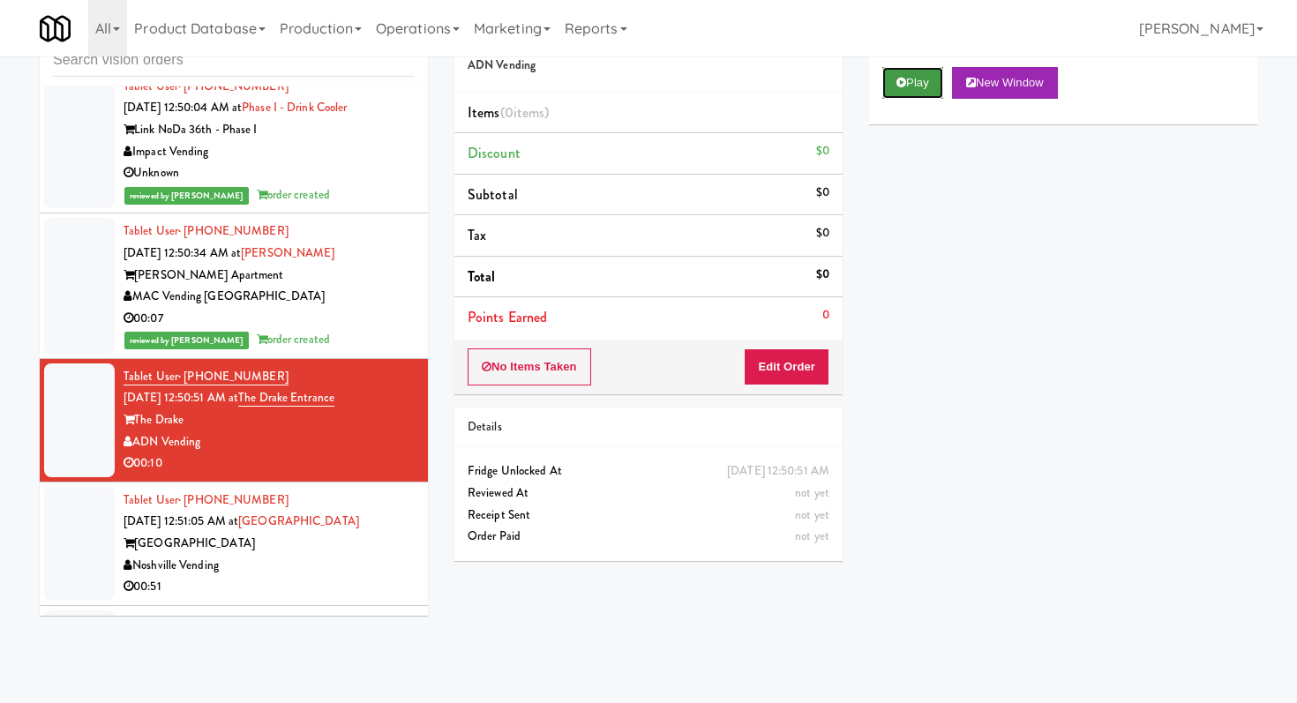
click at [899, 91] on button "Play" at bounding box center [912, 83] width 61 height 32
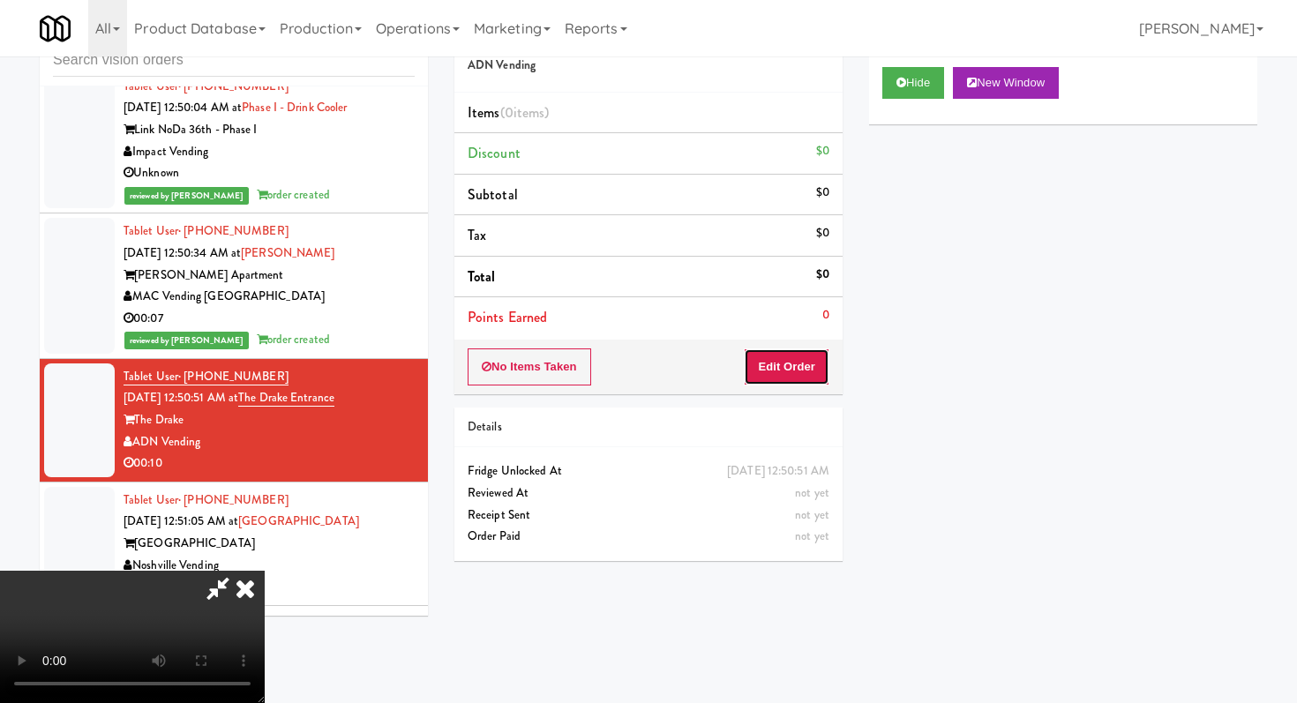
click at [799, 376] on button "Edit Order" at bounding box center [787, 367] width 86 height 37
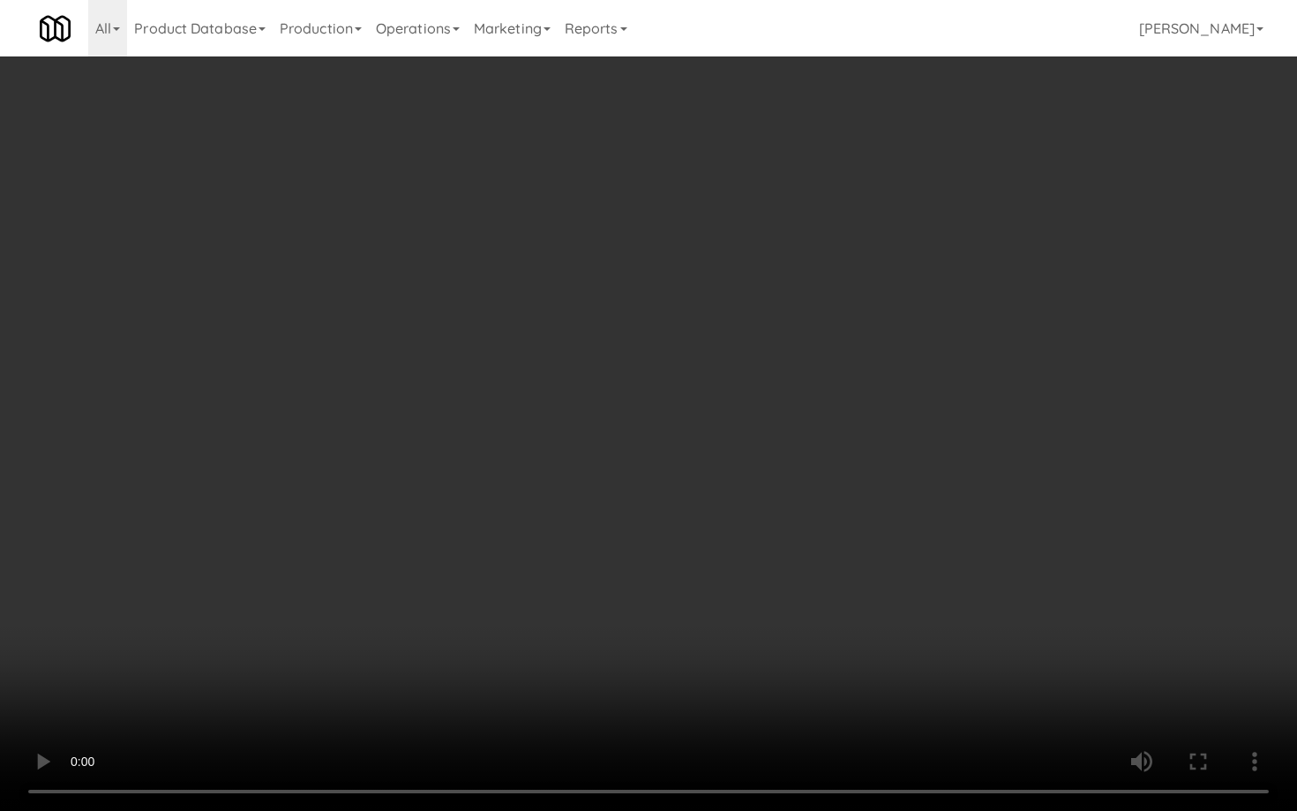
click at [641, 541] on video at bounding box center [648, 405] width 1297 height 811
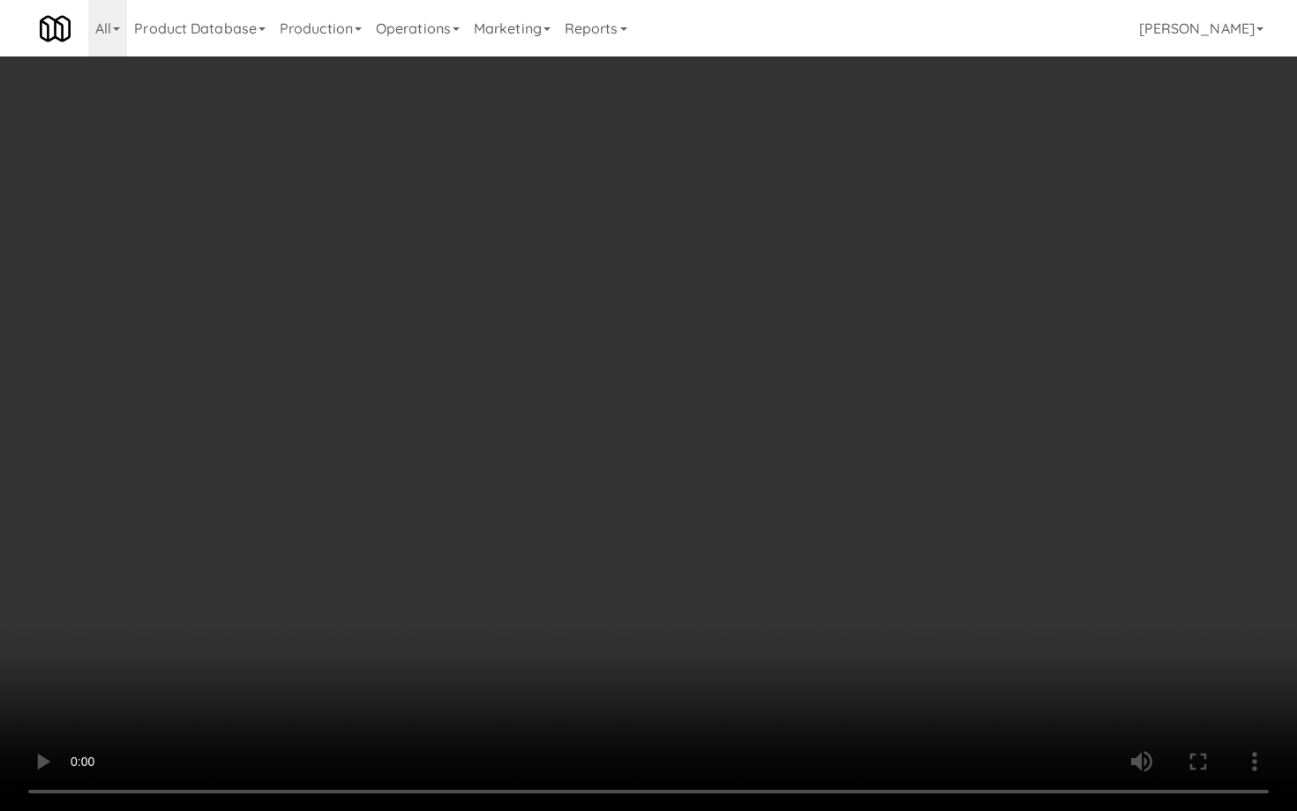
click at [641, 541] on video at bounding box center [648, 405] width 1297 height 811
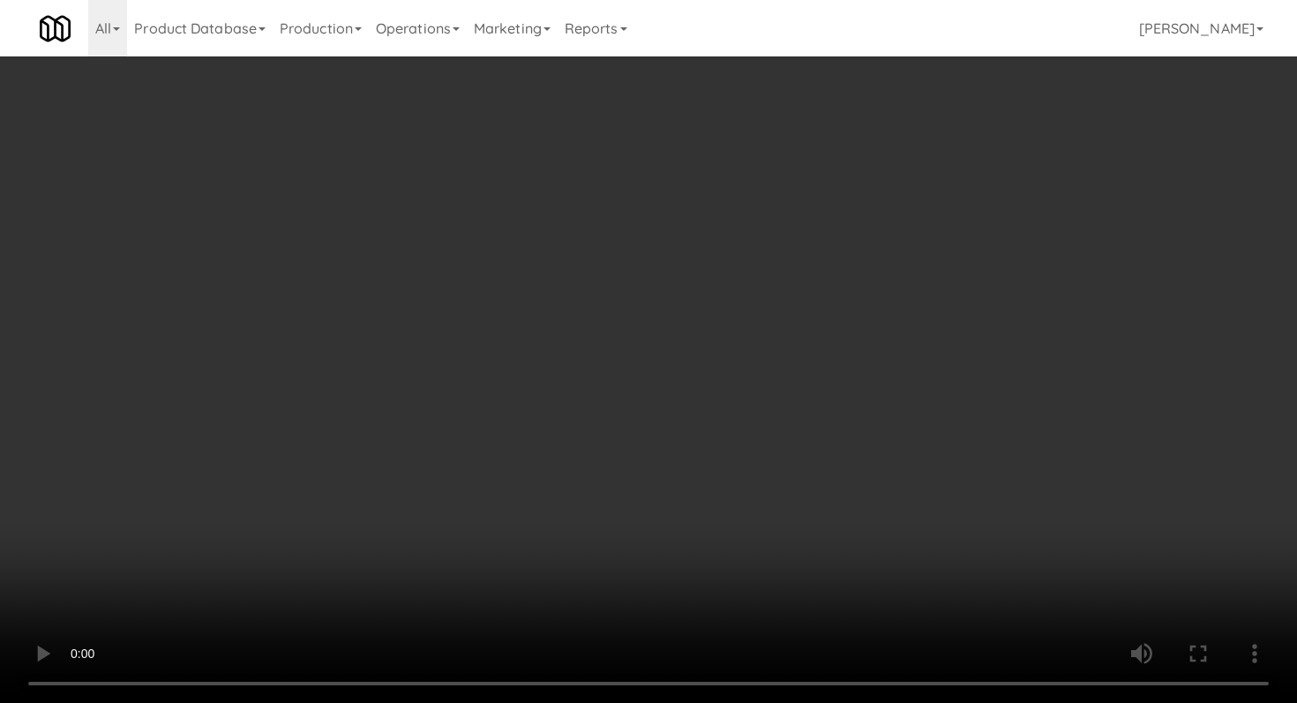
scroll to position [1619, 0]
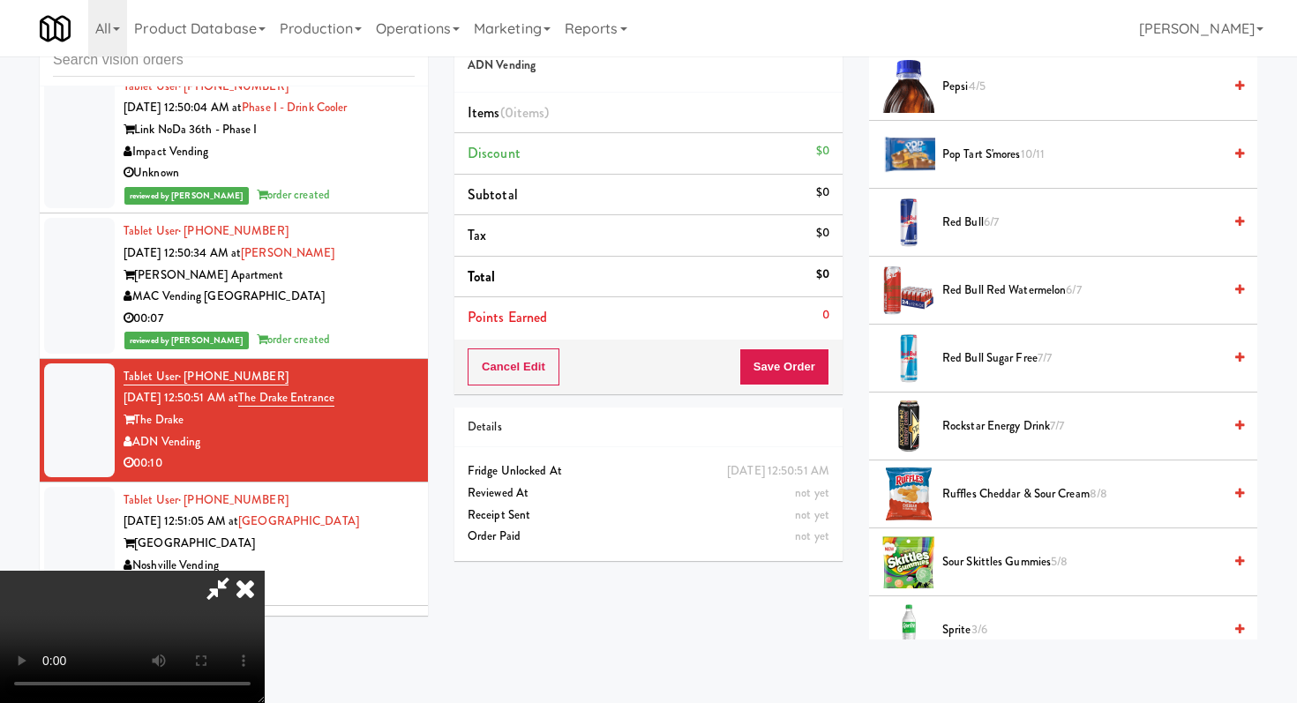
click at [991, 559] on span "Sour Skittles Gummies 5/8" at bounding box center [1082, 562] width 280 height 22
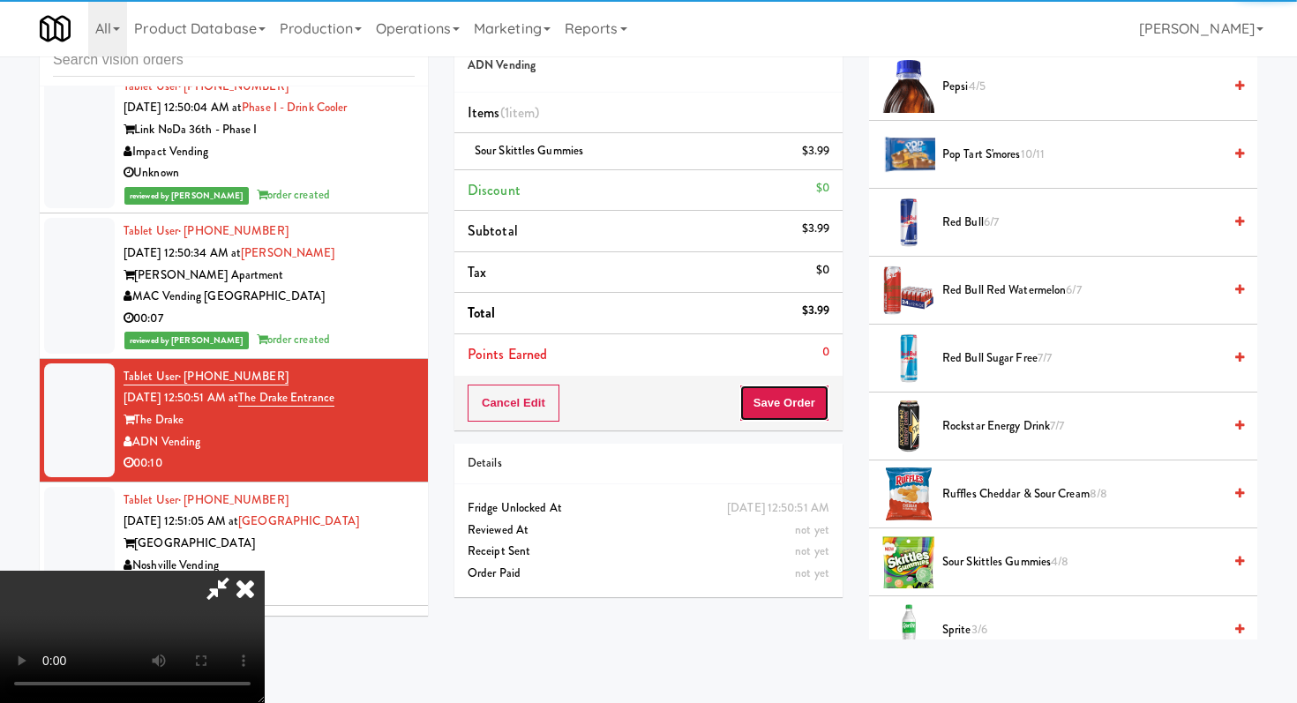
click at [794, 419] on button "Save Order" at bounding box center [784, 403] width 90 height 37
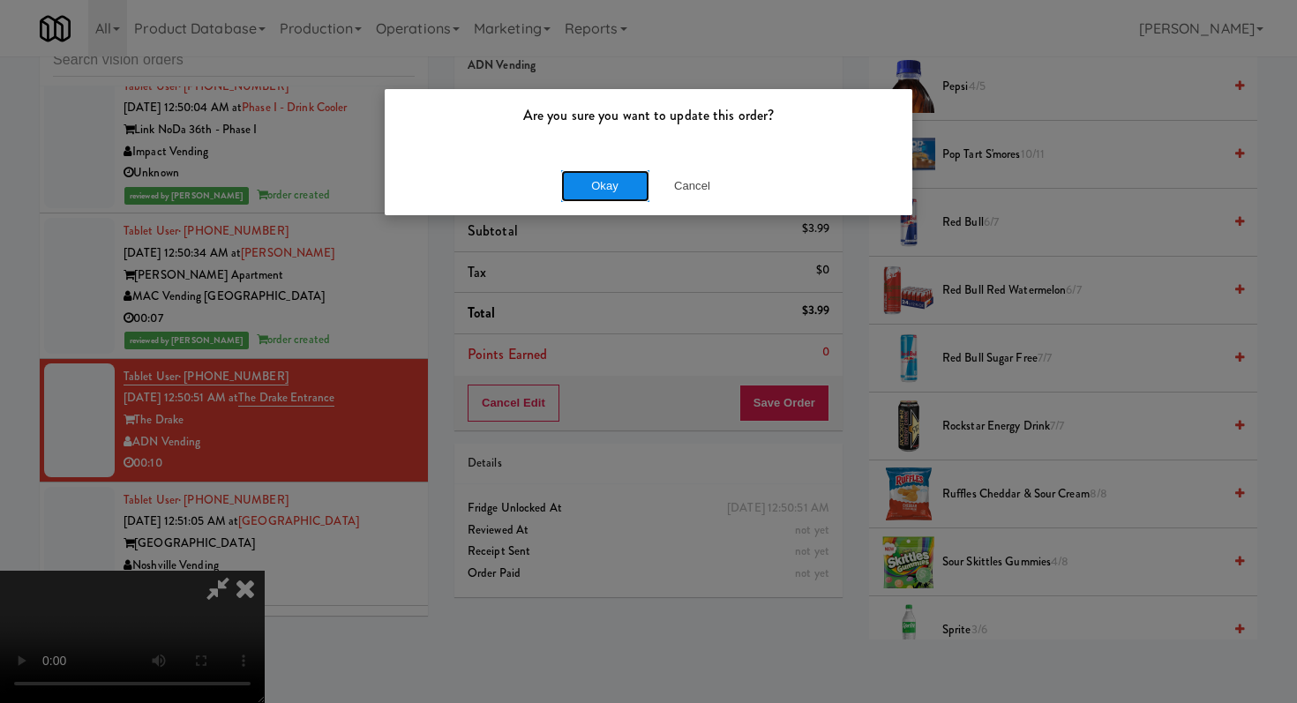
click at [619, 179] on button "Okay" at bounding box center [605, 186] width 88 height 32
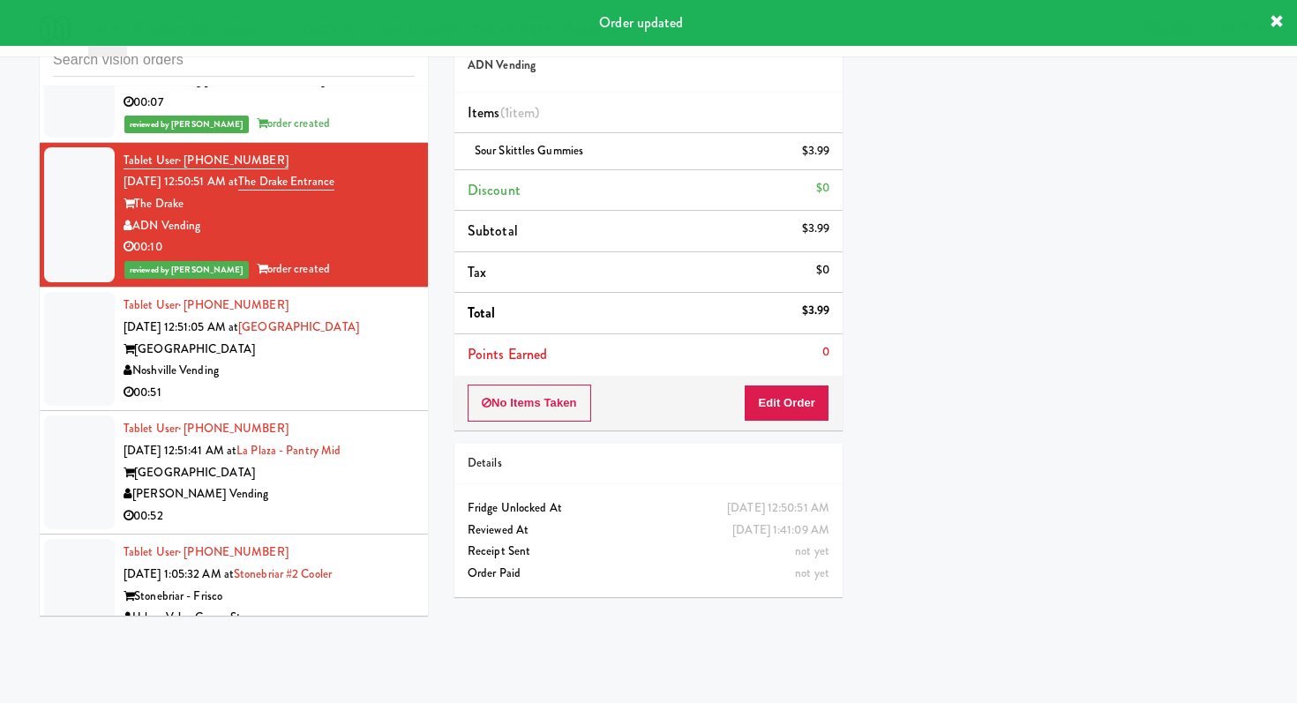
scroll to position [2817, 0]
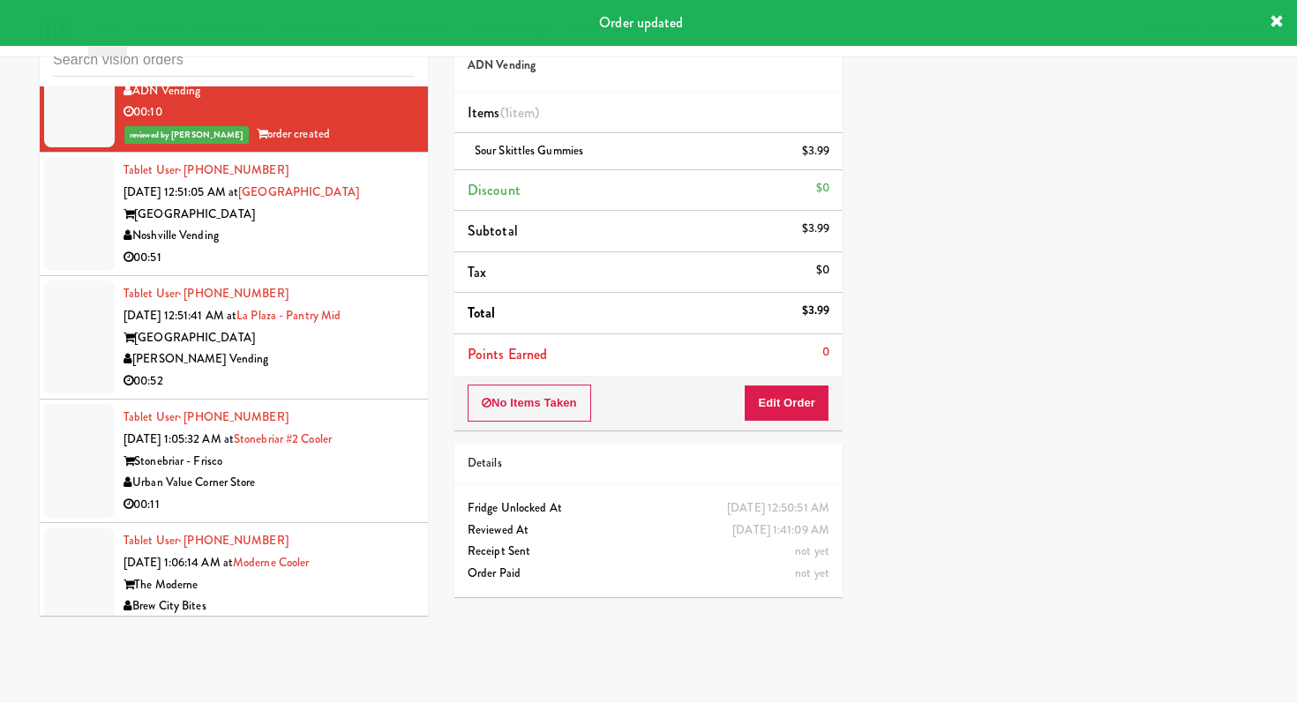
click at [375, 239] on div "Noshville Vending" at bounding box center [269, 236] width 291 height 22
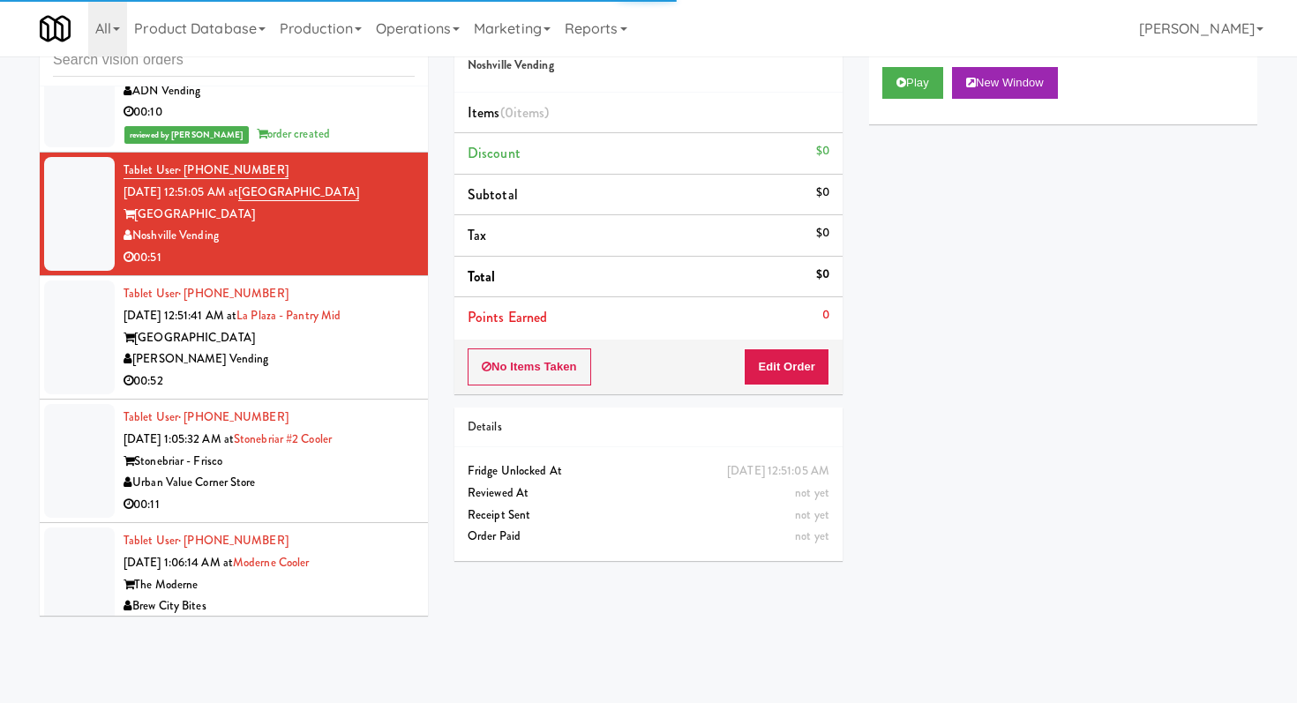
click at [898, 101] on div "Play New Window" at bounding box center [1063, 89] width 388 height 71
click at [909, 76] on button "Play" at bounding box center [912, 83] width 61 height 32
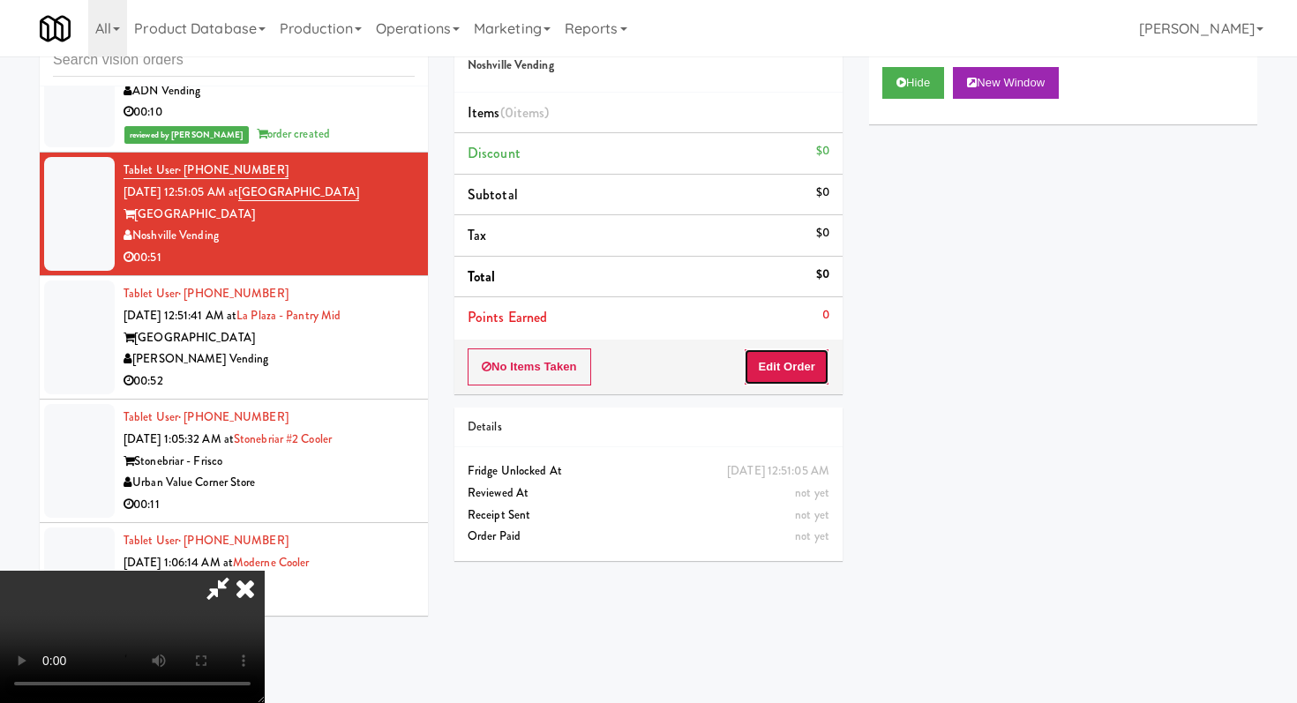
click at [778, 367] on button "Edit Order" at bounding box center [787, 367] width 86 height 37
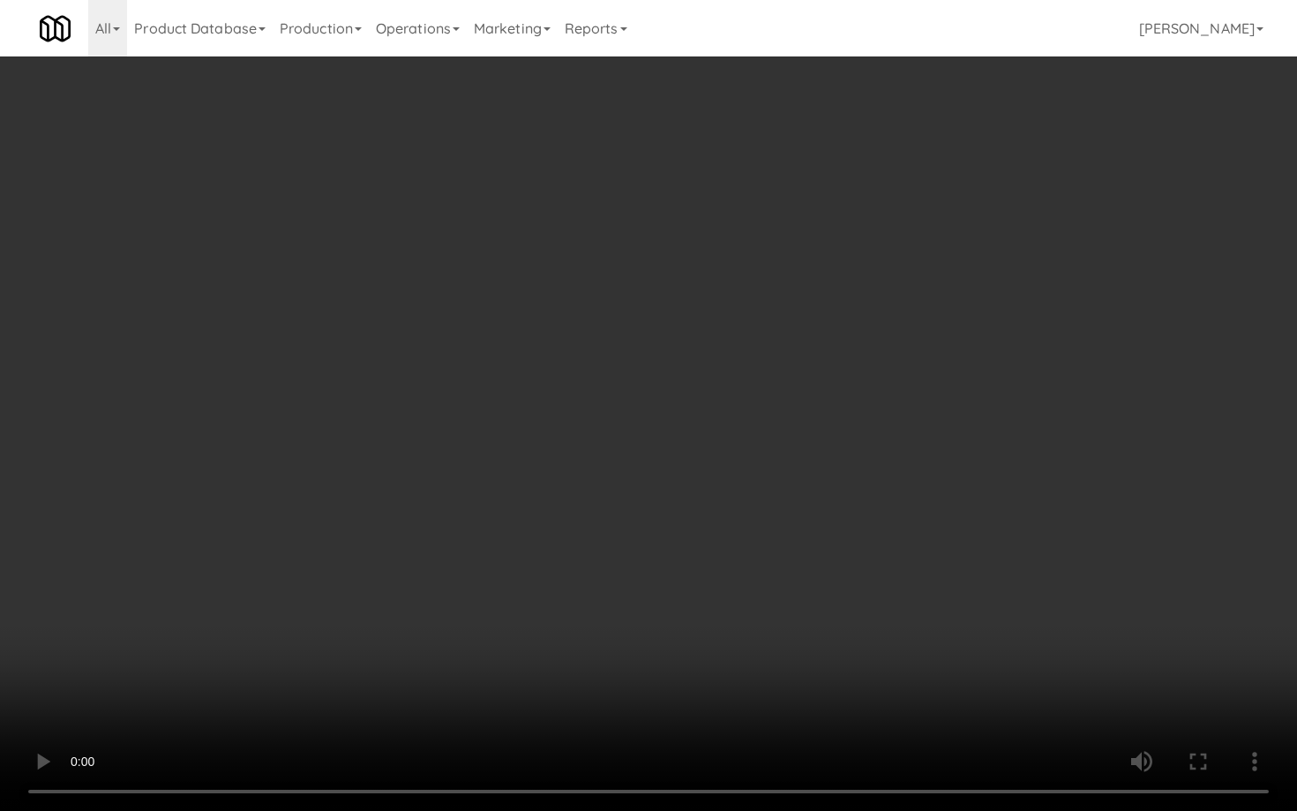
click at [545, 573] on video at bounding box center [648, 405] width 1297 height 811
click at [244, 577] on video at bounding box center [648, 405] width 1297 height 811
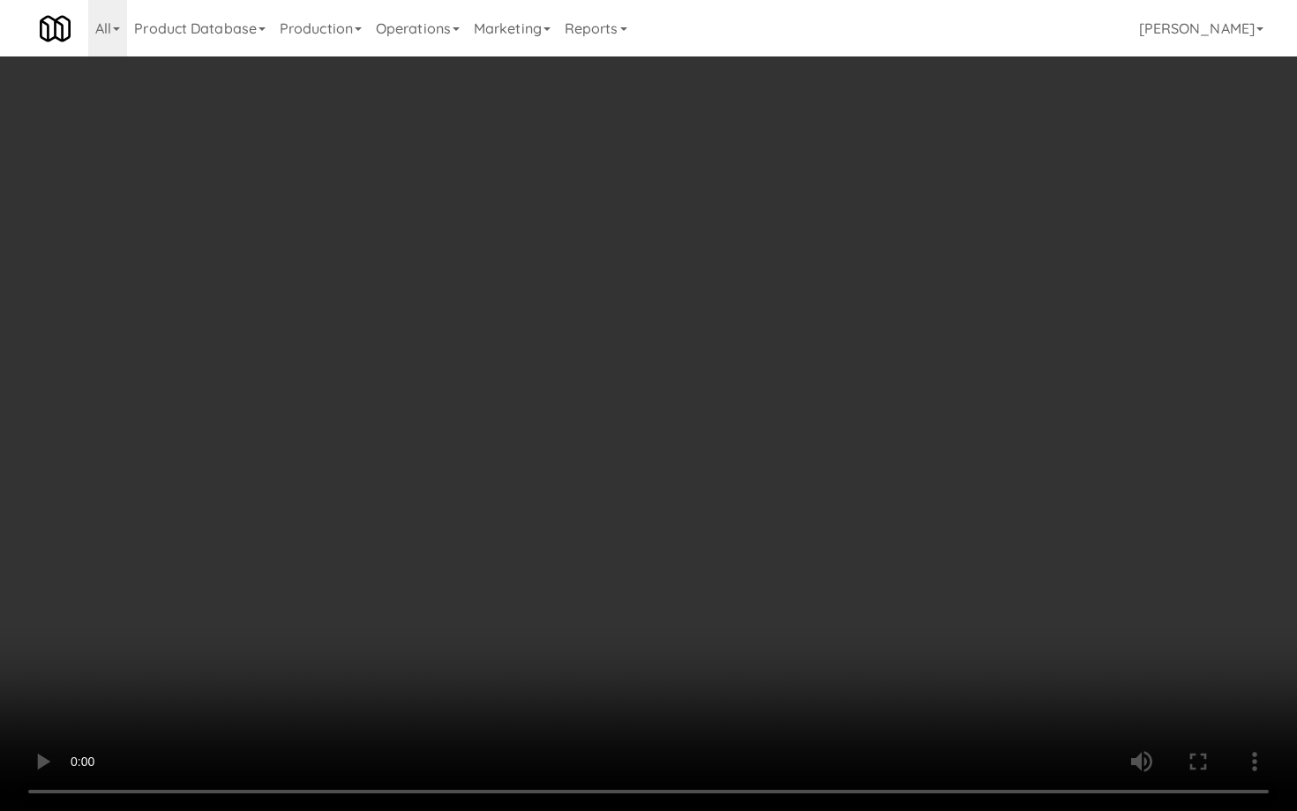
click at [244, 577] on video at bounding box center [648, 405] width 1297 height 811
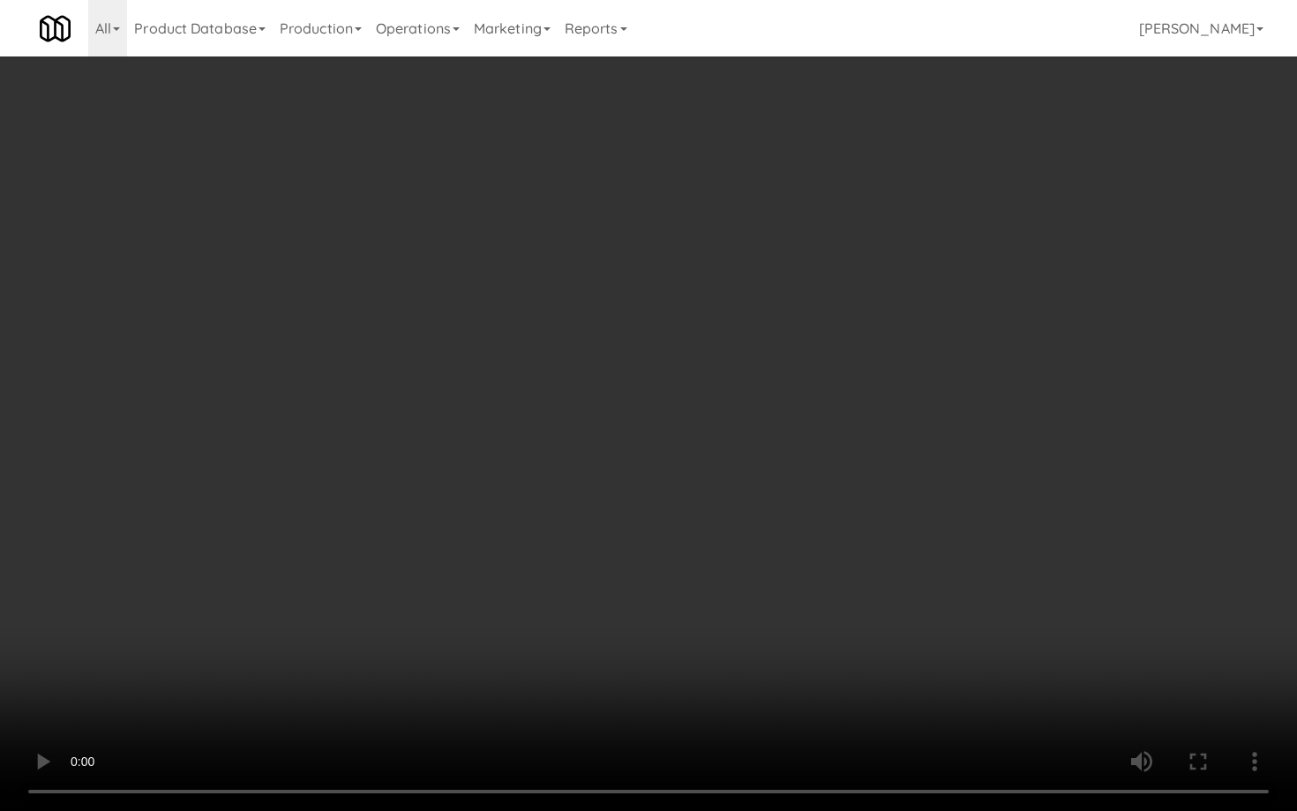
click at [479, 534] on video at bounding box center [648, 405] width 1297 height 811
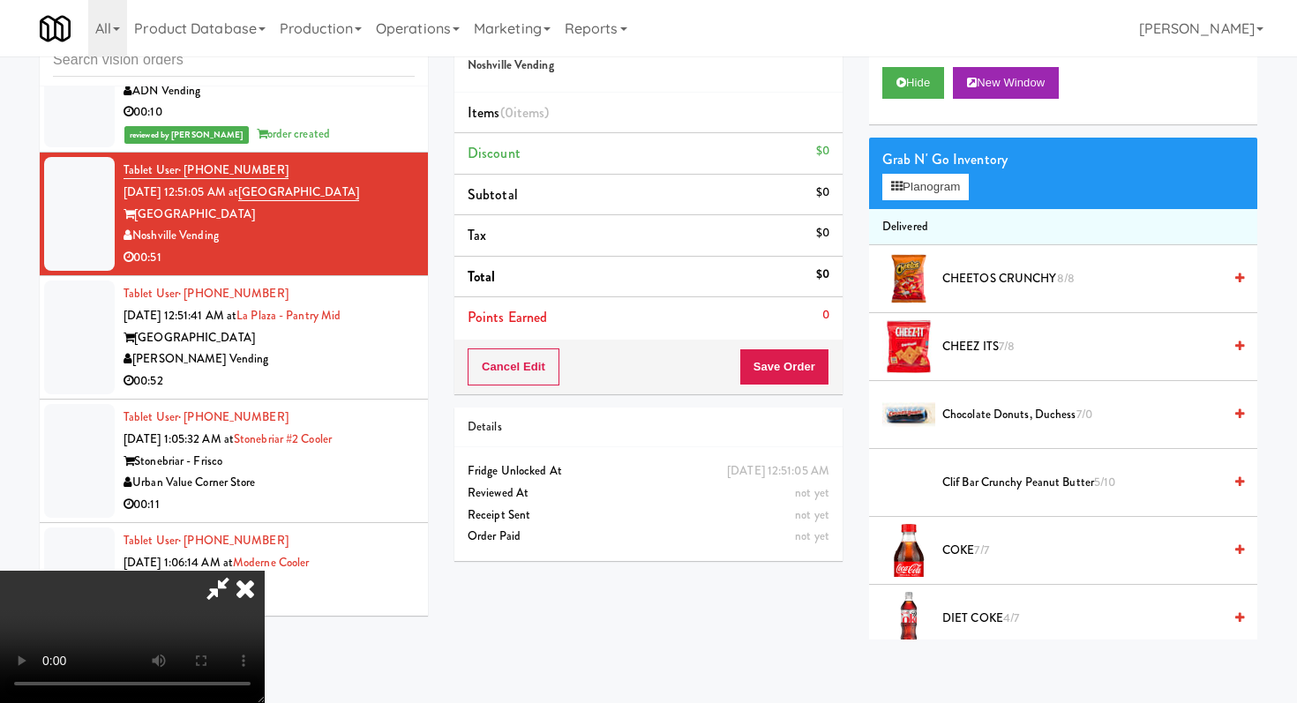
click at [238, 571] on icon at bounding box center [218, 588] width 41 height 35
click at [435, 222] on div "inbox reviewed recent all unclear take inventory issue suspicious failed recent…" at bounding box center [233, 318] width 415 height 622
click at [265, 571] on video at bounding box center [132, 637] width 265 height 132
click at [265, 571] on icon at bounding box center [245, 588] width 39 height 35
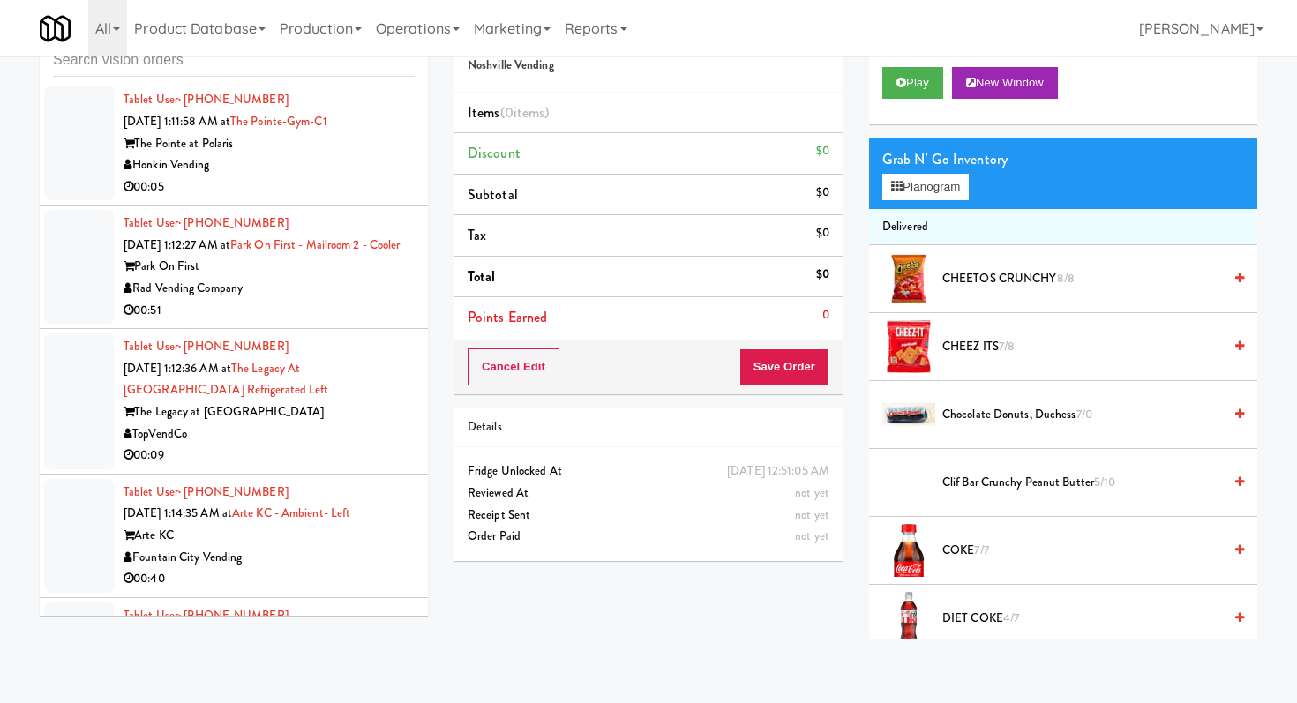
scroll to position [3395, 0]
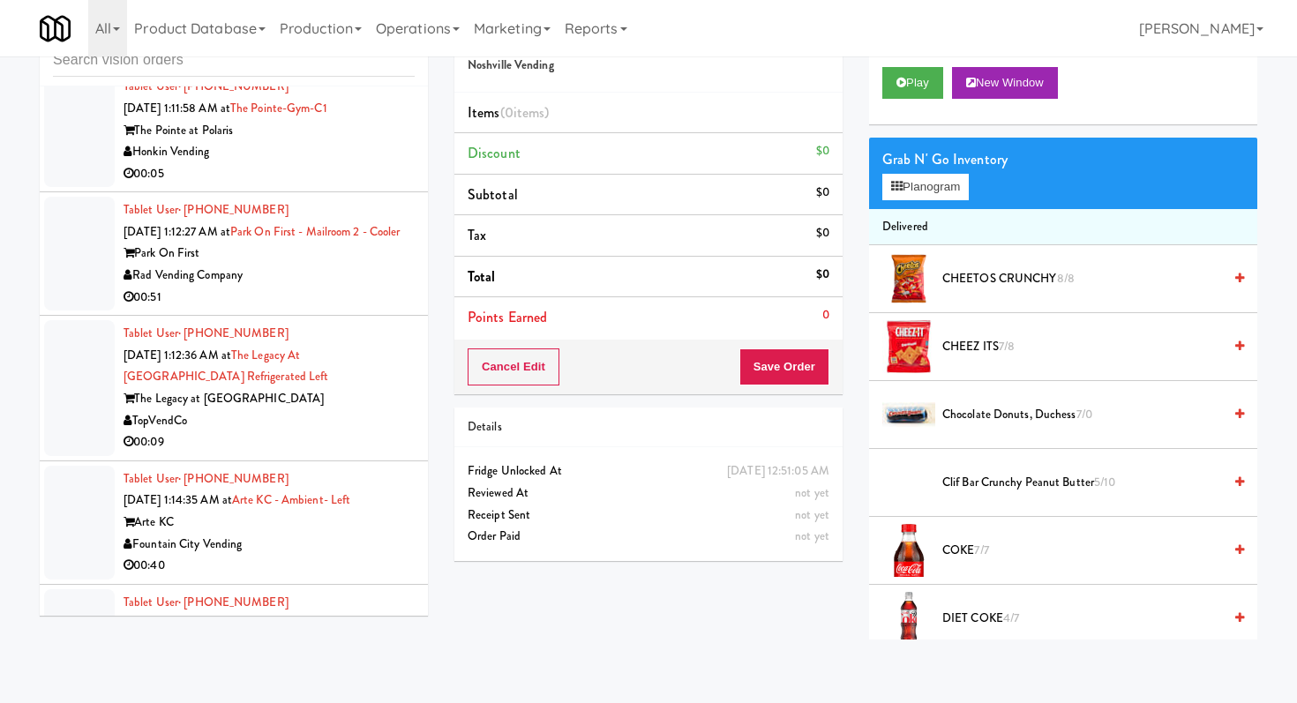
click at [356, 309] on div "00:51" at bounding box center [269, 298] width 291 height 22
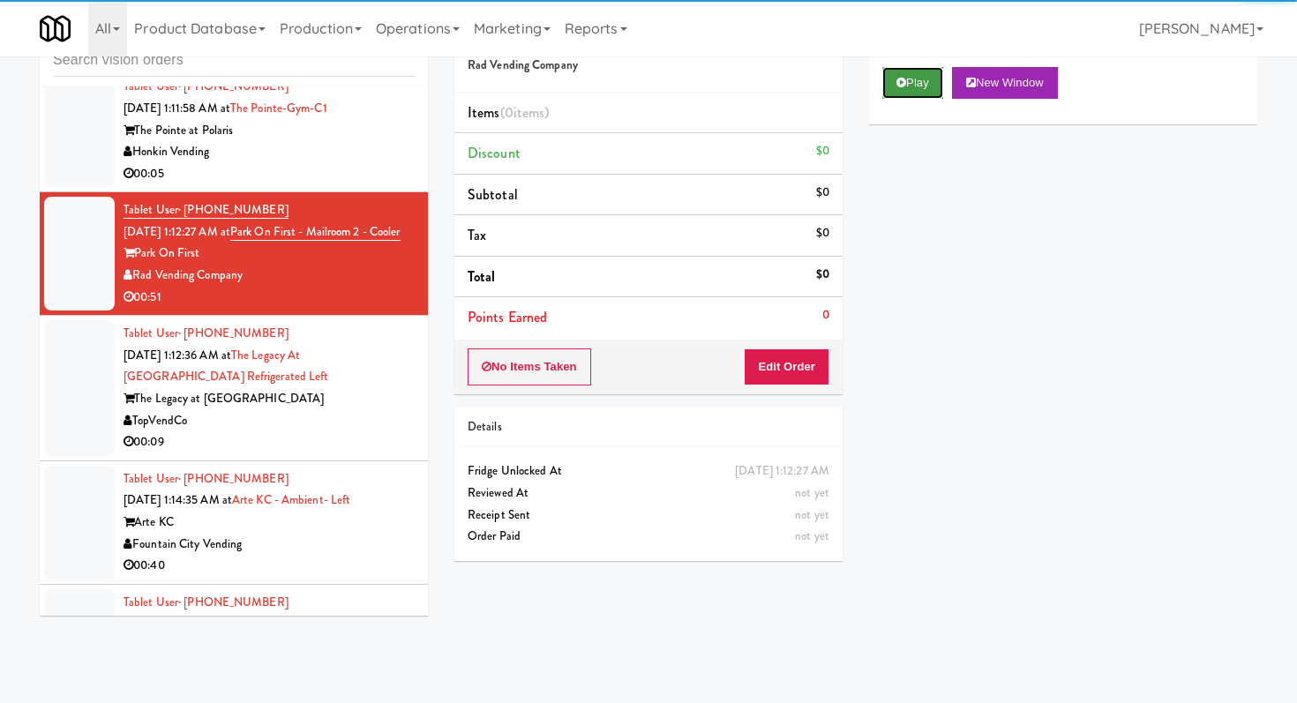
click at [914, 78] on button "Play" at bounding box center [912, 83] width 61 height 32
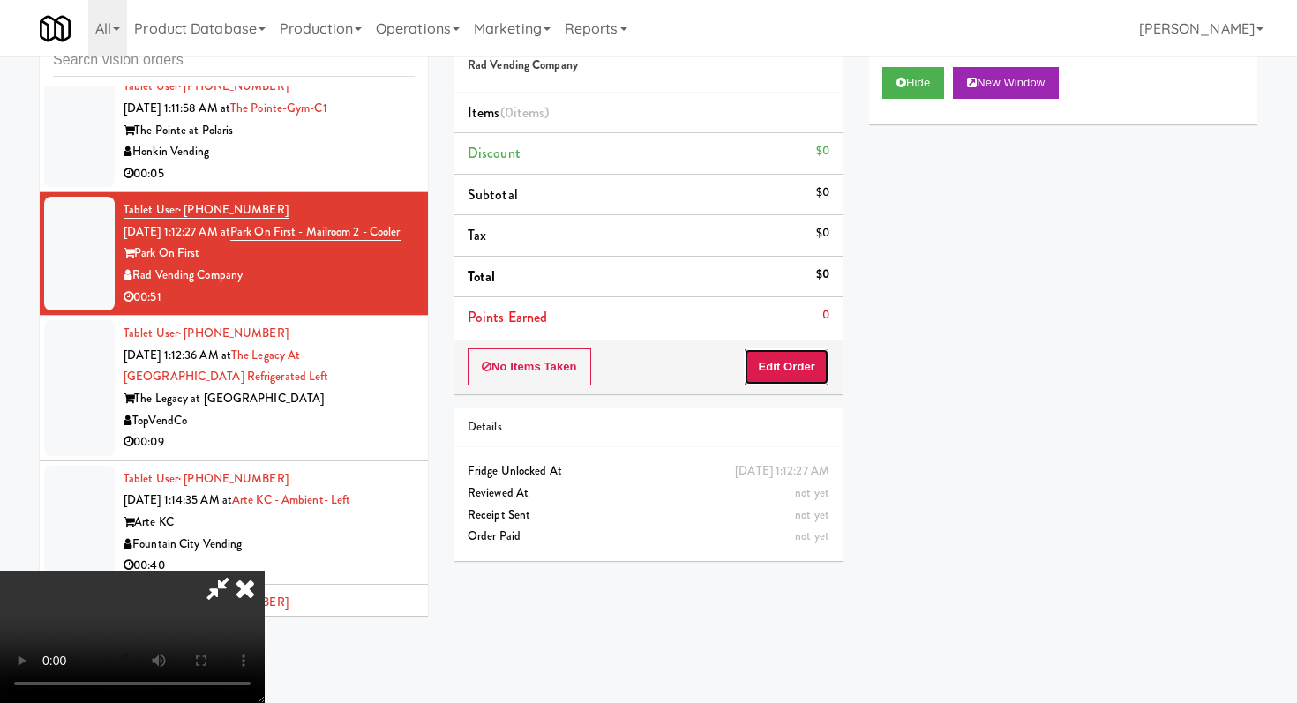
click at [759, 367] on button "Edit Order" at bounding box center [787, 367] width 86 height 37
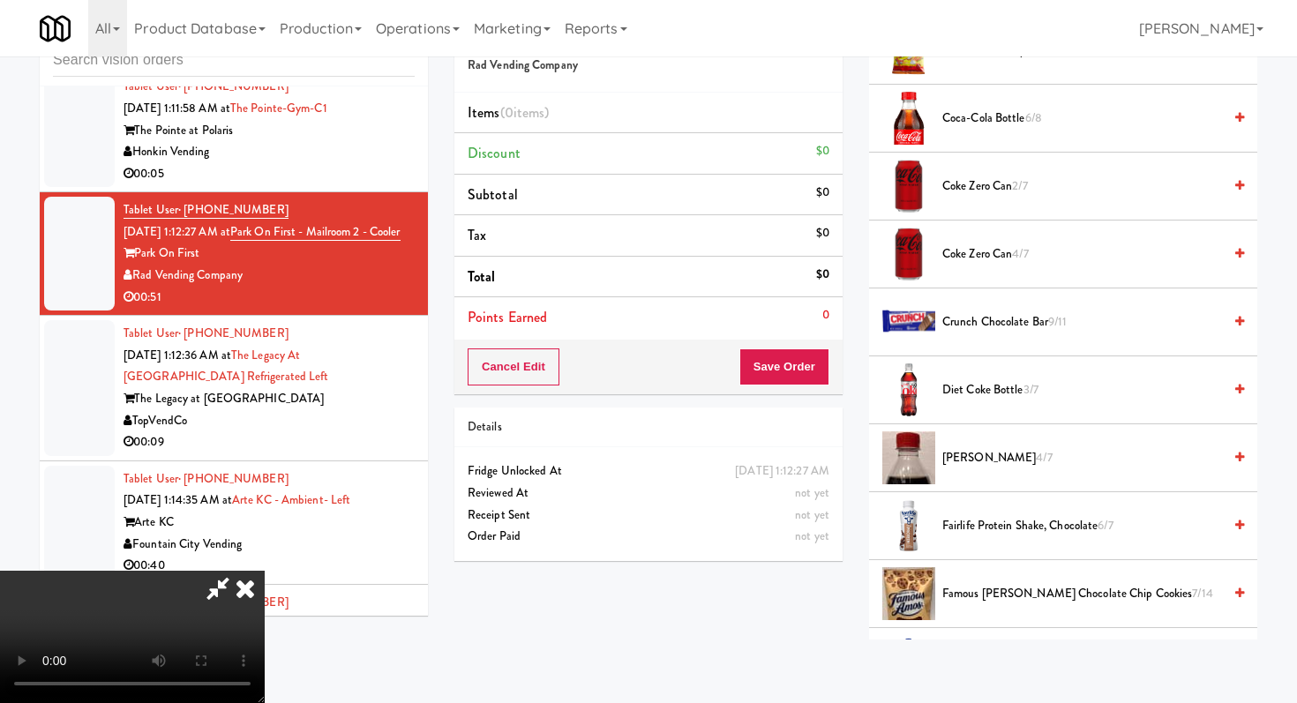
click at [978, 459] on span "[PERSON_NAME] 4/7" at bounding box center [1082, 458] width 280 height 22
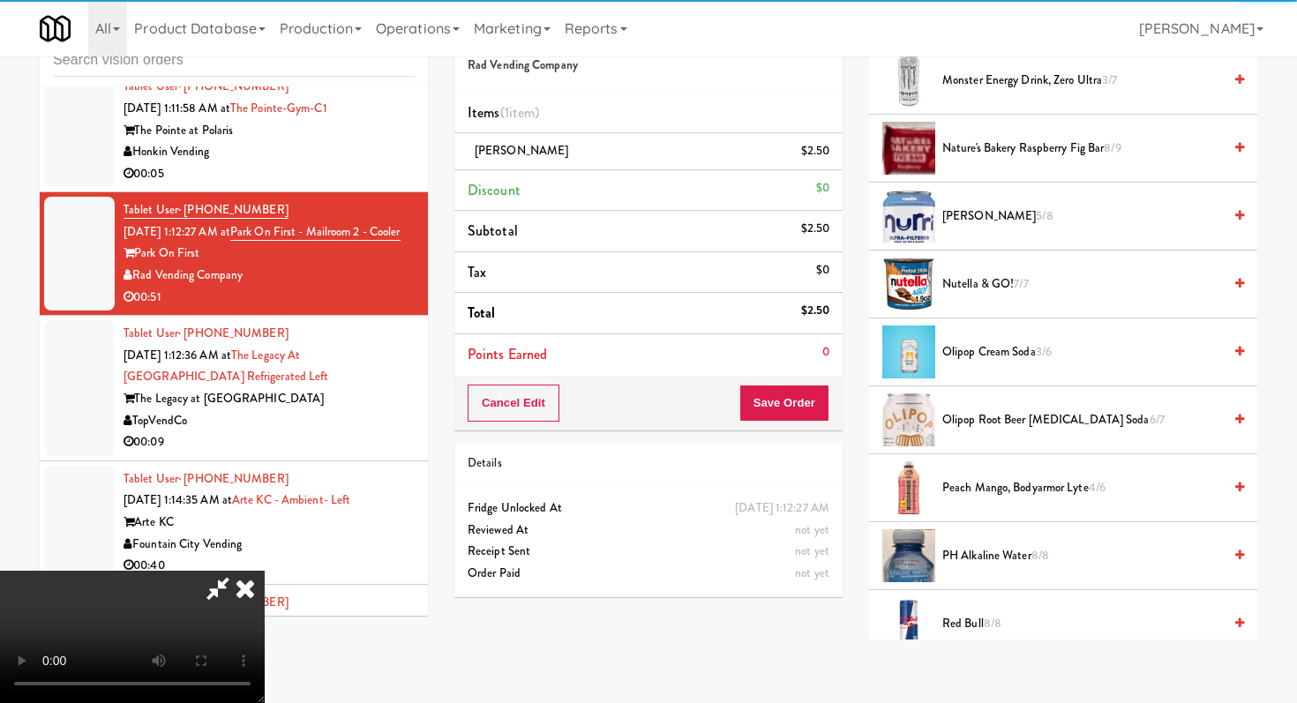
scroll to position [1289, 0]
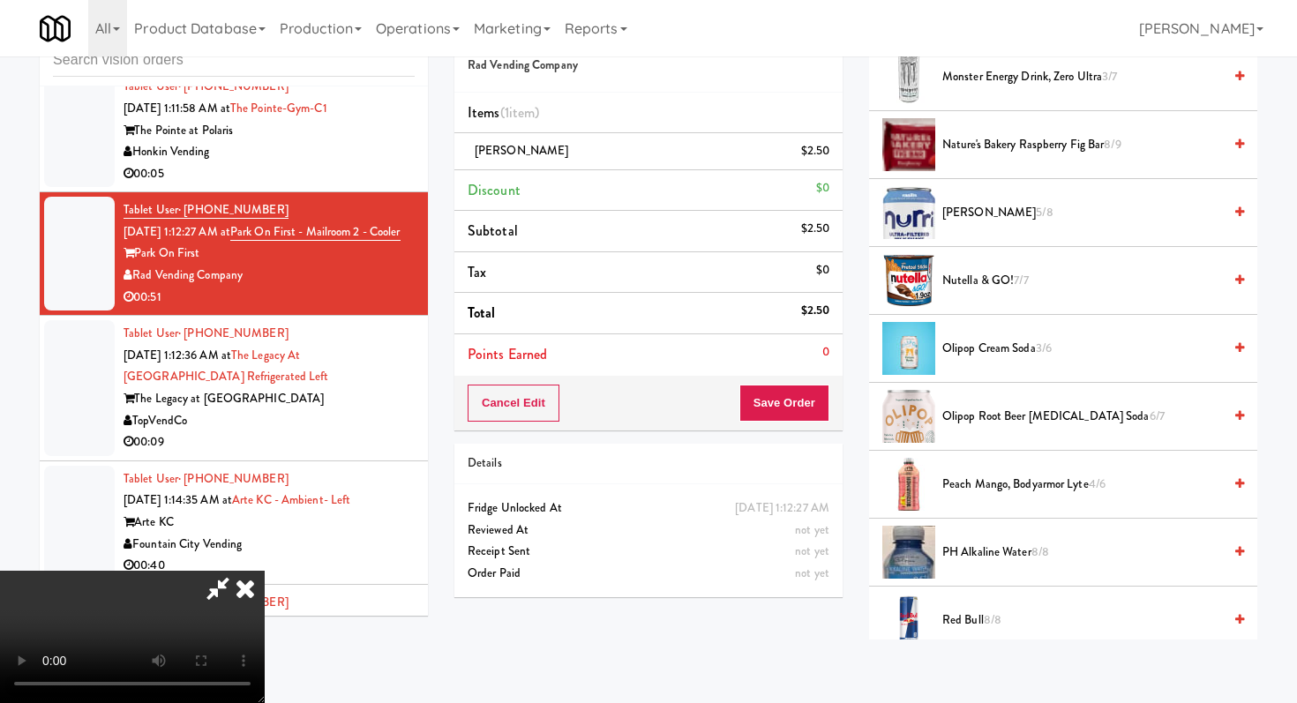
click at [984, 478] on span "Peach Mango, Bodyarmor Lyte 4/6" at bounding box center [1082, 485] width 280 height 22
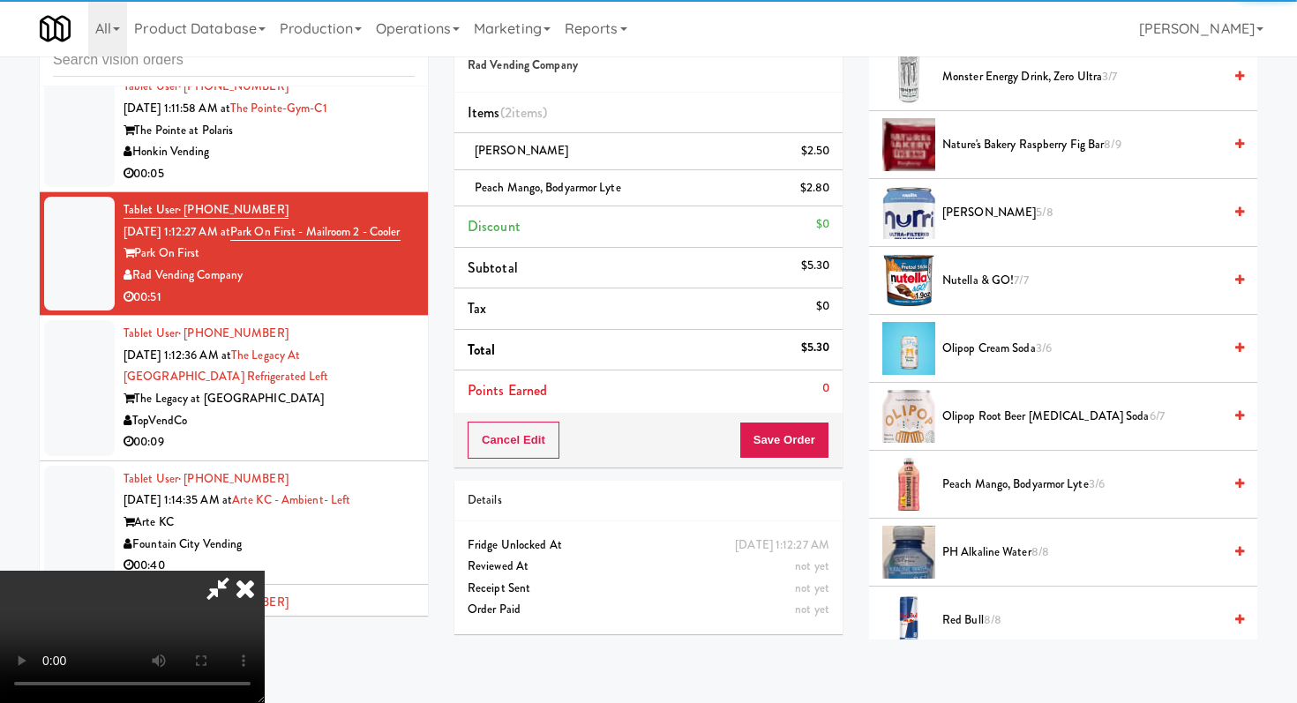
click at [859, 454] on div "Cart Flags Notes Payment Hide New Window Grab N' Go Inventory Planogram Deliver…" at bounding box center [1063, 323] width 415 height 633
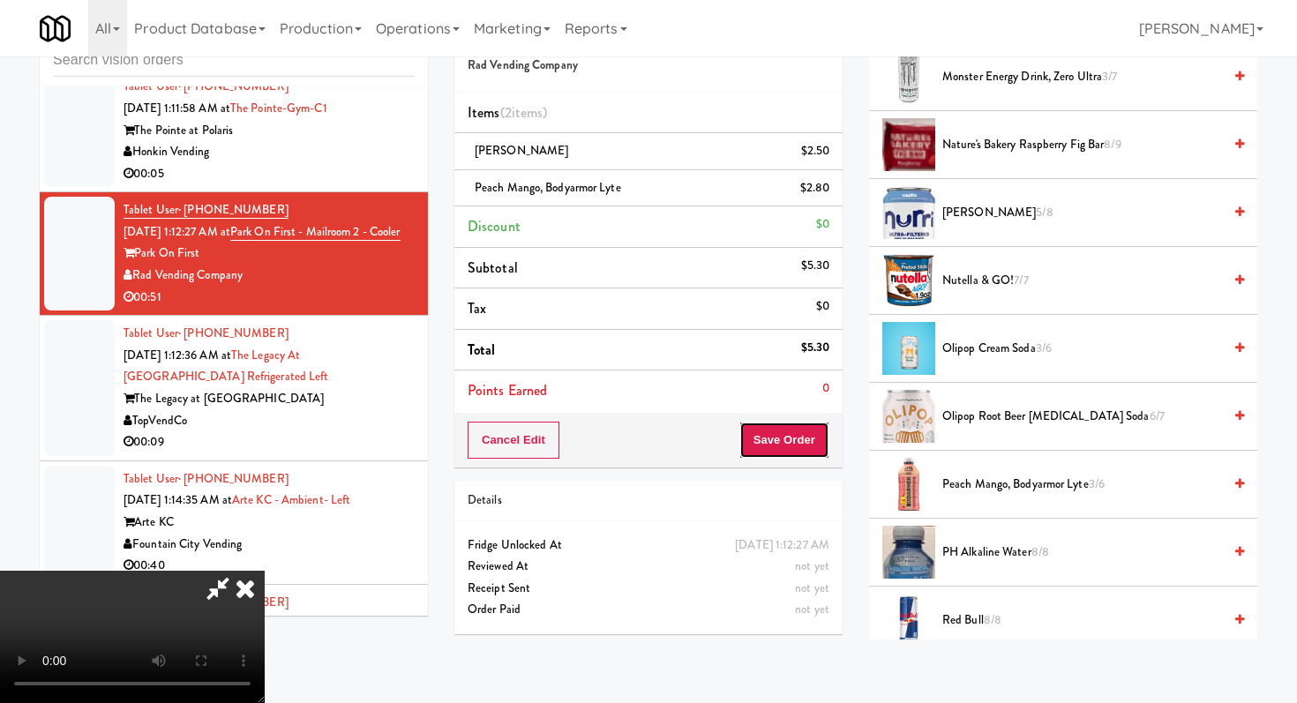
click at [826, 454] on button "Save Order" at bounding box center [784, 440] width 90 height 37
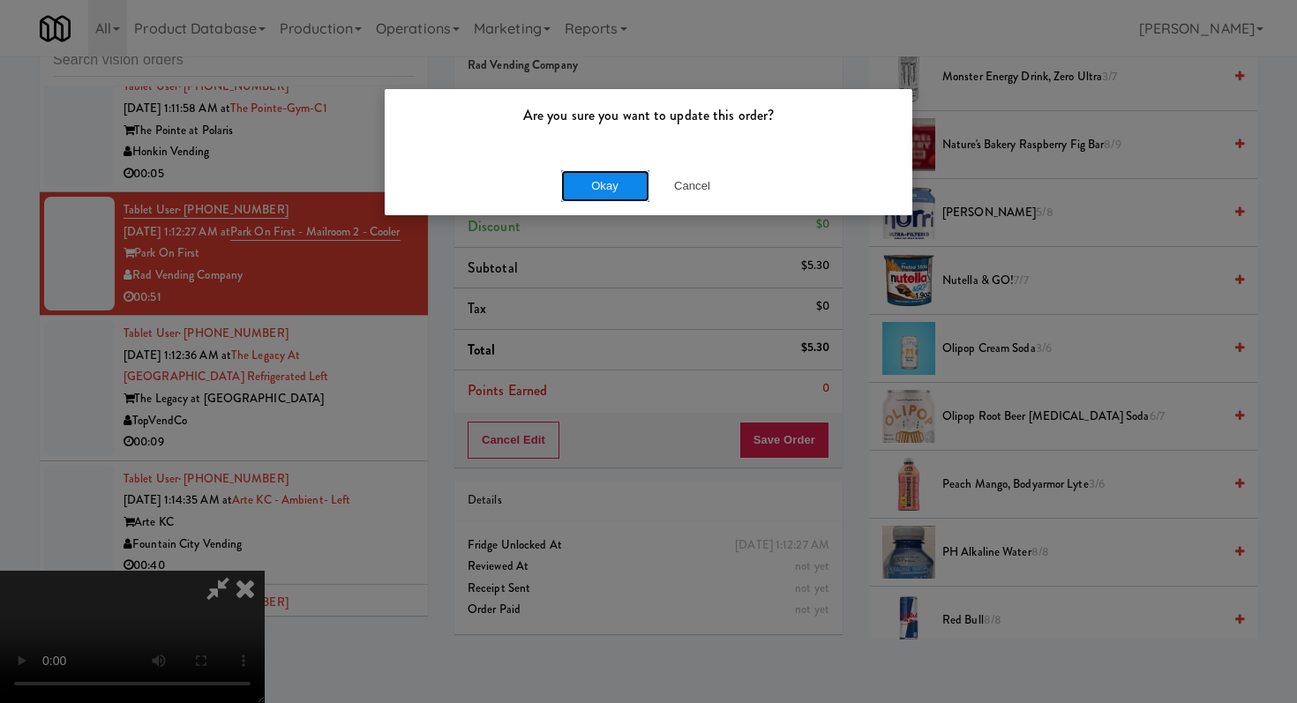
click at [613, 193] on button "Okay" at bounding box center [605, 186] width 88 height 32
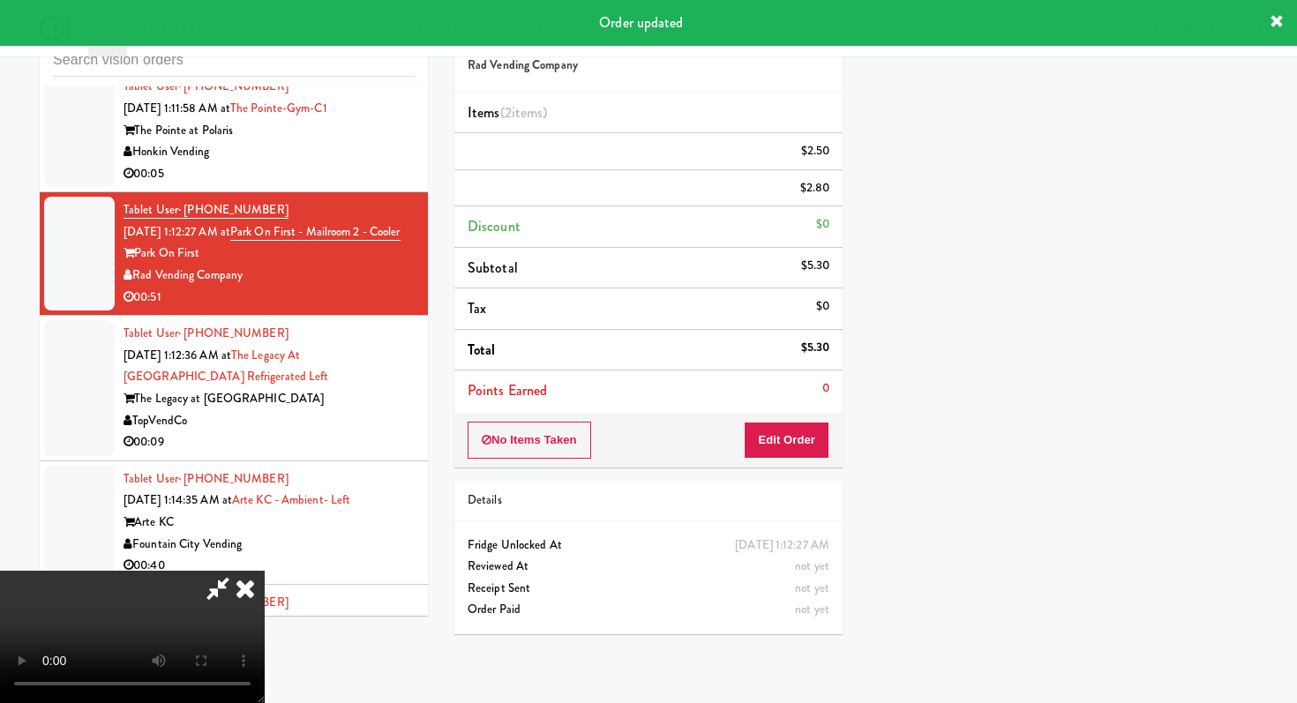
scroll to position [75, 0]
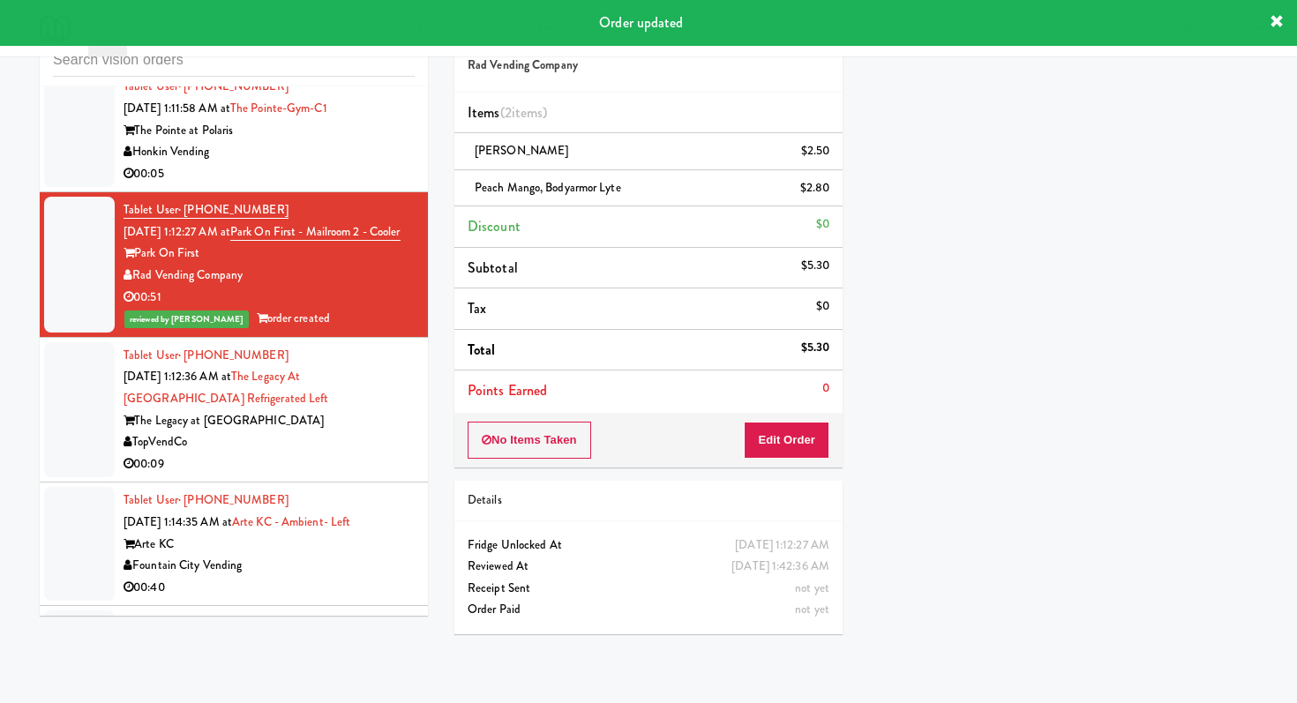
click at [359, 454] on div "TopVendCo" at bounding box center [269, 442] width 291 height 22
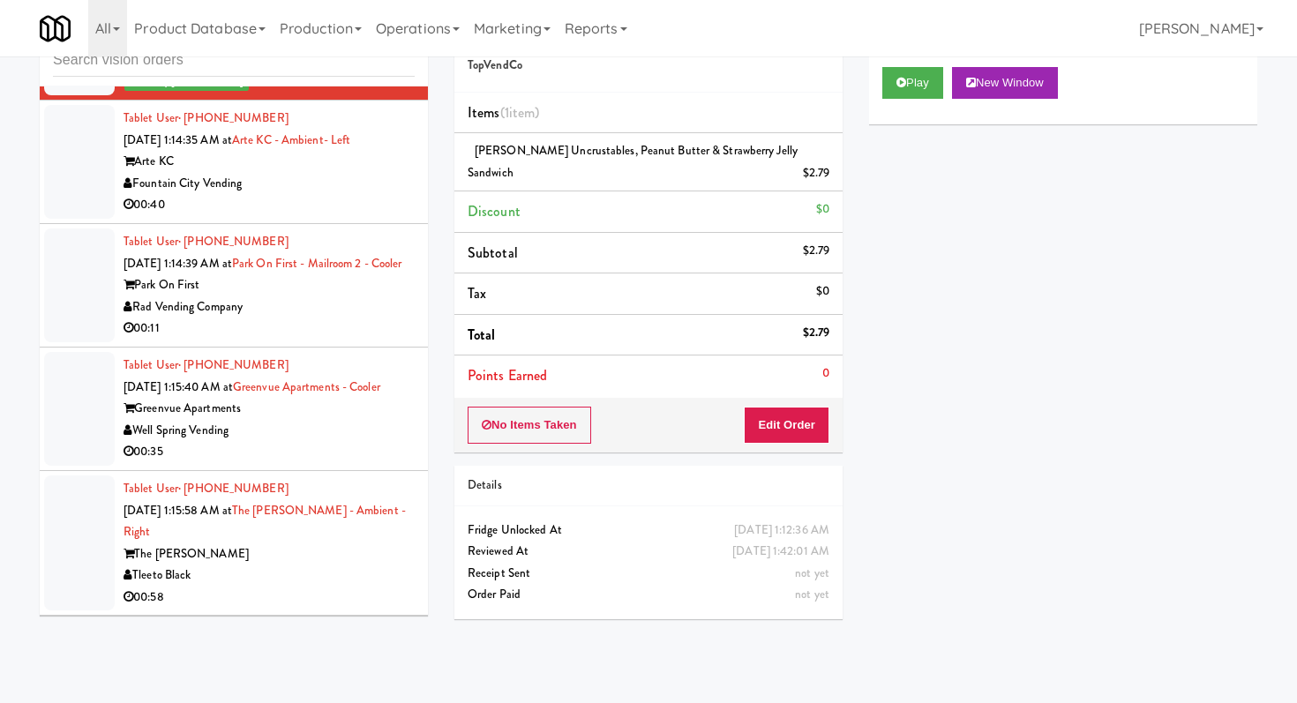
scroll to position [3808, 0]
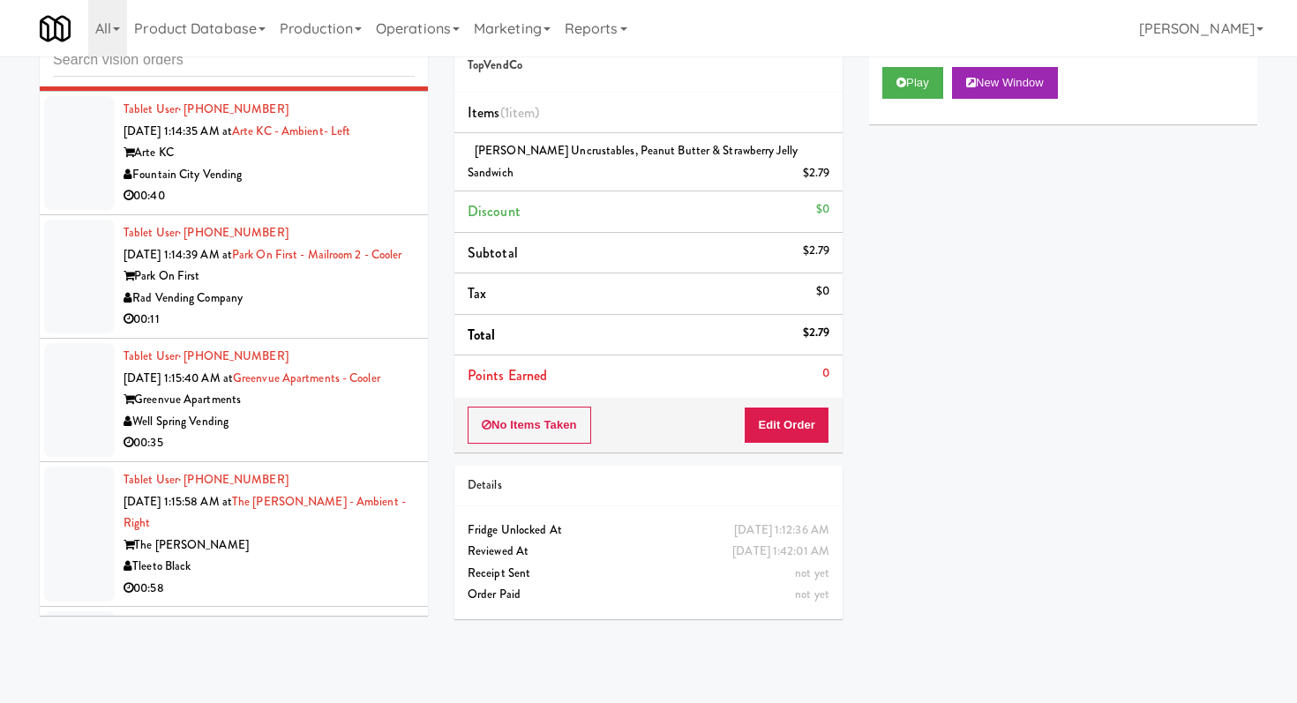
click at [379, 186] on div "Fountain City Vending" at bounding box center [269, 175] width 291 height 22
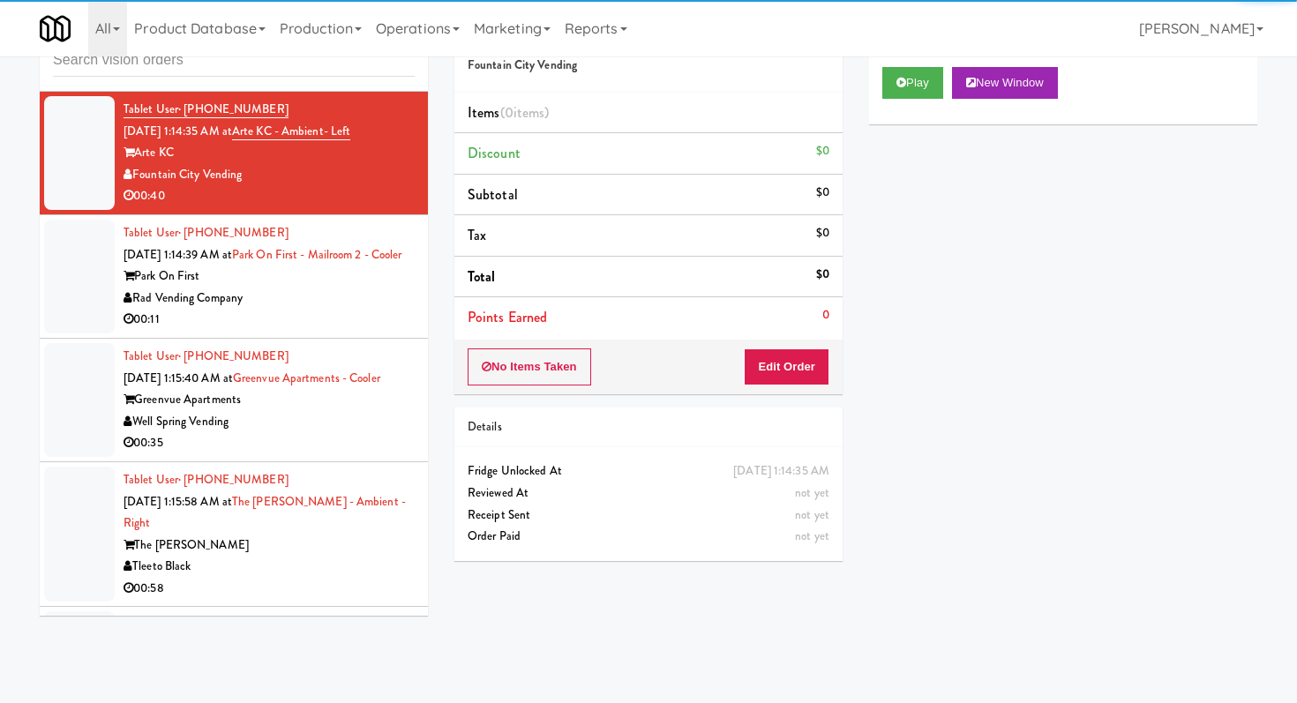
click at [330, 310] on div "Rad Vending Company" at bounding box center [269, 299] width 291 height 22
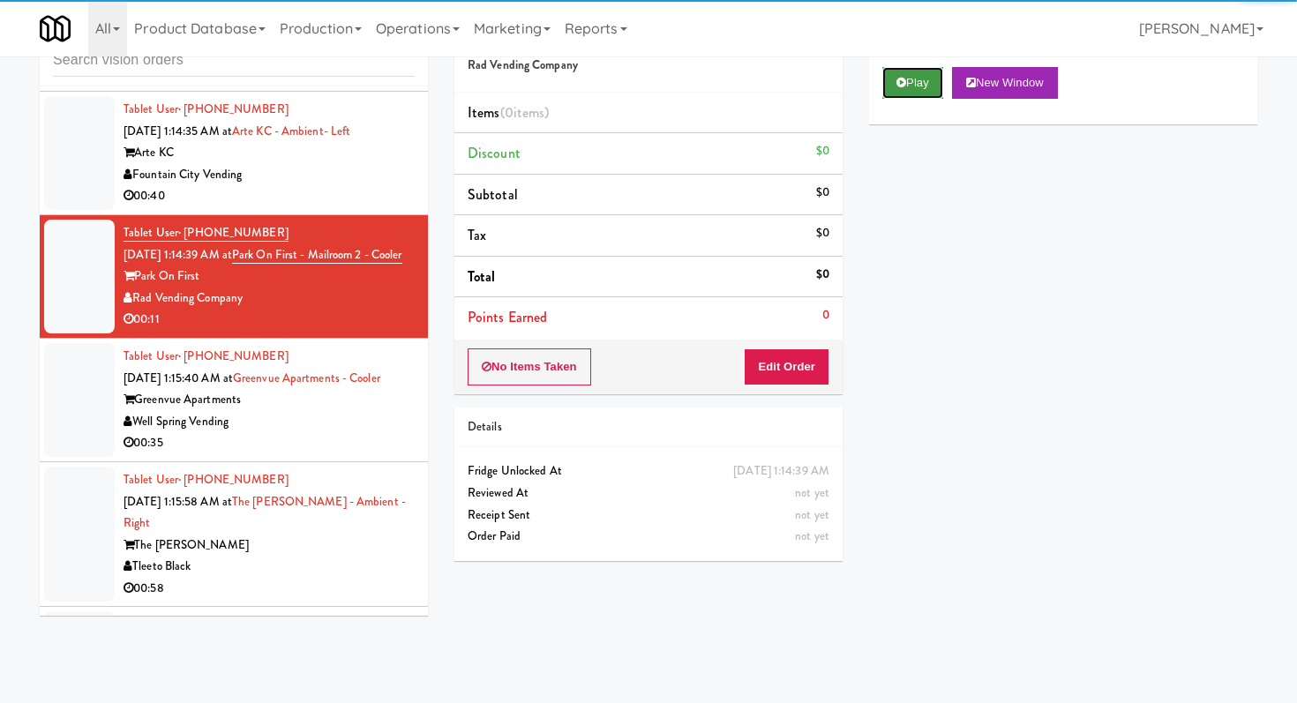
click at [920, 85] on button "Play" at bounding box center [912, 83] width 61 height 32
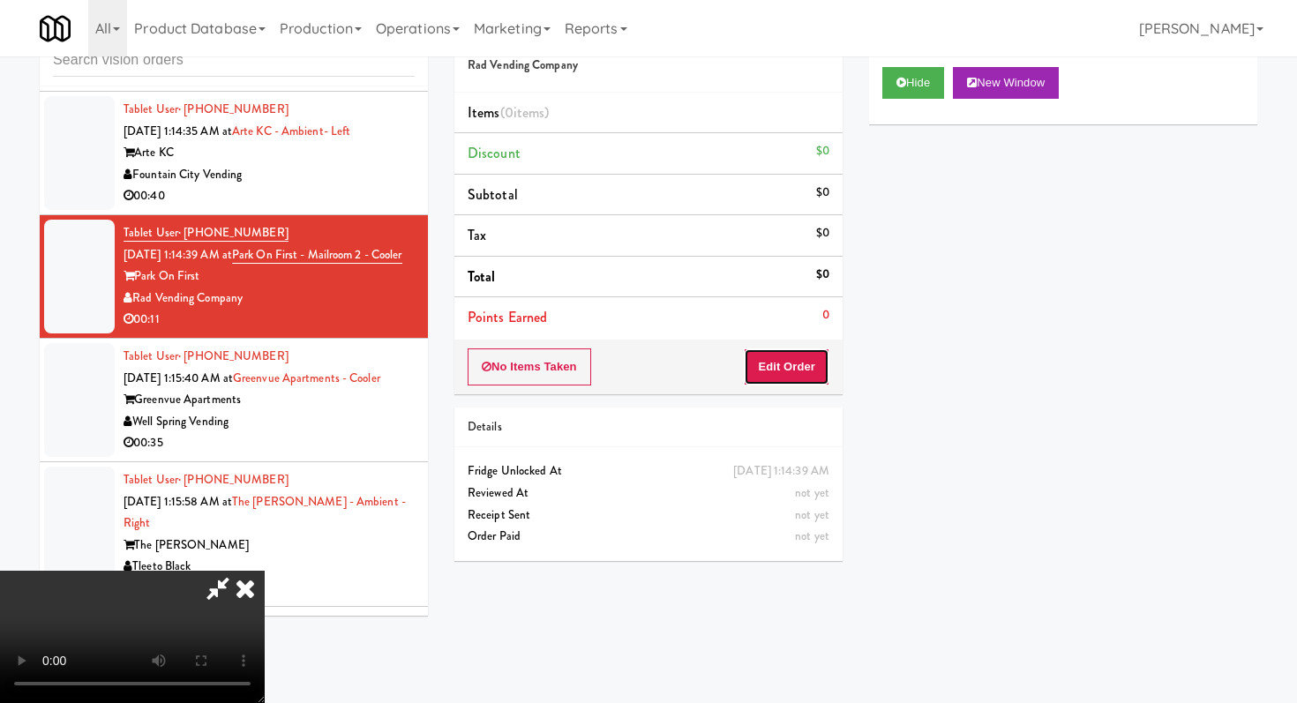
click at [797, 356] on button "Edit Order" at bounding box center [787, 367] width 86 height 37
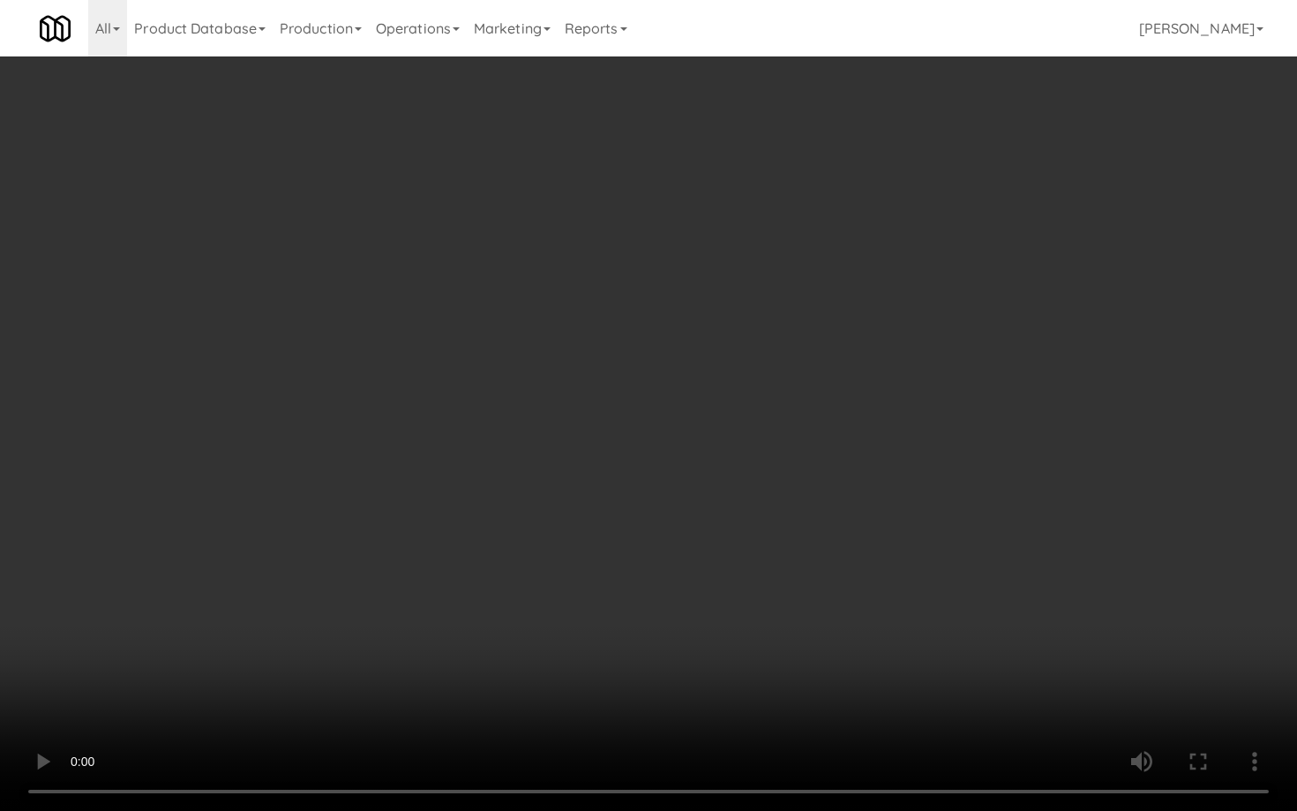
click at [902, 548] on video at bounding box center [648, 405] width 1297 height 811
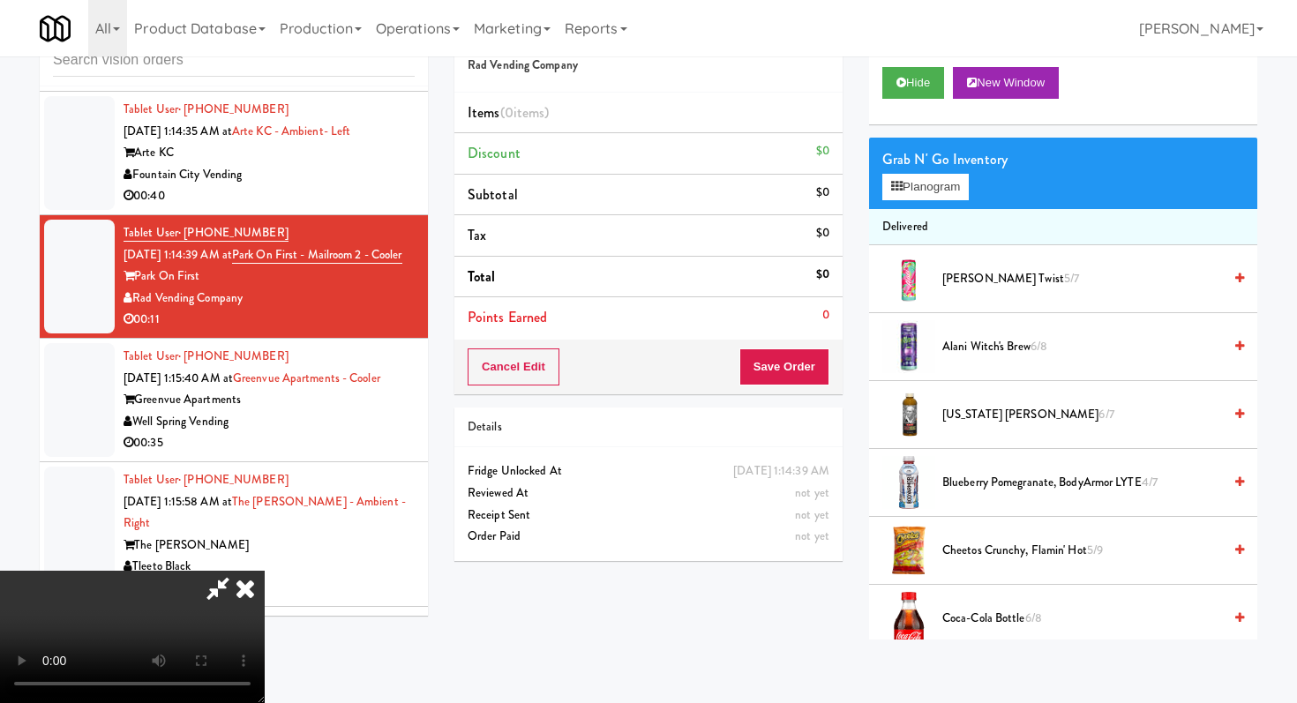
click at [986, 502] on li "Blueberry Pomegranate, BodyArmor LYTE 4/7" at bounding box center [1063, 483] width 388 height 68
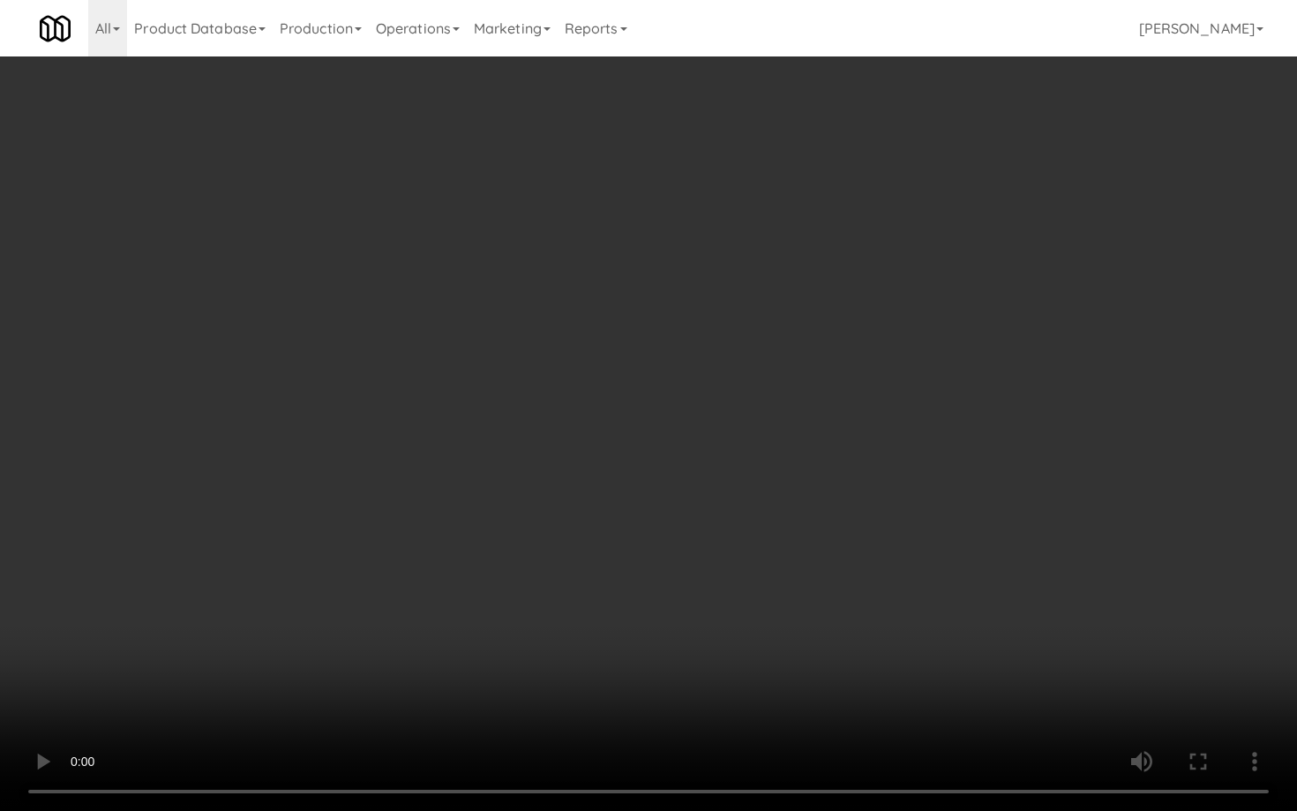
click at [656, 532] on video at bounding box center [648, 405] width 1297 height 811
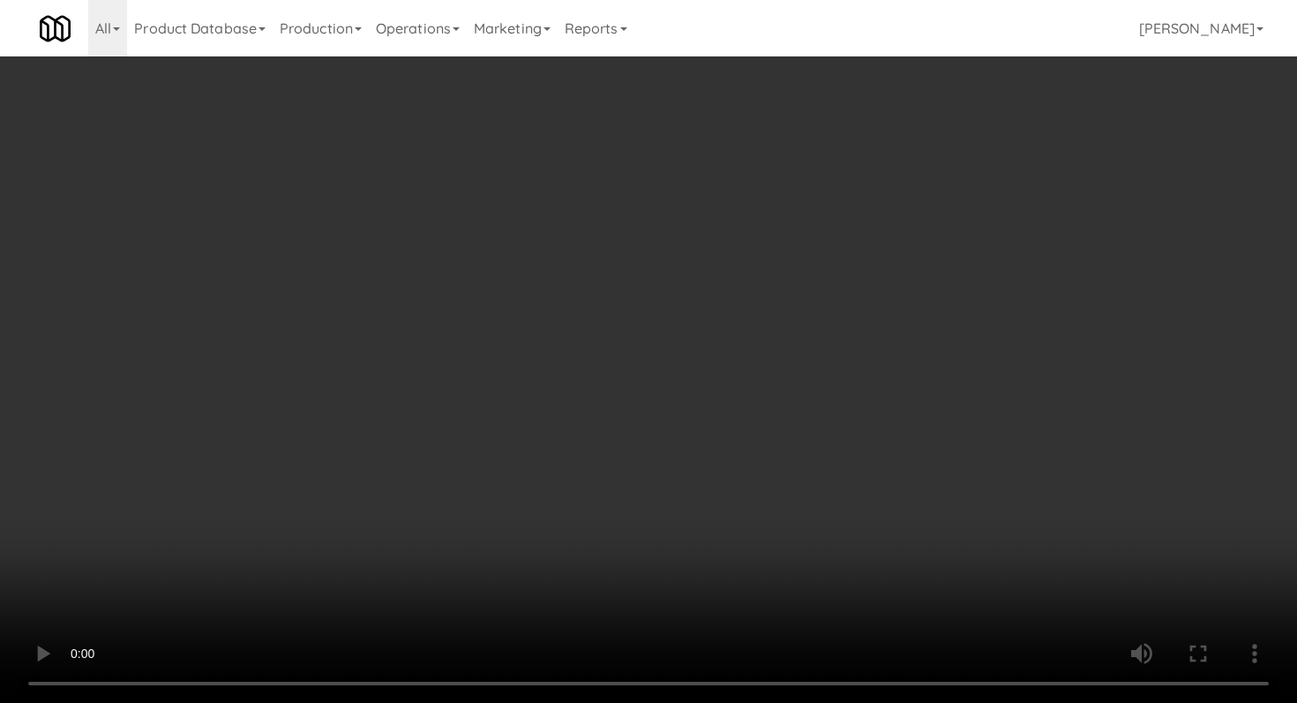
click at [643, 568] on video at bounding box center [648, 351] width 1297 height 703
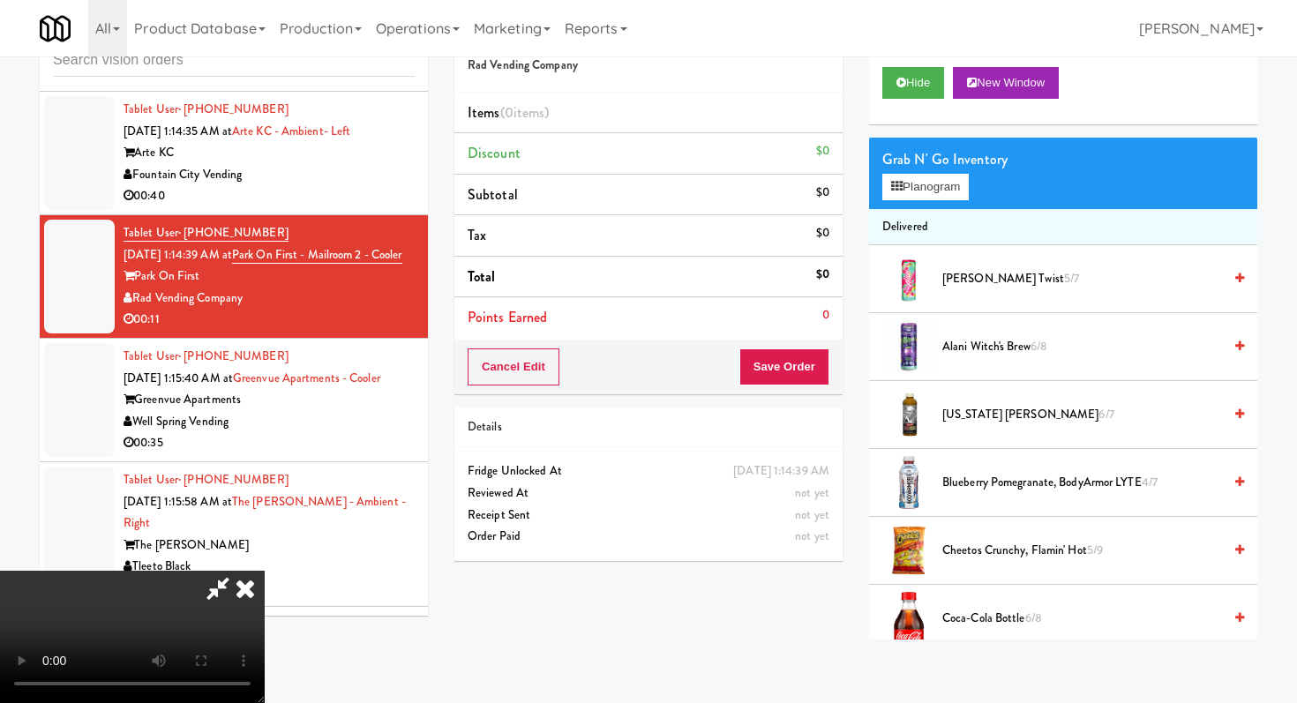
click at [265, 571] on video at bounding box center [132, 637] width 265 height 132
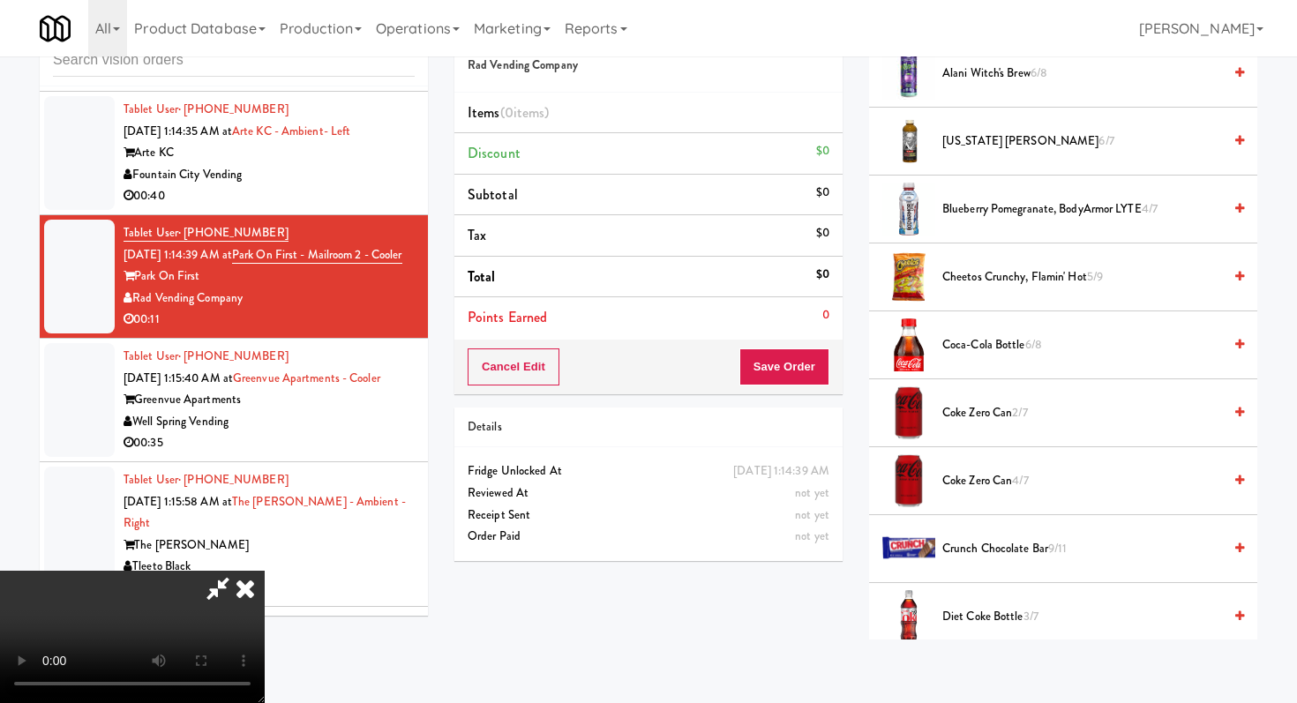
click at [1031, 345] on span "6/8" at bounding box center [1033, 344] width 17 height 17
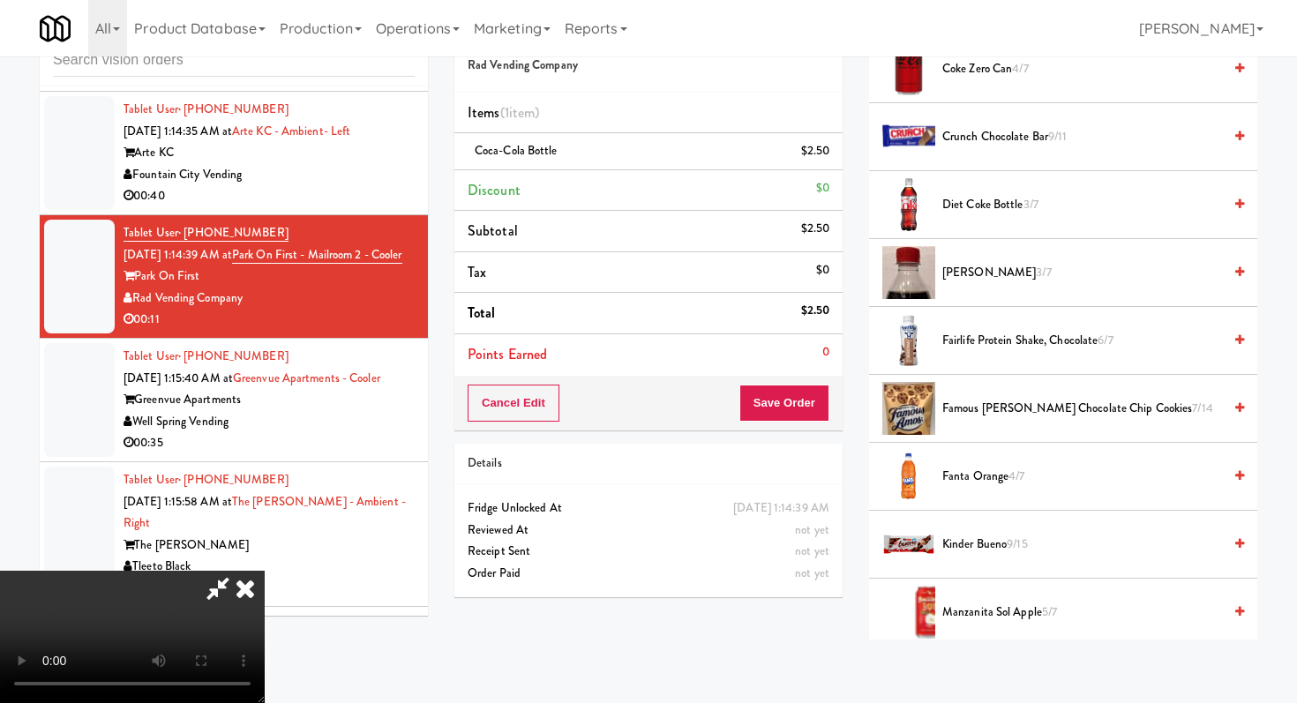
scroll to position [688, 0]
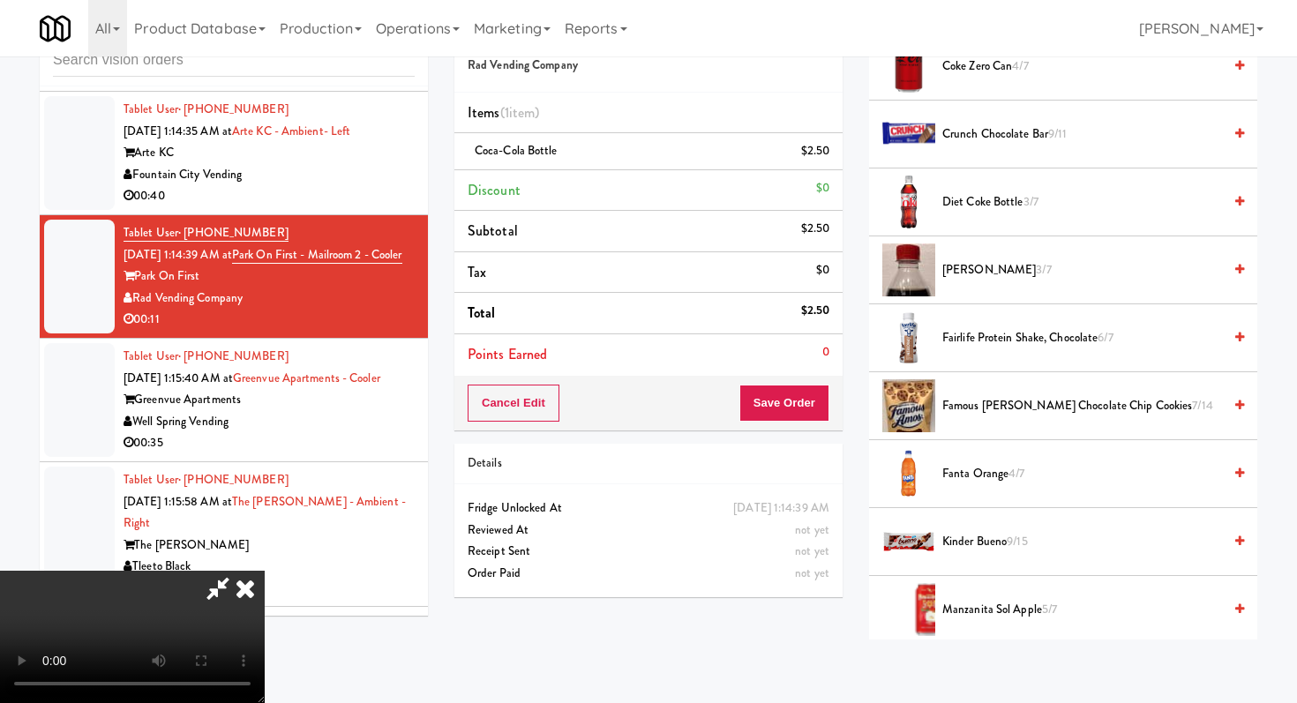
click at [1023, 403] on span "Famous [PERSON_NAME] Chocolate Chip Cookies 7/14" at bounding box center [1082, 406] width 280 height 22
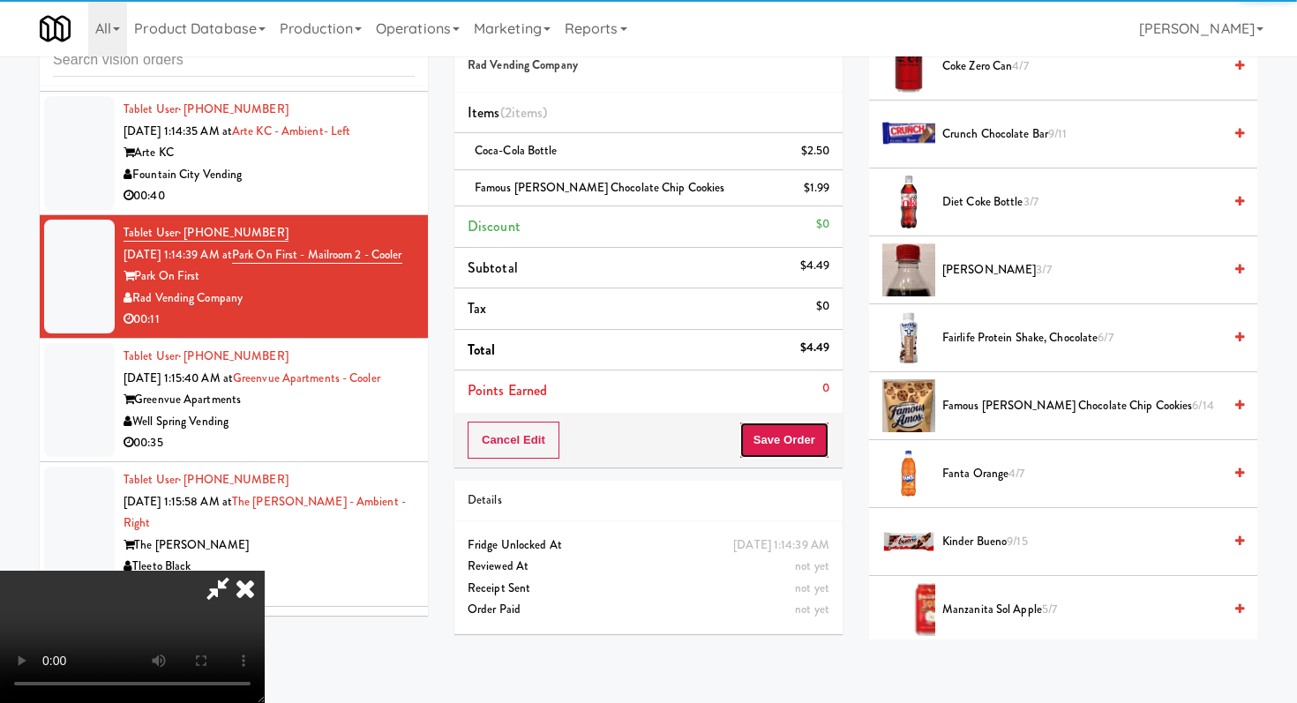
click at [810, 439] on button "Save Order" at bounding box center [784, 440] width 90 height 37
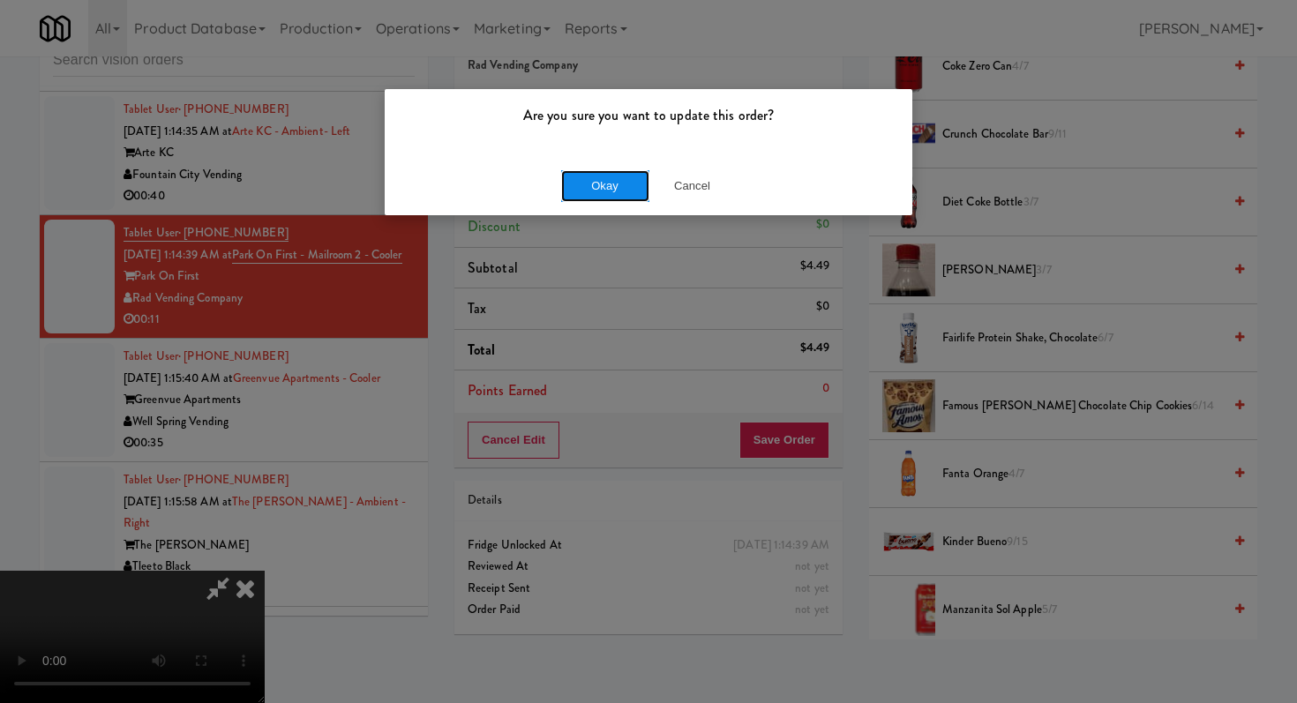
click at [595, 178] on button "Okay" at bounding box center [605, 186] width 88 height 32
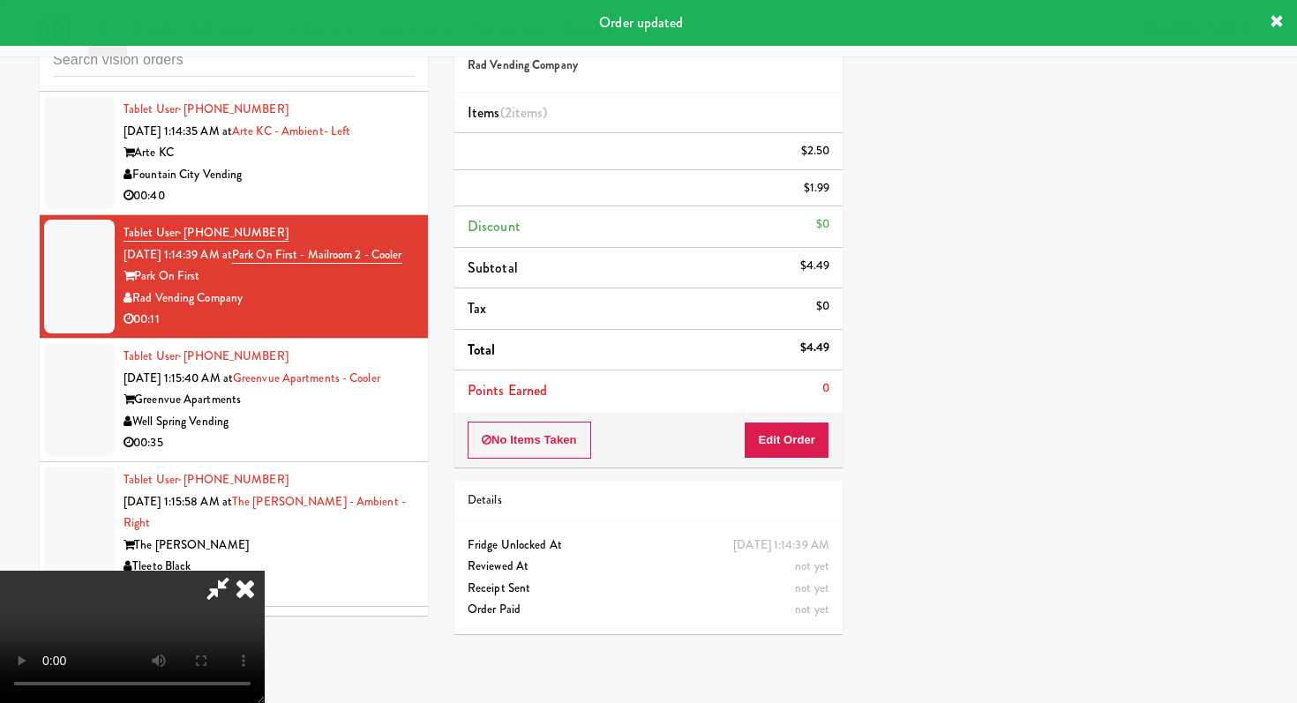
scroll to position [75, 0]
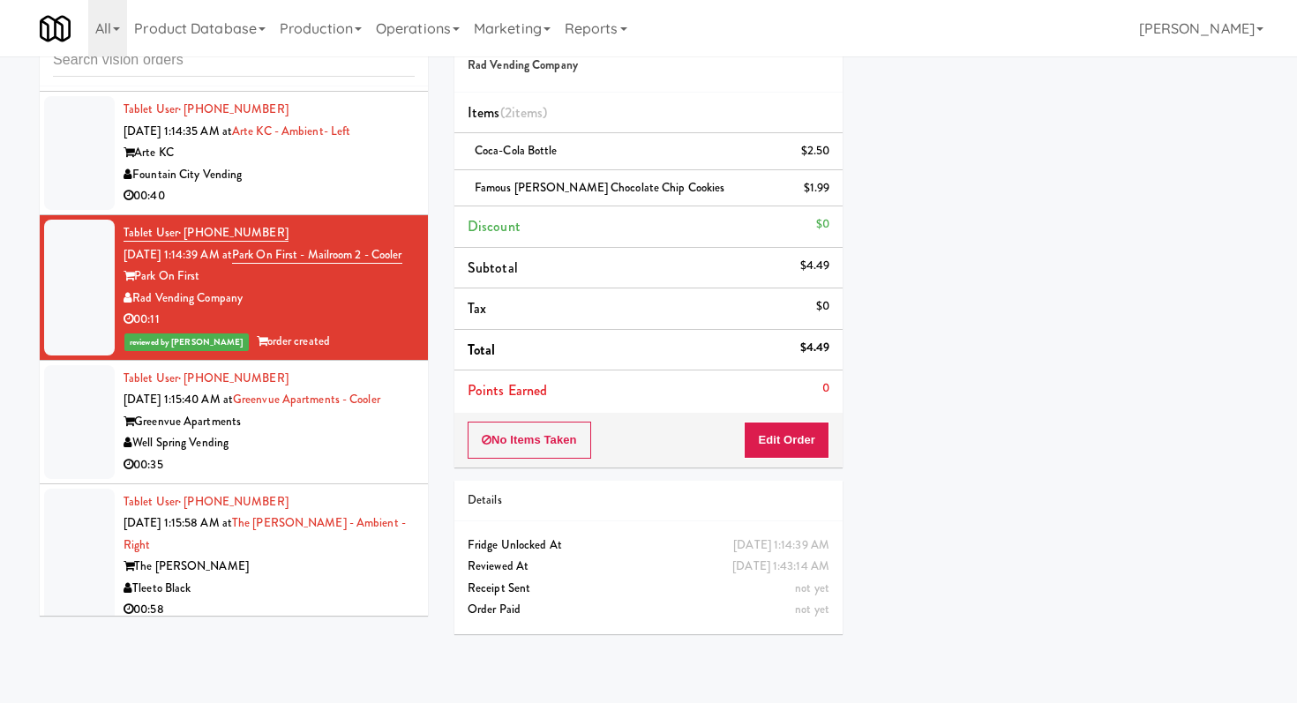
click at [319, 476] on div "00:35" at bounding box center [269, 465] width 291 height 22
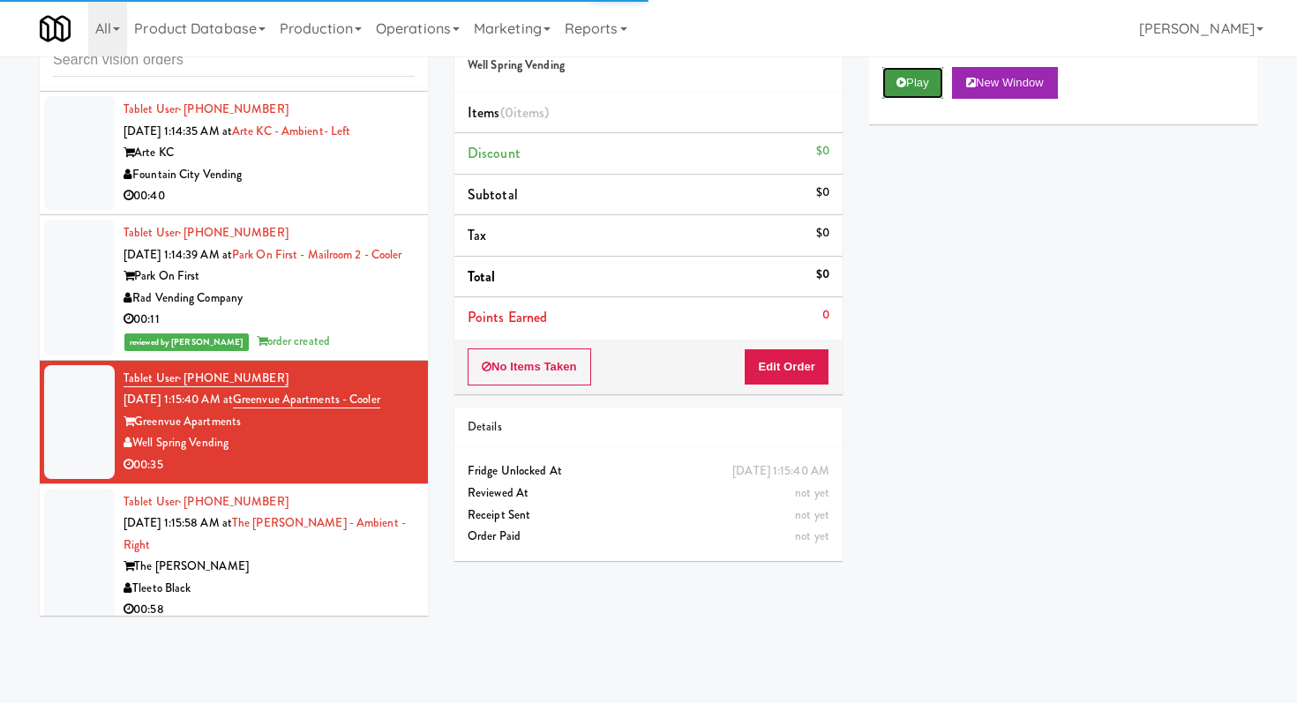
click at [909, 71] on button "Play" at bounding box center [912, 83] width 61 height 32
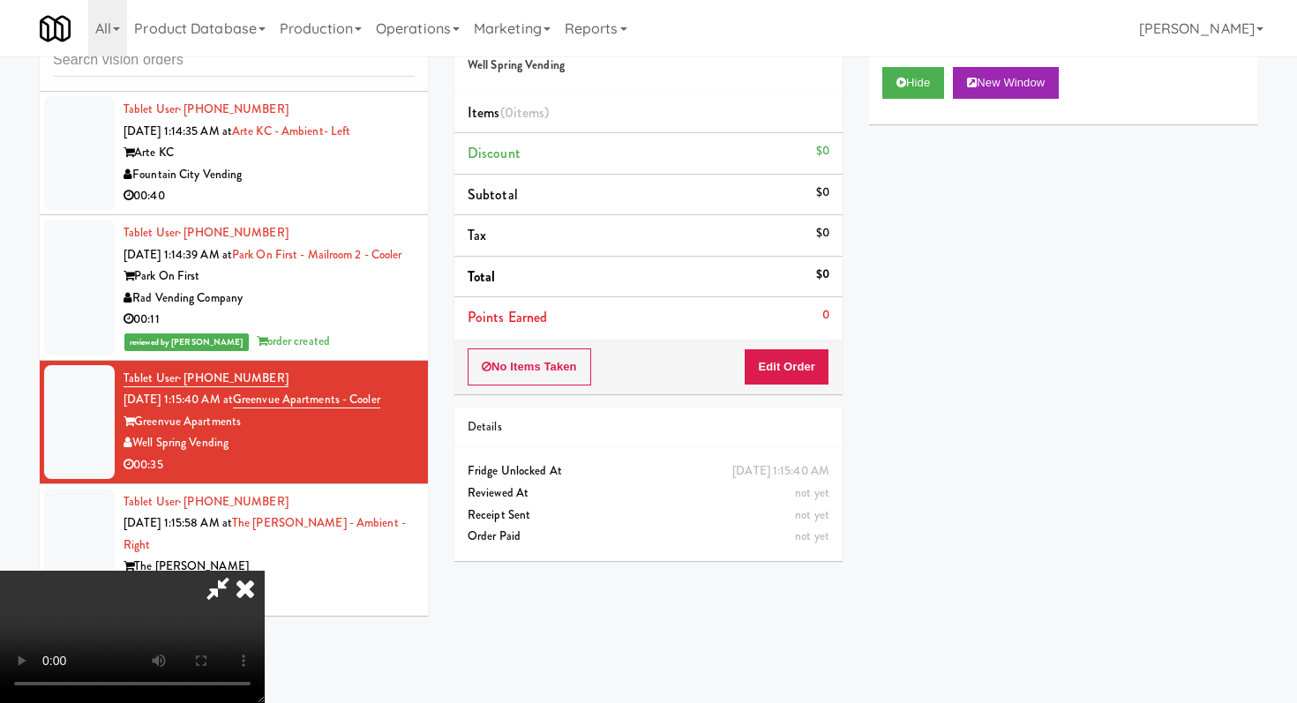
click at [789, 386] on div "No Items Taken Edit Order" at bounding box center [648, 367] width 388 height 55
click at [787, 377] on button "Edit Order" at bounding box center [787, 367] width 86 height 37
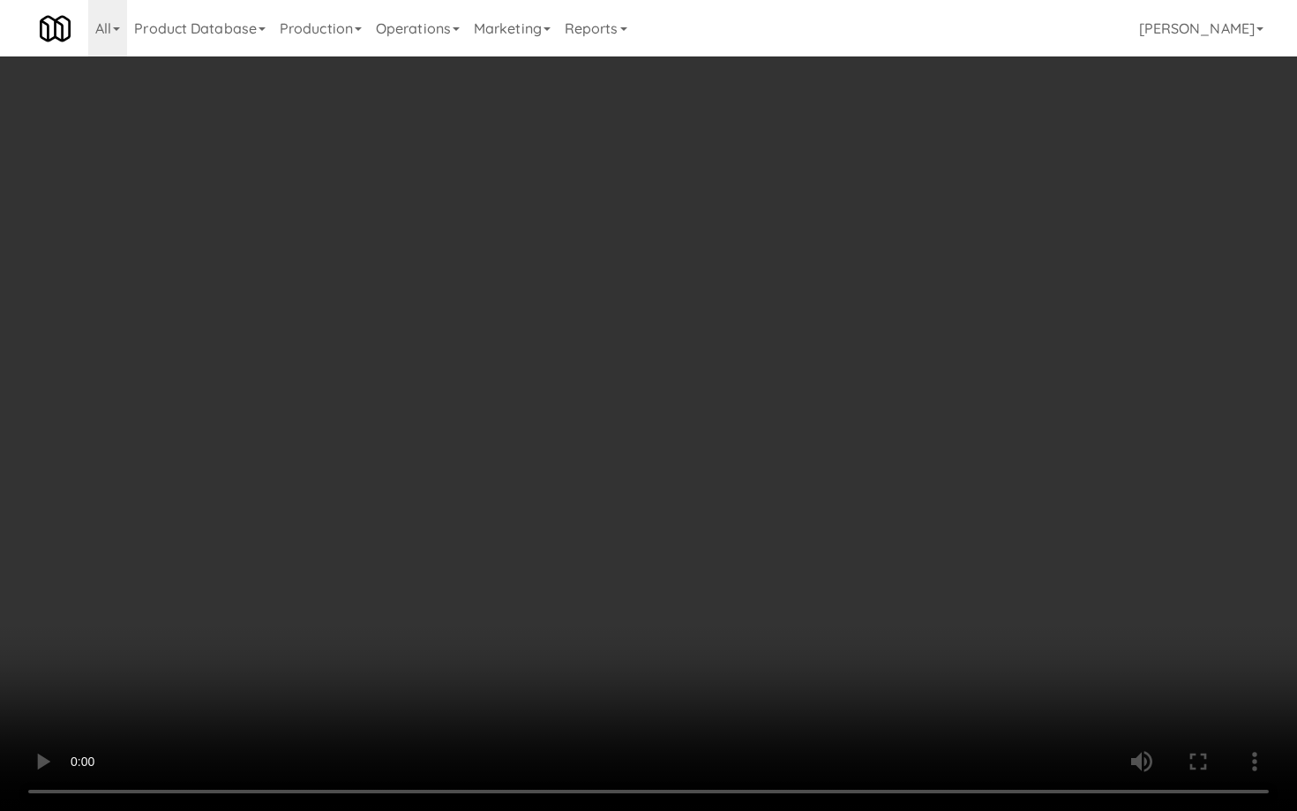
click at [631, 544] on video at bounding box center [648, 405] width 1297 height 811
click at [733, 475] on video at bounding box center [648, 405] width 1297 height 811
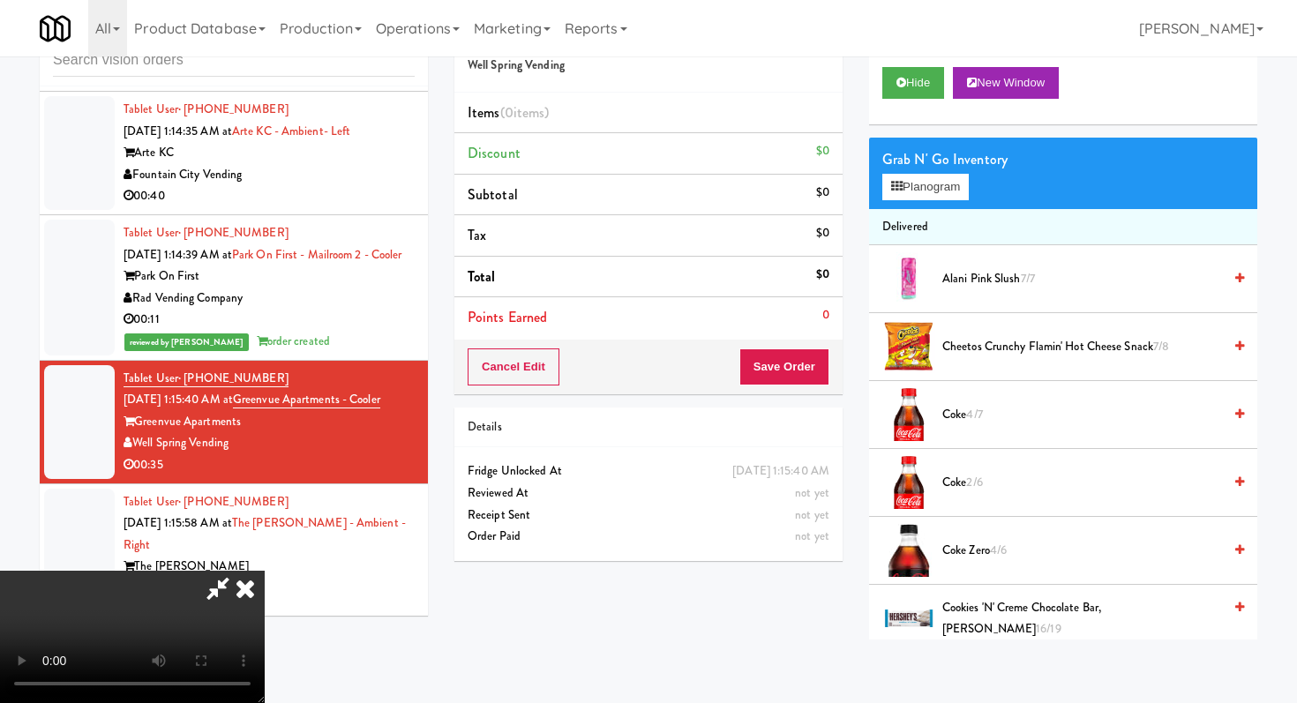
click at [238, 571] on icon at bounding box center [218, 588] width 41 height 35
